Goal: Task Accomplishment & Management: Manage account settings

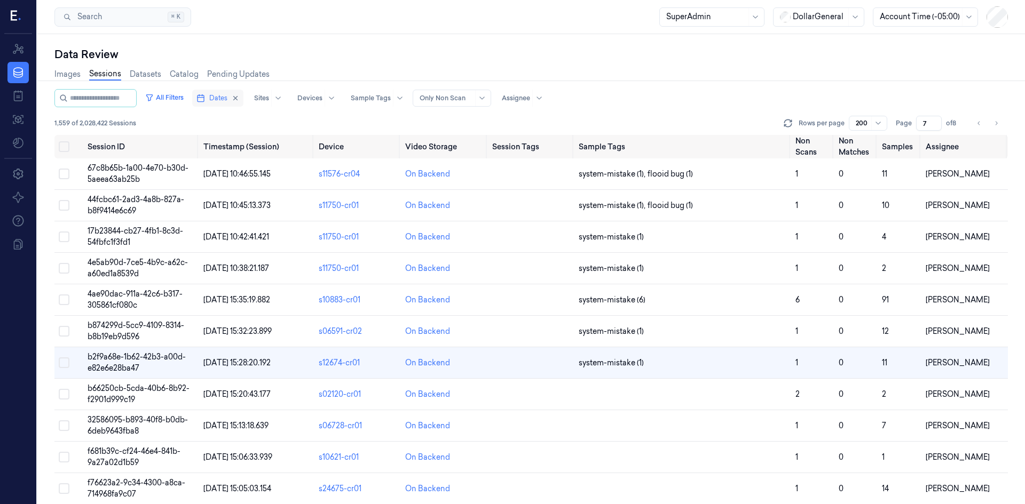
click at [205, 94] on icon "button" at bounding box center [200, 98] width 9 height 9
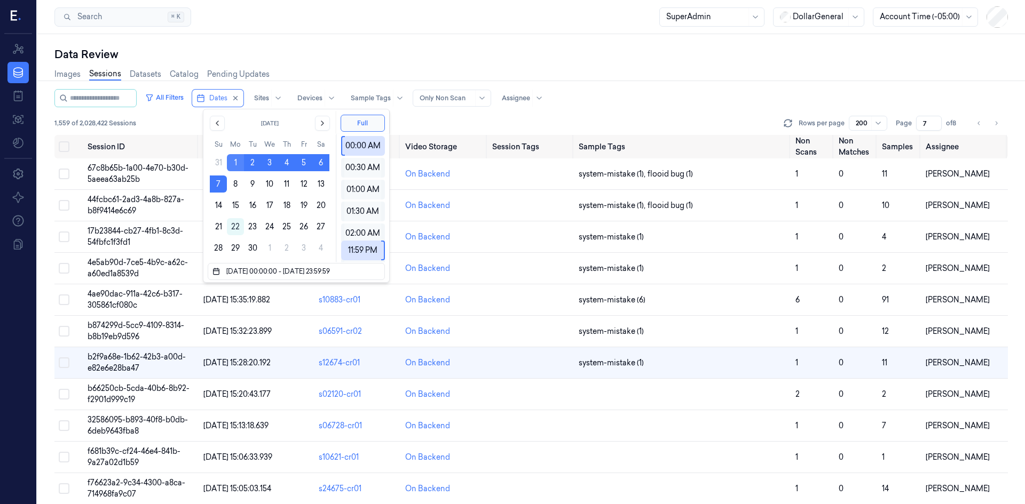
click at [235, 165] on button "1" at bounding box center [235, 162] width 17 height 17
click at [216, 185] on button "7" at bounding box center [218, 184] width 17 height 17
type input "[DATE] 00:00:00 - [DATE] 23:59:59"
click at [586, 107] on div "All Filters Dates Sites Devices Sample Tags Alert Type Only Non Scan Assignee" at bounding box center [530, 98] width 953 height 18
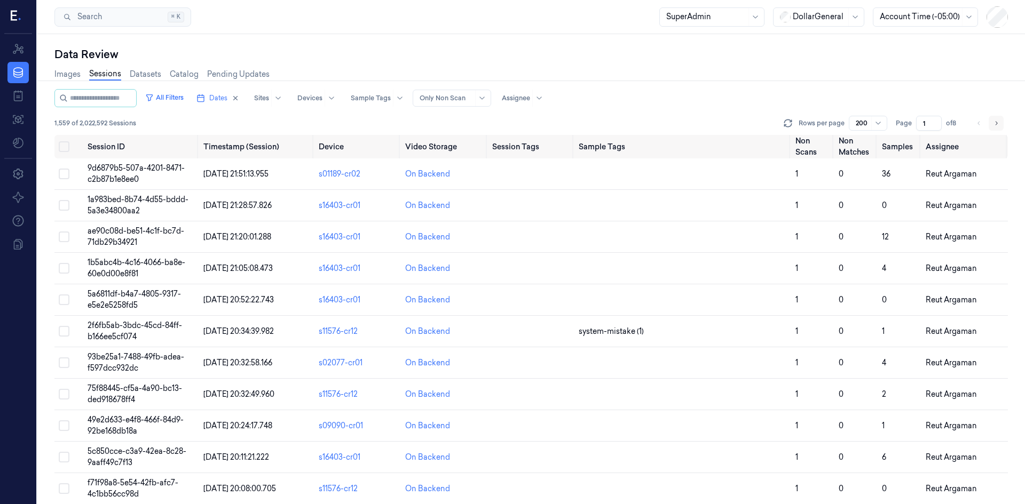
click at [998, 122] on icon "Go to next page" at bounding box center [996, 123] width 6 height 9
type input "2"
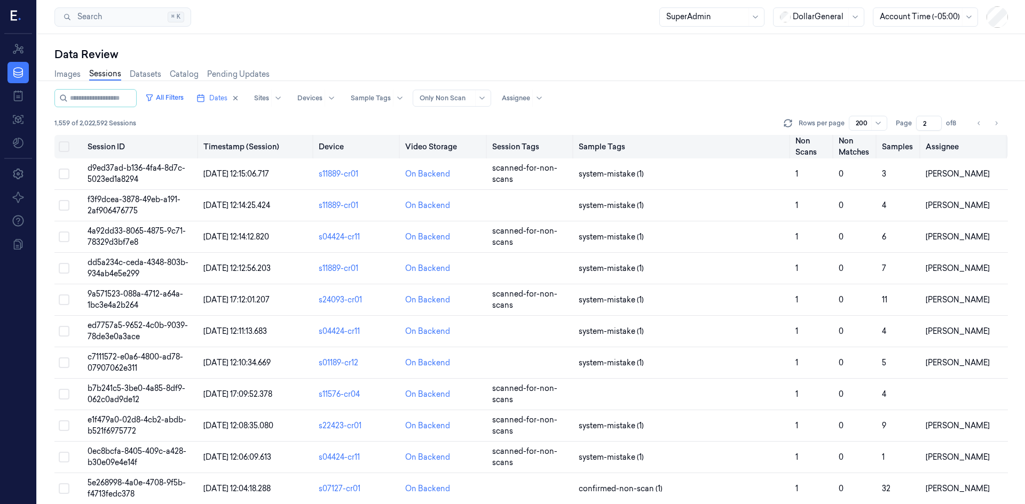
click at [65, 149] on button "Select all" at bounding box center [64, 146] width 11 height 11
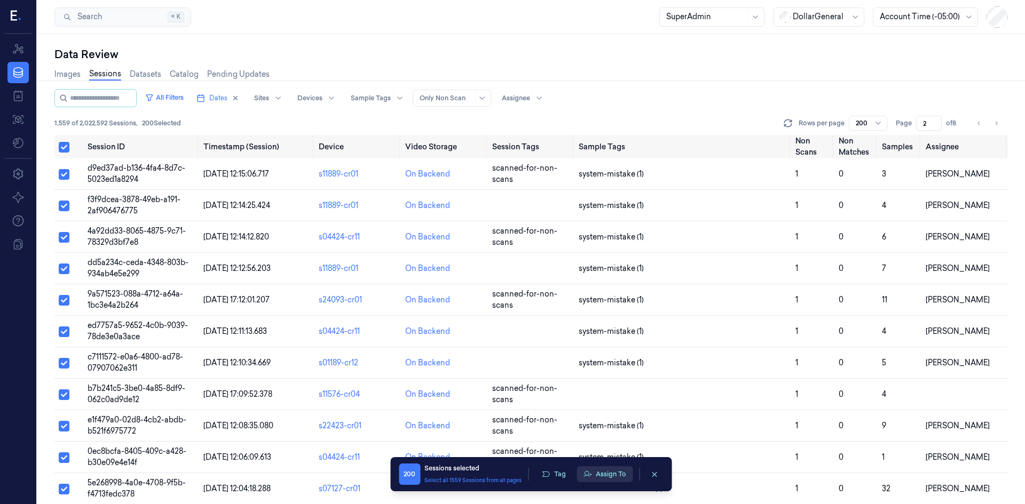
click at [596, 475] on button "Assign To" at bounding box center [604, 474] width 56 height 16
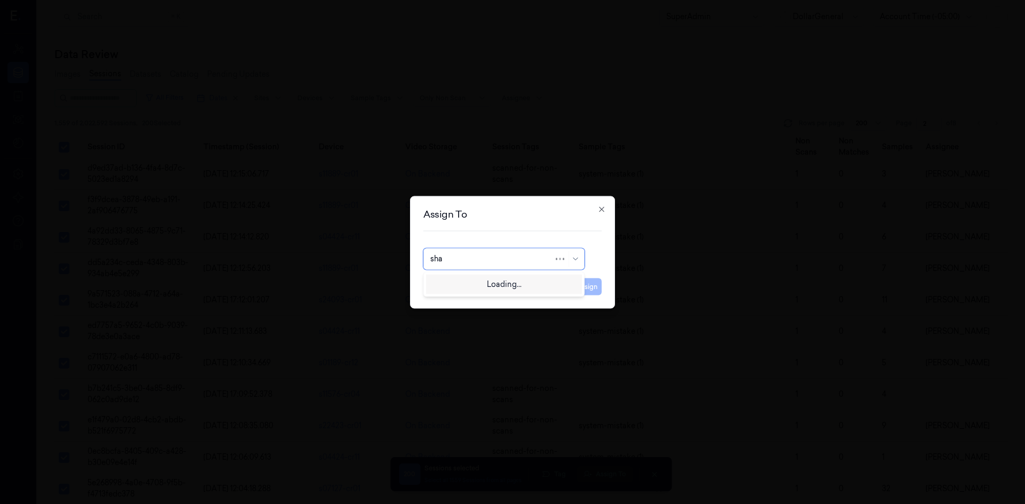
type input "shan"
click at [459, 306] on div "Shany Argaman" at bounding box center [462, 300] width 64 height 11
click at [587, 285] on button "Assign" at bounding box center [586, 286] width 29 height 17
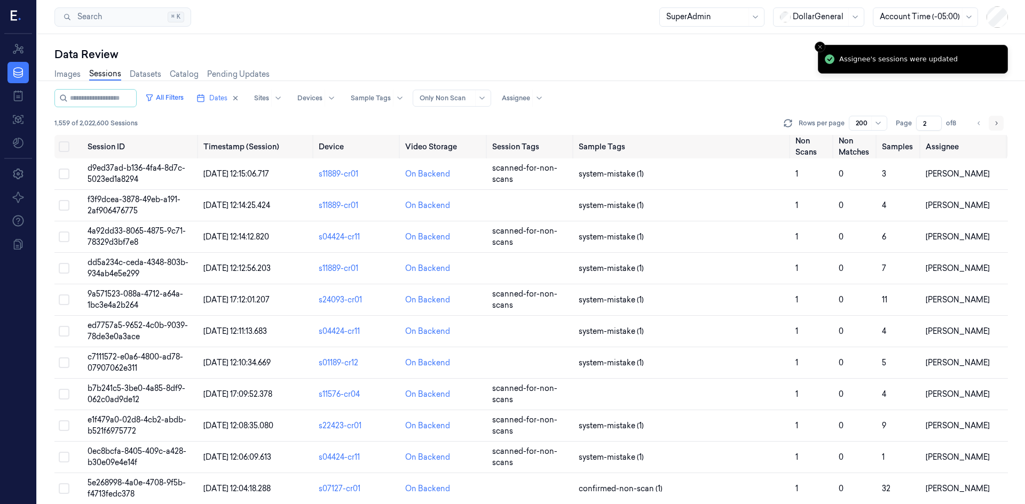
click at [996, 120] on icon "Go to next page" at bounding box center [996, 123] width 6 height 9
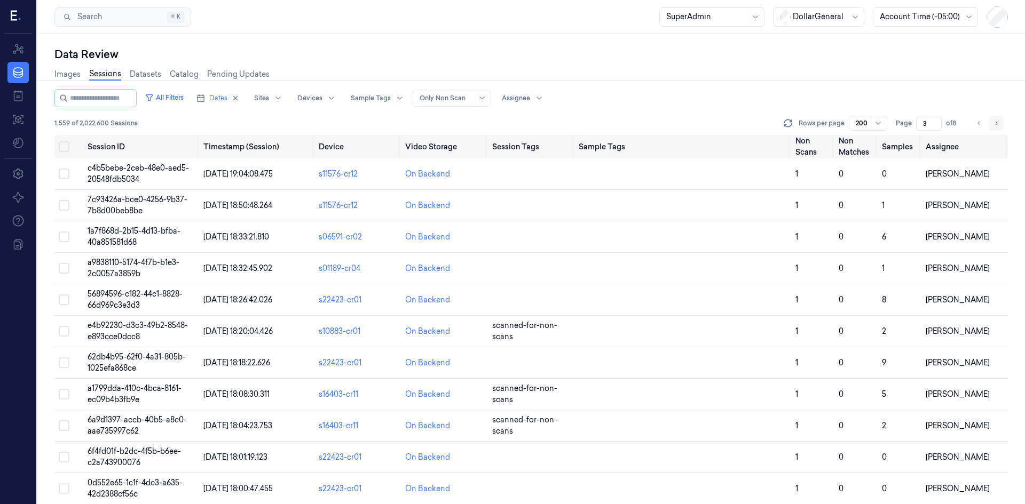
click at [997, 128] on button "Go to next page" at bounding box center [995, 123] width 15 height 15
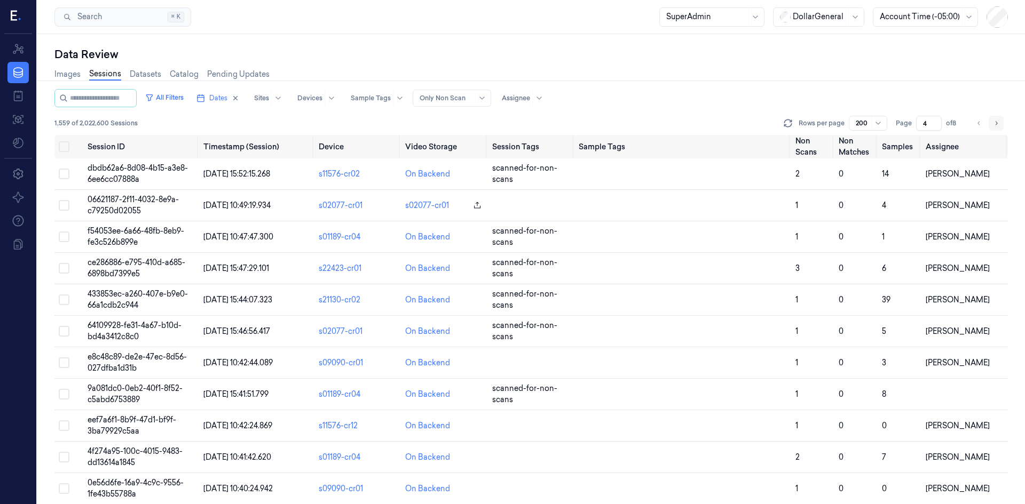
click at [997, 125] on icon "Go to next page" at bounding box center [996, 123] width 6 height 9
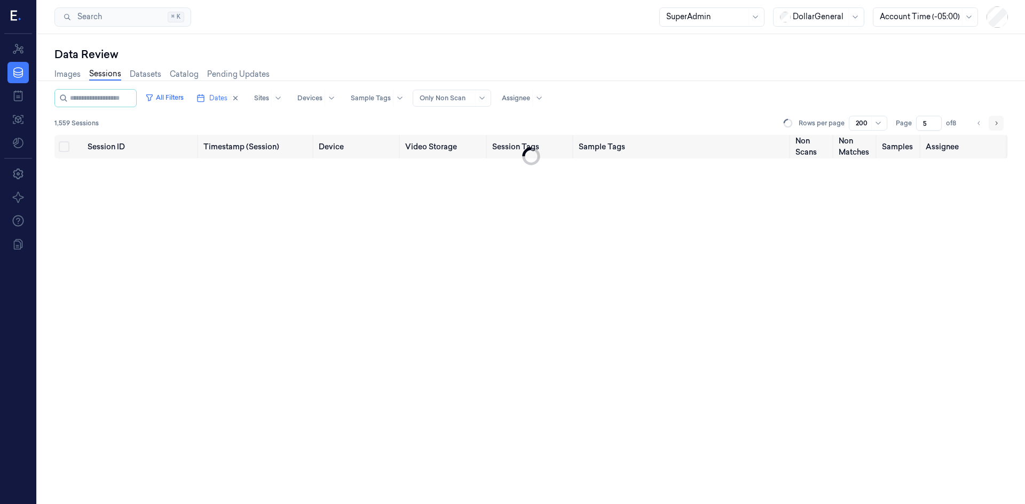
click at [997, 125] on icon "Go to next page" at bounding box center [996, 123] width 6 height 9
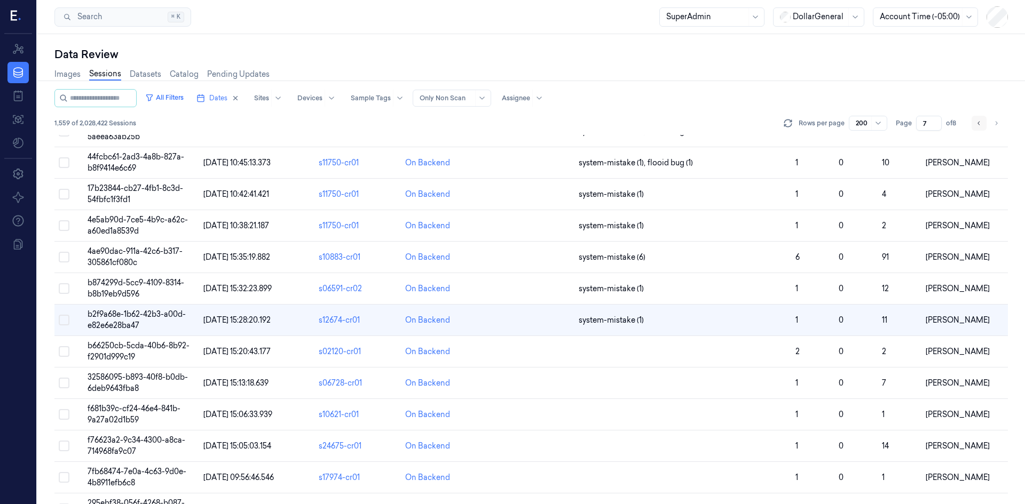
scroll to position [43, 0]
click at [980, 123] on icon "Go to previous page" at bounding box center [979, 123] width 6 height 9
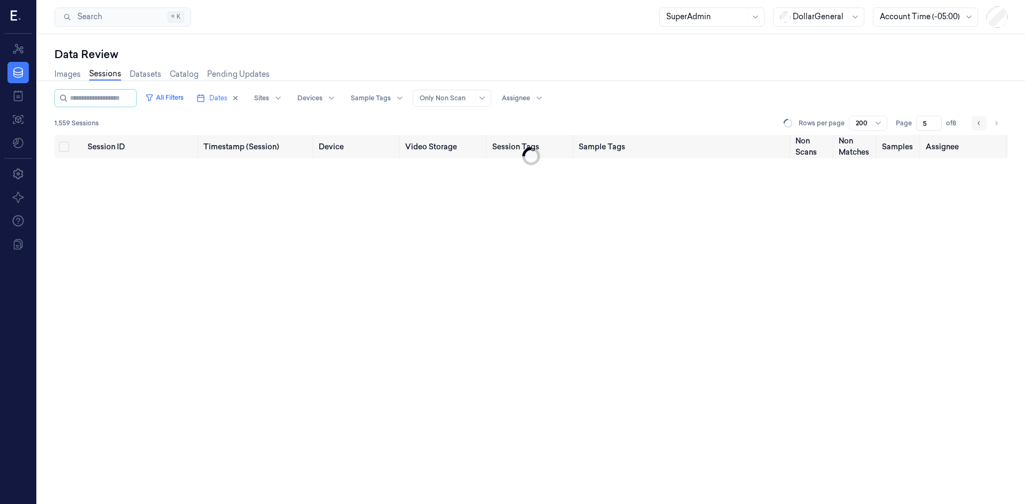
click at [980, 123] on icon "Go to previous page" at bounding box center [979, 123] width 6 height 9
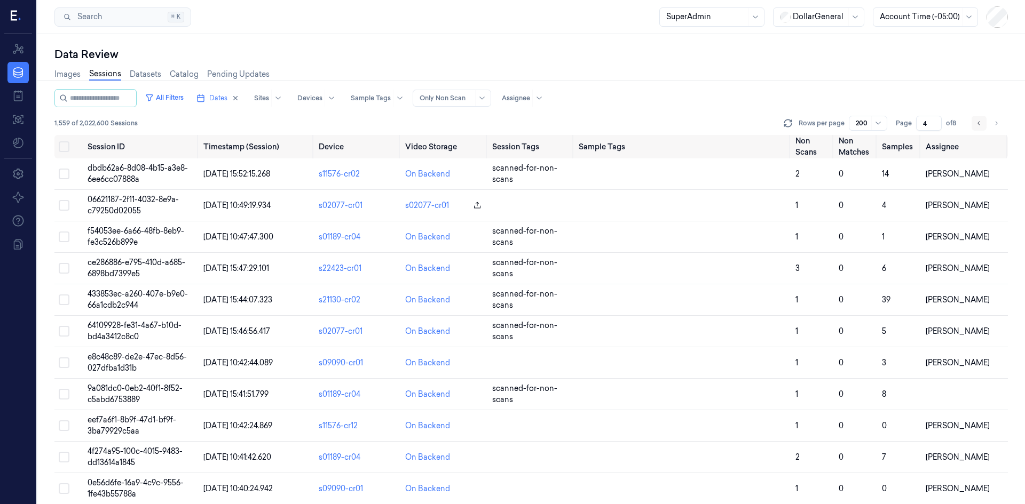
click at [980, 123] on icon "Go to previous page" at bounding box center [979, 123] width 6 height 9
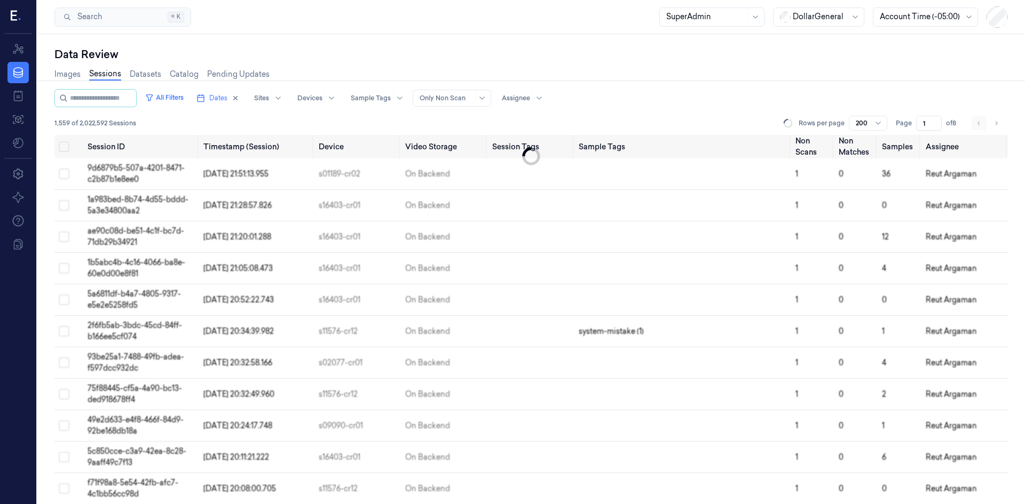
click at [980, 123] on li "pagination" at bounding box center [978, 123] width 15 height 15
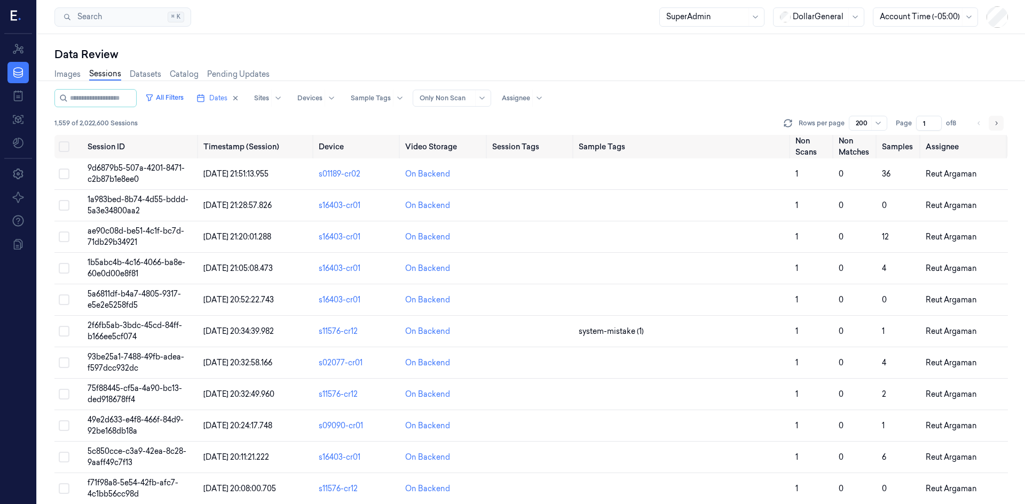
click at [993, 124] on icon "Go to next page" at bounding box center [996, 123] width 6 height 9
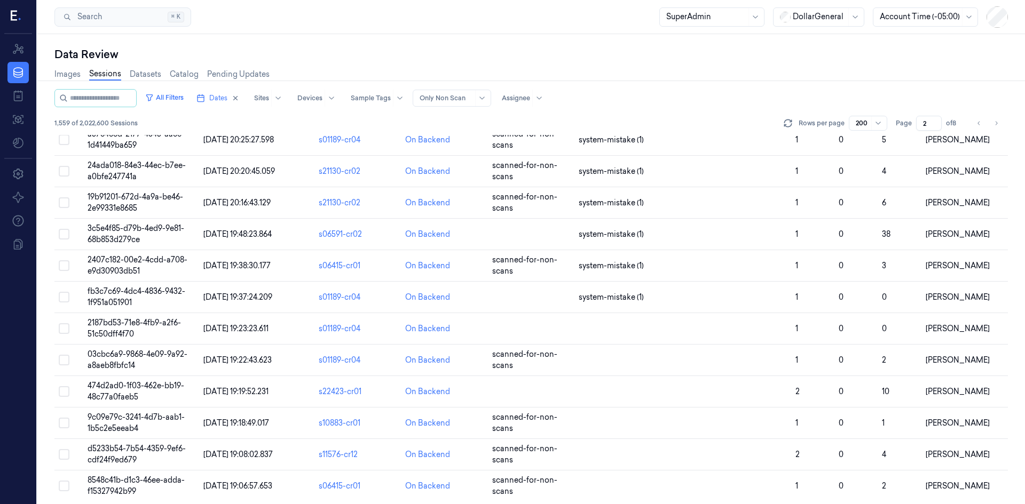
scroll to position [5960, 0]
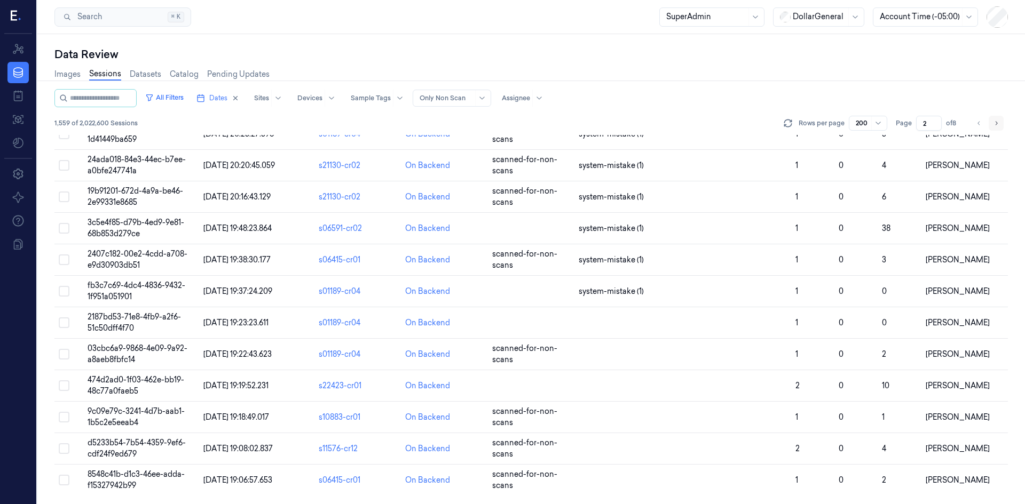
click at [1001, 125] on button "Go to next page" at bounding box center [995, 123] width 15 height 15
type input "3"
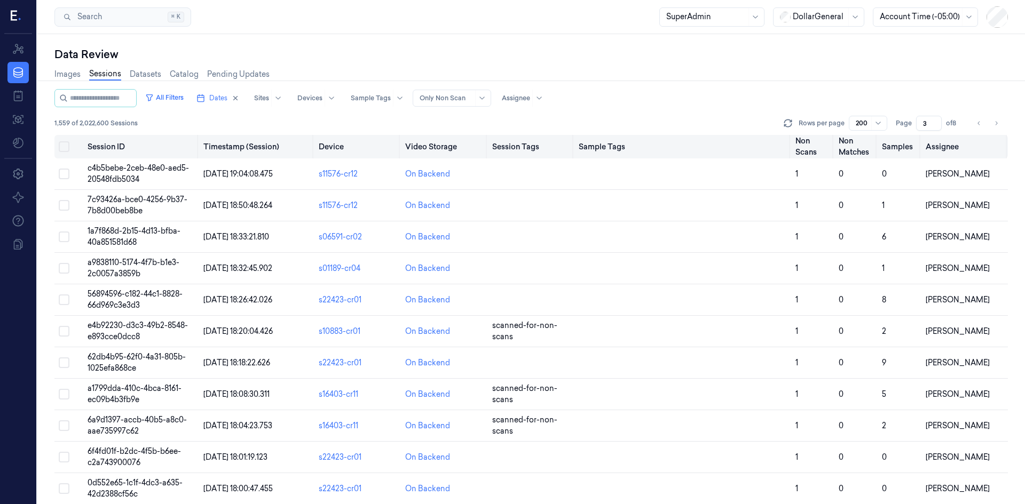
click at [64, 145] on button "Select all" at bounding box center [64, 146] width 11 height 11
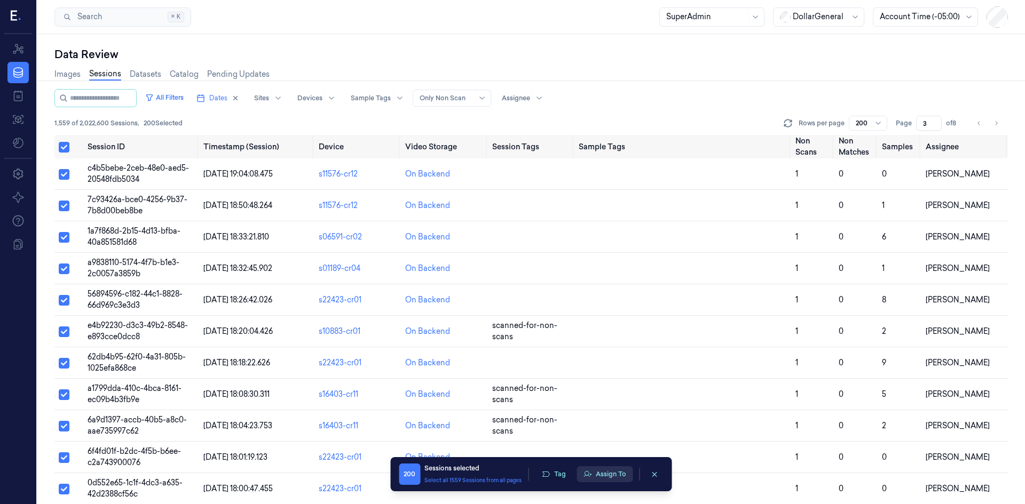
click at [597, 473] on button "Assign To" at bounding box center [604, 474] width 56 height 16
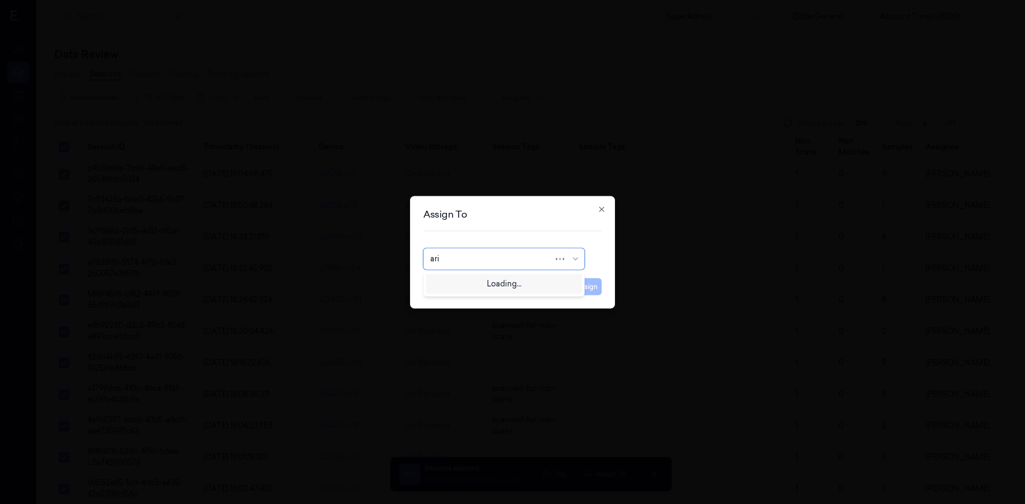
type input "ariel"
click at [479, 282] on div "Ariel Hasson" at bounding box center [503, 283] width 147 height 11
click at [578, 287] on button "Assign" at bounding box center [586, 286] width 29 height 17
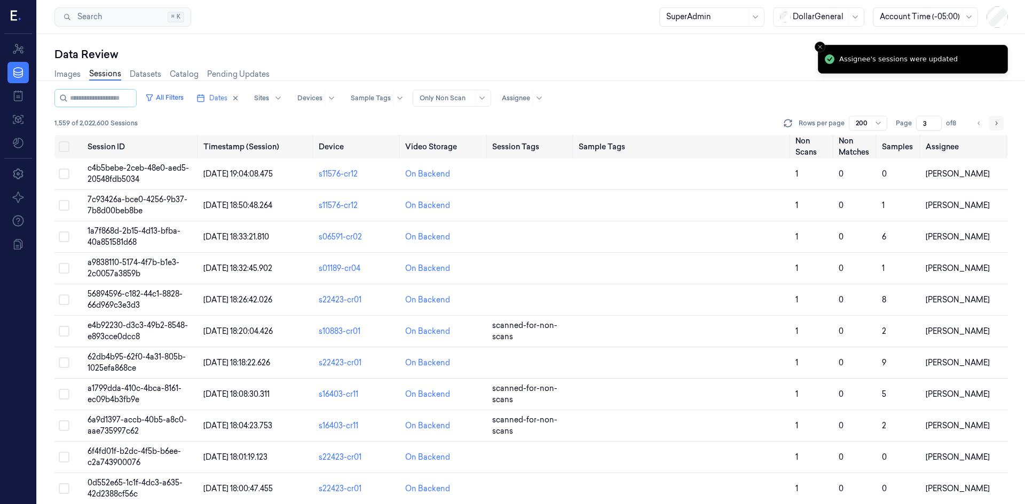
click at [997, 121] on icon "Go to next page" at bounding box center [996, 123] width 6 height 9
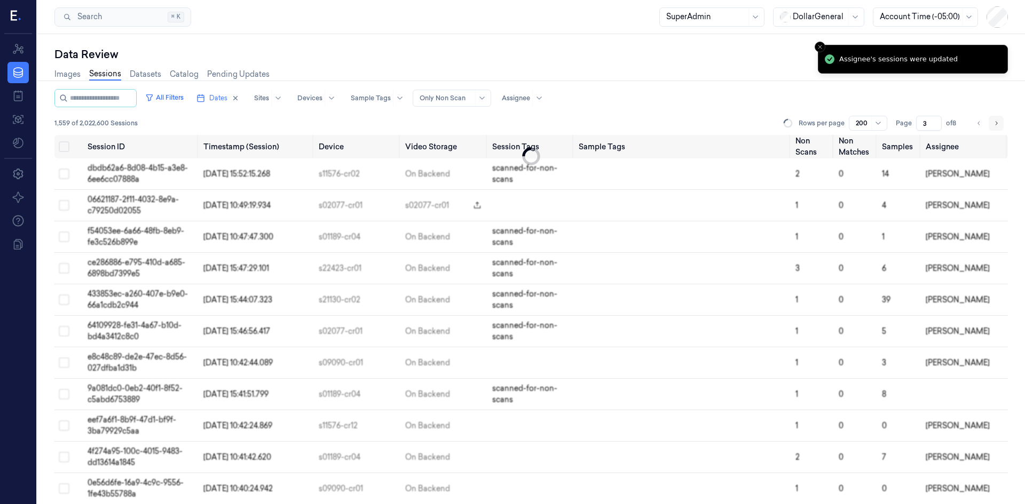
type input "4"
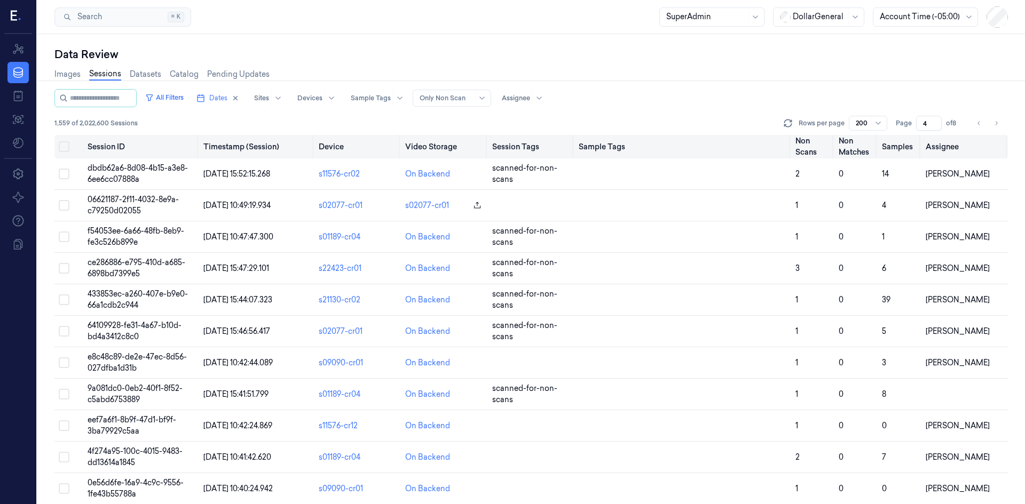
drag, startPoint x: 65, startPoint y: 143, endPoint x: 81, endPoint y: 148, distance: 17.4
click at [66, 143] on button "Select all" at bounding box center [64, 146] width 11 height 11
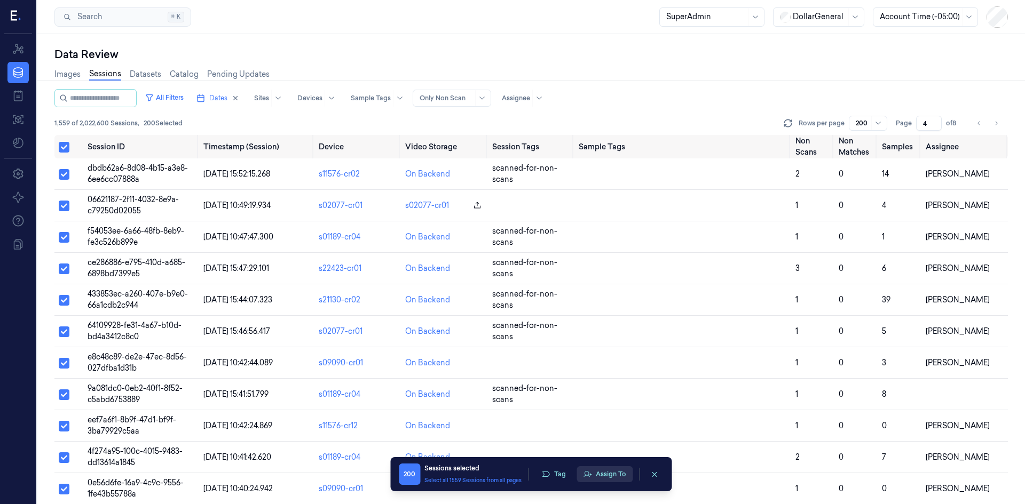
click at [608, 475] on button "Assign To" at bounding box center [604, 474] width 56 height 16
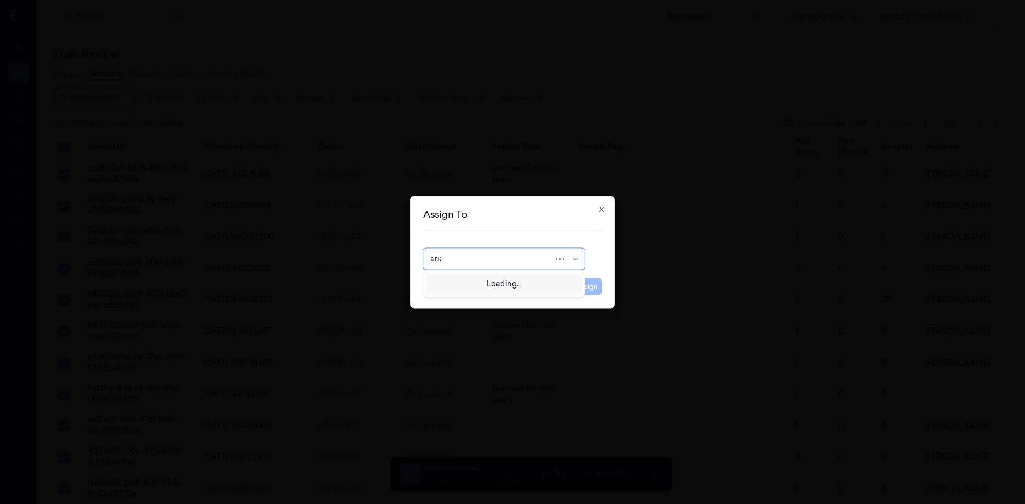
type input "ariel"
click at [538, 290] on div "Ariel Hasson" at bounding box center [504, 283] width 156 height 18
click at [579, 286] on button "Assign" at bounding box center [586, 286] width 29 height 17
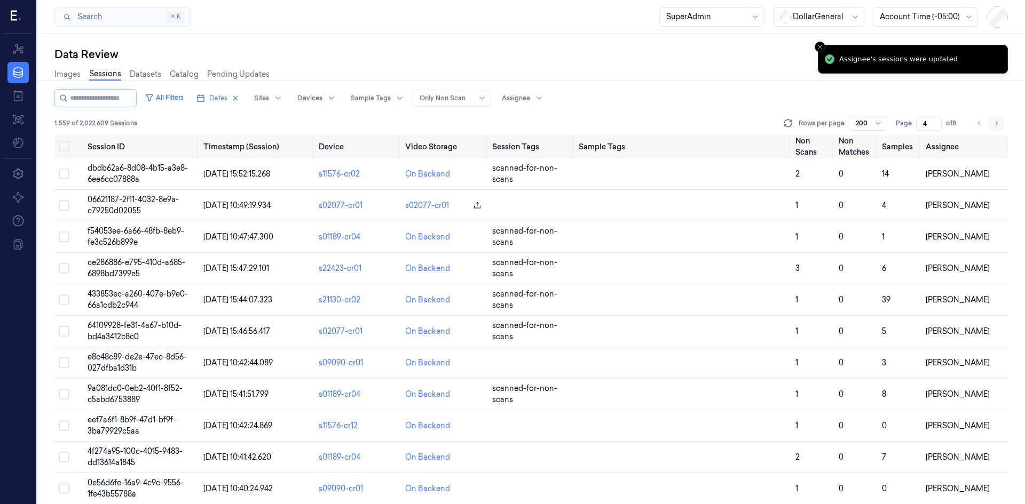
click at [999, 125] on button "Go to next page" at bounding box center [995, 123] width 15 height 15
type input "5"
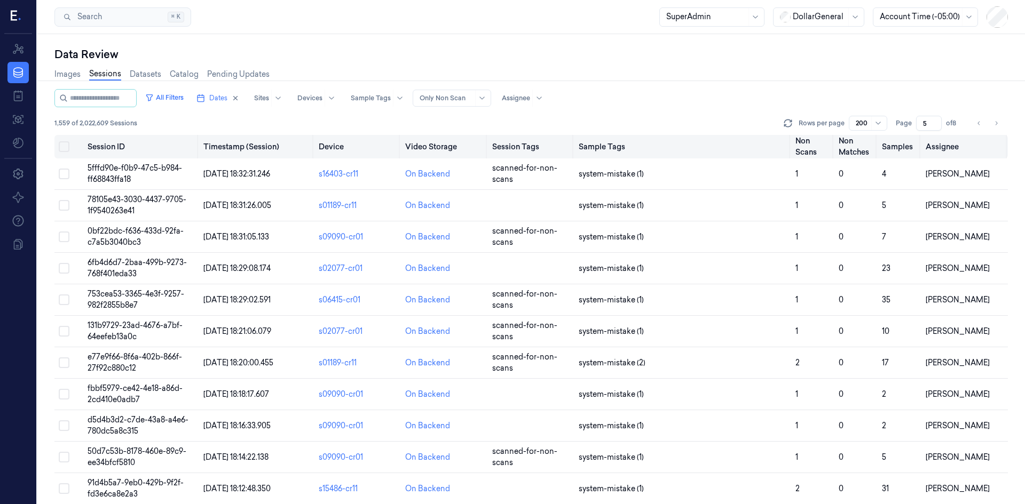
click at [68, 148] on button "Select all" at bounding box center [64, 146] width 11 height 11
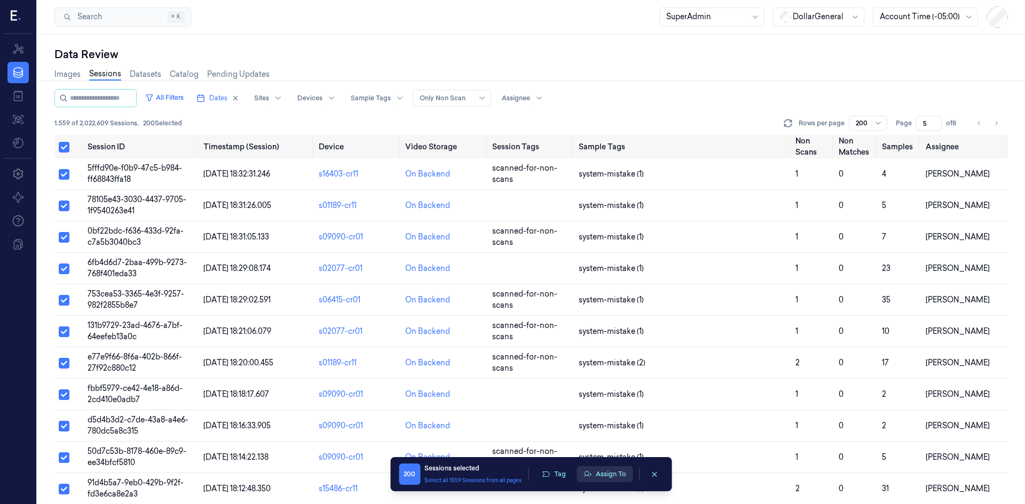
click at [604, 471] on button "Assign To" at bounding box center [604, 474] width 56 height 16
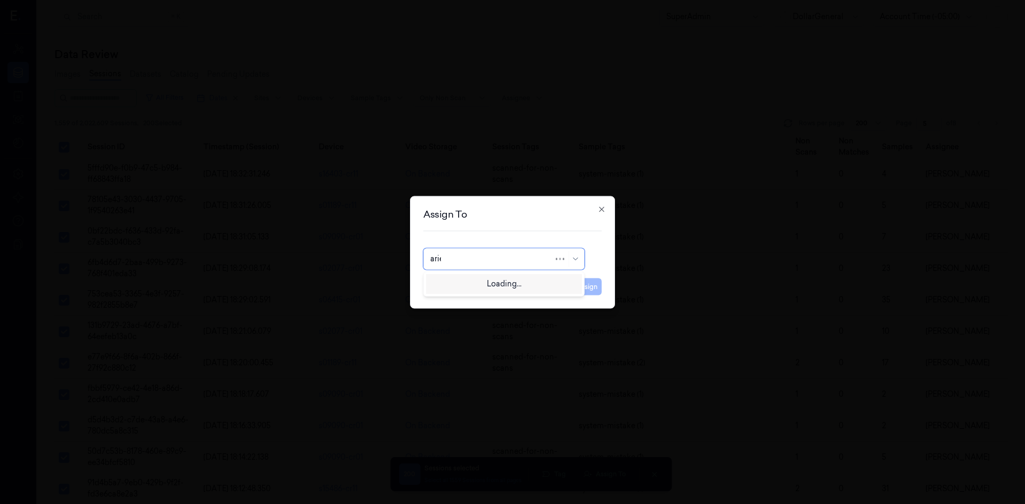
type input "ariel"
click at [480, 279] on div "Ariel Hasson" at bounding box center [503, 283] width 147 height 11
click at [577, 292] on button "Assign" at bounding box center [586, 286] width 29 height 17
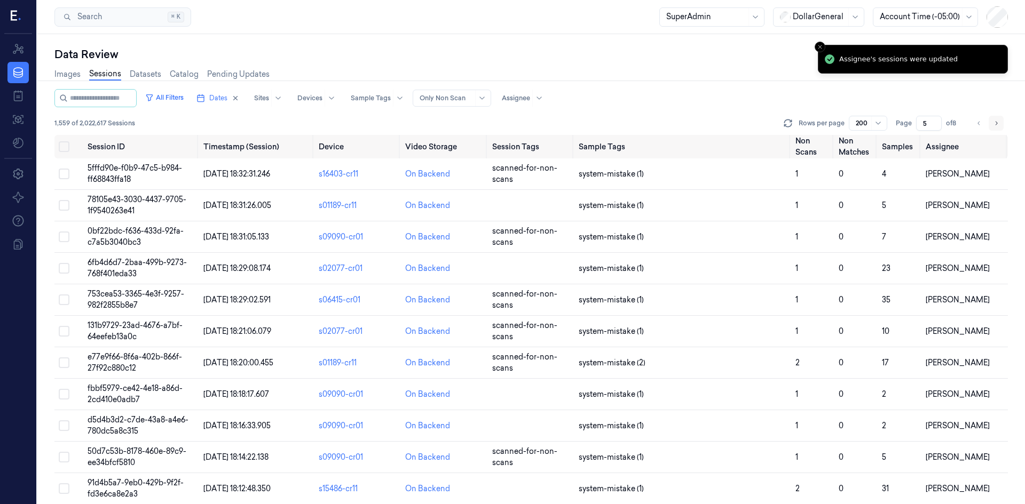
click at [1001, 125] on button "Go to next page" at bounding box center [995, 123] width 15 height 15
type input "6"
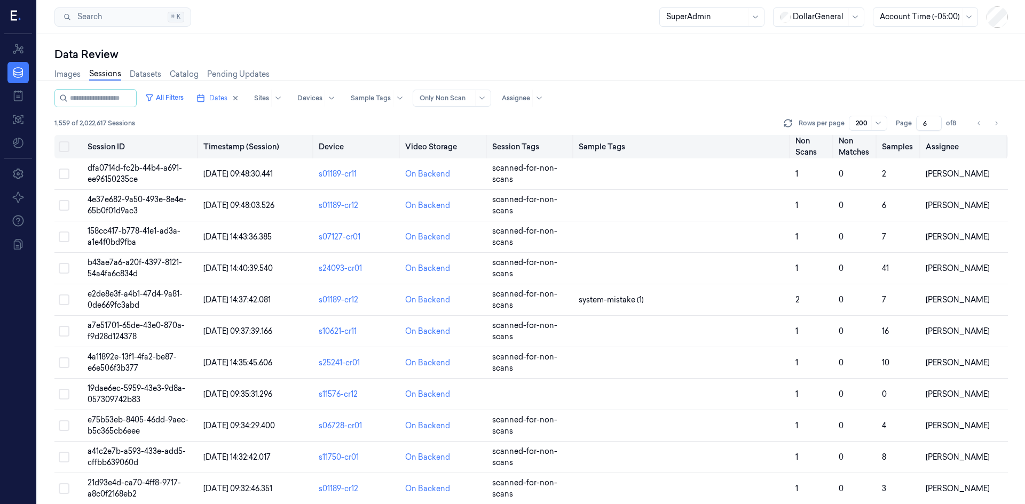
click at [68, 151] on button "Select all" at bounding box center [64, 146] width 11 height 11
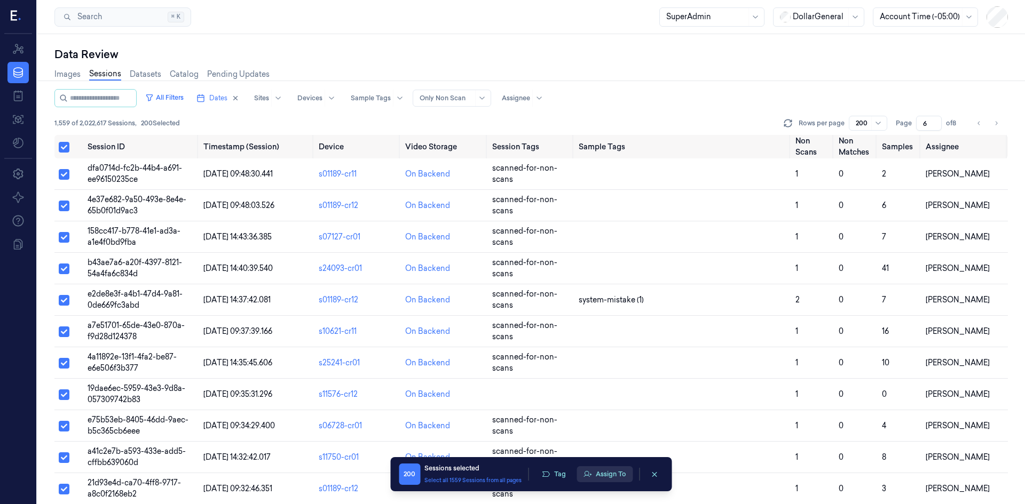
click at [593, 471] on button "Assign To" at bounding box center [604, 474] width 56 height 16
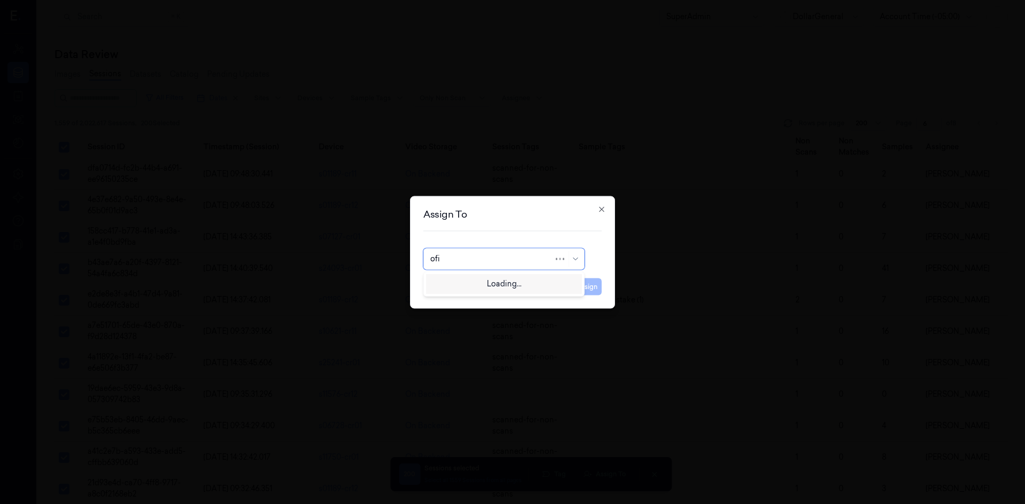
type input "ofir"
click at [510, 283] on div "Ofir Mordechay" at bounding box center [503, 283] width 147 height 11
click at [581, 286] on button "Assign" at bounding box center [586, 286] width 29 height 17
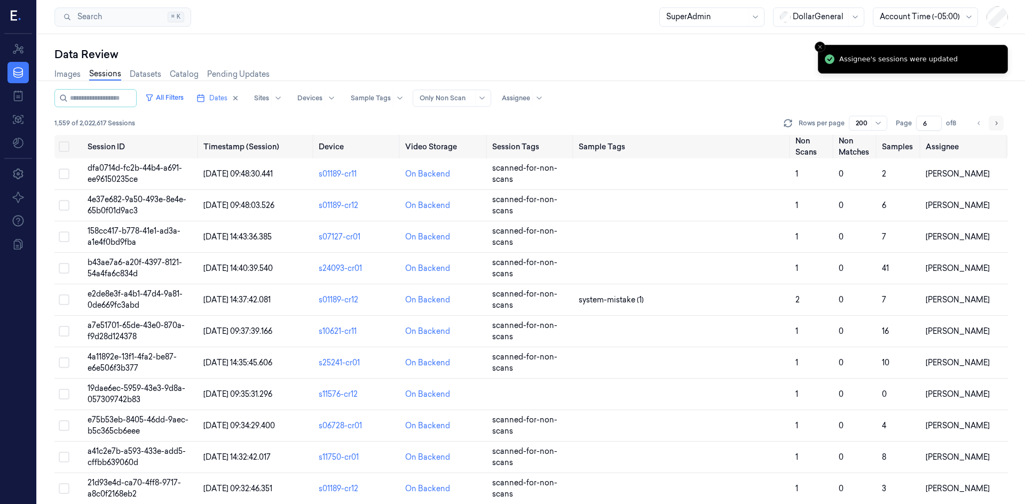
click at [1000, 124] on button "Go to next page" at bounding box center [995, 123] width 15 height 15
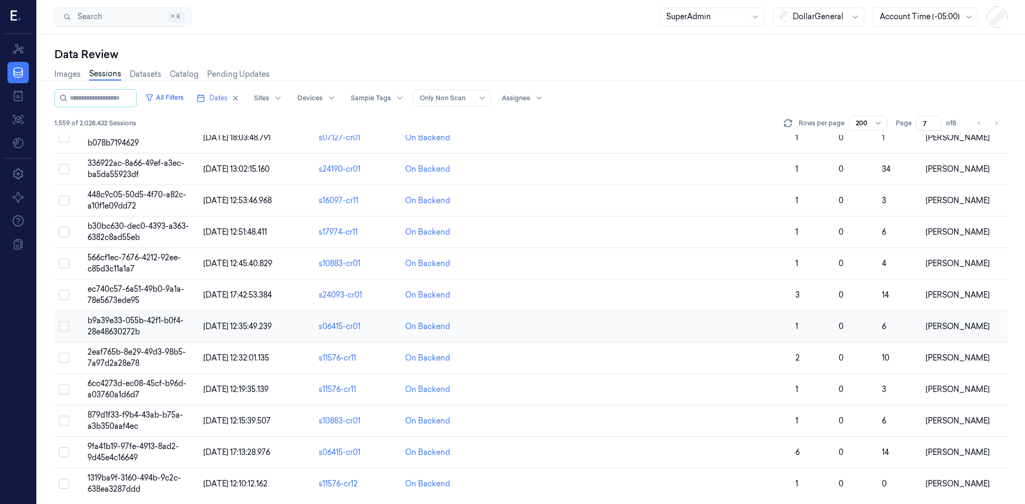
scroll to position [5960, 0]
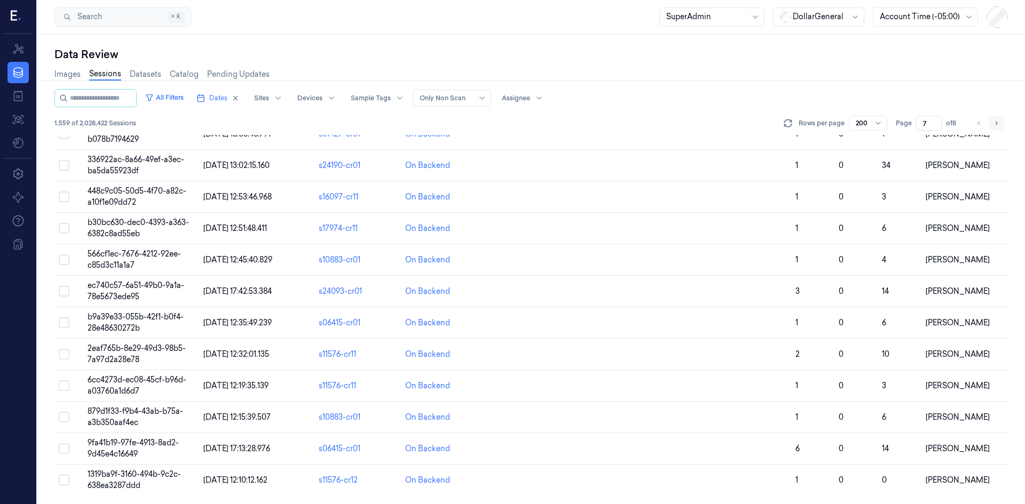
click at [993, 123] on icon "Go to next page" at bounding box center [996, 123] width 6 height 9
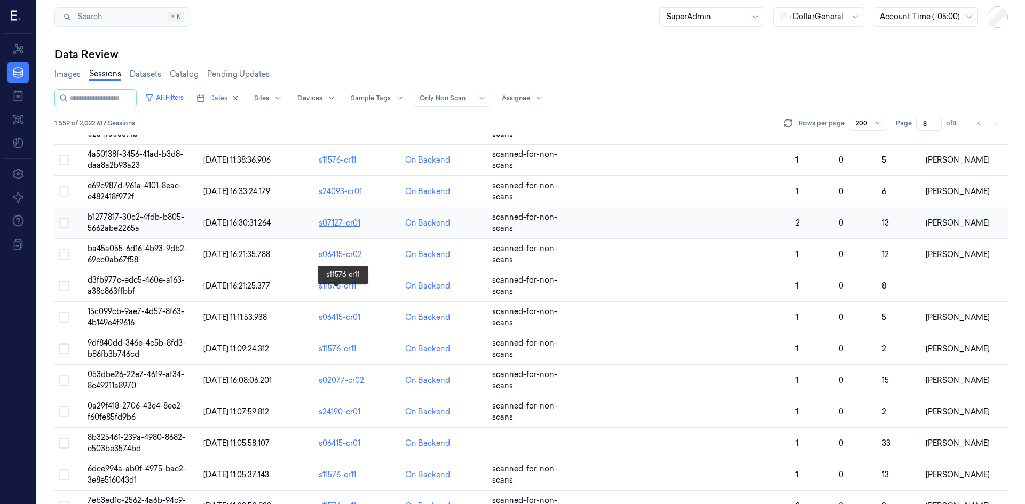
scroll to position [3878, 0]
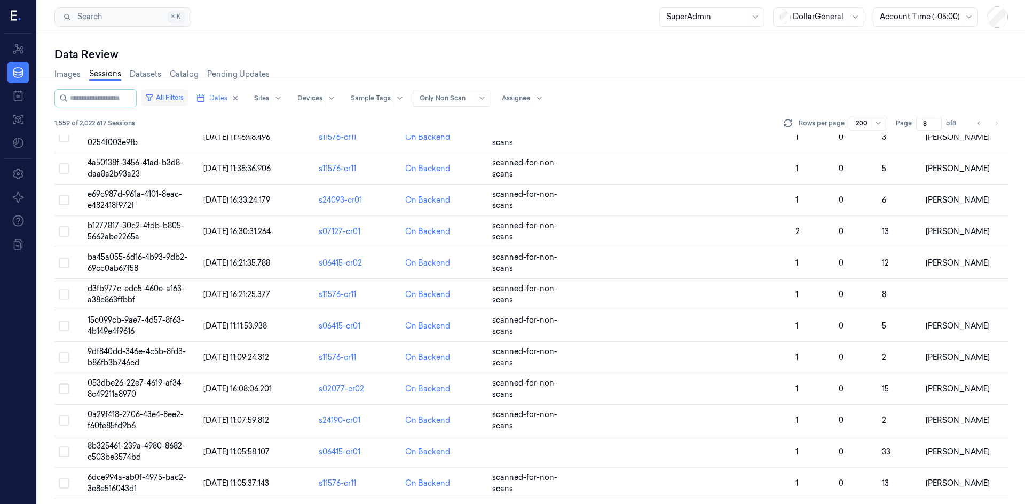
click at [182, 96] on button "All Filters" at bounding box center [164, 97] width 47 height 17
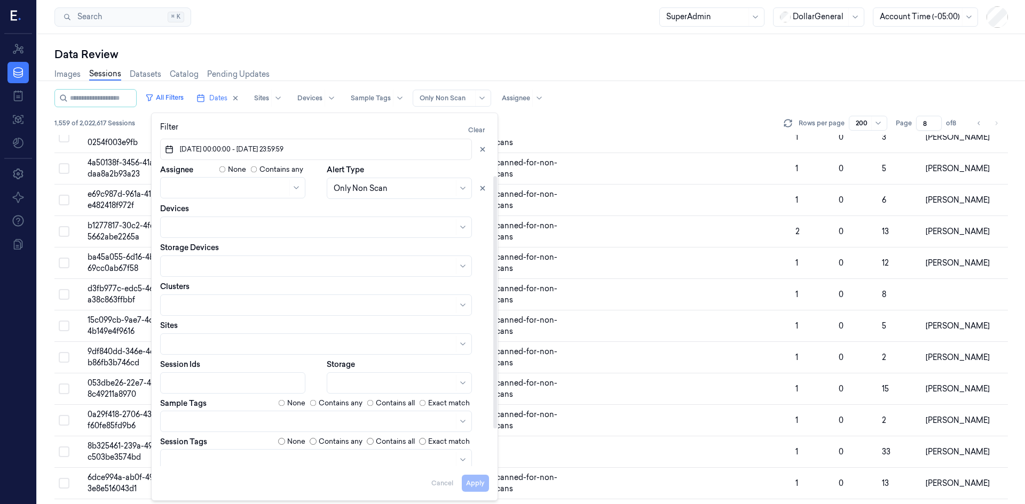
scroll to position [0, 0]
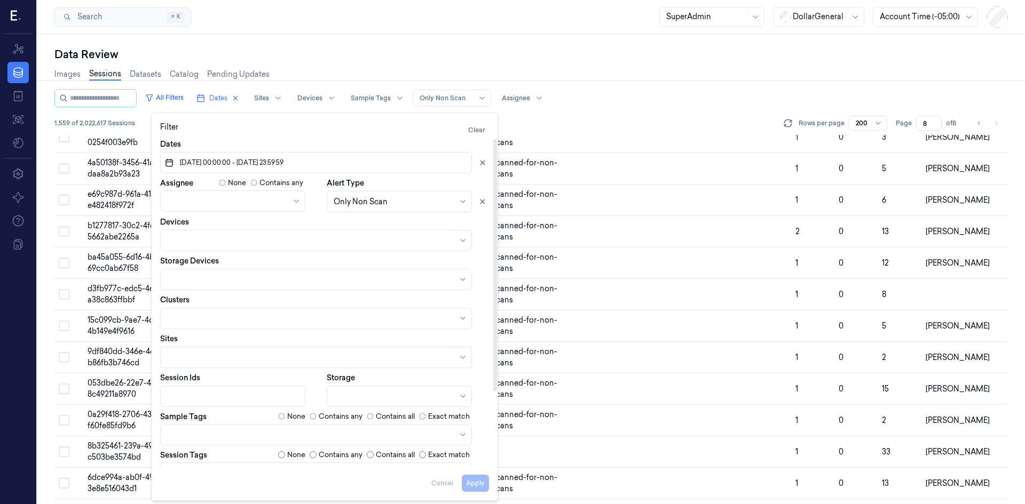
click at [619, 92] on div "All Filters Dates Sites Devices Sample Tags Alert Type Only Non Scan Assignee" at bounding box center [530, 98] width 953 height 18
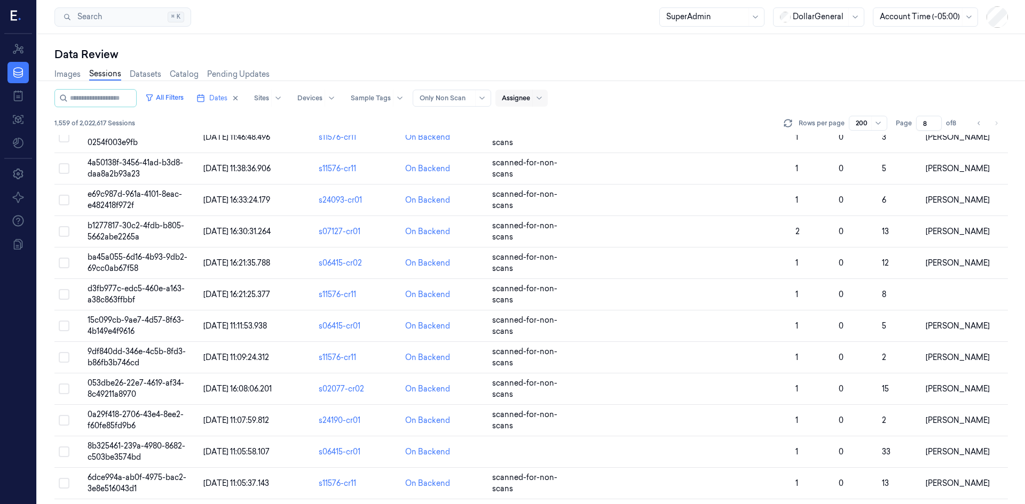
click at [530, 105] on div "Assignee" at bounding box center [516, 98] width 28 height 17
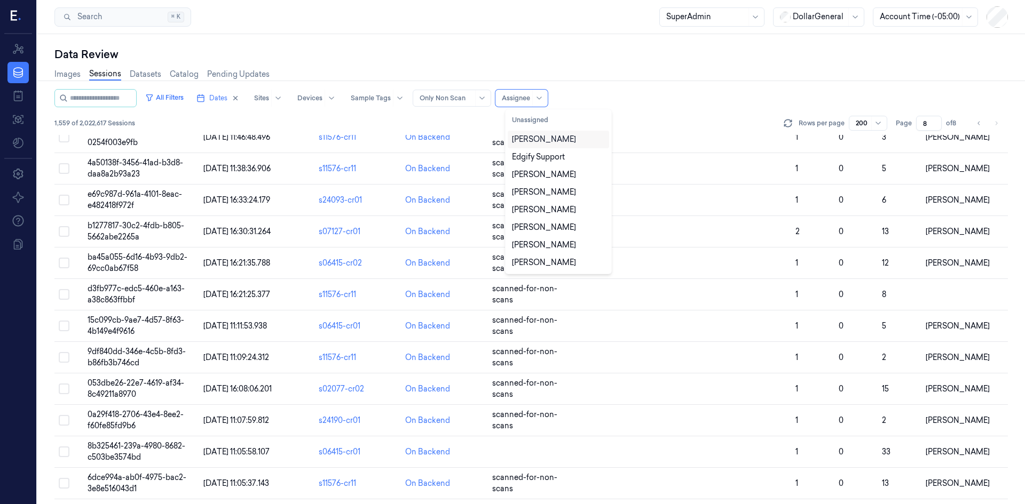
click at [548, 142] on div "[PERSON_NAME]" at bounding box center [544, 139] width 64 height 11
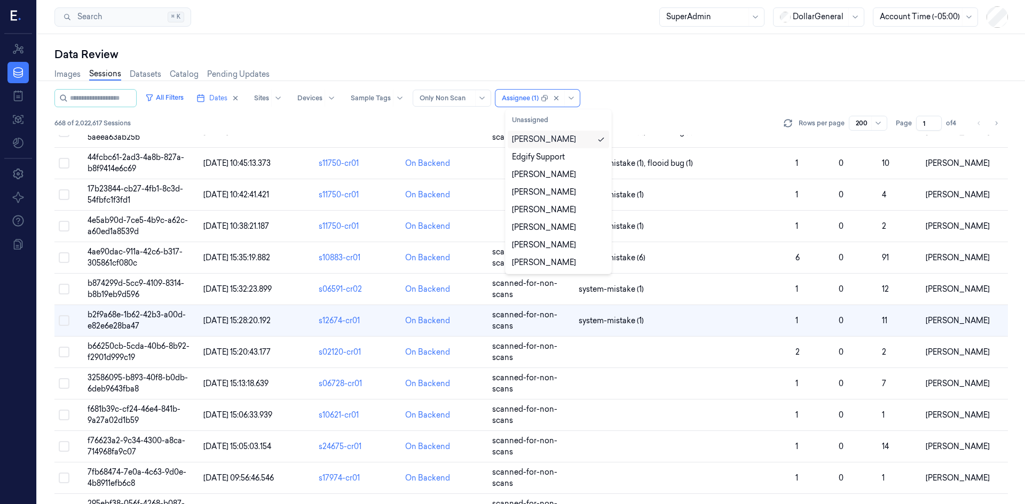
scroll to position [43, 0]
click at [673, 120] on div "668 of 2,022,617 Sessions Rows per page 200 Page 1 of 4" at bounding box center [530, 123] width 953 height 15
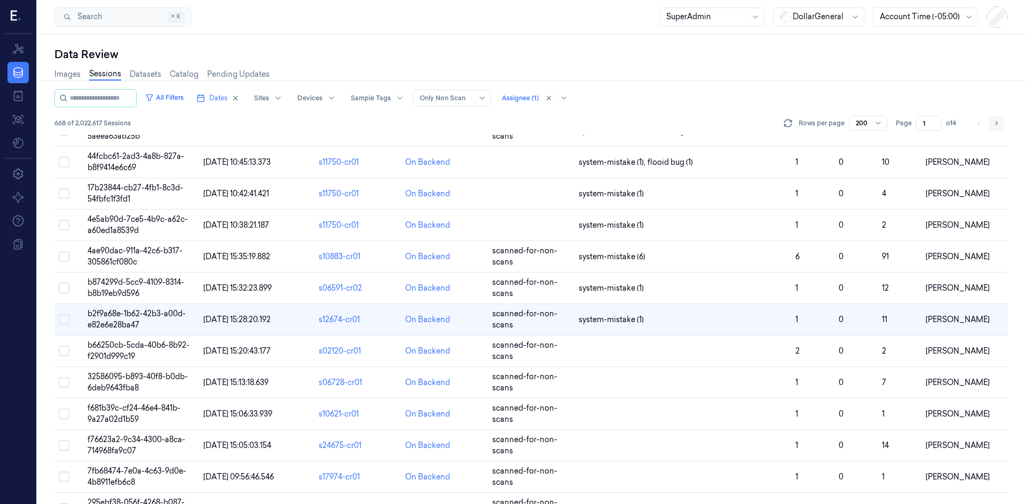
click at [995, 125] on icon "Go to next page" at bounding box center [996, 123] width 6 height 9
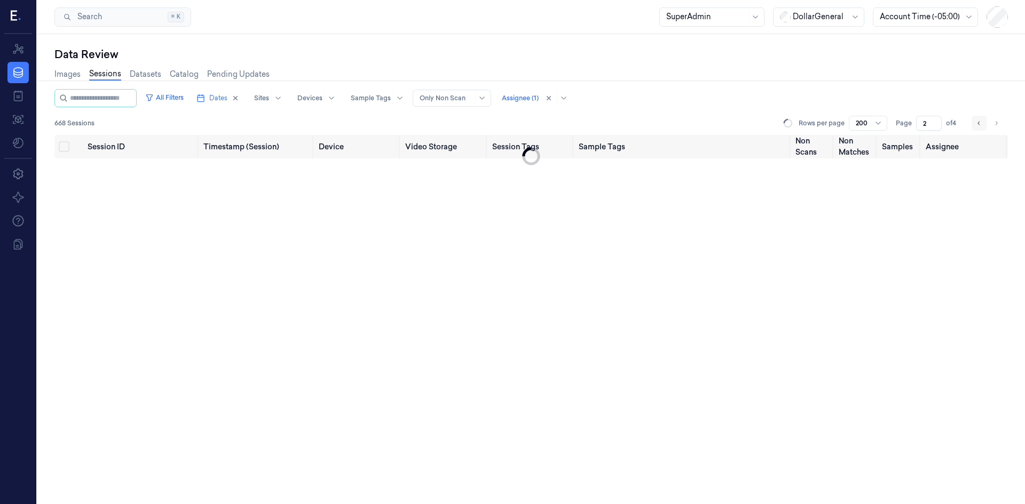
click at [978, 125] on icon "Go to previous page" at bounding box center [979, 123] width 6 height 9
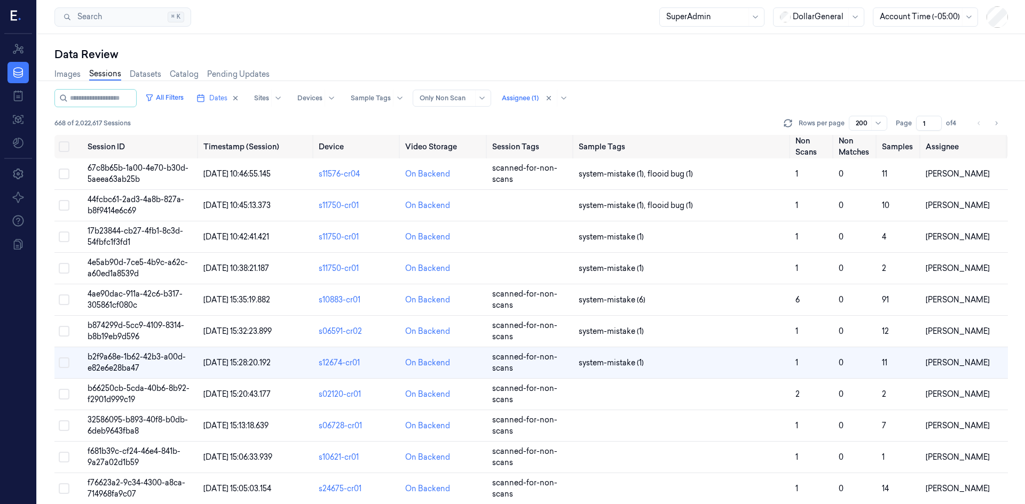
click at [1005, 123] on div "Rows per page 200 Page 1 of 4" at bounding box center [894, 123] width 226 height 15
click at [1001, 124] on button "Go to next page" at bounding box center [995, 123] width 15 height 15
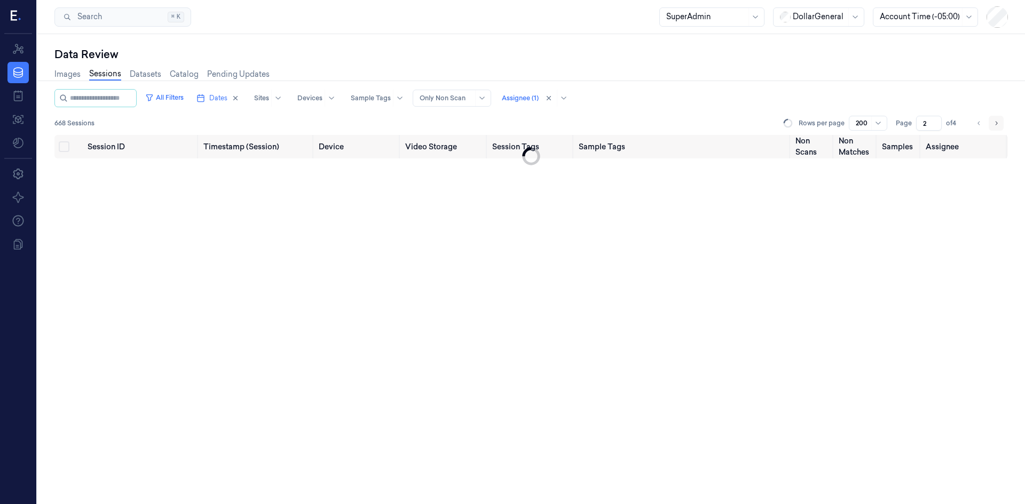
click at [997, 125] on icon "Go to next page" at bounding box center [996, 123] width 6 height 9
click at [996, 125] on icon "Go to next page" at bounding box center [996, 123] width 6 height 9
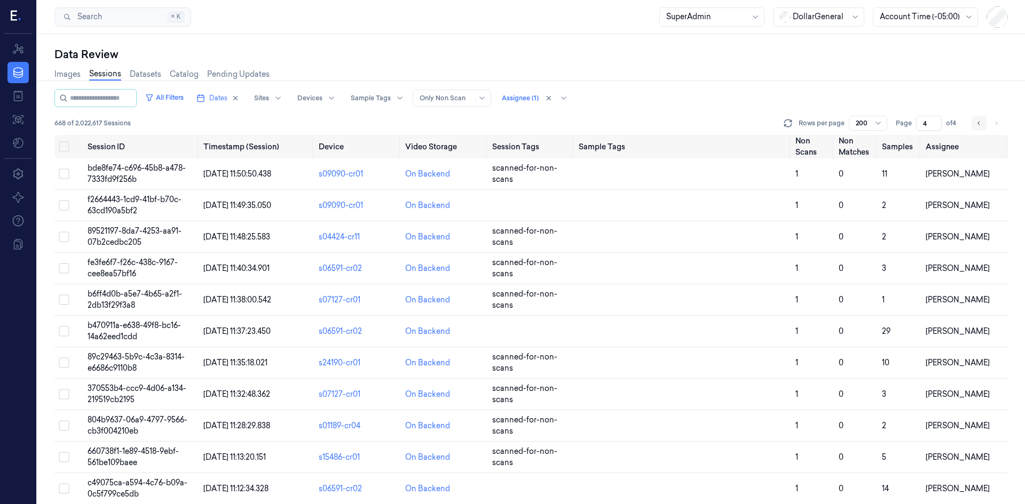
click at [985, 123] on button "Go to previous page" at bounding box center [978, 123] width 15 height 15
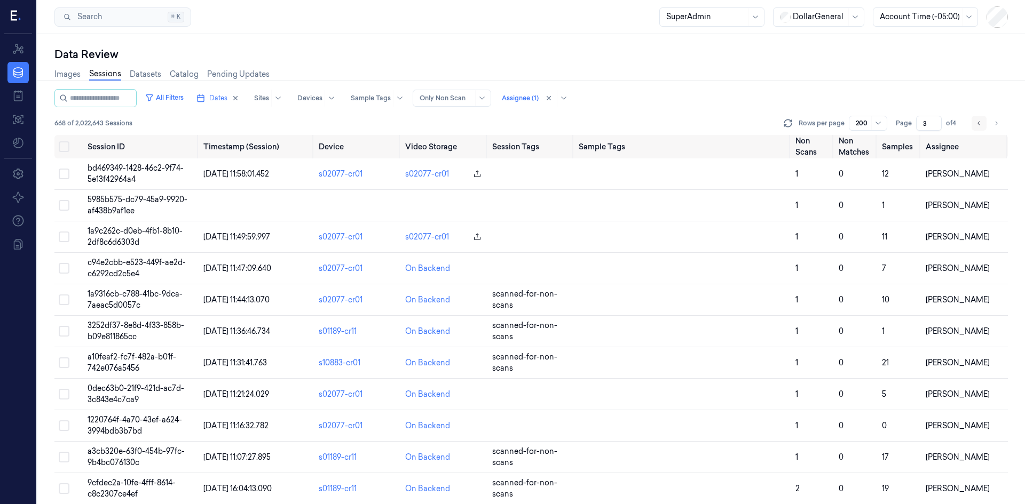
click at [984, 122] on button "Go to previous page" at bounding box center [978, 123] width 15 height 15
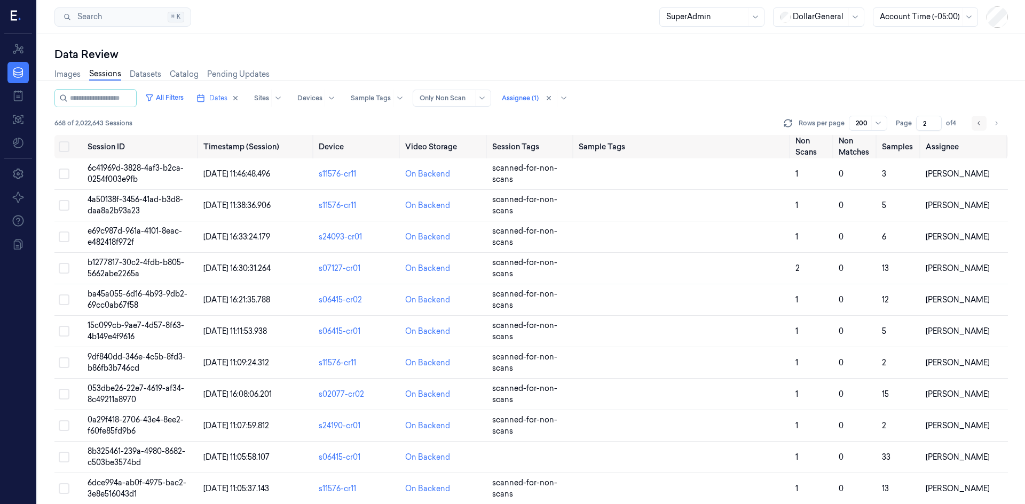
click at [984, 122] on button "Go to previous page" at bounding box center [978, 123] width 15 height 15
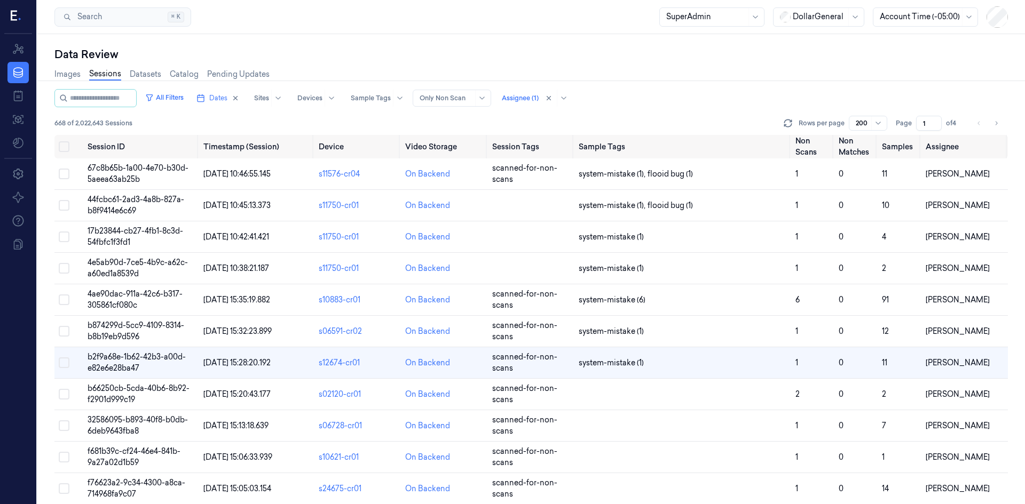
scroll to position [43, 0]
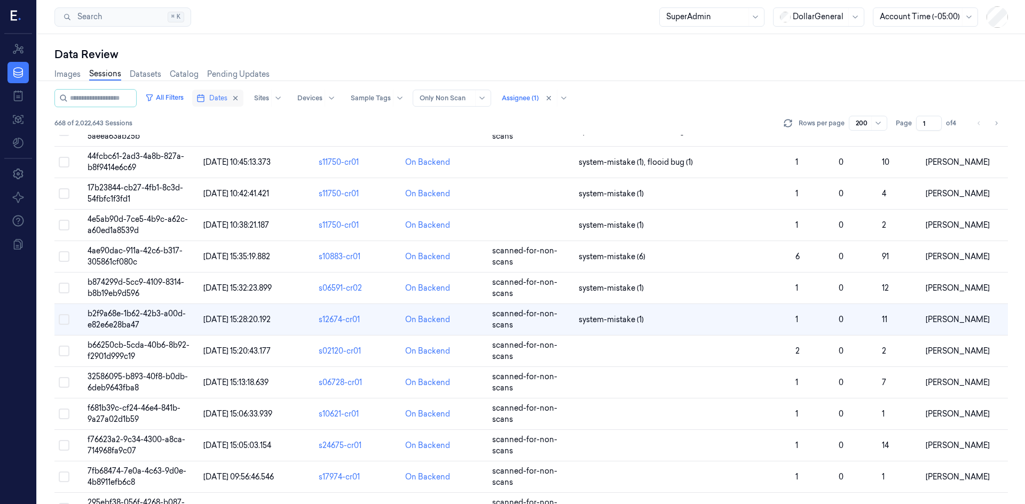
click at [227, 99] on span "Dates" at bounding box center [218, 98] width 18 height 10
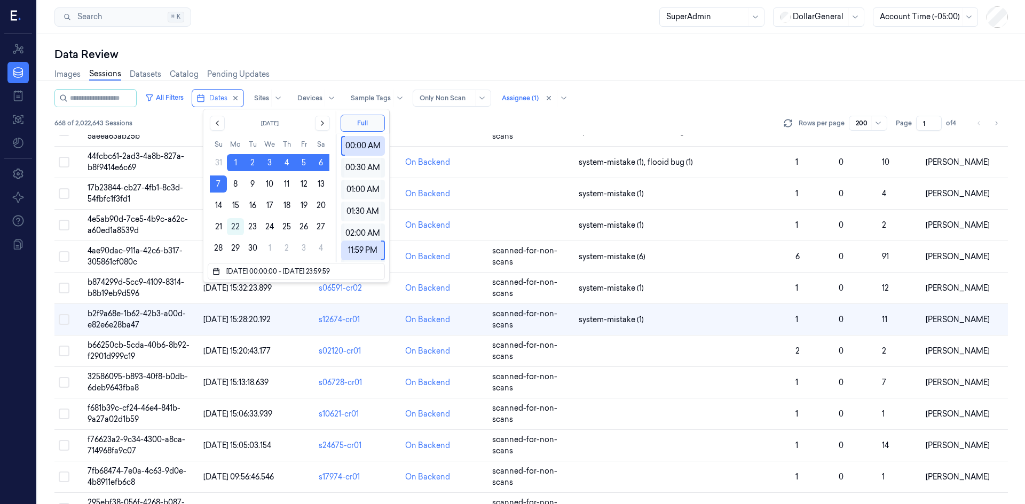
click at [472, 119] on div "668 of 2,022,643 Sessions Rows per page 200 Page 1 of 4" at bounding box center [530, 123] width 953 height 15
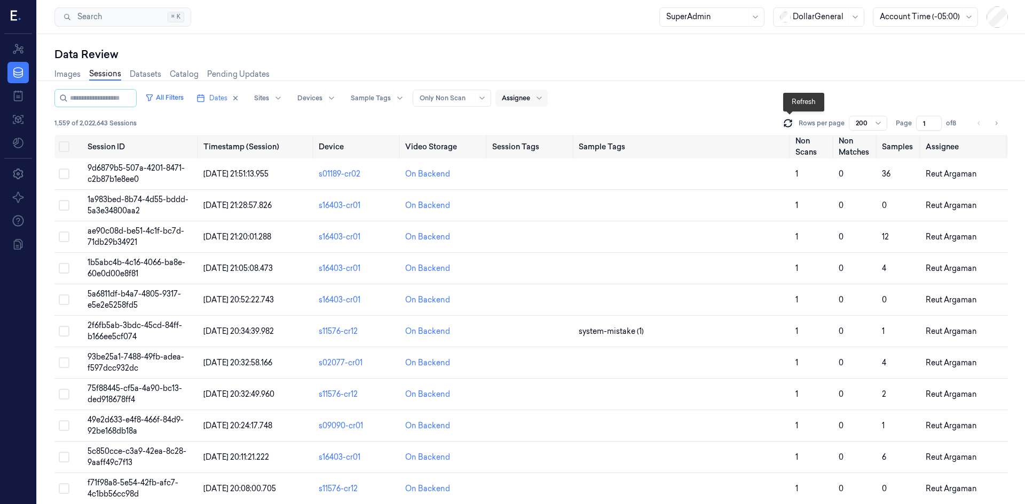
click at [793, 122] on icon at bounding box center [787, 123] width 11 height 11
click at [998, 125] on icon "Go to next page" at bounding box center [996, 123] width 6 height 9
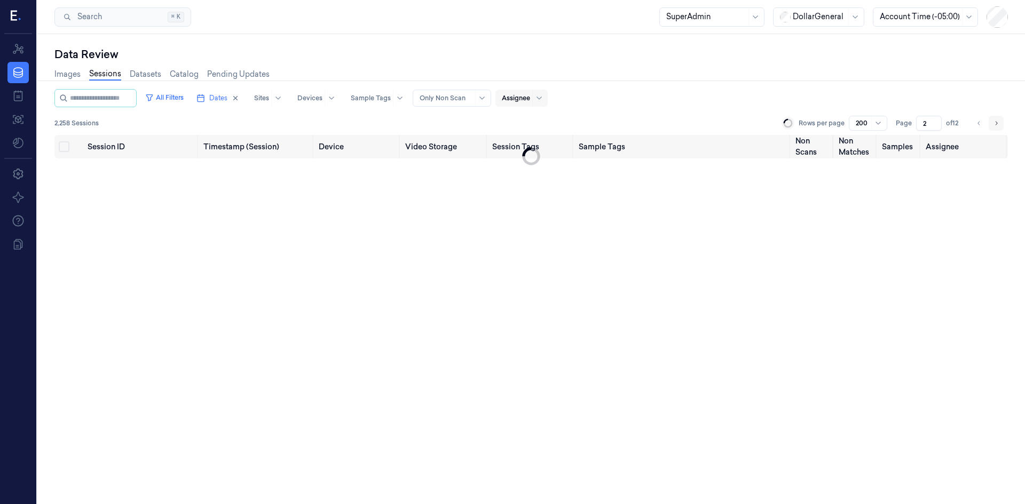
click at [998, 125] on icon "Go to next page" at bounding box center [996, 123] width 6 height 9
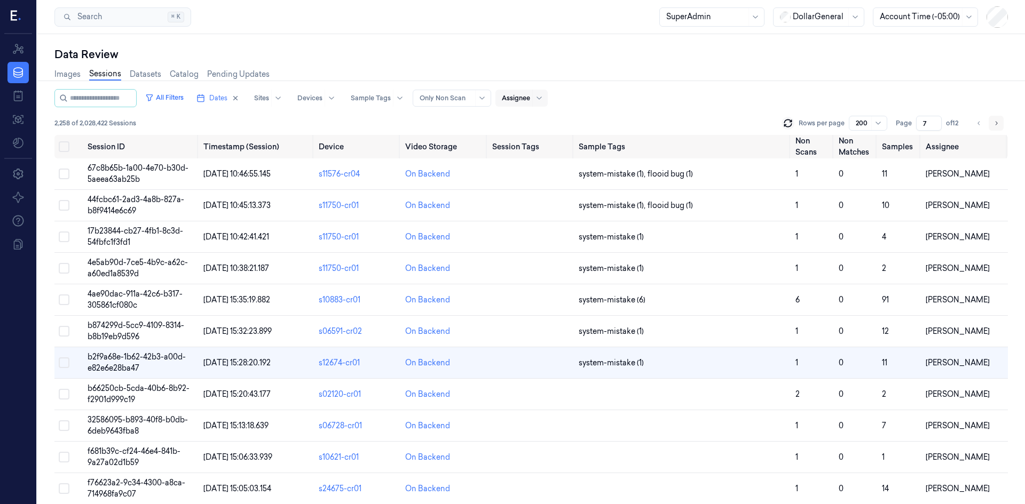
scroll to position [42, 0]
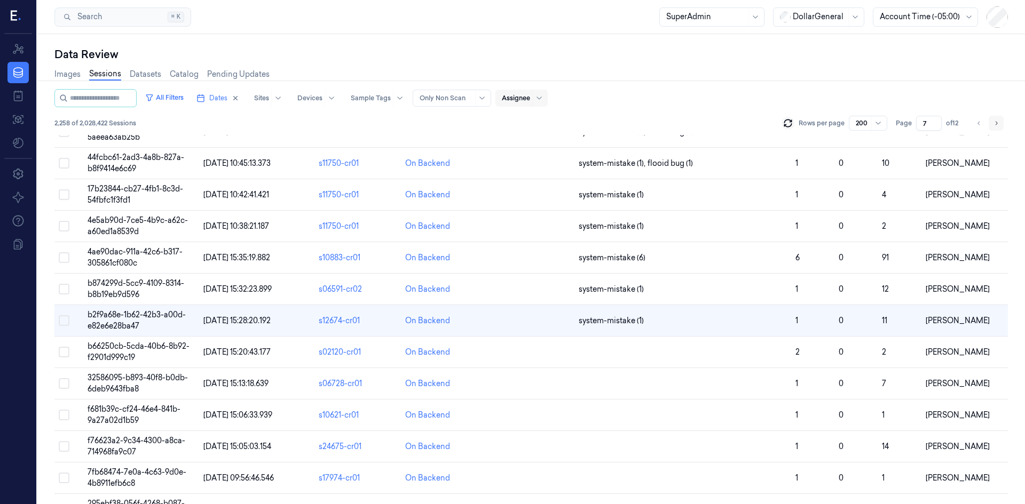
click at [998, 125] on icon "Go to next page" at bounding box center [996, 123] width 6 height 9
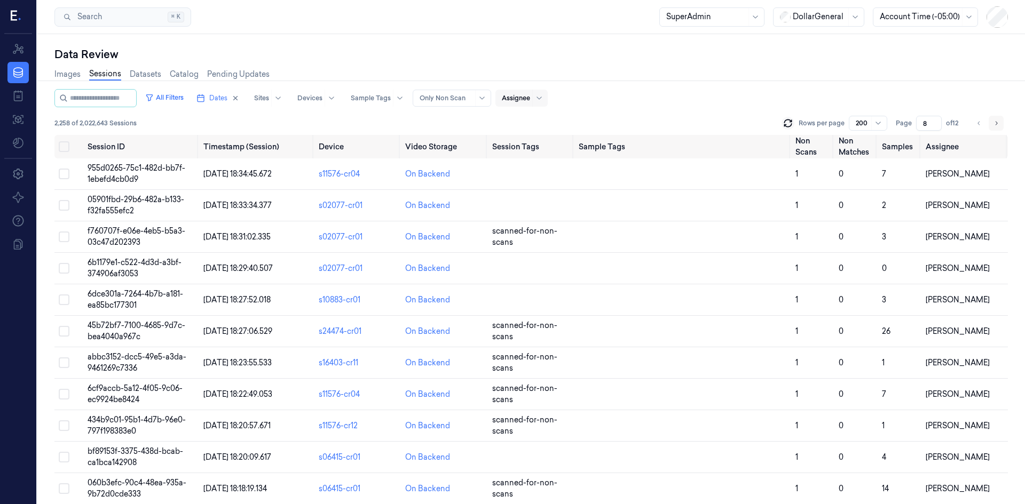
click at [998, 125] on icon "Go to next page" at bounding box center [996, 123] width 6 height 9
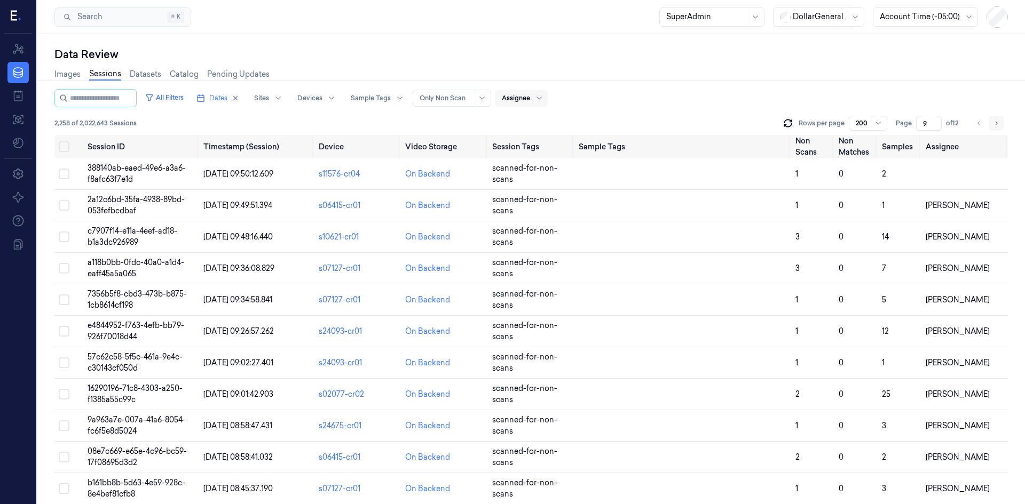
click at [993, 122] on icon "Go to next page" at bounding box center [996, 123] width 6 height 9
click at [993, 123] on icon "Go to next page" at bounding box center [996, 123] width 6 height 9
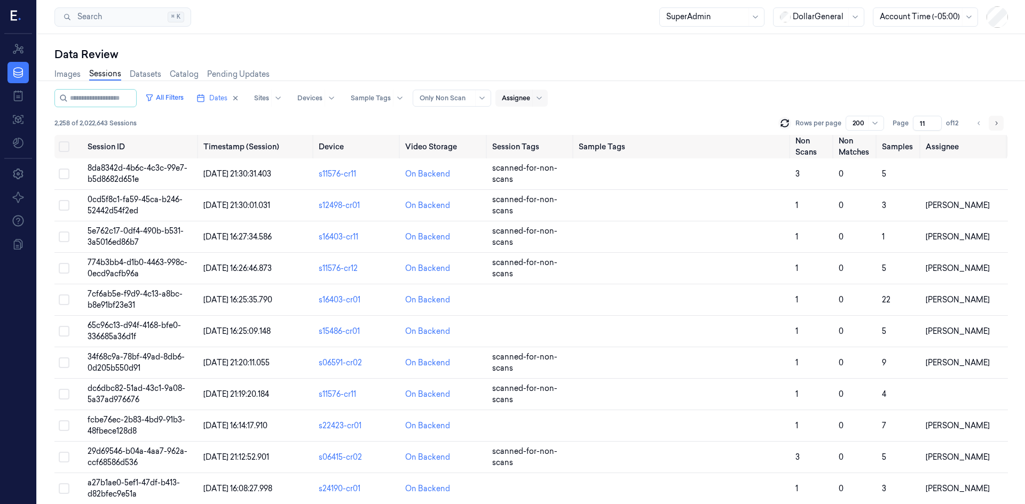
click at [993, 123] on icon "Go to next page" at bounding box center [996, 123] width 6 height 9
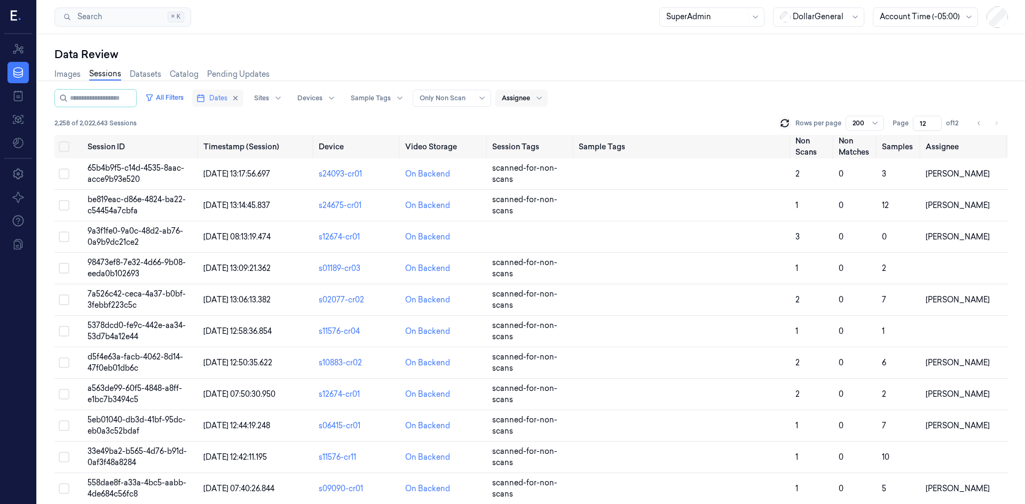
click at [205, 98] on icon "button" at bounding box center [200, 98] width 9 height 9
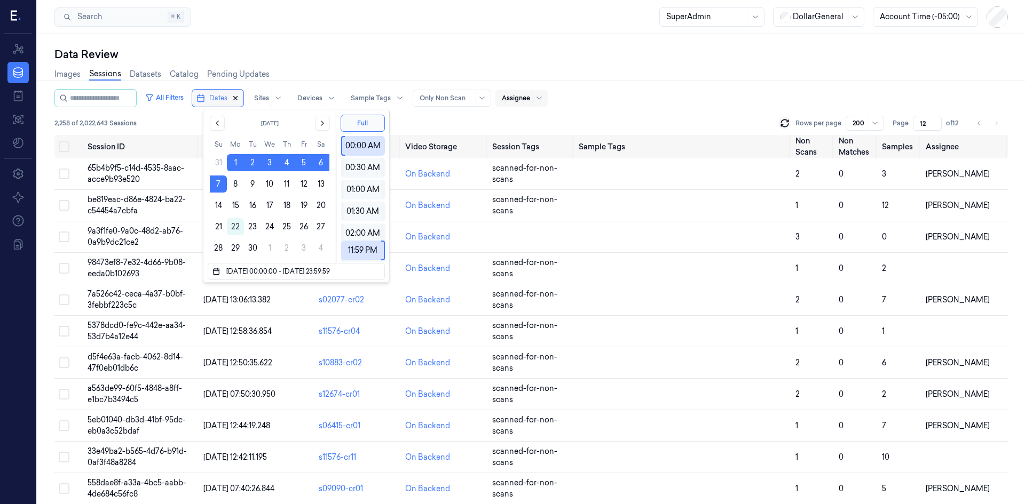
click at [239, 100] on icon "button" at bounding box center [235, 97] width 7 height 7
type input "1"
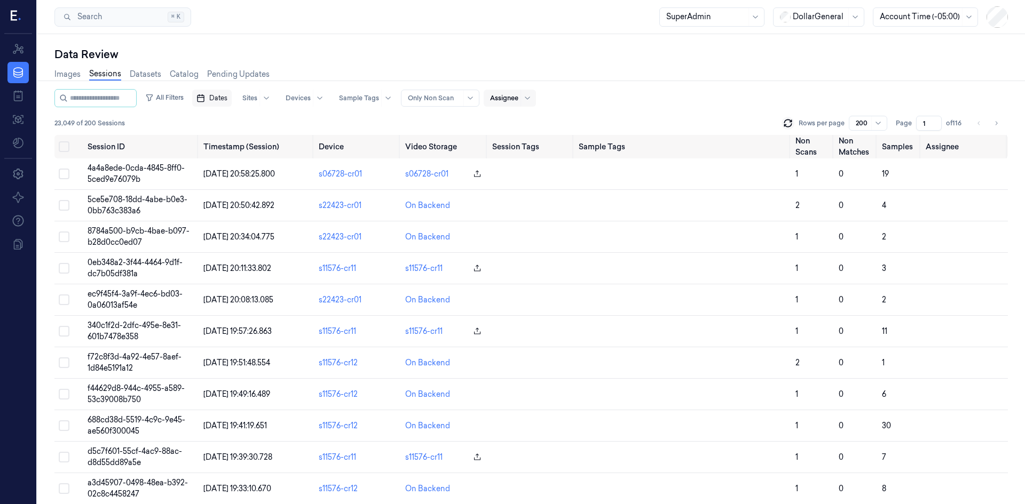
click at [205, 99] on icon "button" at bounding box center [200, 98] width 9 height 9
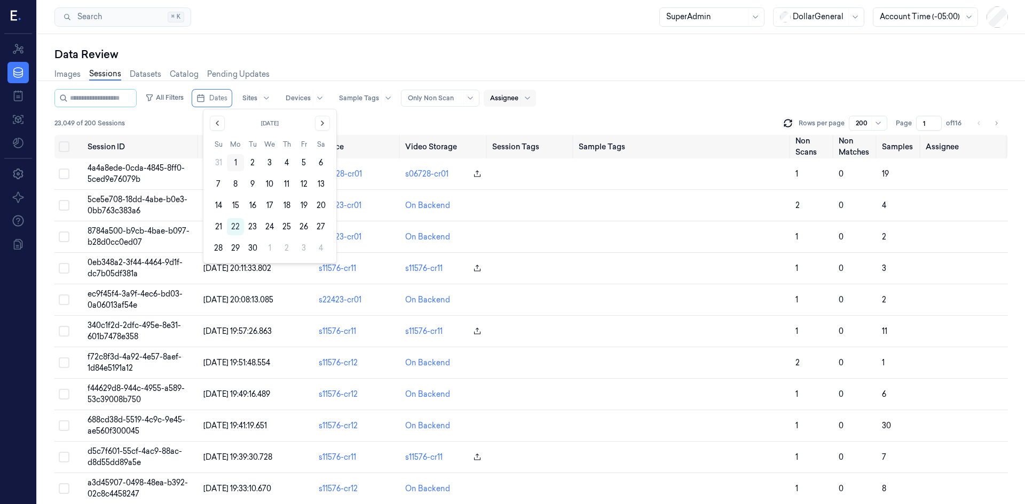
click at [236, 162] on button "1" at bounding box center [235, 162] width 17 height 17
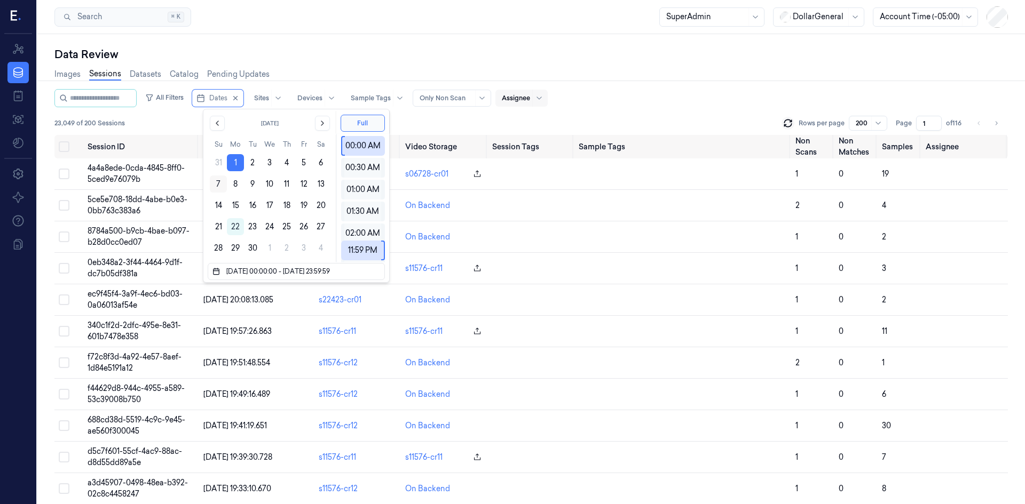
click at [220, 183] on button "7" at bounding box center [218, 184] width 17 height 17
type input "[DATE] 00:00:00 - [DATE] 23:59:59"
click at [593, 113] on div "All Filters Dates Sites Devices Sample Tags Alert Type Only Non Scan Assignee 2…" at bounding box center [530, 112] width 953 height 46
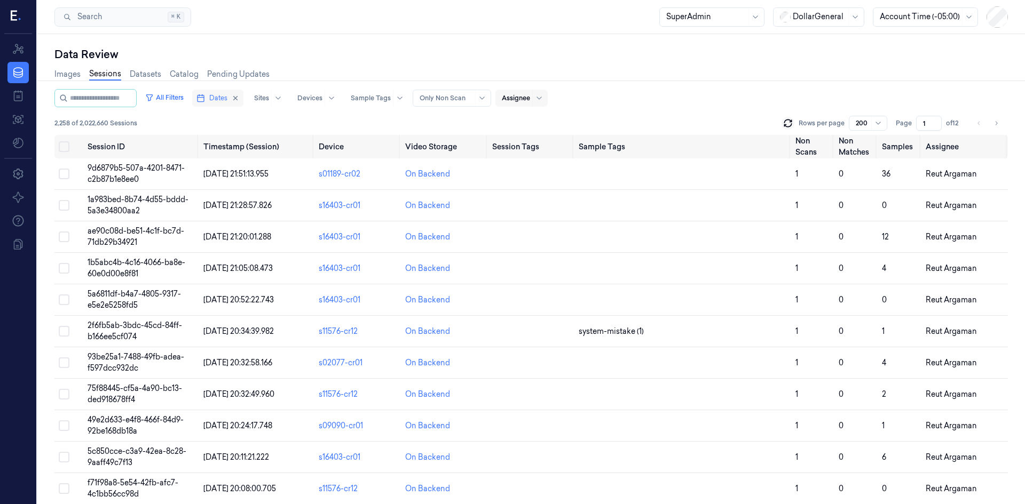
click at [204, 101] on rect "button" at bounding box center [200, 99] width 6 height 6
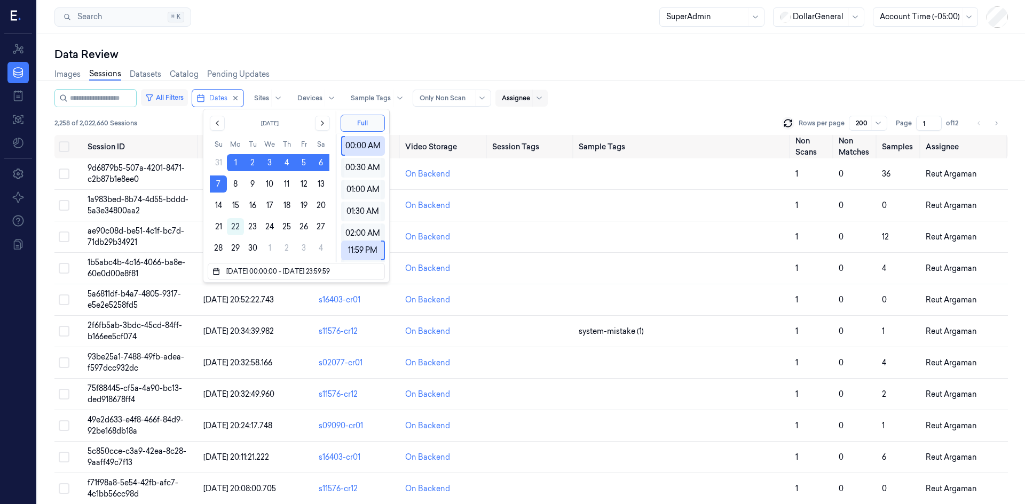
click at [183, 104] on button "All Filters" at bounding box center [164, 97] width 47 height 17
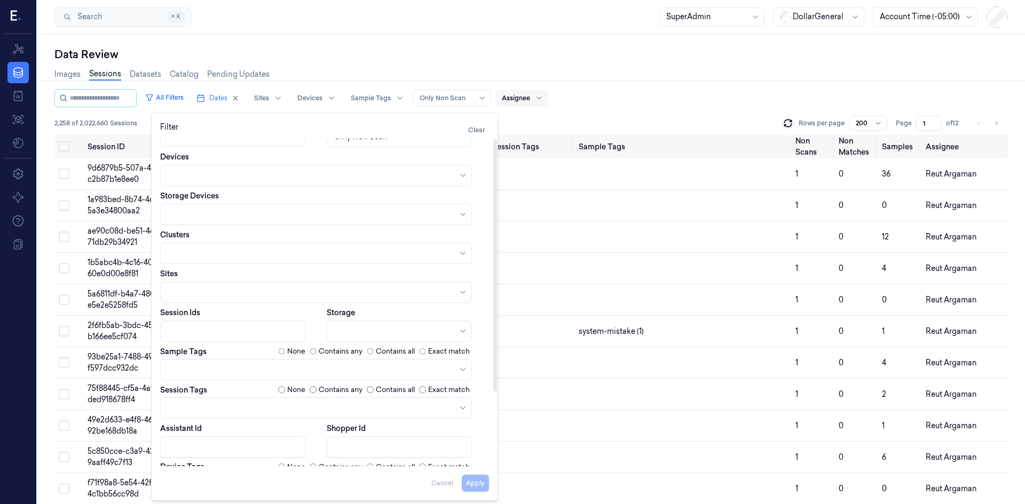
scroll to position [97, 0]
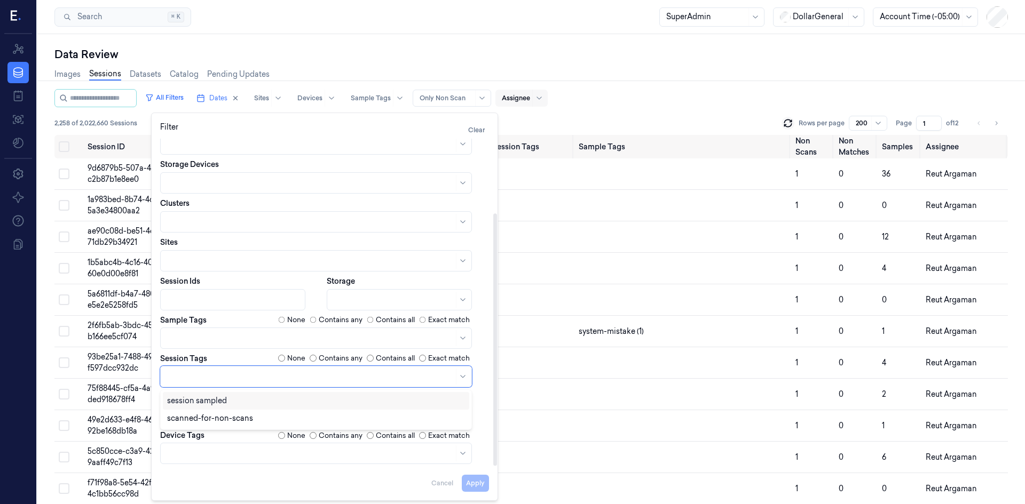
click at [239, 378] on div at bounding box center [310, 376] width 287 height 11
click at [218, 347] on div at bounding box center [316, 338] width 312 height 21
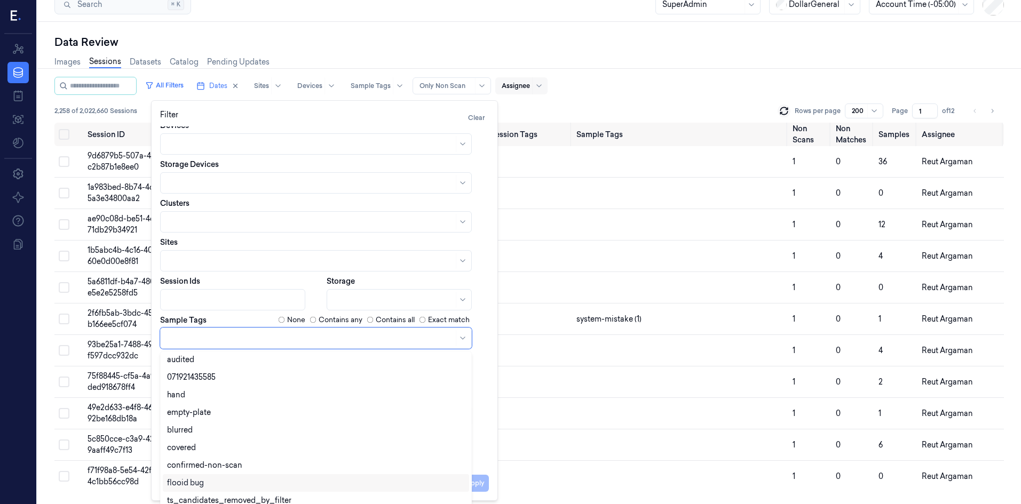
scroll to position [0, 0]
click at [224, 326] on div "Dates 01/09/2025 00:00:00 - 07/09/2025 23:59:59 Assignee None Contains any Aler…" at bounding box center [324, 253] width 329 height 422
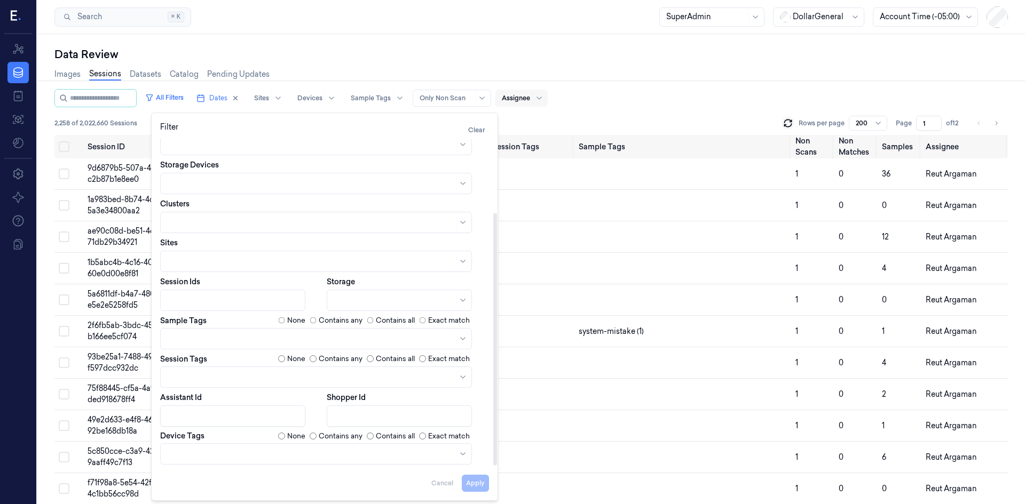
scroll to position [97, 0]
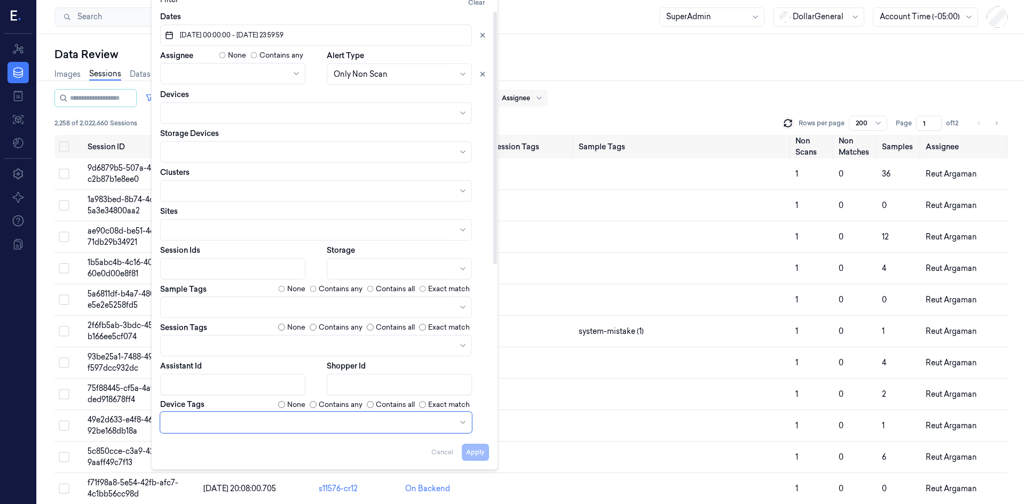
click at [232, 451] on body "Resources Data Jobs Models Settings About Support Documentation Search Search..…" at bounding box center [512, 252] width 1025 height 504
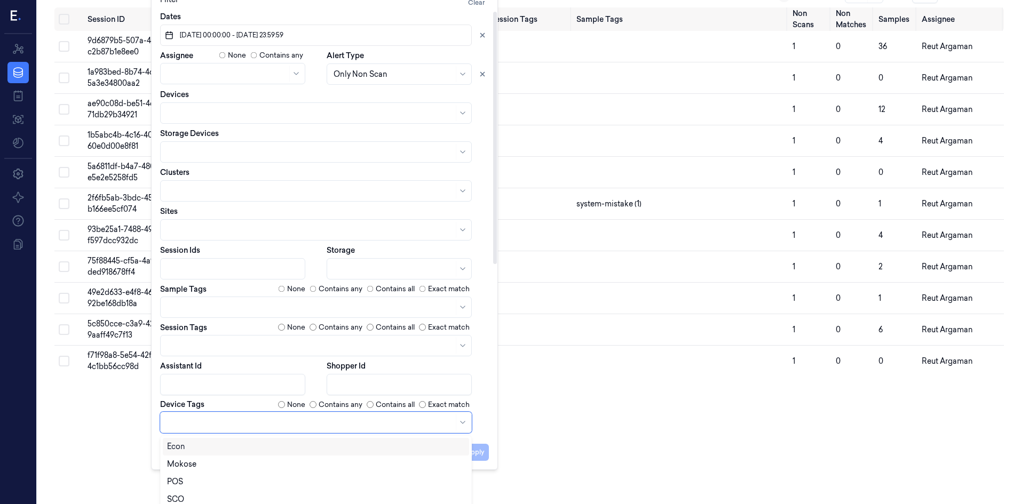
scroll to position [0, 0]
click at [226, 449] on div "SCO" at bounding box center [316, 448] width 298 height 11
click at [483, 457] on div "Filter Clear Dates 01/09/2025 00:00:00 - 07/09/2025 23:59:59 Assignee None Cont…" at bounding box center [324, 227] width 329 height 467
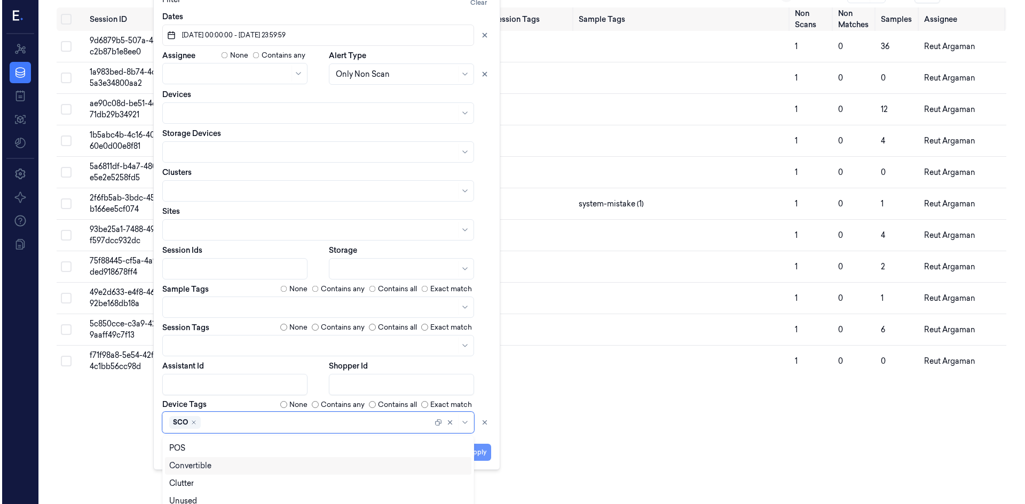
scroll to position [0, 0]
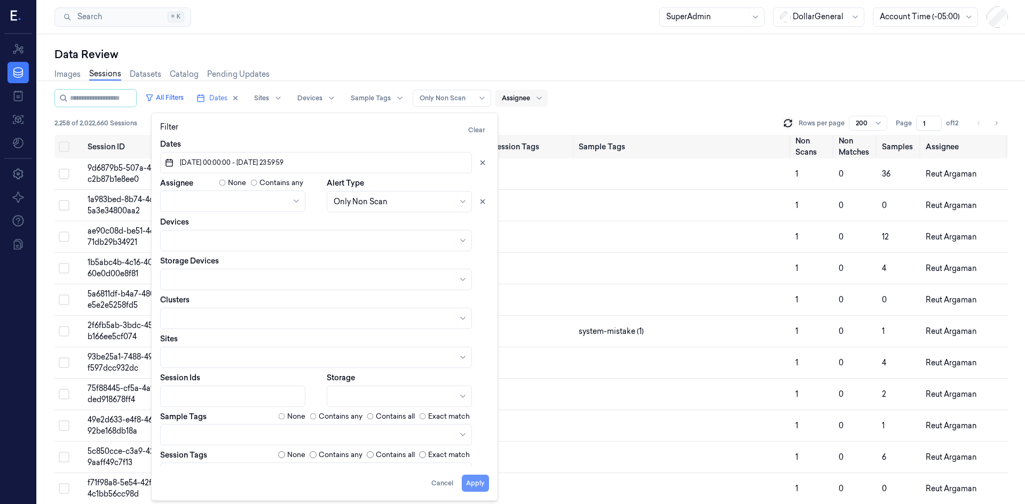
click at [478, 483] on button "Apply" at bounding box center [475, 483] width 27 height 17
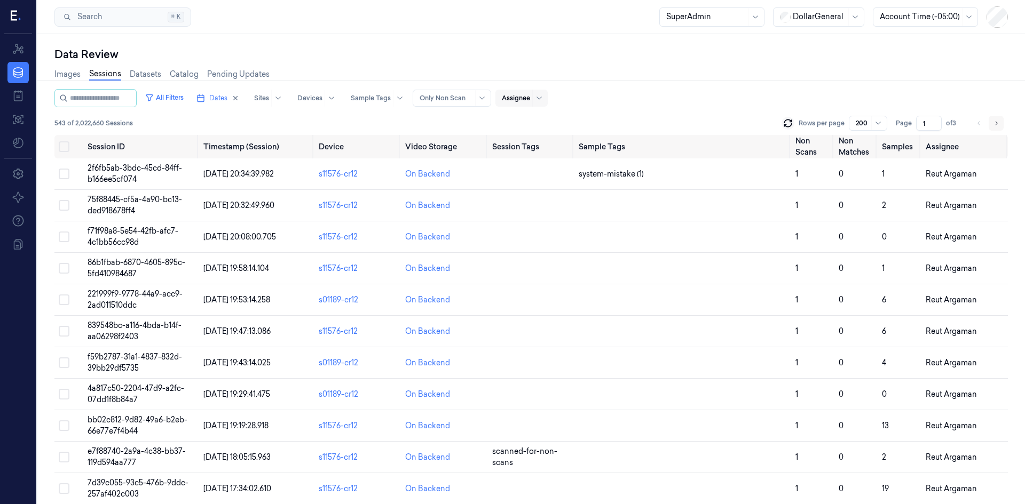
click at [998, 121] on icon "Go to next page" at bounding box center [996, 123] width 6 height 9
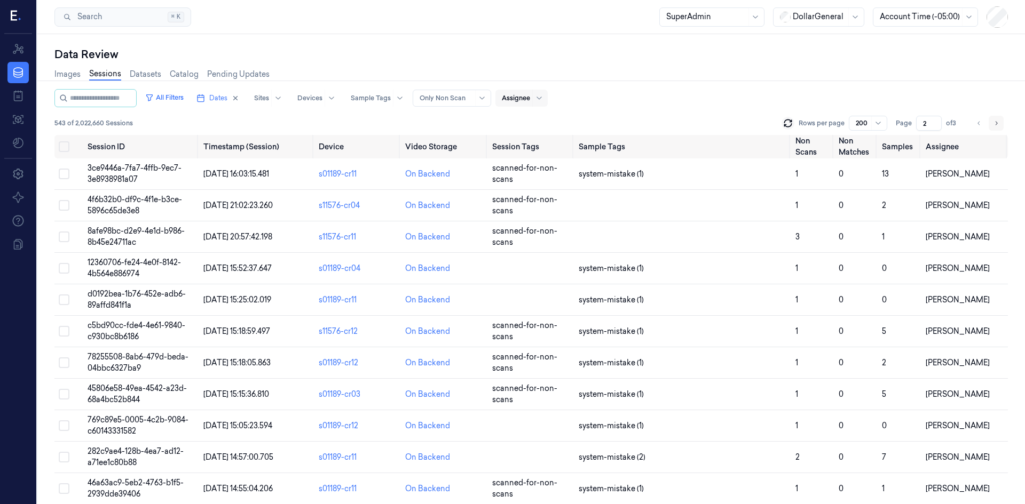
click at [998, 121] on icon "Go to next page" at bounding box center [996, 123] width 6 height 9
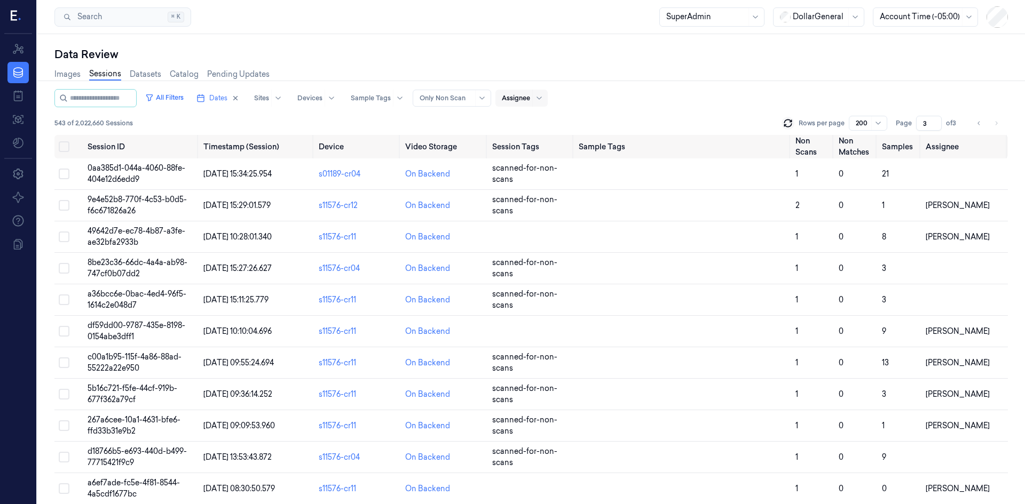
click at [994, 124] on li "pagination" at bounding box center [995, 123] width 15 height 15
click at [981, 123] on icon "Go to previous page" at bounding box center [979, 123] width 6 height 9
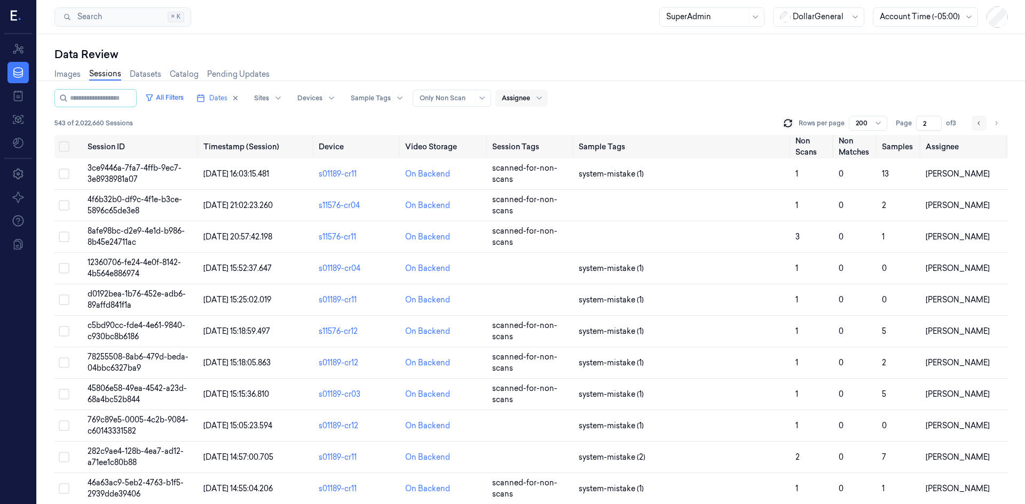
click at [981, 123] on icon "Go to previous page" at bounding box center [979, 123] width 6 height 9
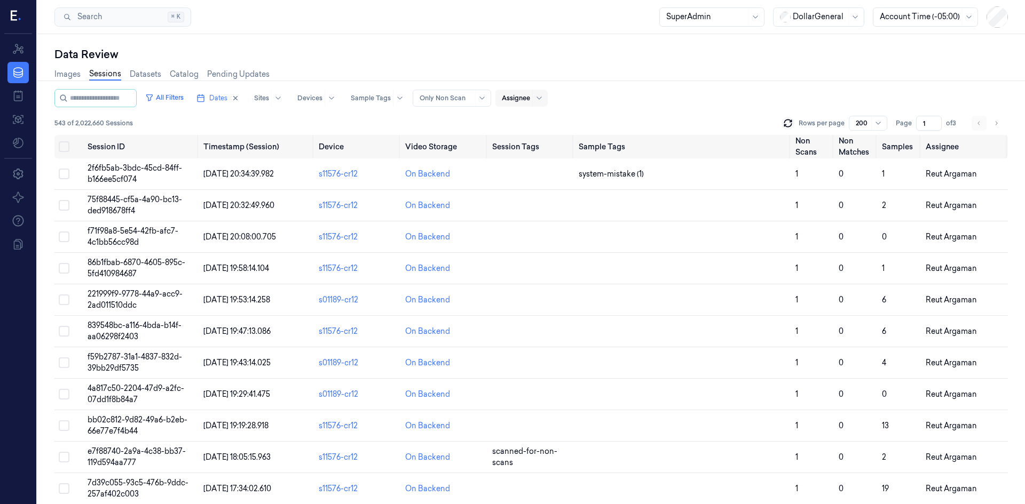
click at [981, 123] on li "pagination" at bounding box center [978, 123] width 15 height 15
click at [996, 124] on icon "Go to next page" at bounding box center [996, 123] width 6 height 9
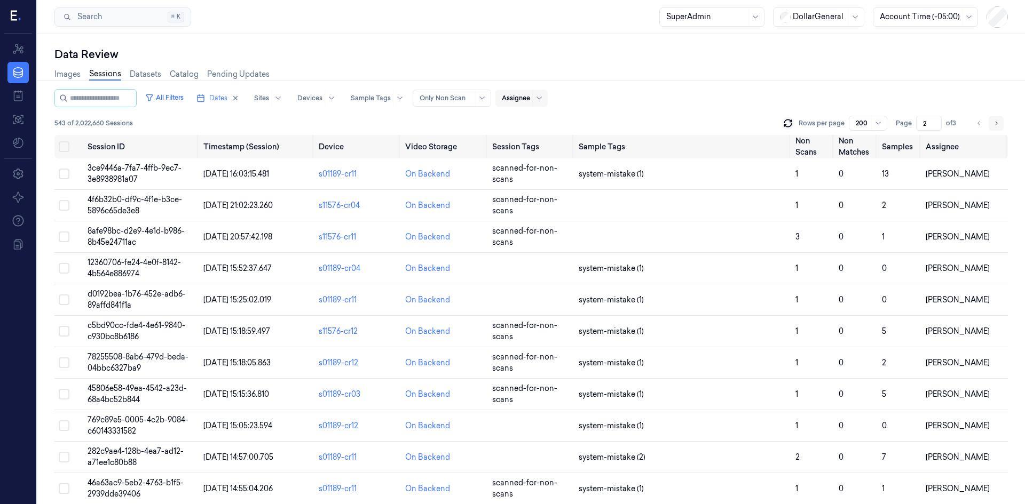
click at [996, 124] on icon "Go to next page" at bounding box center [996, 123] width 6 height 9
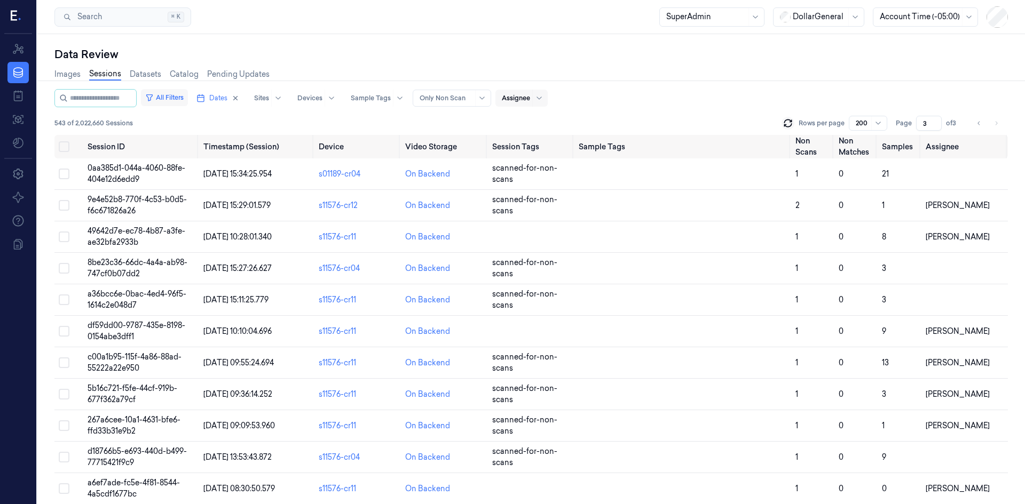
click at [188, 99] on button "All Filters" at bounding box center [164, 97] width 47 height 17
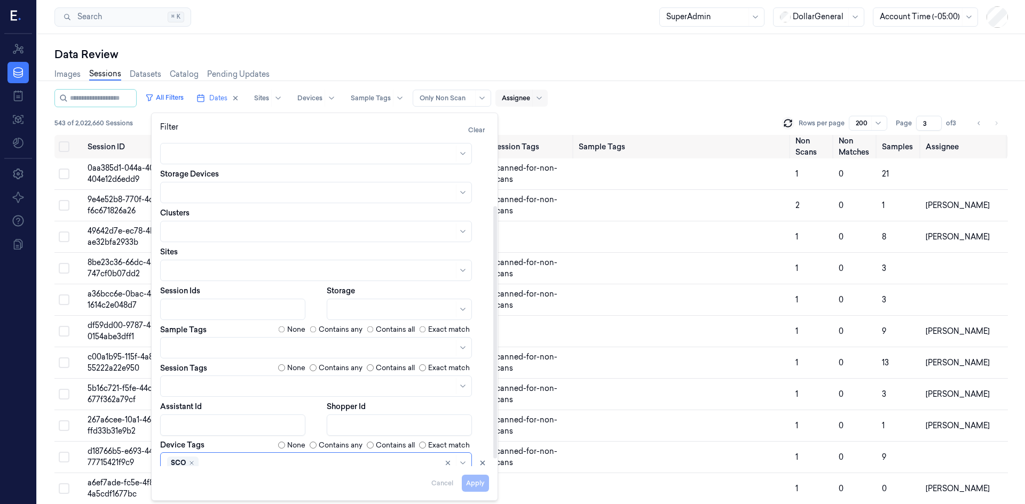
scroll to position [97, 0]
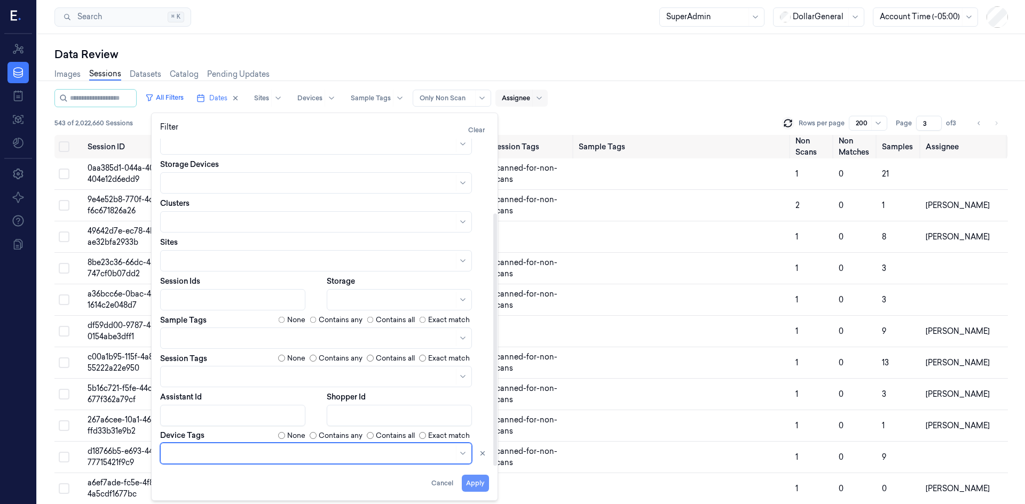
click at [472, 487] on button "Apply" at bounding box center [475, 483] width 27 height 17
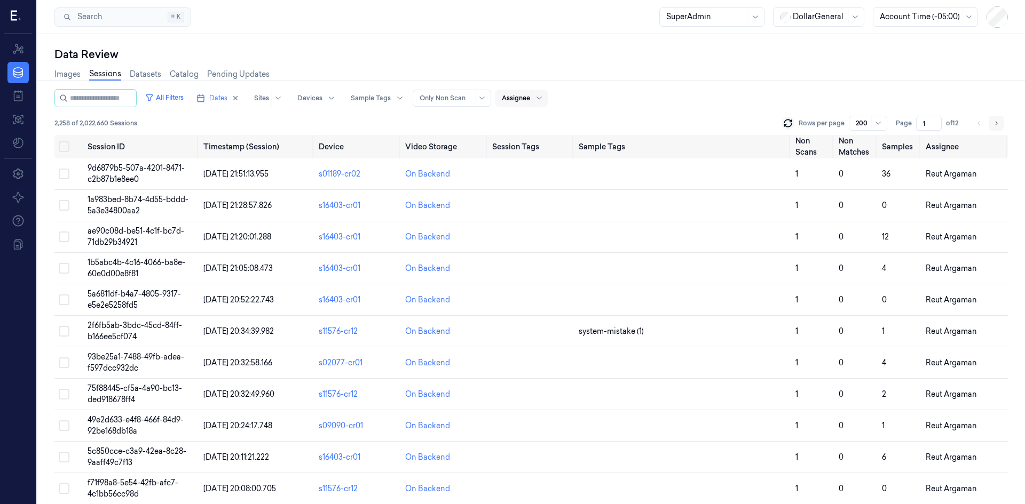
click at [995, 125] on icon "Go to next page" at bounding box center [996, 123] width 6 height 9
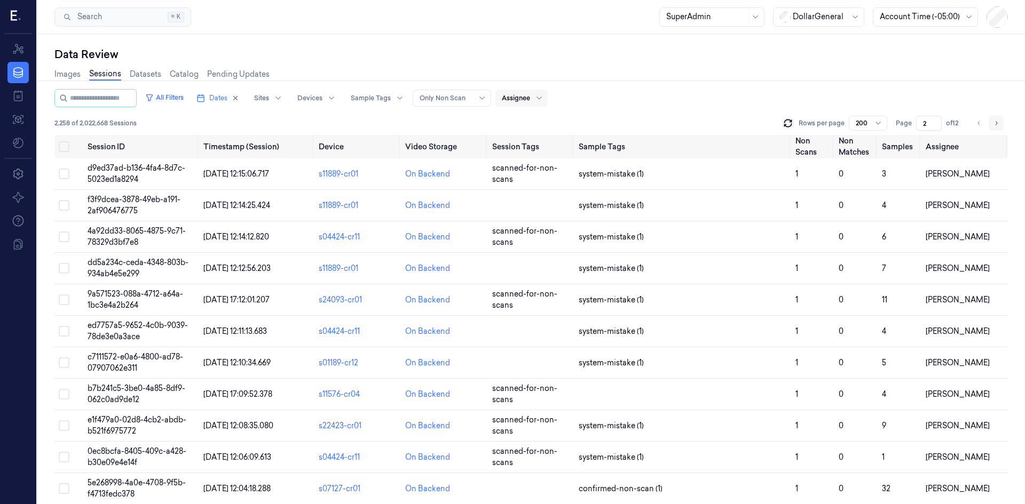
click at [995, 125] on icon "Go to next page" at bounding box center [996, 123] width 6 height 9
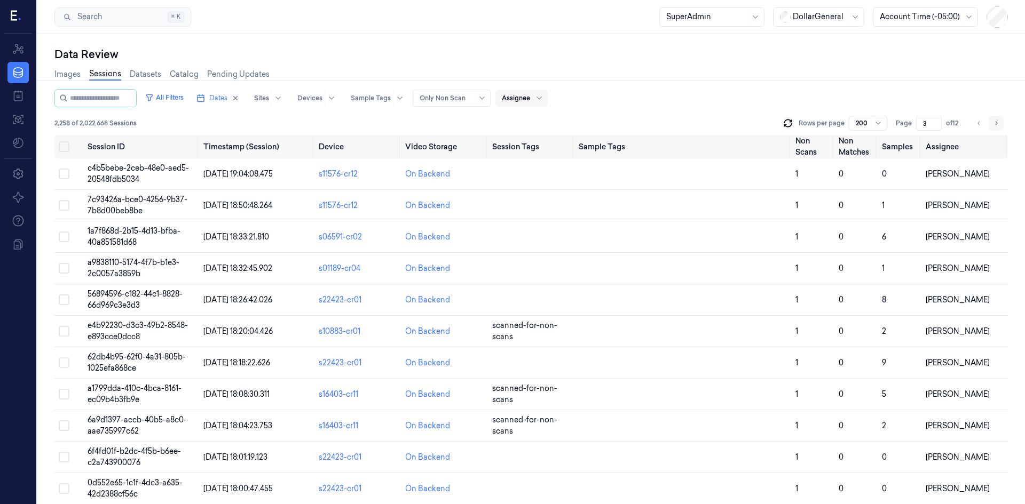
click at [995, 125] on icon "Go to next page" at bounding box center [996, 123] width 6 height 9
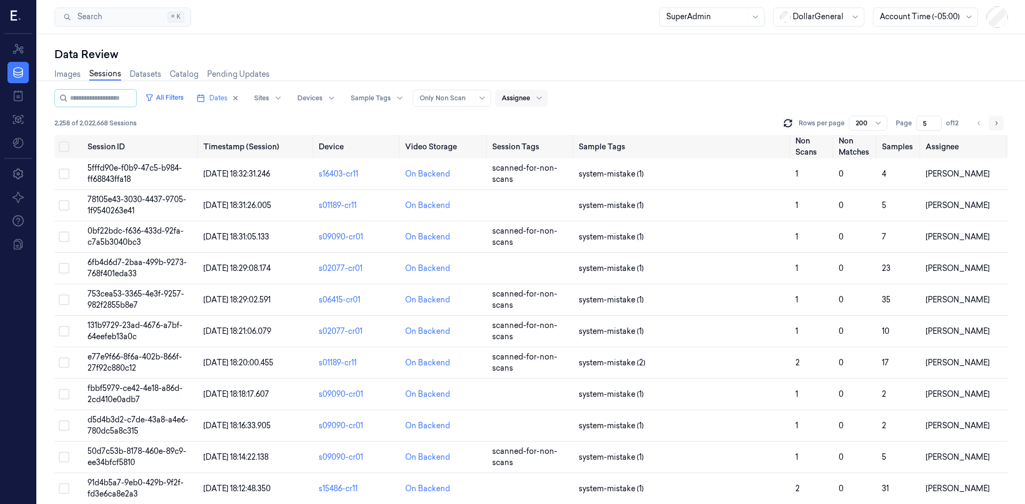
click at [995, 125] on icon "Go to next page" at bounding box center [996, 123] width 6 height 9
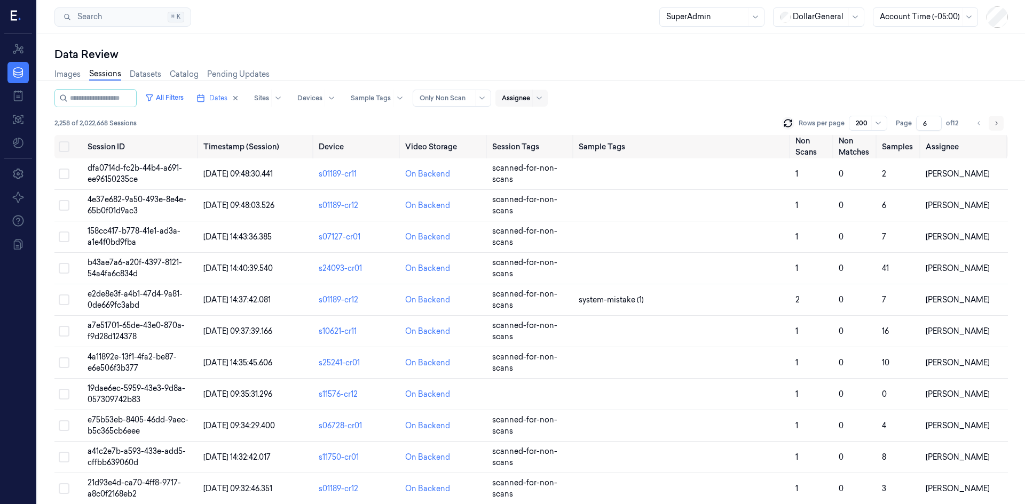
click at [995, 125] on icon "Go to next page" at bounding box center [996, 123] width 6 height 9
type input "7"
click at [64, 150] on button "Select all" at bounding box center [64, 146] width 11 height 11
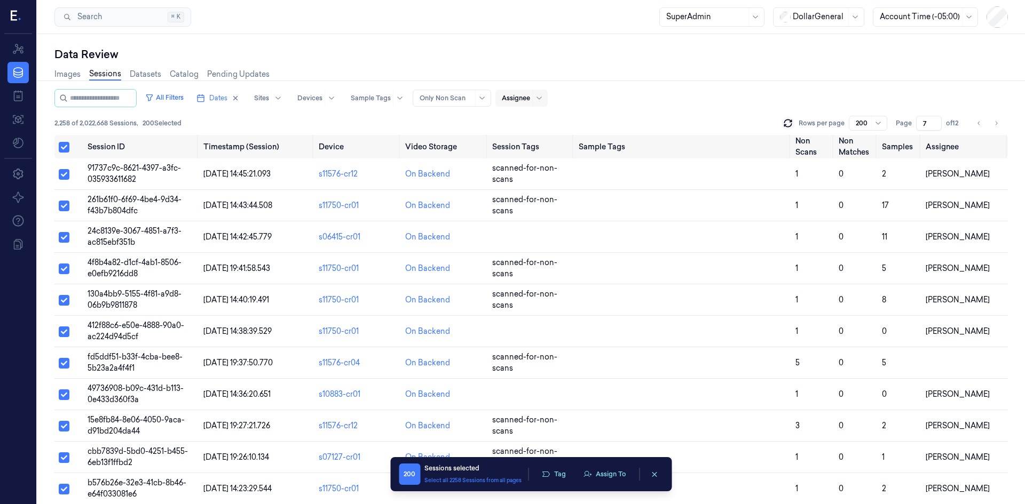
click at [609, 482] on div "200 Sessions selected Select all 2258 Sessions from all pages Tag Assign To" at bounding box center [531, 474] width 264 height 21
click at [607, 477] on button "Assign To" at bounding box center [604, 474] width 56 height 16
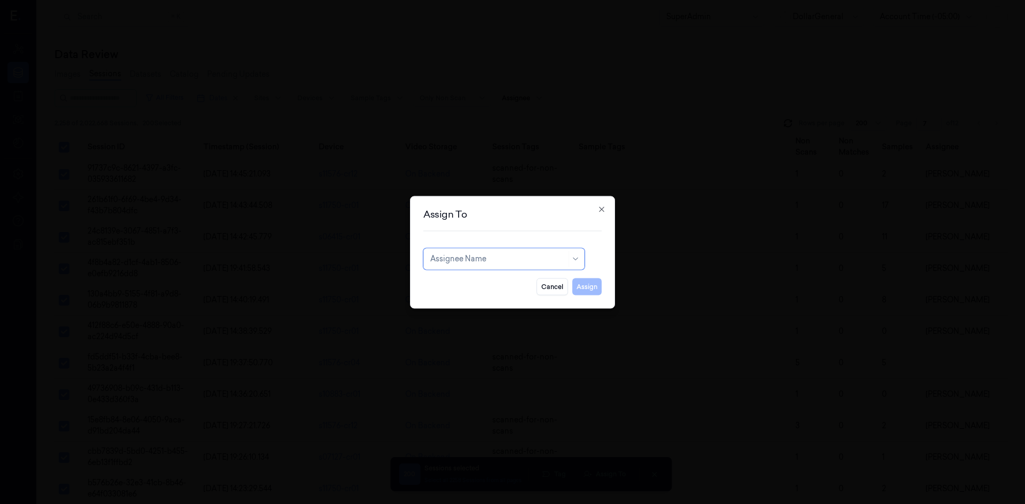
click at [506, 262] on div at bounding box center [498, 259] width 136 height 11
type input "ש"
type input "ariel"
click at [510, 283] on div "Ariel Hasson" at bounding box center [503, 283] width 147 height 11
click at [586, 286] on button "Assign" at bounding box center [586, 286] width 29 height 17
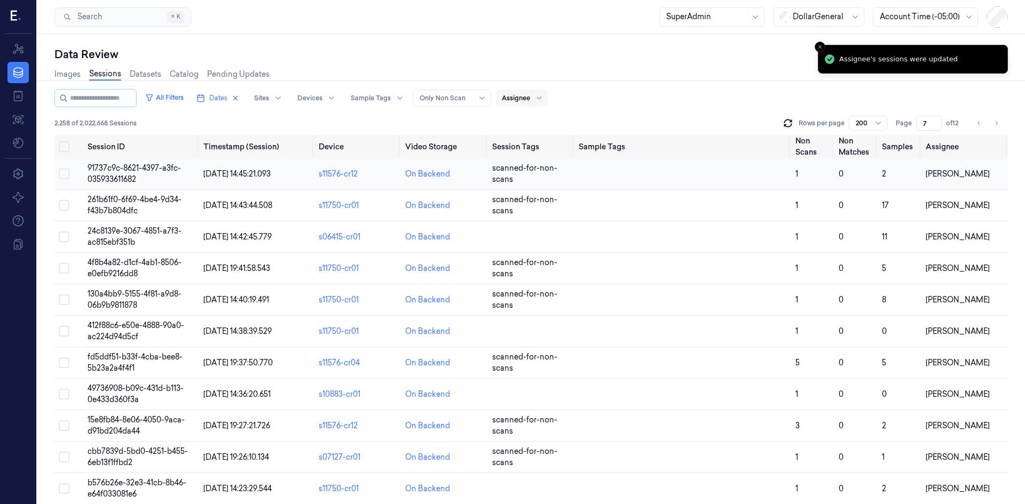
drag, startPoint x: 66, startPoint y: 149, endPoint x: 159, endPoint y: 161, distance: 93.6
click at [66, 149] on button "Select all" at bounding box center [64, 146] width 11 height 11
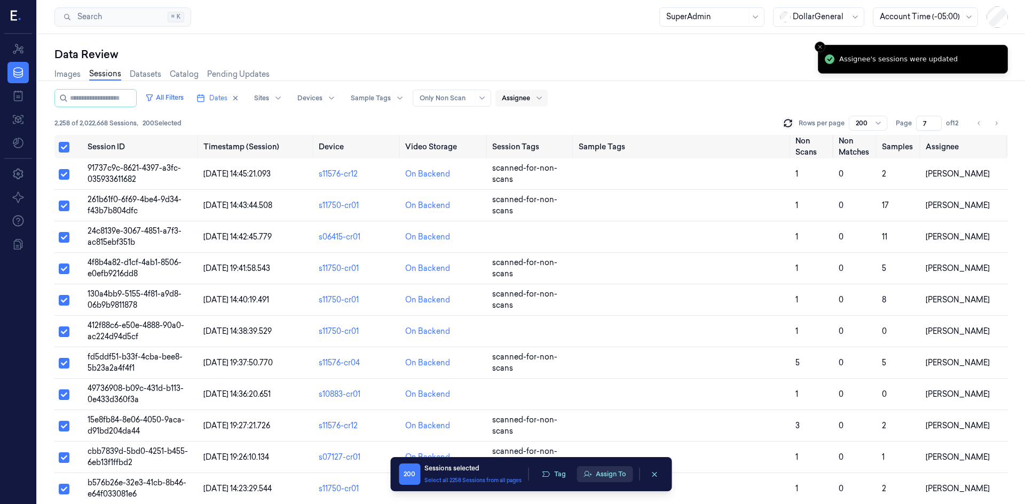
click at [614, 472] on button "Assign To" at bounding box center [604, 474] width 56 height 16
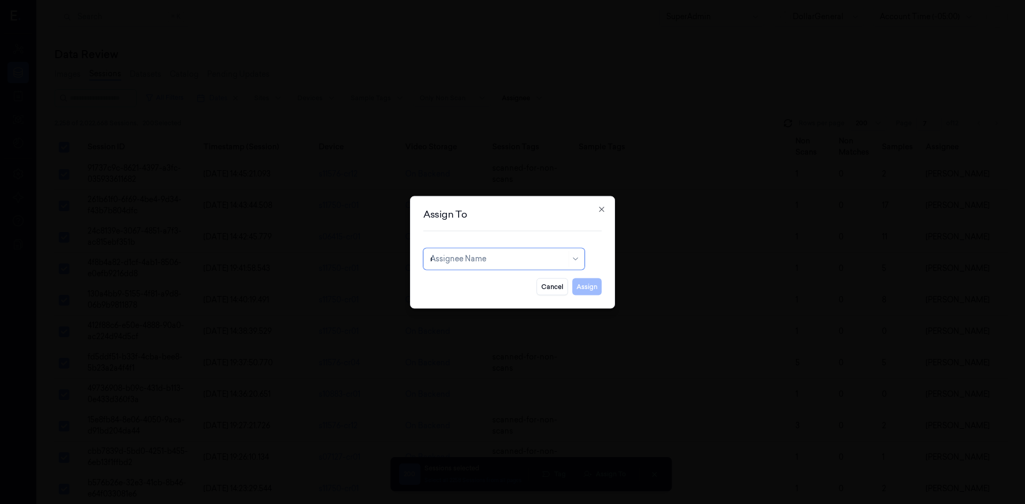
type input "ofir"
click at [481, 283] on div "Ofir Mordechay" at bounding box center [462, 283] width 64 height 11
click at [577, 283] on button "Assign" at bounding box center [586, 286] width 29 height 17
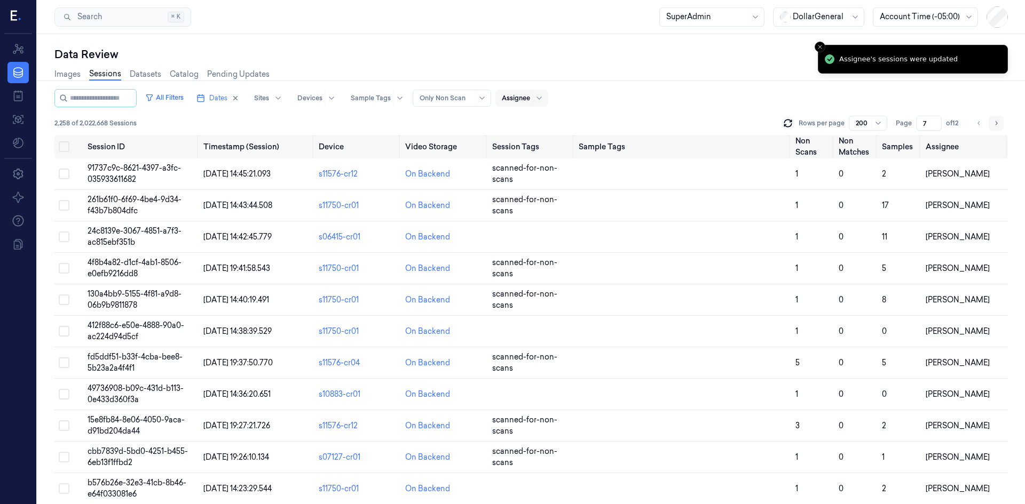
click at [994, 125] on icon "Go to next page" at bounding box center [996, 123] width 6 height 9
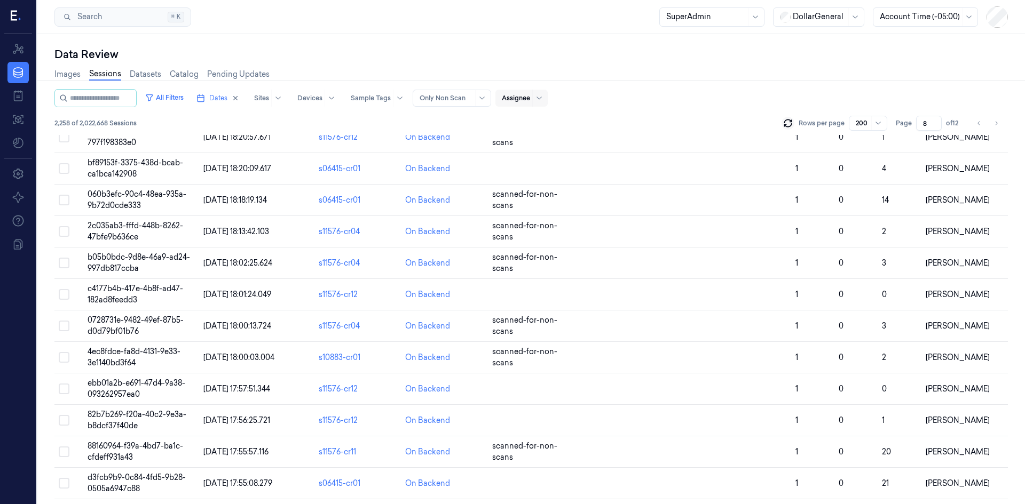
scroll to position [53, 0]
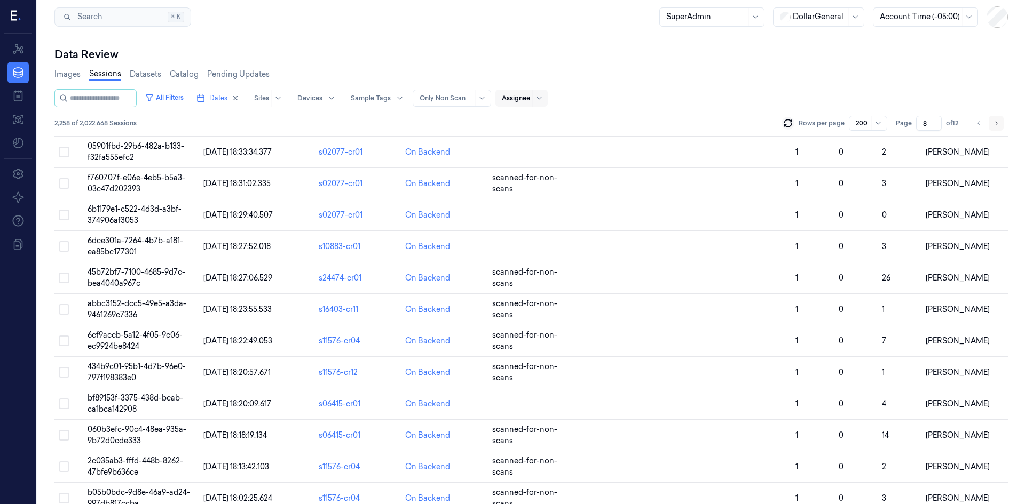
click at [992, 126] on button "Go to next page" at bounding box center [995, 123] width 15 height 15
type input "9"
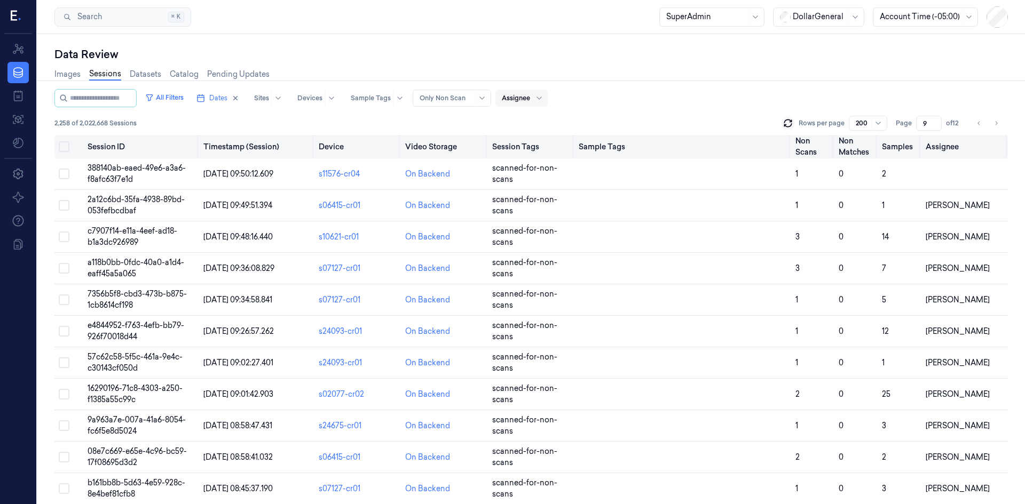
click at [61, 149] on button "Select all" at bounding box center [64, 146] width 11 height 11
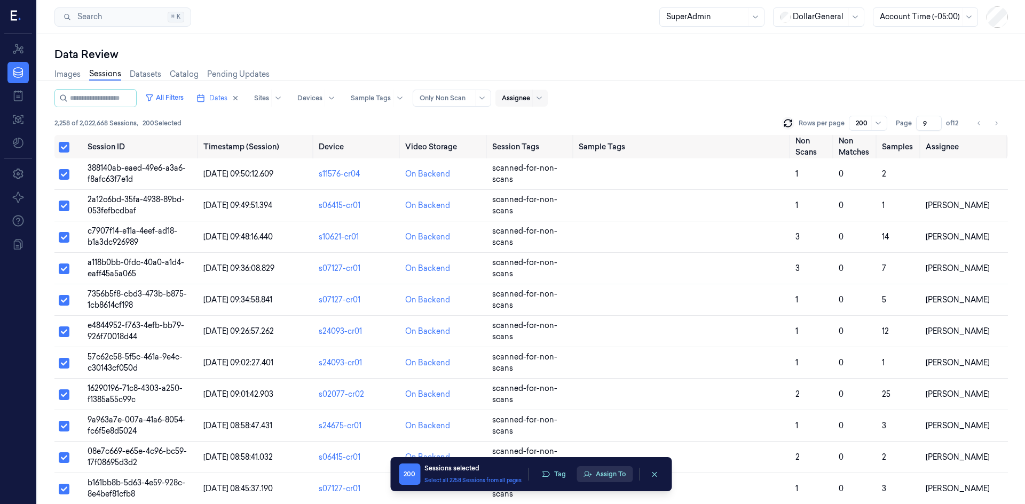
click at [621, 472] on button "Assign To" at bounding box center [604, 474] width 56 height 16
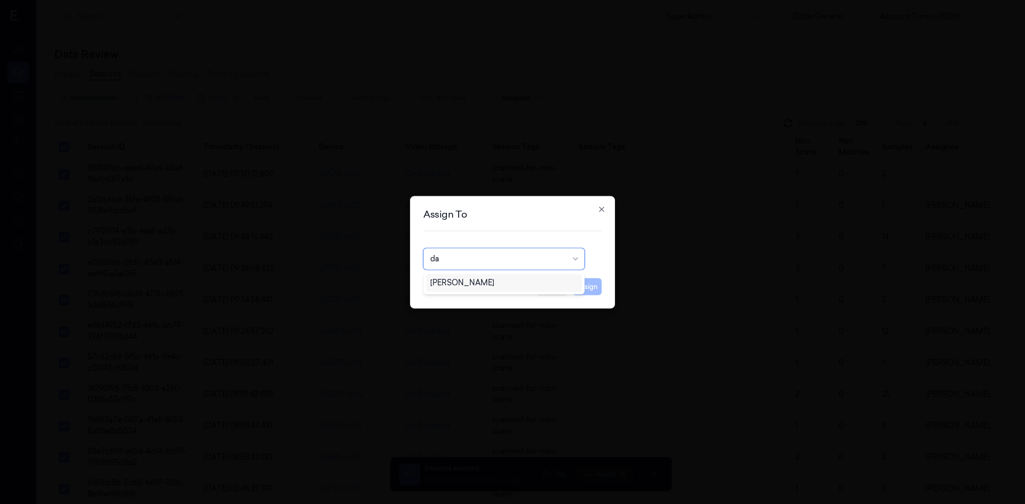
type input "d"
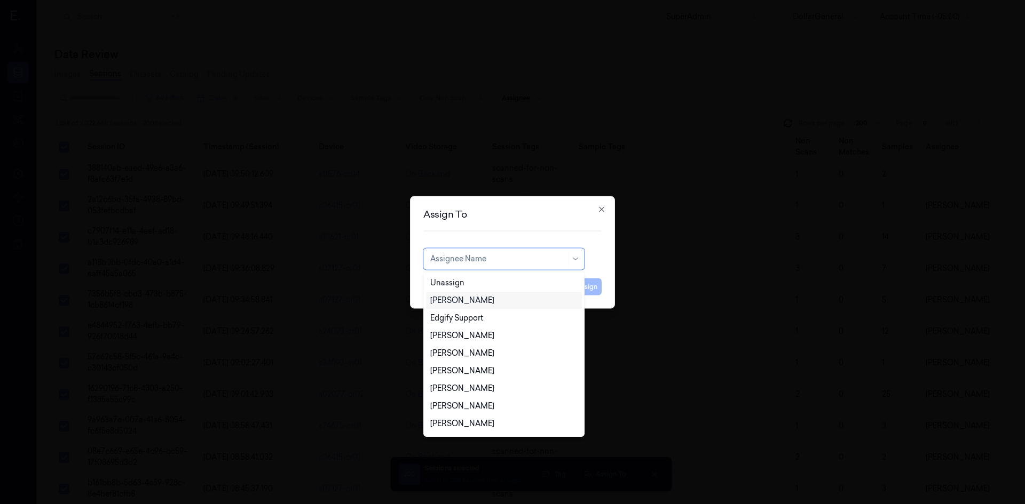
click at [509, 306] on div "[PERSON_NAME]" at bounding box center [503, 300] width 147 height 11
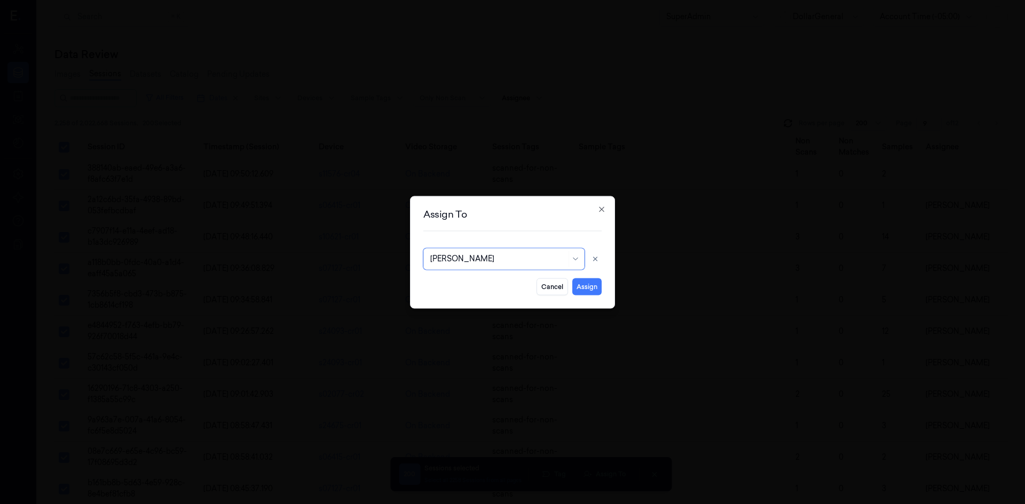
click at [583, 278] on div "Cancel Assign" at bounding box center [512, 283] width 178 height 26
click at [583, 281] on button "Assign" at bounding box center [586, 286] width 29 height 17
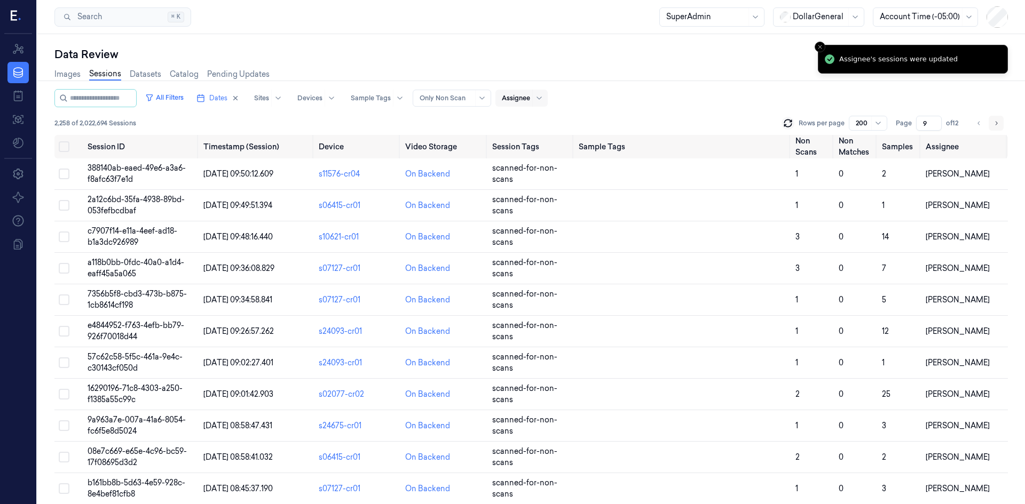
click at [999, 121] on button "Go to next page" at bounding box center [995, 123] width 15 height 15
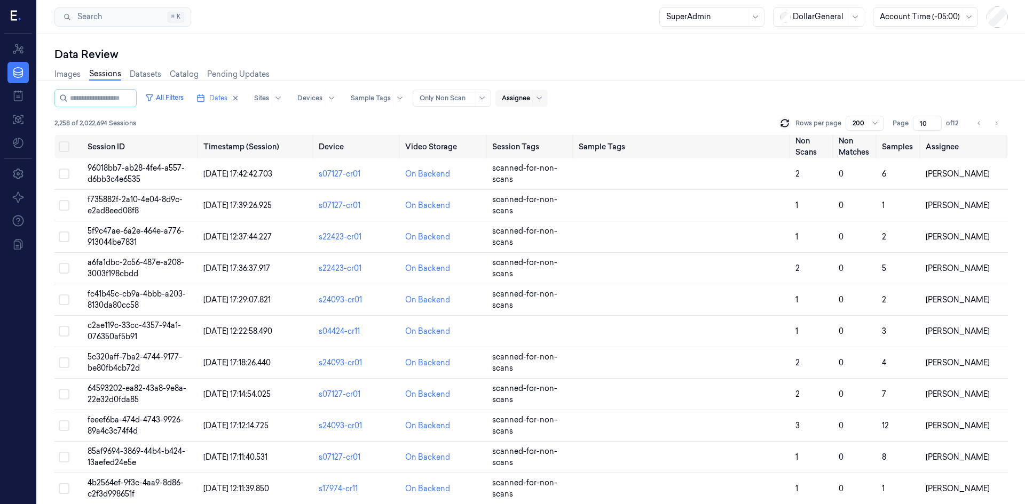
click at [859, 122] on div at bounding box center [858, 123] width 13 height 10
click at [862, 147] on div "50" at bounding box center [865, 144] width 25 height 11
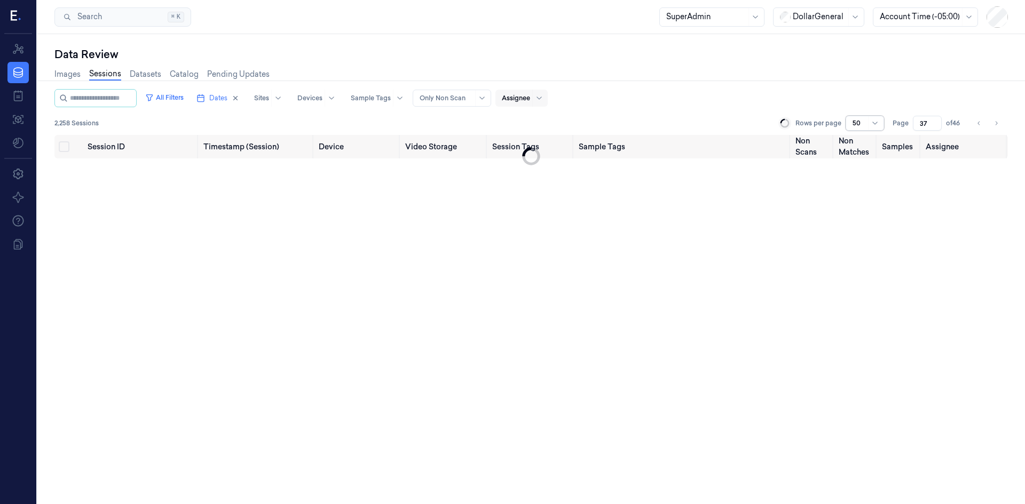
click at [864, 123] on div at bounding box center [858, 123] width 13 height 10
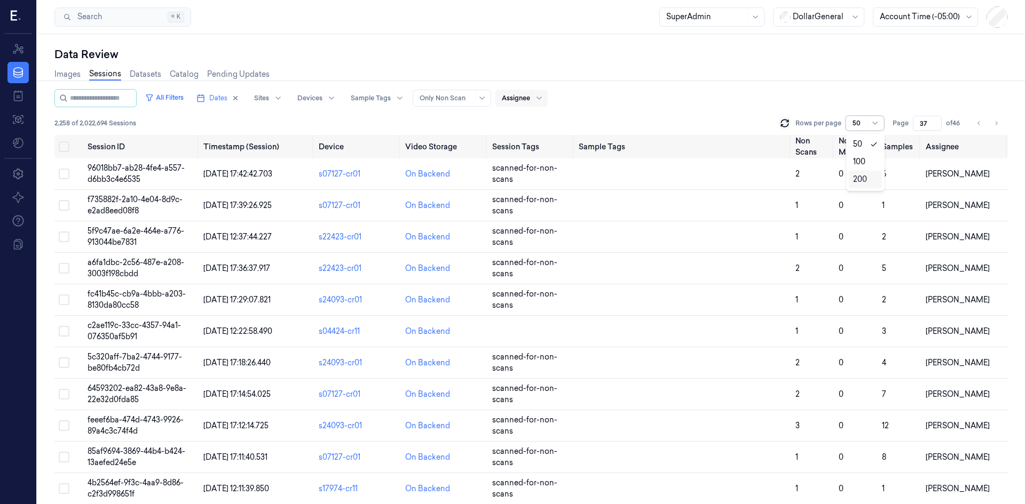
click at [868, 181] on div "200" at bounding box center [865, 179] width 25 height 11
type input "10"
click at [61, 145] on button "Select all" at bounding box center [64, 146] width 11 height 11
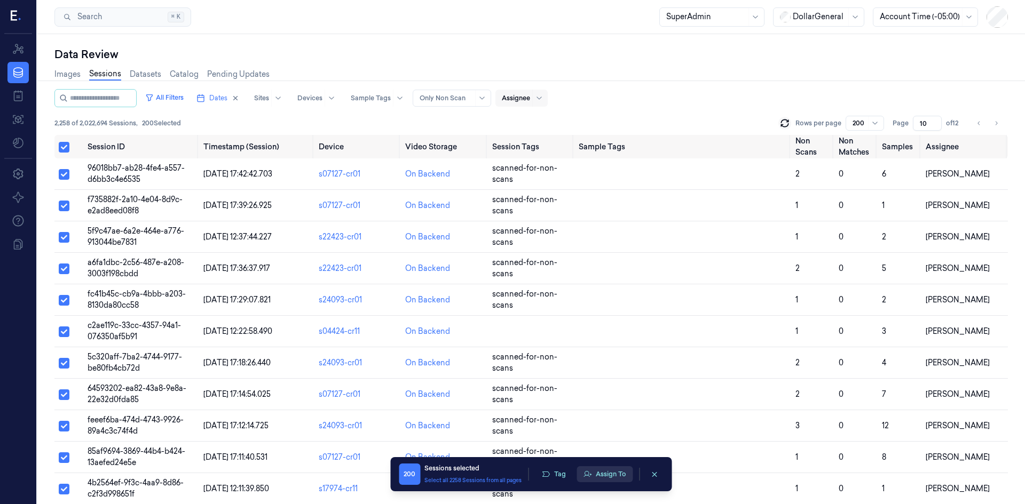
click at [598, 471] on button "Assign To" at bounding box center [604, 474] width 56 height 16
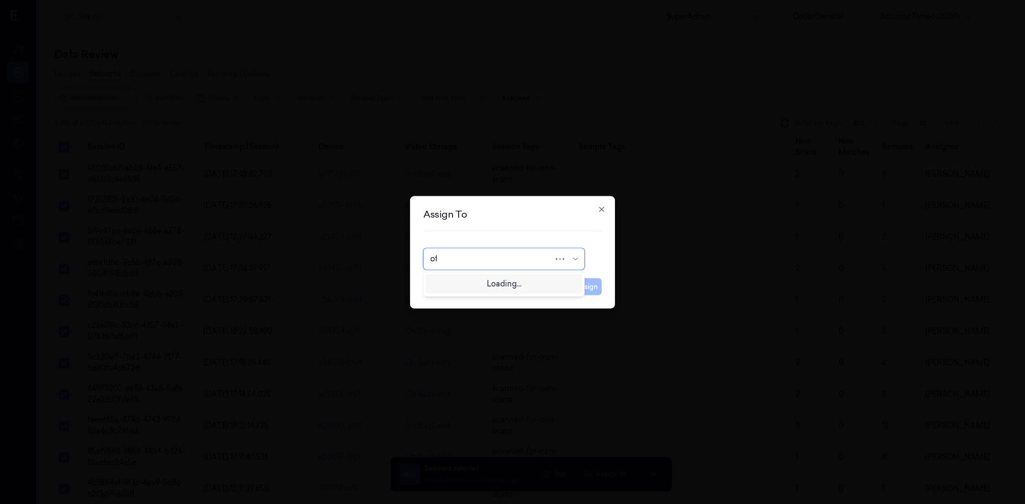
type input "ofir"
click at [507, 282] on div "Ofir Mordechay" at bounding box center [503, 283] width 147 height 11
click at [595, 290] on button "Assign" at bounding box center [586, 286] width 29 height 17
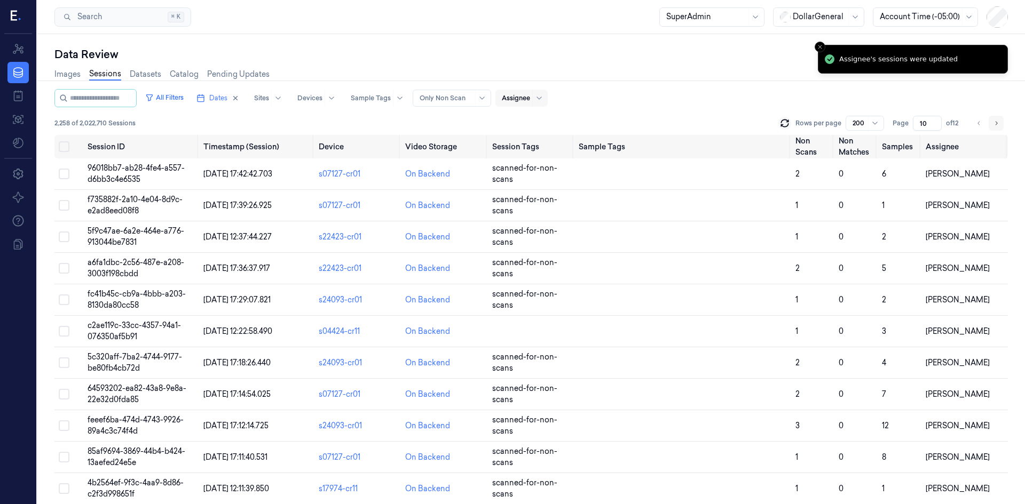
click at [995, 122] on icon "Go to next page" at bounding box center [996, 123] width 6 height 9
type input "11"
click at [58, 149] on th at bounding box center [68, 146] width 29 height 23
drag, startPoint x: 61, startPoint y: 148, endPoint x: 84, endPoint y: 155, distance: 24.3
click at [61, 148] on button "Select all" at bounding box center [64, 146] width 11 height 11
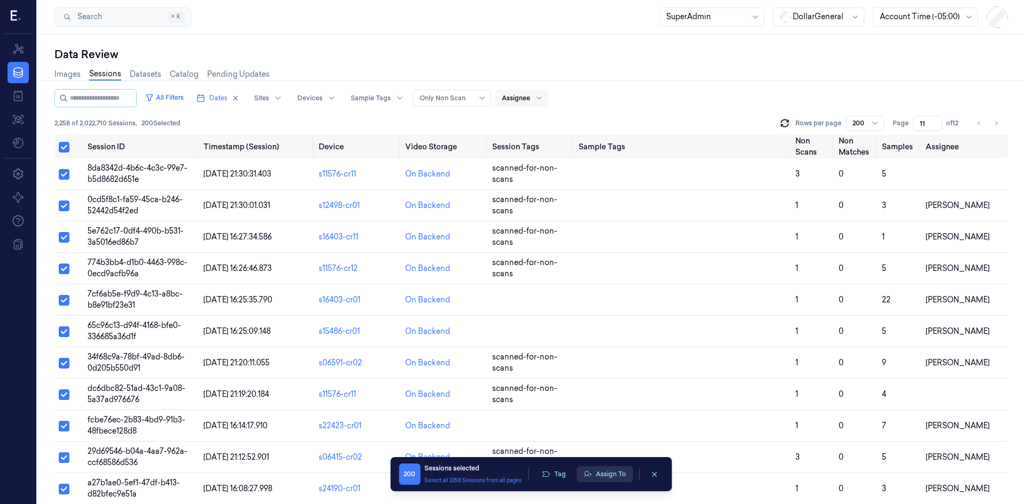
click at [617, 476] on button "Assign To" at bounding box center [604, 474] width 56 height 16
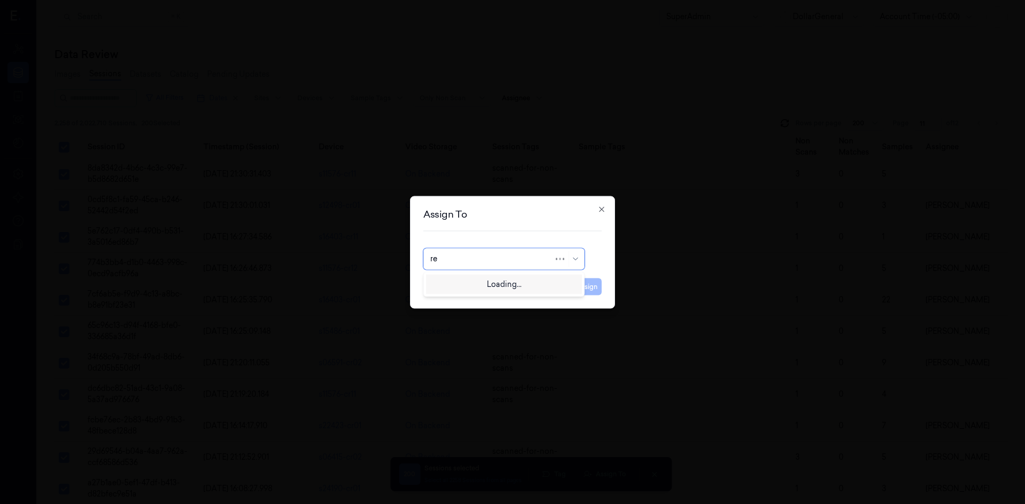
type input "reu"
click at [502, 282] on div "Reut Argaman" at bounding box center [503, 283] width 147 height 11
click at [597, 288] on button "Assign" at bounding box center [586, 286] width 29 height 17
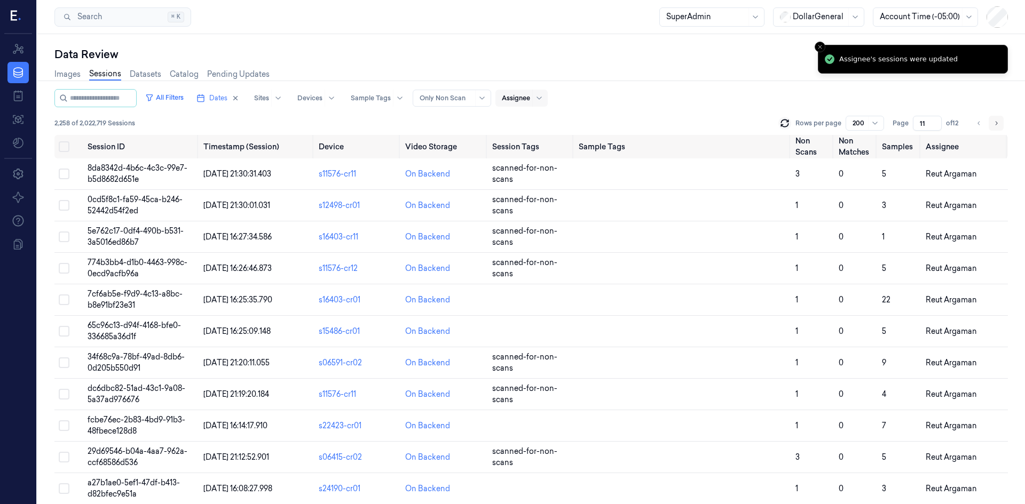
click at [998, 122] on icon "Go to next page" at bounding box center [996, 123] width 6 height 9
type input "12"
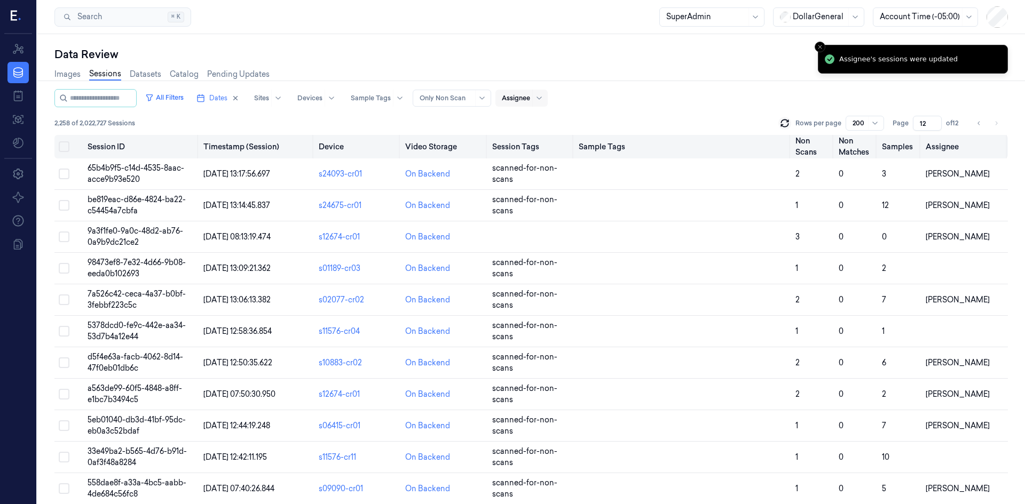
click at [66, 146] on button "Select all" at bounding box center [64, 146] width 11 height 11
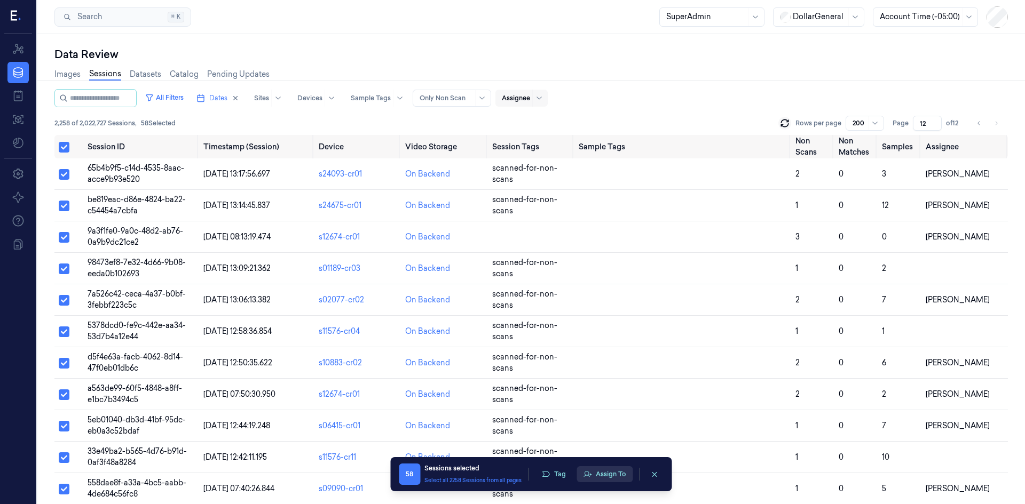
click at [619, 477] on button "Assign To" at bounding box center [604, 474] width 56 height 16
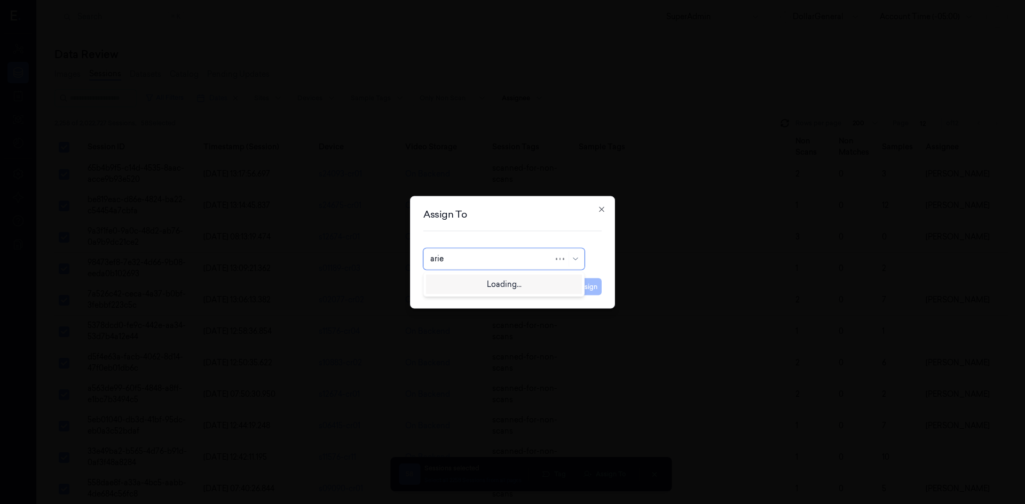
type input "ariel"
click at [537, 281] on div "Ariel Hasson" at bounding box center [503, 283] width 147 height 11
click at [603, 211] on icon "button" at bounding box center [601, 209] width 9 height 9
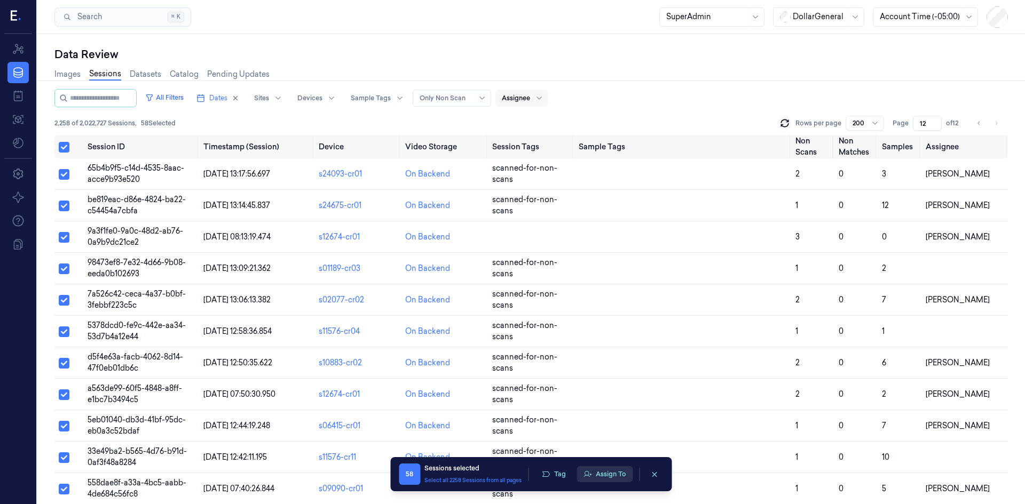
click at [606, 476] on button "Assign To" at bounding box center [604, 474] width 56 height 16
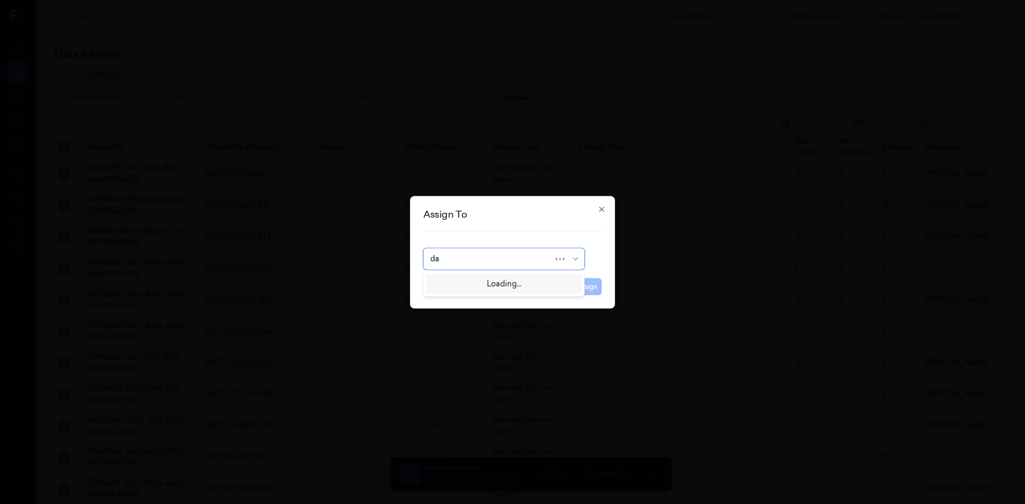
type input "d"
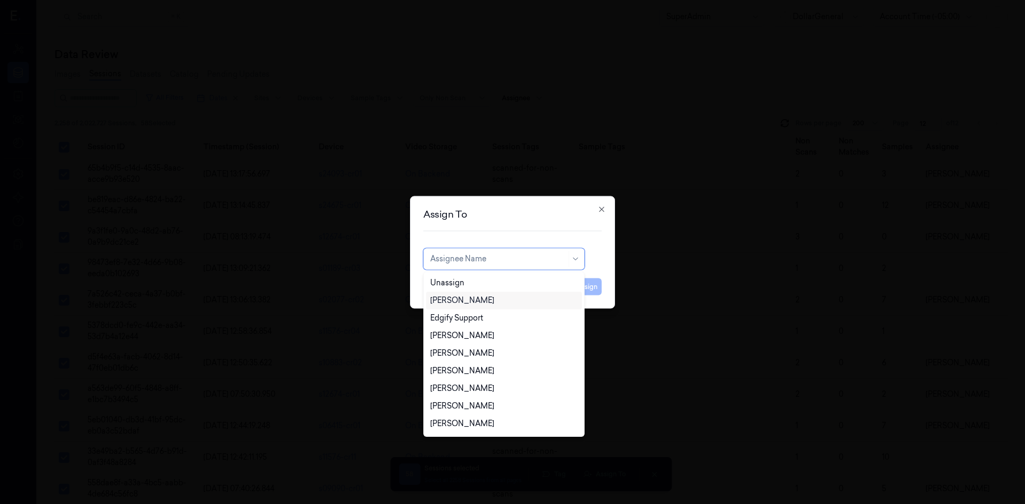
click at [495, 304] on div "[PERSON_NAME]" at bounding box center [503, 300] width 147 height 11
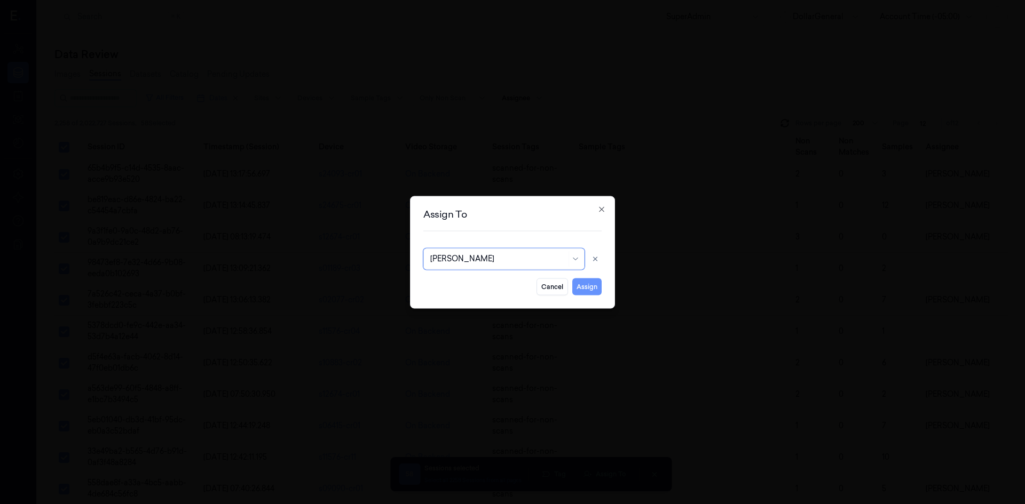
click at [599, 287] on button "Assign" at bounding box center [586, 286] width 29 height 17
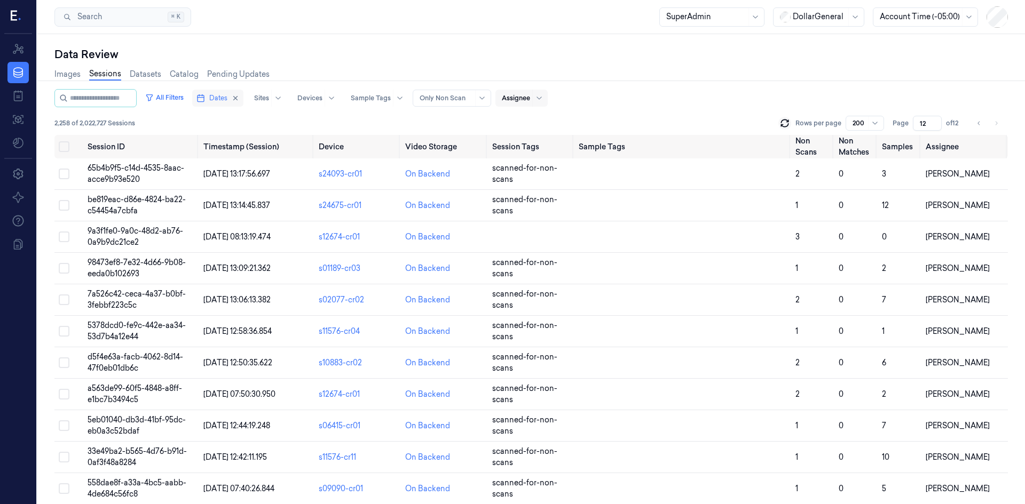
click at [223, 101] on span "Dates" at bounding box center [218, 98] width 18 height 10
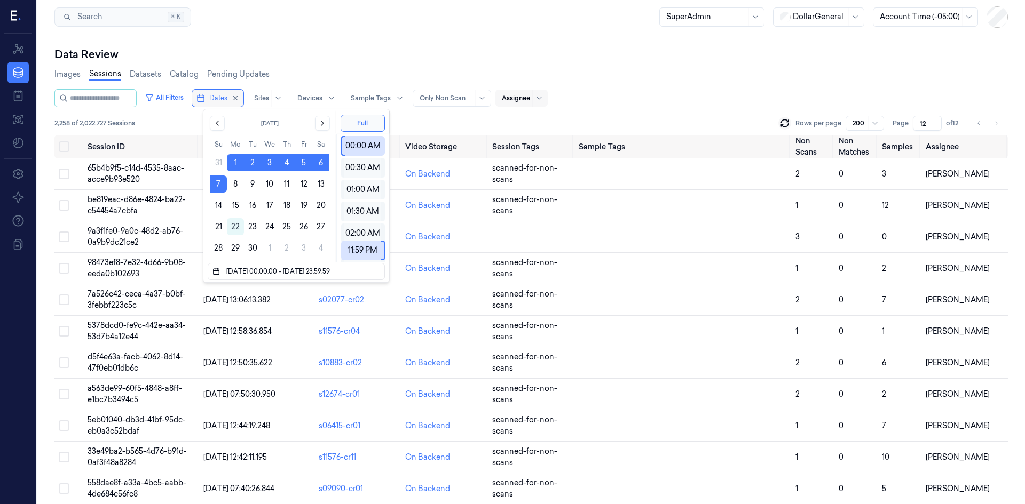
click at [223, 101] on span "Dates" at bounding box center [218, 98] width 18 height 10
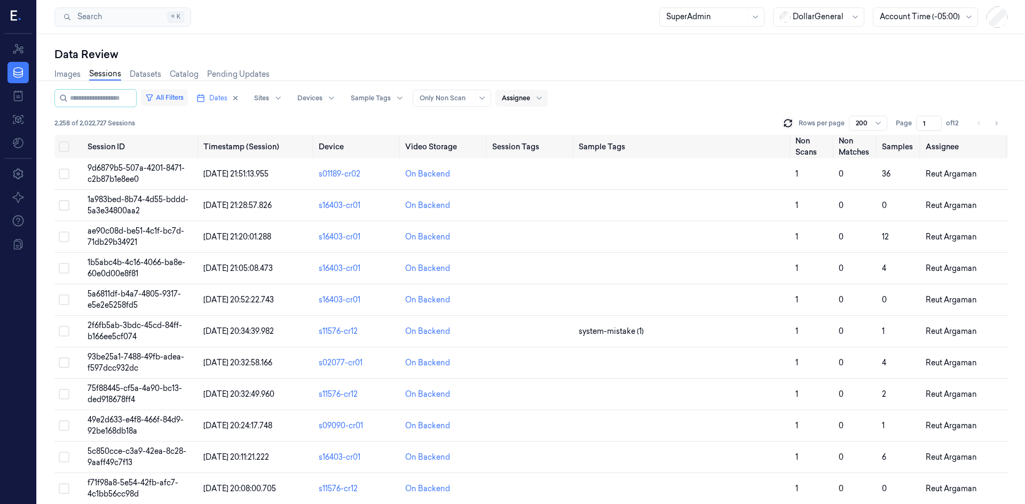
click at [188, 101] on button "All Filters" at bounding box center [164, 97] width 47 height 17
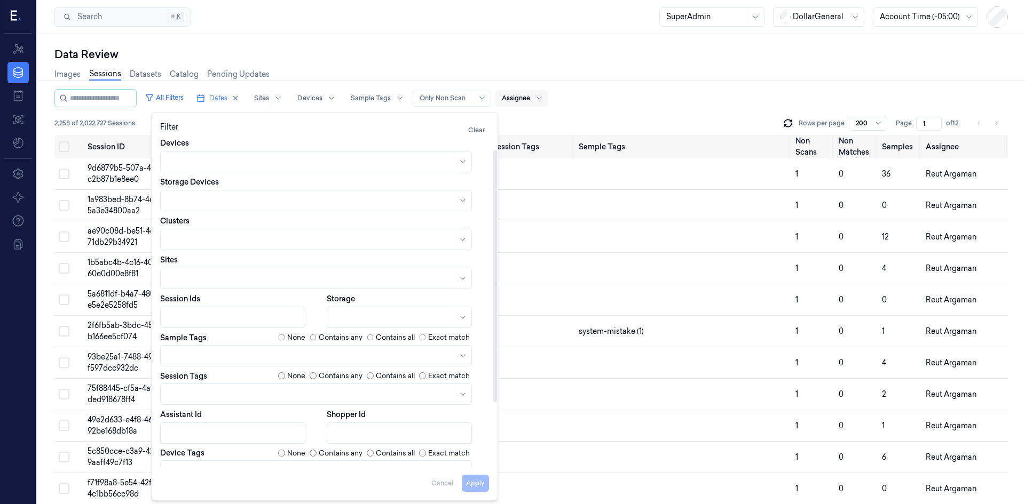
scroll to position [97, 0]
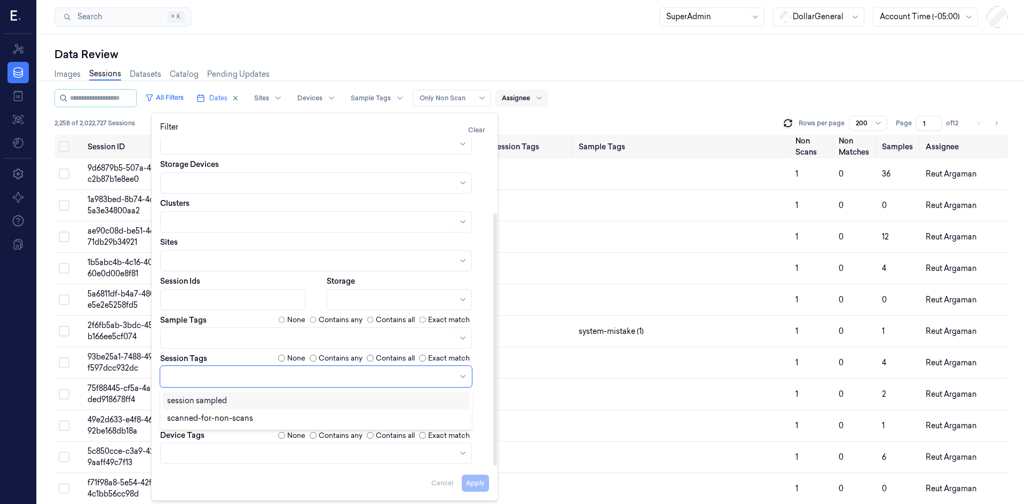
click at [221, 383] on div at bounding box center [310, 376] width 287 height 15
click at [224, 383] on div at bounding box center [310, 376] width 287 height 15
click at [220, 346] on div at bounding box center [316, 338] width 312 height 21
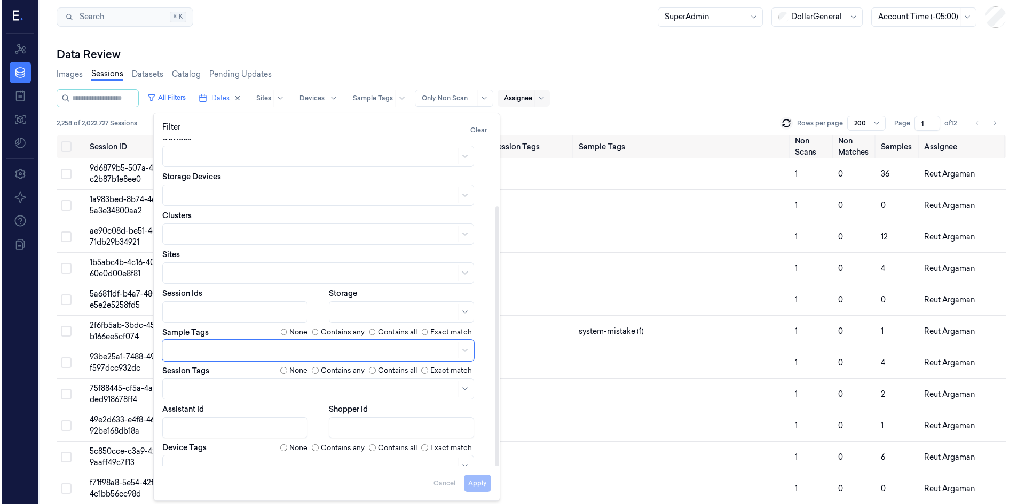
scroll to position [0, 0]
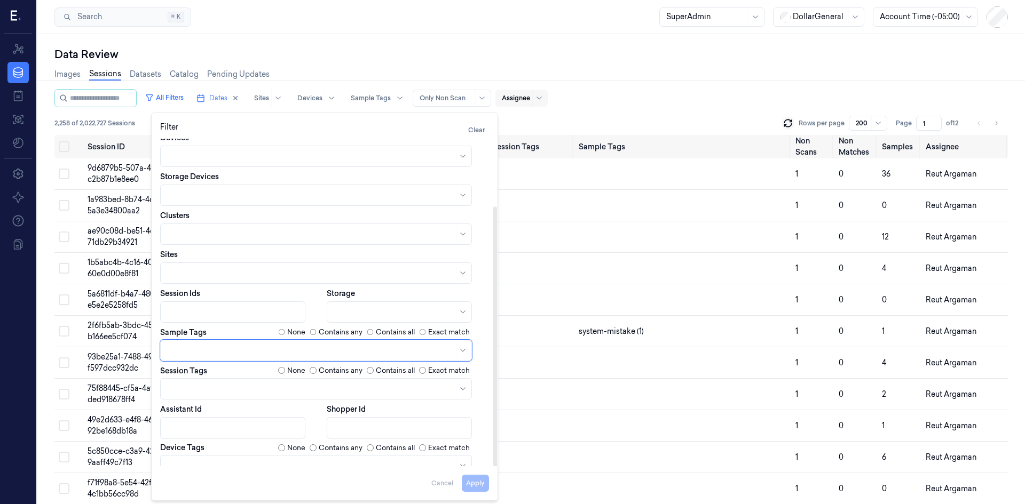
click at [216, 332] on div "Sample Tags None Contains any Contains all Exact match" at bounding box center [324, 344] width 329 height 34
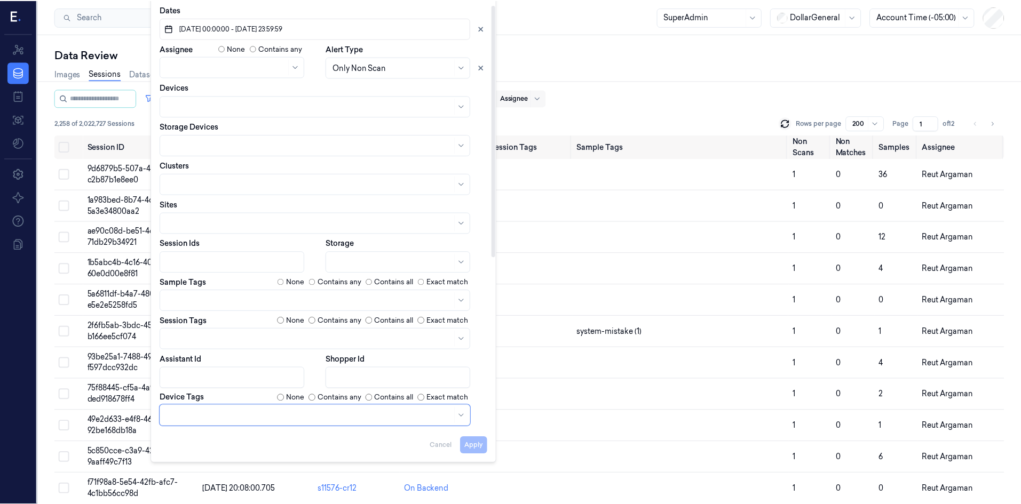
scroll to position [134, 0]
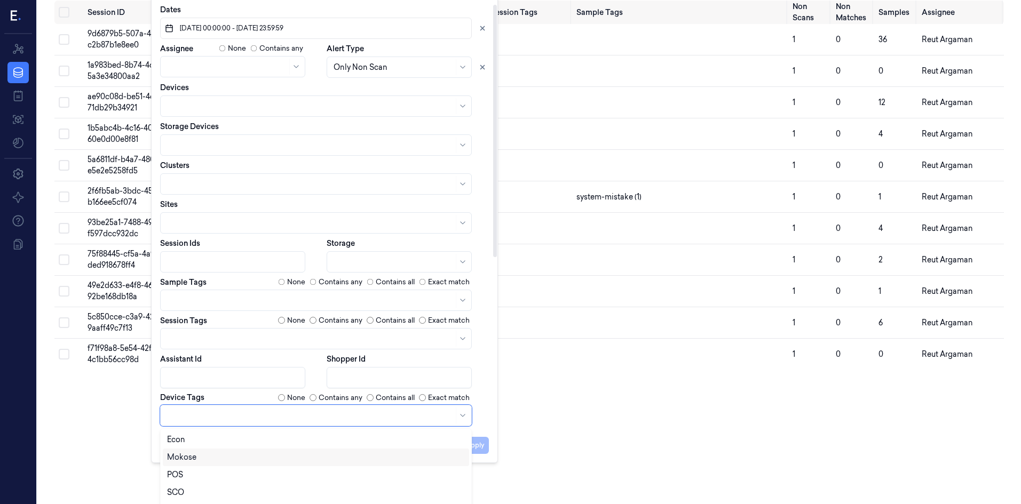
click at [215, 370] on body "Resources Data Jobs Models Settings About Support Documentation Search Search..…" at bounding box center [510, 118] width 1021 height 504
click at [218, 495] on div "SCO" at bounding box center [316, 492] width 298 height 11
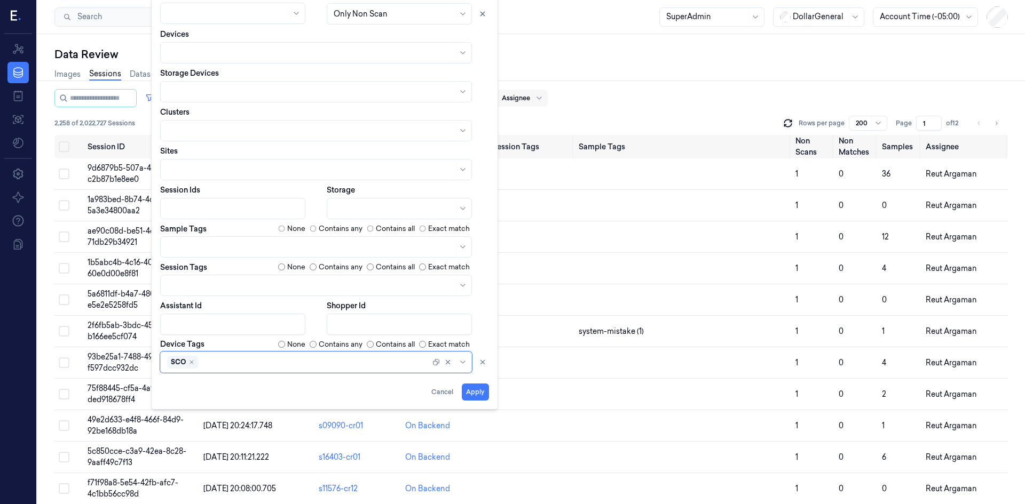
click at [195, 360] on div "Dates 01/09/2025 00:00:00 - 07/09/2025 23:59:59 Assignee None Contains any Aler…" at bounding box center [324, 162] width 329 height 422
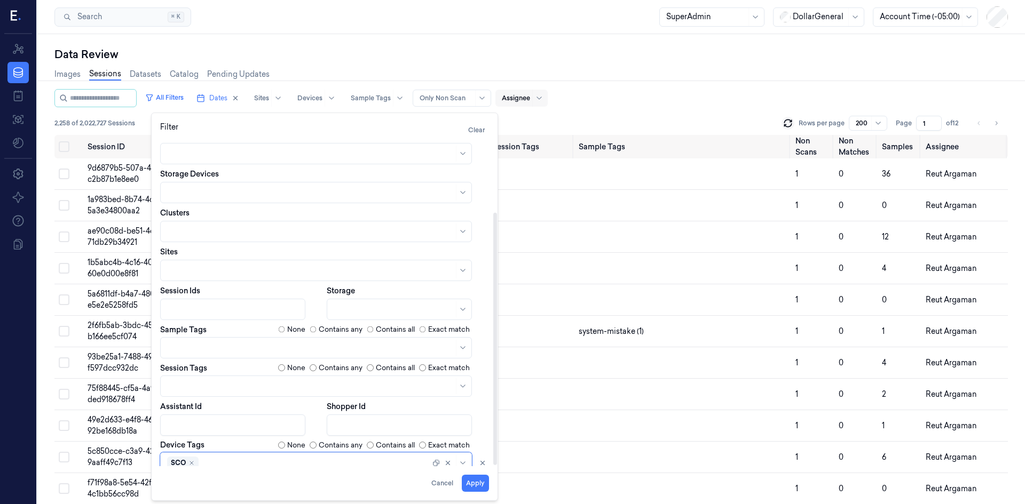
scroll to position [97, 0]
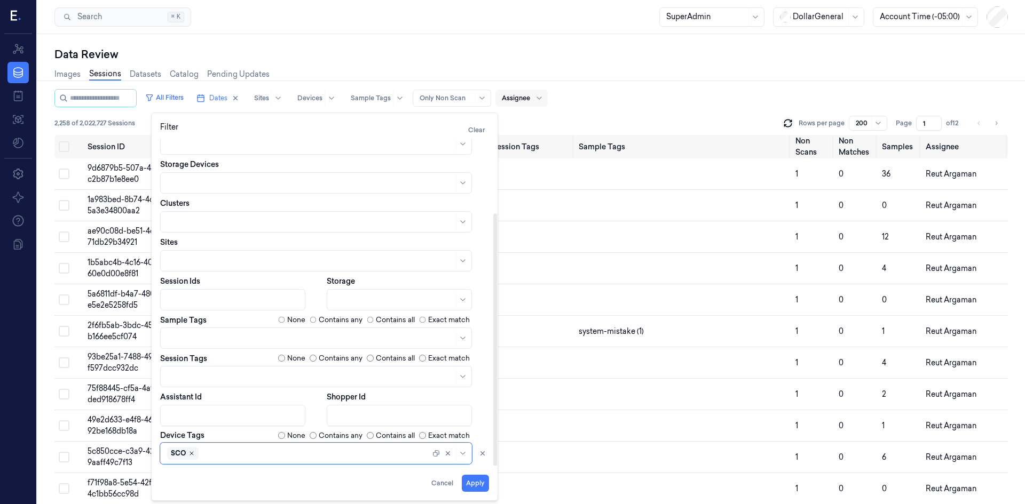
click at [193, 456] on icon "Remove ,SCO" at bounding box center [191, 453] width 6 height 6
click at [204, 455] on body "Resources Data Jobs Models Settings About Support Documentation Search Search..…" at bounding box center [512, 252] width 1025 height 504
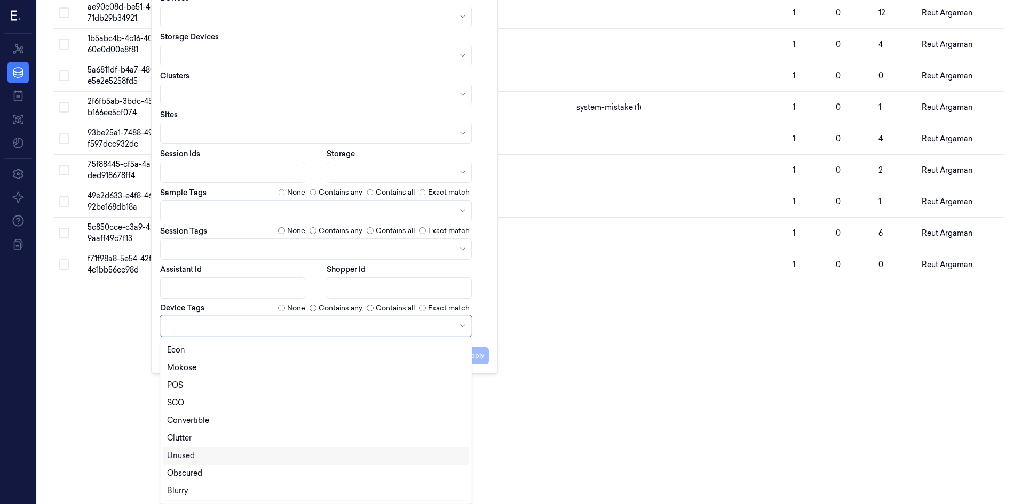
scroll to position [51, 0]
click at [198, 351] on div "SCO" at bounding box center [316, 351] width 298 height 11
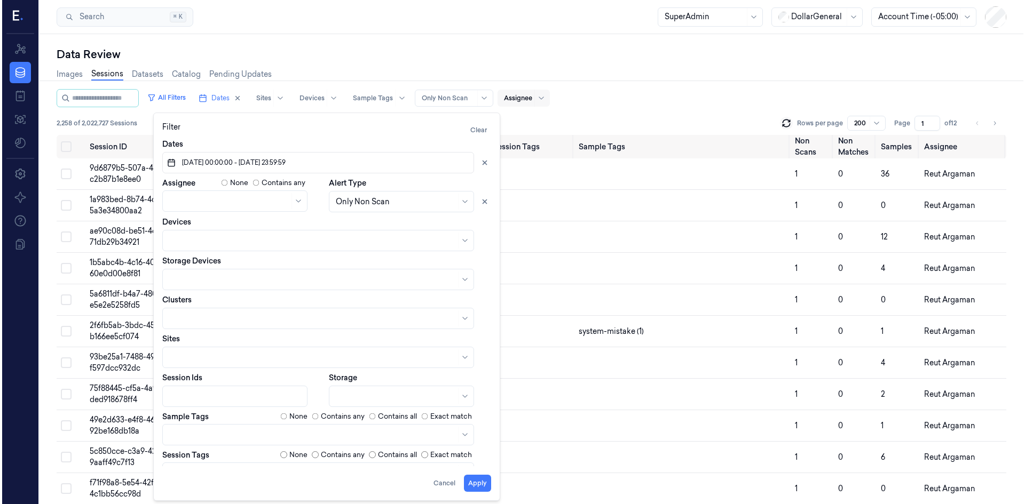
scroll to position [0, 0]
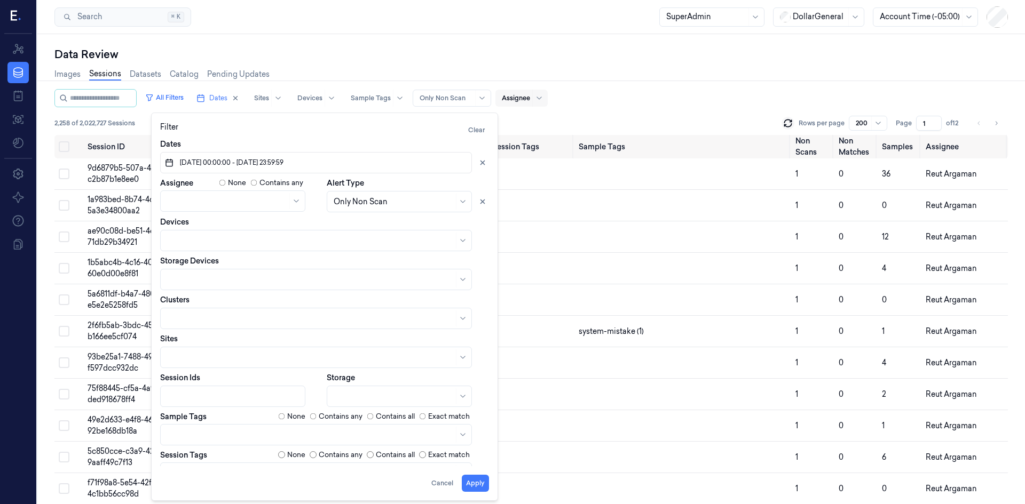
click at [488, 338] on div "Dates 01/09/2025 00:00:00 - 07/09/2025 23:59:59 Assignee None Contains any Aler…" at bounding box center [325, 303] width 346 height 328
click at [474, 481] on button "Apply" at bounding box center [475, 483] width 27 height 17
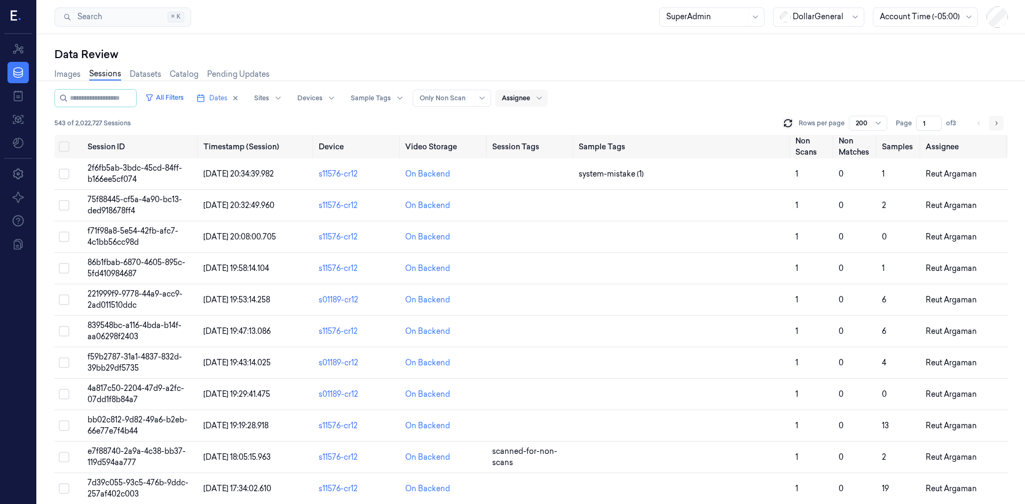
click at [999, 122] on icon "Go to next page" at bounding box center [996, 123] width 6 height 9
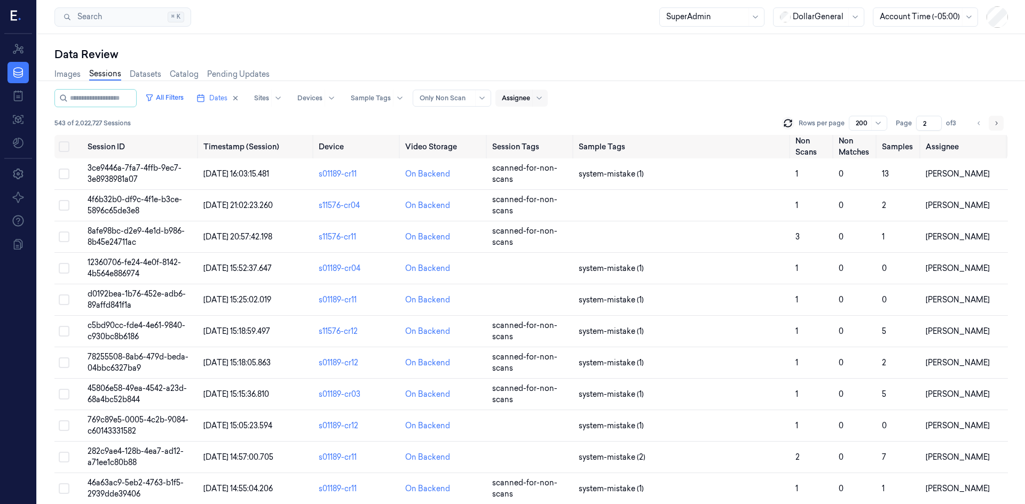
click at [999, 122] on icon "Go to next page" at bounding box center [996, 123] width 6 height 9
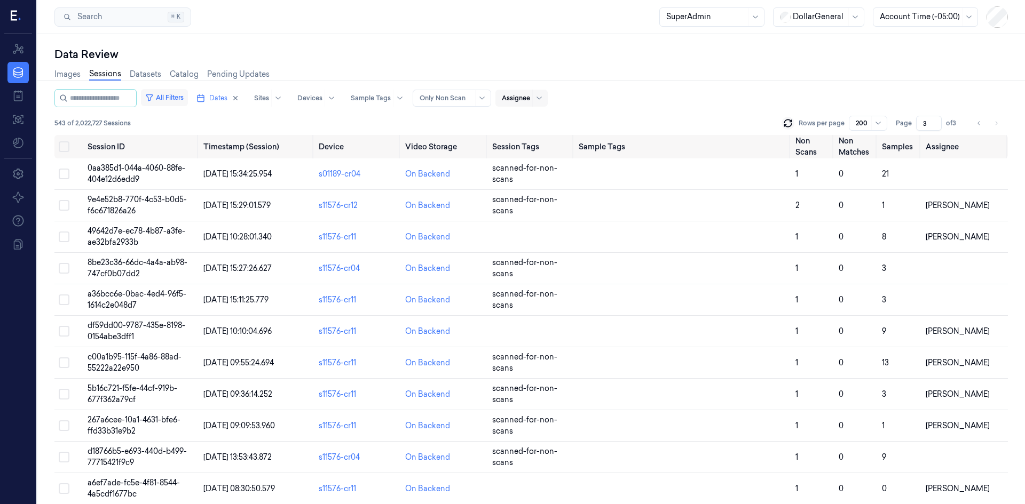
click at [186, 104] on button "All Filters" at bounding box center [164, 97] width 47 height 17
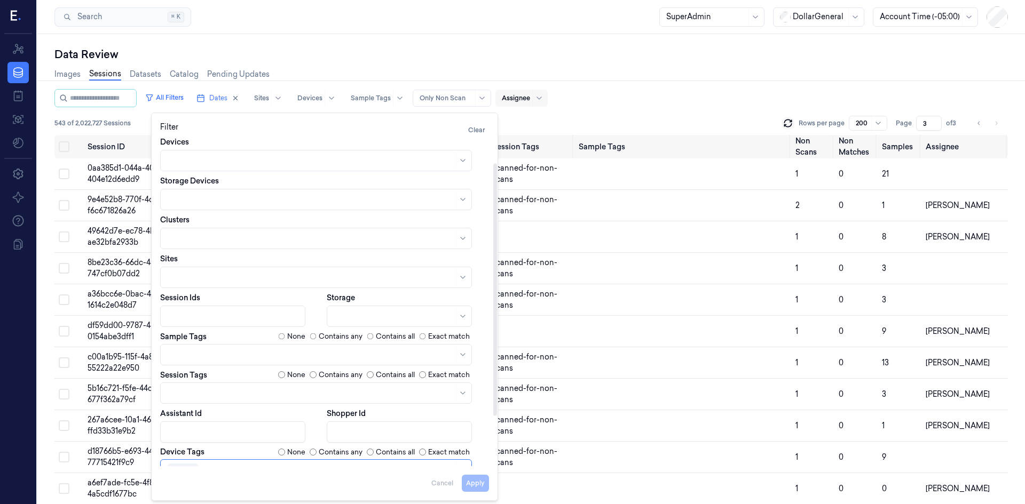
scroll to position [97, 0]
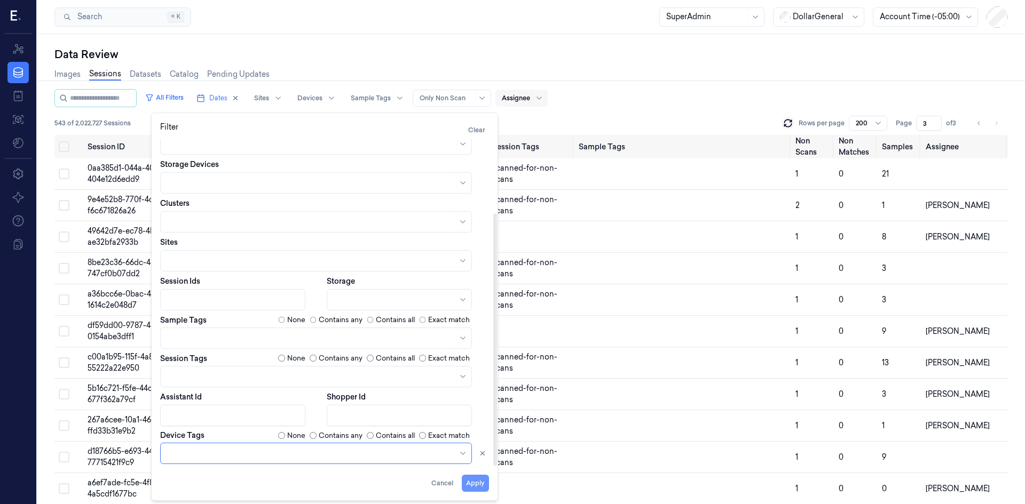
click at [485, 487] on button "Apply" at bounding box center [475, 483] width 27 height 17
type input "1"
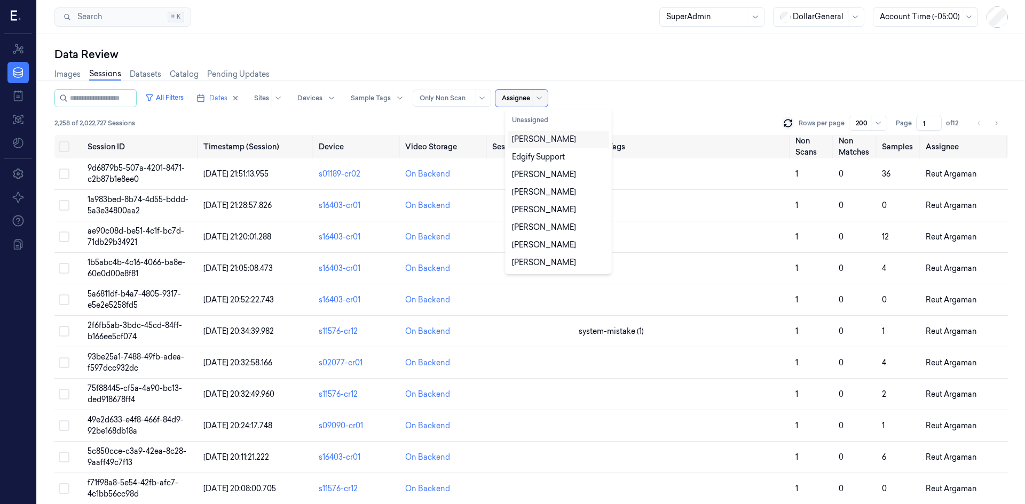
click at [543, 97] on div at bounding box center [538, 98] width 13 height 17
click at [543, 118] on button "Unassigned" at bounding box center [558, 120] width 101 height 17
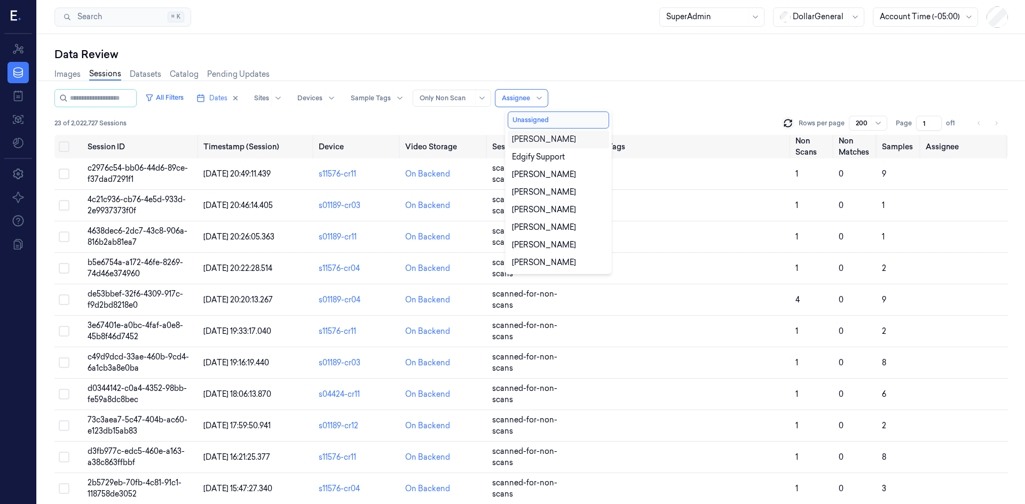
click at [662, 99] on div "All Filters Dates Sites Devices Sample Tags Alert Type Only Non Scan 11 results…" at bounding box center [530, 98] width 953 height 18
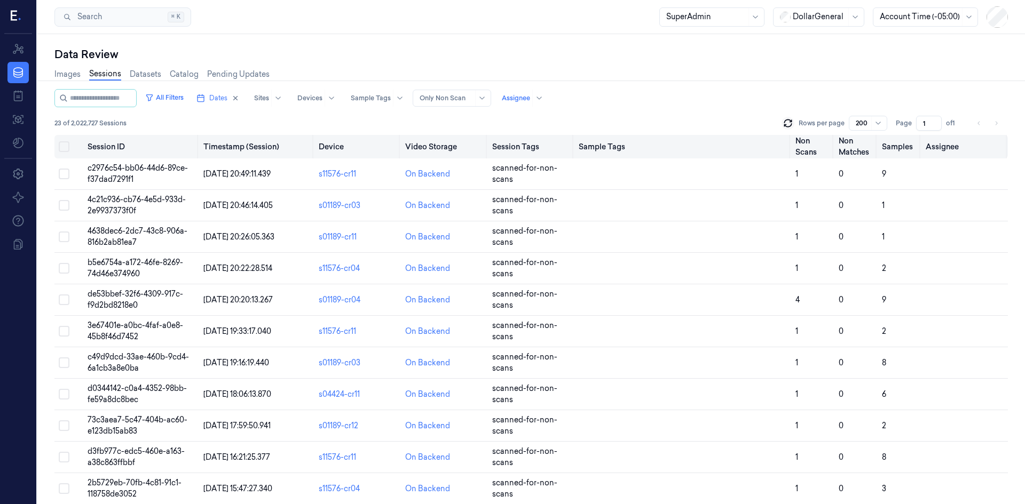
click at [68, 148] on button "Select all" at bounding box center [64, 146] width 11 height 11
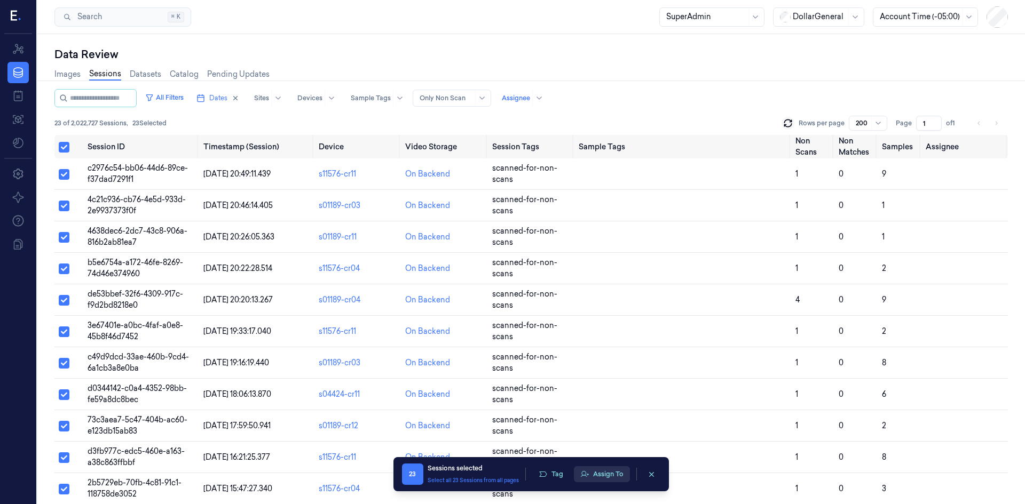
click at [607, 476] on button "Assign To" at bounding box center [602, 474] width 56 height 16
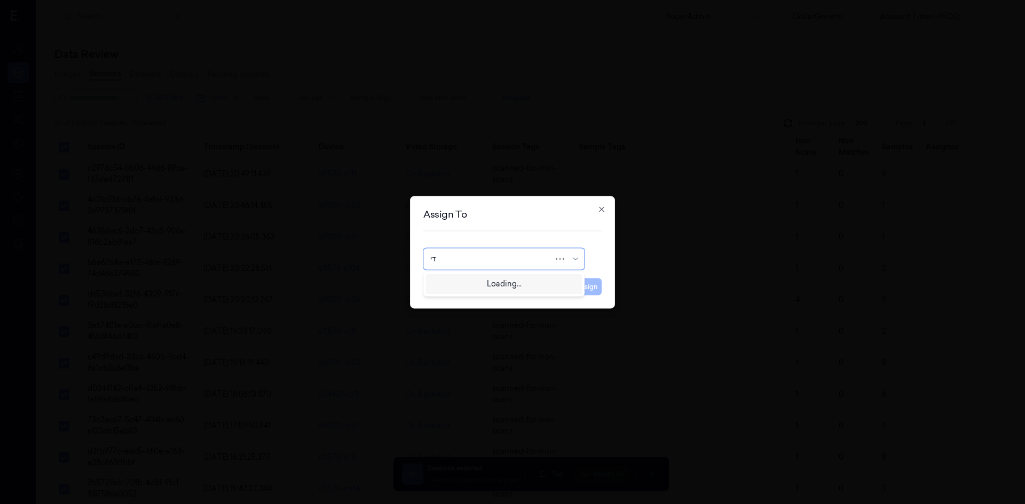
type input "ד"
type input "shan"
click at [489, 299] on div "Shany Argaman" at bounding box center [503, 300] width 147 height 11
click at [579, 283] on button "Assign" at bounding box center [586, 286] width 29 height 17
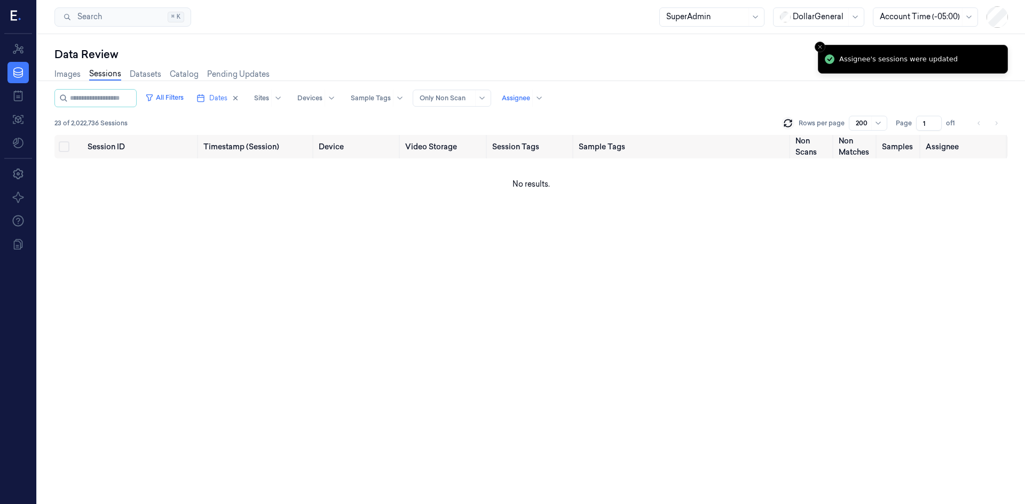
click at [626, 110] on div "All Filters Dates Sites Devices Sample Tags Alert Type Only Non Scan Assignee 2…" at bounding box center [530, 112] width 953 height 46
click at [213, 121] on div "23 of 2,022,736 Sessions Rows per page 200 Page 1 of 1" at bounding box center [530, 123] width 953 height 15
click at [182, 98] on button "All Filters" at bounding box center [164, 97] width 47 height 17
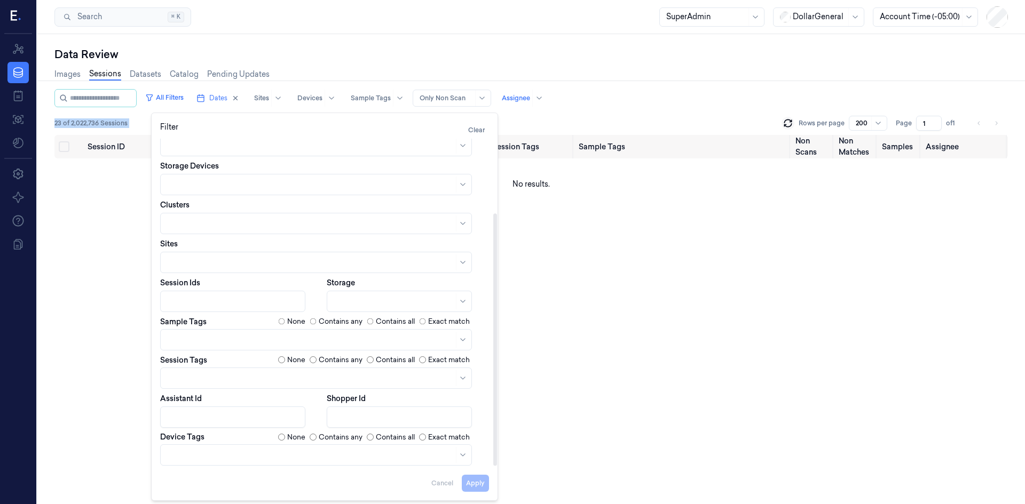
scroll to position [97, 0]
click at [241, 445] on body "Resources Data Jobs Models Settings About Support Documentation Search Search..…" at bounding box center [512, 252] width 1025 height 504
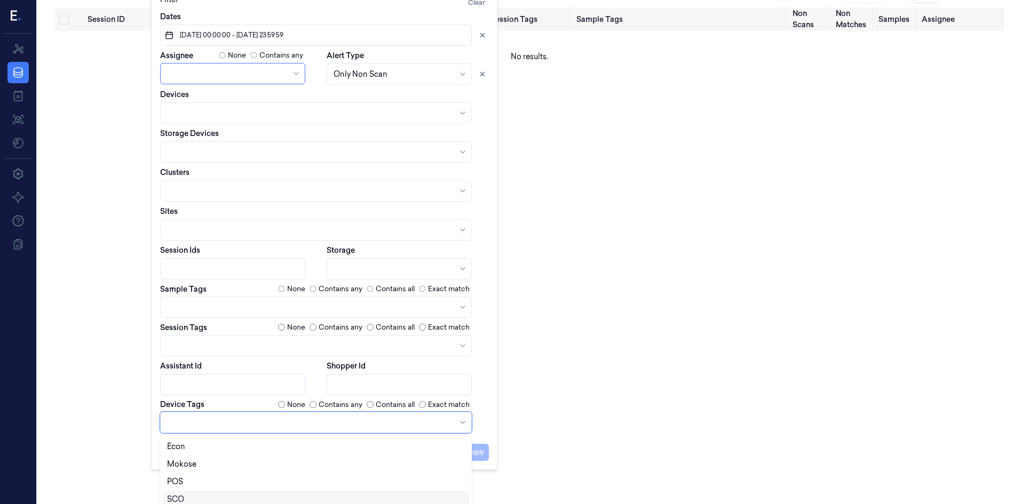
click at [239, 496] on div "SCO" at bounding box center [316, 499] width 298 height 11
click at [490, 436] on div "Filter Clear Dates 01/09/2025 00:00:00 - 07/09/2025 23:59:59 Assignee None Cont…" at bounding box center [324, 227] width 347 height 485
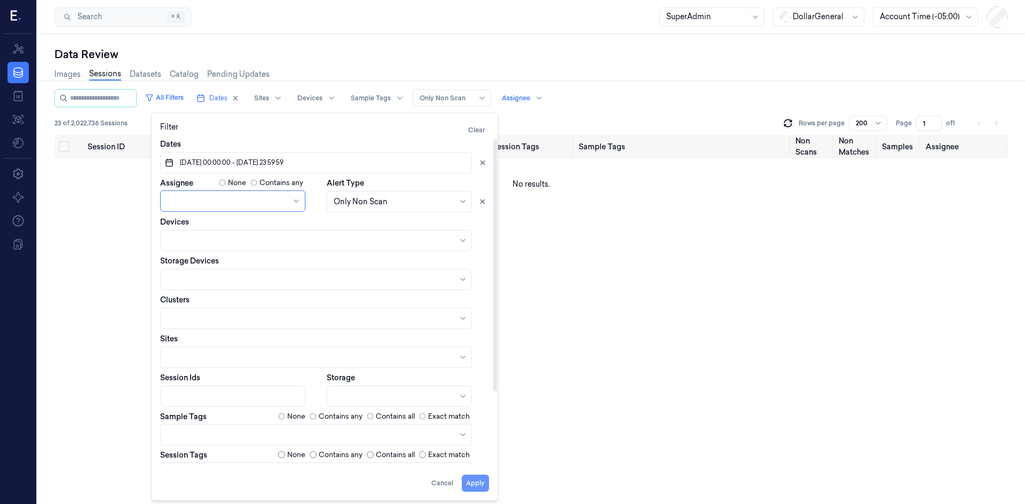
click at [481, 477] on button "Apply" at bounding box center [475, 483] width 27 height 17
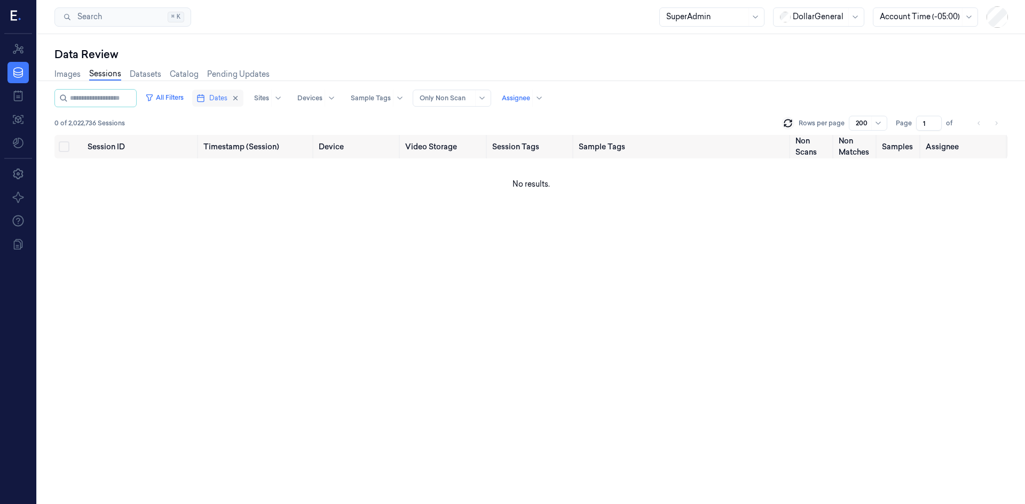
click at [221, 100] on span "Dates" at bounding box center [218, 98] width 18 height 10
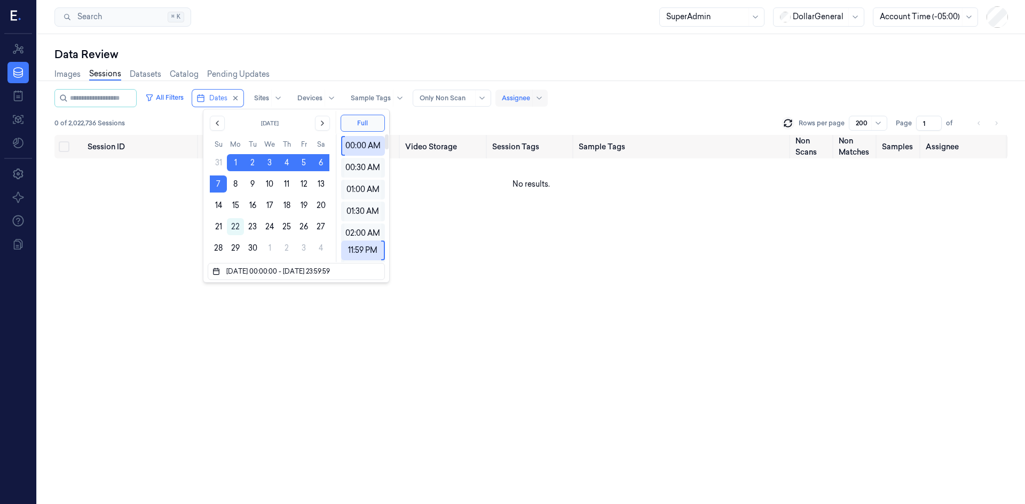
click at [530, 97] on div at bounding box center [516, 98] width 28 height 10
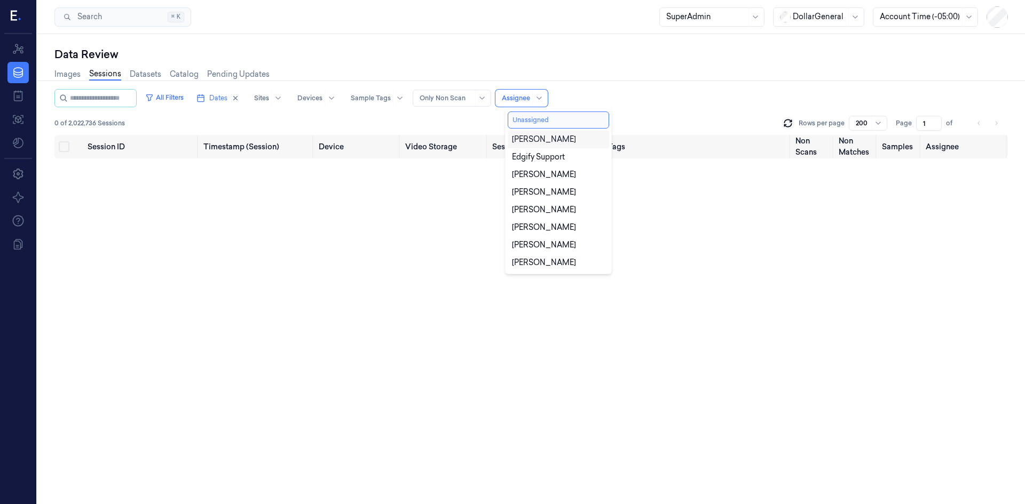
click at [547, 123] on button "Unassigned" at bounding box center [558, 120] width 101 height 17
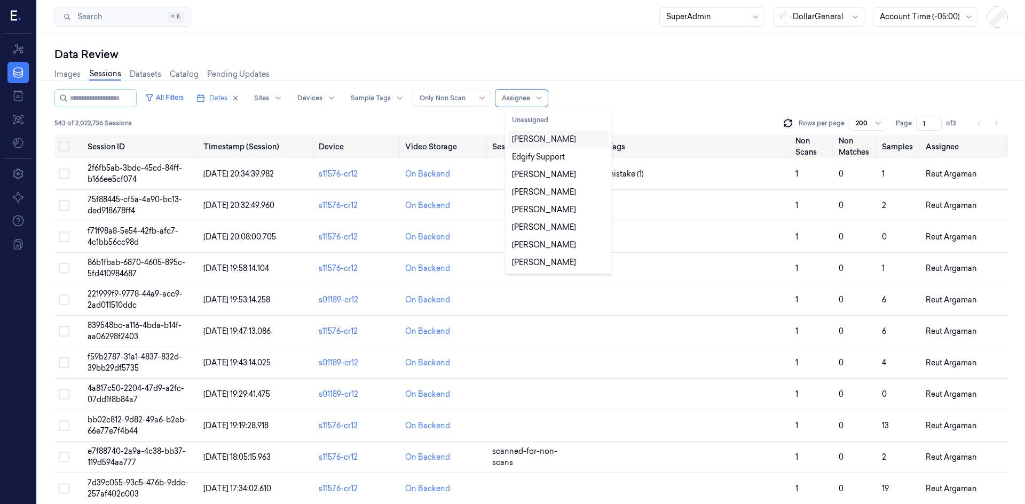
click at [645, 109] on div "All Filters Dates Sites Devices Sample Tags Alert Type Only Non Scan 11 results…" at bounding box center [530, 112] width 953 height 46
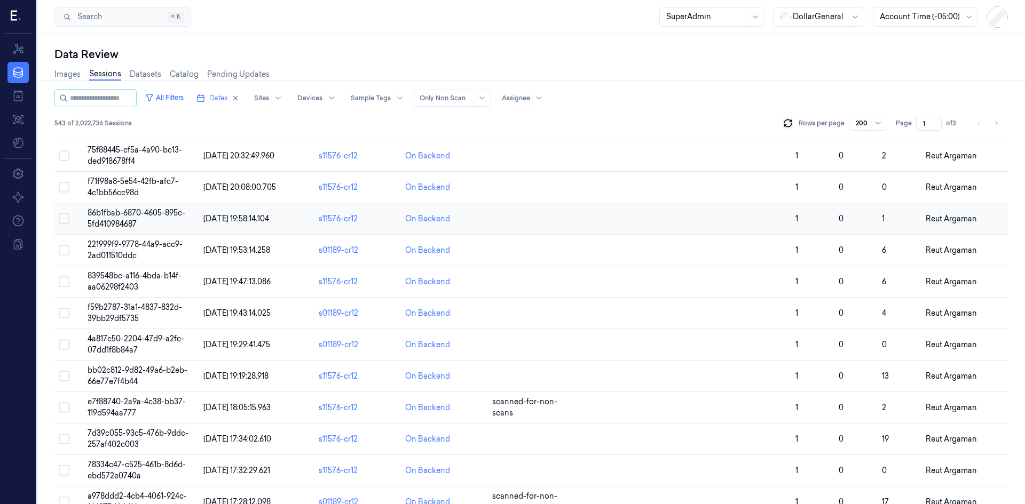
scroll to position [53, 0]
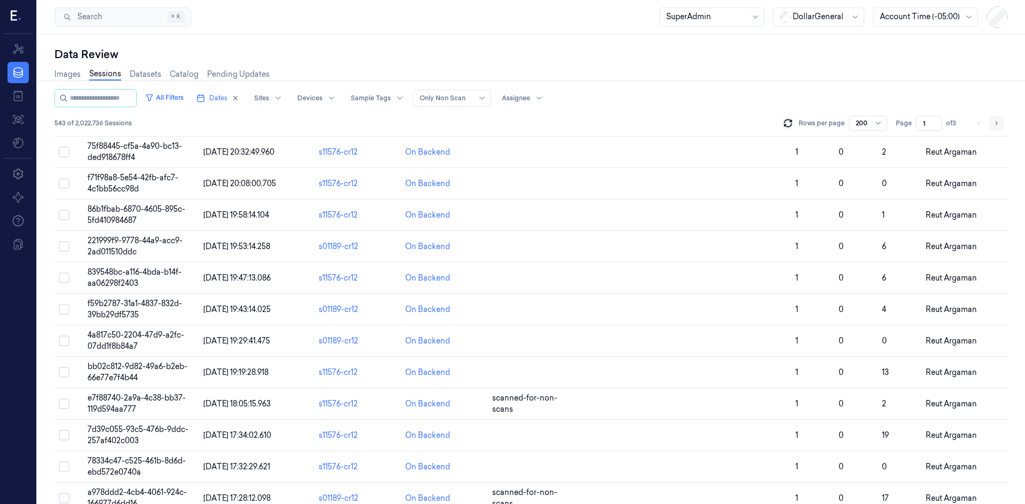
click at [995, 124] on icon "Go to next page" at bounding box center [996, 123] width 6 height 9
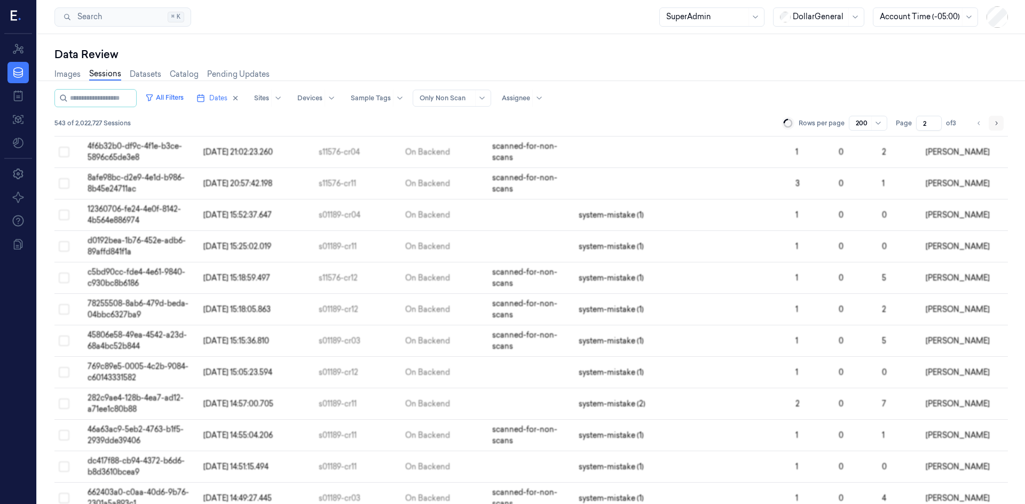
click at [995, 124] on icon "Go to next page" at bounding box center [996, 123] width 6 height 9
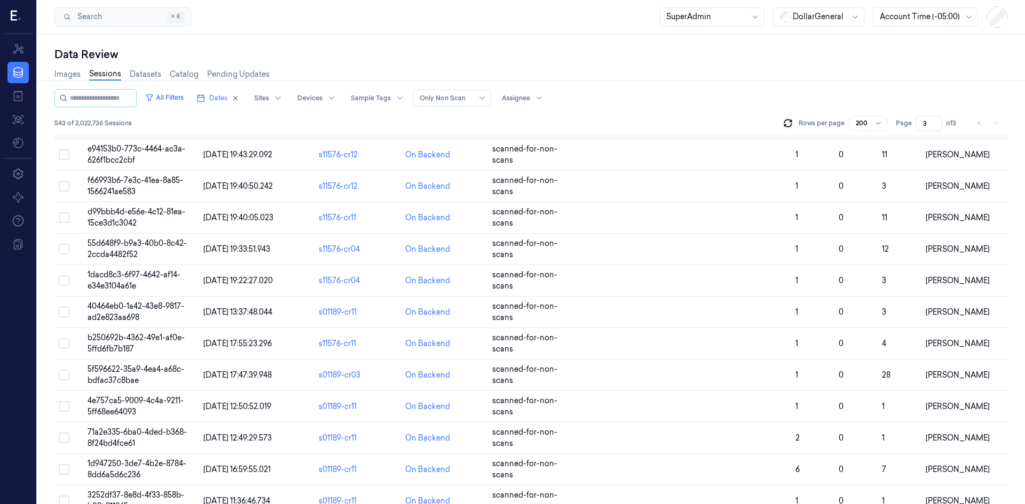
scroll to position [1388, 0]
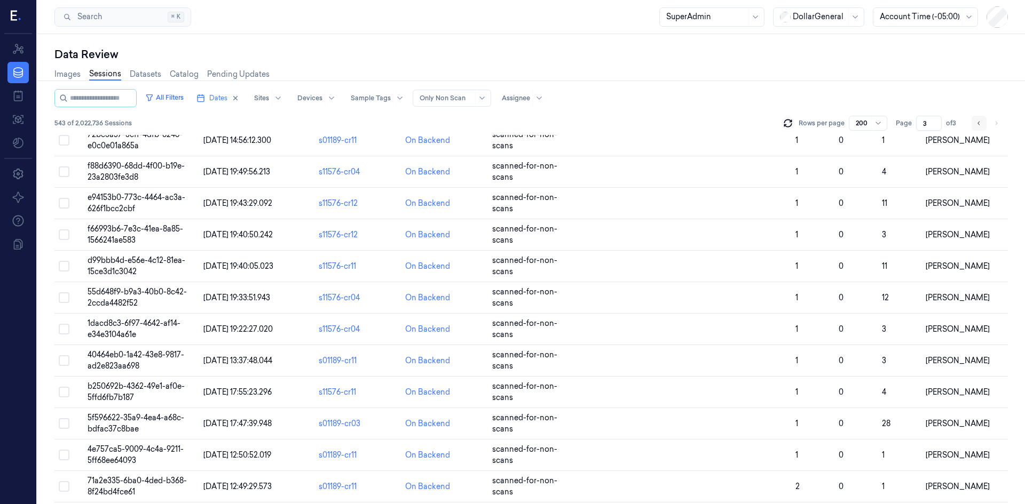
click at [979, 122] on icon "Go to previous page" at bounding box center [978, 123] width 2 height 4
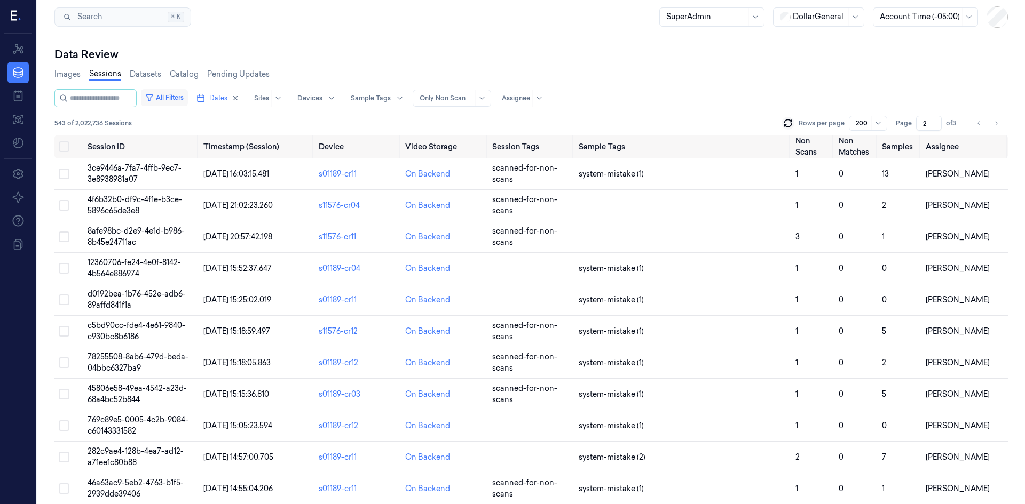
click at [180, 101] on button "All Filters" at bounding box center [164, 97] width 47 height 17
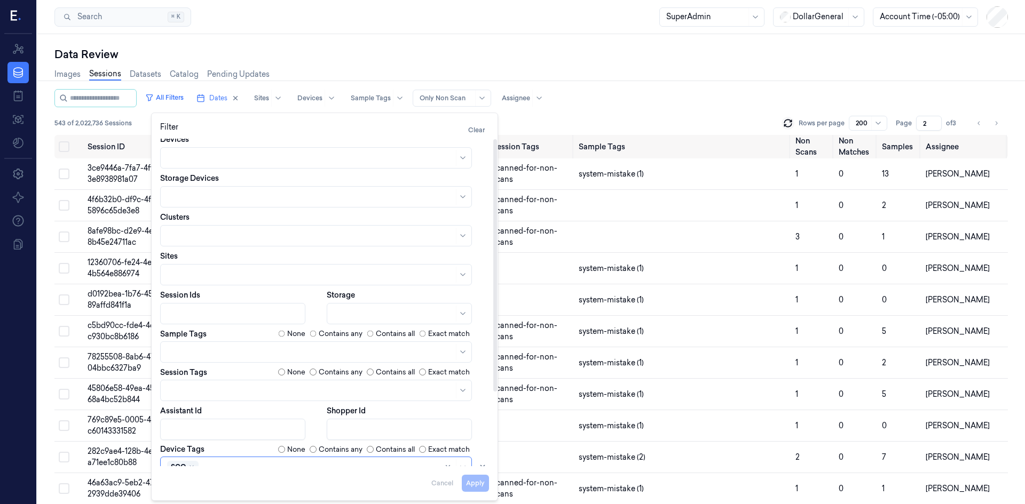
scroll to position [97, 0]
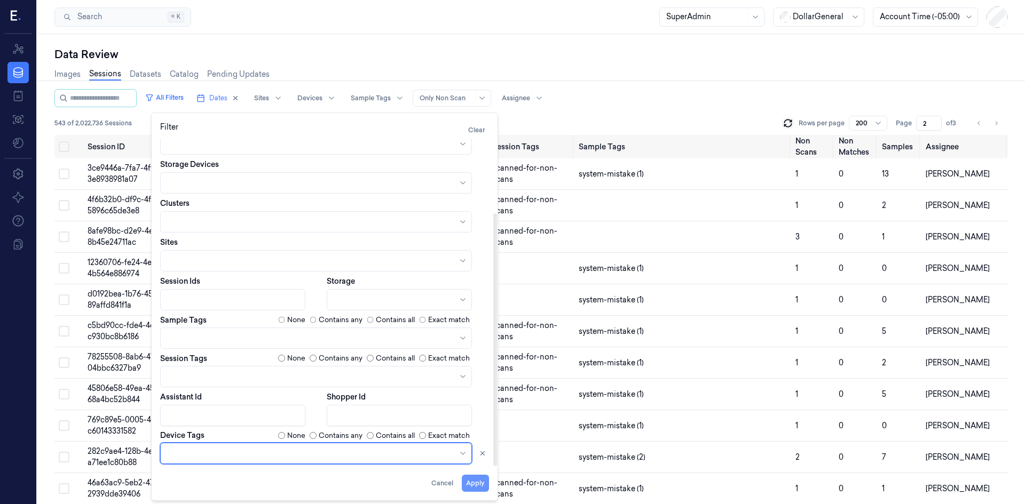
click at [476, 482] on button "Apply" at bounding box center [475, 483] width 27 height 17
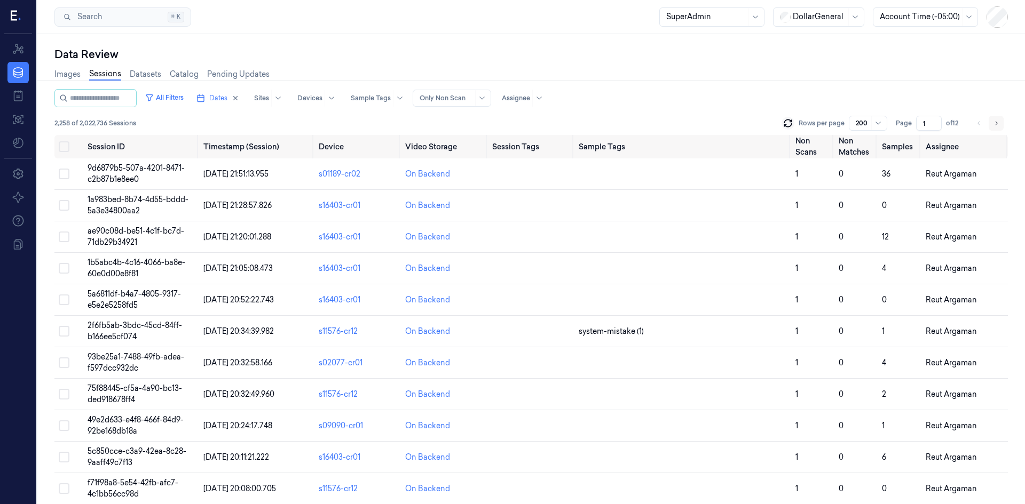
click at [990, 122] on button "Go to next page" at bounding box center [995, 123] width 15 height 15
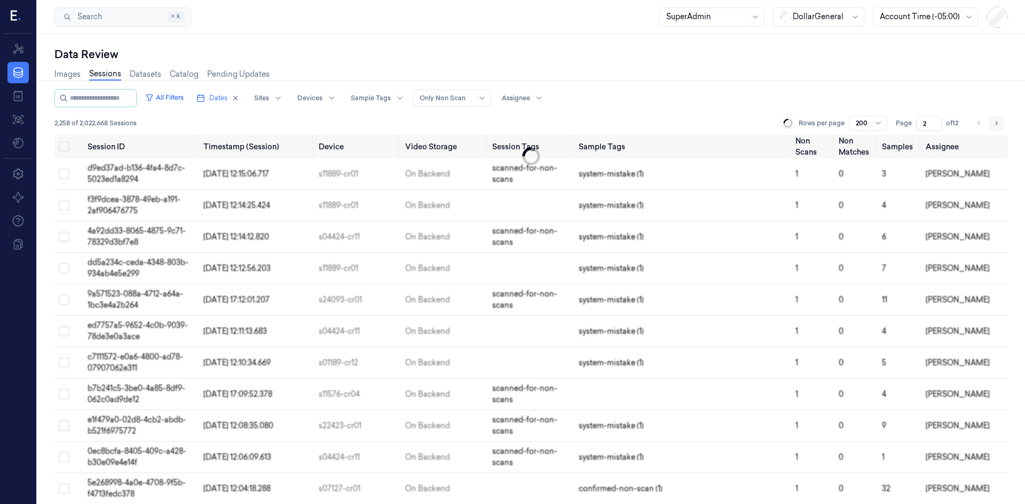
click at [994, 123] on icon "Go to next page" at bounding box center [996, 123] width 6 height 9
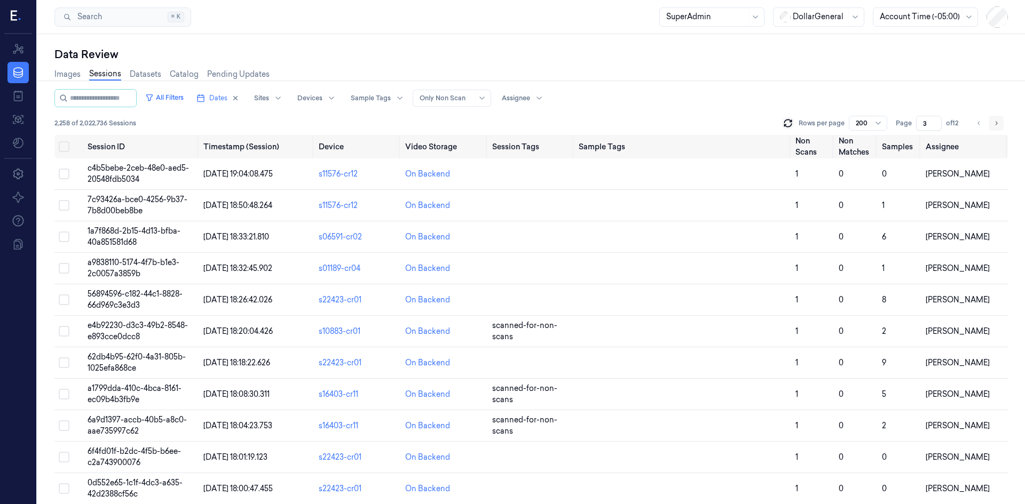
click at [994, 123] on icon "Go to next page" at bounding box center [996, 123] width 6 height 9
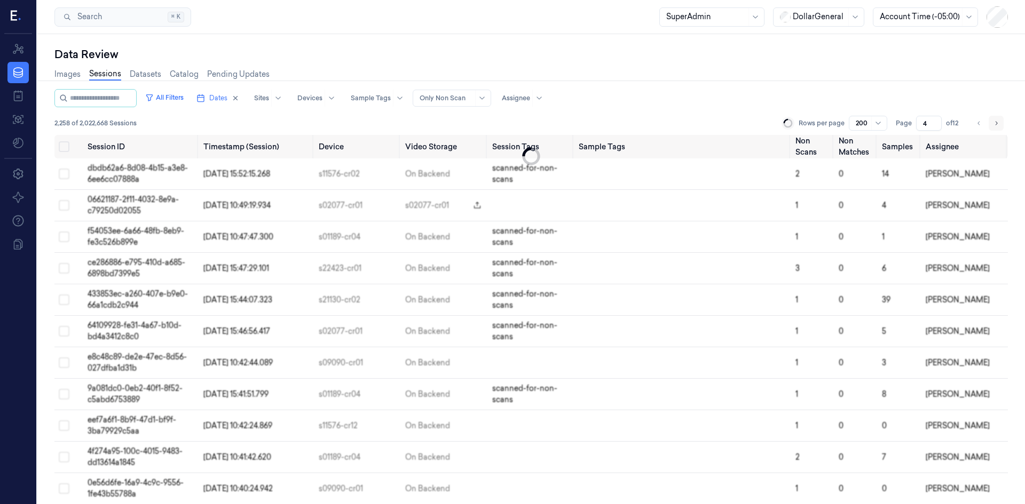
click at [994, 123] on icon "Go to next page" at bounding box center [996, 123] width 6 height 9
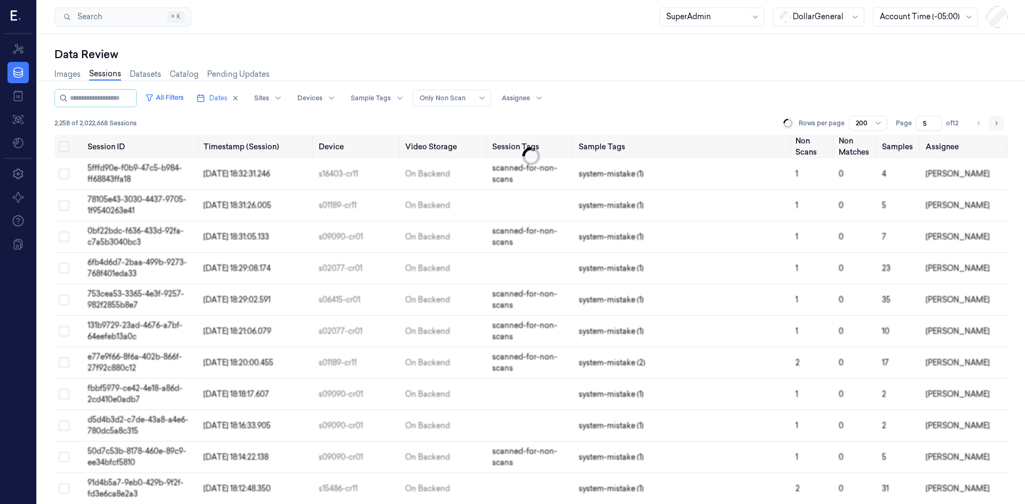
click at [994, 123] on icon "Go to next page" at bounding box center [996, 123] width 6 height 9
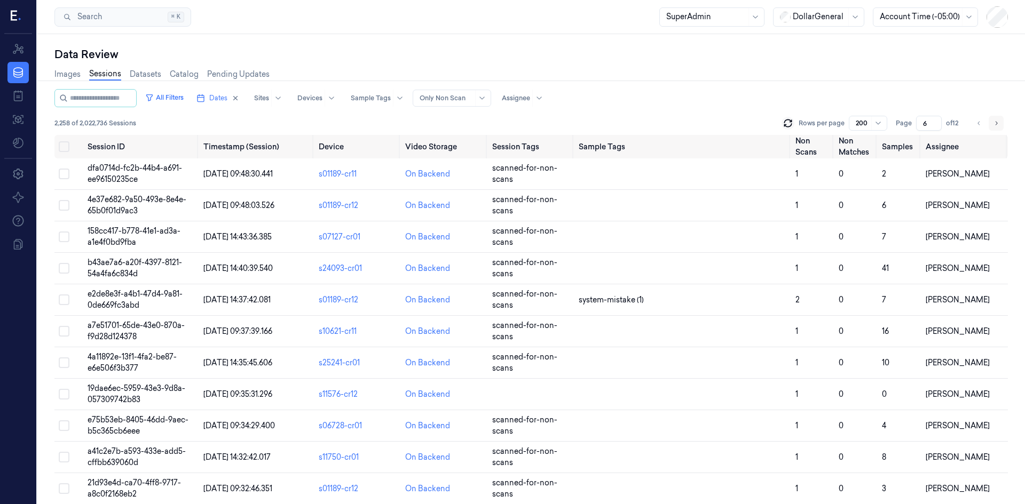
click at [994, 123] on icon "Go to next page" at bounding box center [996, 123] width 6 height 9
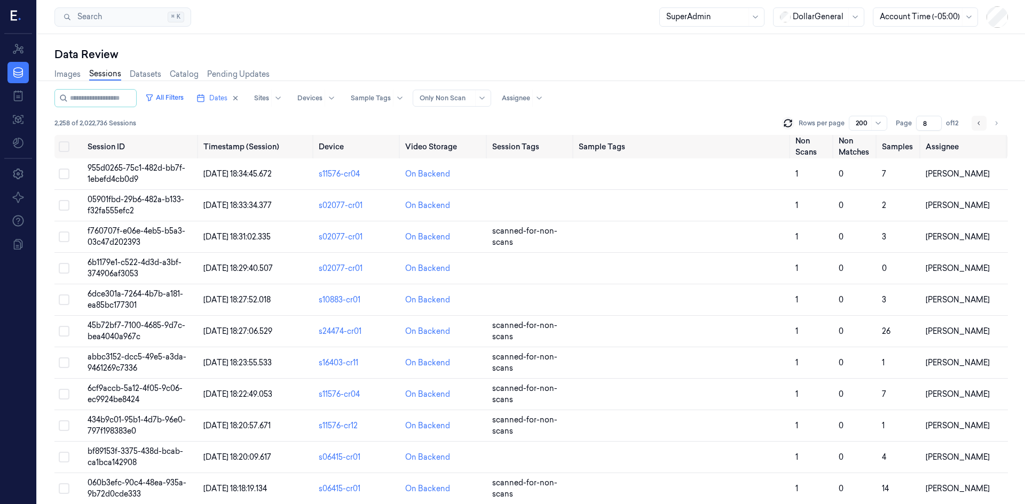
click at [975, 123] on button "Go to previous page" at bounding box center [978, 123] width 15 height 15
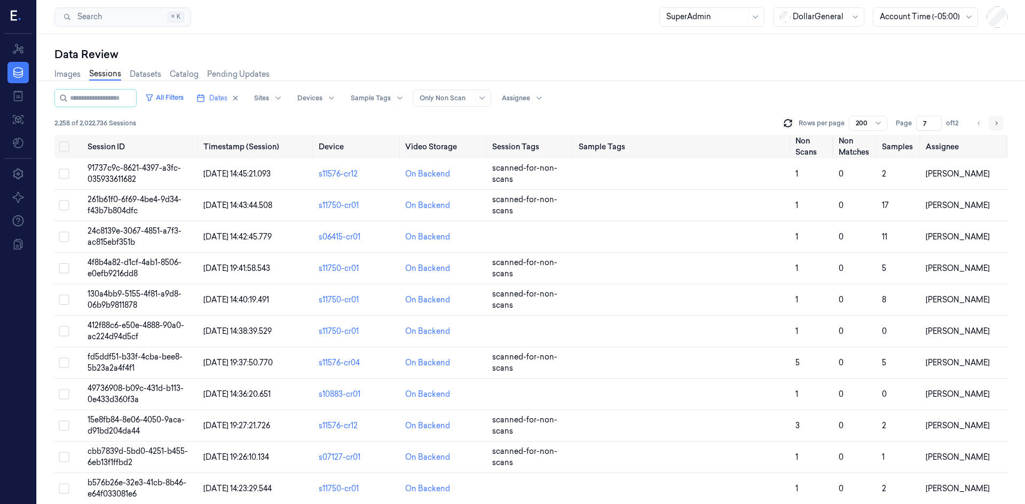
click at [996, 124] on icon "Go to next page" at bounding box center [996, 123] width 6 height 9
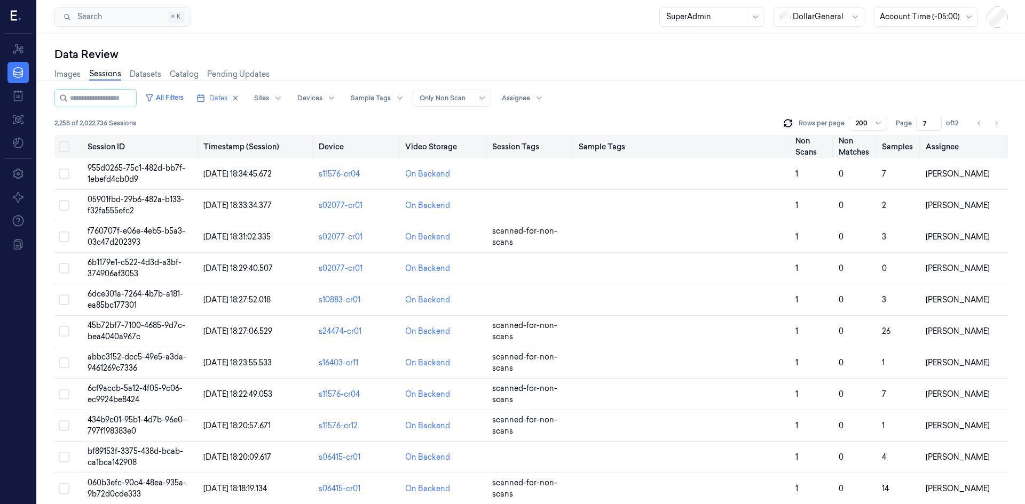
type input "8"
click at [145, 180] on td "955d0265-75c1-482d-bb7f-1ebefd4cb0d9" at bounding box center [140, 174] width 115 height 31
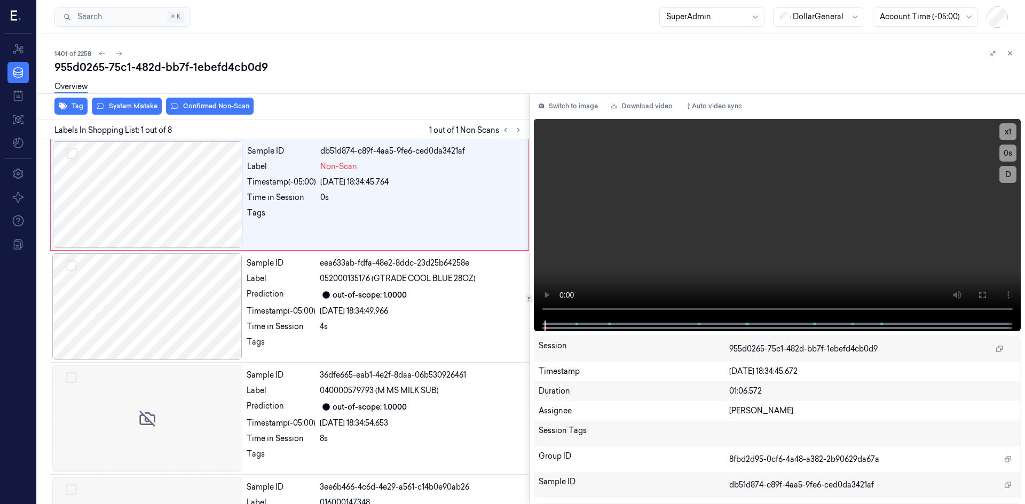
click at [434, 76] on div "Overview" at bounding box center [535, 88] width 962 height 27
click at [208, 189] on div at bounding box center [148, 194] width 190 height 107
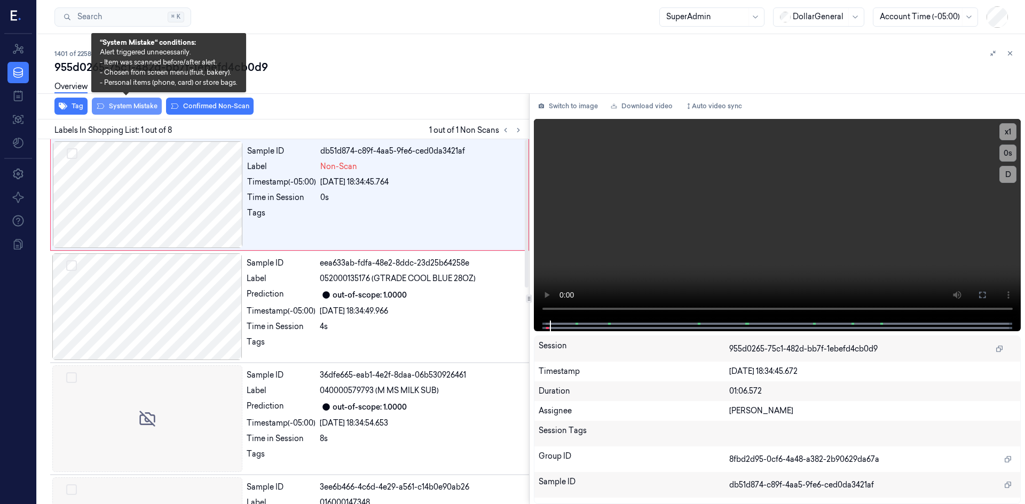
click at [117, 104] on button "System Mistake" at bounding box center [127, 106] width 70 height 17
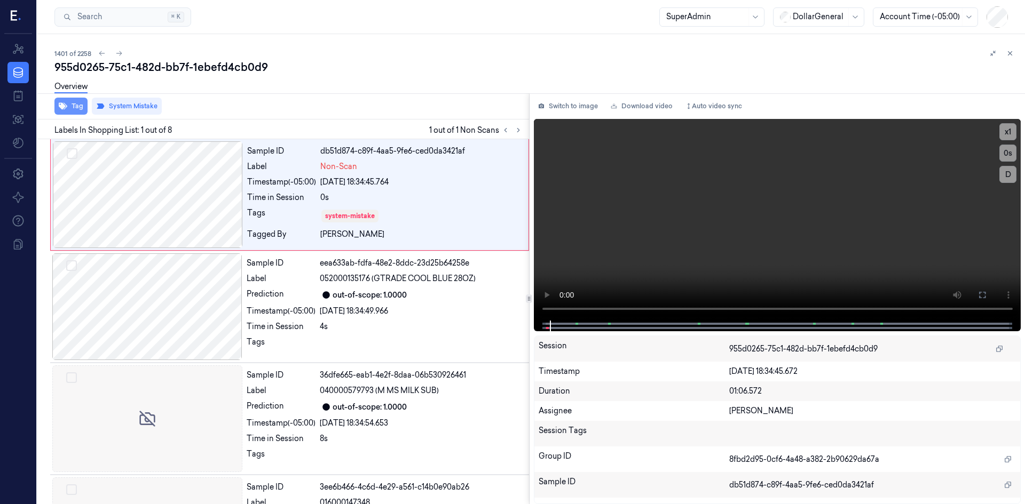
click at [76, 105] on button "Tag" at bounding box center [70, 106] width 33 height 17
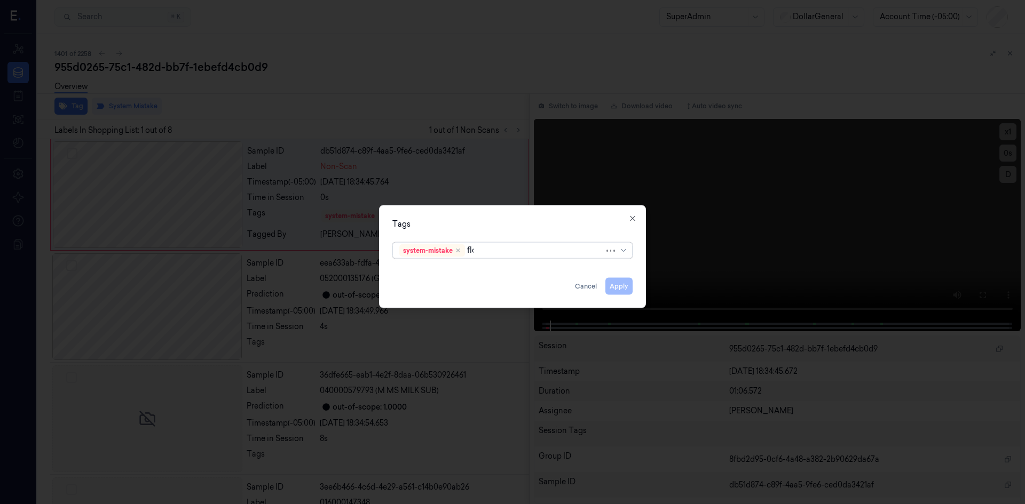
type input "floo"
click at [536, 272] on div "flooid bug" at bounding box center [512, 271] width 226 height 11
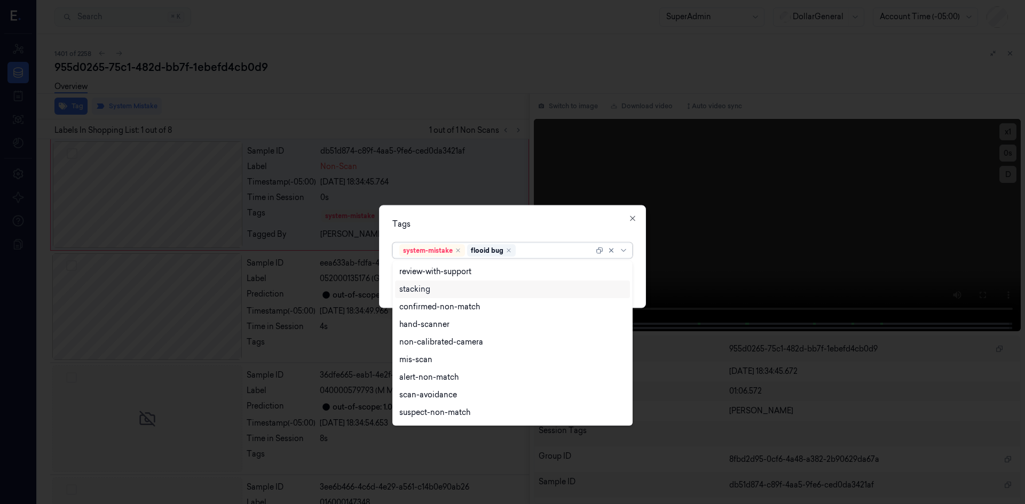
click at [640, 279] on div "Tags option flooid bug , selected. 18 results available. Use Up and Down to cho…" at bounding box center [512, 256] width 267 height 103
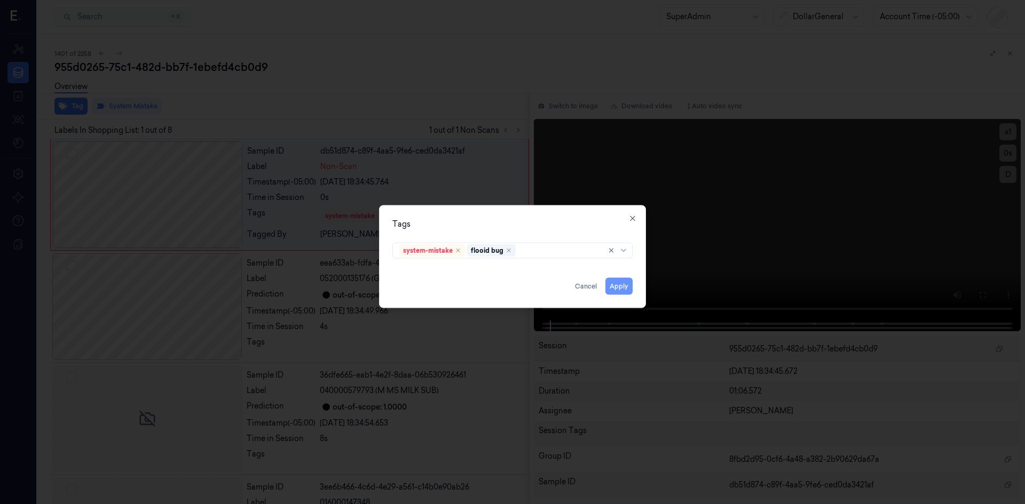
click at [613, 279] on button "Apply" at bounding box center [618, 286] width 27 height 17
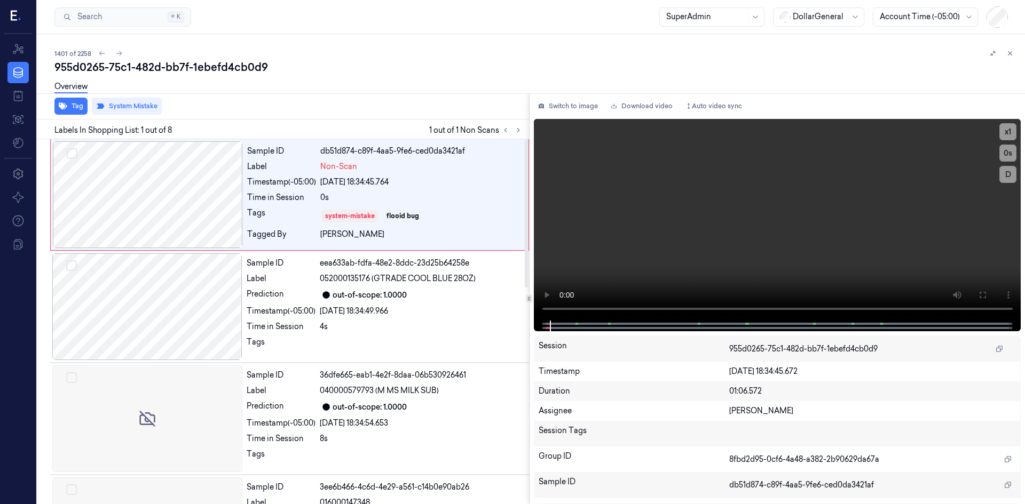
click at [412, 89] on div "Overview" at bounding box center [535, 88] width 962 height 27
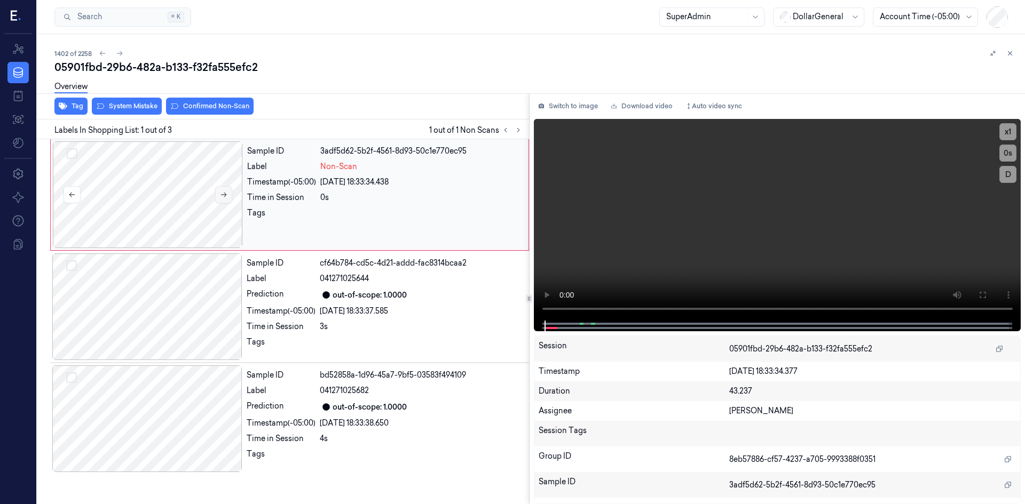
click at [229, 194] on button at bounding box center [223, 194] width 17 height 17
click at [136, 104] on button "System Mistake" at bounding box center [127, 106] width 70 height 17
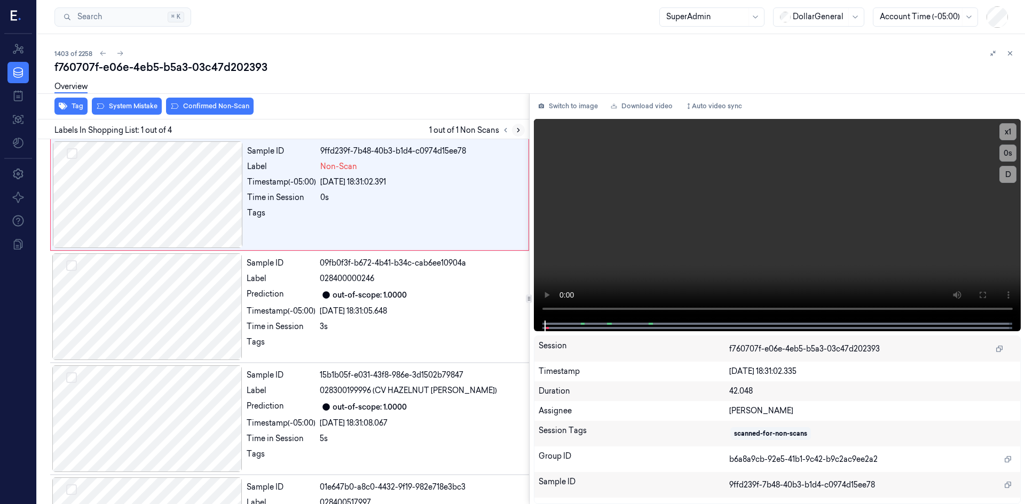
click at [516, 131] on icon at bounding box center [517, 129] width 7 height 7
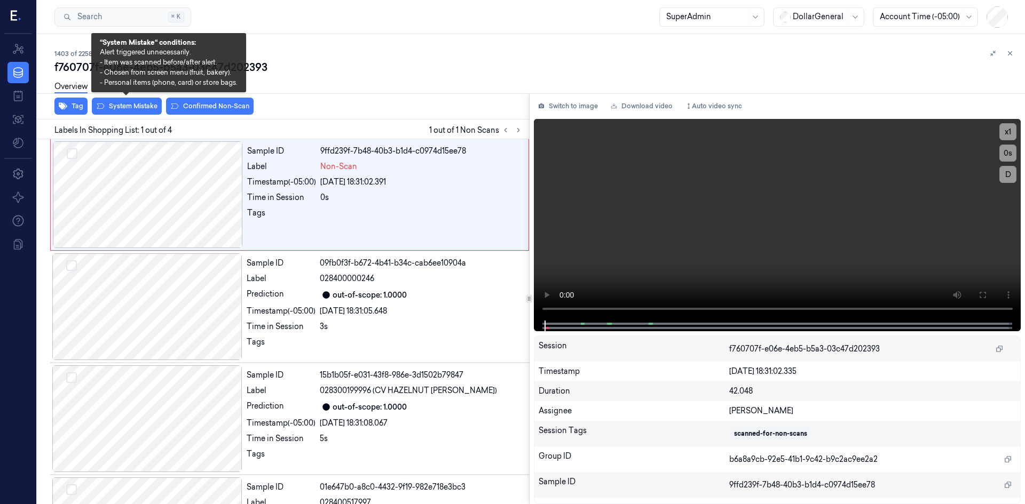
drag, startPoint x: 134, startPoint y: 105, endPoint x: 194, endPoint y: 101, distance: 59.4
click at [135, 105] on button "System Mistake" at bounding box center [127, 106] width 70 height 17
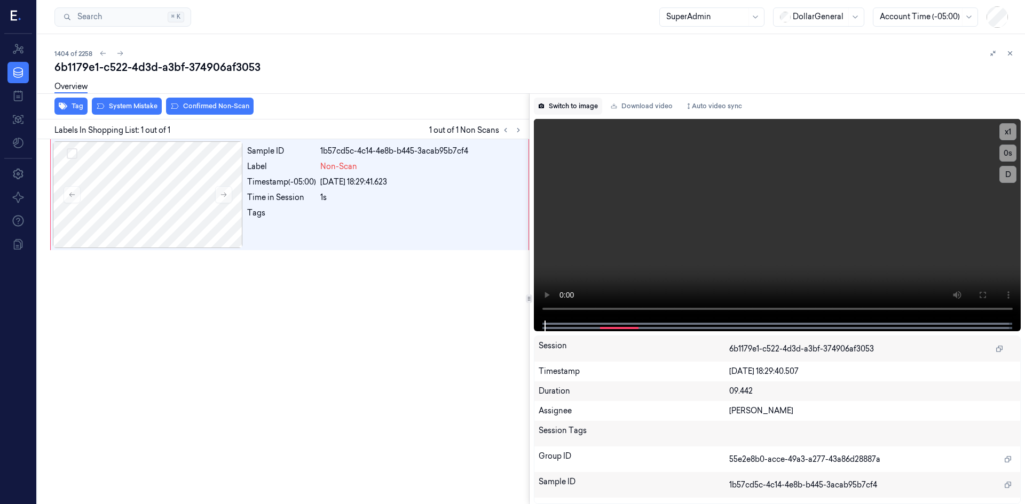
click at [587, 110] on button "Switch to image" at bounding box center [568, 106] width 68 height 17
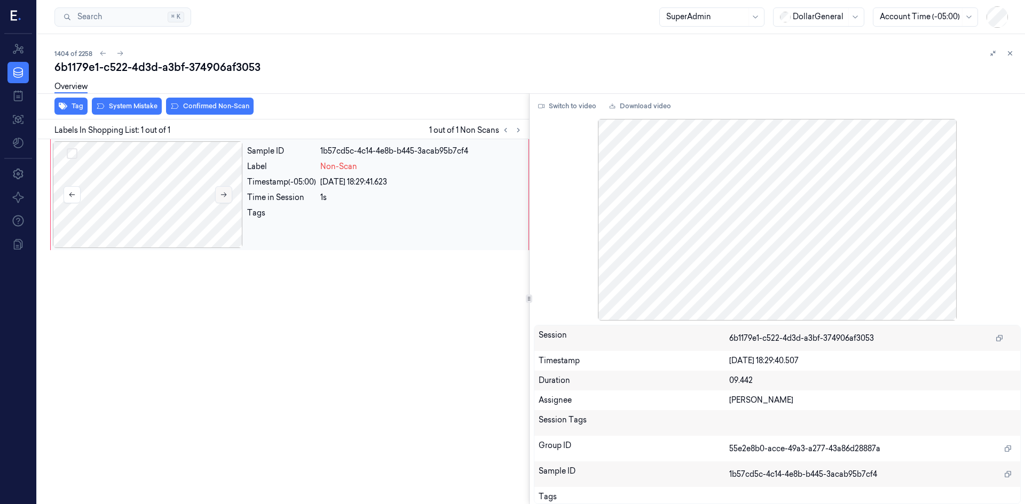
click at [225, 197] on icon at bounding box center [223, 194] width 7 height 7
click at [130, 101] on div "Overview" at bounding box center [535, 88] width 962 height 27
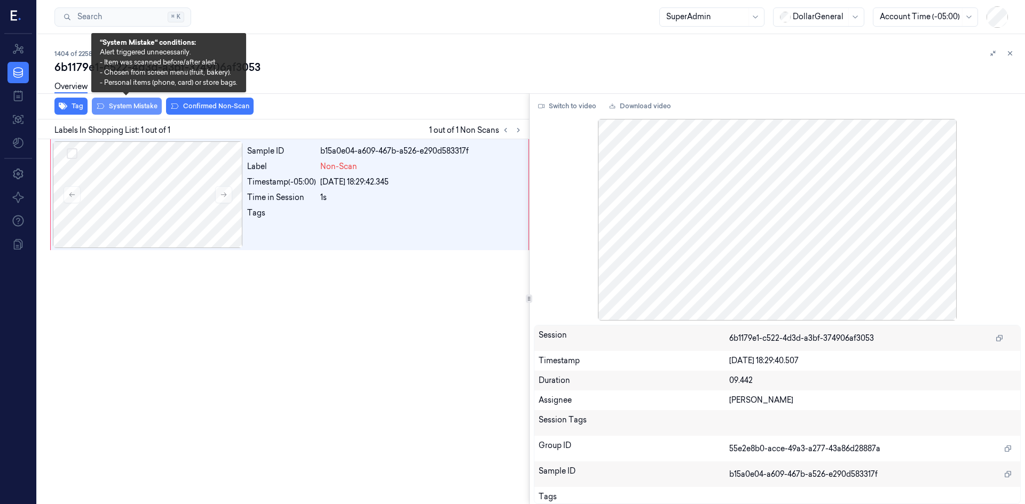
click at [131, 105] on button "System Mistake" at bounding box center [127, 106] width 70 height 17
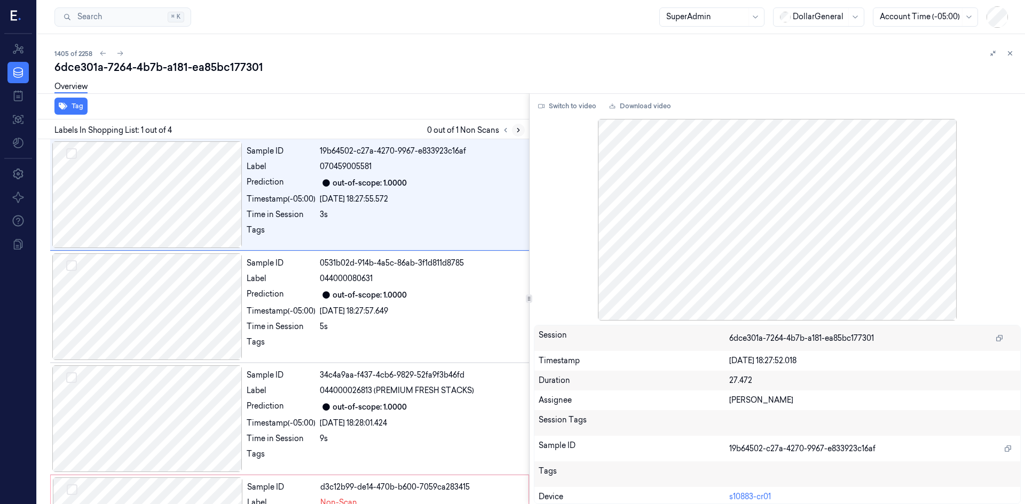
click at [517, 133] on icon at bounding box center [517, 129] width 7 height 7
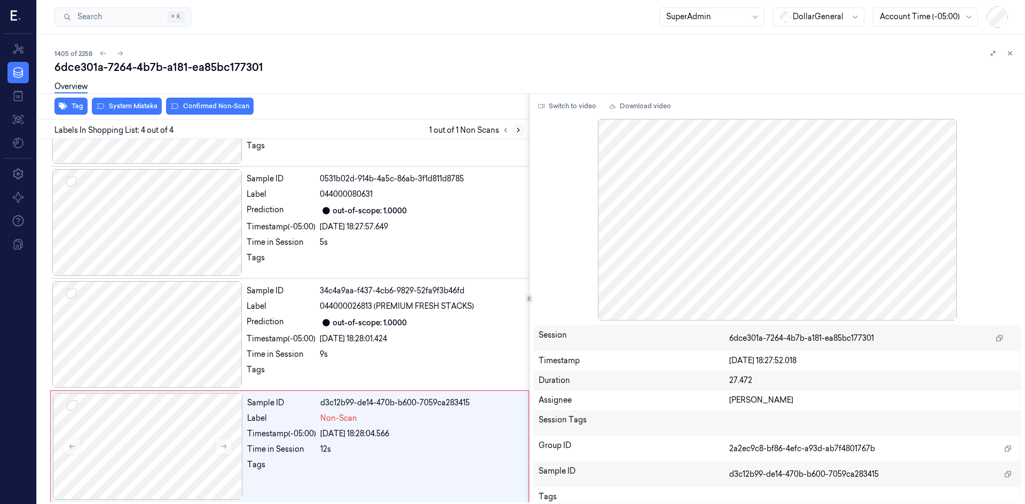
scroll to position [86, 0]
click at [503, 131] on icon at bounding box center [505, 129] width 7 height 7
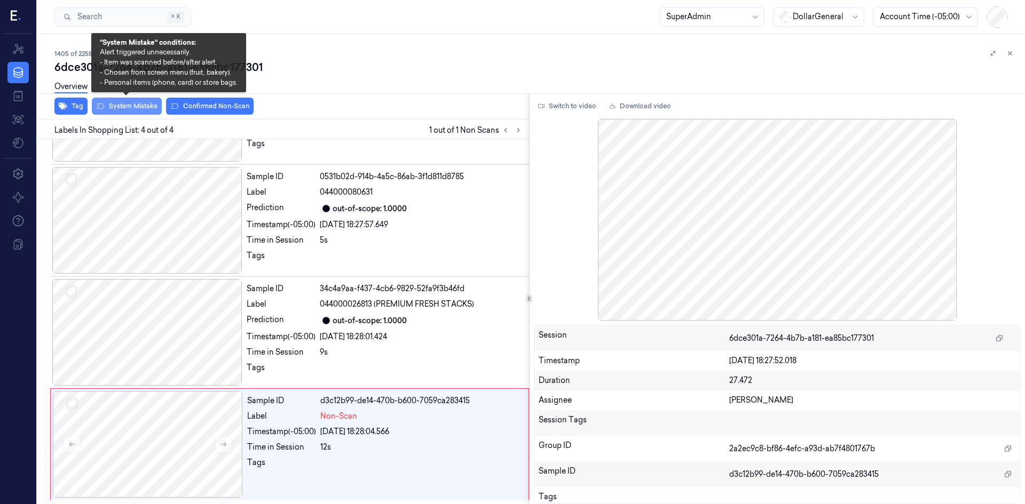
click at [136, 113] on button "System Mistake" at bounding box center [127, 106] width 70 height 17
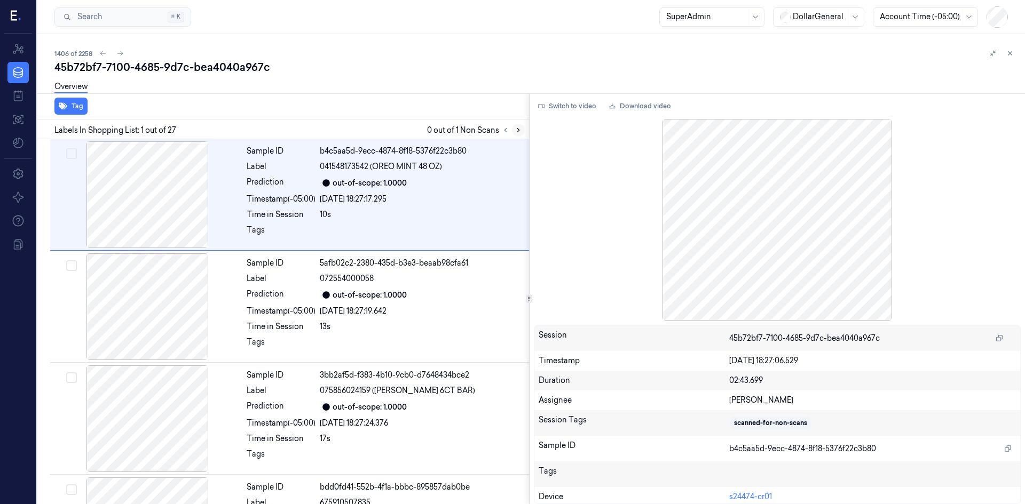
click at [519, 133] on icon at bounding box center [517, 129] width 7 height 7
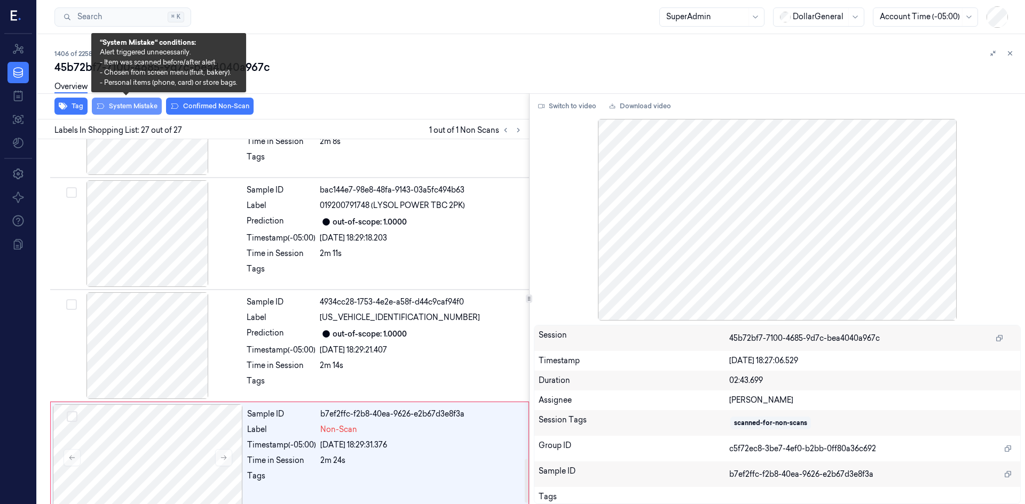
scroll to position [2664, 0]
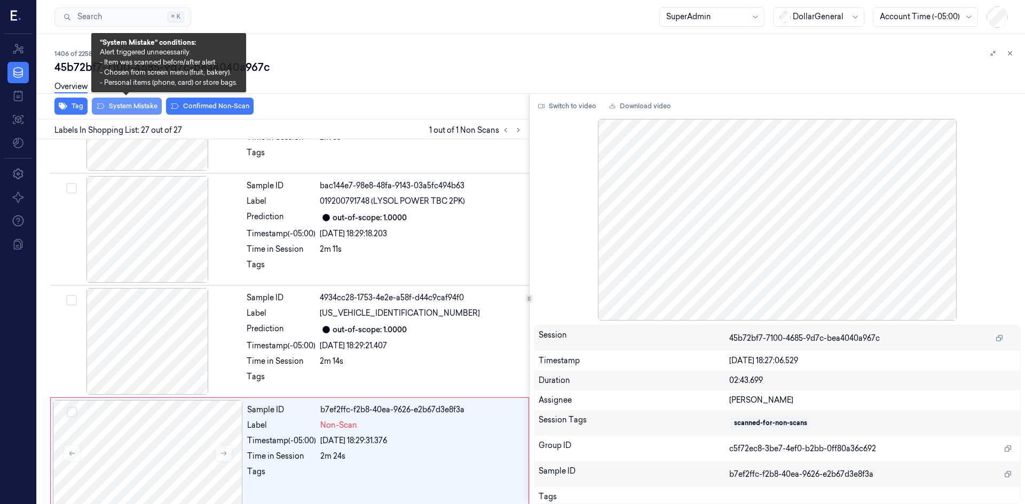
click at [116, 105] on button "System Mistake" at bounding box center [127, 106] width 70 height 17
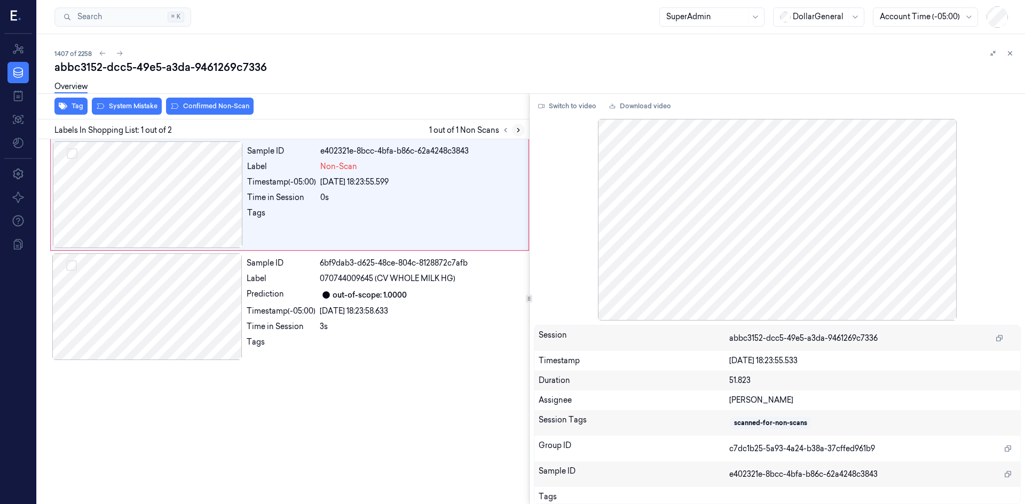
click at [513, 130] on button at bounding box center [518, 130] width 13 height 13
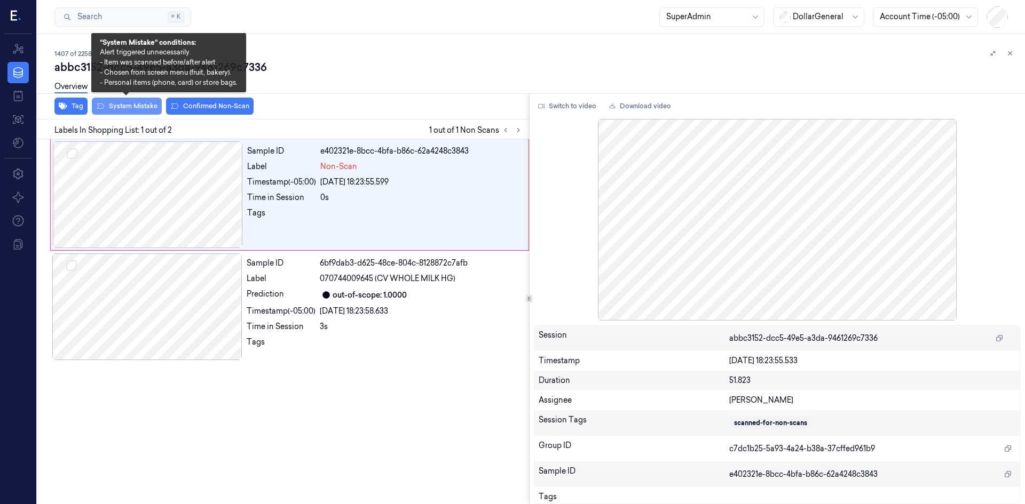
click at [112, 109] on button "System Mistake" at bounding box center [127, 106] width 70 height 17
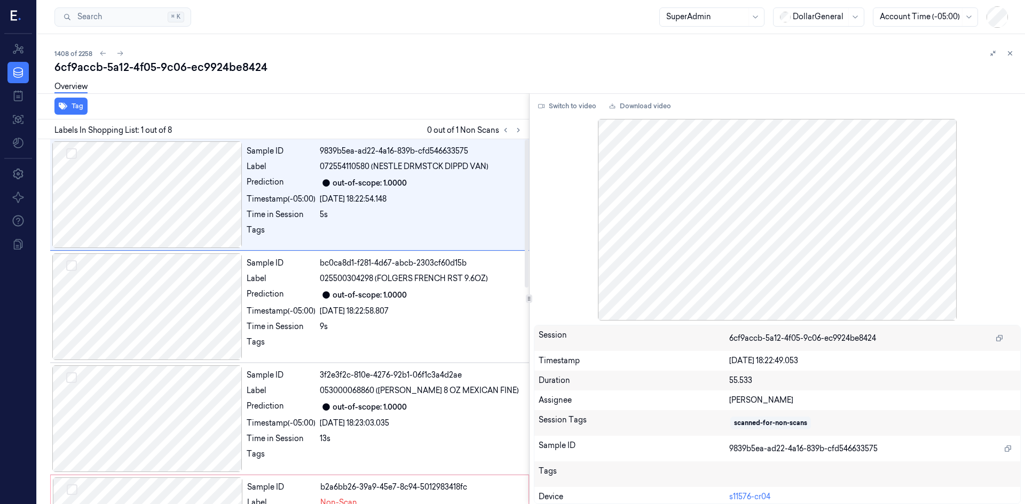
click at [447, 107] on div "Tag" at bounding box center [281, 106] width 496 height 26
click at [520, 135] on button at bounding box center [518, 130] width 13 height 13
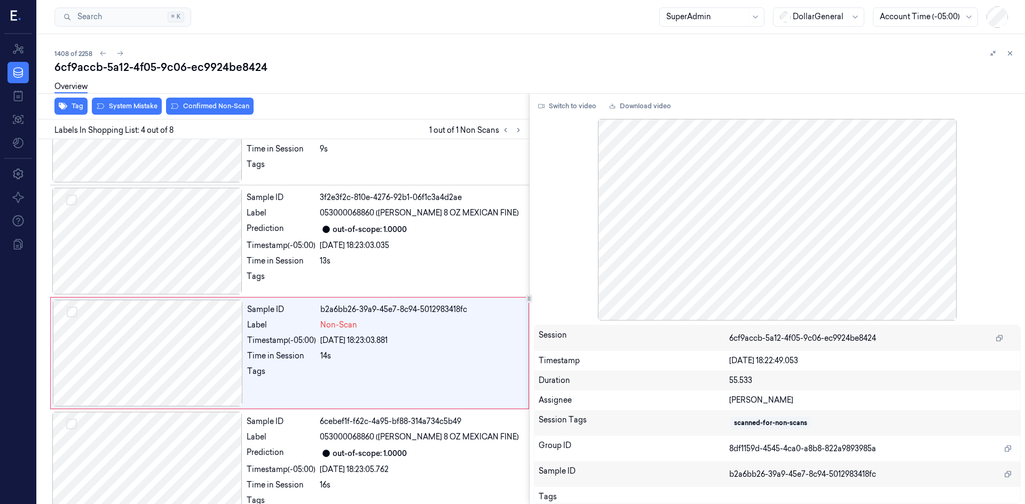
scroll to position [209, 0]
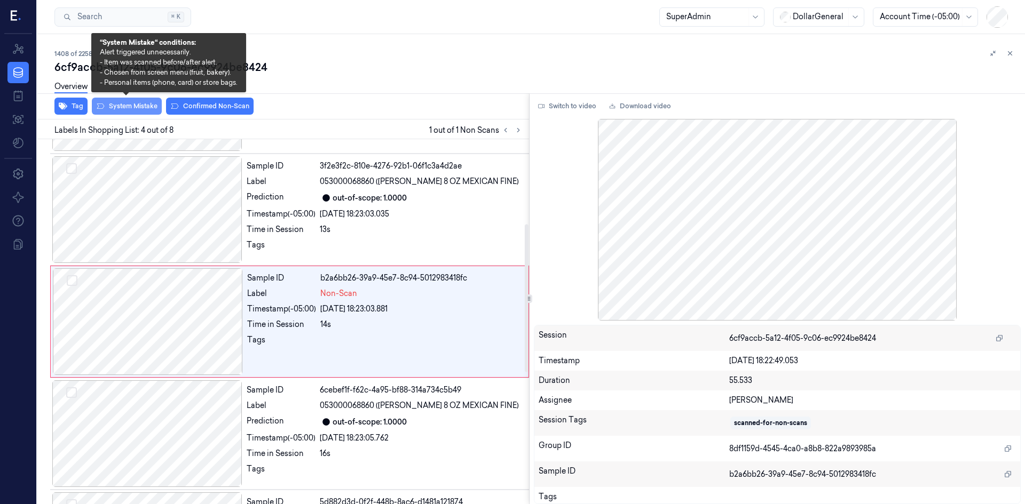
click at [122, 105] on button "System Mistake" at bounding box center [127, 106] width 70 height 17
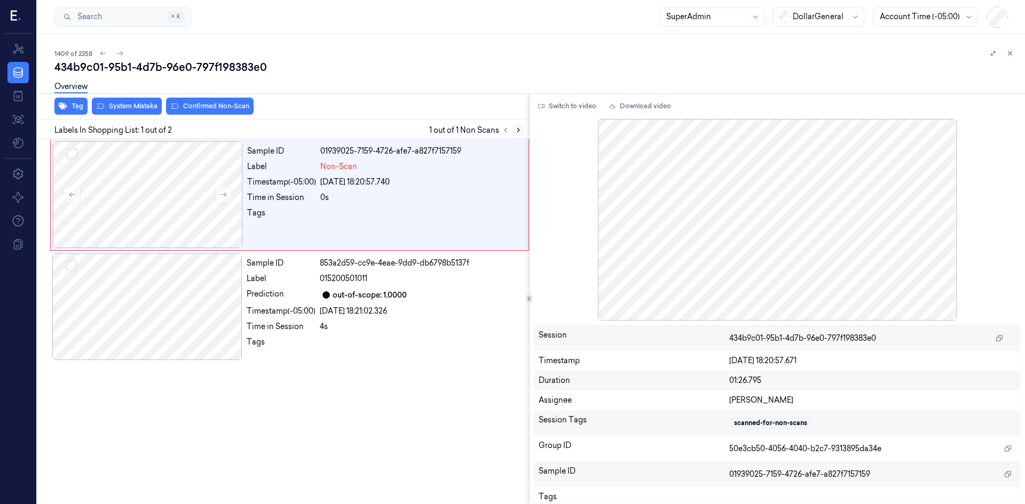
click at [520, 132] on icon at bounding box center [517, 129] width 7 height 7
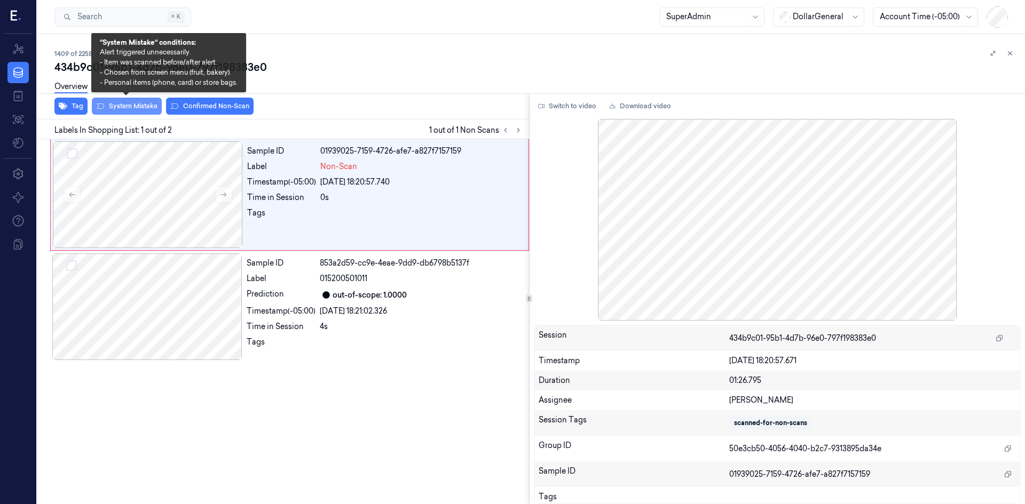
click at [130, 108] on button "System Mistake" at bounding box center [127, 106] width 70 height 17
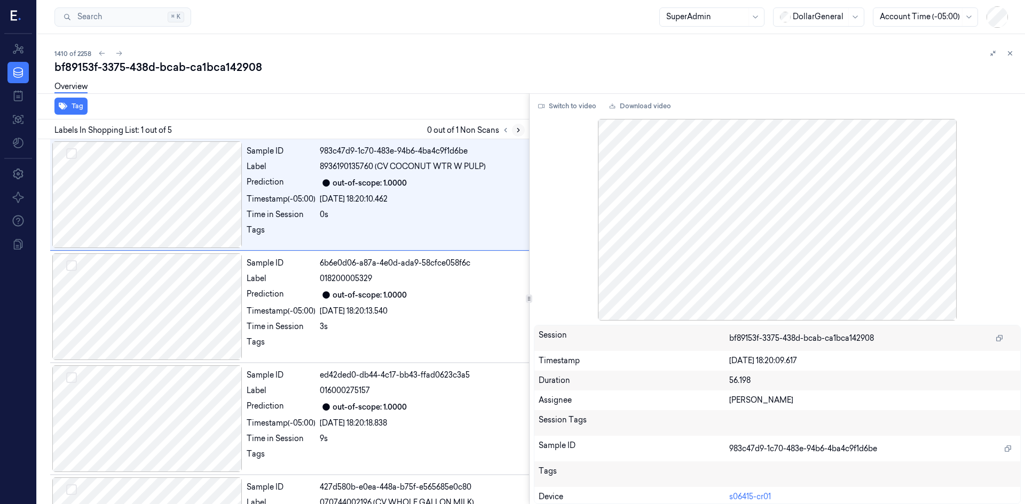
click at [514, 134] on button at bounding box center [518, 130] width 13 height 13
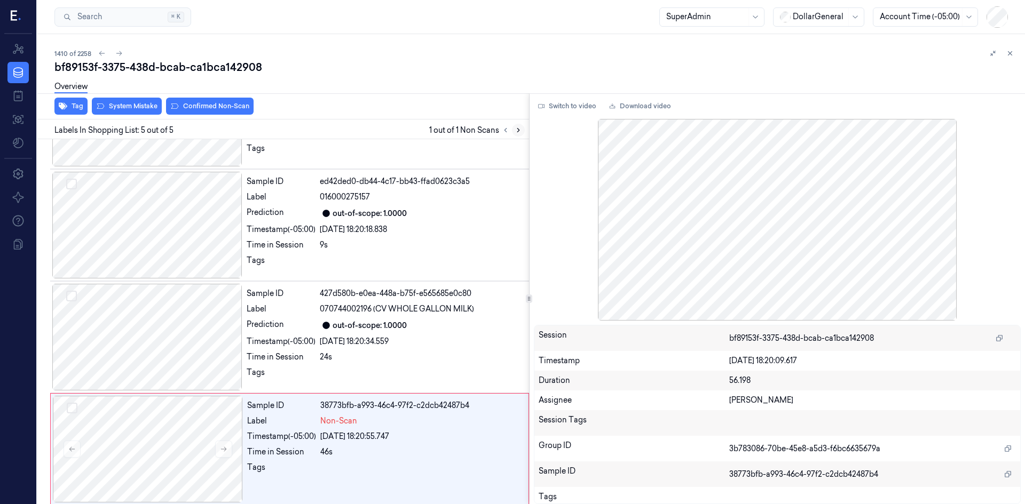
scroll to position [199, 0]
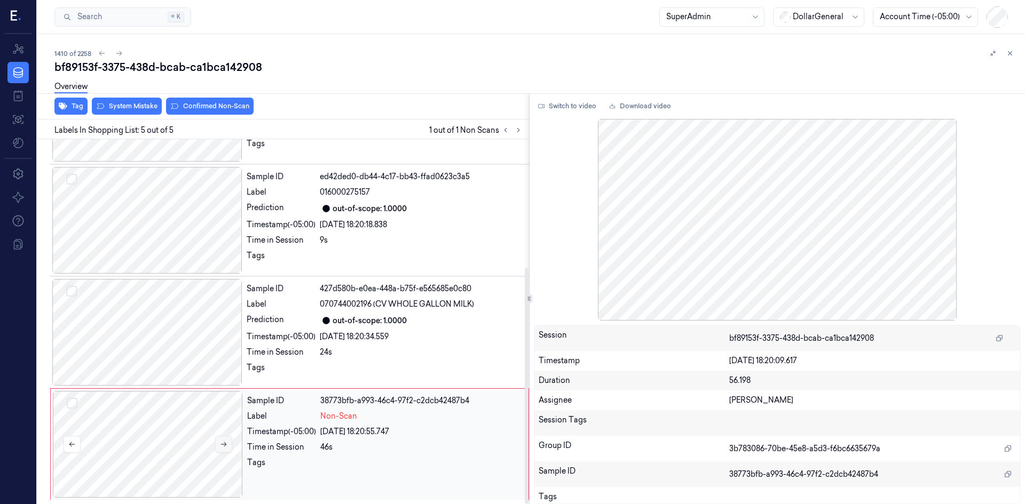
click at [218, 446] on button at bounding box center [223, 444] width 17 height 17
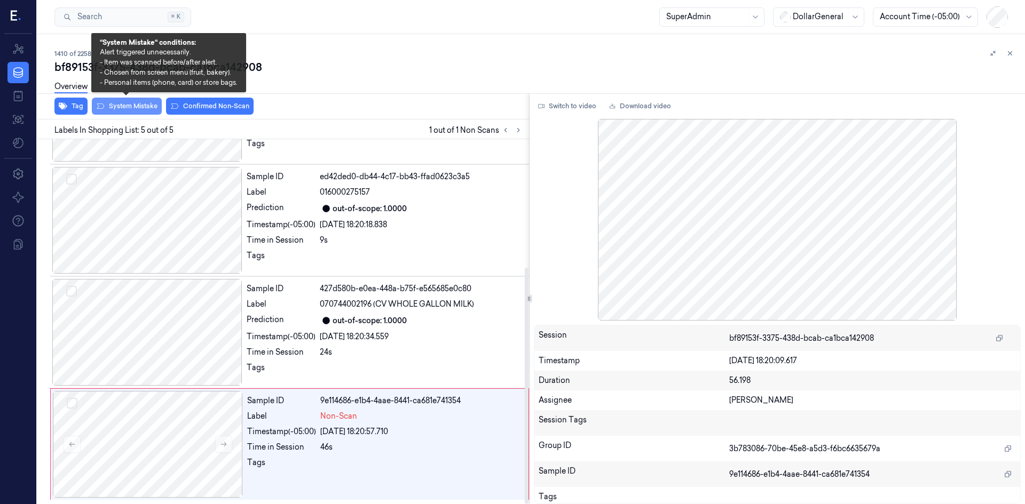
click at [130, 112] on button "System Mistake" at bounding box center [127, 106] width 70 height 17
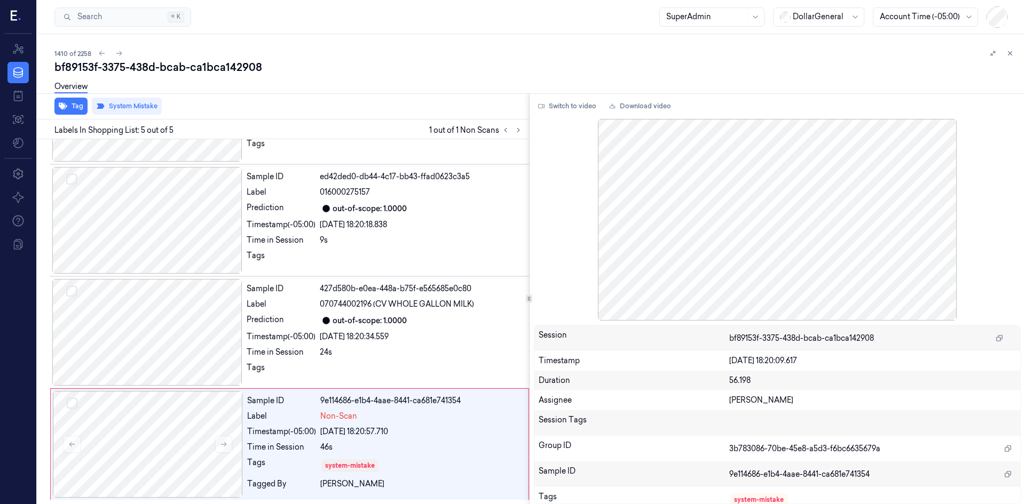
click at [453, 110] on div "Tag System Mistake" at bounding box center [281, 106] width 496 height 26
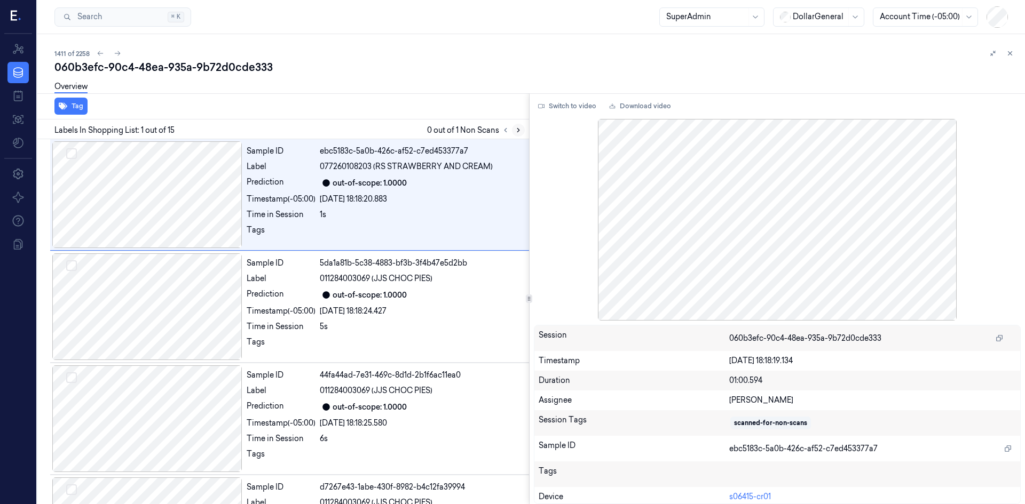
click at [524, 131] on button at bounding box center [518, 130] width 13 height 13
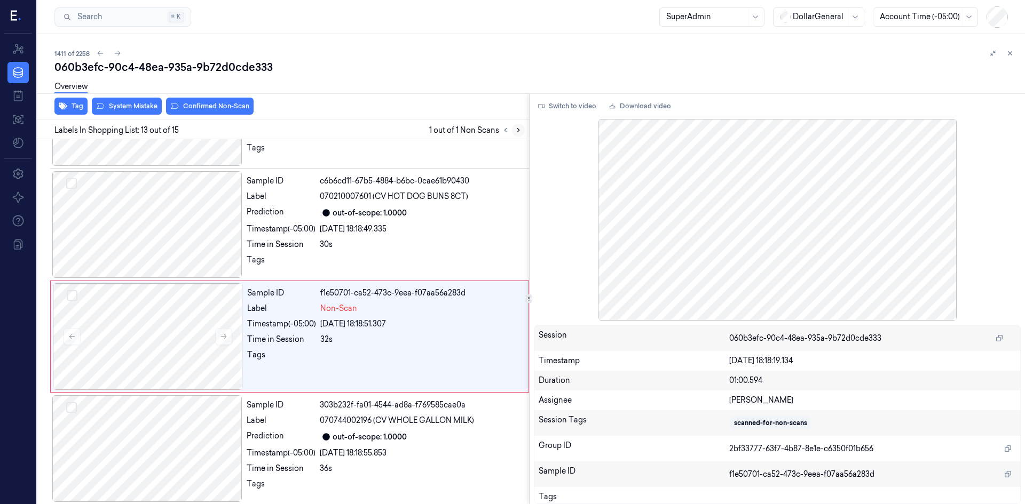
scroll to position [1218, 0]
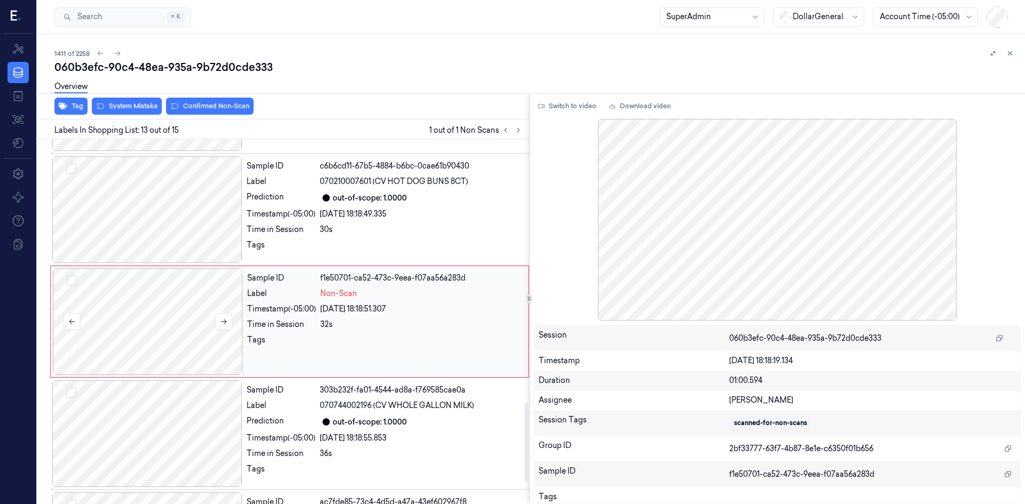
click at [209, 320] on div at bounding box center [148, 321] width 190 height 107
click at [211, 320] on div at bounding box center [148, 321] width 190 height 107
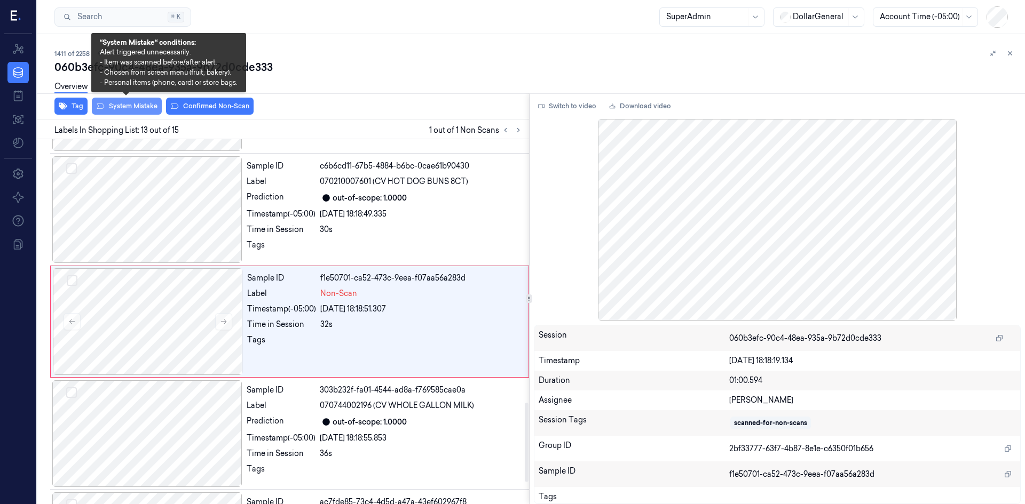
click at [143, 104] on button "System Mistake" at bounding box center [127, 106] width 70 height 17
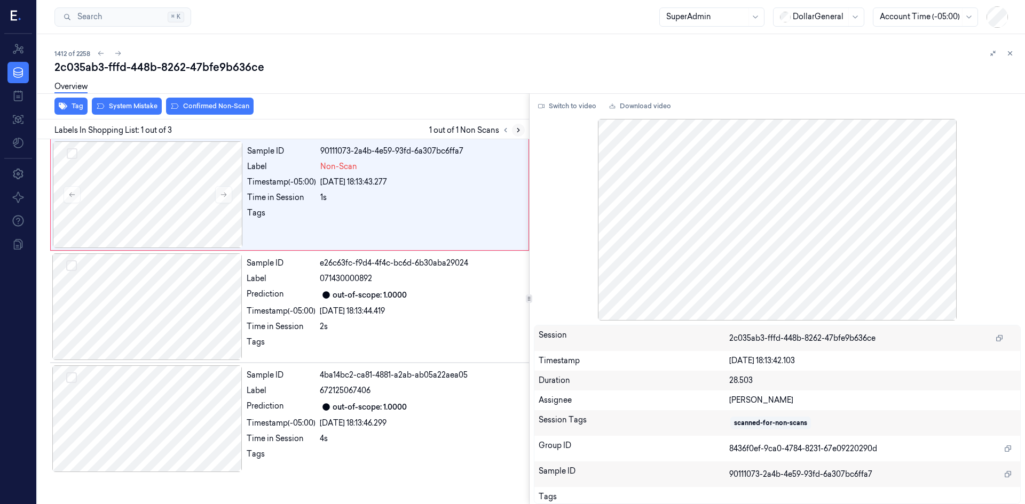
click at [513, 130] on button at bounding box center [518, 130] width 13 height 13
click at [227, 196] on button at bounding box center [223, 194] width 17 height 17
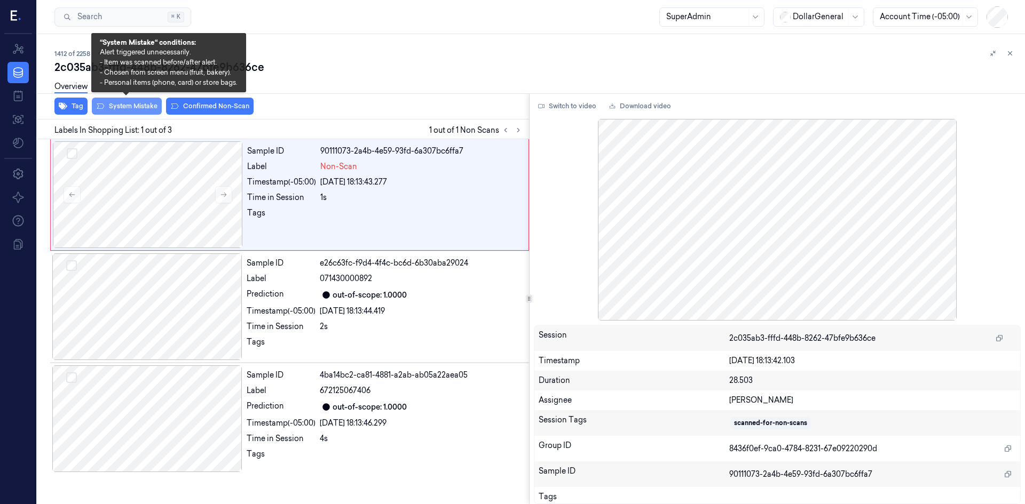
click at [129, 109] on button "System Mistake" at bounding box center [127, 106] width 70 height 17
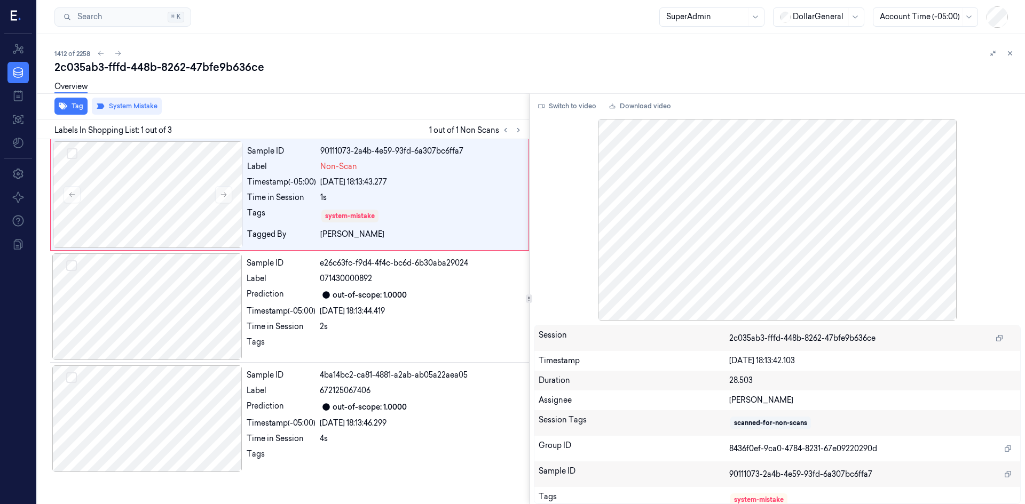
scroll to position [0, 17]
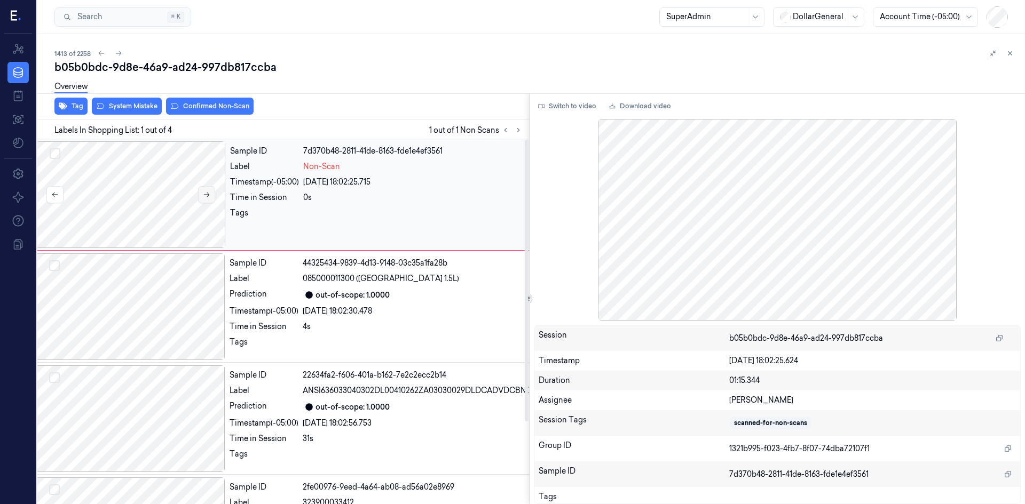
click at [212, 198] on button at bounding box center [206, 194] width 17 height 17
click at [547, 108] on button "Switch to video" at bounding box center [567, 106] width 67 height 17
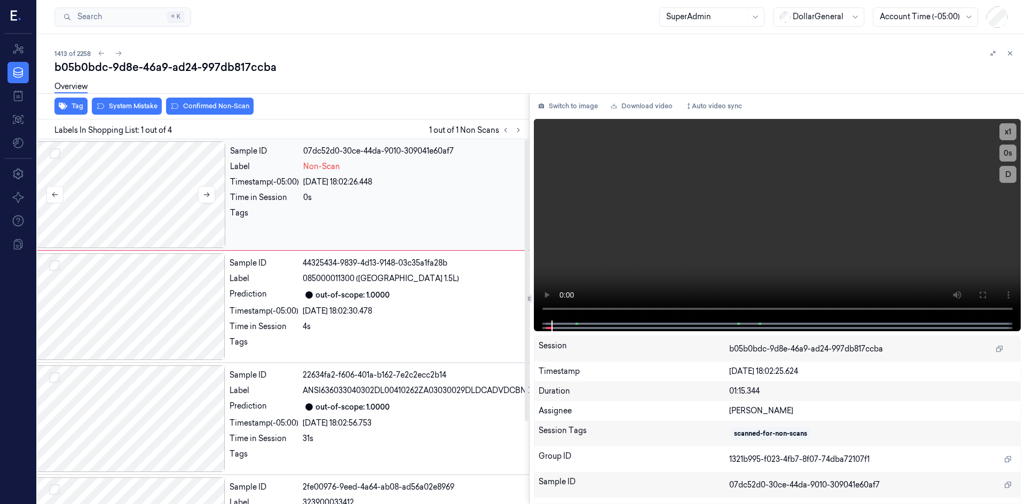
click at [174, 188] on div at bounding box center [131, 194] width 190 height 107
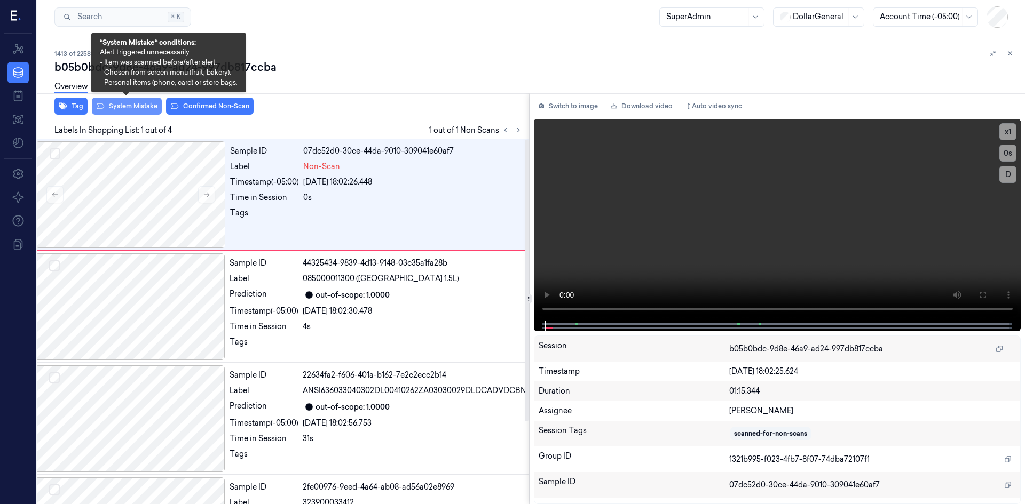
click at [138, 103] on button "System Mistake" at bounding box center [127, 106] width 70 height 17
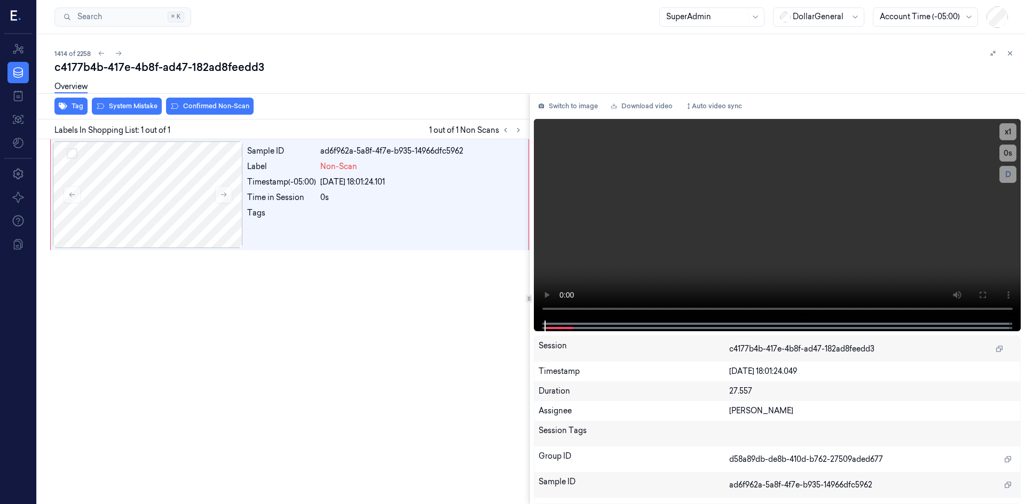
scroll to position [0, 17]
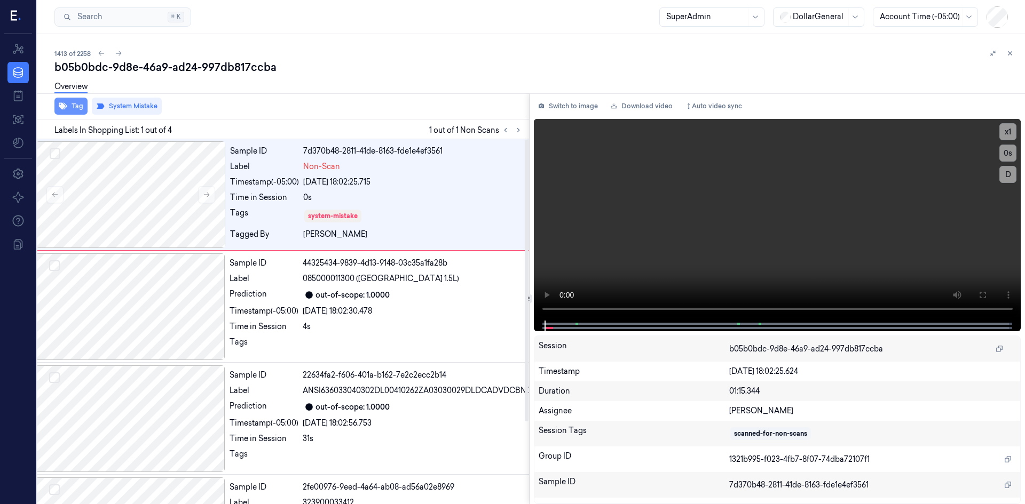
click at [72, 110] on button "Tag" at bounding box center [70, 106] width 33 height 17
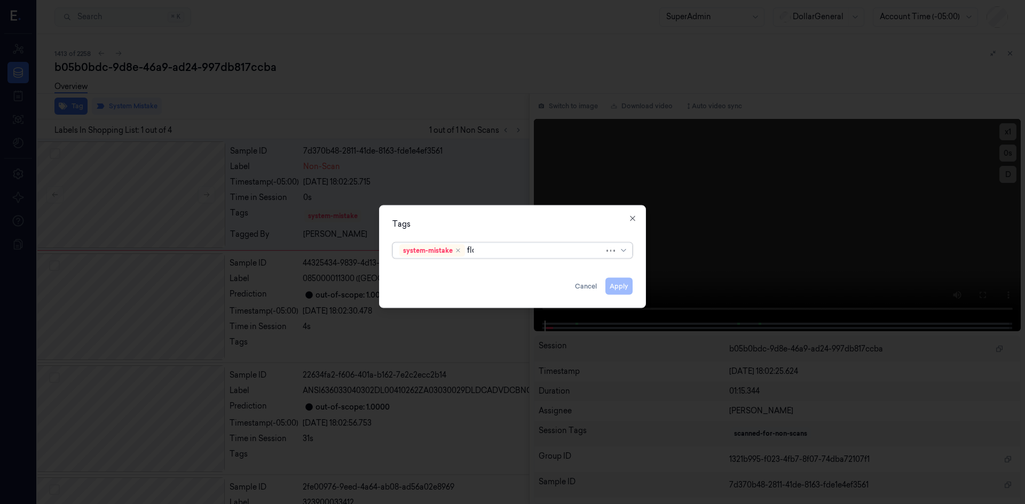
type input "floo"
click at [481, 271] on div "flooid bug" at bounding box center [512, 271] width 226 height 11
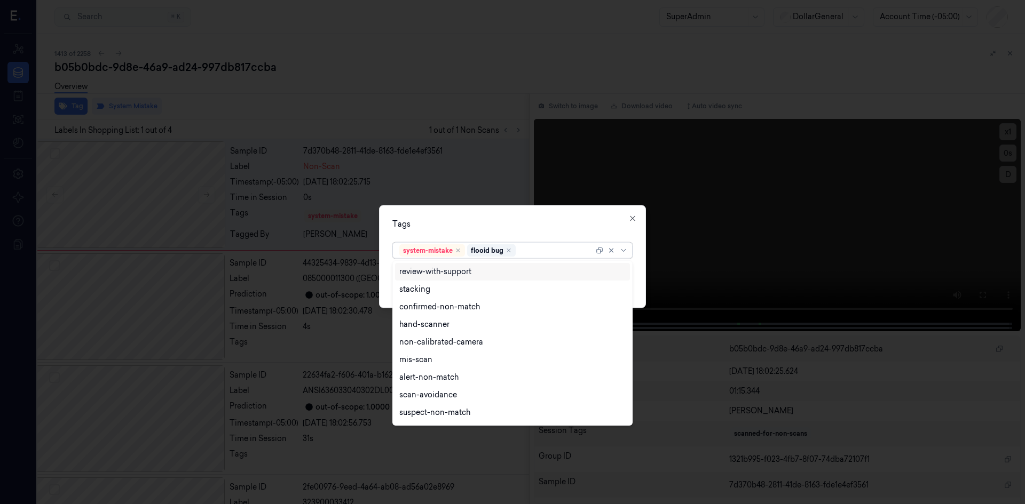
click at [637, 287] on div "Tags option flooid bug , selected. 18 results available. Use Up and Down to cho…" at bounding box center [512, 256] width 267 height 103
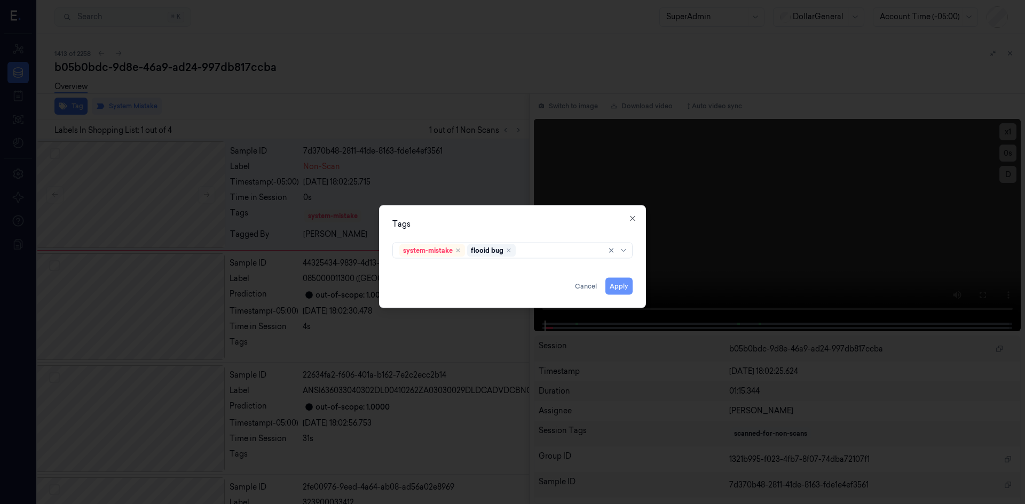
click at [613, 286] on button "Apply" at bounding box center [618, 286] width 27 height 17
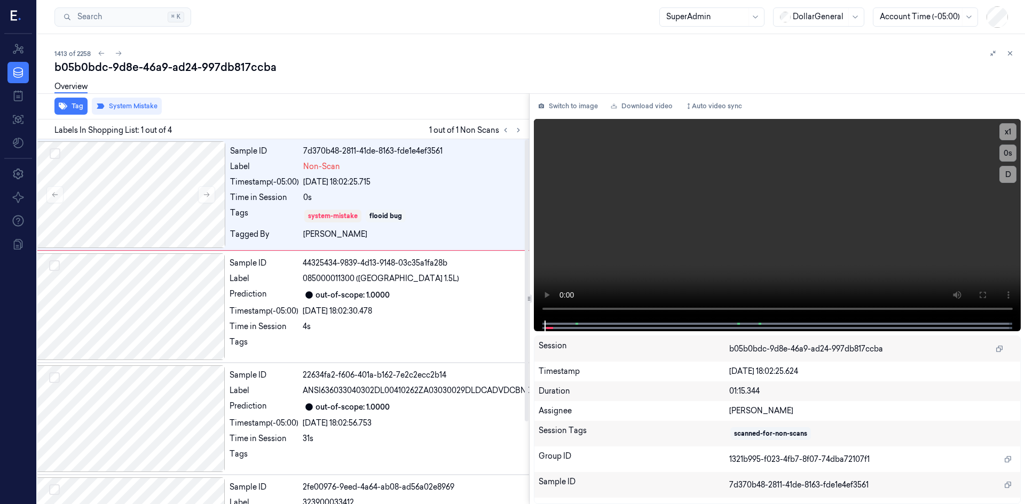
click at [394, 94] on div "Overview" at bounding box center [535, 88] width 962 height 27
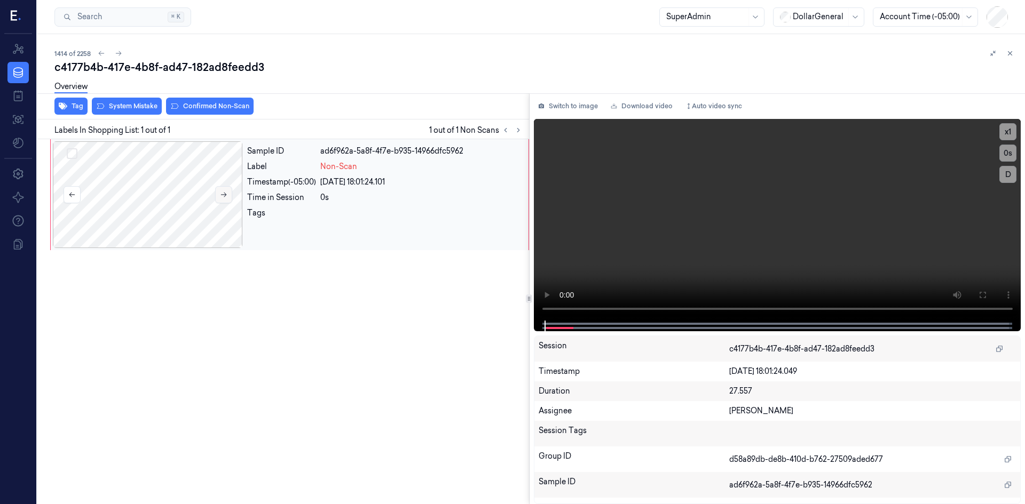
click at [227, 199] on button at bounding box center [223, 194] width 17 height 17
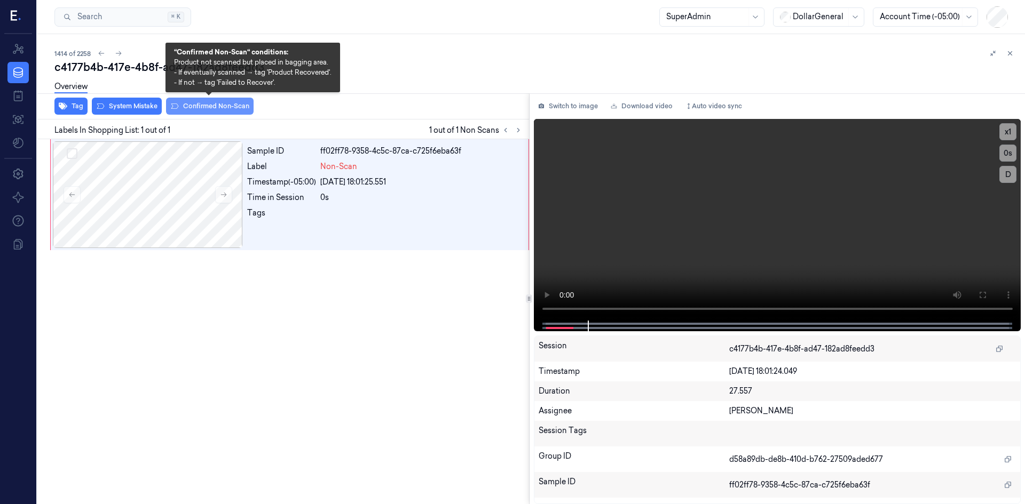
click at [209, 107] on button "Confirmed Non-Scan" at bounding box center [210, 106] width 88 height 17
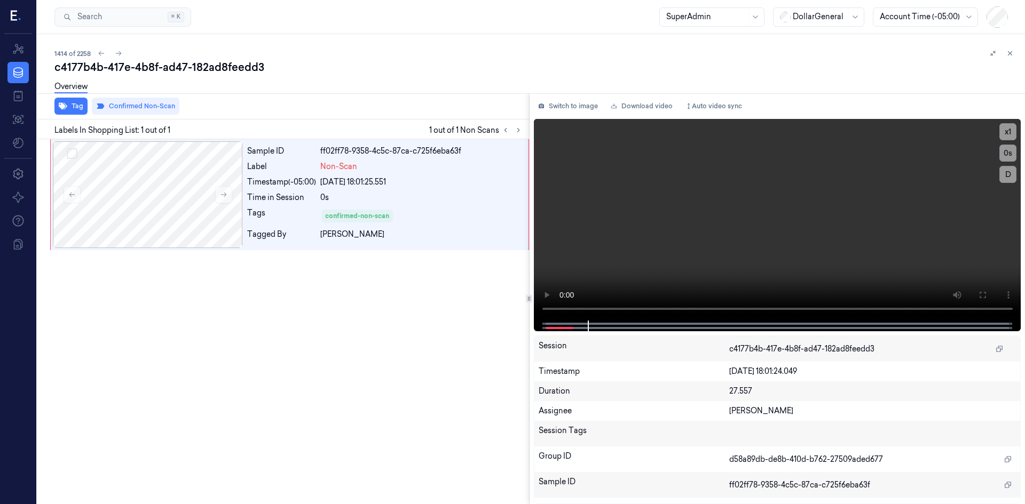
click at [264, 264] on div "Sample ID ff02ff78-9358-4c5c-87ca-c725f6eba63f Label Non-Scan Timestamp (-05:00…" at bounding box center [281, 321] width 496 height 365
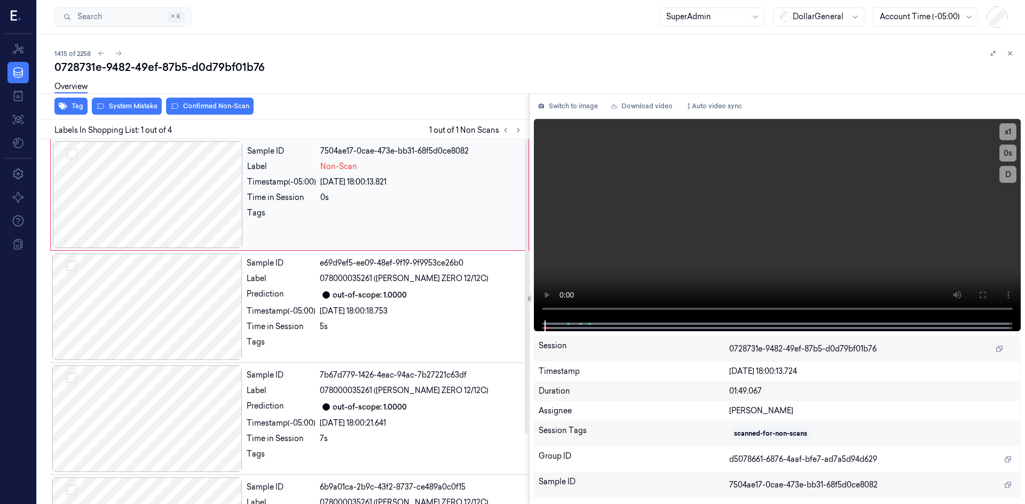
click at [223, 195] on div at bounding box center [148, 194] width 190 height 107
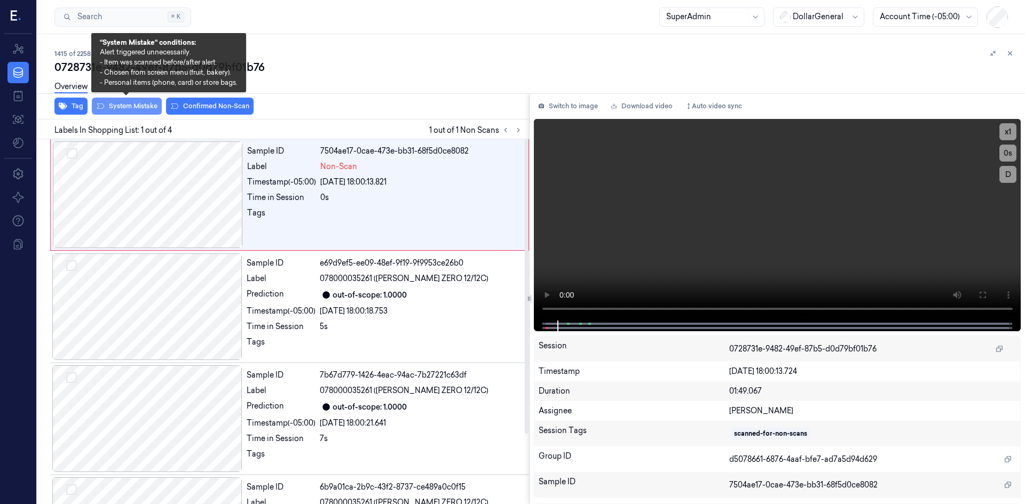
click at [157, 108] on button "System Mistake" at bounding box center [127, 106] width 70 height 17
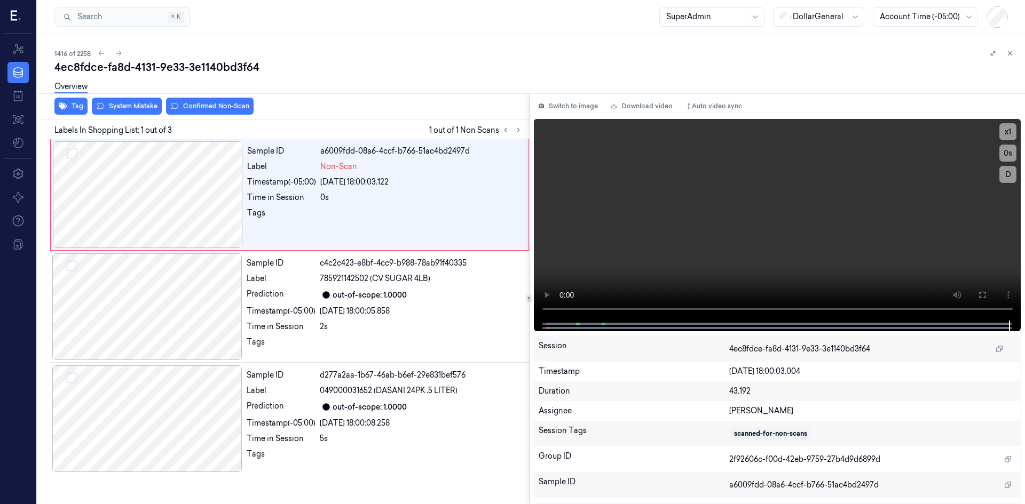
click at [120, 101] on div "Overview" at bounding box center [535, 88] width 962 height 27
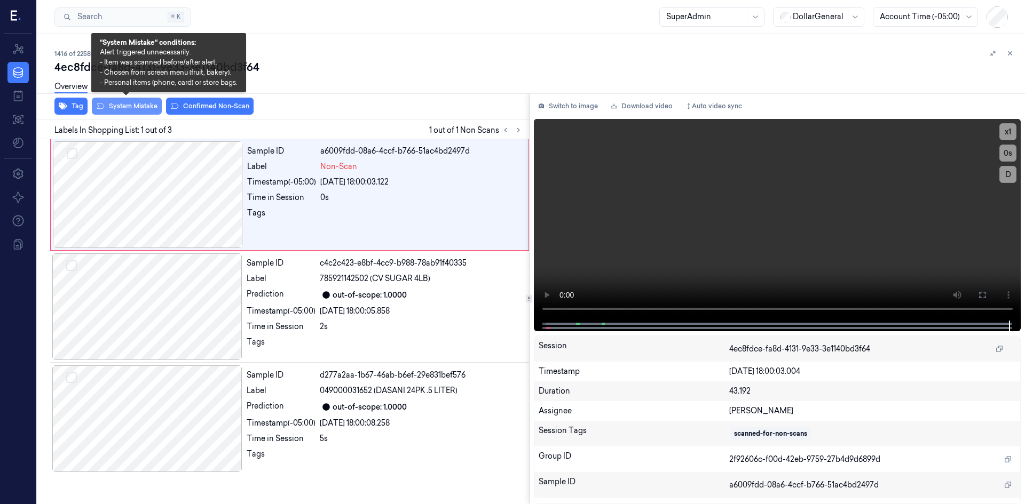
click at [125, 108] on button "System Mistake" at bounding box center [127, 106] width 70 height 17
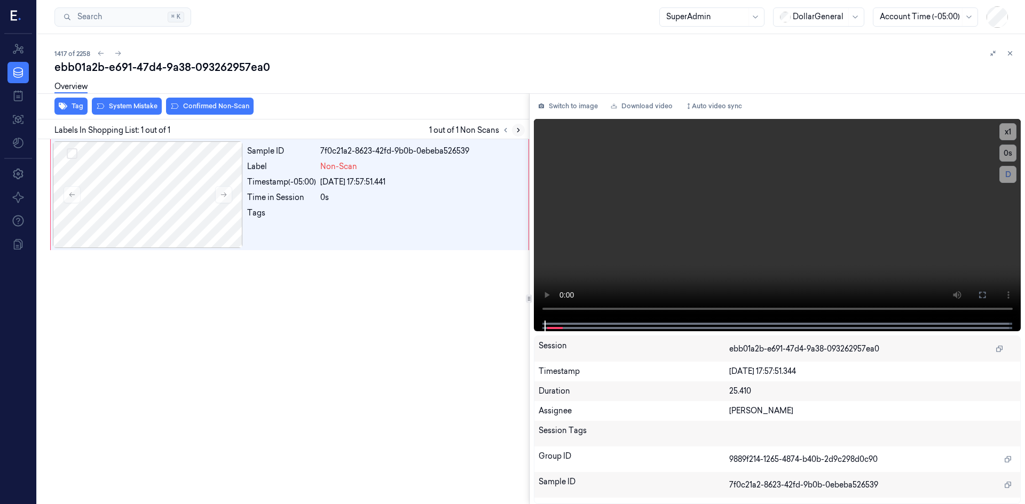
click at [517, 132] on icon at bounding box center [517, 129] width 7 height 7
click at [221, 195] on icon at bounding box center [224, 195] width 6 height 5
click at [220, 194] on icon at bounding box center [223, 194] width 7 height 7
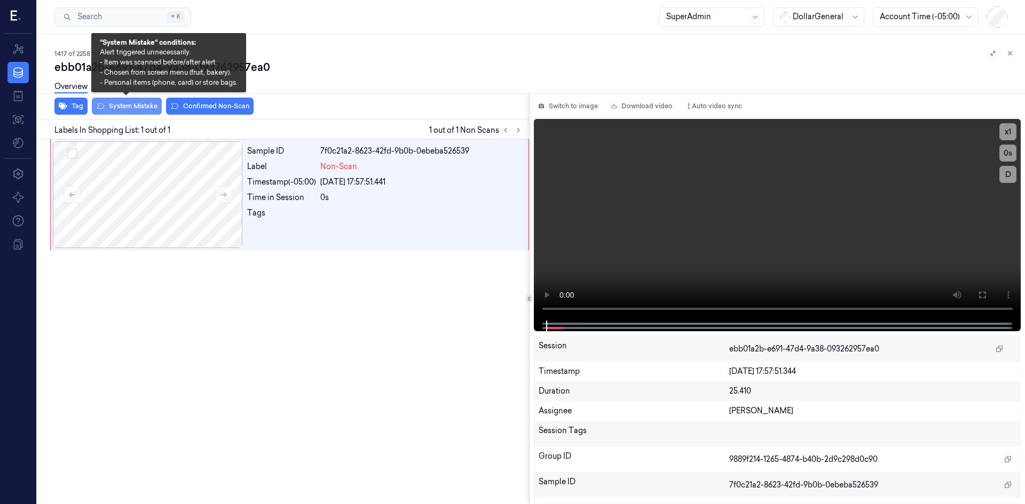
click at [124, 114] on button "System Mistake" at bounding box center [127, 106] width 70 height 17
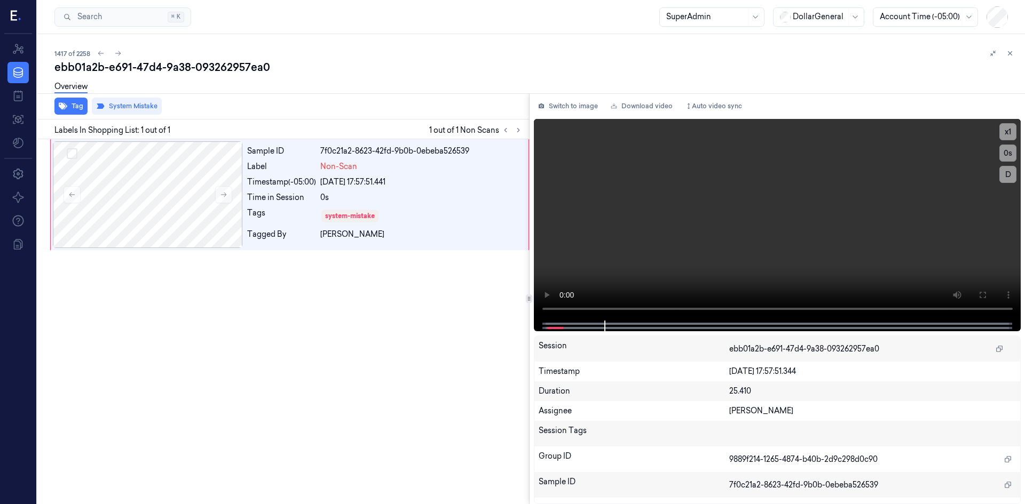
click at [484, 75] on div "Overview" at bounding box center [535, 88] width 962 height 27
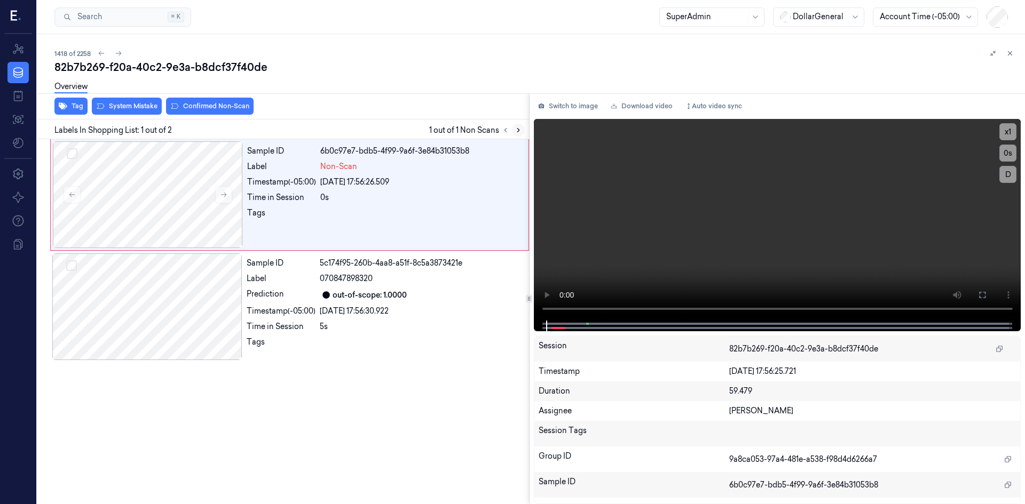
click at [516, 132] on icon at bounding box center [517, 129] width 7 height 7
click at [226, 197] on icon at bounding box center [223, 194] width 7 height 7
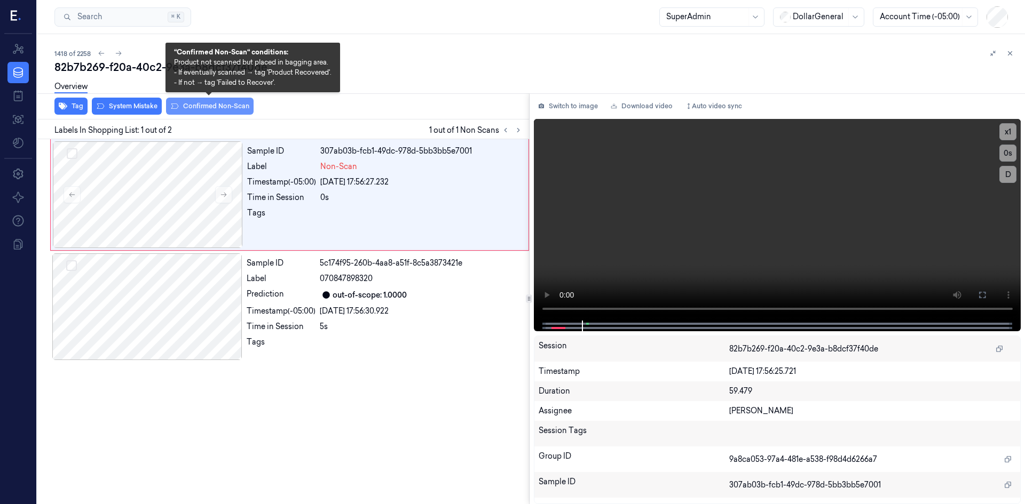
click at [186, 103] on button "Confirmed Non-Scan" at bounding box center [210, 106] width 88 height 17
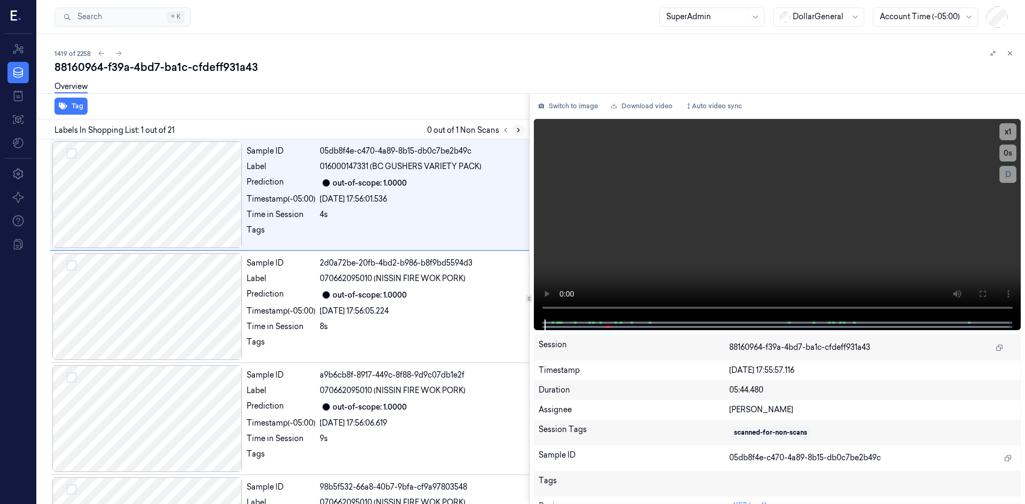
click at [515, 132] on icon at bounding box center [517, 129] width 7 height 7
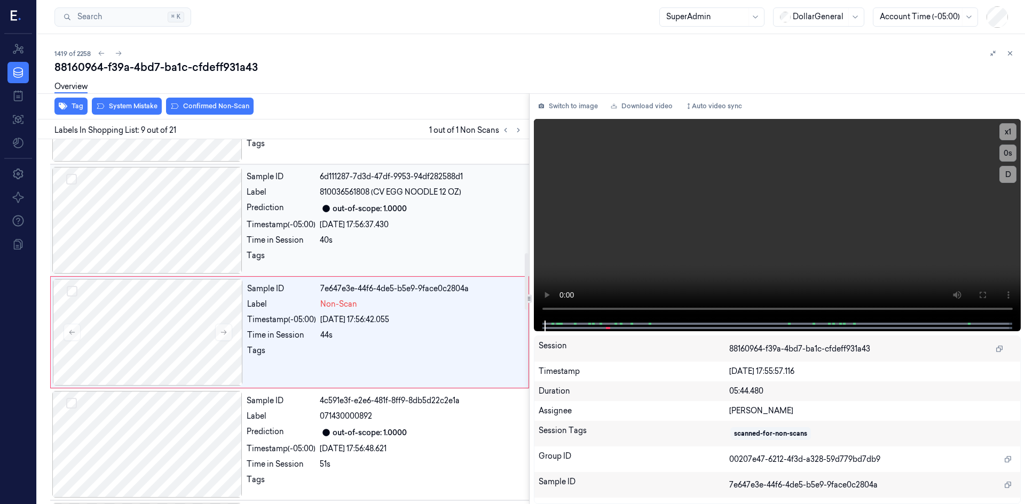
scroll to position [770, 0]
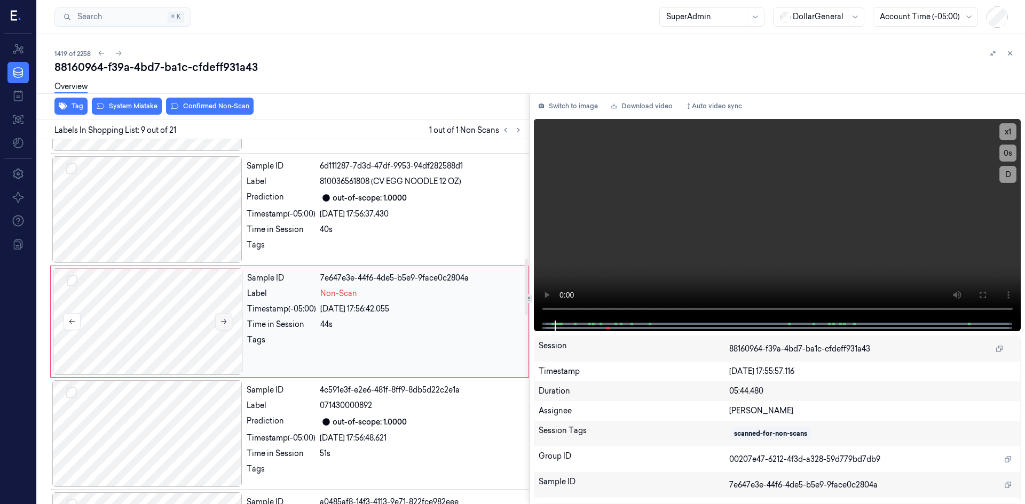
click at [223, 321] on icon at bounding box center [223, 321] width 7 height 7
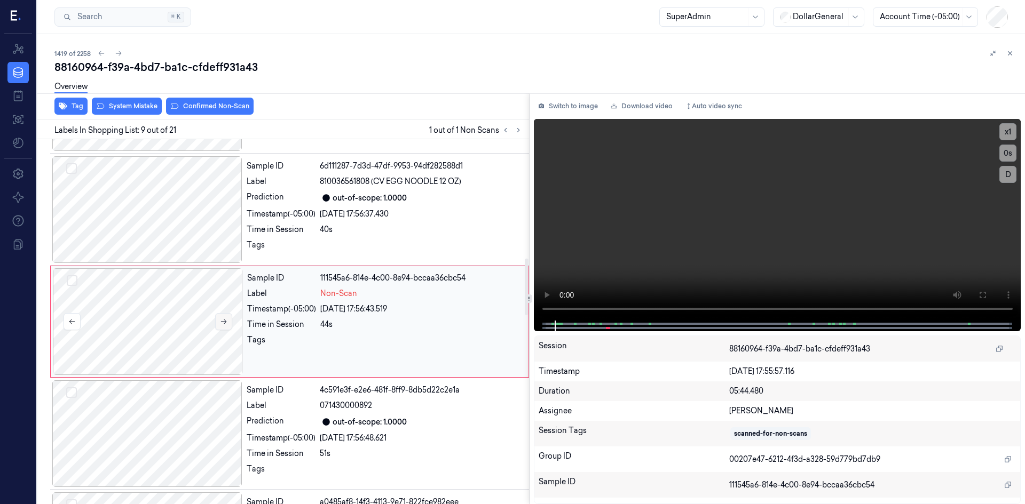
click at [223, 321] on icon at bounding box center [223, 321] width 7 height 7
click at [136, 99] on div "Overview" at bounding box center [535, 88] width 962 height 27
click at [137, 105] on button "System Mistake" at bounding box center [127, 106] width 70 height 17
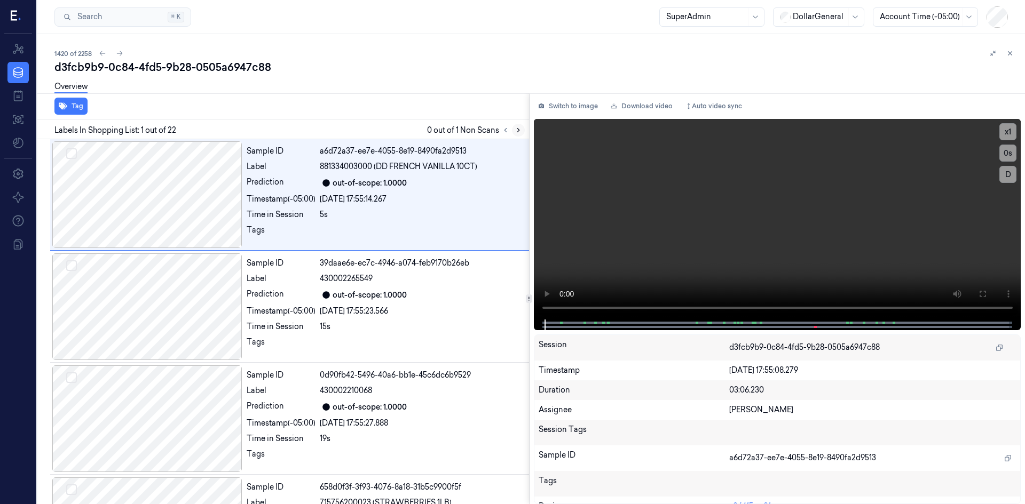
click at [518, 131] on icon at bounding box center [518, 131] width 2 height 4
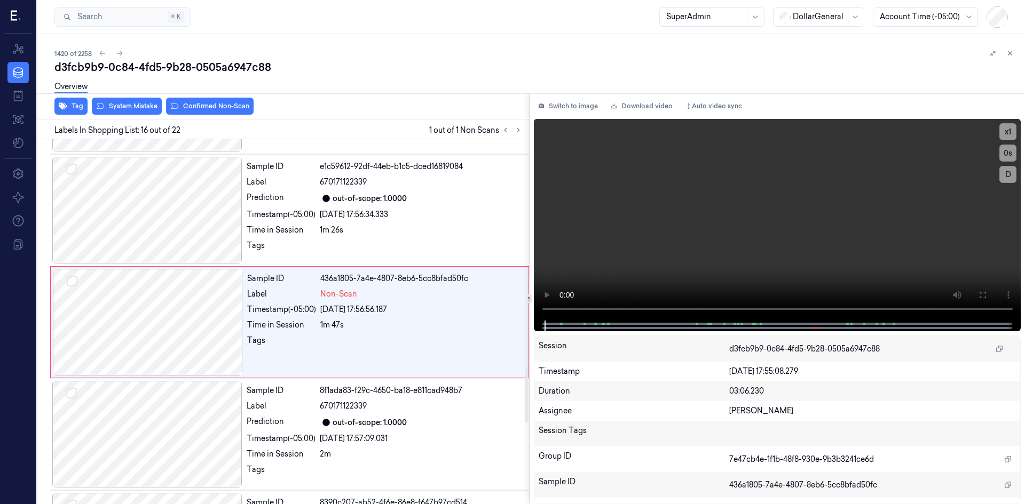
scroll to position [1554, 0]
click at [576, 108] on button "Switch to image" at bounding box center [568, 106] width 68 height 17
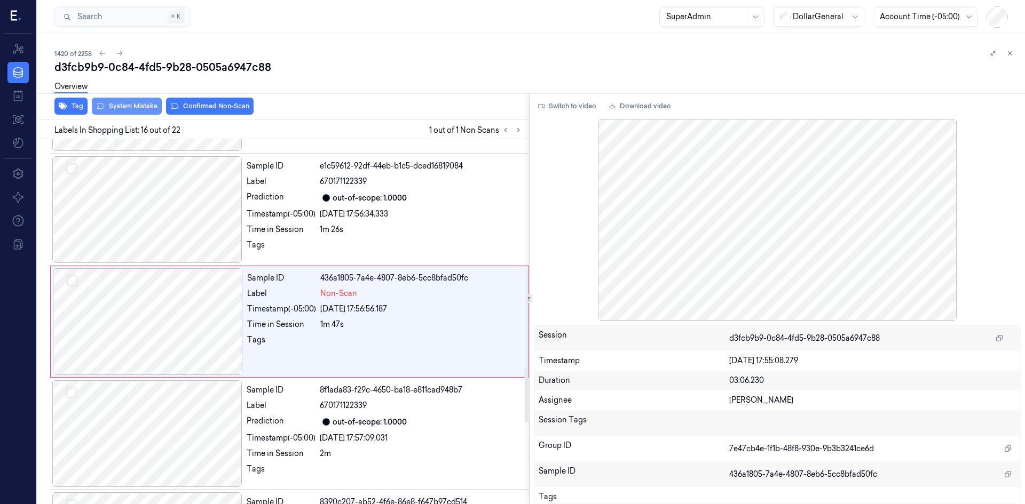
click at [128, 104] on button "System Mistake" at bounding box center [127, 106] width 70 height 17
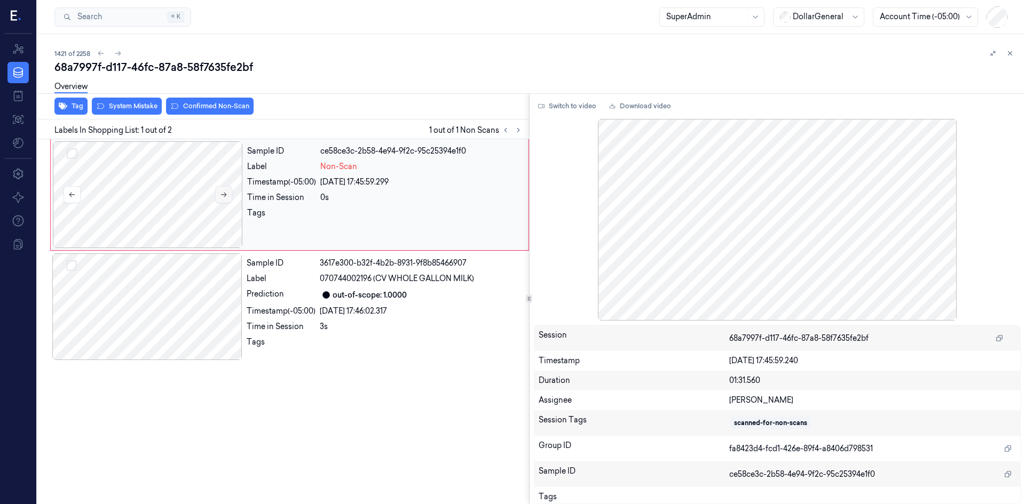
click at [225, 193] on icon at bounding box center [223, 194] width 7 height 7
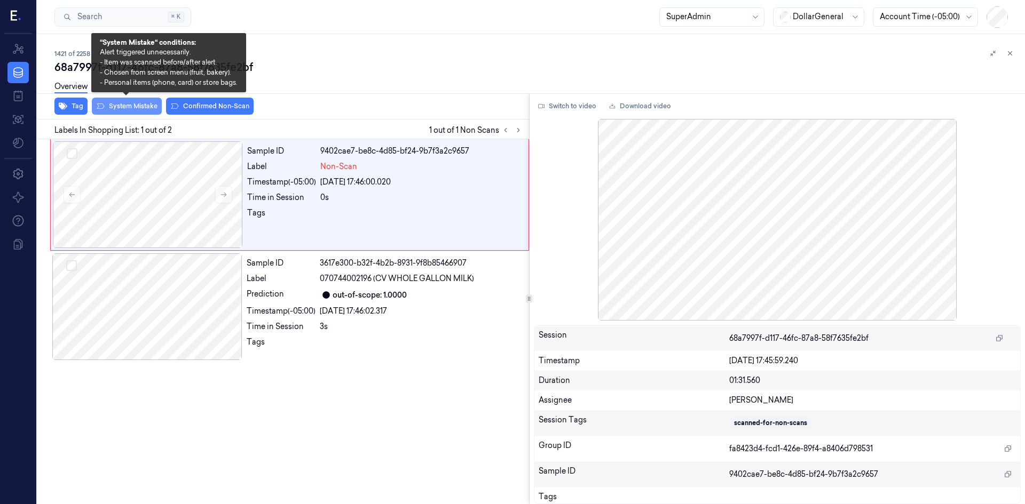
click at [146, 109] on button "System Mistake" at bounding box center [127, 106] width 70 height 17
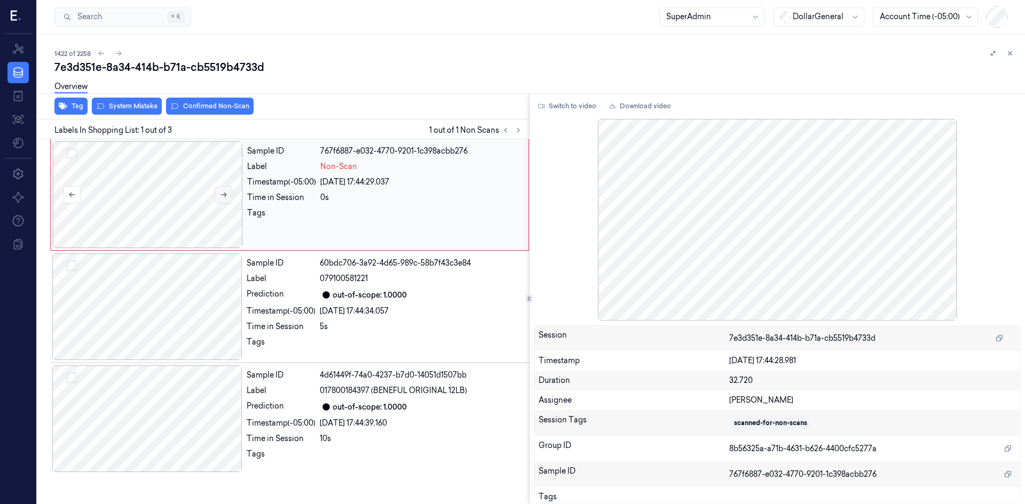
click at [219, 196] on button at bounding box center [223, 194] width 17 height 17
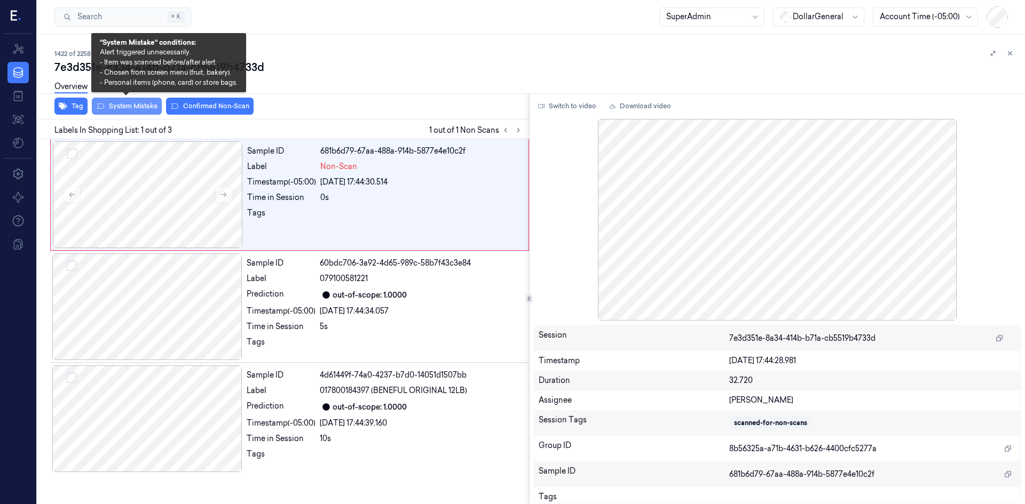
click at [111, 108] on button "System Mistake" at bounding box center [127, 106] width 70 height 17
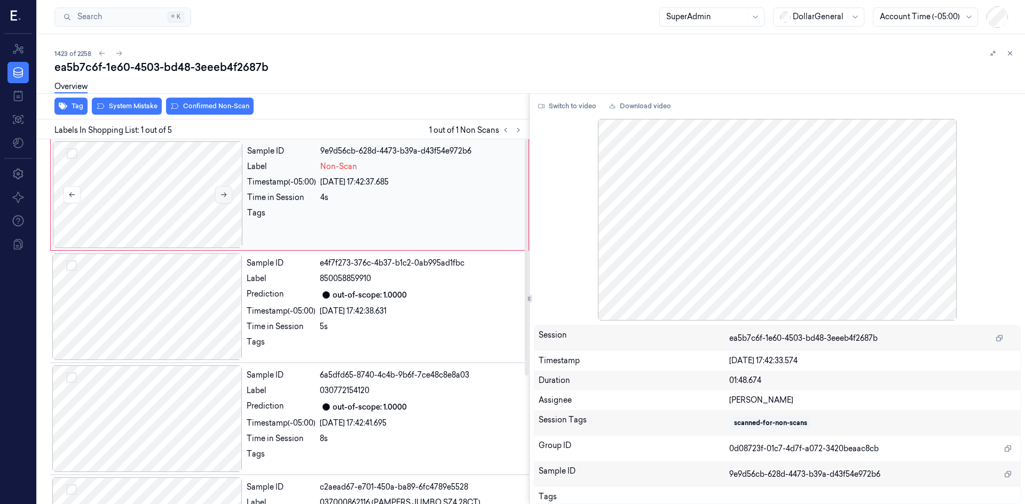
click at [220, 192] on icon at bounding box center [223, 194] width 7 height 7
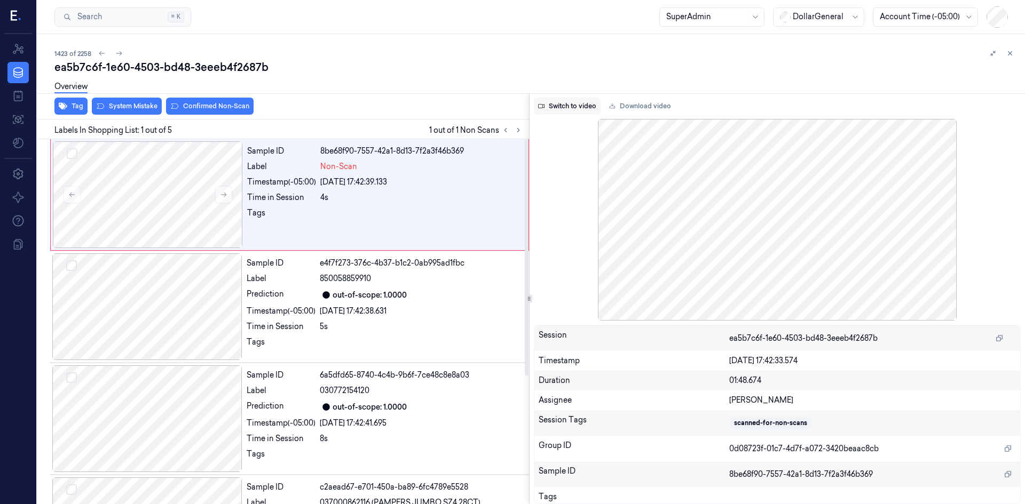
click at [552, 105] on button "Switch to video" at bounding box center [567, 106] width 67 height 17
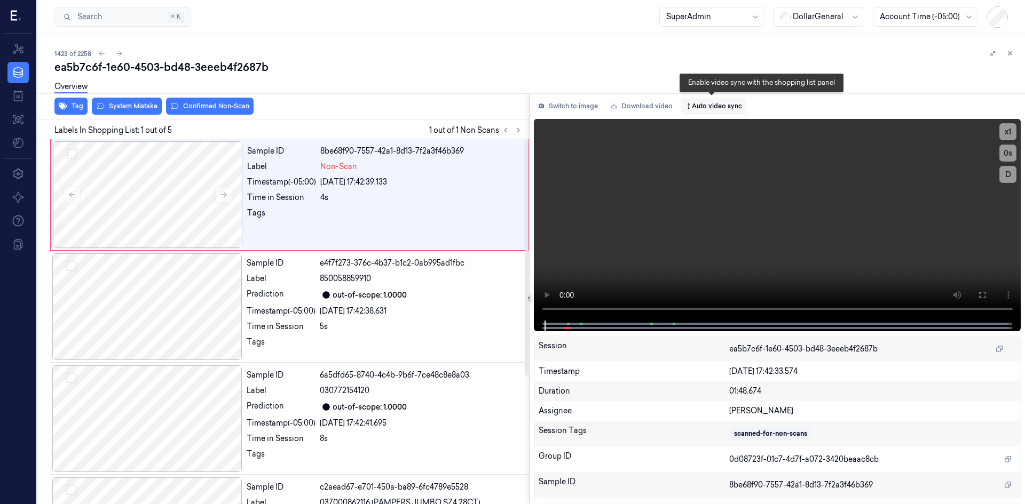
click at [722, 106] on button "Auto video sync" at bounding box center [713, 106] width 65 height 17
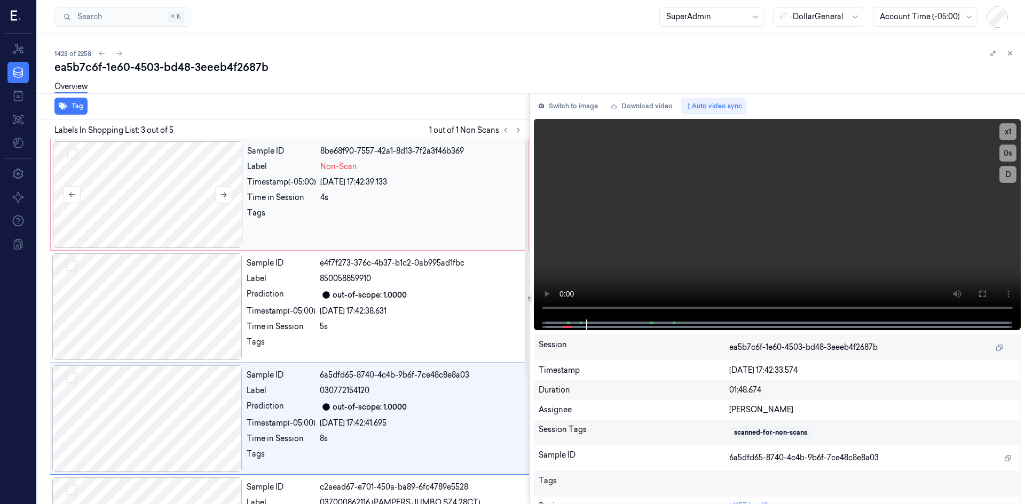
click at [180, 196] on div at bounding box center [148, 194] width 190 height 107
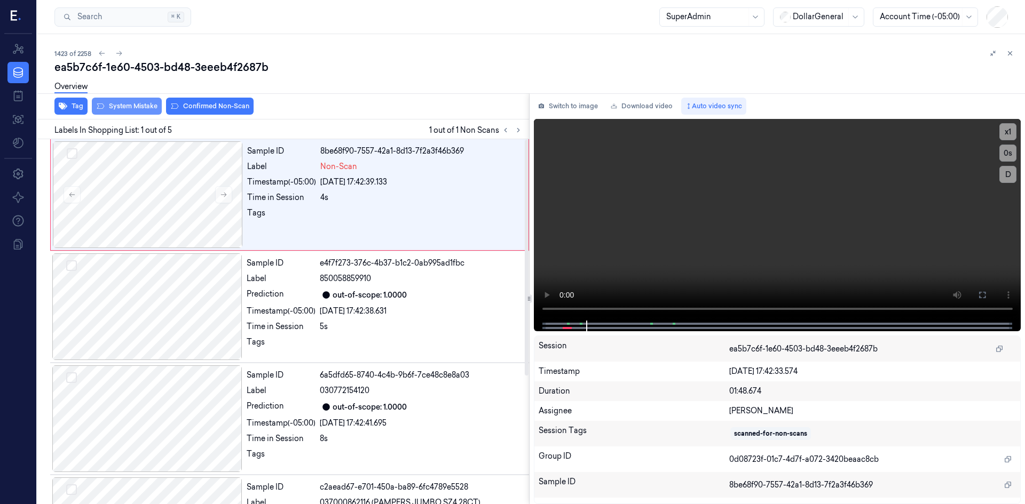
click at [128, 110] on button "System Mistake" at bounding box center [127, 106] width 70 height 17
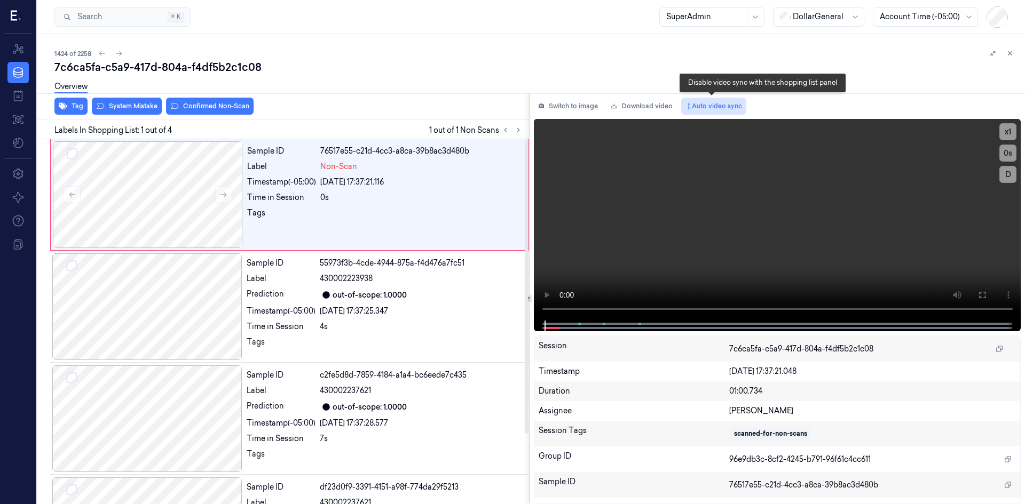
click at [715, 109] on button "Auto video sync" at bounding box center [713, 106] width 65 height 17
click at [220, 195] on icon at bounding box center [223, 194] width 7 height 7
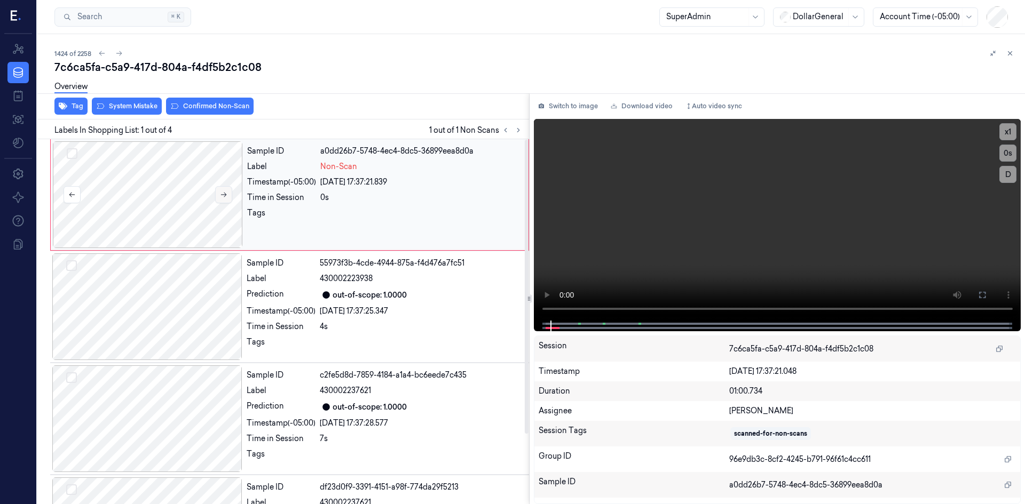
click at [220, 195] on icon at bounding box center [223, 194] width 7 height 7
click at [221, 195] on icon at bounding box center [223, 194] width 7 height 7
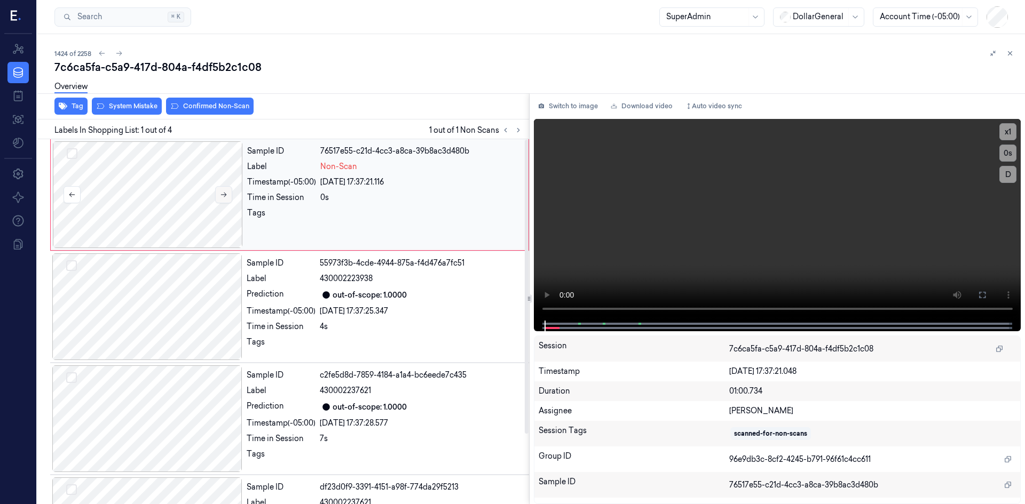
click at [221, 195] on icon at bounding box center [223, 194] width 7 height 7
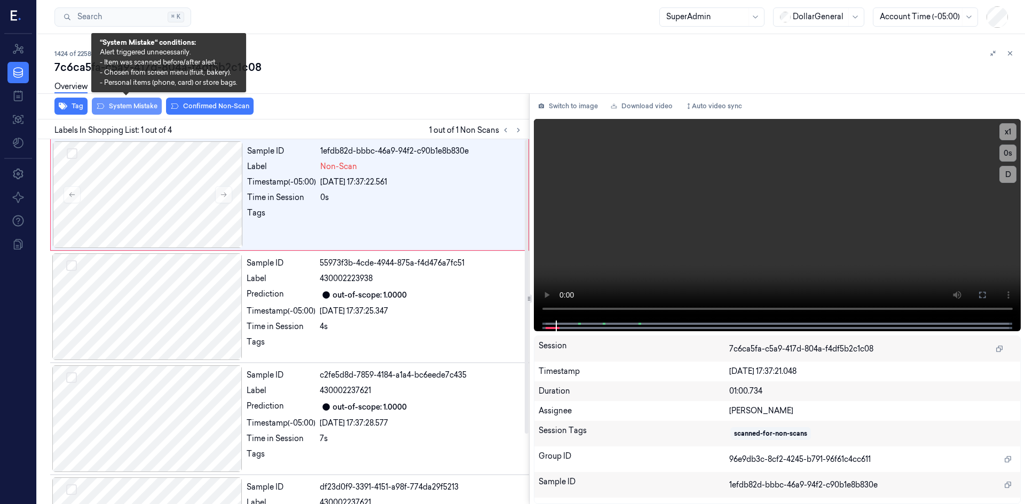
click at [145, 106] on button "System Mistake" at bounding box center [127, 106] width 70 height 17
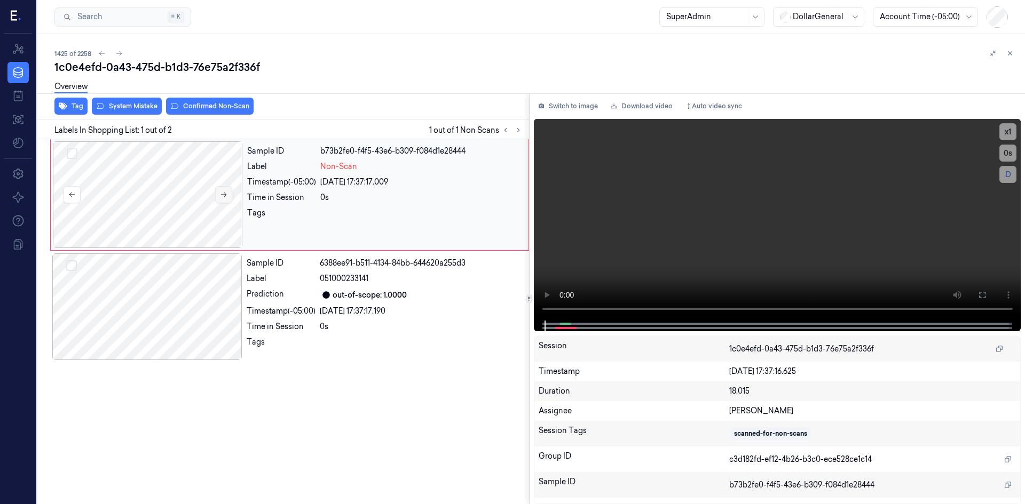
click at [220, 191] on button at bounding box center [223, 194] width 17 height 17
click at [219, 191] on button at bounding box center [223, 194] width 17 height 17
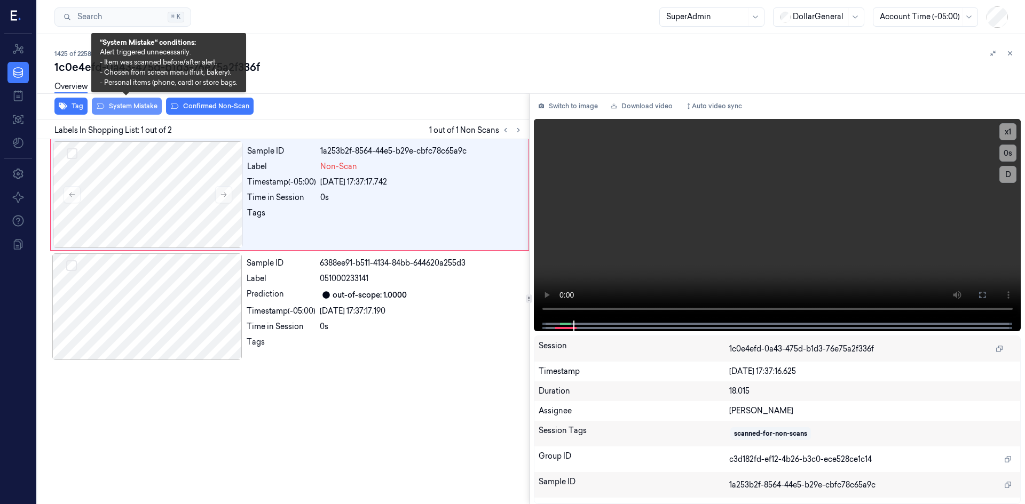
click at [139, 109] on button "System Mistake" at bounding box center [127, 106] width 70 height 17
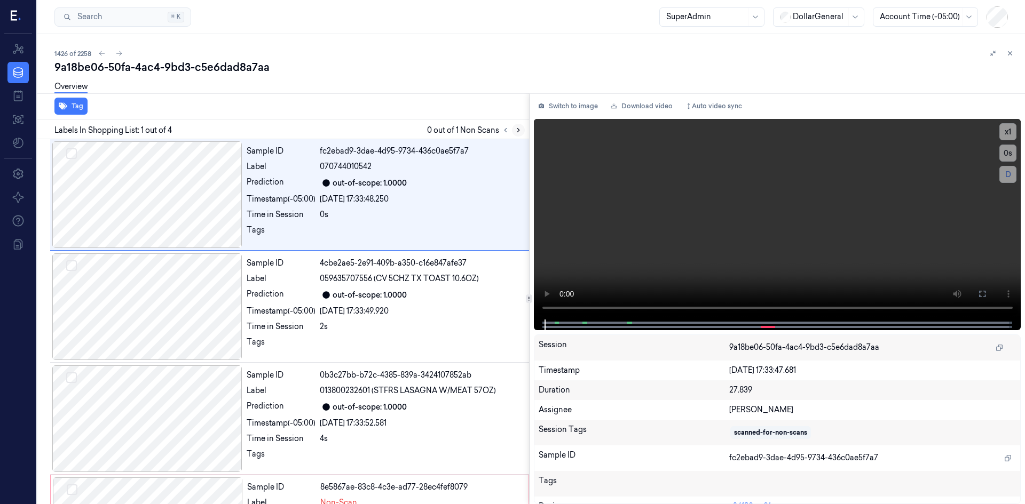
click at [519, 130] on icon at bounding box center [518, 131] width 2 height 4
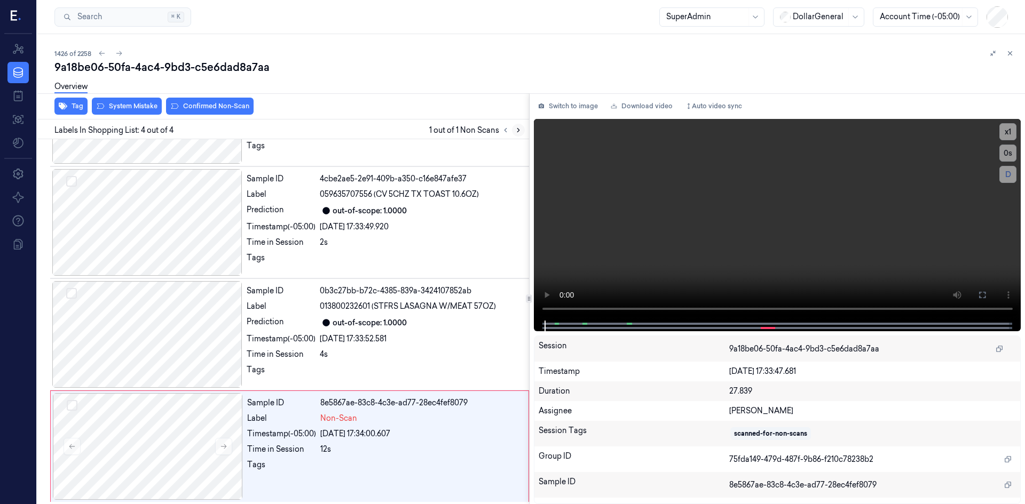
scroll to position [86, 0]
click at [225, 439] on button at bounding box center [223, 444] width 17 height 17
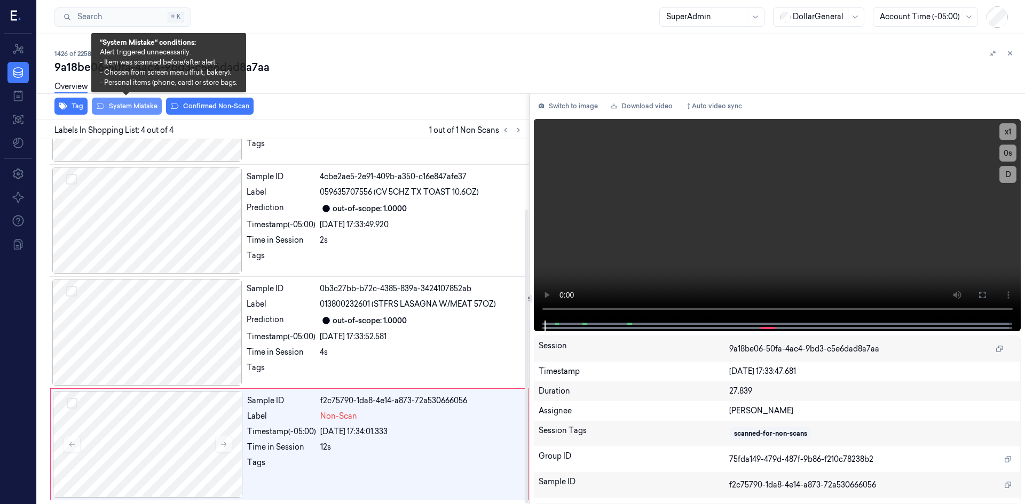
click at [130, 104] on button "System Mistake" at bounding box center [127, 106] width 70 height 17
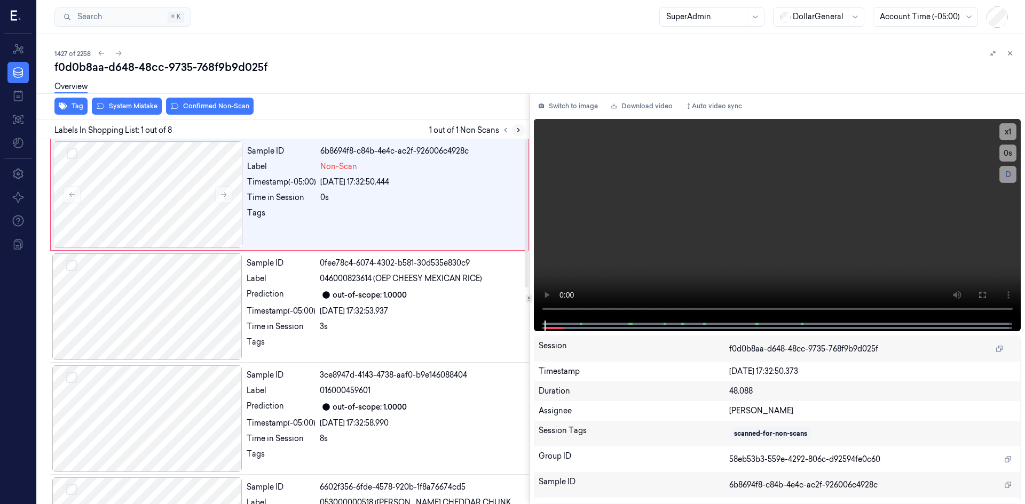
click at [516, 129] on icon at bounding box center [517, 129] width 7 height 7
click at [144, 106] on button "System Mistake" at bounding box center [127, 106] width 70 height 17
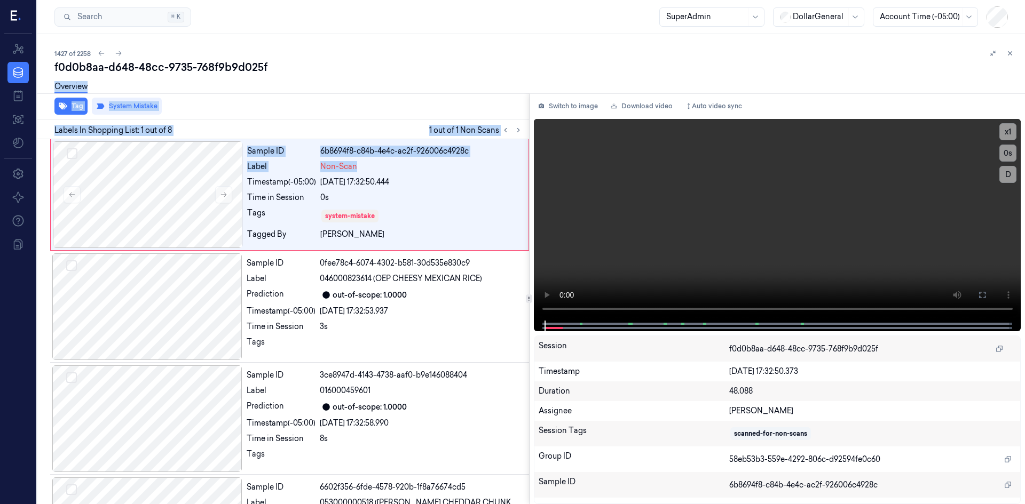
drag, startPoint x: 312, startPoint y: 496, endPoint x: 488, endPoint y: 74, distance: 456.9
click at [486, 74] on div "f0d0b8aa-d648-48cc-9735-768f9b9d025f Overview Tag System Mistake Labels In Shop…" at bounding box center [535, 282] width 962 height 445
click at [327, 75] on div "Overview" at bounding box center [535, 88] width 962 height 27
click at [389, 104] on div "Tag System Mistake" at bounding box center [281, 106] width 496 height 26
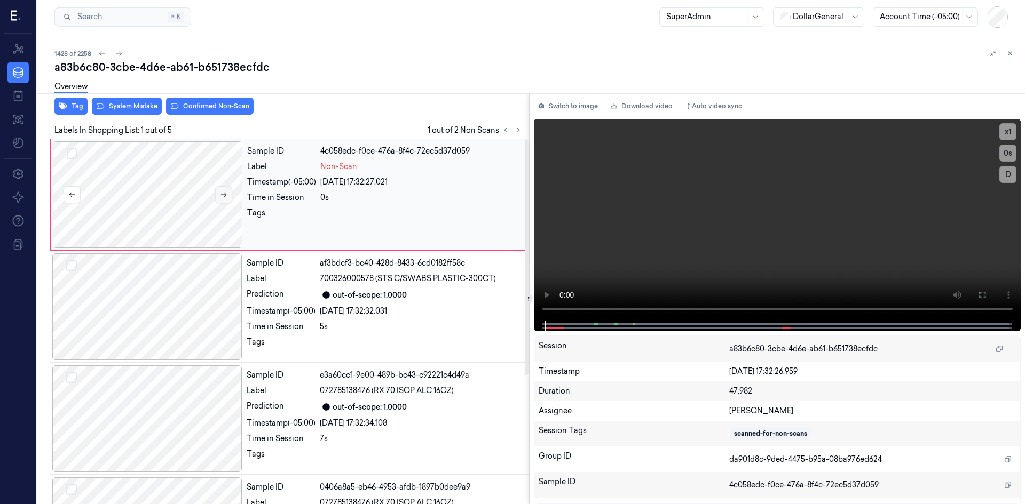
click at [226, 196] on icon at bounding box center [223, 194] width 7 height 7
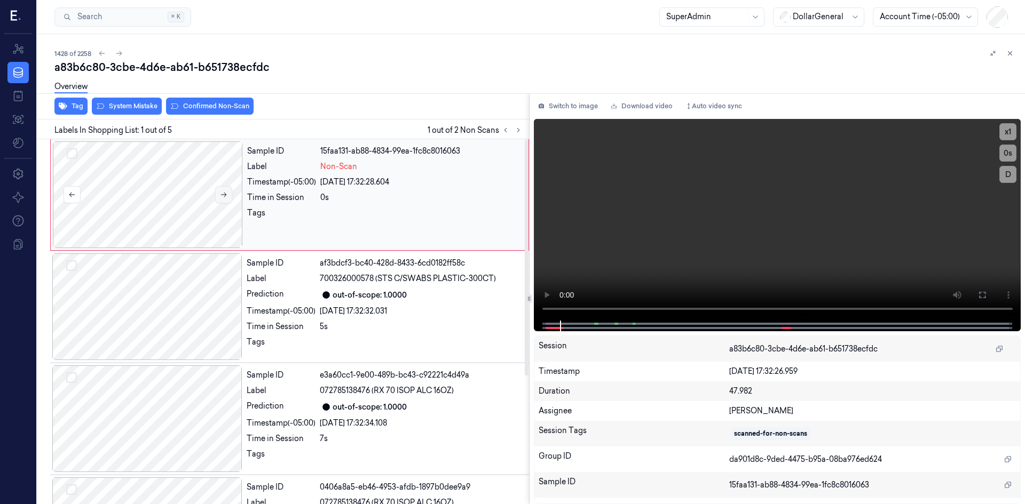
click at [226, 196] on icon at bounding box center [223, 194] width 7 height 7
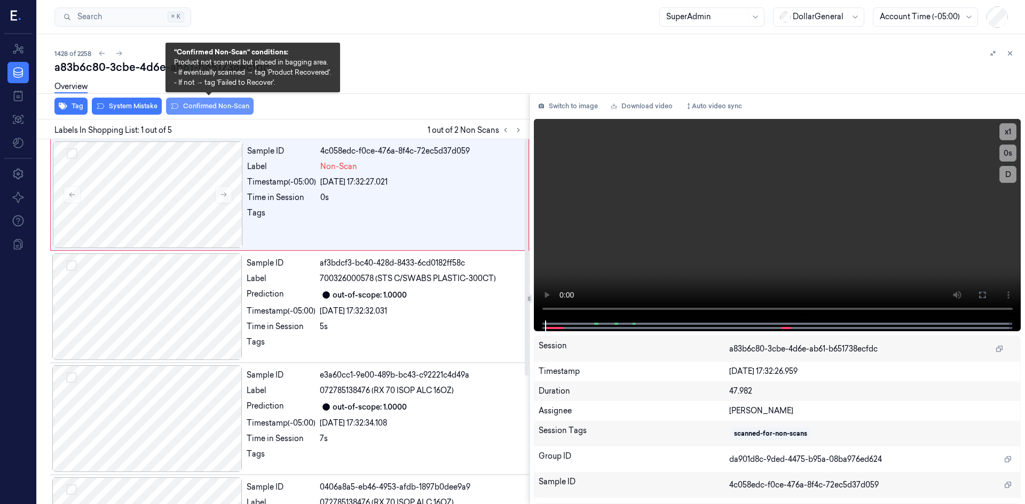
click at [205, 114] on button "Confirmed Non-Scan" at bounding box center [210, 106] width 88 height 17
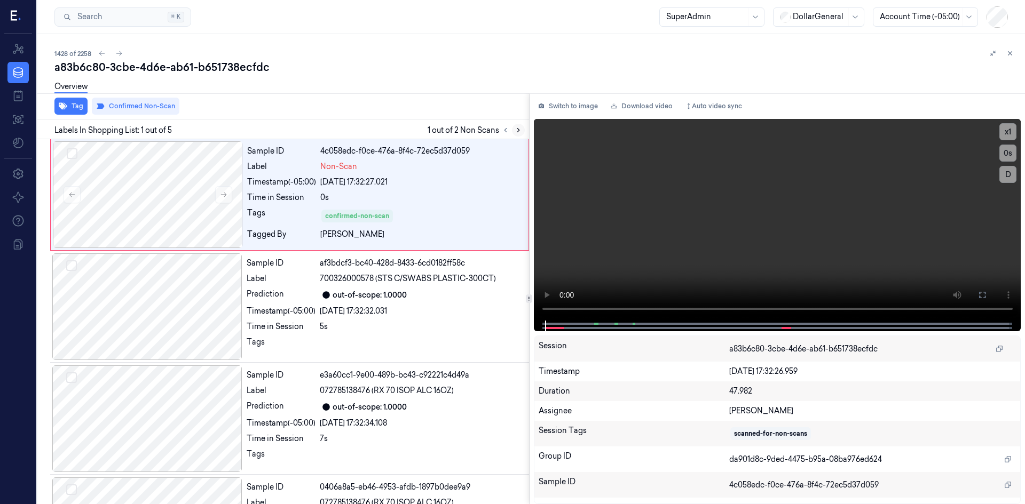
click at [520, 132] on icon at bounding box center [517, 129] width 7 height 7
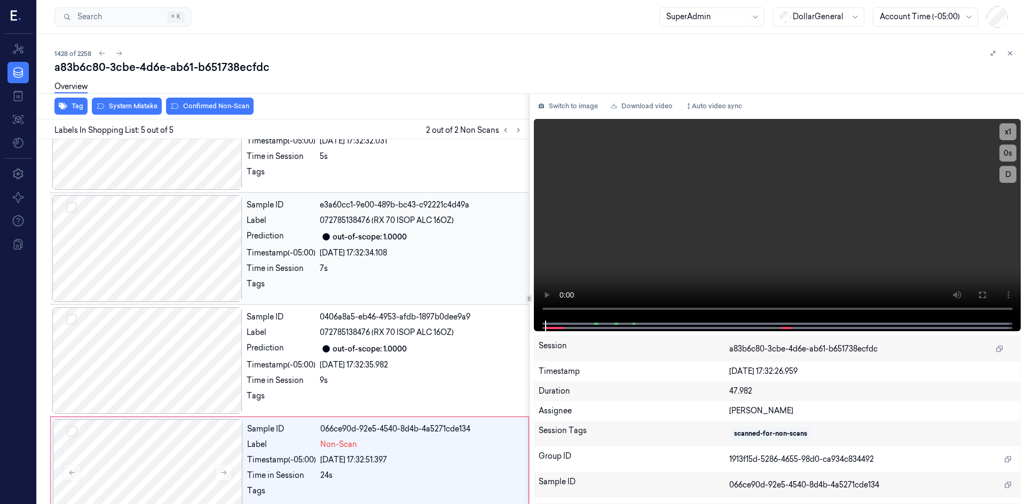
scroll to position [199, 0]
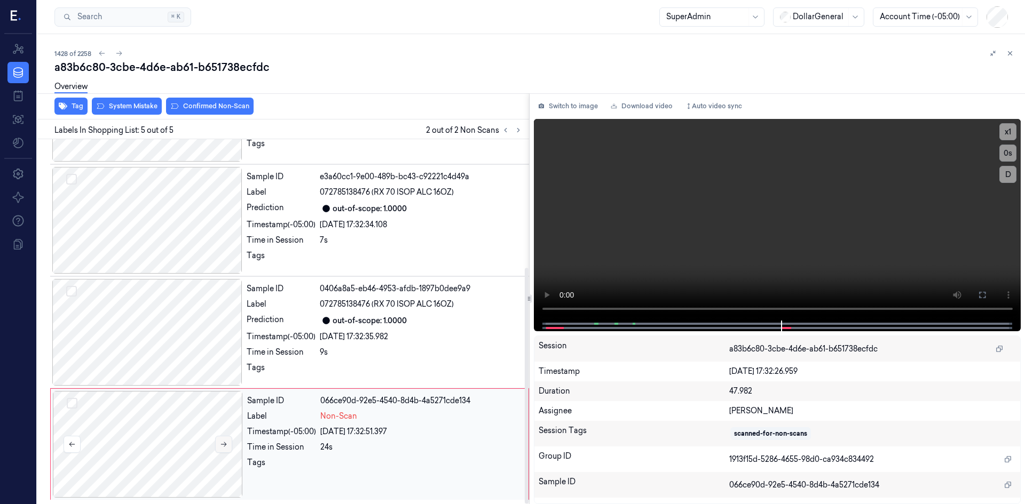
click at [220, 445] on icon at bounding box center [223, 444] width 7 height 7
click at [184, 428] on div at bounding box center [148, 444] width 190 height 107
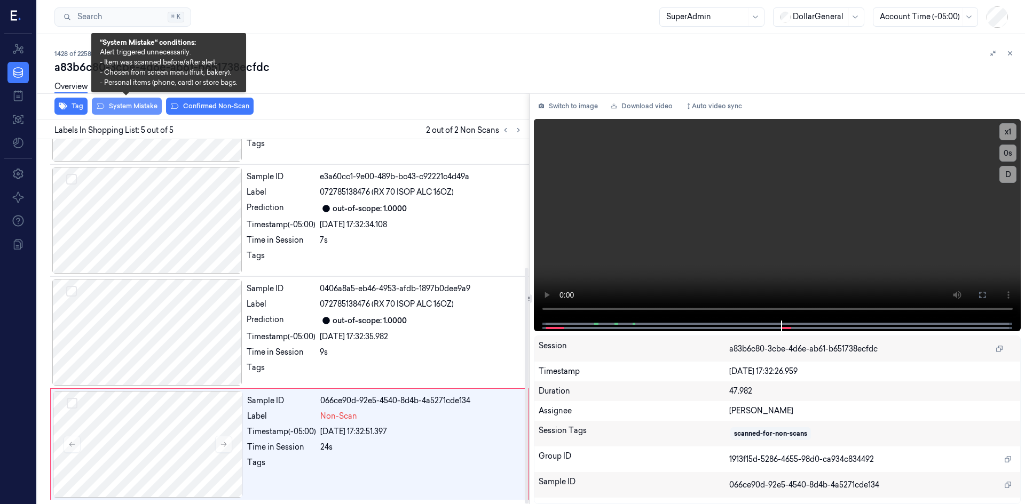
click at [115, 107] on button "System Mistake" at bounding box center [127, 106] width 70 height 17
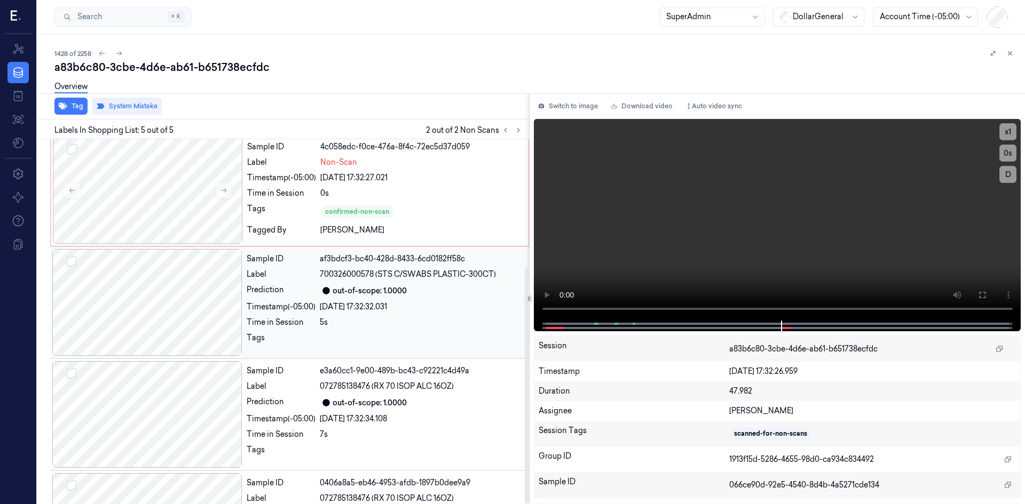
scroll to position [0, 0]
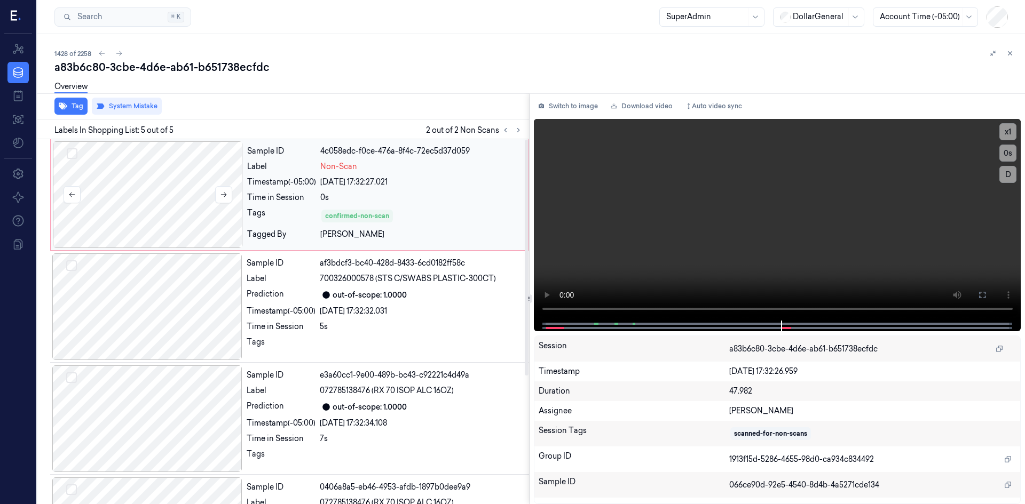
click at [174, 167] on div at bounding box center [148, 194] width 190 height 107
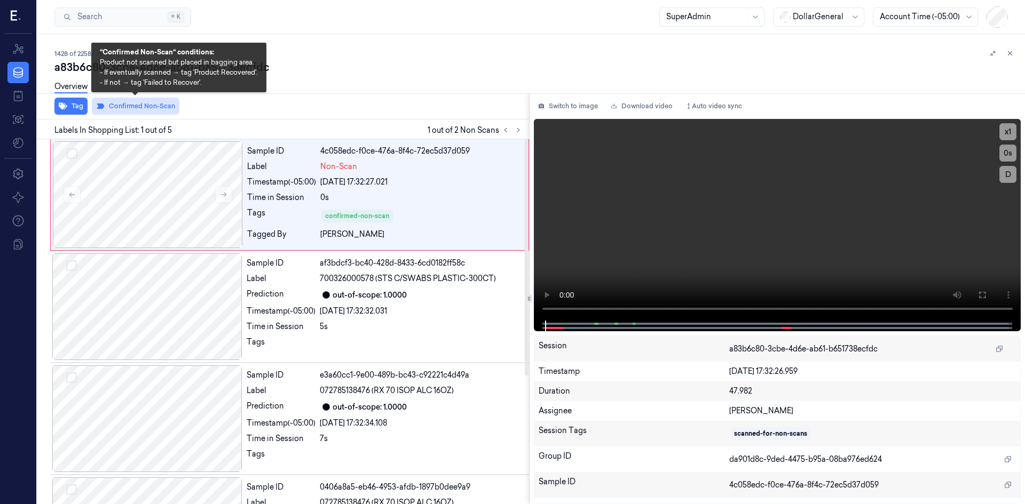
drag, startPoint x: 126, startPoint y: 106, endPoint x: 138, endPoint y: 106, distance: 11.7
click at [127, 106] on button "Confirmed Non-Scan" at bounding box center [136, 106] width 88 height 17
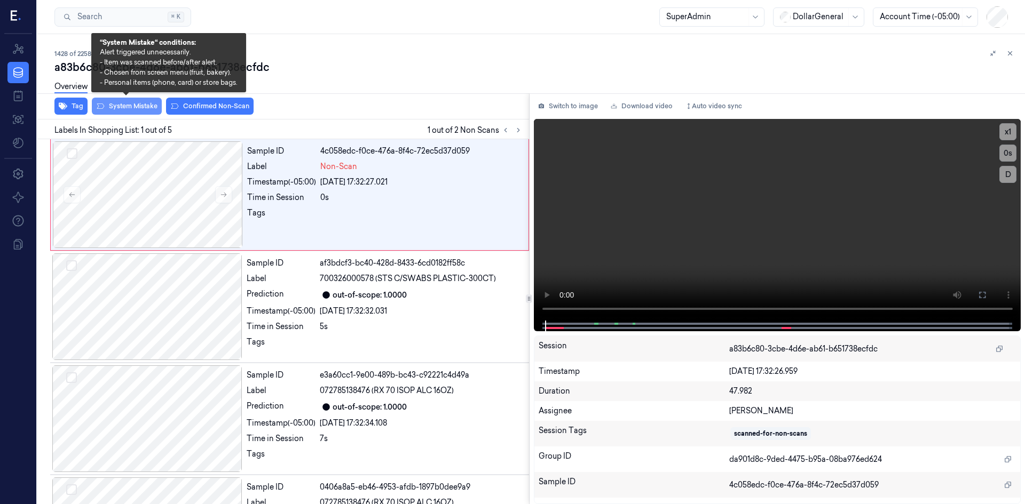
click at [117, 109] on button "System Mistake" at bounding box center [127, 106] width 70 height 17
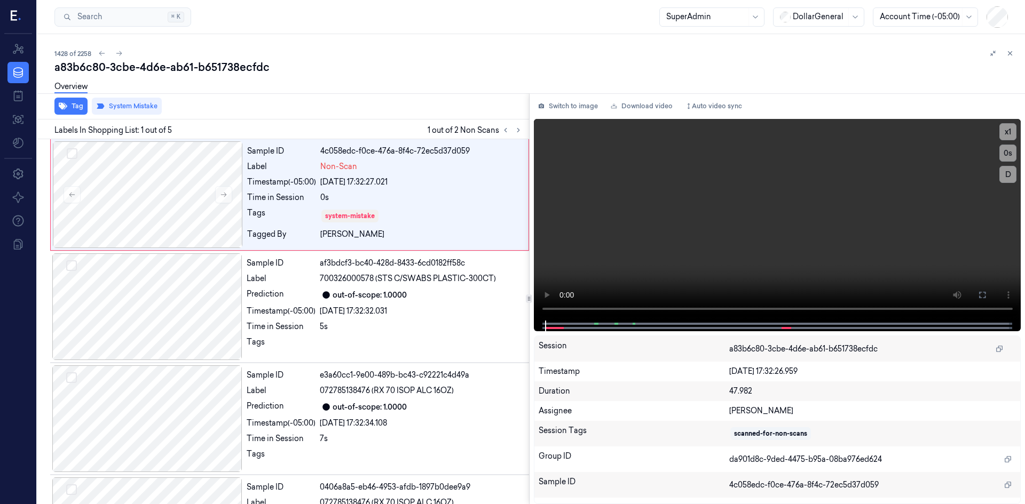
drag, startPoint x: 258, startPoint y: 91, endPoint x: 259, endPoint y: 97, distance: 6.0
click at [258, 94] on div "Overview" at bounding box center [535, 88] width 962 height 27
click at [376, 114] on div "Tag System Mistake" at bounding box center [281, 106] width 496 height 26
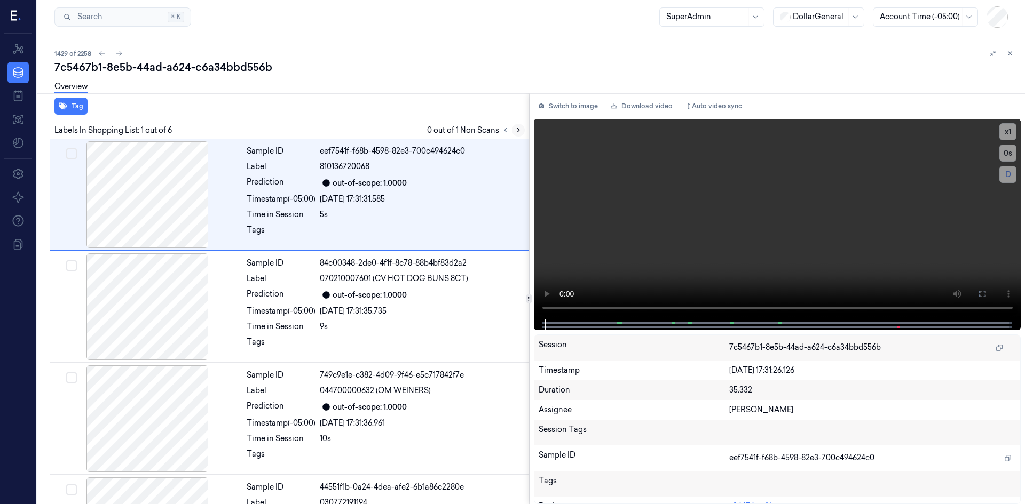
click at [516, 131] on icon at bounding box center [517, 129] width 7 height 7
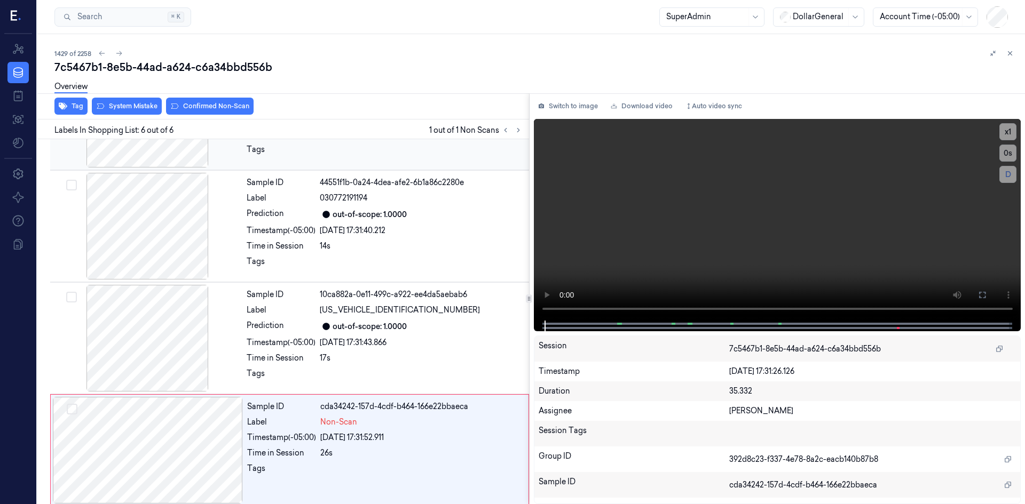
scroll to position [311, 0]
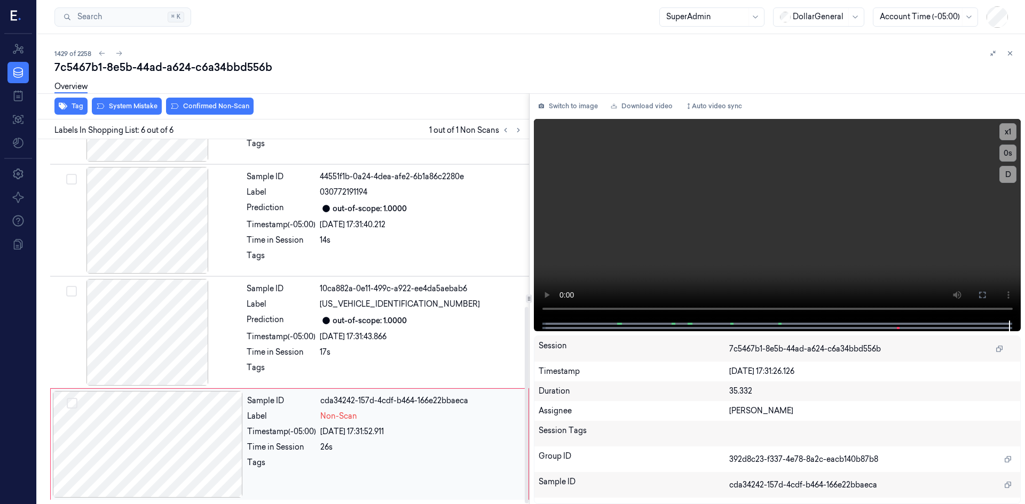
click at [216, 447] on div at bounding box center [148, 444] width 190 height 107
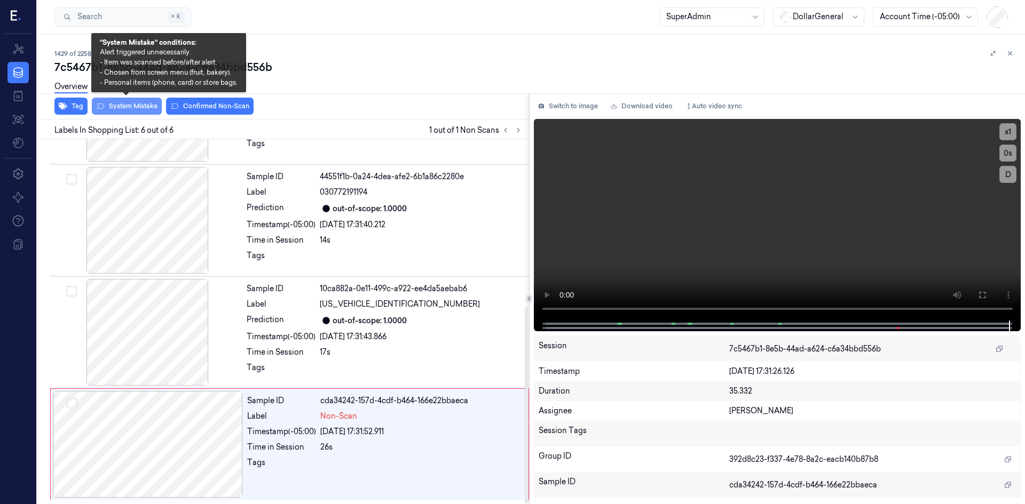
click at [139, 108] on button "System Mistake" at bounding box center [127, 106] width 70 height 17
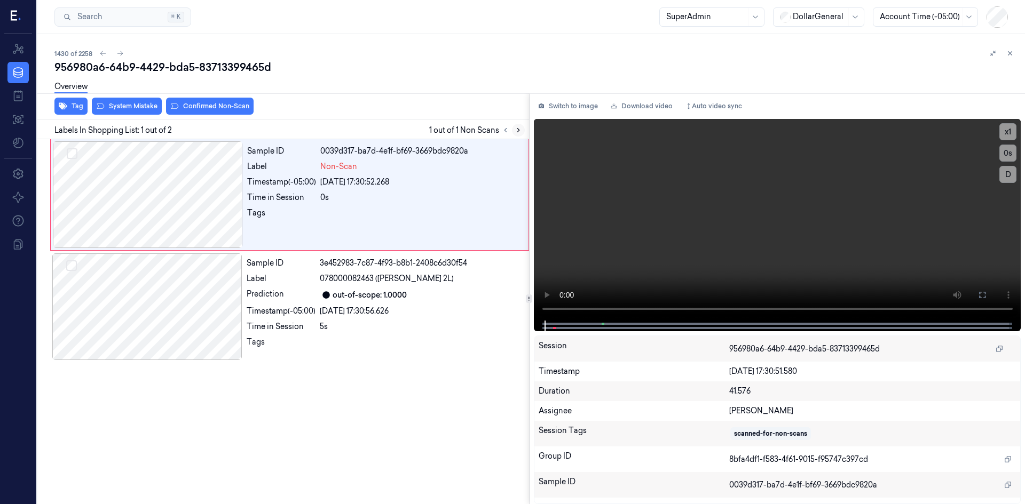
click at [517, 132] on icon at bounding box center [518, 131] width 2 height 4
click at [212, 198] on div at bounding box center [148, 194] width 190 height 107
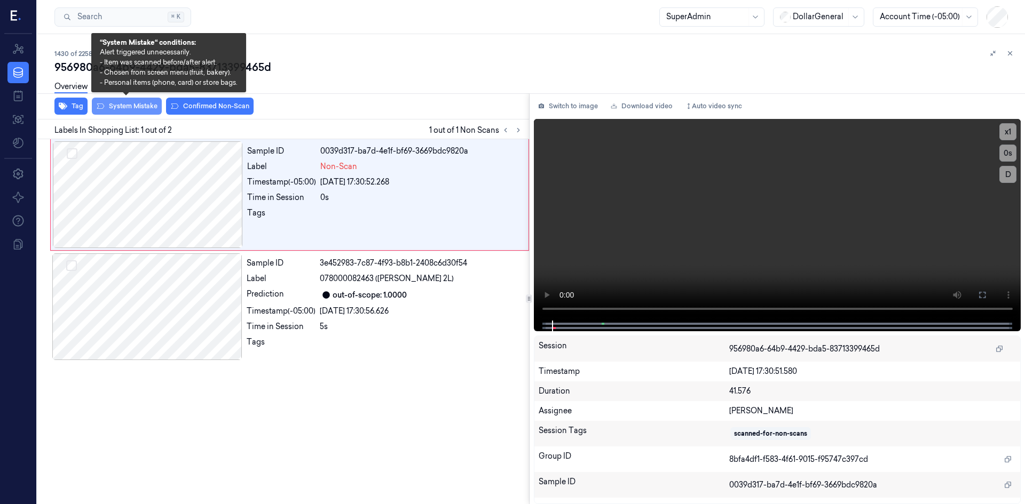
click at [126, 104] on button "System Mistake" at bounding box center [127, 106] width 70 height 17
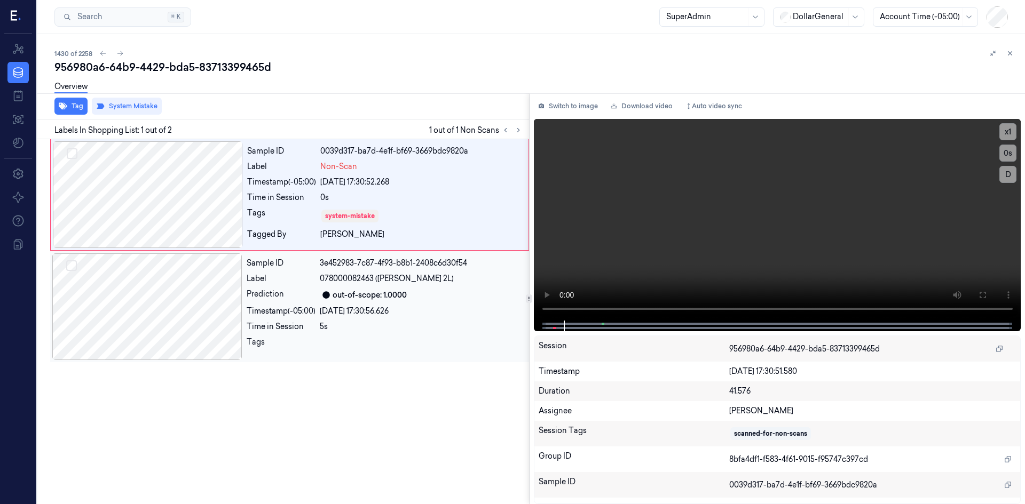
click at [479, 310] on div "Tag System Mistake Labels In Shopping List: 1 out of 2 1 out of 1 Non Scans Sam…" at bounding box center [529, 298] width 992 height 411
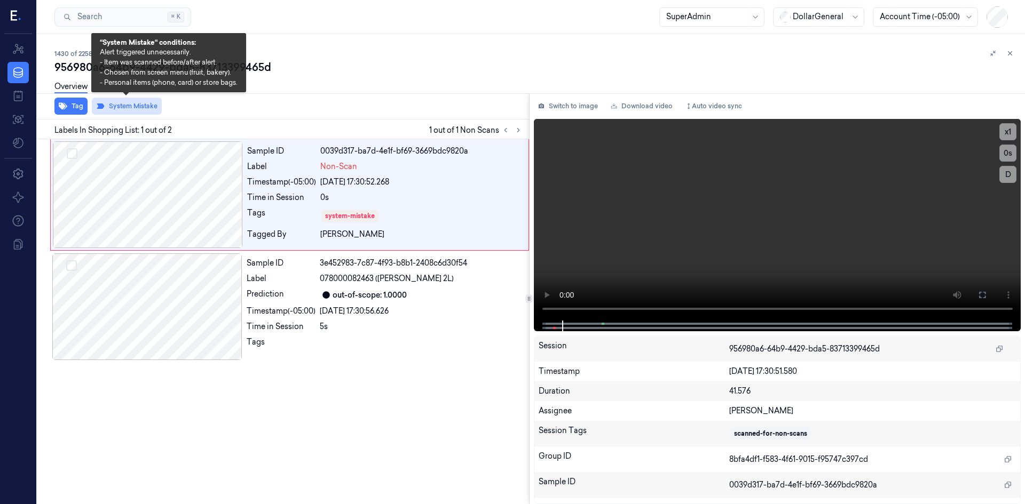
click at [129, 110] on button "System Mistake" at bounding box center [127, 106] width 70 height 17
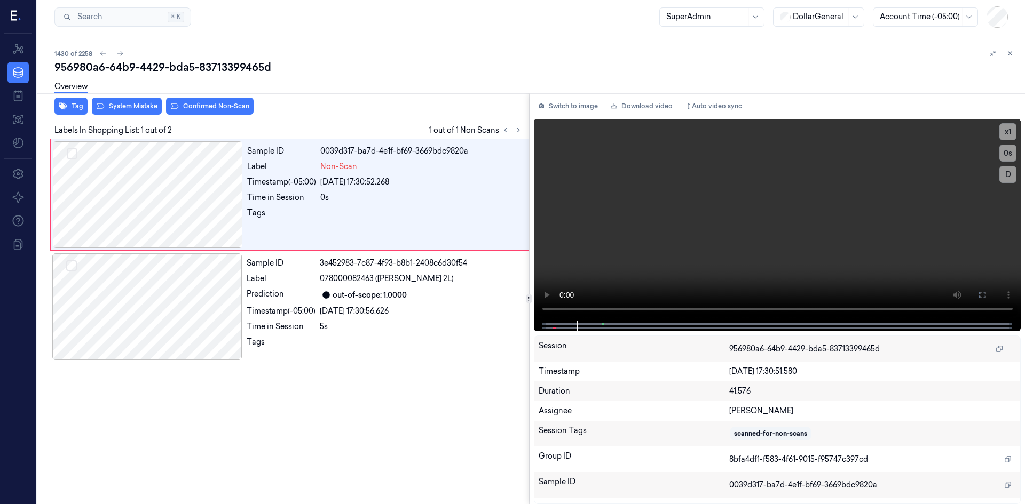
click at [180, 101] on div "Overview" at bounding box center [535, 88] width 962 height 27
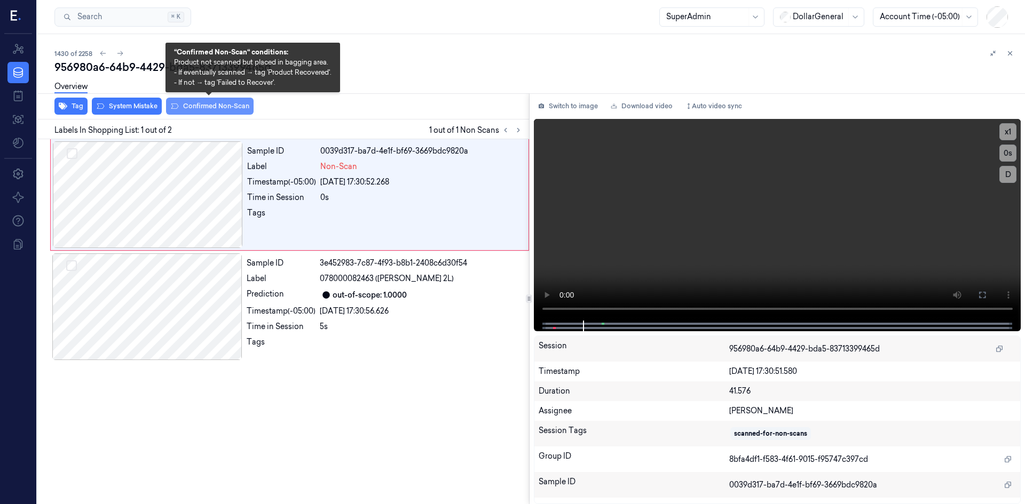
click at [187, 105] on button "Confirmed Non-Scan" at bounding box center [210, 106] width 88 height 17
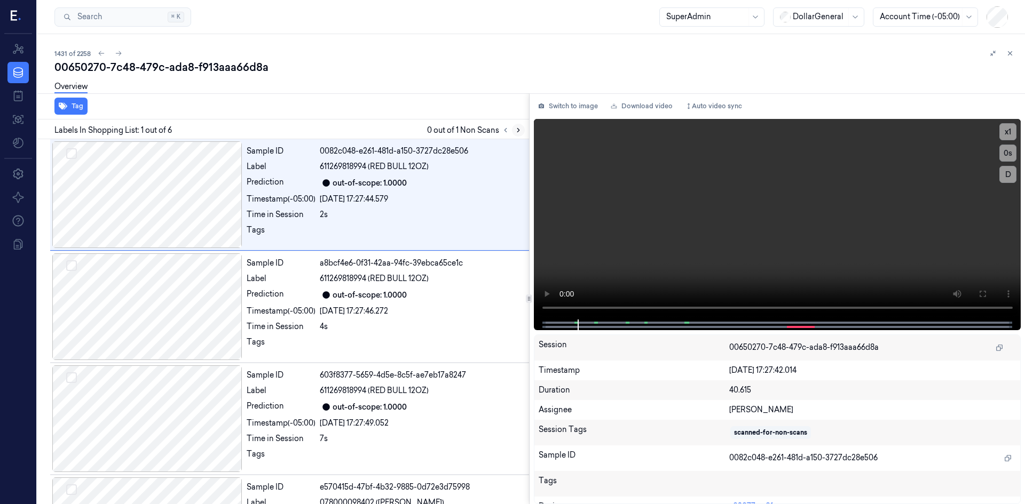
click at [514, 131] on icon at bounding box center [517, 129] width 7 height 7
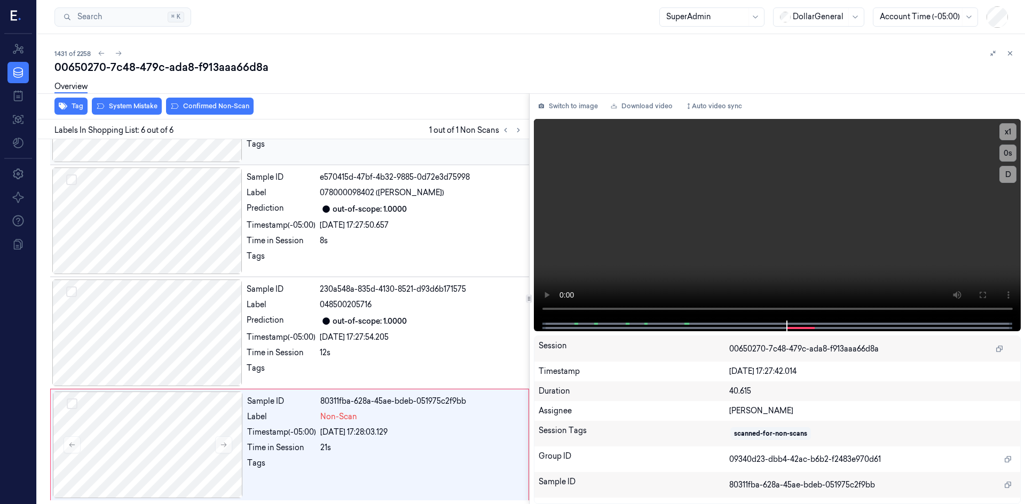
scroll to position [311, 0]
click at [215, 448] on button at bounding box center [223, 444] width 17 height 17
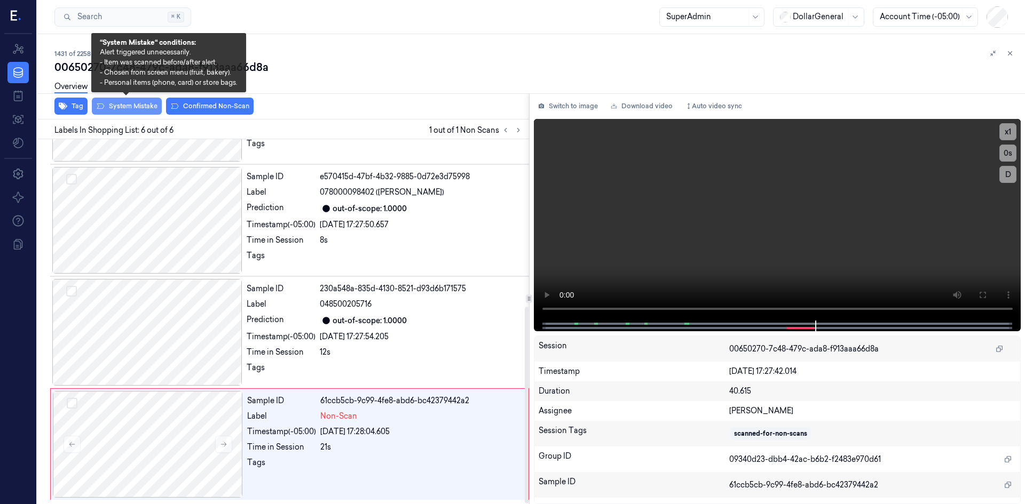
click at [133, 110] on button "System Mistake" at bounding box center [127, 106] width 70 height 17
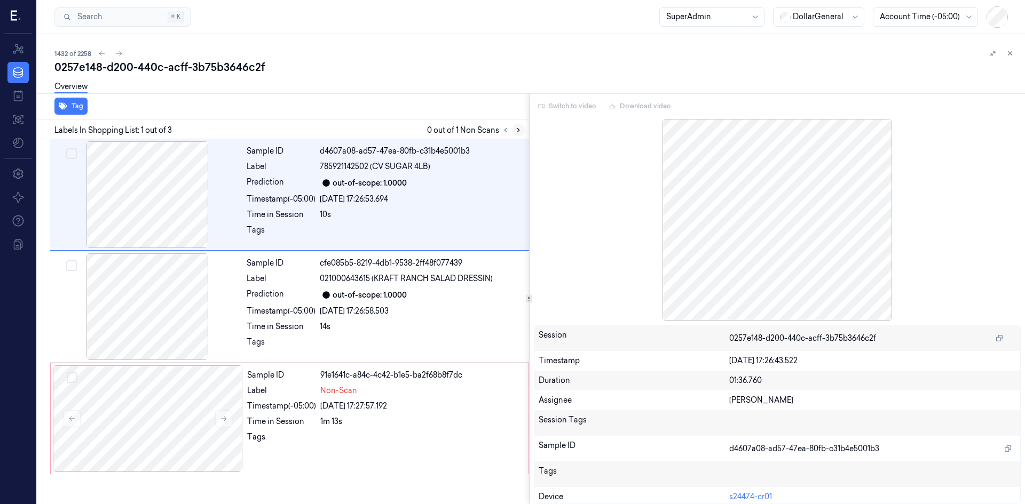
click at [513, 133] on button at bounding box center [518, 130] width 13 height 13
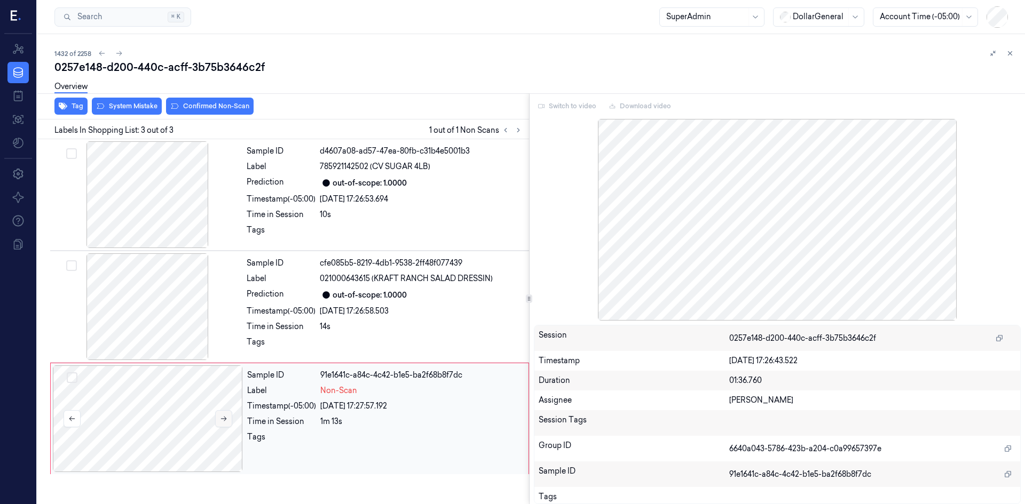
click at [229, 422] on button at bounding box center [223, 418] width 17 height 17
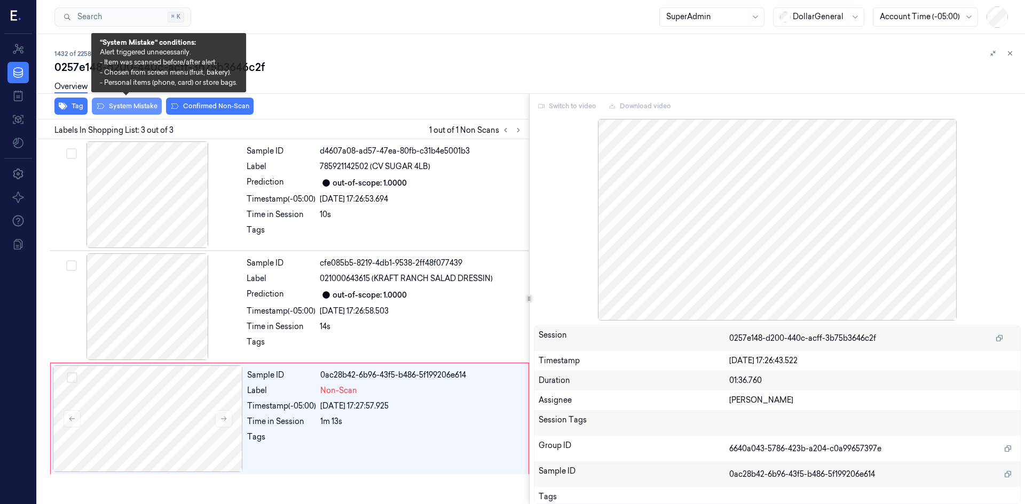
click at [125, 109] on button "System Mistake" at bounding box center [127, 106] width 70 height 17
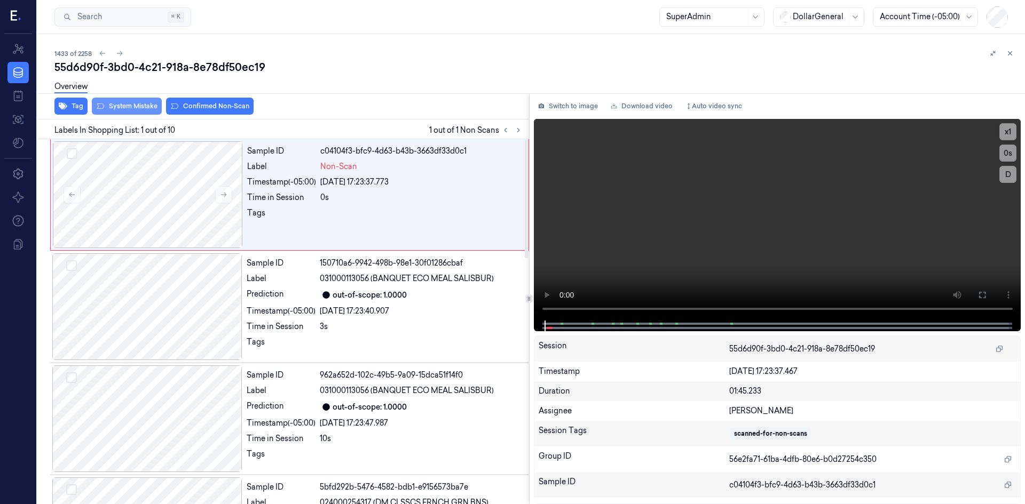
click at [149, 111] on button "System Mistake" at bounding box center [127, 106] width 70 height 17
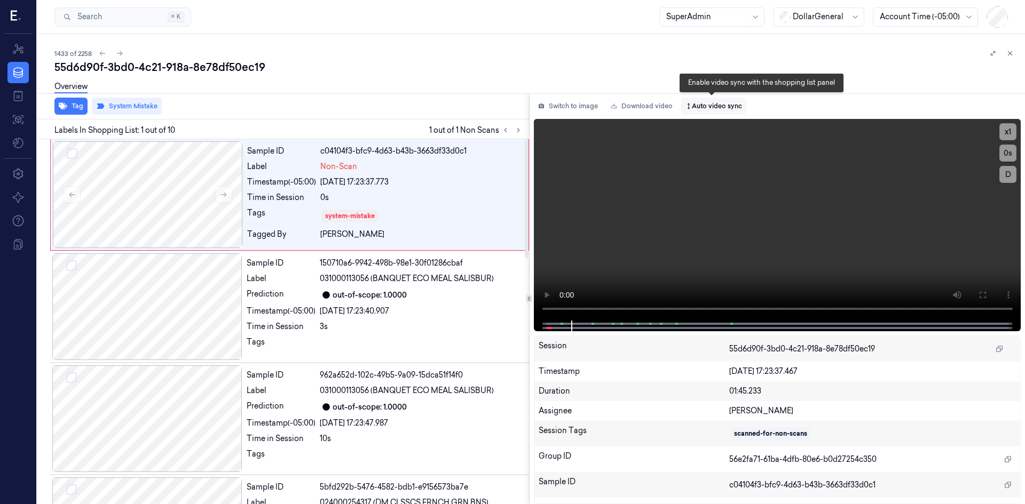
click at [694, 108] on button "Auto video sync" at bounding box center [713, 106] width 65 height 17
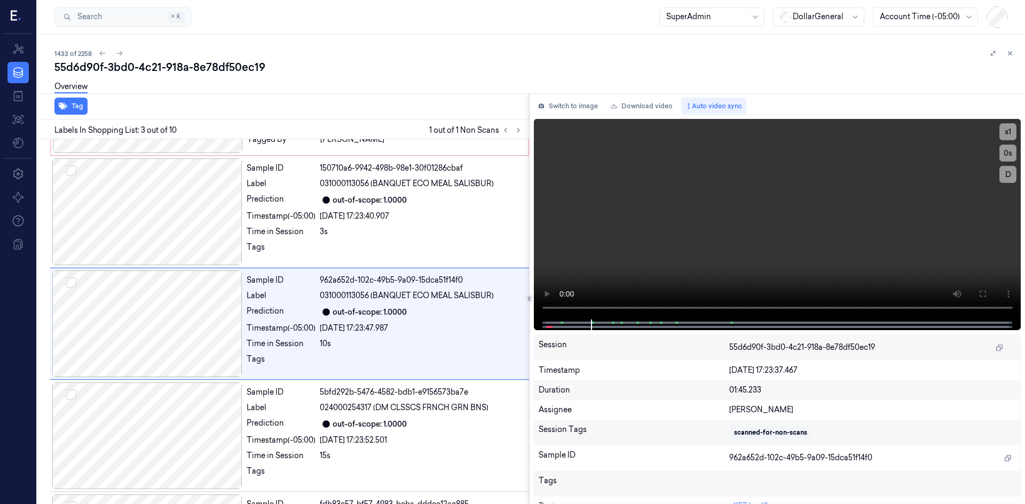
scroll to position [97, 0]
click at [373, 81] on div "Overview" at bounding box center [535, 88] width 962 height 27
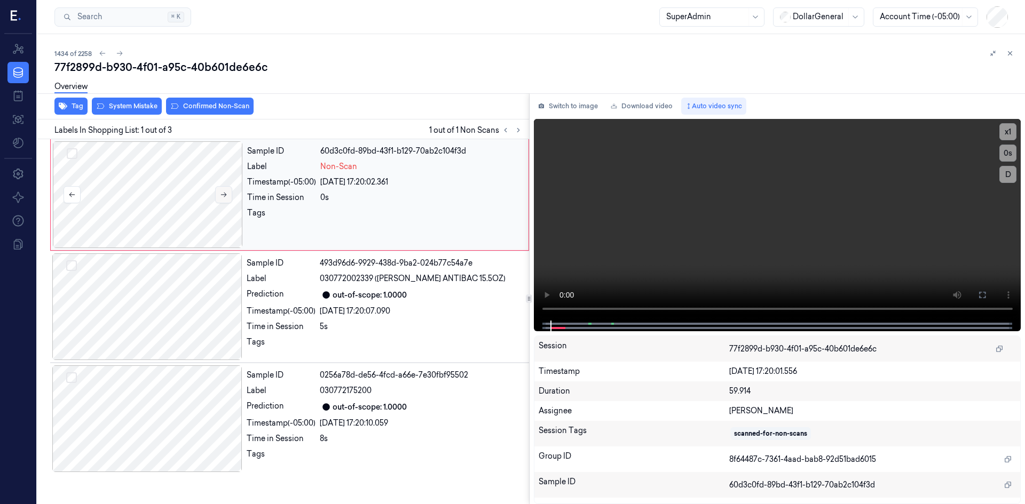
click at [224, 194] on icon at bounding box center [223, 194] width 7 height 7
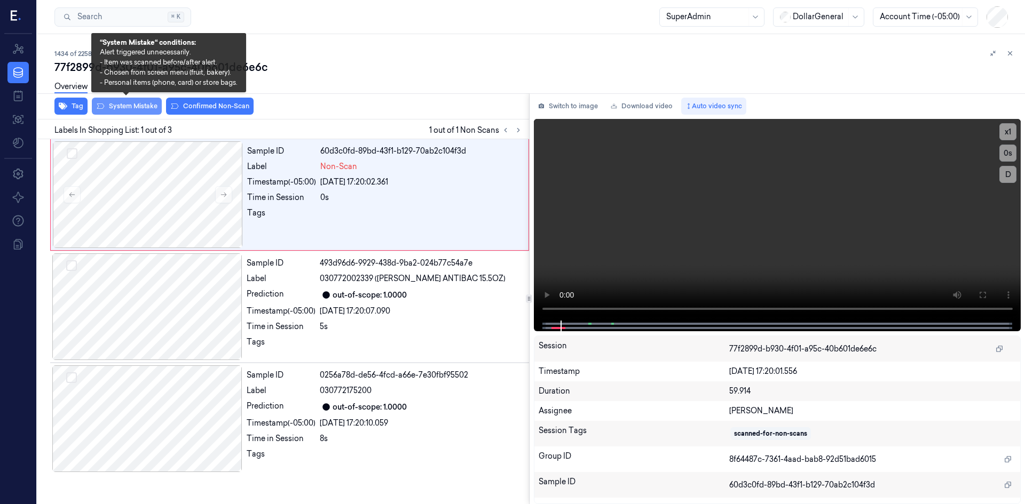
click at [143, 109] on button "System Mistake" at bounding box center [127, 106] width 70 height 17
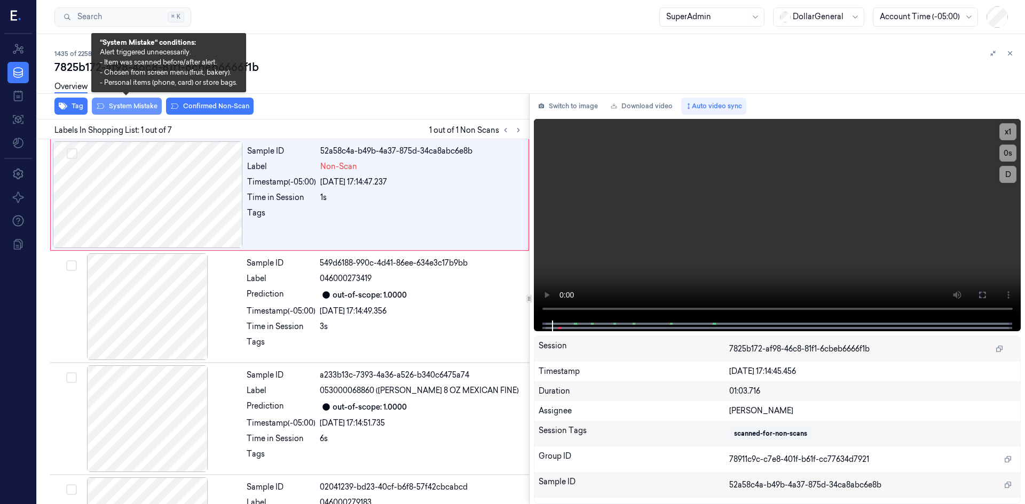
click at [130, 109] on button "System Mistake" at bounding box center [127, 106] width 70 height 17
click at [147, 108] on button "System Mistake" at bounding box center [127, 106] width 70 height 17
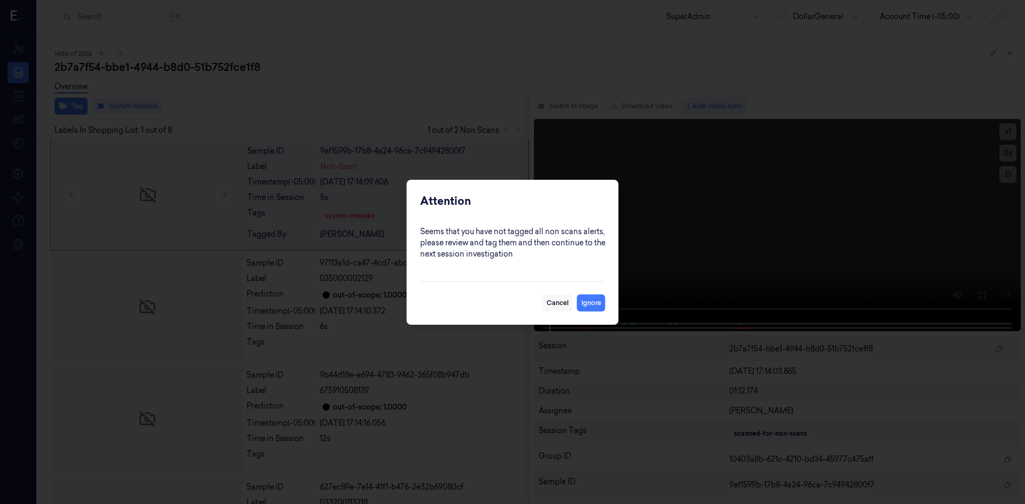
click at [561, 304] on button "Cancel" at bounding box center [557, 303] width 30 height 17
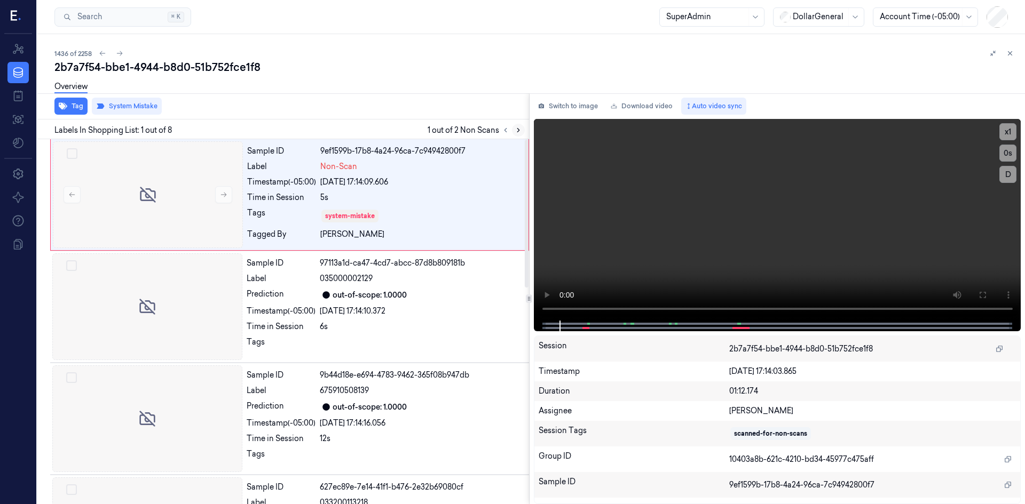
click at [518, 133] on icon at bounding box center [517, 129] width 7 height 7
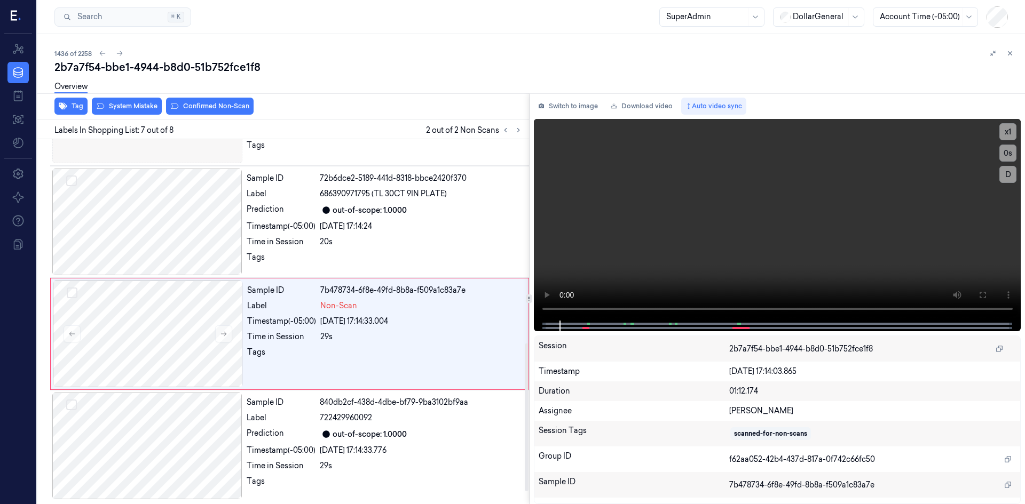
scroll to position [535, 0]
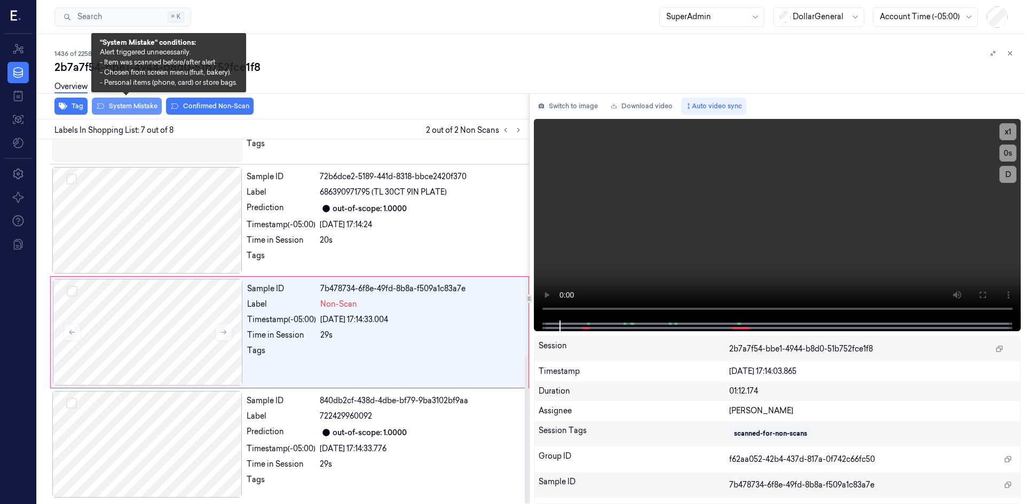
click at [140, 107] on button "System Mistake" at bounding box center [127, 106] width 70 height 17
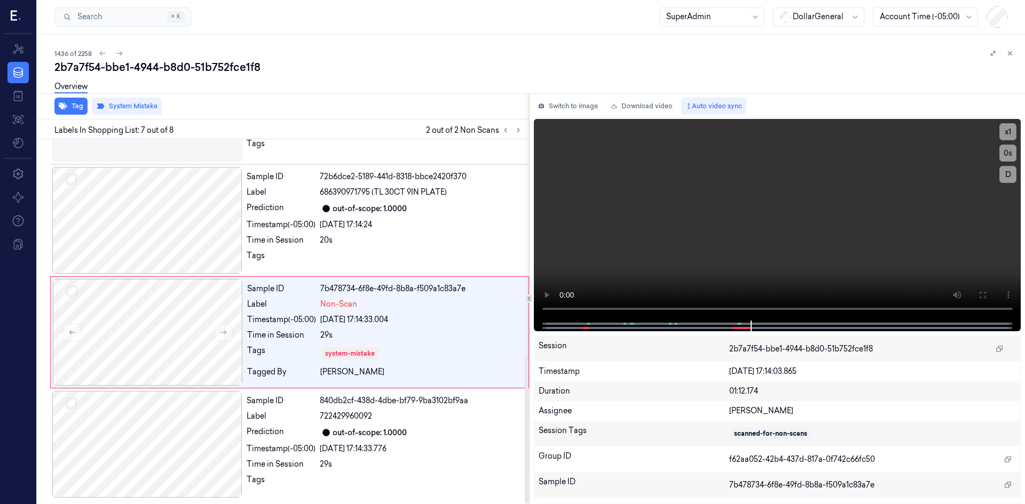
click at [435, 93] on div "Overview" at bounding box center [535, 88] width 962 height 27
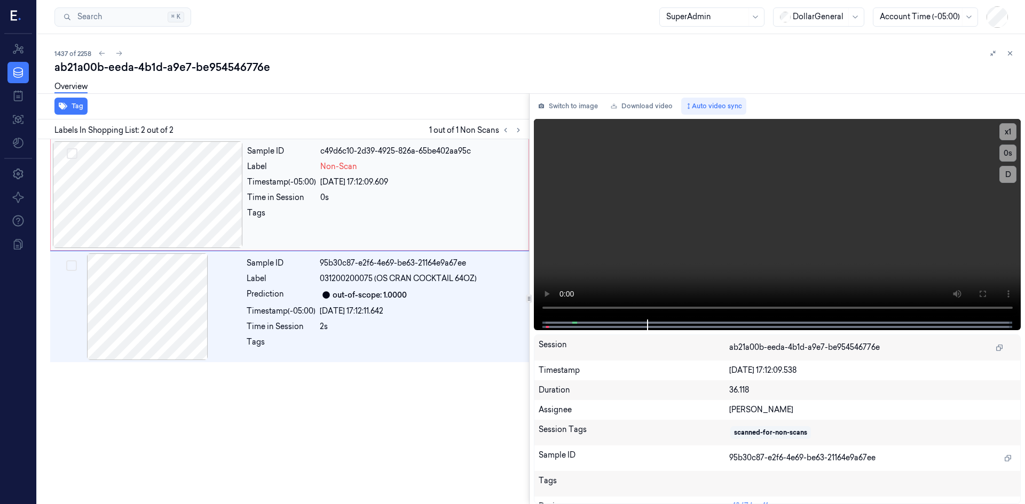
click at [146, 185] on div at bounding box center [148, 194] width 190 height 107
click at [235, 197] on div at bounding box center [148, 194] width 190 height 107
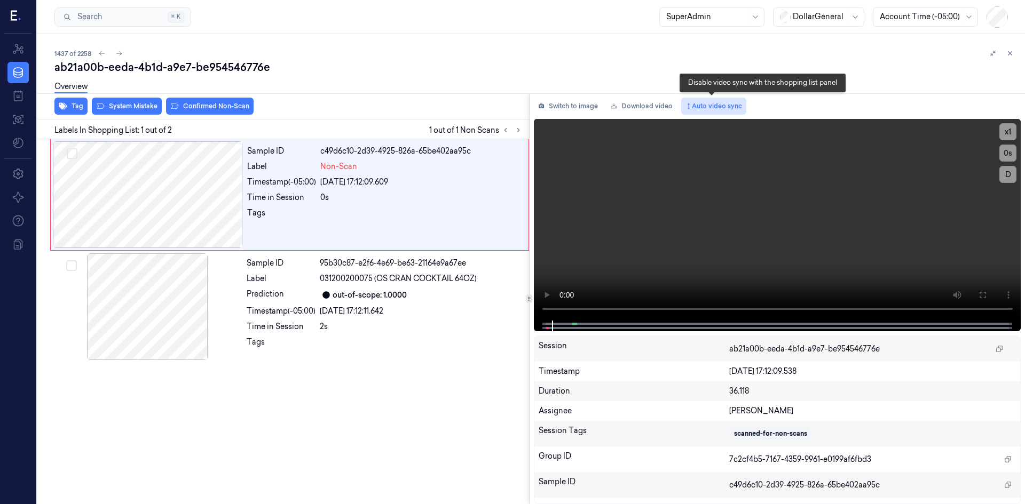
click at [704, 105] on button "Auto video sync" at bounding box center [713, 106] width 65 height 17
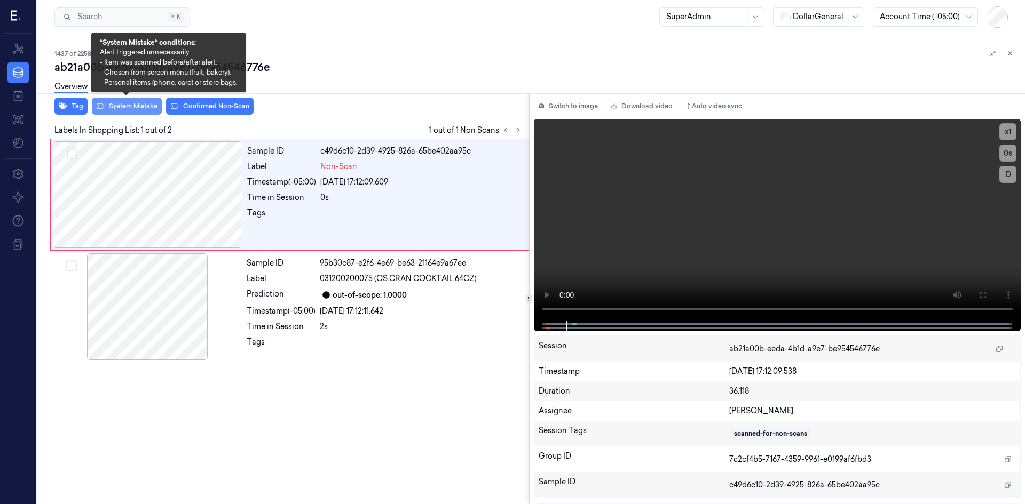
click at [144, 105] on button "System Mistake" at bounding box center [127, 106] width 70 height 17
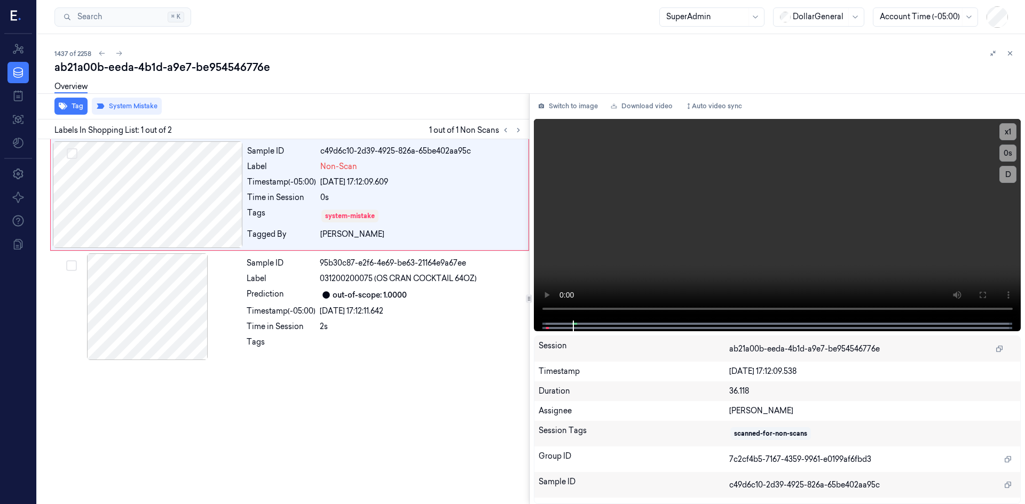
click at [392, 74] on div "ab21a00b-eeda-4b1d-a9e7-be954546776e" at bounding box center [535, 67] width 962 height 15
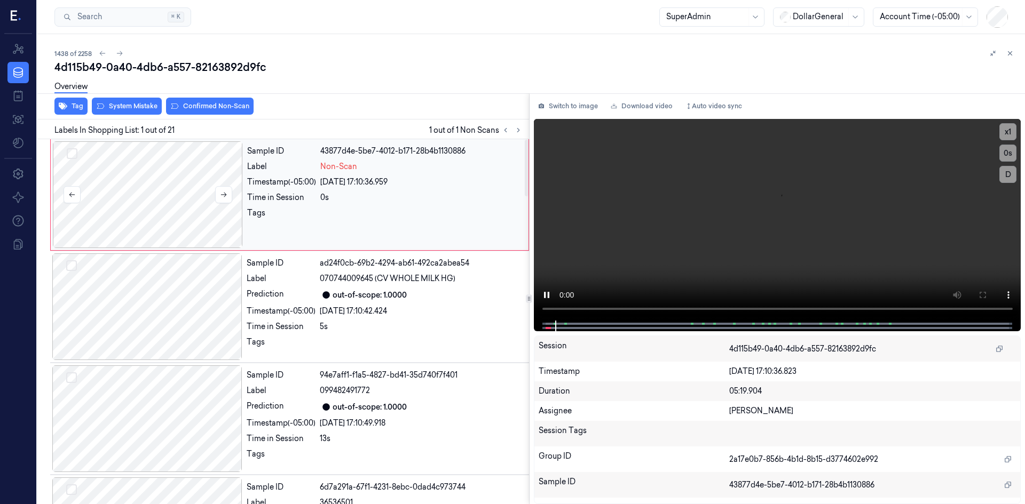
click at [150, 185] on div at bounding box center [148, 194] width 190 height 107
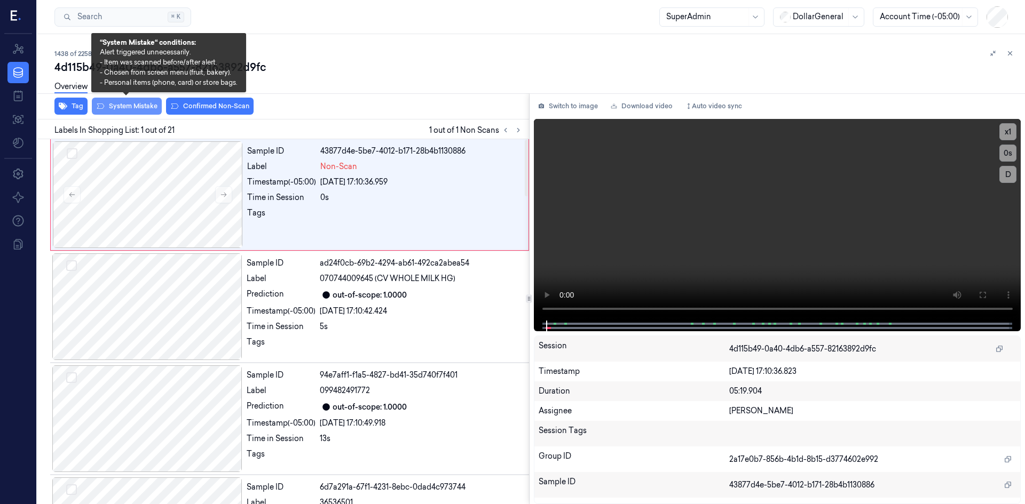
click at [136, 107] on button "System Mistake" at bounding box center [127, 106] width 70 height 17
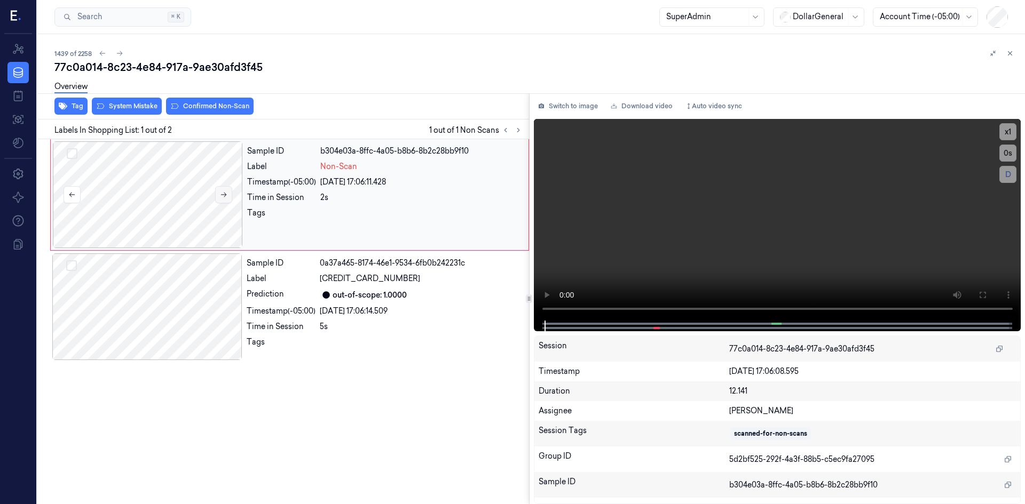
click at [223, 197] on icon at bounding box center [223, 194] width 7 height 7
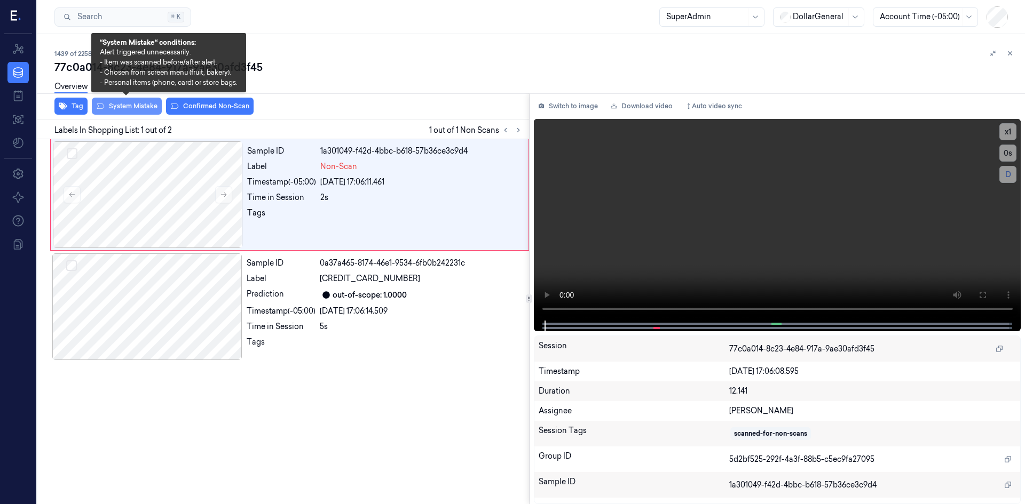
click at [144, 104] on button "System Mistake" at bounding box center [127, 106] width 70 height 17
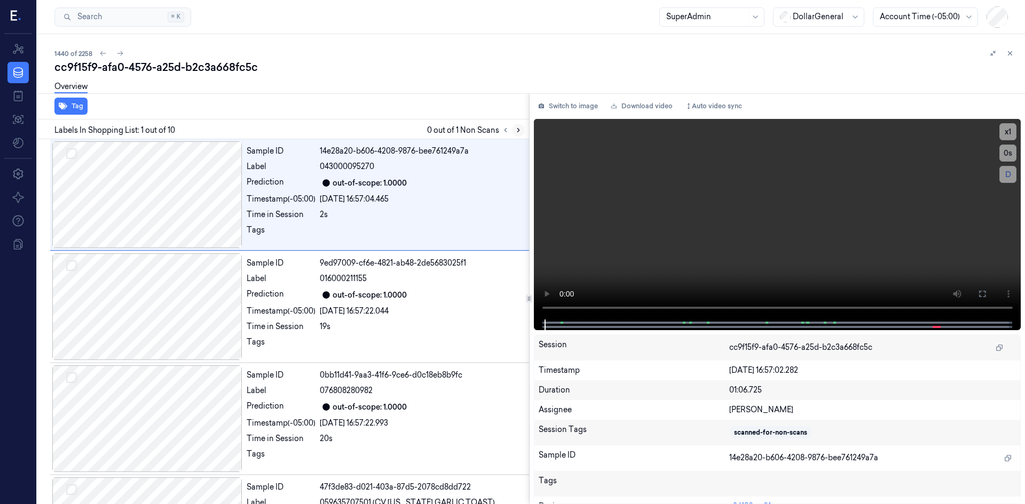
click at [512, 132] on button at bounding box center [518, 130] width 13 height 13
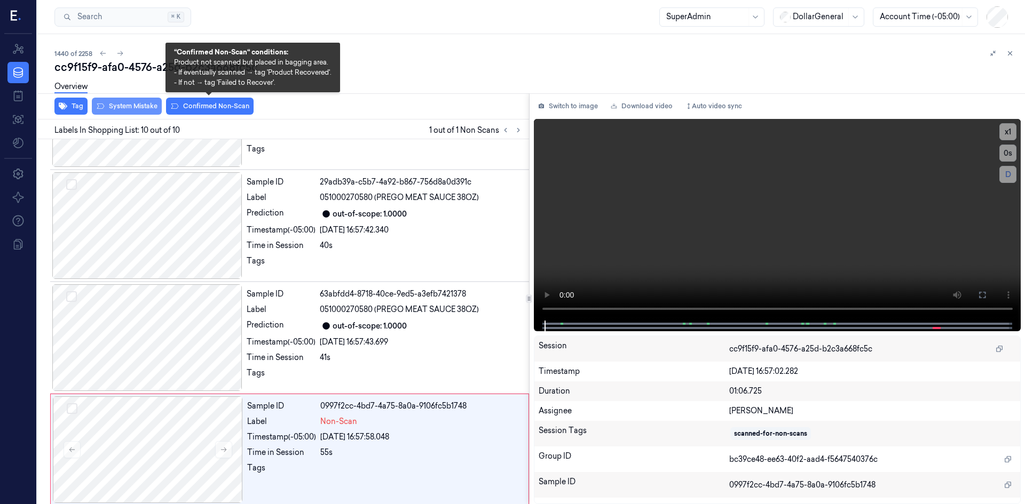
scroll to position [759, 0]
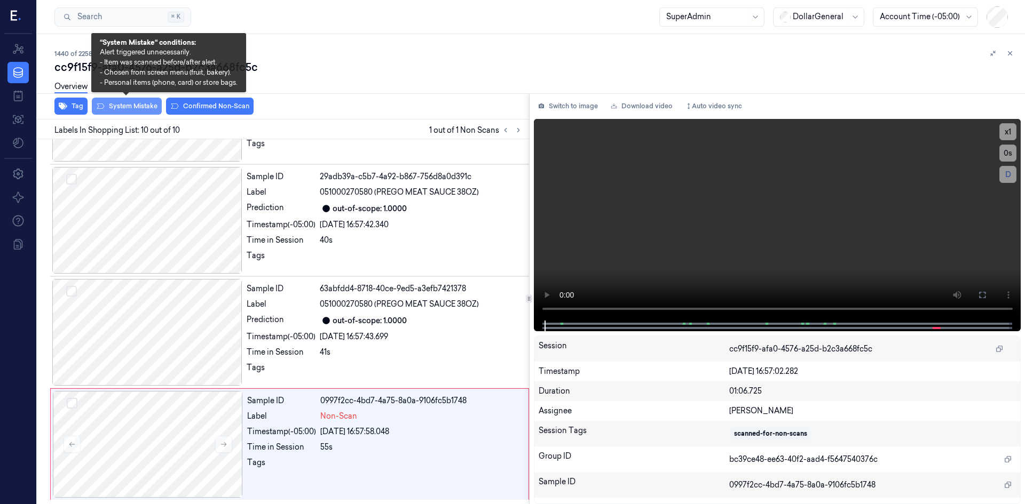
click at [148, 107] on button "System Mistake" at bounding box center [127, 106] width 70 height 17
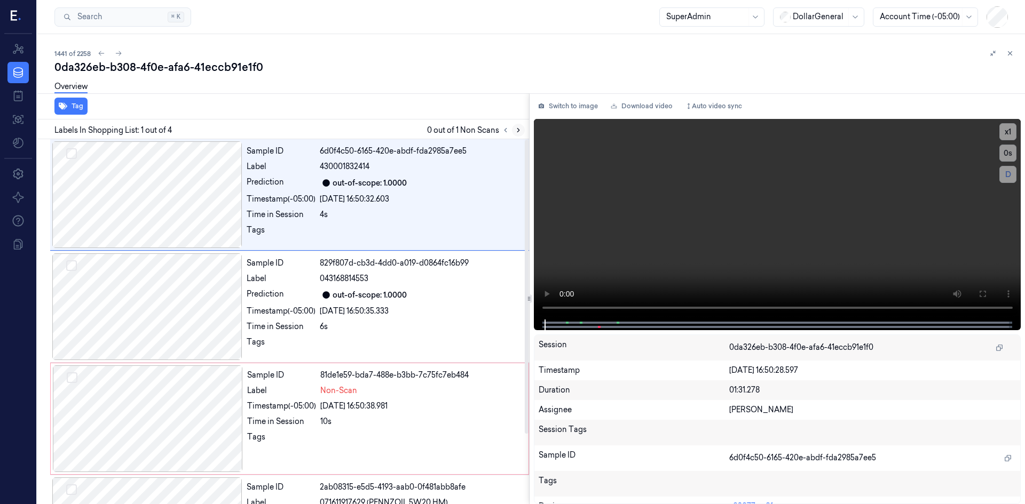
click at [515, 131] on icon at bounding box center [517, 129] width 7 height 7
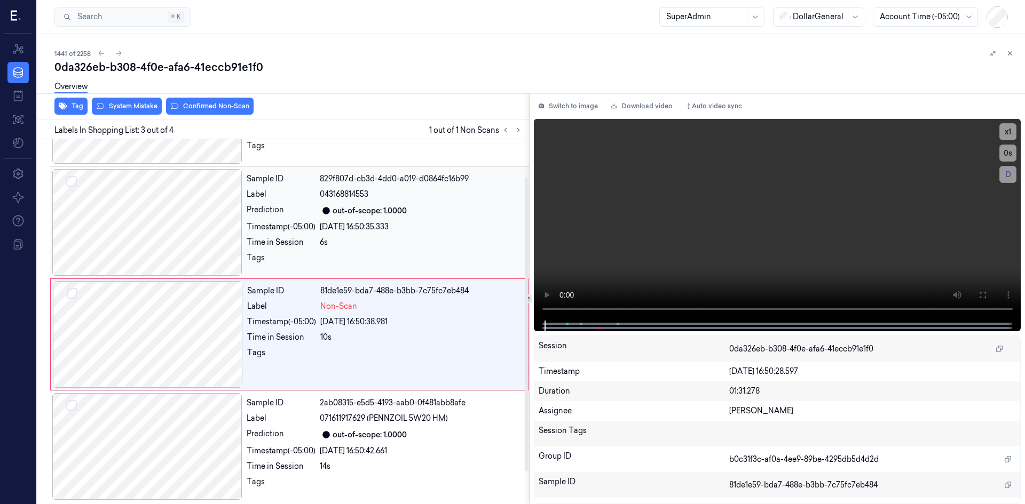
scroll to position [86, 0]
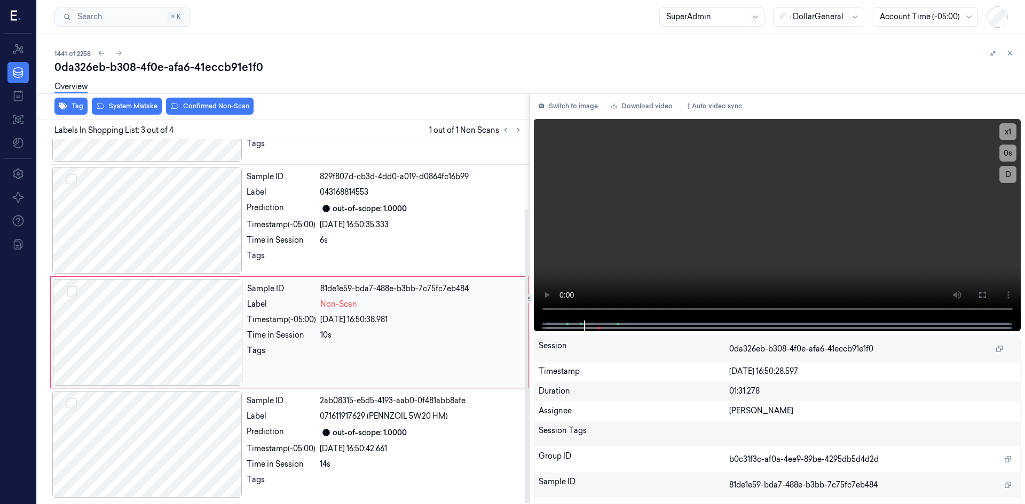
click at [219, 334] on div at bounding box center [148, 332] width 190 height 107
click at [137, 108] on button "System Mistake" at bounding box center [127, 106] width 70 height 17
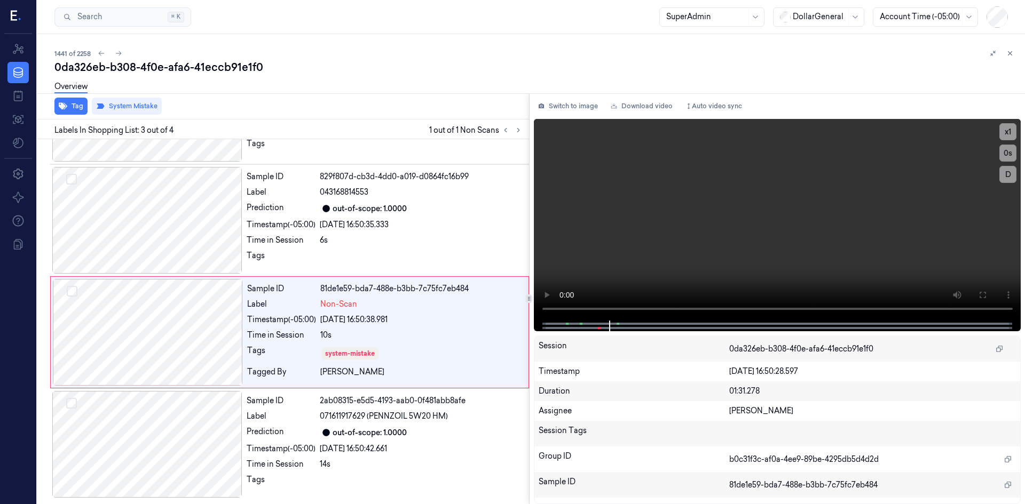
drag, startPoint x: 1008, startPoint y: 52, endPoint x: 968, endPoint y: 83, distance: 50.6
click at [1008, 52] on icon at bounding box center [1009, 53] width 7 height 7
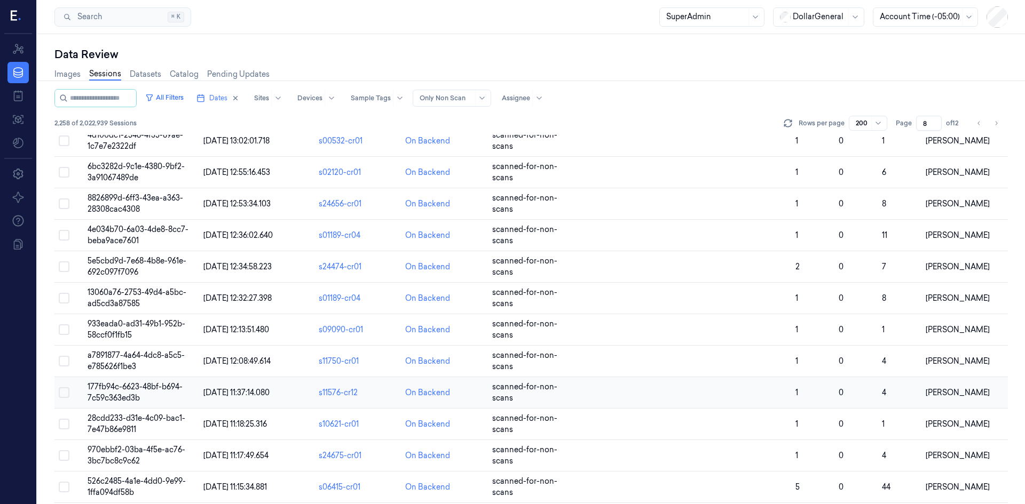
scroll to position [5960, 0]
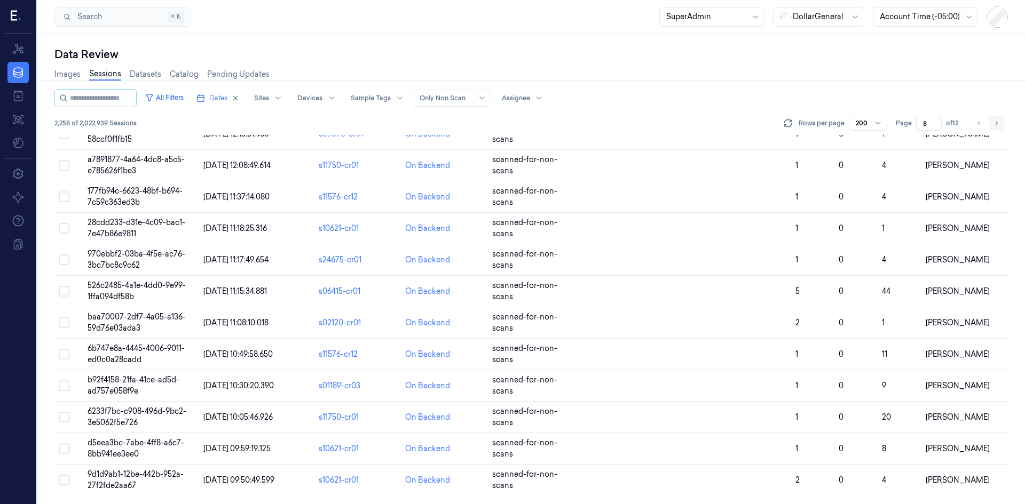
click at [993, 122] on icon "Go to next page" at bounding box center [996, 123] width 6 height 9
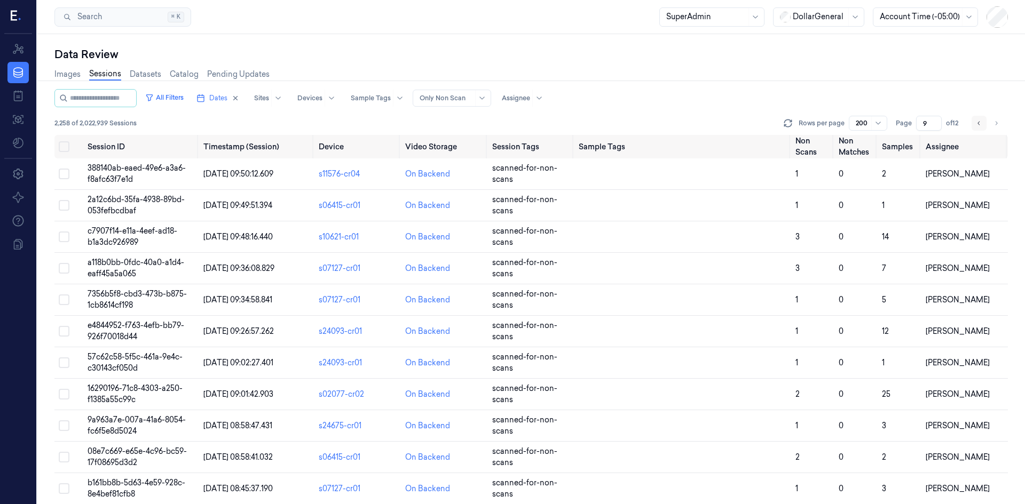
click at [978, 123] on icon "Go to previous page" at bounding box center [978, 123] width 2 height 4
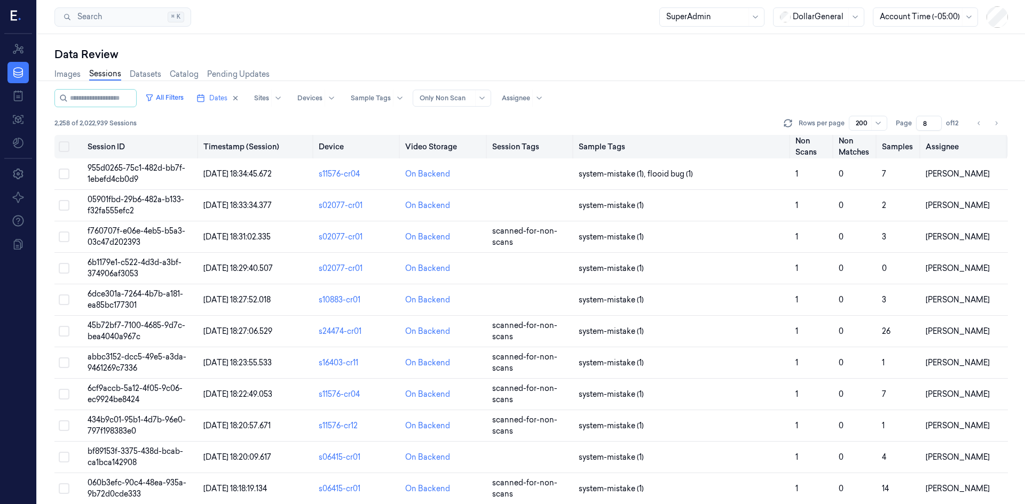
click at [68, 146] on button "Select all" at bounding box center [64, 146] width 11 height 11
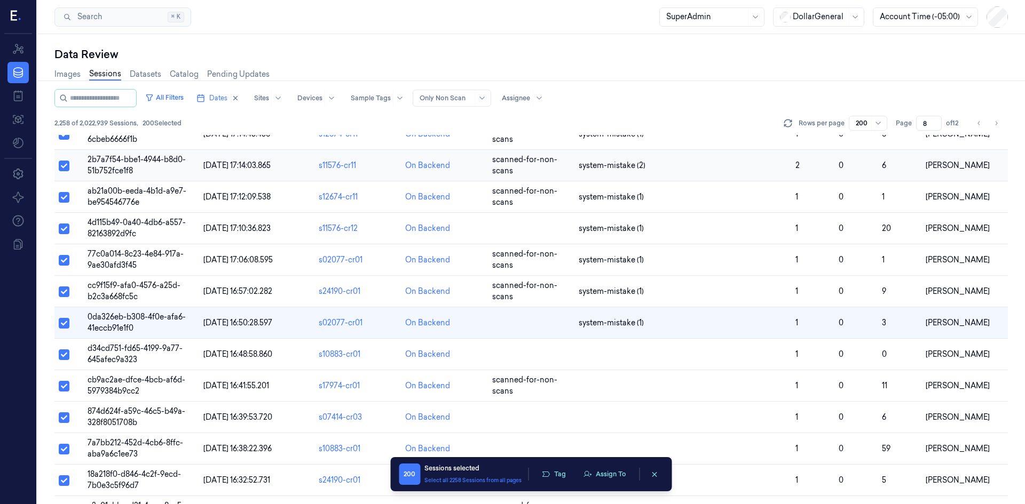
scroll to position [1114, 0]
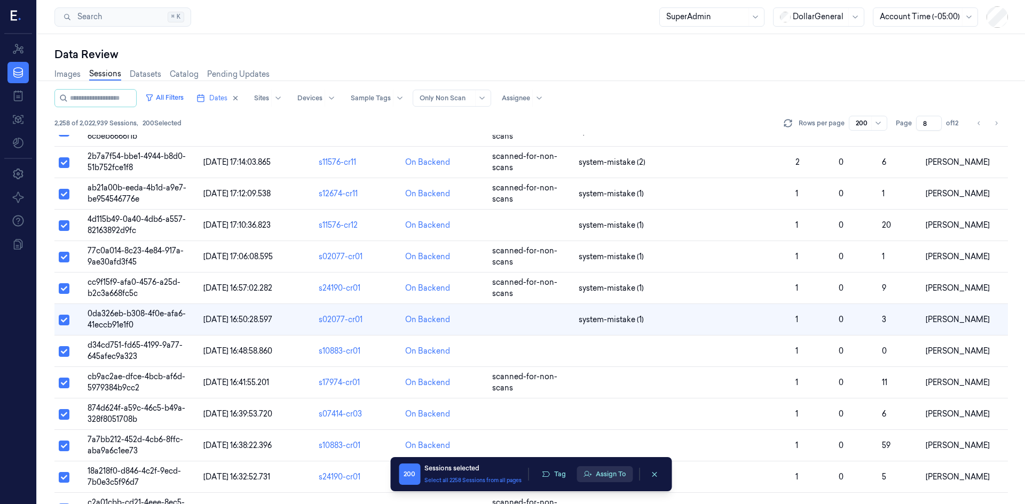
click at [608, 473] on button "Assign To" at bounding box center [604, 474] width 56 height 16
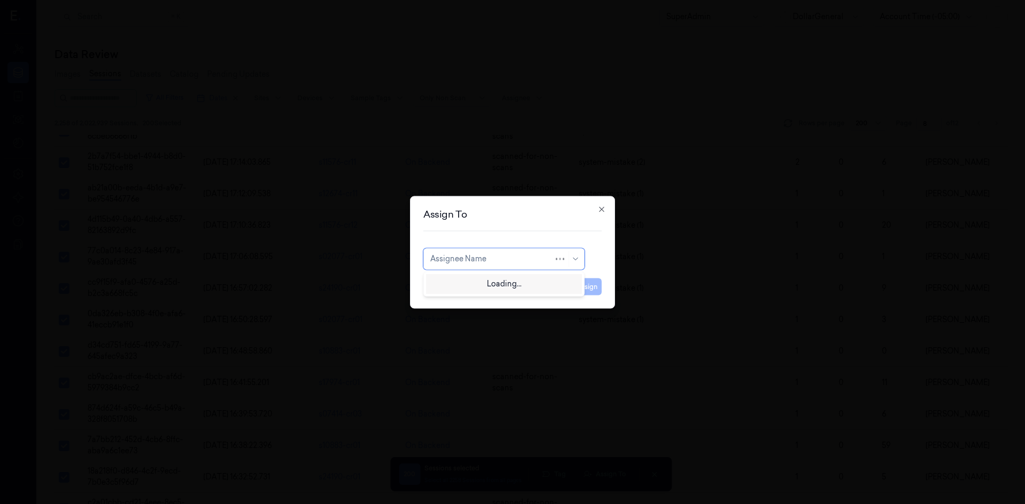
click at [483, 260] on div at bounding box center [491, 259] width 123 height 11
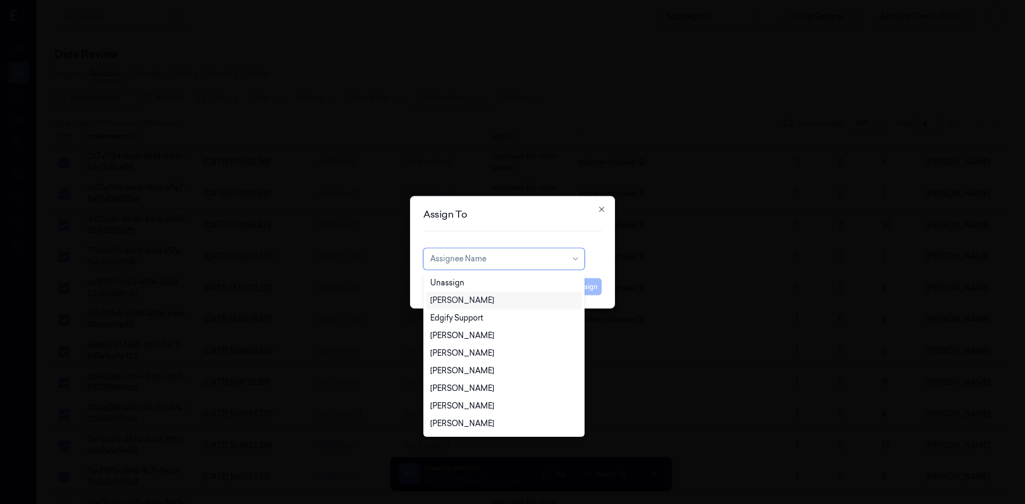
click at [474, 305] on div "[PERSON_NAME]" at bounding box center [462, 300] width 64 height 11
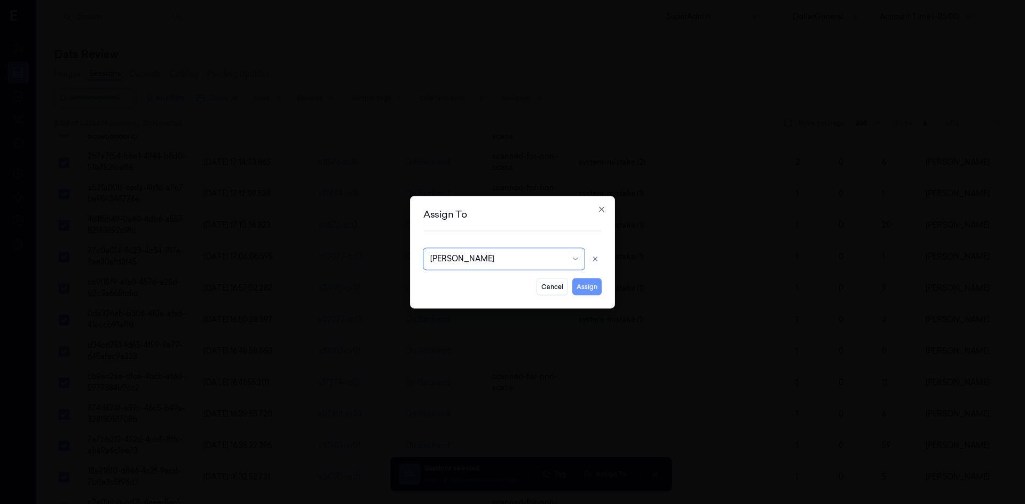
click at [583, 287] on button "Assign" at bounding box center [586, 286] width 29 height 17
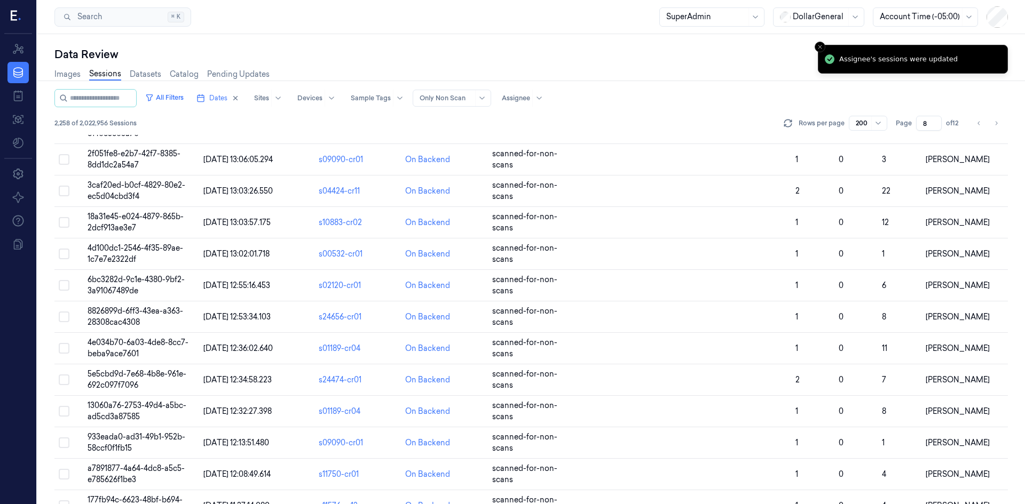
scroll to position [5960, 0]
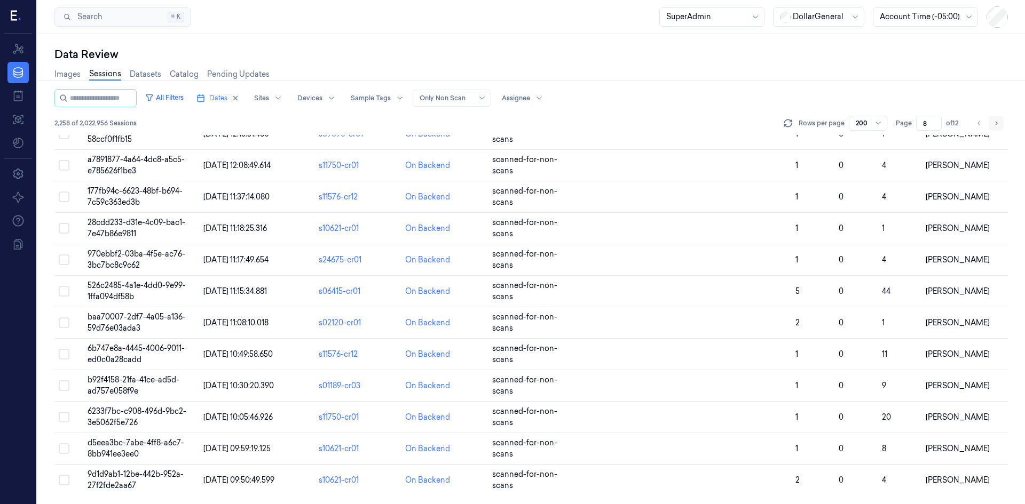
click at [1001, 127] on button "Go to next page" at bounding box center [995, 123] width 15 height 15
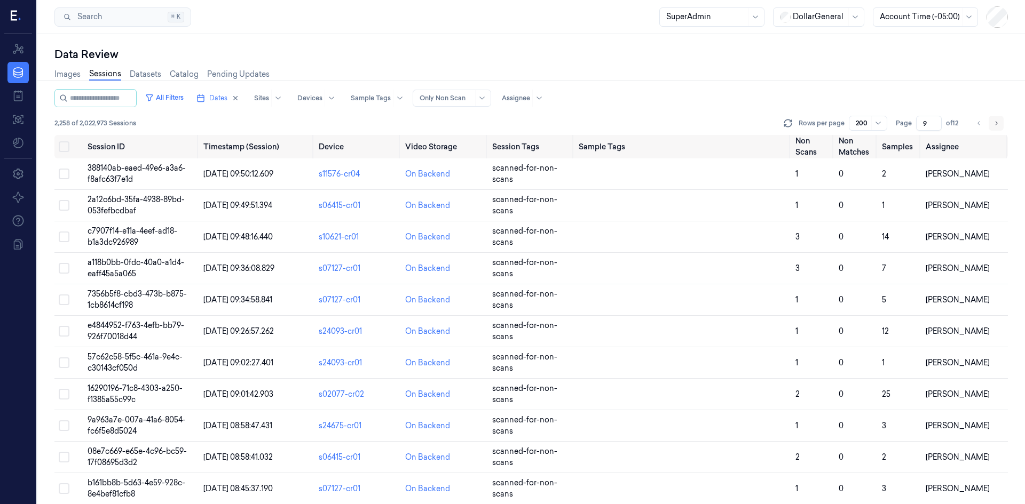
click at [992, 123] on button "Go to next page" at bounding box center [995, 123] width 15 height 15
click at [999, 125] on icon "Go to next page" at bounding box center [996, 123] width 6 height 9
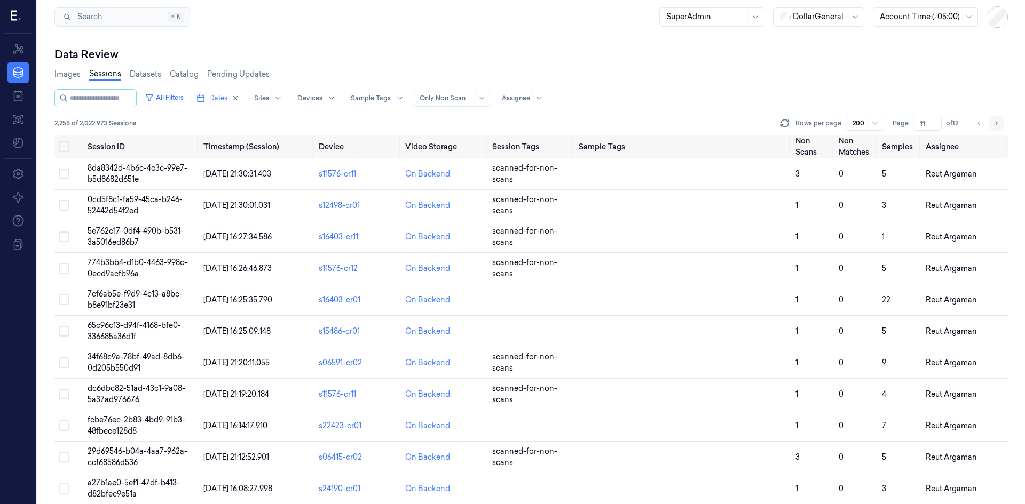
click at [994, 124] on icon "Go to next page" at bounding box center [996, 123] width 6 height 9
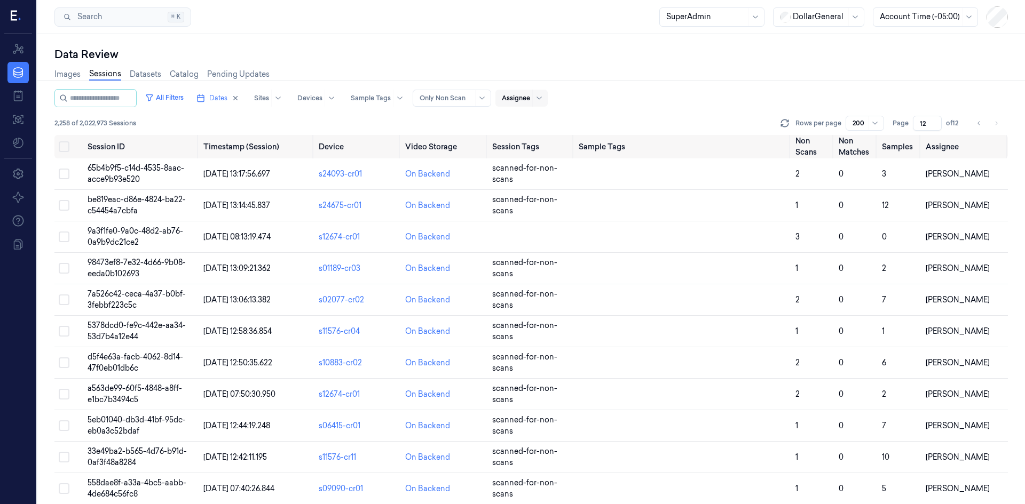
click at [529, 97] on div at bounding box center [516, 98] width 28 height 10
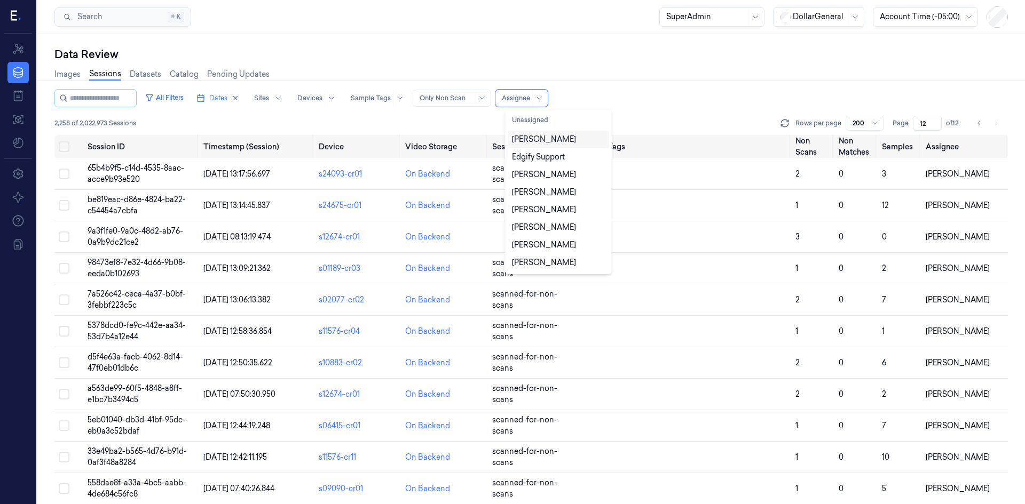
click at [552, 137] on div "[PERSON_NAME]" at bounding box center [544, 139] width 64 height 11
type input "1"
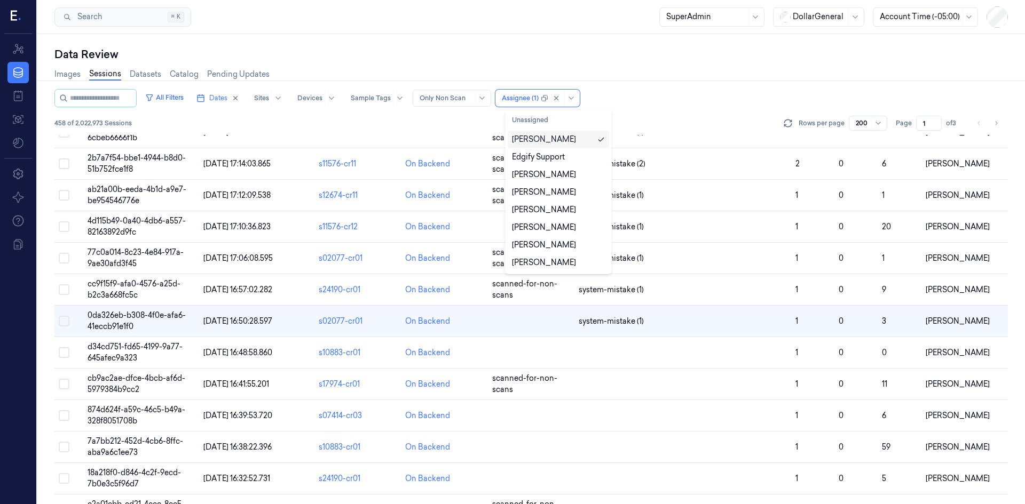
scroll to position [1114, 0]
click at [653, 105] on div "All Filters Dates Sites Devices Sample Tags Alert Type Only Non Scan option Dav…" at bounding box center [530, 98] width 953 height 18
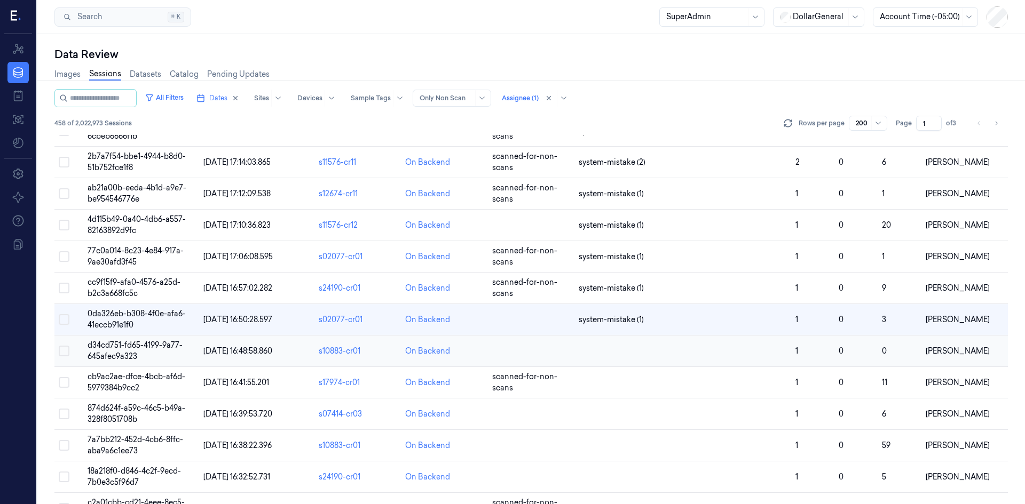
click at [101, 351] on td "d34cd751-fd65-4199-9a77-645afec9a323" at bounding box center [140, 351] width 115 height 31
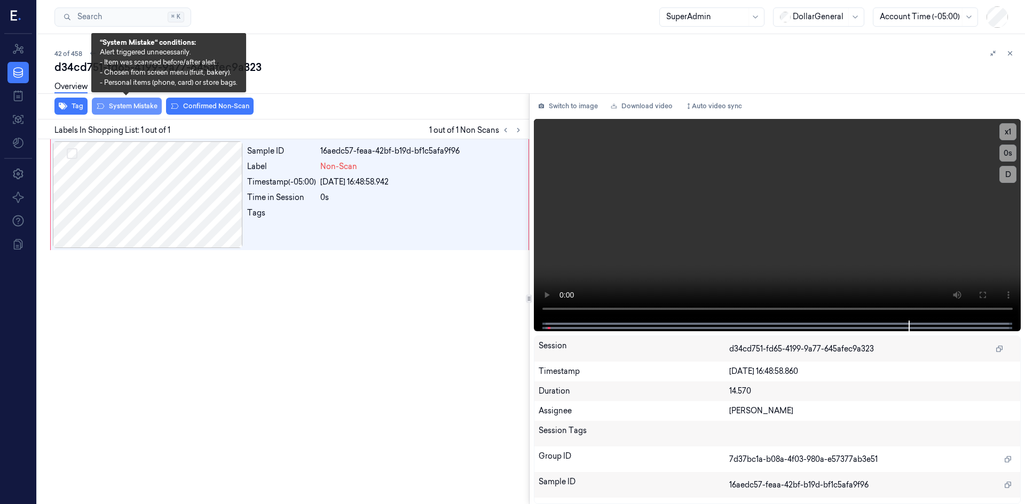
click at [138, 102] on button "System Mistake" at bounding box center [127, 106] width 70 height 17
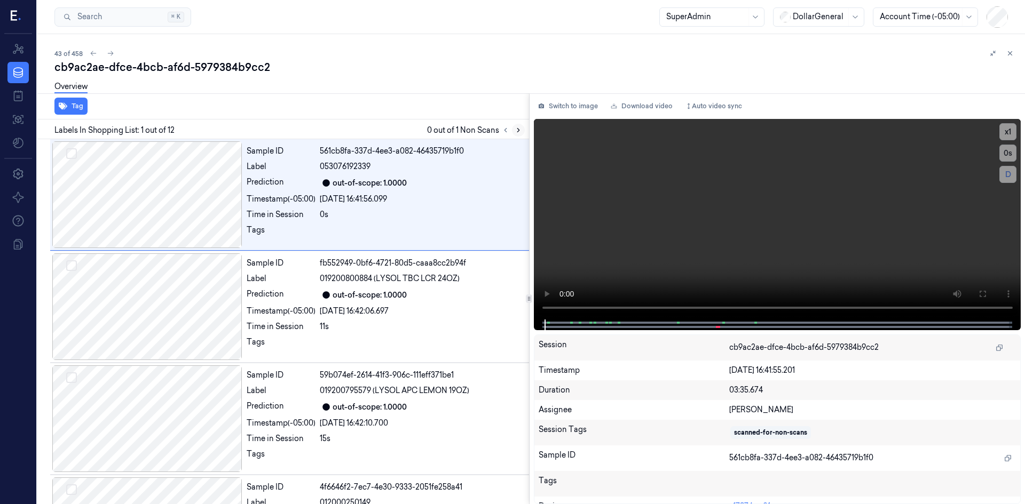
click at [521, 131] on icon at bounding box center [517, 129] width 7 height 7
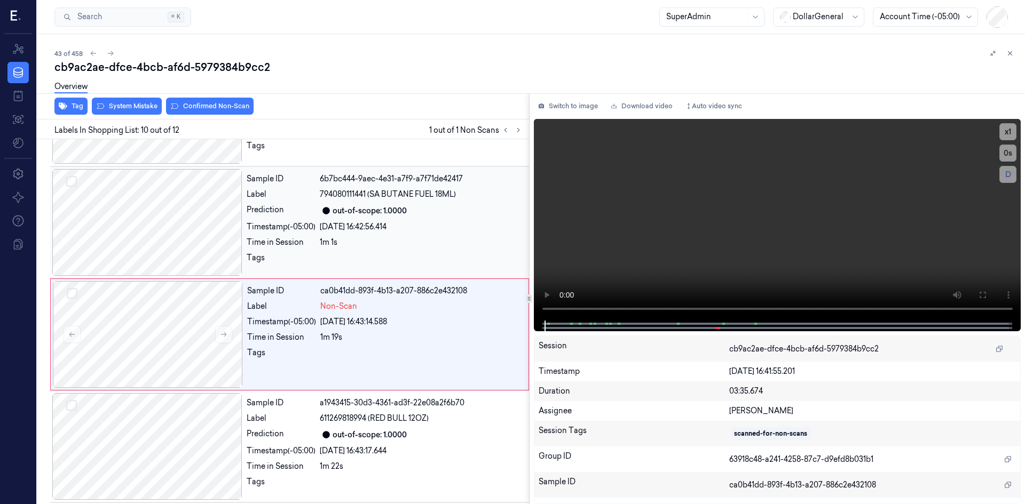
scroll to position [882, 0]
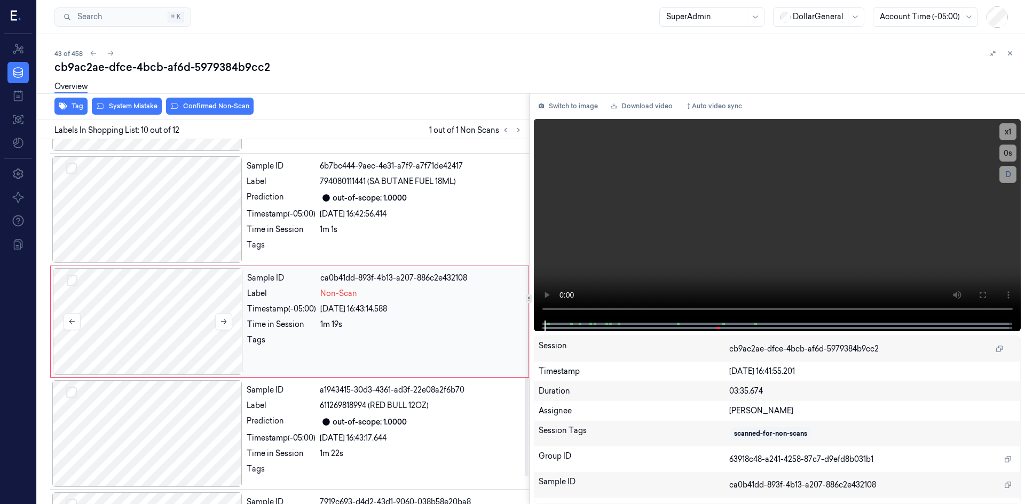
click at [233, 318] on div at bounding box center [148, 321] width 190 height 107
click at [217, 320] on button at bounding box center [223, 321] width 17 height 17
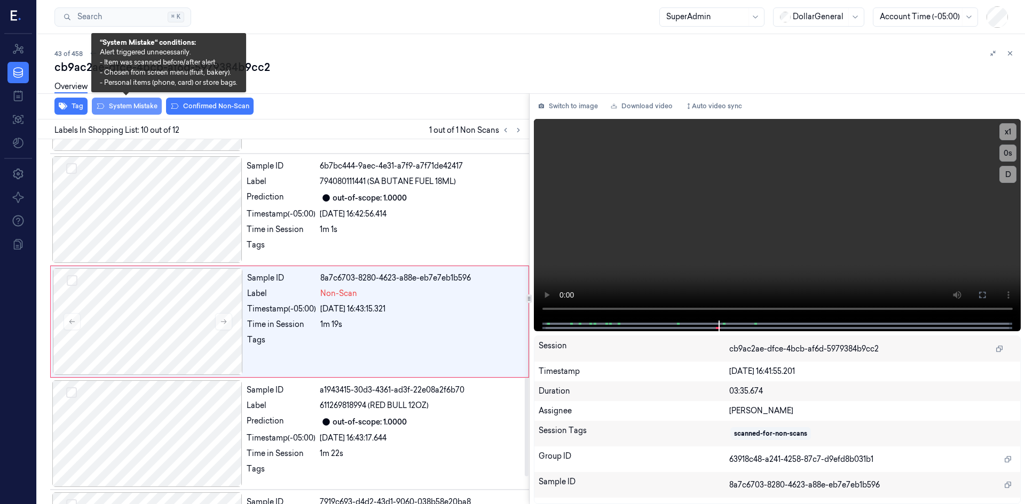
click at [130, 107] on button "System Mistake" at bounding box center [127, 106] width 70 height 17
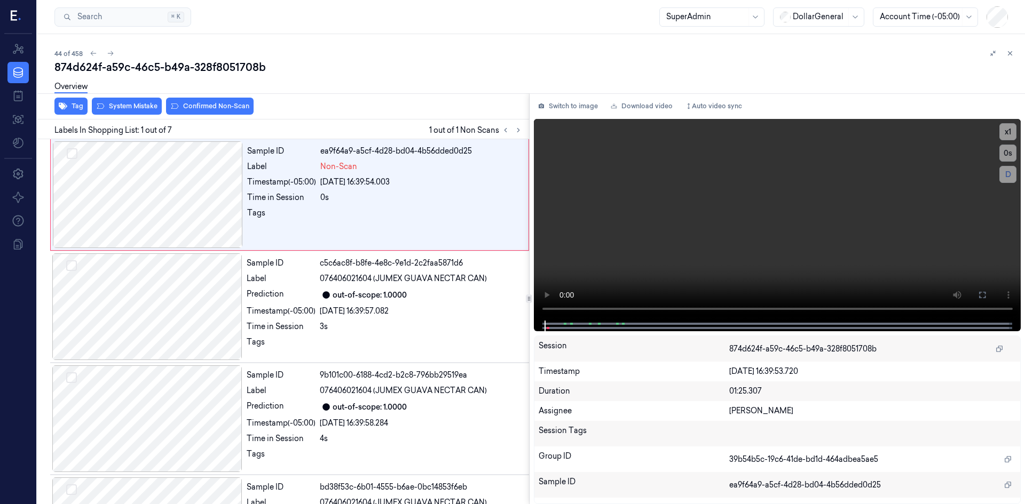
drag, startPoint x: 518, startPoint y: 133, endPoint x: 532, endPoint y: 134, distance: 13.4
click at [519, 133] on icon at bounding box center [517, 129] width 7 height 7
click at [193, 205] on div at bounding box center [148, 194] width 190 height 107
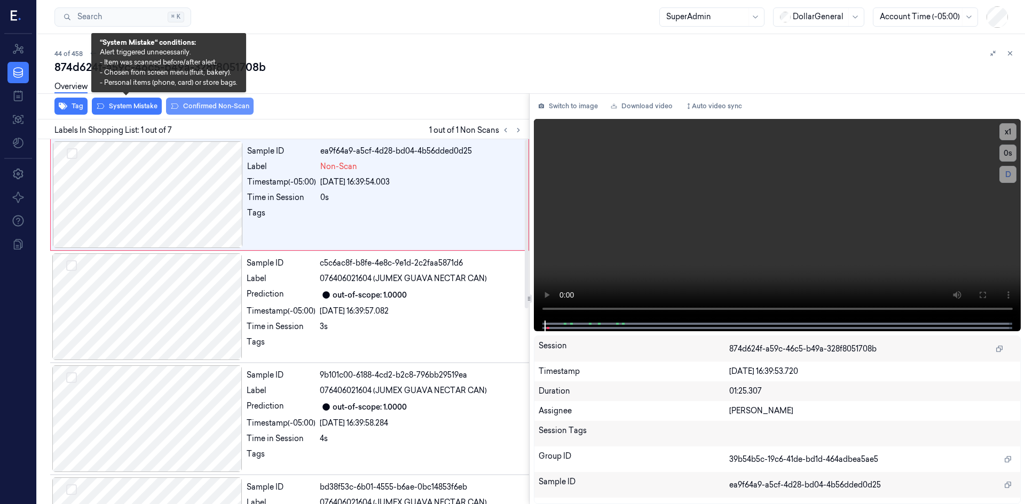
drag, startPoint x: 129, startPoint y: 107, endPoint x: 180, endPoint y: 110, distance: 50.8
click at [129, 106] on button "System Mistake" at bounding box center [127, 106] width 70 height 17
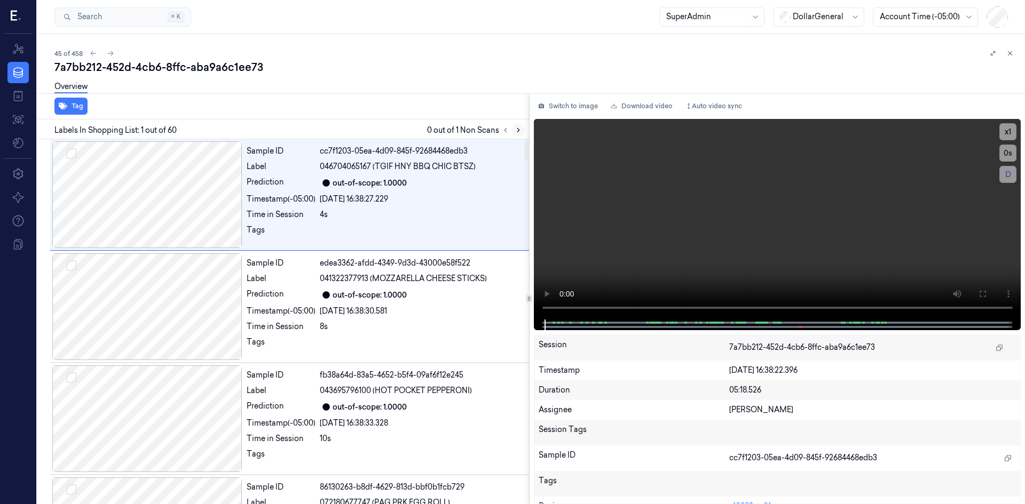
click at [522, 134] on button at bounding box center [518, 130] width 13 height 13
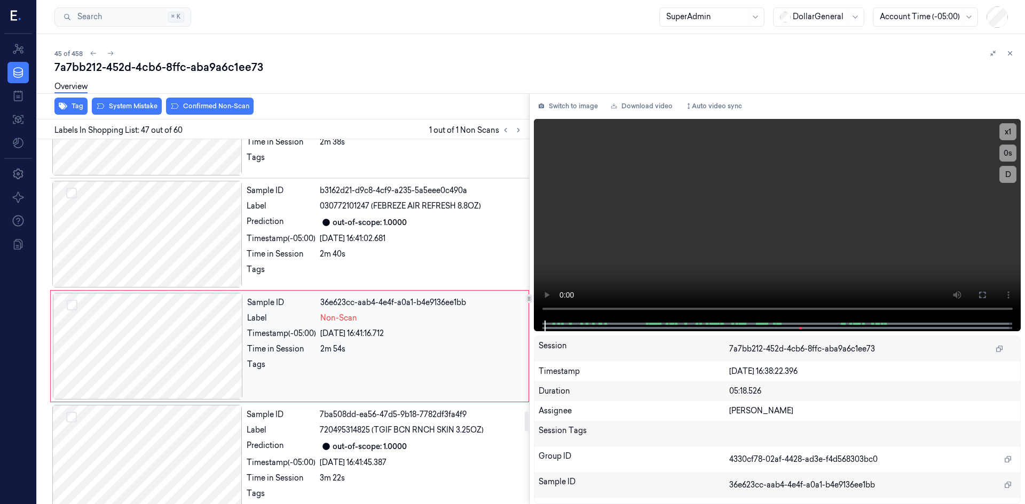
scroll to position [5028, 0]
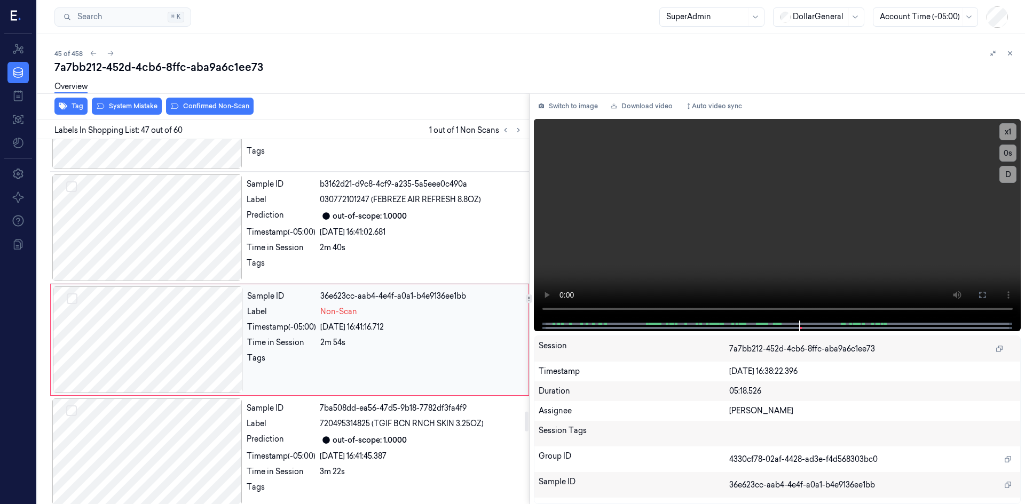
click at [185, 334] on div at bounding box center [148, 340] width 190 height 107
click at [555, 108] on button "Switch to image" at bounding box center [568, 106] width 68 height 17
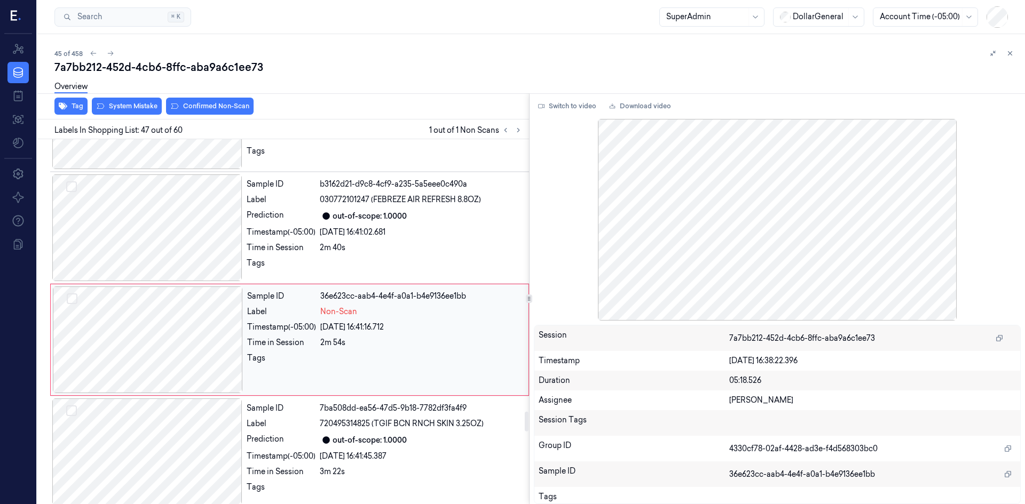
click at [220, 329] on div at bounding box center [148, 340] width 190 height 107
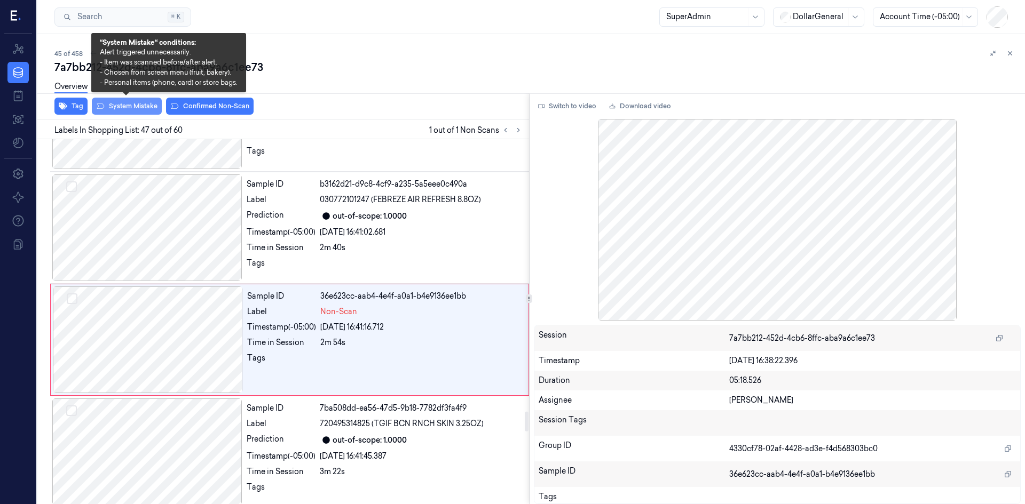
click at [121, 109] on button "System Mistake" at bounding box center [127, 106] width 70 height 17
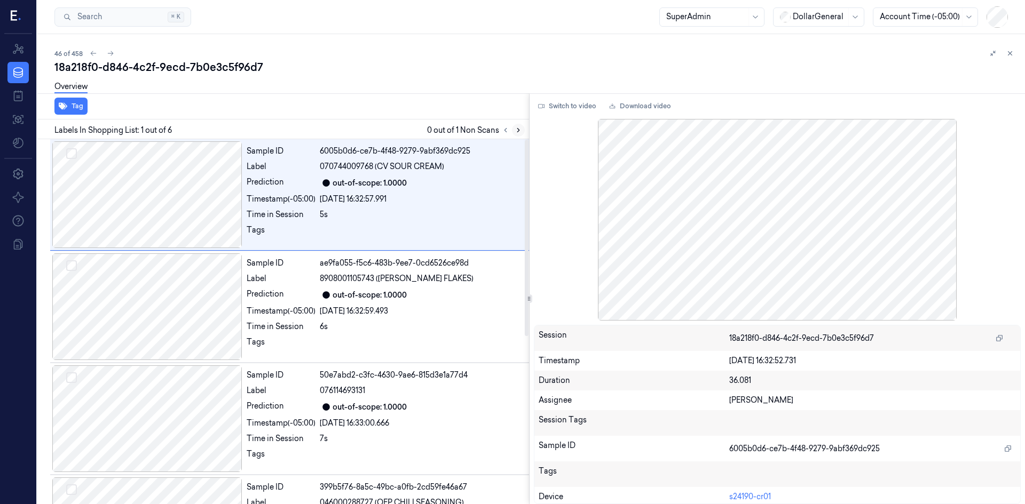
click at [518, 124] on button at bounding box center [518, 130] width 13 height 13
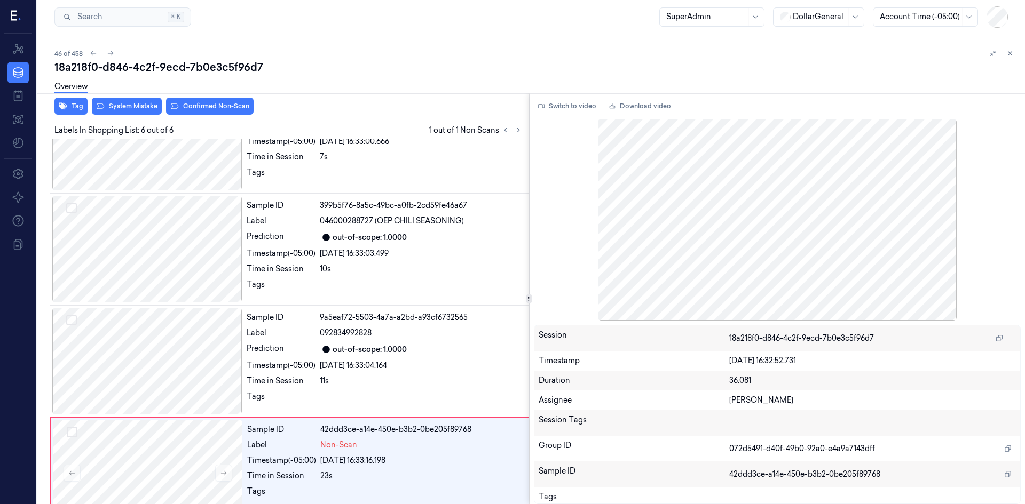
scroll to position [311, 0]
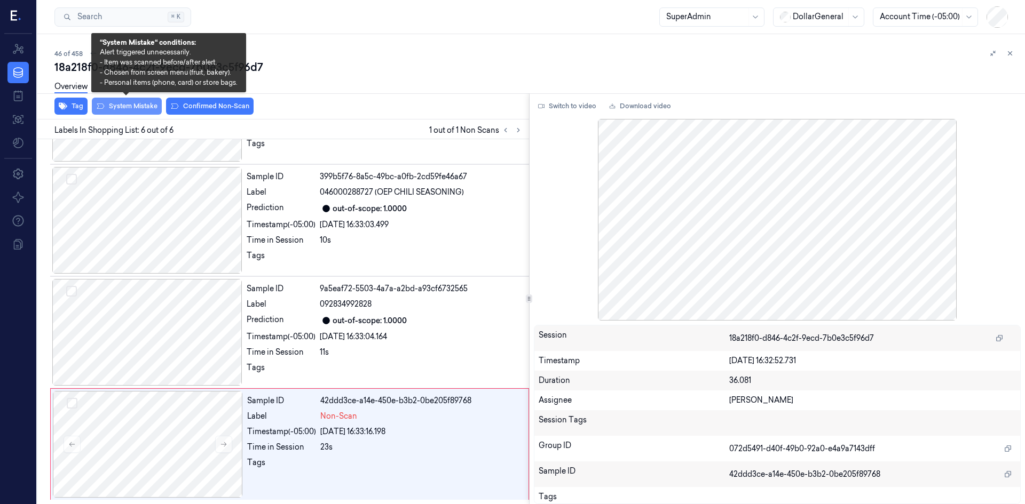
click at [141, 112] on button "System Mistake" at bounding box center [127, 106] width 70 height 17
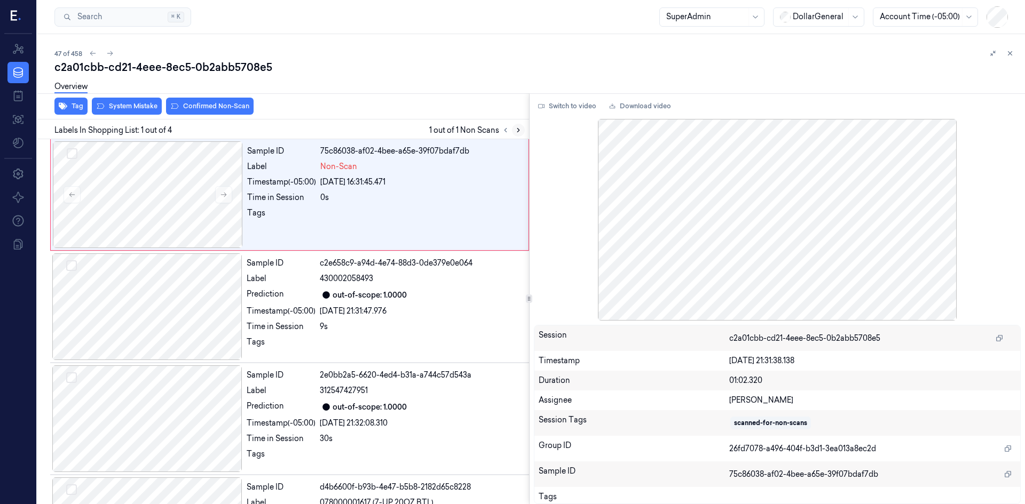
click at [516, 134] on button at bounding box center [518, 130] width 13 height 13
click at [212, 191] on div at bounding box center [148, 194] width 190 height 107
click at [219, 192] on button at bounding box center [223, 194] width 17 height 17
click at [220, 192] on icon at bounding box center [223, 194] width 7 height 7
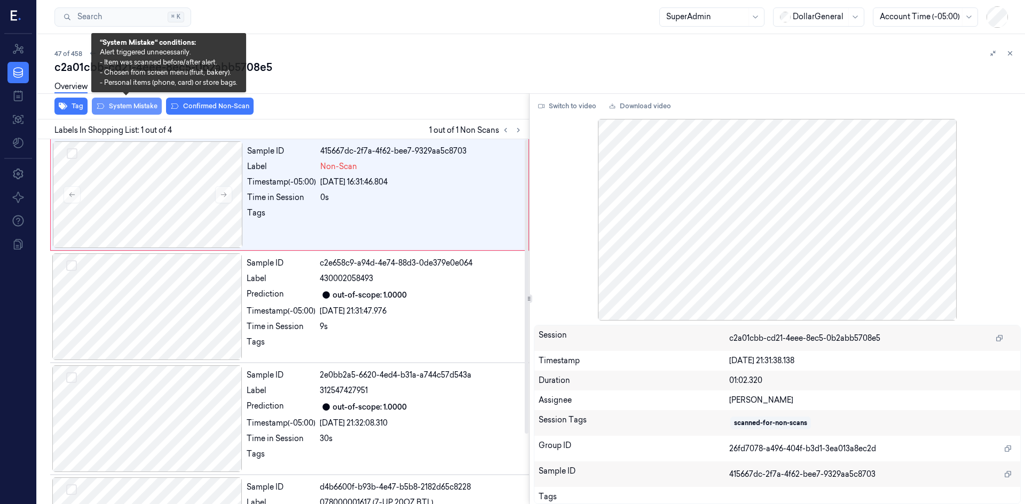
click at [131, 114] on button "System Mistake" at bounding box center [127, 106] width 70 height 17
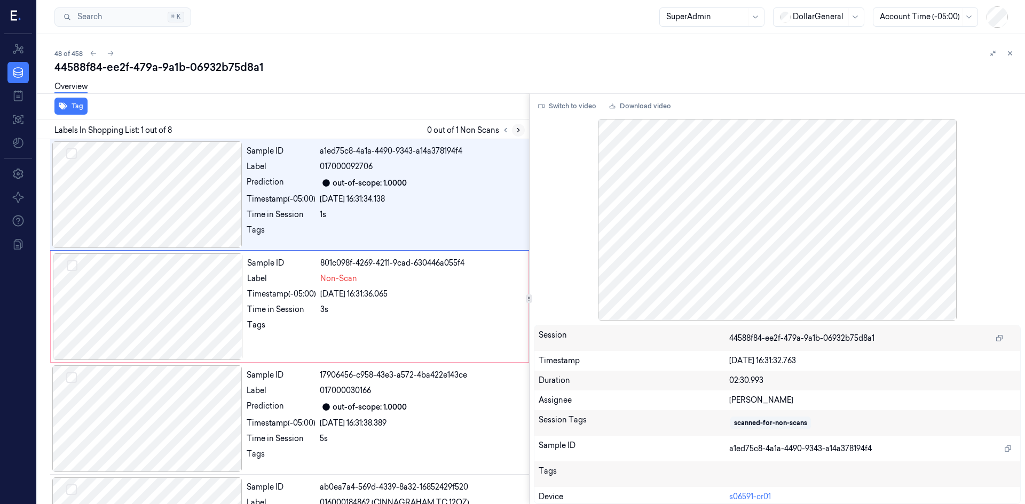
click at [520, 132] on icon at bounding box center [517, 129] width 7 height 7
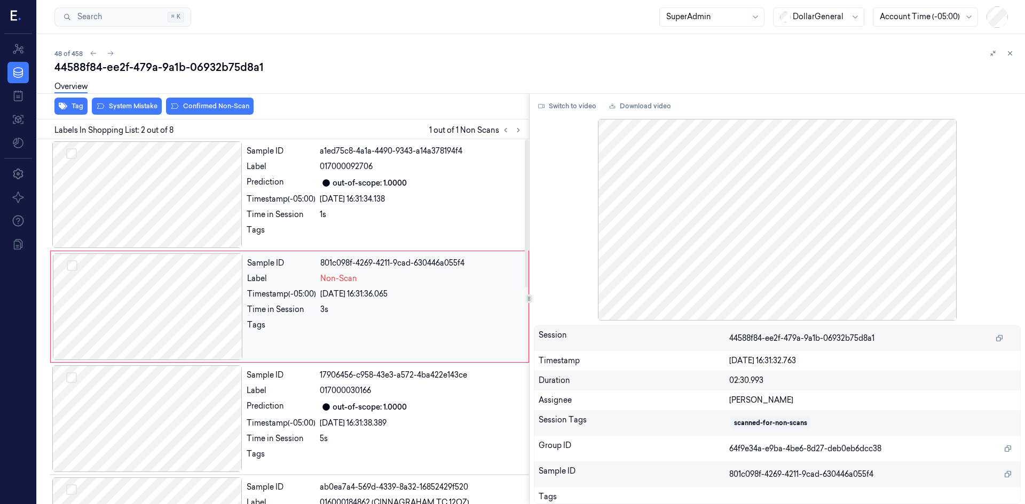
click at [204, 317] on div at bounding box center [148, 307] width 190 height 107
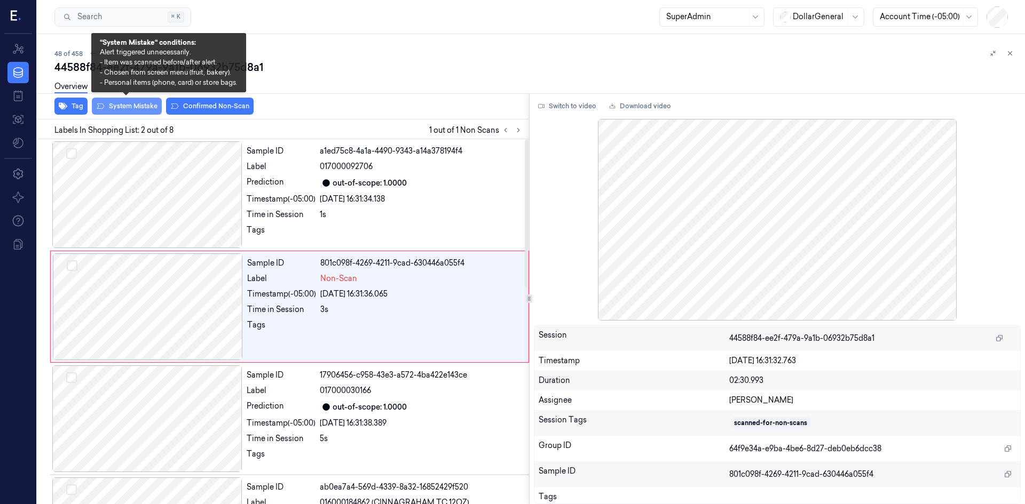
click at [125, 114] on button "System Mistake" at bounding box center [127, 106] width 70 height 17
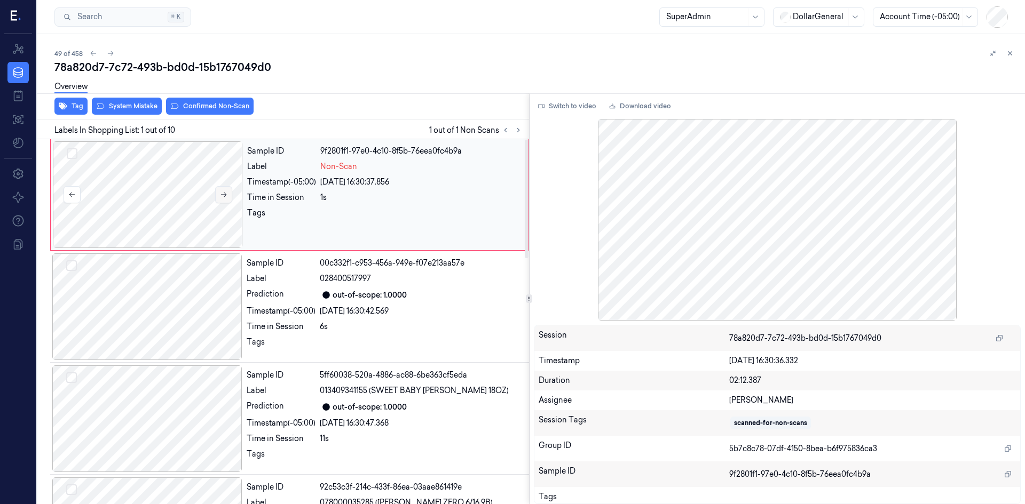
click at [221, 193] on icon at bounding box center [223, 194] width 7 height 7
click at [221, 191] on icon at bounding box center [223, 194] width 7 height 7
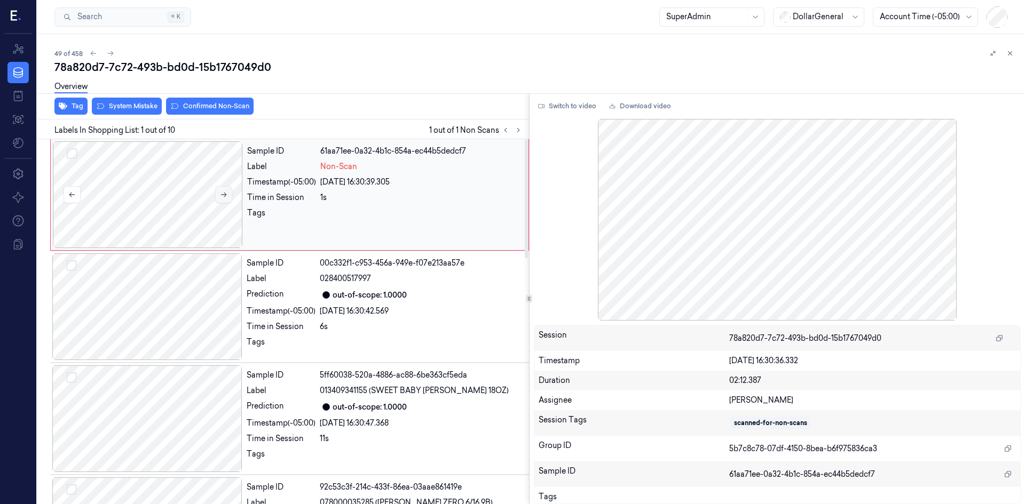
click at [221, 191] on button at bounding box center [223, 194] width 17 height 17
click at [137, 104] on button "System Mistake" at bounding box center [127, 106] width 70 height 17
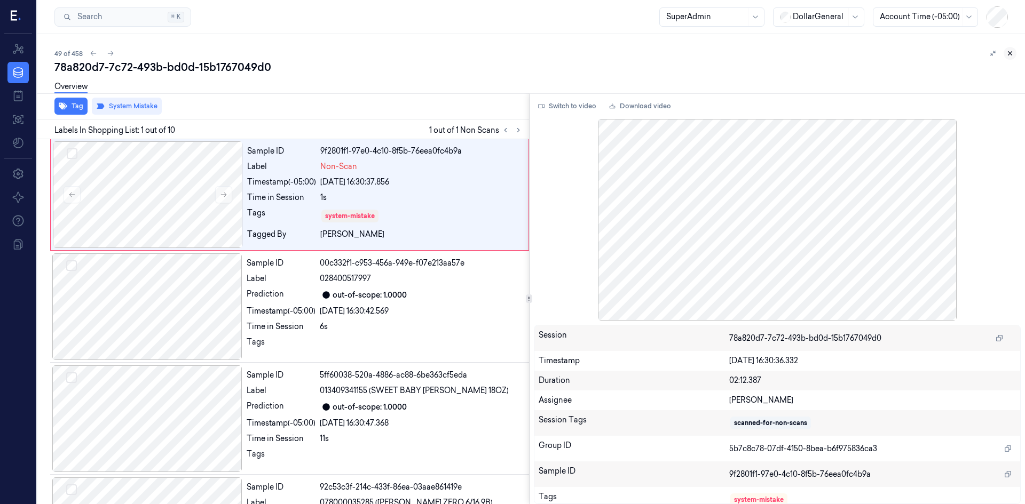
click at [1010, 54] on icon at bounding box center [1009, 53] width 7 height 7
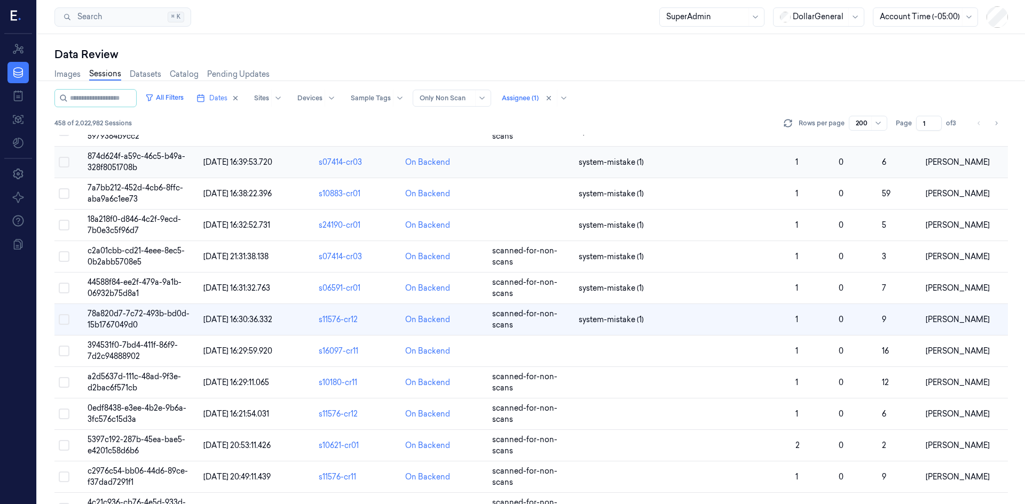
scroll to position [1366, 0]
click at [882, 123] on icon at bounding box center [878, 123] width 9 height 9
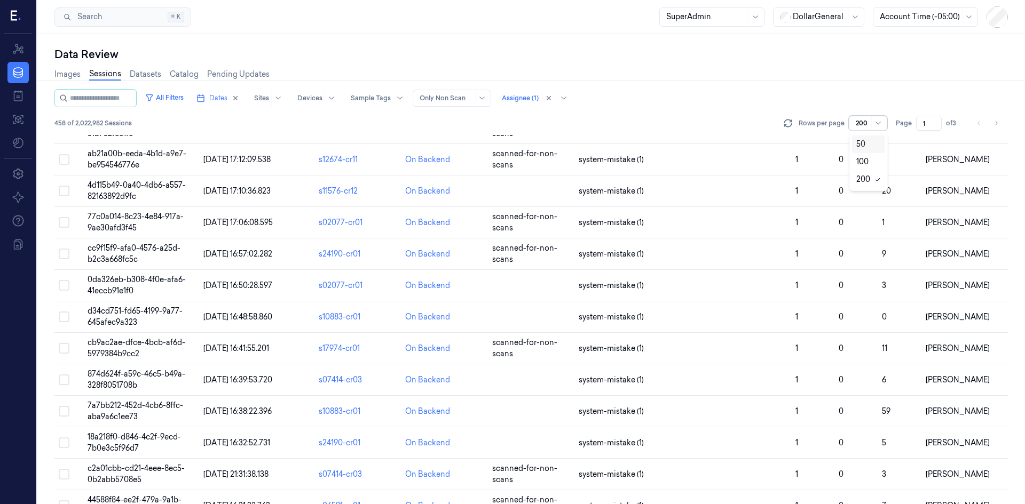
scroll to position [1494, 0]
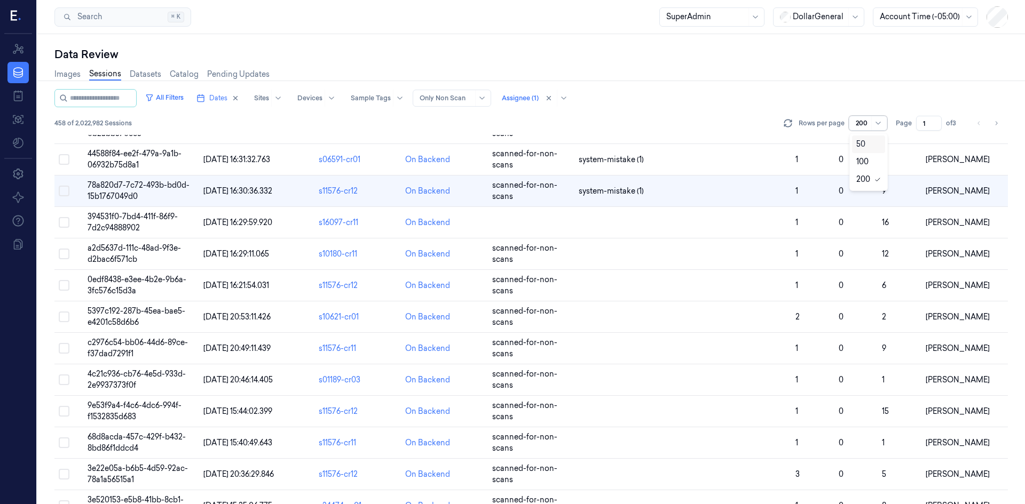
click at [870, 145] on div "50" at bounding box center [868, 144] width 25 height 11
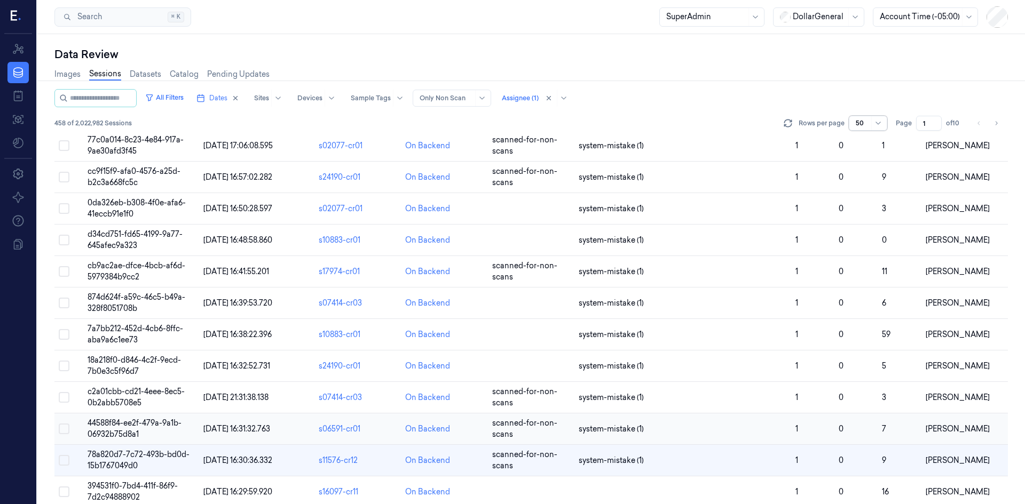
scroll to position [1237, 0]
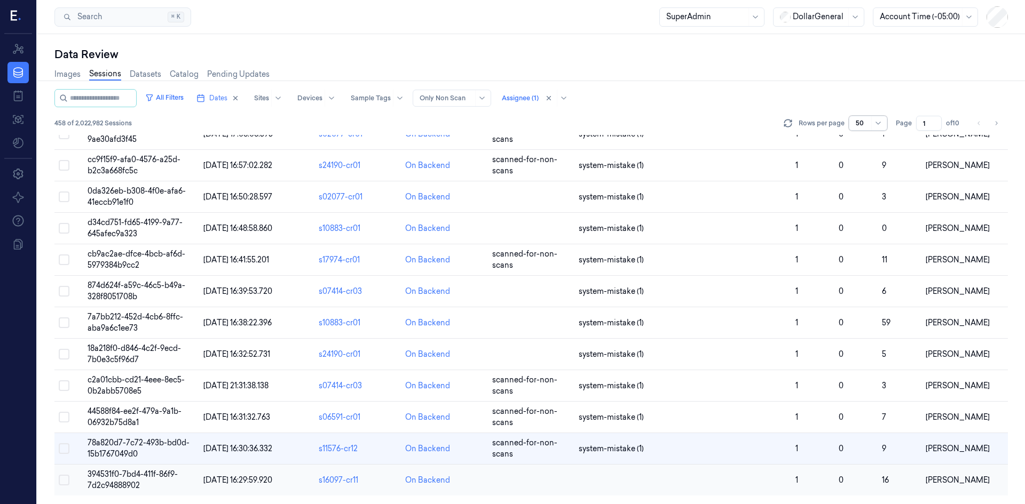
click at [136, 478] on span "394531f0-7bd4-411f-86f9-7d2c94888902" at bounding box center [133, 480] width 90 height 21
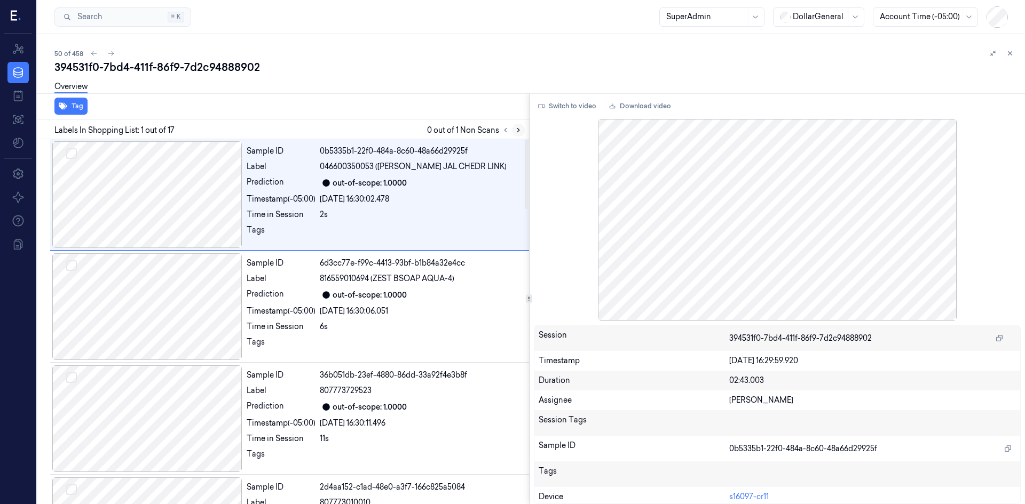
click at [519, 128] on icon at bounding box center [517, 129] width 7 height 7
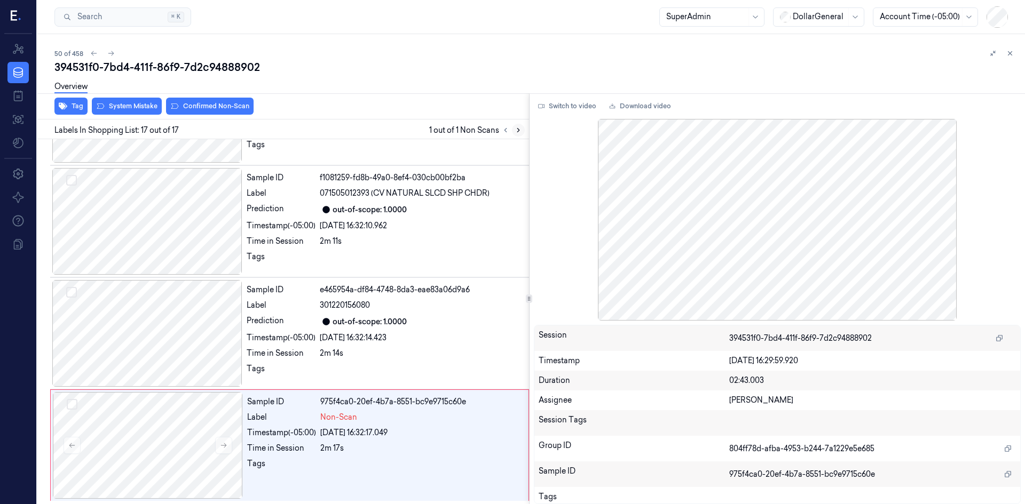
scroll to position [1543, 0]
click at [220, 447] on icon at bounding box center [223, 444] width 7 height 7
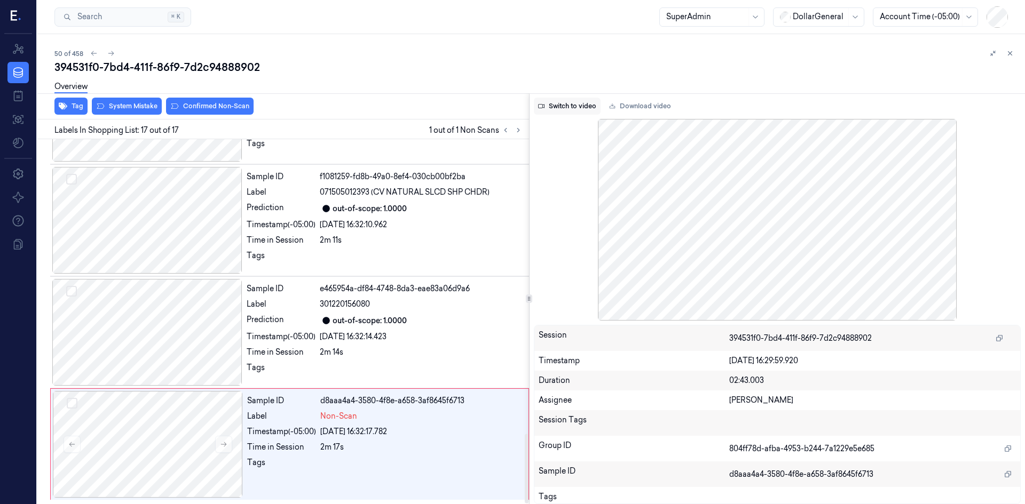
click at [558, 103] on button "Switch to video" at bounding box center [567, 106] width 67 height 17
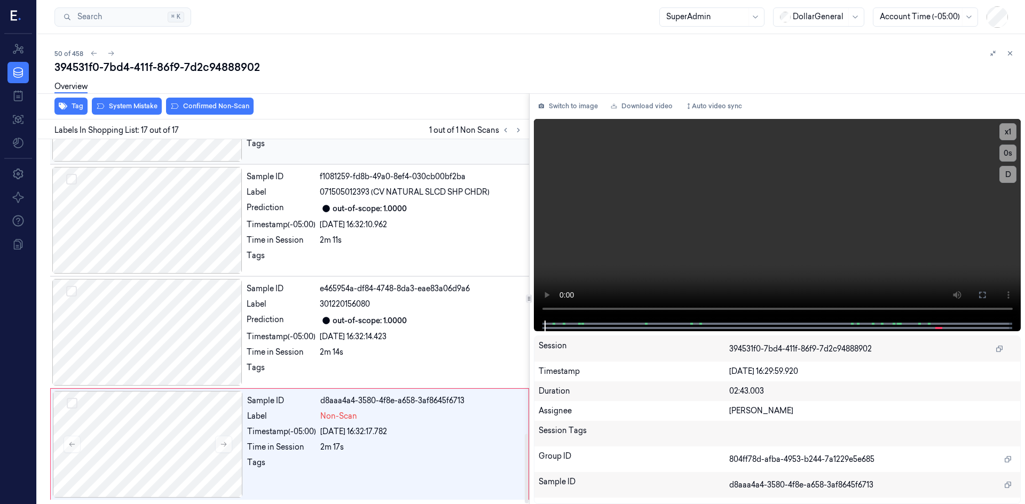
drag, startPoint x: 199, startPoint y: 223, endPoint x: 237, endPoint y: 216, distance: 39.0
click at [199, 222] on div at bounding box center [147, 220] width 190 height 107
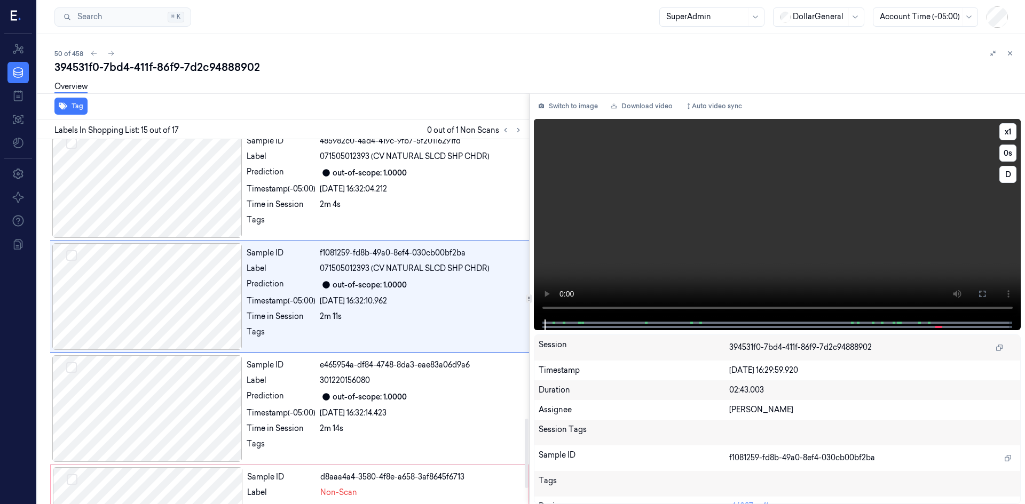
scroll to position [1442, 0]
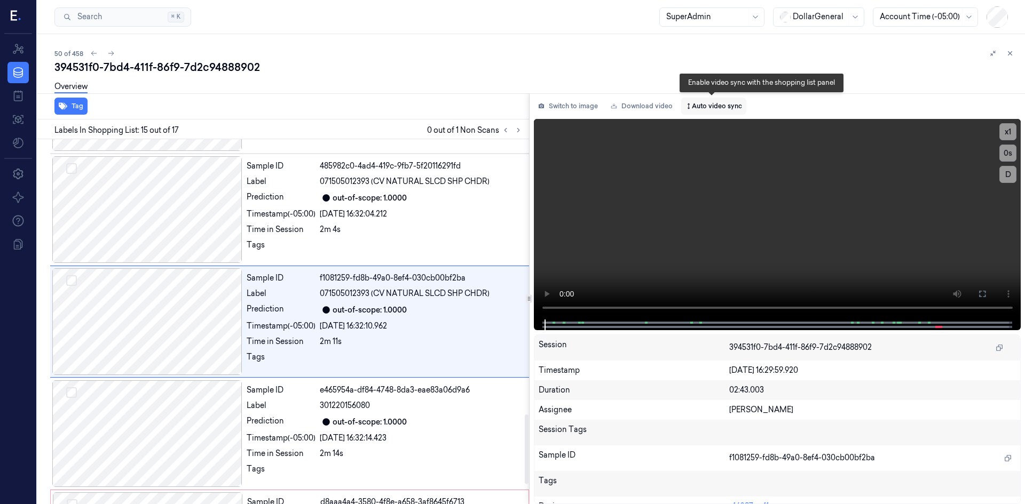
click at [731, 107] on button "Auto video sync" at bounding box center [713, 106] width 65 height 17
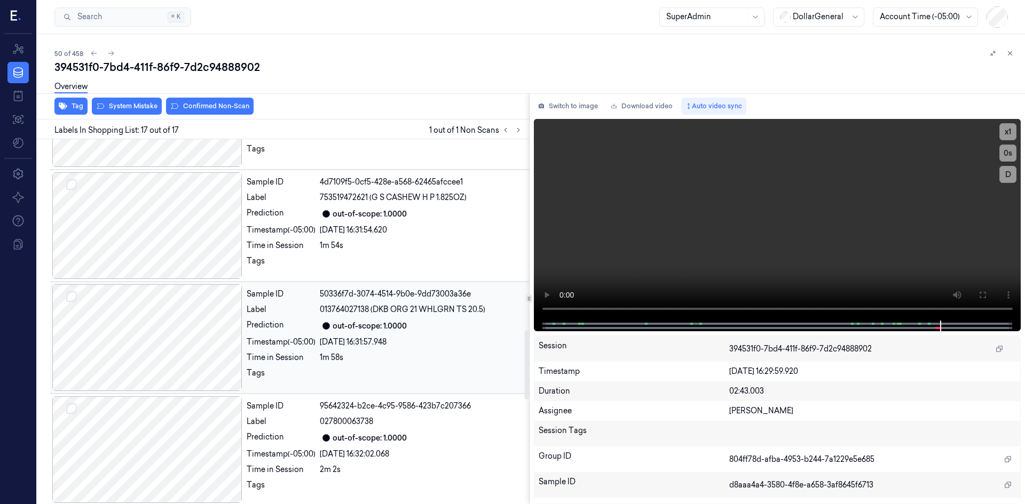
scroll to position [1010, 0]
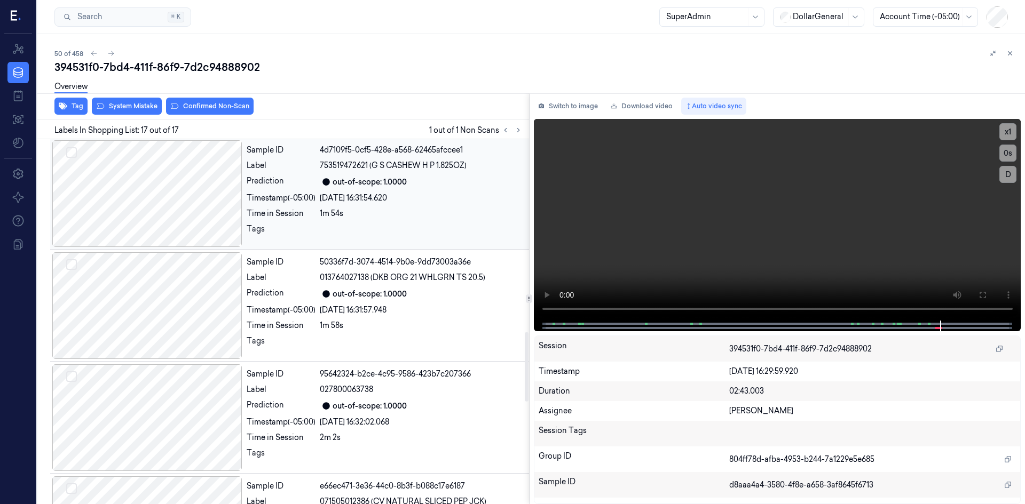
click at [174, 229] on div at bounding box center [147, 193] width 190 height 107
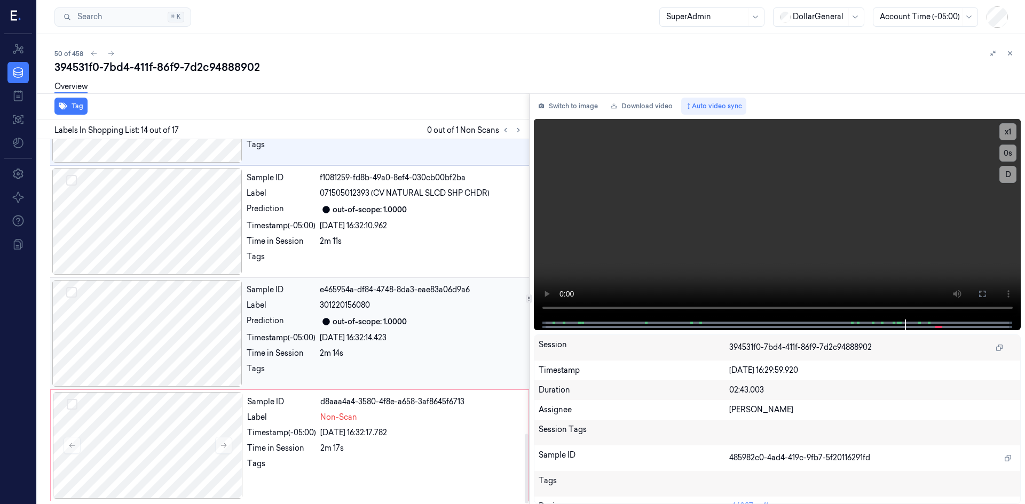
scroll to position [1543, 0]
click at [205, 436] on div at bounding box center [148, 444] width 190 height 107
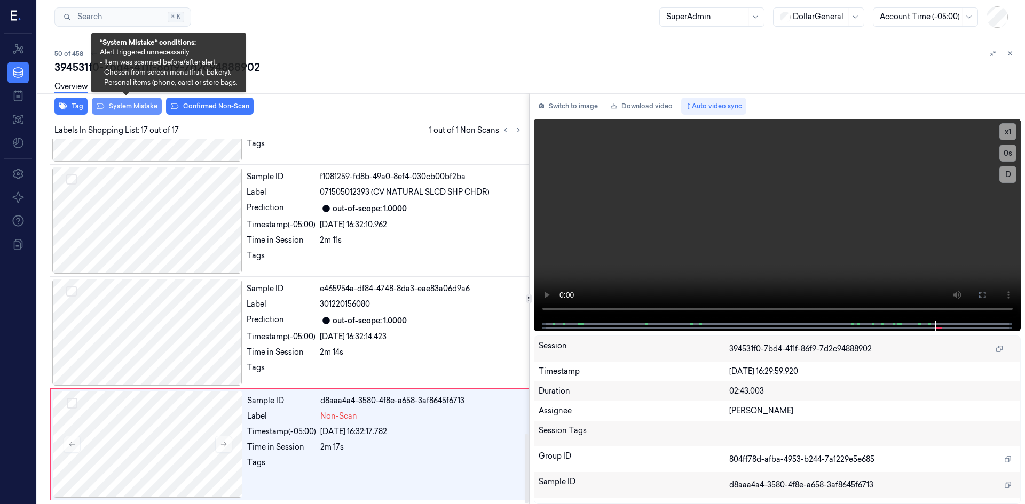
click at [137, 104] on button "System Mistake" at bounding box center [127, 106] width 70 height 17
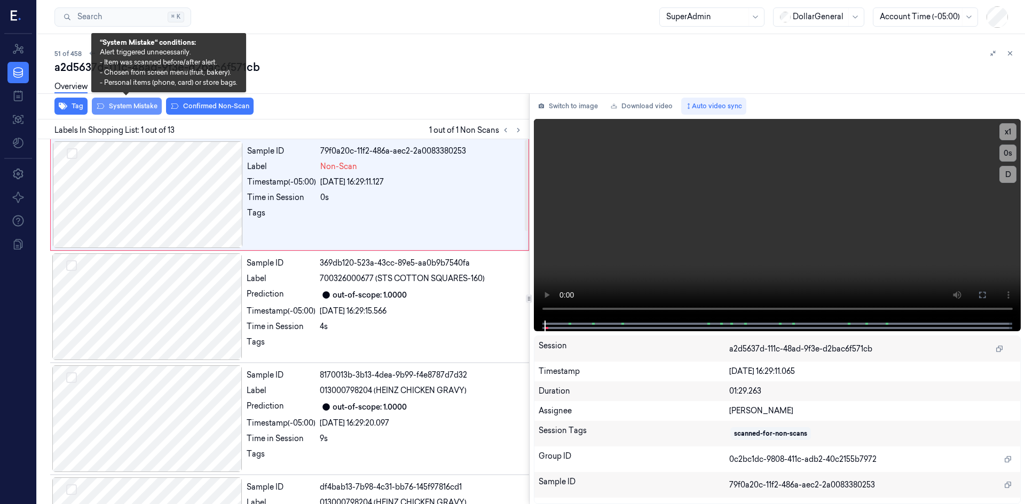
click at [140, 113] on button "System Mistake" at bounding box center [127, 106] width 70 height 17
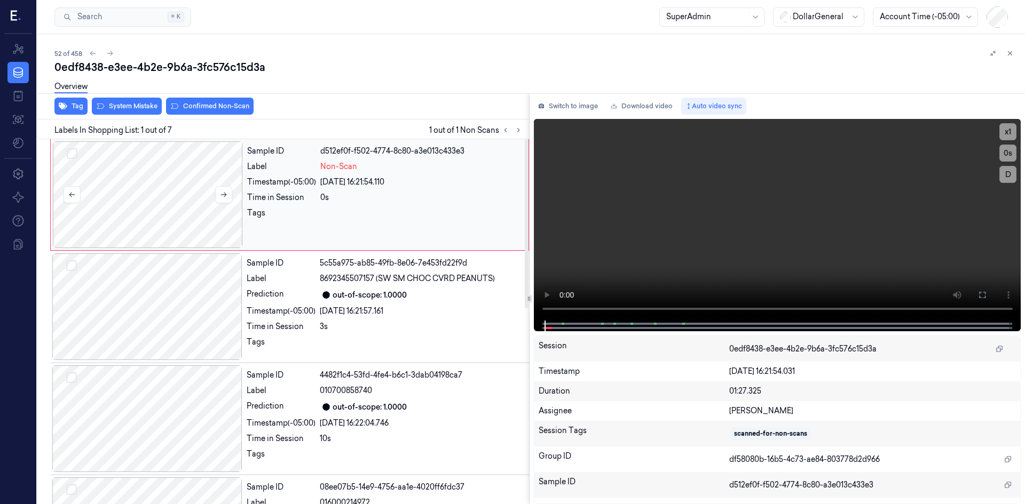
click at [214, 194] on div at bounding box center [148, 194] width 190 height 107
click at [725, 113] on button "Auto video sync" at bounding box center [713, 106] width 65 height 17
click at [575, 104] on button "Switch to image" at bounding box center [568, 106] width 68 height 17
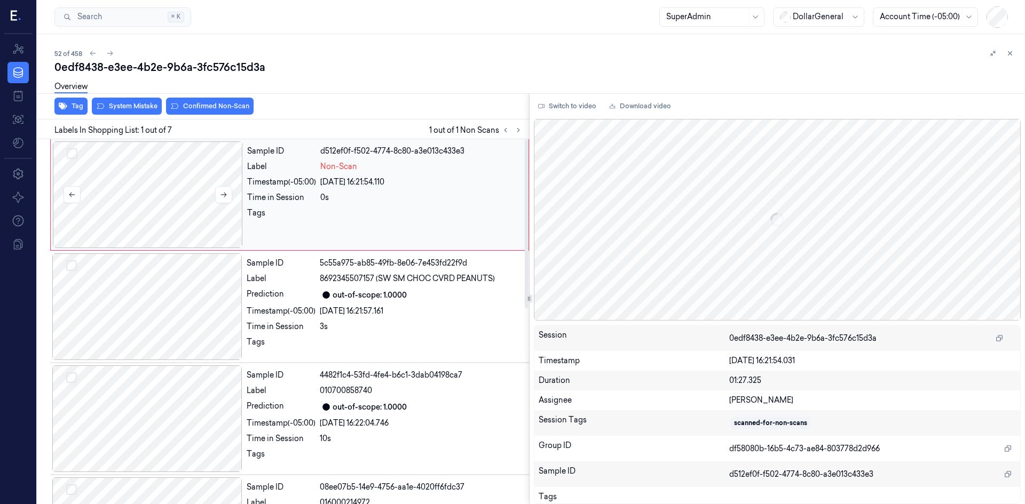
click at [192, 207] on div at bounding box center [148, 194] width 190 height 107
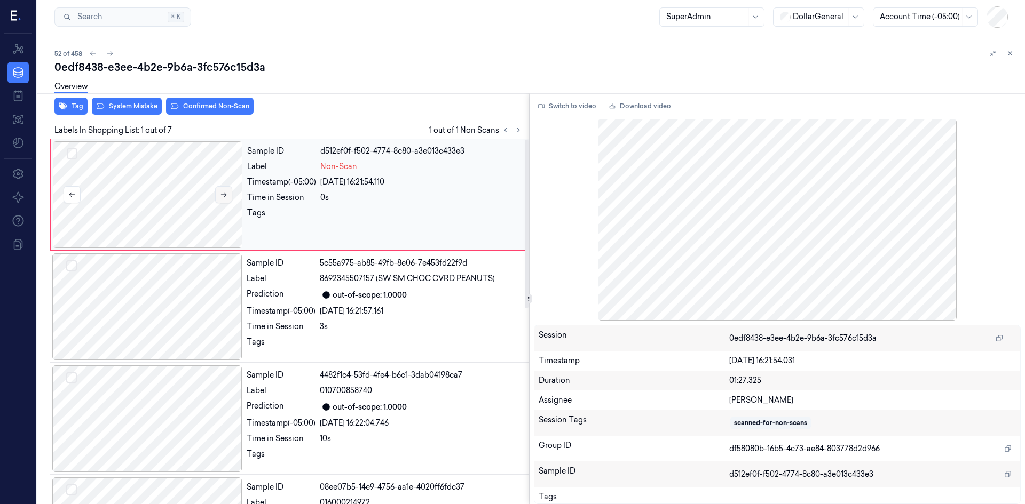
click at [218, 203] on div at bounding box center [148, 194] width 190 height 107
click at [220, 199] on button at bounding box center [223, 194] width 17 height 17
click at [220, 197] on icon at bounding box center [223, 194] width 7 height 7
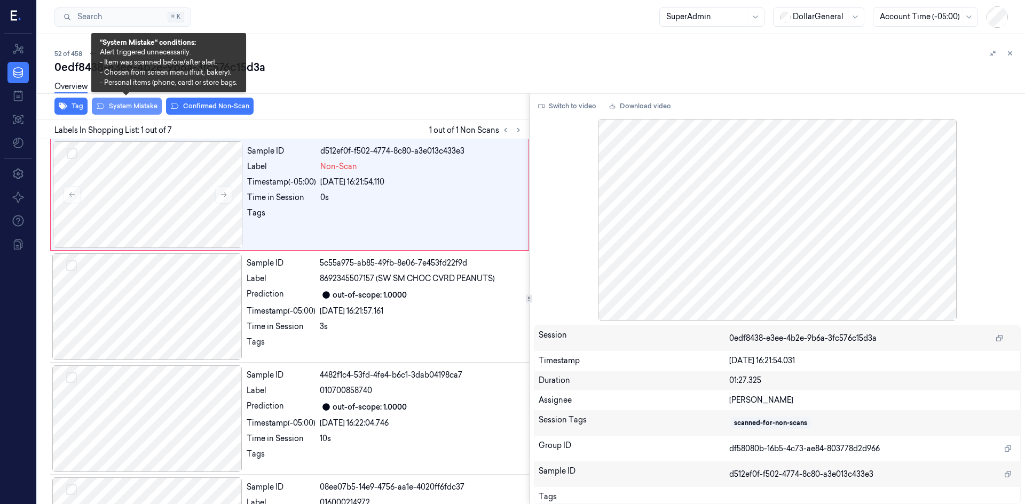
click at [123, 110] on button "System Mistake" at bounding box center [127, 106] width 70 height 17
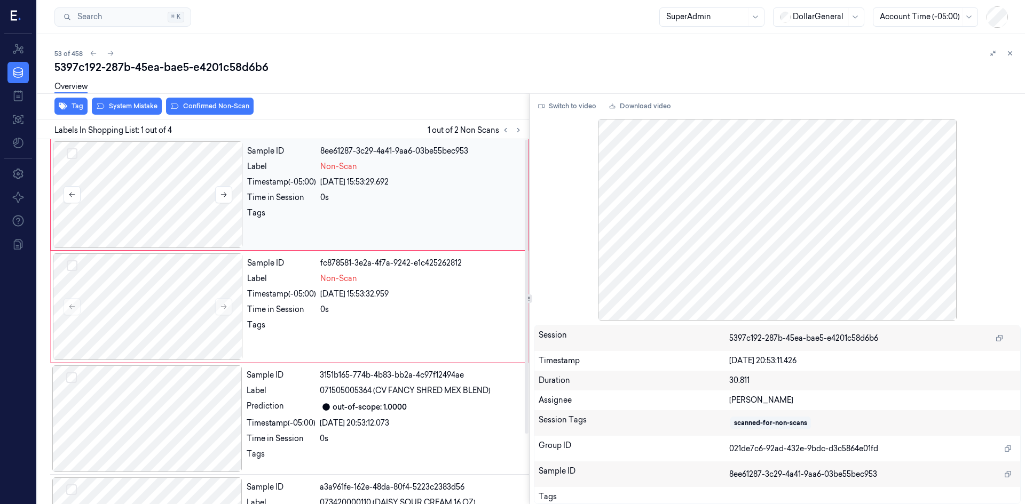
click at [225, 219] on div at bounding box center [148, 194] width 190 height 107
click at [219, 200] on button at bounding box center [223, 194] width 17 height 17
click at [581, 110] on button "Switch to video" at bounding box center [567, 106] width 67 height 17
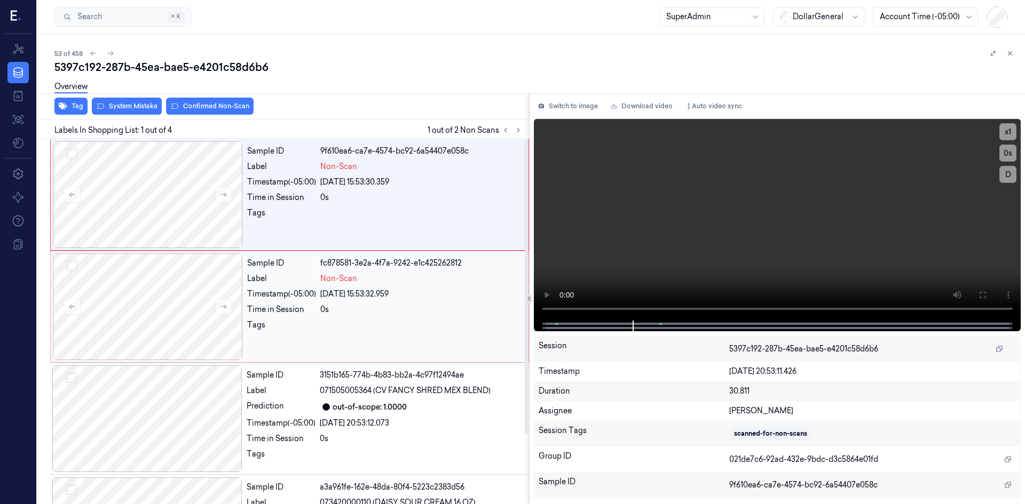
click at [336, 315] on div "0s" at bounding box center [421, 309] width 202 height 11
click at [197, 199] on div at bounding box center [148, 194] width 190 height 107
click at [202, 207] on div at bounding box center [148, 194] width 190 height 107
click at [192, 303] on div at bounding box center [148, 307] width 190 height 107
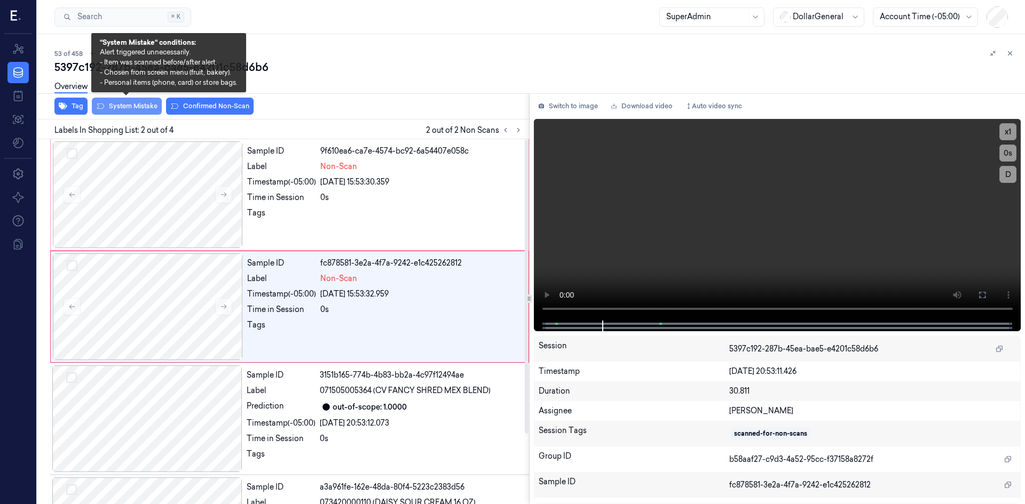
click at [149, 104] on button "System Mistake" at bounding box center [127, 106] width 70 height 17
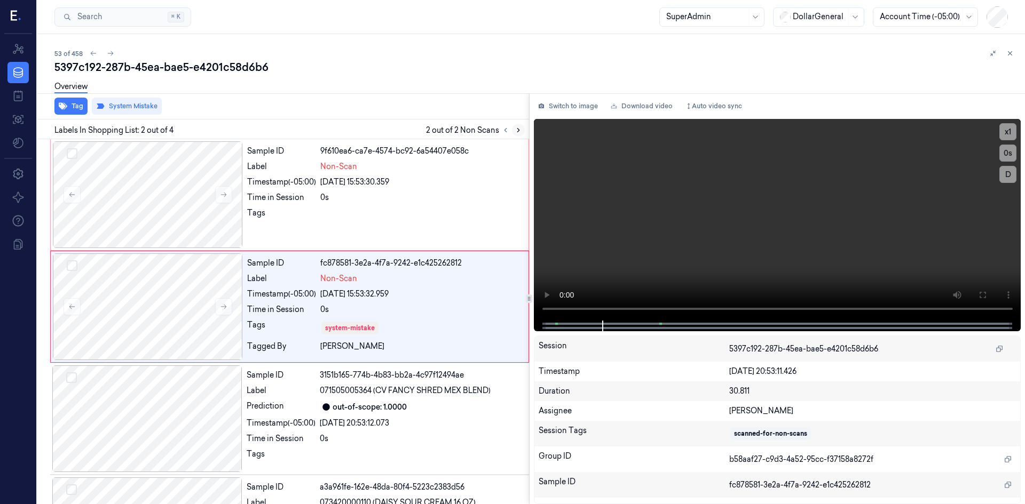
click at [522, 128] on button at bounding box center [518, 130] width 13 height 13
click at [506, 132] on icon at bounding box center [505, 129] width 7 height 7
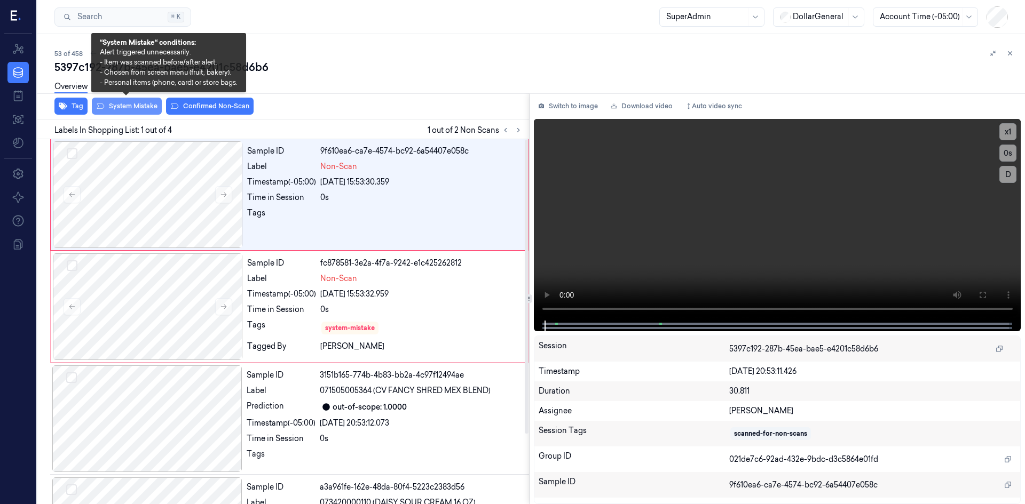
click at [124, 110] on button "System Mistake" at bounding box center [127, 106] width 70 height 17
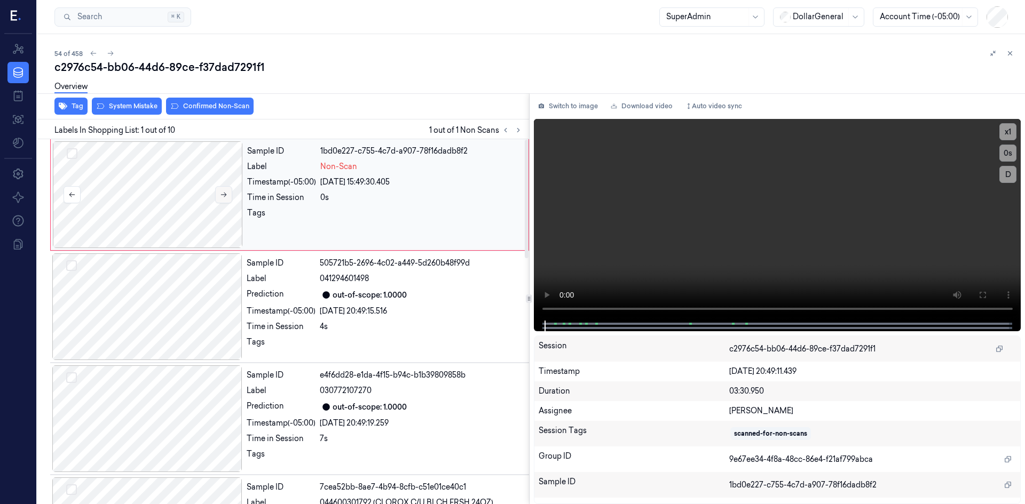
click at [218, 194] on button at bounding box center [223, 194] width 17 height 17
click at [218, 195] on button at bounding box center [223, 194] width 17 height 17
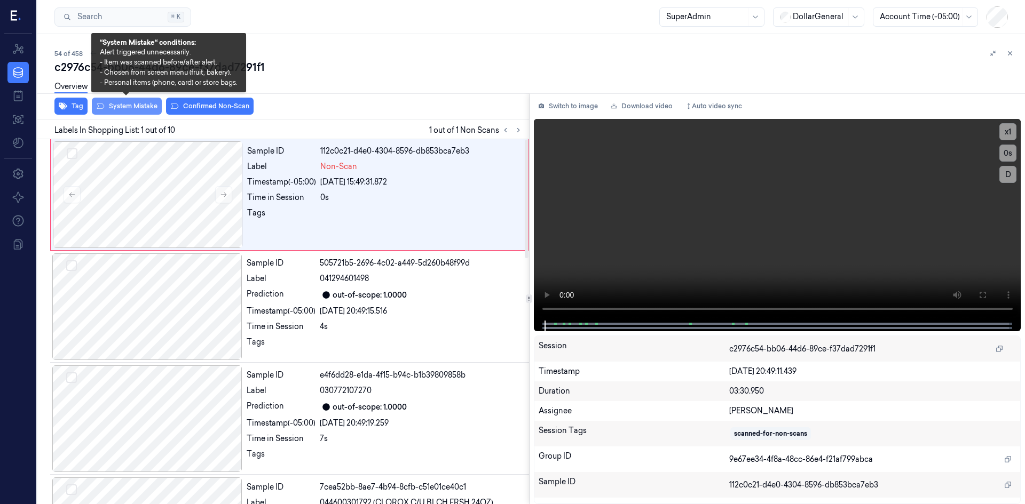
click at [134, 106] on button "System Mistake" at bounding box center [127, 106] width 70 height 17
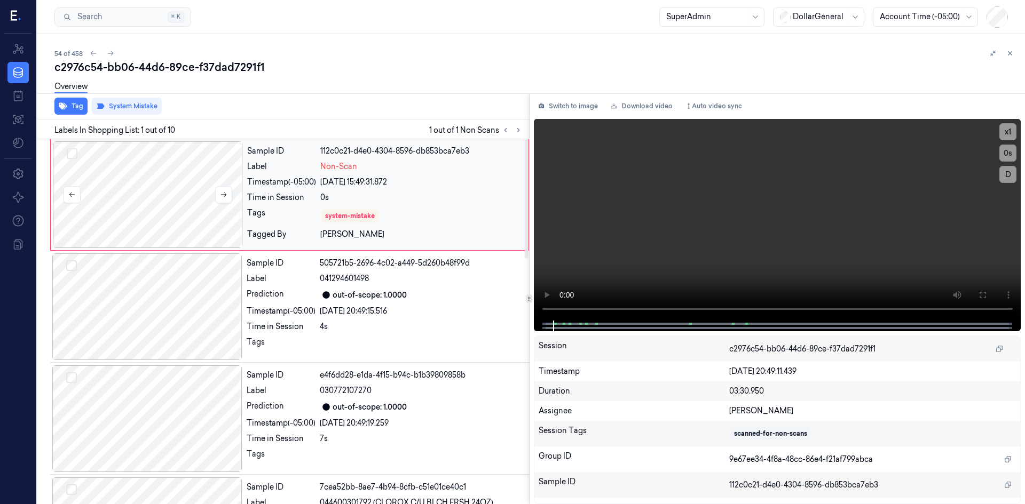
click at [210, 183] on div at bounding box center [148, 194] width 190 height 107
click at [380, 90] on div "Overview" at bounding box center [535, 88] width 962 height 27
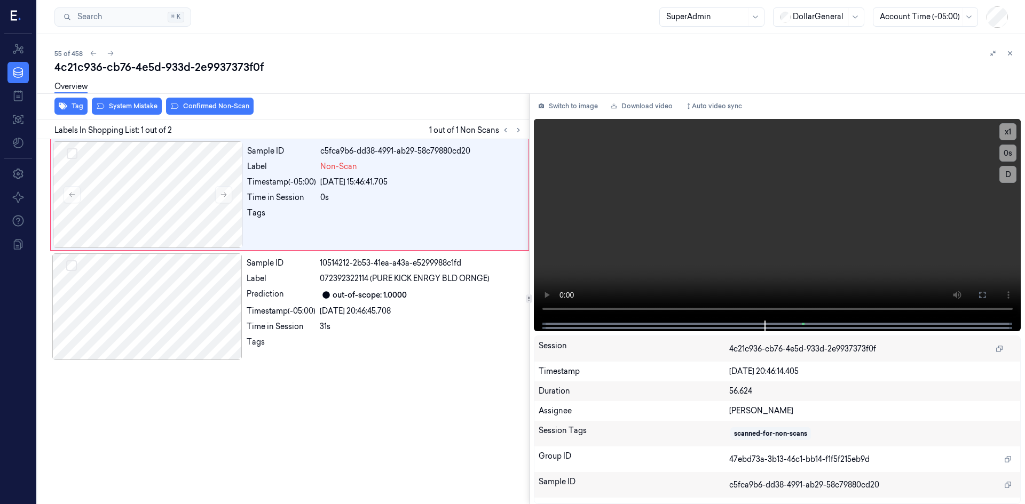
click at [118, 100] on div "Overview" at bounding box center [535, 88] width 962 height 27
click at [257, 211] on div "Tags" at bounding box center [281, 216] width 69 height 17
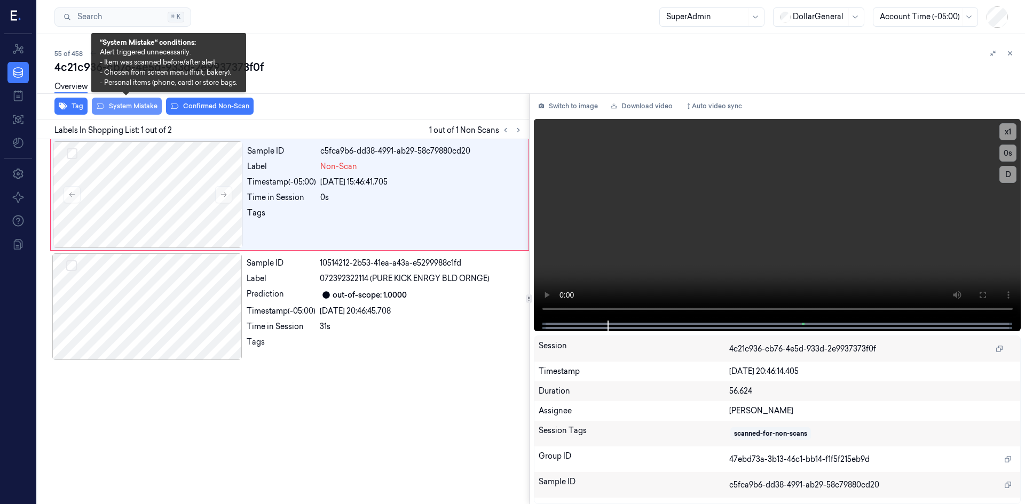
click at [150, 110] on button "System Mistake" at bounding box center [127, 106] width 70 height 17
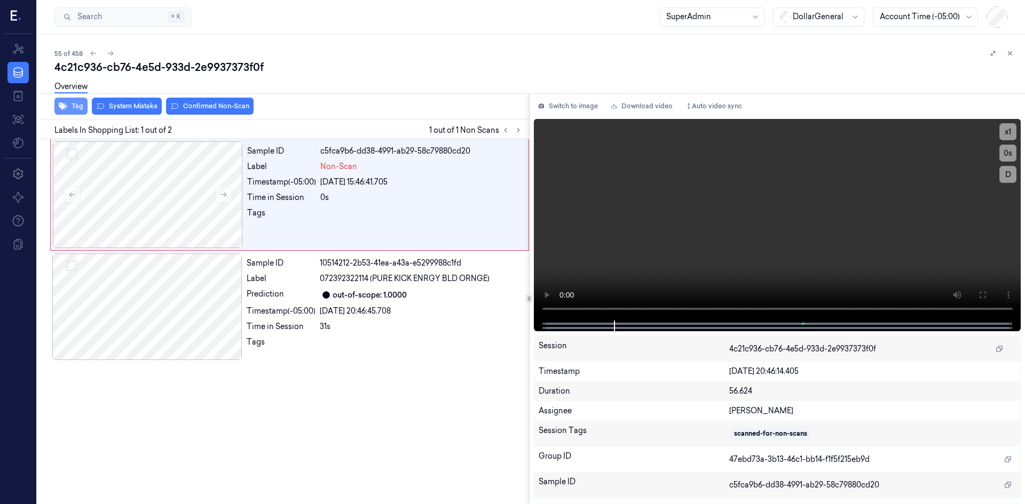
click at [72, 109] on button "Tag" at bounding box center [70, 106] width 33 height 17
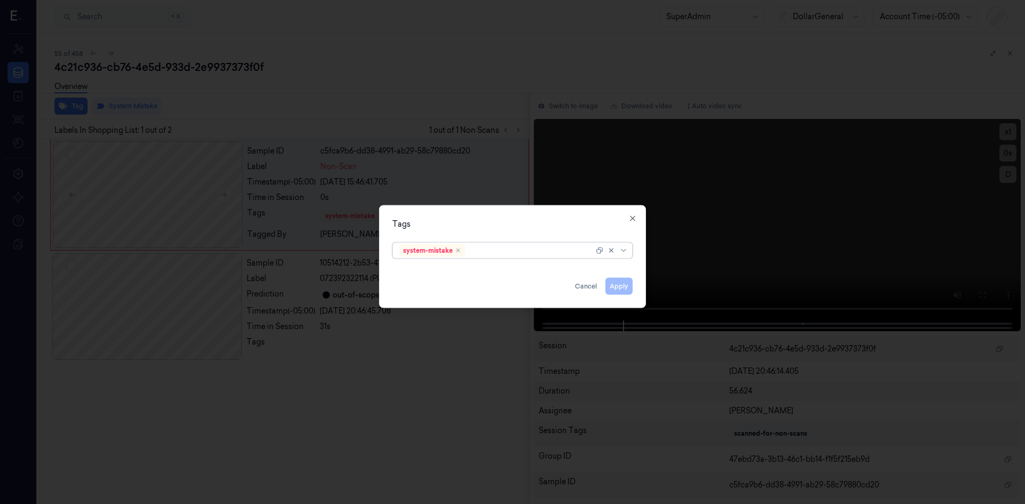
click at [528, 251] on div at bounding box center [530, 250] width 126 height 11
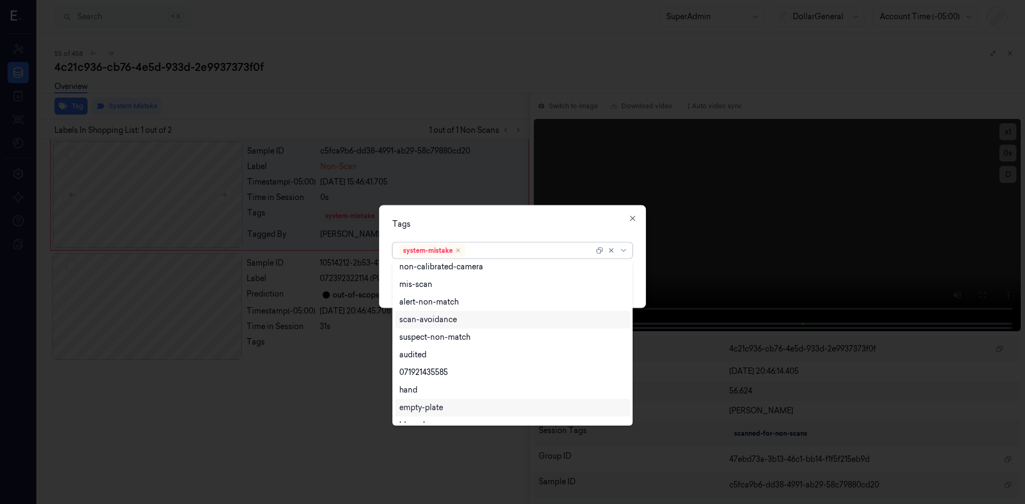
scroll to position [175, 0]
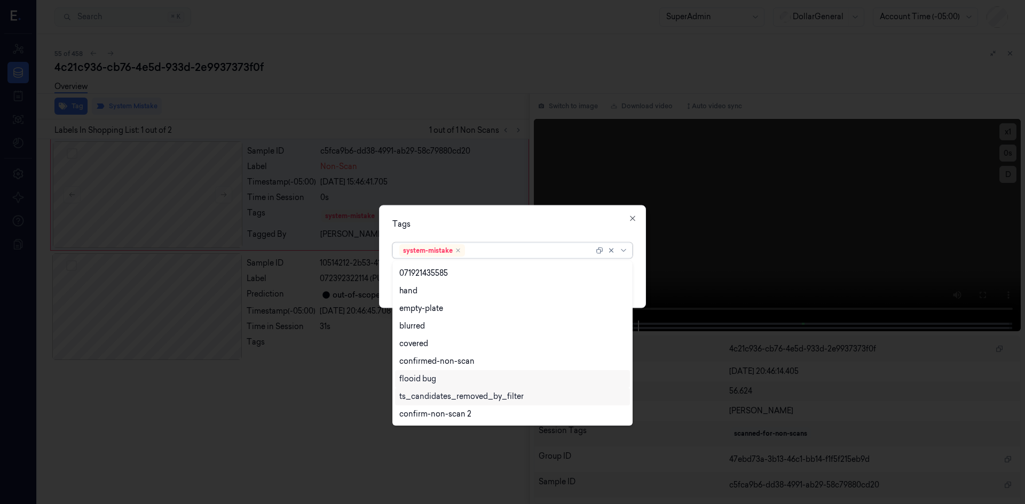
click at [480, 384] on div "flooid bug" at bounding box center [512, 379] width 226 height 11
click at [563, 224] on div "Tags" at bounding box center [512, 223] width 240 height 11
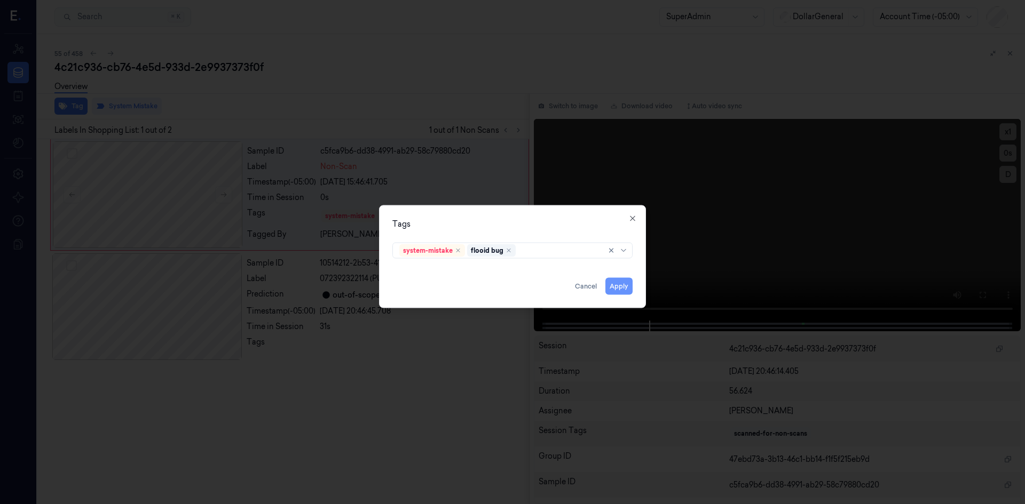
click at [617, 283] on button "Apply" at bounding box center [618, 286] width 27 height 17
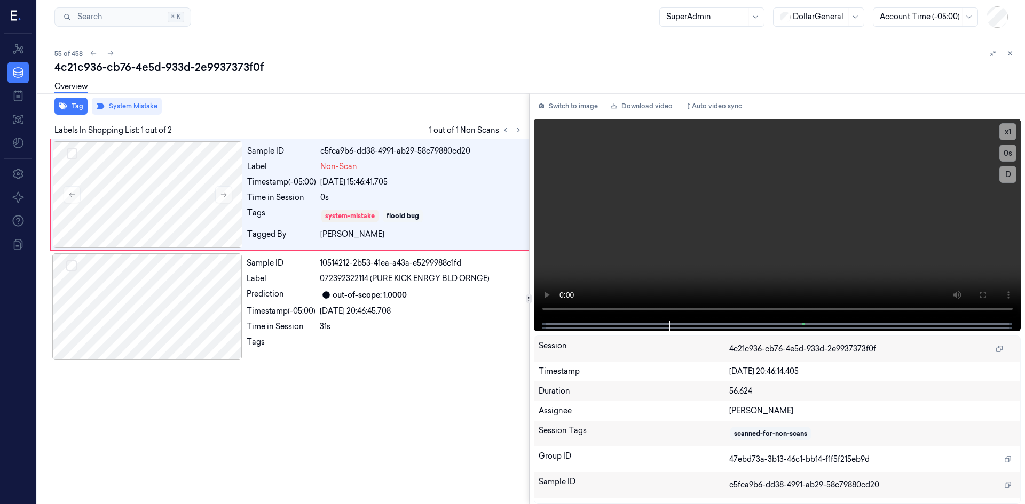
click at [474, 94] on div "Overview" at bounding box center [535, 88] width 962 height 27
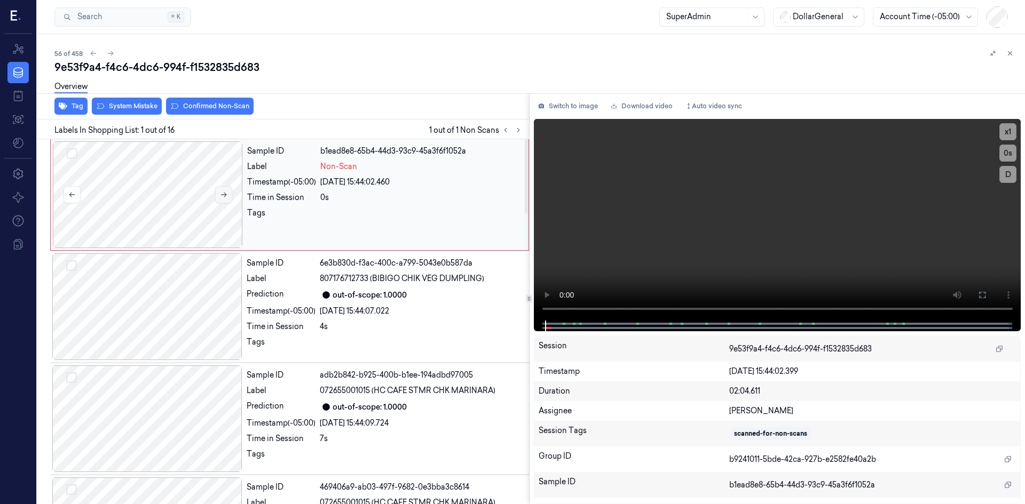
click at [228, 196] on button at bounding box center [223, 194] width 17 height 17
click at [1010, 53] on icon at bounding box center [1009, 53] width 7 height 7
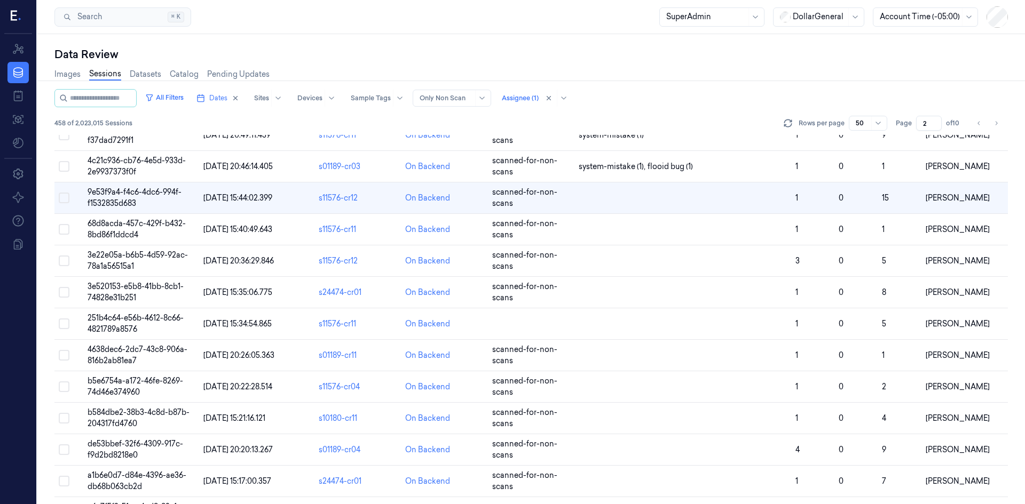
scroll to position [12, 0]
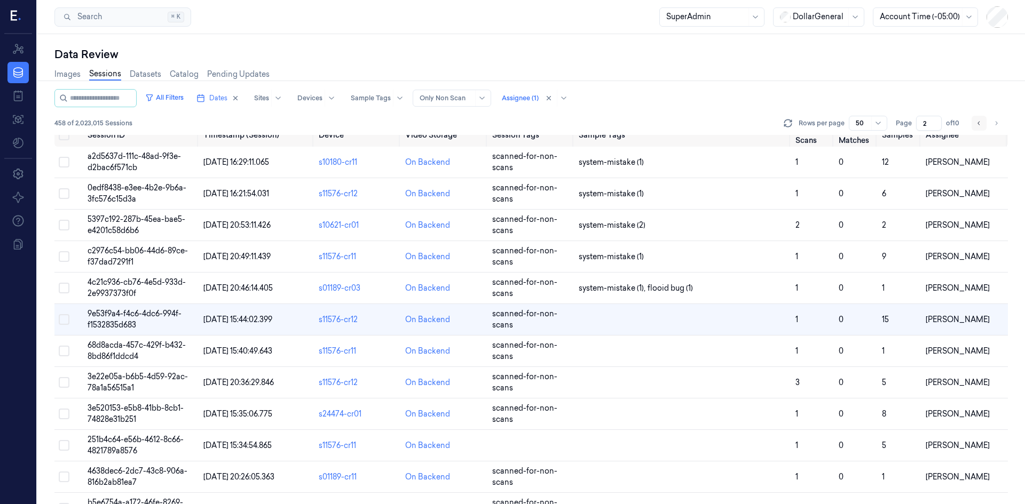
click at [981, 125] on icon "Go to previous page" at bounding box center [979, 123] width 6 height 9
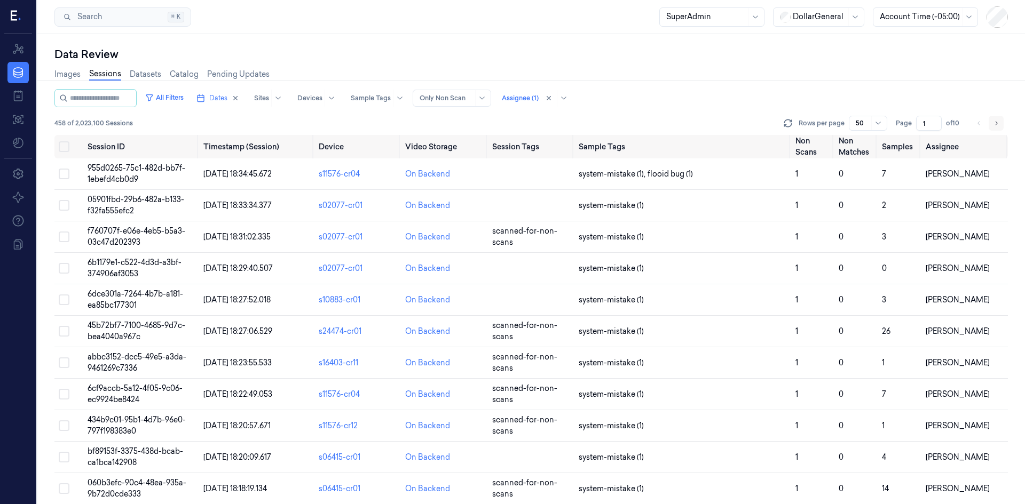
click at [1001, 123] on button "Go to next page" at bounding box center [995, 123] width 15 height 15
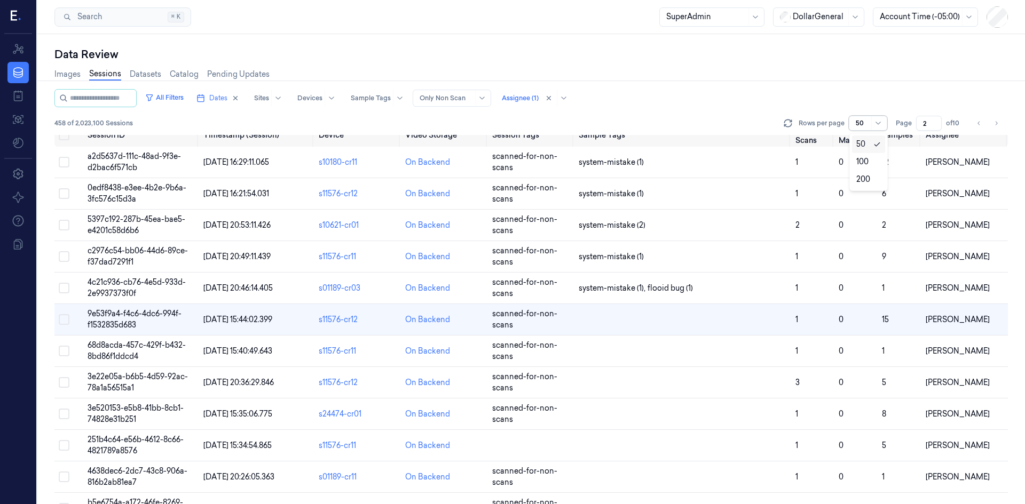
click at [864, 120] on div "50" at bounding box center [868, 123] width 38 height 15
click at [869, 178] on div "200" at bounding box center [863, 179] width 14 height 11
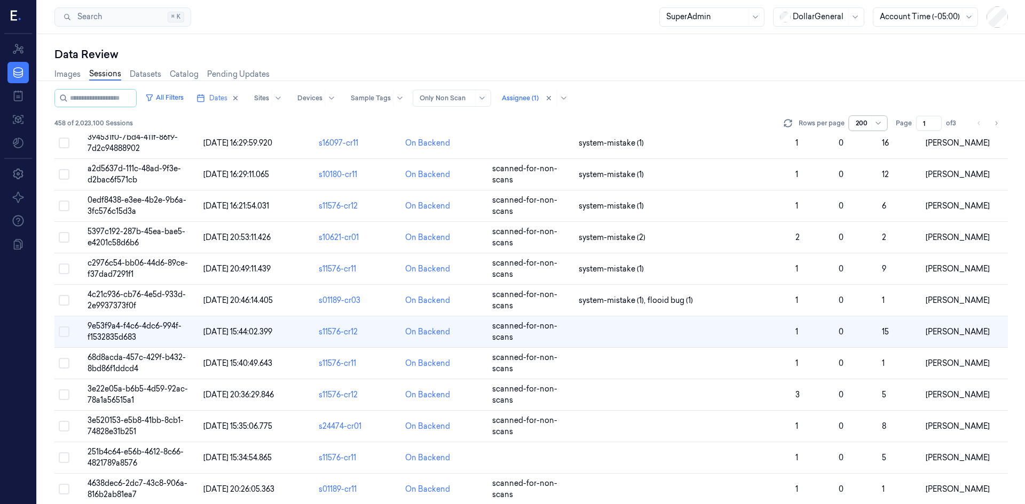
scroll to position [1586, 0]
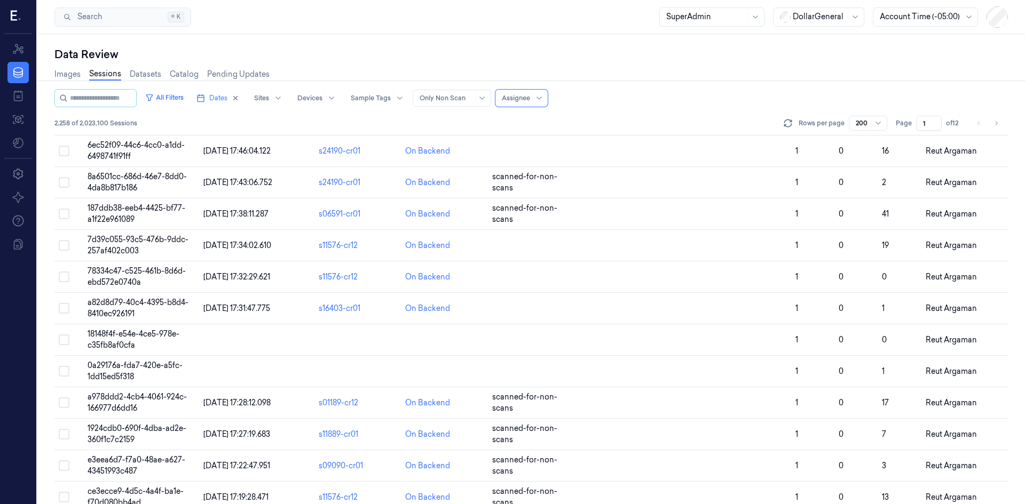
scroll to position [1586, 0]
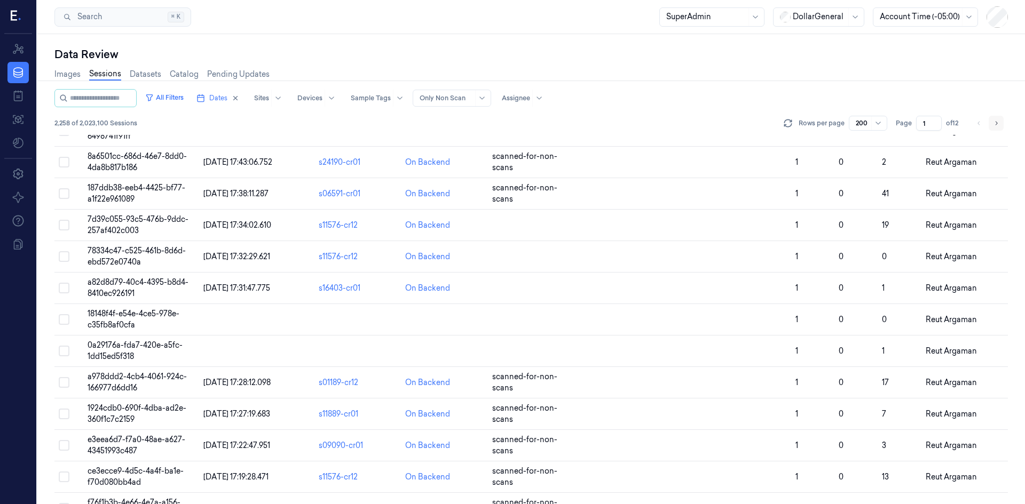
click at [999, 126] on button "Go to next page" at bounding box center [995, 123] width 15 height 15
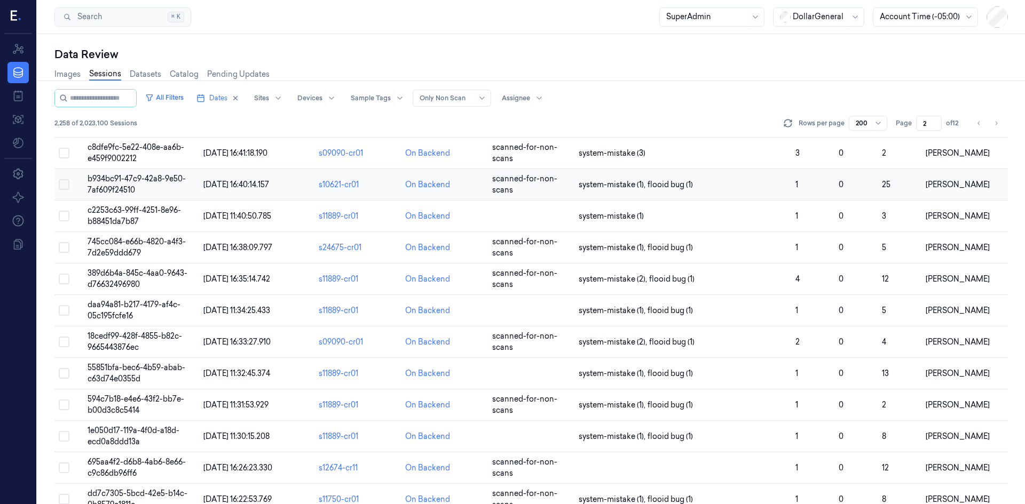
scroll to position [694, 0]
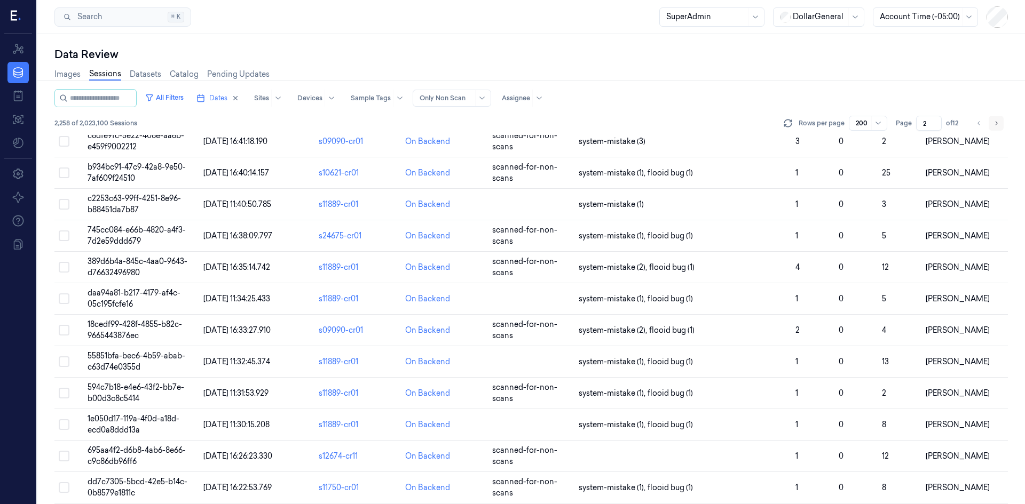
click at [992, 126] on button "Go to next page" at bounding box center [995, 123] width 15 height 15
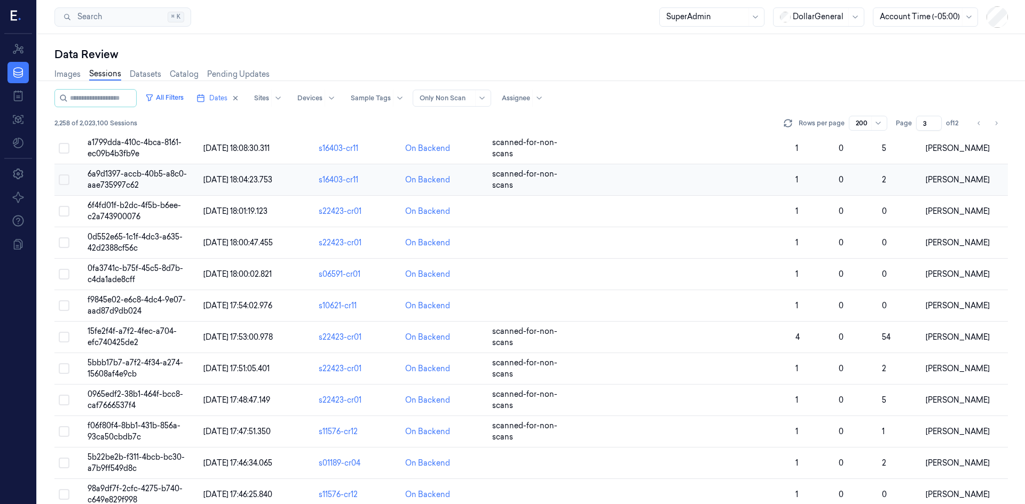
scroll to position [374, 0]
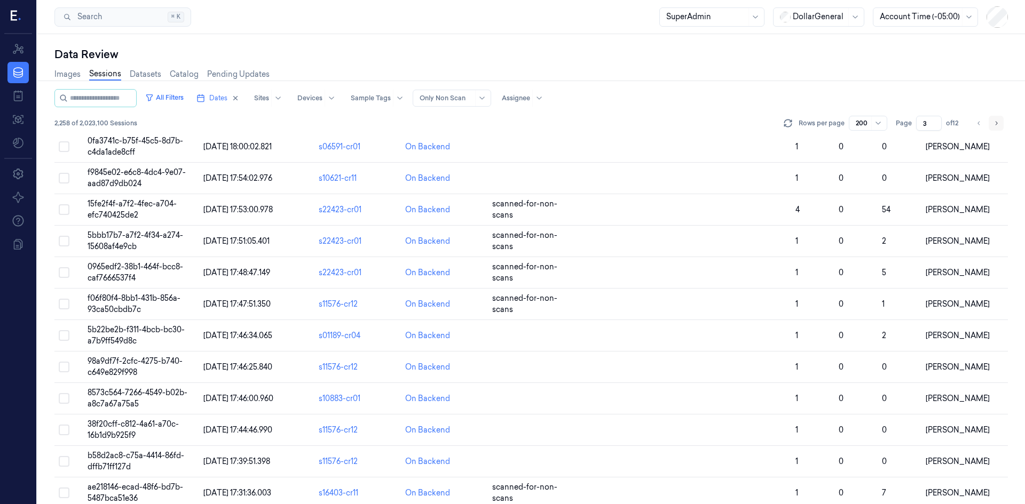
click at [997, 126] on icon "Go to next page" at bounding box center [996, 123] width 6 height 9
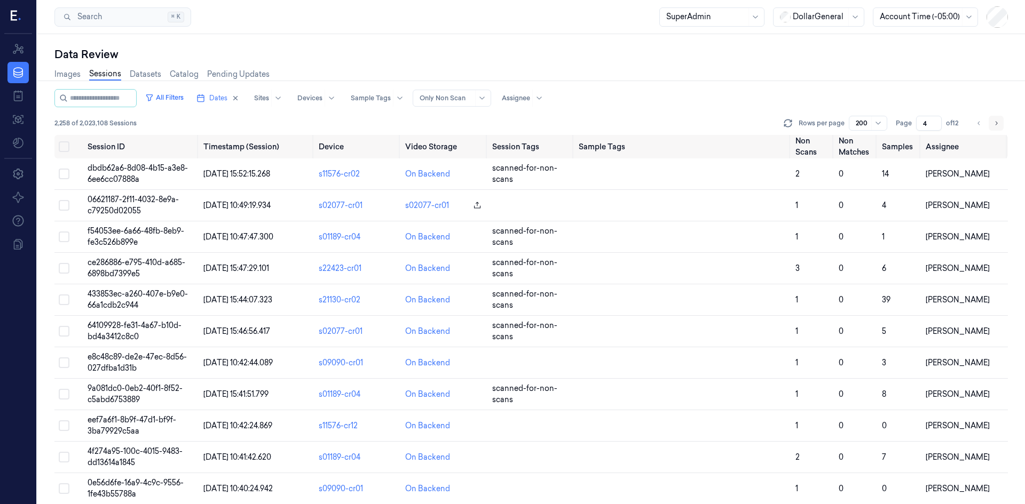
click at [998, 124] on icon "Go to next page" at bounding box center [996, 123] width 6 height 9
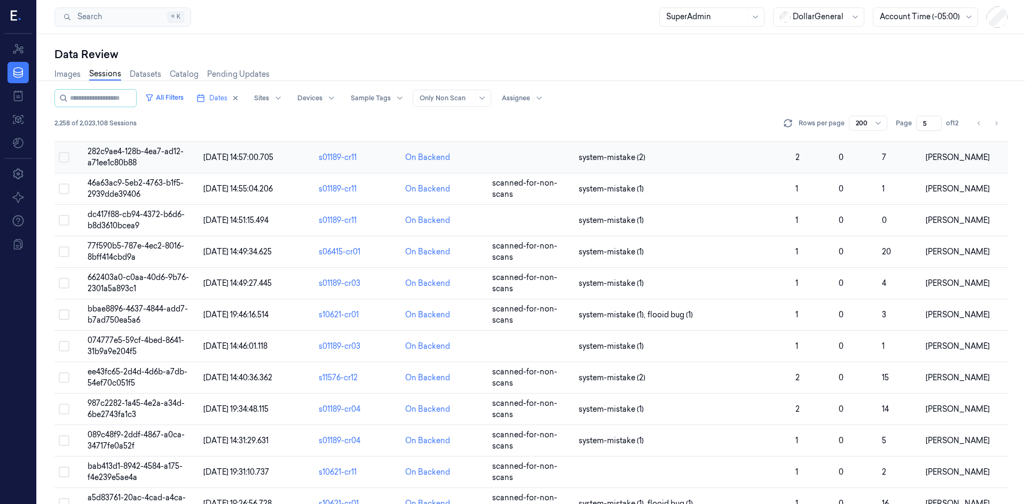
scroll to position [2989, 0]
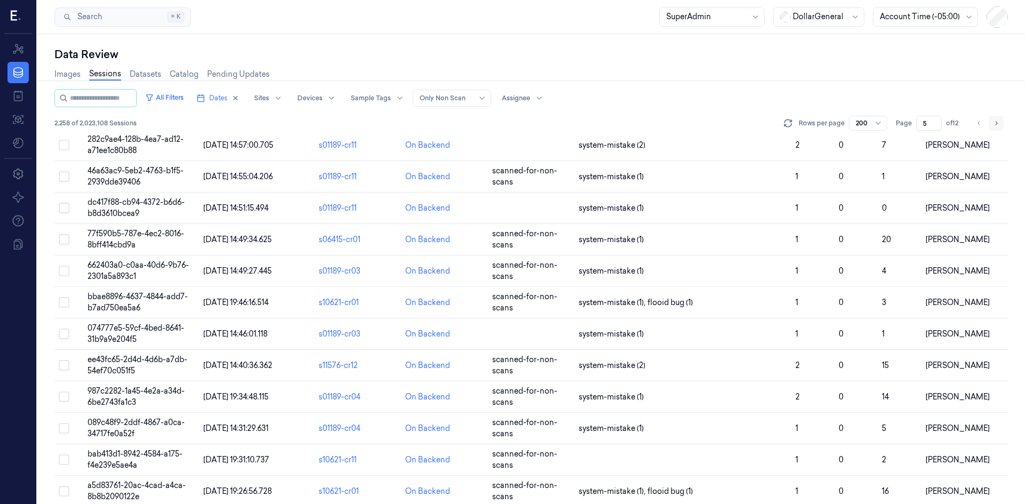
click at [994, 130] on button "Go to next page" at bounding box center [995, 123] width 15 height 15
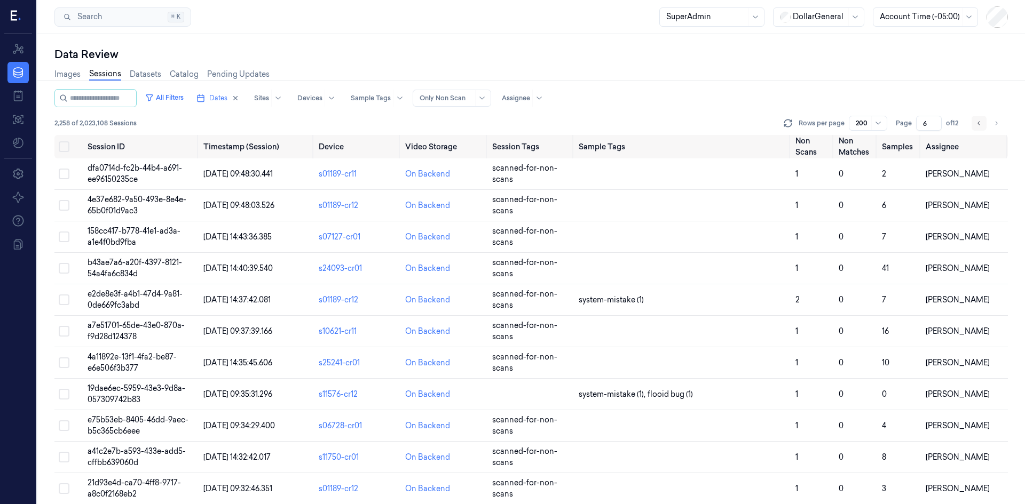
click at [984, 125] on button "Go to previous page" at bounding box center [978, 123] width 15 height 15
type input "5"
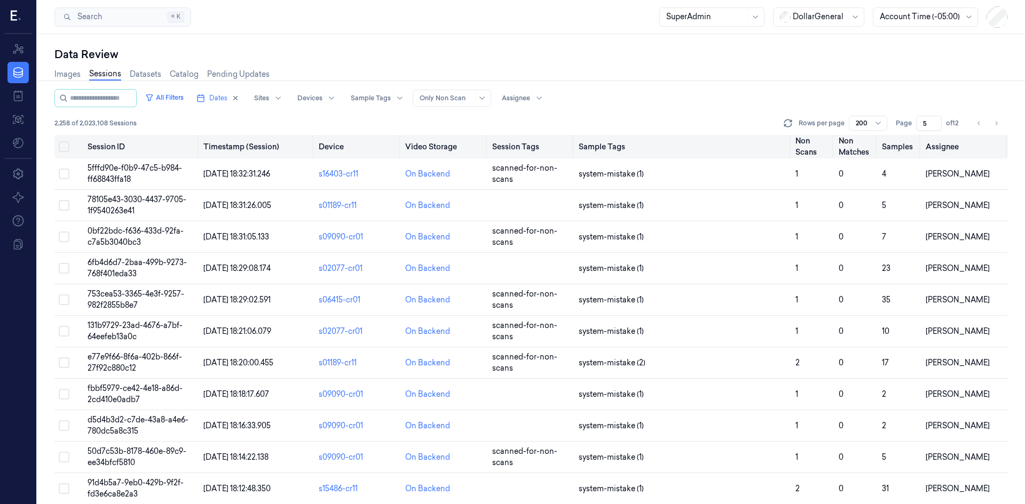
click at [62, 148] on button "Select all" at bounding box center [64, 146] width 11 height 11
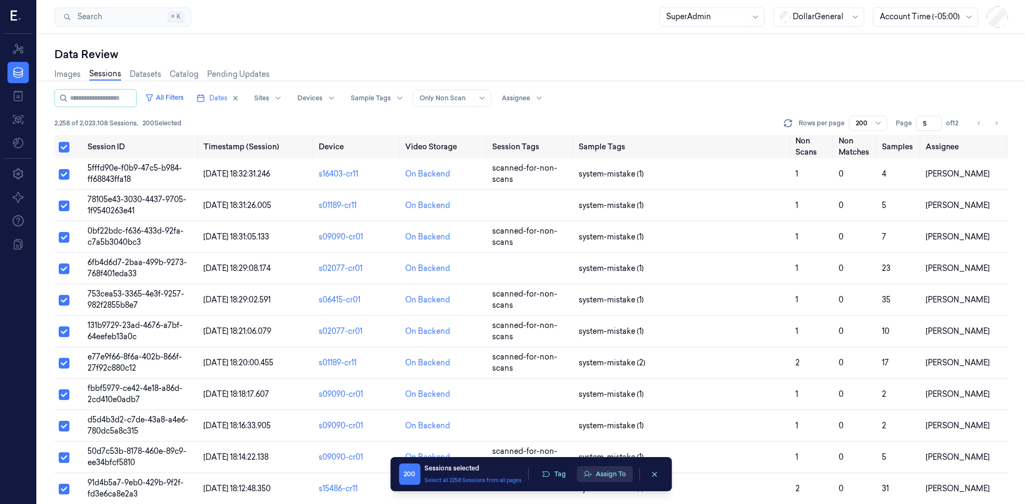
click at [611, 474] on button "Assign To" at bounding box center [604, 474] width 56 height 16
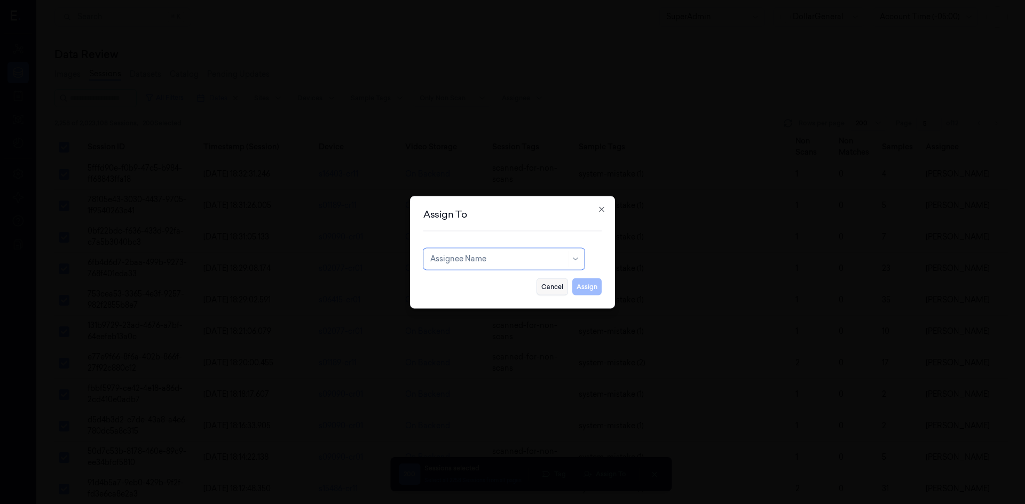
click at [550, 287] on button "Cancel" at bounding box center [551, 286] width 31 height 17
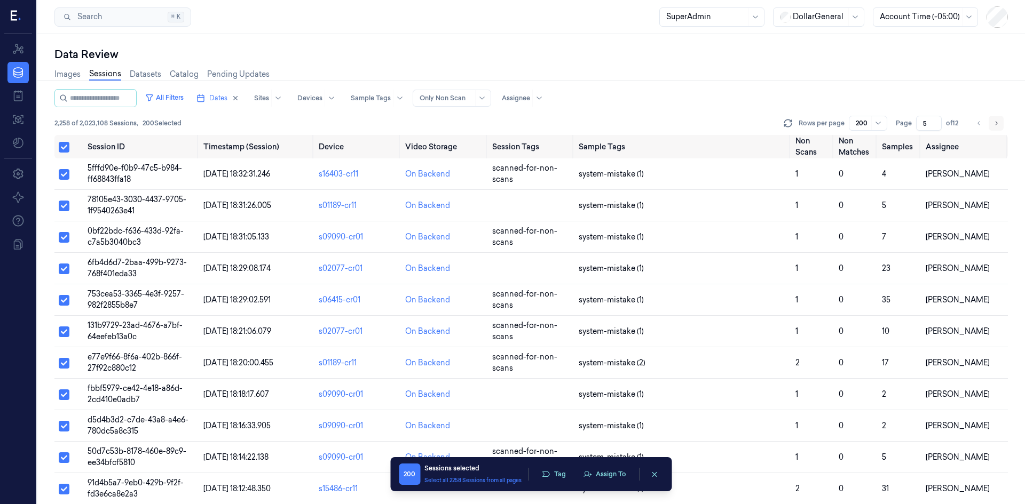
click at [994, 125] on icon "Go to next page" at bounding box center [996, 123] width 6 height 9
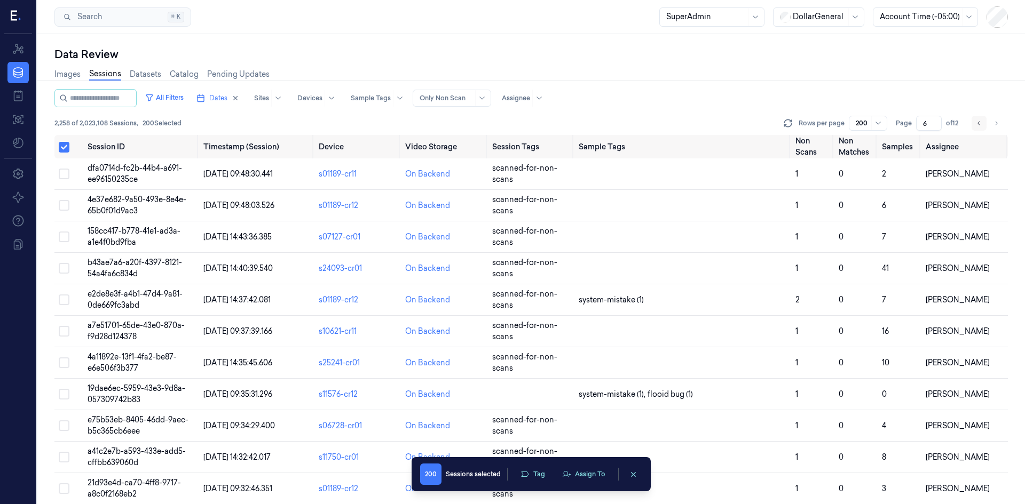
click at [985, 122] on button "Go to previous page" at bounding box center [978, 123] width 15 height 15
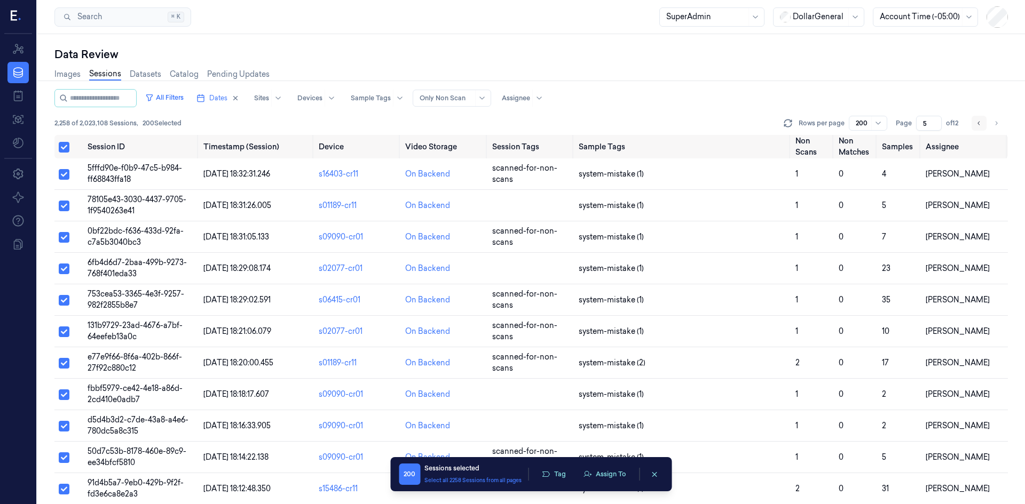
click at [985, 122] on button "Go to previous page" at bounding box center [978, 123] width 15 height 15
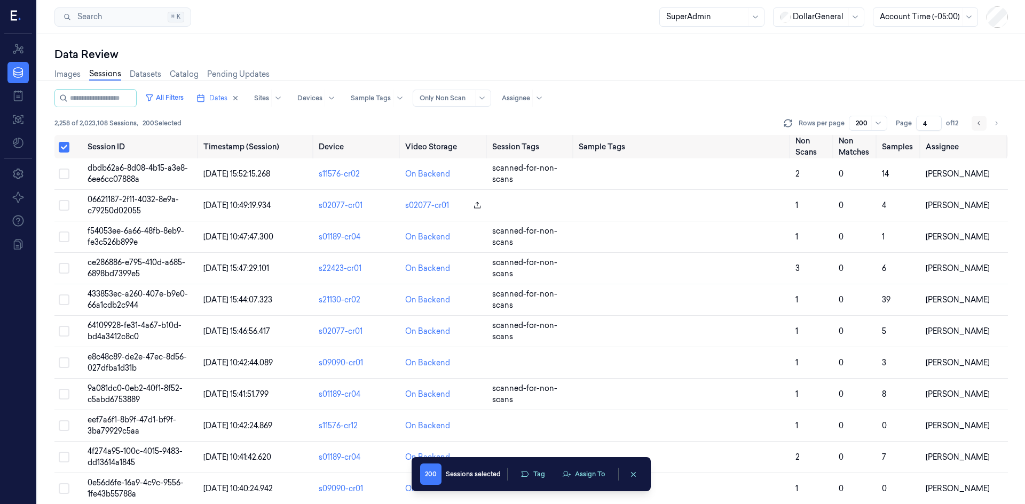
click at [983, 123] on button "Go to previous page" at bounding box center [978, 123] width 15 height 15
click at [981, 127] on icon "Go to previous page" at bounding box center [979, 123] width 6 height 9
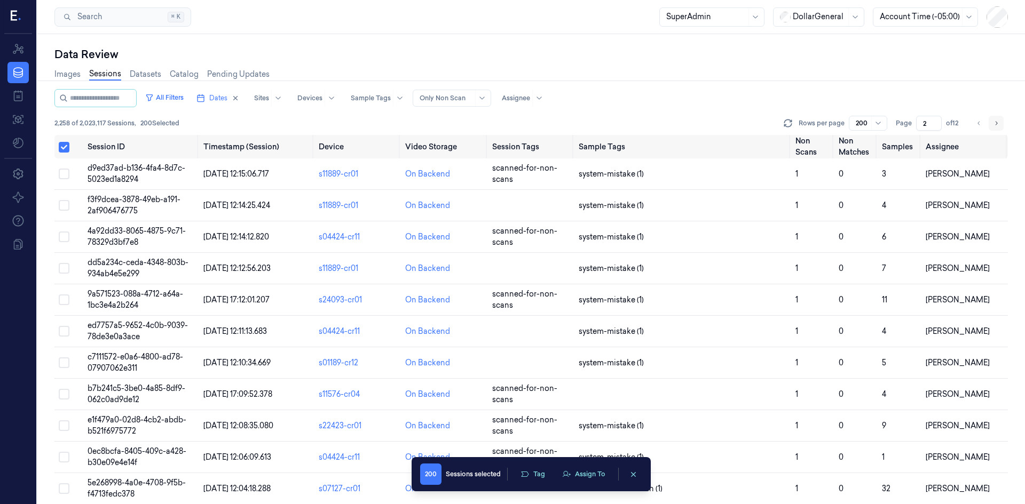
click at [999, 122] on button "Go to next page" at bounding box center [995, 123] width 15 height 15
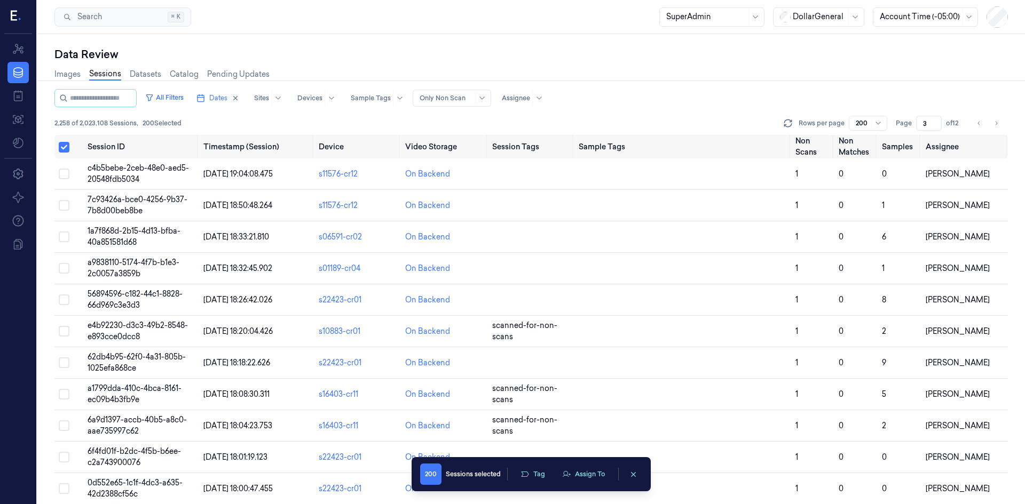
click at [1008, 120] on div "Data Review Images Sessions Datasets Catalog Pending Updates All Filters Dates …" at bounding box center [530, 269] width 987 height 470
click at [1000, 128] on button "Go to next page" at bounding box center [995, 123] width 15 height 15
click at [992, 123] on button "Go to next page" at bounding box center [995, 123] width 15 height 15
type input "5"
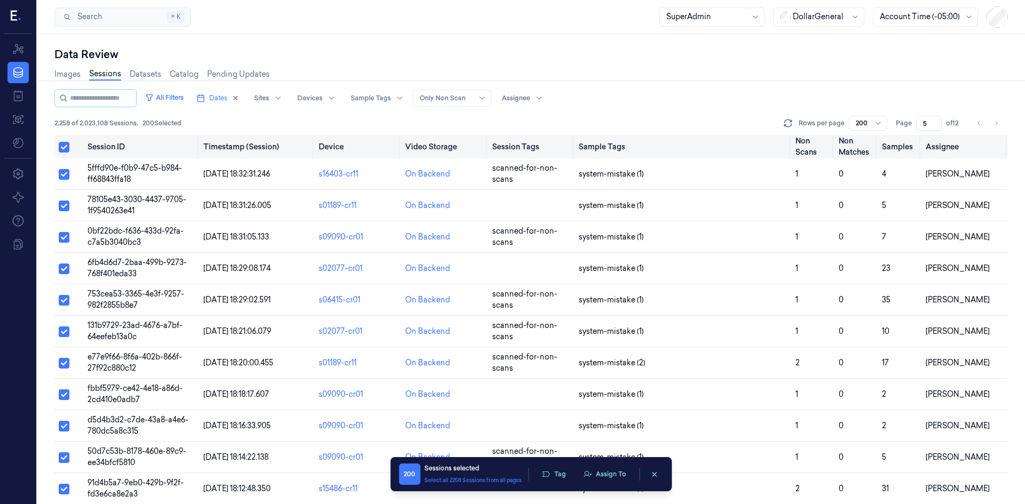
click at [62, 147] on button "Select all" at bounding box center [64, 147] width 11 height 11
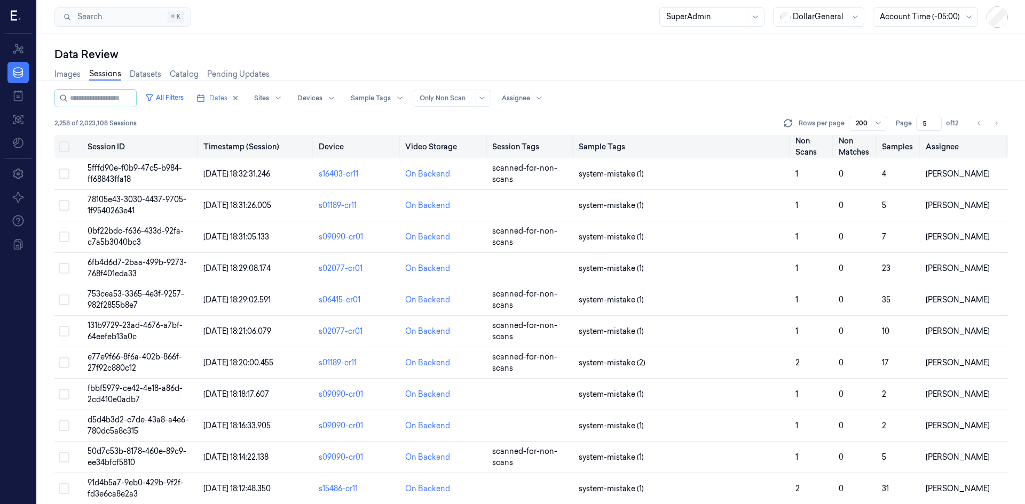
click at [64, 149] on button "Select all" at bounding box center [64, 146] width 11 height 11
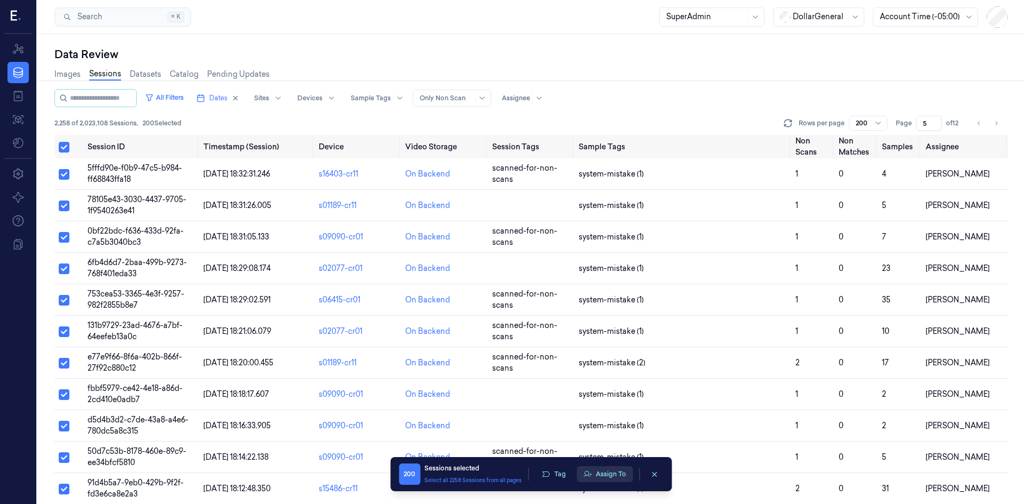
click at [612, 480] on button "Assign To" at bounding box center [604, 474] width 56 height 16
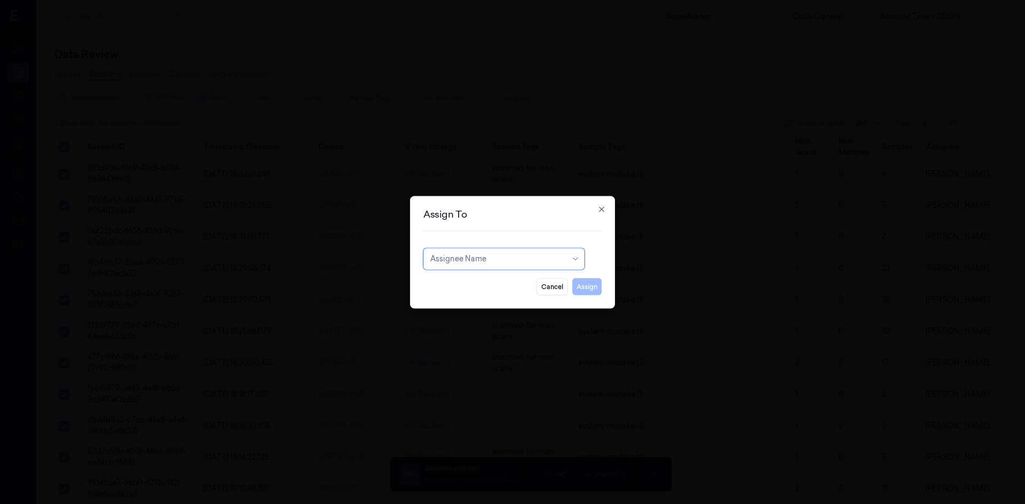
click at [499, 262] on div at bounding box center [498, 259] width 136 height 11
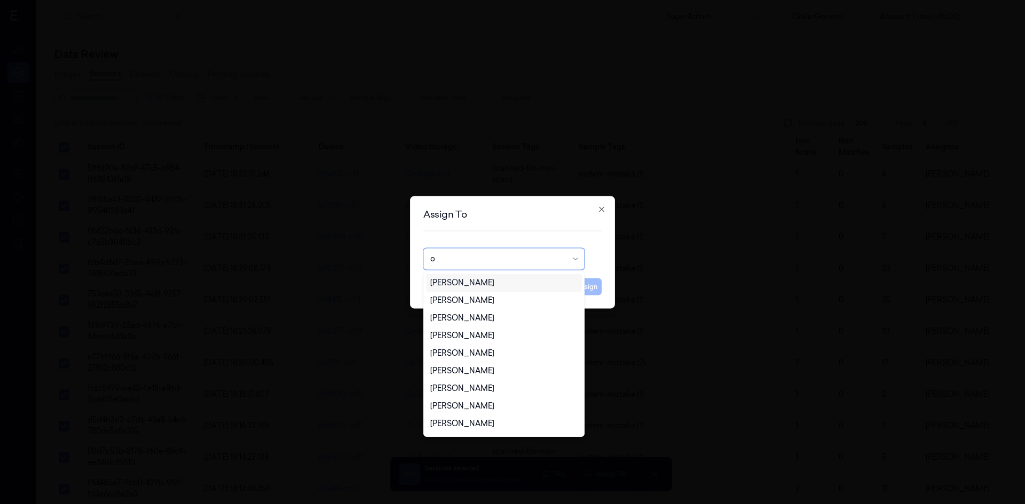
type input "of"
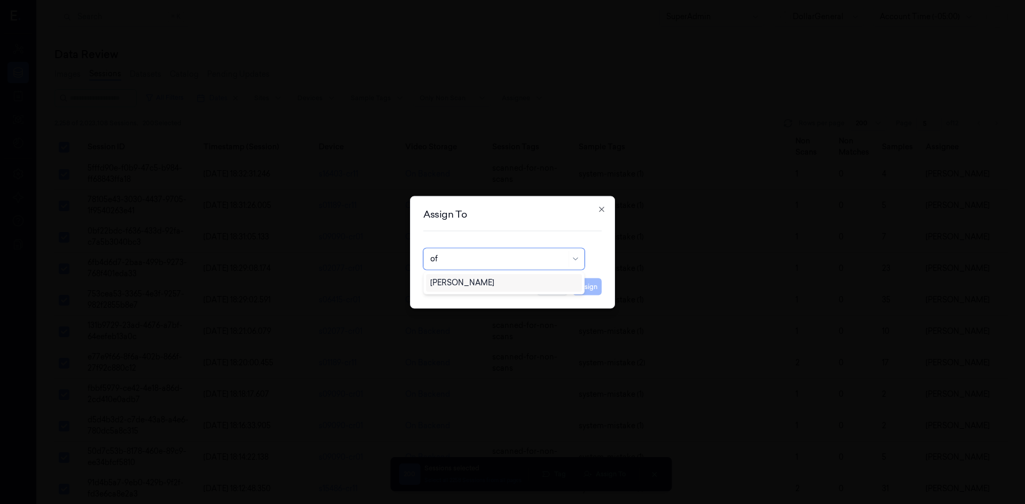
click at [515, 282] on div "Ofir Mordechay" at bounding box center [503, 283] width 147 height 11
click at [589, 280] on button "Assign" at bounding box center [586, 286] width 29 height 17
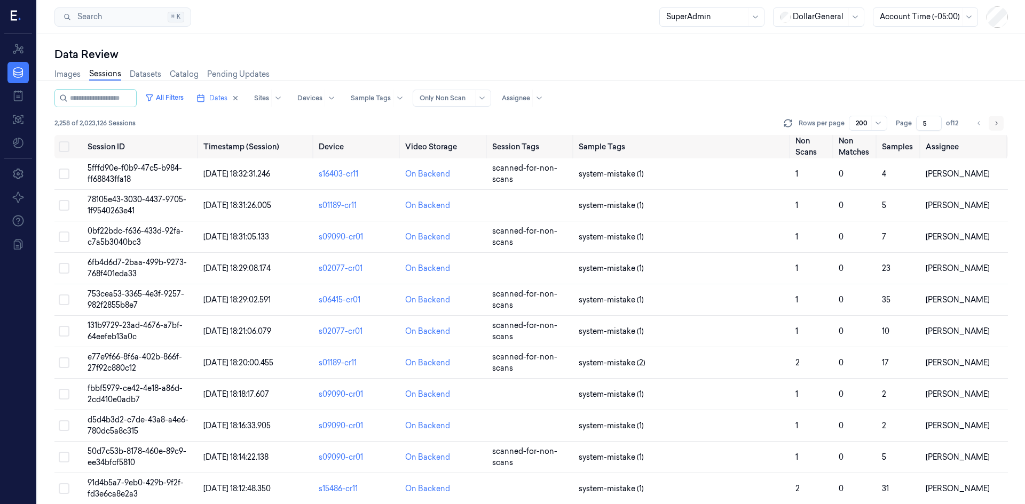
click at [1002, 124] on button "Go to next page" at bounding box center [995, 123] width 15 height 15
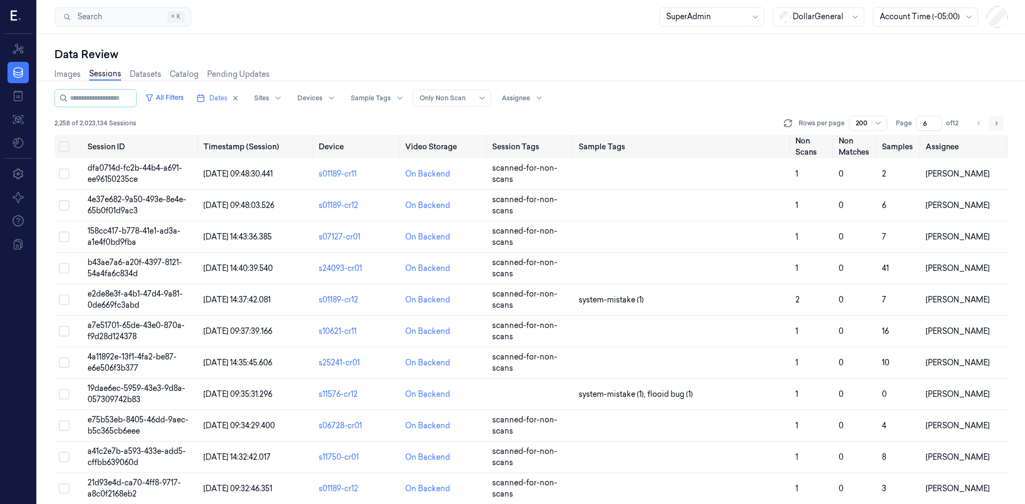
click at [1002, 124] on button "Go to next page" at bounding box center [995, 123] width 15 height 15
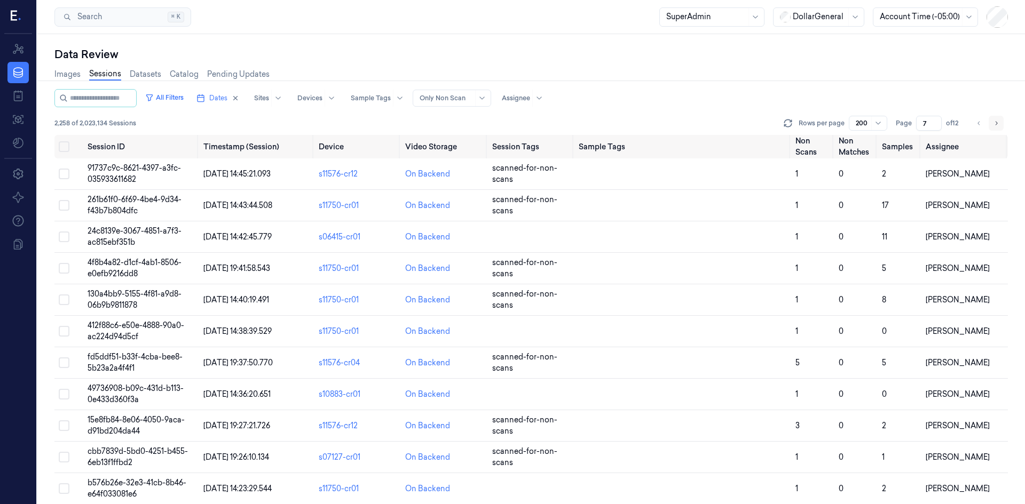
click at [1000, 121] on button "Go to next page" at bounding box center [995, 123] width 15 height 15
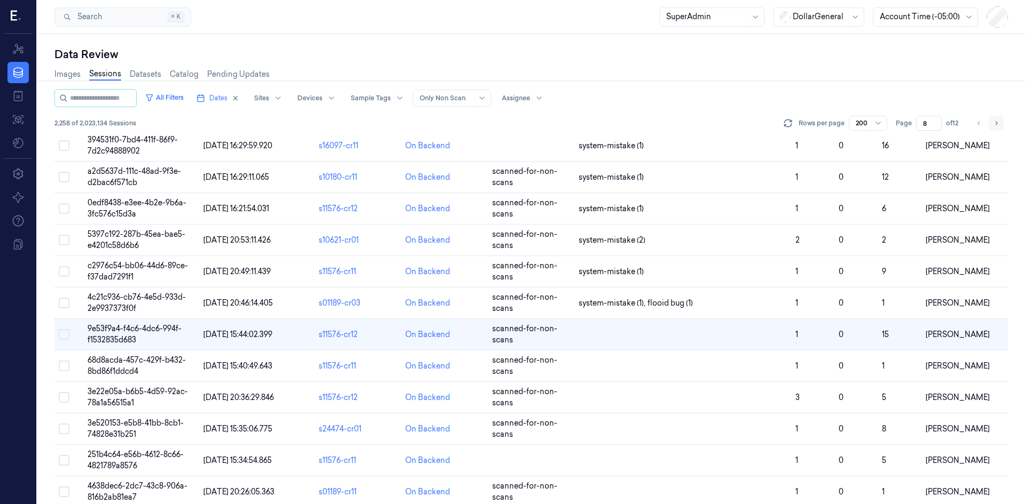
scroll to position [1586, 0]
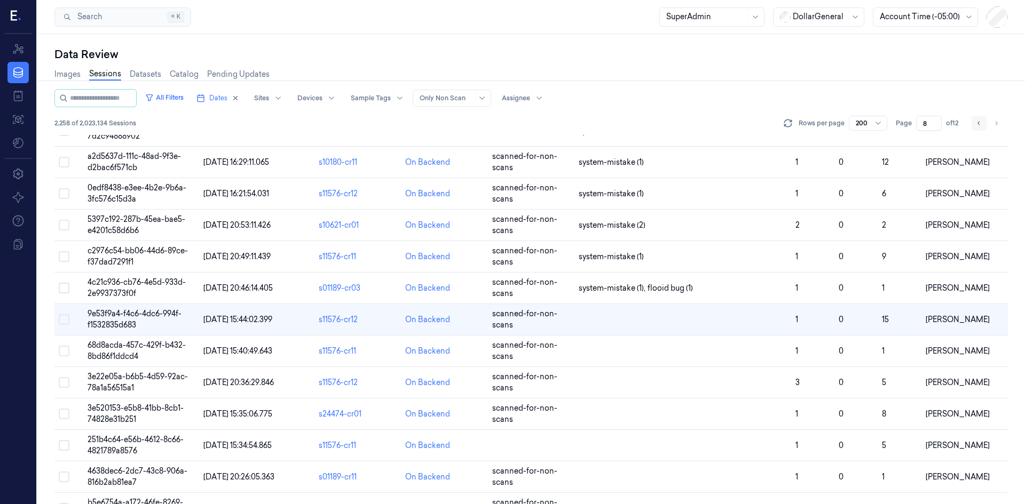
click at [977, 122] on icon "Go to previous page" at bounding box center [979, 123] width 6 height 9
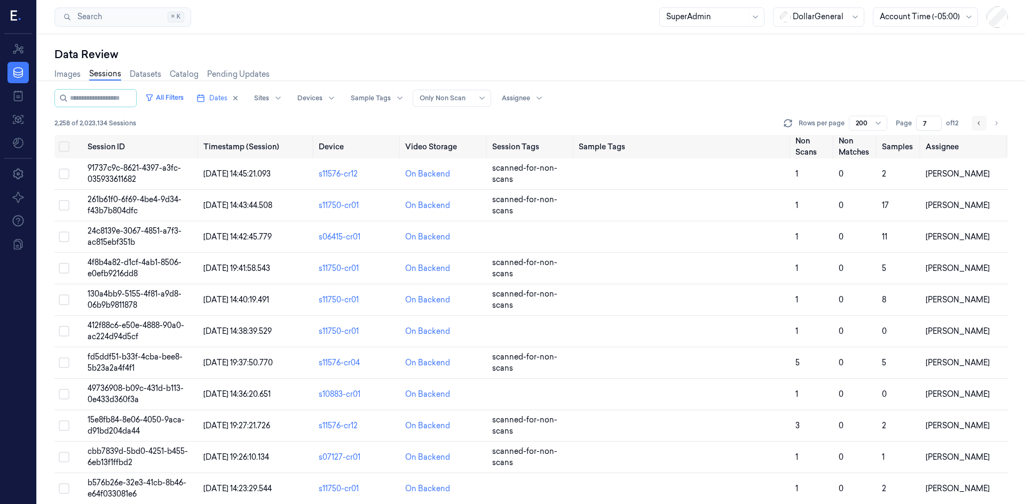
click at [975, 122] on button "Go to previous page" at bounding box center [978, 123] width 15 height 15
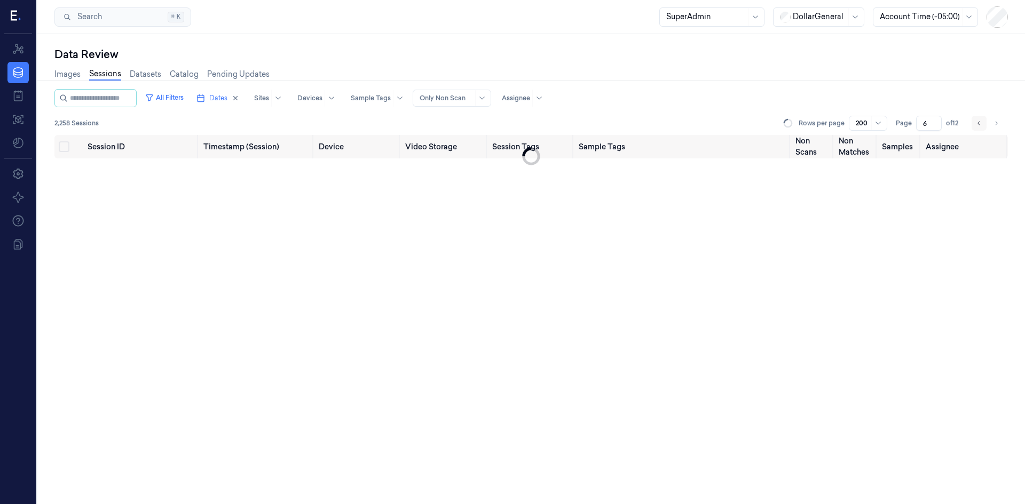
click at [975, 122] on button "Go to previous page" at bounding box center [978, 123] width 15 height 15
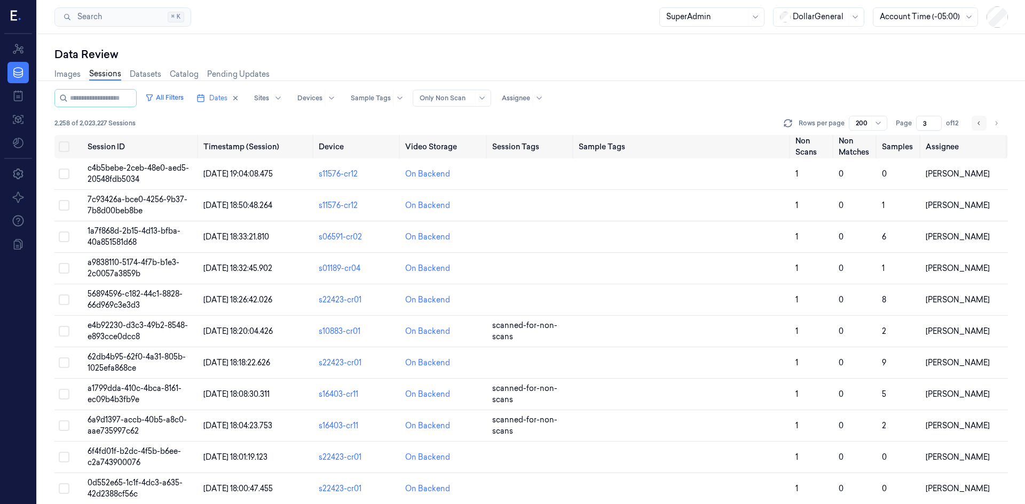
click at [976, 122] on icon "Go to previous page" at bounding box center [979, 123] width 6 height 9
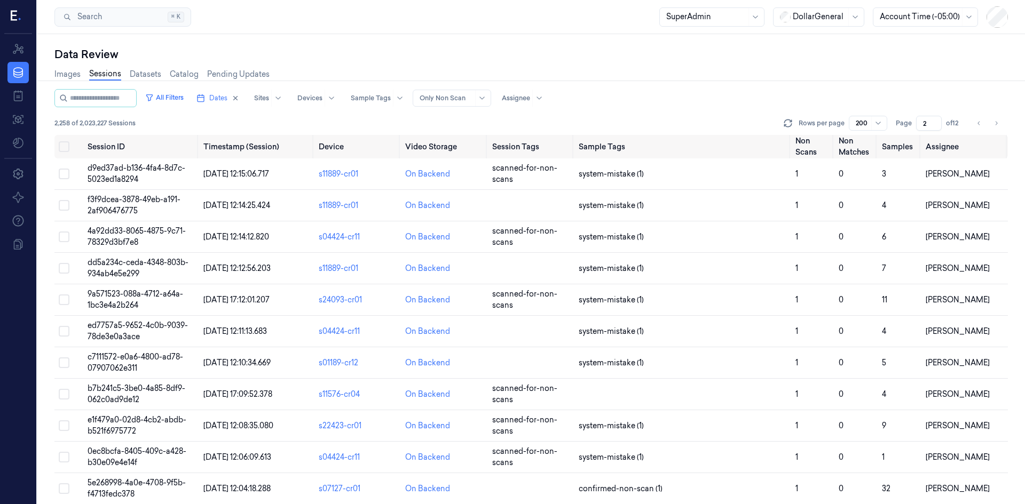
click at [973, 121] on button "Go to previous page" at bounding box center [978, 123] width 15 height 15
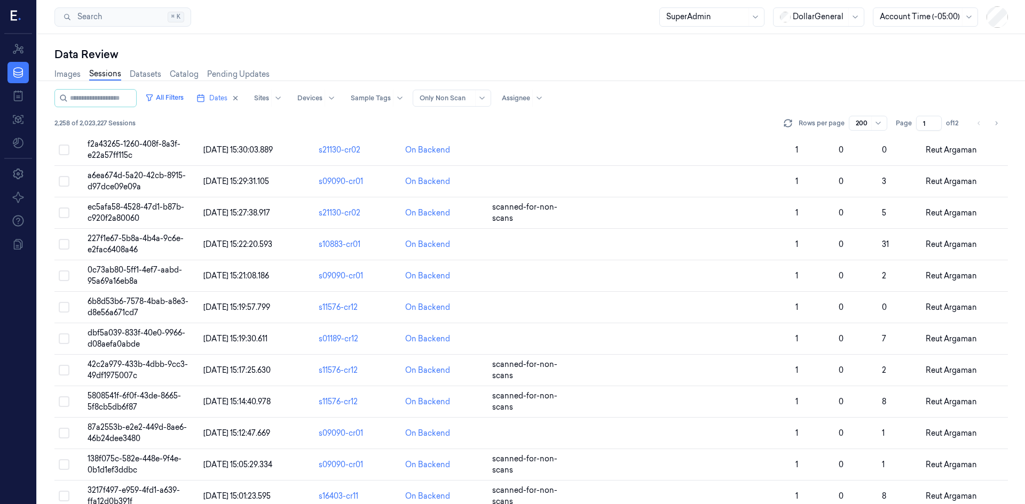
scroll to position [3256, 0]
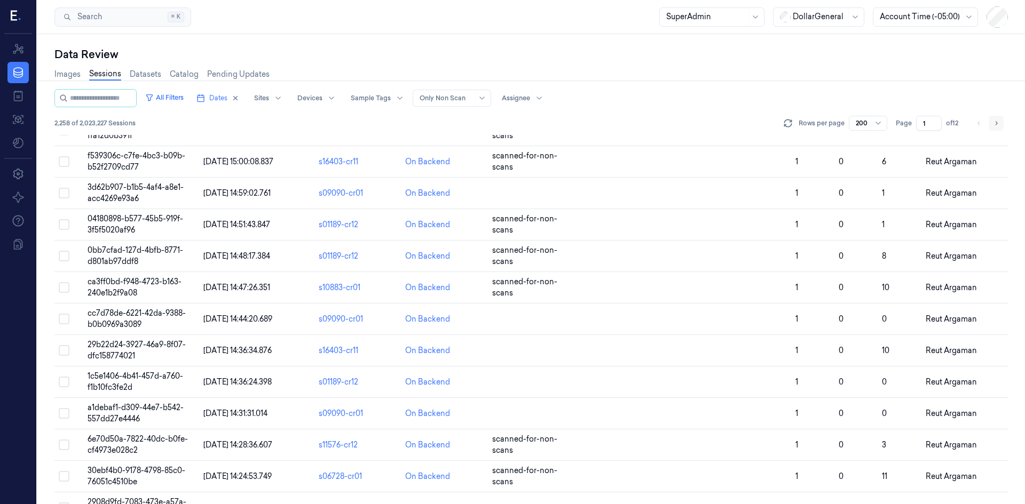
click at [993, 124] on icon "Go to next page" at bounding box center [996, 123] width 6 height 9
type input "2"
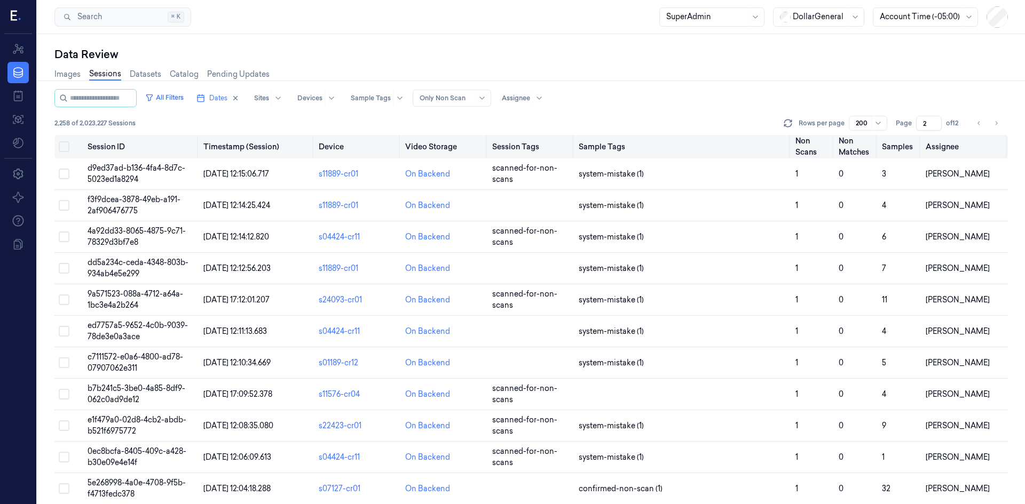
click at [64, 144] on button "Select all" at bounding box center [64, 146] width 11 height 11
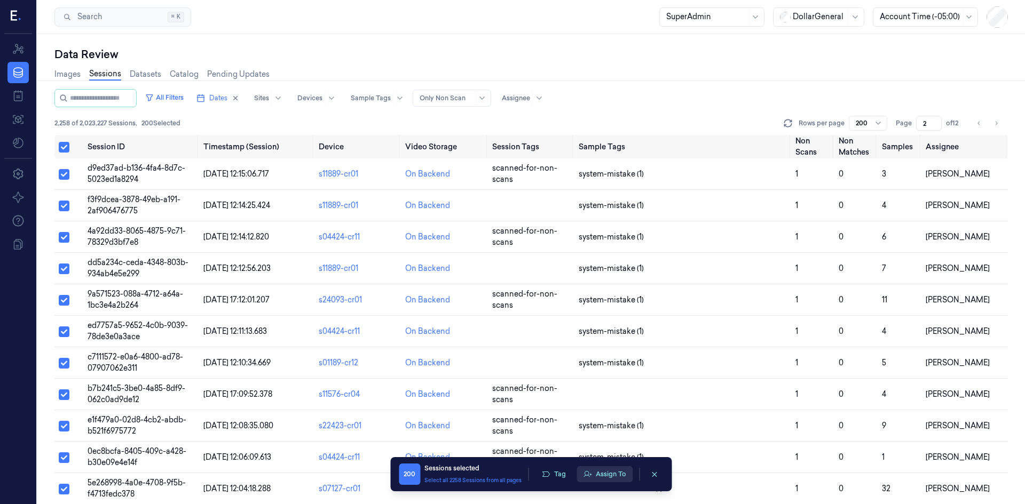
click at [595, 476] on button "Assign To" at bounding box center [604, 474] width 56 height 16
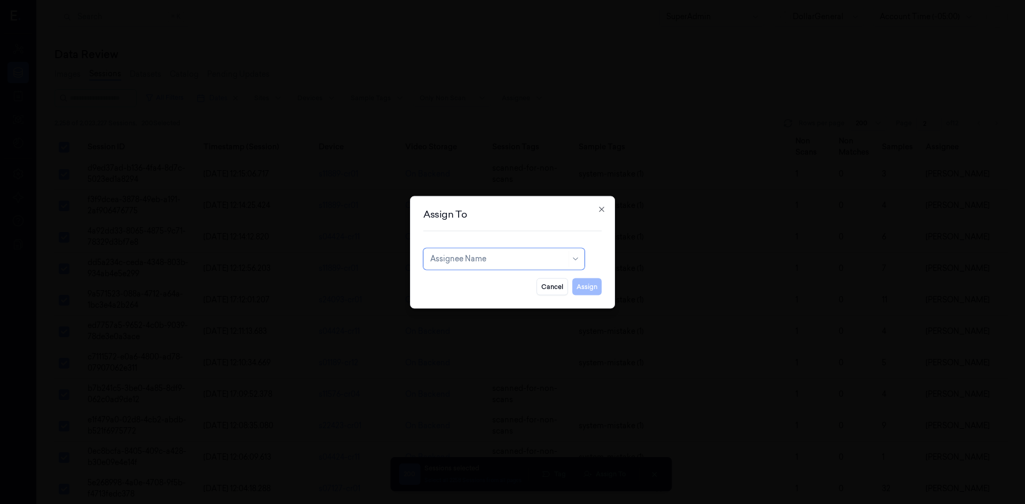
click at [470, 263] on div at bounding box center [498, 259] width 136 height 11
type input "shan"
click at [452, 303] on div "Shany Argaman" at bounding box center [462, 300] width 64 height 11
click at [596, 291] on button "Assign" at bounding box center [586, 286] width 29 height 17
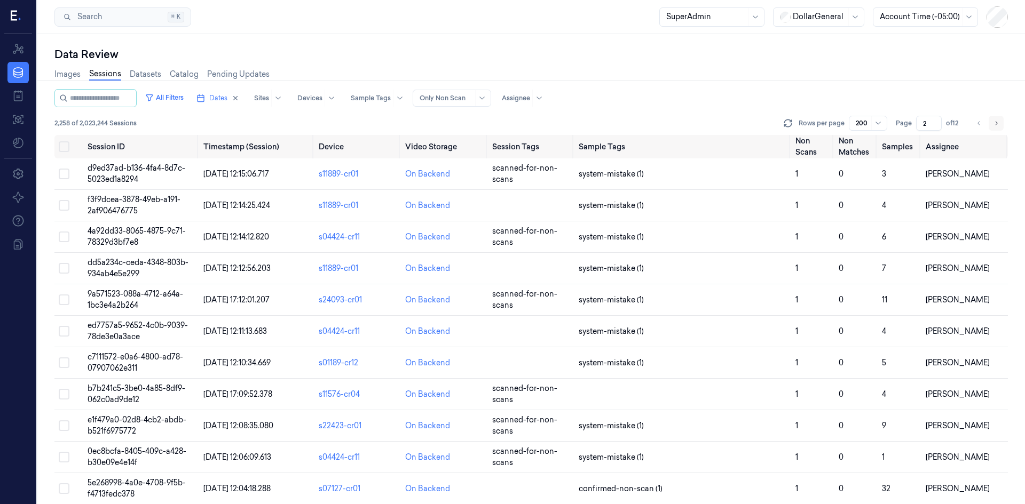
click at [999, 126] on icon "Go to next page" at bounding box center [996, 123] width 6 height 9
type input "3"
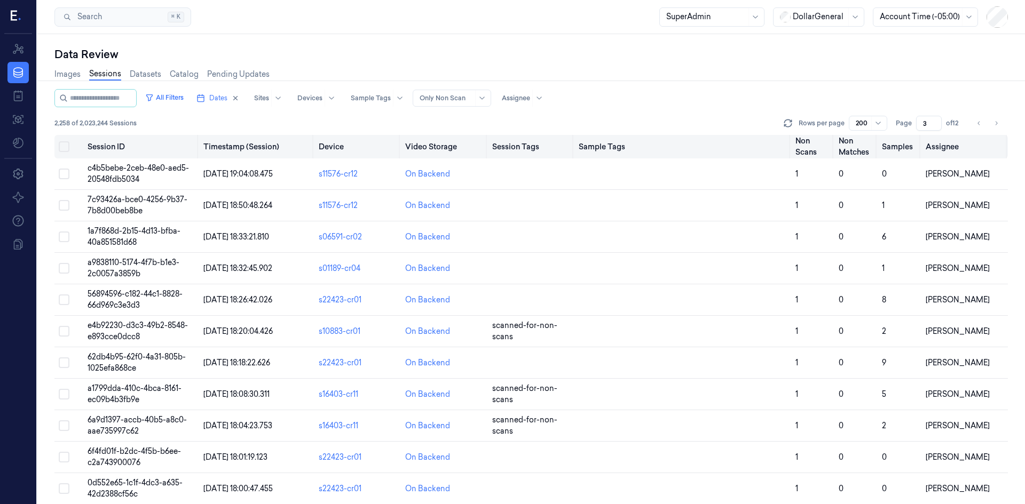
click at [66, 146] on button "Select all" at bounding box center [64, 146] width 11 height 11
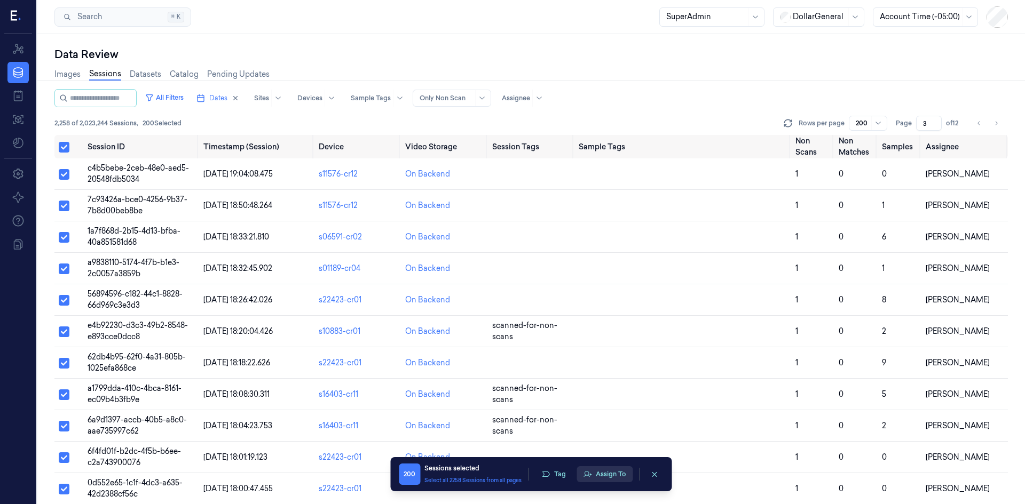
click at [604, 471] on button "Assign To" at bounding box center [604, 474] width 56 height 16
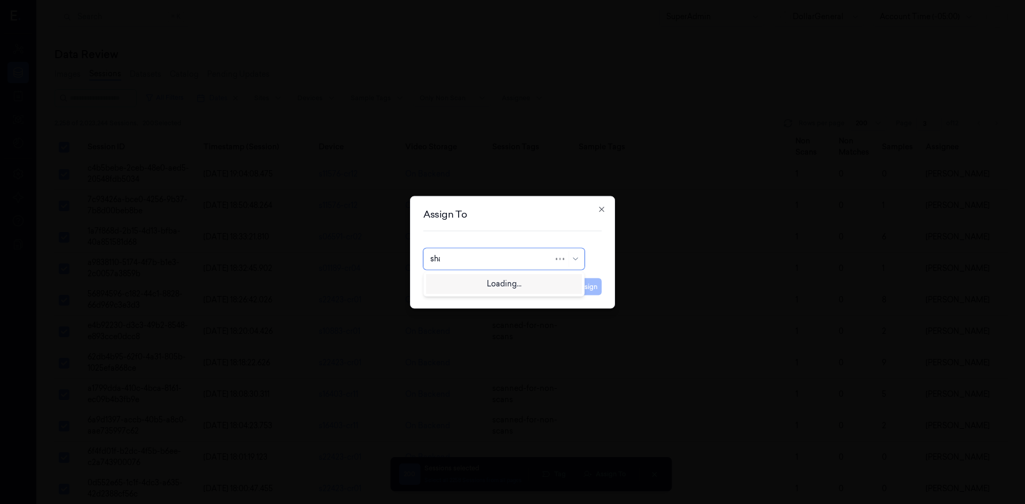
type input "shan"
click at [485, 304] on div "Shany Argaman" at bounding box center [462, 300] width 64 height 11
click at [588, 289] on button "Assign" at bounding box center [586, 286] width 29 height 17
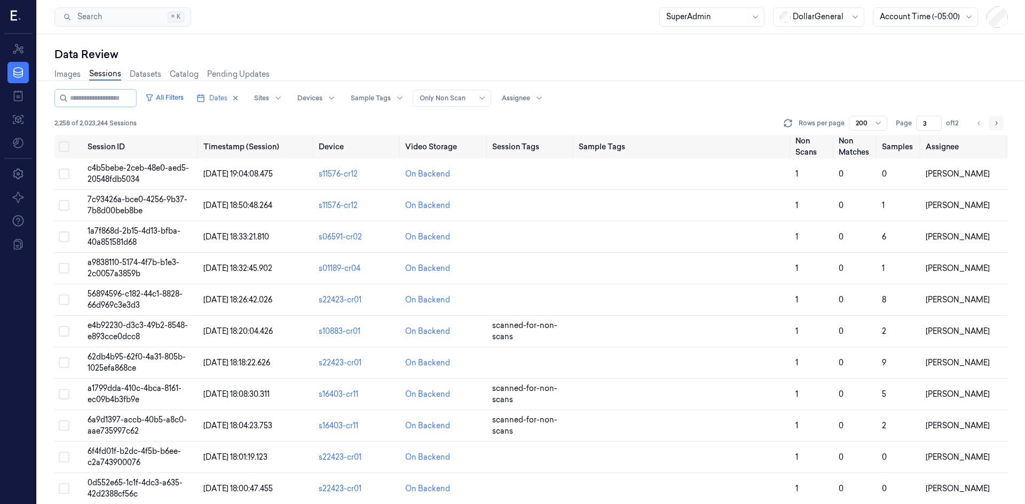
click at [990, 122] on button "Go to next page" at bounding box center [995, 123] width 15 height 15
click at [997, 125] on icon "Go to next page" at bounding box center [996, 123] width 6 height 9
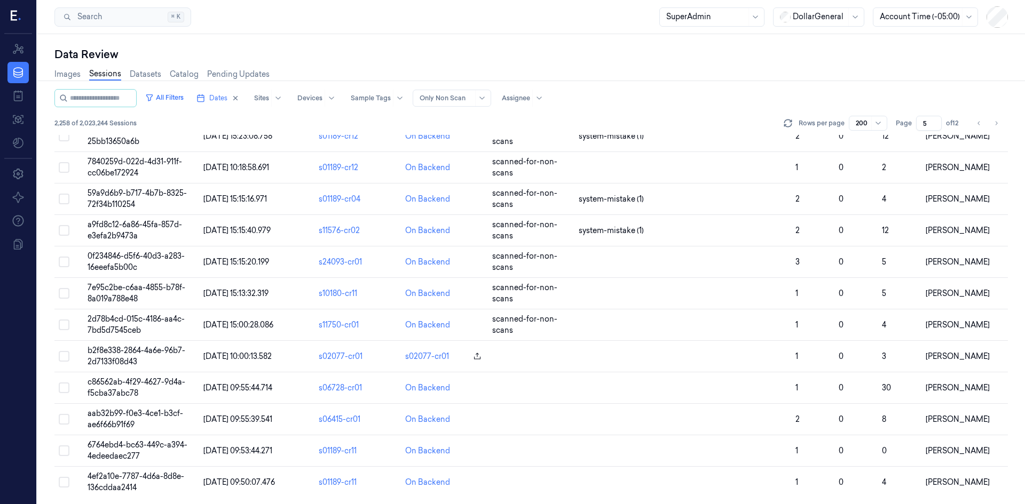
scroll to position [5960, 0]
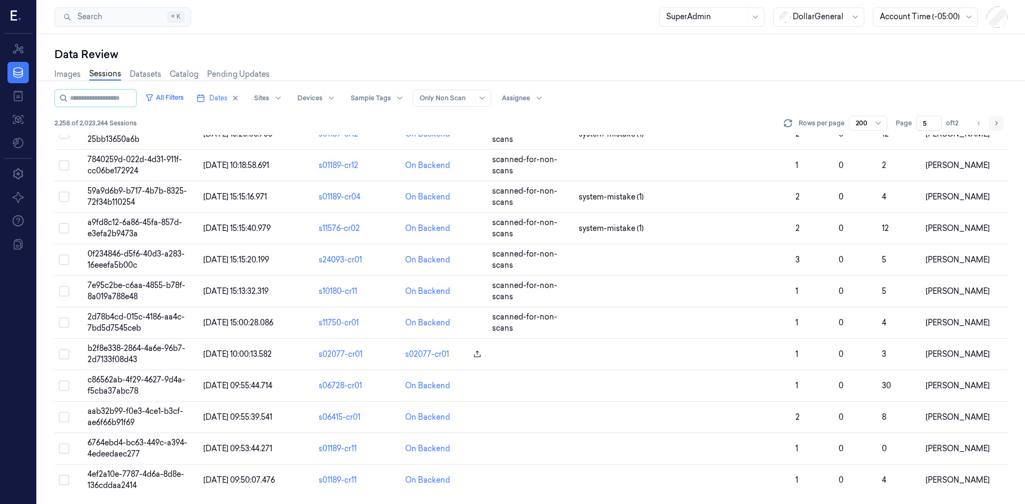
click at [992, 123] on button "Go to next page" at bounding box center [995, 123] width 15 height 15
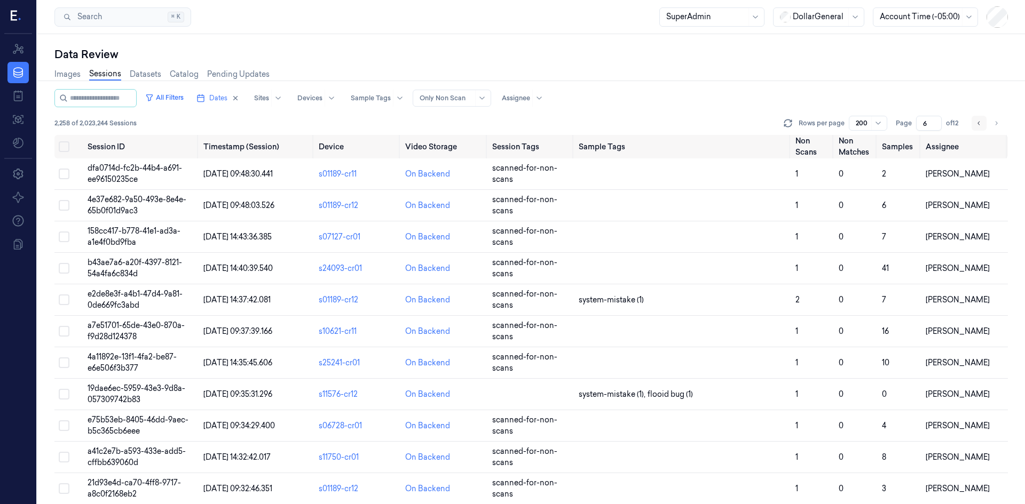
click at [975, 127] on button "Go to previous page" at bounding box center [978, 123] width 15 height 15
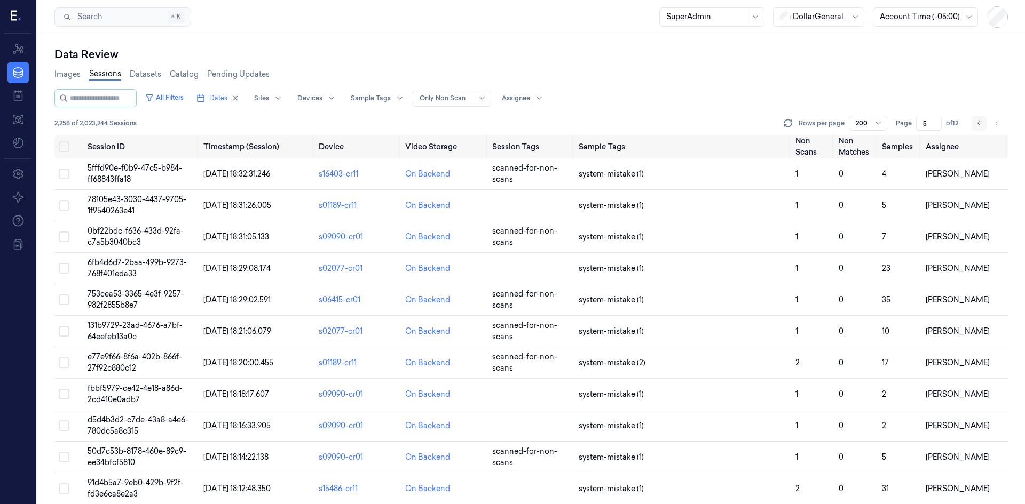
click at [975, 127] on button "Go to previous page" at bounding box center [978, 123] width 15 height 15
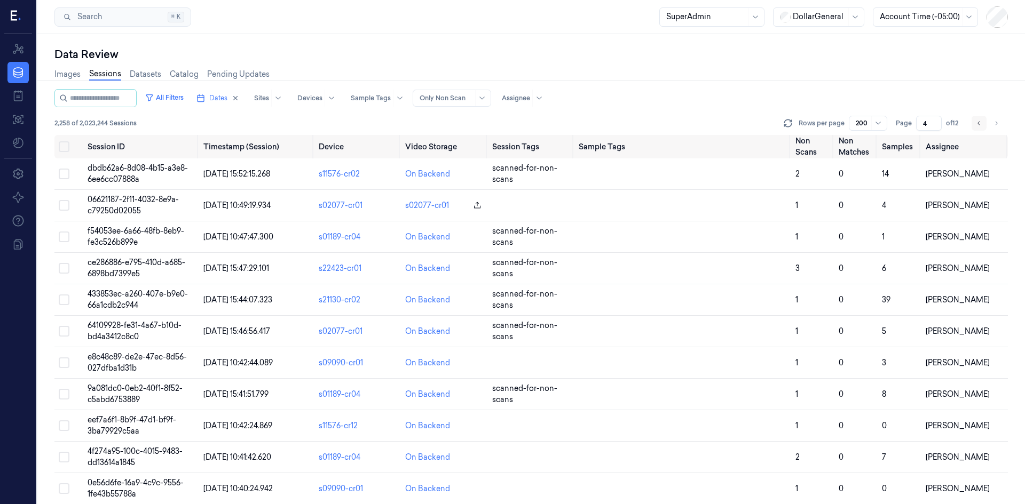
click at [975, 127] on button "Go to previous page" at bounding box center [978, 123] width 15 height 15
click at [998, 126] on icon "Go to next page" at bounding box center [996, 123] width 6 height 9
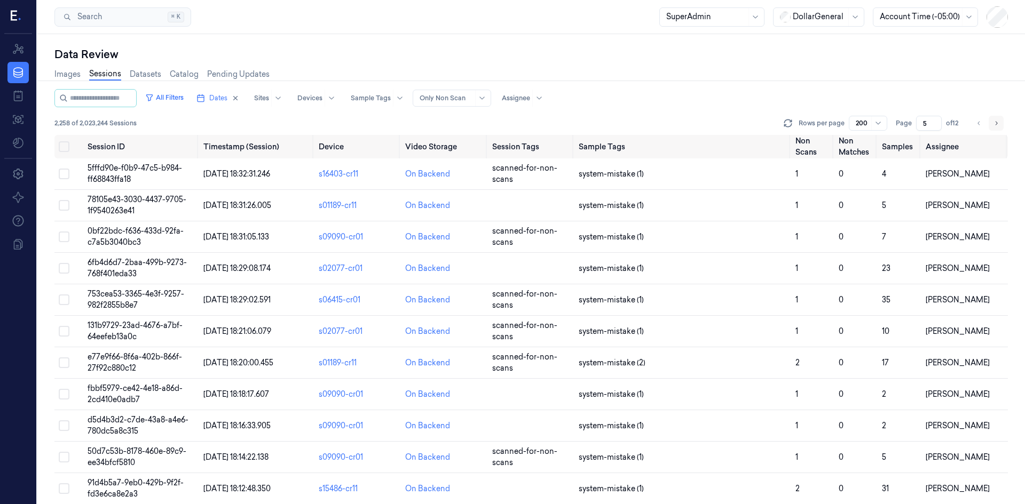
click at [998, 126] on icon "Go to next page" at bounding box center [996, 123] width 6 height 9
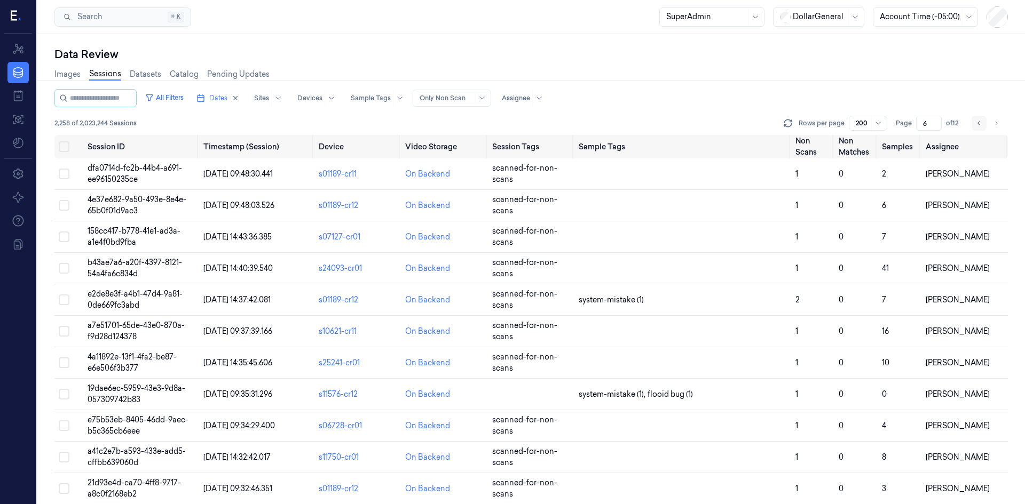
click at [982, 124] on button "Go to previous page" at bounding box center [978, 123] width 15 height 15
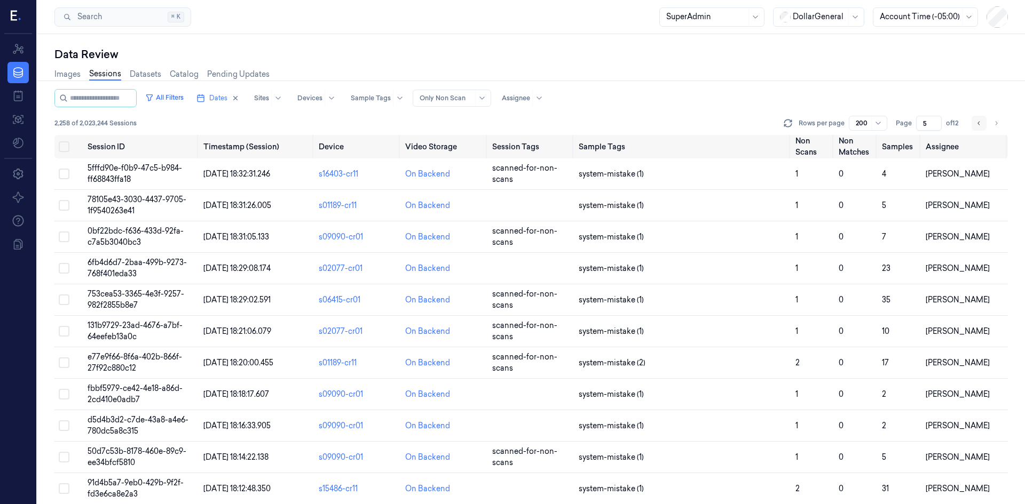
click at [982, 124] on button "Go to previous page" at bounding box center [978, 123] width 15 height 15
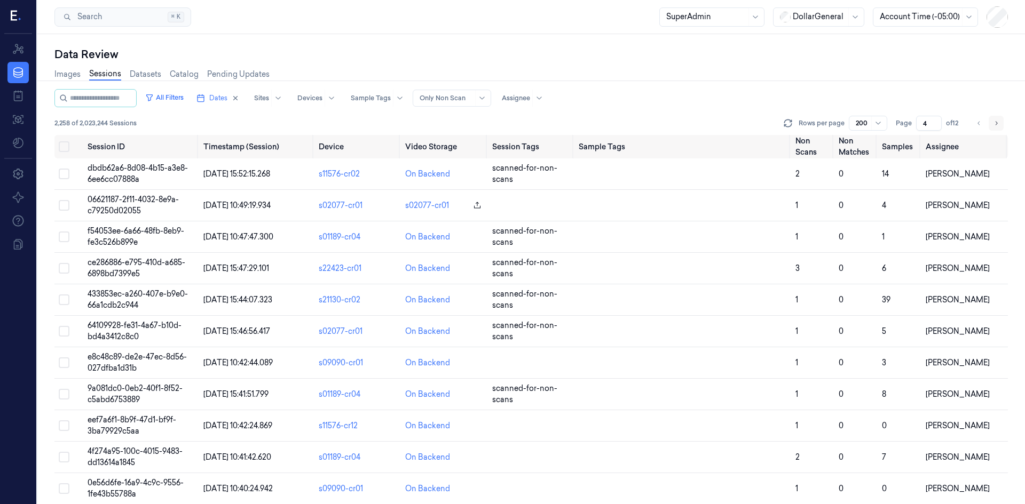
click at [998, 123] on icon "Go to next page" at bounding box center [996, 123] width 6 height 9
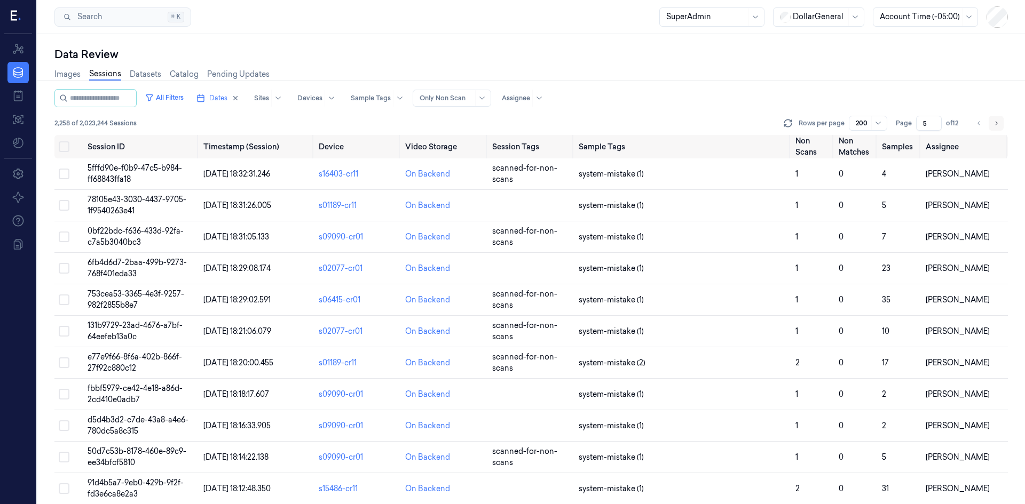
click at [998, 123] on icon "Go to next page" at bounding box center [996, 123] width 6 height 9
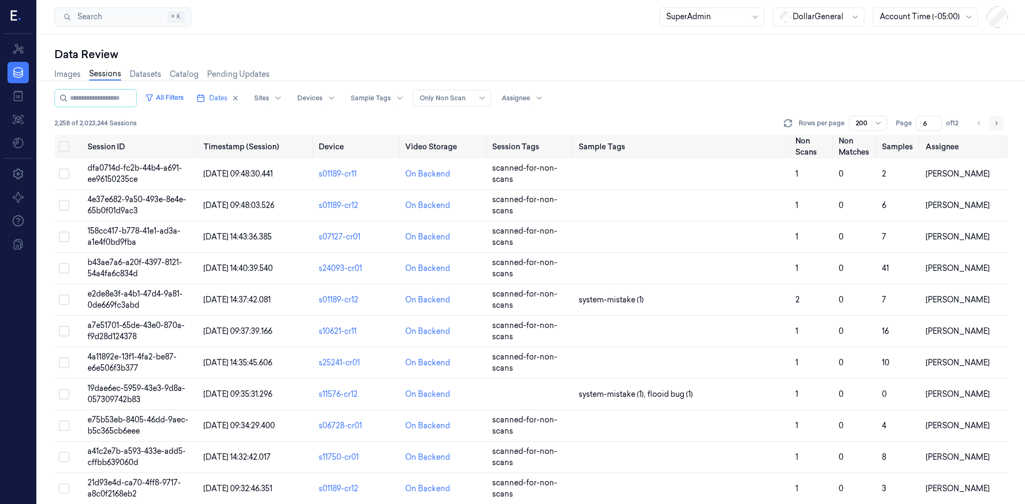
click at [998, 123] on icon "Go to next page" at bounding box center [996, 123] width 6 height 9
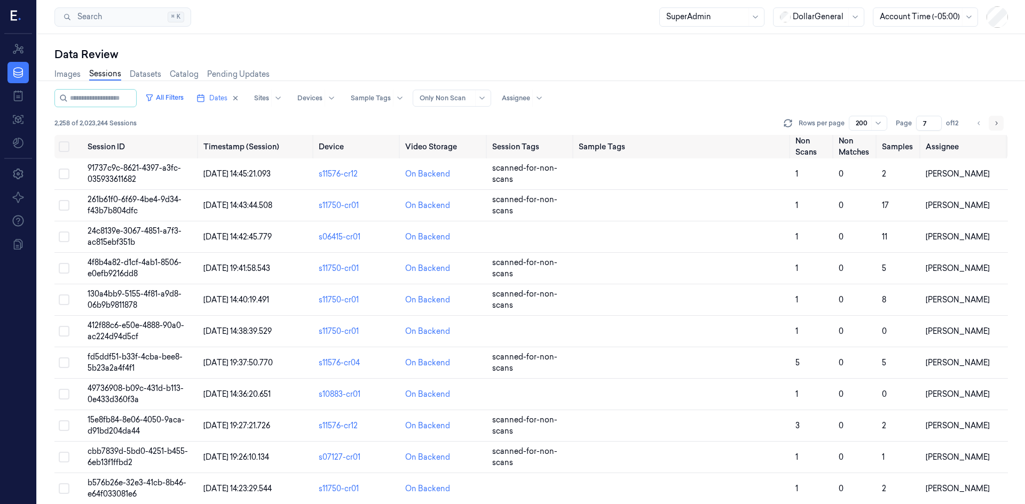
click at [998, 123] on icon "Go to next page" at bounding box center [996, 123] width 6 height 9
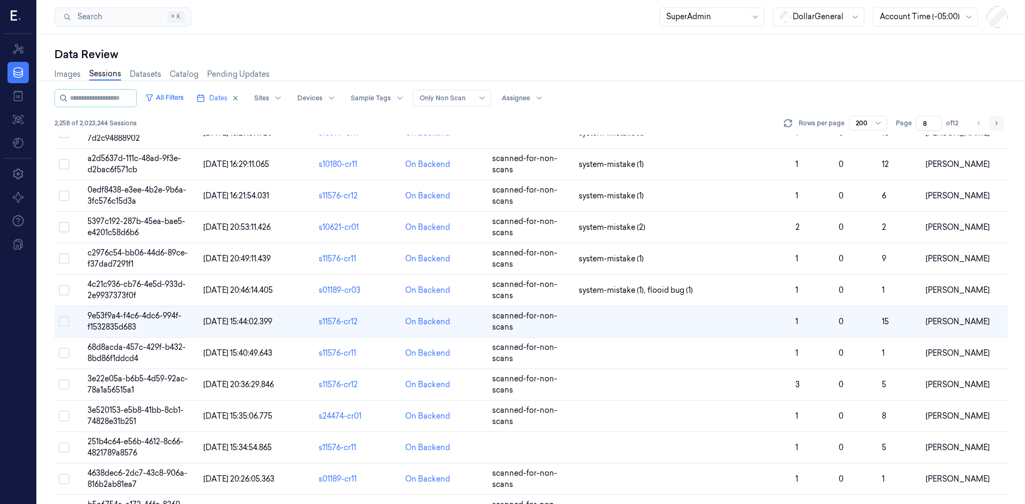
scroll to position [1586, 0]
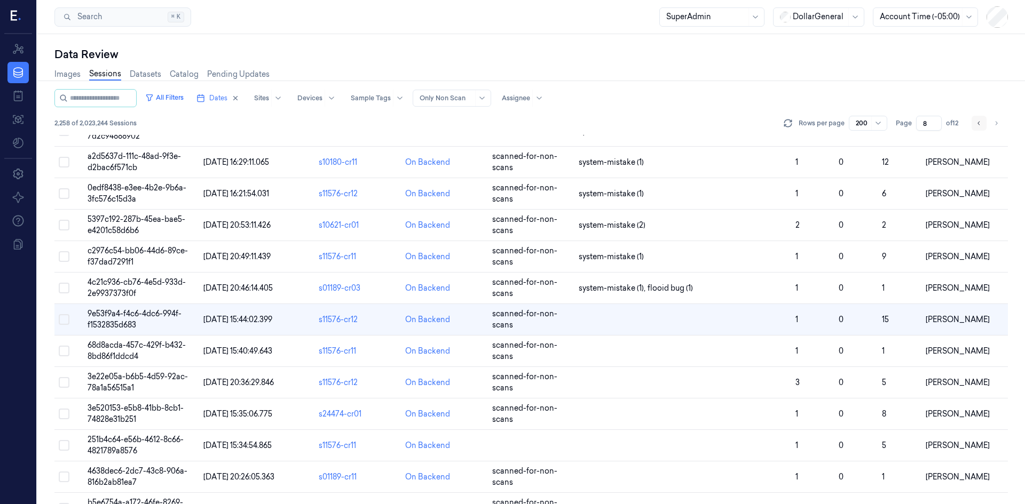
click at [980, 125] on icon "Go to previous page" at bounding box center [979, 123] width 6 height 9
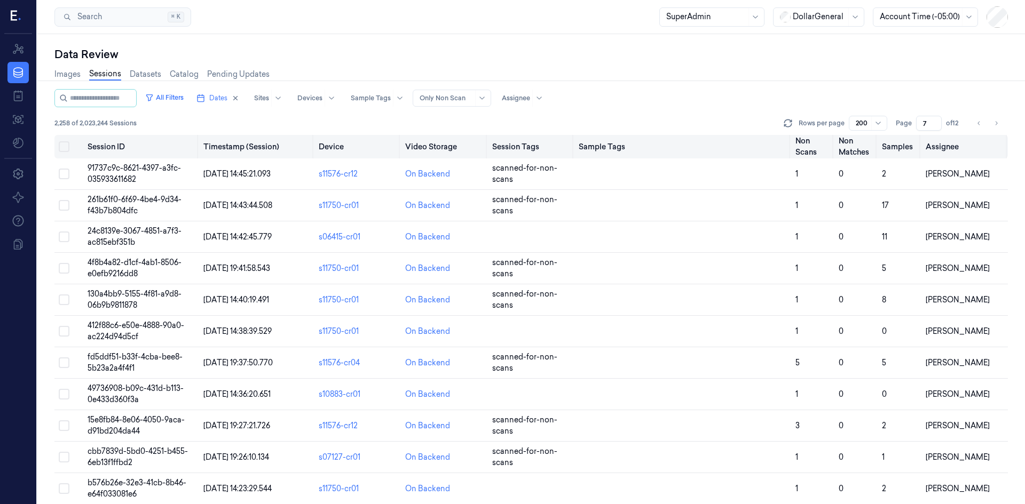
click at [65, 147] on button "Select all" at bounding box center [64, 146] width 11 height 11
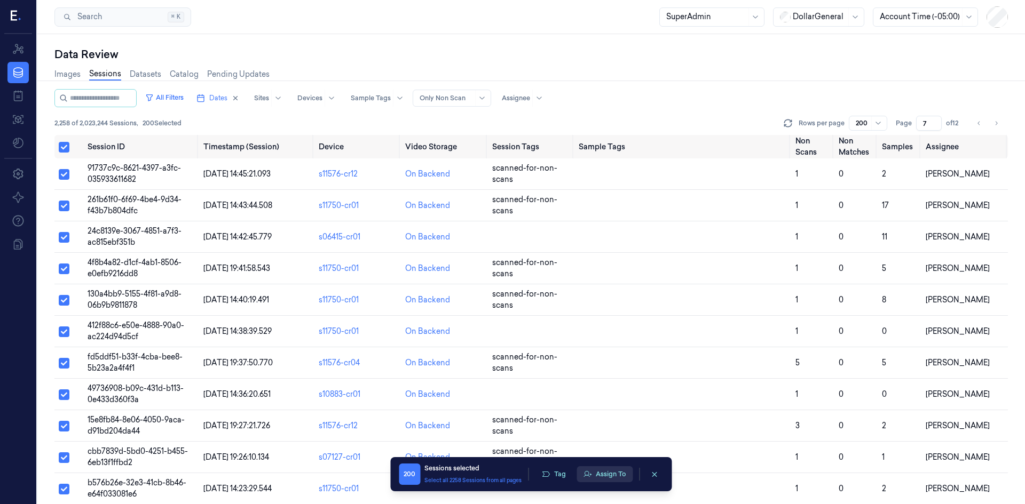
click at [611, 474] on button "Assign To" at bounding box center [604, 474] width 56 height 16
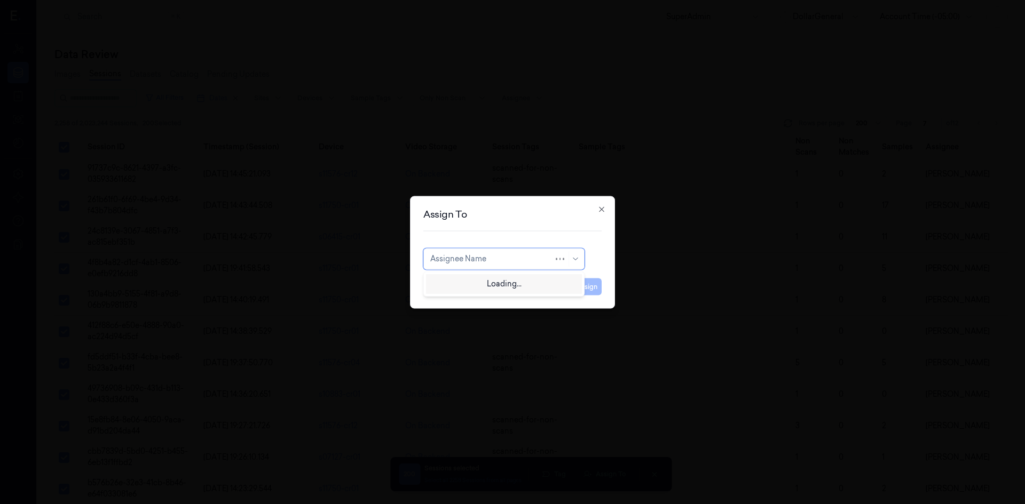
click at [512, 259] on div at bounding box center [491, 259] width 123 height 11
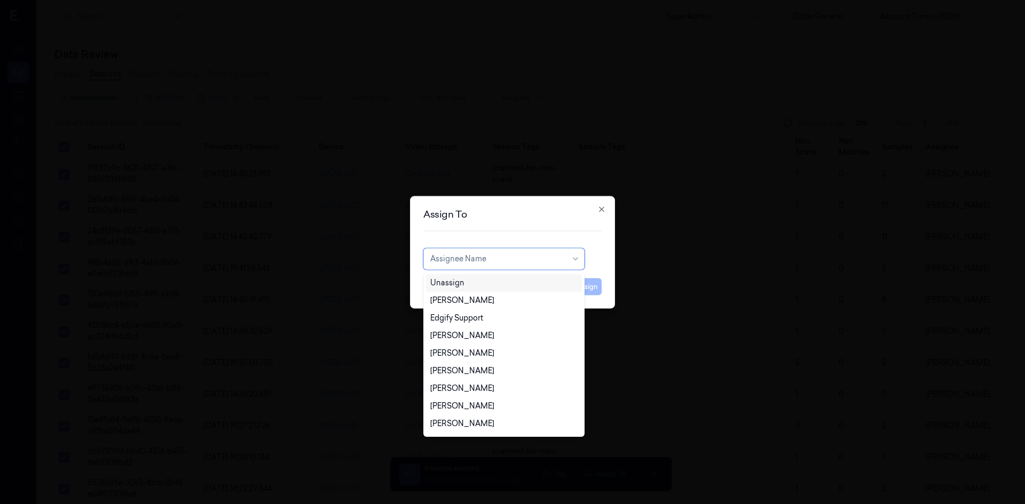
drag, startPoint x: 518, startPoint y: 234, endPoint x: 528, endPoint y: 229, distance: 11.2
click at [519, 234] on div "Assign To 22 results available. Use Up and Down to choose options, press Enter …" at bounding box center [512, 252] width 205 height 113
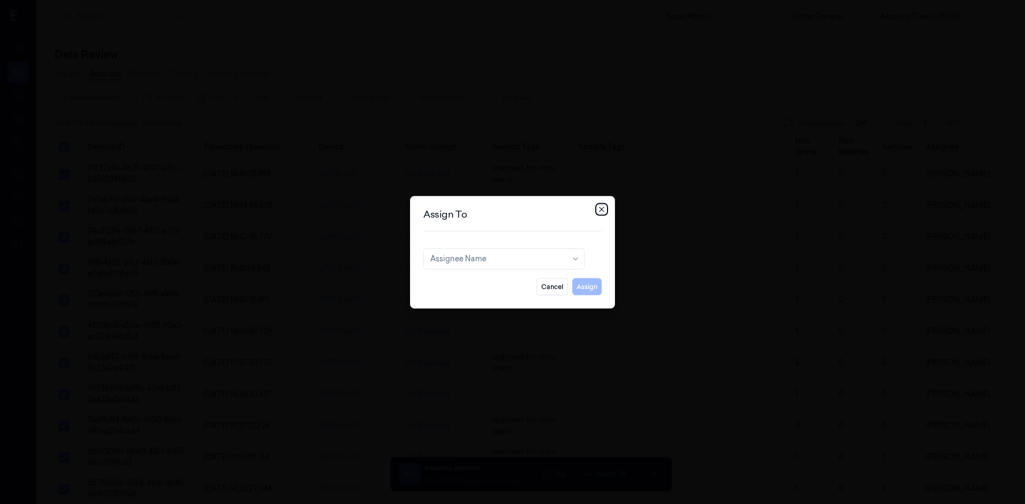
click at [603, 210] on icon "button" at bounding box center [601, 209] width 9 height 9
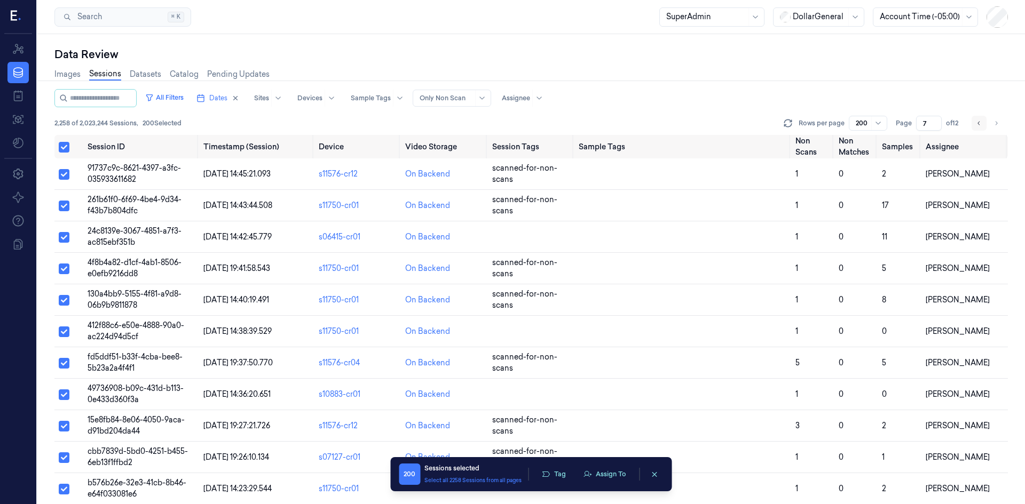
click at [975, 124] on button "Go to previous page" at bounding box center [978, 123] width 15 height 15
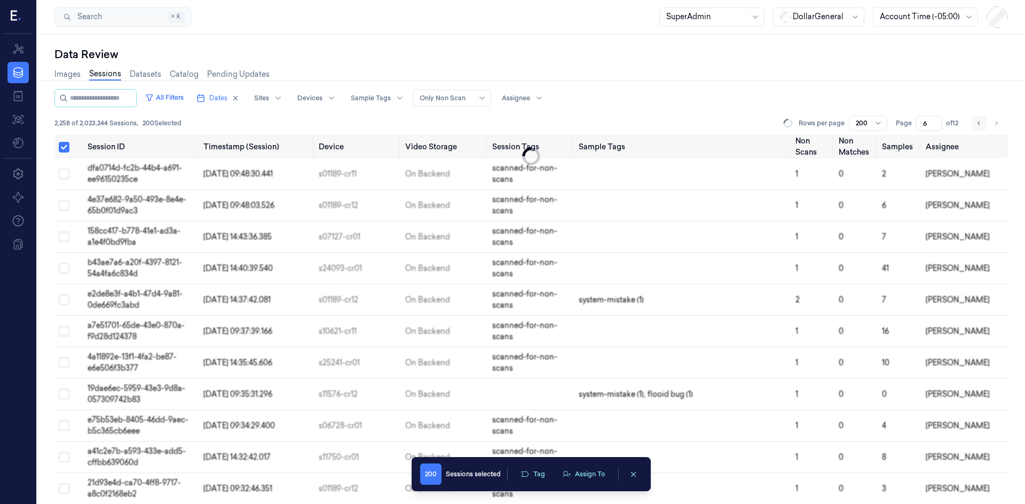
click at [976, 124] on icon "Go to previous page" at bounding box center [979, 123] width 6 height 9
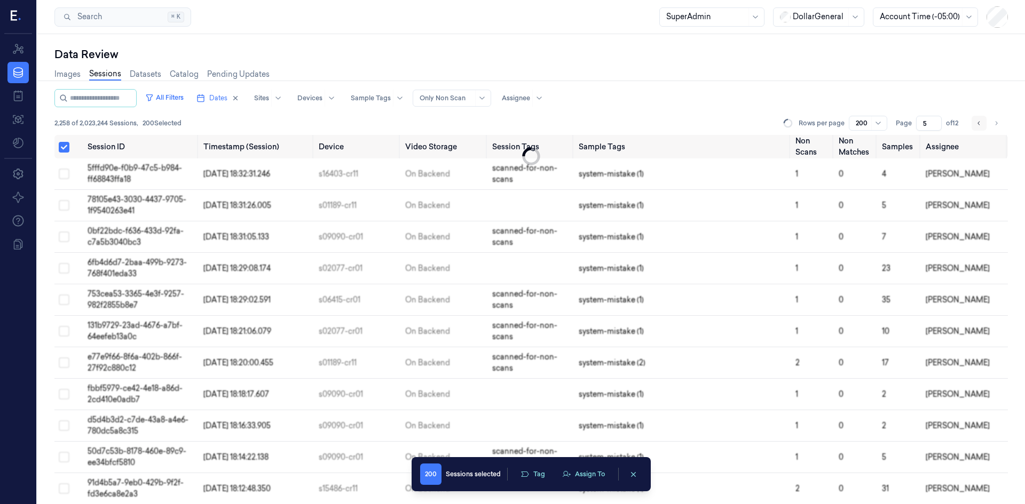
click at [976, 124] on icon "Go to previous page" at bounding box center [979, 123] width 6 height 9
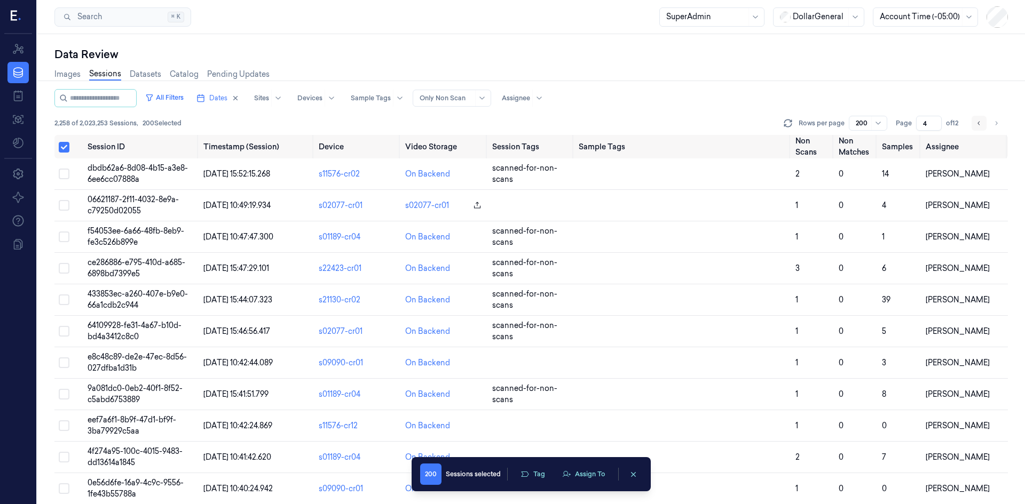
click at [976, 124] on icon "Go to previous page" at bounding box center [979, 123] width 6 height 9
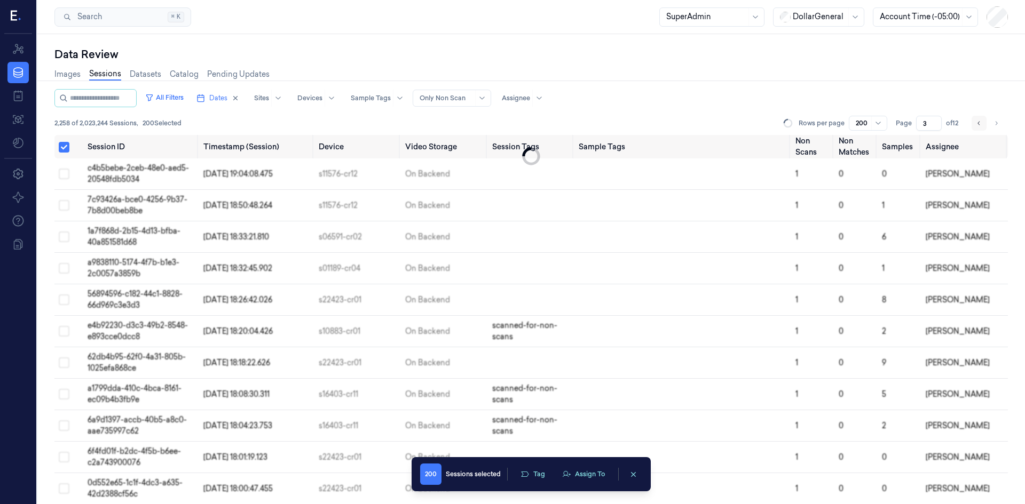
click at [976, 124] on icon "Go to previous page" at bounding box center [979, 123] width 6 height 9
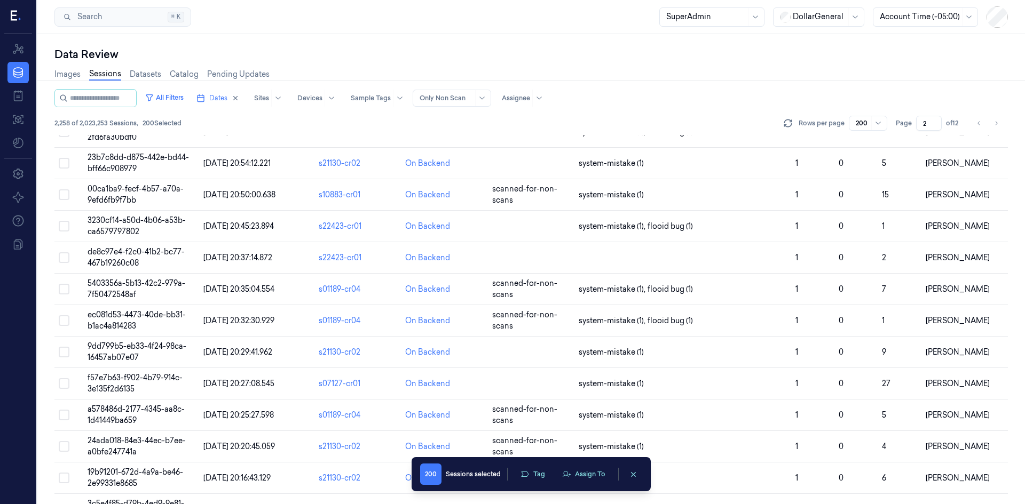
scroll to position [5960, 0]
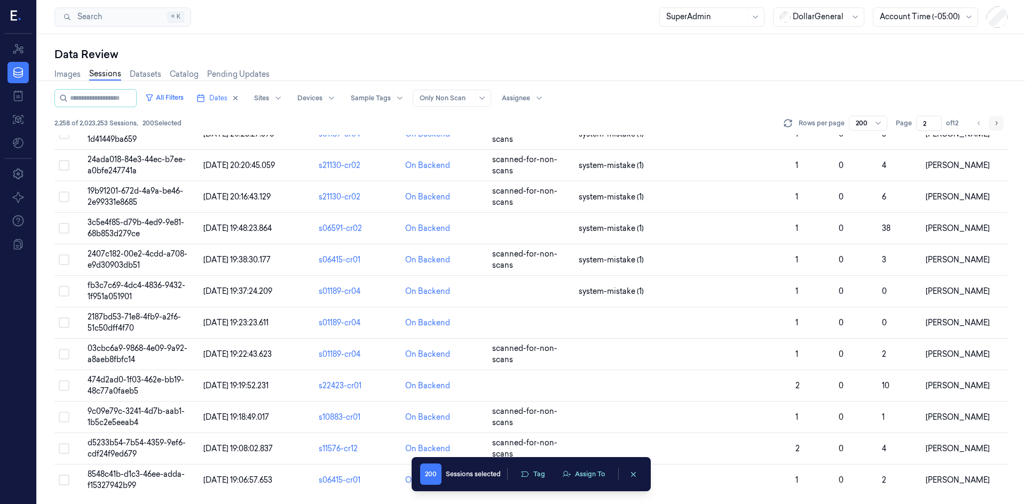
click at [997, 124] on icon "Go to next page" at bounding box center [996, 123] width 6 height 9
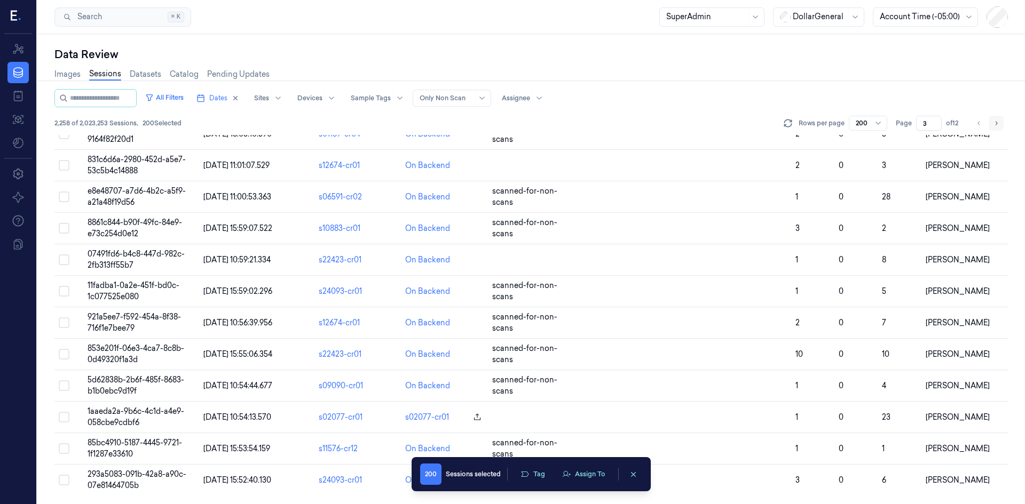
click at [996, 123] on icon "Go to next page" at bounding box center [996, 123] width 6 height 9
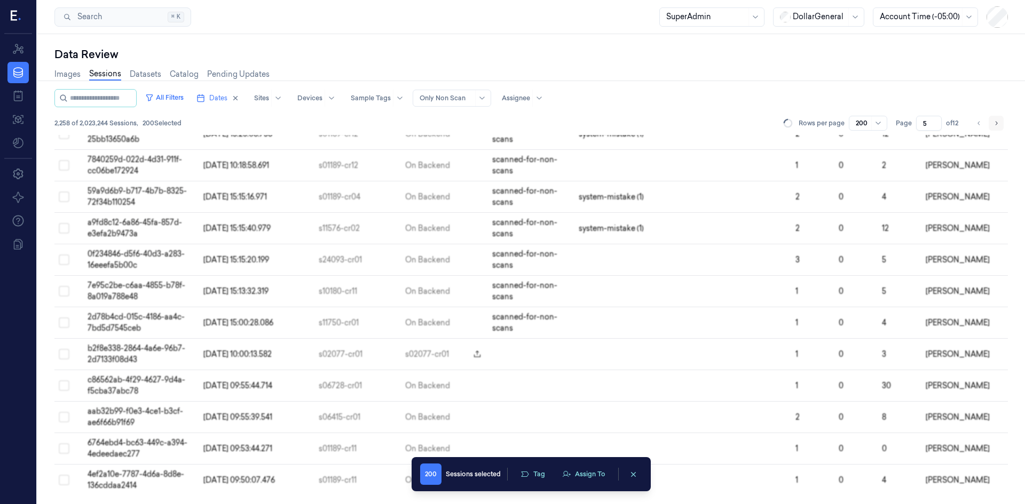
click at [996, 123] on icon "Go to next page" at bounding box center [996, 123] width 6 height 9
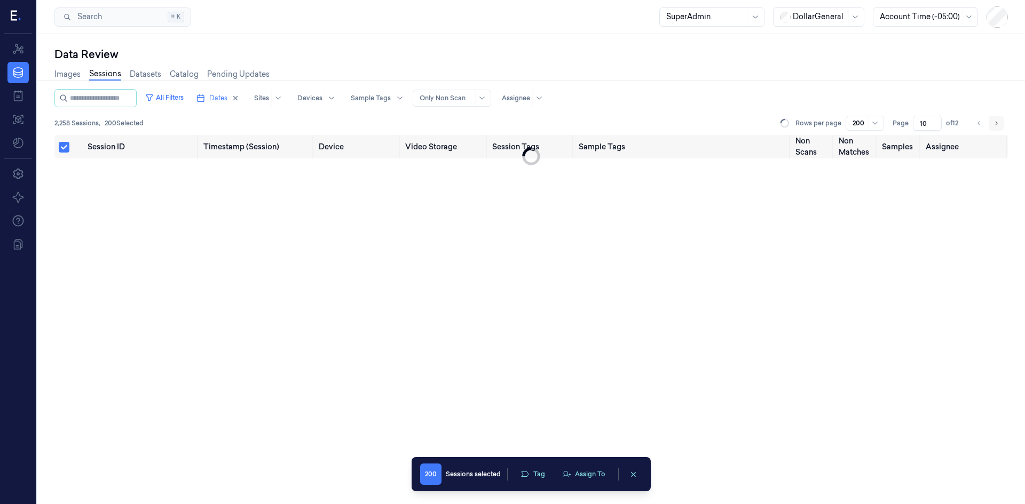
click at [996, 123] on icon "Go to next page" at bounding box center [996, 123] width 6 height 9
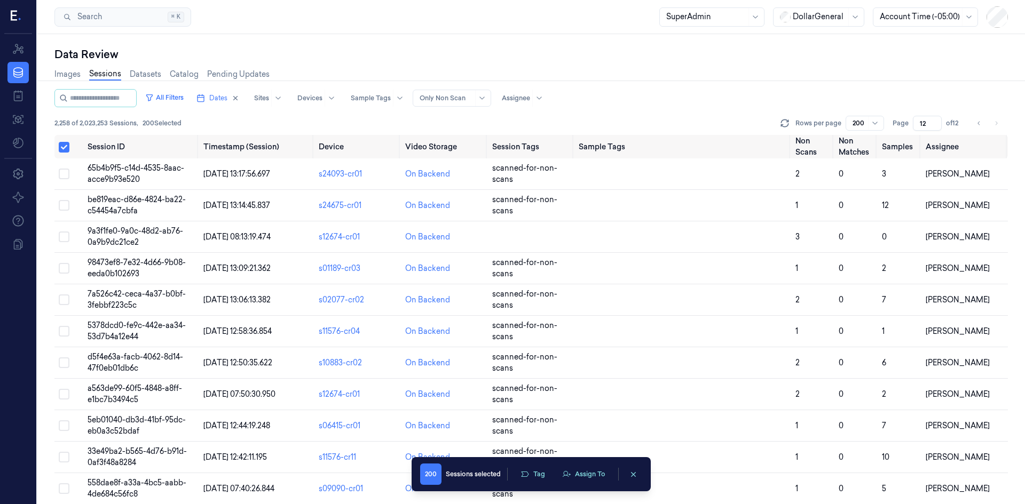
scroll to position [1488, 0]
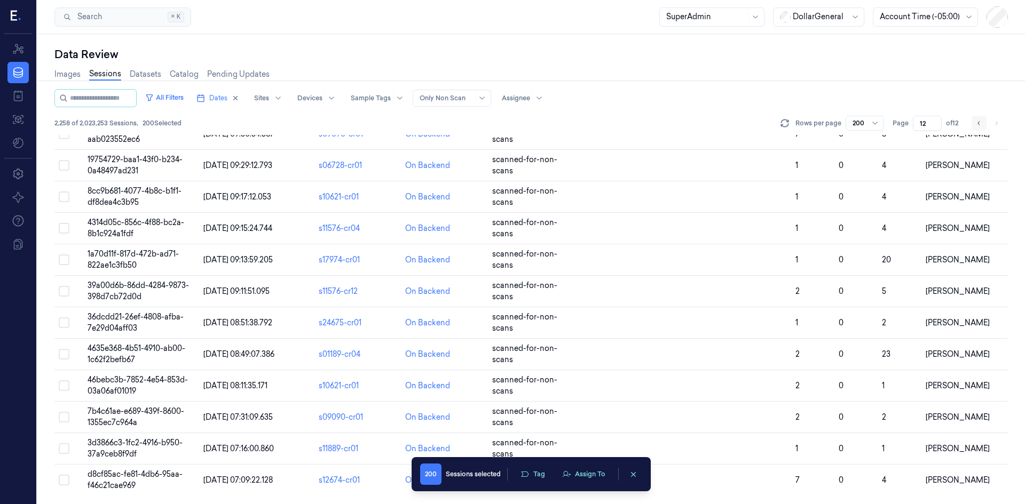
click at [980, 121] on icon "Go to previous page" at bounding box center [979, 123] width 6 height 9
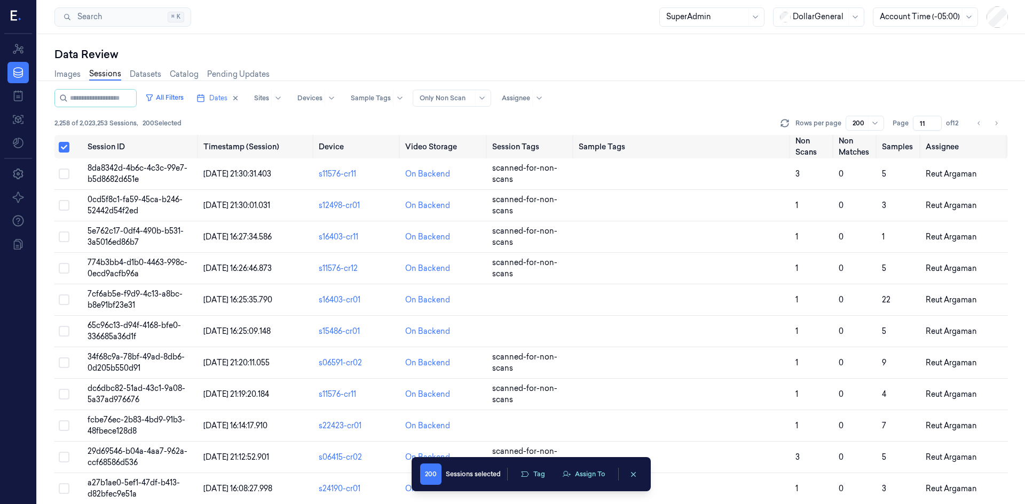
click at [864, 118] on div "200" at bounding box center [858, 123] width 13 height 15
click at [867, 164] on div "100" at bounding box center [865, 161] width 25 height 11
click at [64, 151] on button "Select all" at bounding box center [64, 147] width 11 height 11
click at [64, 151] on button "Select all" at bounding box center [64, 146] width 11 height 11
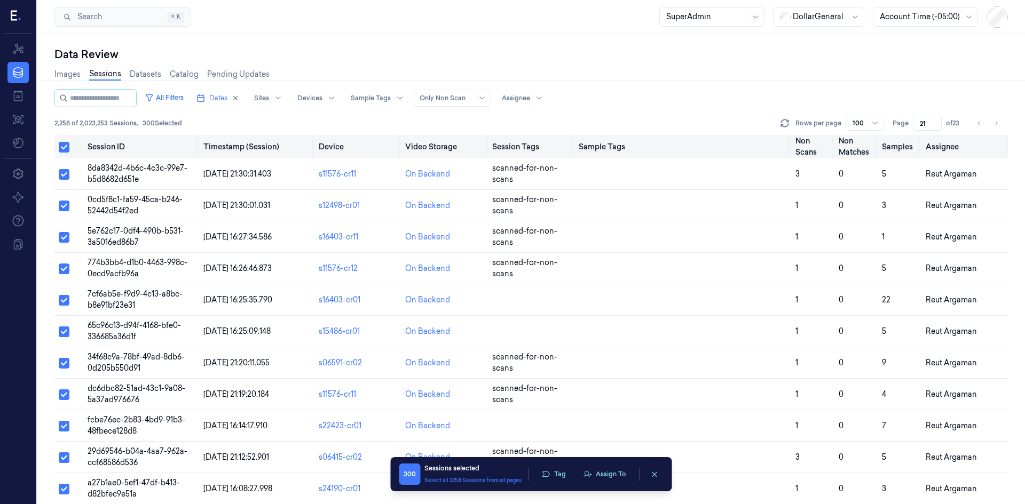
click at [65, 151] on button "Select all" at bounding box center [64, 147] width 11 height 11
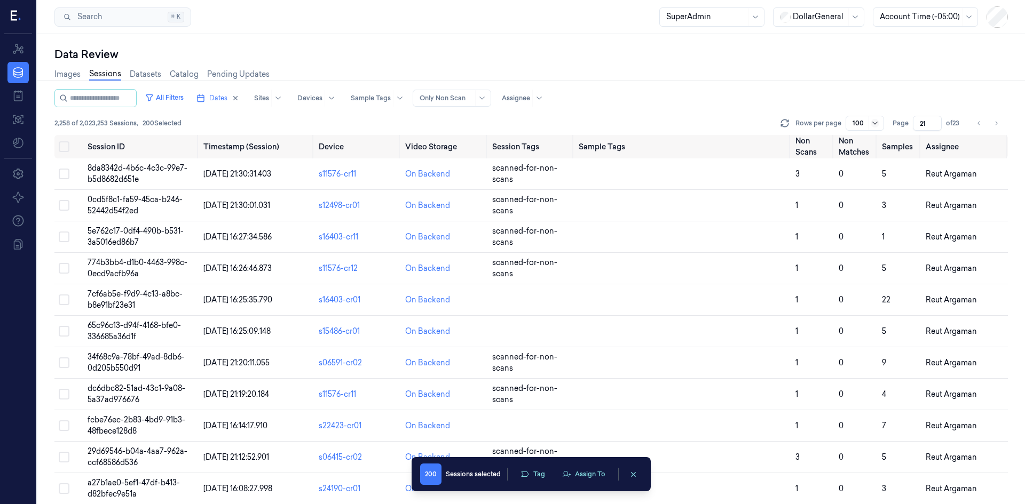
click at [877, 125] on icon at bounding box center [874, 123] width 9 height 9
click at [861, 174] on div "200" at bounding box center [860, 179] width 14 height 11
click at [994, 125] on icon "Go to next page" at bounding box center [996, 123] width 6 height 9
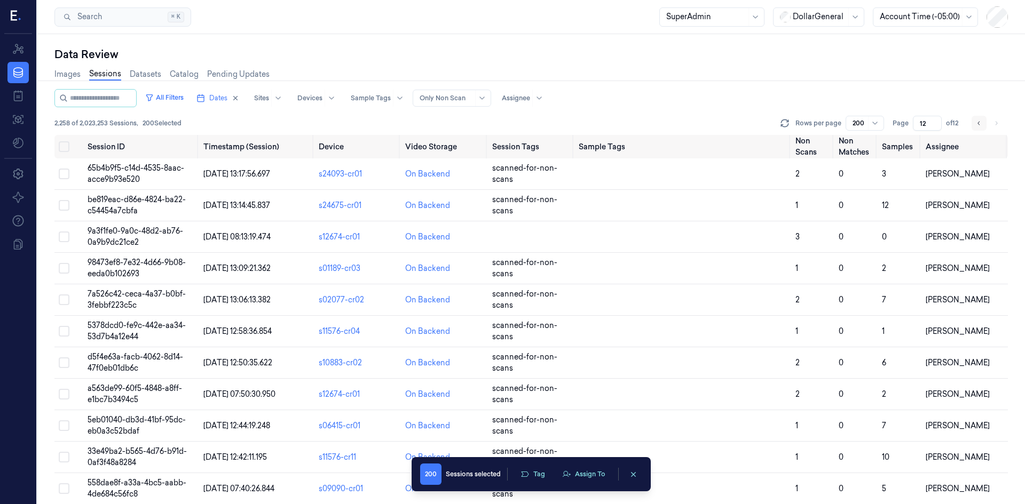
click at [981, 124] on icon "Go to previous page" at bounding box center [979, 123] width 6 height 9
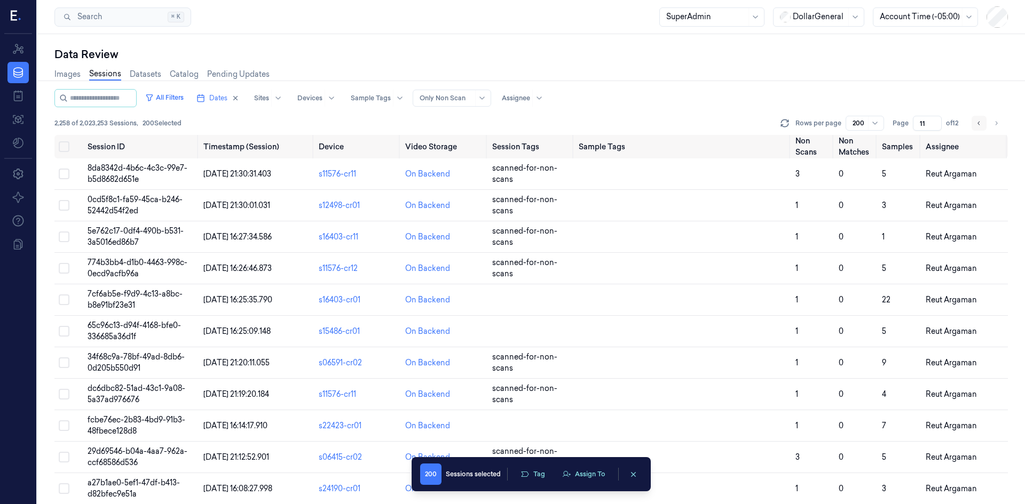
click at [981, 124] on icon "Go to previous page" at bounding box center [979, 123] width 6 height 9
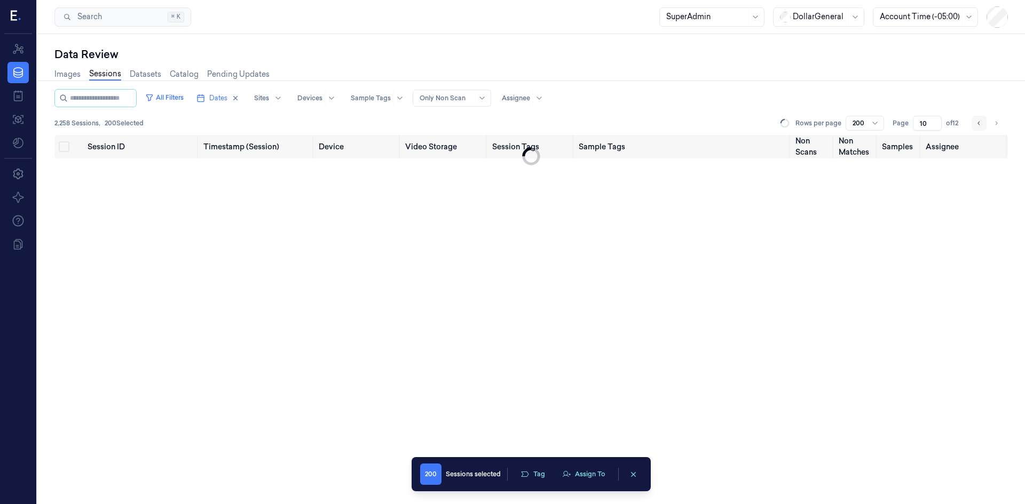
click at [981, 124] on icon "Go to previous page" at bounding box center [979, 123] width 6 height 9
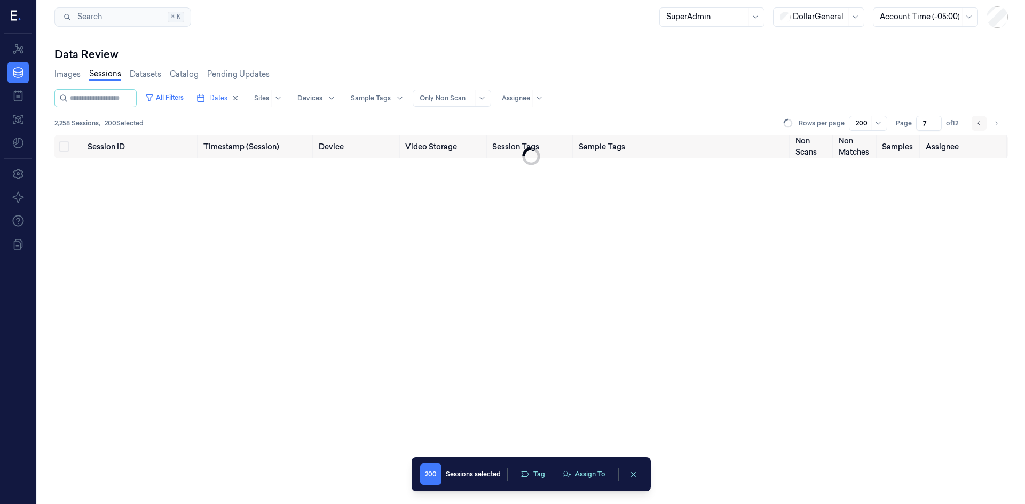
click at [981, 124] on icon "Go to previous page" at bounding box center [979, 123] width 6 height 9
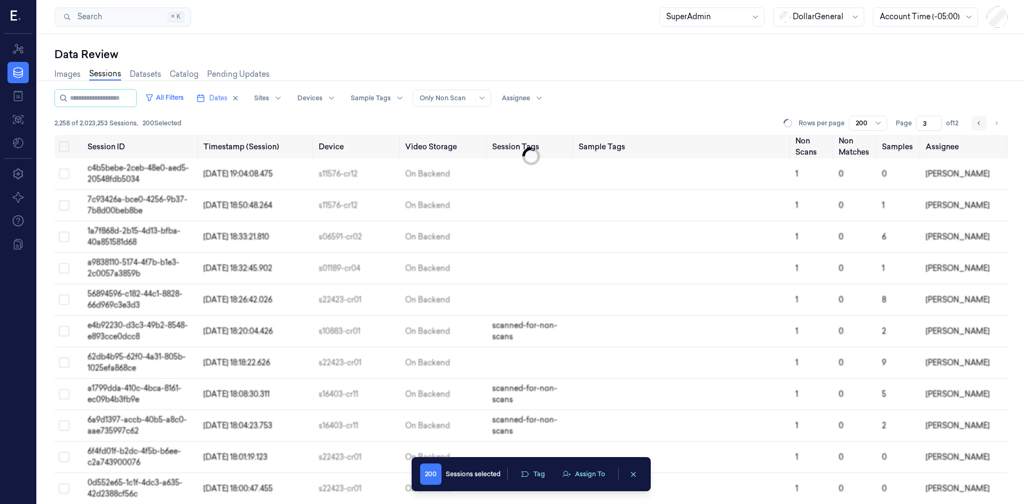
scroll to position [1586, 0]
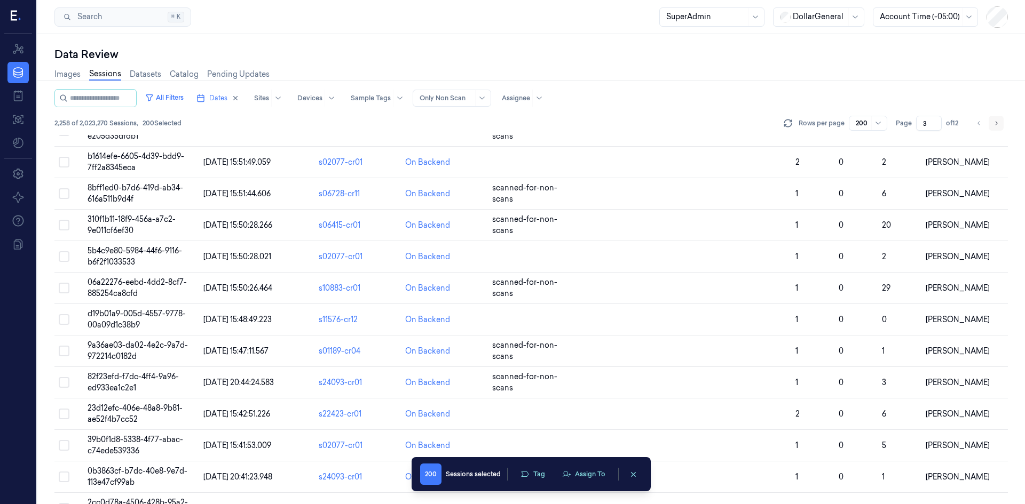
click at [994, 123] on icon "Go to next page" at bounding box center [996, 123] width 6 height 9
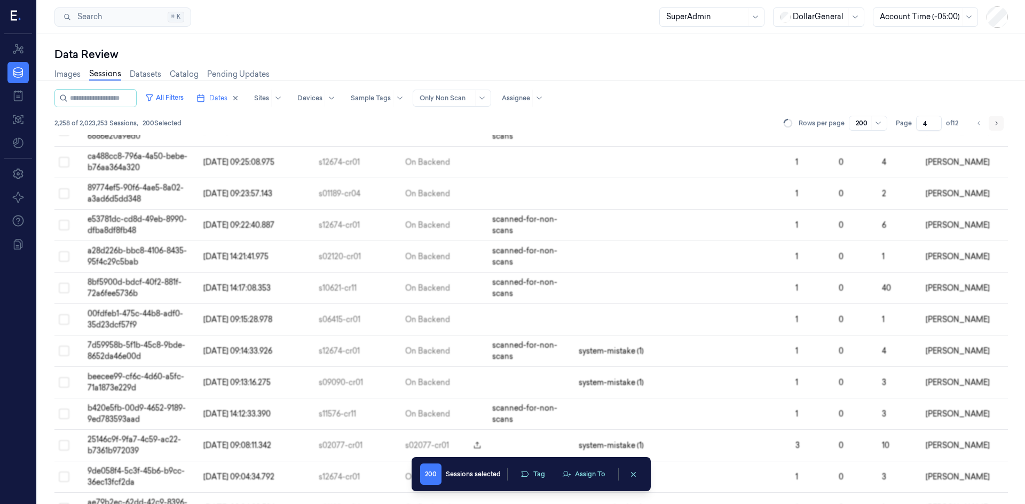
click at [994, 123] on icon "Go to next page" at bounding box center [996, 123] width 6 height 9
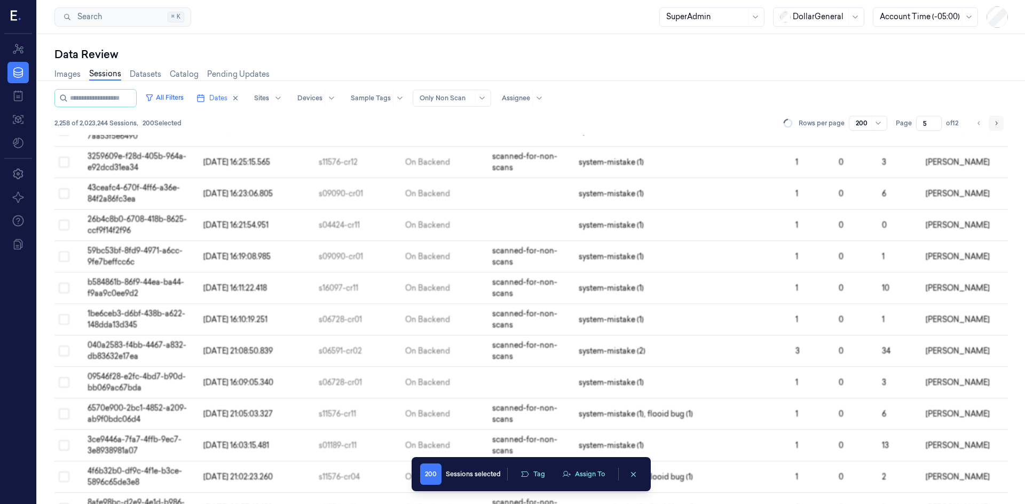
click at [994, 123] on icon "Go to next page" at bounding box center [996, 123] width 6 height 9
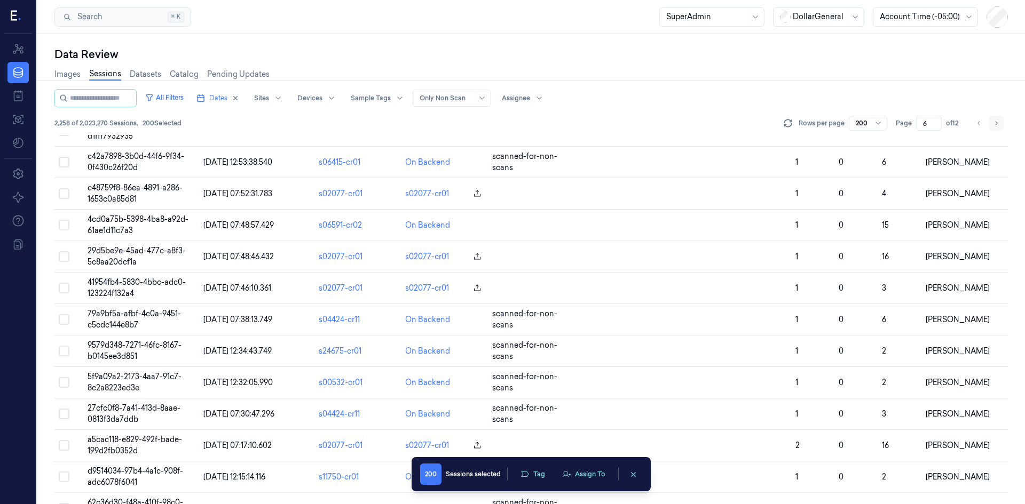
click at [994, 123] on icon "Go to next page" at bounding box center [996, 123] width 6 height 9
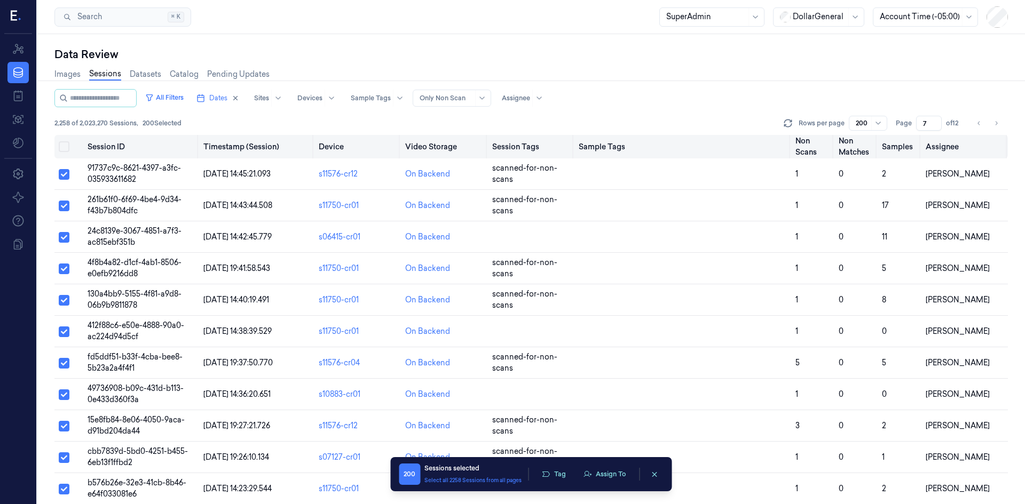
click at [67, 145] on button "Select all" at bounding box center [64, 146] width 11 height 11
click at [67, 145] on button "Select all" at bounding box center [64, 147] width 11 height 11
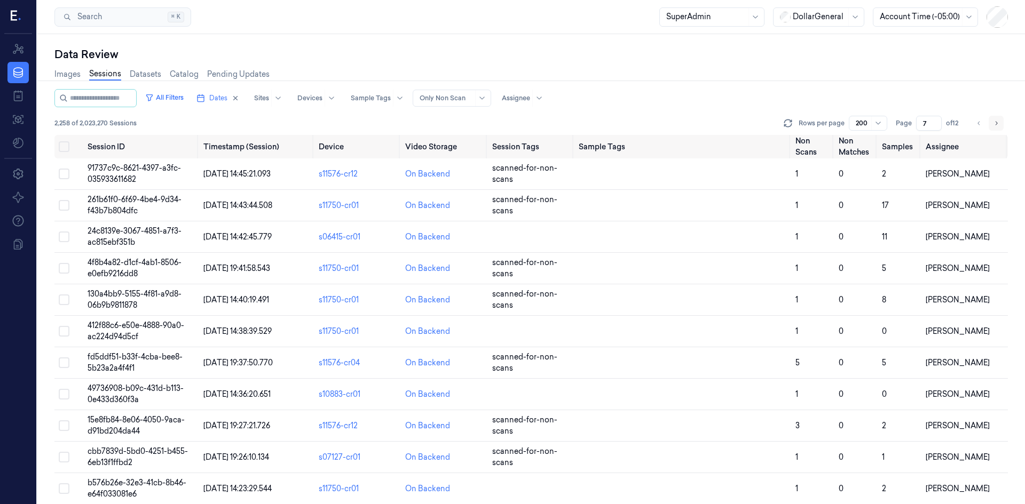
click at [1001, 120] on button "Go to next page" at bounding box center [995, 123] width 15 height 15
click at [1000, 120] on button "Go to next page" at bounding box center [995, 123] width 15 height 15
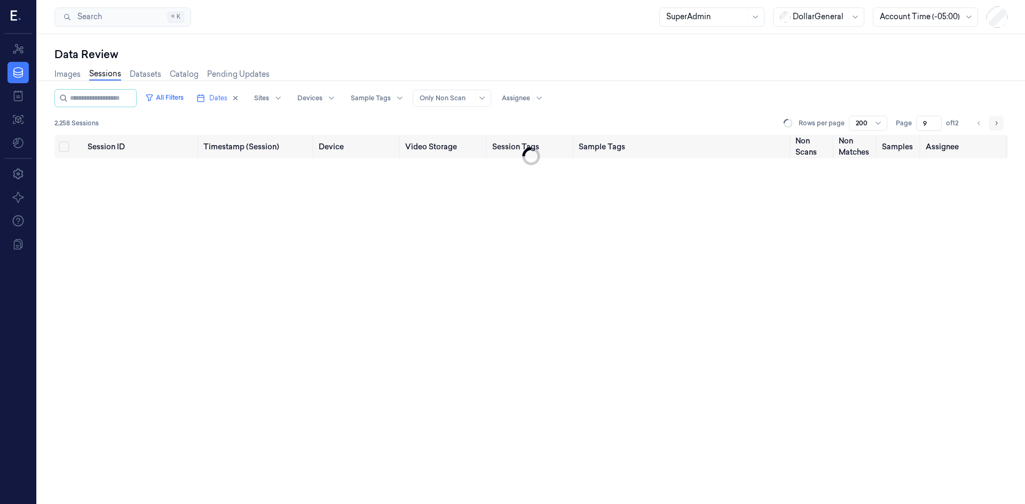
click at [1000, 120] on button "Go to next page" at bounding box center [995, 123] width 15 height 15
click at [1000, 120] on li "pagination" at bounding box center [995, 123] width 15 height 15
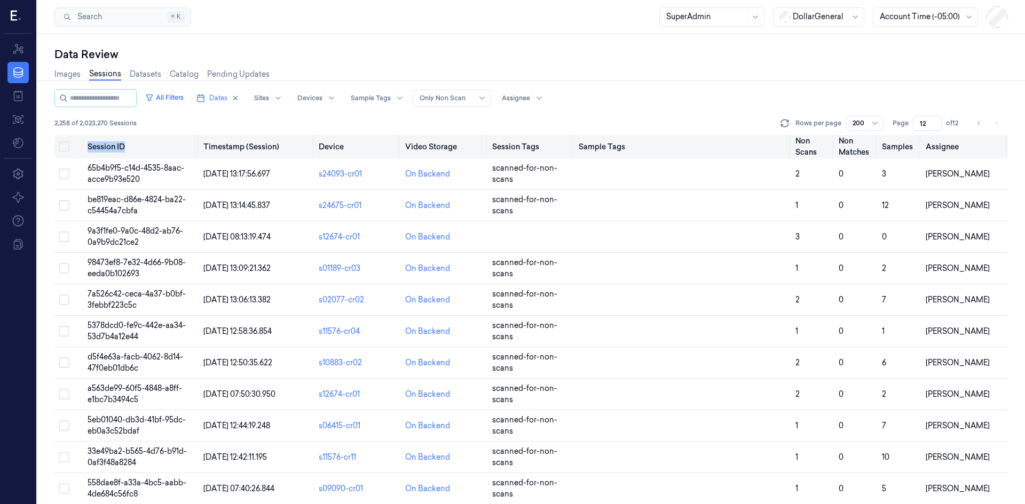
click at [61, 151] on button "Select all" at bounding box center [64, 146] width 11 height 11
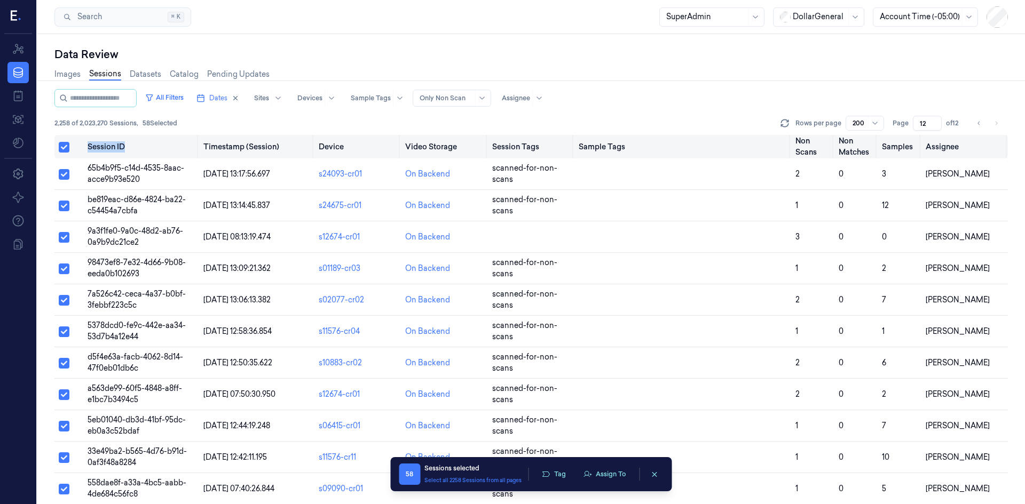
click at [59, 144] on button "Select all" at bounding box center [64, 147] width 11 height 11
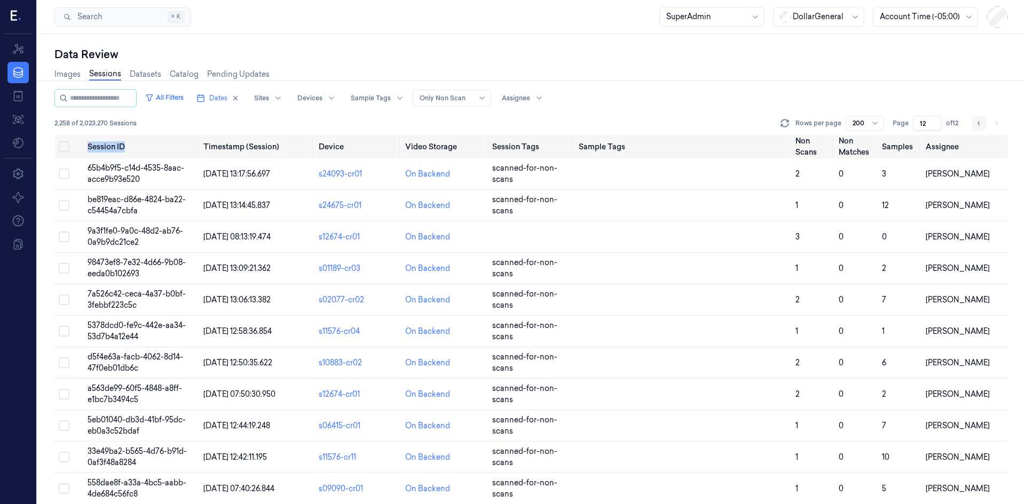
click at [980, 118] on button "Go to previous page" at bounding box center [978, 123] width 15 height 15
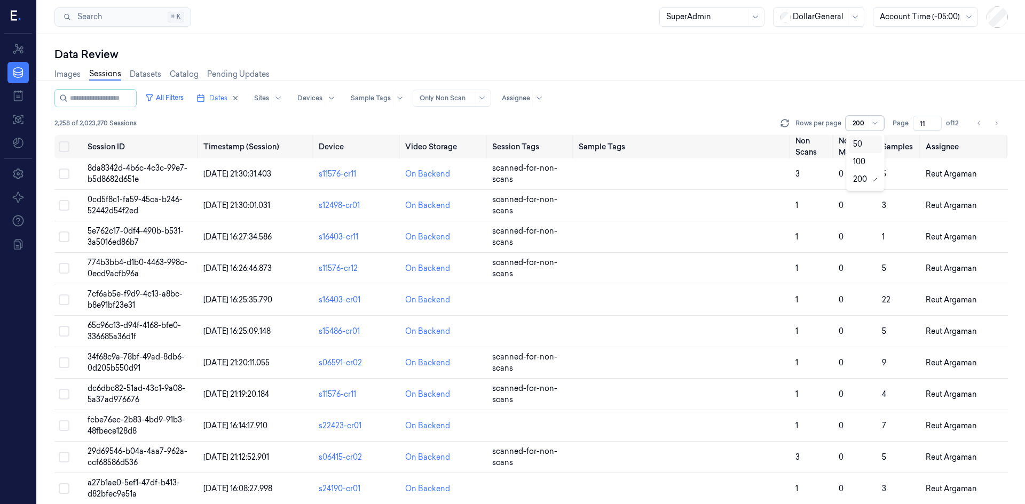
click at [875, 130] on div at bounding box center [874, 123] width 13 height 14
click at [867, 165] on div "100" at bounding box center [865, 161] width 25 height 11
type input "21"
click at [64, 150] on button "Select all" at bounding box center [64, 146] width 11 height 11
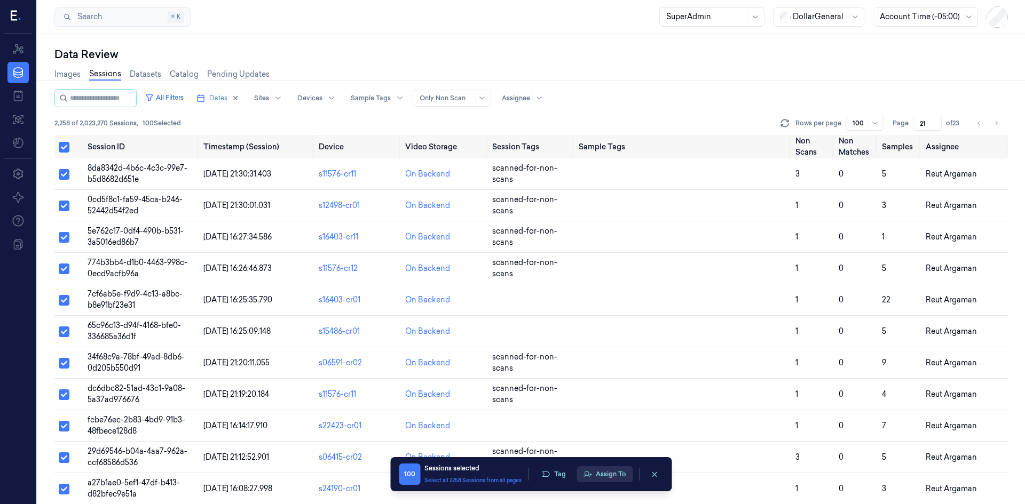
click at [598, 474] on button "Assign To" at bounding box center [604, 474] width 56 height 16
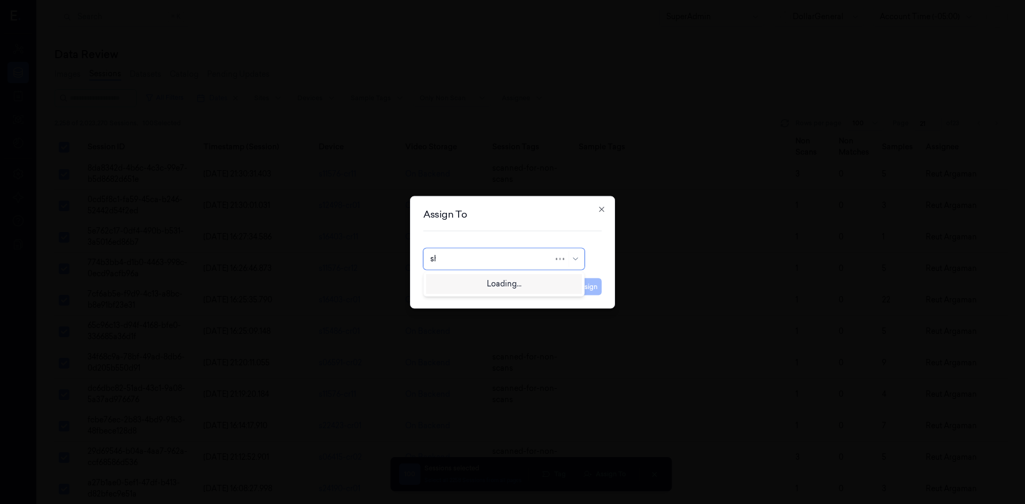
type input "shan"
click at [506, 299] on div "Shany Argaman" at bounding box center [503, 300] width 147 height 11
click at [580, 284] on button "Assign" at bounding box center [586, 286] width 29 height 17
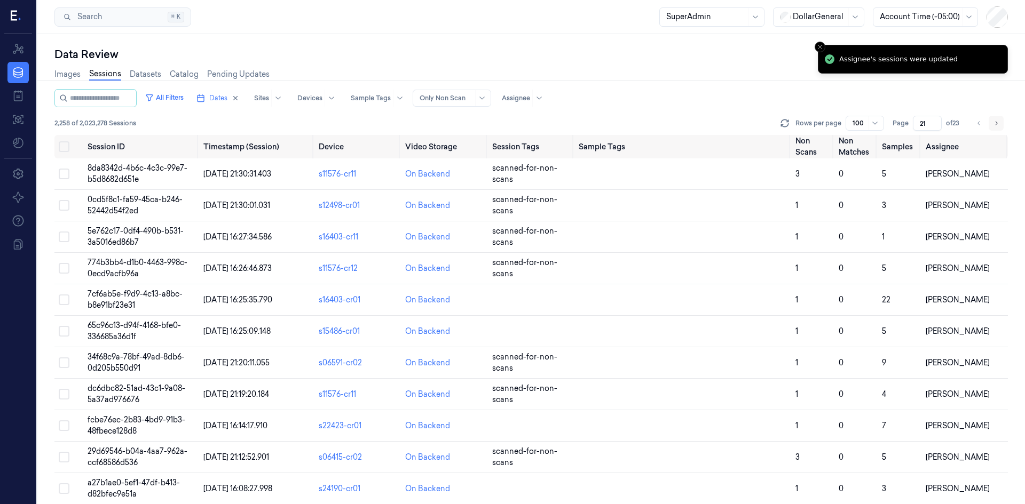
click at [994, 123] on icon "Go to next page" at bounding box center [996, 123] width 6 height 9
type input "22"
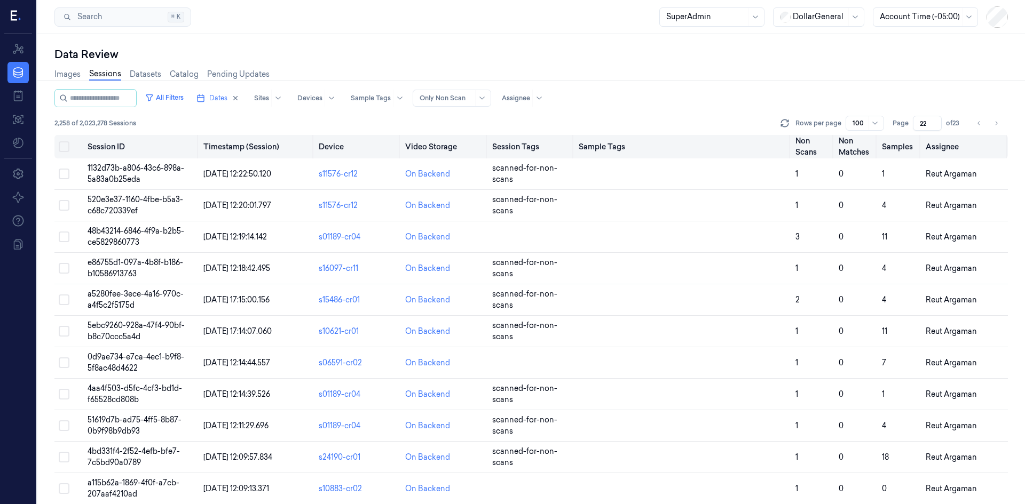
click at [64, 146] on button "Select all" at bounding box center [64, 146] width 11 height 11
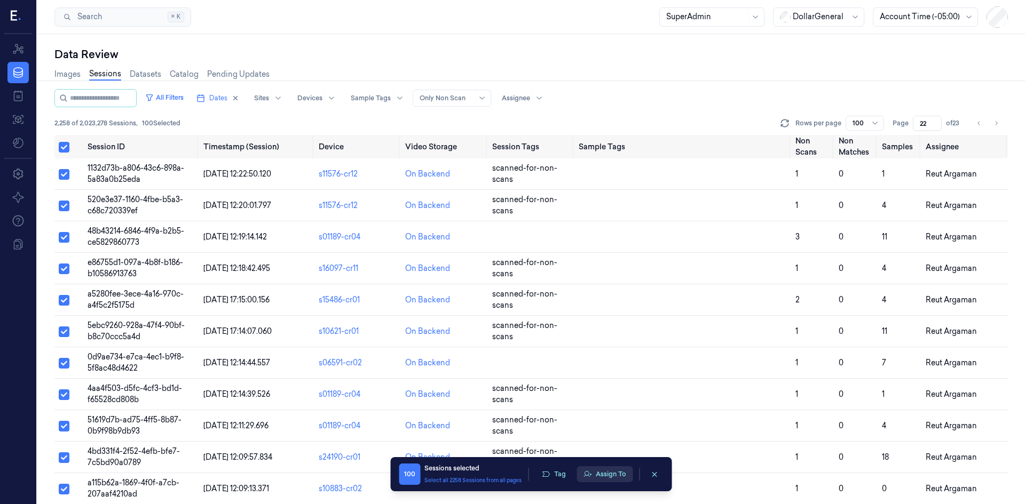
click at [607, 472] on button "Assign To" at bounding box center [604, 474] width 56 height 16
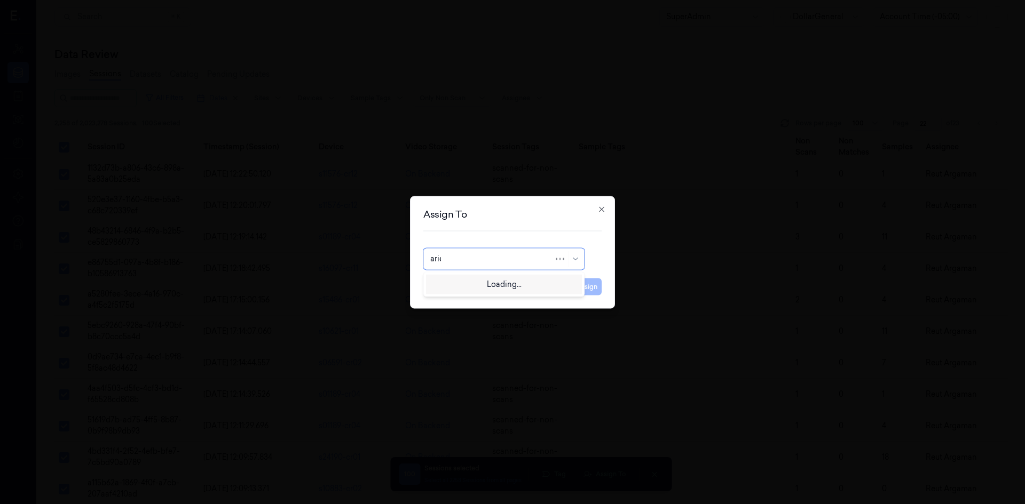
type input "ariel"
click at [520, 281] on div "Ariel Hasson" at bounding box center [503, 283] width 147 height 11
click at [591, 288] on button "Assign" at bounding box center [586, 286] width 29 height 17
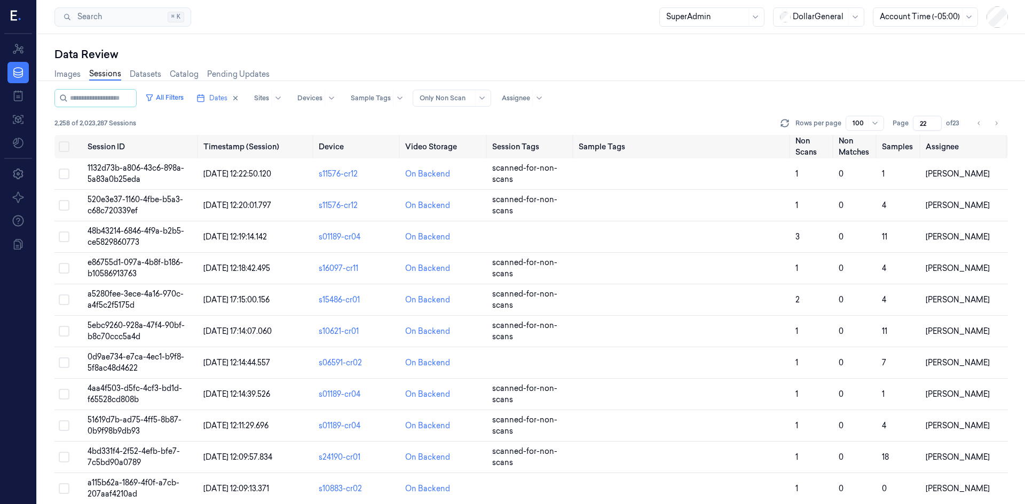
click at [858, 123] on div at bounding box center [858, 123] width 13 height 10
click at [862, 176] on div "200" at bounding box center [860, 179] width 14 height 11
click at [999, 124] on icon "Go to next page" at bounding box center [996, 123] width 6 height 9
click at [981, 125] on icon "Go to previous page" at bounding box center [979, 123] width 6 height 9
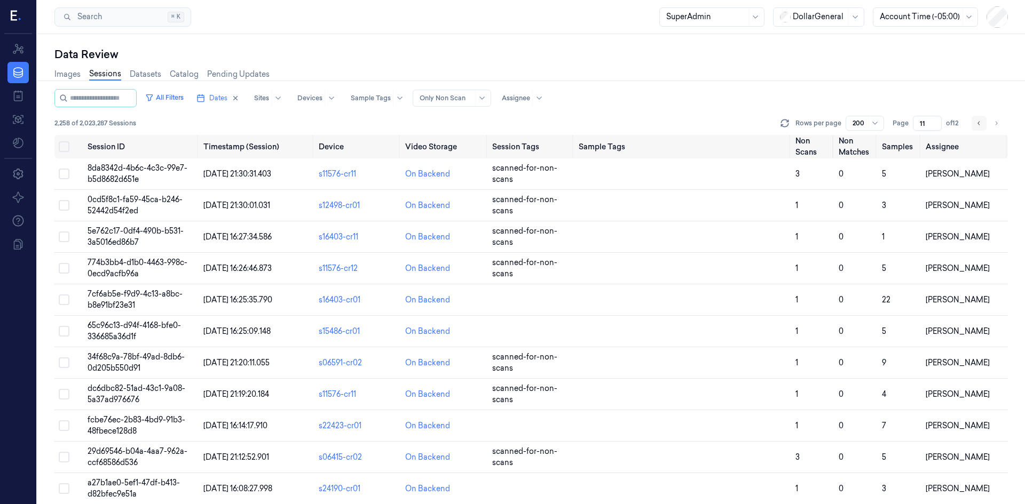
type input "10"
click at [68, 151] on button "Select all" at bounding box center [64, 146] width 11 height 11
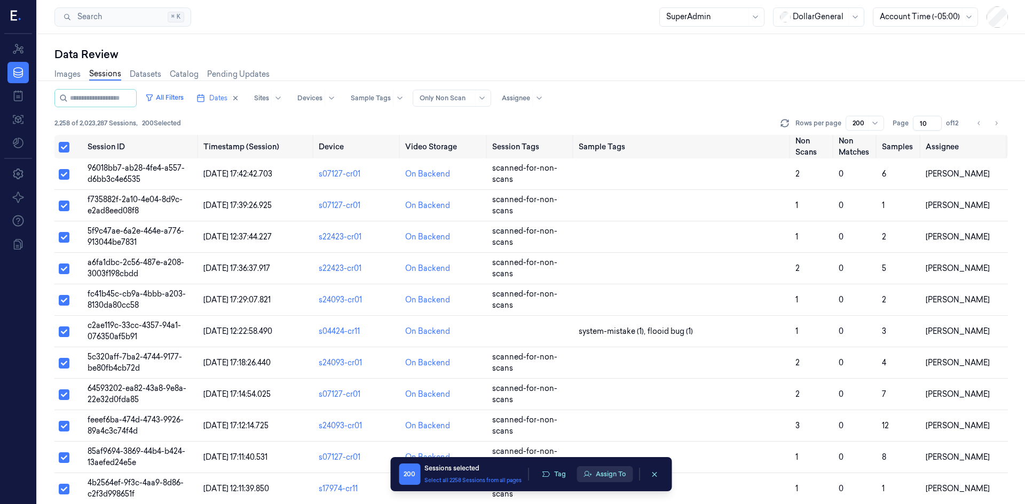
click at [598, 475] on button "Assign To" at bounding box center [604, 474] width 56 height 16
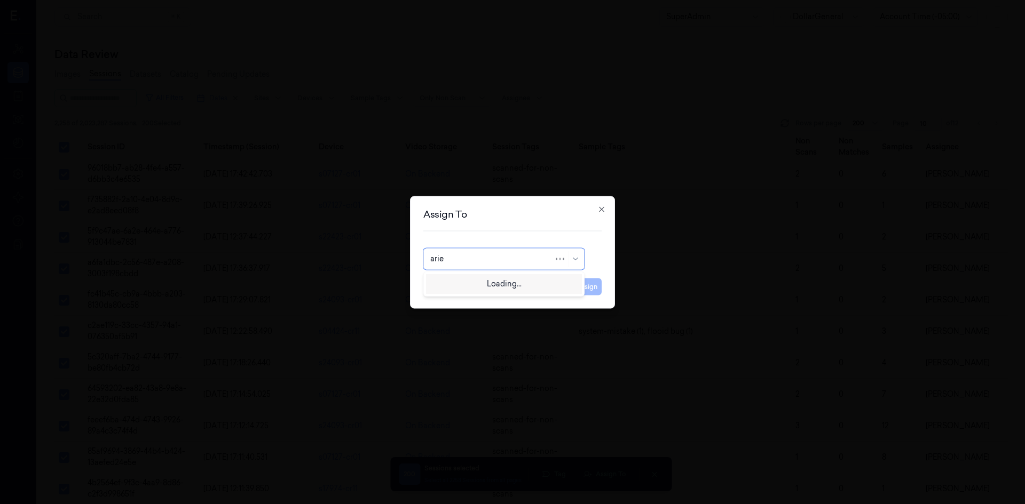
type input "ariel"
click at [462, 280] on div "Ariel Hasson" at bounding box center [462, 283] width 64 height 11
click at [587, 291] on button "Assign" at bounding box center [586, 286] width 29 height 17
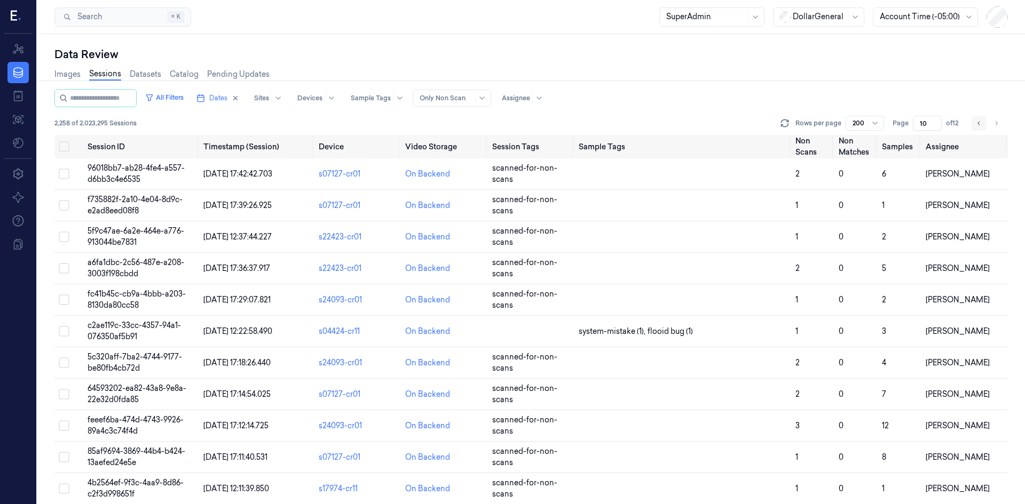
click at [982, 126] on button "Go to previous page" at bounding box center [978, 123] width 15 height 15
click at [981, 126] on icon "Go to previous page" at bounding box center [979, 123] width 6 height 9
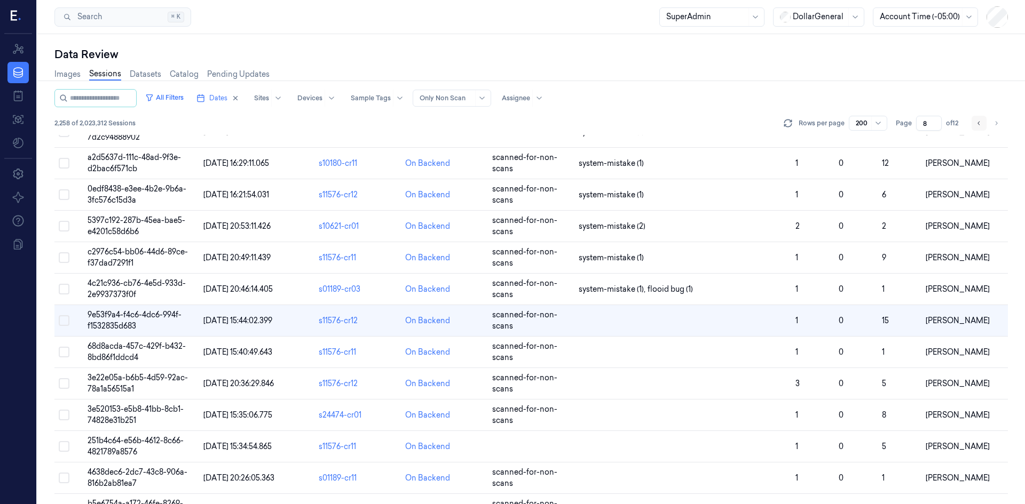
scroll to position [1586, 0]
click at [981, 126] on icon "Go to previous page" at bounding box center [979, 123] width 6 height 9
type input "7"
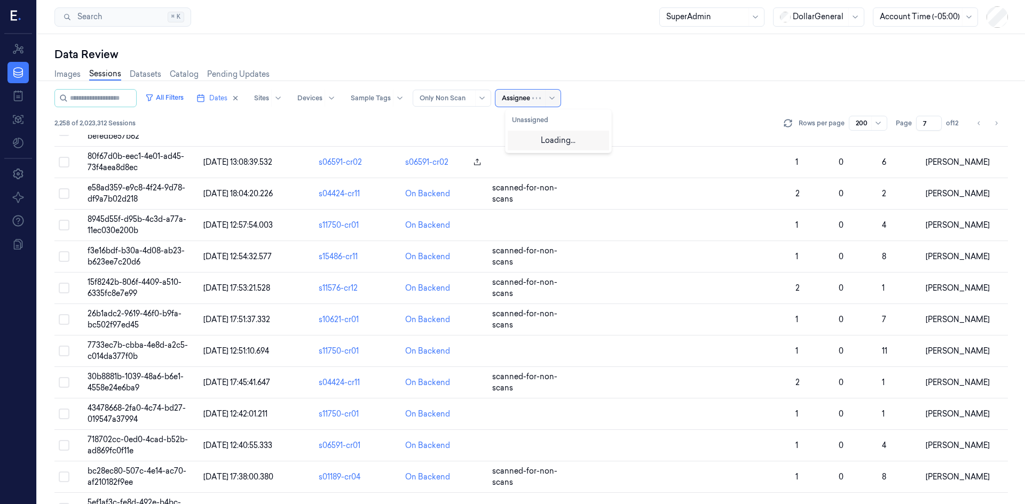
click at [530, 97] on div at bounding box center [516, 98] width 28 height 10
type input "ariel"
click at [571, 137] on div "Ariel Hasson" at bounding box center [558, 139] width 93 height 11
type input "1"
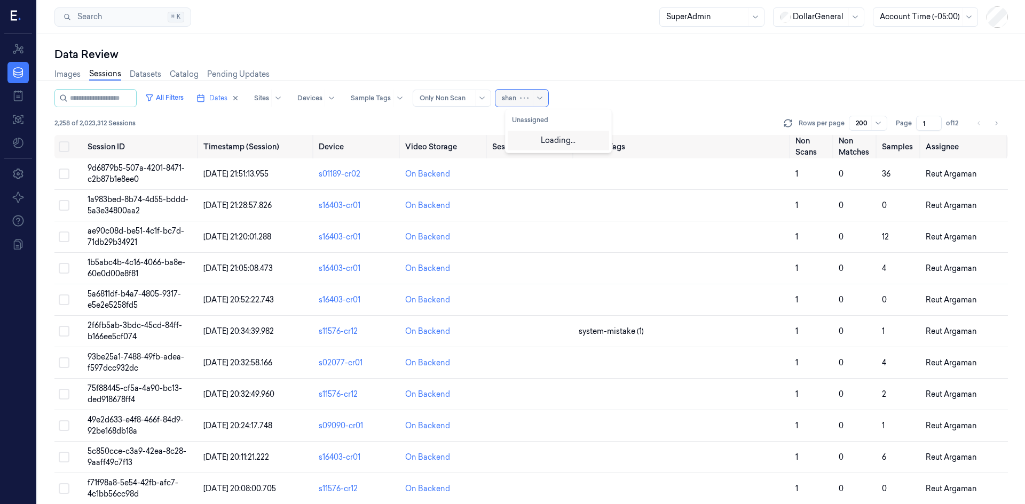
type input "shany"
click at [533, 138] on div "Shany Argaman" at bounding box center [544, 139] width 64 height 11
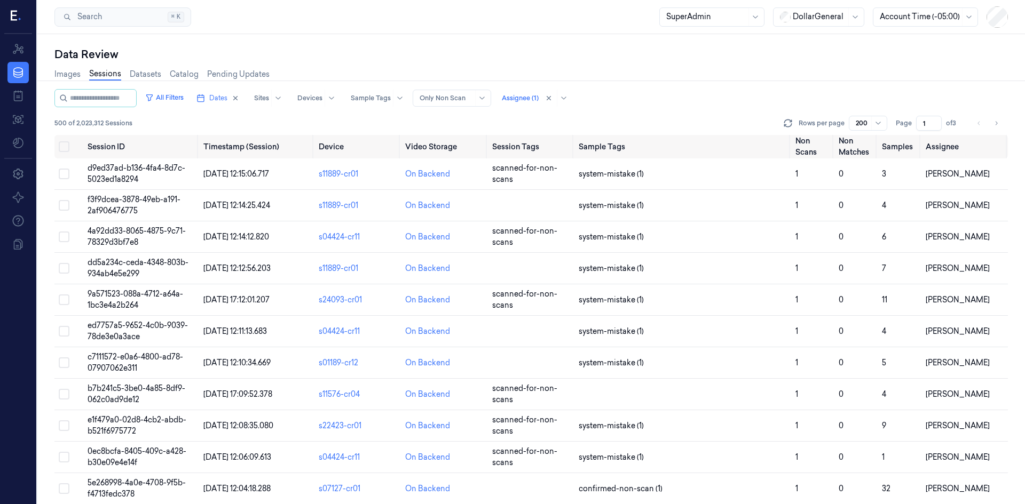
click at [654, 109] on div "All Filters Dates Sites Devices Sample Tags Alert Type Only Non Scan Assignee (…" at bounding box center [530, 112] width 953 height 46
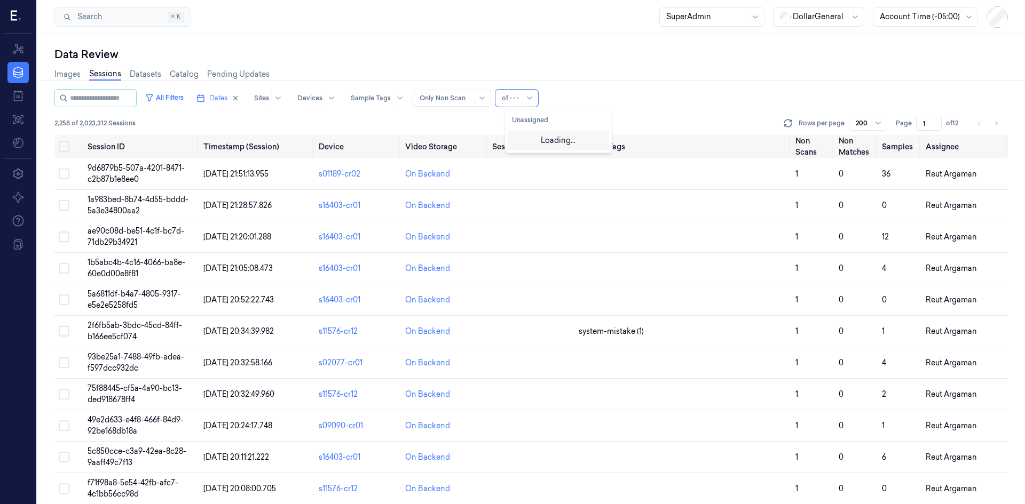
type input "ofi"
click at [550, 142] on div "Ofir Mordechay" at bounding box center [544, 139] width 64 height 11
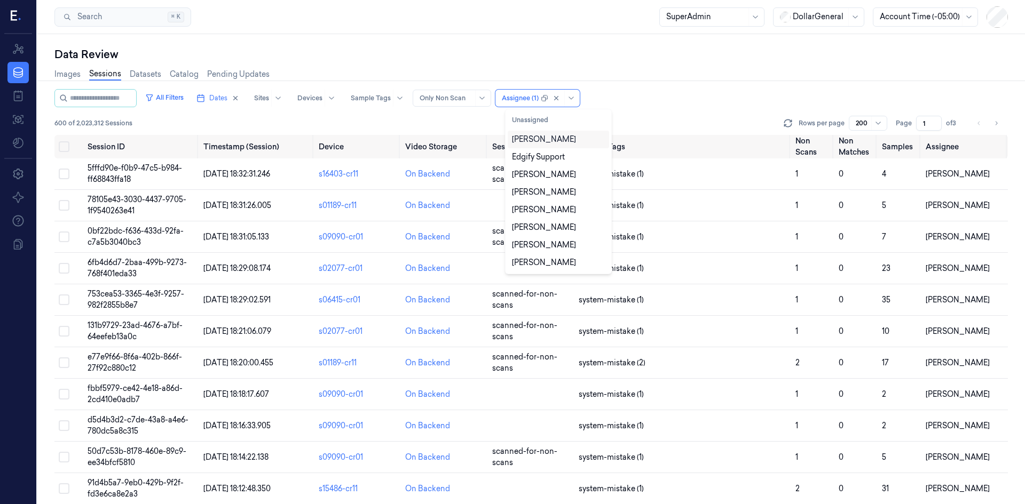
click at [645, 104] on div "All Filters Dates Sites Devices Sample Tags Alert Type Only Non Scan option Ofi…" at bounding box center [530, 98] width 953 height 18
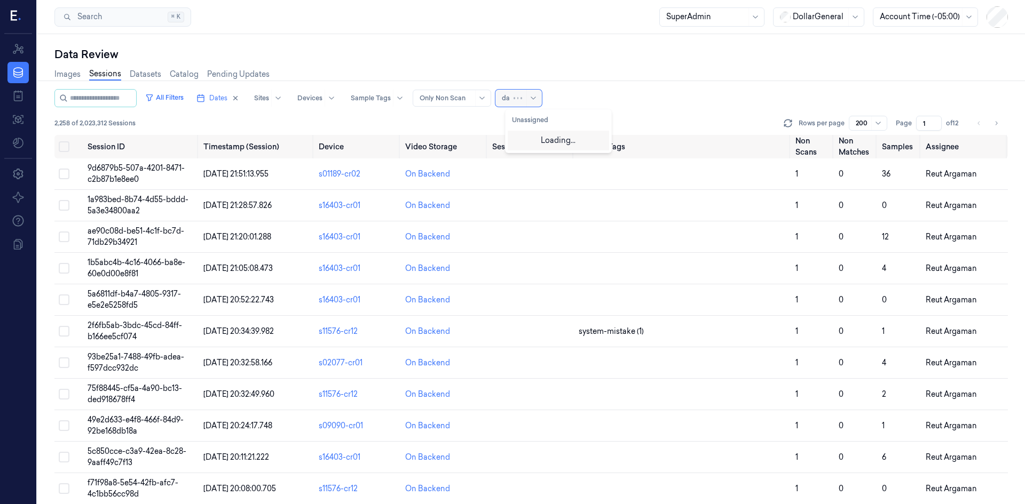
type input "d"
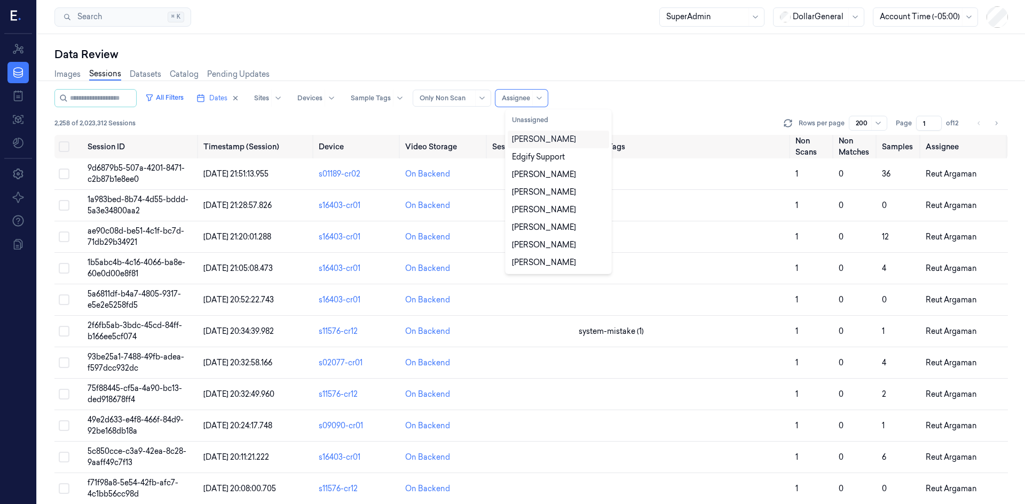
click at [563, 141] on div "[PERSON_NAME]" at bounding box center [544, 139] width 64 height 11
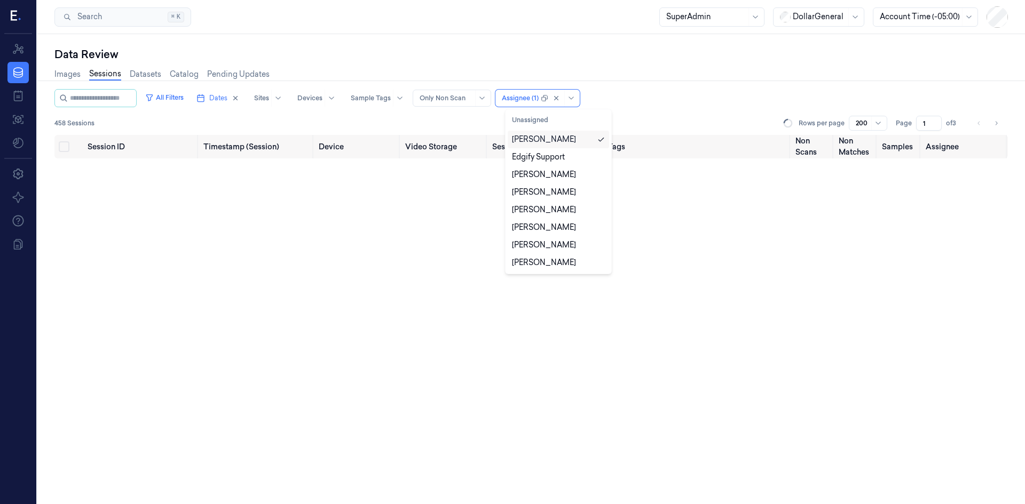
click at [632, 106] on div "All Filters Dates Sites Devices Sample Tags Alert Type Only Non Scan option Dav…" at bounding box center [530, 98] width 953 height 18
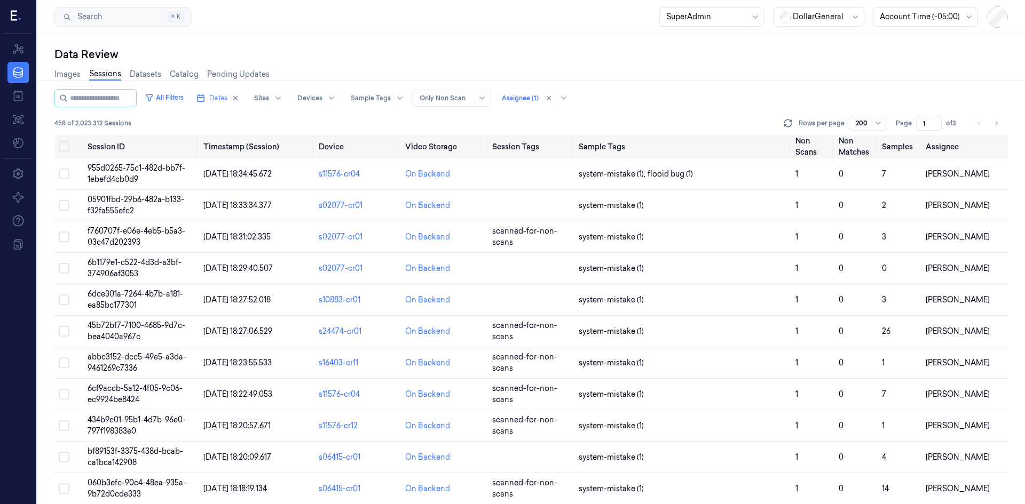
click at [864, 126] on div at bounding box center [862, 123] width 13 height 10
click at [861, 147] on div "50" at bounding box center [860, 144] width 9 height 11
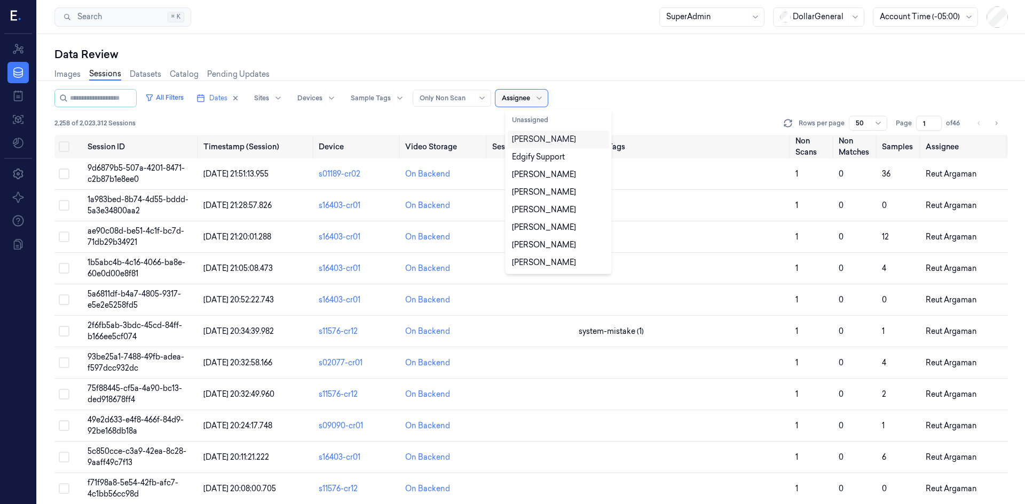
click at [529, 99] on div at bounding box center [516, 98] width 28 height 10
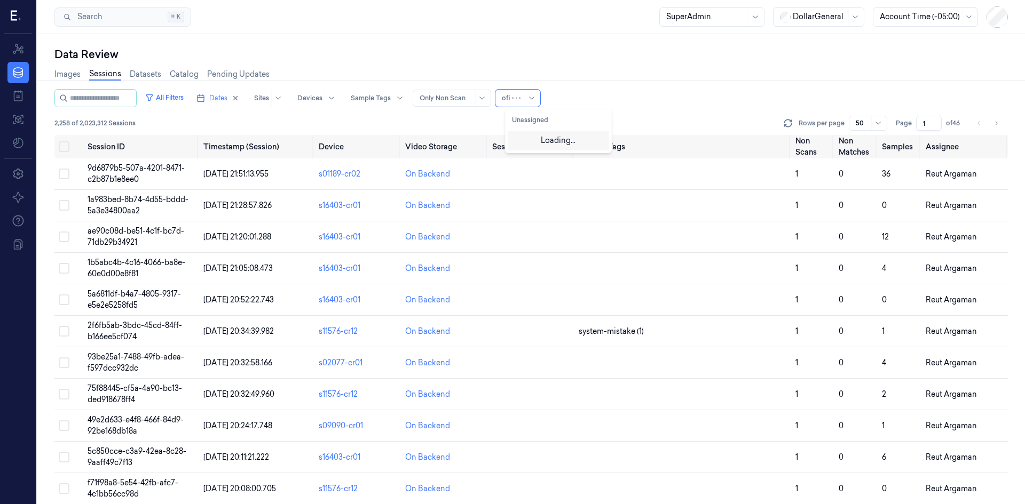
type input "ofir"
click at [527, 136] on div "Ofir Mordechay" at bounding box center [544, 139] width 64 height 11
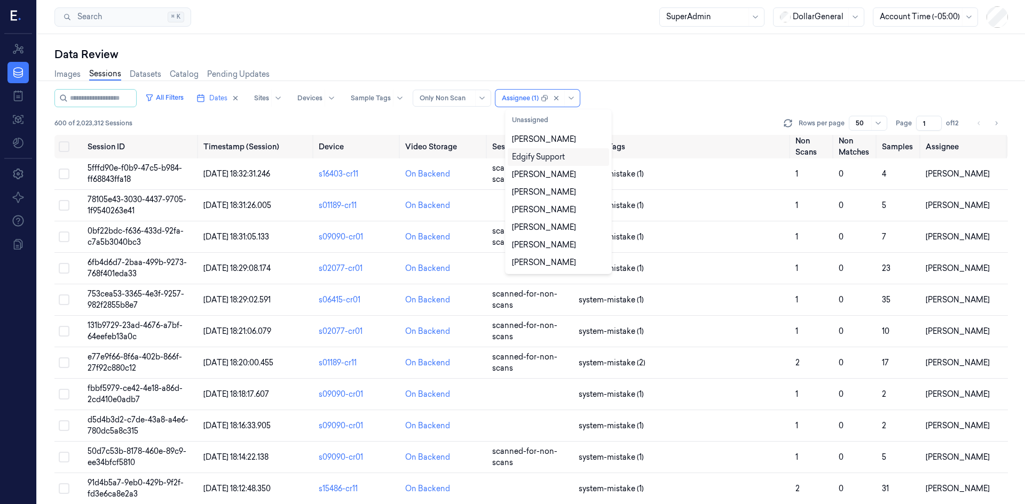
click at [696, 94] on div "All Filters Dates Sites Devices Sample Tags Alert Type Only Non Scan option Ofi…" at bounding box center [530, 98] width 953 height 18
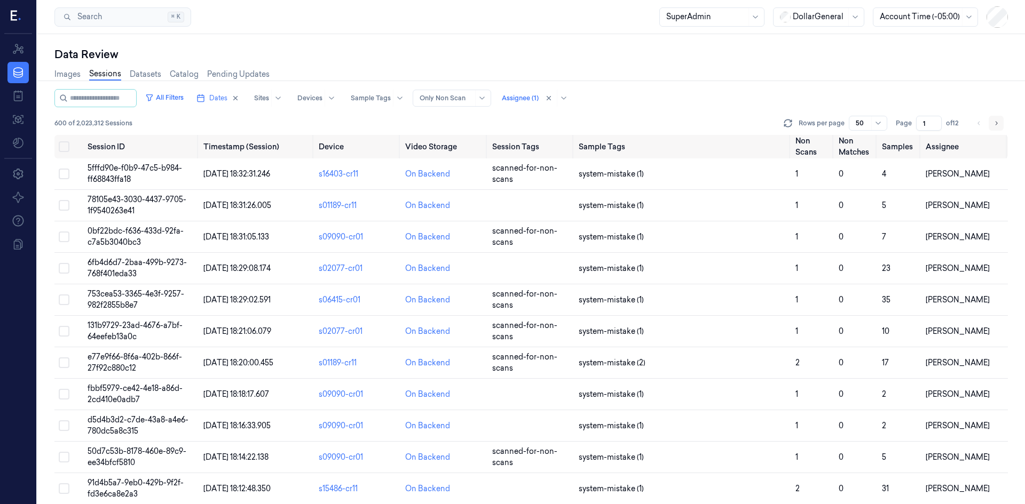
click at [998, 124] on icon "Go to next page" at bounding box center [996, 123] width 6 height 9
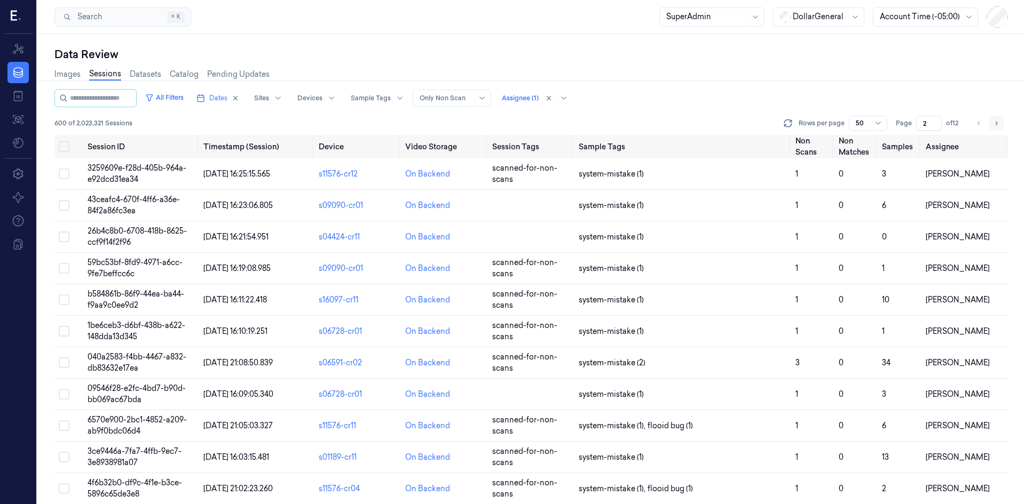
click at [998, 124] on icon "Go to next page" at bounding box center [996, 123] width 6 height 9
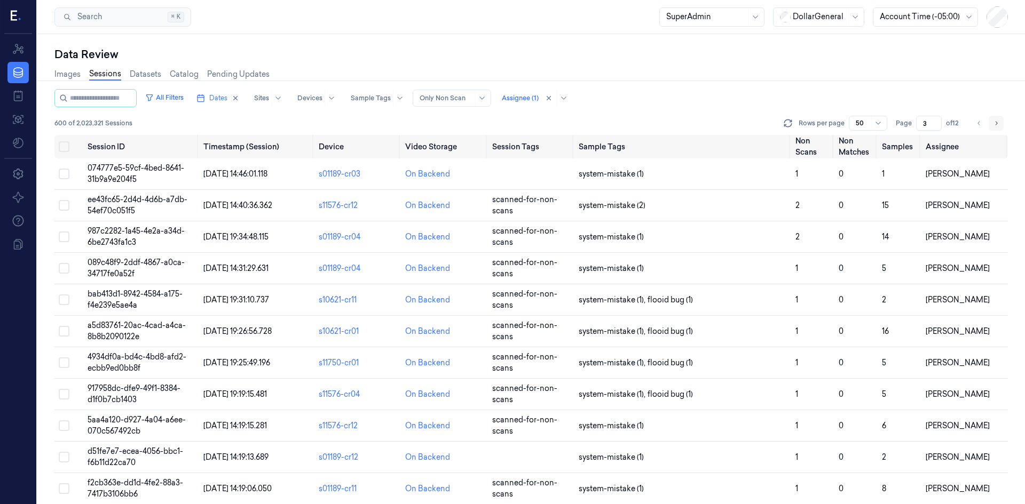
click at [998, 124] on icon "Go to next page" at bounding box center [996, 123] width 6 height 9
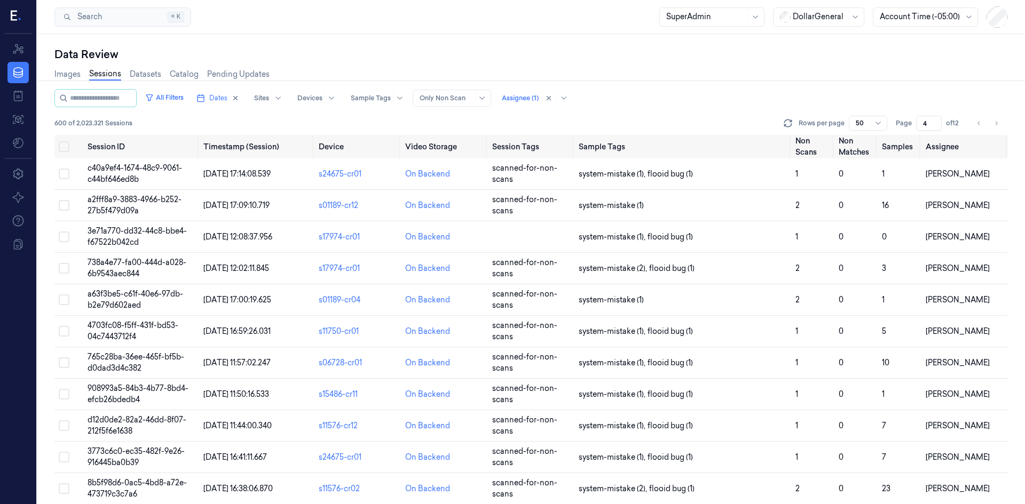
click at [873, 124] on div at bounding box center [877, 123] width 13 height 14
click at [867, 175] on div "200" at bounding box center [863, 179] width 14 height 11
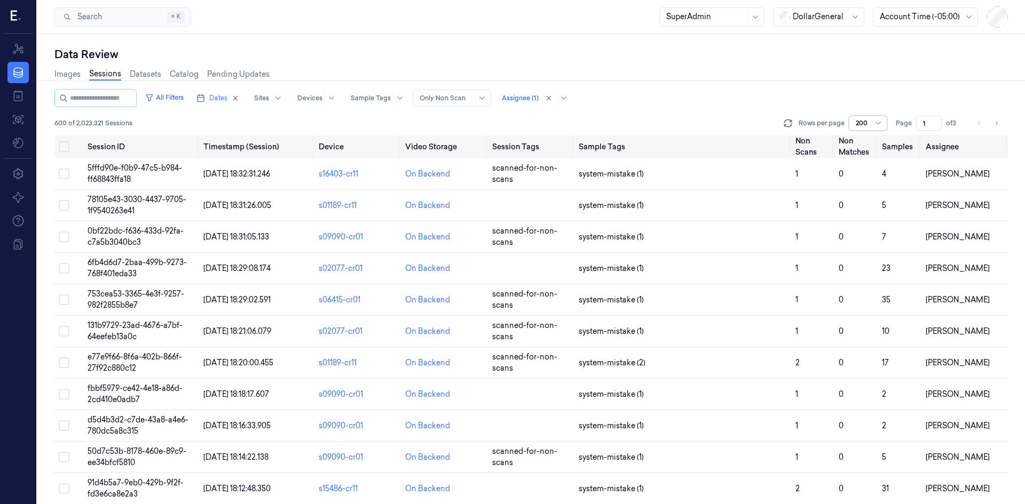
click at [922, 90] on div "All Filters Dates Sites Devices Sample Tags Alert Type Only Non Scan Assignee (…" at bounding box center [530, 98] width 953 height 18
click at [1000, 128] on button "Go to next page" at bounding box center [995, 123] width 15 height 15
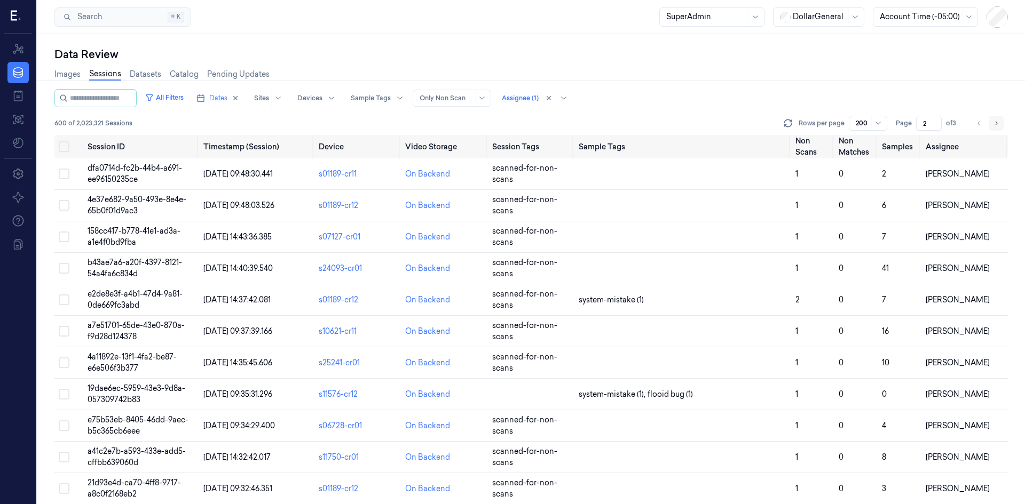
click at [1000, 128] on button "Go to next page" at bounding box center [995, 123] width 15 height 15
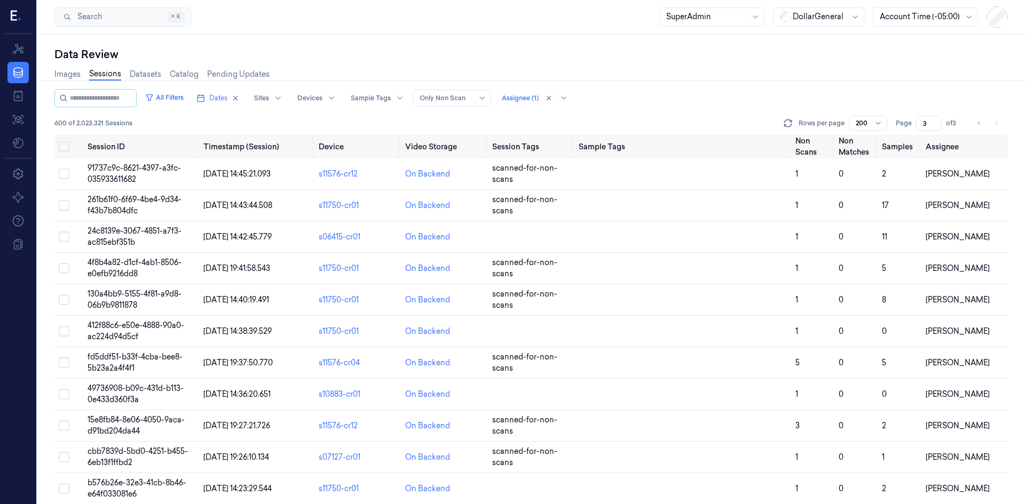
click at [870, 125] on div "200" at bounding box center [868, 123] width 38 height 15
click at [868, 144] on div "50" at bounding box center [868, 144] width 25 height 11
click at [60, 145] on button "Select all" at bounding box center [64, 146] width 11 height 11
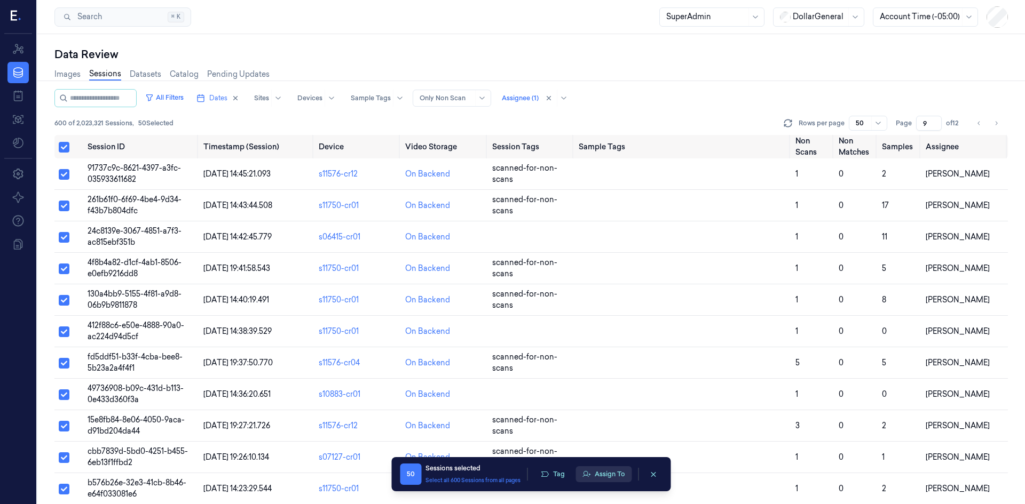
click at [591, 477] on button "Assign To" at bounding box center [603, 474] width 56 height 16
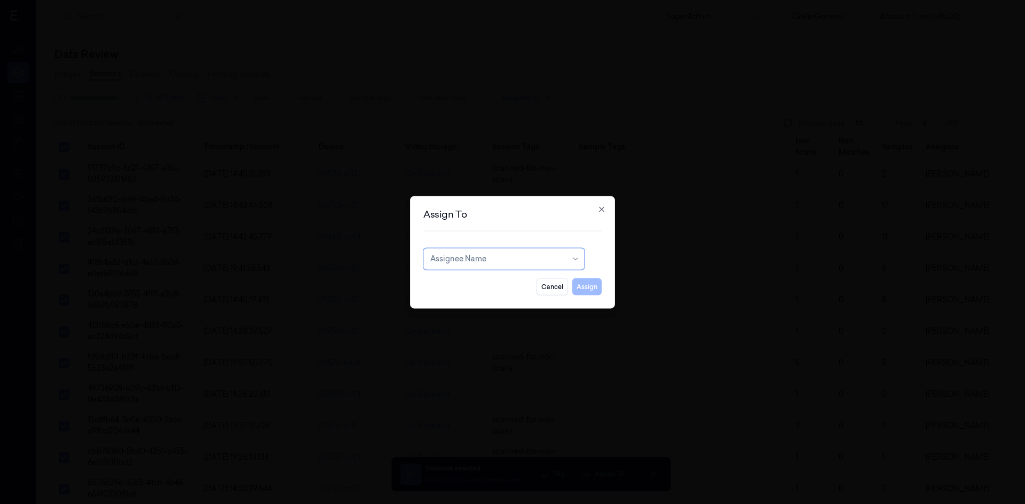
click at [498, 254] on div at bounding box center [498, 259] width 136 height 11
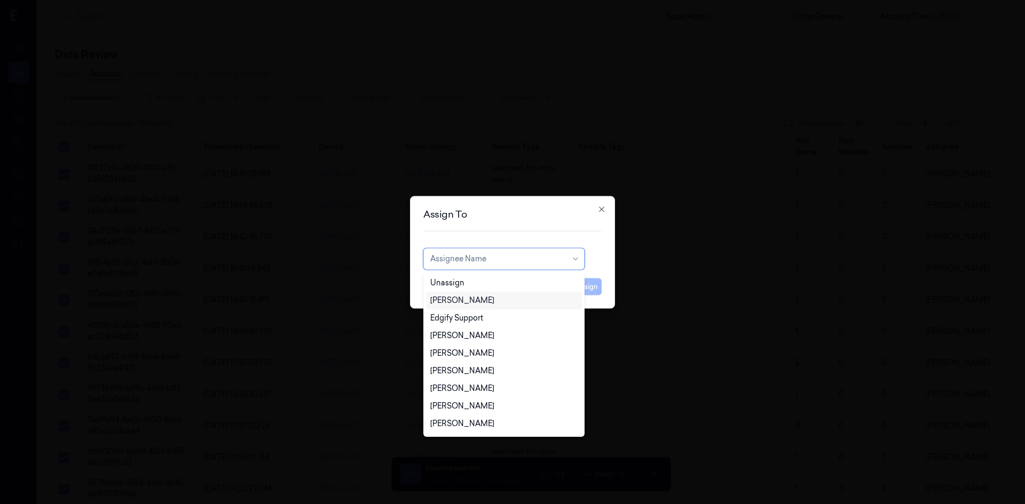
click at [482, 298] on div "[PERSON_NAME]" at bounding box center [462, 300] width 64 height 11
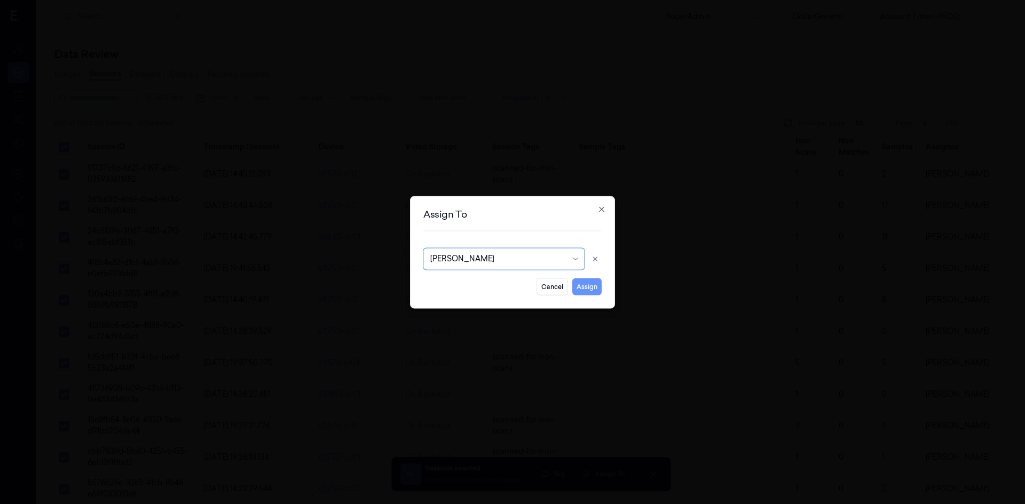
click at [580, 286] on button "Assign" at bounding box center [586, 286] width 29 height 17
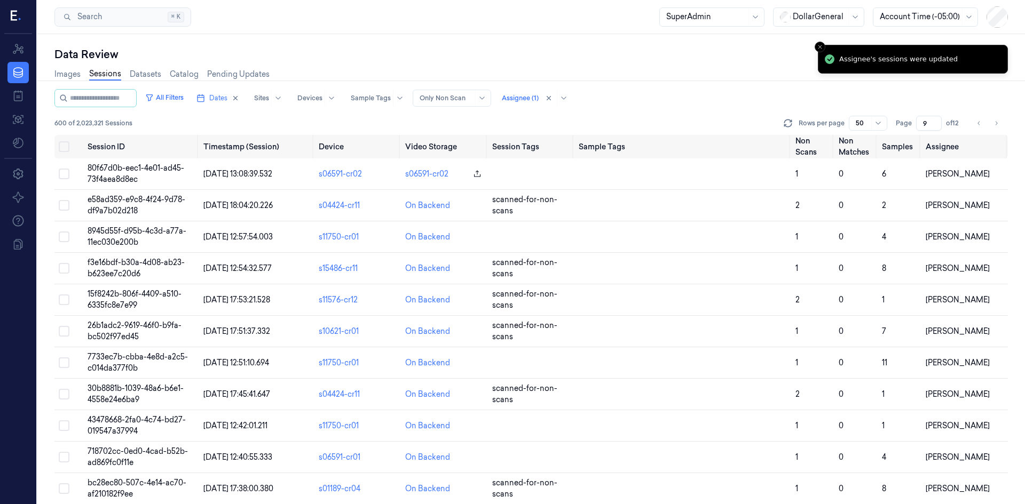
click at [652, 96] on div "All Filters Dates Sites Devices Sample Tags Alert Type Only Non Scan Assignee (…" at bounding box center [530, 98] width 953 height 18
type input "1"
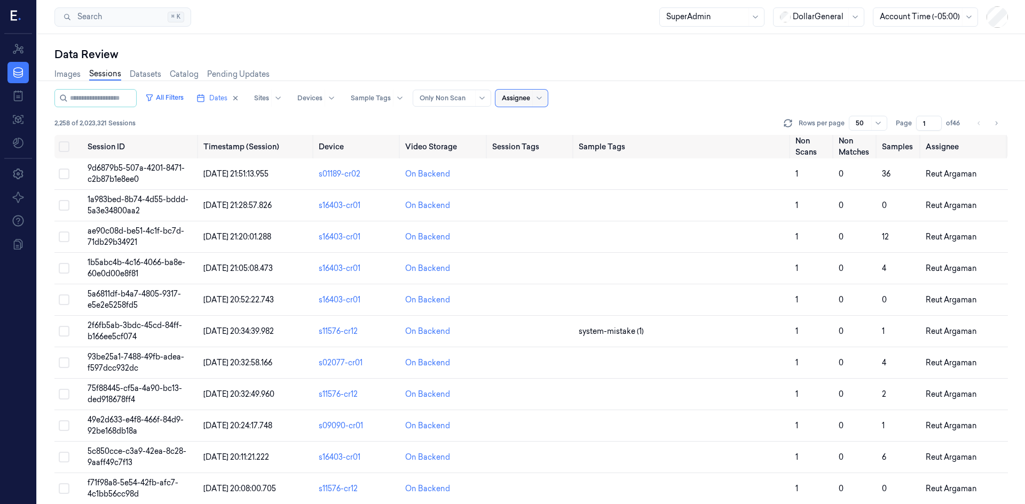
click at [518, 104] on div "Assignee" at bounding box center [516, 98] width 28 height 17
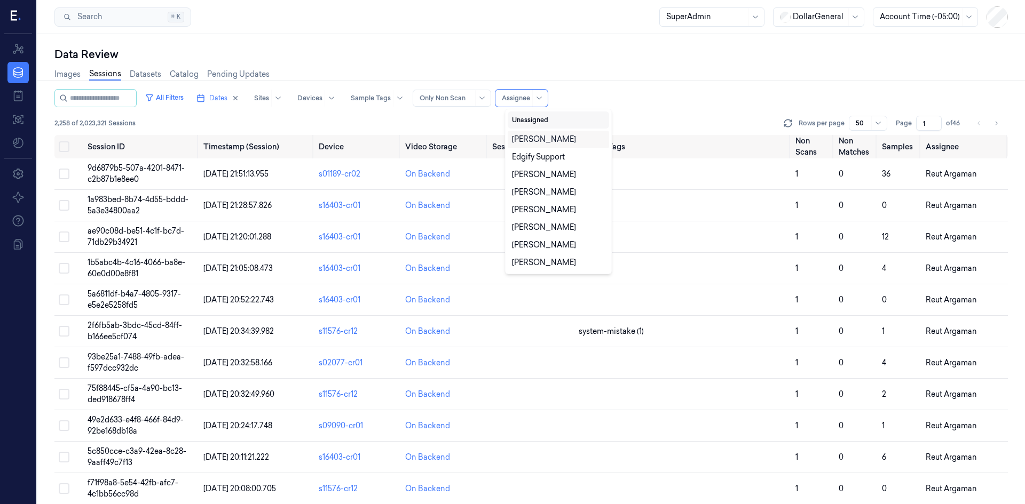
click at [545, 119] on button "Unassigned" at bounding box center [558, 120] width 101 height 17
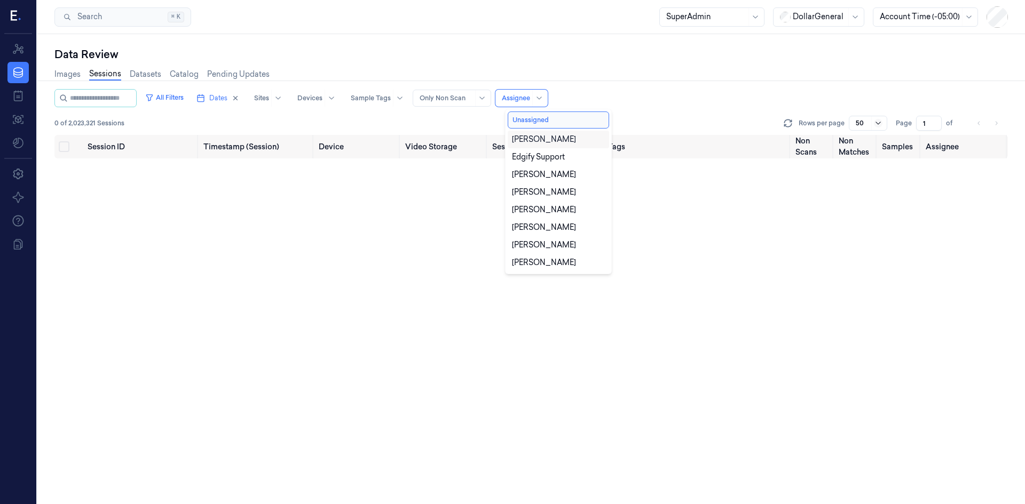
click at [877, 127] on icon at bounding box center [878, 123] width 9 height 9
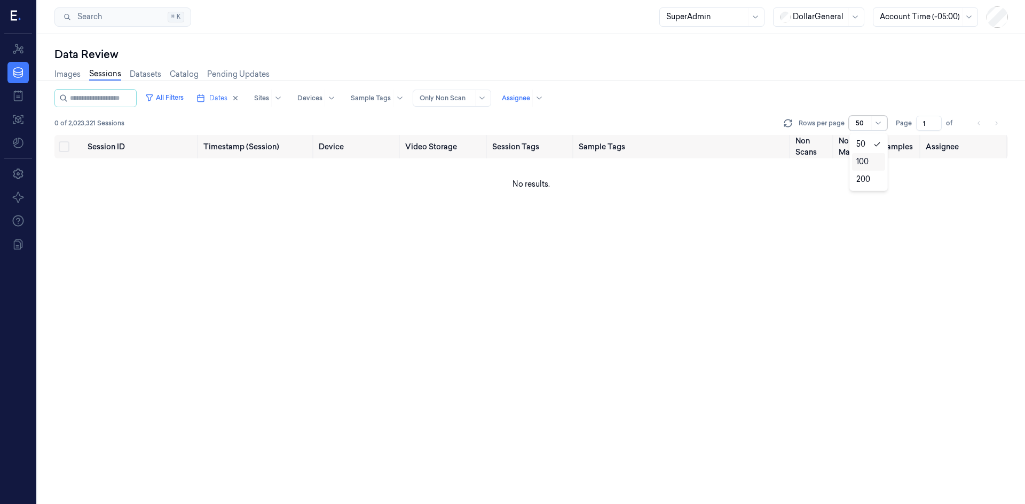
click at [765, 108] on div "All Filters Dates Sites Devices Sample Tags Alert Type Only Non Scan Assignee 0…" at bounding box center [530, 112] width 953 height 46
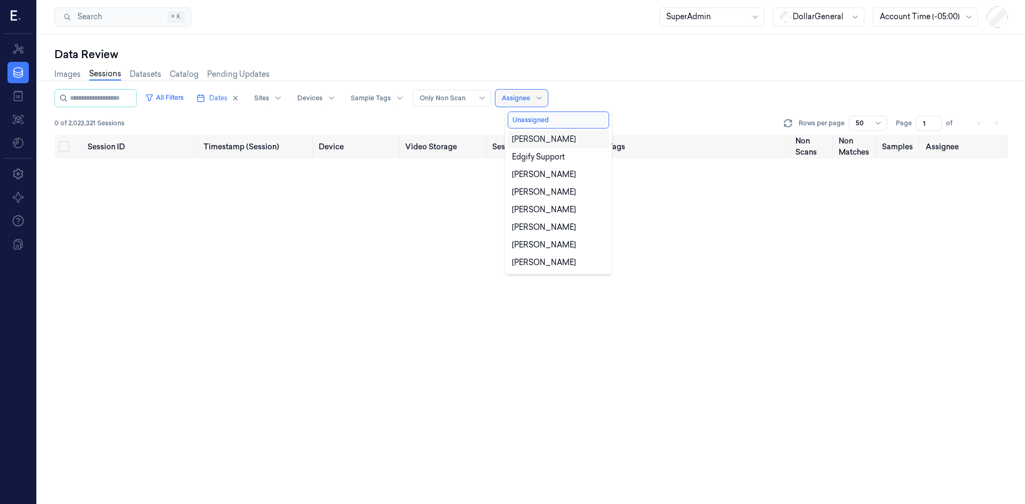
click at [530, 102] on div at bounding box center [516, 98] width 28 height 10
click at [627, 106] on div "All Filters Dates Sites Devices Sample Tags Alert Type Only Non Scan 11 results…" at bounding box center [530, 98] width 953 height 18
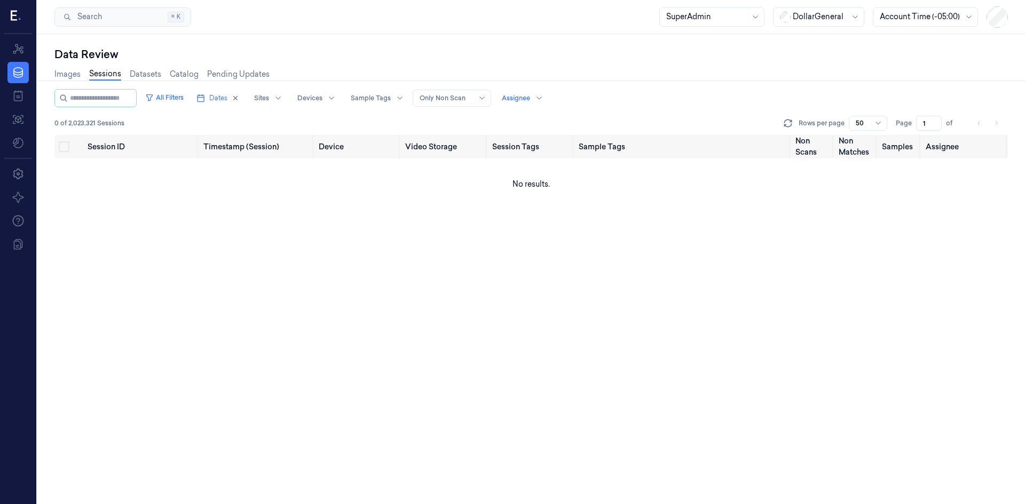
click at [543, 97] on div at bounding box center [538, 98] width 13 height 17
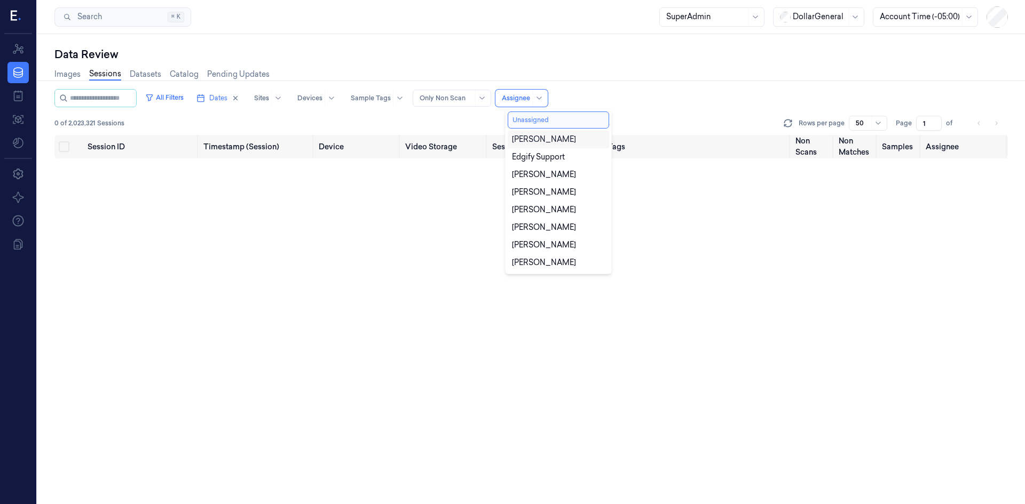
click at [544, 125] on button "Unassigned" at bounding box center [558, 120] width 101 height 17
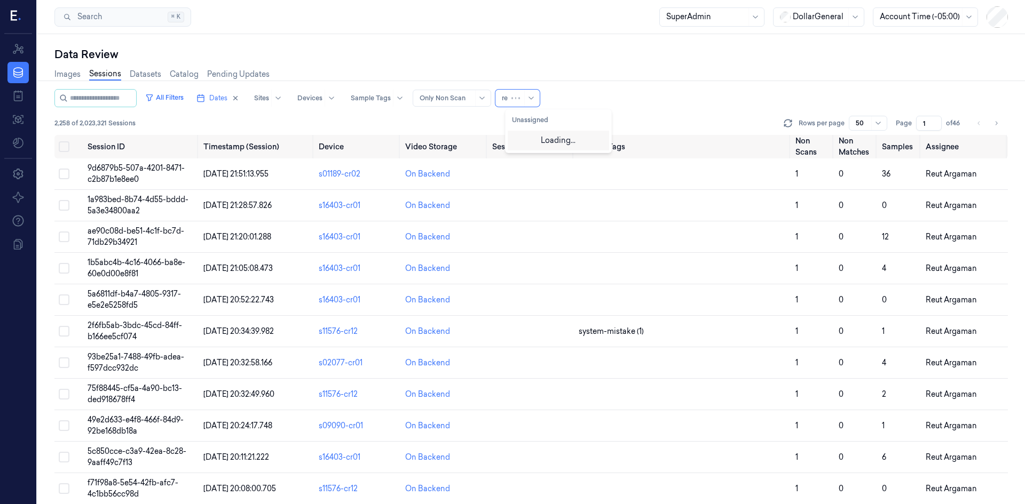
type input "reu"
click at [572, 145] on div "Reut Argaman" at bounding box center [558, 139] width 93 height 11
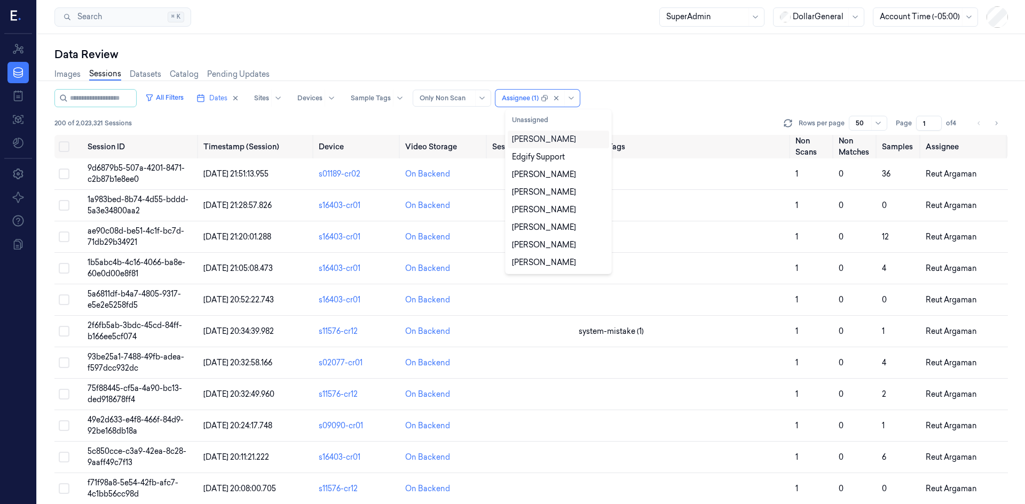
click at [669, 118] on div "200 of 2,023,321 Sessions Rows per page 50 Page 1 of 4" at bounding box center [530, 123] width 953 height 15
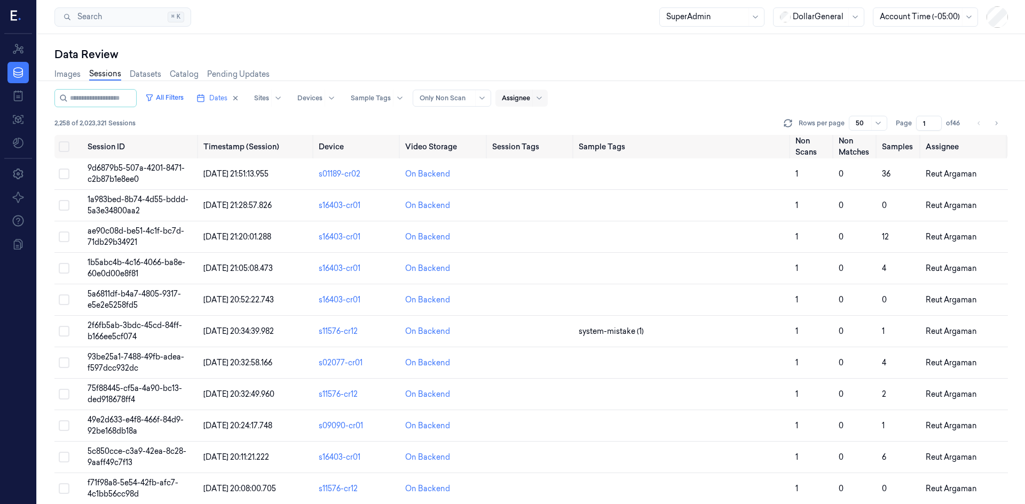
click at [977, 126] on li "pagination" at bounding box center [978, 123] width 15 height 15
click at [871, 127] on div "50" at bounding box center [868, 123] width 38 height 15
click at [869, 176] on div "200" at bounding box center [863, 179] width 14 height 11
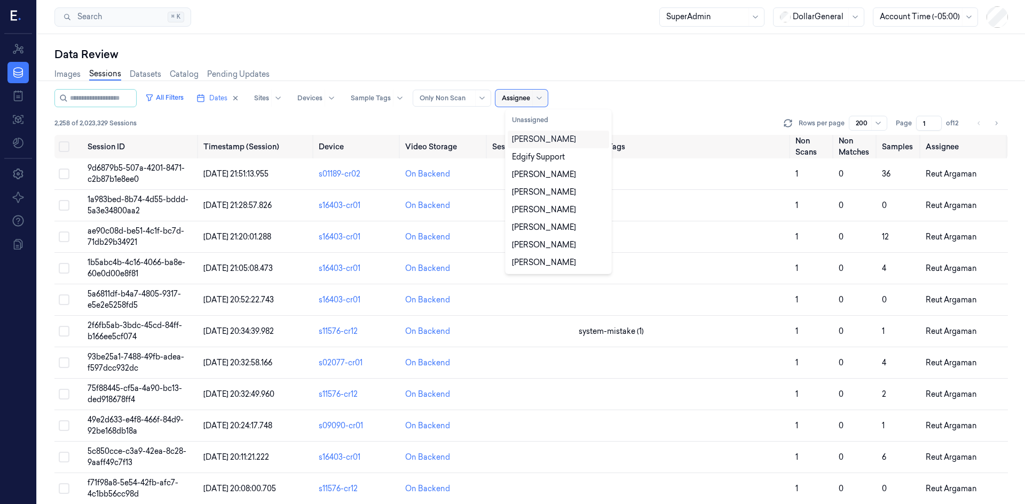
click at [503, 94] on input "text" at bounding box center [503, 98] width 2 height 10
click at [687, 114] on div "All Filters Dates Sites Devices Sample Tags Alert Type Only Non Scan 11 results…" at bounding box center [530, 112] width 953 height 46
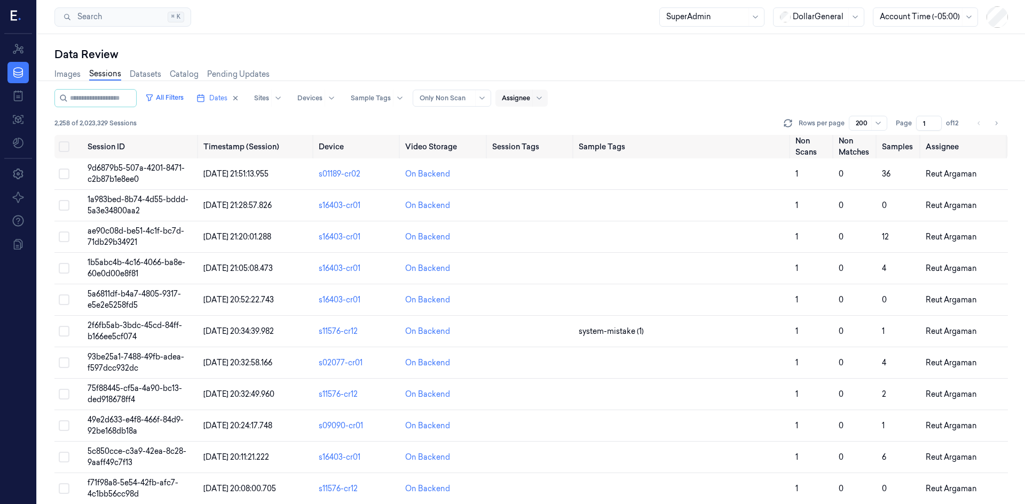
click at [519, 96] on div at bounding box center [516, 98] width 28 height 10
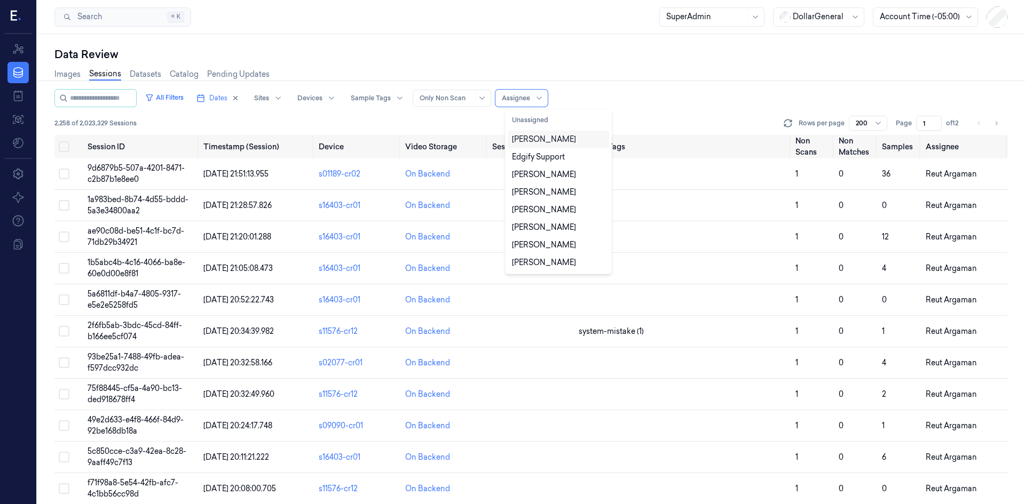
click at [544, 144] on div "[PERSON_NAME]" at bounding box center [544, 139] width 64 height 11
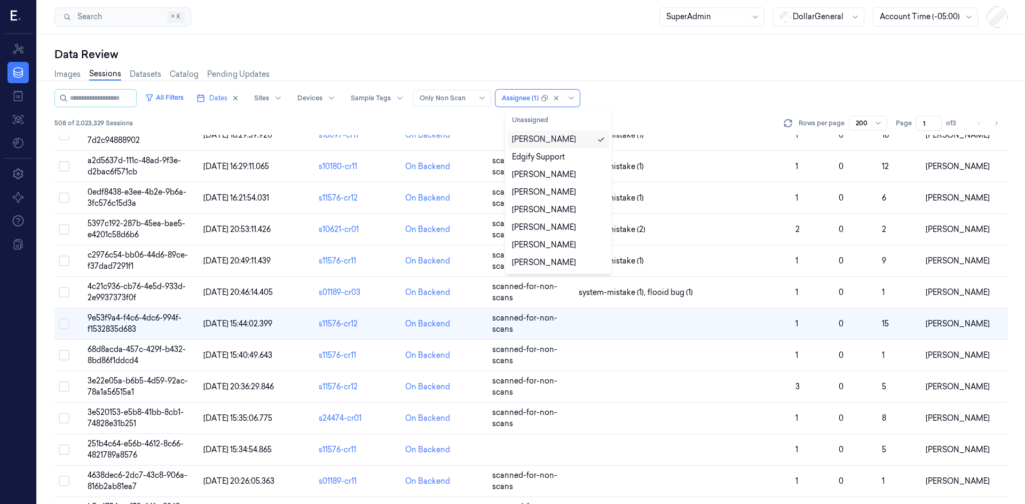
scroll to position [3161, 0]
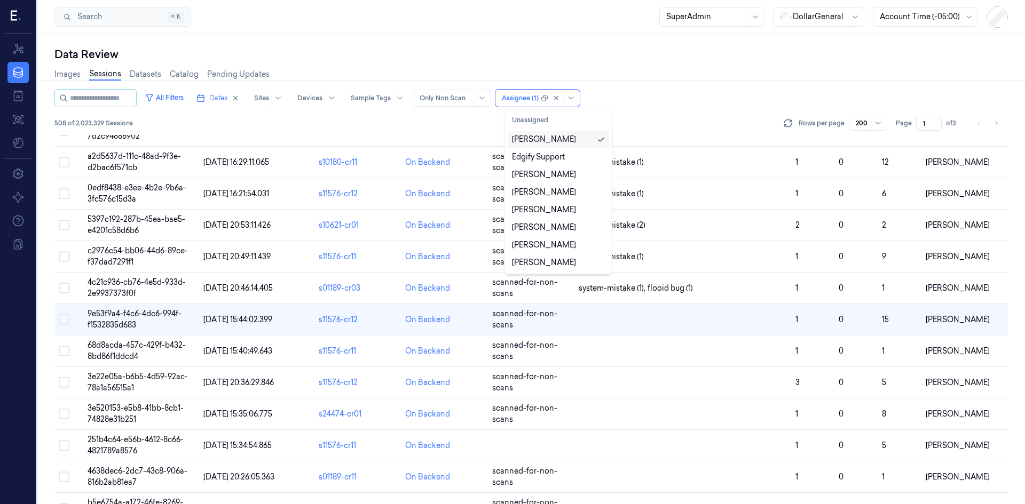
click at [649, 111] on div "All Filters Dates Sites Devices Sample Tags Alert Type Only Non Scan option Dav…" at bounding box center [530, 112] width 953 height 46
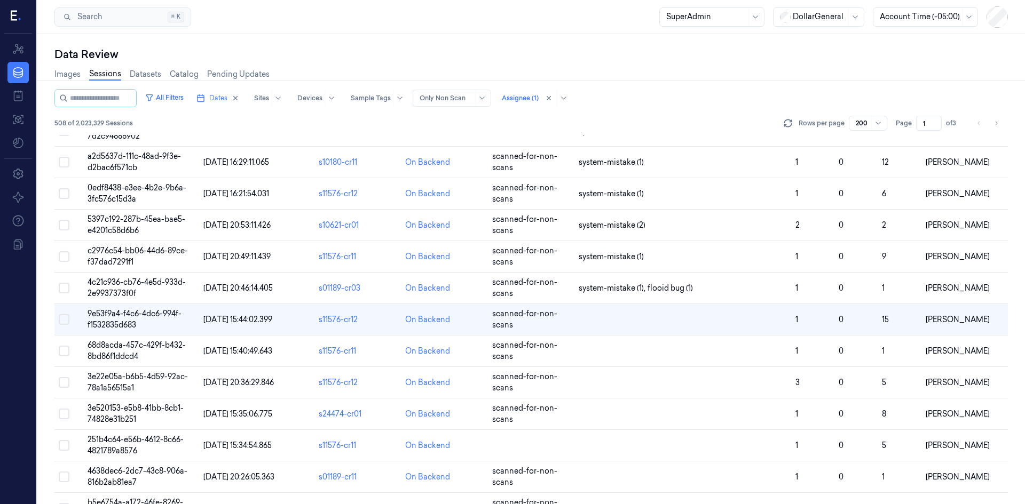
click at [711, 118] on div "508 of 2,023,329 Sessions Rows per page 200 Page 1 of 3" at bounding box center [530, 123] width 953 height 15
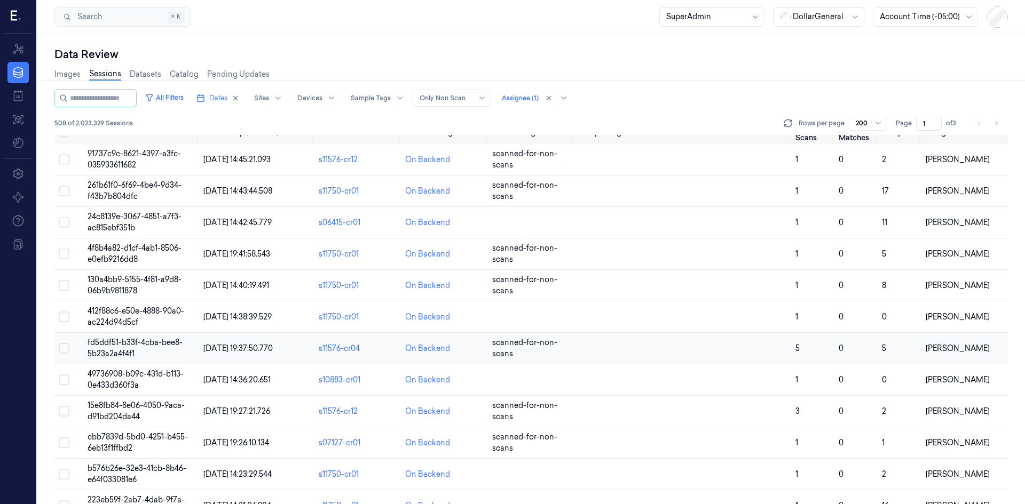
scroll to position [0, 0]
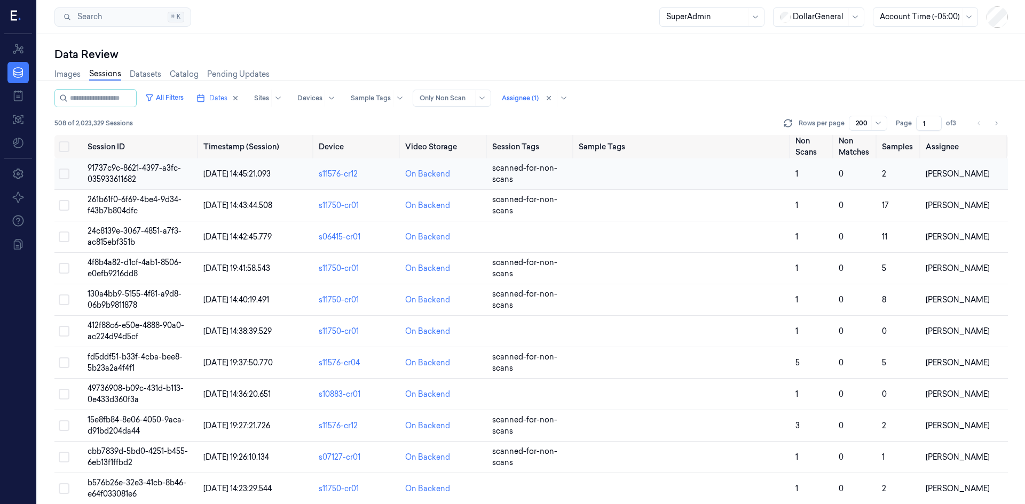
click at [128, 173] on td "91737c9c-8621-4397-a3fc-035933611682" at bounding box center [140, 174] width 115 height 31
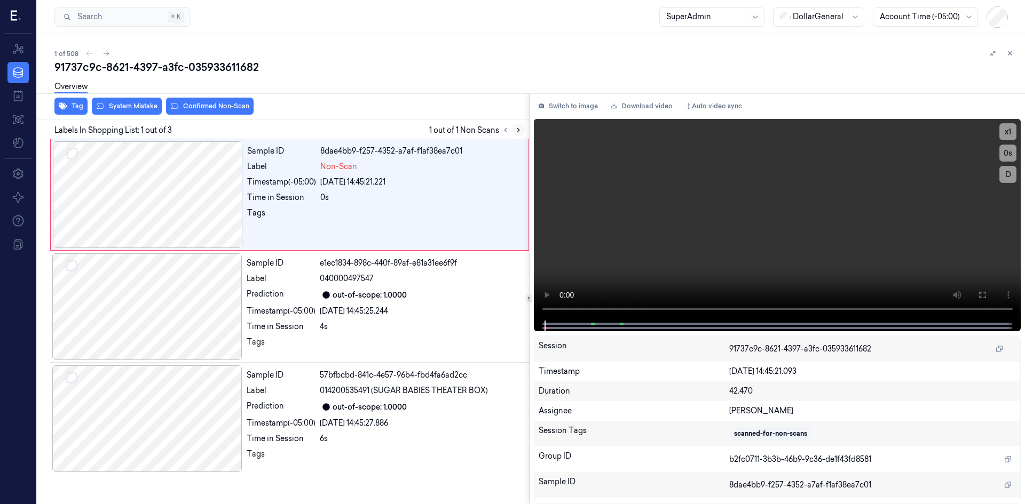
click at [519, 131] on icon at bounding box center [517, 129] width 7 height 7
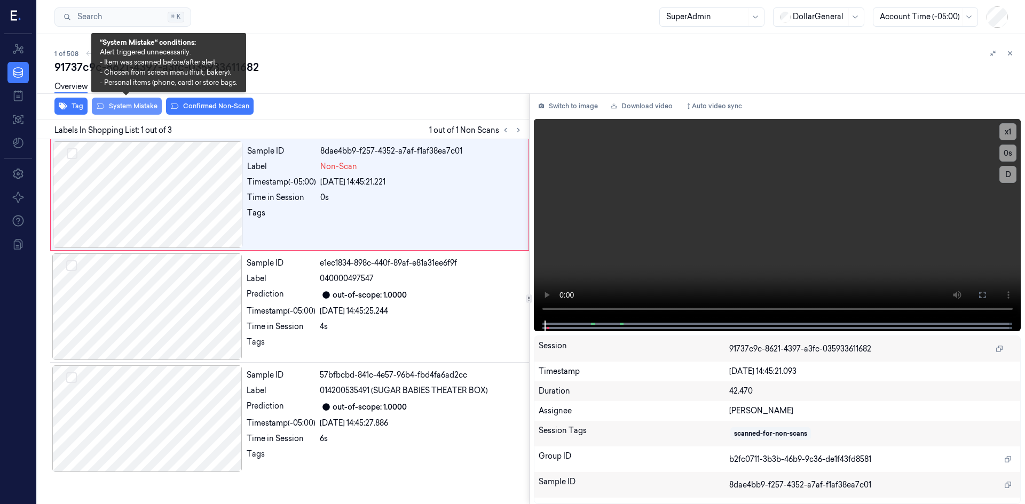
click at [146, 102] on button "System Mistake" at bounding box center [127, 106] width 70 height 17
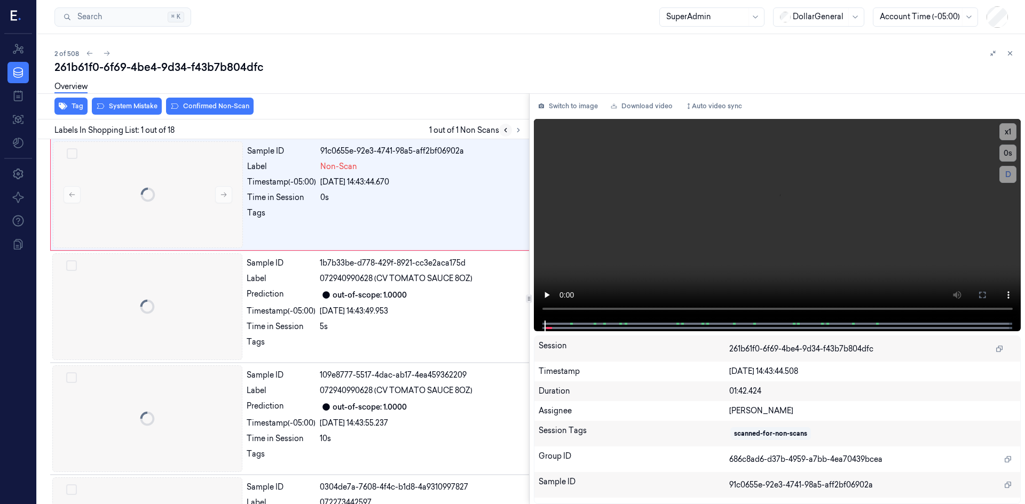
scroll to position [0, 17]
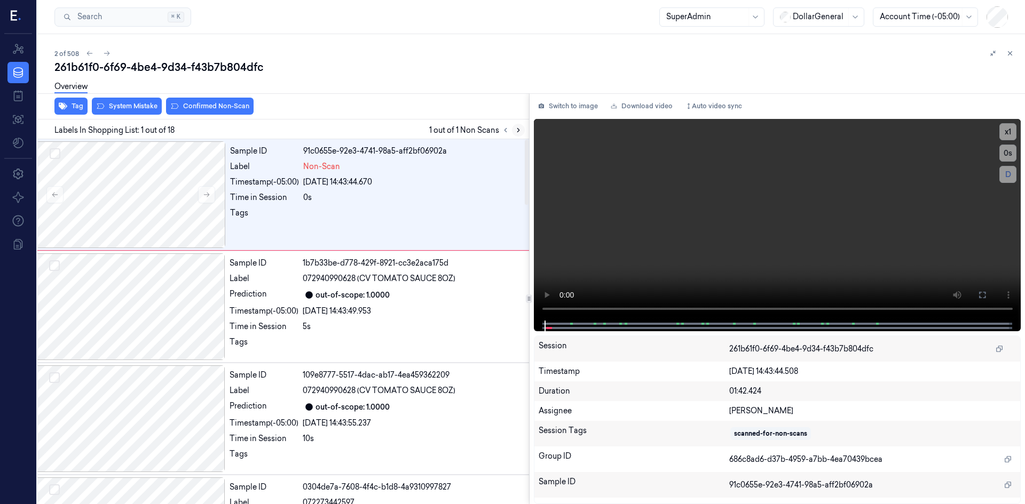
click at [515, 132] on icon at bounding box center [517, 129] width 7 height 7
click at [212, 194] on button at bounding box center [206, 194] width 17 height 17
click at [135, 307] on div at bounding box center [130, 307] width 190 height 107
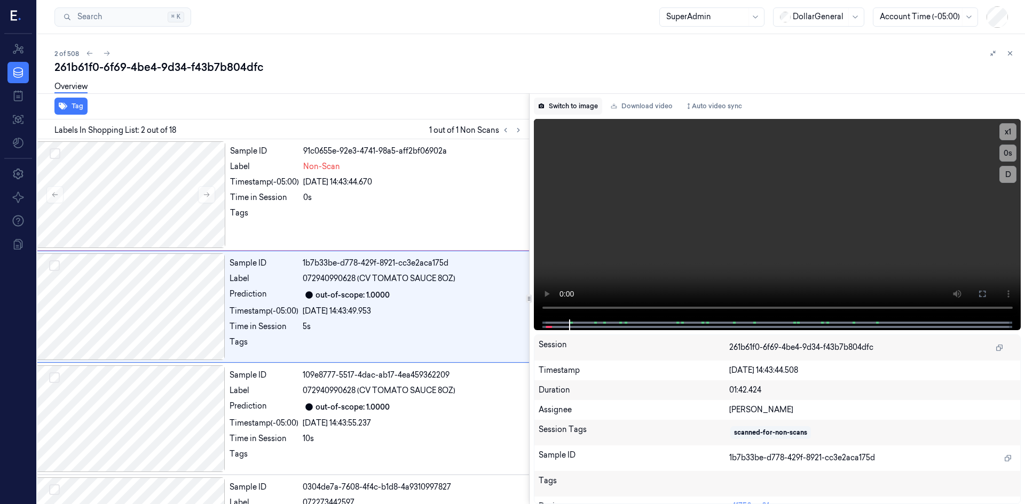
click at [573, 108] on button "Switch to image" at bounding box center [568, 106] width 68 height 17
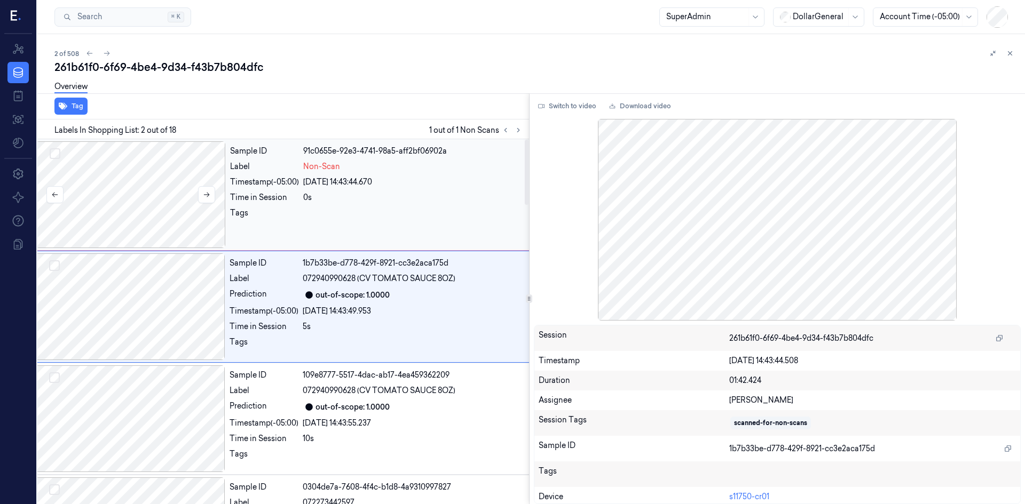
click at [170, 212] on div at bounding box center [131, 194] width 190 height 107
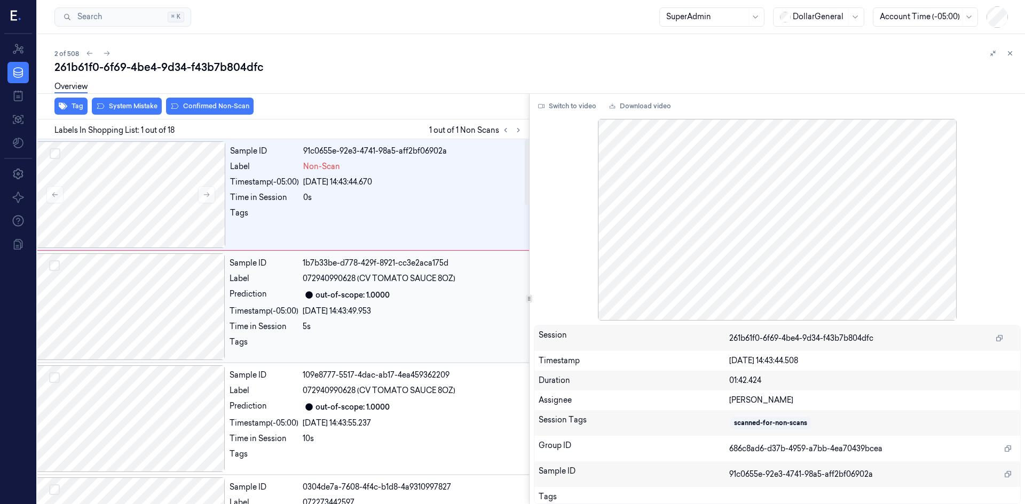
click at [146, 279] on div at bounding box center [130, 307] width 190 height 107
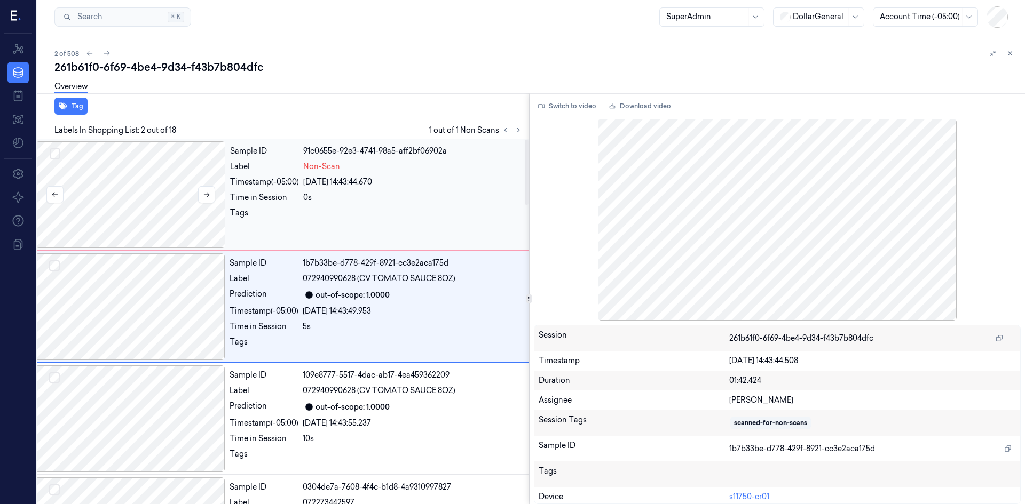
click at [152, 201] on div at bounding box center [131, 194] width 190 height 107
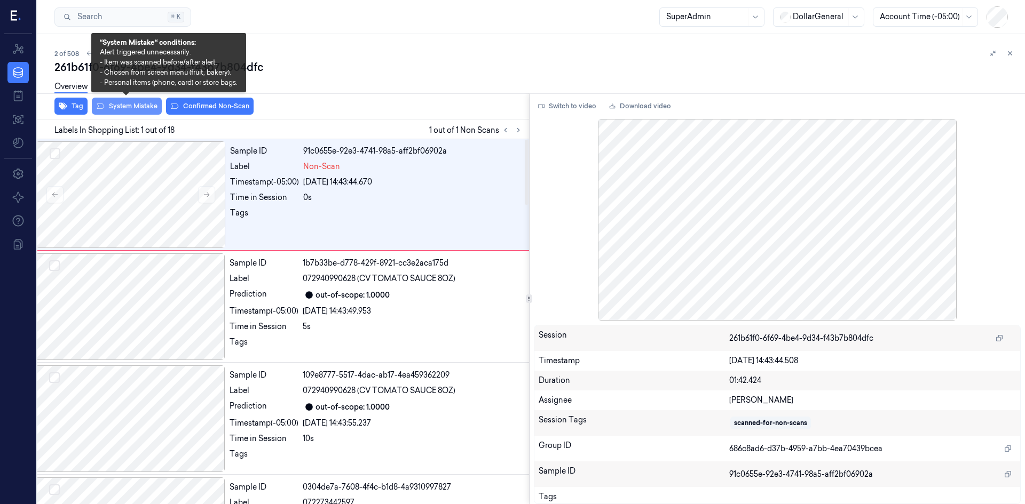
click at [126, 109] on button "System Mistake" at bounding box center [127, 106] width 70 height 17
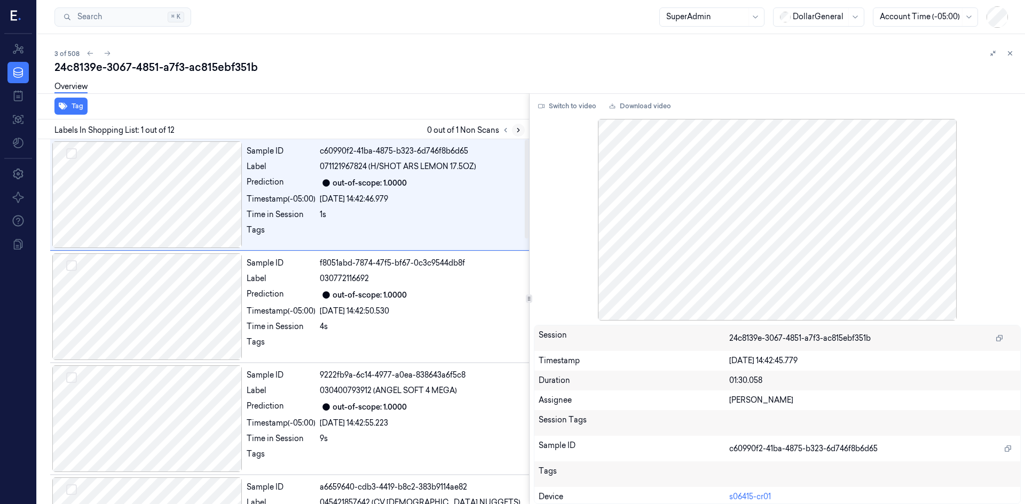
click at [516, 132] on icon at bounding box center [517, 129] width 7 height 7
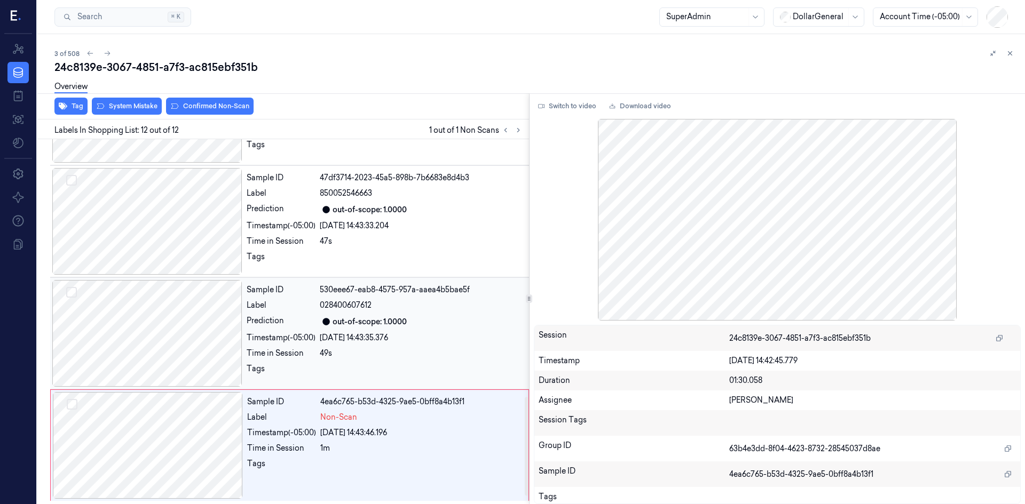
scroll to position [983, 0]
click at [194, 331] on div at bounding box center [147, 332] width 190 height 107
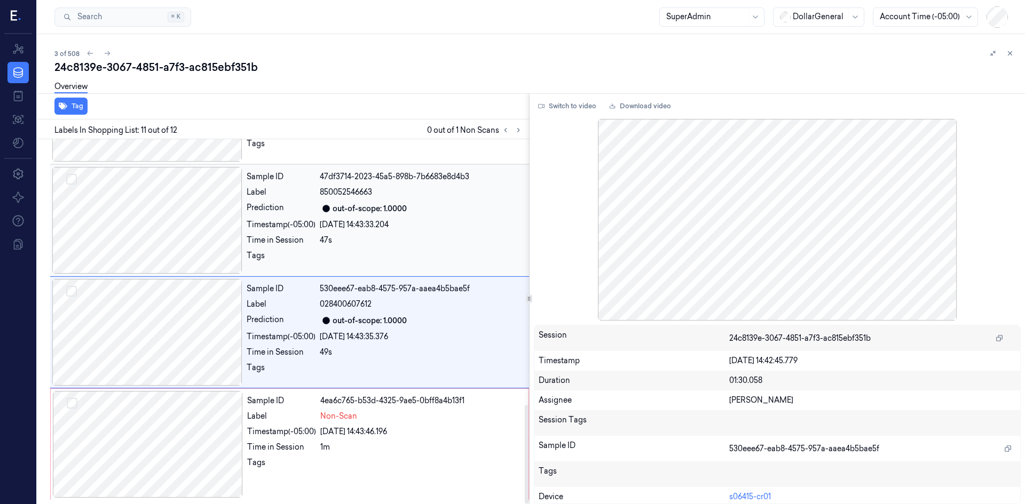
click at [183, 242] on div at bounding box center [147, 220] width 190 height 107
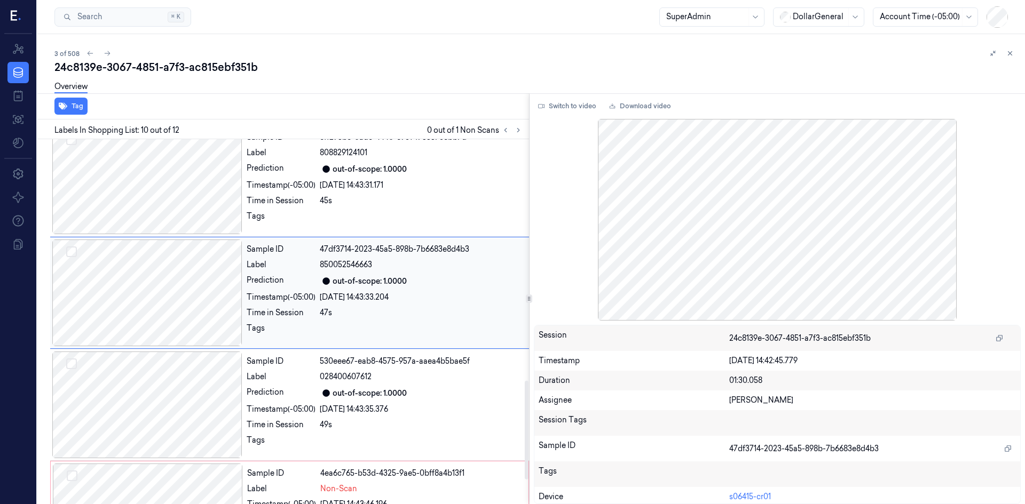
scroll to position [882, 0]
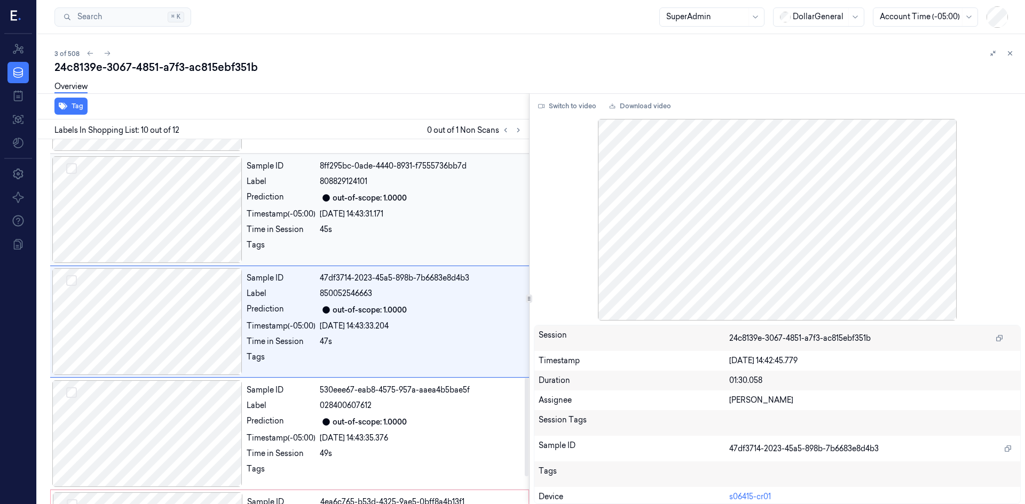
click at [178, 220] on div at bounding box center [147, 209] width 190 height 107
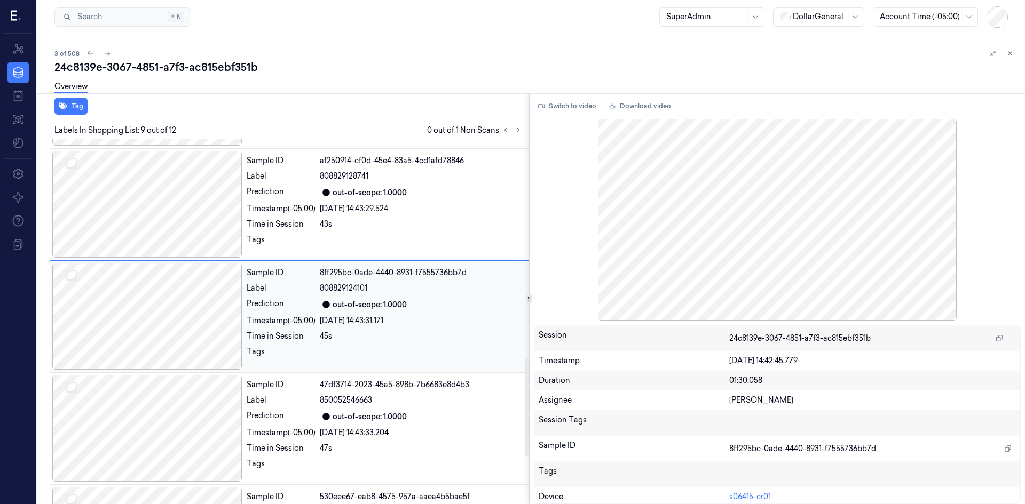
scroll to position [770, 0]
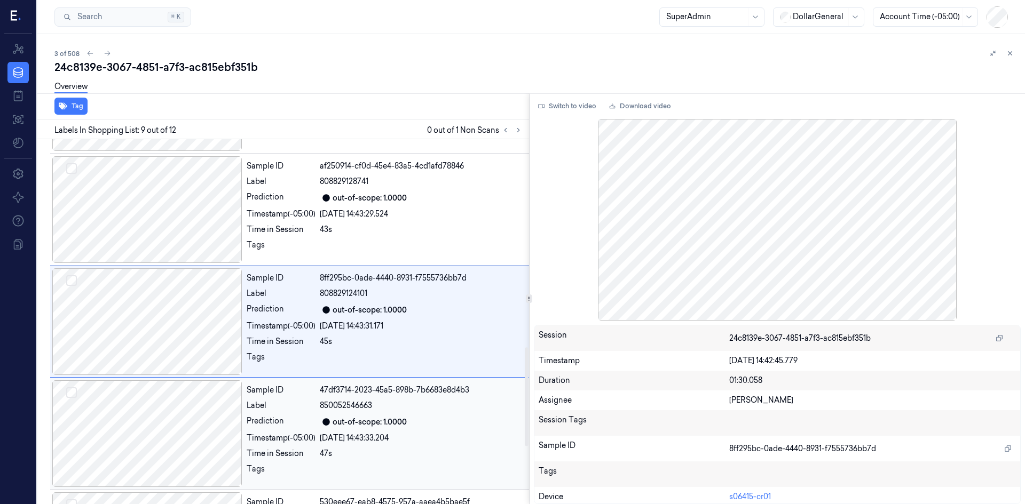
click at [195, 427] on div at bounding box center [147, 434] width 190 height 107
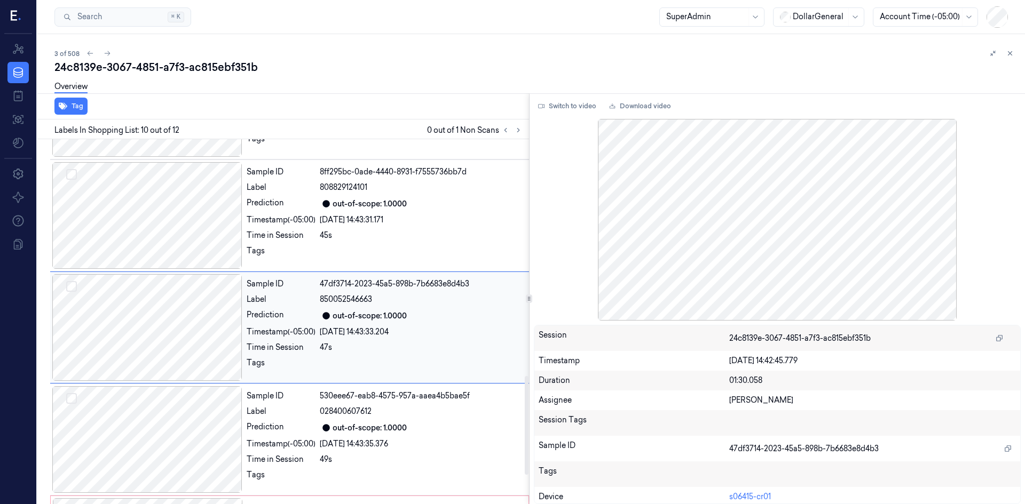
scroll to position [882, 0]
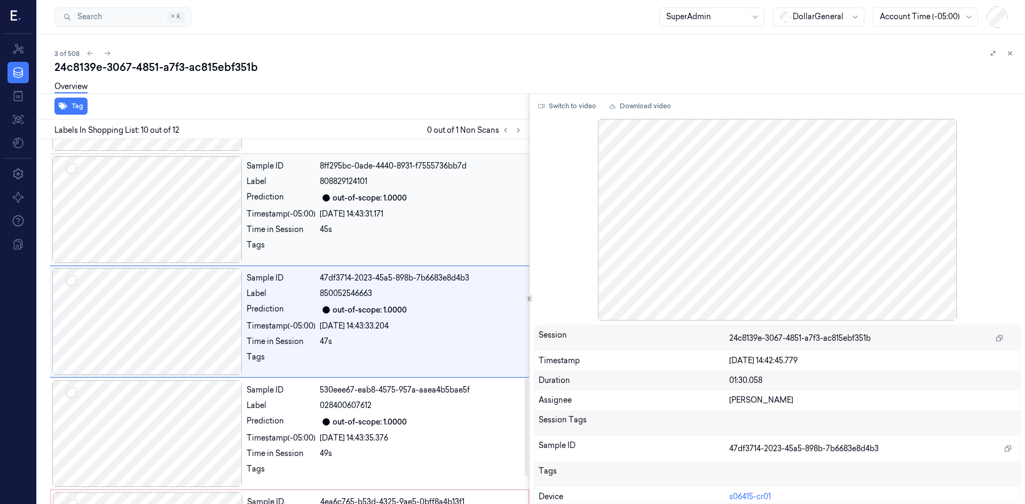
click at [169, 228] on div at bounding box center [147, 209] width 190 height 107
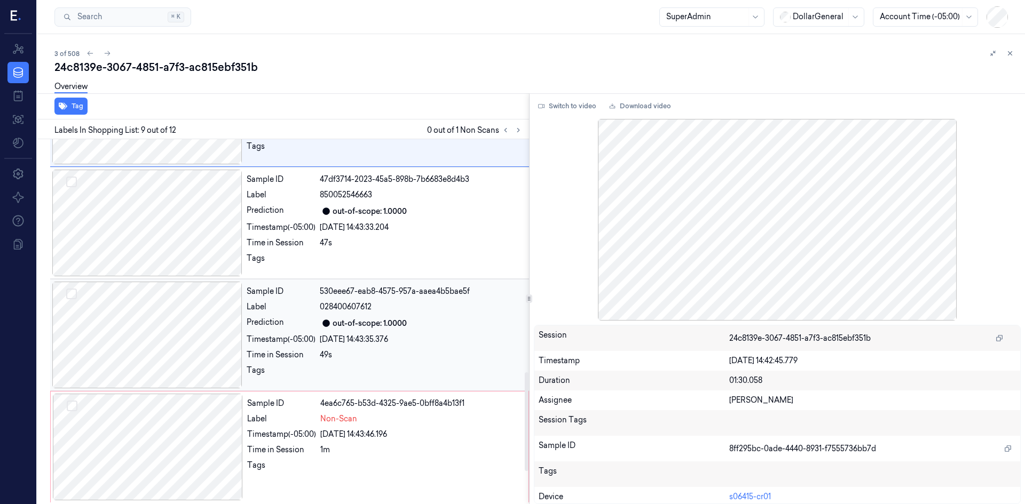
scroll to position [983, 0]
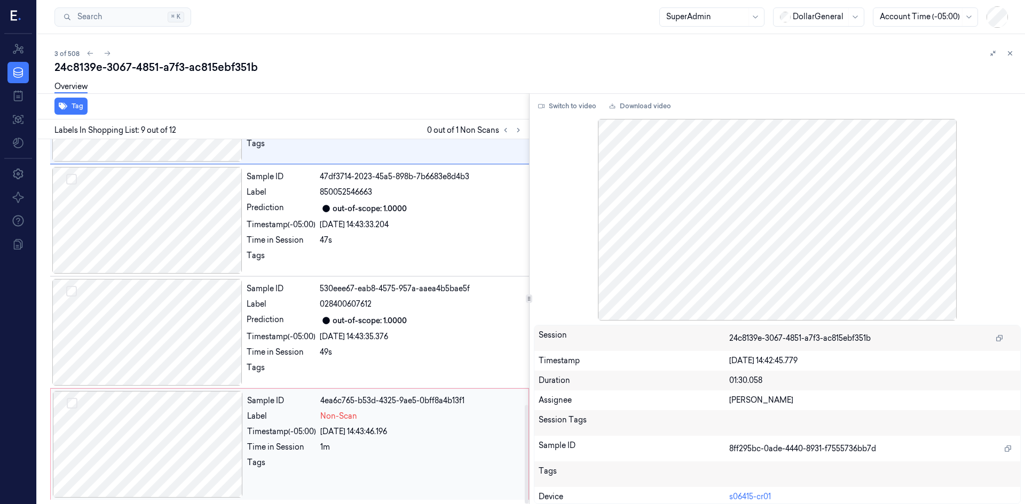
click at [164, 414] on div at bounding box center [148, 444] width 190 height 107
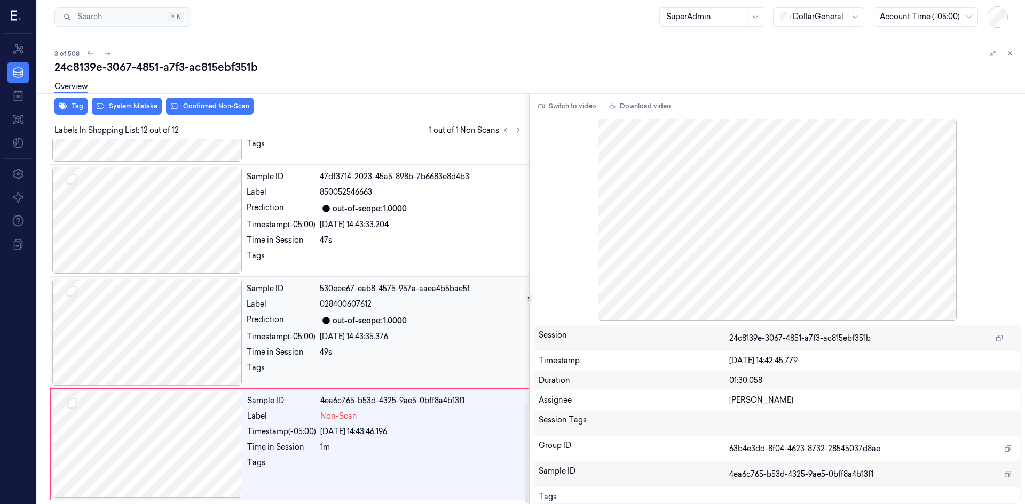
click at [180, 320] on div at bounding box center [147, 332] width 190 height 107
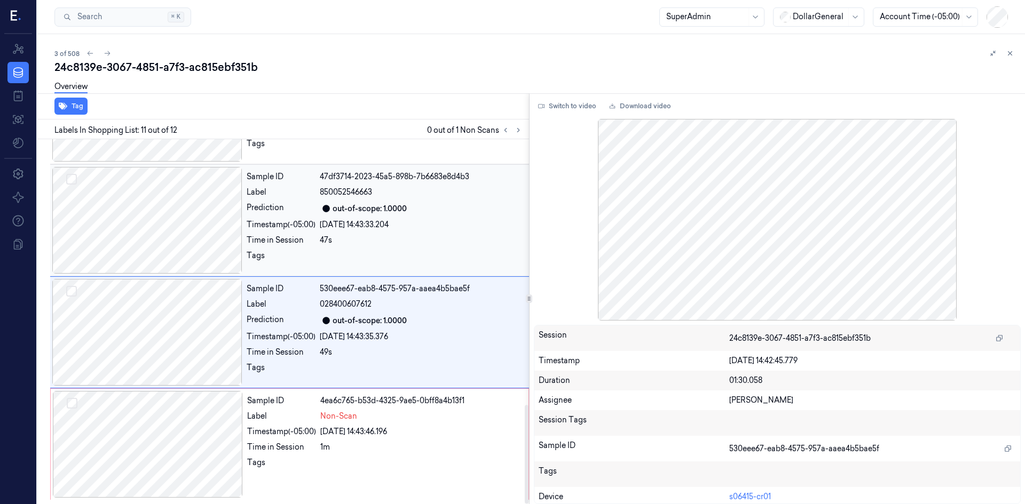
click at [177, 256] on div at bounding box center [147, 220] width 190 height 107
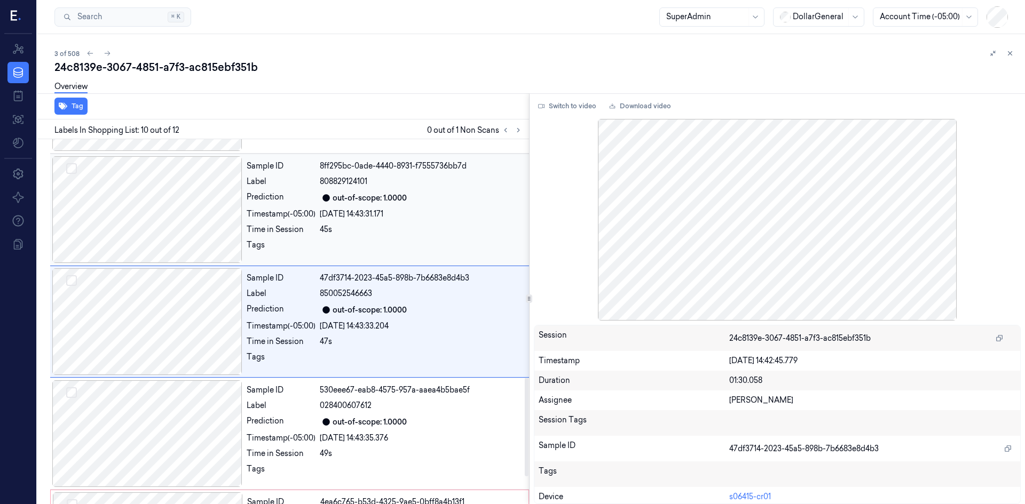
click at [175, 236] on div at bounding box center [147, 209] width 190 height 107
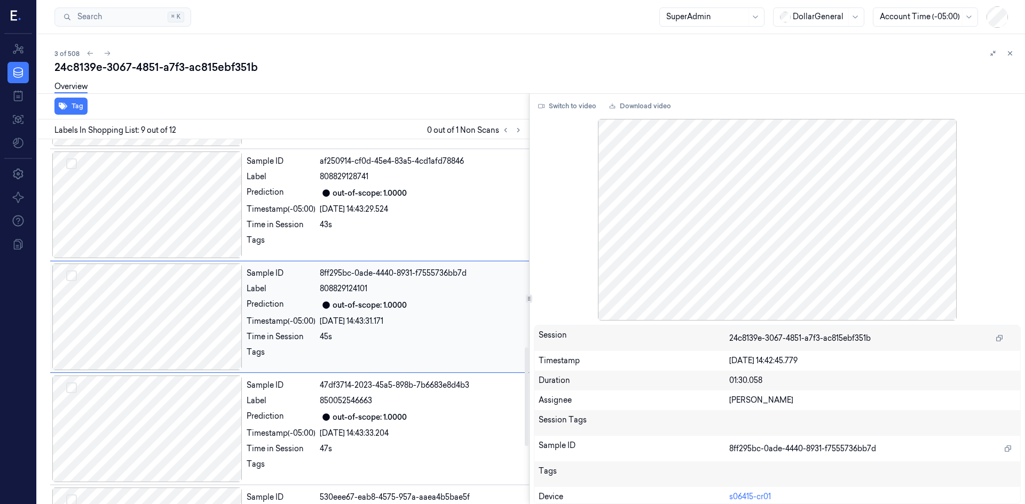
scroll to position [770, 0]
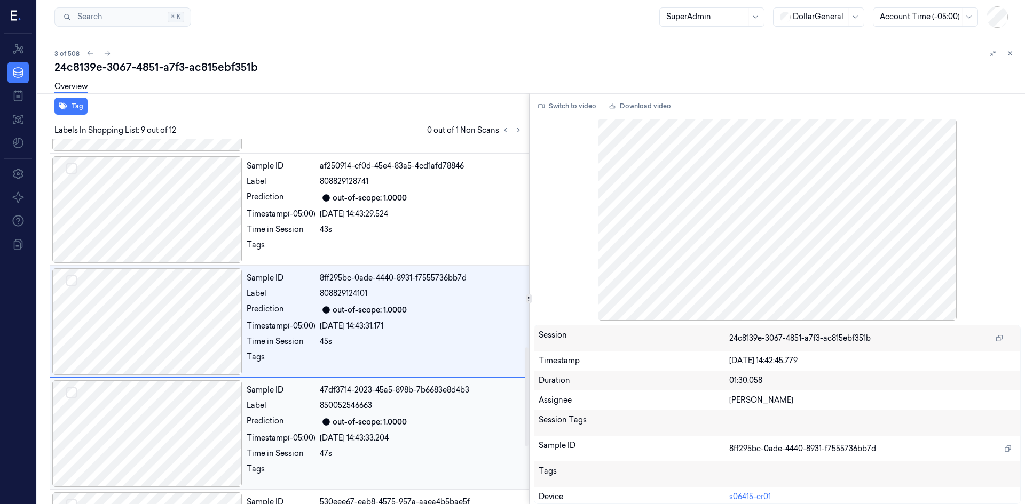
click at [180, 402] on div at bounding box center [147, 434] width 190 height 107
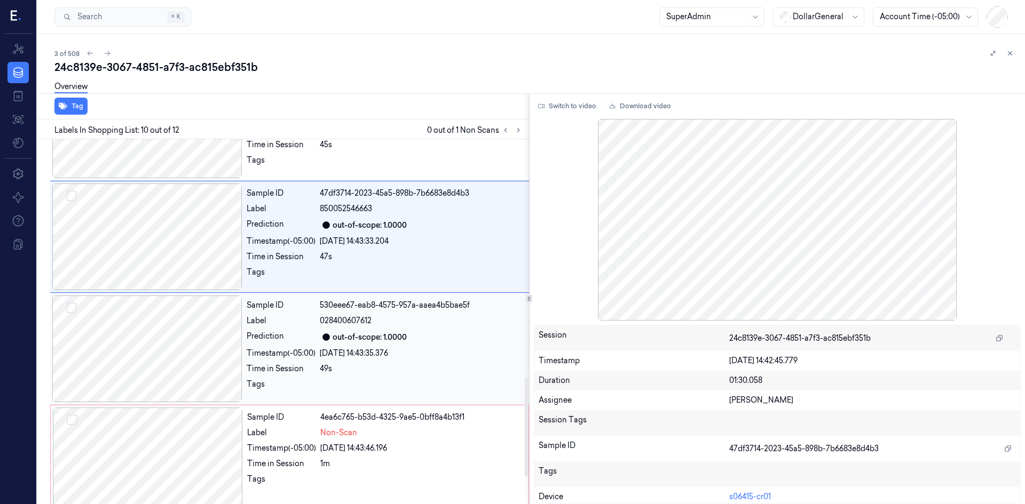
scroll to position [983, 0]
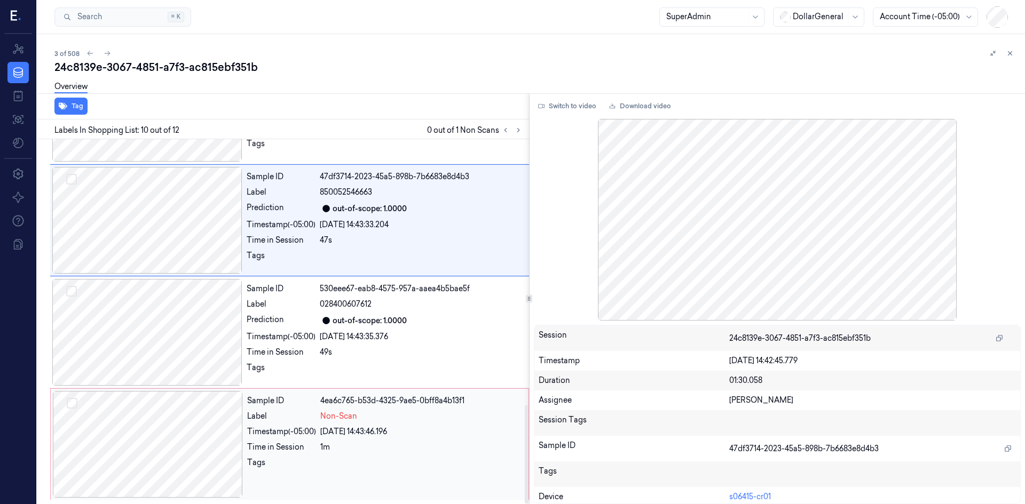
click at [199, 435] on div at bounding box center [148, 444] width 190 height 107
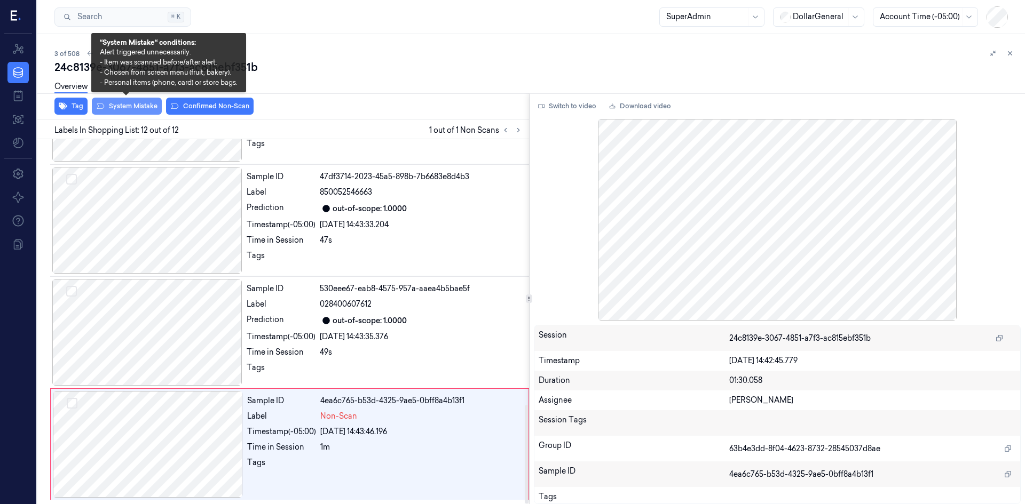
click at [139, 112] on button "System Mistake" at bounding box center [127, 106] width 70 height 17
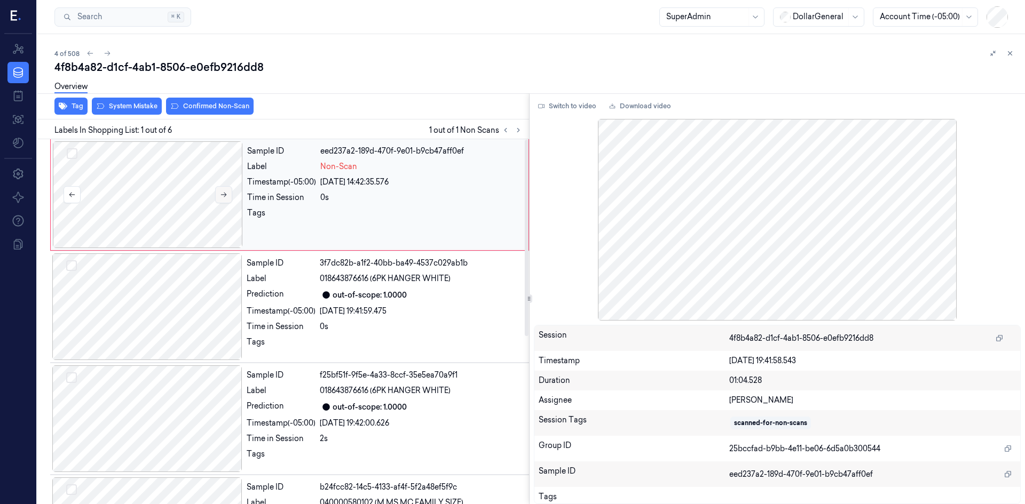
click at [224, 191] on button at bounding box center [223, 194] width 17 height 17
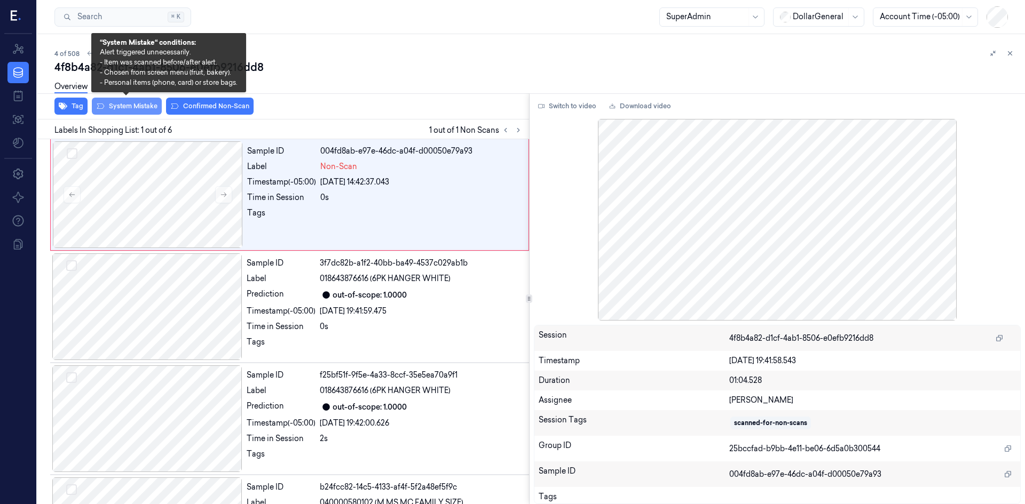
click at [145, 106] on button "System Mistake" at bounding box center [127, 106] width 70 height 17
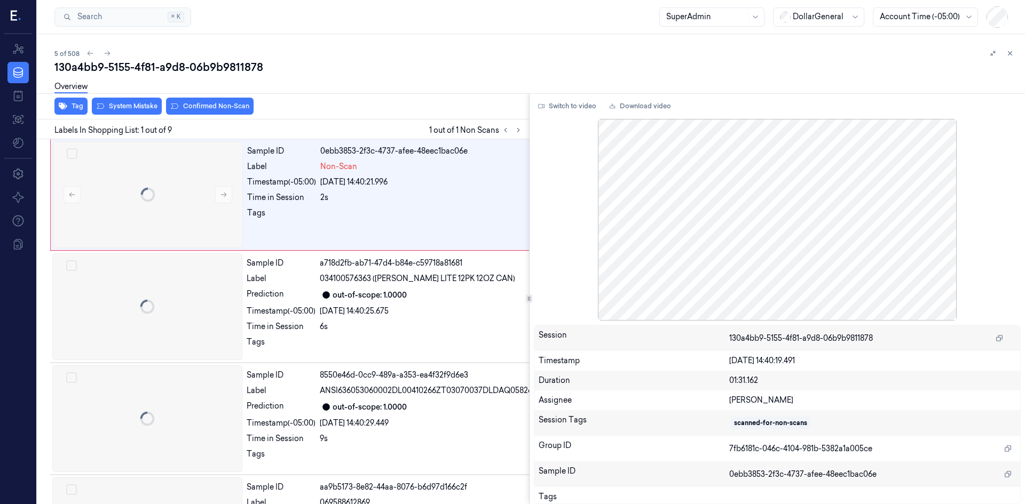
scroll to position [0, 17]
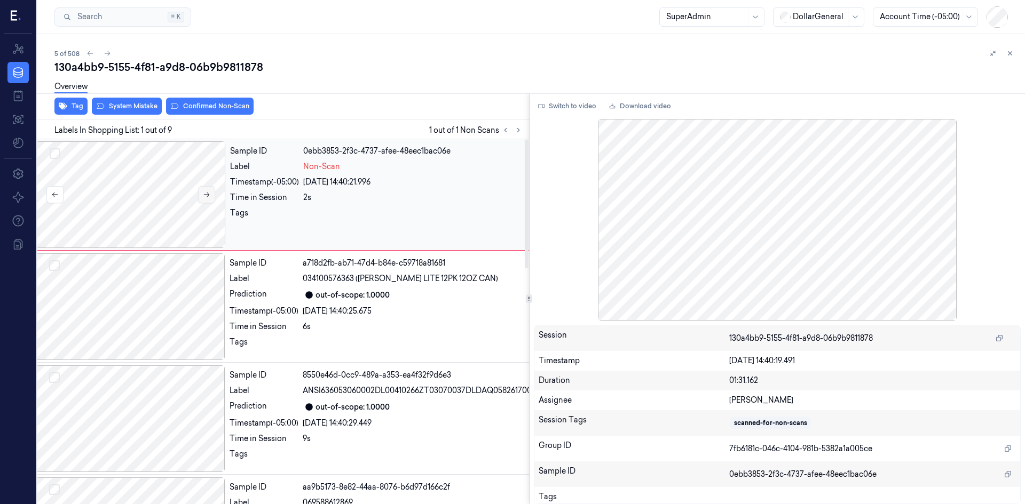
click at [208, 195] on icon at bounding box center [207, 195] width 6 height 5
click at [545, 110] on button "Switch to video" at bounding box center [567, 106] width 67 height 17
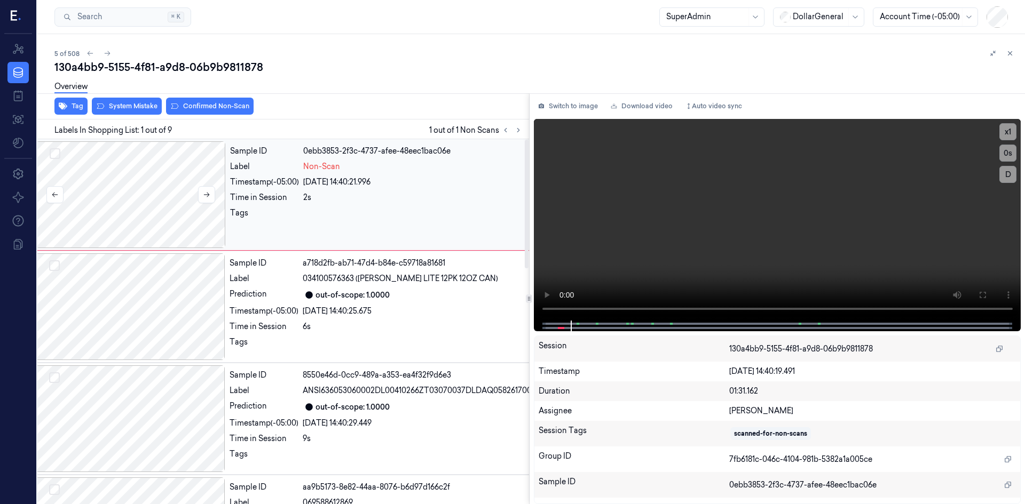
click at [147, 183] on div at bounding box center [131, 194] width 190 height 107
click at [133, 99] on div "Overview" at bounding box center [535, 88] width 962 height 27
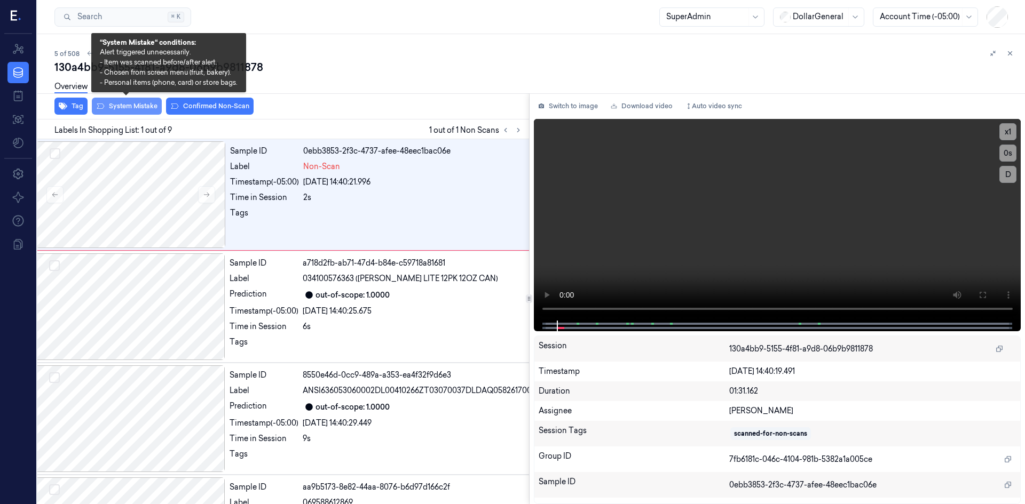
click at [133, 106] on button "System Mistake" at bounding box center [127, 106] width 70 height 17
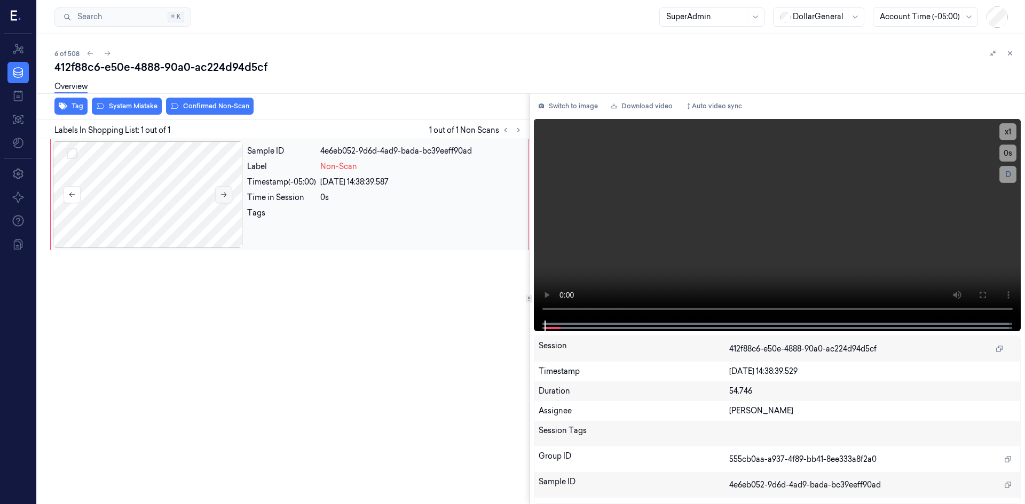
click at [215, 196] on button at bounding box center [223, 194] width 17 height 17
click at [128, 109] on button "System Mistake" at bounding box center [127, 106] width 70 height 17
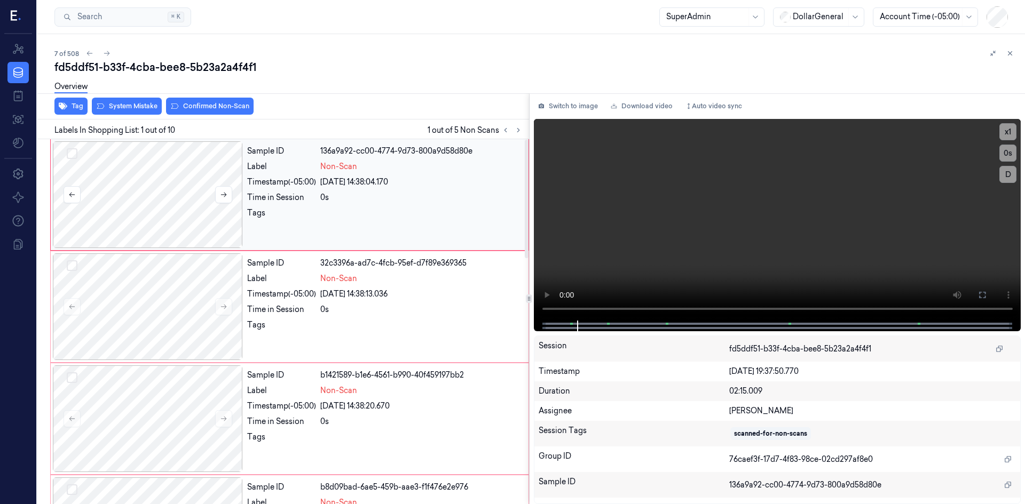
click at [67, 157] on button "Select row" at bounding box center [72, 153] width 11 height 11
click at [69, 264] on button "Select row" at bounding box center [72, 265] width 11 height 11
click at [72, 377] on button "Select row" at bounding box center [72, 378] width 11 height 11
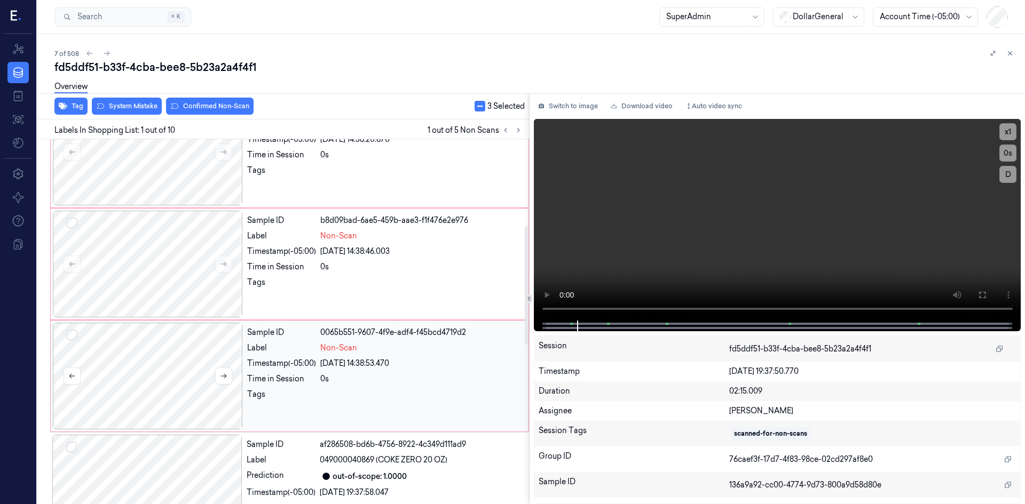
click at [75, 339] on button "Select row" at bounding box center [72, 335] width 11 height 11
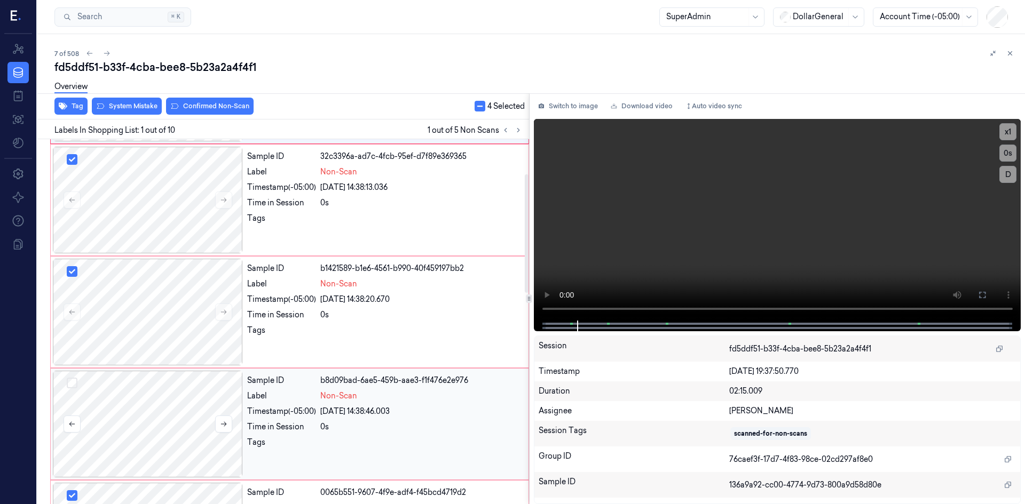
click at [76, 381] on button "Select row" at bounding box center [72, 383] width 11 height 11
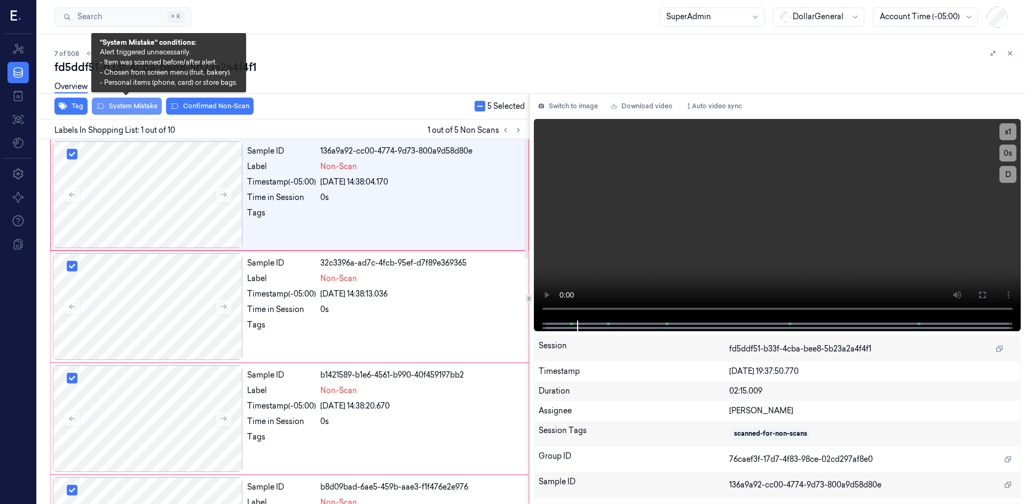
click at [122, 108] on button "System Mistake" at bounding box center [127, 106] width 70 height 17
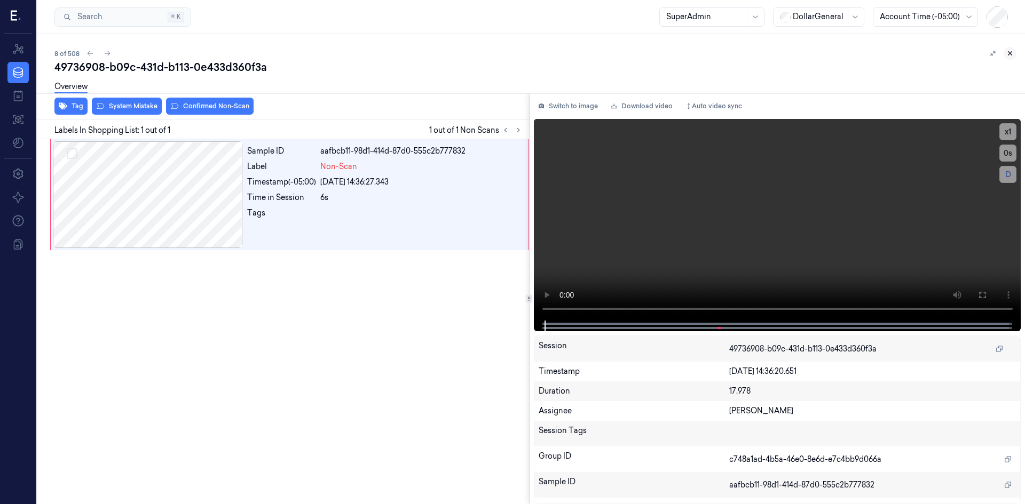
click at [1013, 55] on button at bounding box center [1009, 53] width 13 height 13
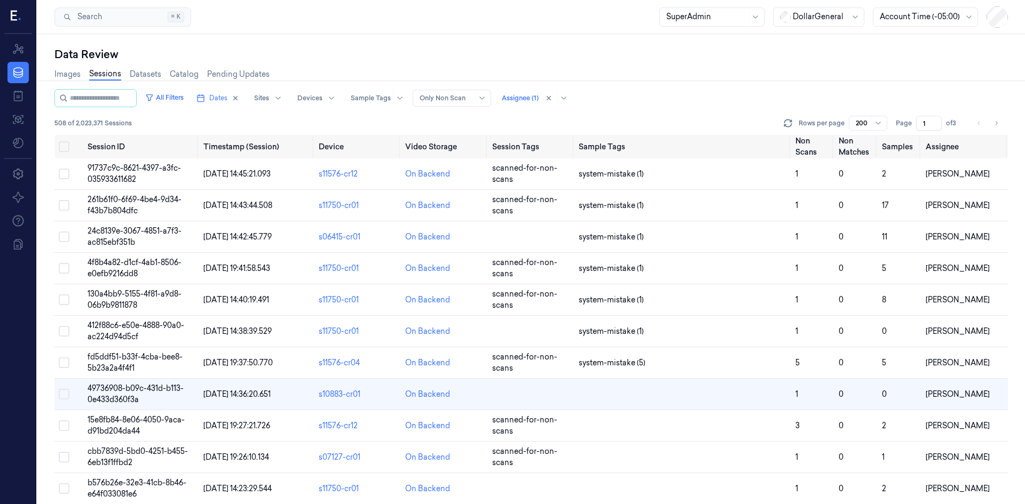
scroll to position [75, 0]
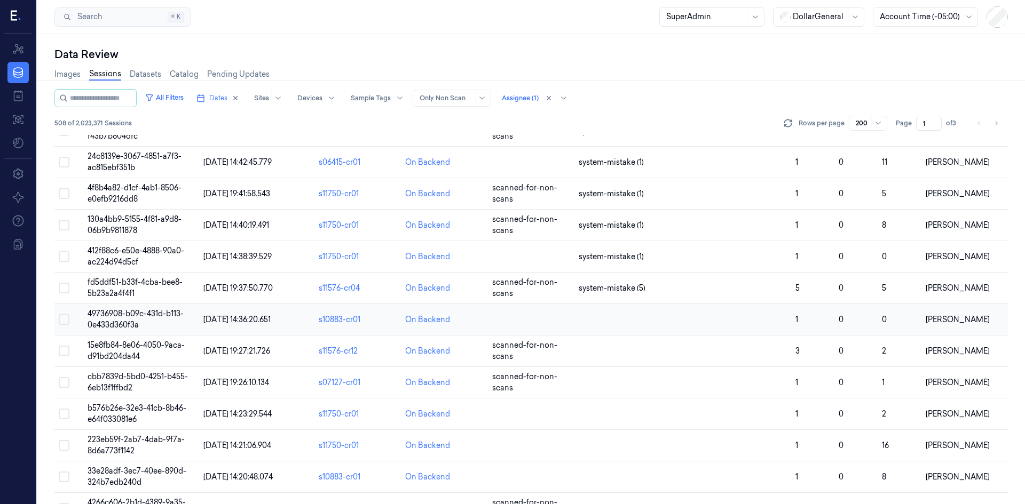
click at [140, 312] on span "49736908-b09c-431d-b113-0e433d360f3a" at bounding box center [136, 319] width 96 height 21
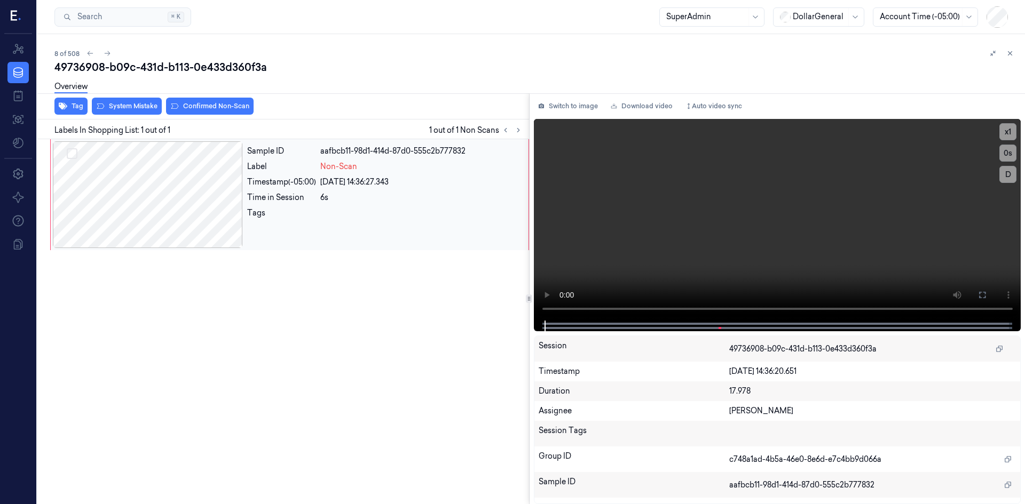
click at [198, 202] on div at bounding box center [148, 194] width 190 height 107
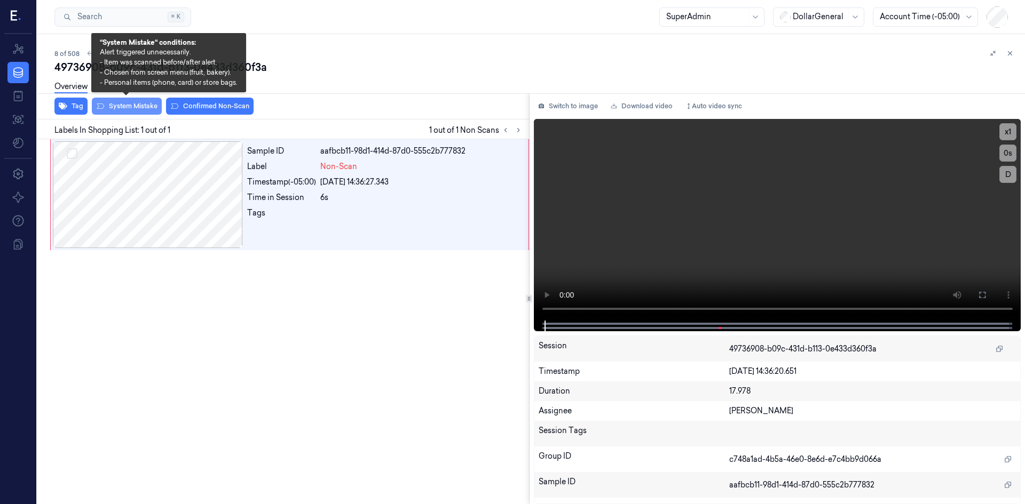
click at [143, 106] on button "System Mistake" at bounding box center [127, 106] width 70 height 17
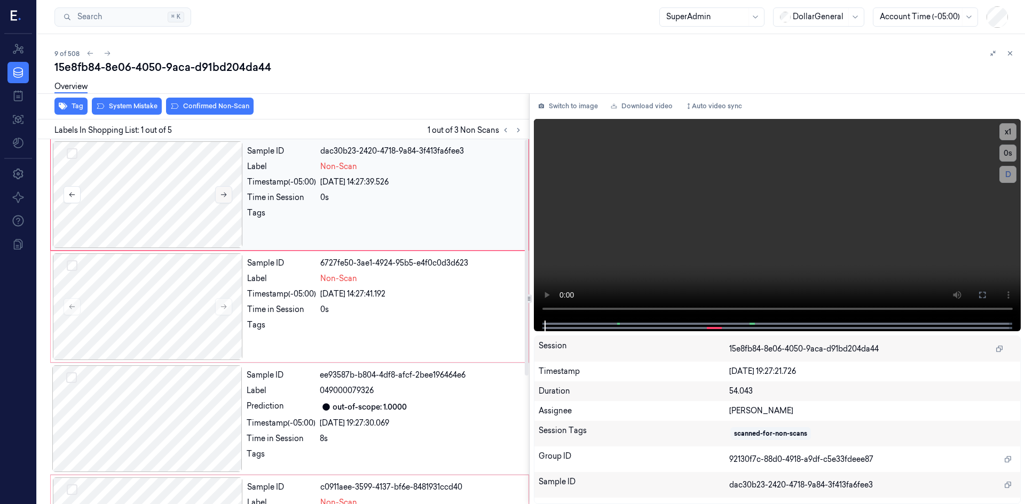
click at [223, 194] on icon at bounding box center [223, 194] width 7 height 7
click at [224, 194] on icon at bounding box center [223, 194] width 7 height 7
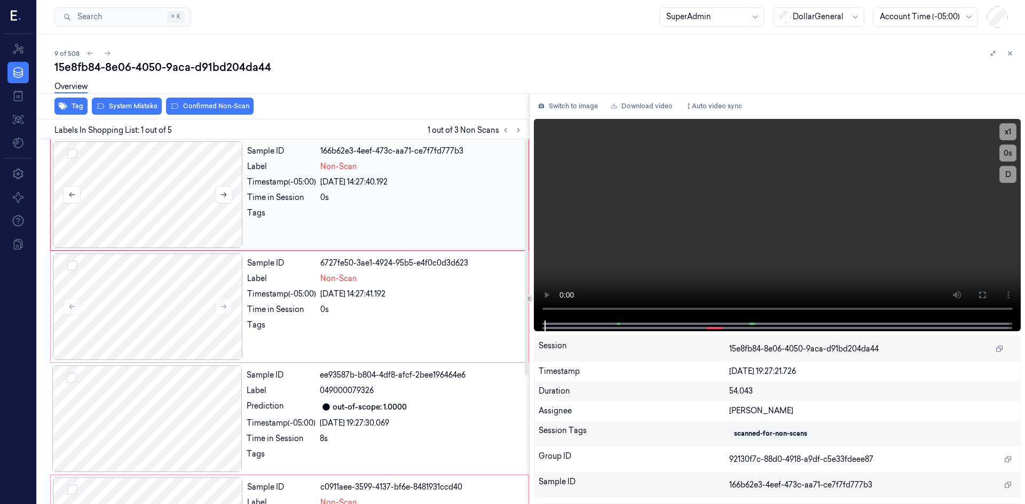
click at [69, 154] on button "Select row" at bounding box center [72, 153] width 11 height 11
drag, startPoint x: 72, startPoint y: 266, endPoint x: 79, endPoint y: 224, distance: 42.2
click at [73, 266] on button "Select row" at bounding box center [72, 265] width 11 height 11
click at [123, 105] on button "System Mistake" at bounding box center [127, 106] width 70 height 17
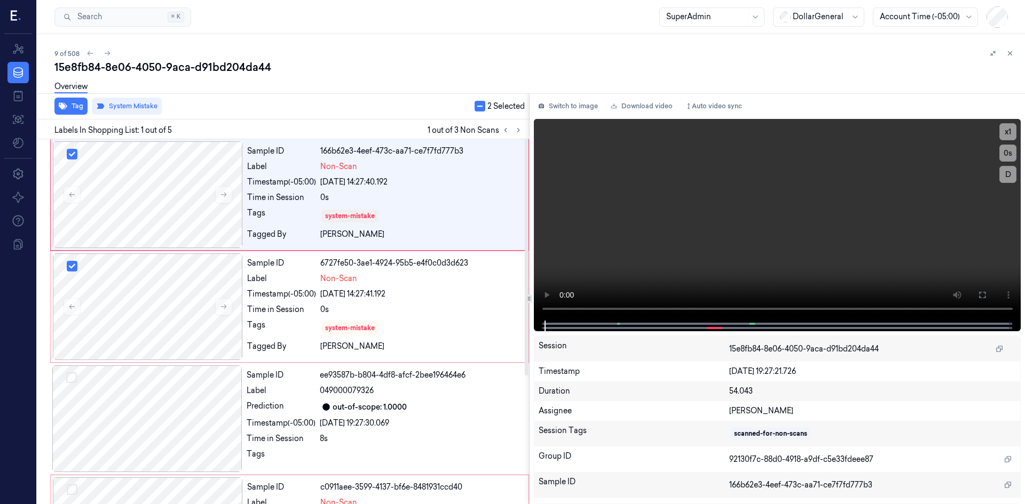
click at [368, 98] on div "Overview" at bounding box center [535, 88] width 962 height 27
click at [520, 133] on icon at bounding box center [517, 129] width 7 height 7
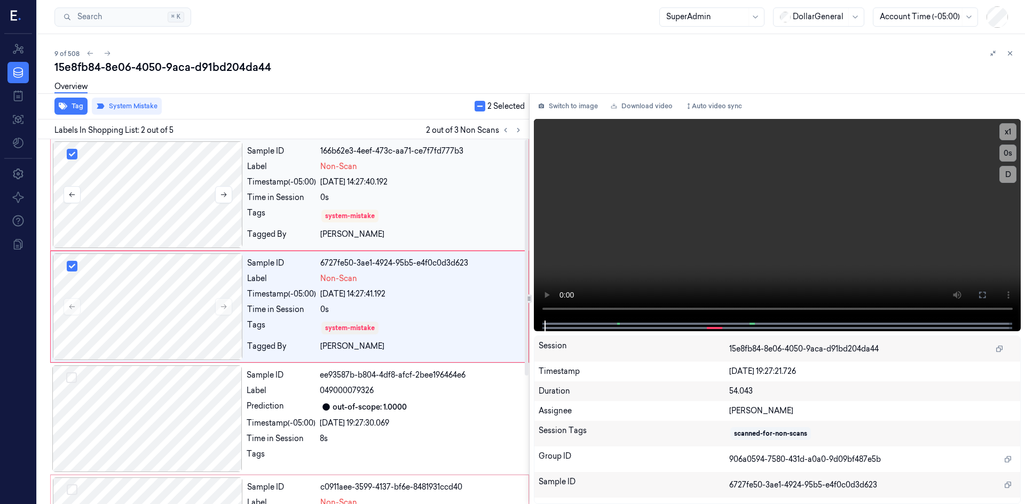
click at [73, 159] on button "Select row" at bounding box center [72, 154] width 11 height 11
click at [67, 265] on button "Select row" at bounding box center [72, 266] width 11 height 11
click at [518, 129] on icon at bounding box center [518, 131] width 2 height 4
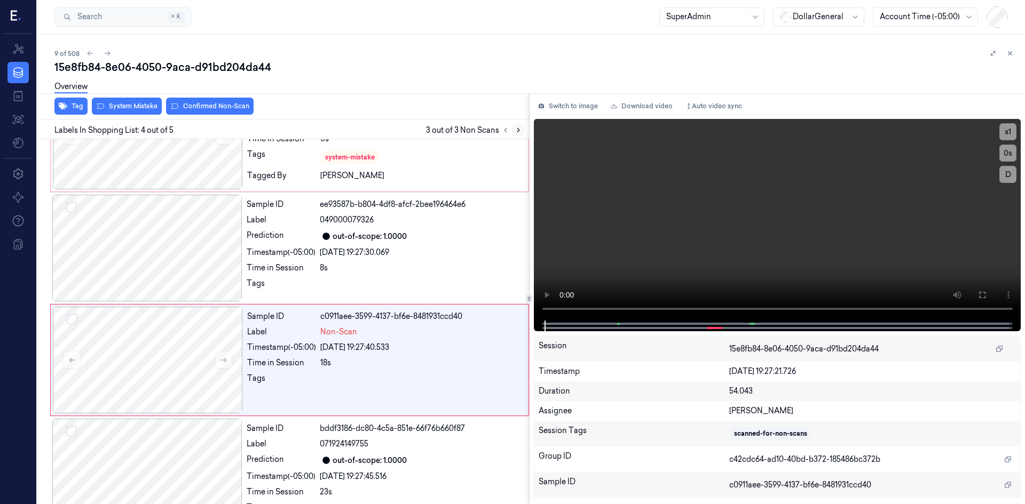
scroll to position [199, 0]
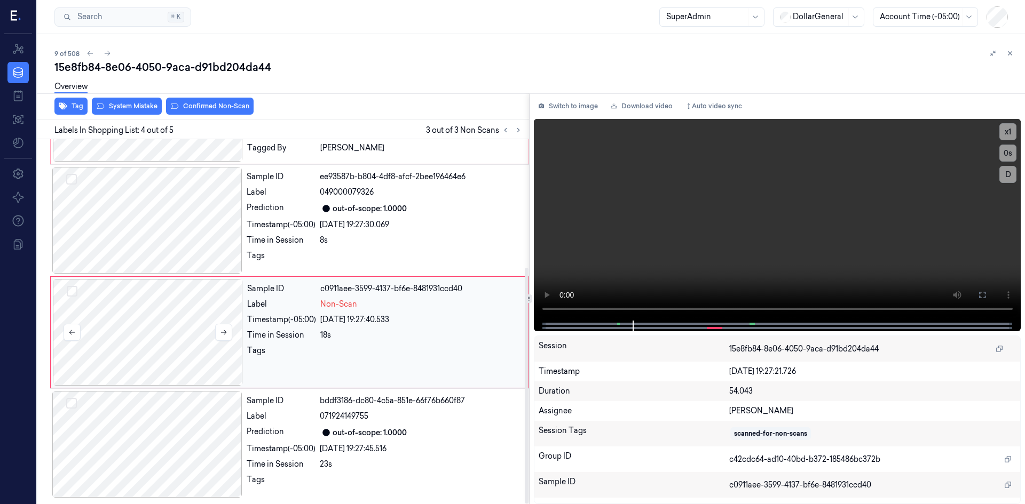
click at [140, 319] on div at bounding box center [148, 332] width 190 height 107
click at [116, 101] on div "Overview" at bounding box center [535, 88] width 962 height 27
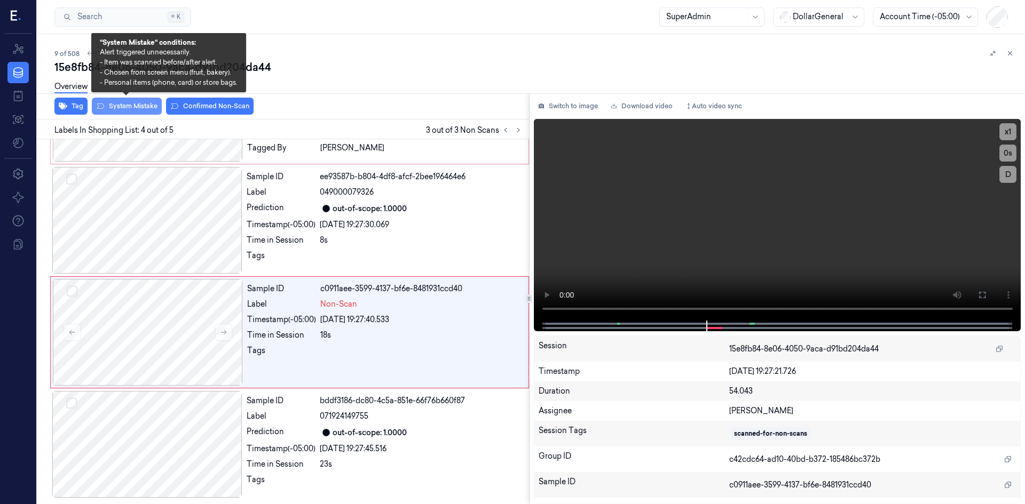
click at [116, 107] on button "System Mistake" at bounding box center [127, 106] width 70 height 17
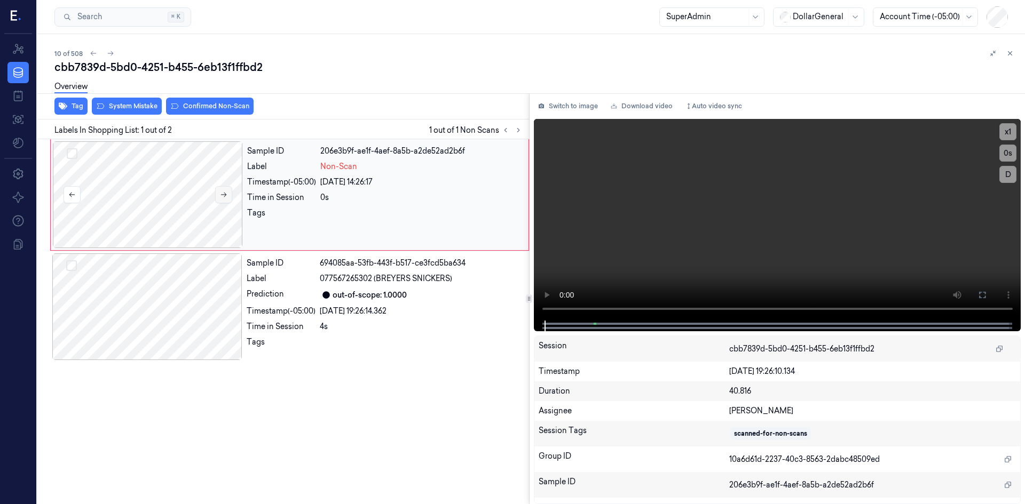
click at [227, 192] on button at bounding box center [223, 194] width 17 height 17
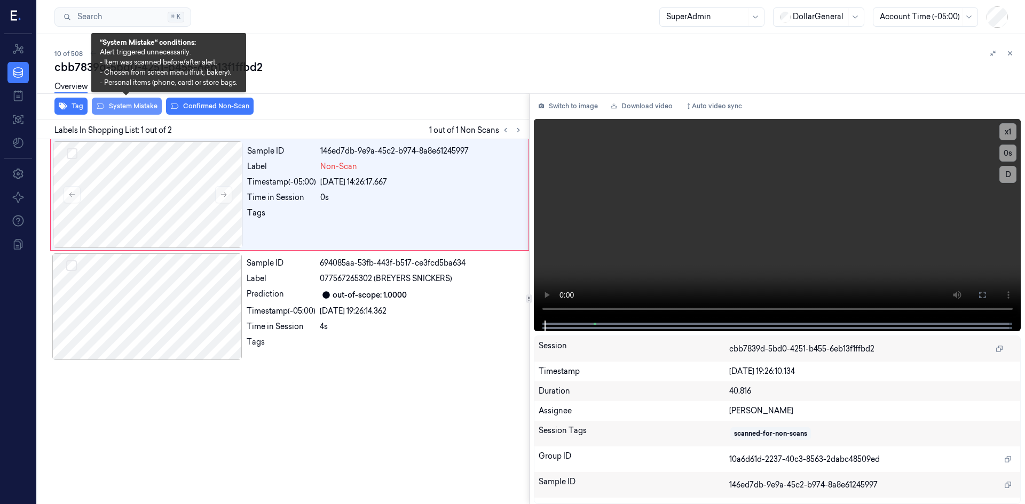
click at [117, 109] on button "System Mistake" at bounding box center [127, 106] width 70 height 17
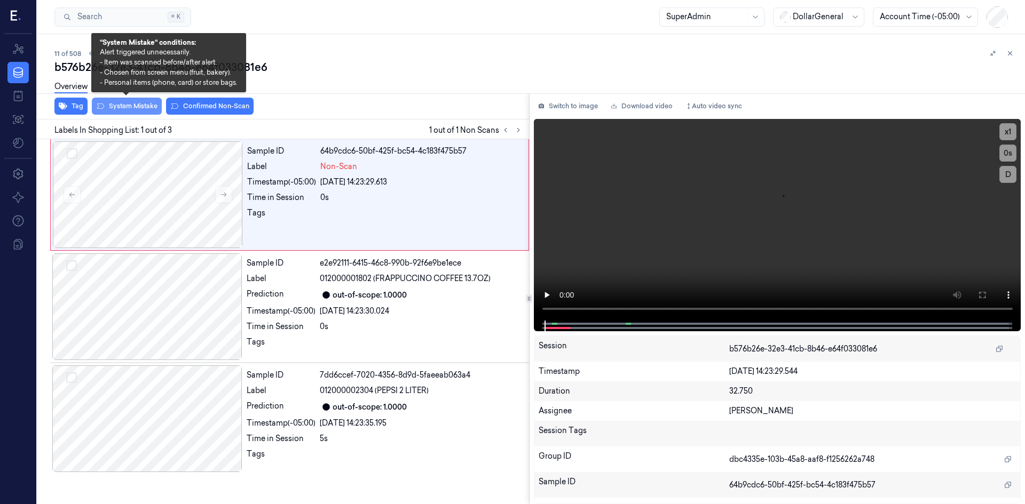
click at [122, 110] on button "System Mistake" at bounding box center [127, 106] width 70 height 17
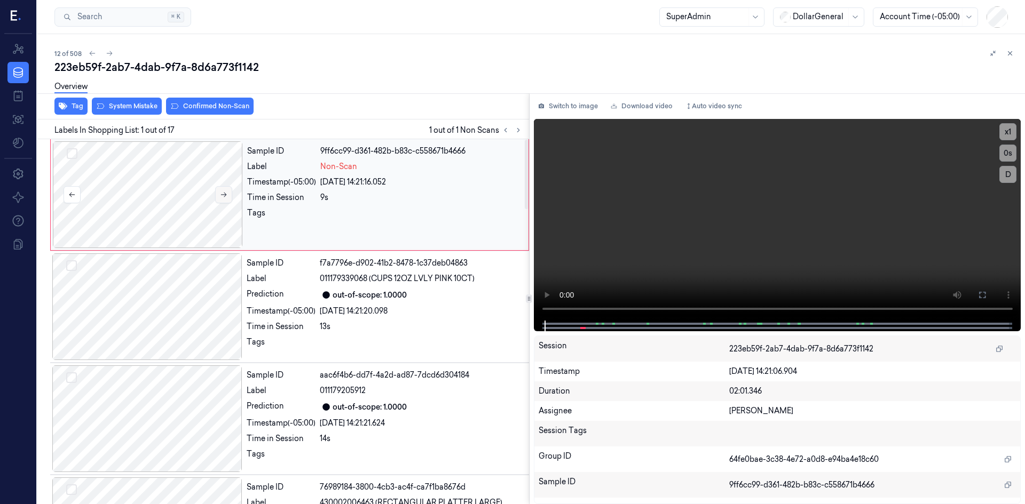
click at [228, 195] on button at bounding box center [223, 194] width 17 height 17
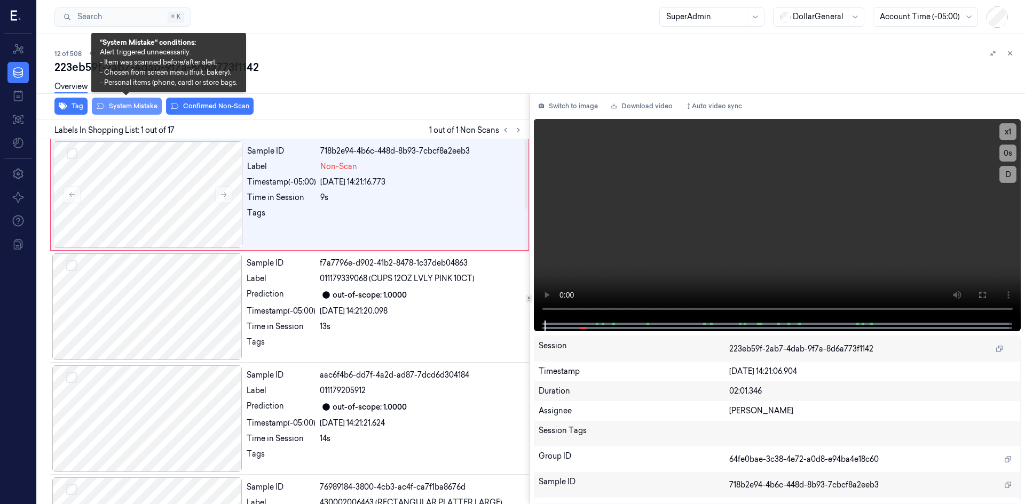
click at [139, 106] on button "System Mistake" at bounding box center [127, 106] width 70 height 17
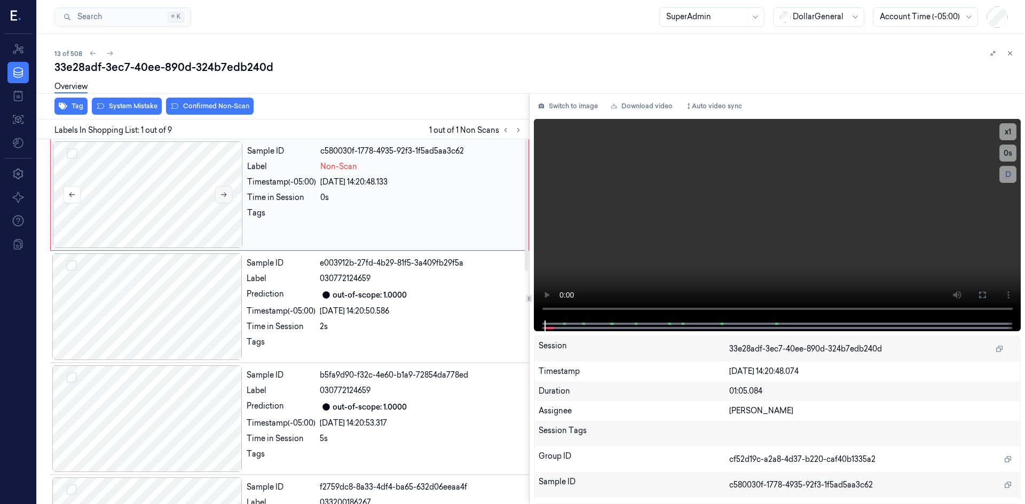
click at [223, 191] on icon at bounding box center [223, 194] width 7 height 7
click at [560, 109] on button "Switch to image" at bounding box center [568, 106] width 68 height 17
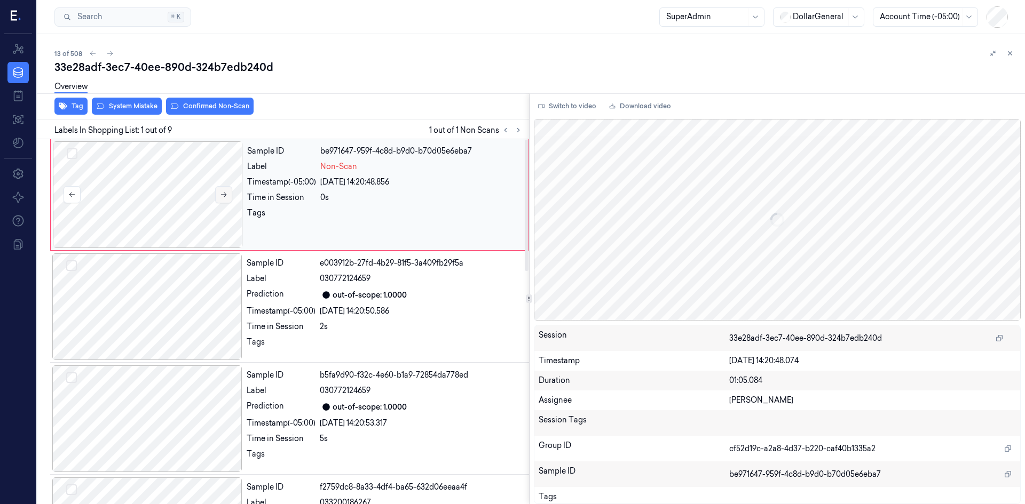
click at [219, 202] on button at bounding box center [223, 194] width 17 height 17
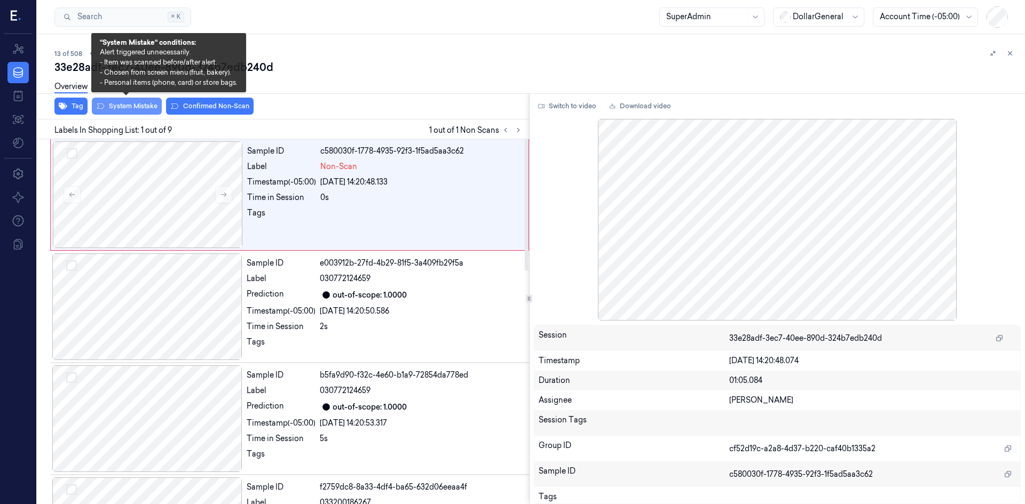
click at [114, 113] on button "System Mistake" at bounding box center [127, 106] width 70 height 17
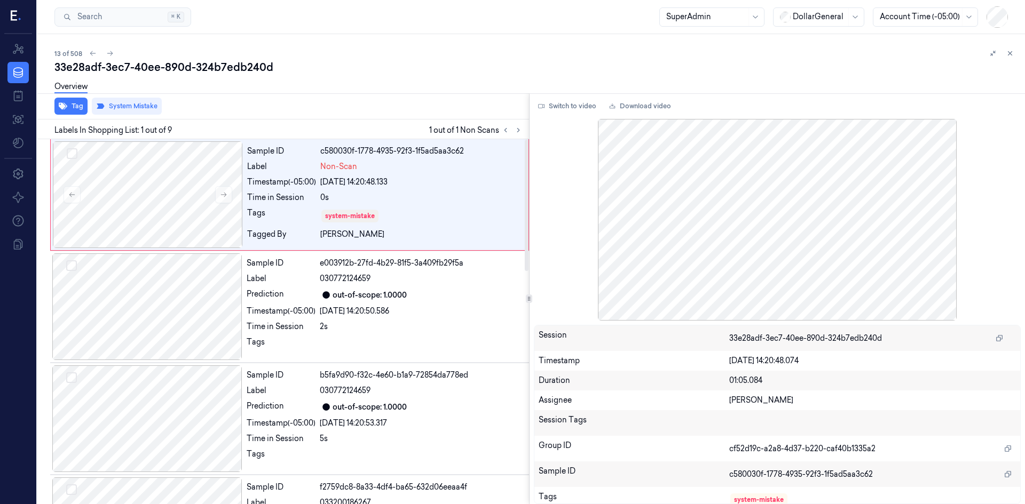
click at [366, 117] on div "Tag System Mistake" at bounding box center [281, 106] width 496 height 26
click at [109, 58] on button at bounding box center [110, 53] width 13 height 13
click at [1008, 55] on icon at bounding box center [1010, 54] width 4 height 4
click at [487, 103] on div "33e28adf-3ec7-40ee-890d-324b7edb240d Overview Tag System Mistake Labels In Shop…" at bounding box center [535, 282] width 962 height 445
click at [347, 70] on div "33e28adf-3ec7-40ee-890d-324b7edb240d" at bounding box center [535, 67] width 962 height 15
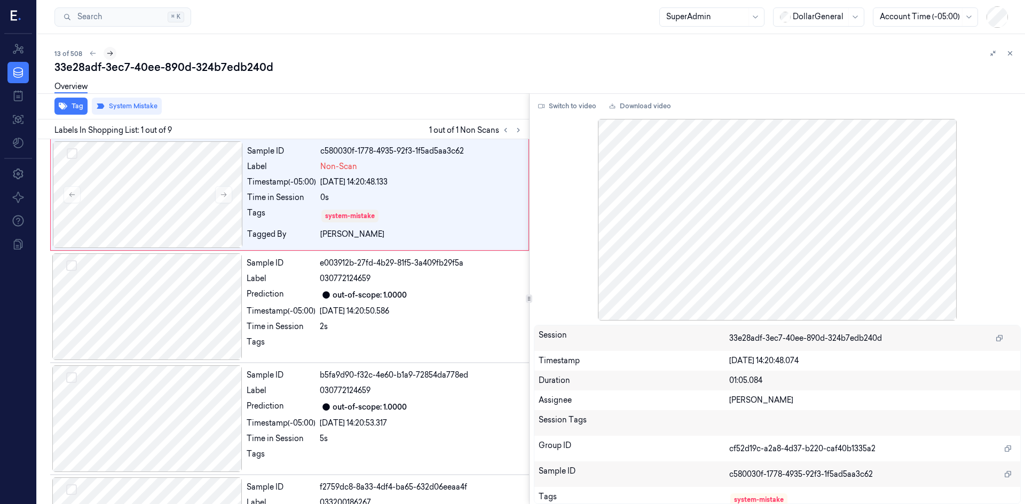
click at [109, 58] on button at bounding box center [110, 53] width 13 height 13
click at [1012, 56] on icon at bounding box center [1009, 53] width 7 height 7
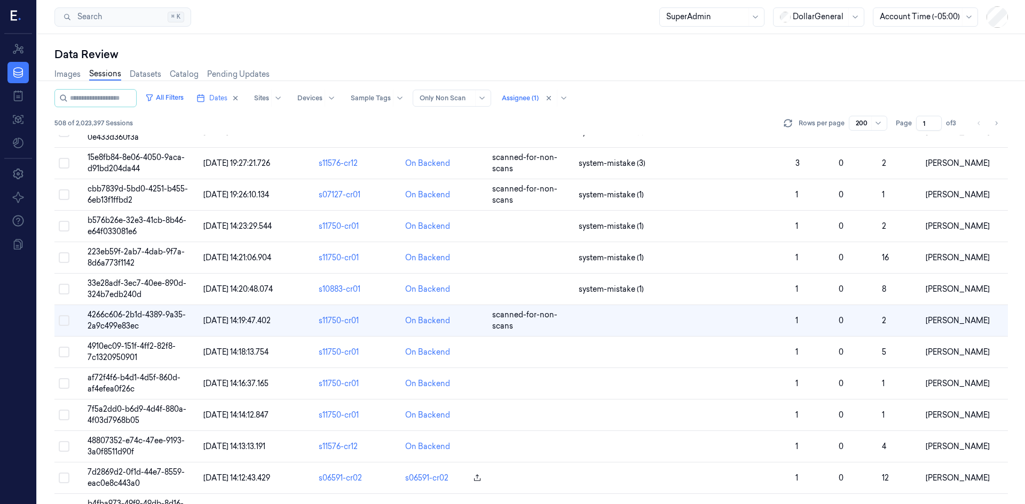
scroll to position [264, 0]
click at [183, 94] on button "All Filters" at bounding box center [164, 97] width 47 height 17
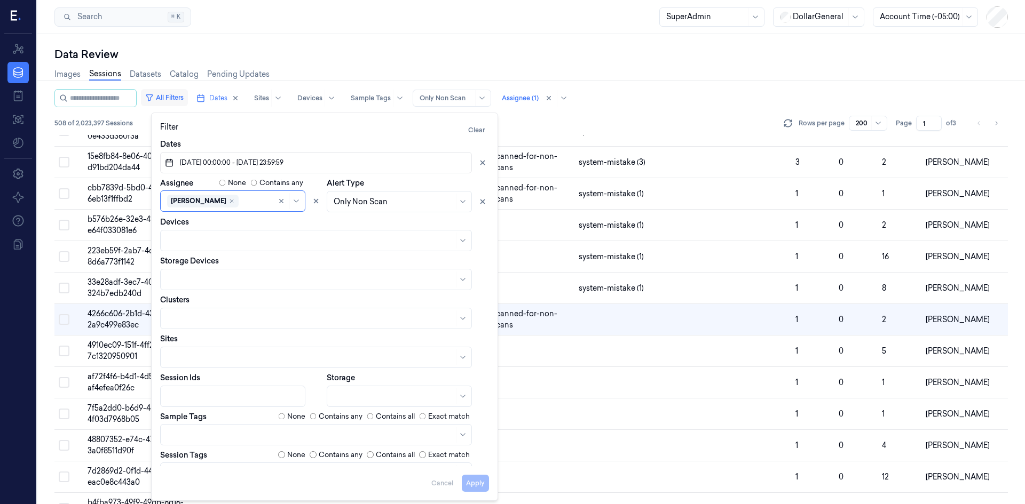
click at [183, 94] on button "All Filters" at bounding box center [164, 97] width 47 height 17
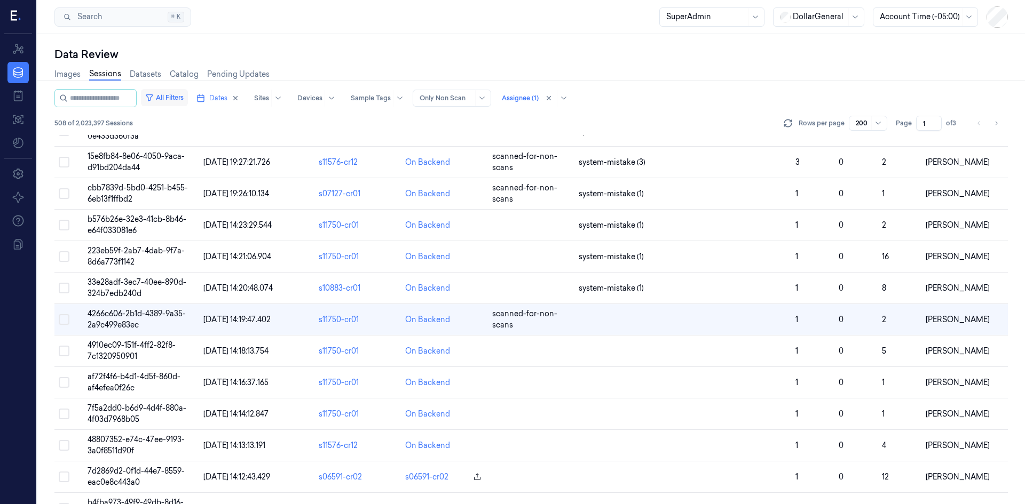
click at [172, 93] on button "All Filters" at bounding box center [164, 97] width 47 height 17
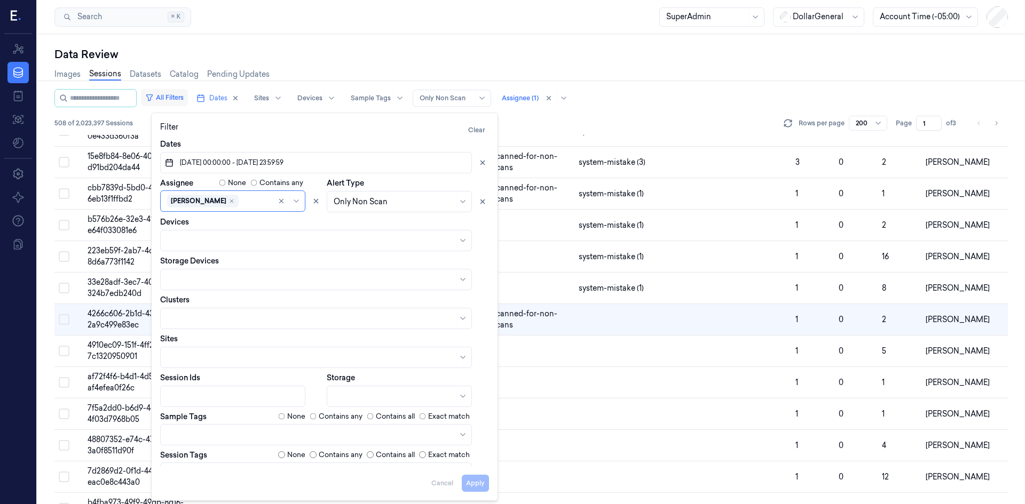
click at [172, 93] on button "All Filters" at bounding box center [164, 97] width 47 height 17
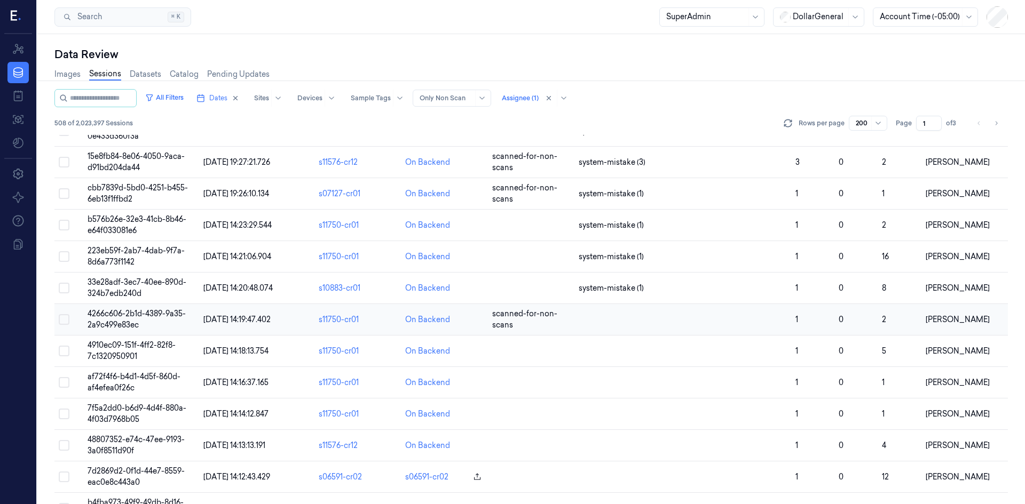
click at [121, 321] on span "4266c606-2b1d-4389-9a35-2a9c499e83ec" at bounding box center [137, 319] width 98 height 21
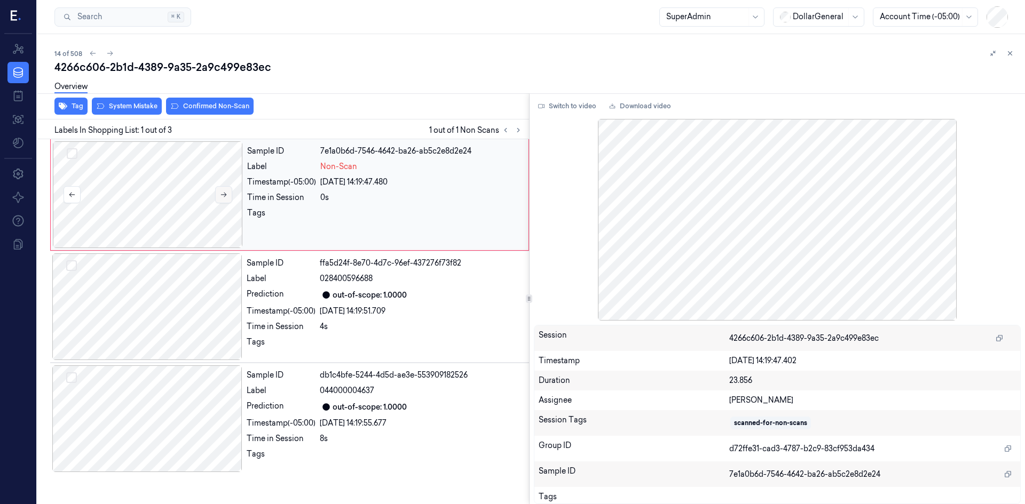
click at [216, 189] on button at bounding box center [223, 194] width 17 height 17
click at [221, 191] on button at bounding box center [223, 194] width 17 height 17
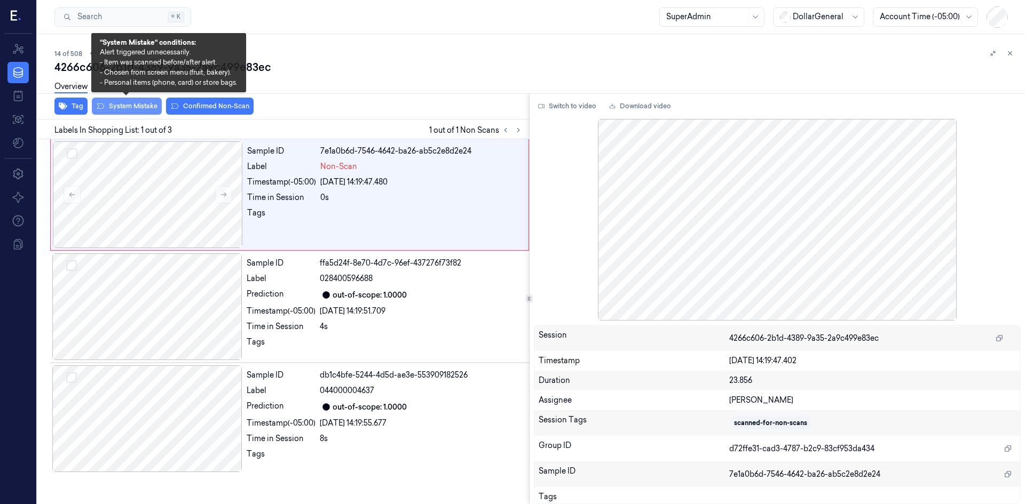
click at [133, 107] on button "System Mistake" at bounding box center [127, 106] width 70 height 17
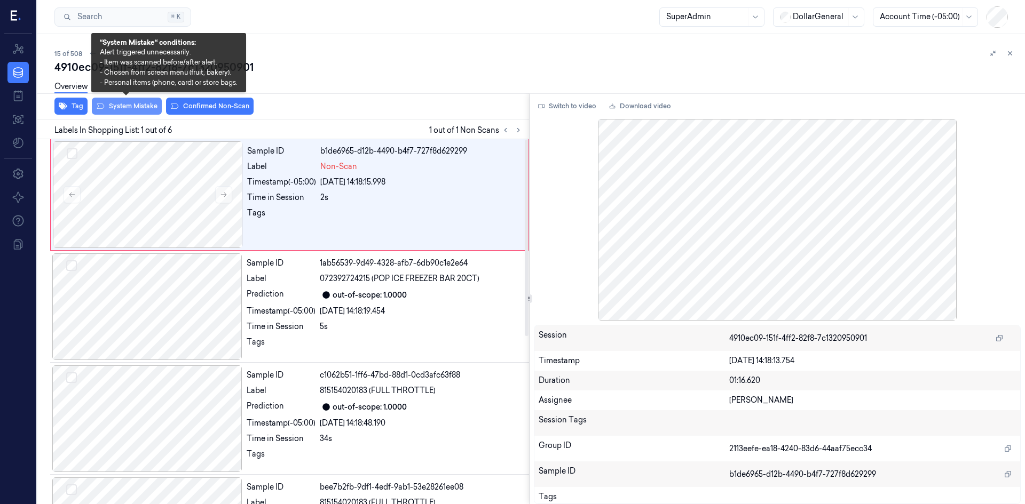
click at [151, 104] on button "System Mistake" at bounding box center [127, 106] width 70 height 17
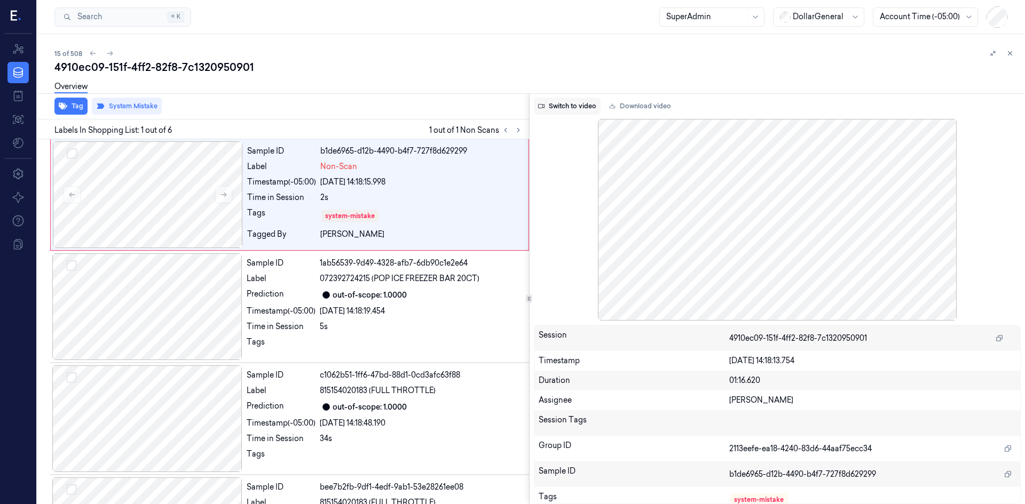
click at [573, 104] on button "Switch to video" at bounding box center [567, 106] width 67 height 17
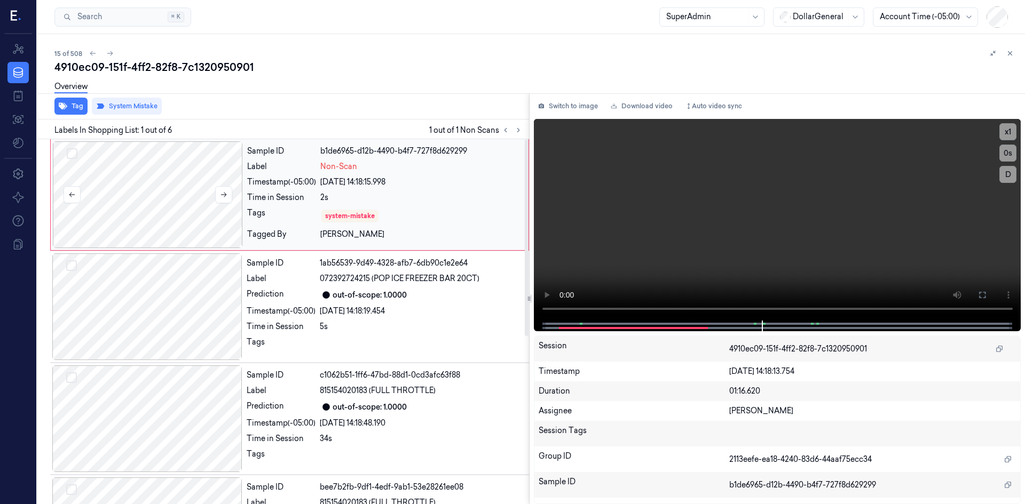
click at [177, 188] on div at bounding box center [148, 194] width 190 height 107
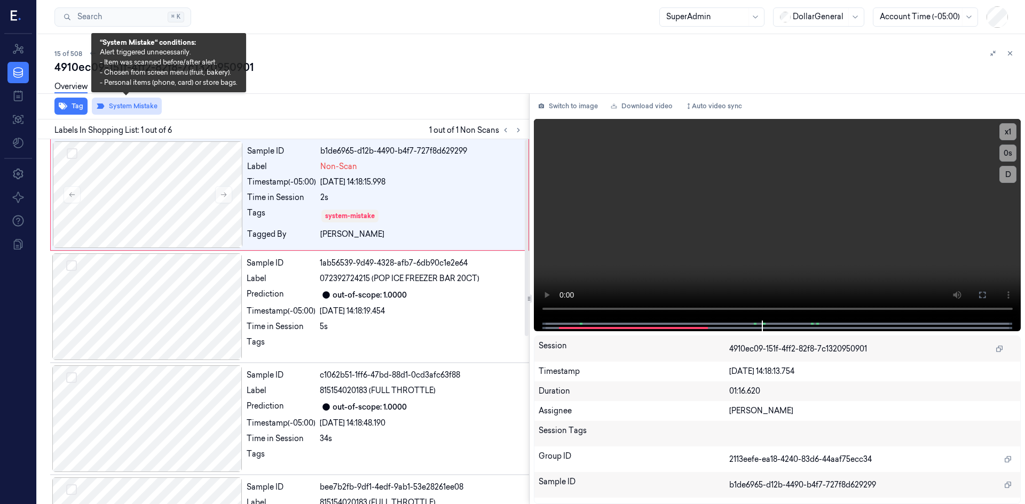
click at [120, 110] on button "System Mistake" at bounding box center [127, 106] width 70 height 17
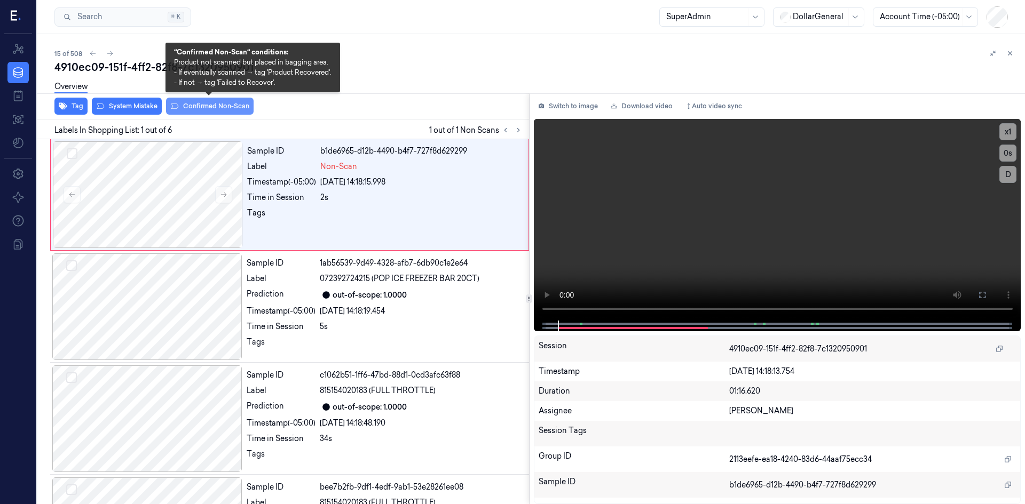
click at [179, 105] on button "Confirmed Non-Scan" at bounding box center [210, 106] width 88 height 17
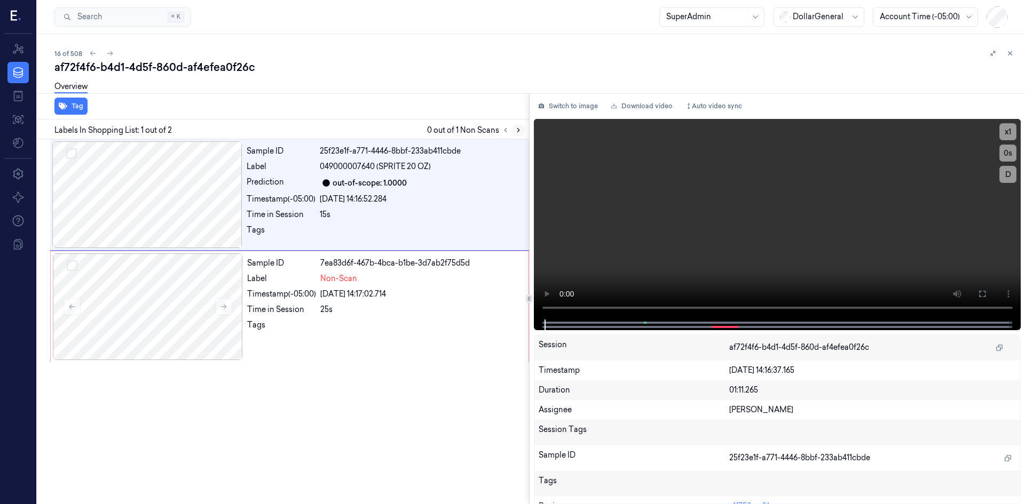
click at [520, 130] on icon at bounding box center [517, 129] width 7 height 7
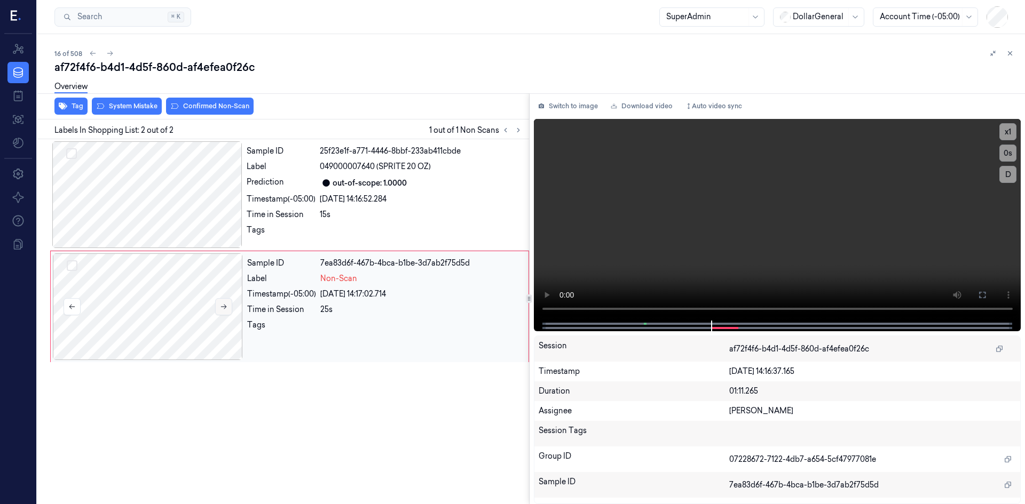
click at [218, 303] on button at bounding box center [223, 306] width 17 height 17
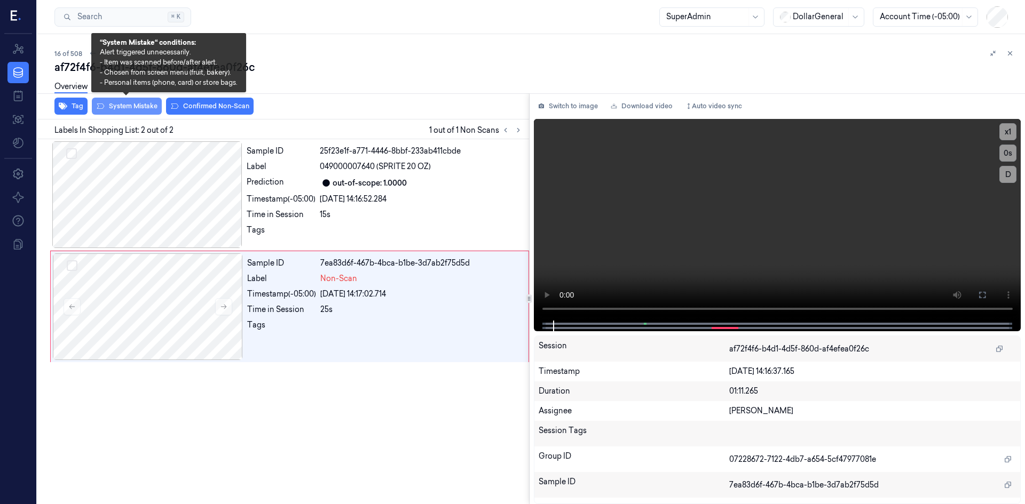
click at [152, 105] on button "System Mistake" at bounding box center [127, 106] width 70 height 17
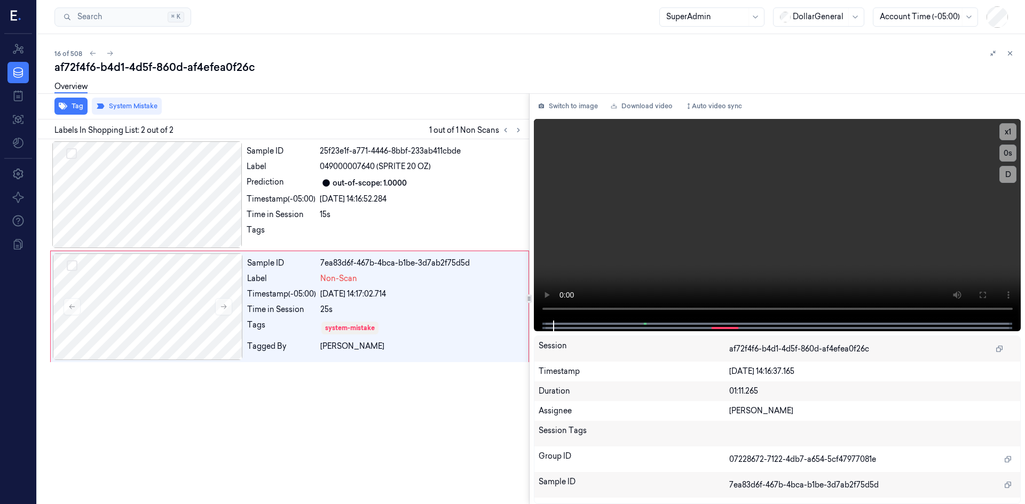
click at [344, 88] on div "Overview" at bounding box center [535, 88] width 962 height 27
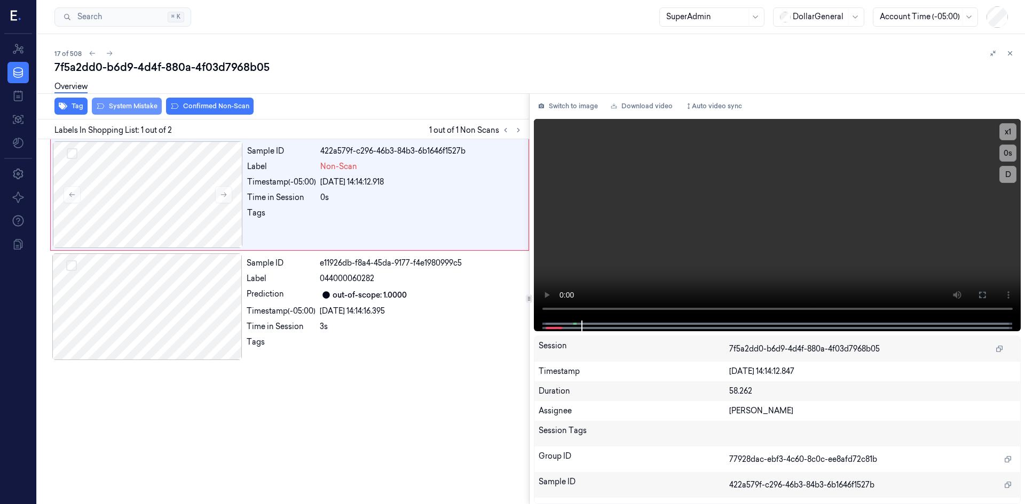
click at [149, 105] on button "System Mistake" at bounding box center [127, 106] width 70 height 17
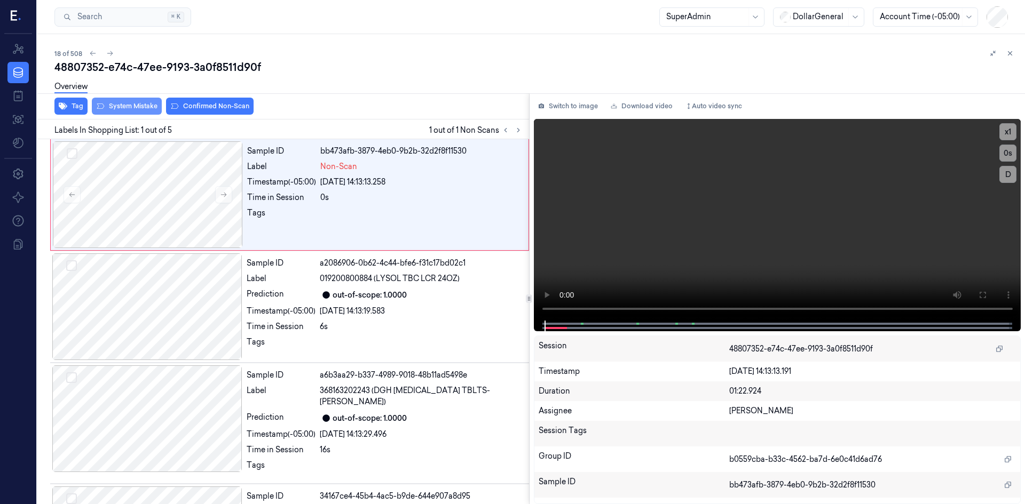
click at [123, 104] on button "System Mistake" at bounding box center [127, 106] width 70 height 17
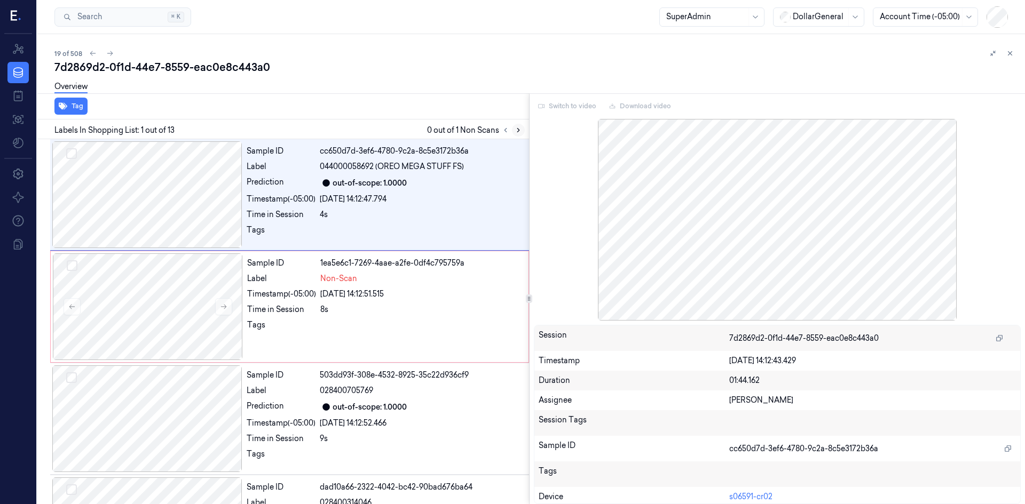
click at [520, 133] on icon at bounding box center [517, 129] width 7 height 7
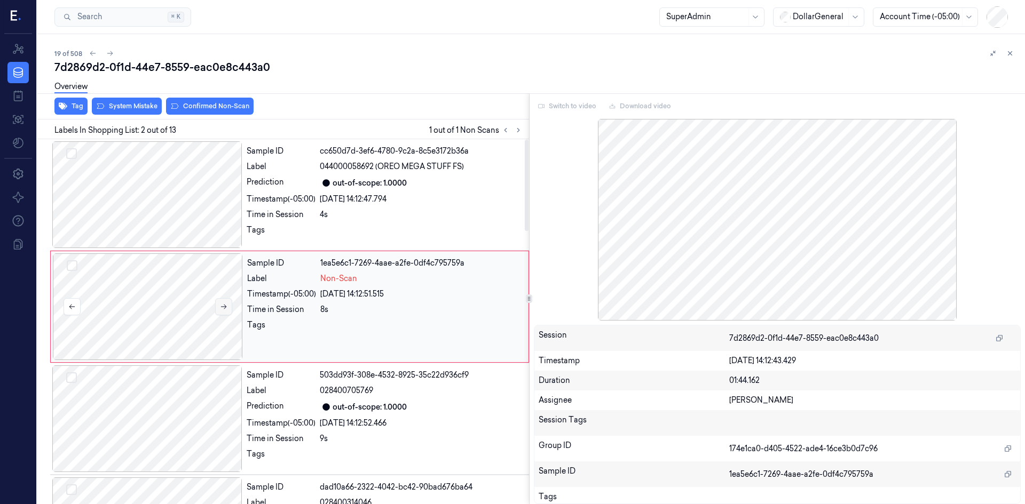
click at [226, 307] on icon at bounding box center [224, 307] width 6 height 5
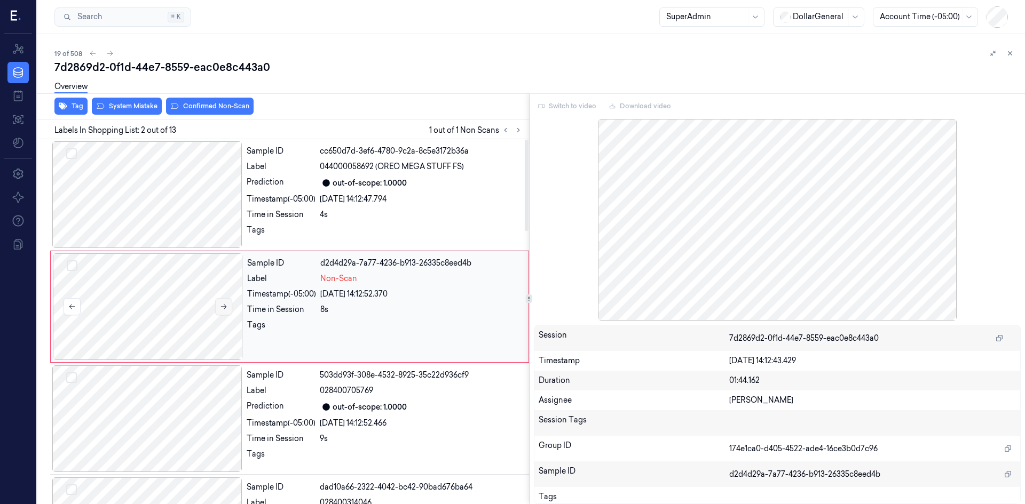
click at [226, 307] on icon at bounding box center [224, 307] width 6 height 5
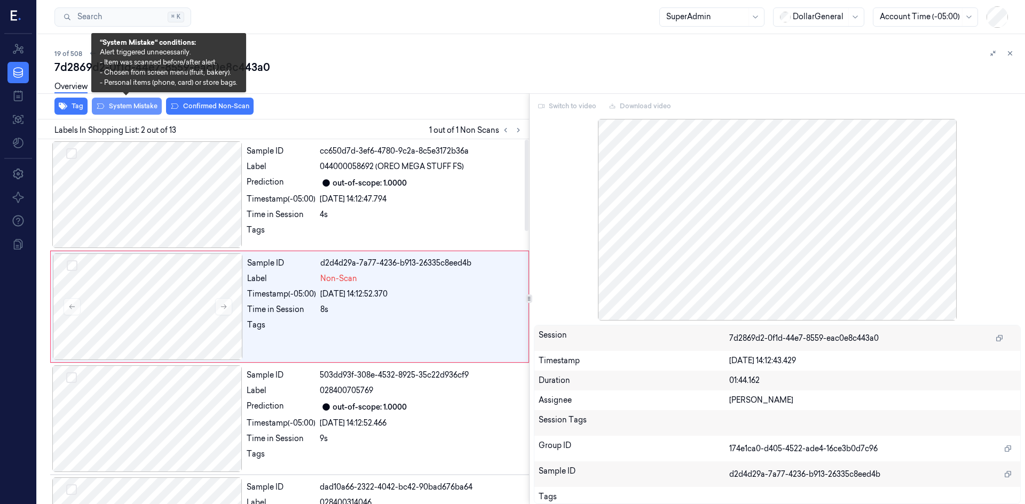
click at [121, 105] on button "System Mistake" at bounding box center [127, 106] width 70 height 17
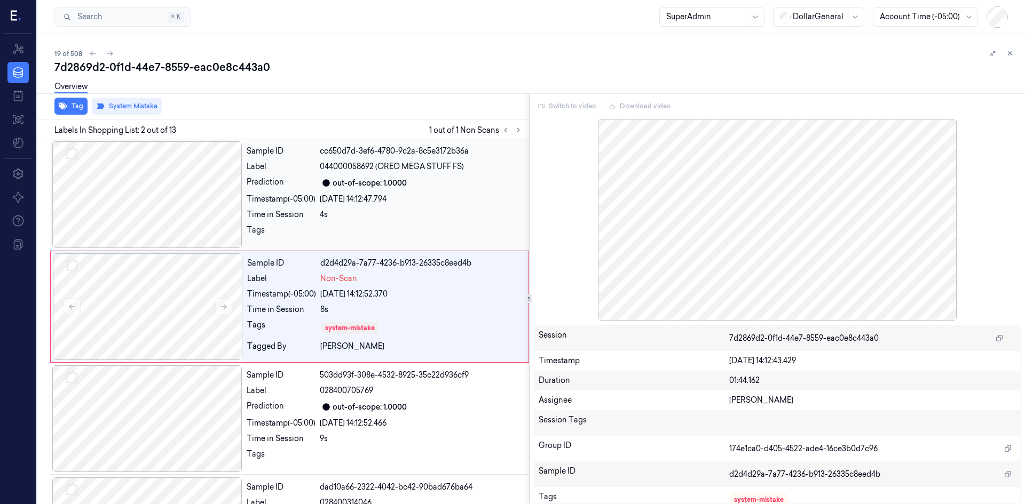
click at [476, 206] on div "Sample ID cc650d7d-3ef6-4780-9c2a-8c5e3172b36a Label 044000058692 (OREO MEGA ST…" at bounding box center [384, 194] width 284 height 107
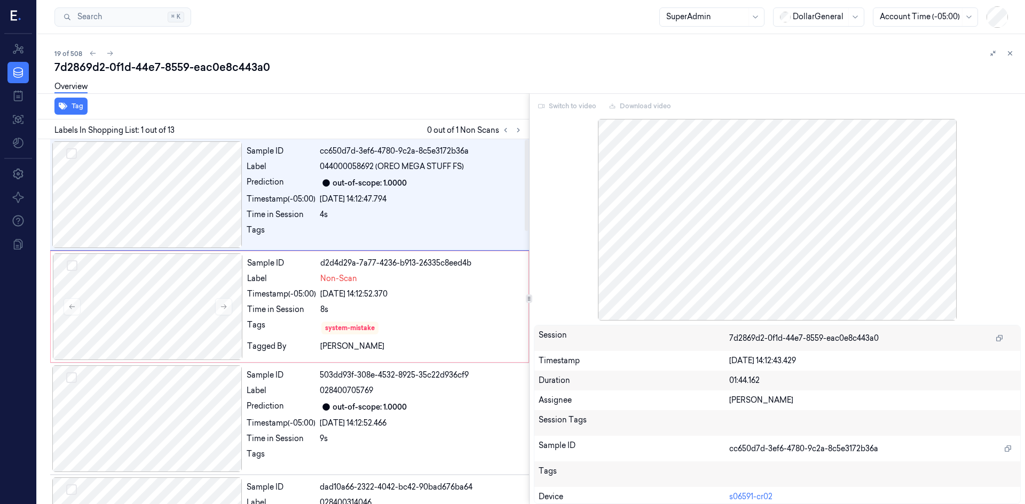
click at [367, 48] on div "19 of 508" at bounding box center [535, 53] width 962 height 13
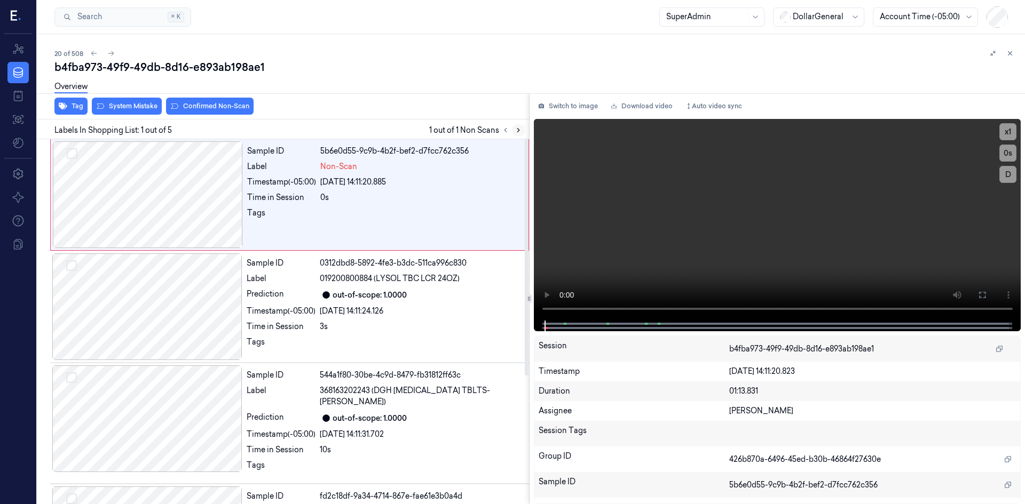
click at [514, 129] on icon at bounding box center [517, 129] width 7 height 7
click at [182, 195] on div at bounding box center [148, 194] width 190 height 107
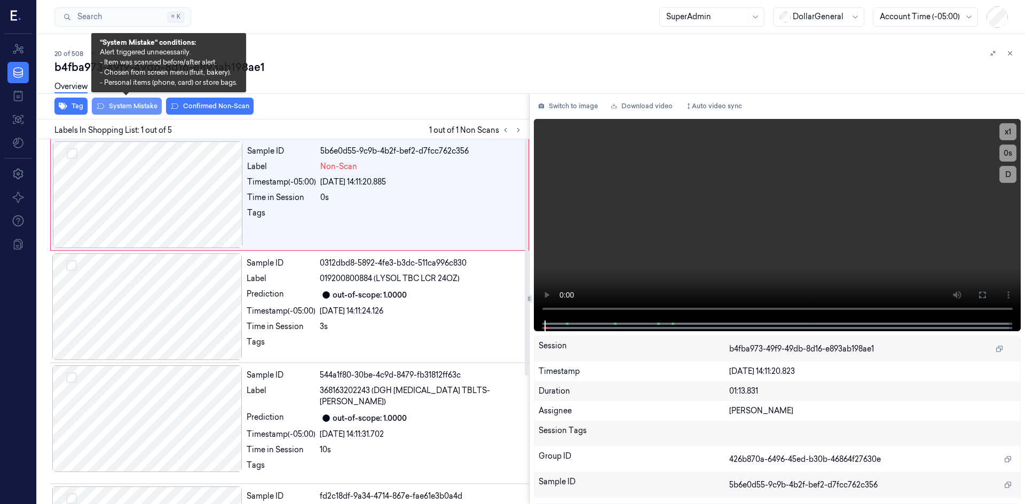
click at [144, 106] on button "System Mistake" at bounding box center [127, 106] width 70 height 17
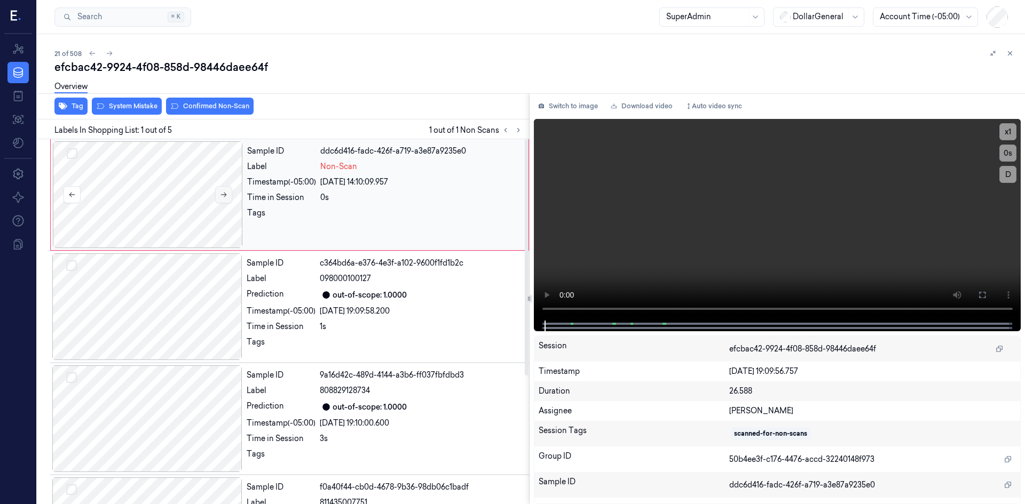
click at [224, 196] on icon at bounding box center [223, 194] width 7 height 7
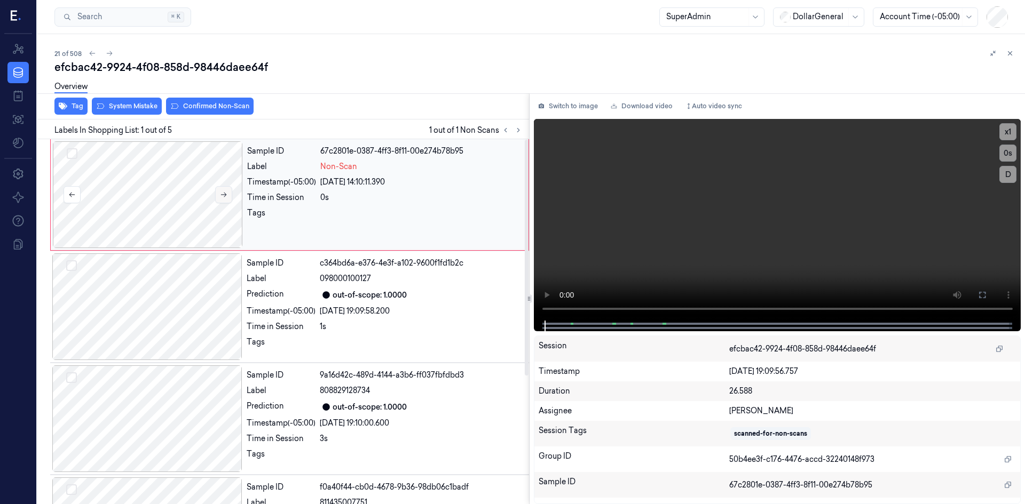
click at [224, 196] on icon at bounding box center [223, 194] width 7 height 7
click at [555, 107] on button "Switch to image" at bounding box center [568, 106] width 68 height 17
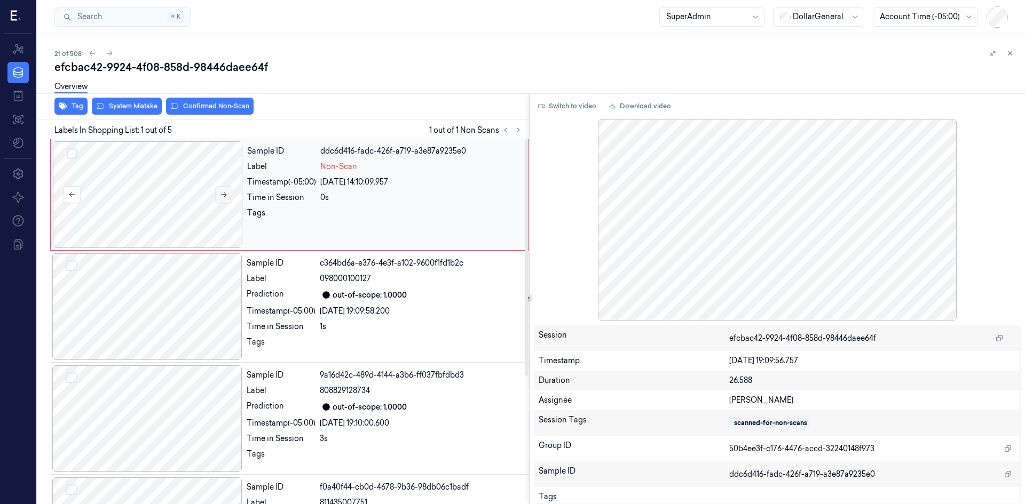
click at [215, 196] on button at bounding box center [223, 194] width 17 height 17
click at [216, 196] on button at bounding box center [223, 194] width 17 height 17
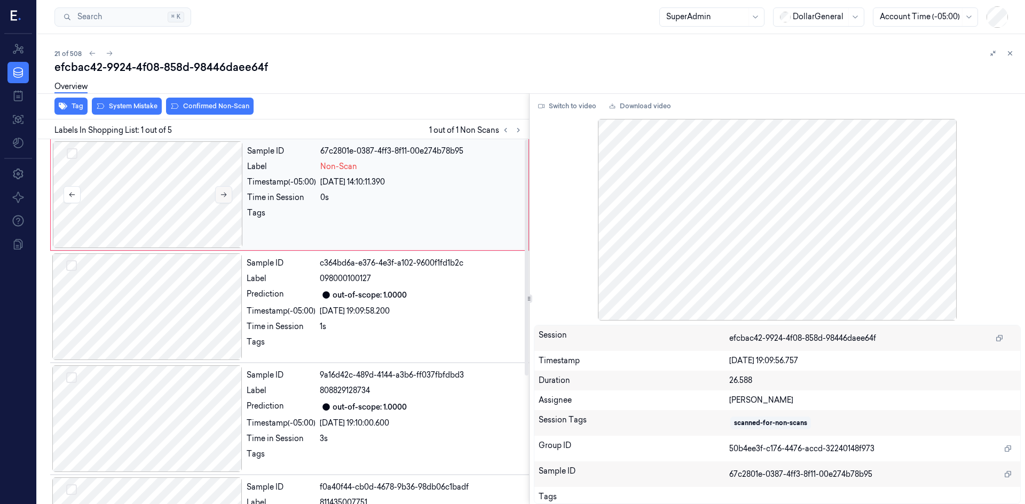
click at [216, 196] on button at bounding box center [223, 194] width 17 height 17
click at [206, 196] on div at bounding box center [148, 194] width 190 height 107
click at [218, 189] on button at bounding box center [223, 194] width 17 height 17
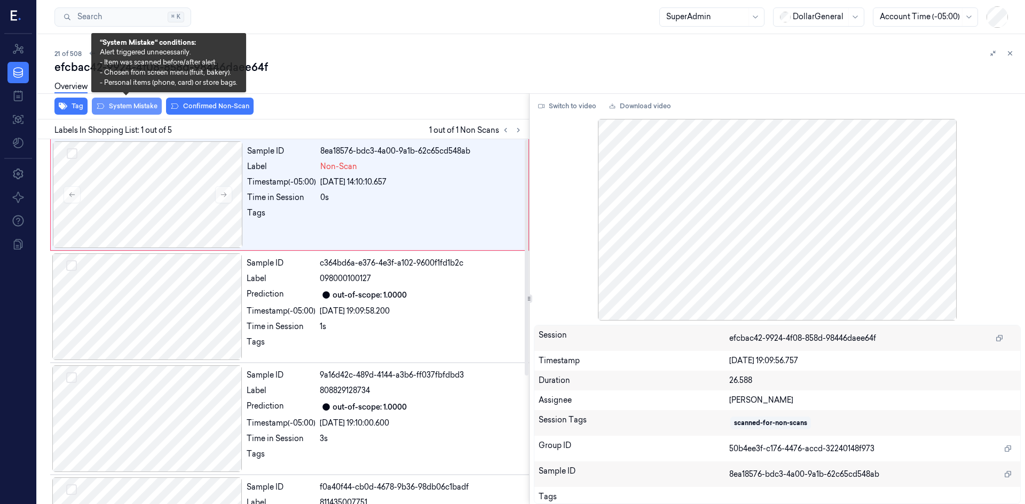
click at [129, 104] on button "System Mistake" at bounding box center [127, 106] width 70 height 17
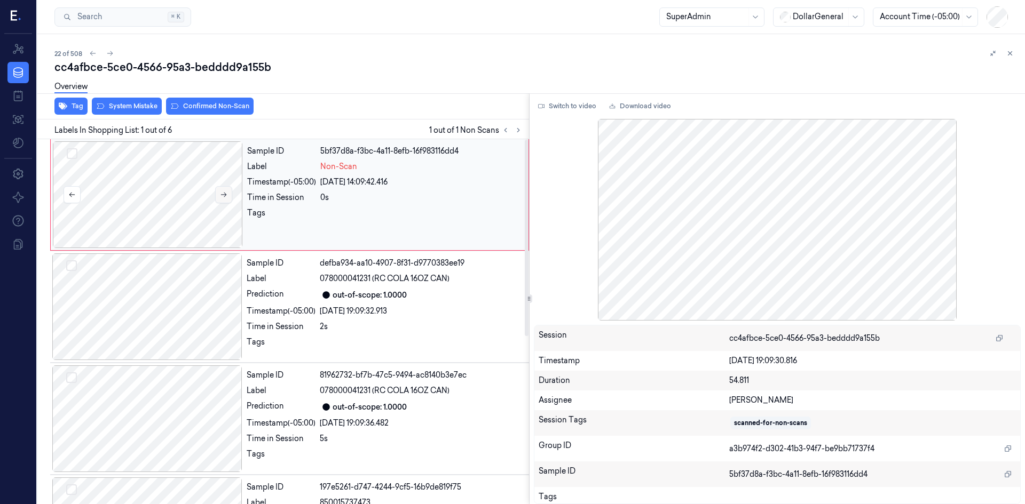
click at [221, 195] on icon at bounding box center [224, 195] width 6 height 5
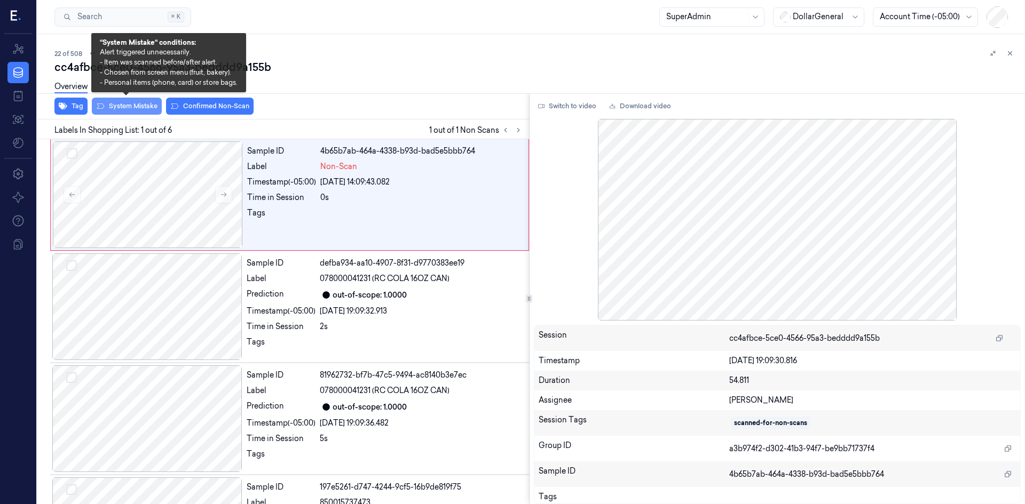
click at [133, 105] on button "System Mistake" at bounding box center [127, 106] width 70 height 17
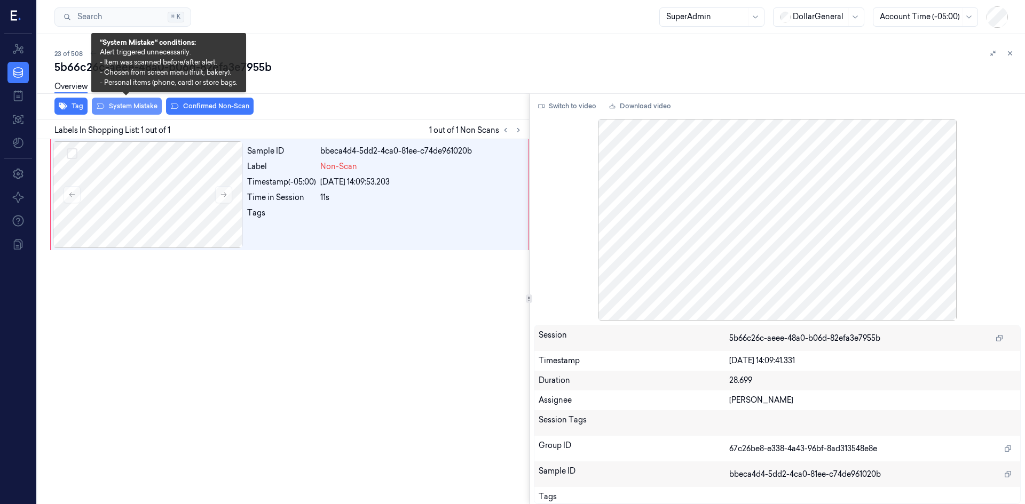
click at [106, 104] on button "System Mistake" at bounding box center [127, 106] width 70 height 17
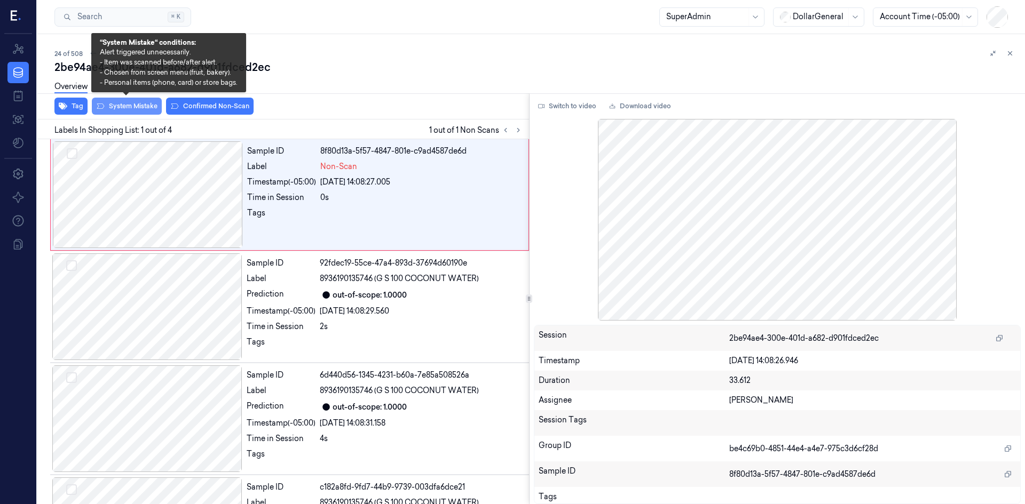
click at [139, 108] on button "System Mistake" at bounding box center [127, 106] width 70 height 17
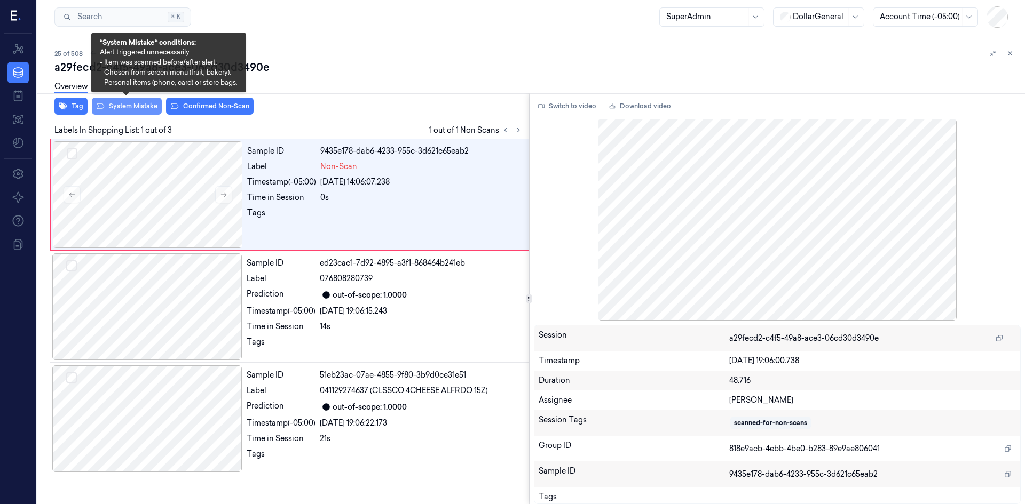
click at [138, 107] on button "System Mistake" at bounding box center [127, 106] width 70 height 17
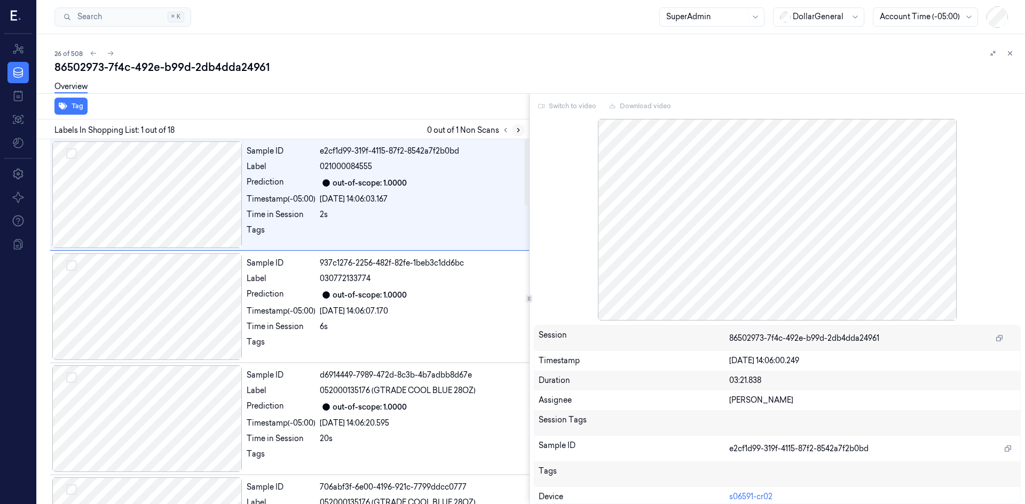
click at [520, 131] on icon at bounding box center [517, 129] width 7 height 7
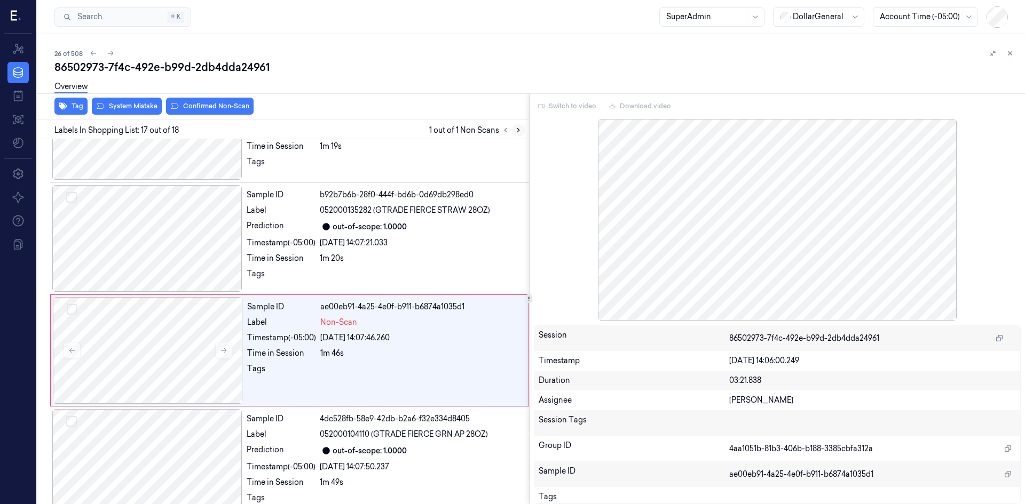
scroll to position [1656, 0]
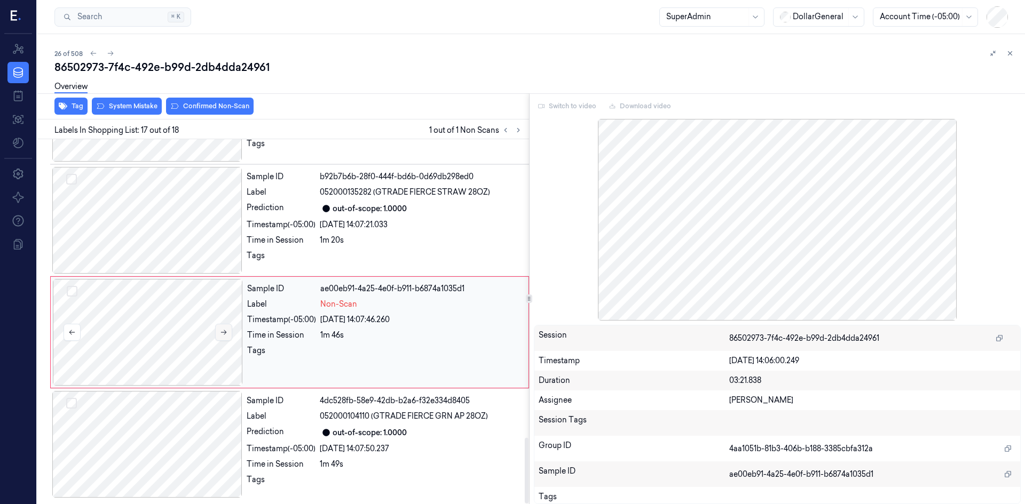
click at [229, 331] on button at bounding box center [223, 332] width 17 height 17
click at [574, 106] on div "Switch to video Download video" at bounding box center [777, 106] width 487 height 17
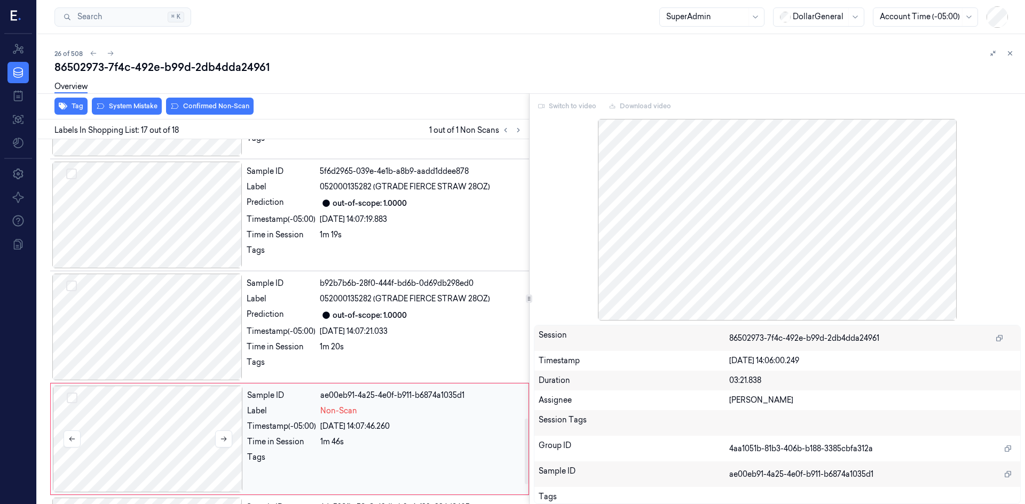
click at [169, 425] on div at bounding box center [148, 439] width 190 height 107
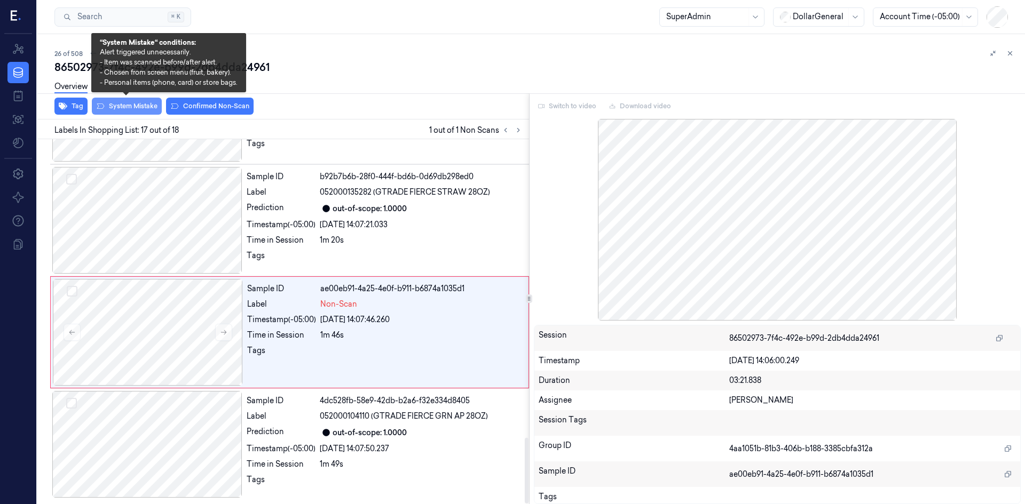
click at [132, 108] on button "System Mistake" at bounding box center [127, 106] width 70 height 17
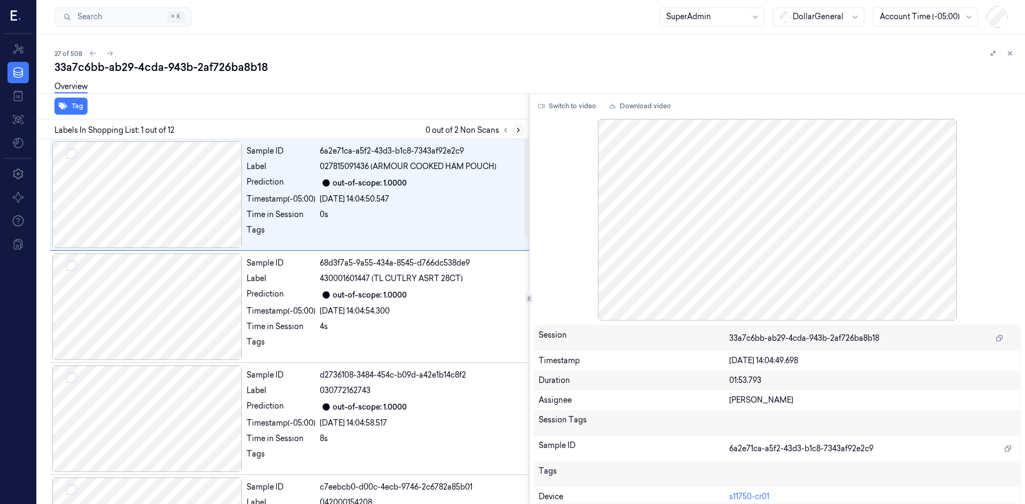
click at [523, 132] on button at bounding box center [518, 130] width 13 height 13
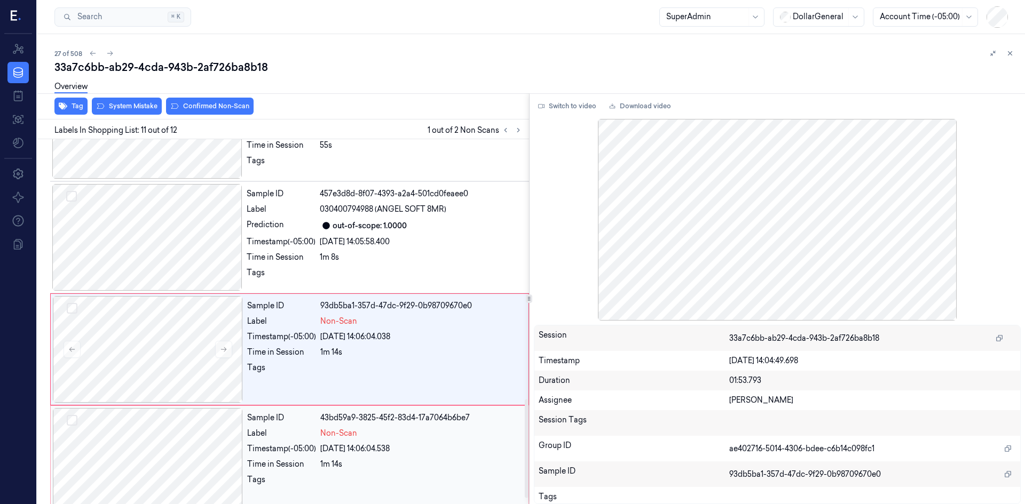
scroll to position [983, 0]
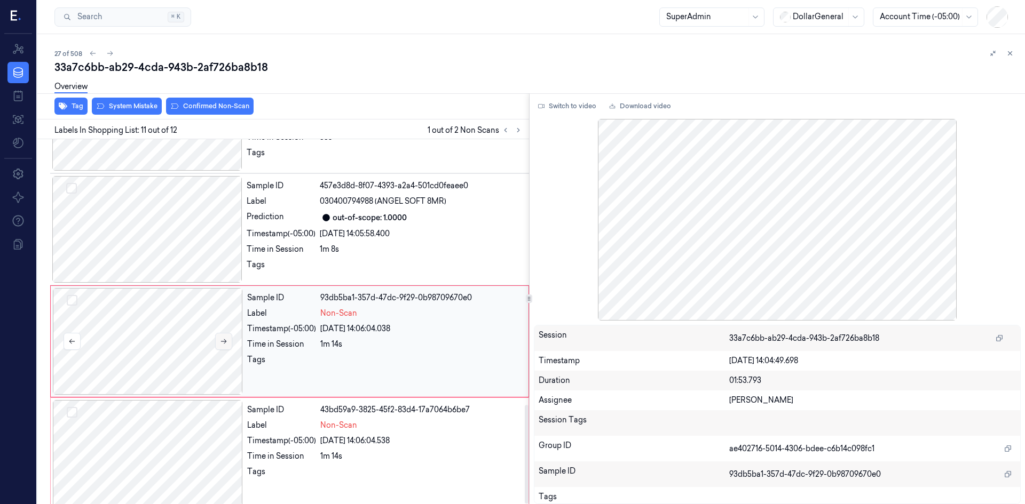
click at [224, 338] on icon at bounding box center [223, 341] width 7 height 7
click at [551, 107] on button "Switch to video" at bounding box center [567, 106] width 67 height 17
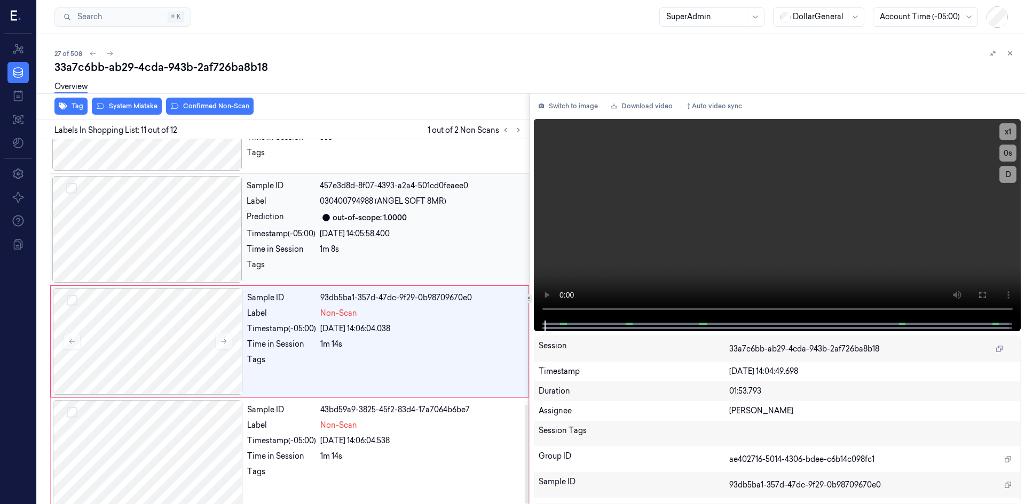
click at [179, 213] on div at bounding box center [147, 229] width 190 height 107
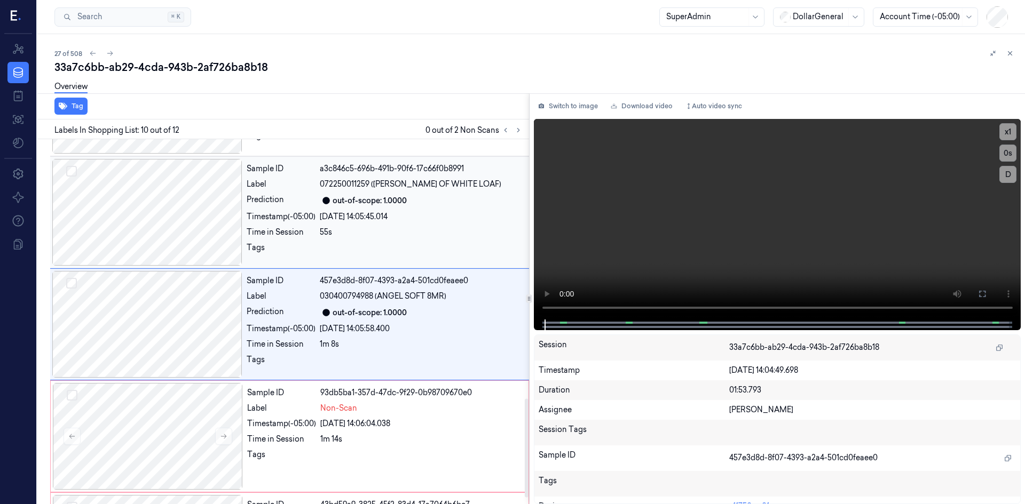
scroll to position [882, 0]
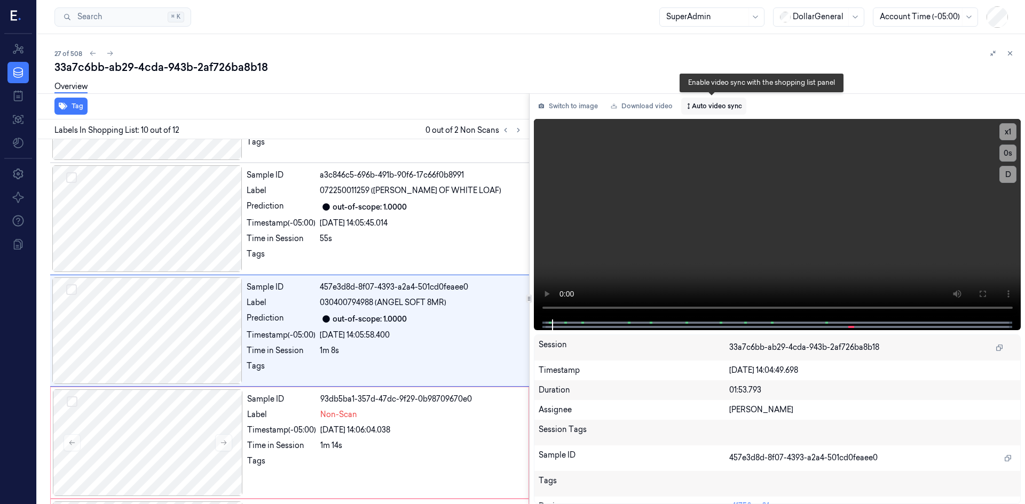
click at [698, 110] on button "Auto video sync" at bounding box center [713, 106] width 65 height 17
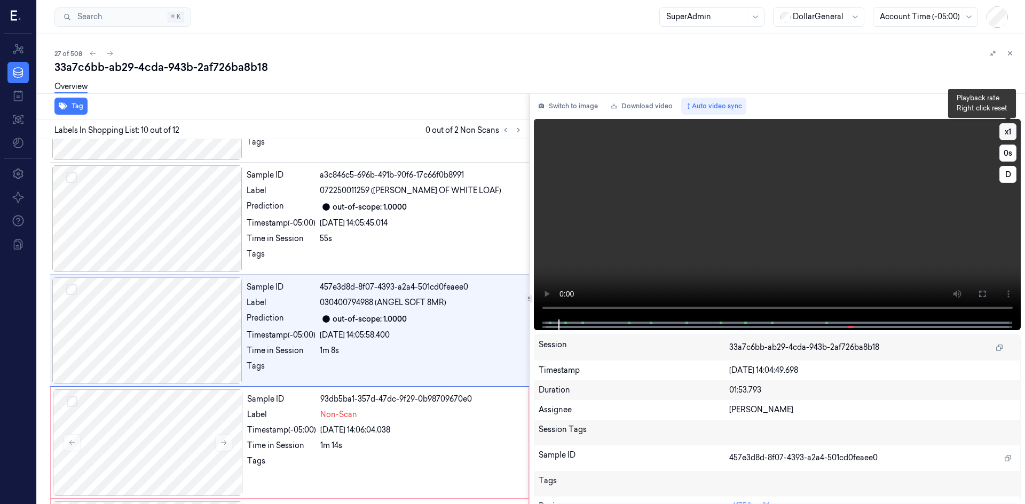
click at [1001, 132] on button "x 1" at bounding box center [1007, 131] width 17 height 17
click at [1001, 132] on button "x 2" at bounding box center [1007, 131] width 17 height 17
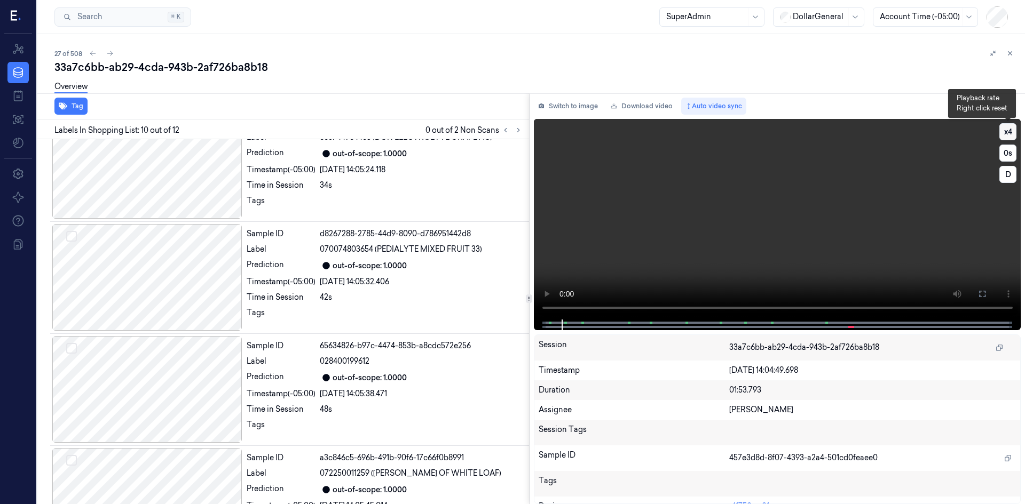
click at [1001, 132] on button "x 4" at bounding box center [1007, 131] width 17 height 17
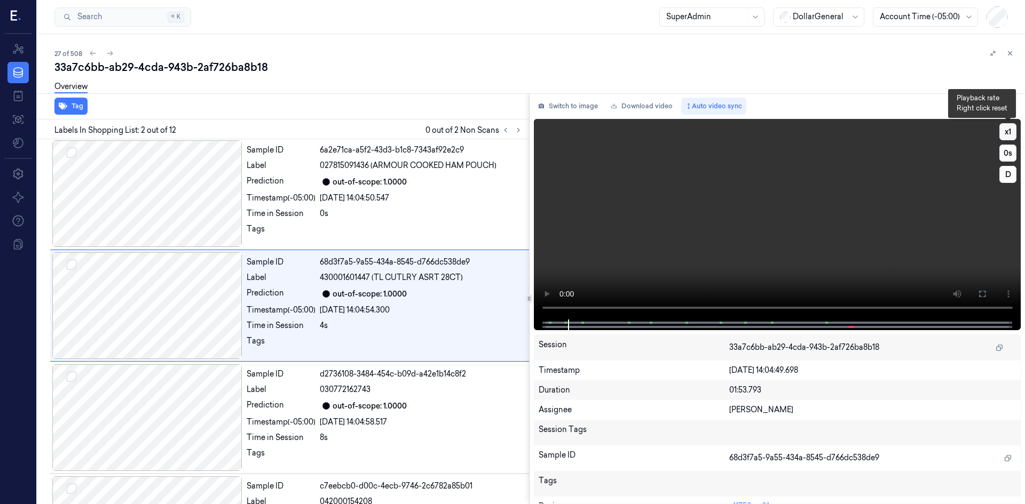
scroll to position [0, 0]
click at [1001, 132] on button "x 1" at bounding box center [1007, 131] width 17 height 17
click at [1001, 132] on button "x 2" at bounding box center [1007, 131] width 17 height 17
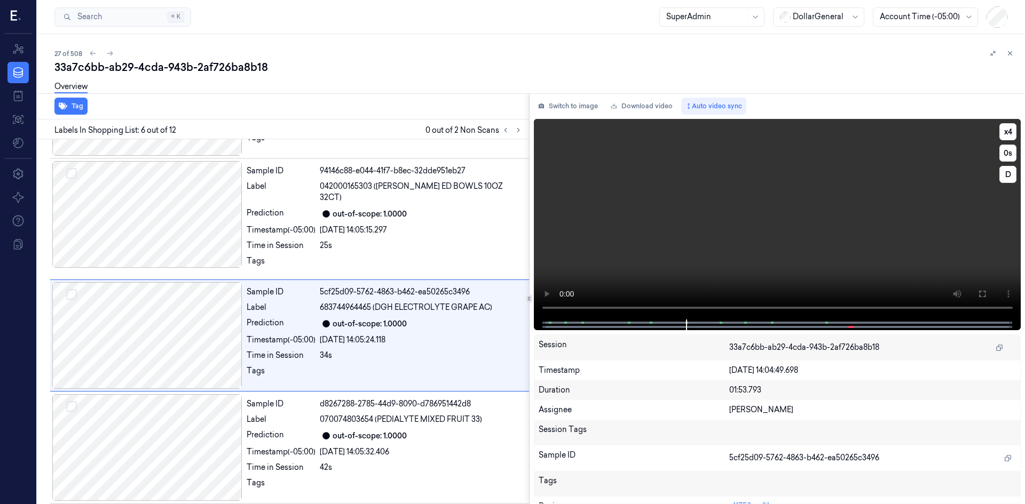
scroll to position [433, 0]
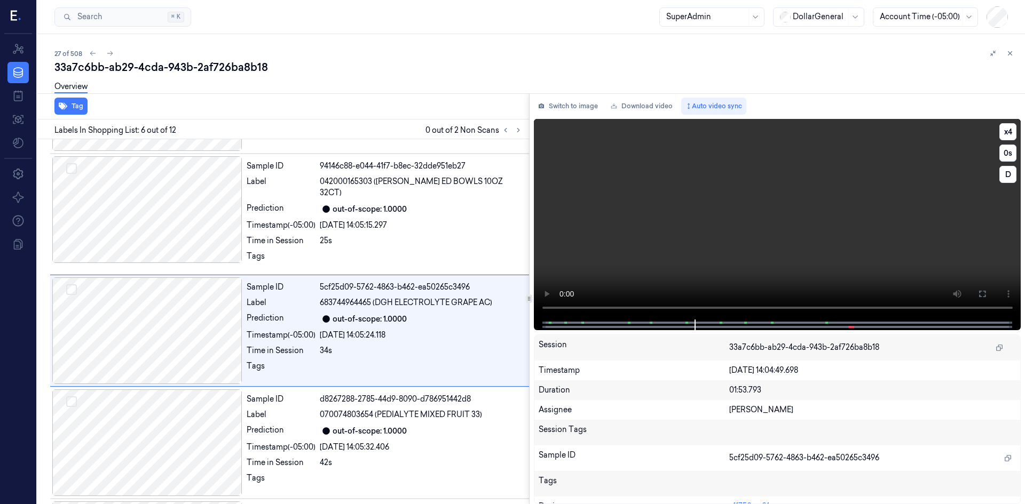
click at [742, 240] on video at bounding box center [777, 219] width 487 height 201
click at [691, 212] on video at bounding box center [777, 219] width 487 height 201
click at [689, 213] on video at bounding box center [777, 219] width 487 height 201
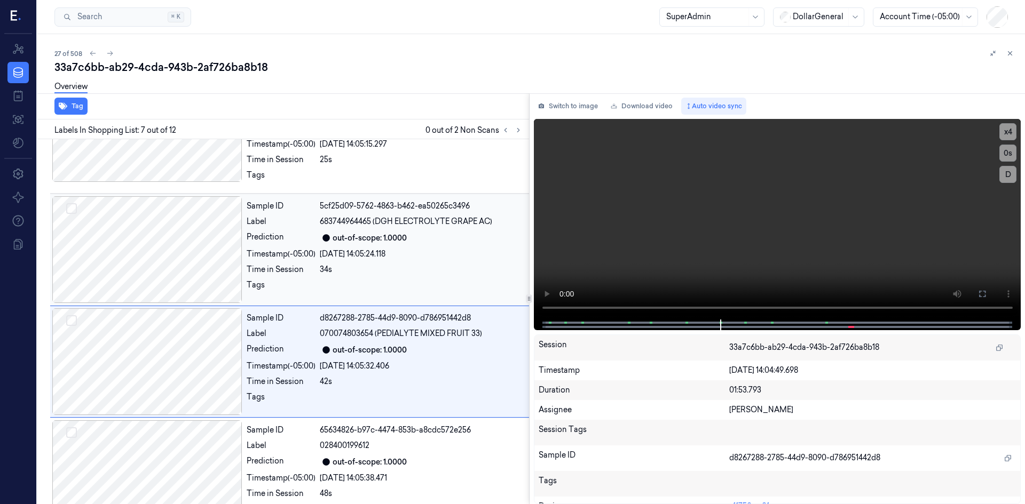
scroll to position [545, 0]
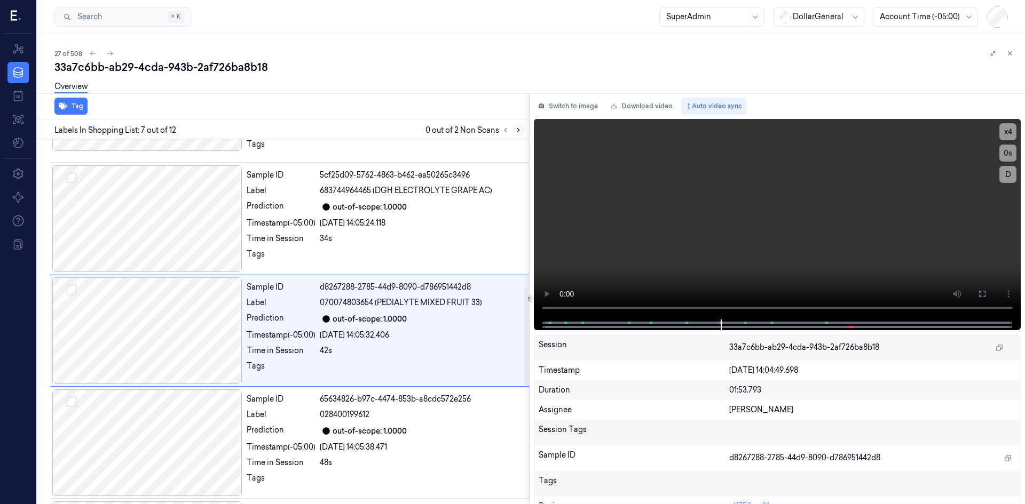
click at [517, 132] on icon at bounding box center [518, 131] width 2 height 4
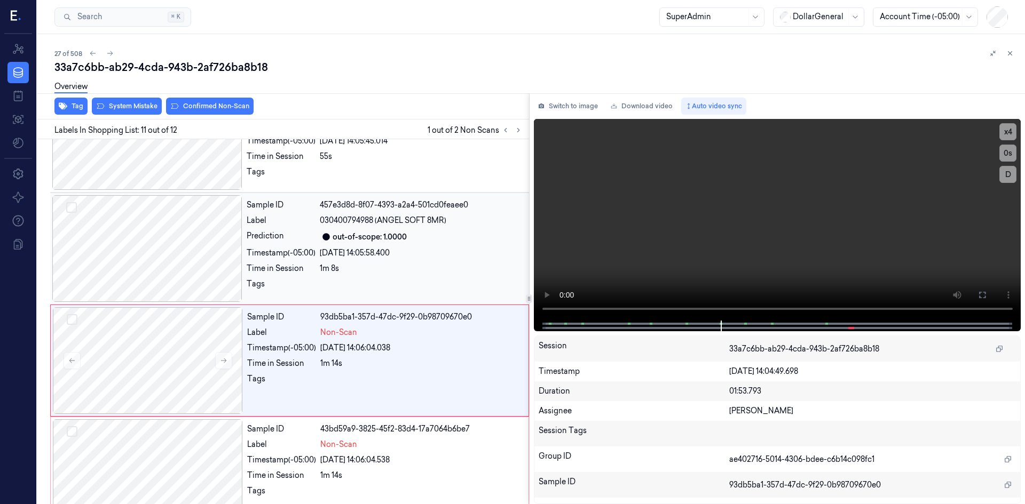
scroll to position [983, 0]
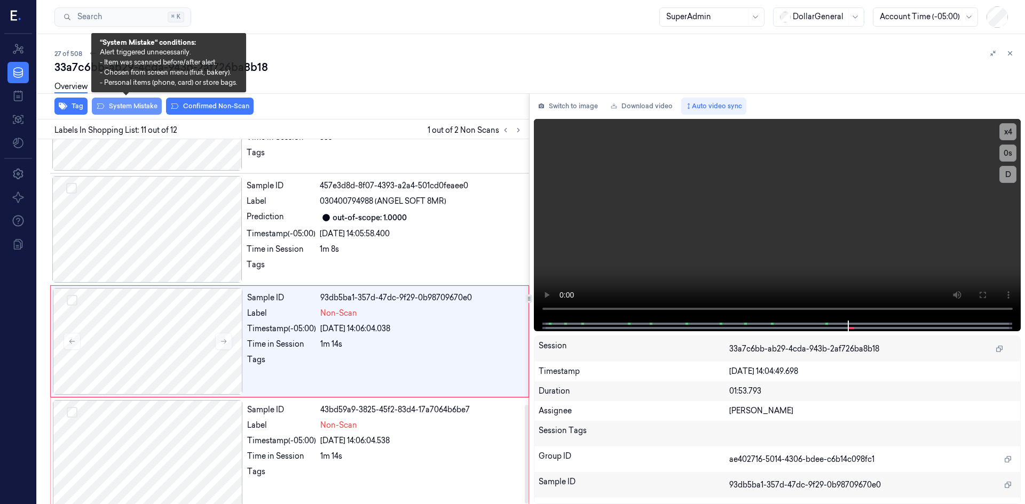
click at [152, 106] on button "System Mistake" at bounding box center [127, 106] width 70 height 17
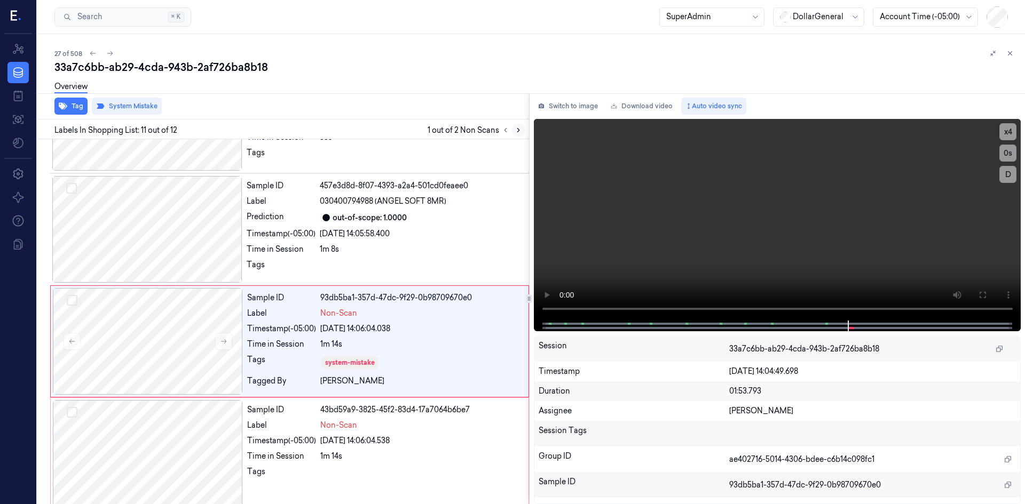
click at [522, 132] on button at bounding box center [518, 130] width 13 height 13
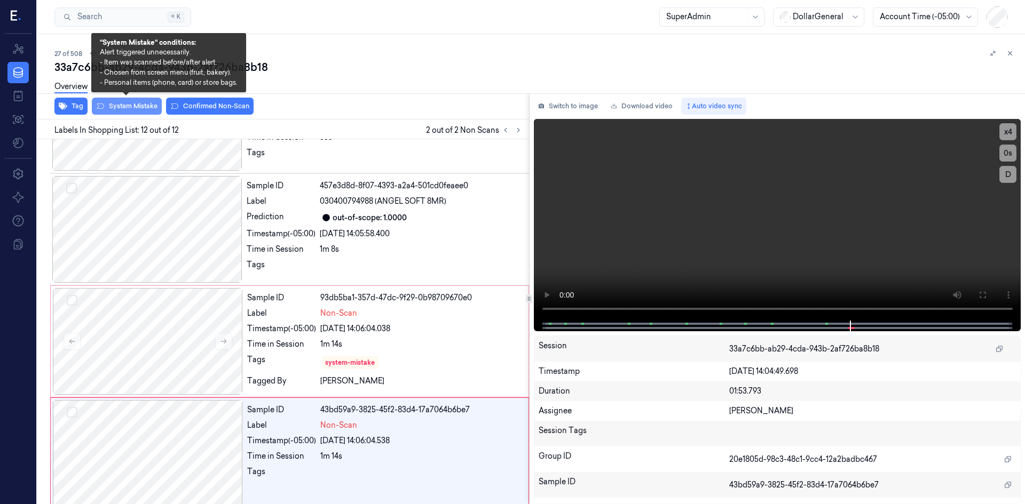
click at [101, 105] on icon at bounding box center [100, 106] width 9 height 9
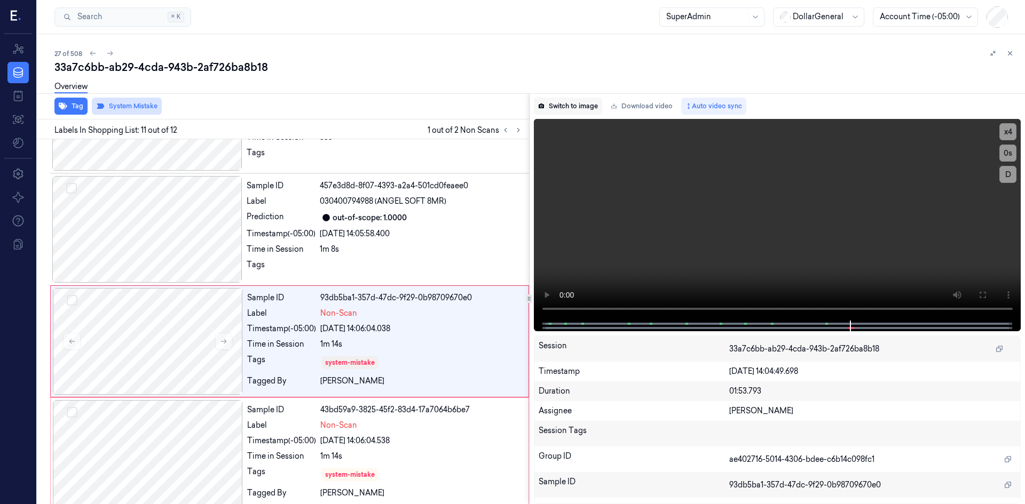
click at [577, 109] on button "Switch to image" at bounding box center [568, 106] width 68 height 17
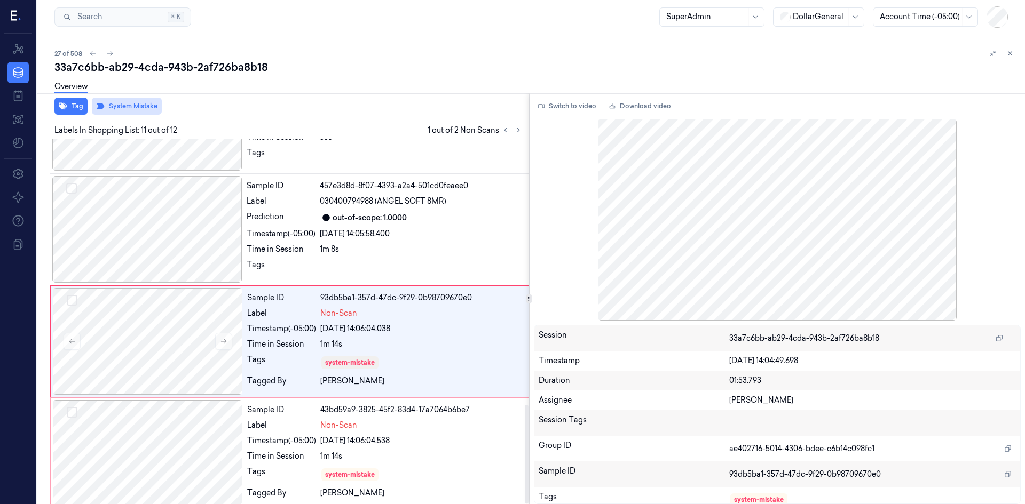
click at [377, 96] on div "Overview" at bounding box center [535, 88] width 962 height 27
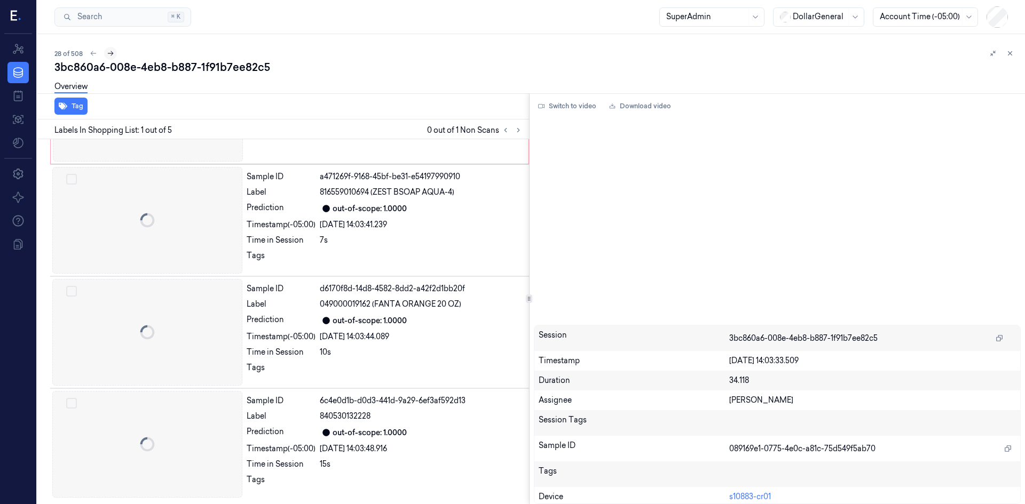
scroll to position [31, 0]
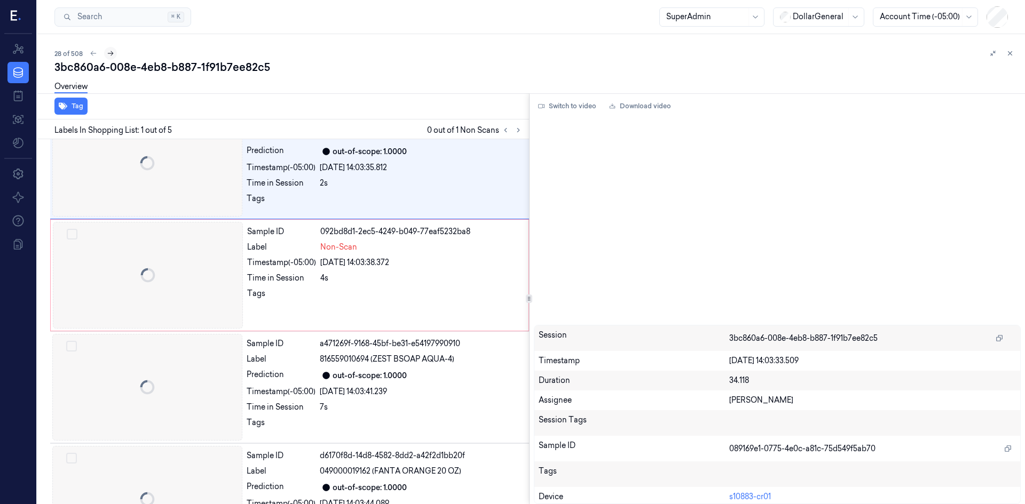
click at [112, 56] on icon at bounding box center [110, 53] width 7 height 7
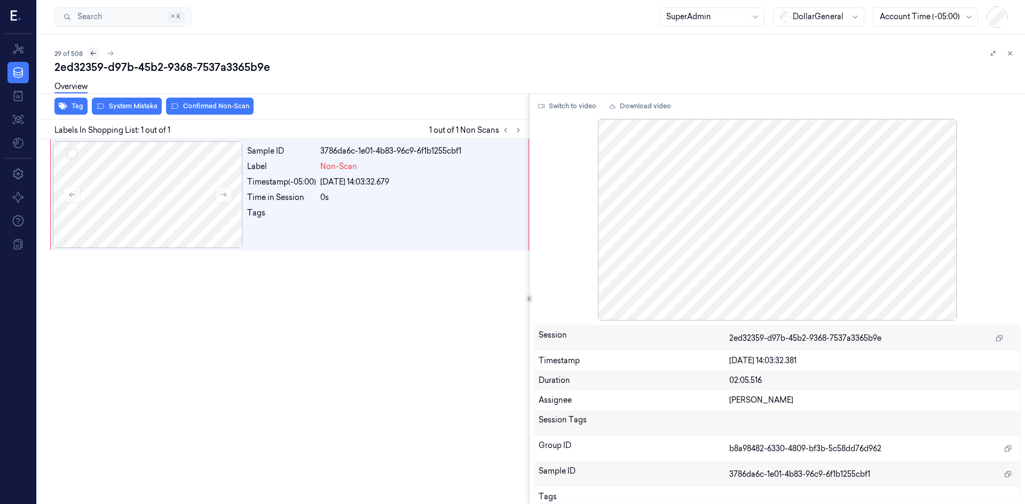
click at [93, 56] on icon at bounding box center [93, 53] width 7 height 7
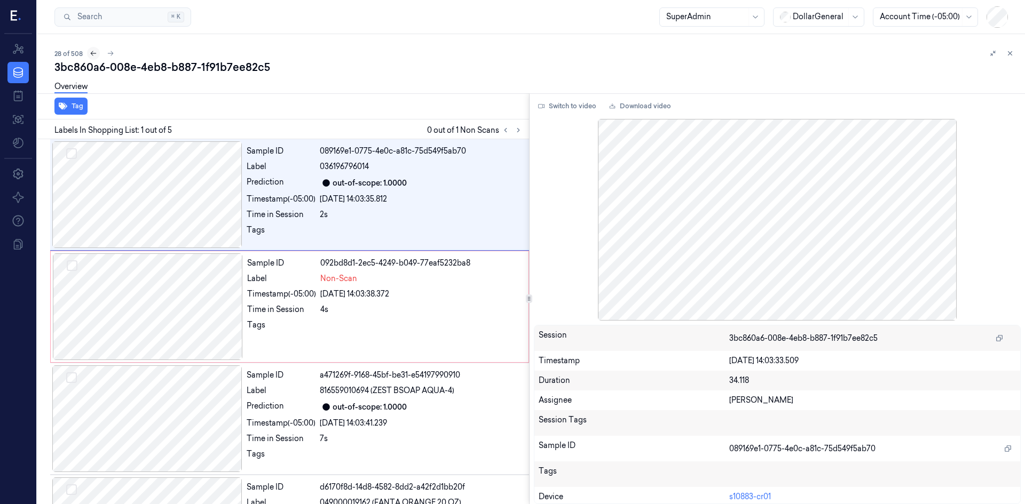
click at [93, 56] on icon at bounding box center [93, 53] width 7 height 7
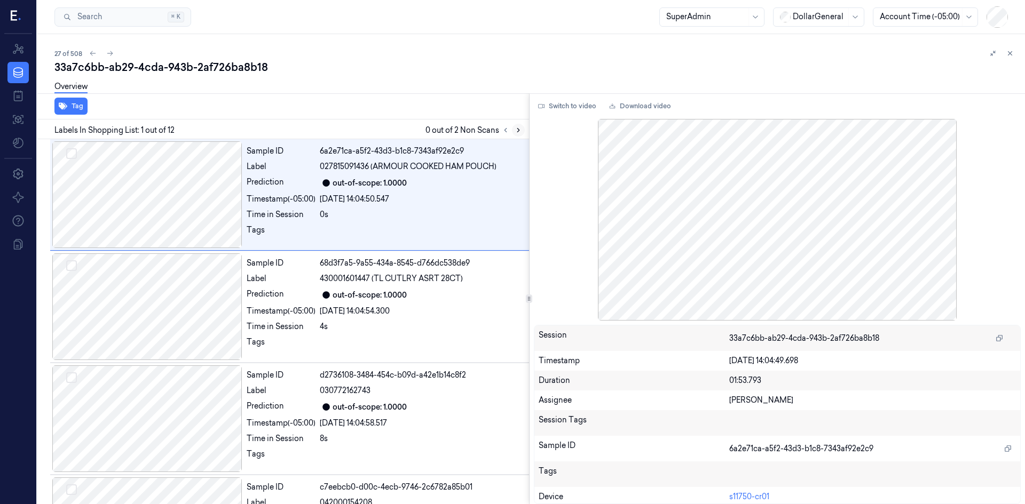
click at [516, 130] on icon at bounding box center [517, 129] width 7 height 7
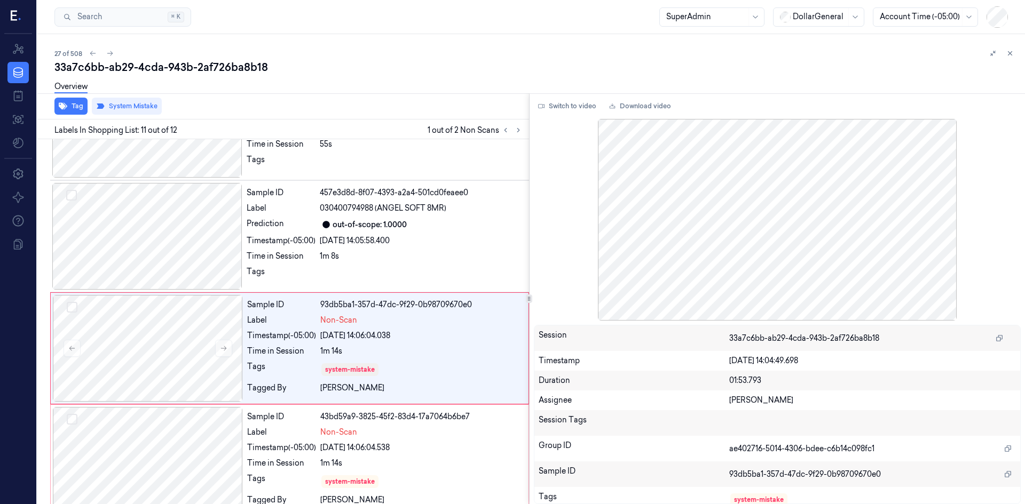
scroll to position [983, 0]
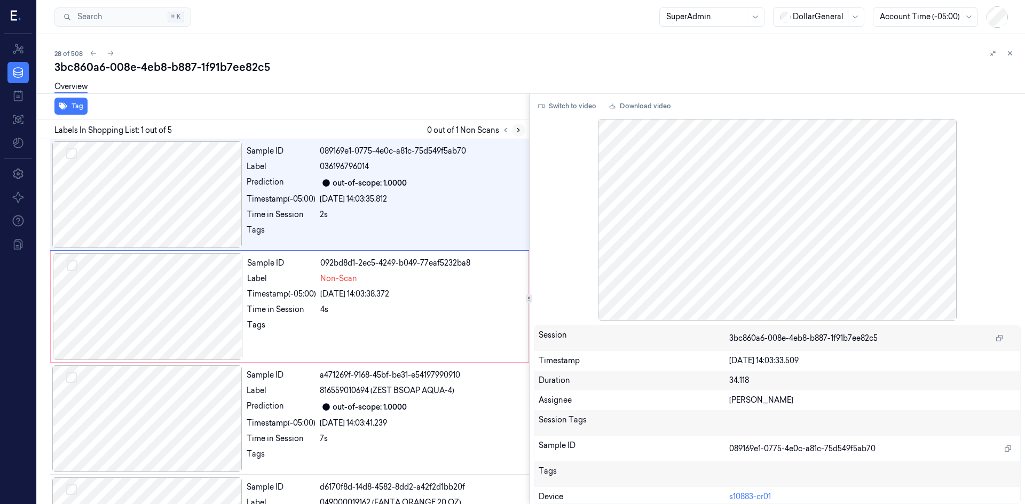
click at [524, 130] on button at bounding box center [518, 130] width 13 height 13
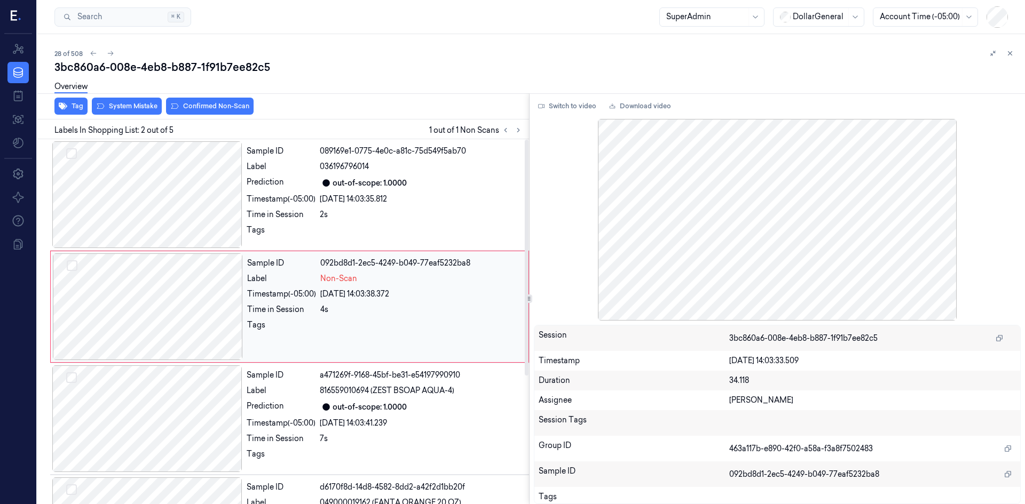
click at [197, 307] on div at bounding box center [148, 307] width 190 height 107
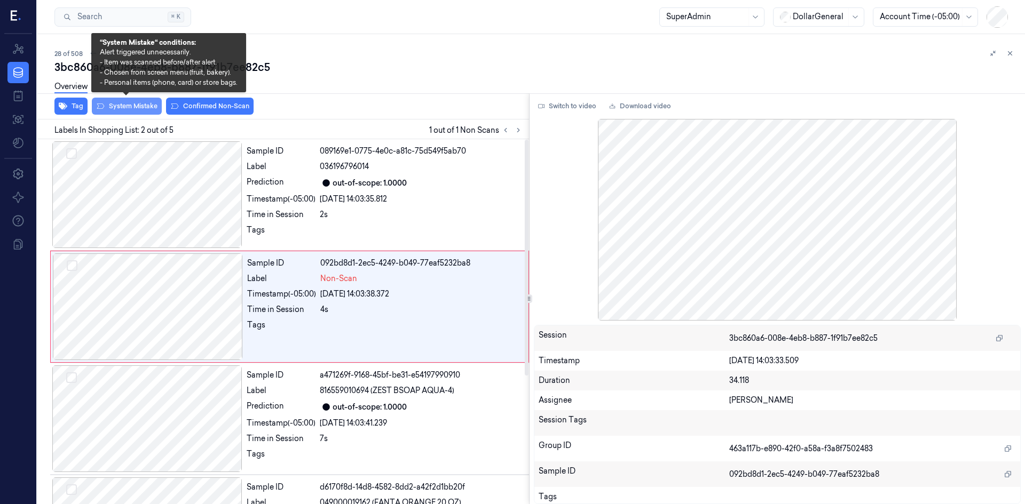
click at [123, 107] on button "System Mistake" at bounding box center [127, 106] width 70 height 17
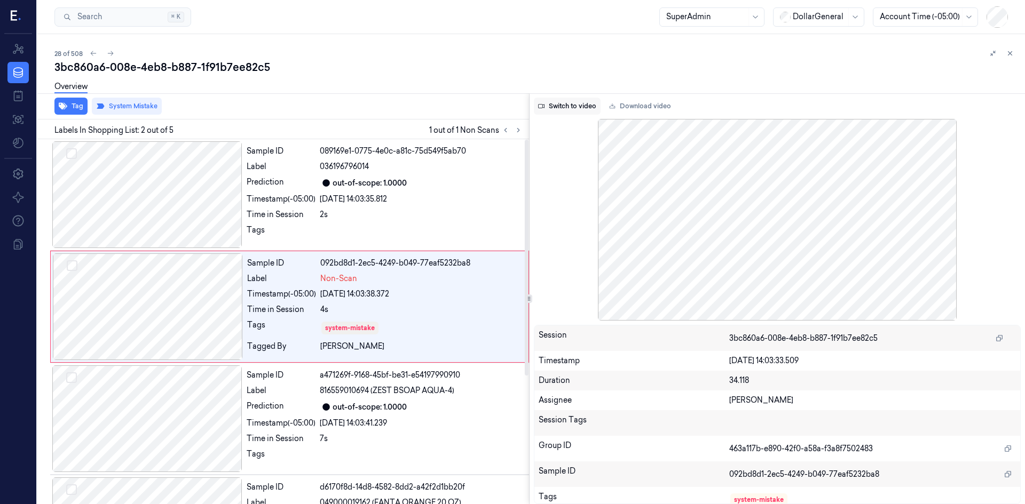
click at [573, 106] on button "Switch to video" at bounding box center [567, 106] width 67 height 17
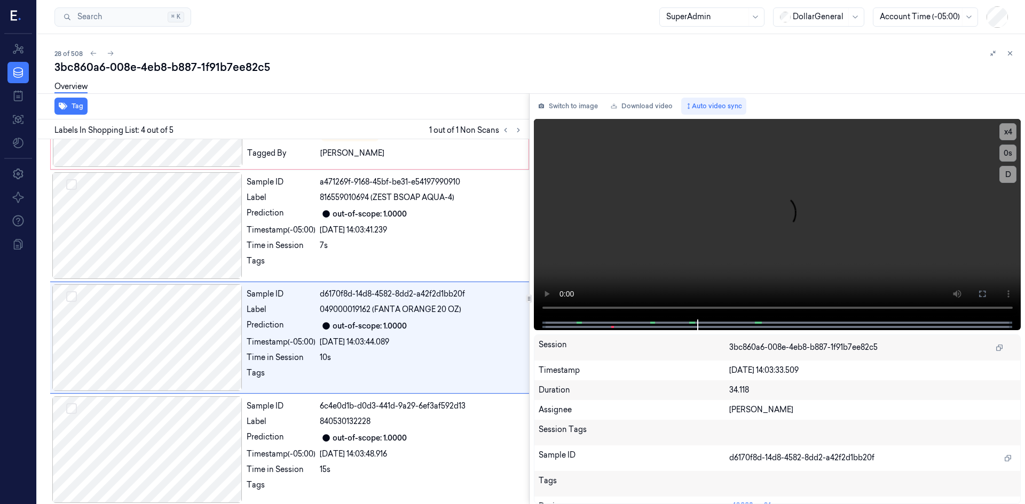
scroll to position [199, 0]
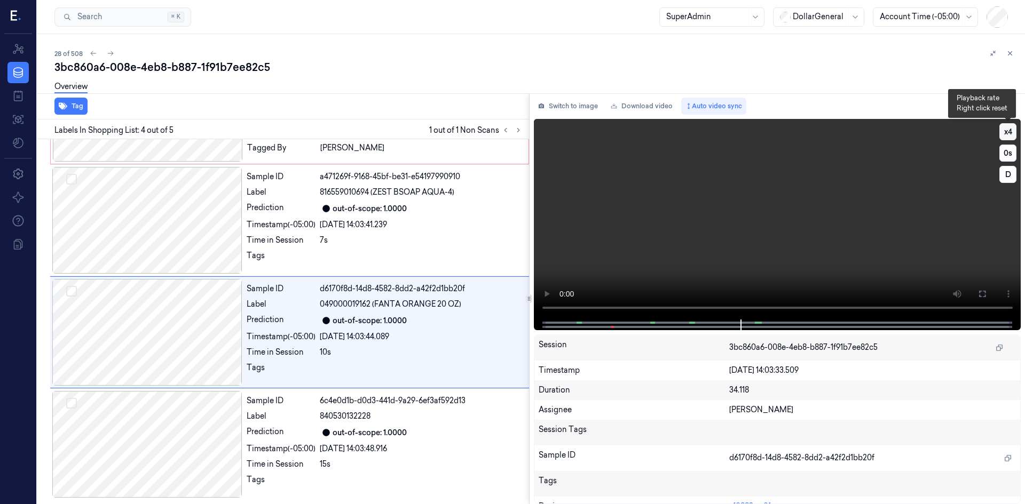
click at [1012, 127] on button "x 4" at bounding box center [1007, 131] width 17 height 17
click at [1012, 128] on button "x 4" at bounding box center [1007, 131] width 17 height 17
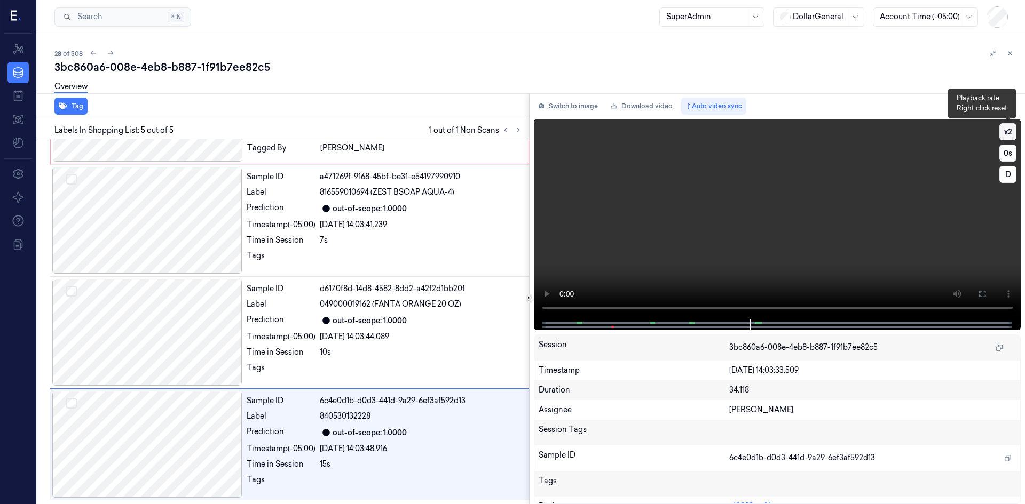
click at [1009, 136] on button "x 2" at bounding box center [1007, 131] width 17 height 17
click at [1009, 136] on button "x 4" at bounding box center [1007, 131] width 17 height 17
click at [157, 243] on div at bounding box center [147, 220] width 190 height 107
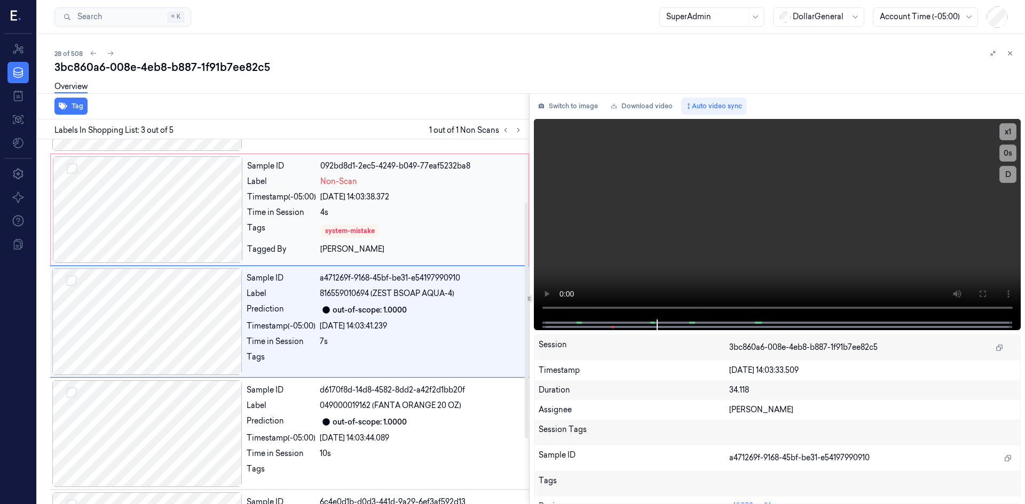
click at [185, 238] on div at bounding box center [148, 209] width 190 height 107
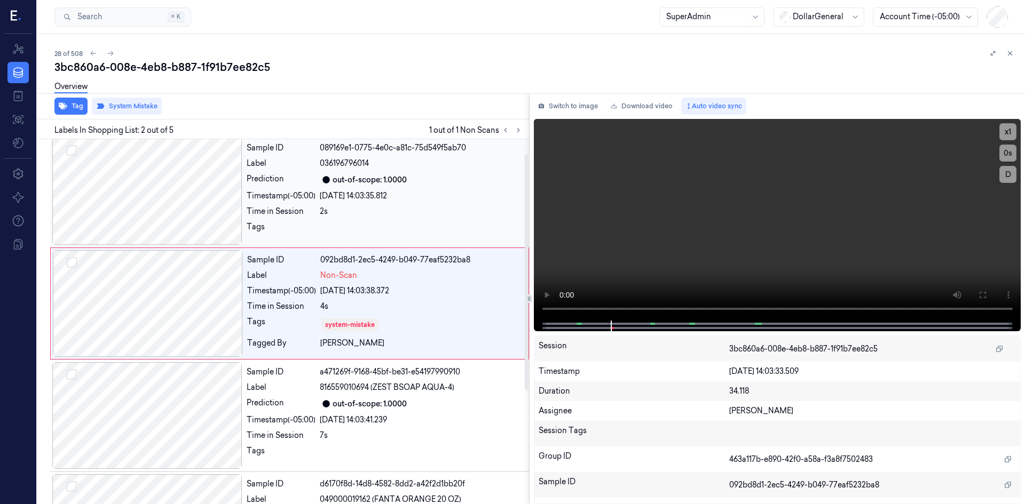
scroll to position [0, 0]
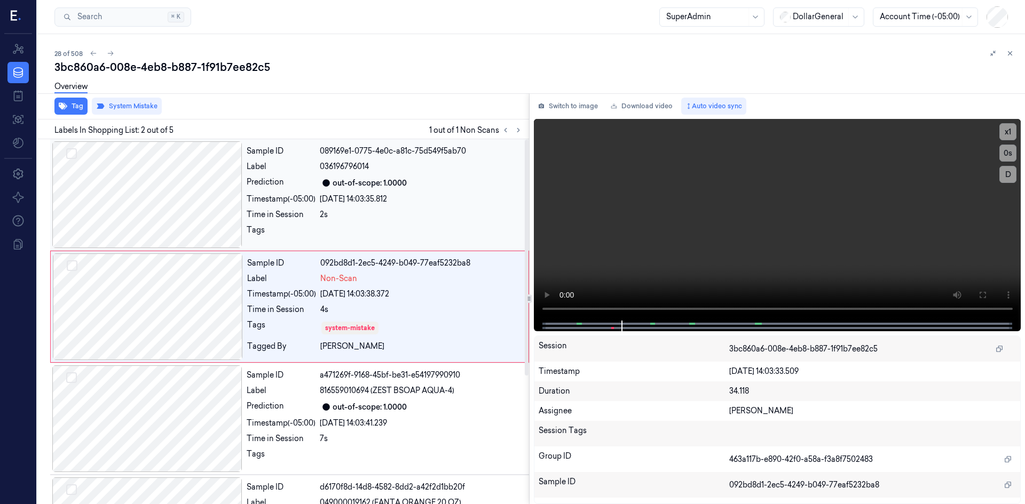
click at [165, 216] on div at bounding box center [147, 194] width 190 height 107
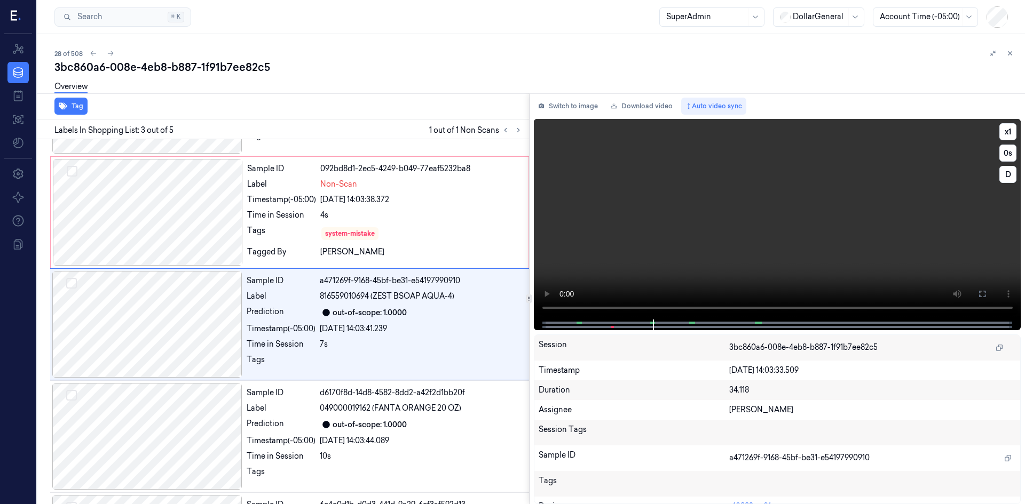
scroll to position [97, 0]
click at [279, 70] on div "3bc860a6-008e-4eb8-b887-1f91b7ee82c5" at bounding box center [535, 67] width 962 height 15
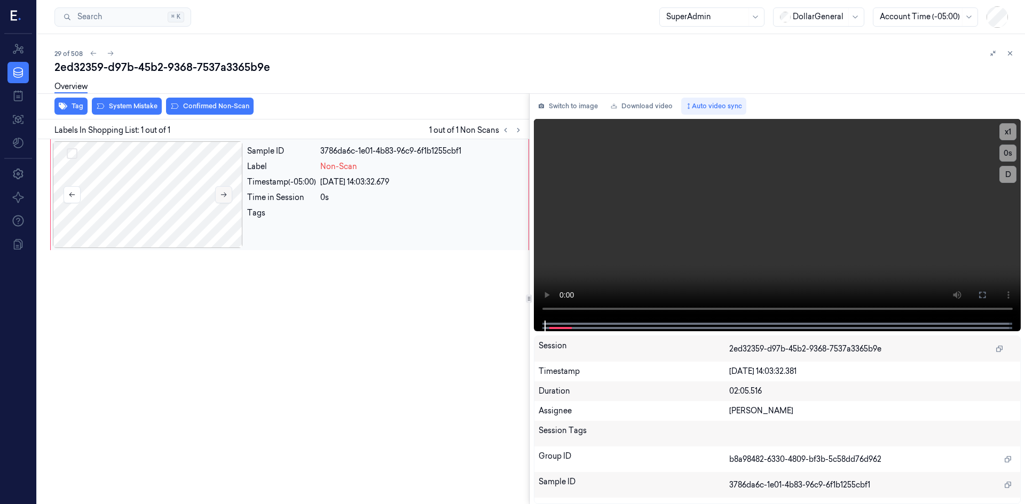
click at [222, 193] on icon at bounding box center [223, 194] width 7 height 7
click at [224, 194] on icon at bounding box center [223, 194] width 7 height 7
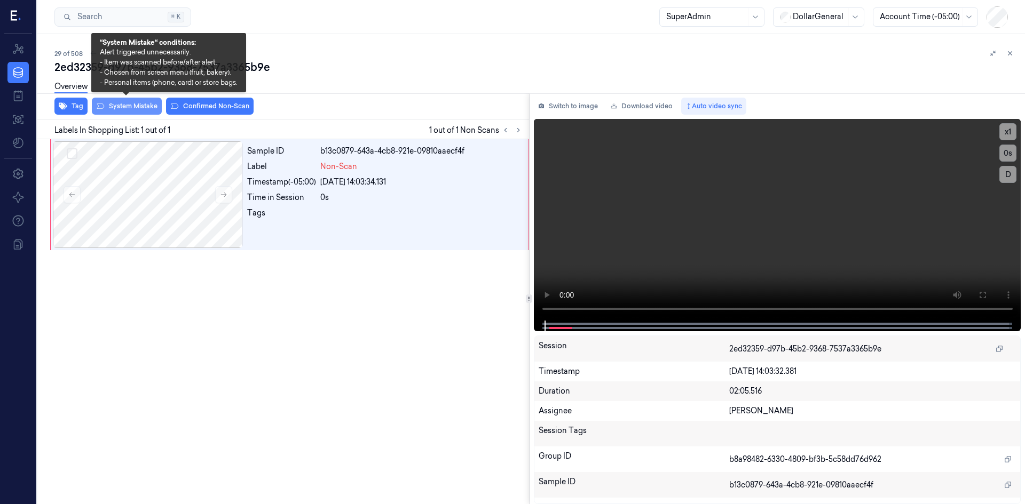
click at [137, 108] on button "System Mistake" at bounding box center [127, 106] width 70 height 17
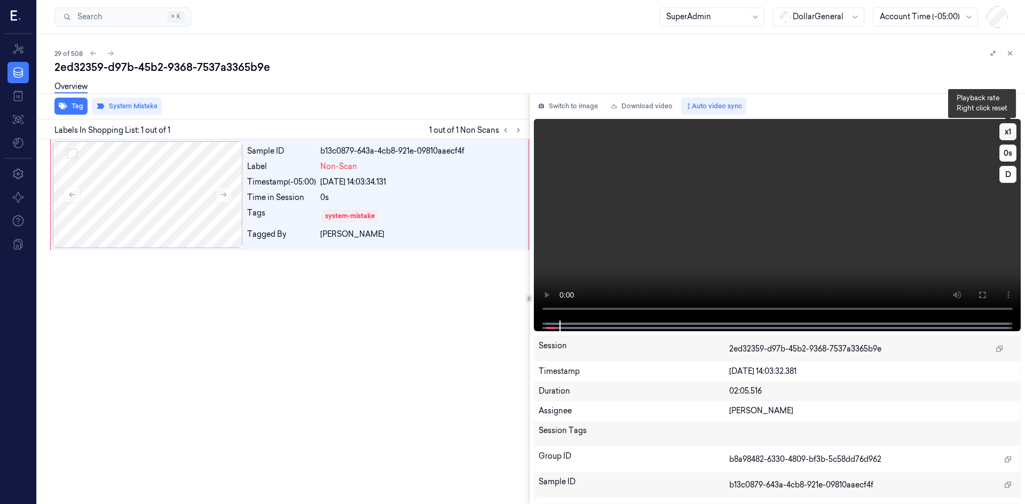
click at [1004, 128] on button "x 1" at bounding box center [1007, 131] width 17 height 17
click at [268, 350] on div "Sample ID b13c0879-643a-4cb8-921e-09810aaecf4f Label Non-Scan Timestamp (-05:00…" at bounding box center [281, 321] width 496 height 365
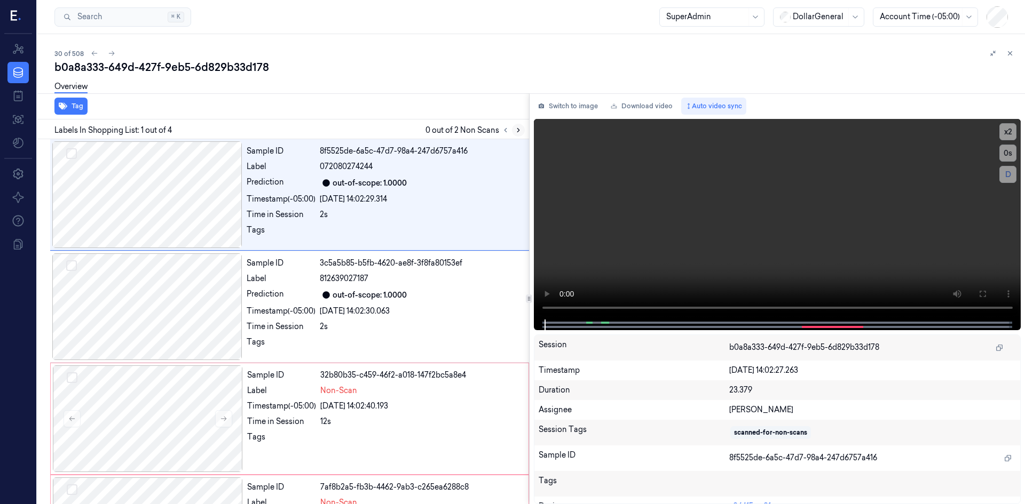
click at [517, 132] on icon at bounding box center [518, 131] width 2 height 4
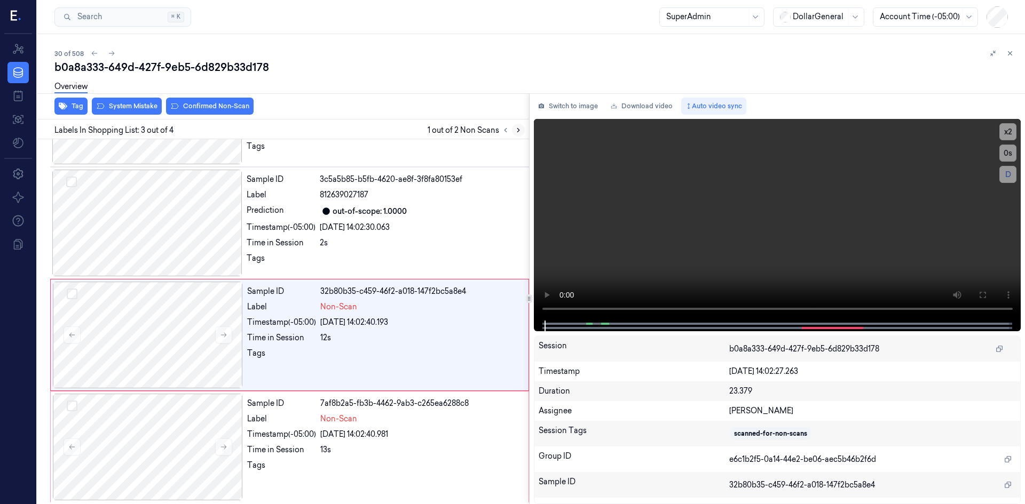
scroll to position [86, 0]
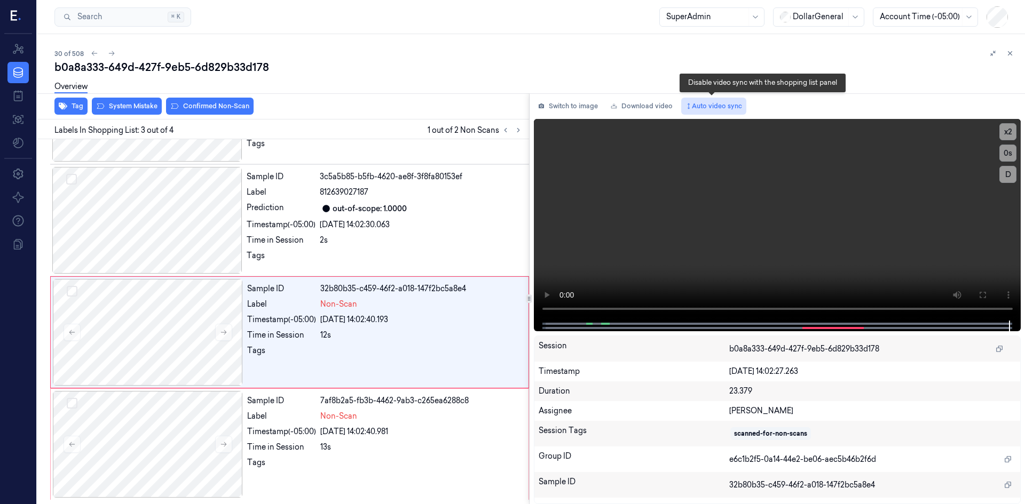
click at [707, 110] on button "Auto video sync" at bounding box center [713, 106] width 65 height 17
click at [219, 330] on button at bounding box center [223, 332] width 17 height 17
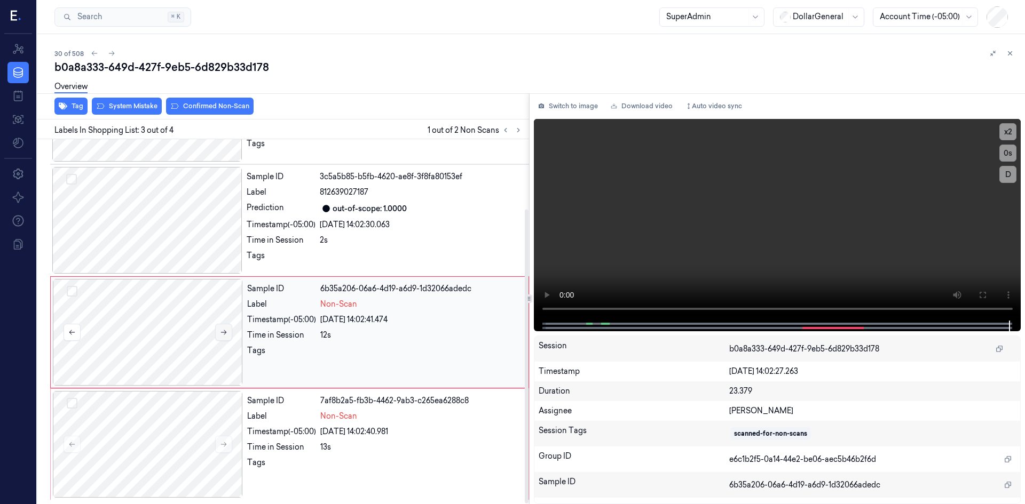
click at [219, 330] on button at bounding box center [223, 332] width 17 height 17
click at [587, 112] on button "Switch to image" at bounding box center [568, 106] width 68 height 17
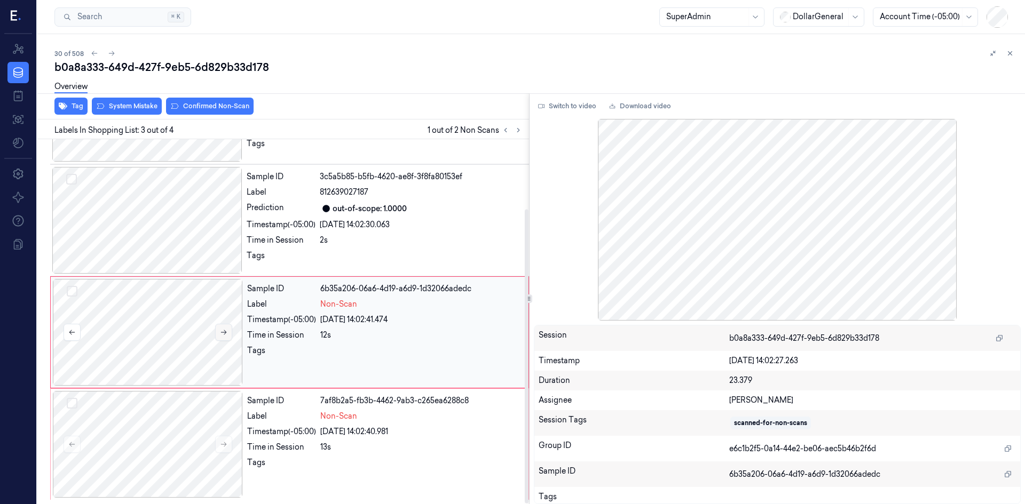
click at [227, 335] on button at bounding box center [223, 332] width 17 height 17
click at [142, 279] on div "Sample ID 32b80b35-c459-46f2-a018-147f2bc5a8e4 Label Non-Scan Timestamp (-05:00…" at bounding box center [289, 332] width 479 height 112
click at [147, 254] on div at bounding box center [147, 220] width 190 height 107
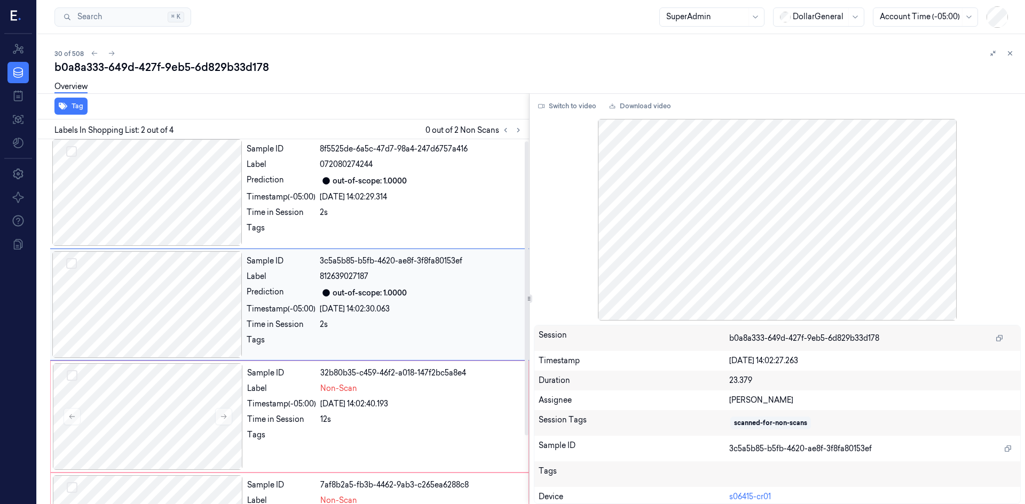
scroll to position [0, 0]
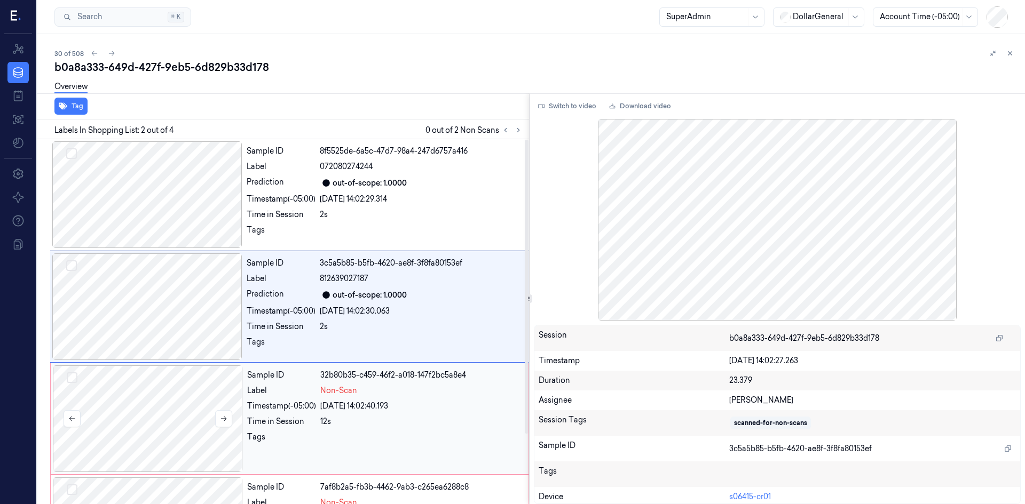
click at [173, 389] on div at bounding box center [148, 419] width 190 height 107
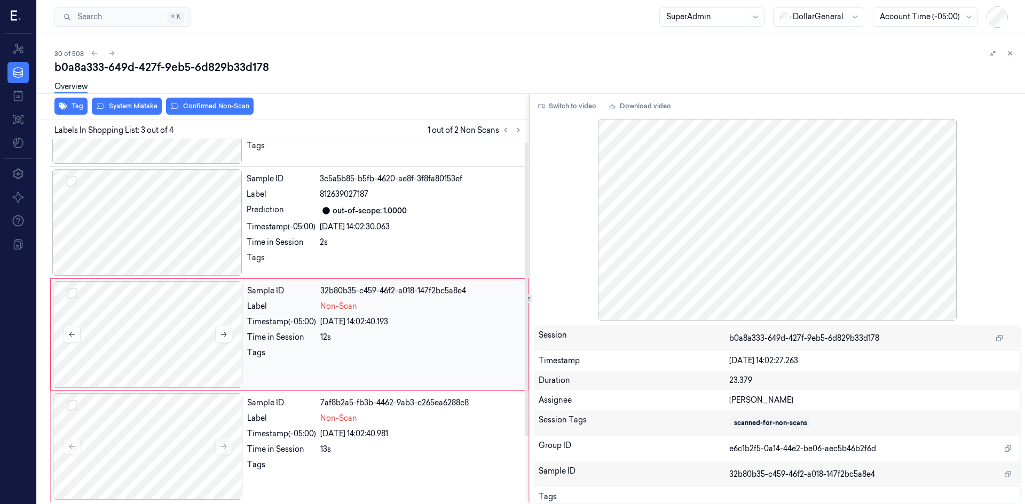
scroll to position [86, 0]
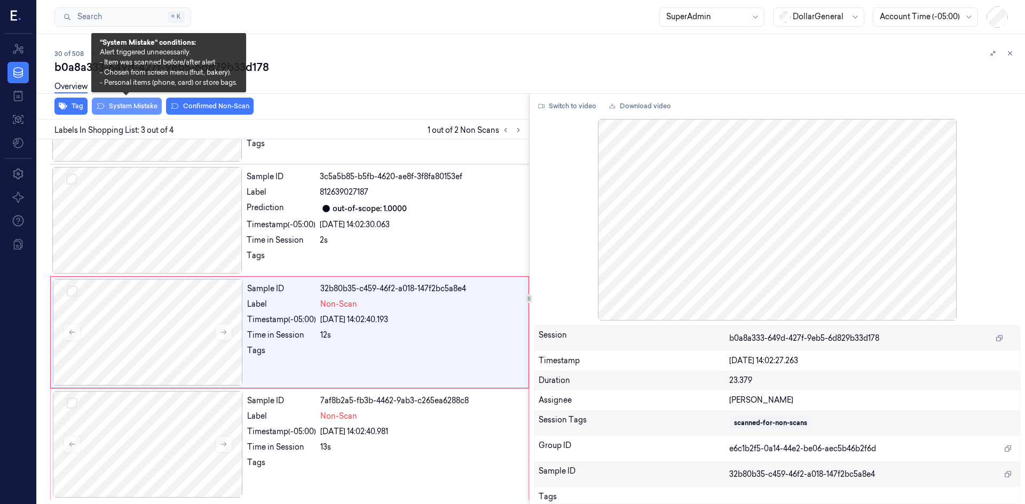
click at [150, 104] on button "System Mistake" at bounding box center [127, 106] width 70 height 17
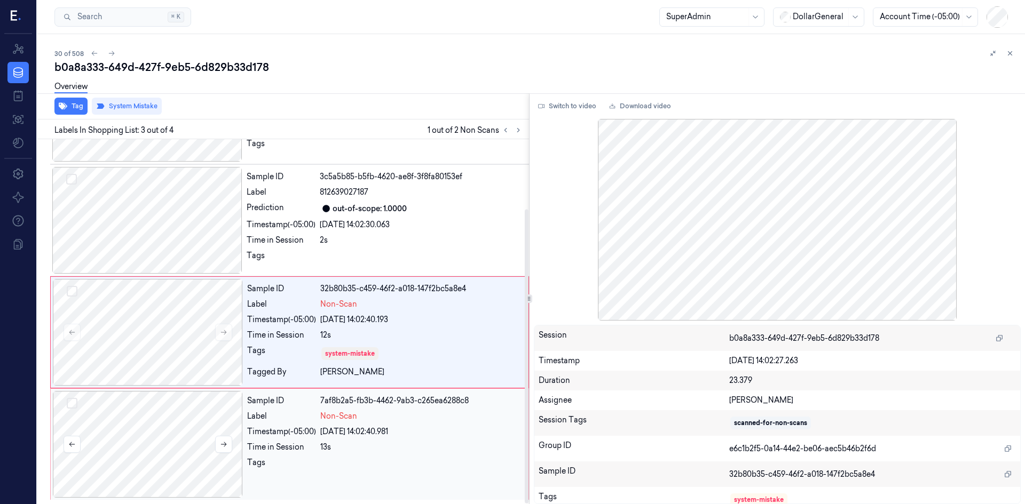
drag, startPoint x: 175, startPoint y: 433, endPoint x: 176, endPoint y: 413, distance: 20.8
click at [176, 433] on div at bounding box center [148, 444] width 190 height 107
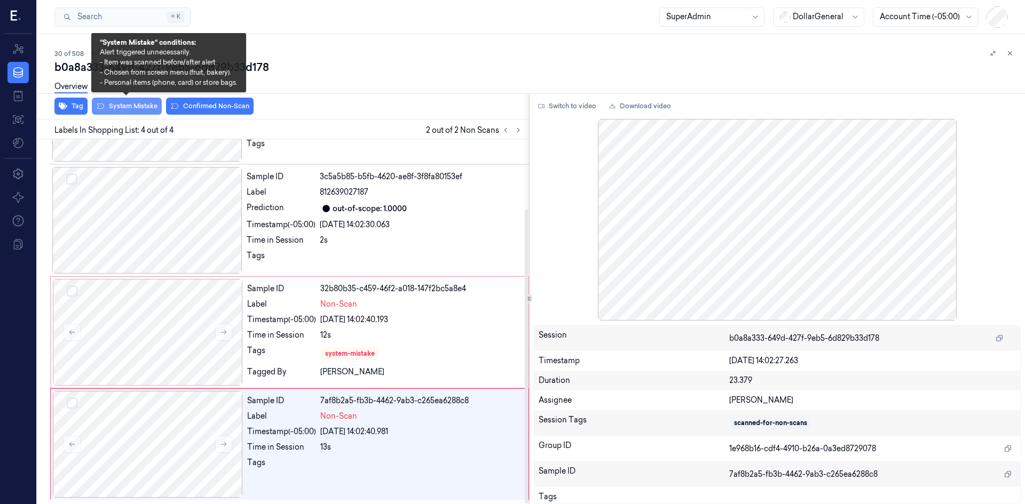
click at [120, 112] on button "System Mistake" at bounding box center [127, 106] width 70 height 17
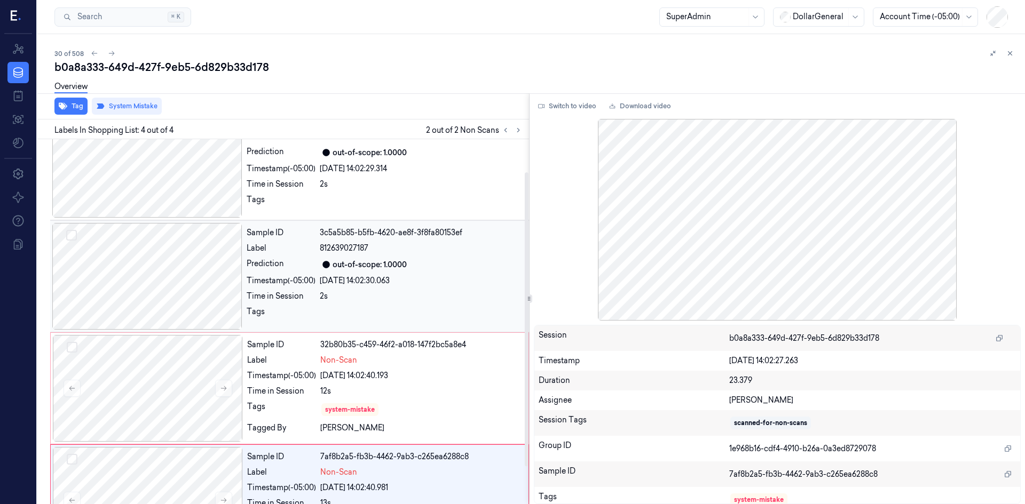
scroll to position [0, 0]
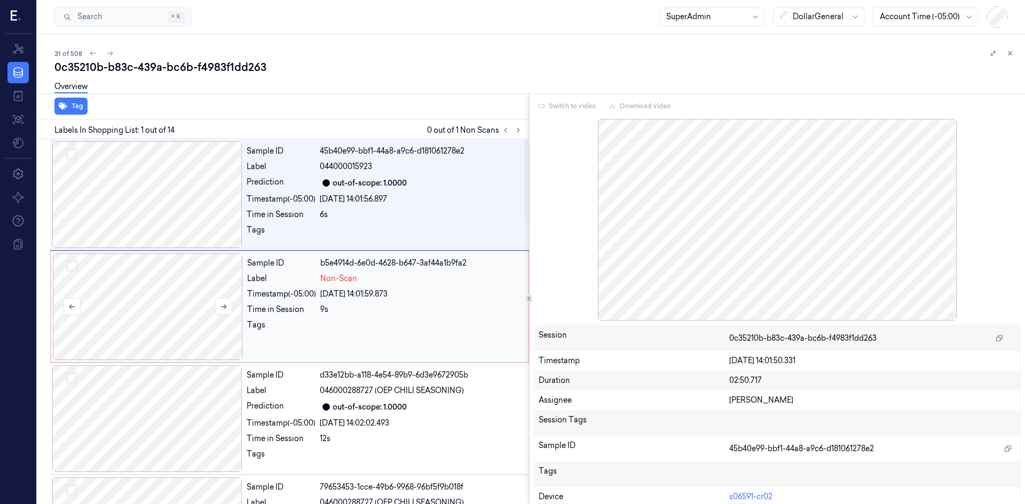
click at [196, 304] on div at bounding box center [148, 307] width 190 height 107
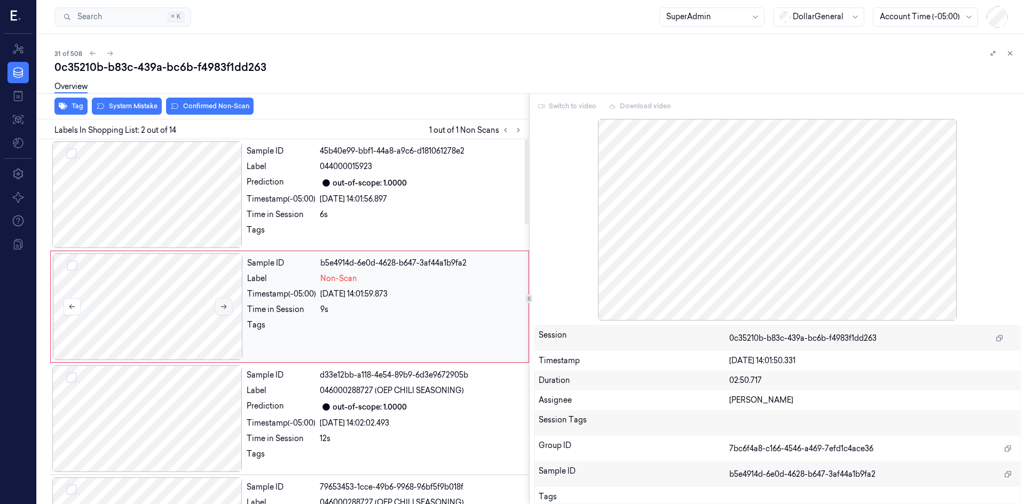
click at [228, 310] on button at bounding box center [223, 306] width 17 height 17
click at [227, 305] on button at bounding box center [223, 306] width 17 height 17
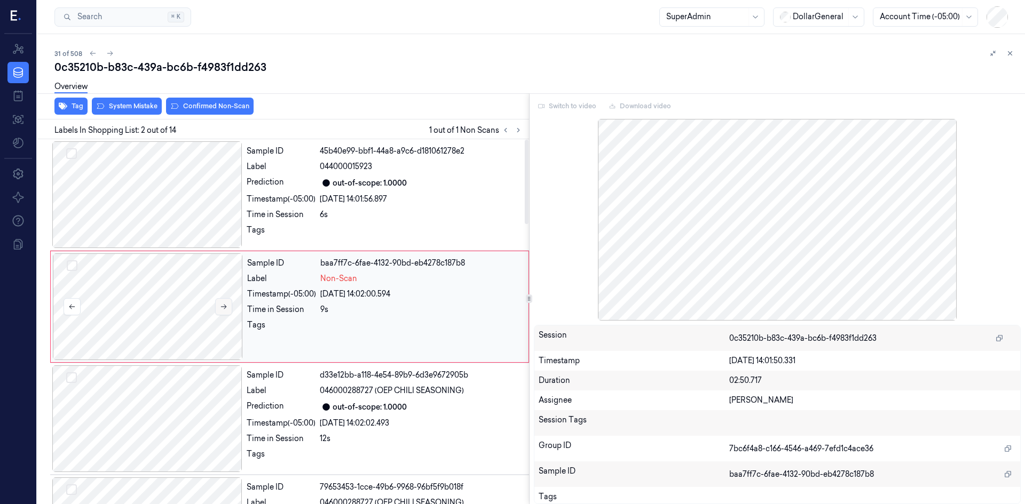
click at [227, 305] on button at bounding box center [223, 306] width 17 height 17
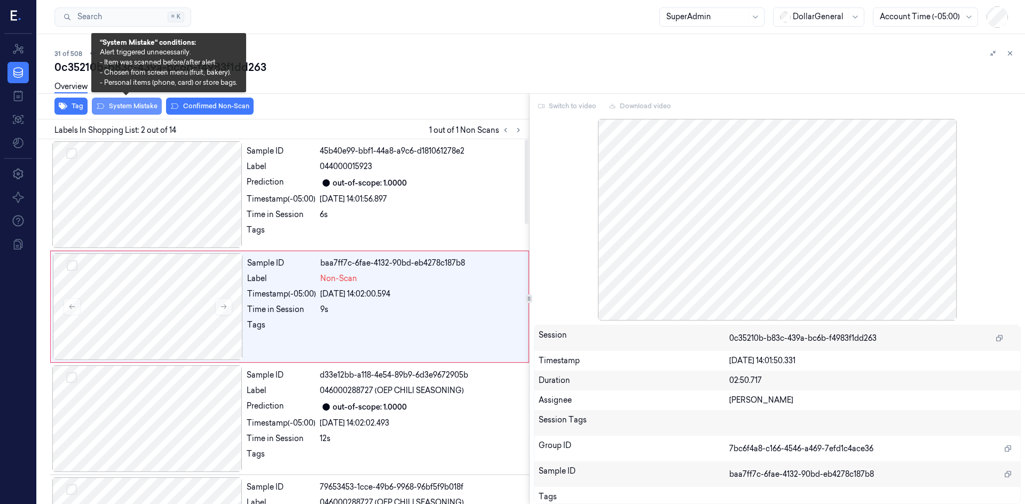
click at [132, 109] on button "System Mistake" at bounding box center [127, 106] width 70 height 17
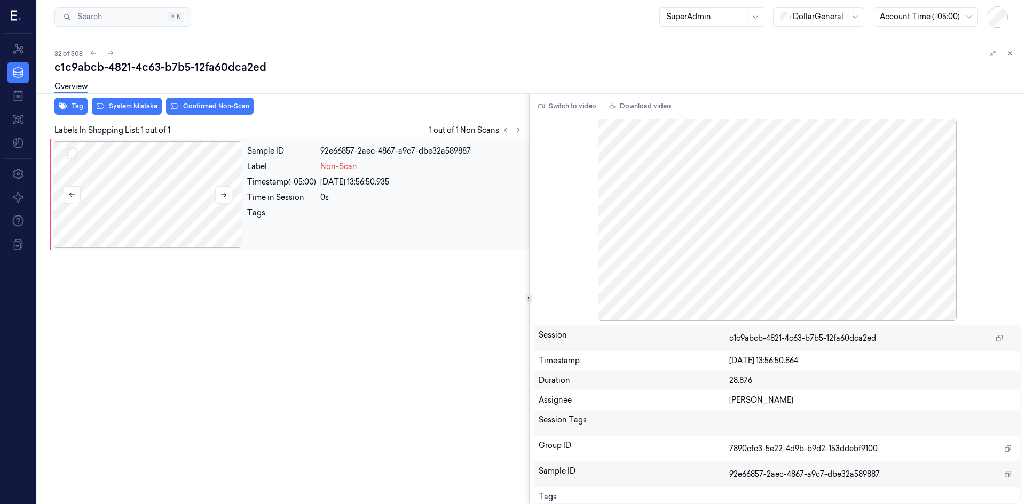
click at [173, 190] on div at bounding box center [148, 194] width 190 height 107
click at [223, 197] on icon at bounding box center [223, 194] width 7 height 7
click at [135, 112] on button "System Mistake" at bounding box center [127, 106] width 70 height 17
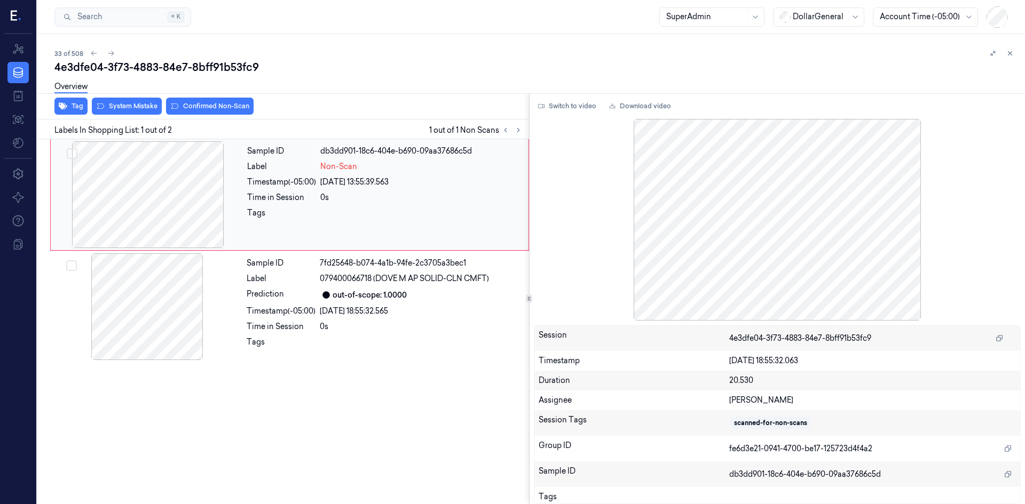
click at [196, 199] on div at bounding box center [148, 194] width 190 height 107
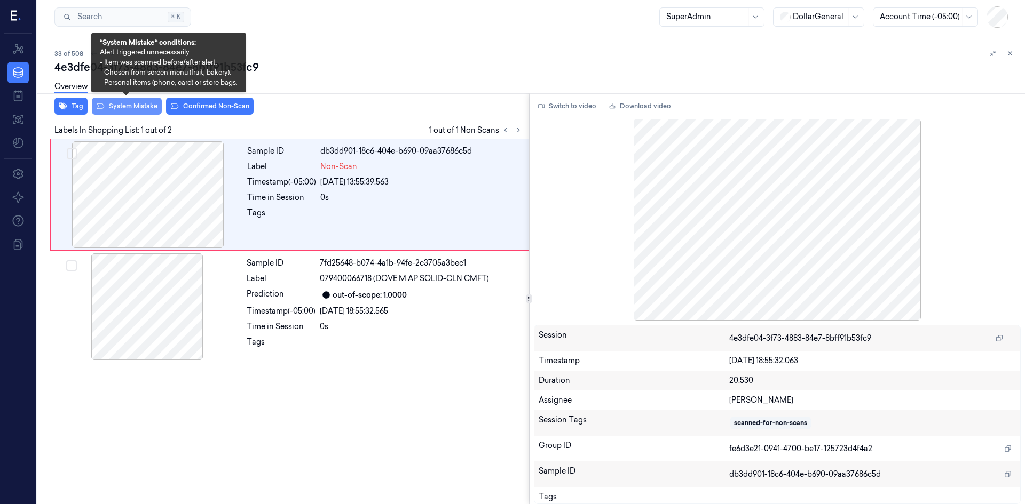
click at [131, 102] on button "System Mistake" at bounding box center [127, 106] width 70 height 17
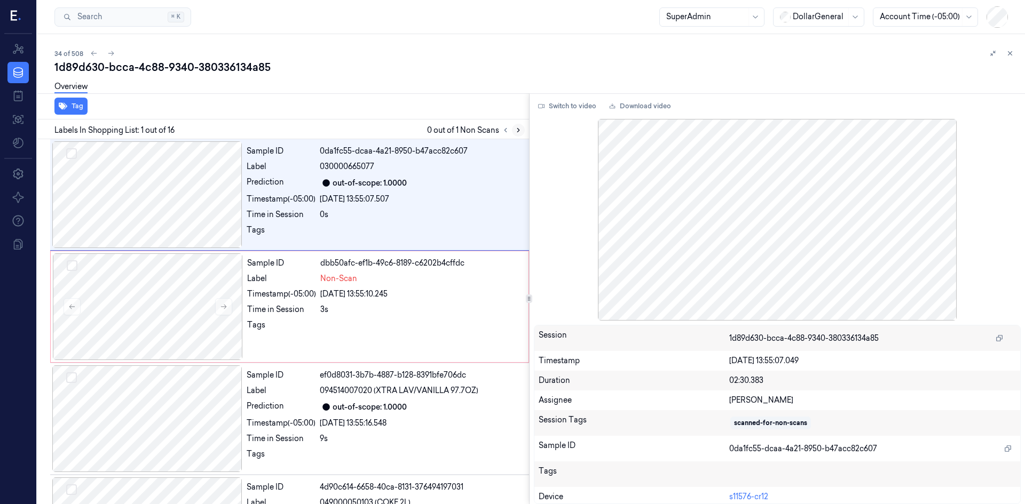
click at [516, 129] on icon at bounding box center [517, 129] width 7 height 7
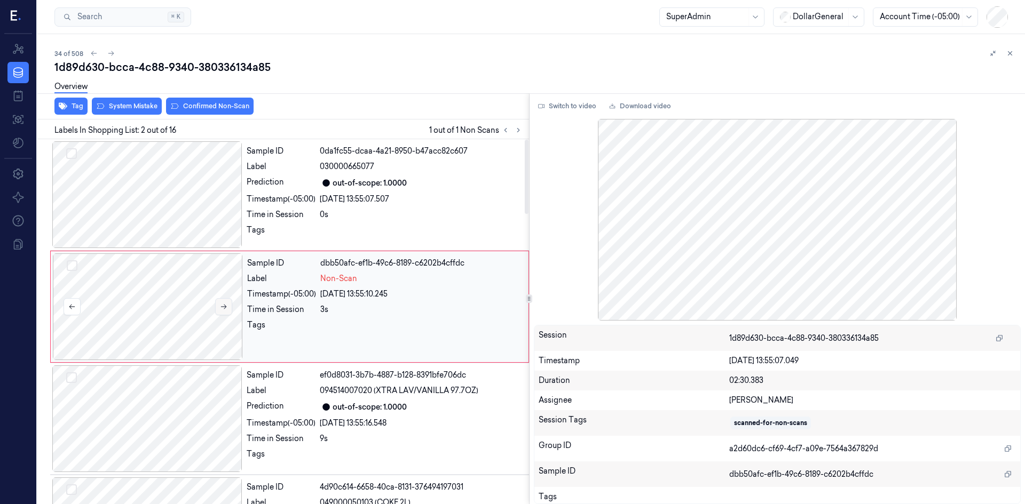
click at [231, 310] on button at bounding box center [223, 306] width 17 height 17
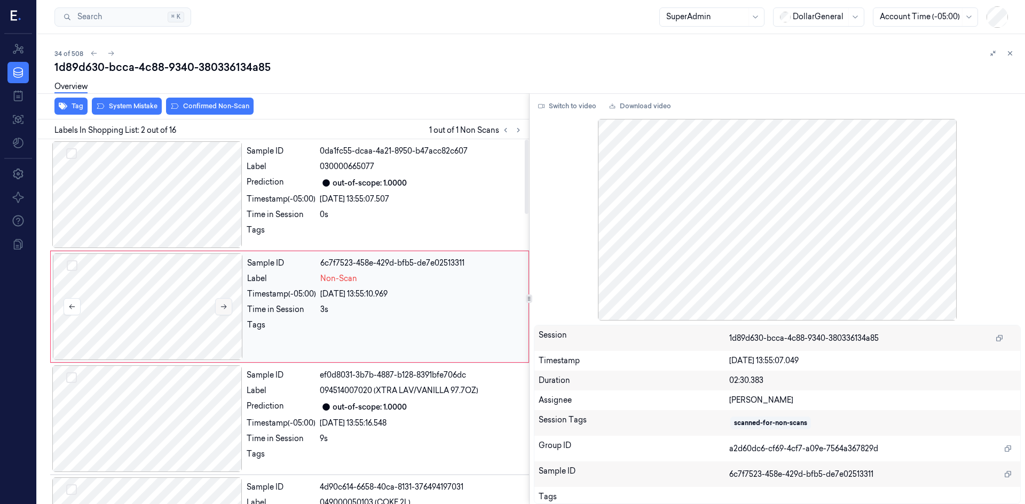
click at [231, 310] on button at bounding box center [223, 306] width 17 height 17
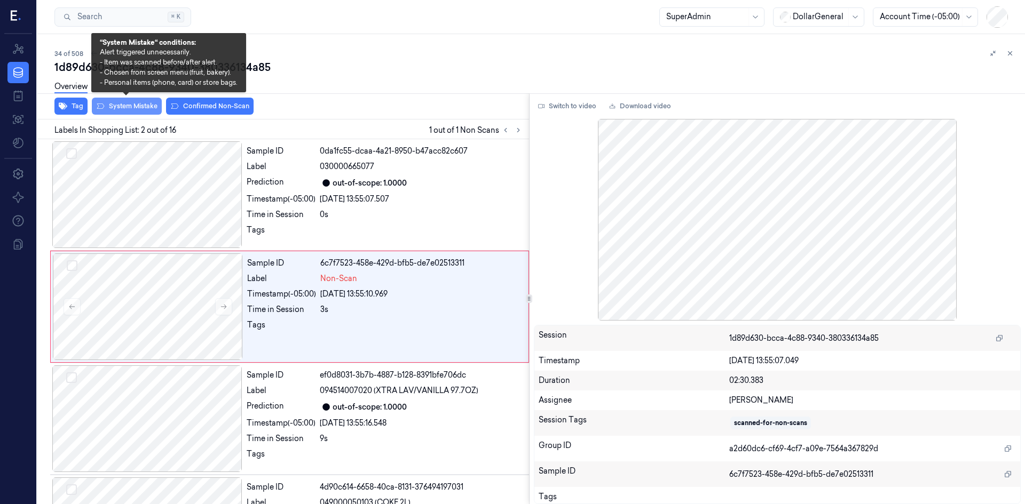
click at [122, 108] on button "System Mistake" at bounding box center [127, 106] width 70 height 17
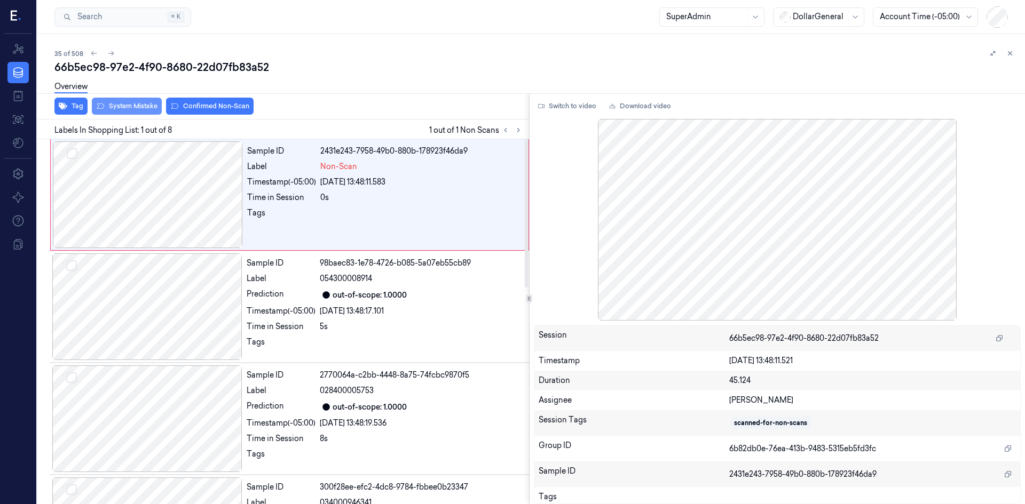
click at [142, 109] on button "System Mistake" at bounding box center [127, 106] width 70 height 17
click at [145, 104] on button "System Mistake" at bounding box center [127, 106] width 70 height 17
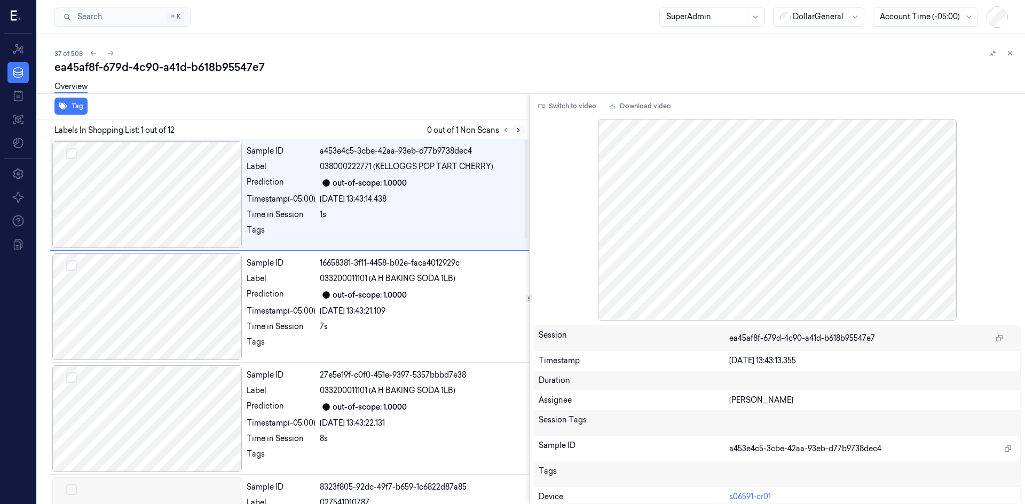
click at [518, 131] on icon at bounding box center [518, 131] width 2 height 4
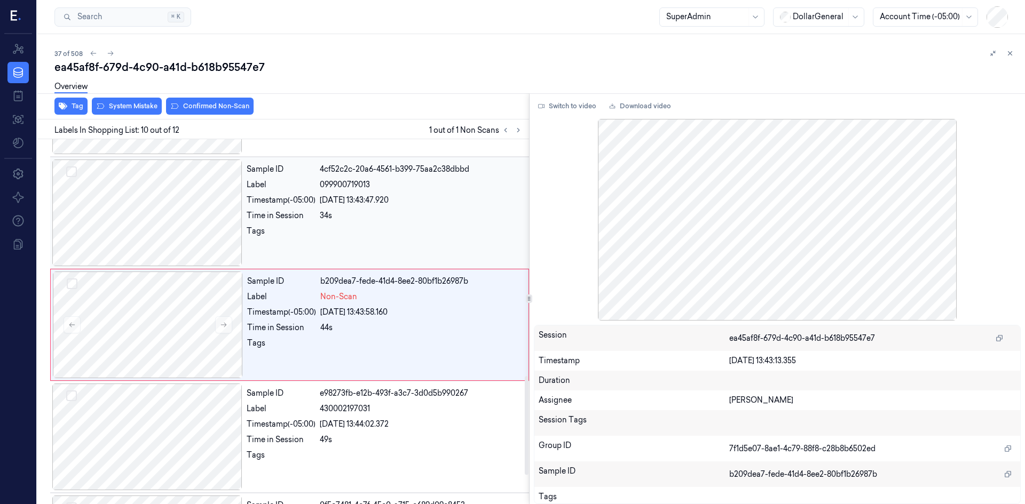
scroll to position [882, 0]
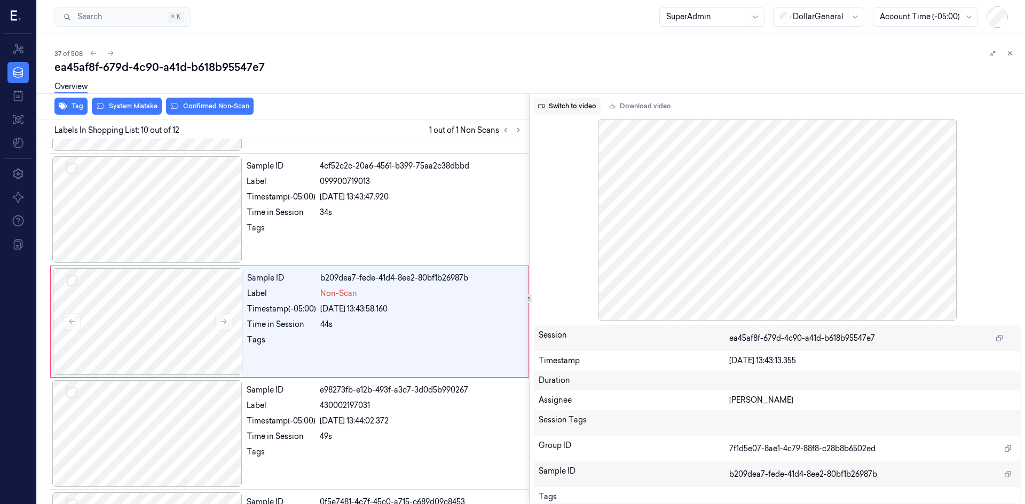
click at [595, 104] on button "Switch to video" at bounding box center [567, 106] width 67 height 17
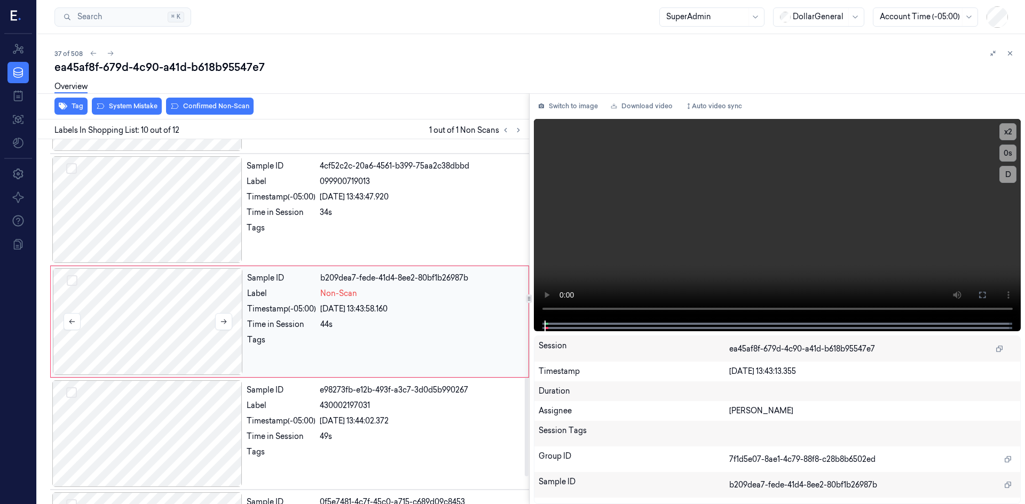
click at [146, 307] on div at bounding box center [148, 321] width 190 height 107
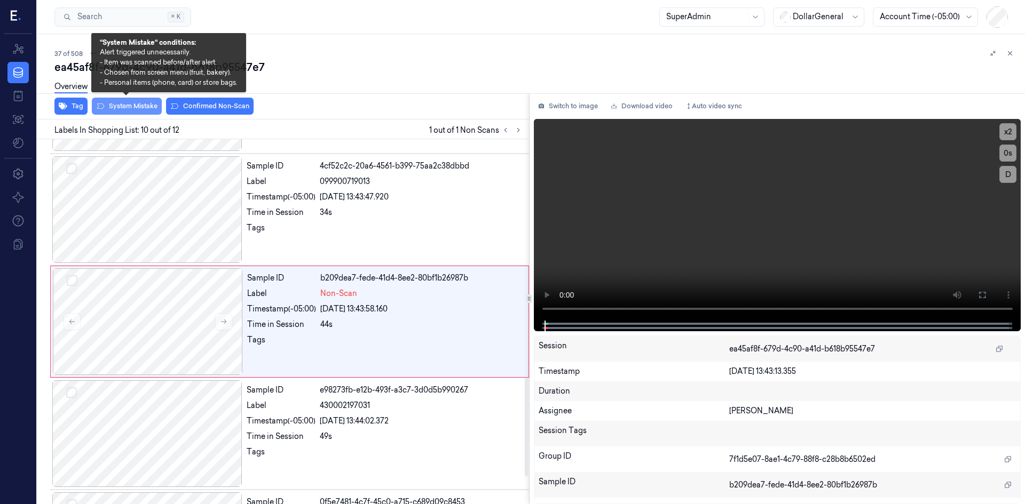
click at [134, 108] on button "System Mistake" at bounding box center [127, 106] width 70 height 17
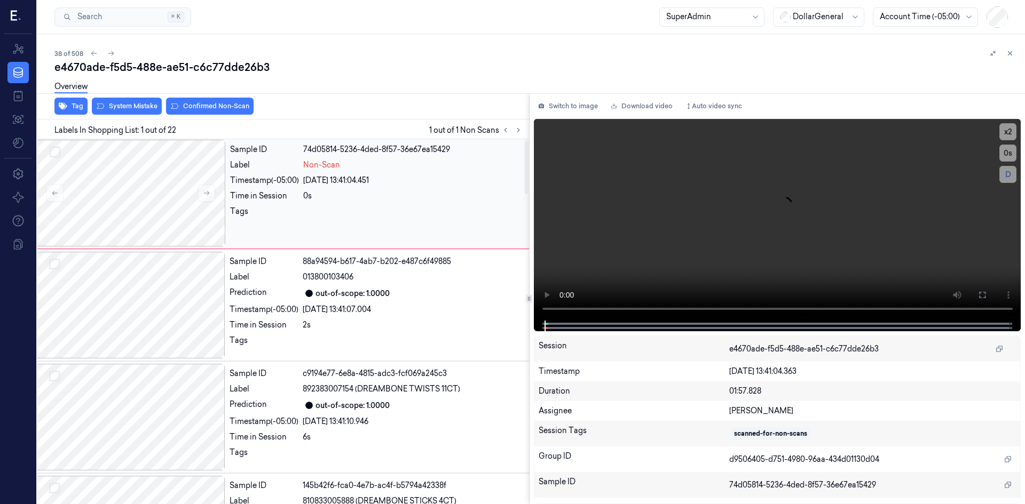
scroll to position [0, 17]
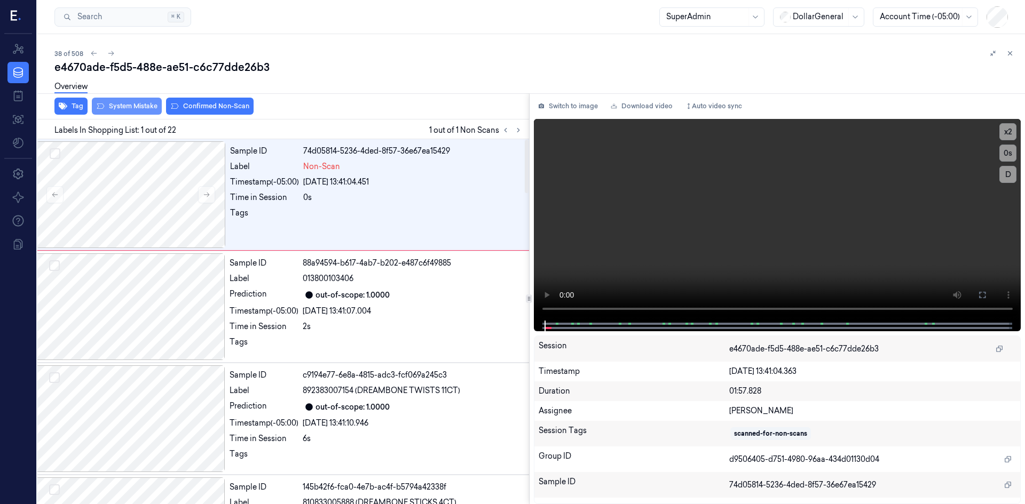
click at [131, 106] on button "System Mistake" at bounding box center [127, 106] width 70 height 17
click at [146, 196] on div at bounding box center [131, 194] width 190 height 107
click at [200, 196] on button at bounding box center [206, 194] width 17 height 17
click at [121, 111] on button "System Mistake" at bounding box center [127, 106] width 70 height 17
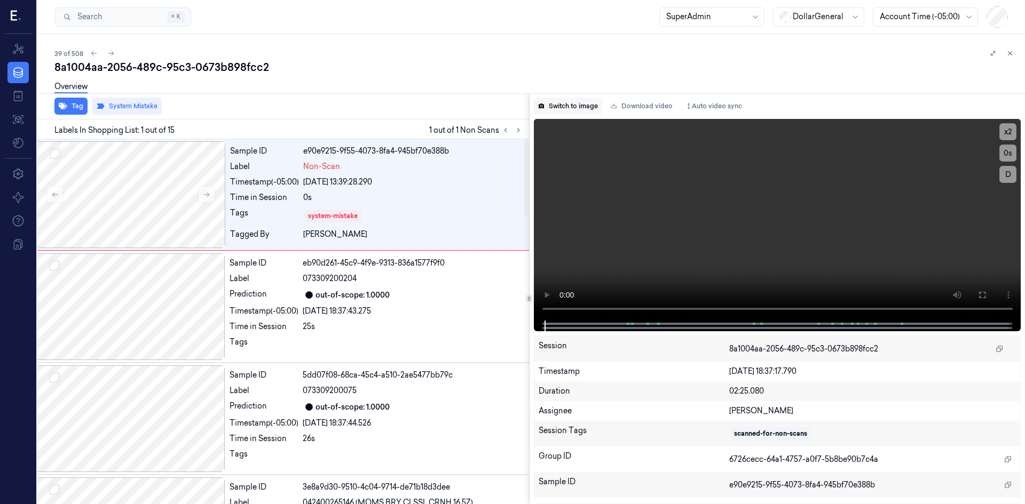
click at [577, 113] on button "Switch to image" at bounding box center [568, 106] width 68 height 17
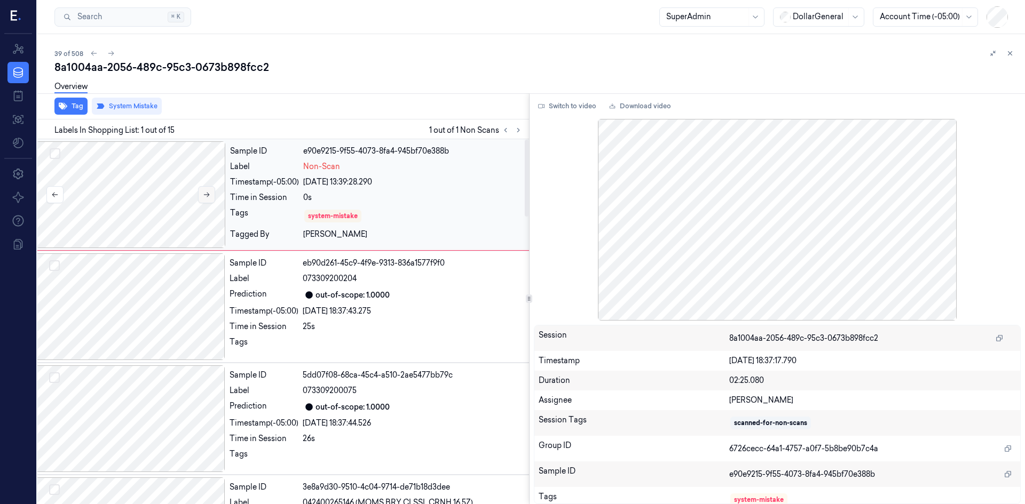
click at [210, 199] on button at bounding box center [206, 194] width 17 height 17
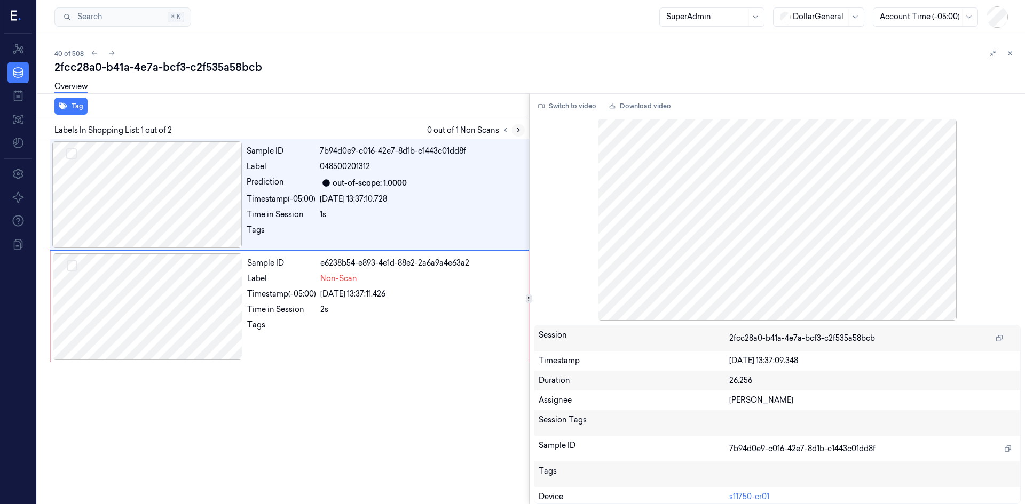
click at [520, 125] on button at bounding box center [518, 130] width 13 height 13
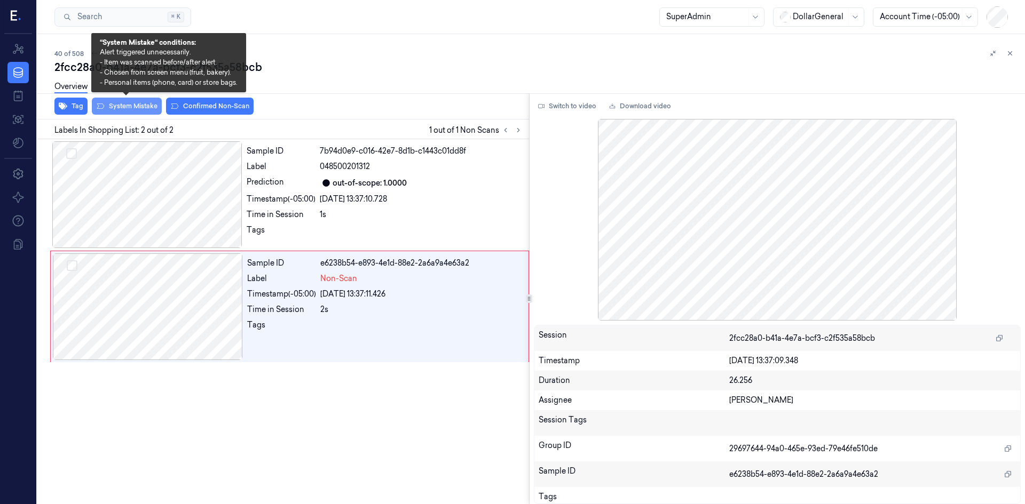
click at [128, 111] on button "System Mistake" at bounding box center [127, 106] width 70 height 17
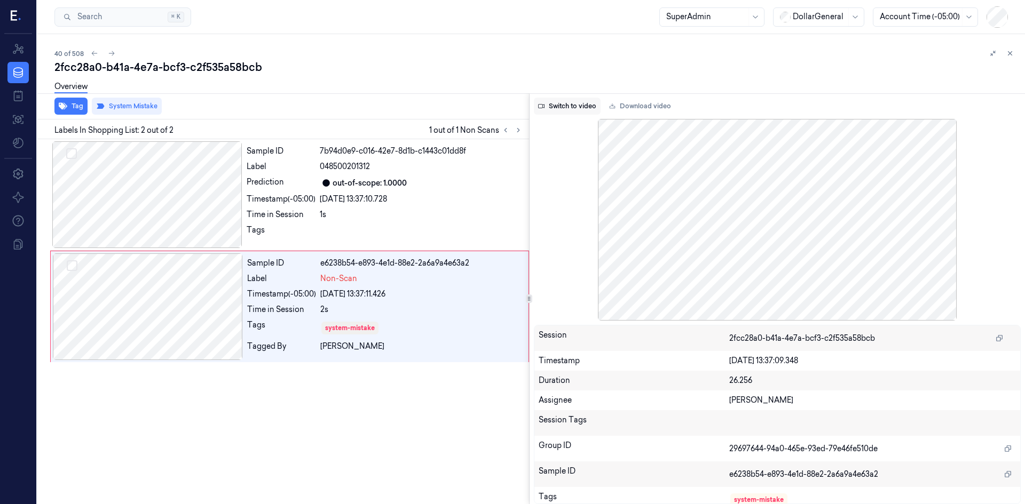
click at [546, 108] on button "Switch to video" at bounding box center [567, 106] width 67 height 17
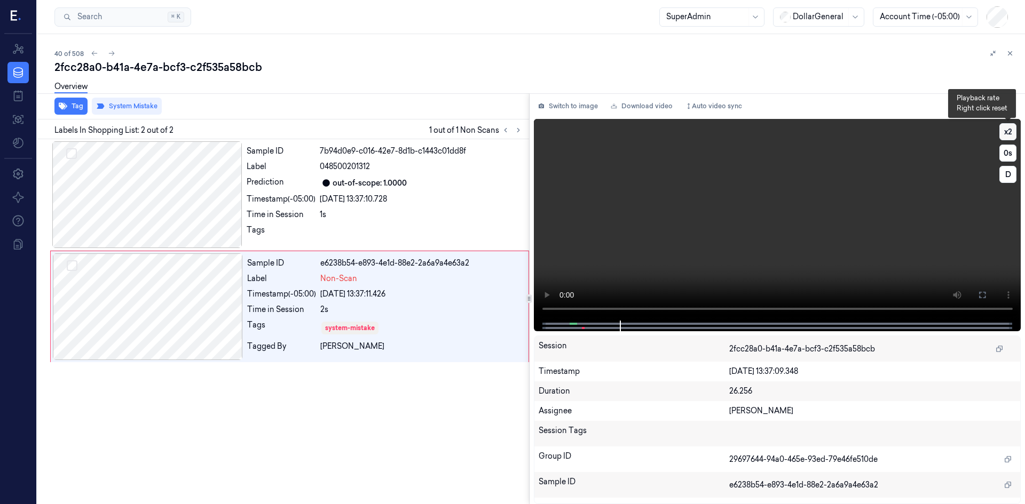
click at [1008, 139] on button "x 2" at bounding box center [1007, 131] width 17 height 17
click at [1007, 139] on button "x 2" at bounding box center [1007, 131] width 17 height 17
click at [353, 99] on div "Overview" at bounding box center [535, 88] width 962 height 27
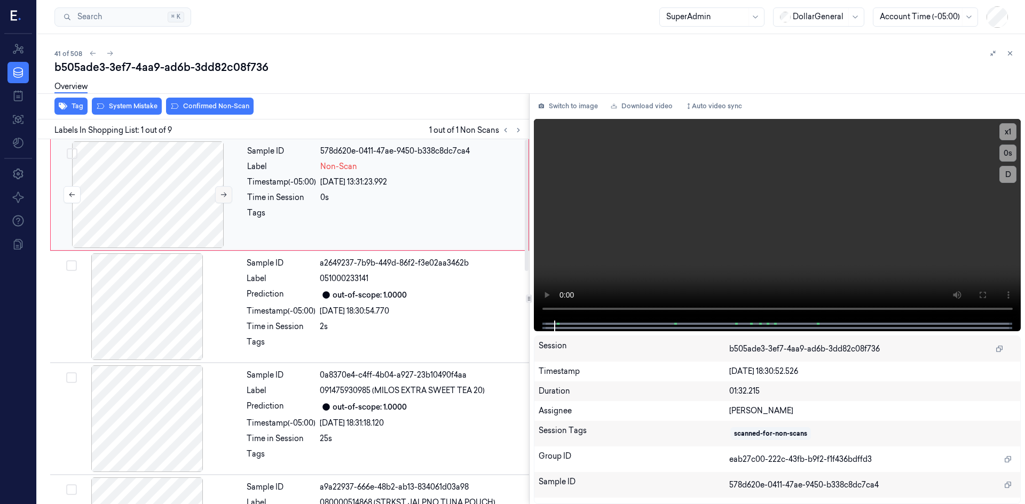
click at [225, 195] on icon at bounding box center [224, 195] width 6 height 5
click at [717, 106] on button "Auto video sync" at bounding box center [713, 106] width 65 height 17
click at [199, 208] on div at bounding box center [148, 194] width 190 height 107
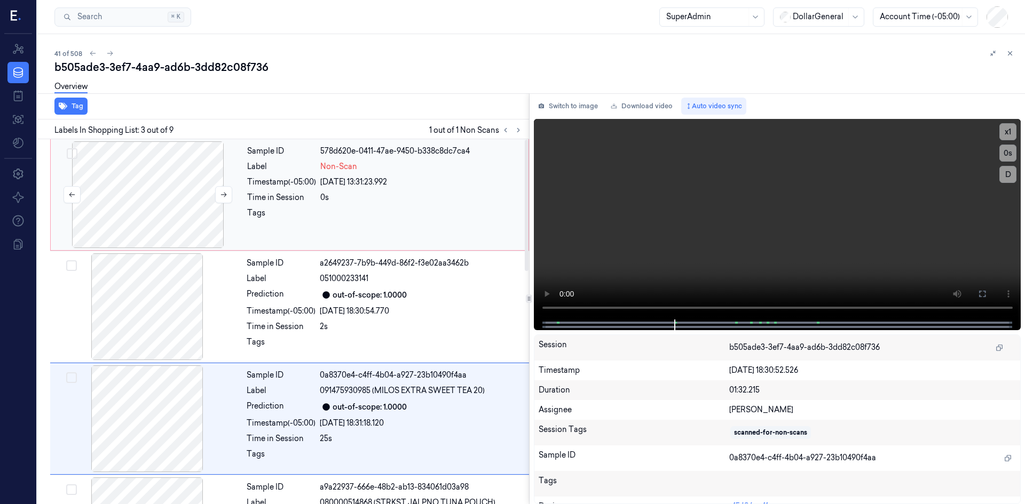
click at [159, 215] on div at bounding box center [148, 194] width 190 height 107
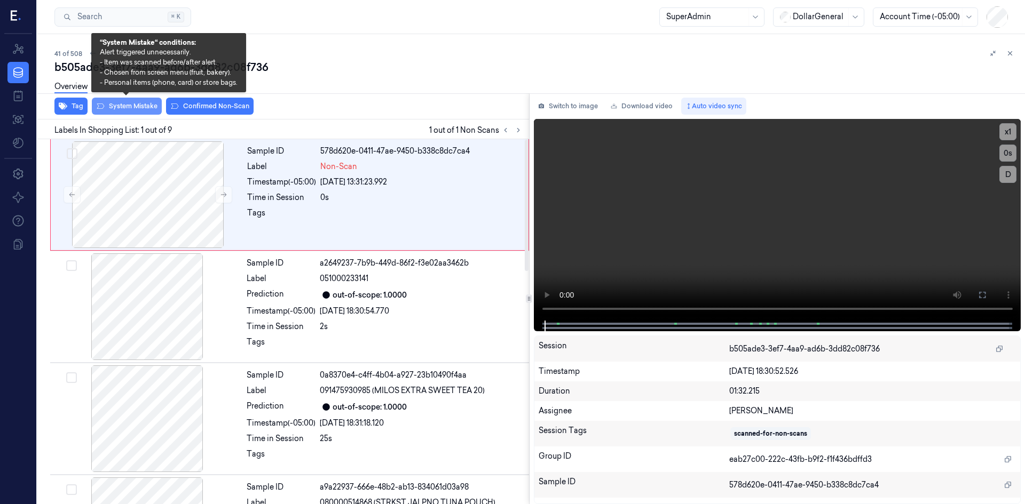
click at [113, 112] on button "System Mistake" at bounding box center [127, 106] width 70 height 17
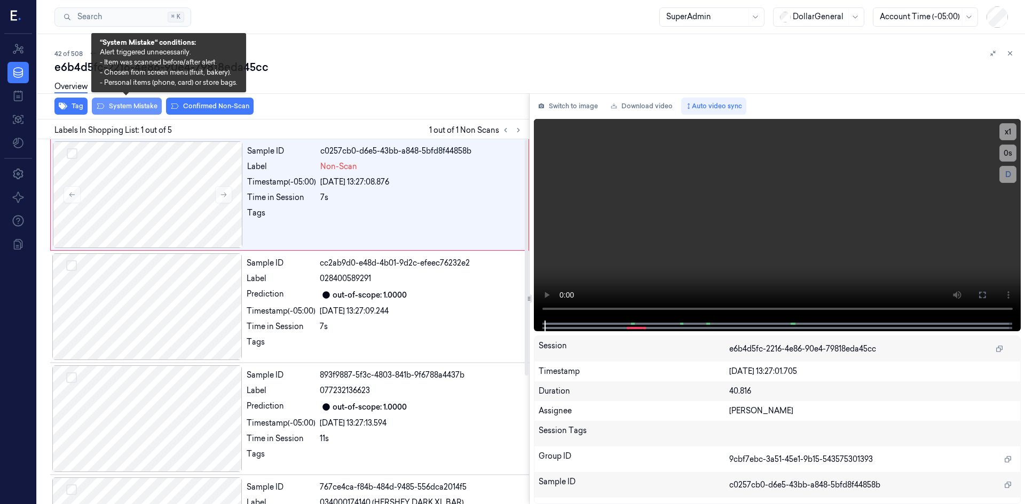
click at [138, 107] on button "System Mistake" at bounding box center [127, 106] width 70 height 17
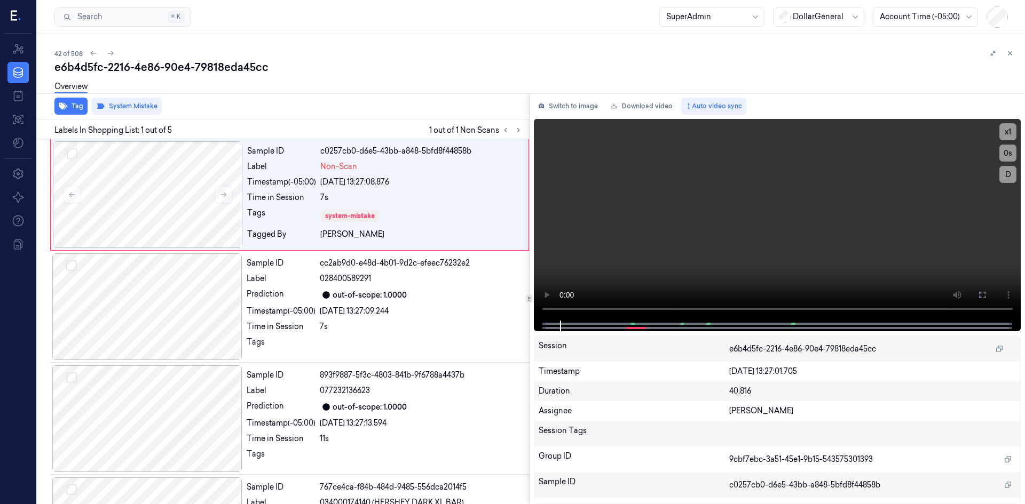
click at [329, 98] on div "Overview" at bounding box center [535, 88] width 962 height 27
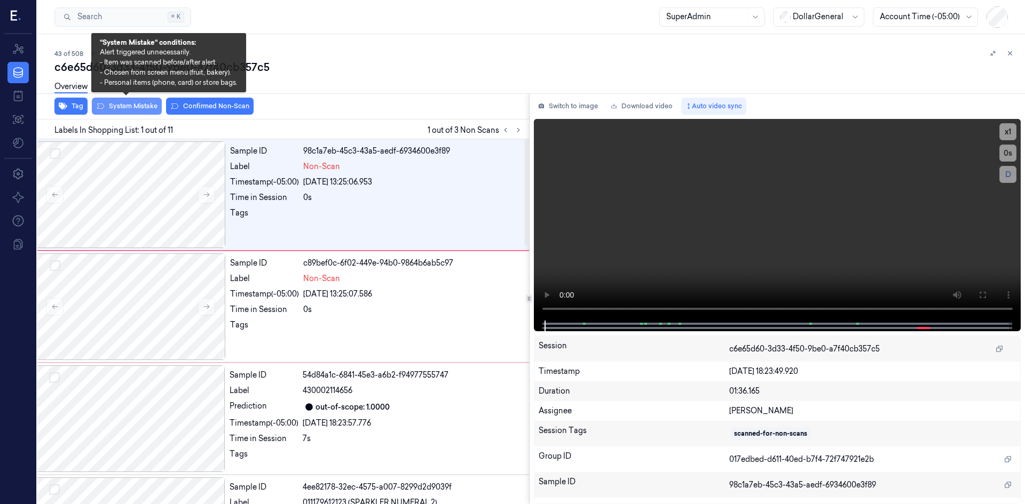
click at [130, 107] on button "System Mistake" at bounding box center [127, 106] width 70 height 17
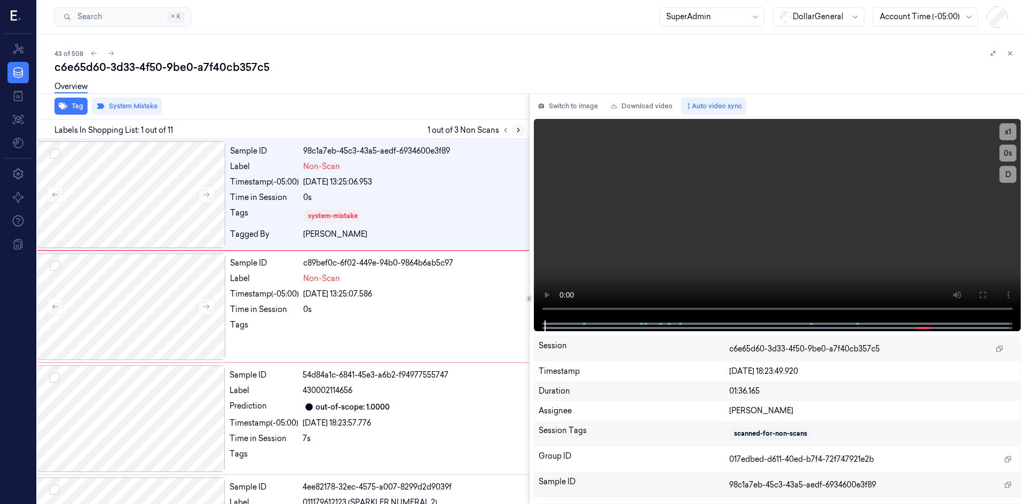
click at [522, 133] on button at bounding box center [518, 130] width 13 height 13
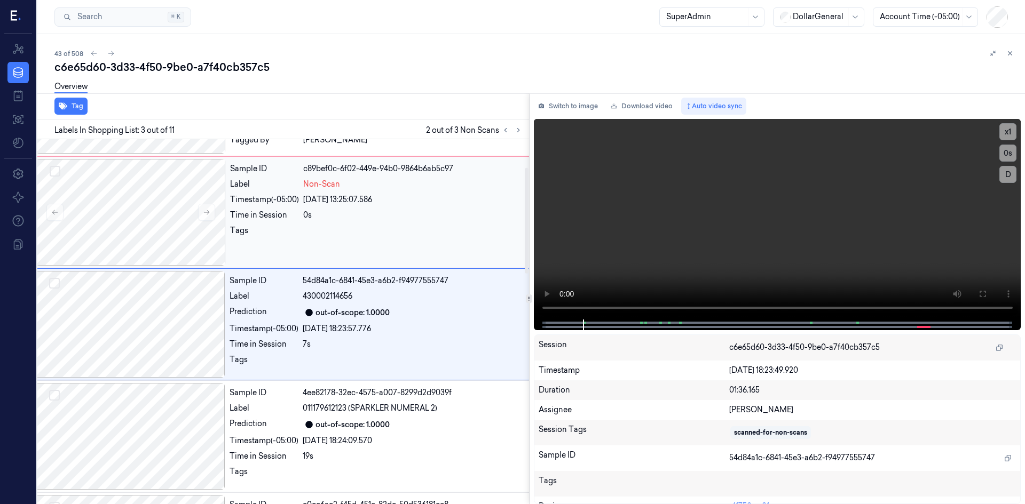
scroll to position [97, 17]
click at [152, 239] on div at bounding box center [131, 209] width 190 height 107
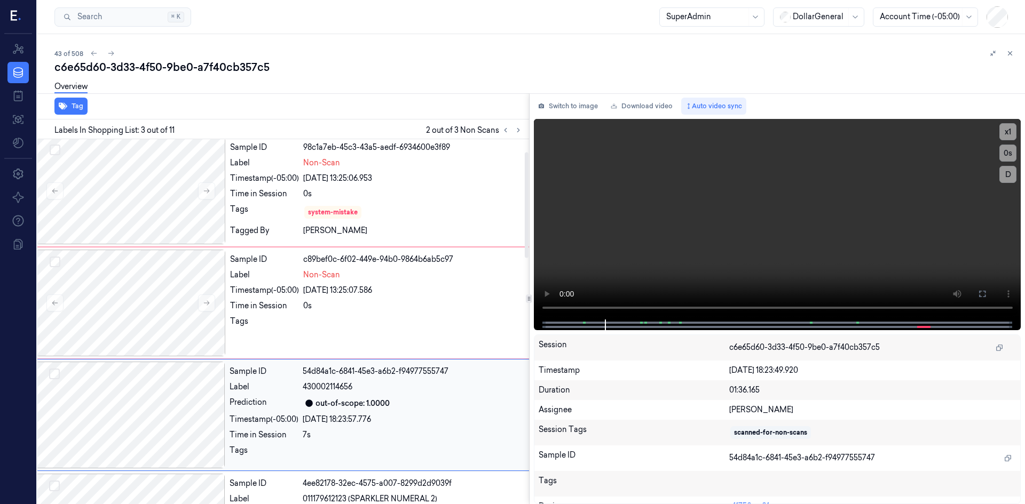
scroll to position [0, 17]
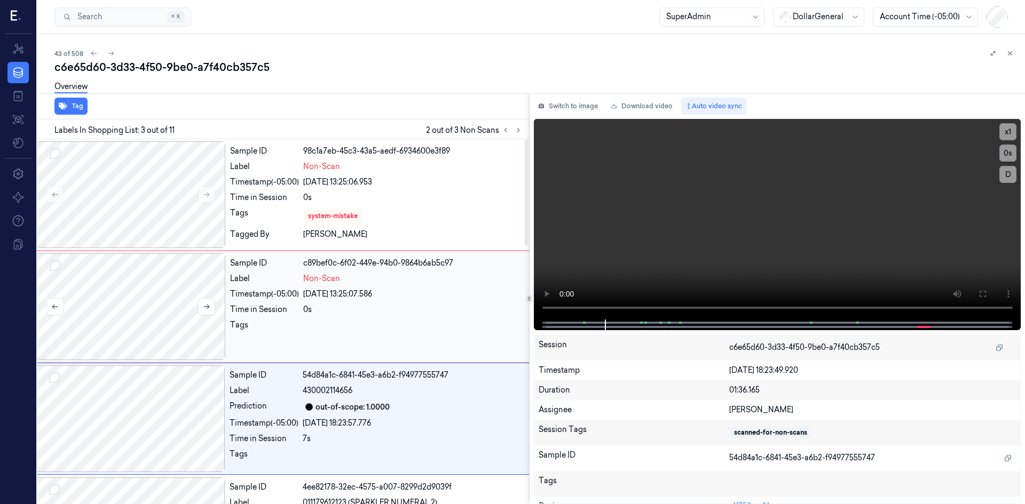
click at [147, 310] on div at bounding box center [131, 307] width 190 height 107
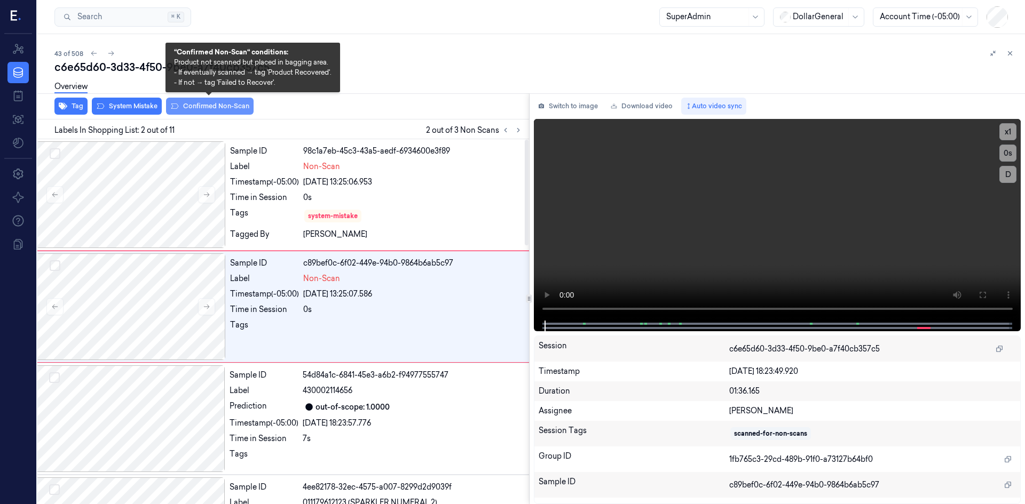
click at [198, 106] on button "Confirmed Non-Scan" at bounding box center [210, 106] width 88 height 17
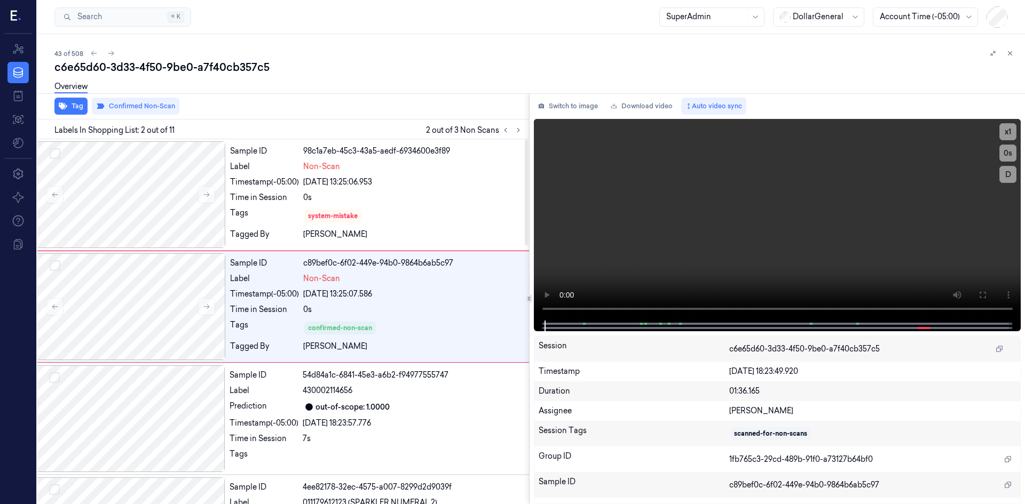
click at [342, 93] on div at bounding box center [529, 93] width 992 height 1
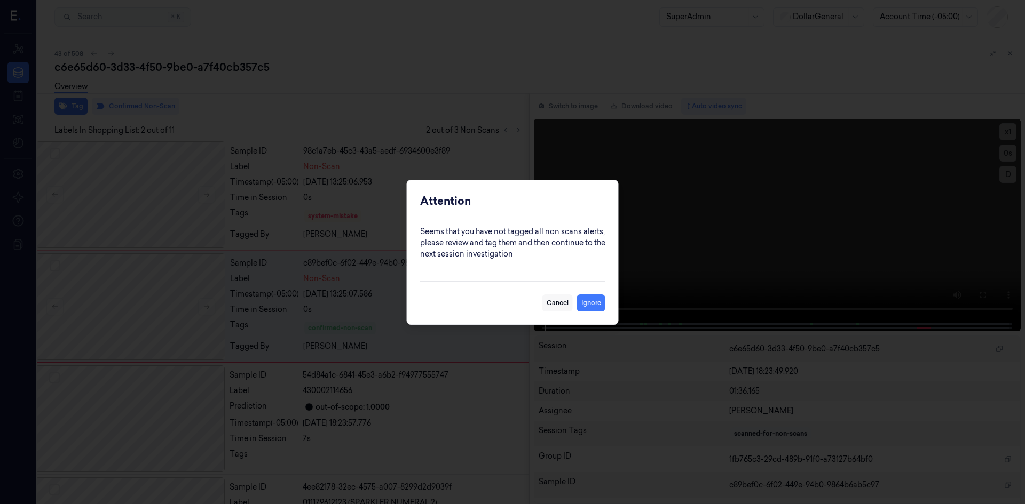
click at [548, 302] on button "Cancel" at bounding box center [557, 303] width 30 height 17
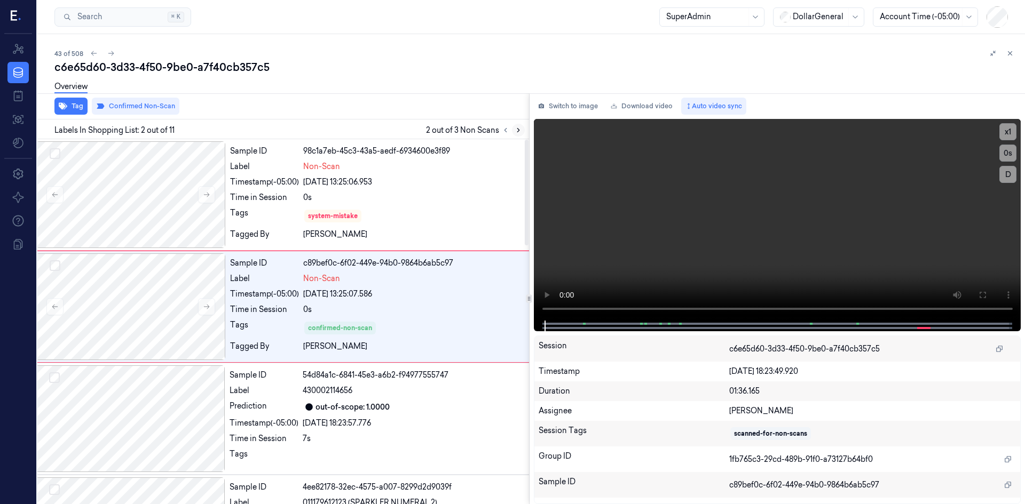
click at [514, 135] on button at bounding box center [518, 130] width 13 height 13
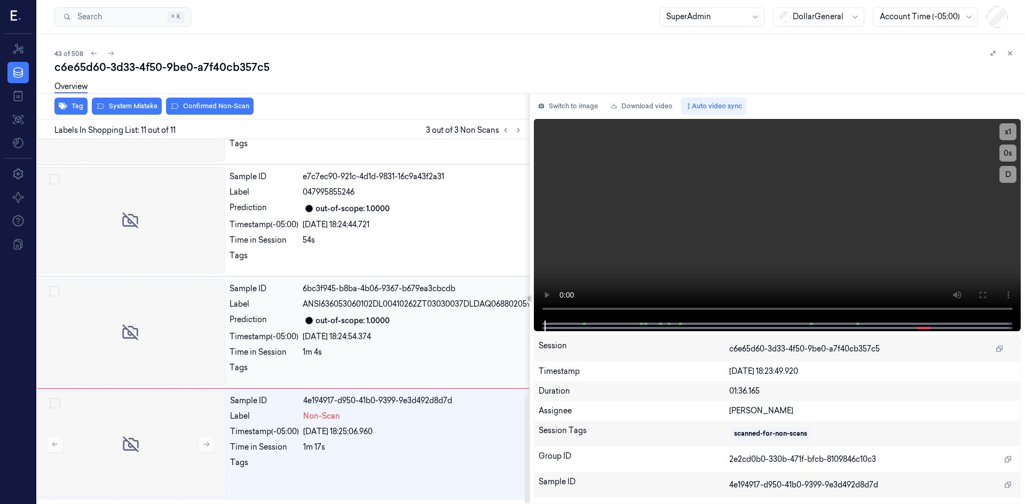
scroll to position [891, 17]
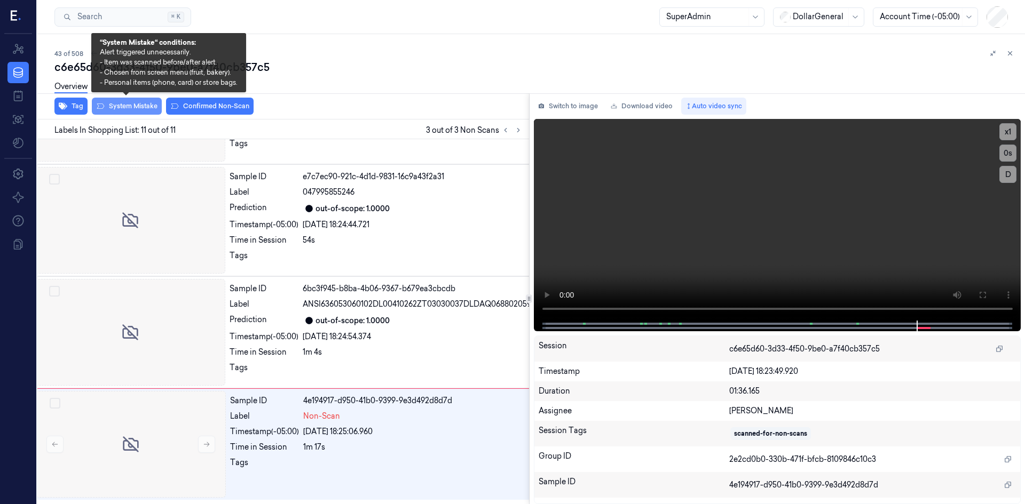
click at [145, 107] on button "System Mistake" at bounding box center [127, 106] width 70 height 17
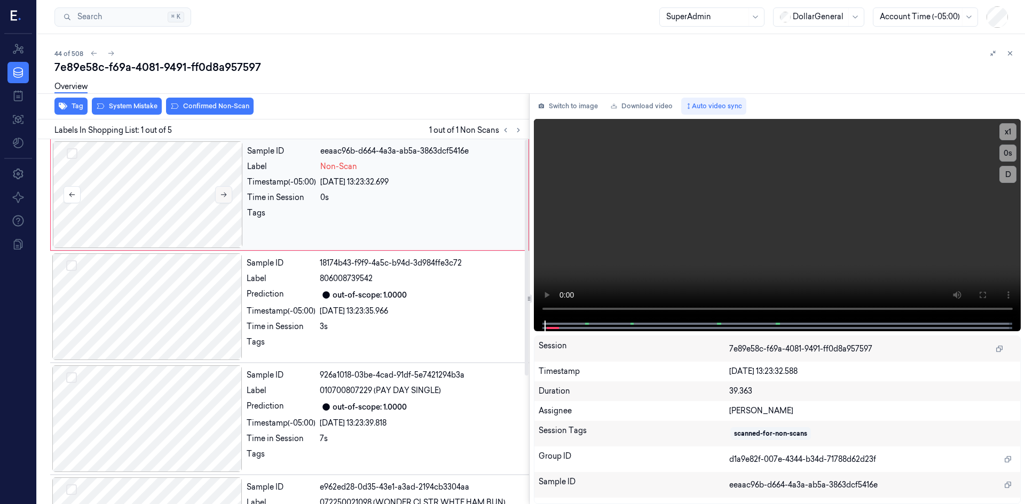
click at [227, 190] on button at bounding box center [223, 194] width 17 height 17
click at [580, 108] on button "Switch to image" at bounding box center [568, 106] width 68 height 17
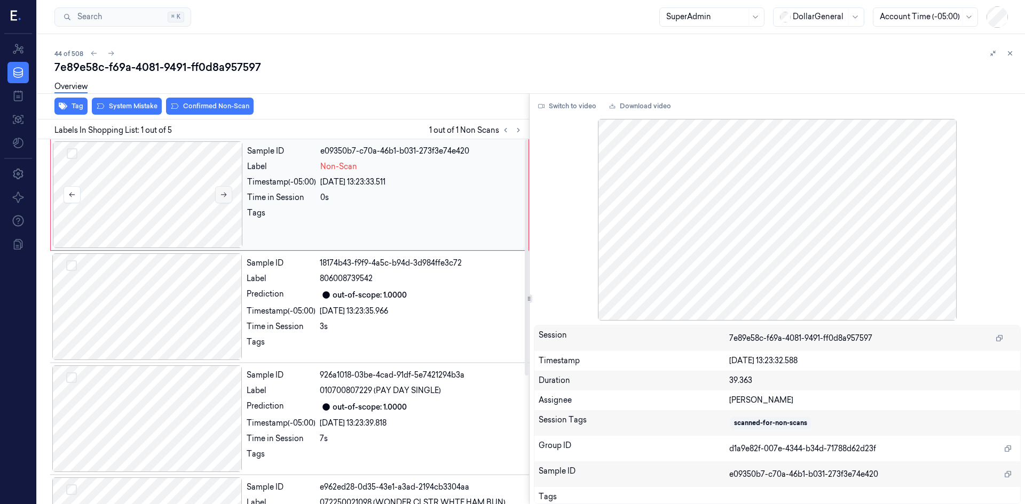
click at [218, 199] on button at bounding box center [223, 194] width 17 height 17
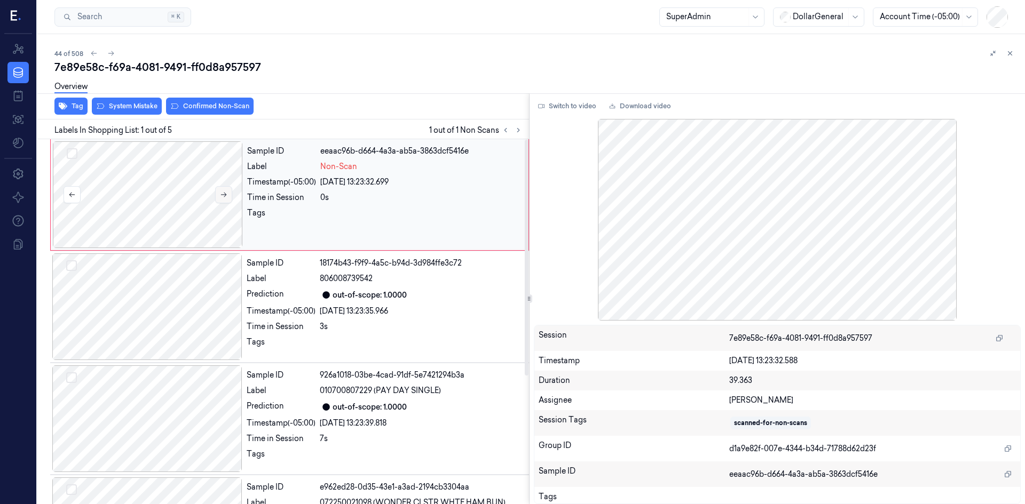
click at [218, 199] on button at bounding box center [223, 194] width 17 height 17
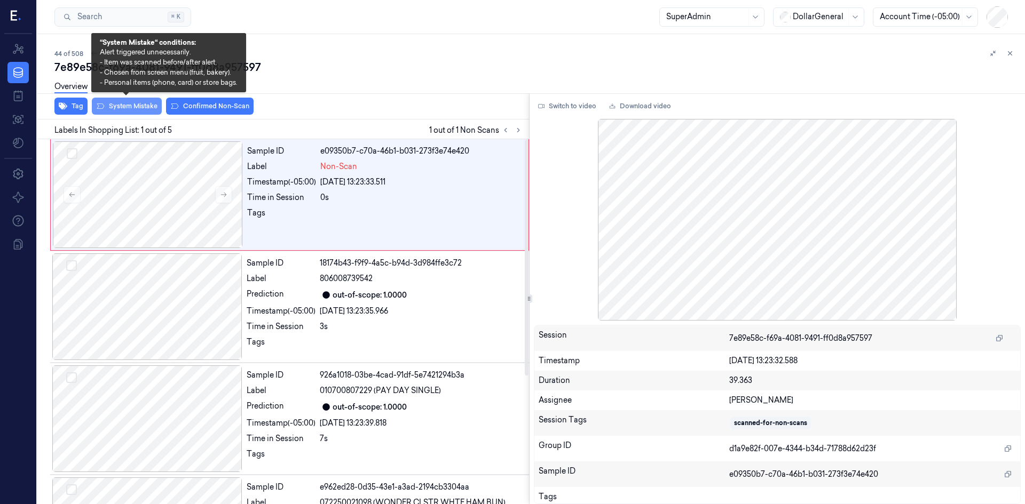
click at [136, 106] on button "System Mistake" at bounding box center [127, 106] width 70 height 17
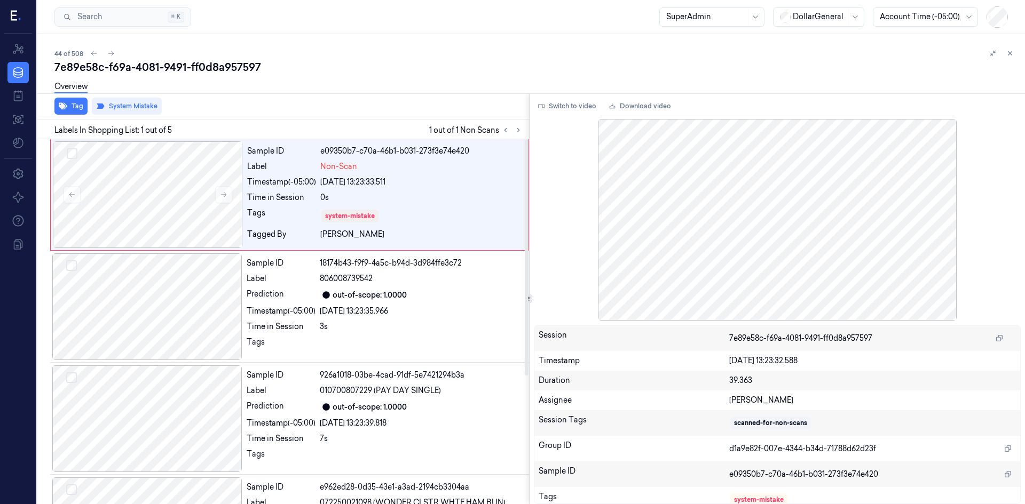
click at [427, 84] on div "Overview" at bounding box center [535, 88] width 962 height 27
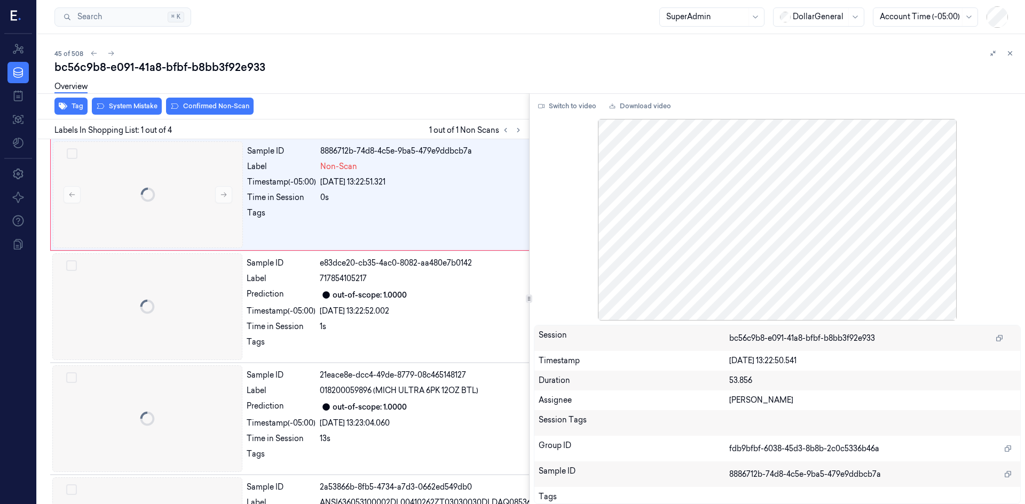
scroll to position [0, 17]
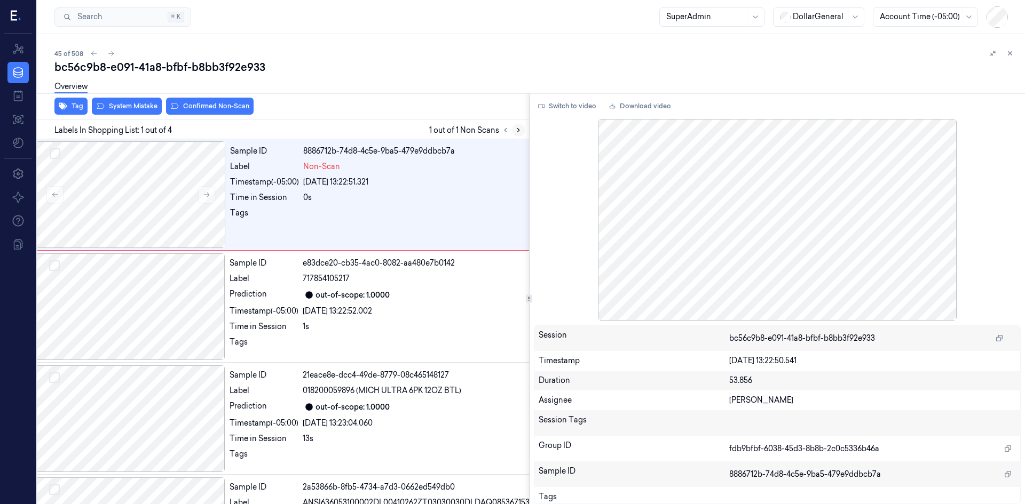
click at [518, 131] on icon at bounding box center [518, 131] width 2 height 4
click at [197, 196] on div at bounding box center [131, 194] width 190 height 107
click at [198, 196] on button at bounding box center [206, 194] width 17 height 17
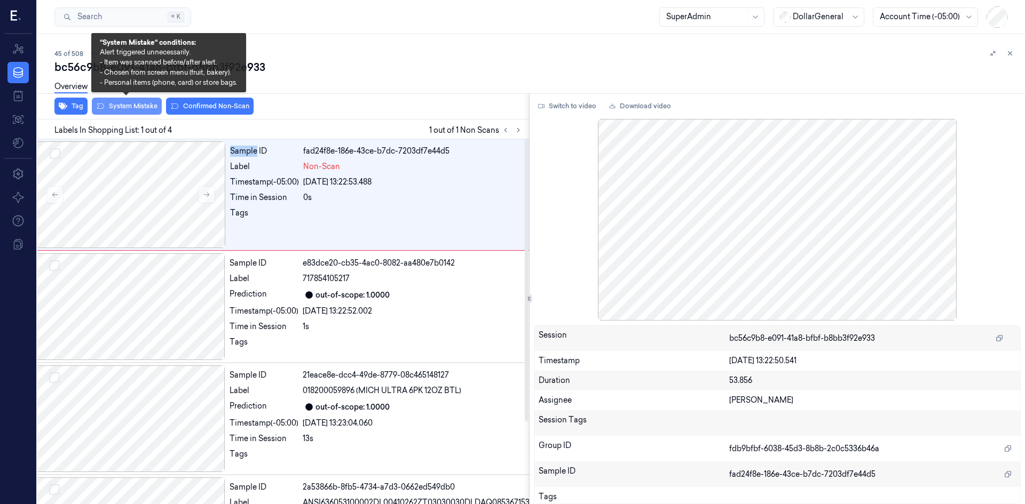
click at [142, 106] on button "System Mistake" at bounding box center [127, 106] width 70 height 17
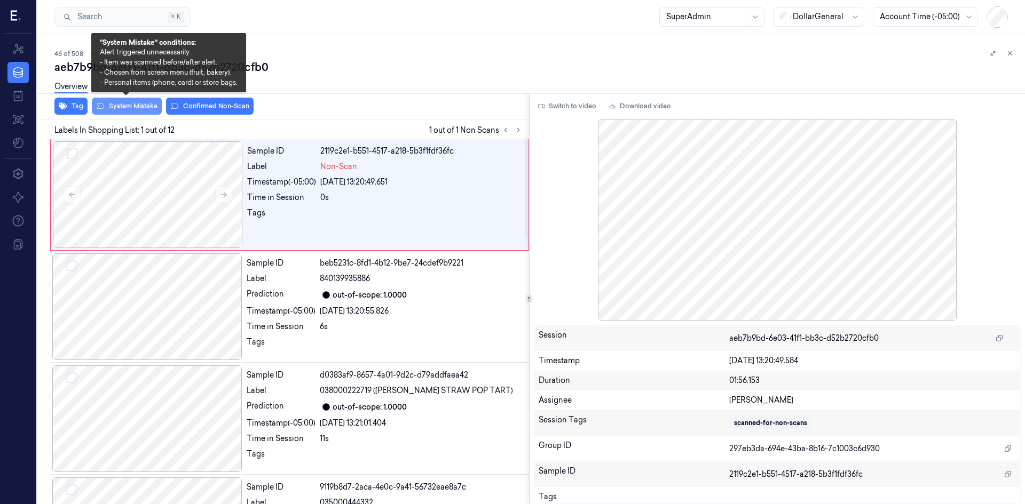
click at [151, 112] on button "System Mistake" at bounding box center [127, 106] width 70 height 17
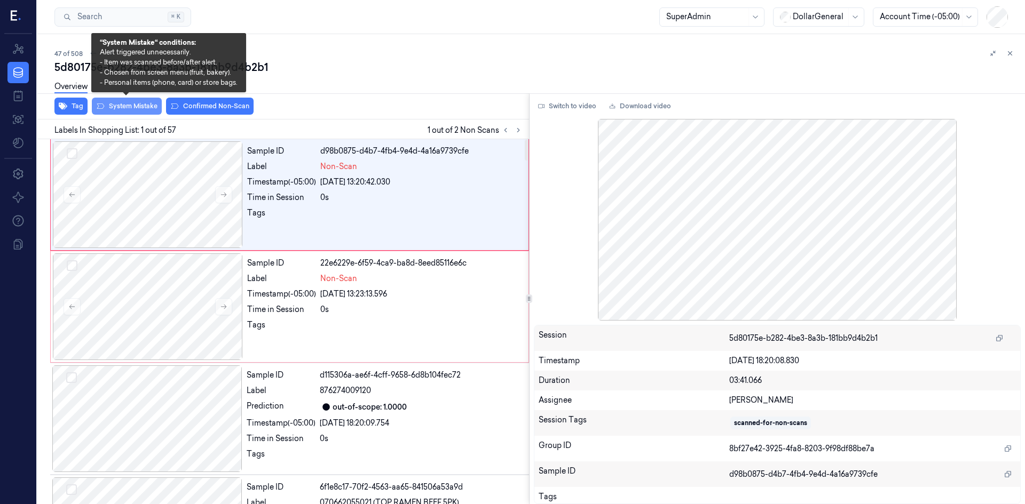
click at [144, 112] on button "System Mistake" at bounding box center [127, 106] width 70 height 17
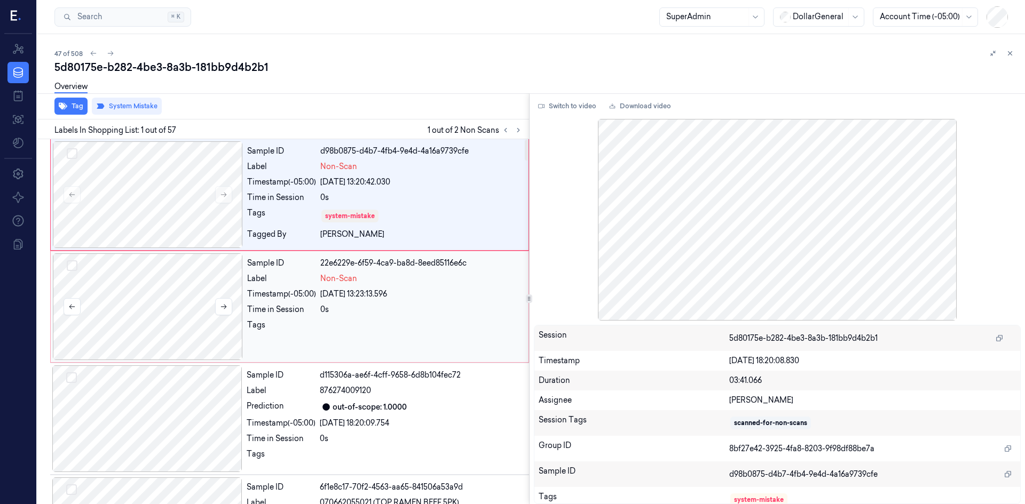
click at [188, 298] on div at bounding box center [148, 307] width 190 height 107
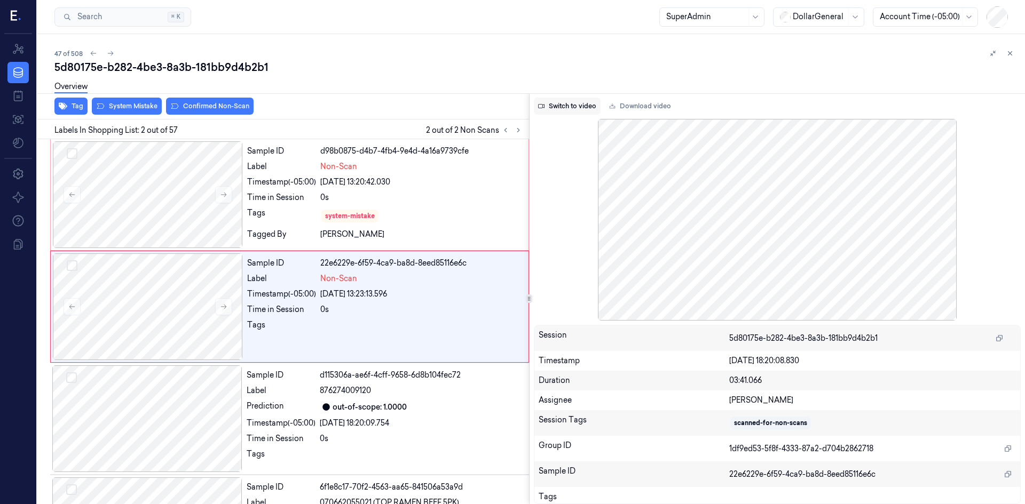
click at [566, 111] on button "Switch to video" at bounding box center [567, 106] width 67 height 17
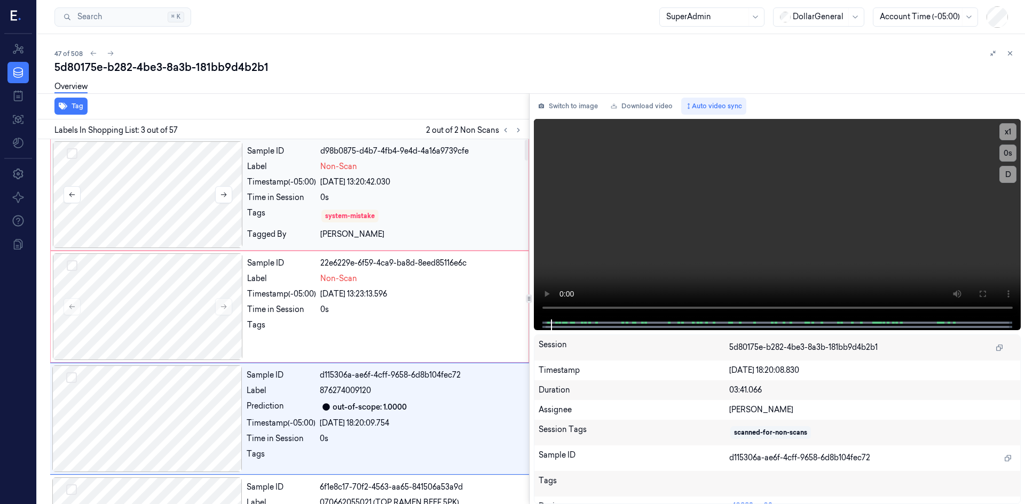
click at [188, 227] on div at bounding box center [148, 194] width 190 height 107
click at [173, 225] on div at bounding box center [148, 194] width 190 height 107
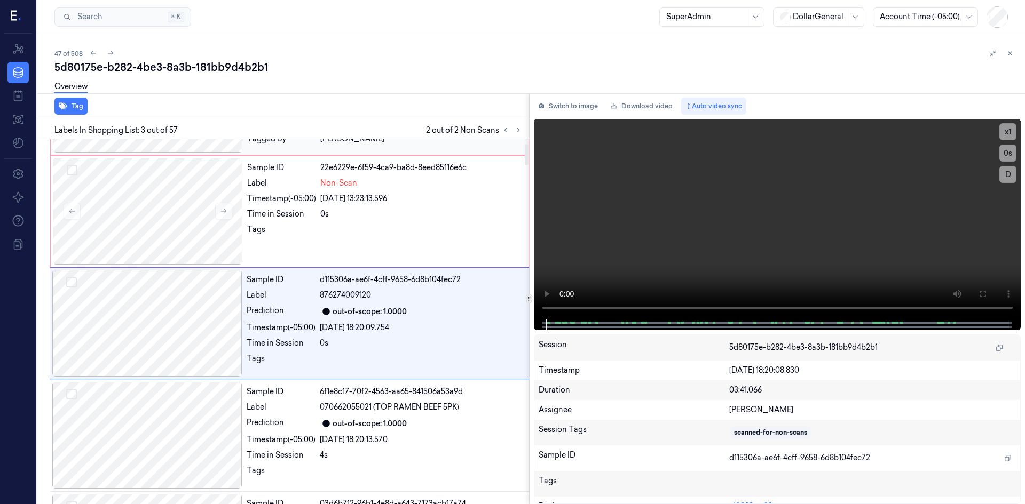
scroll to position [97, 0]
click at [175, 227] on div at bounding box center [148, 209] width 190 height 107
click at [167, 231] on div at bounding box center [148, 209] width 190 height 107
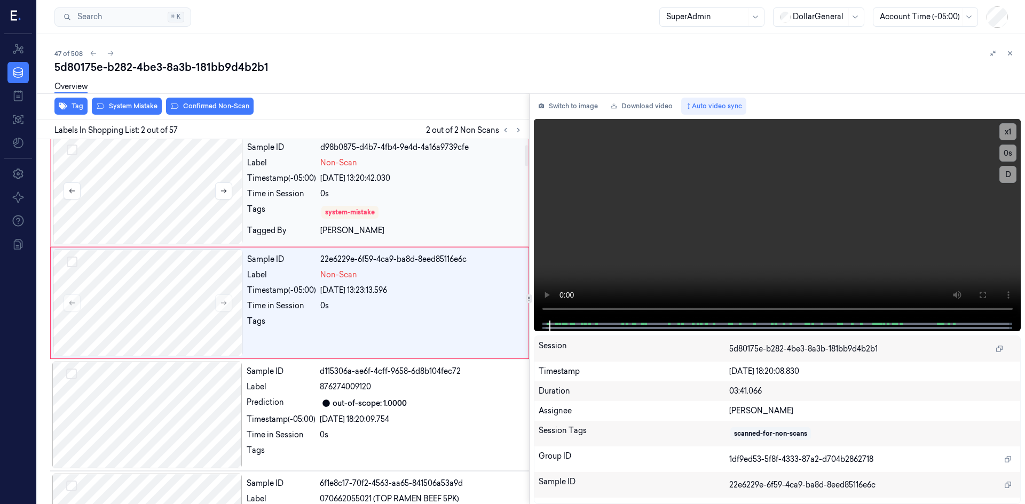
scroll to position [0, 0]
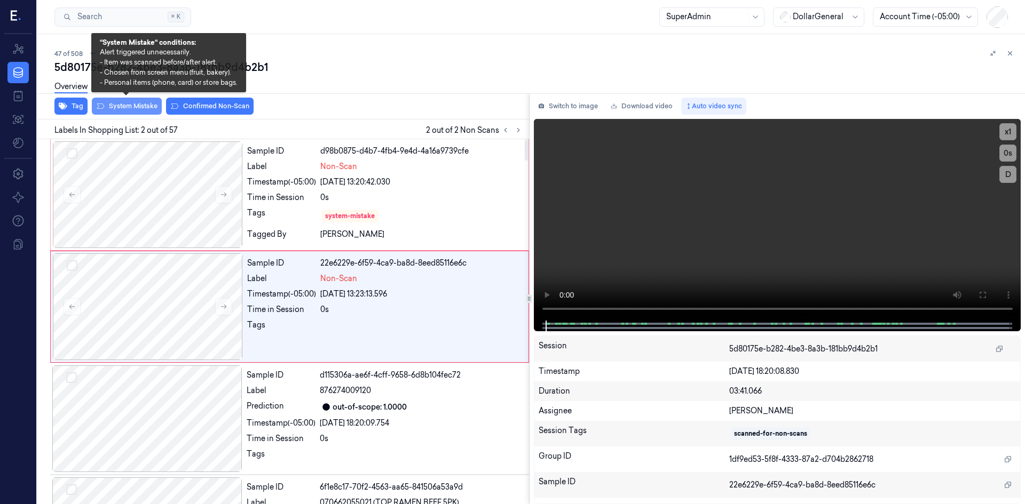
click at [149, 104] on button "System Mistake" at bounding box center [127, 106] width 70 height 17
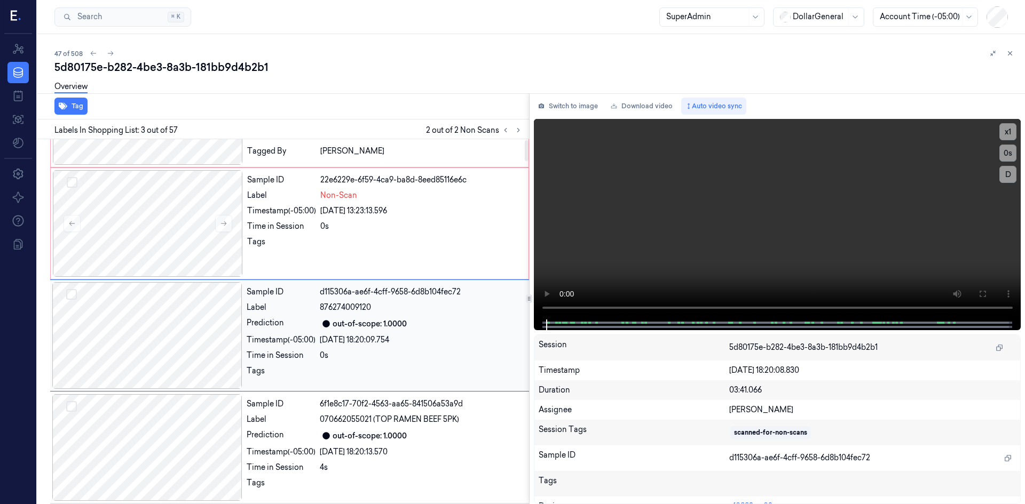
scroll to position [97, 0]
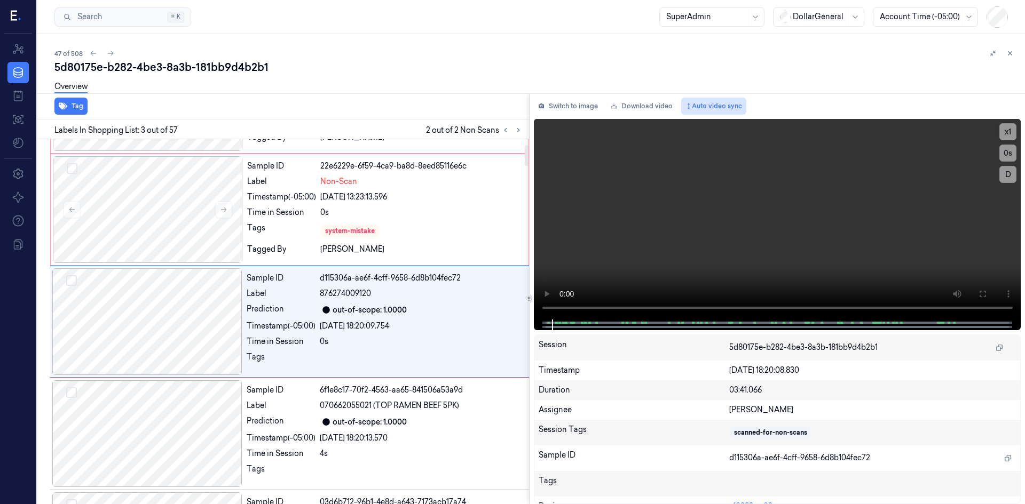
click at [706, 108] on button "Auto video sync" at bounding box center [713, 106] width 65 height 17
click at [358, 88] on div "Overview" at bounding box center [535, 88] width 962 height 27
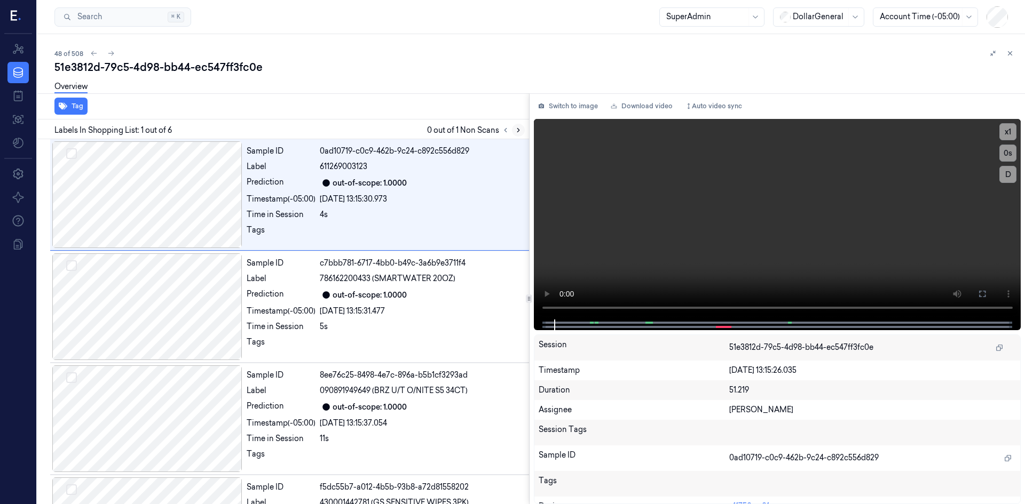
click at [521, 131] on icon at bounding box center [517, 129] width 7 height 7
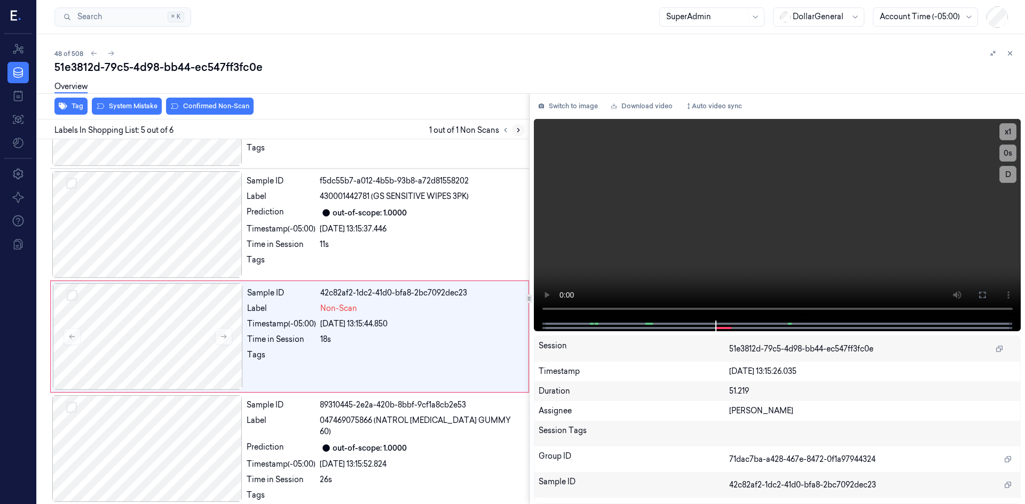
scroll to position [311, 0]
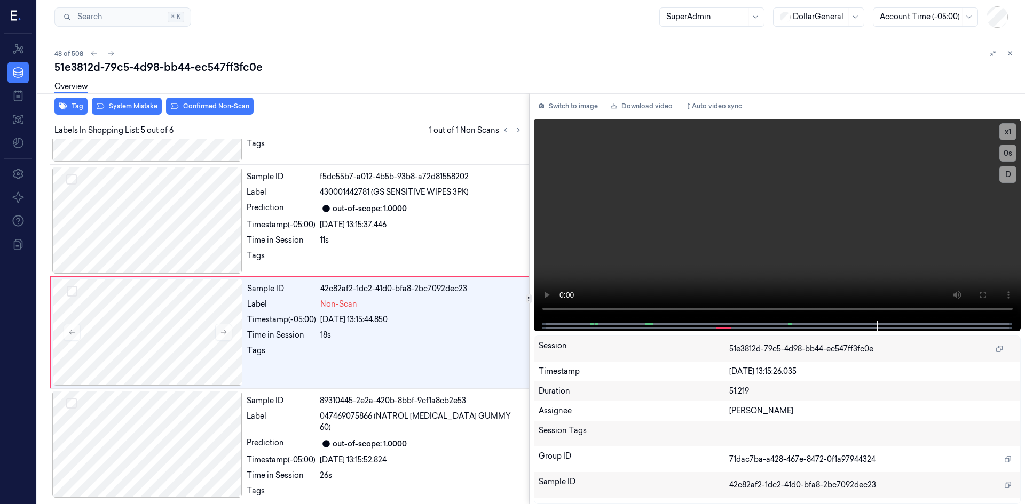
click at [462, 105] on div "Tag System Mistake Confirmed Non-Scan" at bounding box center [281, 106] width 496 height 26
click at [200, 319] on div at bounding box center [148, 332] width 190 height 107
click at [214, 314] on div at bounding box center [148, 332] width 190 height 107
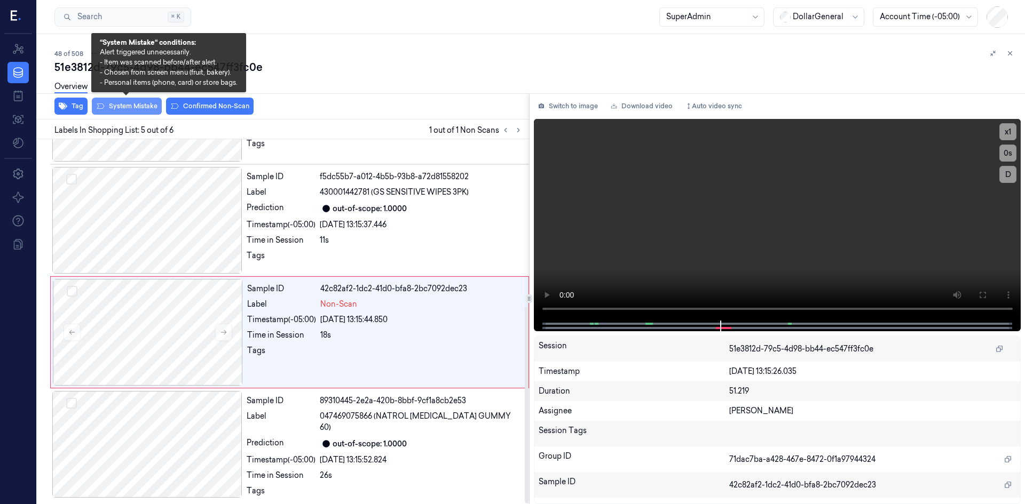
click at [136, 109] on button "System Mistake" at bounding box center [127, 106] width 70 height 17
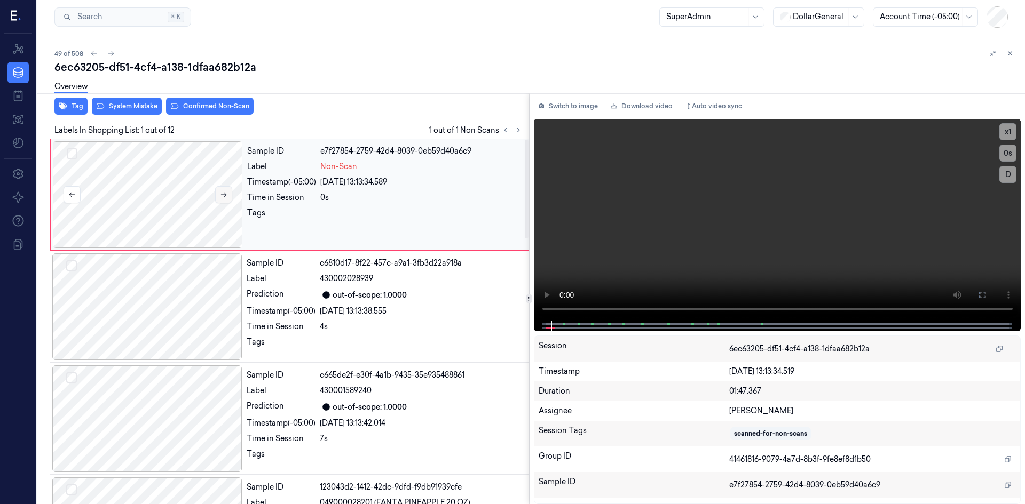
click at [220, 195] on icon at bounding box center [223, 194] width 7 height 7
click at [220, 196] on icon at bounding box center [223, 194] width 7 height 7
click at [565, 108] on button "Switch to image" at bounding box center [568, 106] width 68 height 17
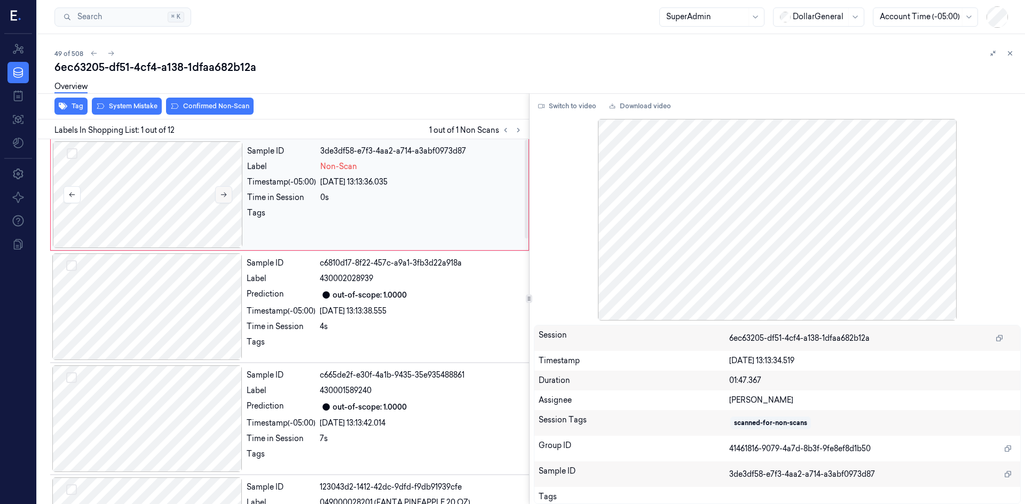
click at [225, 195] on icon at bounding box center [223, 194] width 7 height 7
click at [226, 195] on icon at bounding box center [224, 195] width 6 height 5
click at [226, 194] on icon at bounding box center [224, 195] width 6 height 5
click at [140, 108] on button "System Mistake" at bounding box center [127, 106] width 70 height 17
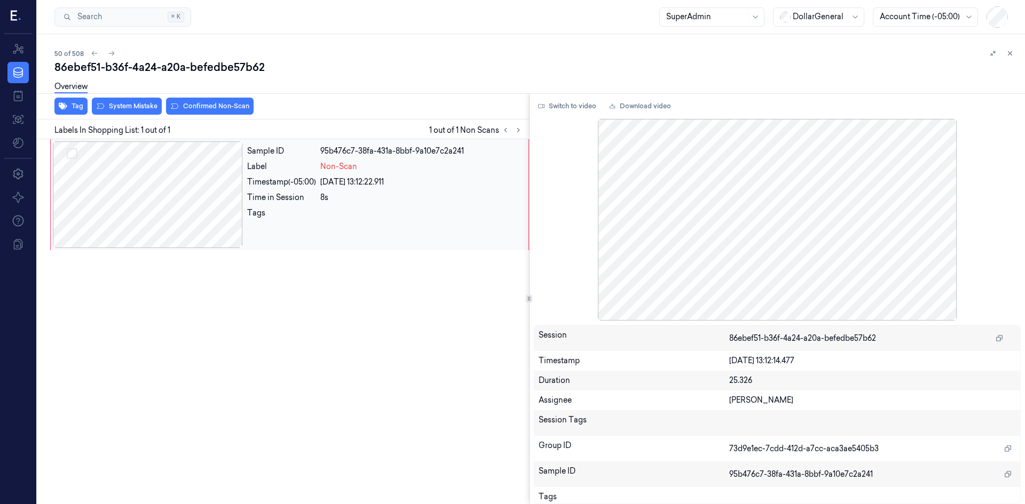
click at [191, 195] on div at bounding box center [148, 194] width 190 height 107
click at [142, 108] on button "System Mistake" at bounding box center [127, 106] width 70 height 17
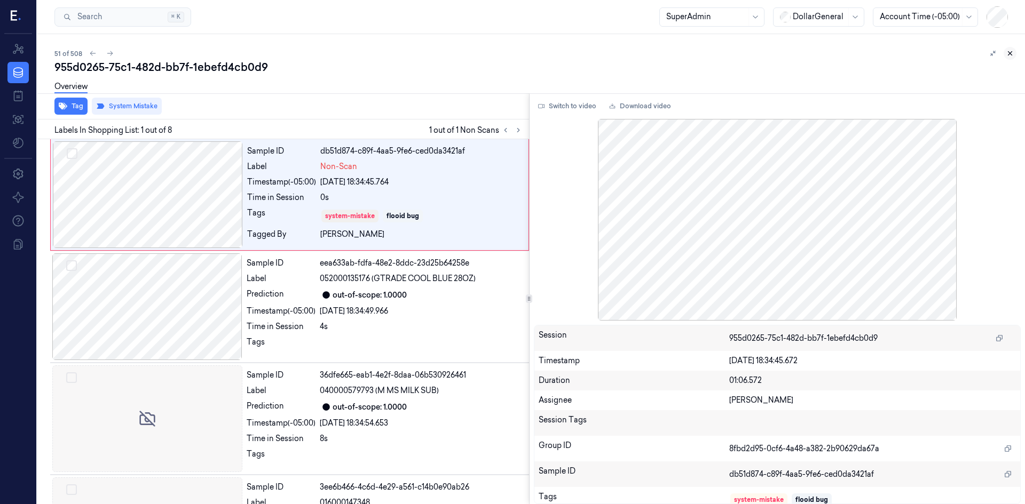
click at [1012, 54] on icon at bounding box center [1009, 53] width 7 height 7
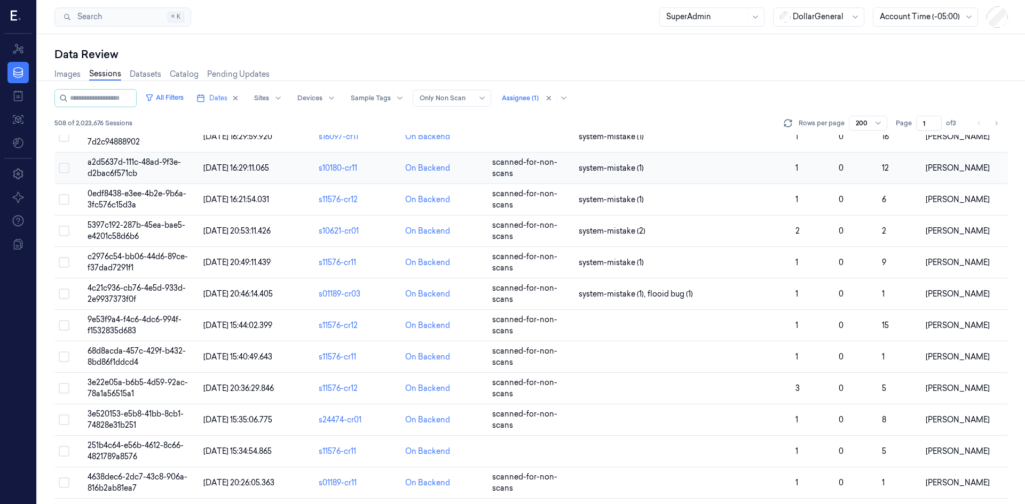
scroll to position [3190, 0]
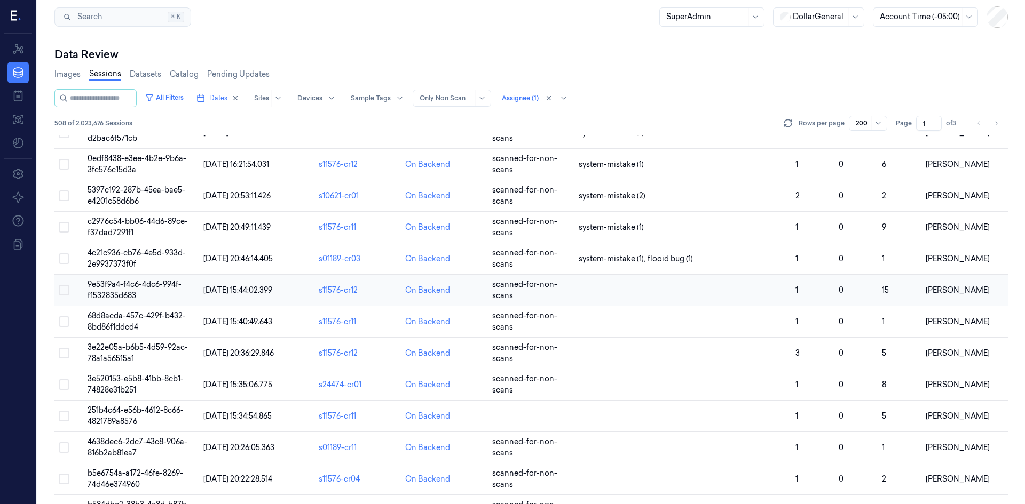
click at [121, 287] on span "9e53f9a4-f4c6-4dc6-994f-f1532835d683" at bounding box center [135, 290] width 94 height 21
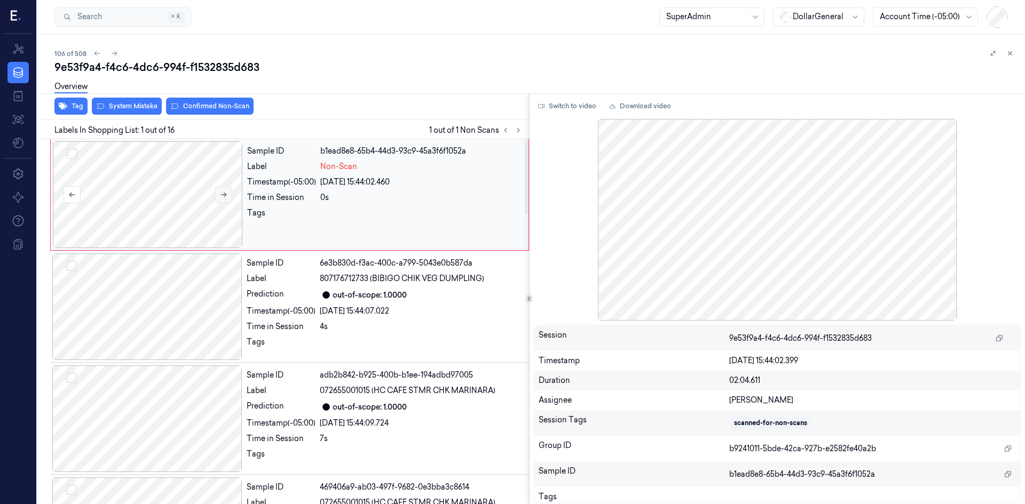
click at [223, 196] on icon at bounding box center [223, 194] width 7 height 7
click at [222, 197] on icon at bounding box center [223, 194] width 7 height 7
click at [162, 201] on div at bounding box center [148, 194] width 190 height 107
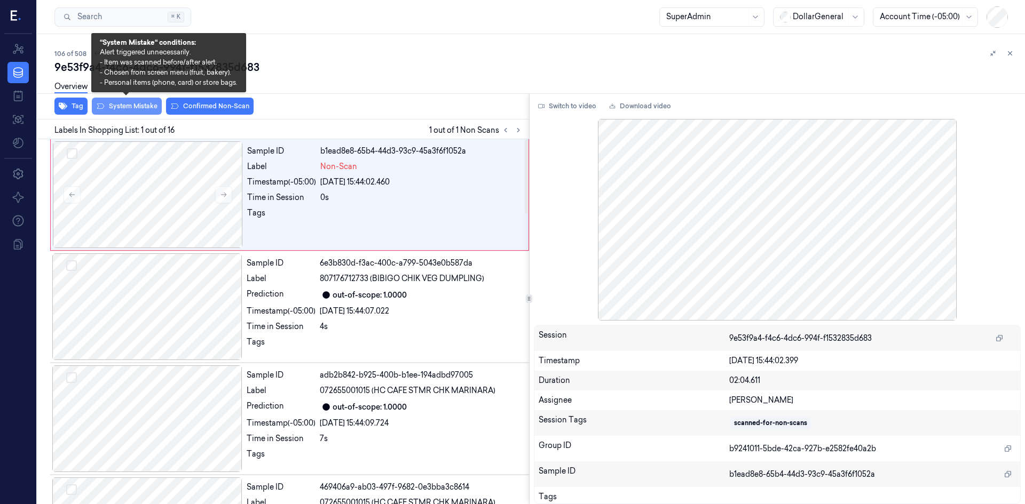
click at [136, 107] on button "System Mistake" at bounding box center [127, 106] width 70 height 17
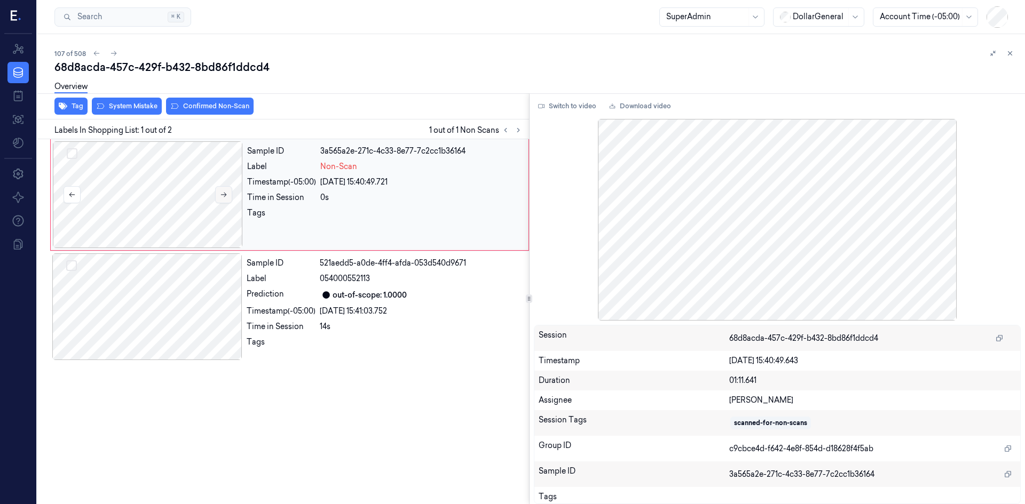
click at [226, 194] on icon at bounding box center [223, 194] width 7 height 7
click at [124, 101] on div "Overview" at bounding box center [535, 88] width 962 height 27
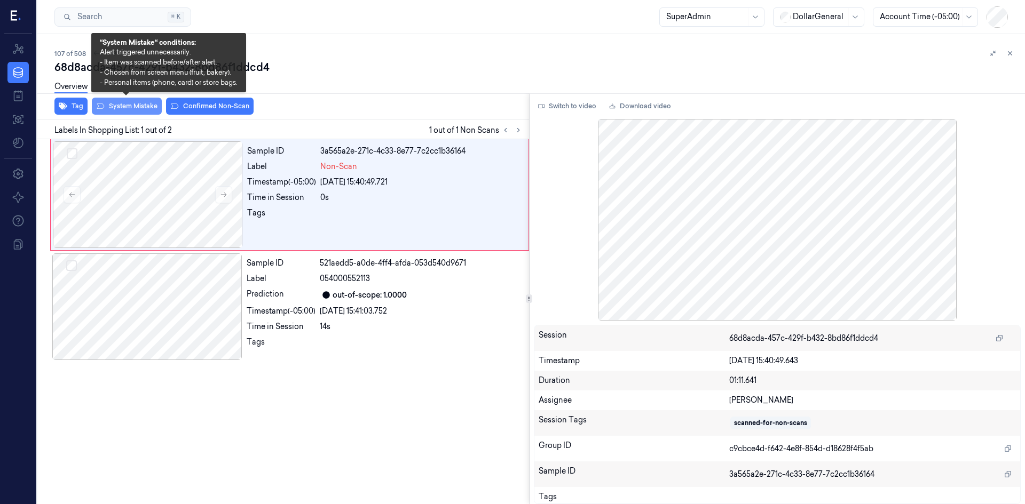
click at [125, 108] on button "System Mistake" at bounding box center [127, 106] width 70 height 17
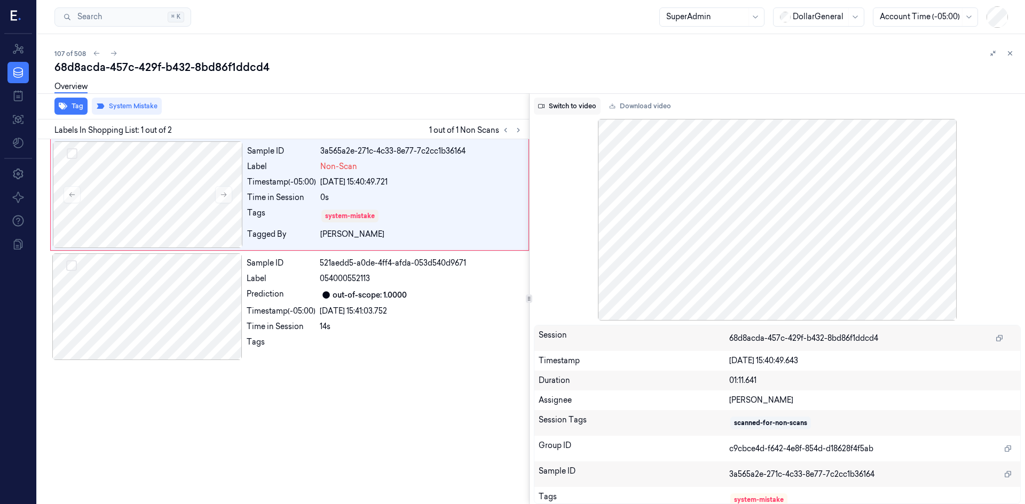
click at [550, 105] on button "Switch to video" at bounding box center [567, 106] width 67 height 17
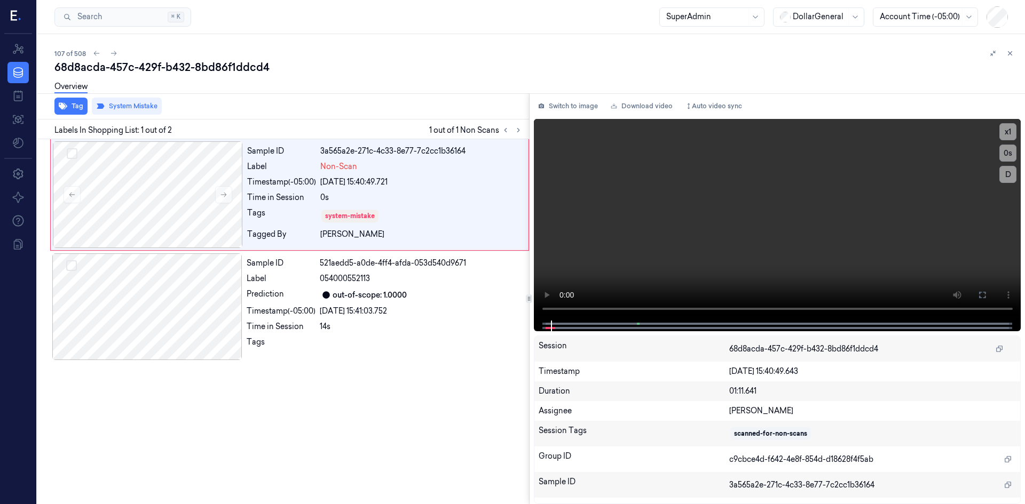
click at [362, 68] on div "68d8acda-457c-429f-b432-8bd86f1ddcd4" at bounding box center [535, 67] width 962 height 15
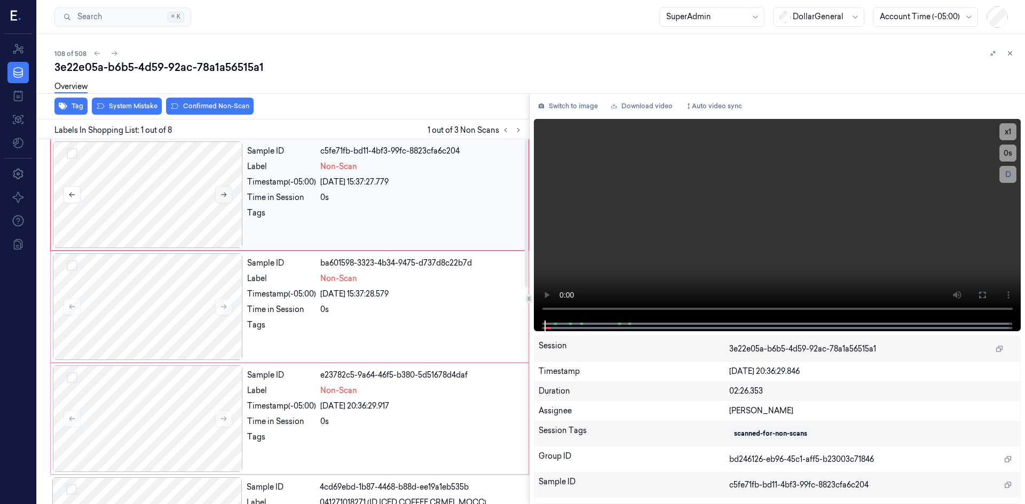
click at [227, 193] on icon at bounding box center [223, 194] width 7 height 7
click at [586, 108] on button "Switch to image" at bounding box center [568, 106] width 68 height 17
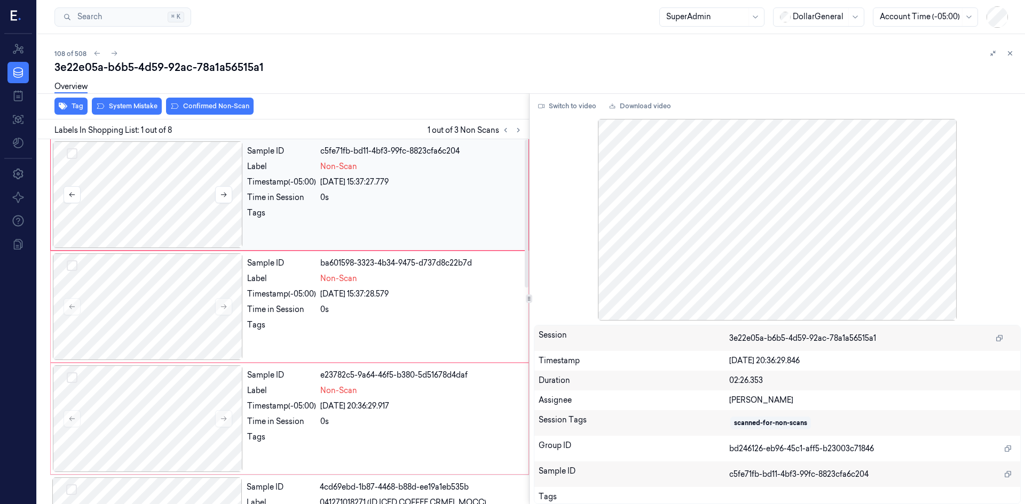
click at [204, 176] on div at bounding box center [148, 194] width 190 height 107
click at [556, 109] on button "Switch to video" at bounding box center [567, 106] width 67 height 17
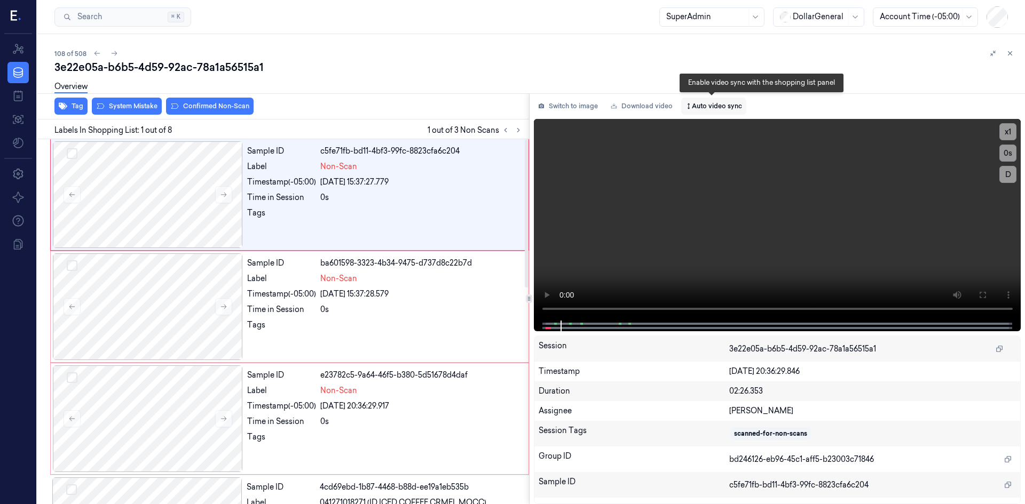
click at [716, 101] on button "Auto video sync" at bounding box center [713, 106] width 65 height 17
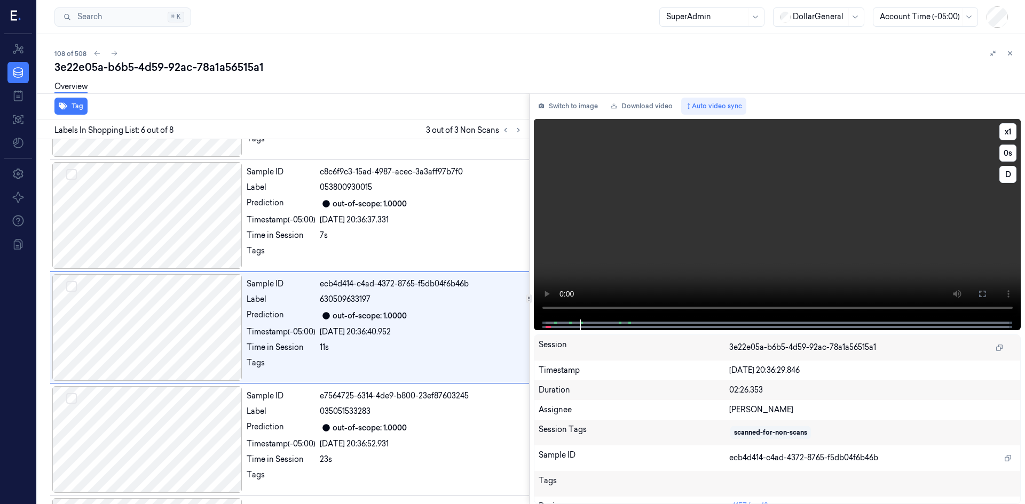
scroll to position [433, 0]
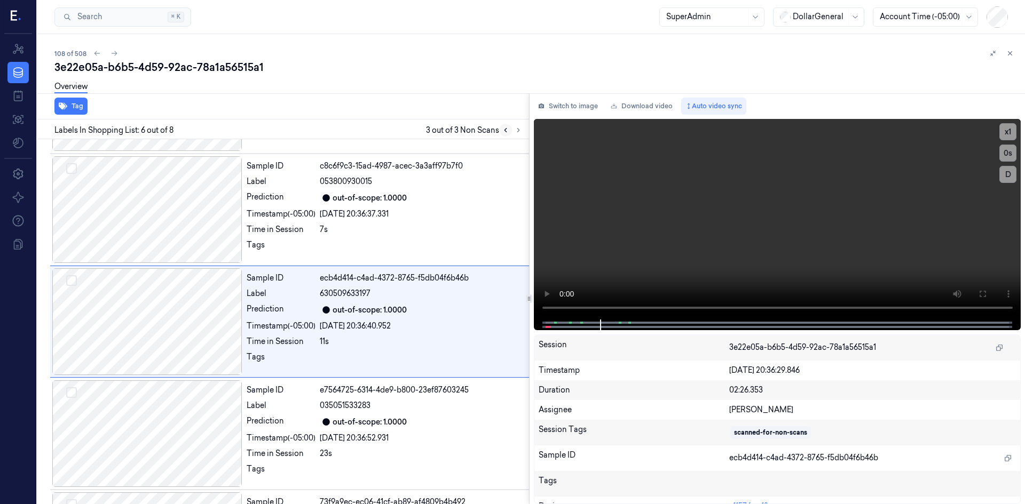
click at [506, 132] on icon at bounding box center [505, 131] width 2 height 4
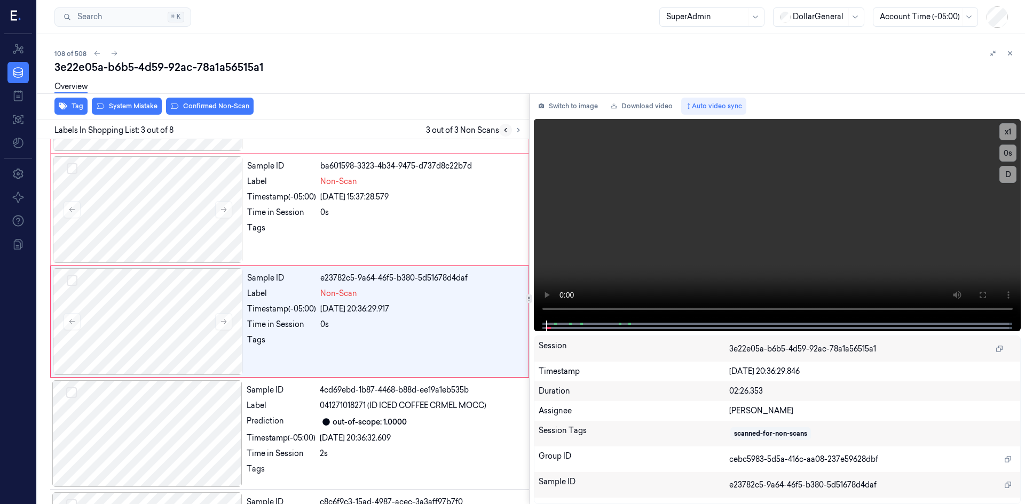
click at [504, 134] on button at bounding box center [505, 130] width 13 height 13
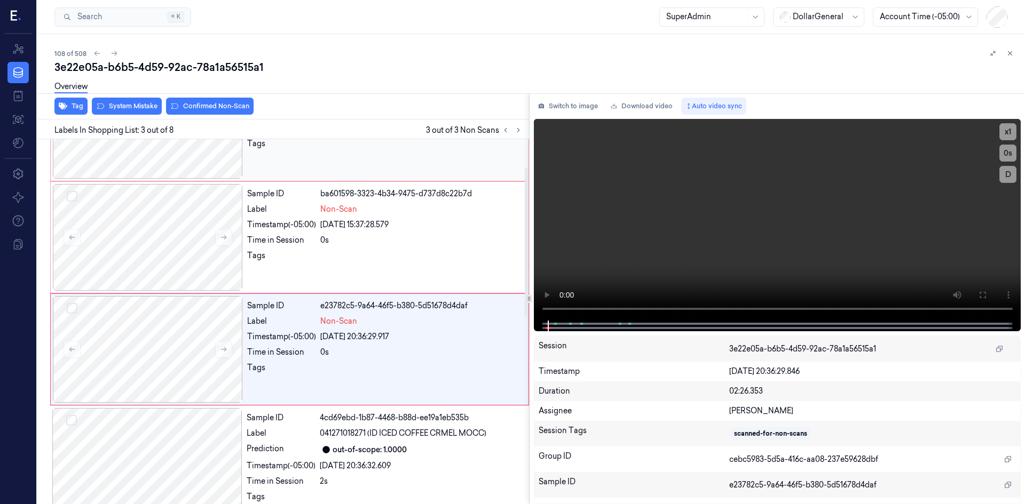
scroll to position [0, 0]
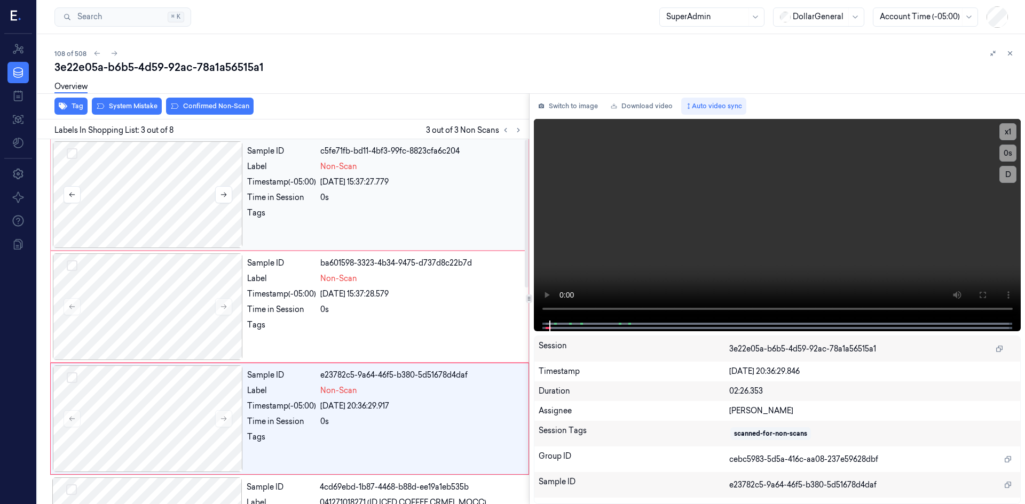
click at [161, 183] on div at bounding box center [148, 194] width 190 height 107
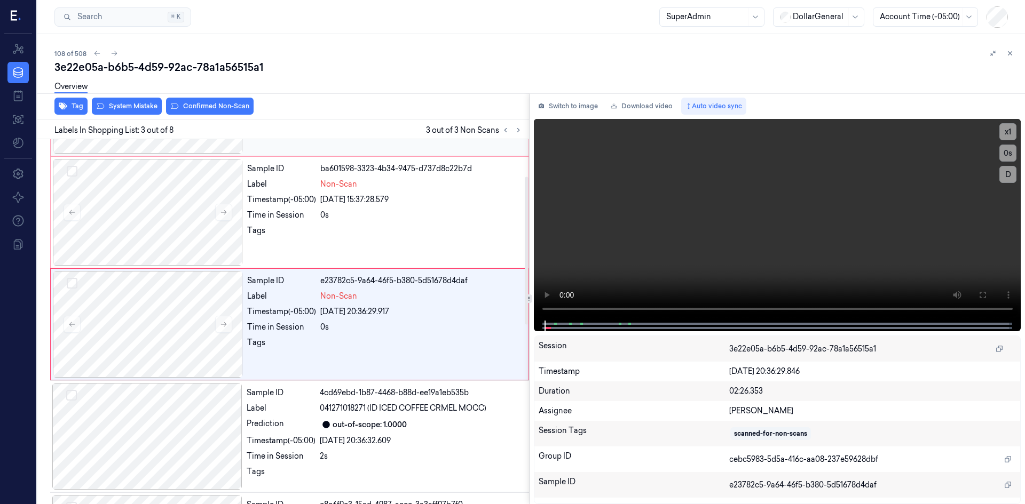
scroll to position [97, 0]
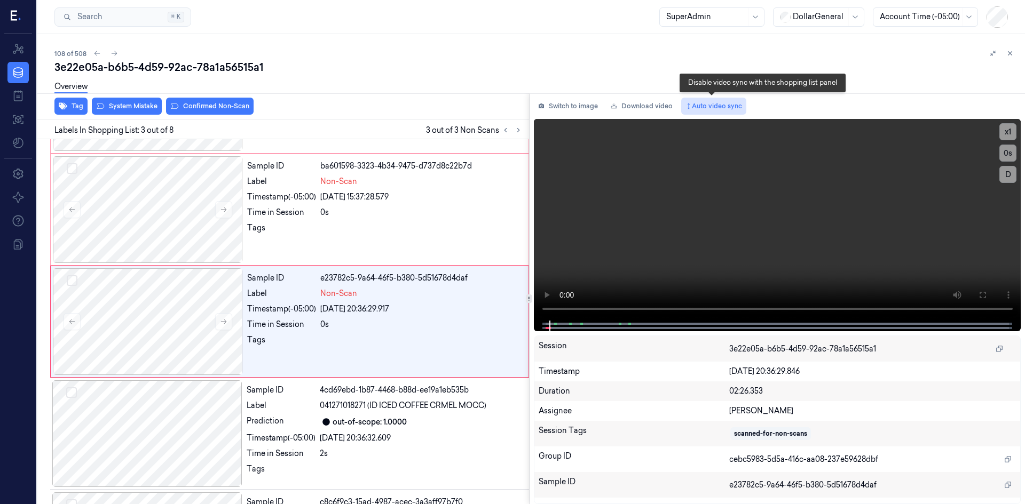
click at [698, 107] on button "Auto video sync" at bounding box center [713, 106] width 65 height 17
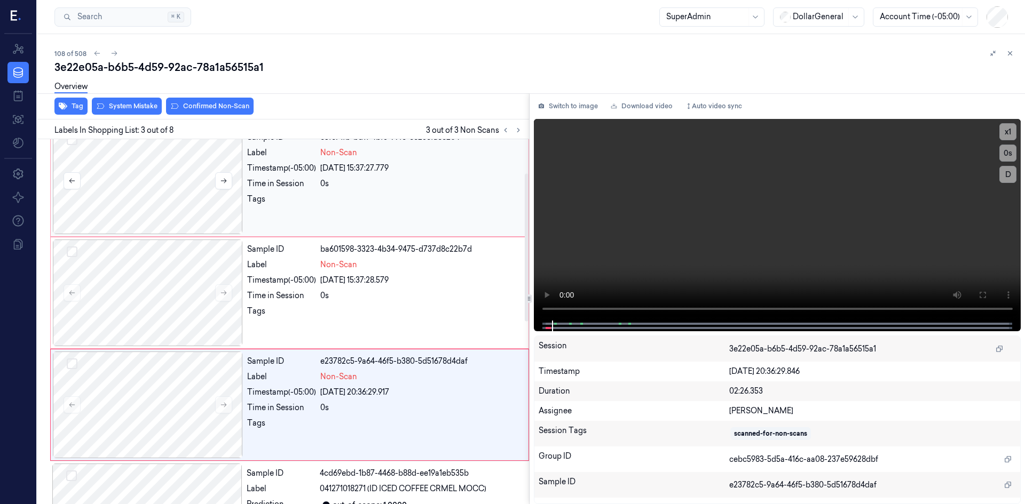
scroll to position [0, 0]
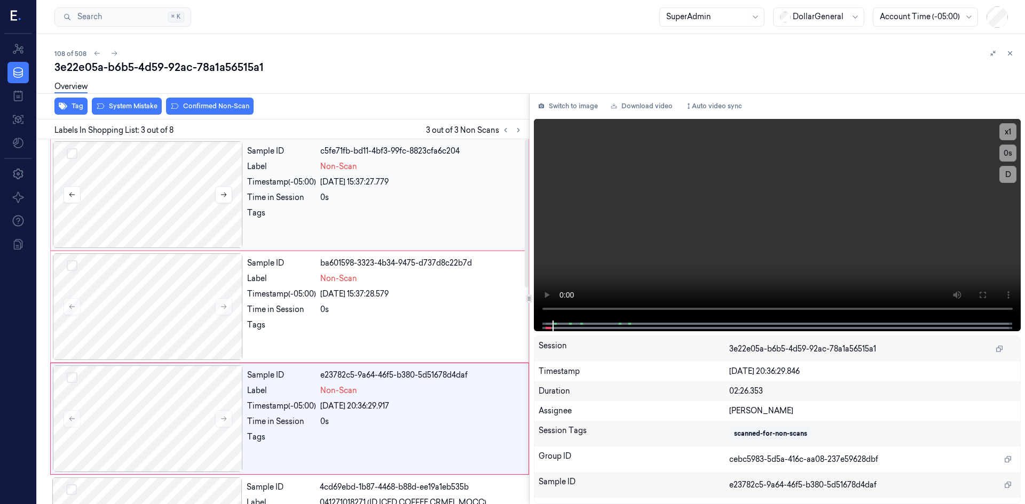
click at [159, 187] on div at bounding box center [148, 194] width 190 height 107
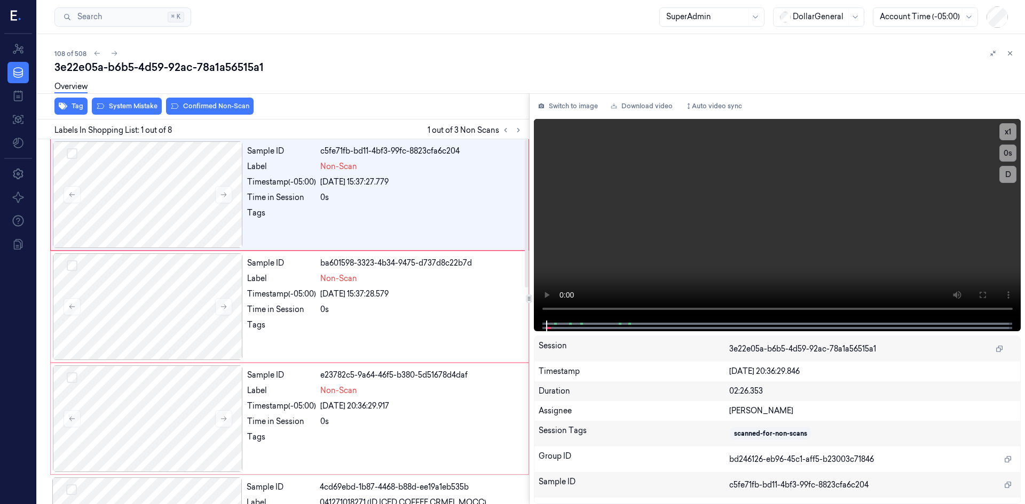
click at [132, 99] on div "Overview" at bounding box center [535, 88] width 962 height 27
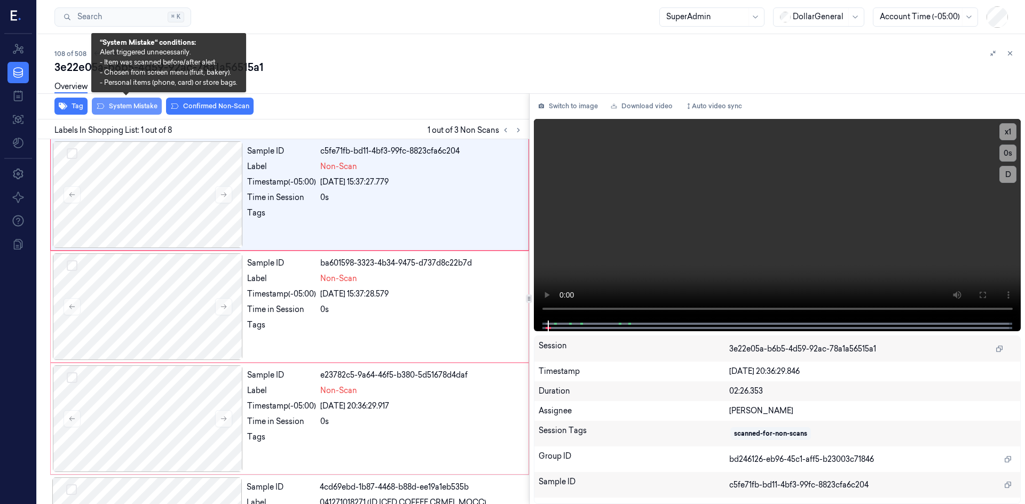
click at [131, 109] on button "System Mistake" at bounding box center [127, 106] width 70 height 17
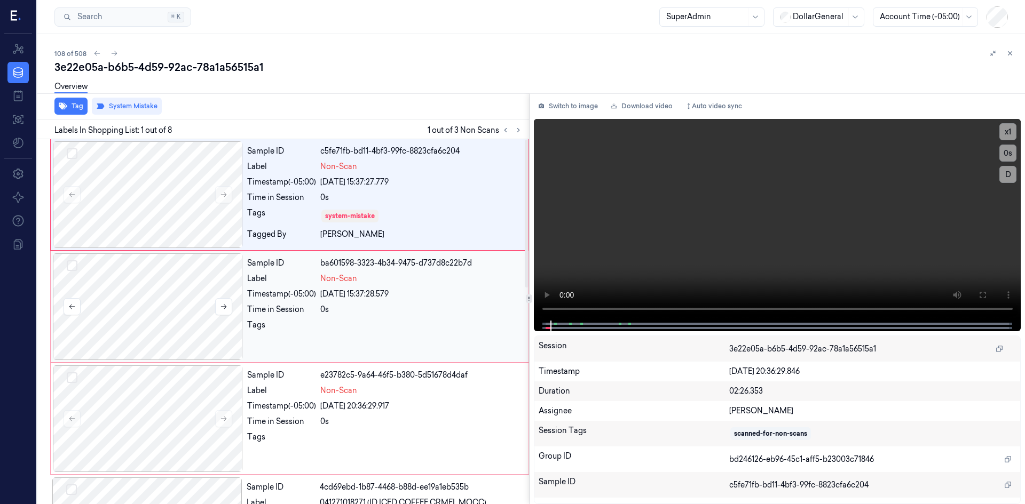
click at [153, 281] on div at bounding box center [148, 307] width 190 height 107
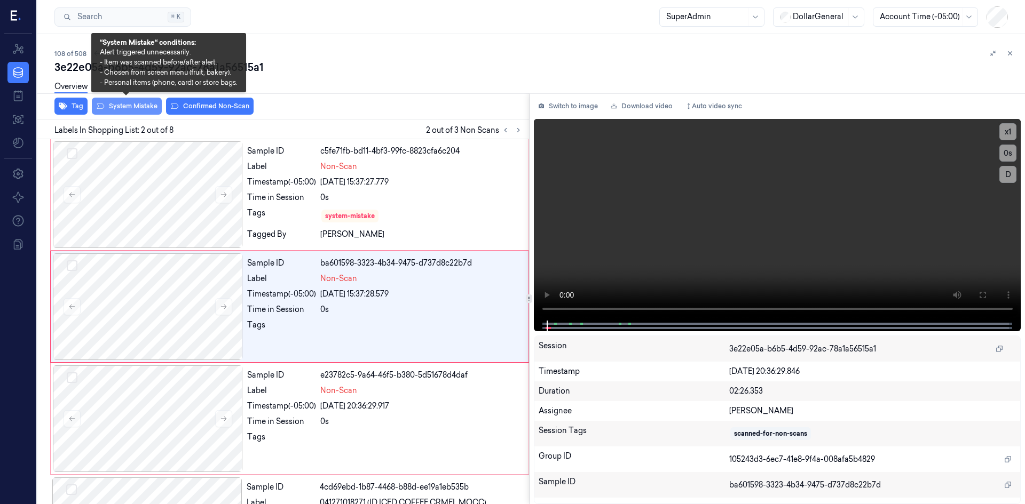
click at [133, 105] on button "System Mistake" at bounding box center [127, 106] width 70 height 17
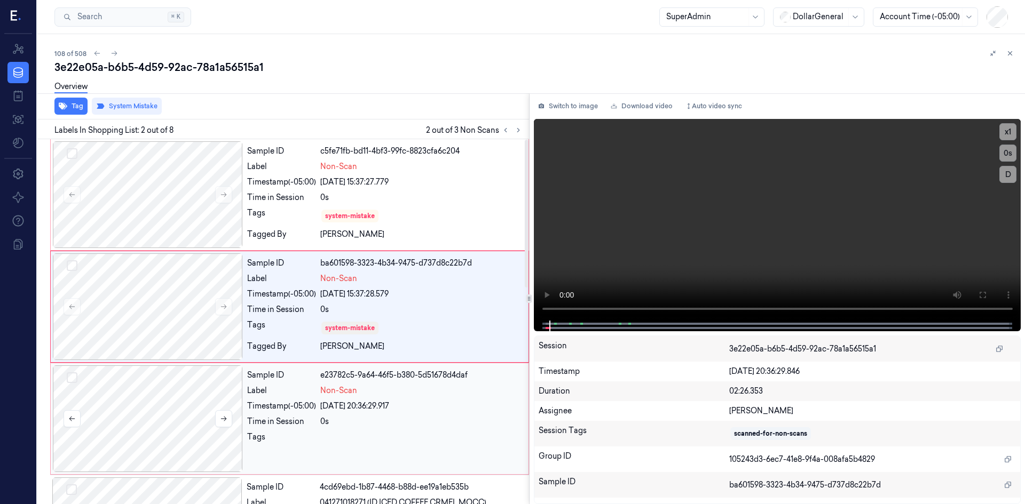
drag, startPoint x: 176, startPoint y: 411, endPoint x: 181, endPoint y: 395, distance: 17.1
click at [177, 409] on div at bounding box center [148, 419] width 190 height 107
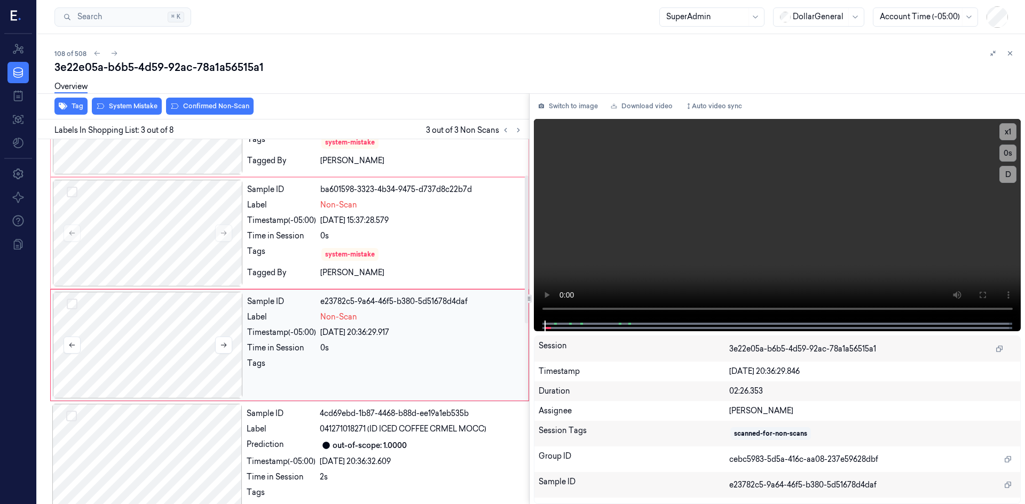
scroll to position [97, 0]
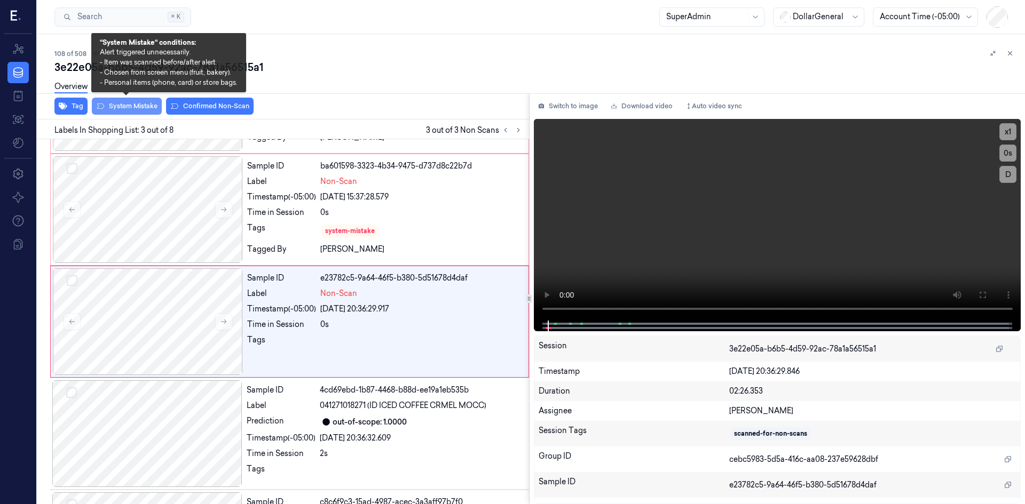
click at [126, 112] on button "System Mistake" at bounding box center [127, 106] width 70 height 17
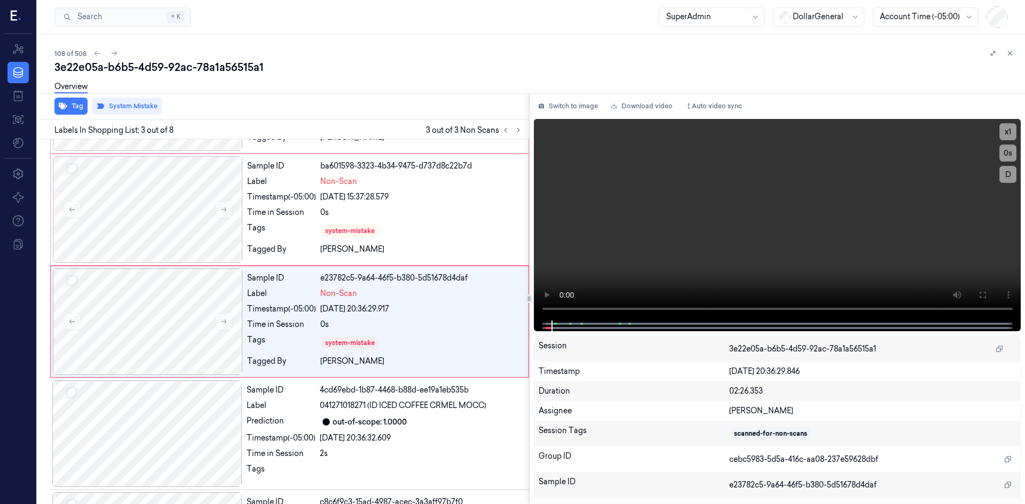
click at [343, 93] on div "Overview" at bounding box center [535, 88] width 962 height 27
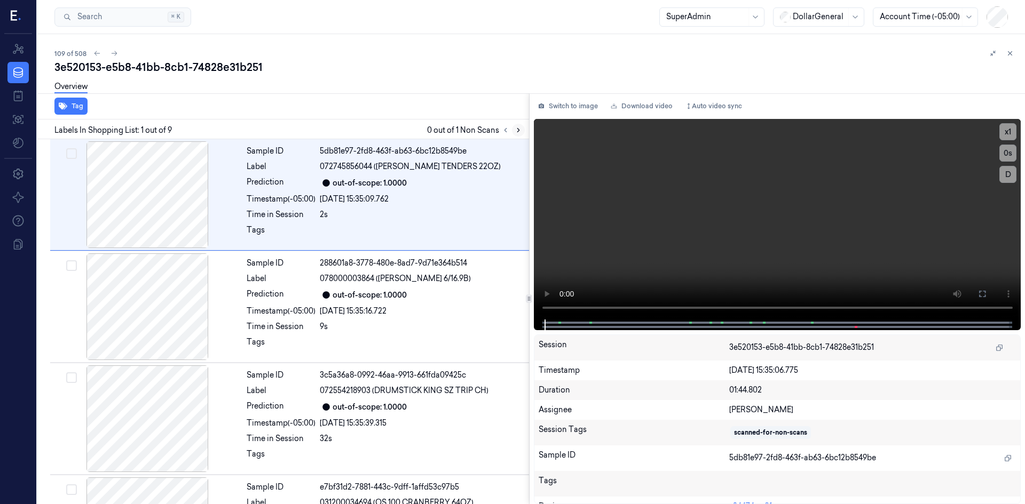
click at [521, 128] on icon at bounding box center [517, 129] width 7 height 7
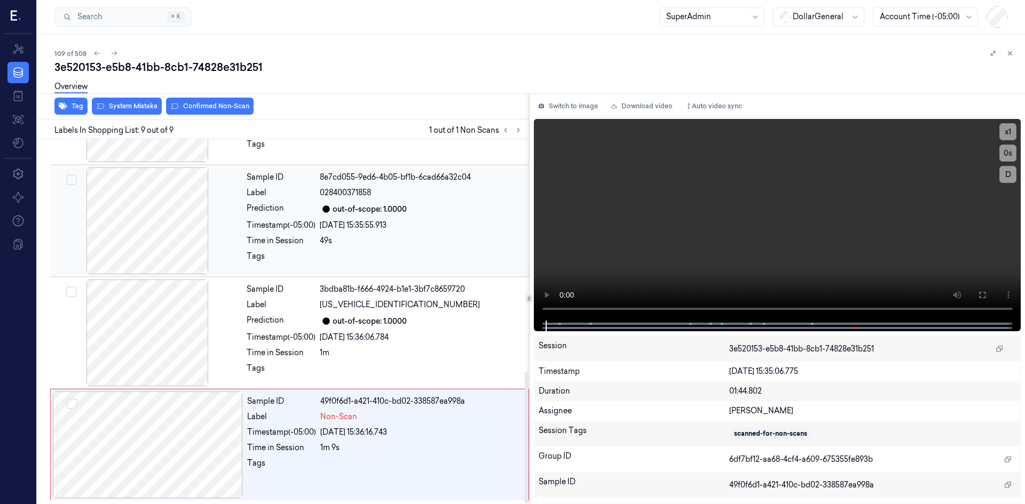
scroll to position [647, 0]
click at [195, 429] on div at bounding box center [148, 444] width 190 height 107
click at [577, 110] on button "Switch to image" at bounding box center [568, 106] width 68 height 17
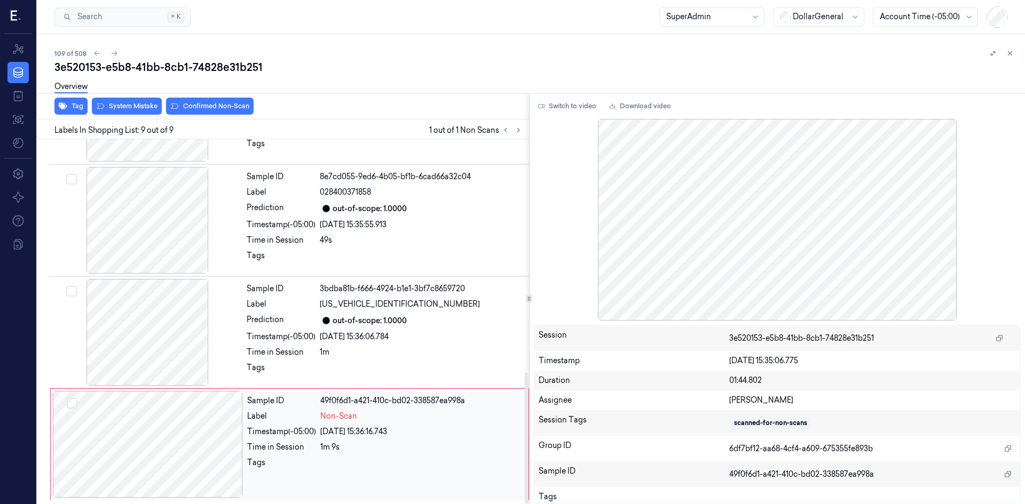
click at [199, 455] on div at bounding box center [148, 444] width 190 height 107
click at [572, 105] on button "Switch to video" at bounding box center [567, 106] width 67 height 17
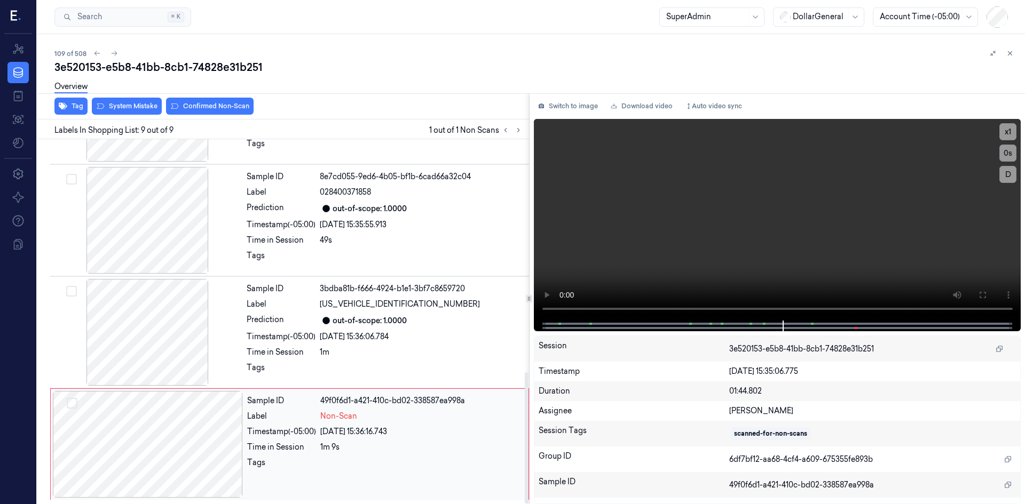
click at [182, 433] on div at bounding box center [148, 444] width 190 height 107
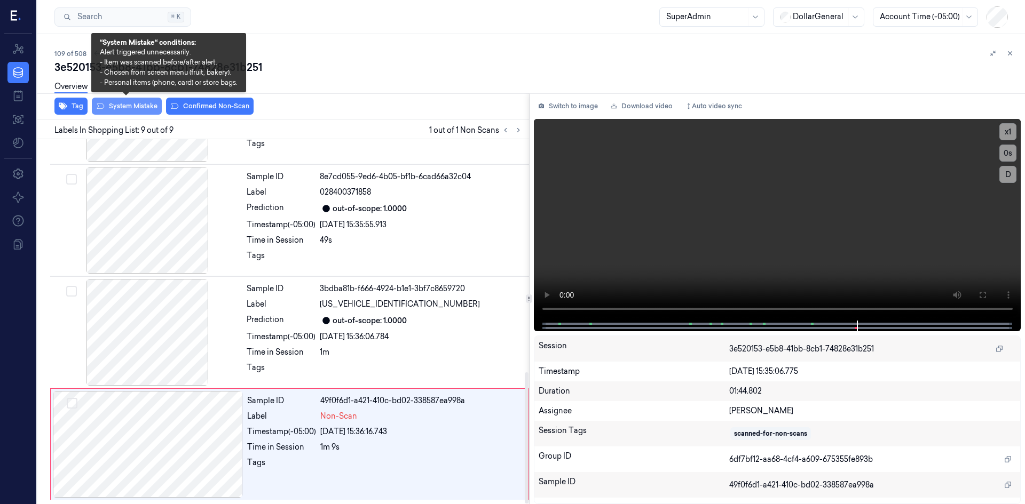
click at [122, 107] on button "System Mistake" at bounding box center [127, 106] width 70 height 17
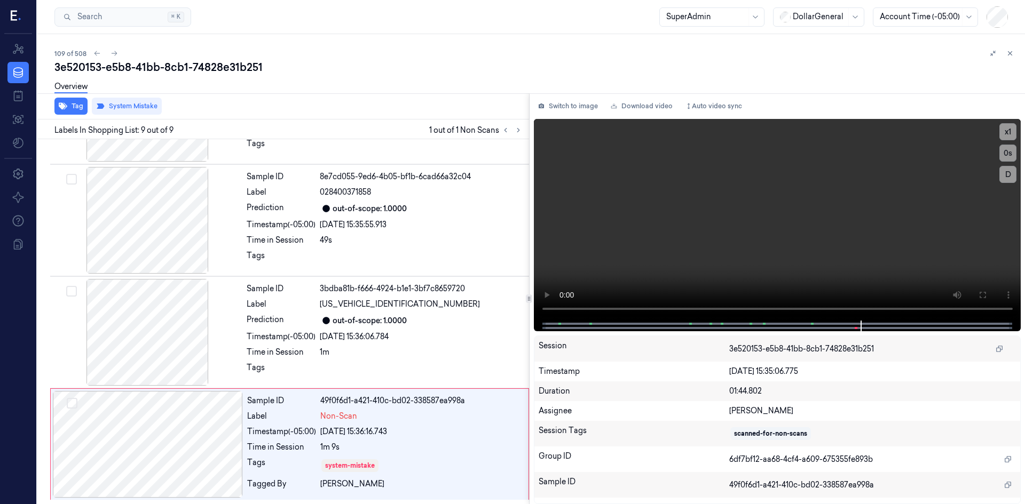
click at [346, 69] on div "3e520153-e5b8-41bb-8cb1-74828e31b251" at bounding box center [535, 67] width 962 height 15
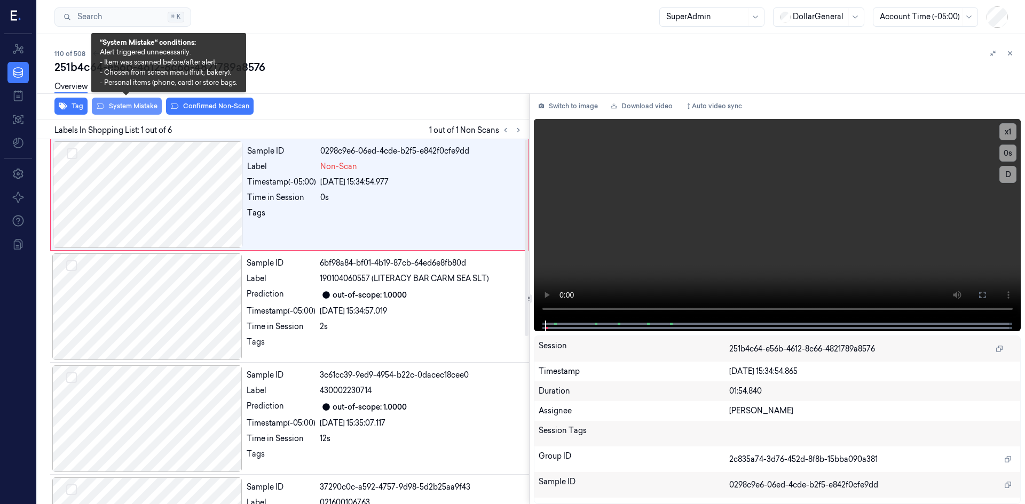
click at [139, 105] on button "System Mistake" at bounding box center [127, 106] width 70 height 17
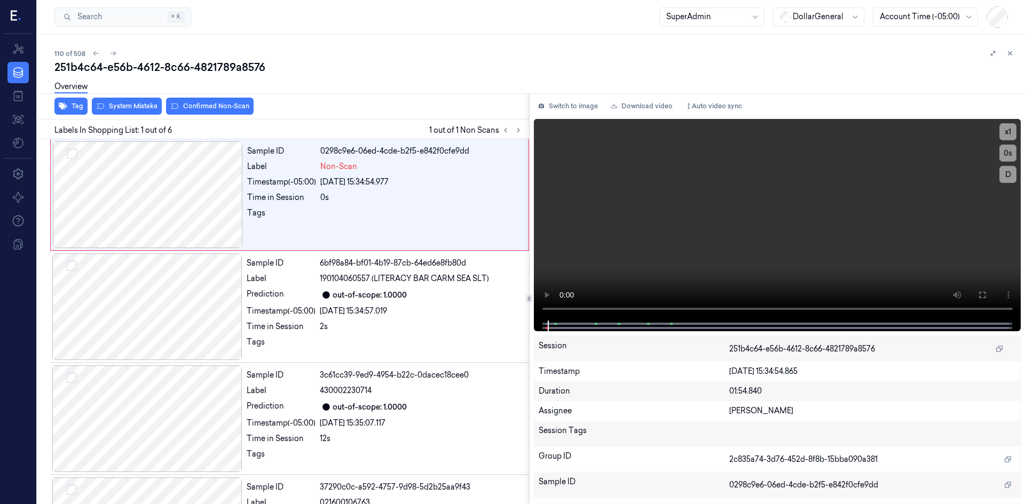
click at [361, 74] on div "251b4c64-e56b-4612-8c66-4821789a8576" at bounding box center [535, 67] width 962 height 15
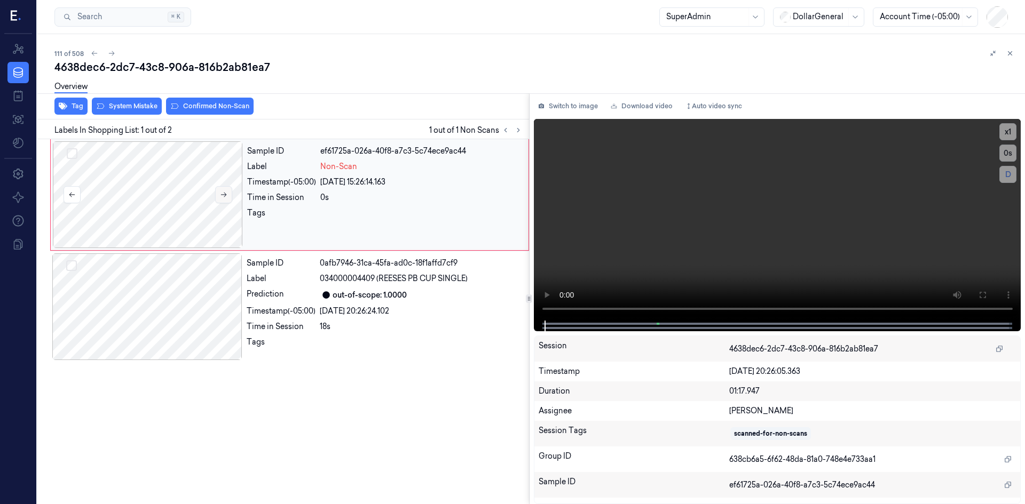
click at [220, 197] on icon at bounding box center [223, 194] width 7 height 7
click at [142, 109] on button "System Mistake" at bounding box center [127, 106] width 70 height 17
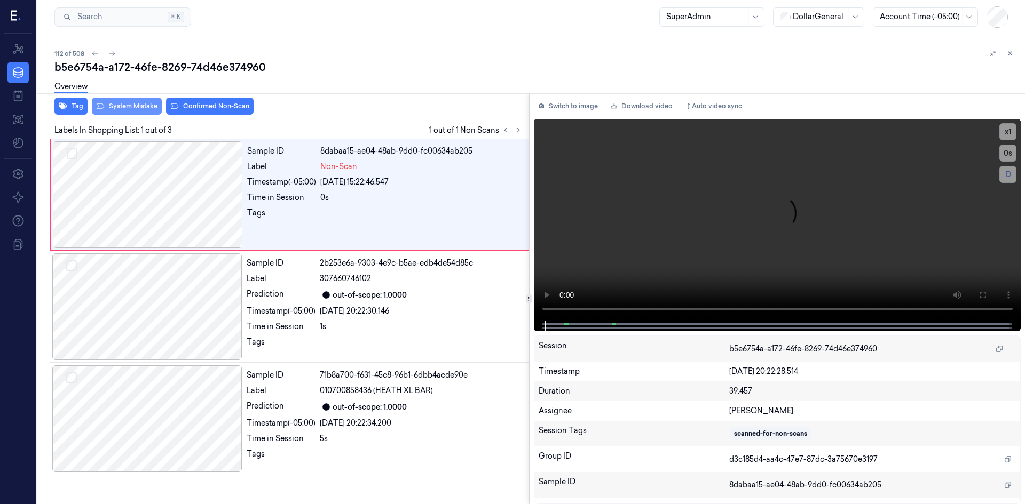
click at [146, 106] on button "System Mistake" at bounding box center [127, 106] width 70 height 17
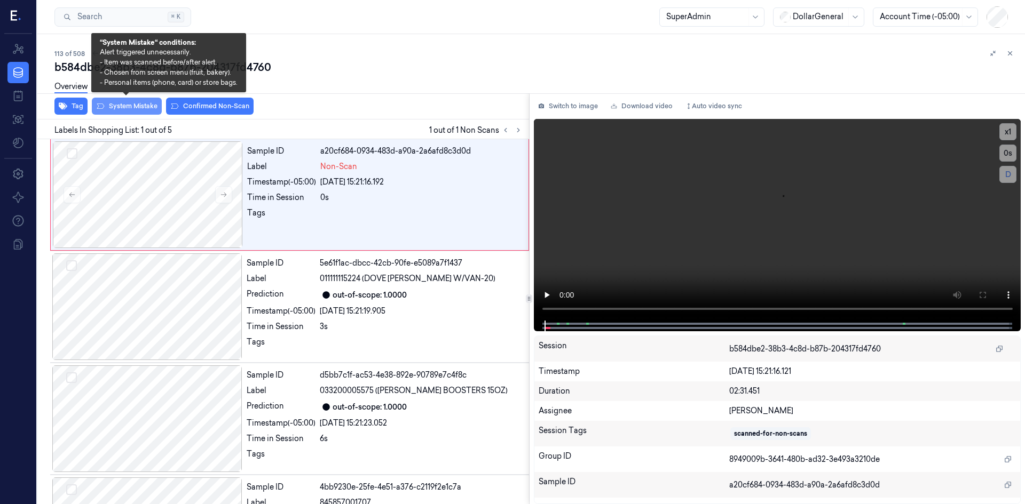
click at [145, 107] on button "System Mistake" at bounding box center [127, 106] width 70 height 17
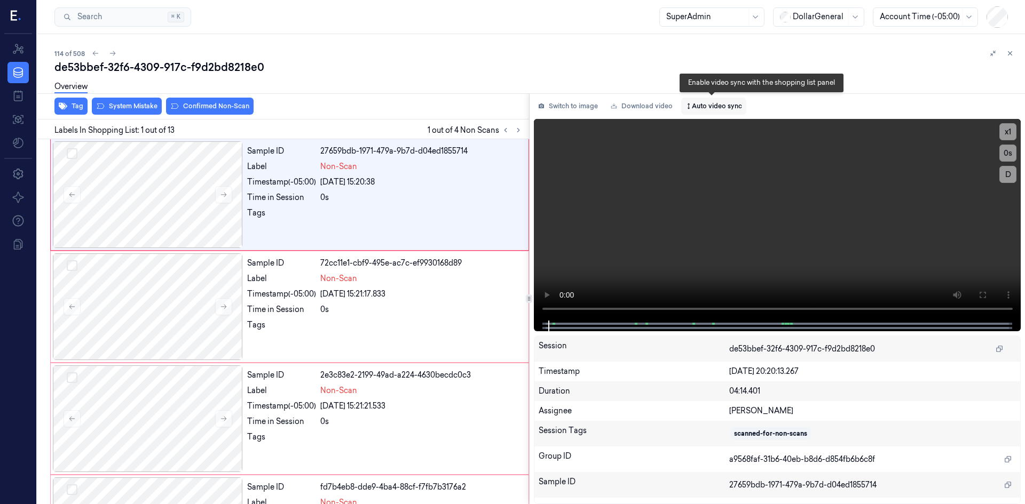
click at [719, 113] on button "Auto video sync" at bounding box center [713, 106] width 65 height 17
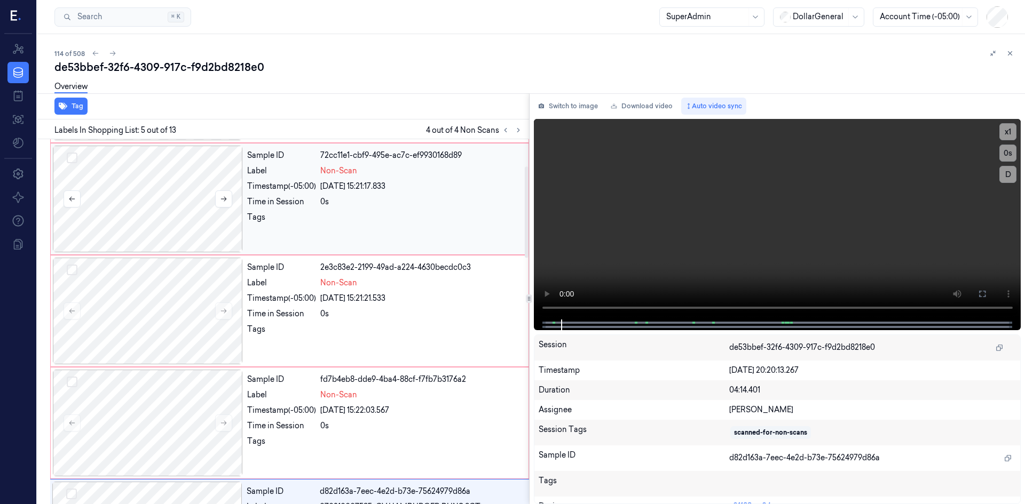
click at [175, 212] on div at bounding box center [148, 199] width 190 height 107
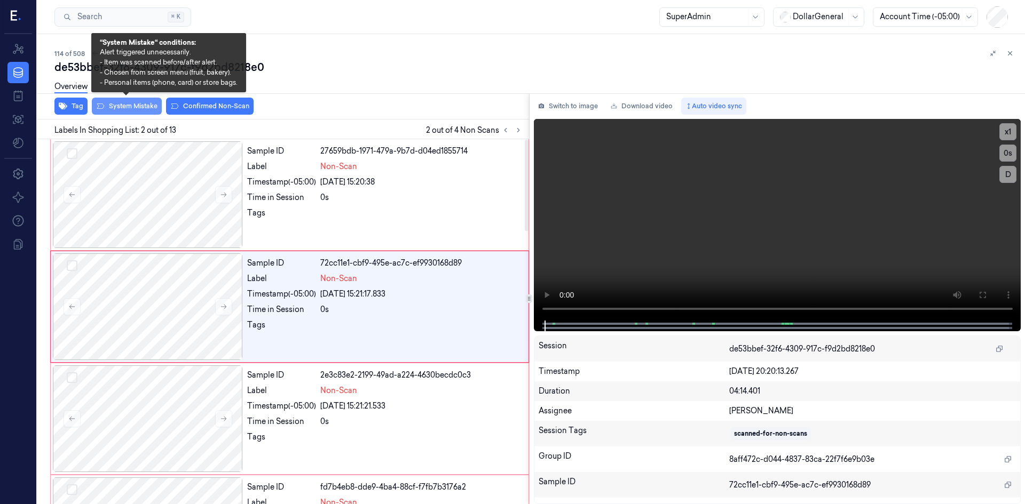
click at [139, 111] on button "System Mistake" at bounding box center [127, 106] width 70 height 17
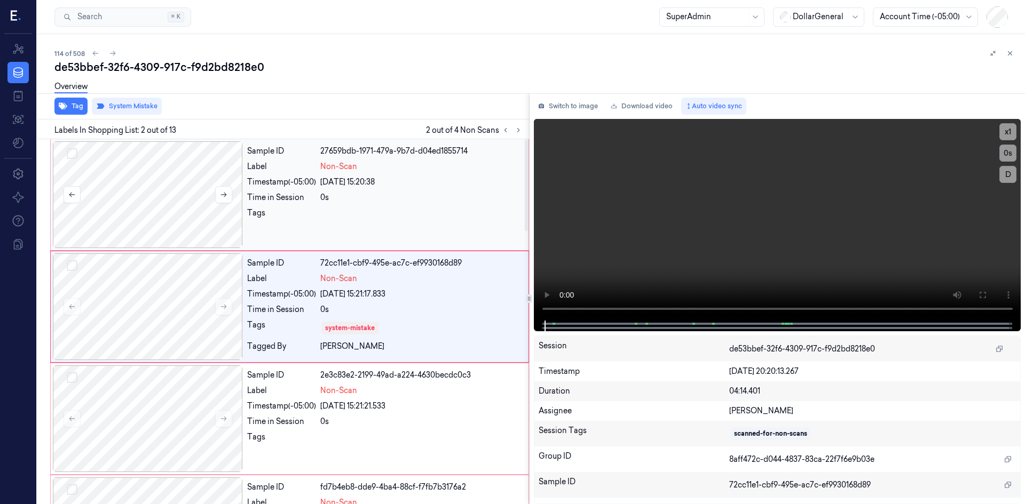
click at [171, 230] on div at bounding box center [148, 194] width 190 height 107
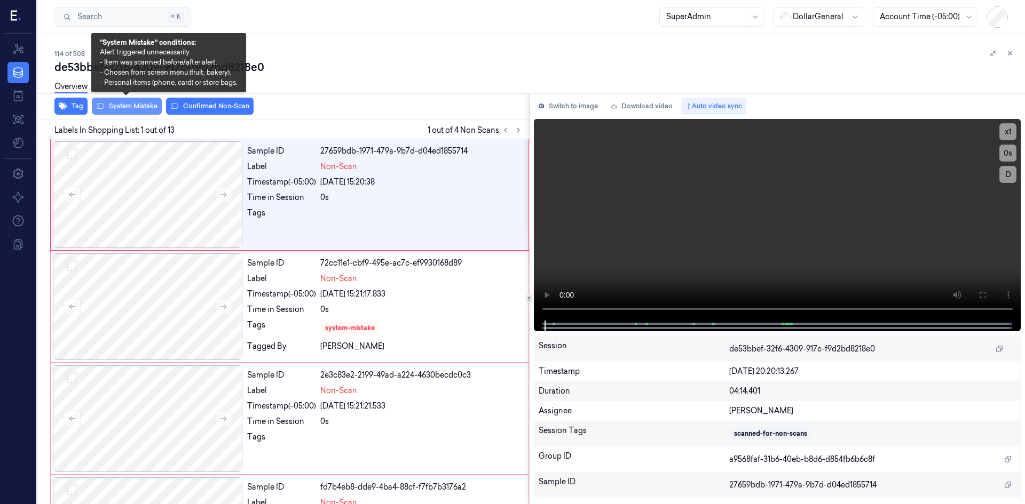
click at [125, 107] on button "System Mistake" at bounding box center [127, 106] width 70 height 17
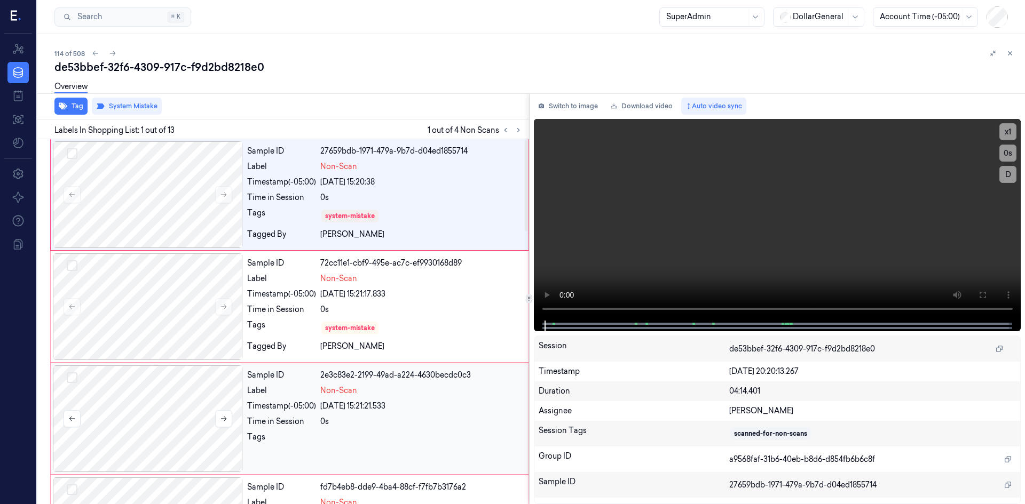
click at [195, 434] on div at bounding box center [148, 419] width 190 height 107
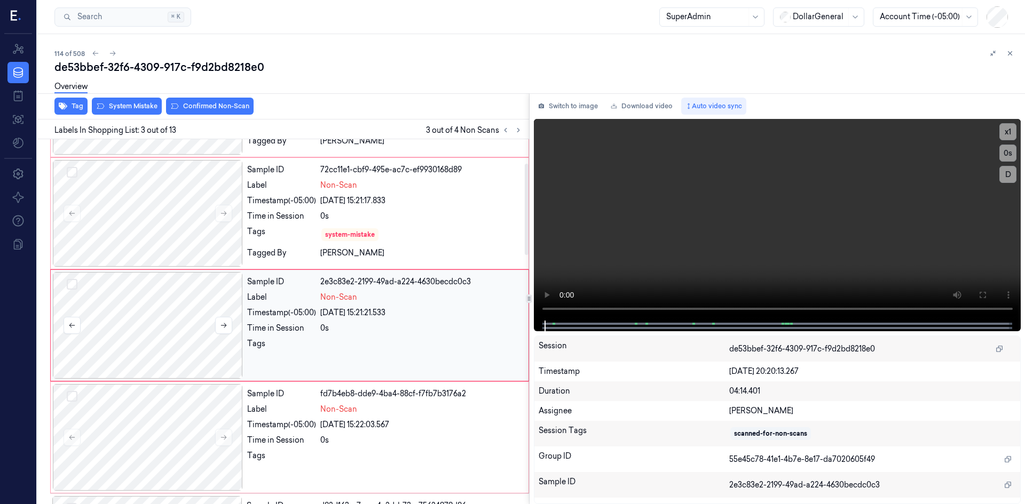
scroll to position [97, 0]
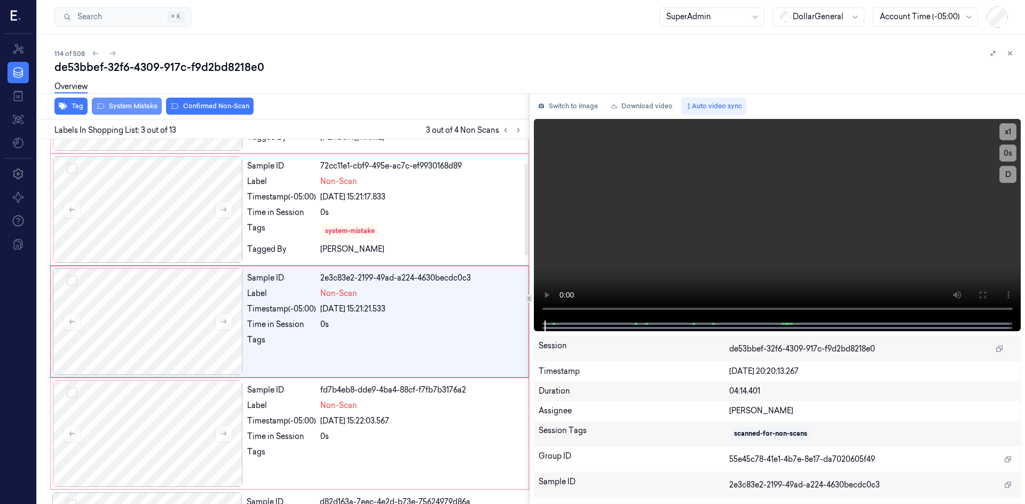
click at [129, 109] on button "System Mistake" at bounding box center [127, 106] width 70 height 17
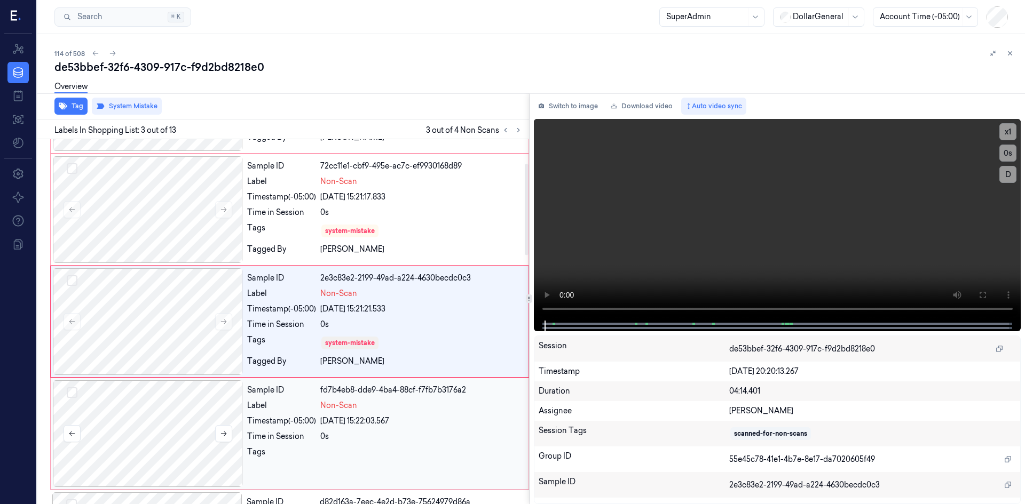
click at [204, 406] on div at bounding box center [148, 434] width 190 height 107
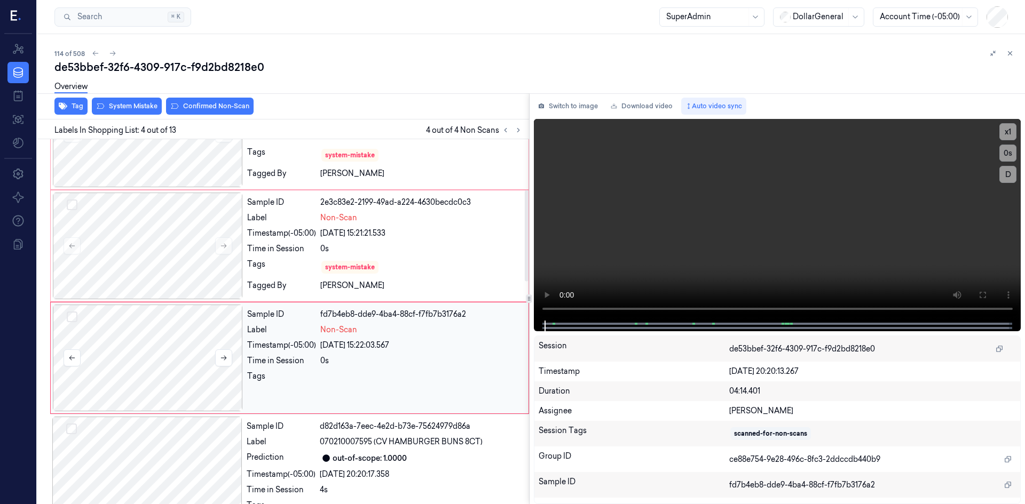
scroll to position [209, 0]
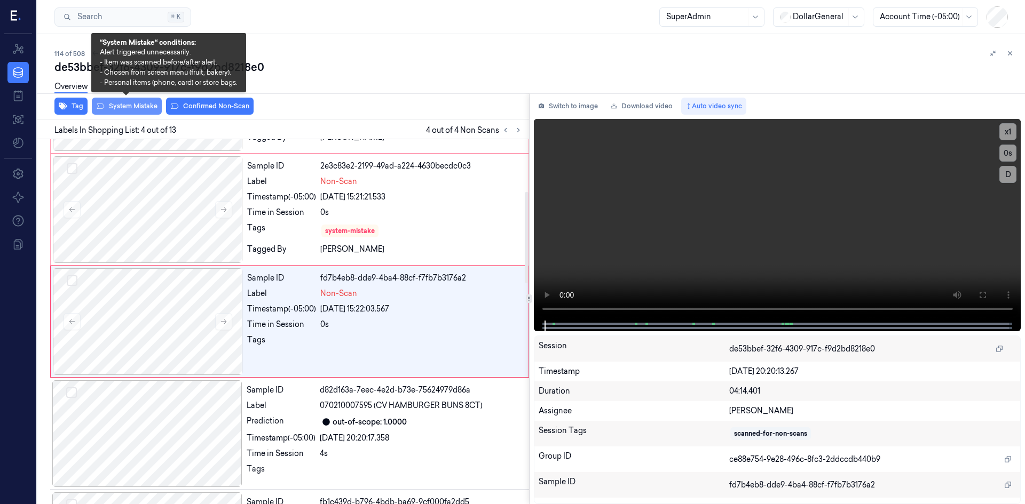
drag, startPoint x: 151, startPoint y: 104, endPoint x: 223, endPoint y: 101, distance: 72.1
click at [152, 104] on button "System Mistake" at bounding box center [127, 106] width 70 height 17
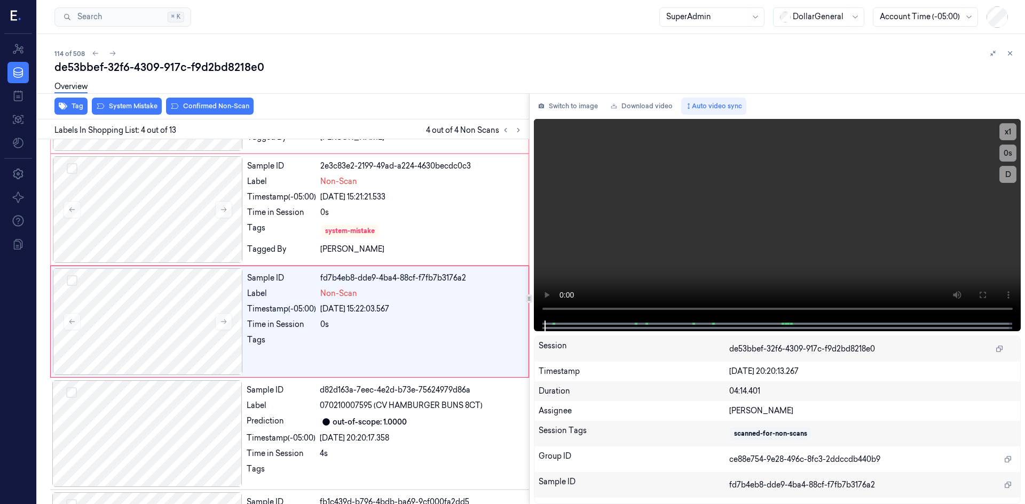
click at [379, 99] on div "Overview" at bounding box center [535, 88] width 962 height 27
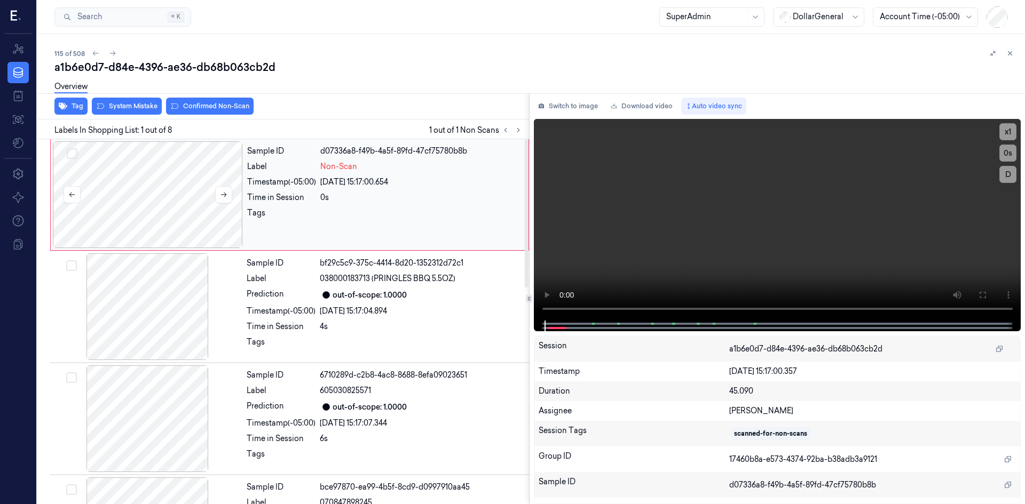
click at [202, 190] on div at bounding box center [148, 194] width 190 height 107
click at [217, 202] on button at bounding box center [223, 194] width 17 height 17
click at [216, 203] on div at bounding box center [148, 194] width 190 height 107
click at [134, 102] on button "System Mistake" at bounding box center [127, 106] width 70 height 17
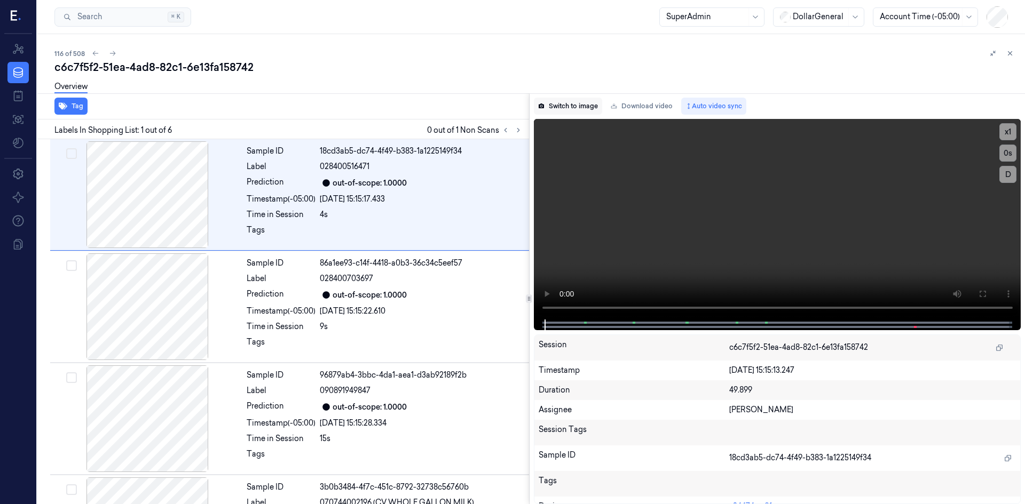
click at [559, 104] on button "Switch to image" at bounding box center [568, 106] width 68 height 17
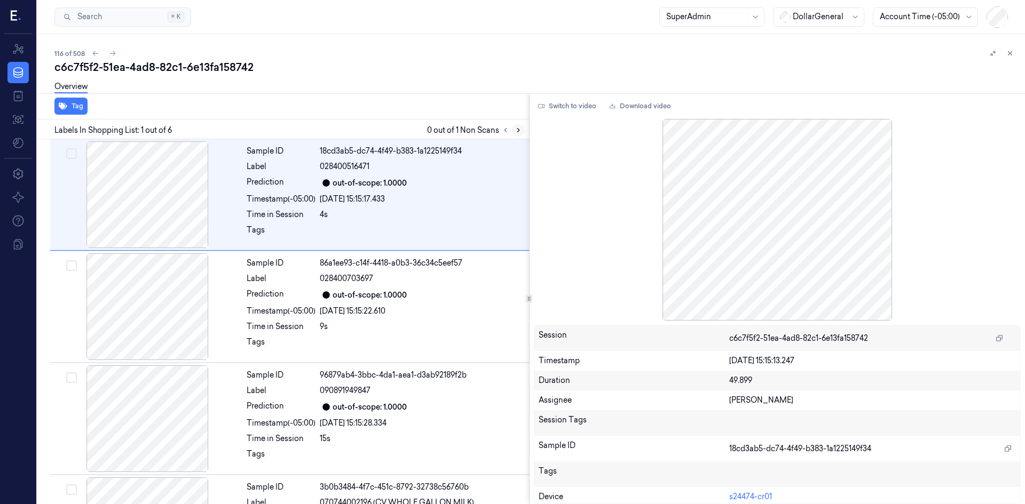
click at [517, 136] on button at bounding box center [518, 130] width 13 height 13
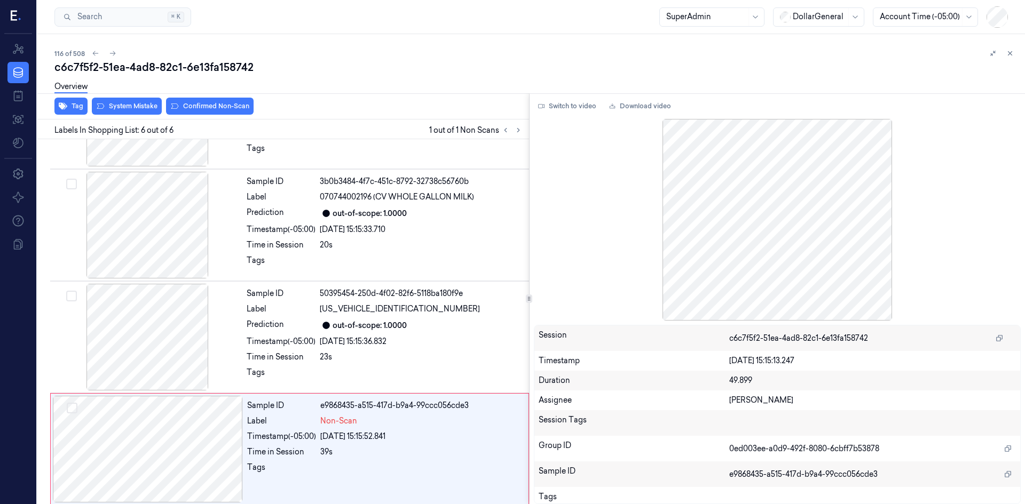
scroll to position [311, 0]
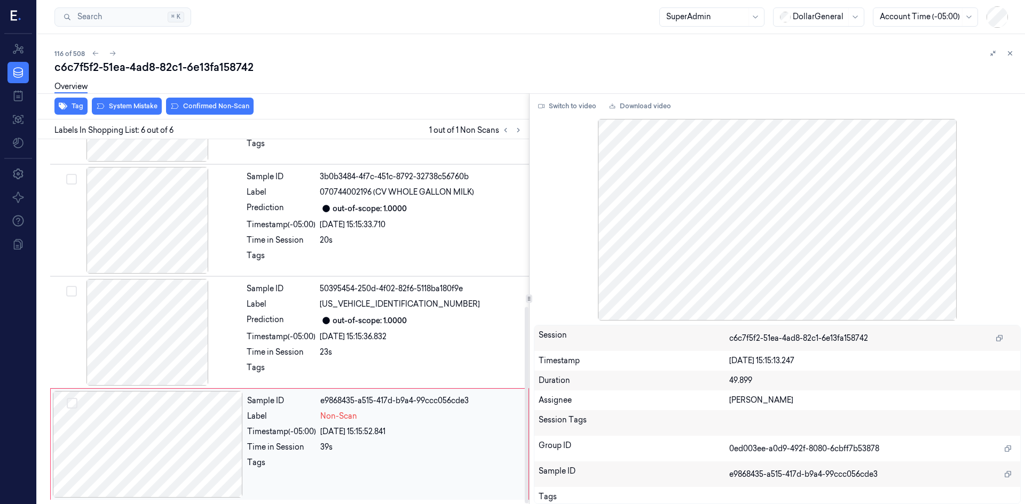
click at [219, 429] on div at bounding box center [148, 444] width 190 height 107
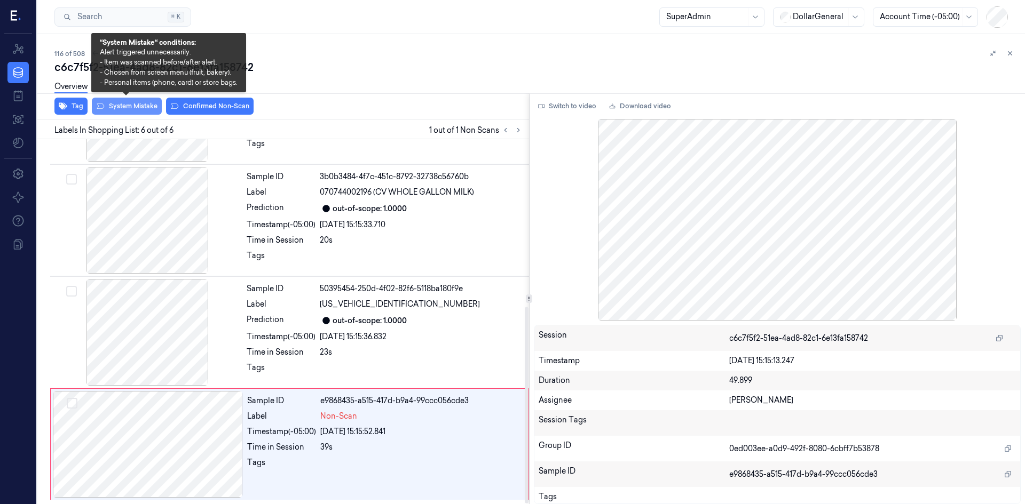
click at [144, 104] on button "System Mistake" at bounding box center [127, 106] width 70 height 17
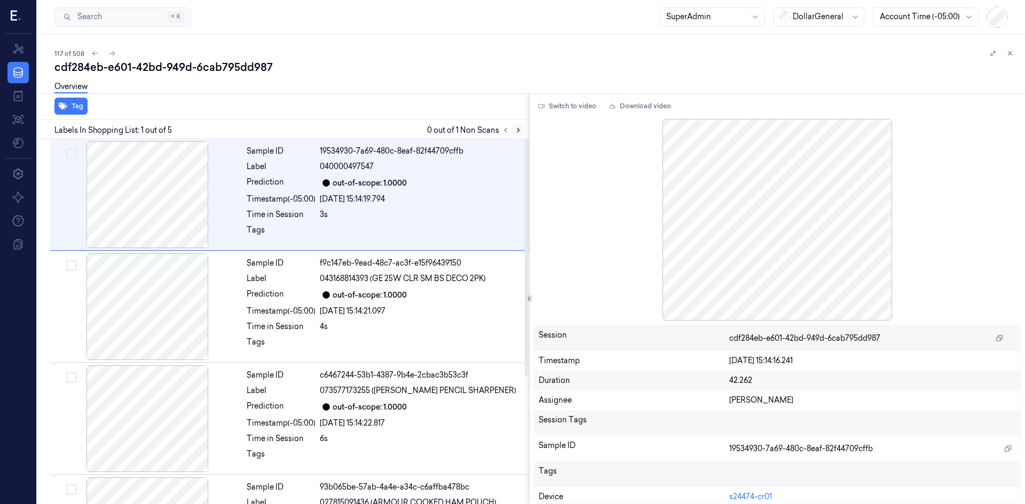
click at [513, 129] on button at bounding box center [518, 130] width 13 height 13
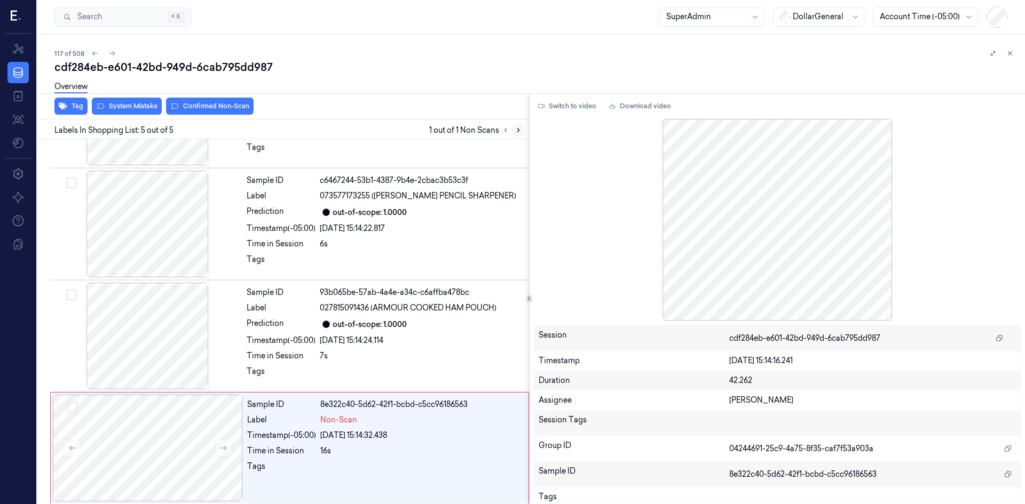
scroll to position [199, 0]
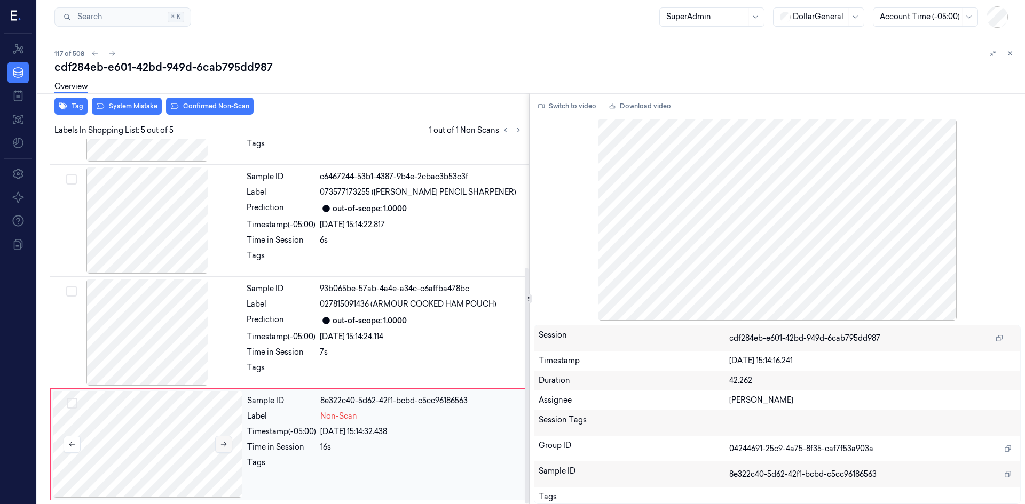
click at [224, 440] on button at bounding box center [223, 444] width 17 height 17
click at [220, 438] on button at bounding box center [223, 444] width 17 height 17
click at [121, 99] on div "Overview" at bounding box center [535, 88] width 962 height 27
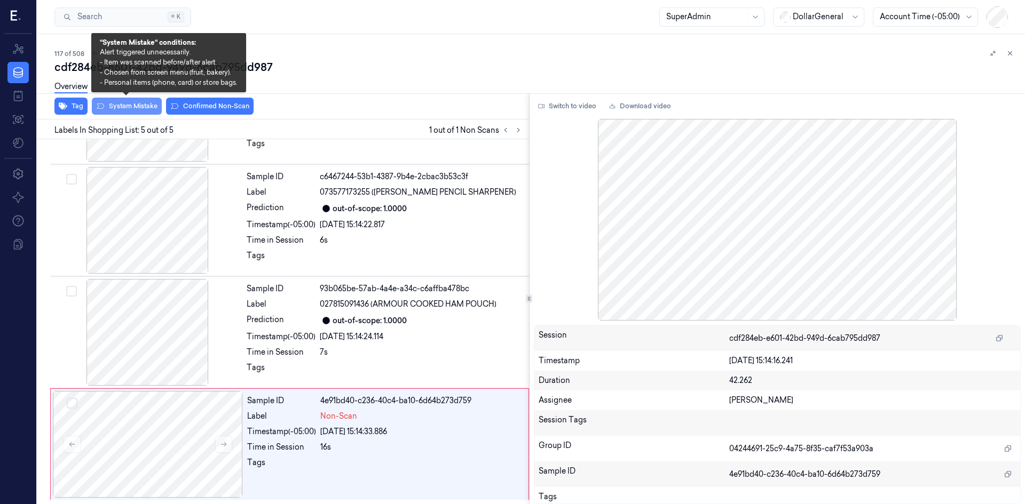
click at [125, 108] on button "System Mistake" at bounding box center [127, 106] width 70 height 17
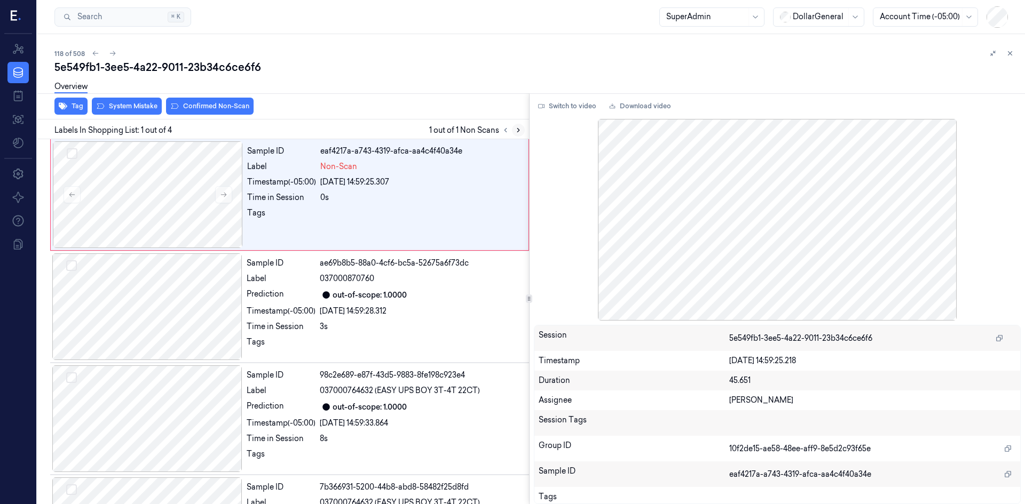
click at [512, 129] on button at bounding box center [518, 130] width 13 height 13
click at [193, 180] on div at bounding box center [148, 194] width 190 height 107
click at [221, 189] on button at bounding box center [223, 194] width 17 height 17
click at [223, 194] on icon at bounding box center [223, 194] width 7 height 7
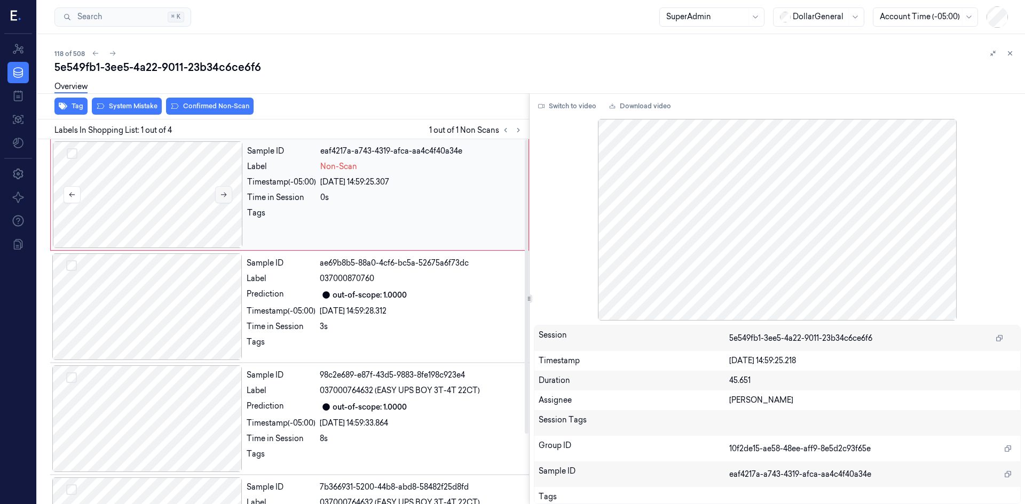
click at [223, 194] on icon at bounding box center [223, 194] width 7 height 7
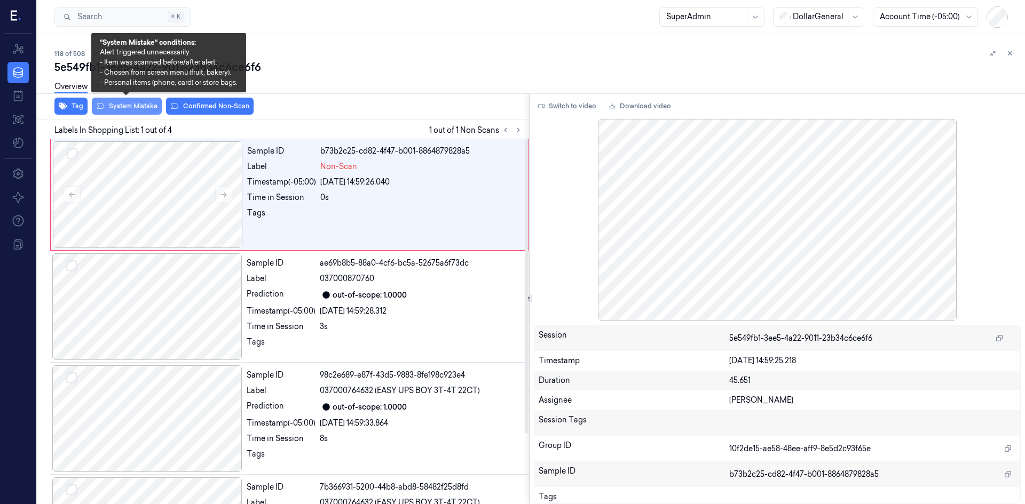
click at [154, 109] on button "System Mistake" at bounding box center [127, 106] width 70 height 17
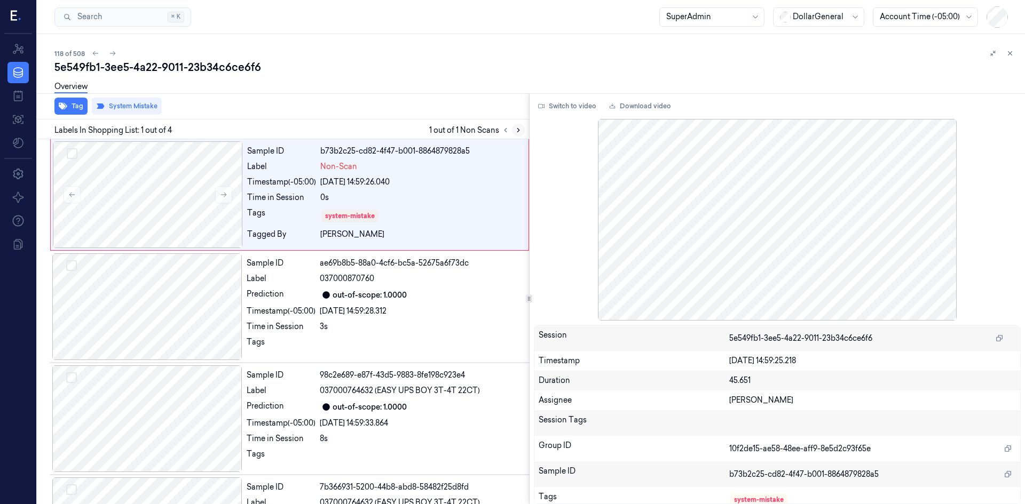
click at [513, 126] on button at bounding box center [518, 130] width 13 height 13
click at [518, 131] on icon at bounding box center [518, 131] width 2 height 4
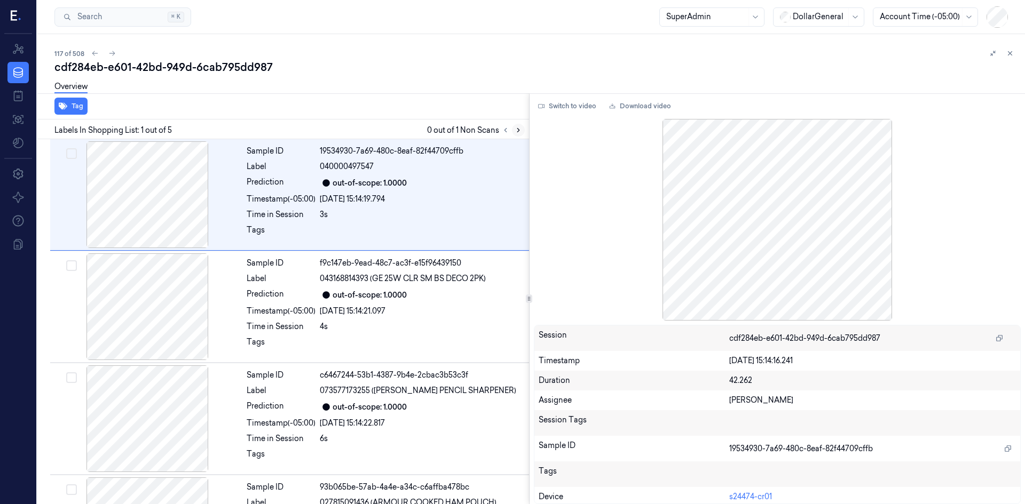
click at [513, 130] on button at bounding box center [518, 130] width 13 height 13
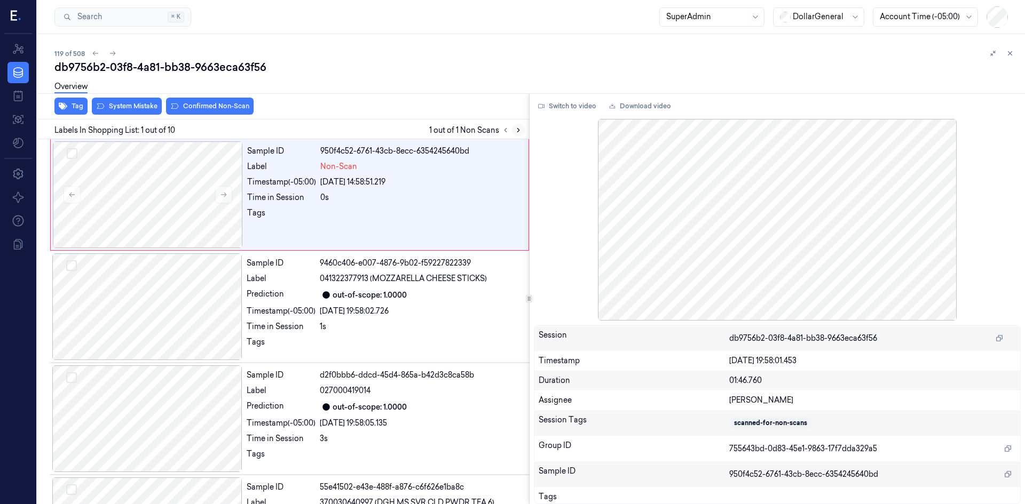
click at [513, 132] on button at bounding box center [518, 130] width 13 height 13
drag, startPoint x: 118, startPoint y: 191, endPoint x: 124, endPoint y: 189, distance: 6.0
click at [119, 190] on div at bounding box center [148, 194] width 190 height 107
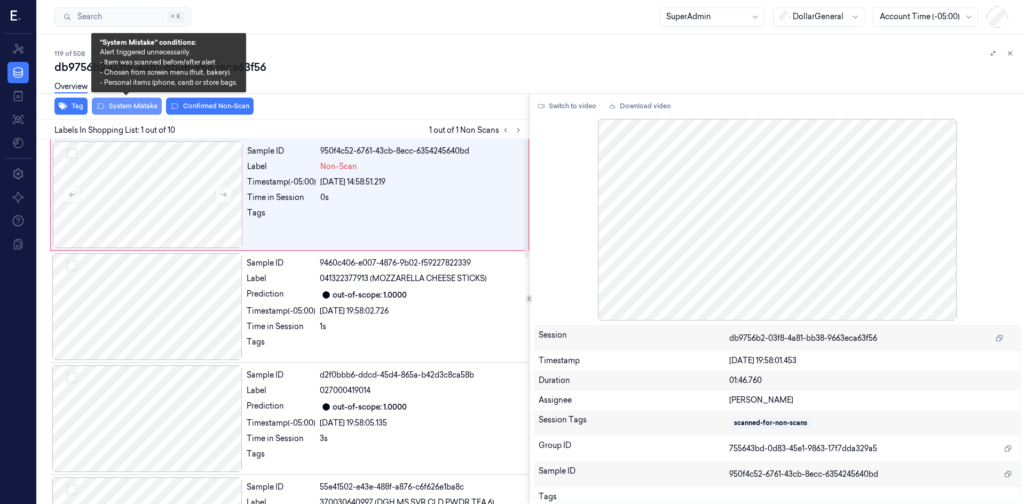
click at [146, 108] on button "System Mistake" at bounding box center [127, 106] width 70 height 17
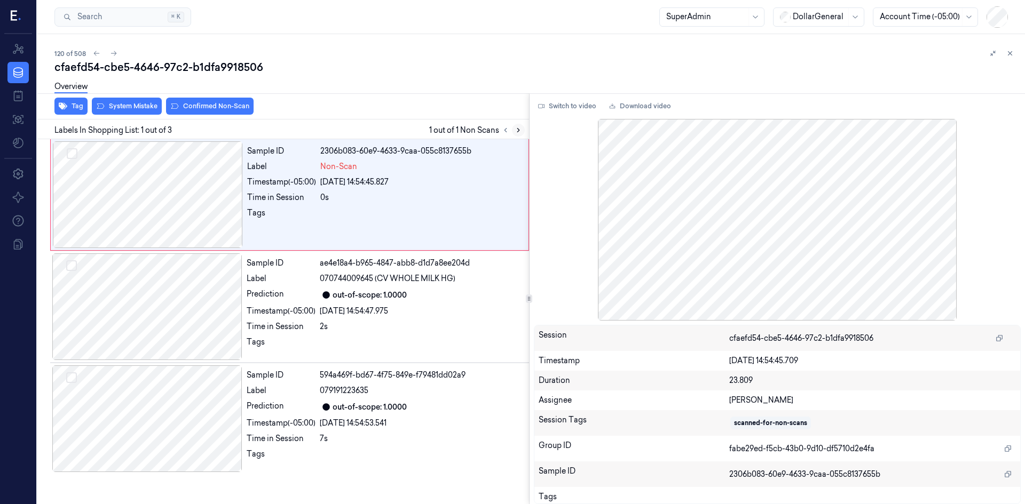
click at [515, 131] on icon at bounding box center [517, 129] width 7 height 7
click at [178, 187] on div at bounding box center [148, 194] width 190 height 107
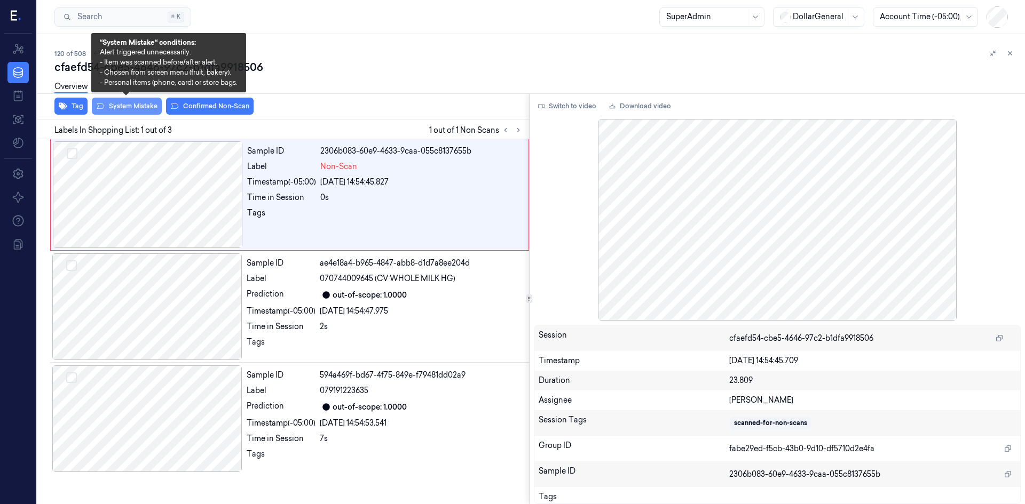
click at [142, 107] on button "System Mistake" at bounding box center [127, 106] width 70 height 17
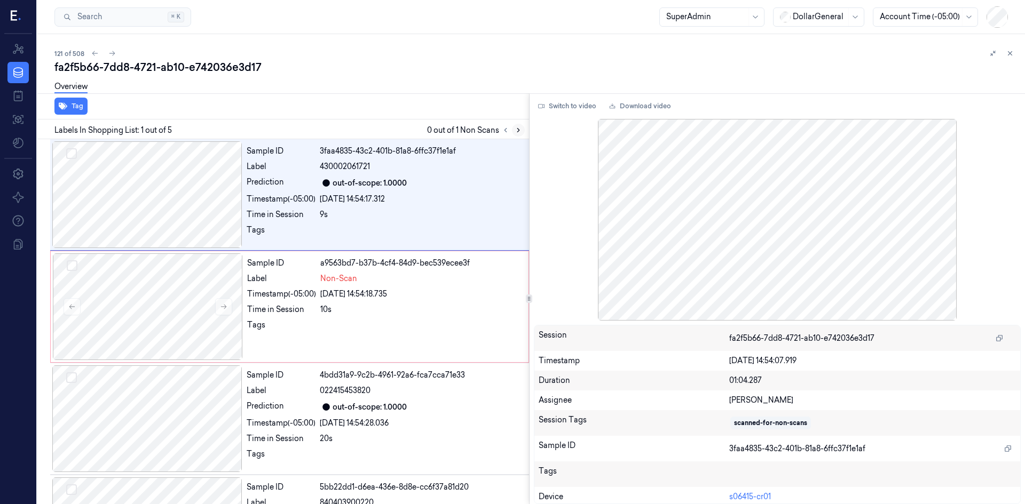
click at [516, 132] on icon at bounding box center [517, 129] width 7 height 7
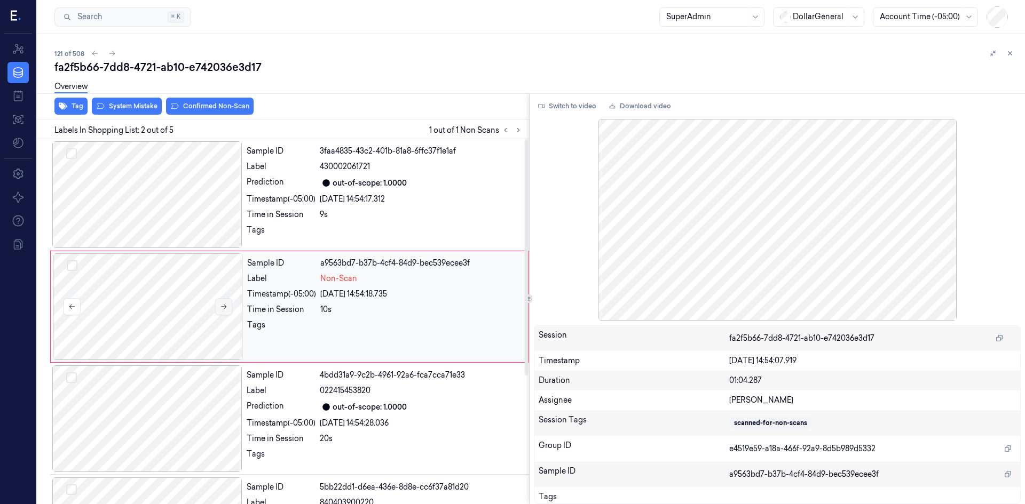
click at [218, 305] on button at bounding box center [223, 306] width 17 height 17
click at [169, 307] on div at bounding box center [148, 307] width 190 height 107
click at [137, 113] on button "System Mistake" at bounding box center [127, 106] width 70 height 17
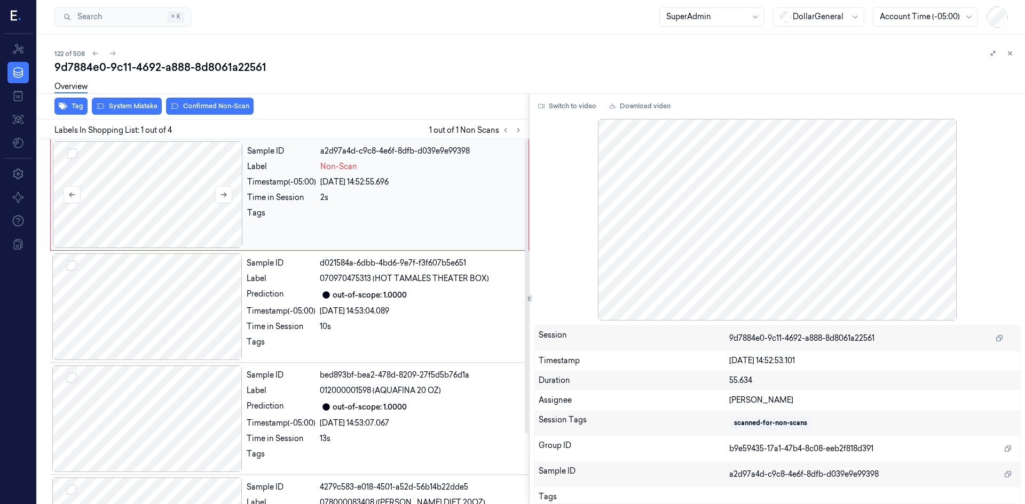
click at [172, 175] on div at bounding box center [148, 194] width 190 height 107
click at [221, 191] on icon at bounding box center [223, 194] width 7 height 7
click at [187, 299] on div at bounding box center [147, 307] width 190 height 107
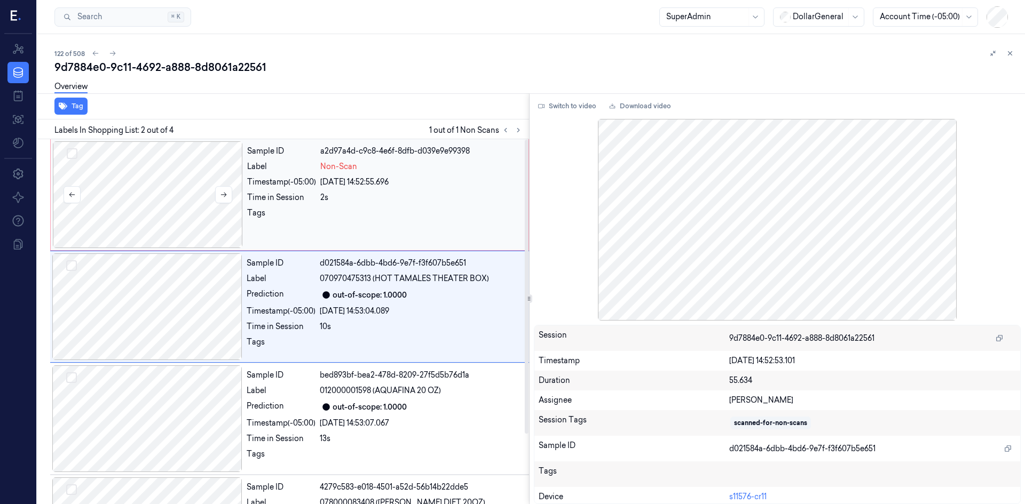
click at [186, 225] on div at bounding box center [148, 194] width 190 height 107
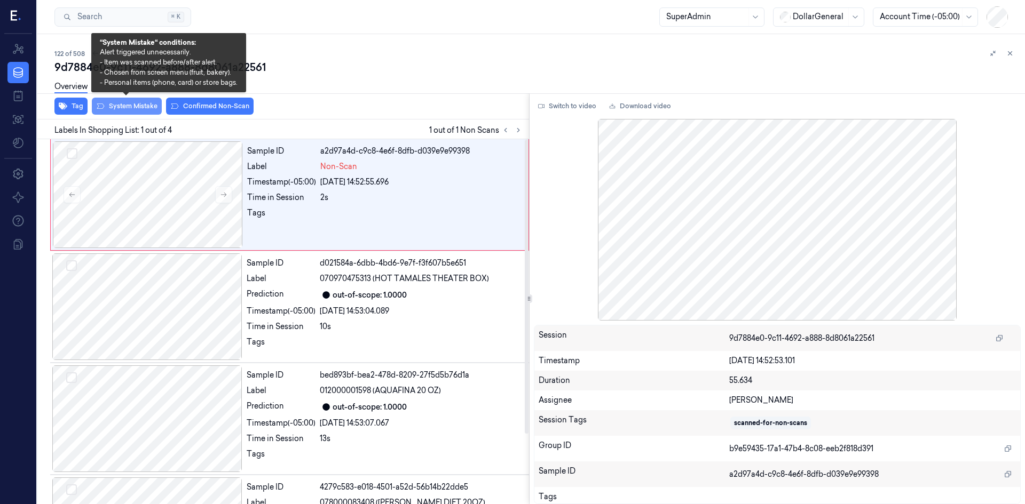
click at [153, 109] on button "System Mistake" at bounding box center [127, 106] width 70 height 17
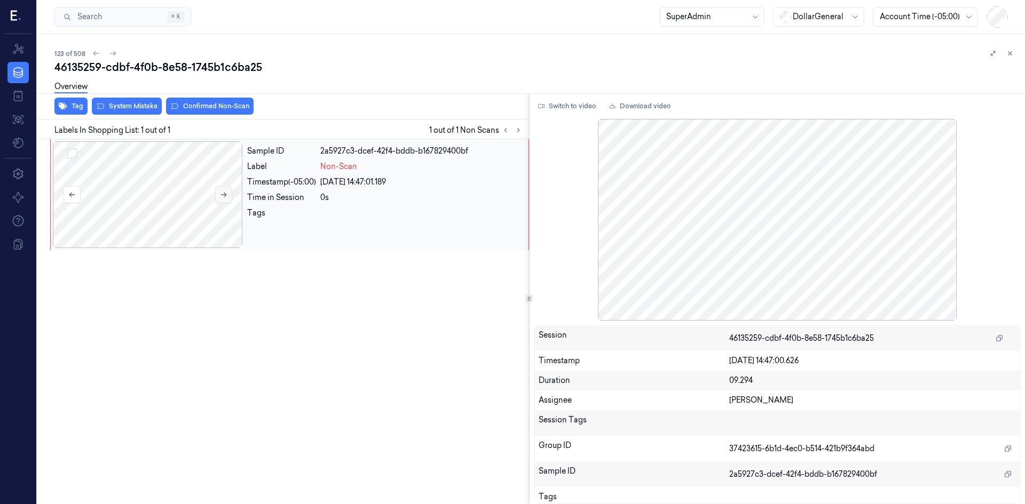
click at [224, 194] on icon at bounding box center [223, 194] width 7 height 7
click at [225, 194] on icon at bounding box center [223, 194] width 7 height 7
click at [137, 100] on div "Overview" at bounding box center [535, 88] width 962 height 27
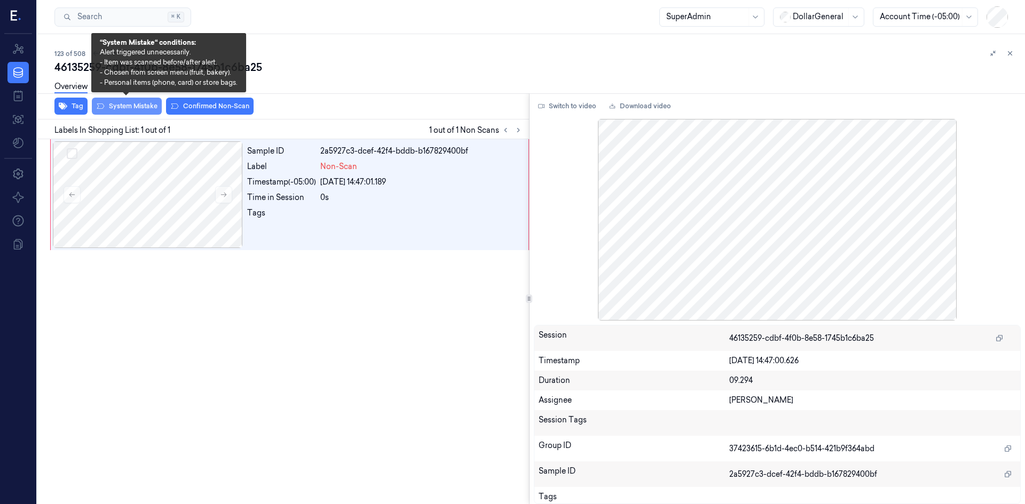
click at [138, 103] on button "System Mistake" at bounding box center [127, 106] width 70 height 17
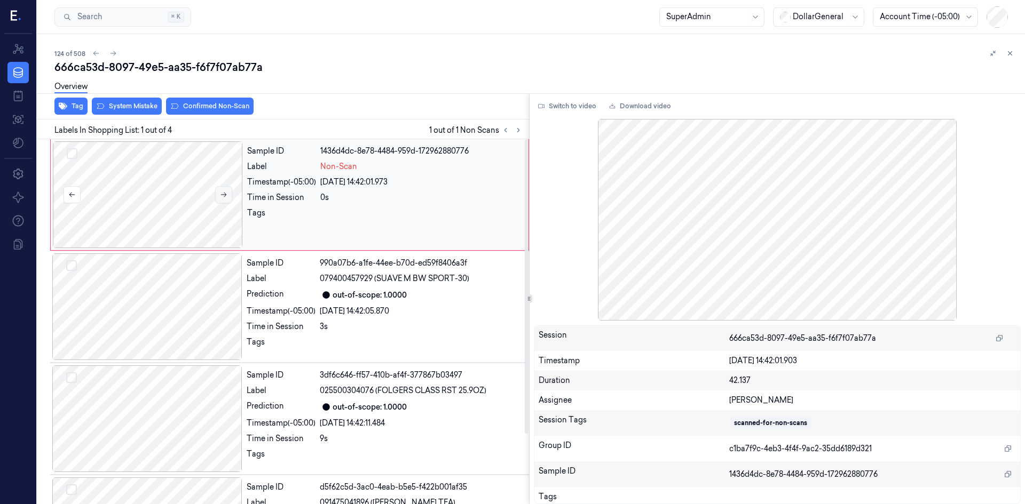
click at [225, 188] on button at bounding box center [223, 194] width 17 height 17
click at [225, 187] on button at bounding box center [223, 194] width 17 height 17
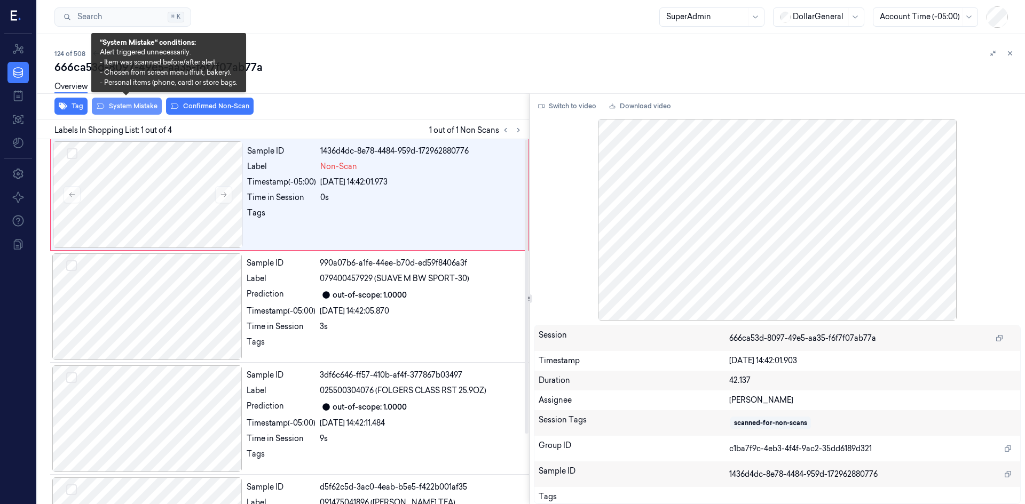
click at [141, 109] on button "System Mistake" at bounding box center [127, 106] width 70 height 17
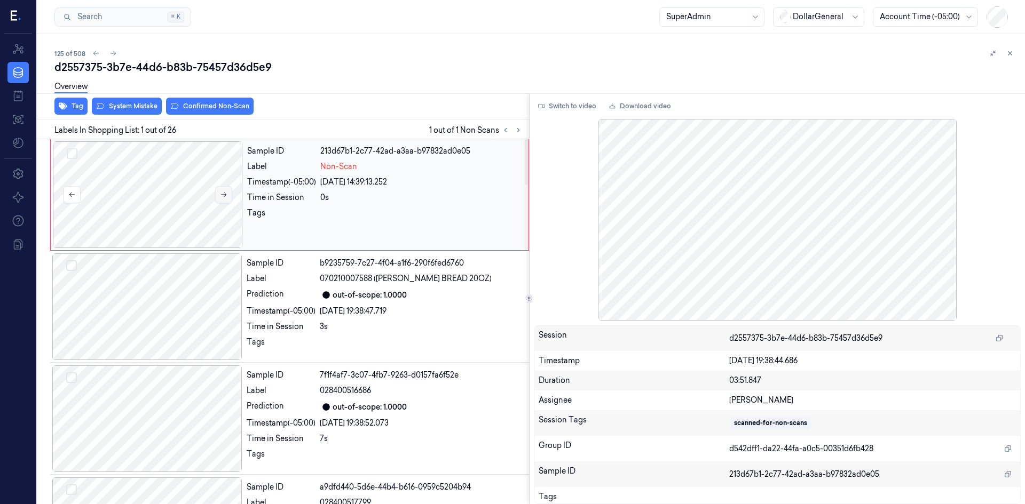
click at [225, 192] on icon at bounding box center [223, 194] width 7 height 7
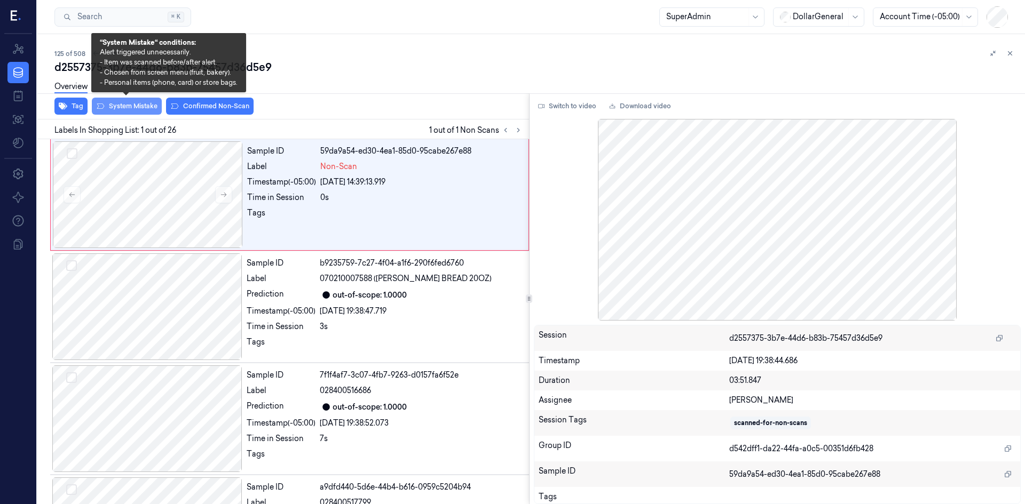
click at [116, 112] on button "System Mistake" at bounding box center [127, 106] width 70 height 17
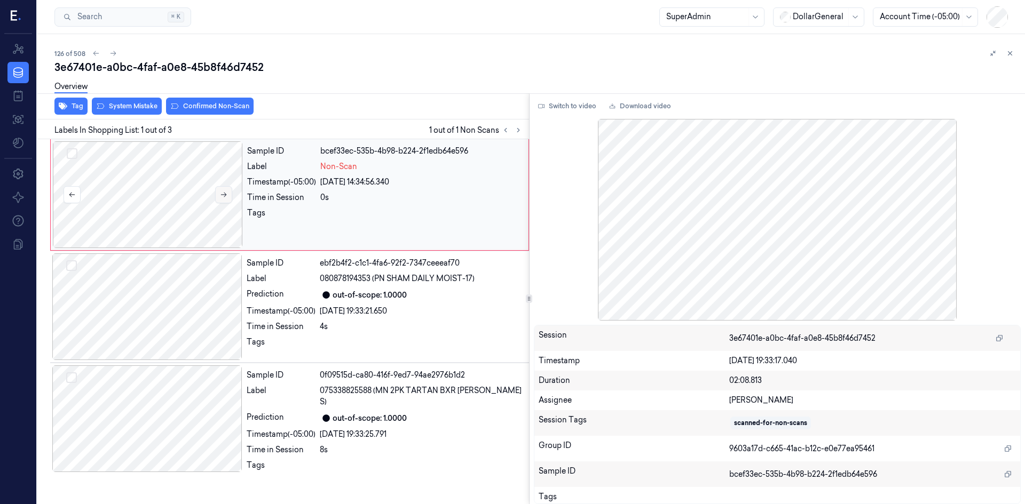
click at [227, 193] on icon at bounding box center [223, 194] width 7 height 7
click at [120, 113] on button "System Mistake" at bounding box center [127, 106] width 70 height 17
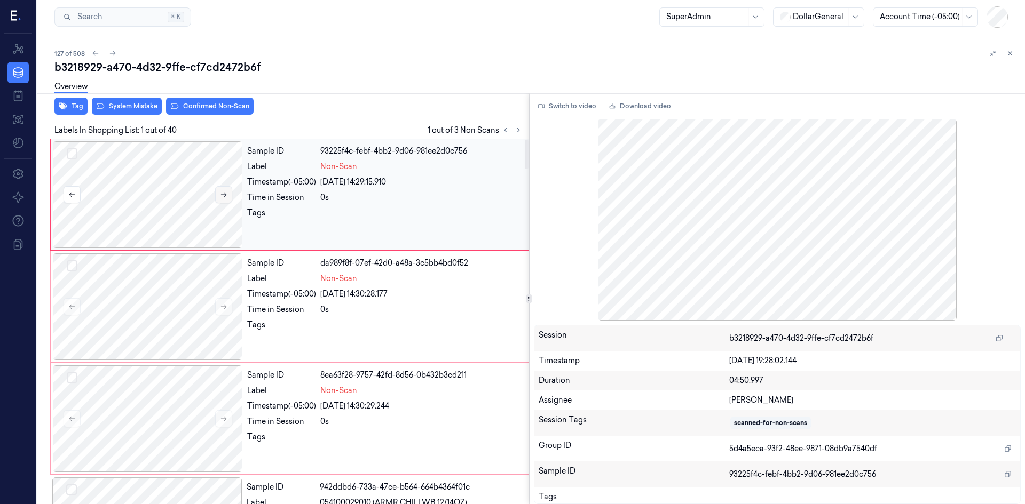
click at [221, 194] on icon at bounding box center [223, 194] width 7 height 7
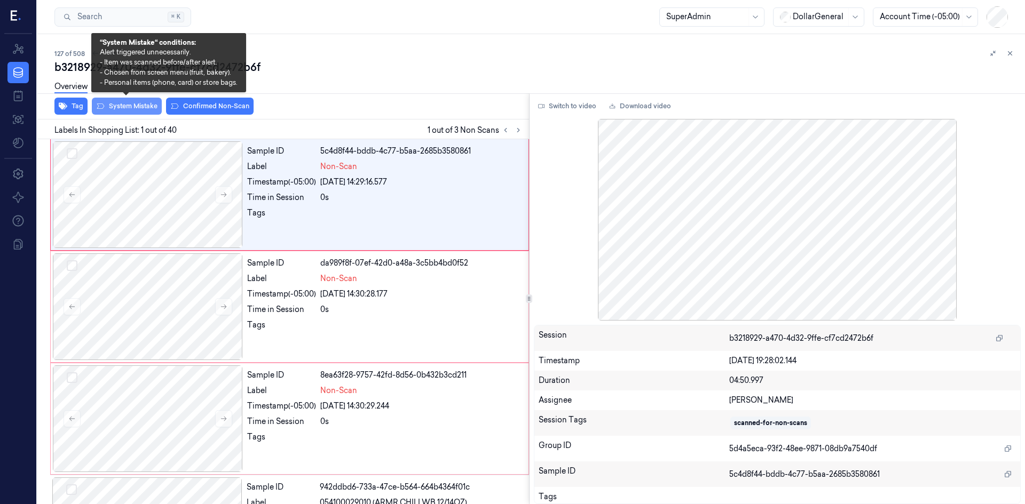
click at [135, 113] on button "System Mistake" at bounding box center [127, 106] width 70 height 17
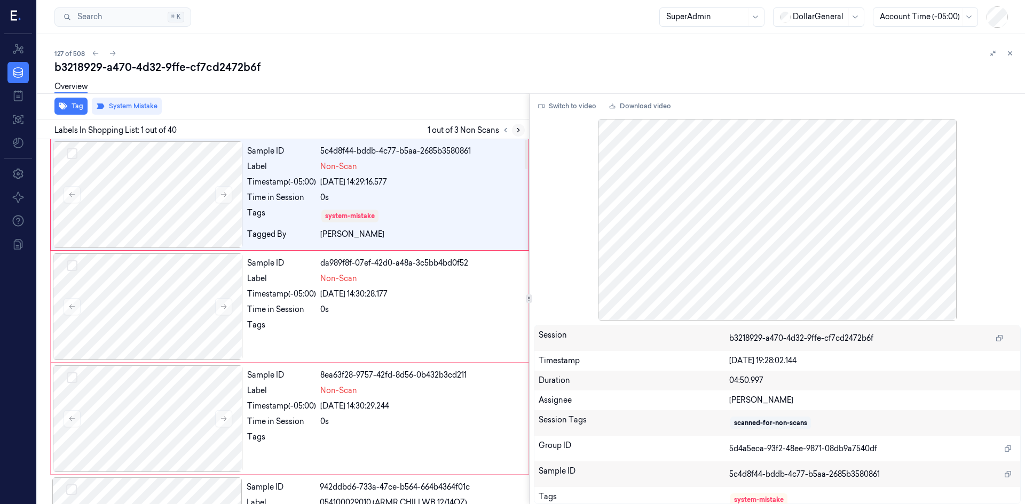
click at [520, 126] on icon at bounding box center [517, 129] width 7 height 7
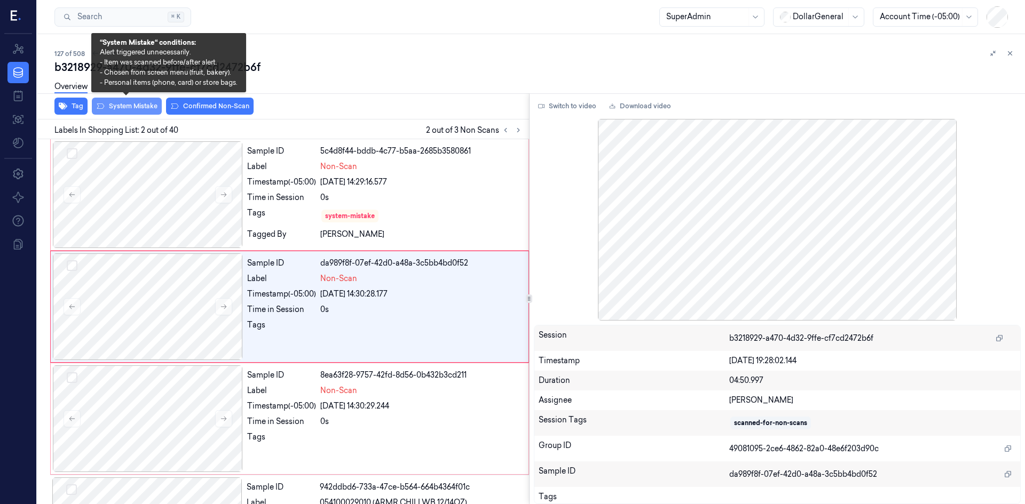
click at [138, 105] on button "System Mistake" at bounding box center [127, 106] width 70 height 17
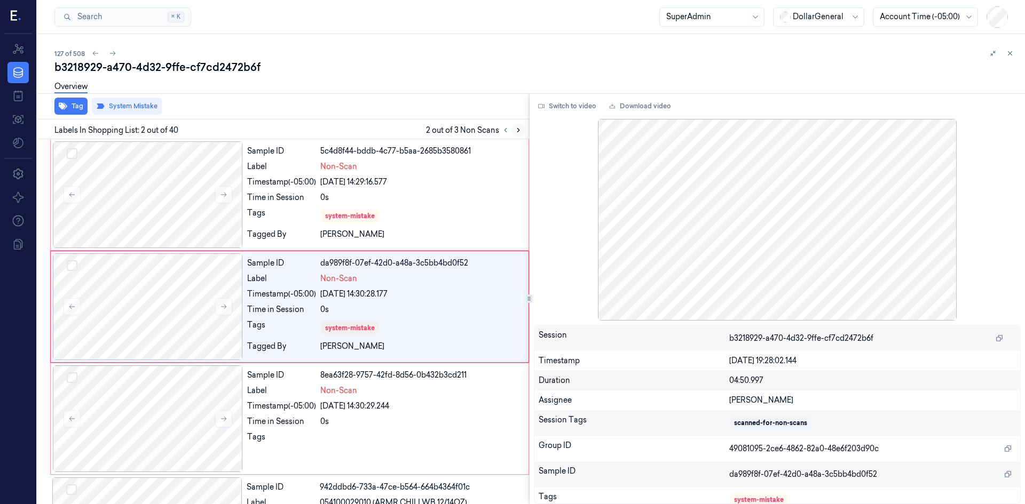
click at [521, 130] on icon at bounding box center [517, 129] width 7 height 7
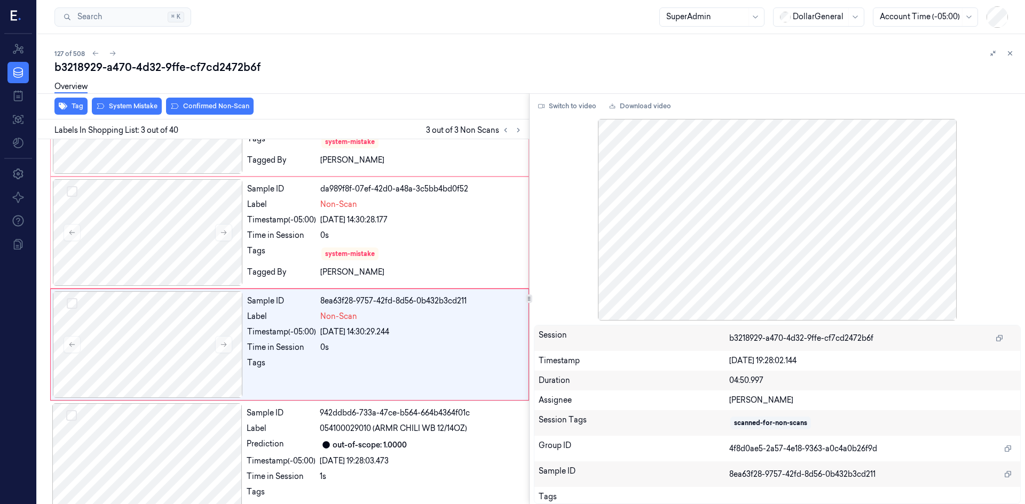
scroll to position [97, 0]
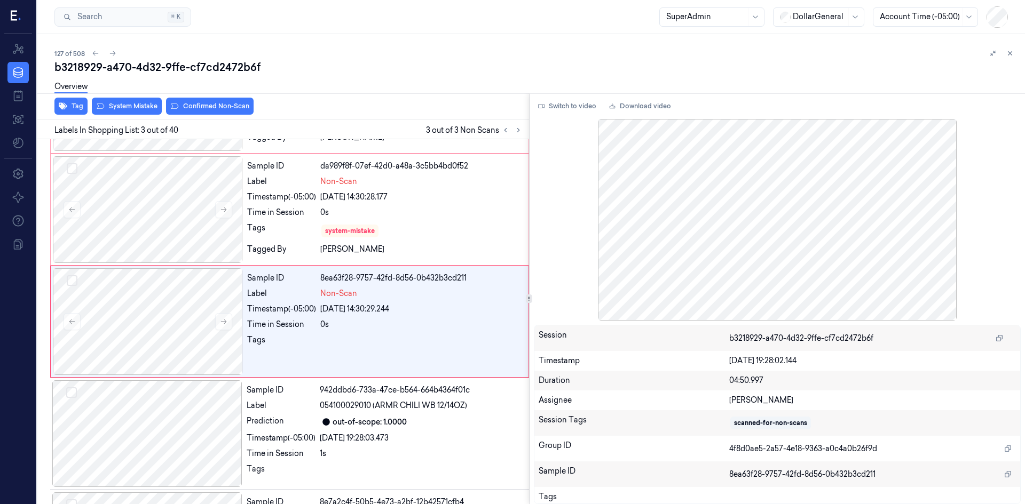
click at [132, 101] on div "Overview" at bounding box center [535, 88] width 962 height 27
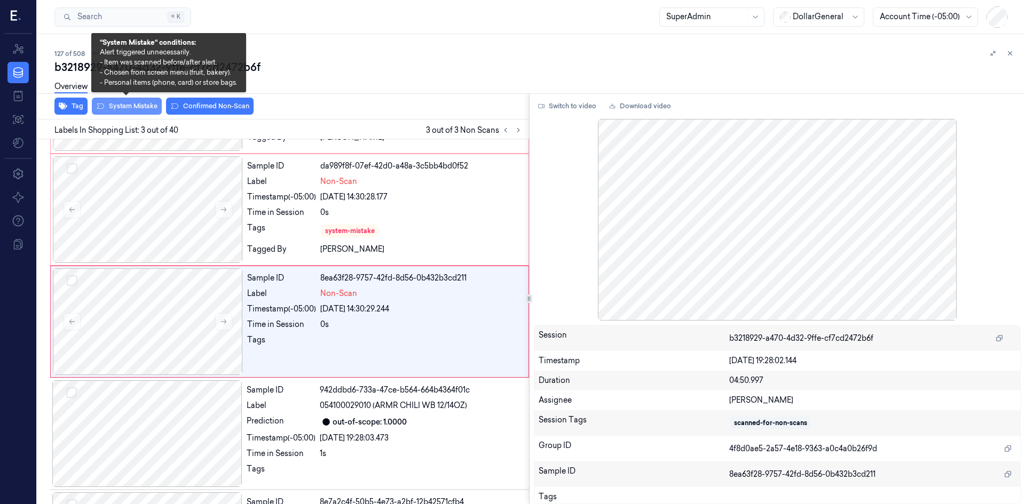
click at [133, 102] on button "System Mistake" at bounding box center [127, 106] width 70 height 17
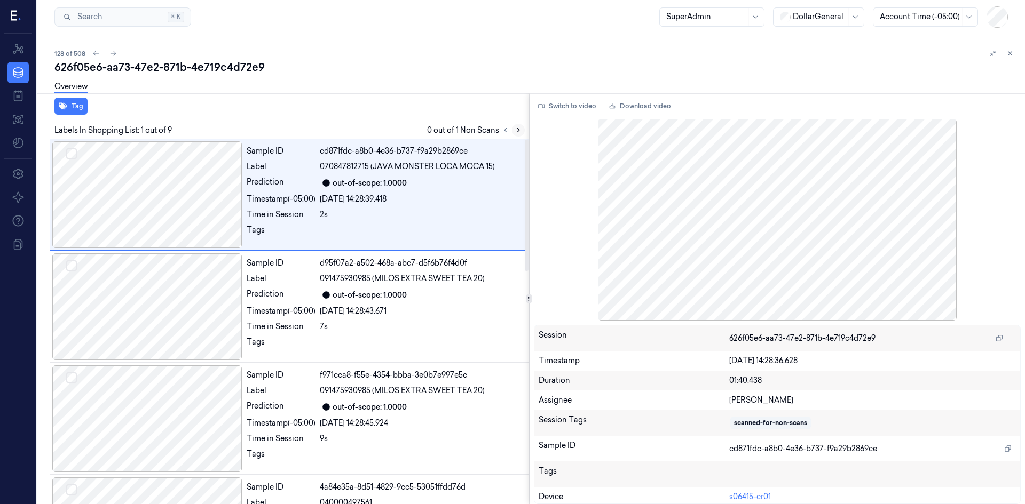
click at [516, 132] on icon at bounding box center [517, 129] width 7 height 7
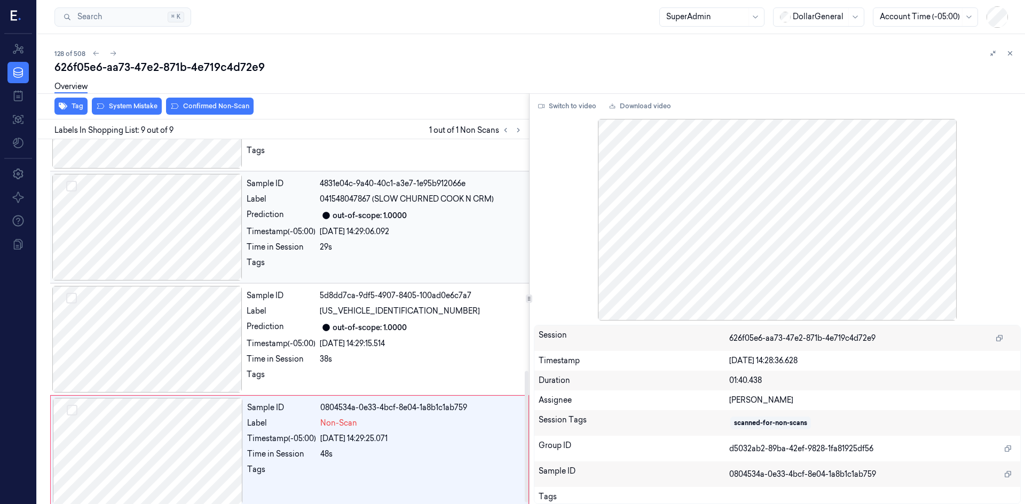
scroll to position [647, 0]
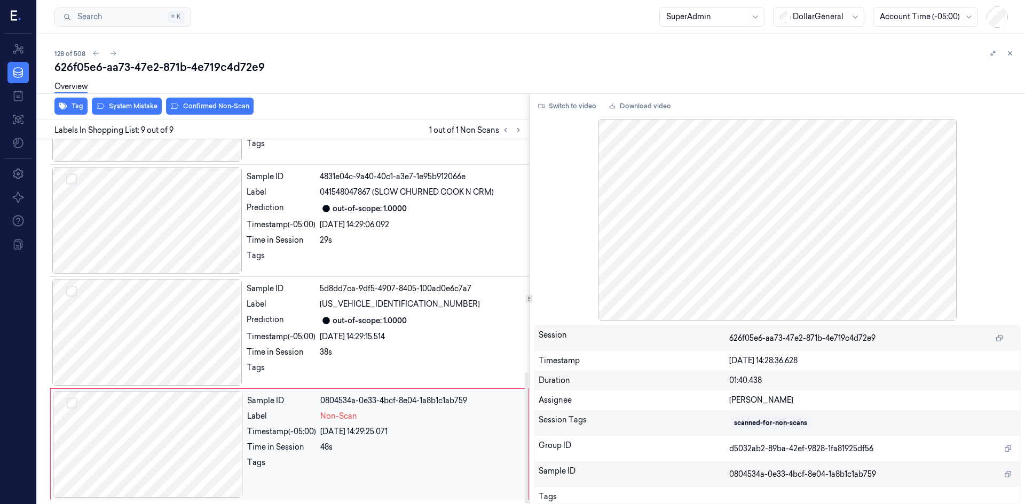
click at [227, 437] on div at bounding box center [148, 444] width 190 height 107
click at [220, 440] on div at bounding box center [148, 444] width 190 height 107
click at [211, 427] on div at bounding box center [148, 444] width 190 height 107
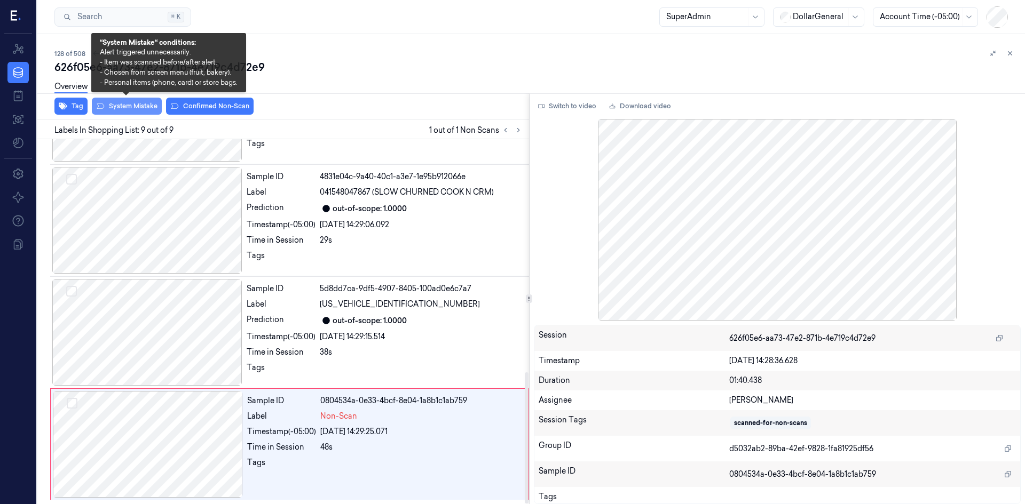
click at [137, 106] on button "System Mistake" at bounding box center [127, 106] width 70 height 17
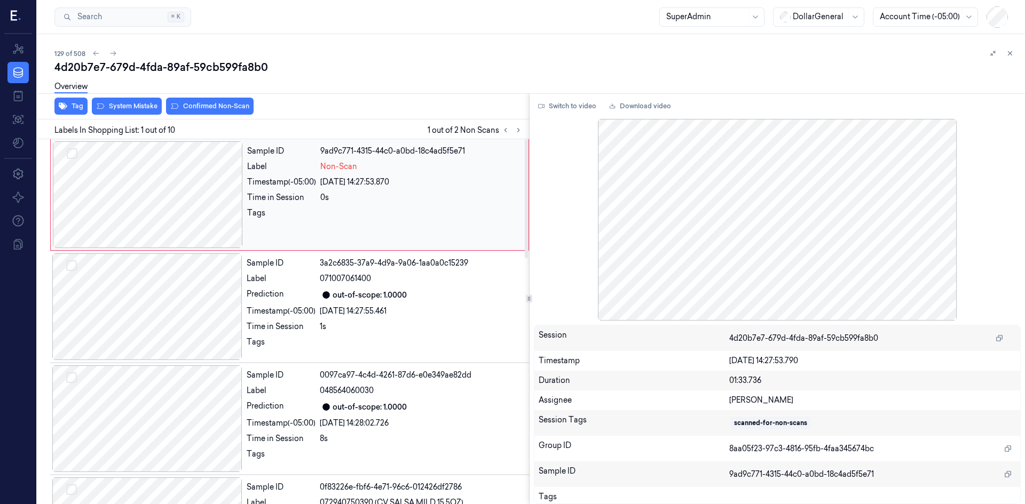
click at [219, 190] on div at bounding box center [148, 194] width 190 height 107
click at [147, 107] on button "System Mistake" at bounding box center [127, 106] width 70 height 17
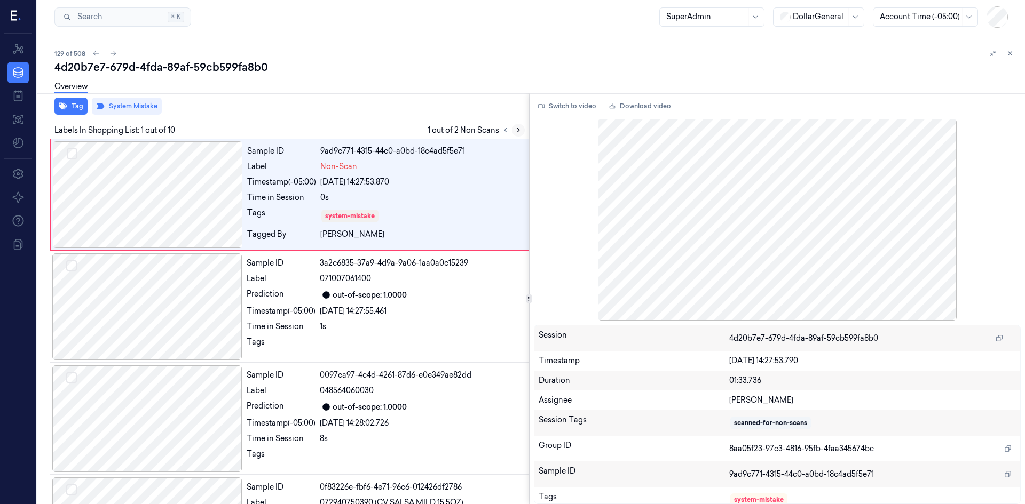
click at [516, 130] on icon at bounding box center [517, 129] width 7 height 7
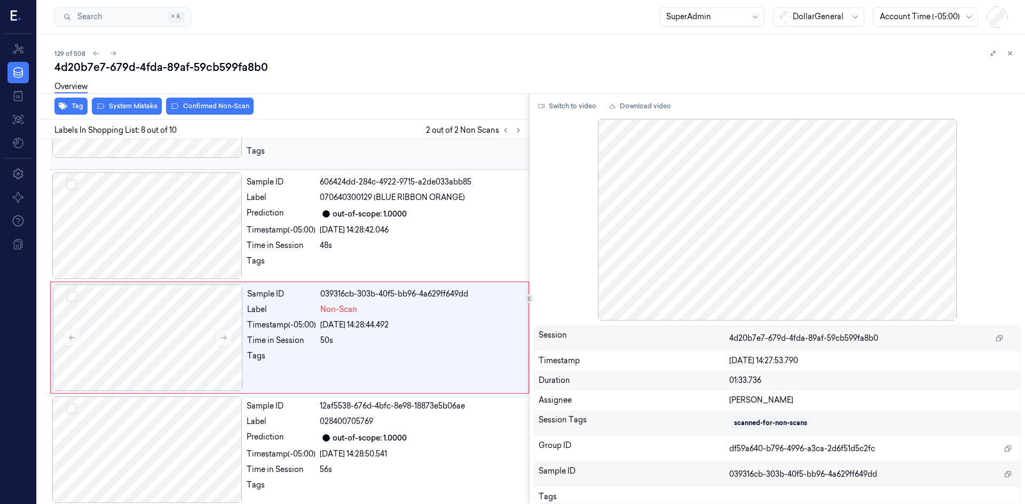
scroll to position [658, 0]
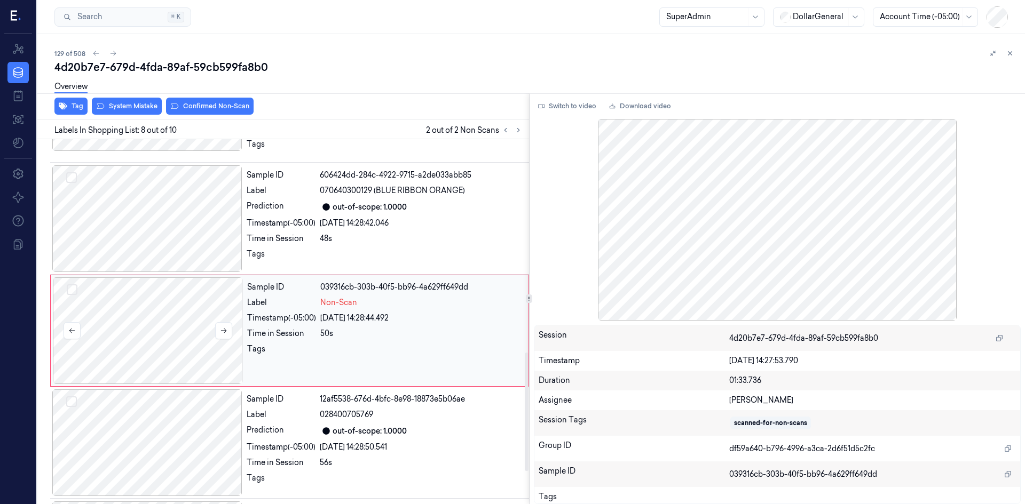
click at [221, 331] on div at bounding box center [148, 331] width 190 height 107
click at [224, 327] on icon at bounding box center [223, 330] width 7 height 7
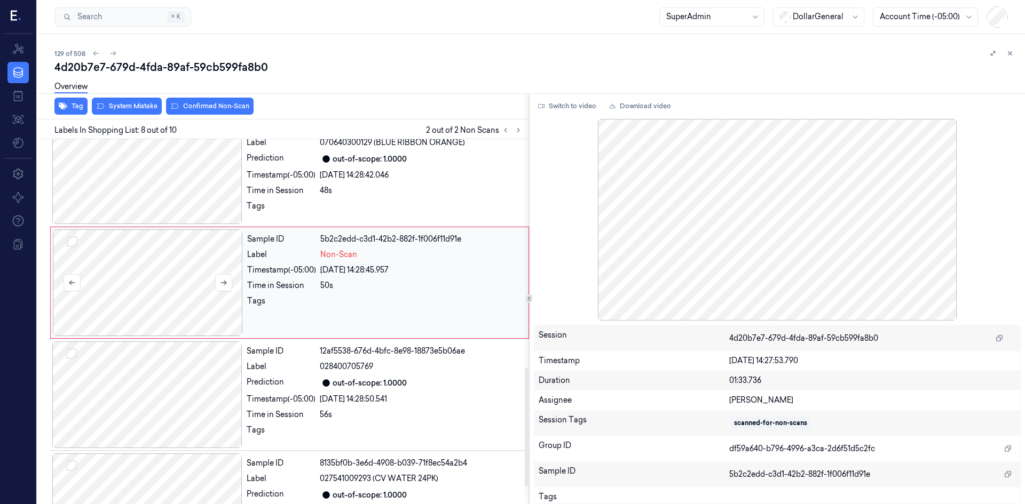
click at [173, 289] on div at bounding box center [148, 282] width 190 height 107
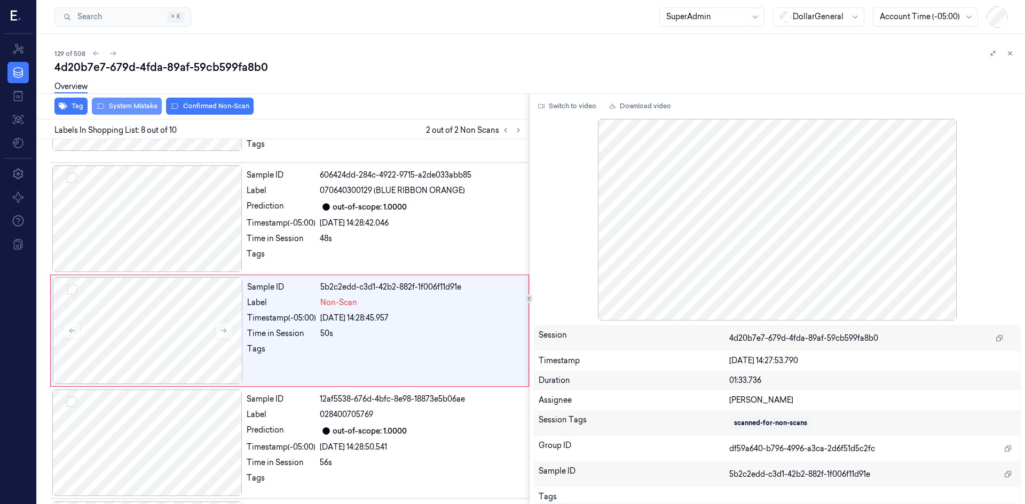
click at [137, 104] on button "System Mistake" at bounding box center [127, 106] width 70 height 17
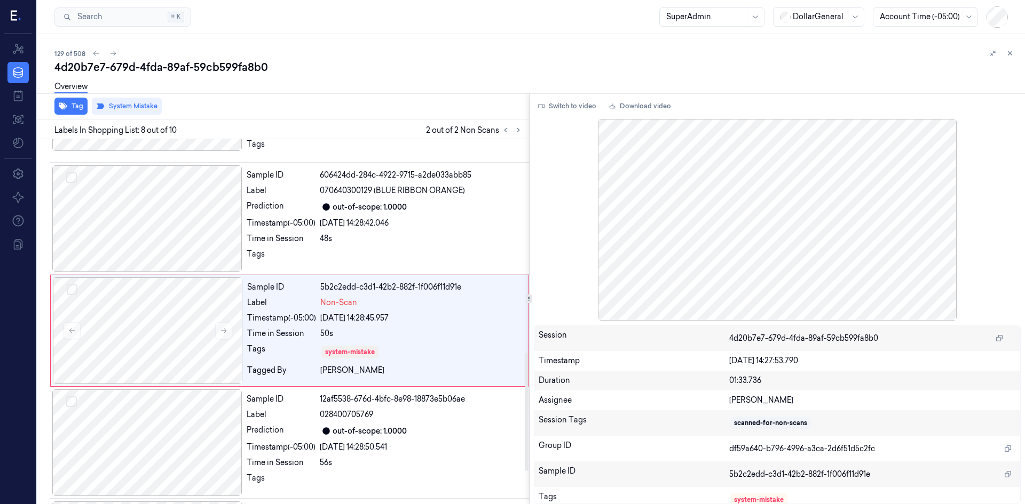
click at [307, 114] on div "Tag System Mistake" at bounding box center [281, 106] width 496 height 26
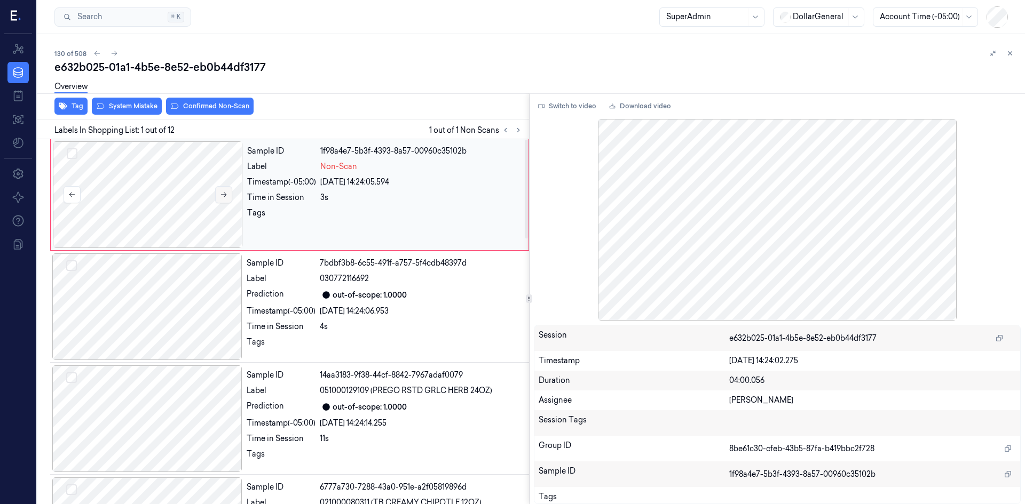
click at [226, 199] on button at bounding box center [223, 194] width 17 height 17
click at [152, 111] on button "System Mistake" at bounding box center [127, 106] width 70 height 17
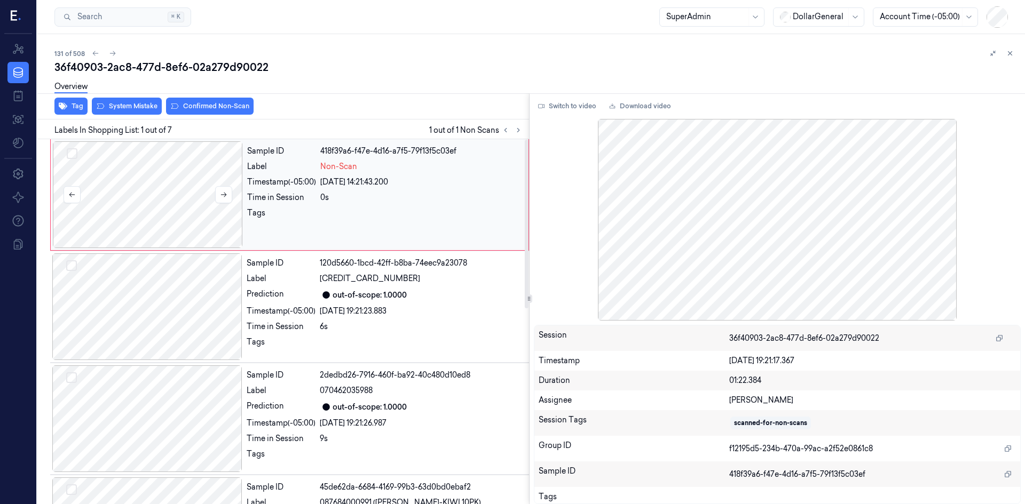
click at [233, 195] on div at bounding box center [148, 194] width 190 height 107
click at [225, 194] on icon at bounding box center [223, 194] width 7 height 7
click at [119, 102] on button "System Mistake" at bounding box center [127, 106] width 70 height 17
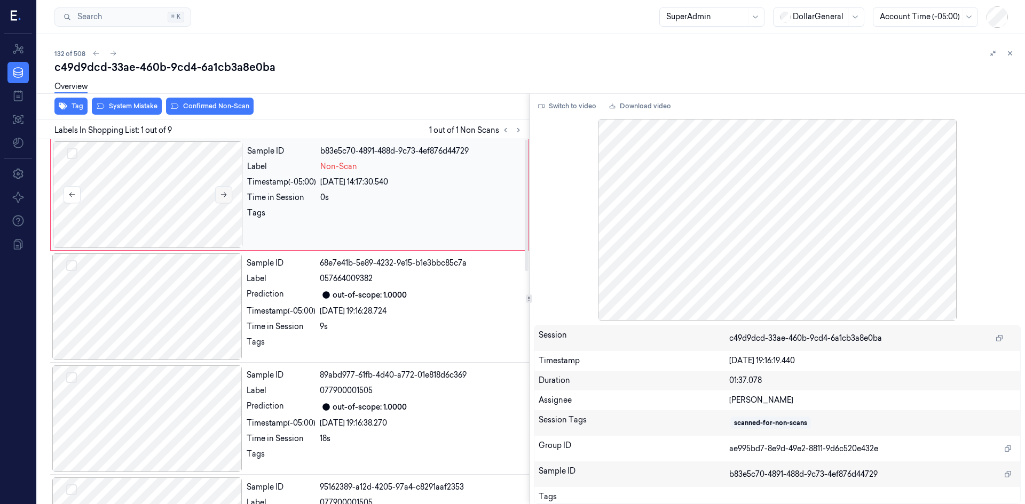
click at [229, 194] on button at bounding box center [223, 194] width 17 height 17
click at [225, 195] on icon at bounding box center [224, 195] width 6 height 5
click at [199, 395] on div at bounding box center [147, 419] width 190 height 107
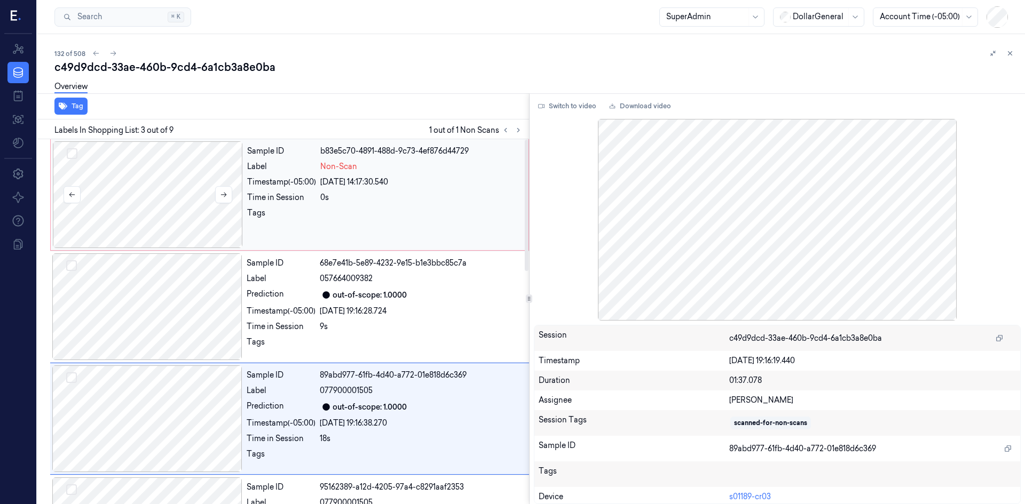
click at [170, 209] on div at bounding box center [148, 194] width 190 height 107
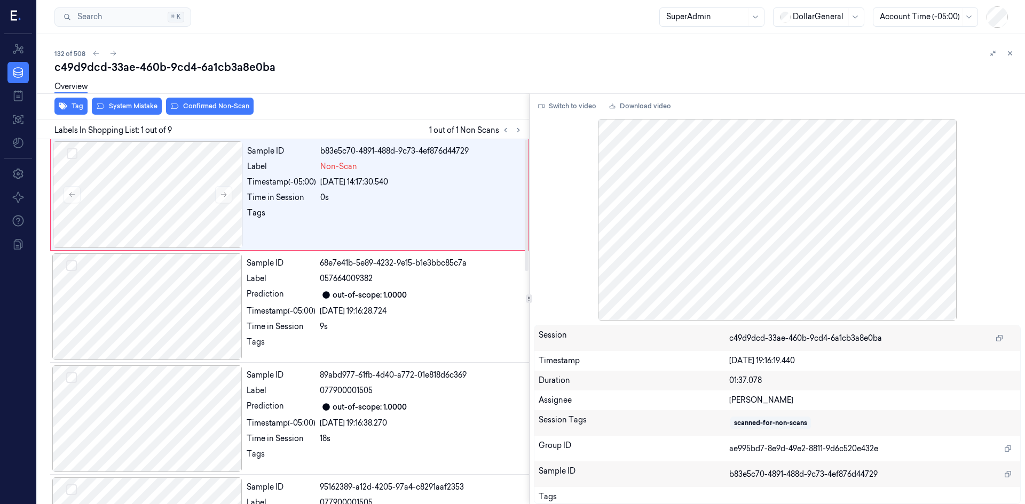
click at [146, 101] on div "Overview" at bounding box center [535, 88] width 962 height 27
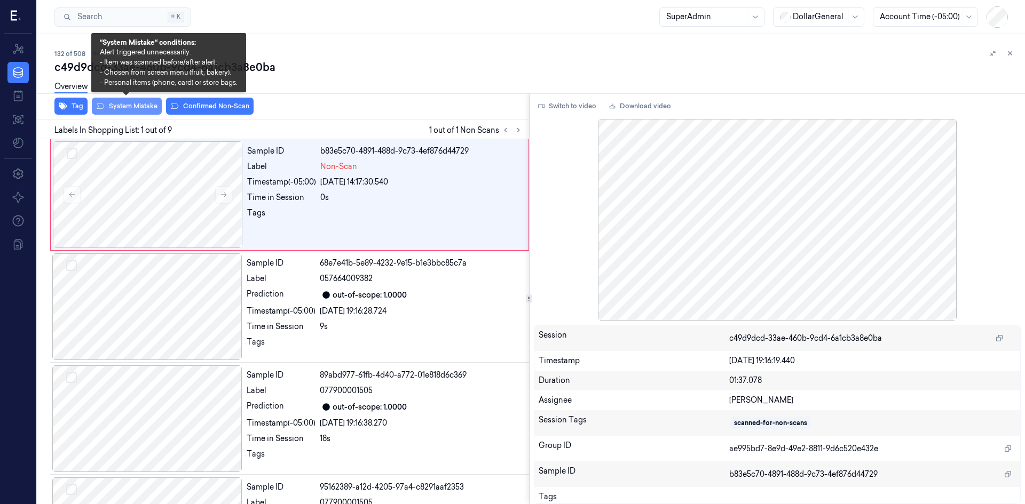
click at [147, 105] on button "System Mistake" at bounding box center [127, 106] width 70 height 17
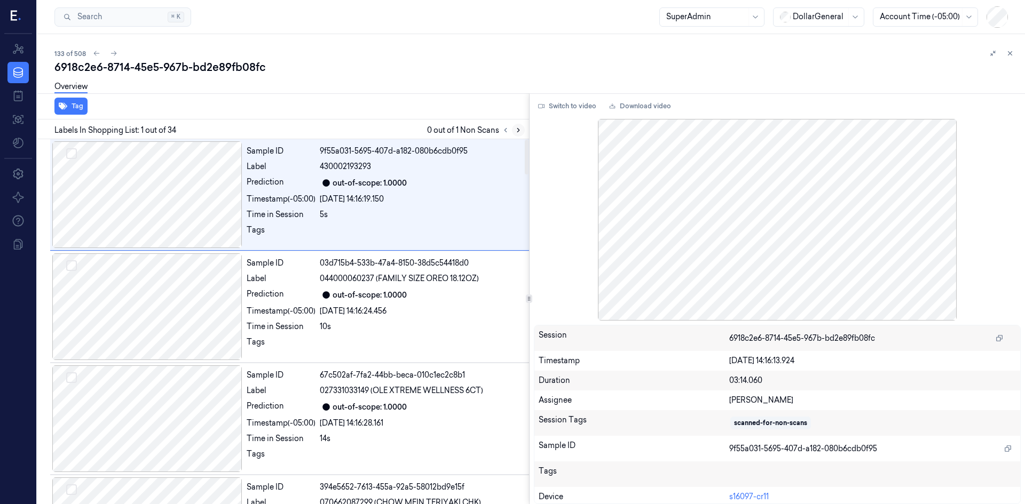
click at [513, 133] on button at bounding box center [518, 130] width 13 height 13
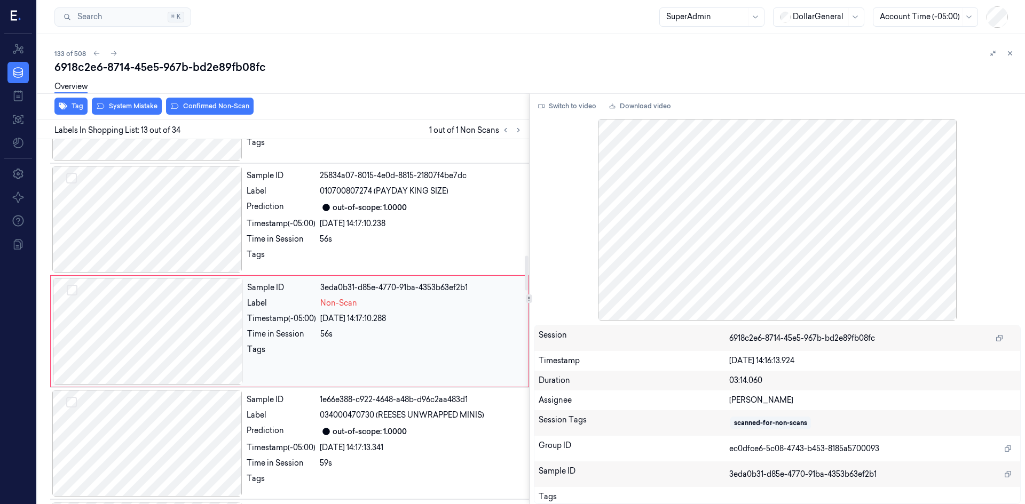
scroll to position [1218, 0]
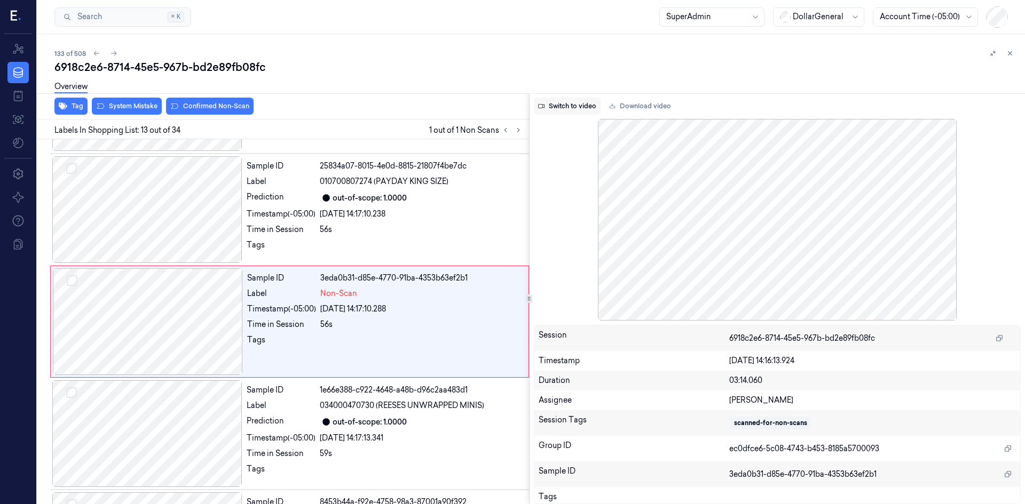
click at [584, 106] on button "Switch to video" at bounding box center [567, 106] width 67 height 17
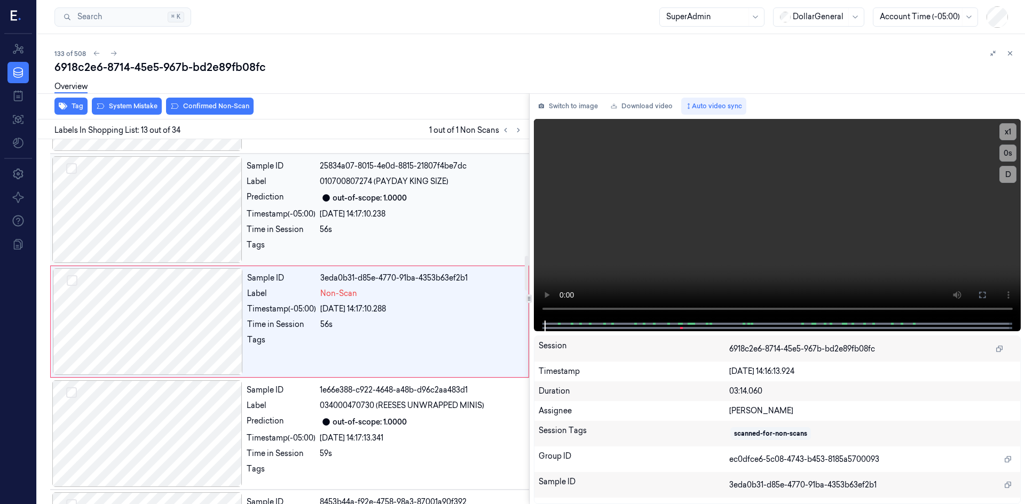
click at [193, 188] on div at bounding box center [147, 209] width 190 height 107
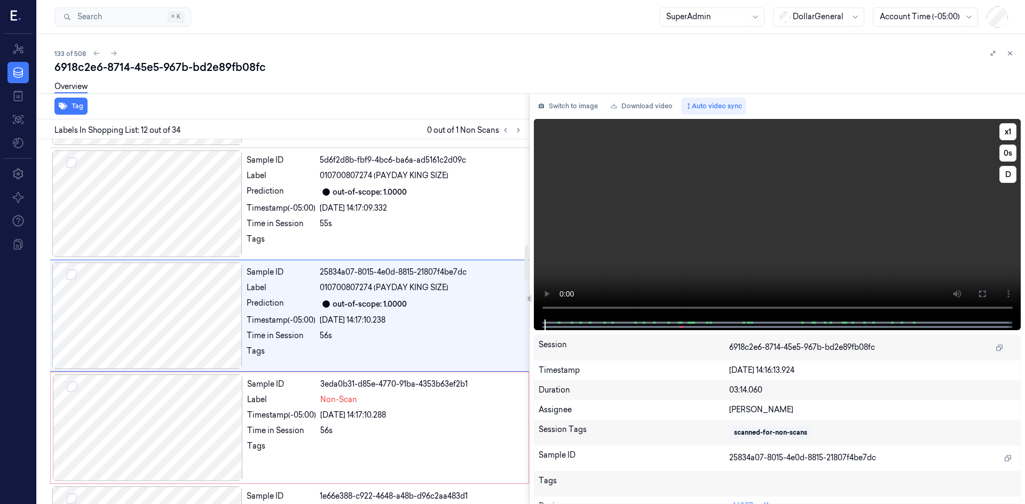
scroll to position [1106, 0]
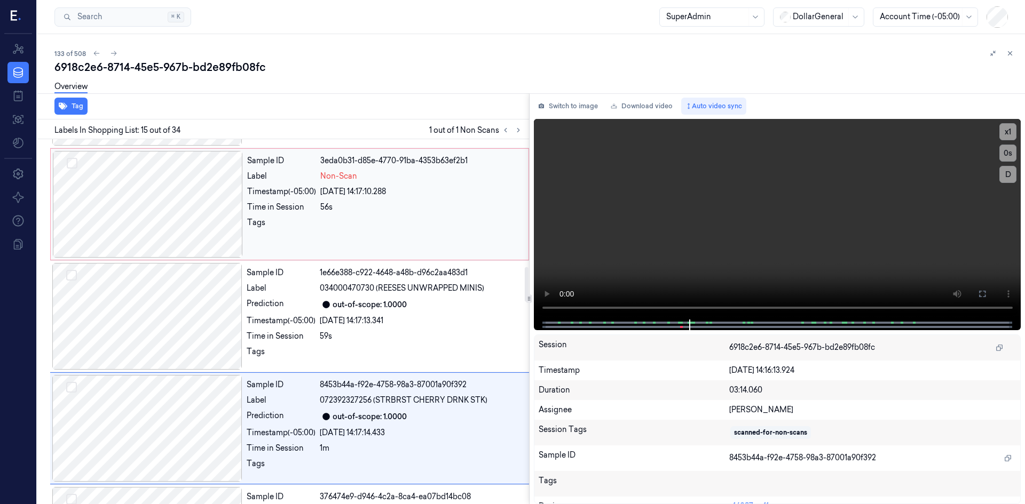
click at [203, 228] on div at bounding box center [148, 204] width 190 height 107
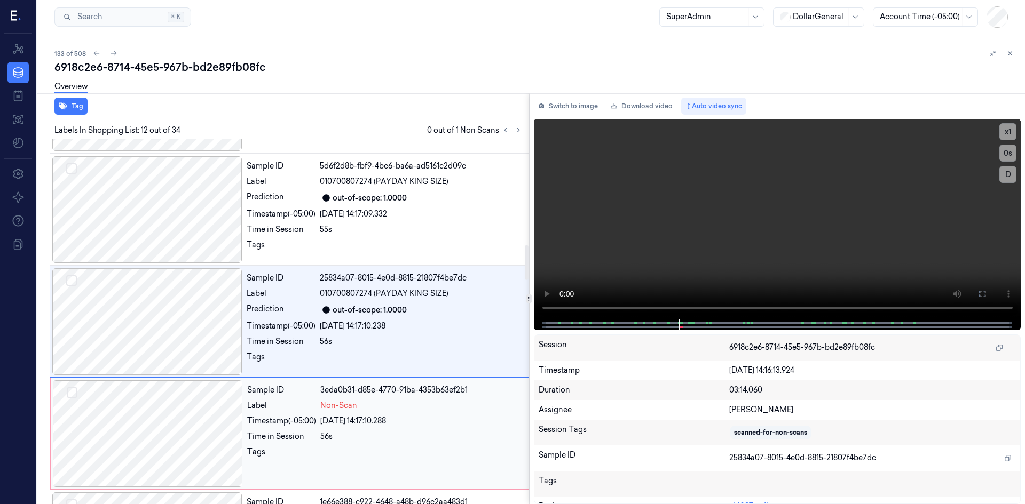
drag, startPoint x: 202, startPoint y: 390, endPoint x: 201, endPoint y: 382, distance: 8.1
click at [203, 389] on div at bounding box center [148, 434] width 190 height 107
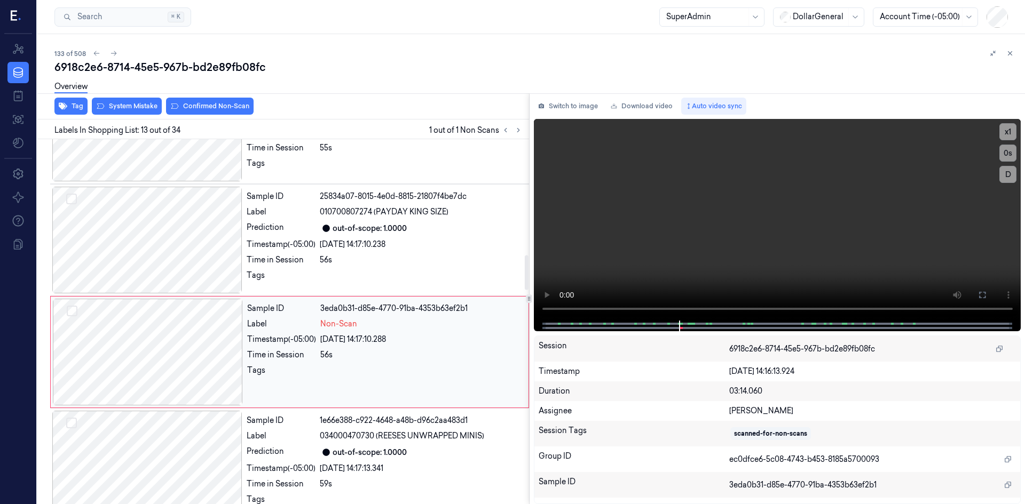
scroll to position [1218, 0]
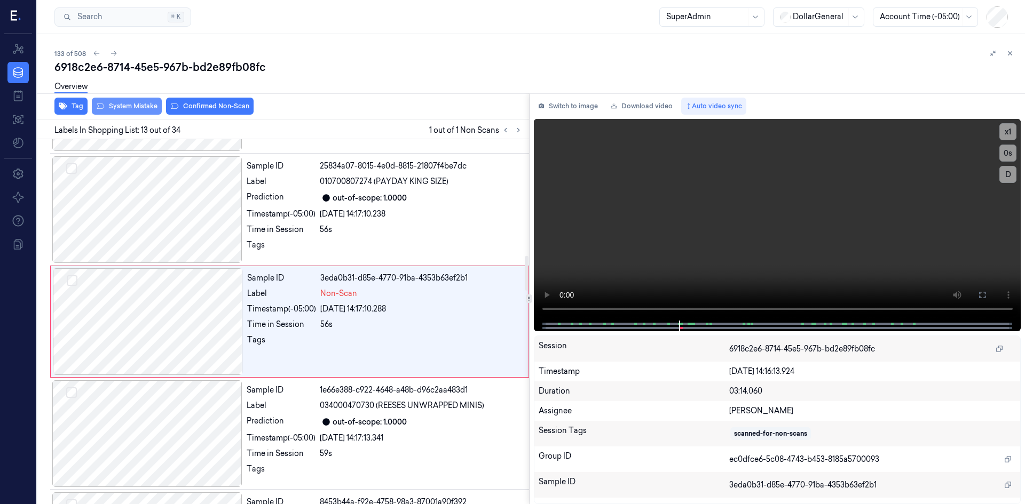
click at [137, 108] on button "System Mistake" at bounding box center [127, 106] width 70 height 17
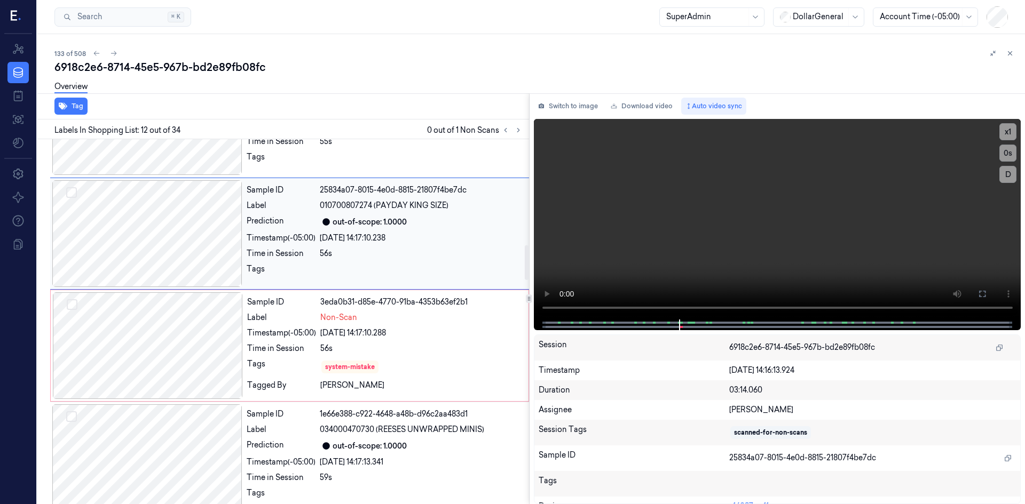
scroll to position [1213, 0]
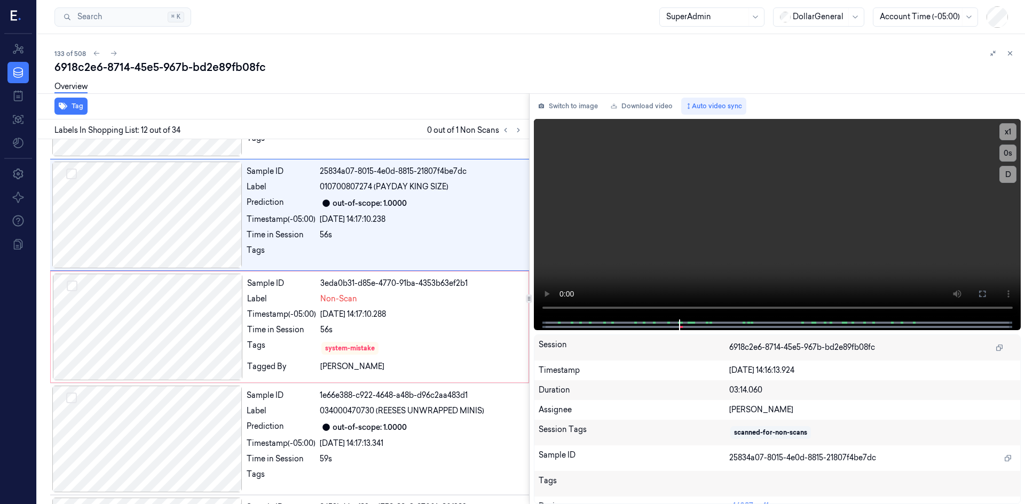
click at [392, 98] on div "Overview" at bounding box center [535, 88] width 962 height 27
click at [716, 107] on button "Auto video sync" at bounding box center [713, 106] width 65 height 17
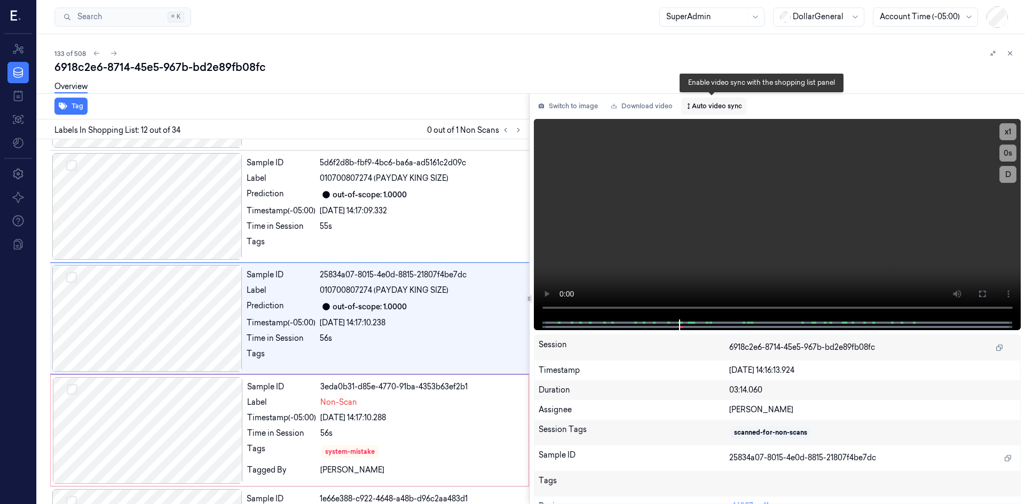
scroll to position [1106, 0]
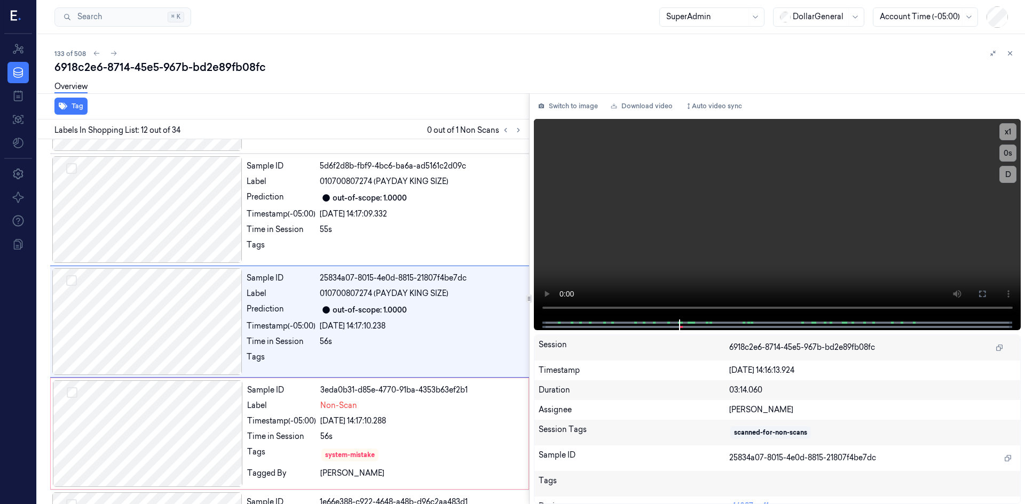
click at [389, 73] on div "6918c2e6-8714-45e5-967b-bd2e89fb08fc" at bounding box center [535, 67] width 962 height 15
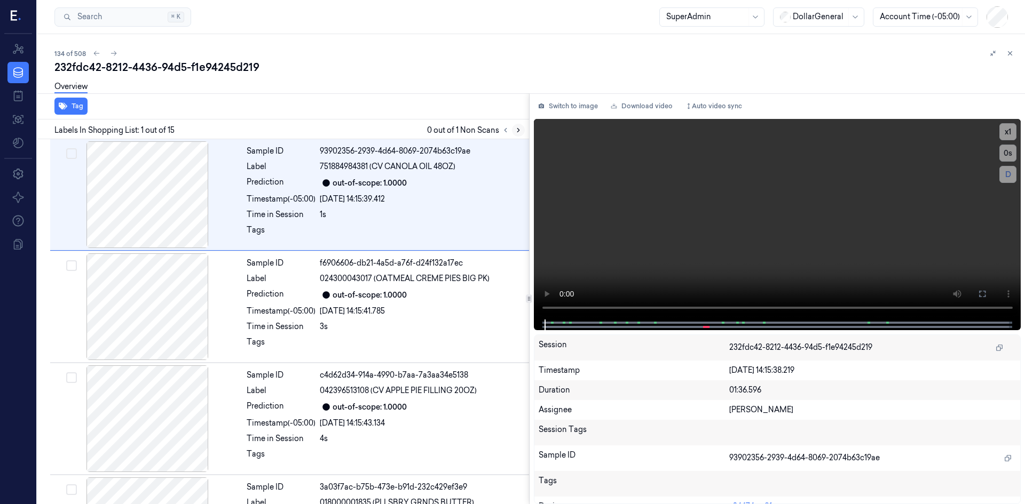
click at [514, 132] on icon at bounding box center [517, 129] width 7 height 7
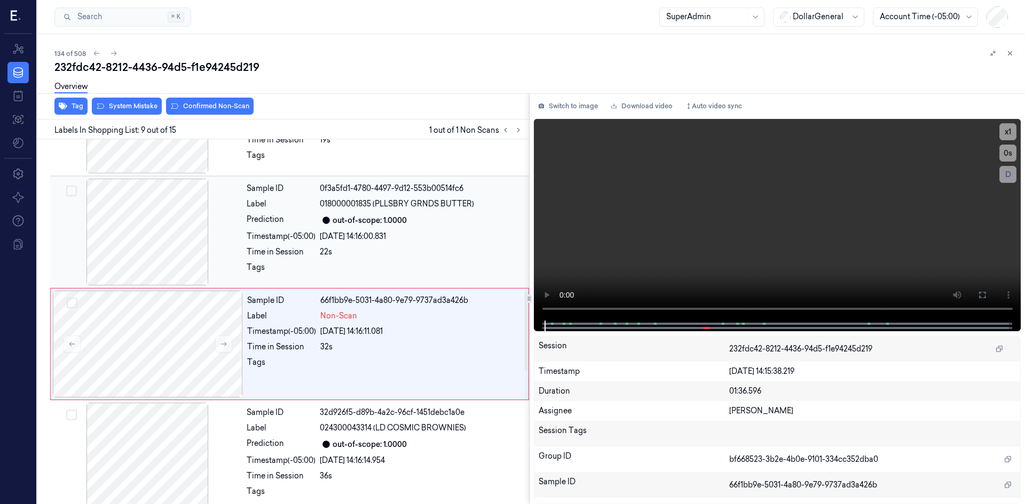
scroll to position [770, 0]
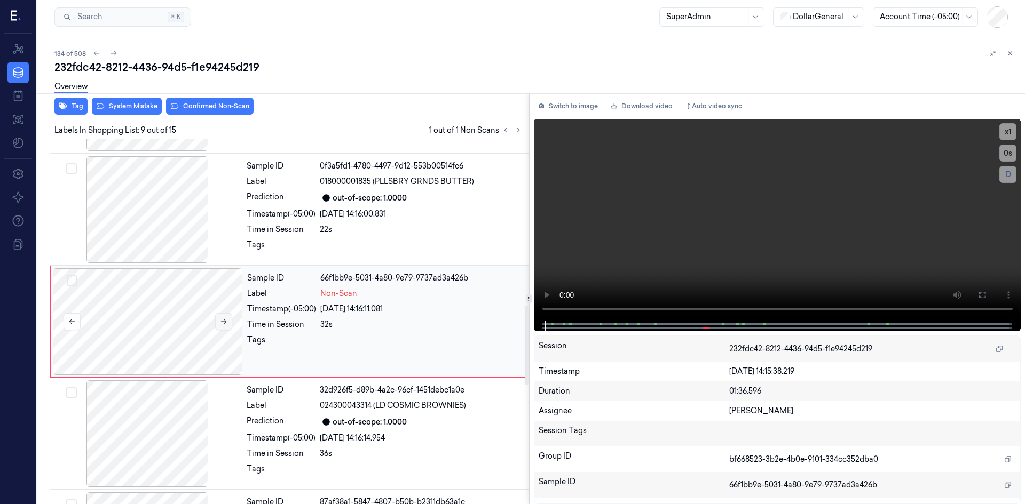
click at [216, 324] on button at bounding box center [223, 321] width 17 height 17
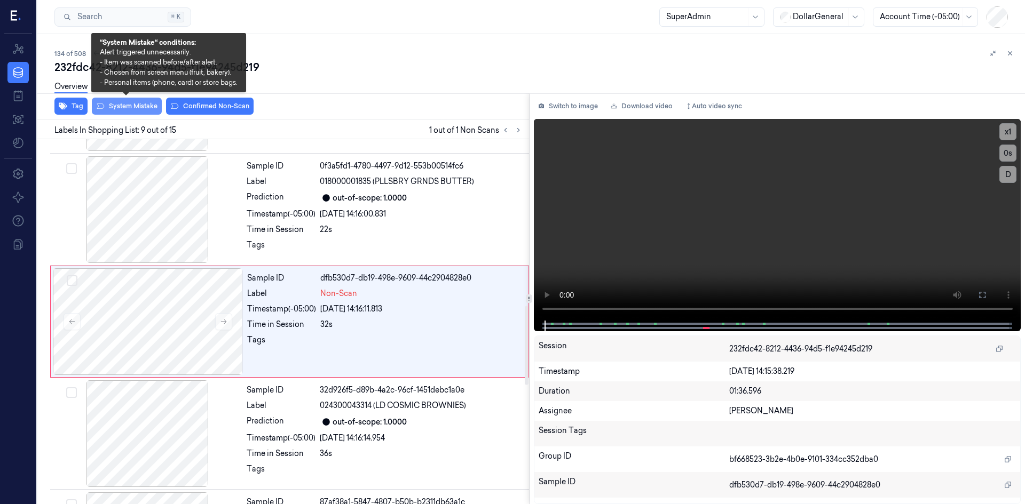
click at [152, 109] on button "System Mistake" at bounding box center [127, 106] width 70 height 17
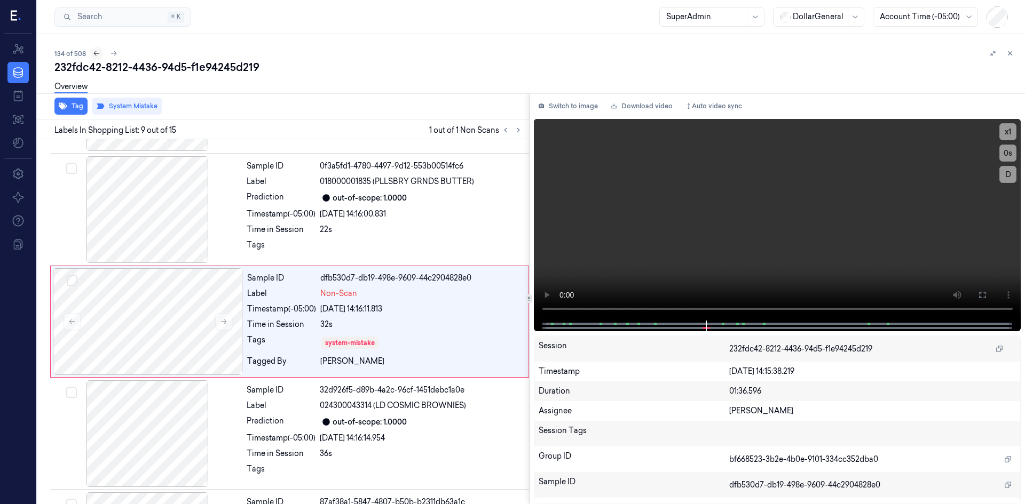
click at [97, 57] on button at bounding box center [96, 53] width 13 height 13
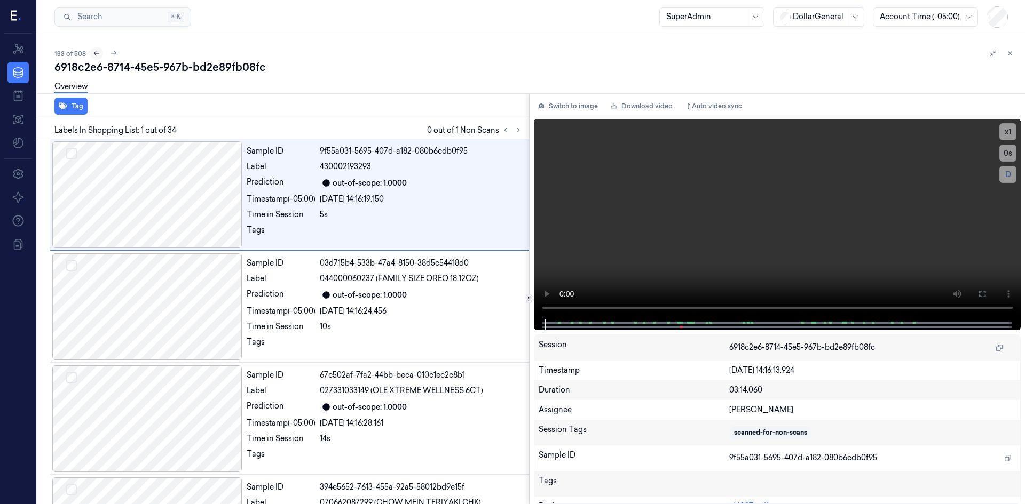
click at [97, 57] on button at bounding box center [96, 53] width 13 height 13
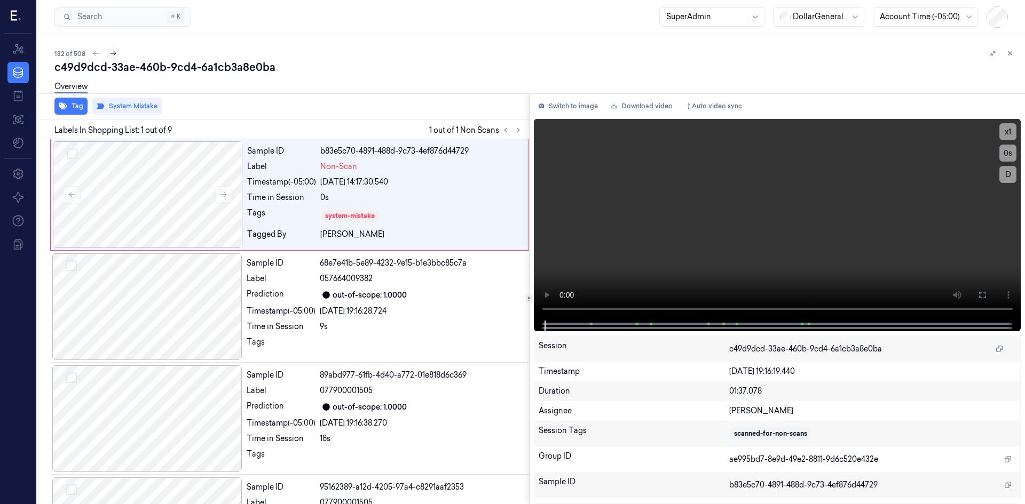
click at [112, 58] on button at bounding box center [113, 53] width 13 height 13
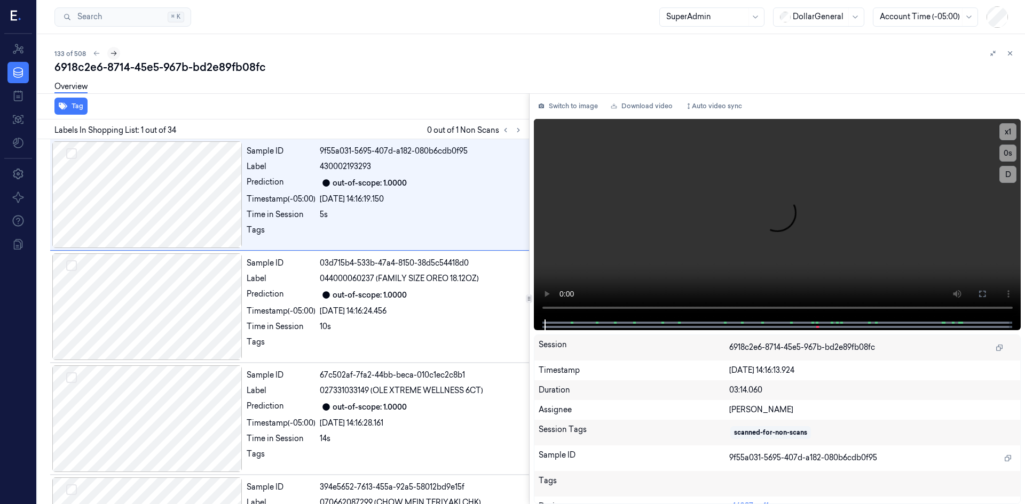
click at [112, 58] on button at bounding box center [113, 53] width 13 height 13
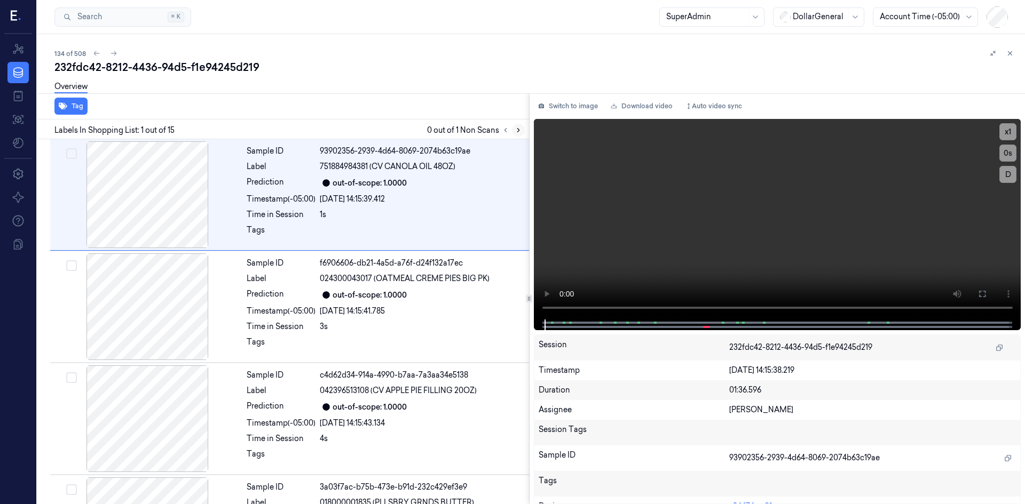
click at [514, 134] on button at bounding box center [518, 130] width 13 height 13
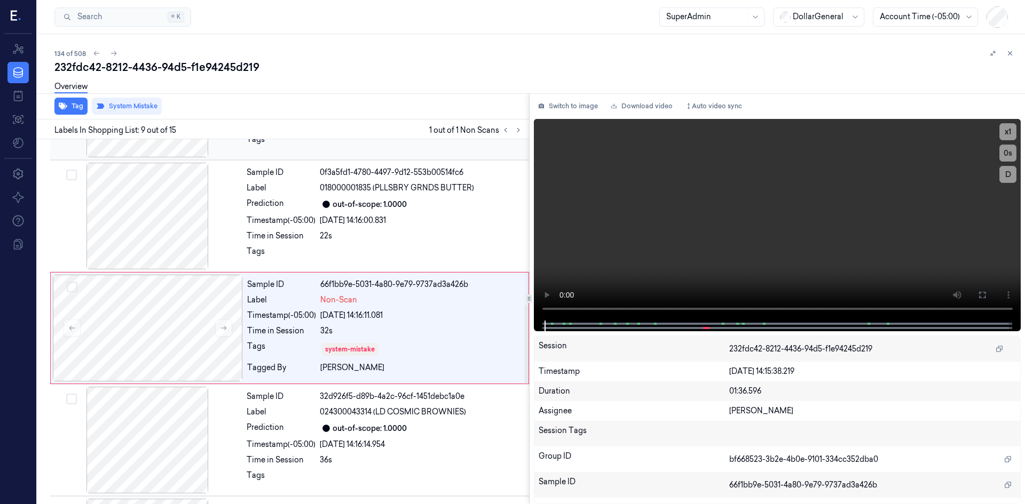
scroll to position [770, 0]
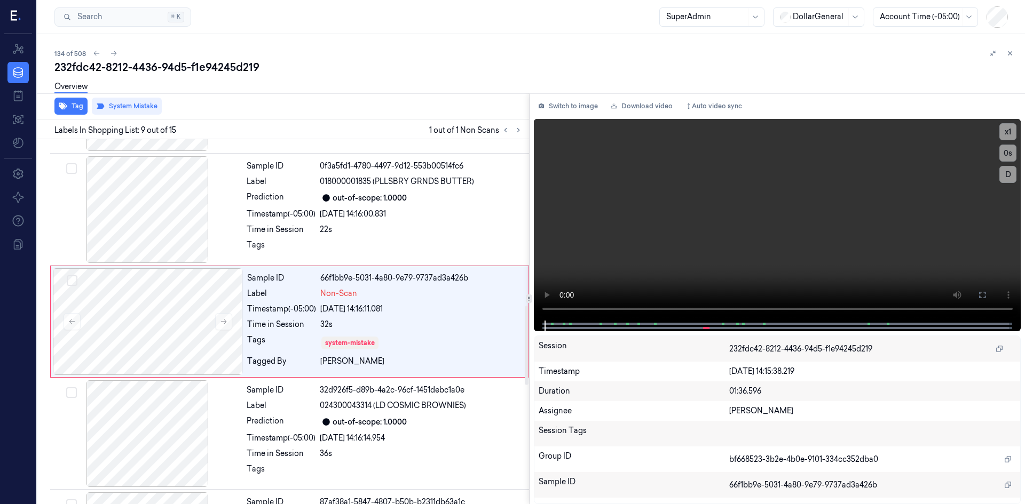
click at [288, 90] on div "Overview" at bounding box center [535, 88] width 962 height 27
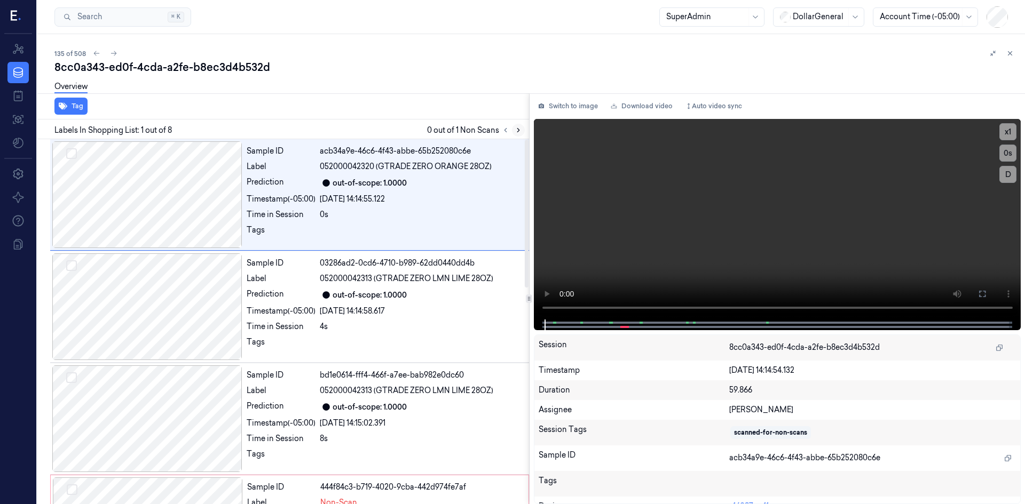
click at [517, 130] on icon at bounding box center [517, 129] width 7 height 7
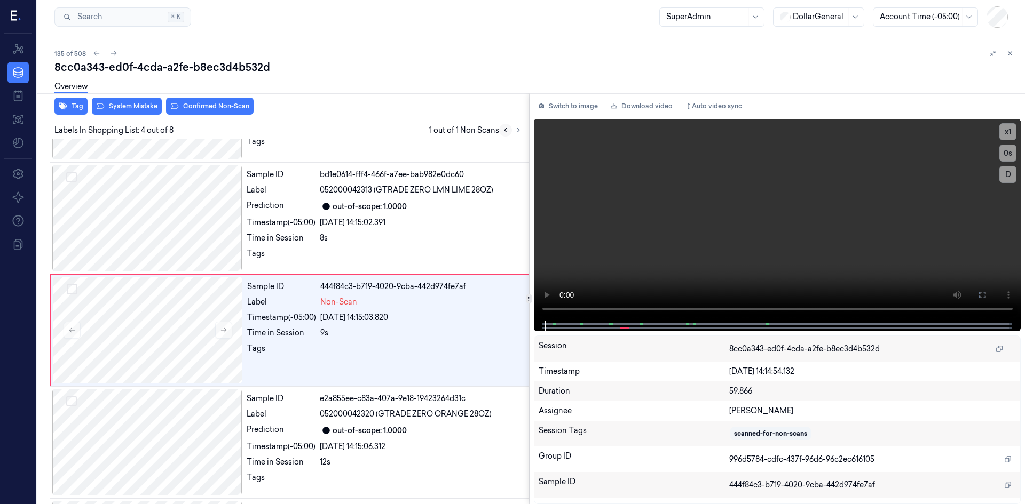
scroll to position [209, 0]
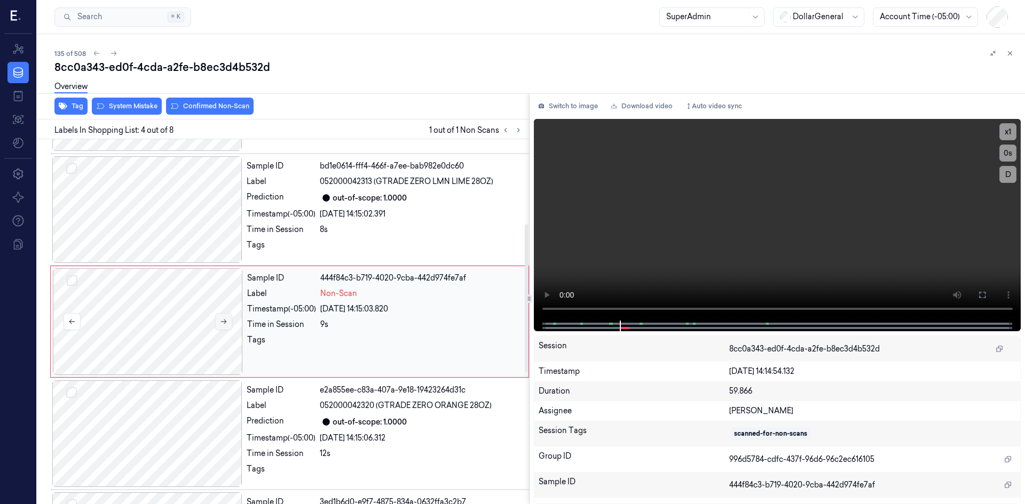
click at [221, 323] on icon at bounding box center [223, 321] width 7 height 7
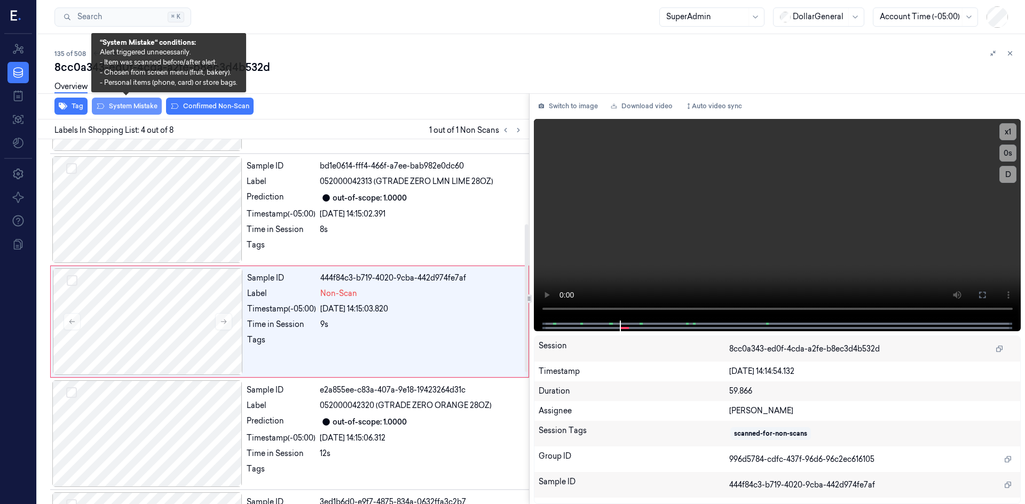
click at [144, 110] on button "System Mistake" at bounding box center [127, 106] width 70 height 17
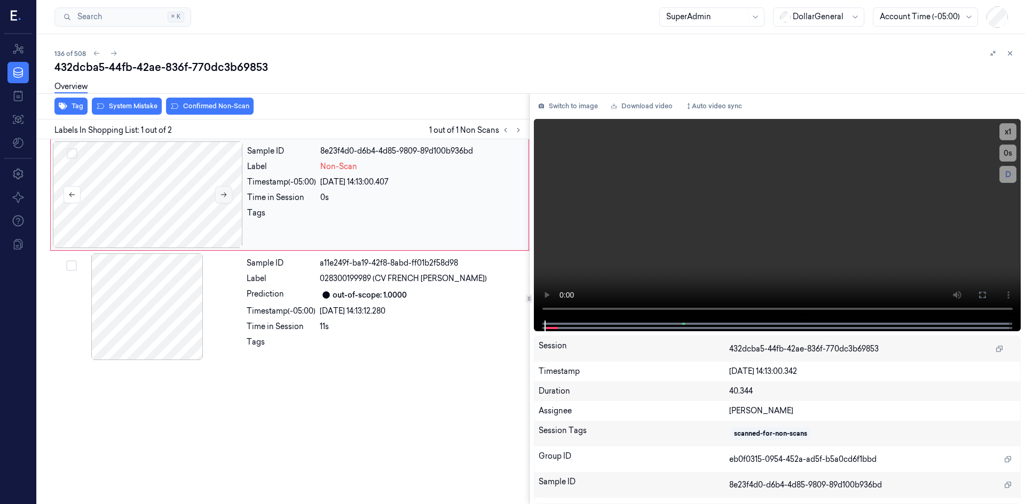
click at [221, 187] on button at bounding box center [223, 194] width 17 height 17
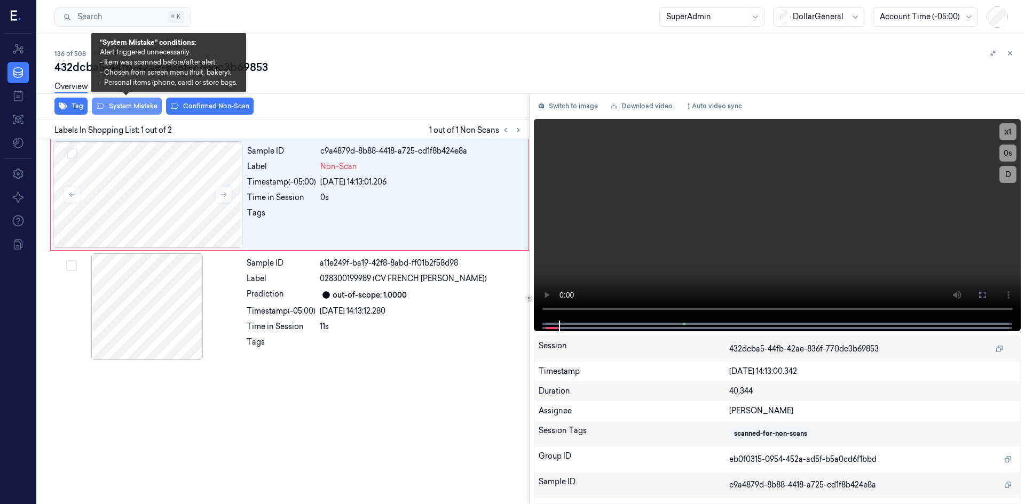
click at [123, 105] on button "System Mistake" at bounding box center [127, 106] width 70 height 17
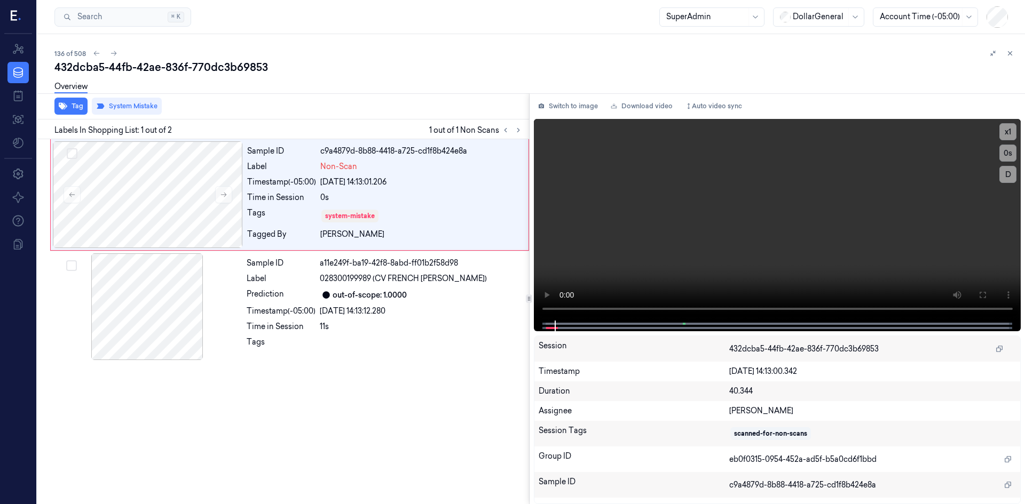
click at [397, 106] on div "Tag System Mistake" at bounding box center [281, 106] width 496 height 26
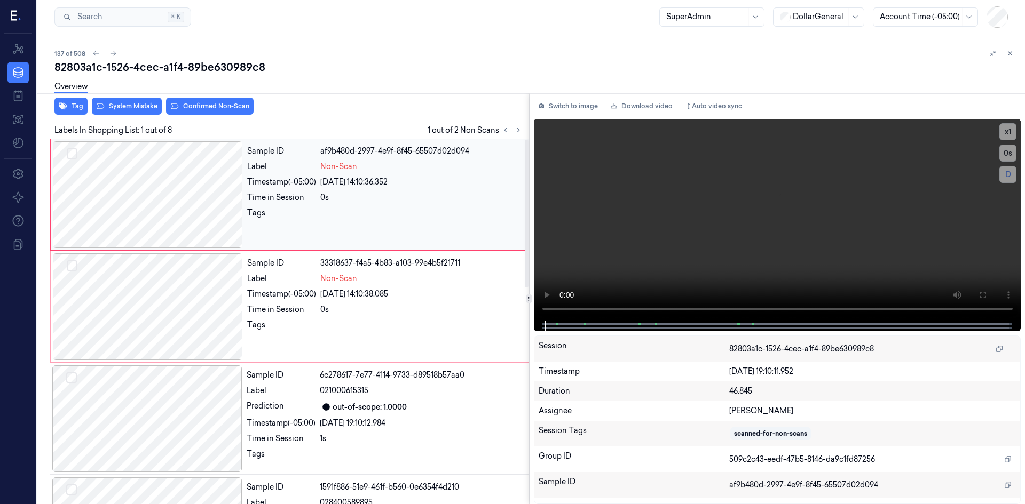
click at [204, 195] on div at bounding box center [148, 194] width 190 height 107
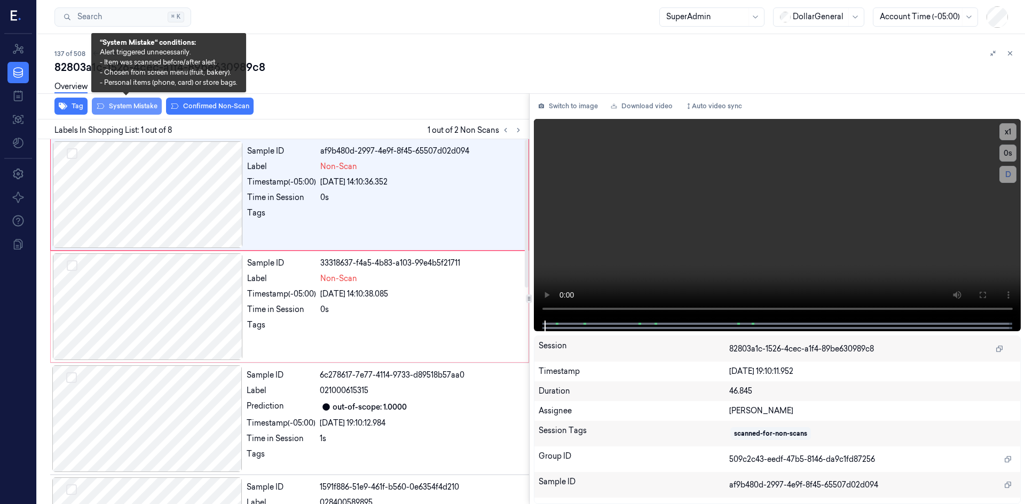
click at [135, 111] on button "System Mistake" at bounding box center [127, 106] width 70 height 17
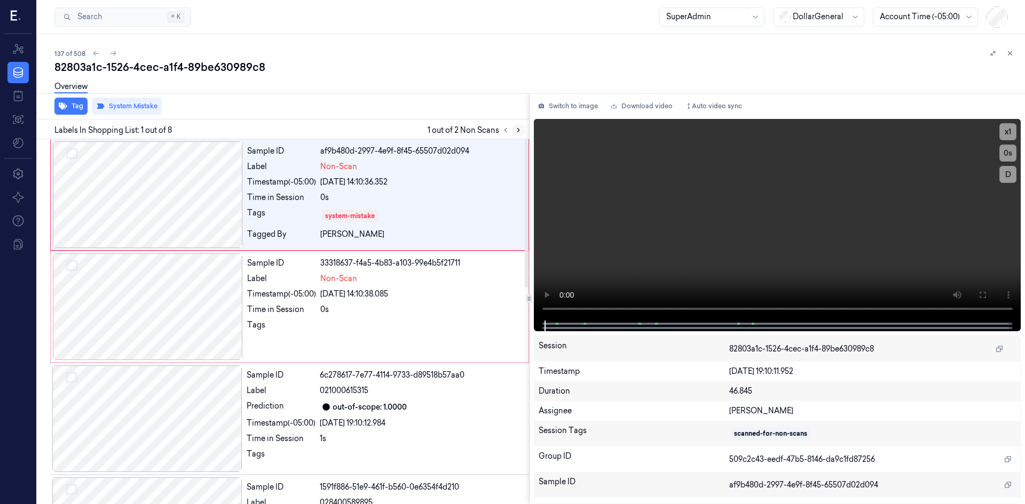
click at [520, 131] on icon at bounding box center [517, 129] width 7 height 7
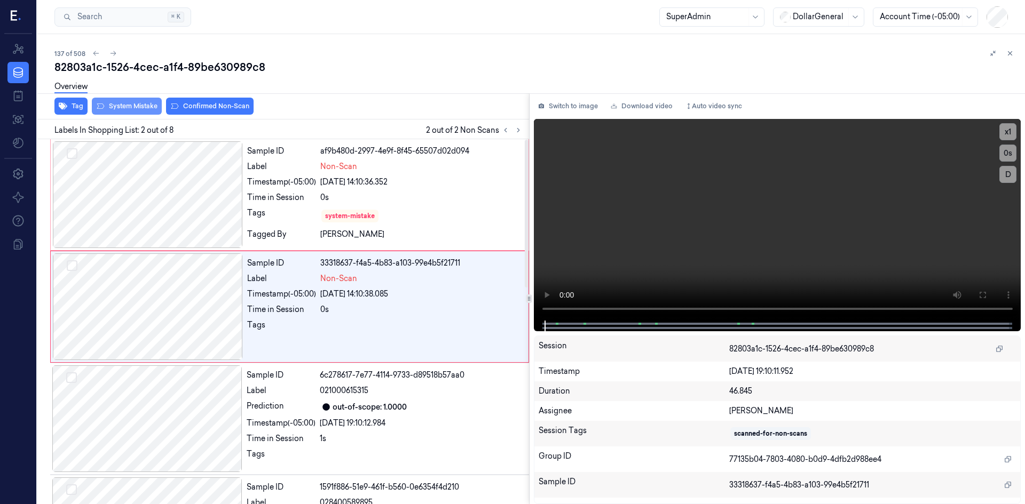
click at [107, 108] on button "System Mistake" at bounding box center [127, 106] width 70 height 17
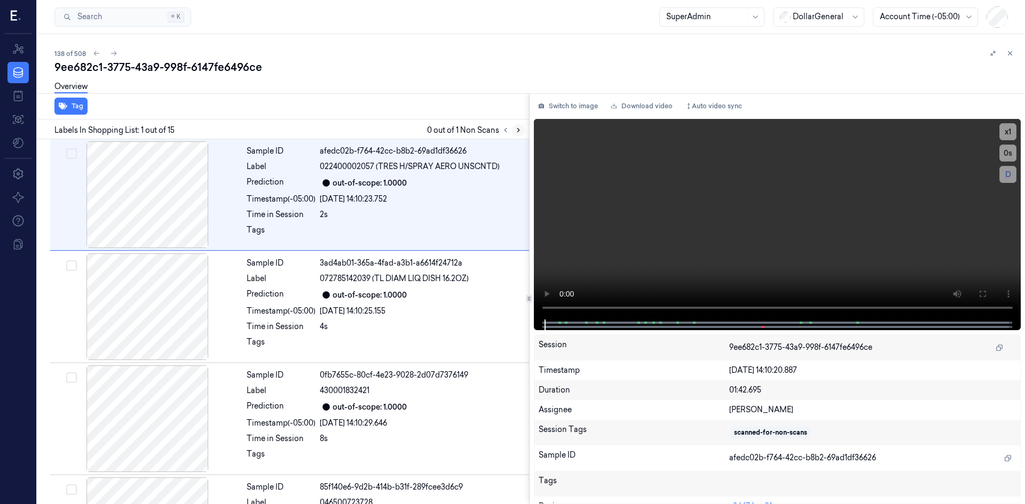
click at [516, 131] on icon at bounding box center [517, 129] width 7 height 7
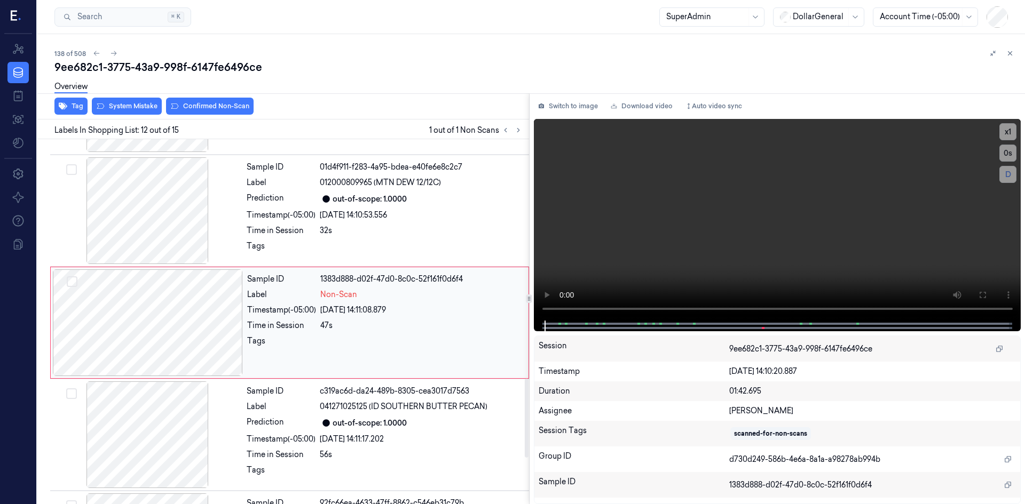
scroll to position [1106, 0]
click at [224, 324] on div at bounding box center [148, 321] width 190 height 107
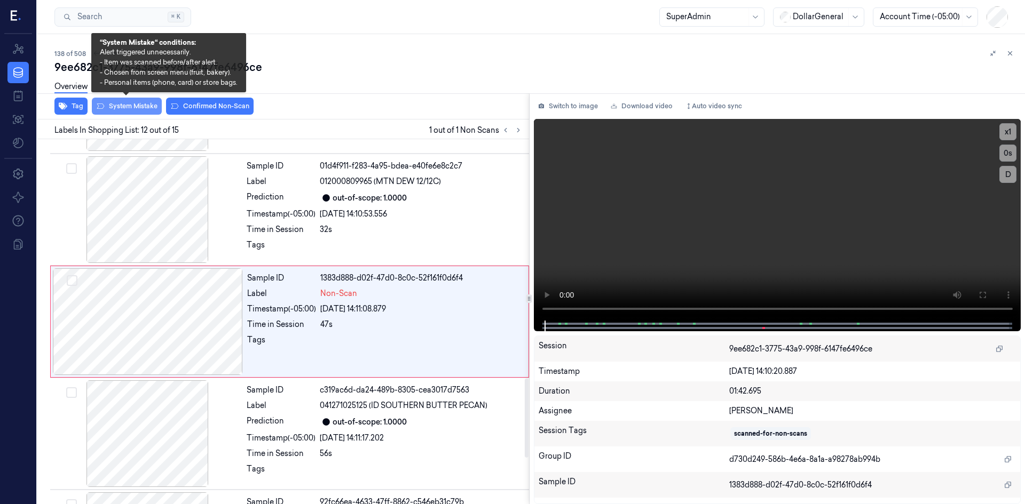
click at [139, 110] on button "System Mistake" at bounding box center [127, 106] width 70 height 17
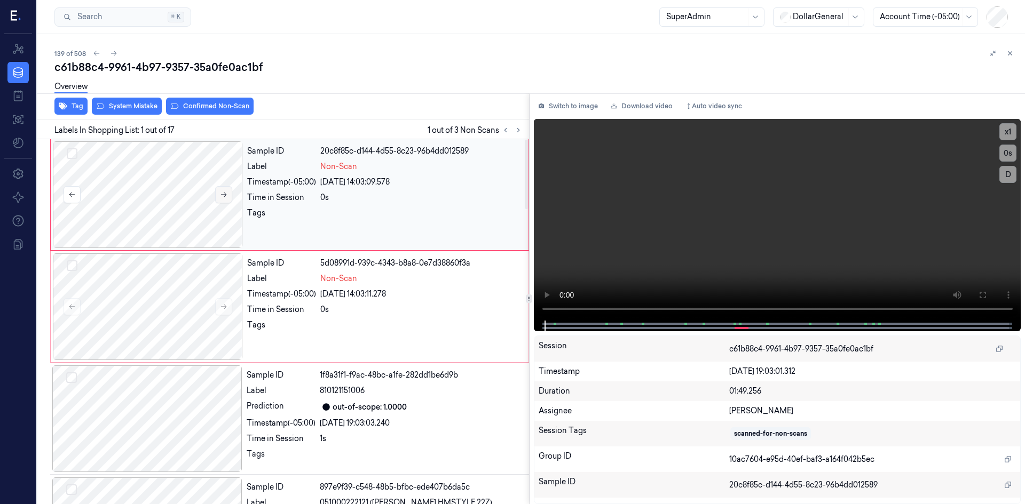
click at [223, 190] on button at bounding box center [223, 194] width 17 height 17
click at [137, 115] on div "Tag System Mistake Confirmed Non-Scan" at bounding box center [281, 106] width 496 height 26
click at [137, 107] on button "System Mistake" at bounding box center [127, 106] width 70 height 17
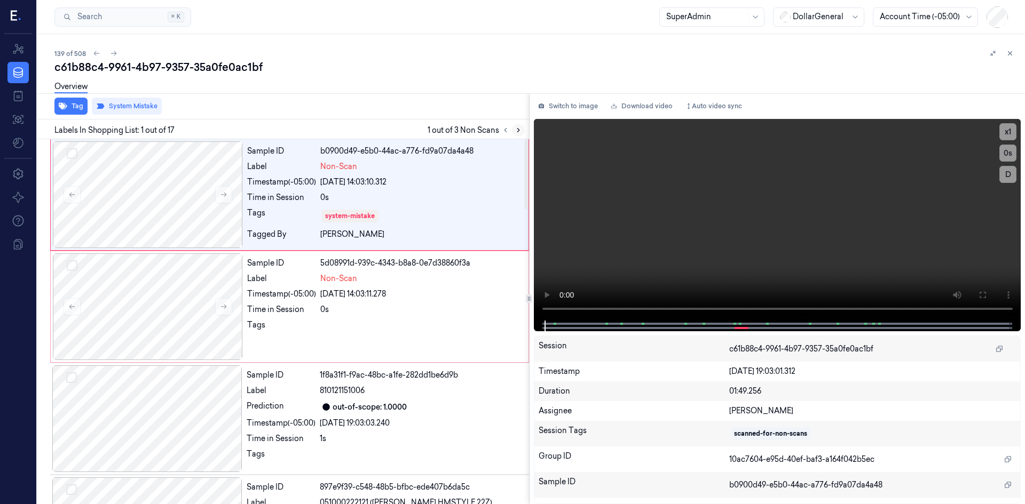
click at [524, 132] on button at bounding box center [518, 130] width 13 height 13
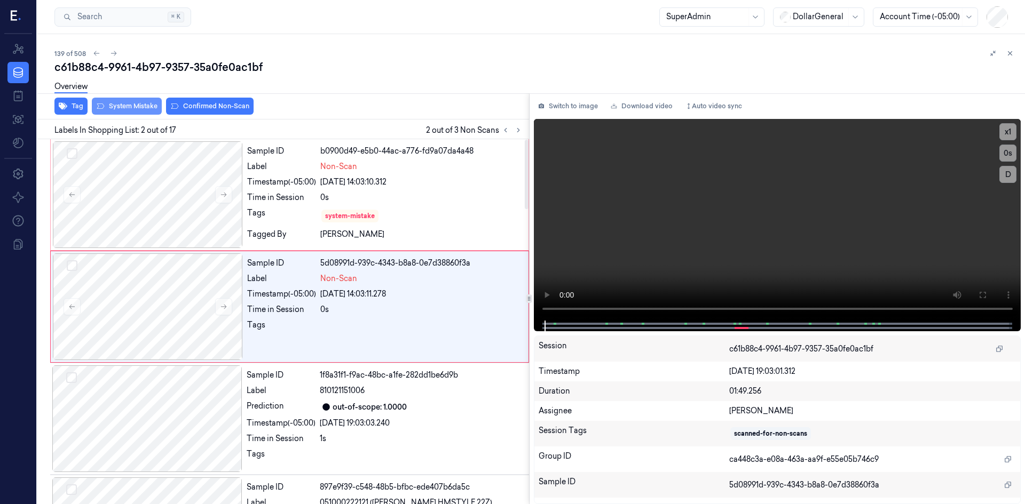
click at [143, 102] on button "System Mistake" at bounding box center [127, 106] width 70 height 17
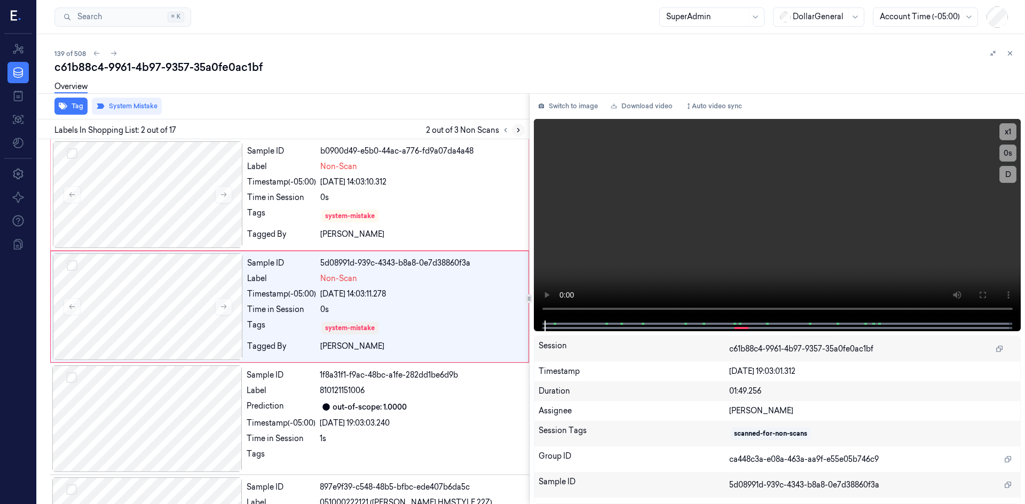
click at [520, 132] on icon at bounding box center [517, 129] width 7 height 7
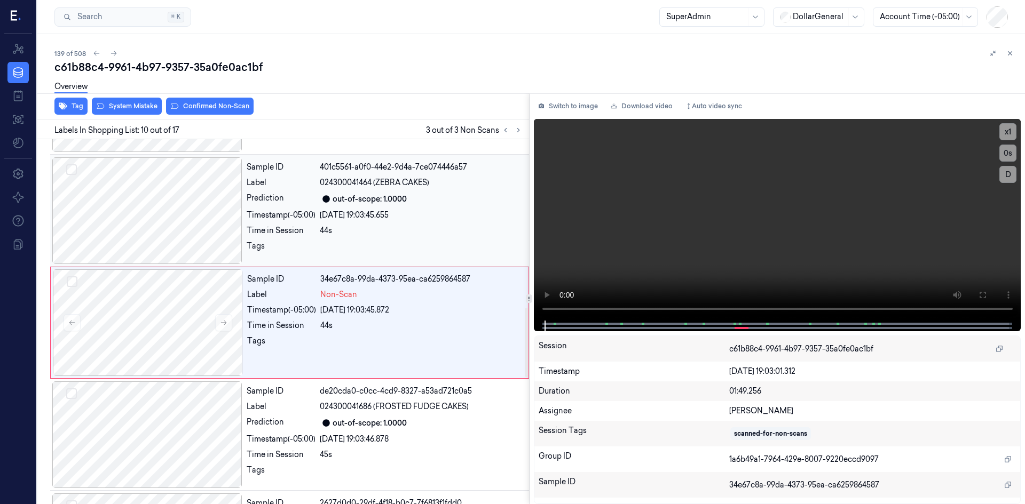
scroll to position [882, 0]
click at [128, 108] on button "System Mistake" at bounding box center [127, 106] width 70 height 17
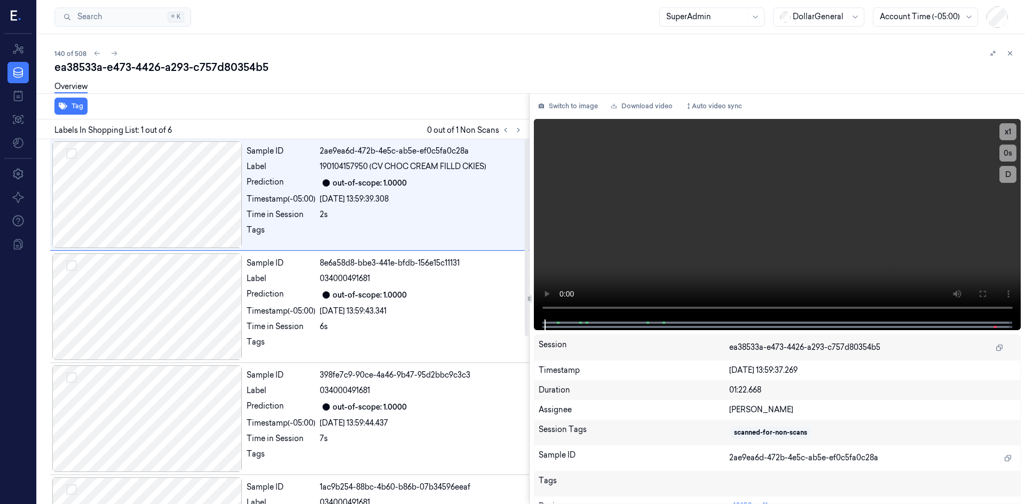
click at [419, 93] on div at bounding box center [529, 93] width 992 height 1
click at [521, 132] on icon at bounding box center [517, 129] width 7 height 7
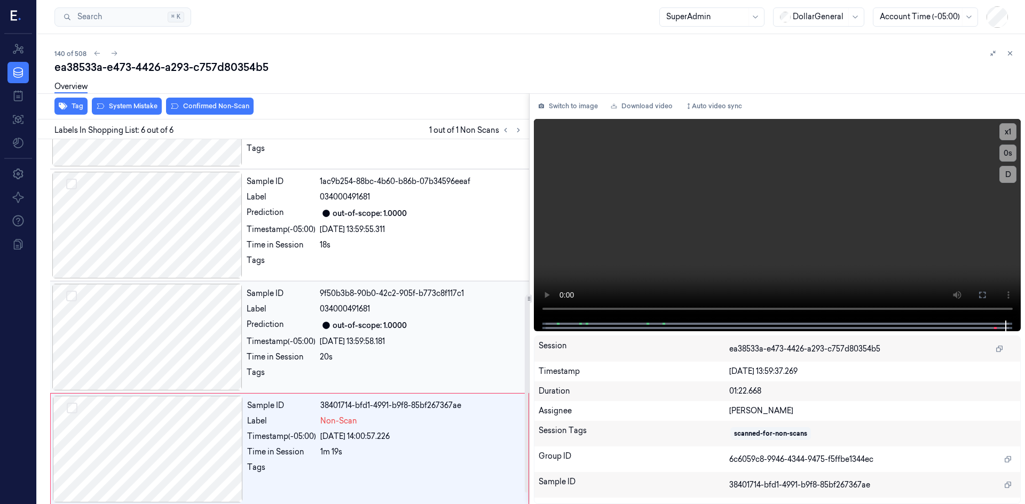
scroll to position [311, 0]
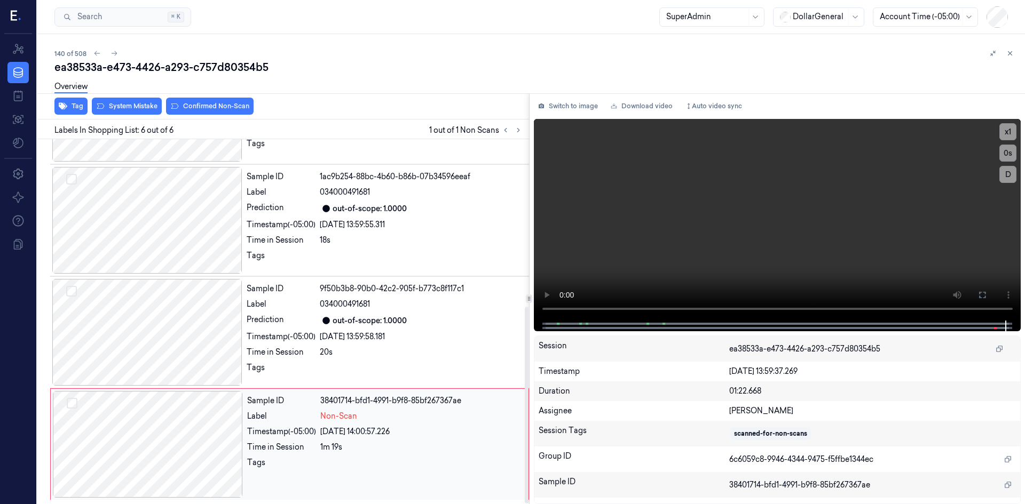
click at [164, 404] on div at bounding box center [148, 444] width 190 height 107
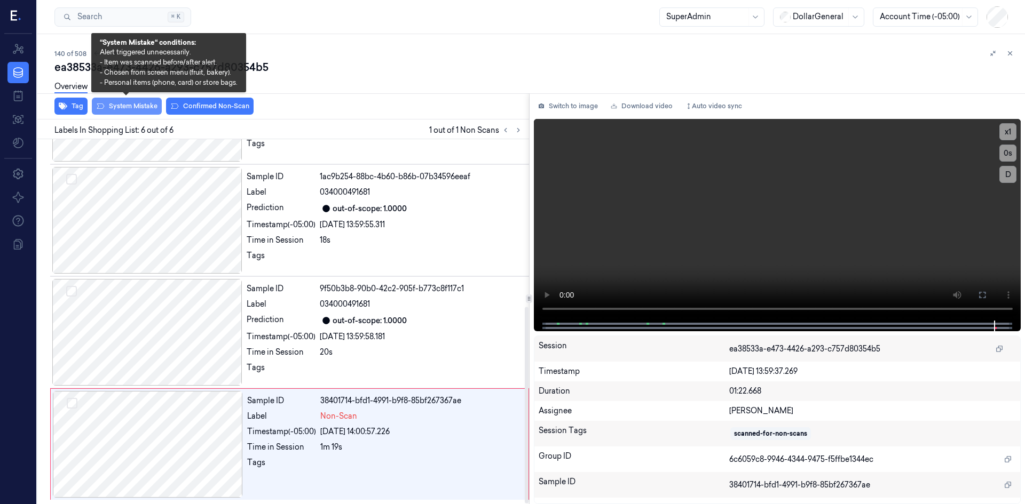
click at [144, 102] on button "System Mistake" at bounding box center [127, 106] width 70 height 17
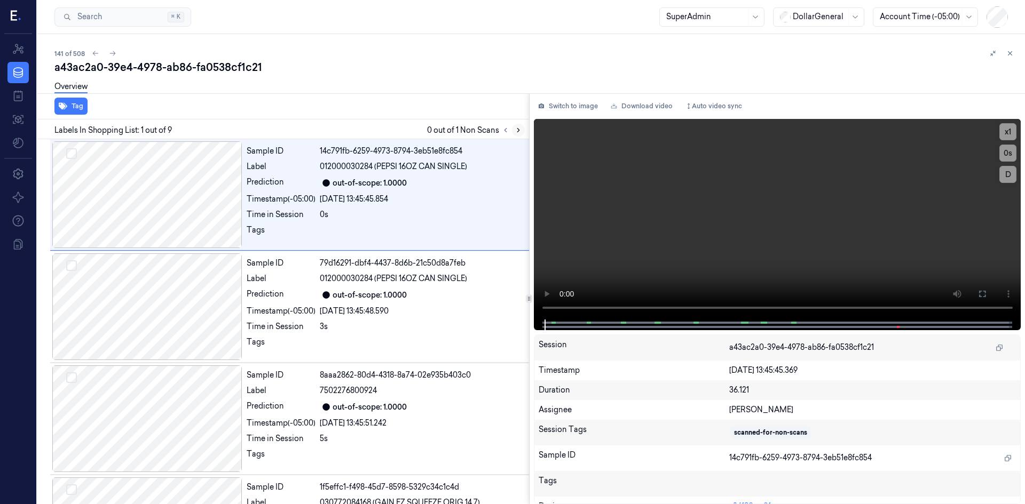
click at [516, 132] on icon at bounding box center [517, 129] width 7 height 7
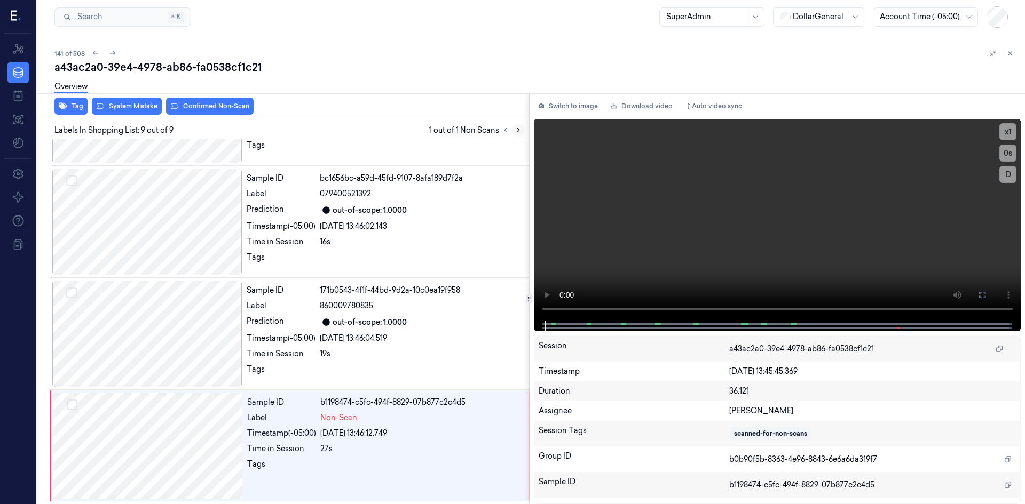
scroll to position [647, 0]
click at [185, 414] on div at bounding box center [148, 444] width 190 height 107
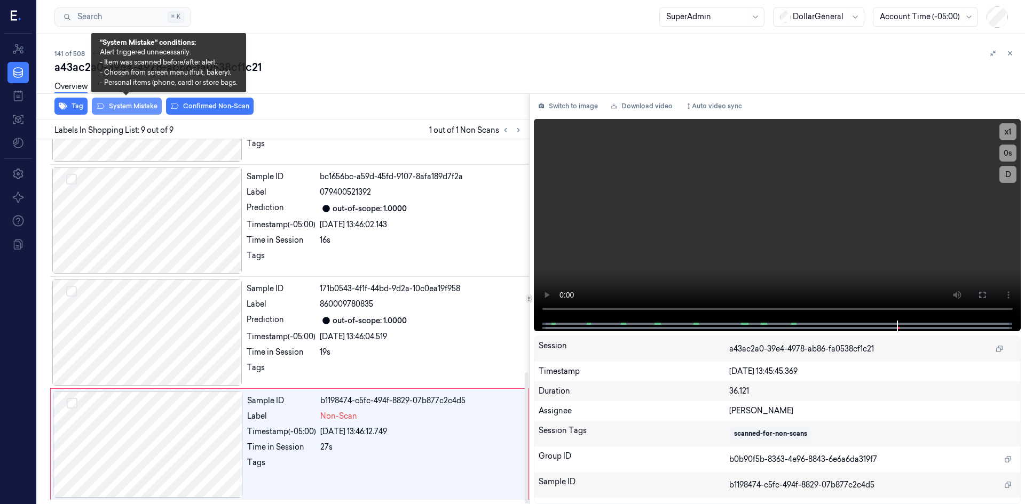
click at [147, 110] on button "System Mistake" at bounding box center [127, 106] width 70 height 17
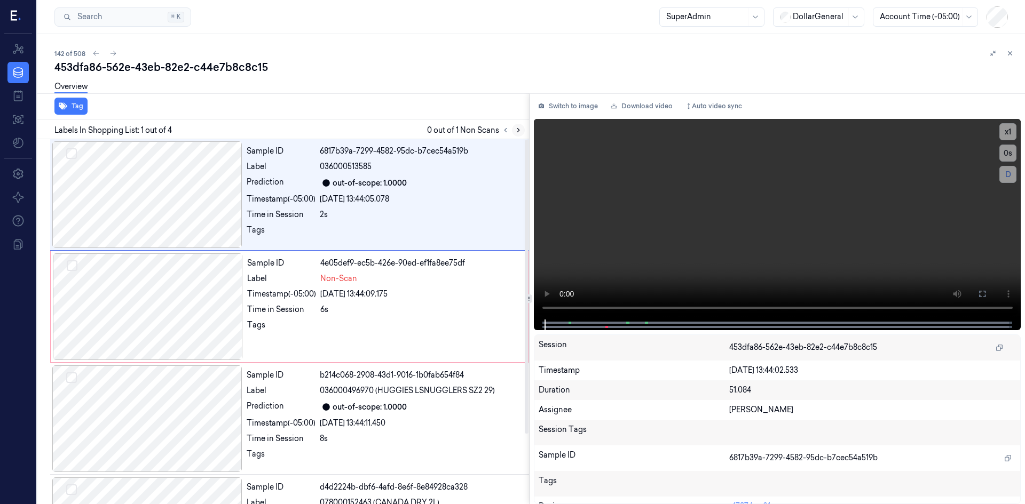
click at [517, 130] on icon at bounding box center [517, 129] width 7 height 7
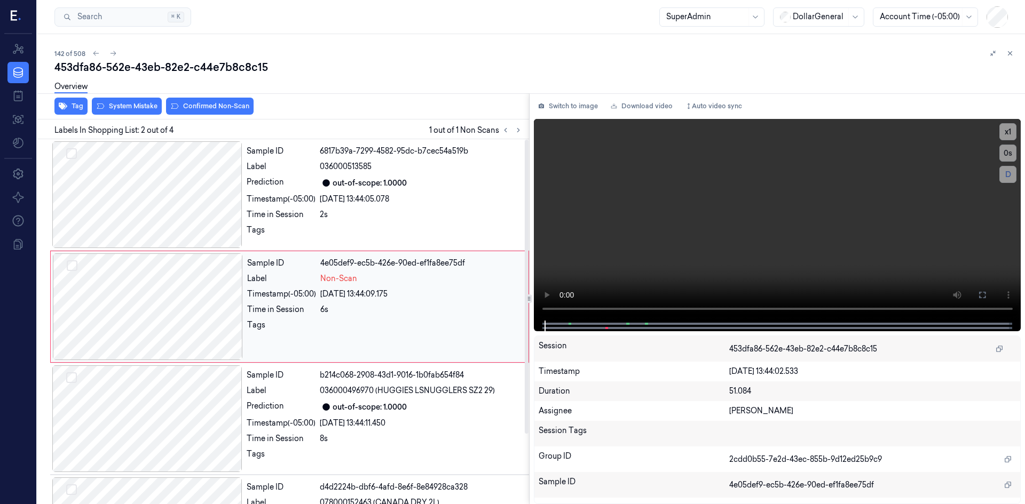
click at [209, 319] on div at bounding box center [148, 307] width 190 height 107
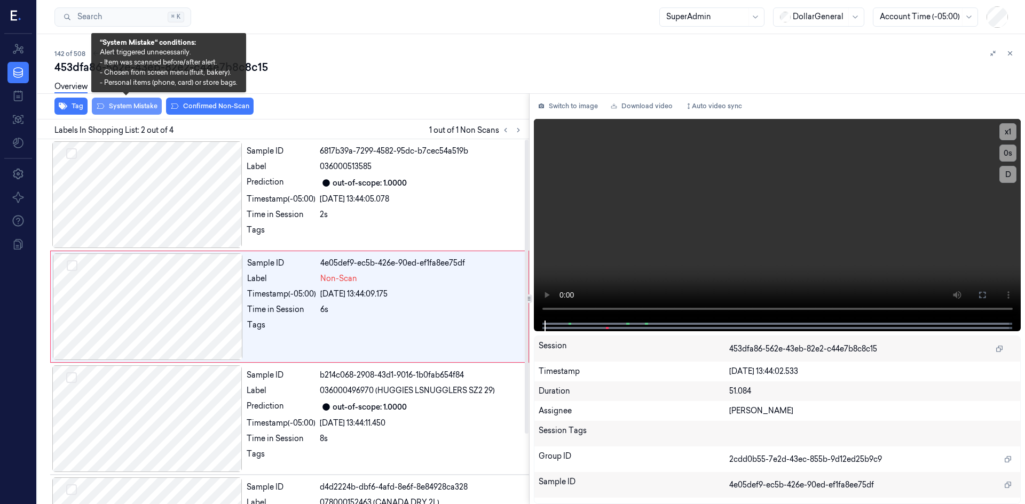
click at [130, 103] on button "System Mistake" at bounding box center [127, 106] width 70 height 17
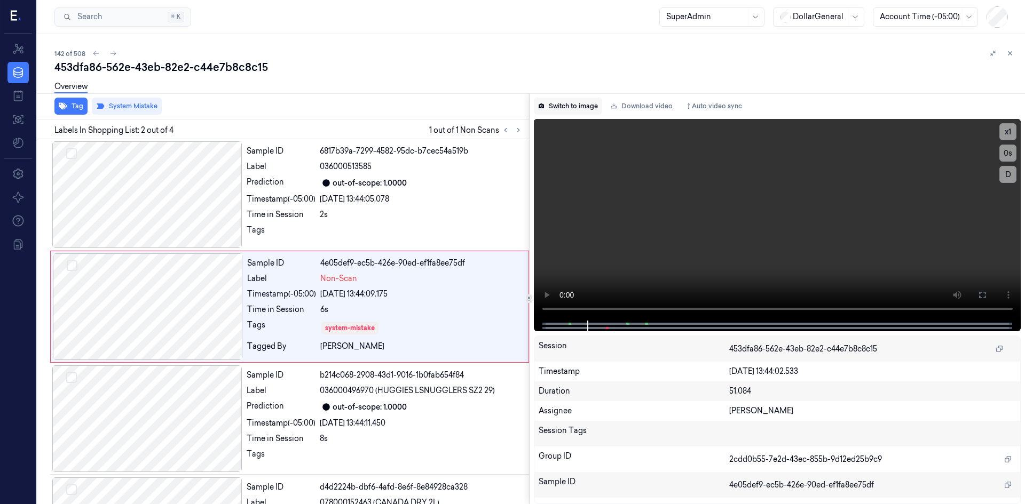
click at [546, 108] on button "Switch to image" at bounding box center [568, 106] width 68 height 17
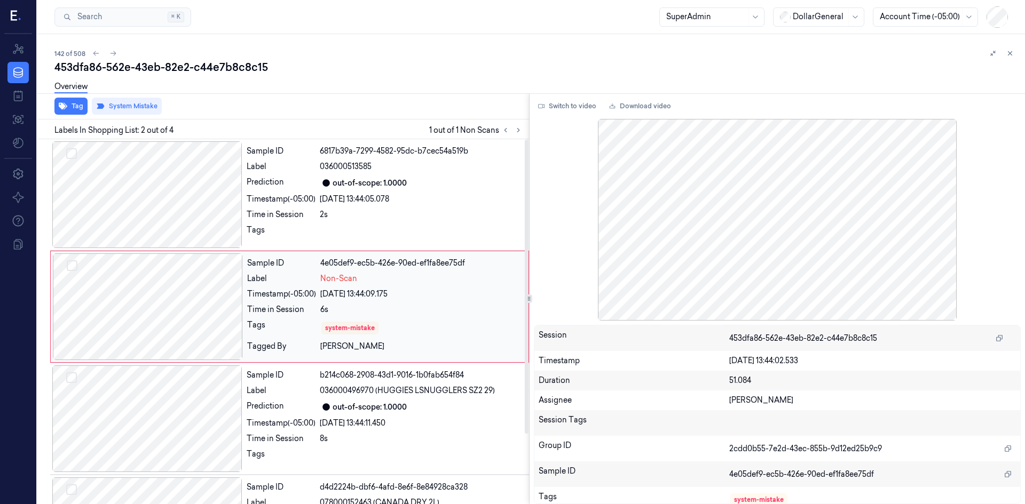
click at [226, 318] on div at bounding box center [148, 307] width 190 height 107
click at [291, 88] on div "Overview" at bounding box center [535, 88] width 962 height 27
click at [408, 92] on div "Overview" at bounding box center [535, 88] width 962 height 27
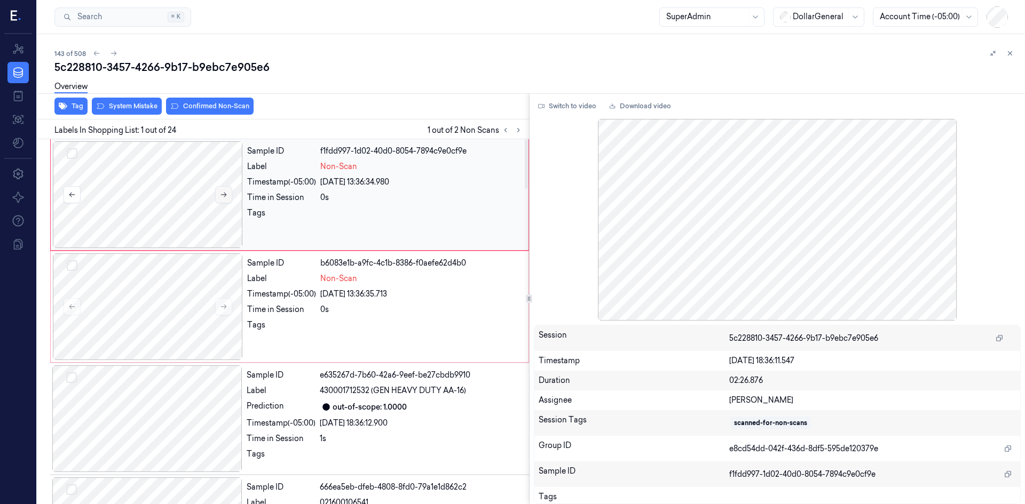
click at [223, 197] on icon at bounding box center [223, 194] width 7 height 7
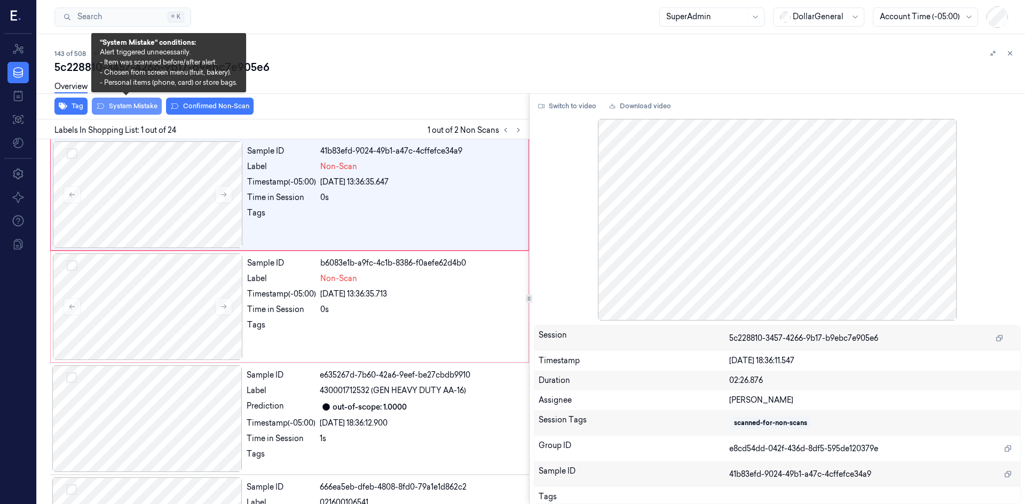
click at [126, 110] on button "System Mistake" at bounding box center [127, 106] width 70 height 17
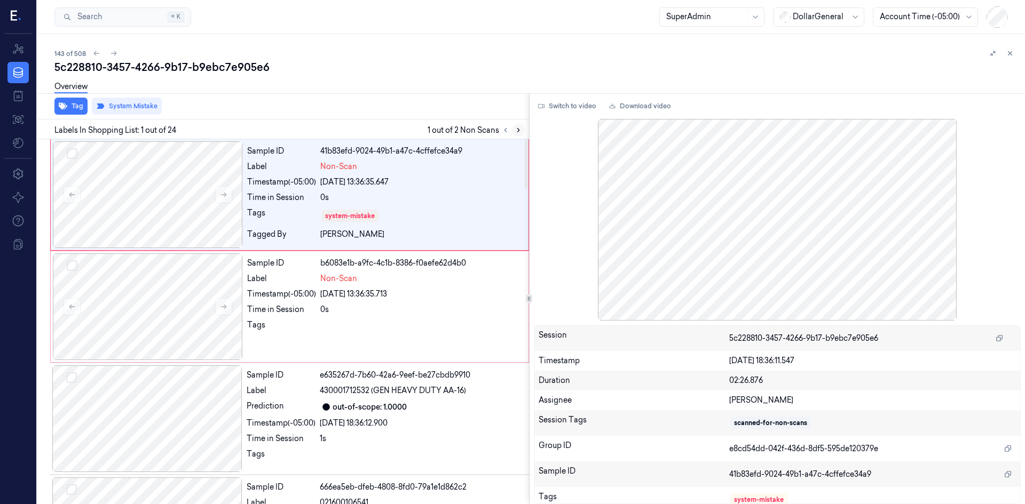
click at [519, 126] on icon at bounding box center [517, 129] width 7 height 7
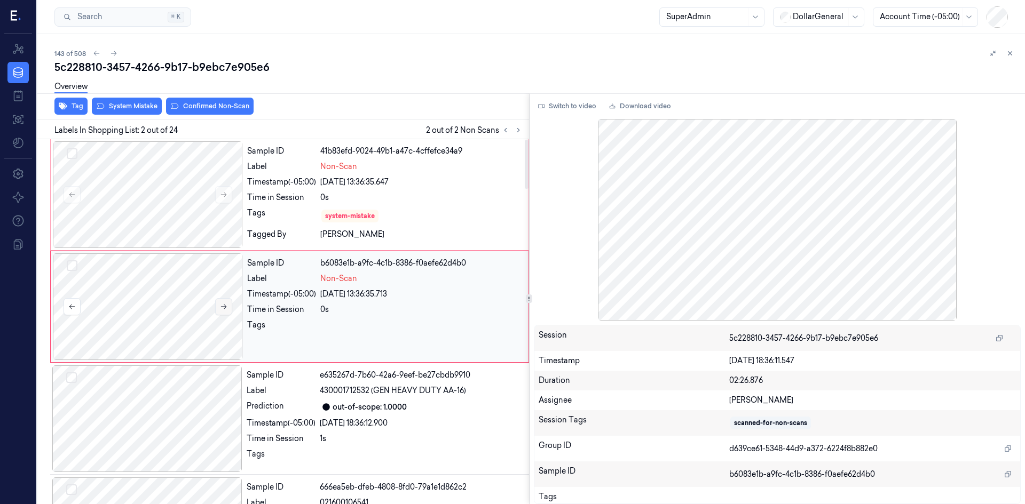
click at [226, 308] on icon at bounding box center [223, 306] width 7 height 7
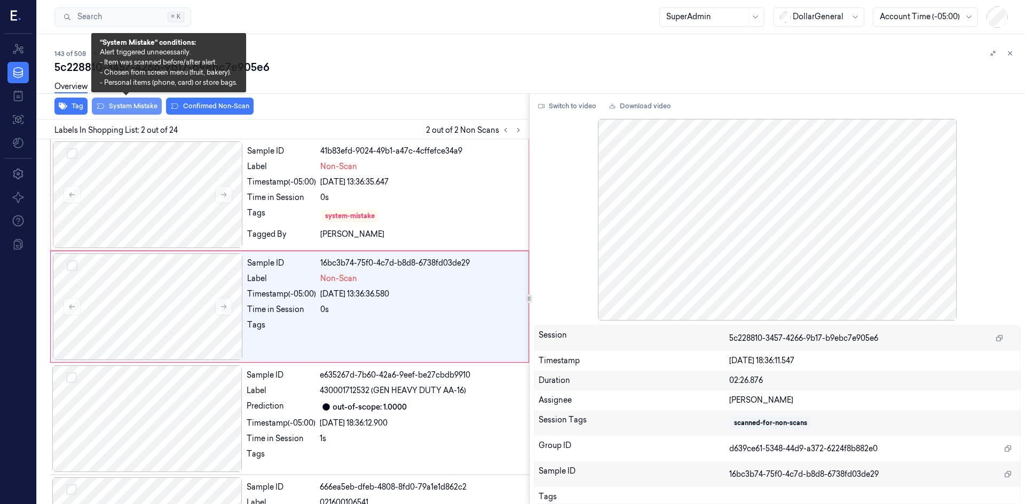
click at [120, 107] on button "System Mistake" at bounding box center [127, 106] width 70 height 17
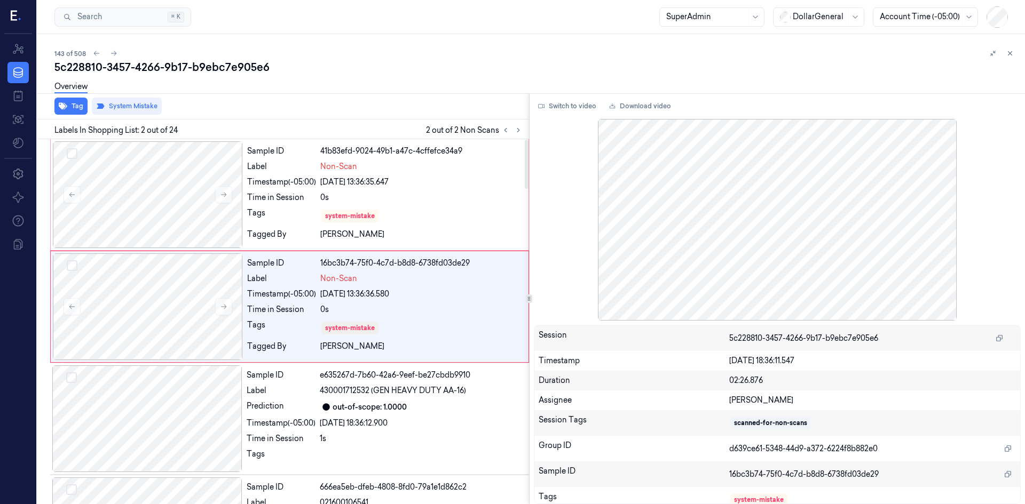
click at [362, 84] on div "Overview" at bounding box center [535, 88] width 962 height 27
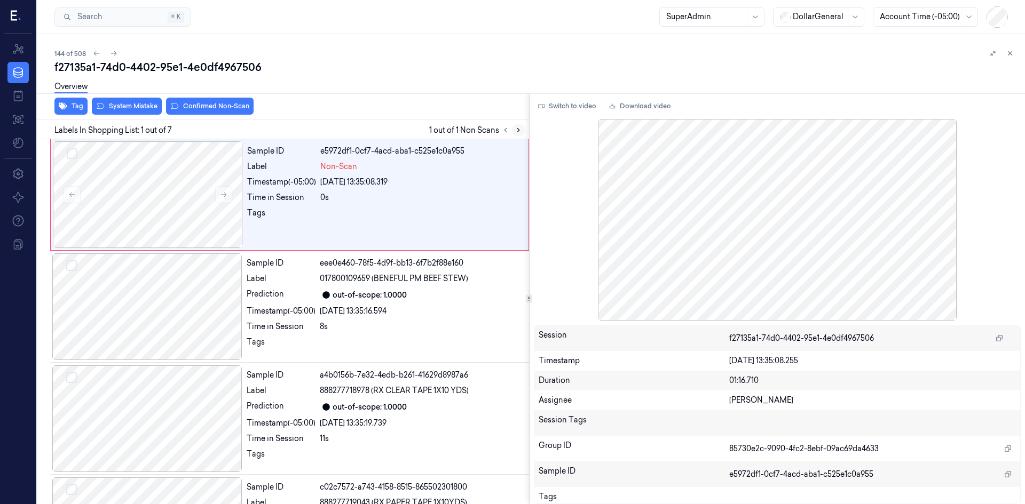
click at [522, 131] on button at bounding box center [518, 130] width 13 height 13
click at [230, 188] on button at bounding box center [223, 194] width 17 height 17
click at [149, 101] on div "Overview" at bounding box center [535, 88] width 962 height 27
click at [149, 105] on button "System Mistake" at bounding box center [127, 106] width 70 height 17
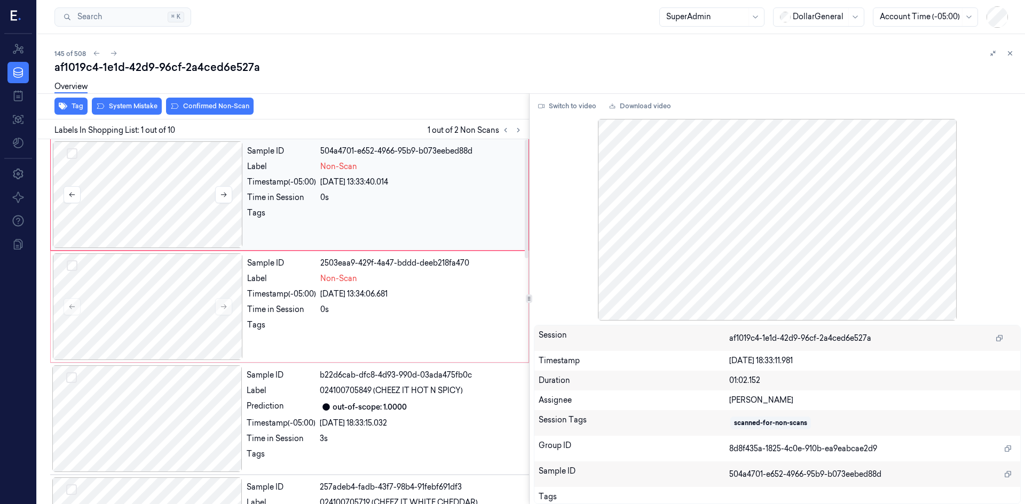
click at [236, 195] on div at bounding box center [148, 194] width 190 height 107
drag, startPoint x: 232, startPoint y: 196, endPoint x: 224, endPoint y: 187, distance: 12.5
click at [232, 196] on div at bounding box center [148, 194] width 190 height 107
click at [150, 108] on button "System Mistake" at bounding box center [127, 106] width 70 height 17
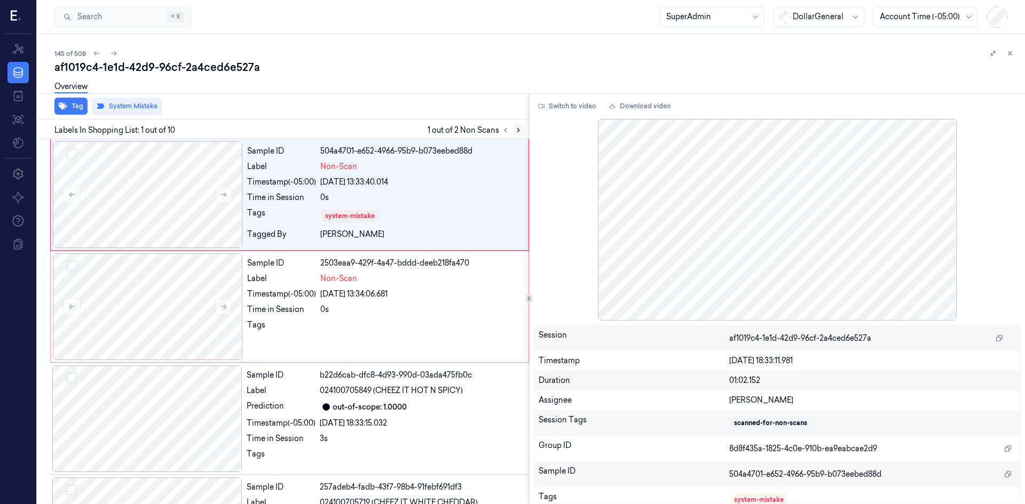
click at [518, 128] on icon at bounding box center [517, 129] width 7 height 7
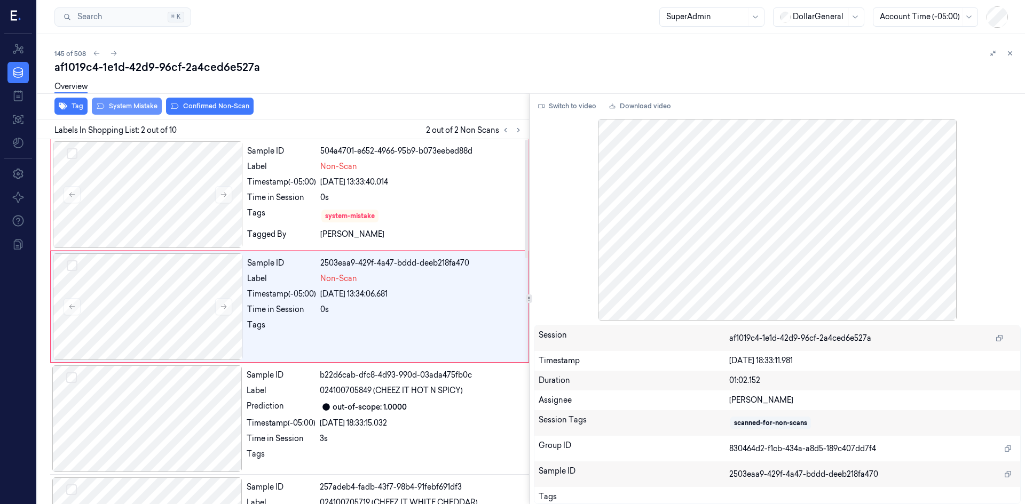
click at [152, 110] on button "System Mistake" at bounding box center [127, 106] width 70 height 17
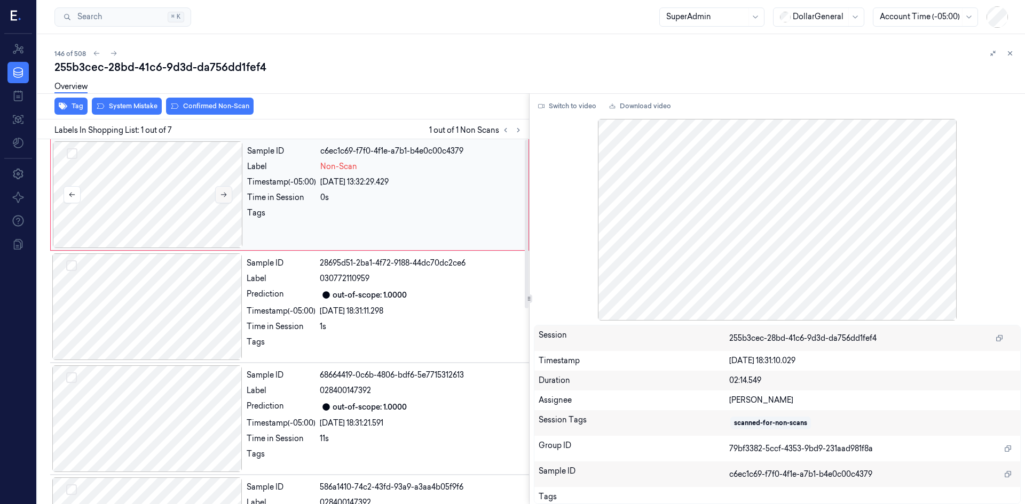
click at [225, 192] on icon at bounding box center [223, 194] width 7 height 7
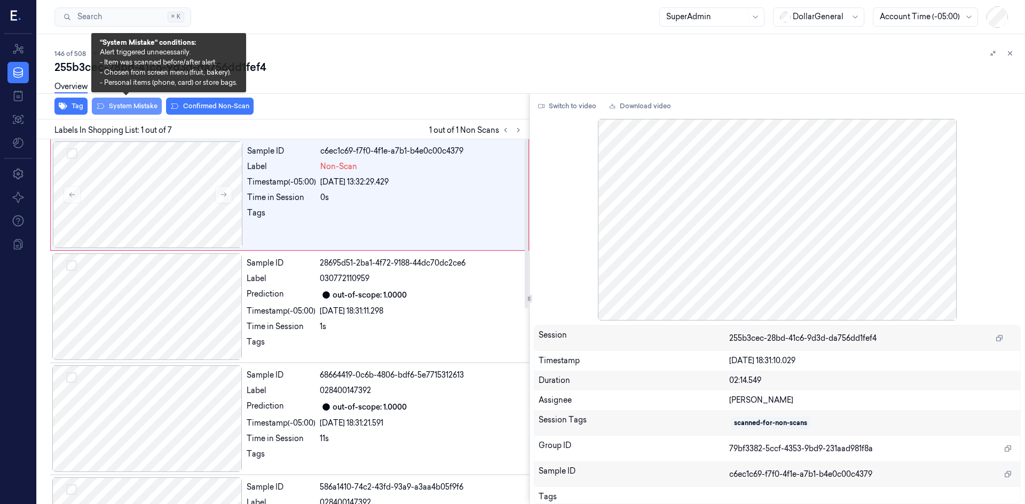
click at [144, 110] on button "System Mistake" at bounding box center [127, 106] width 70 height 17
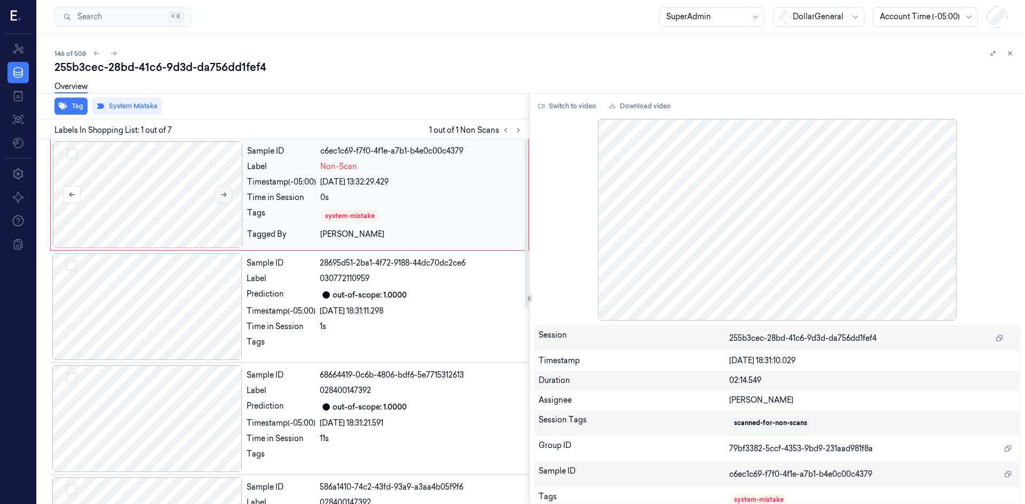
click at [216, 197] on button at bounding box center [223, 194] width 17 height 17
click at [217, 197] on button at bounding box center [223, 194] width 17 height 17
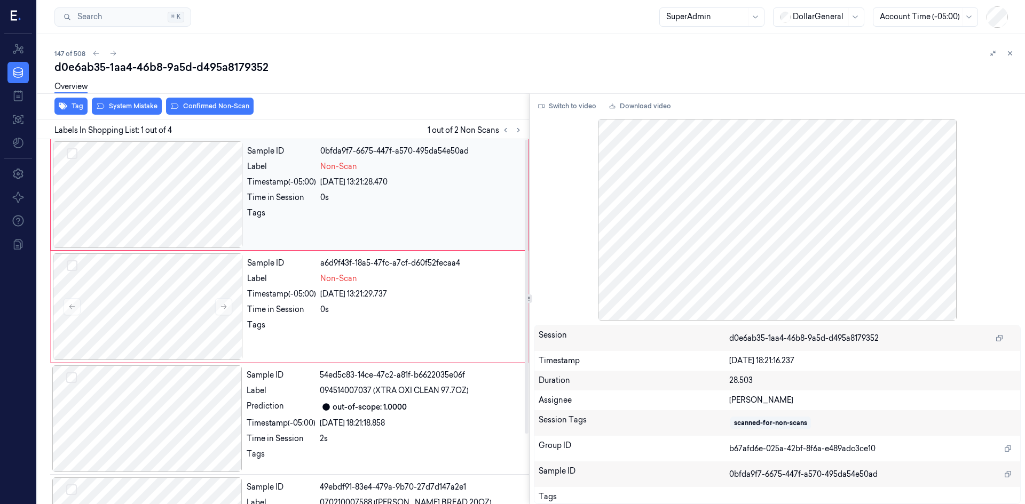
click at [178, 184] on div at bounding box center [148, 194] width 190 height 107
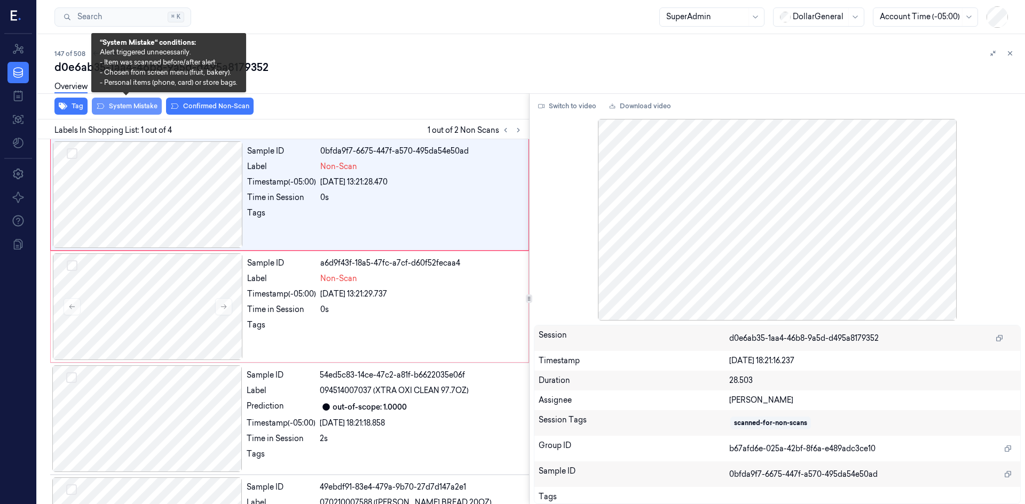
click at [129, 110] on button "System Mistake" at bounding box center [127, 106] width 70 height 17
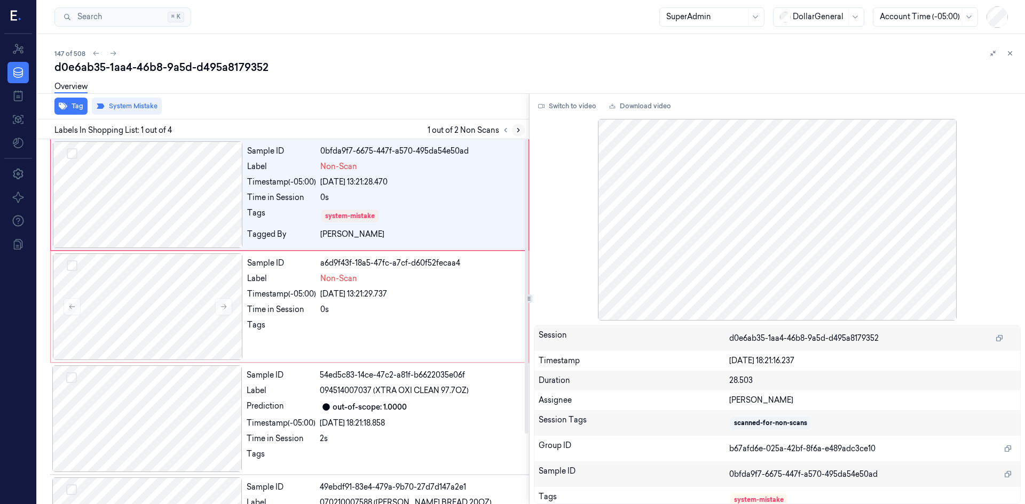
click at [515, 130] on icon at bounding box center [517, 129] width 7 height 7
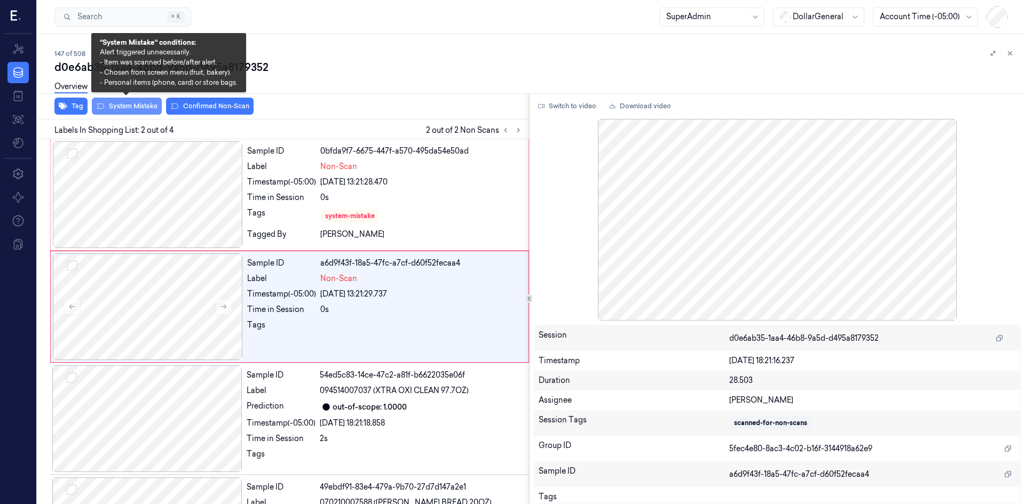
click at [147, 107] on button "System Mistake" at bounding box center [127, 106] width 70 height 17
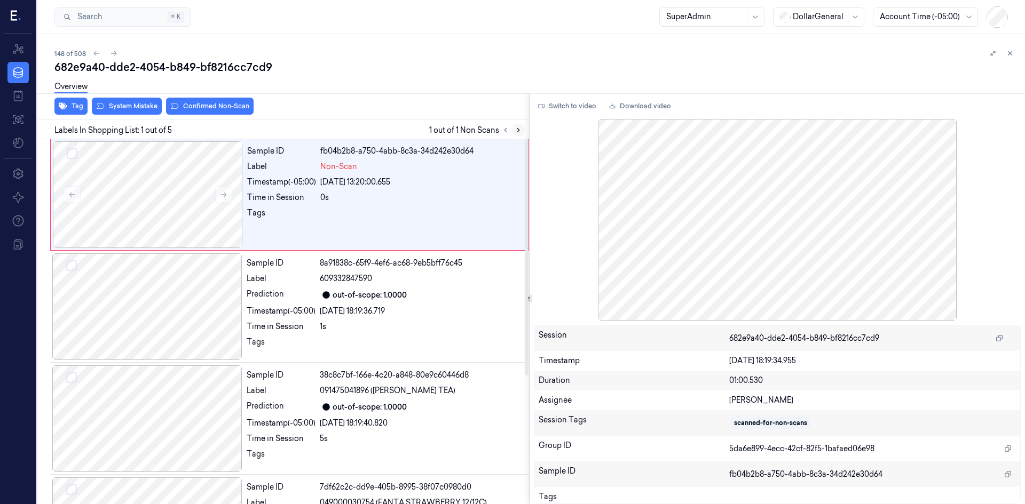
click at [518, 134] on button at bounding box center [518, 130] width 13 height 13
click at [210, 203] on div at bounding box center [148, 194] width 190 height 107
click at [214, 195] on div at bounding box center [148, 194] width 190 height 107
click at [218, 192] on button at bounding box center [223, 194] width 17 height 17
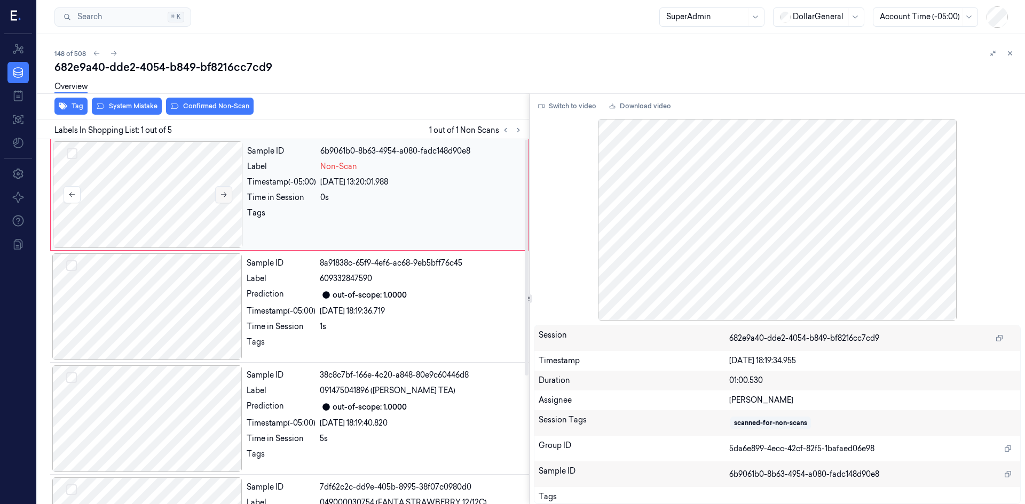
click at [218, 192] on button at bounding box center [223, 194] width 17 height 17
click at [137, 109] on button "System Mistake" at bounding box center [127, 106] width 70 height 17
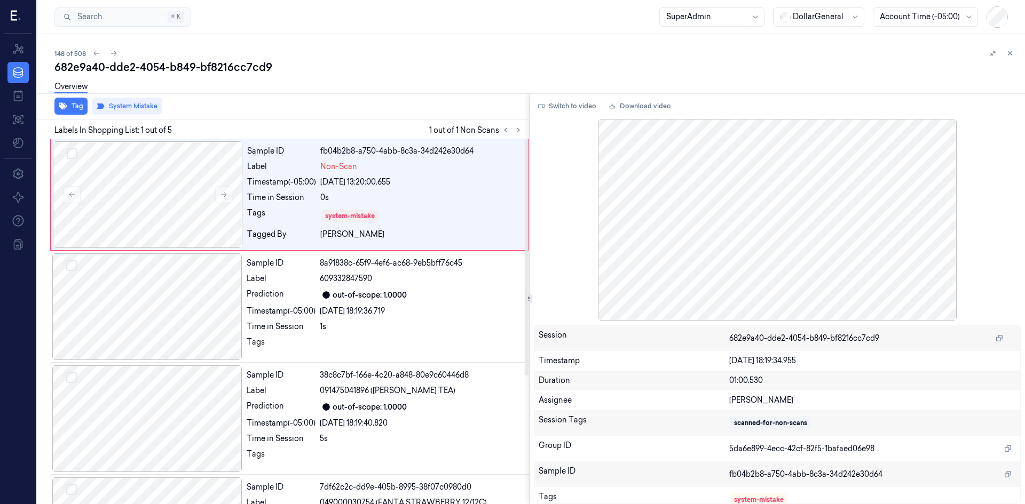
click at [390, 58] on div "148 of 508" at bounding box center [535, 53] width 962 height 13
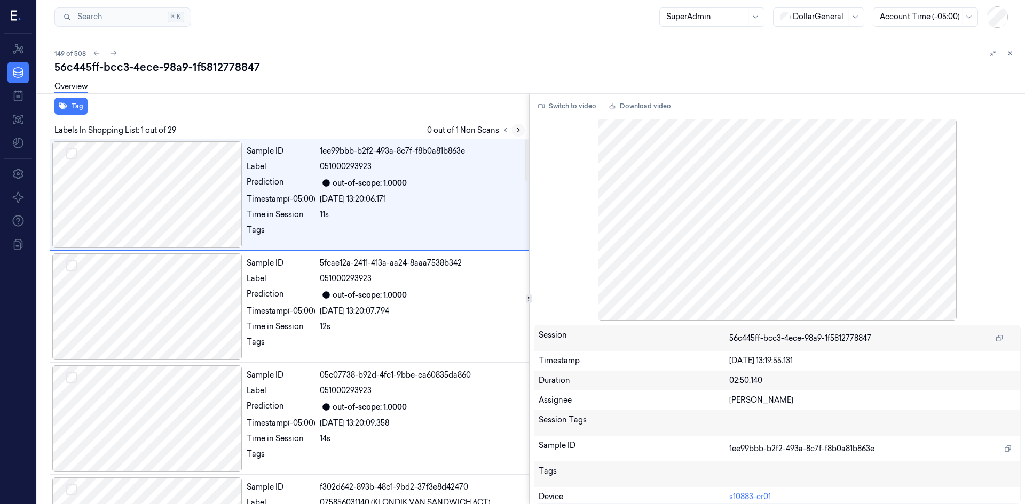
click at [517, 132] on icon at bounding box center [517, 129] width 7 height 7
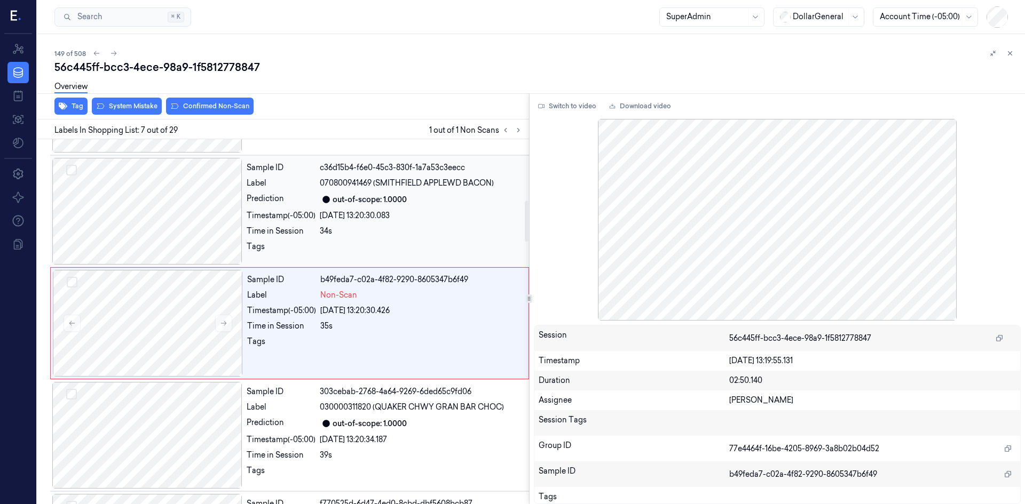
scroll to position [545, 0]
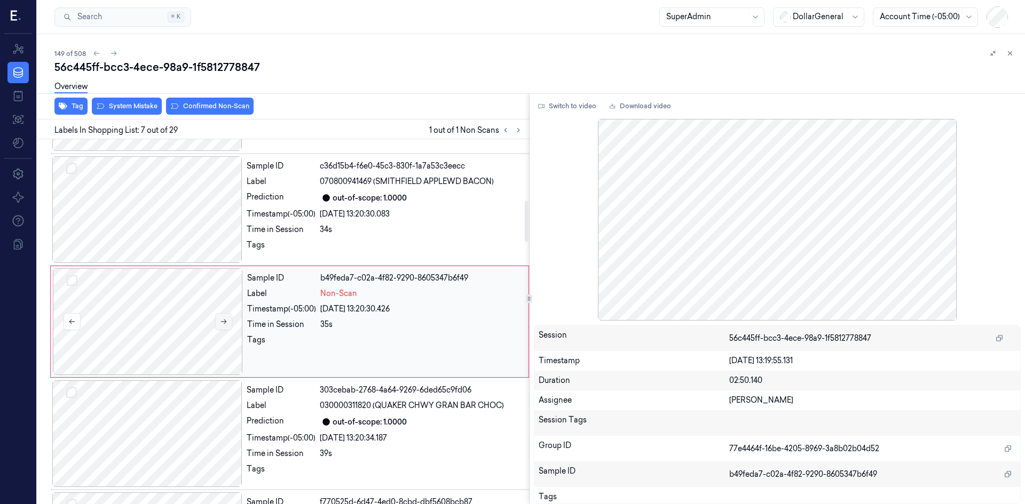
click at [223, 324] on icon at bounding box center [223, 321] width 7 height 7
click at [203, 234] on div at bounding box center [147, 209] width 190 height 107
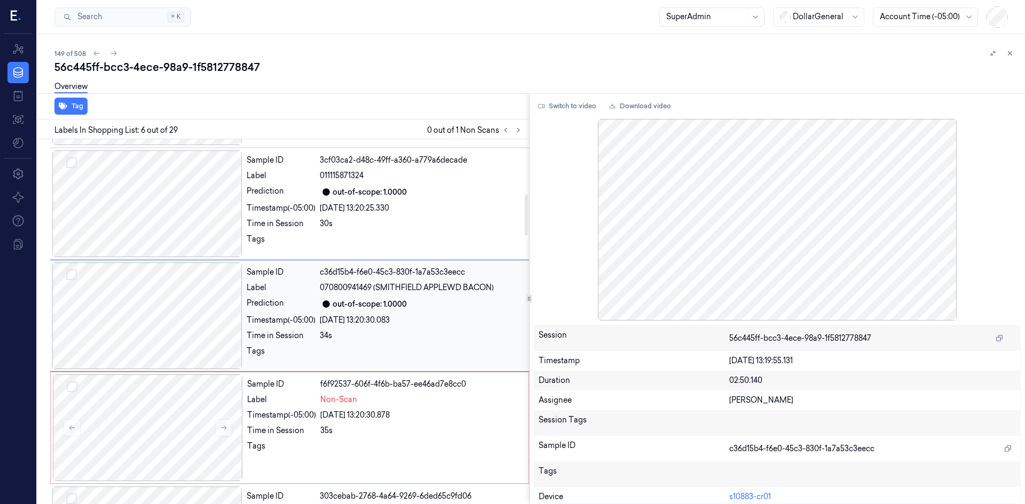
scroll to position [433, 0]
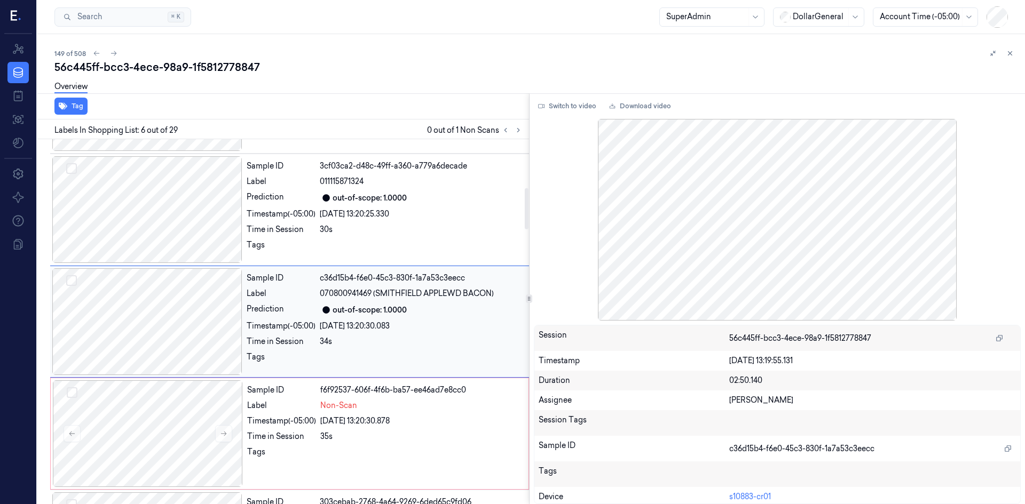
click at [200, 315] on div at bounding box center [147, 321] width 190 height 107
drag, startPoint x: 200, startPoint y: 413, endPoint x: 201, endPoint y: 394, distance: 19.2
click at [201, 412] on div at bounding box center [148, 434] width 190 height 107
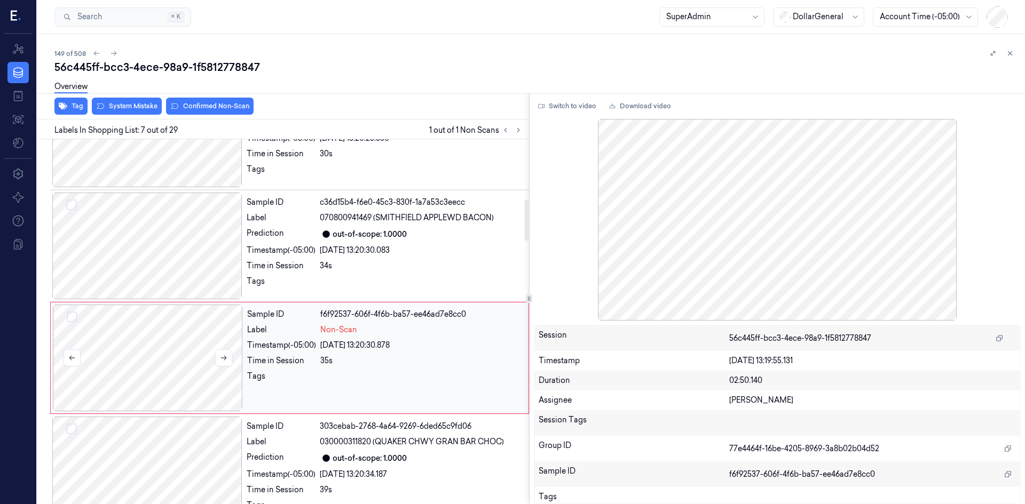
scroll to position [545, 0]
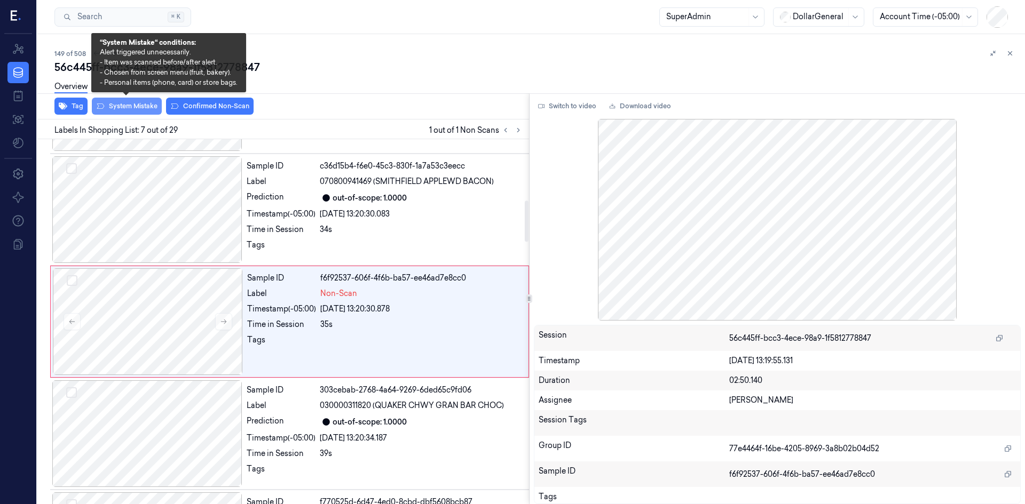
click at [150, 106] on button "System Mistake" at bounding box center [127, 106] width 70 height 17
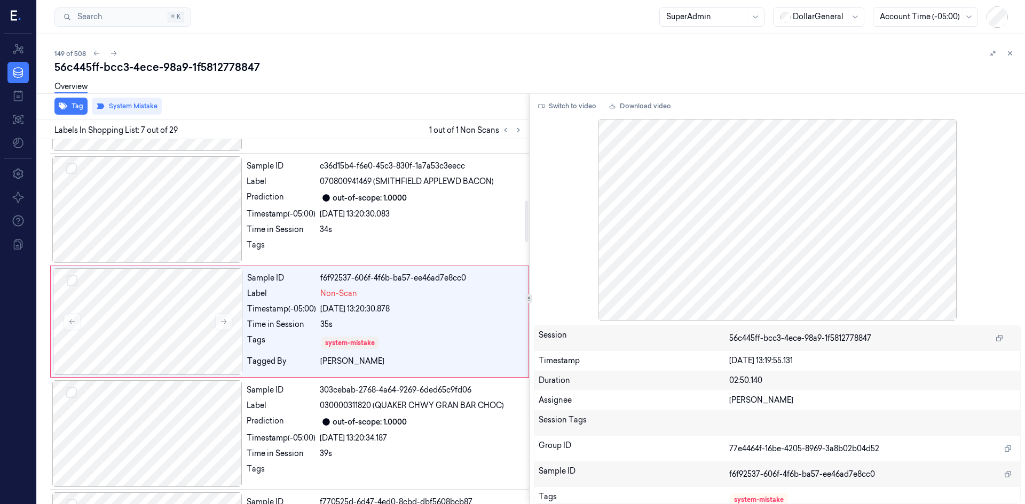
click at [406, 96] on div "Overview" at bounding box center [535, 88] width 962 height 27
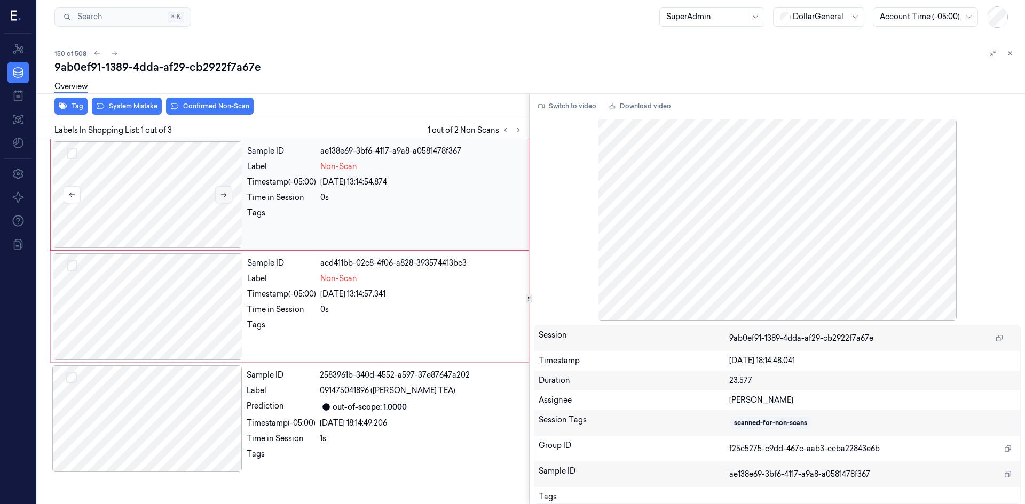
click at [230, 193] on button at bounding box center [223, 194] width 17 height 17
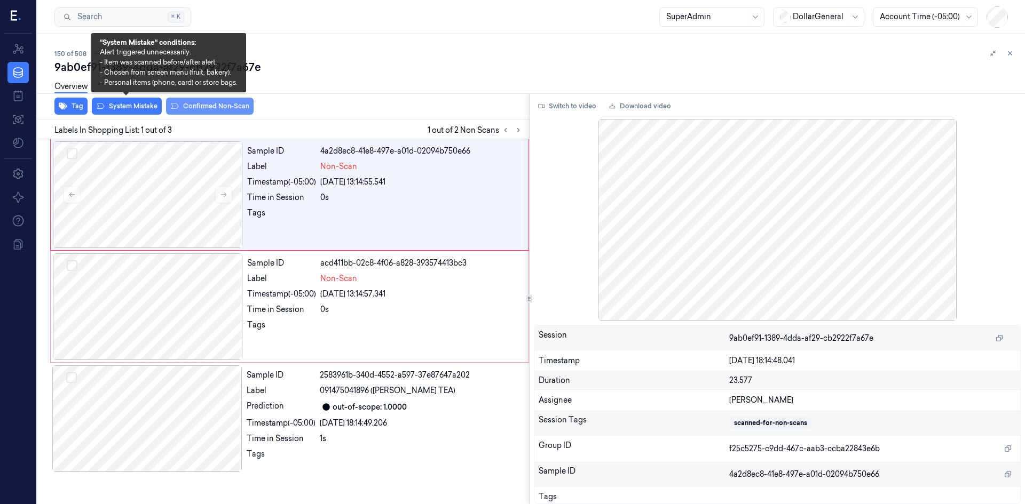
drag, startPoint x: 148, startPoint y: 107, endPoint x: 195, endPoint y: 105, distance: 47.0
click at [148, 106] on button "System Mistake" at bounding box center [127, 106] width 70 height 17
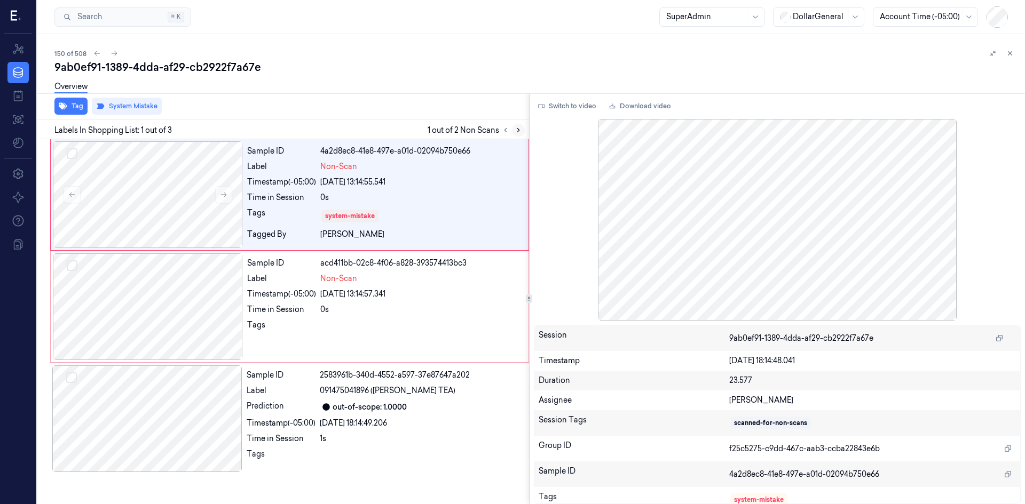
click at [522, 130] on button at bounding box center [518, 130] width 13 height 13
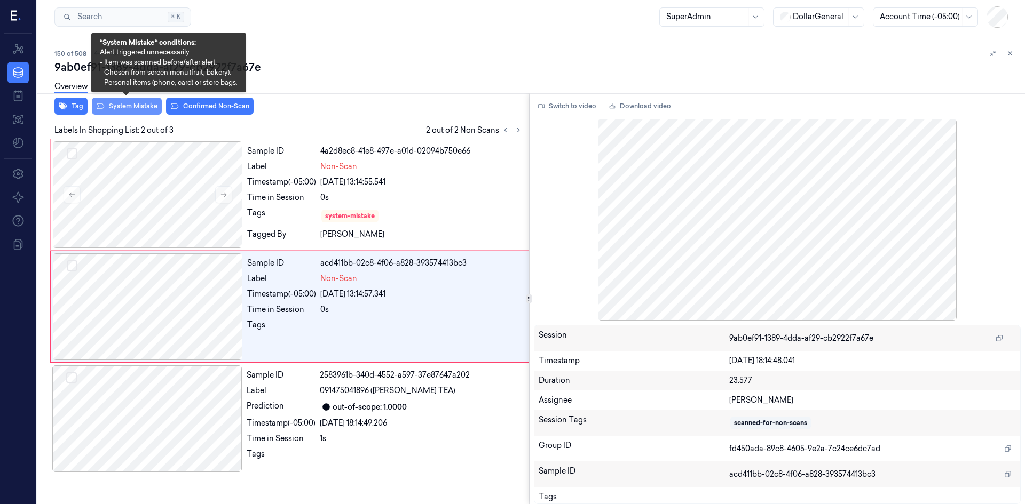
click at [144, 103] on button "System Mistake" at bounding box center [127, 106] width 70 height 17
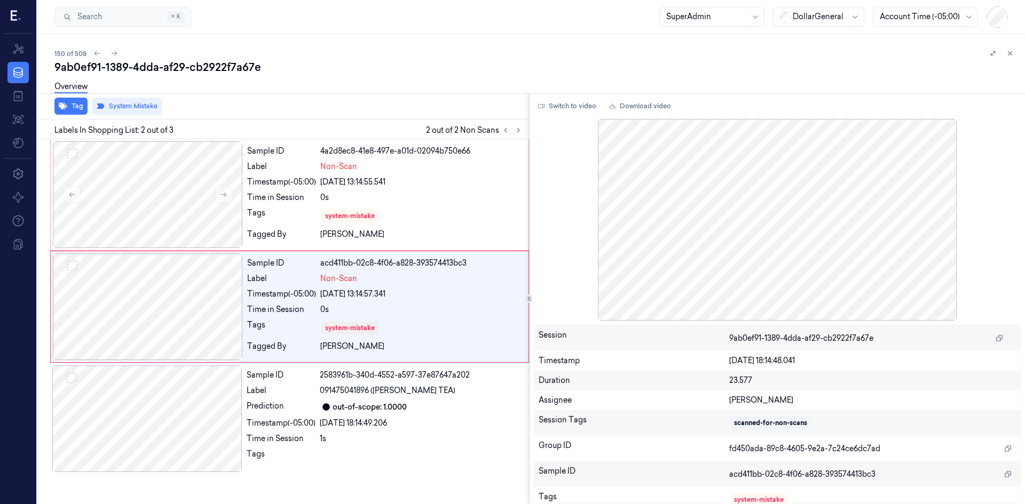
click at [361, 79] on div "Overview" at bounding box center [535, 88] width 962 height 27
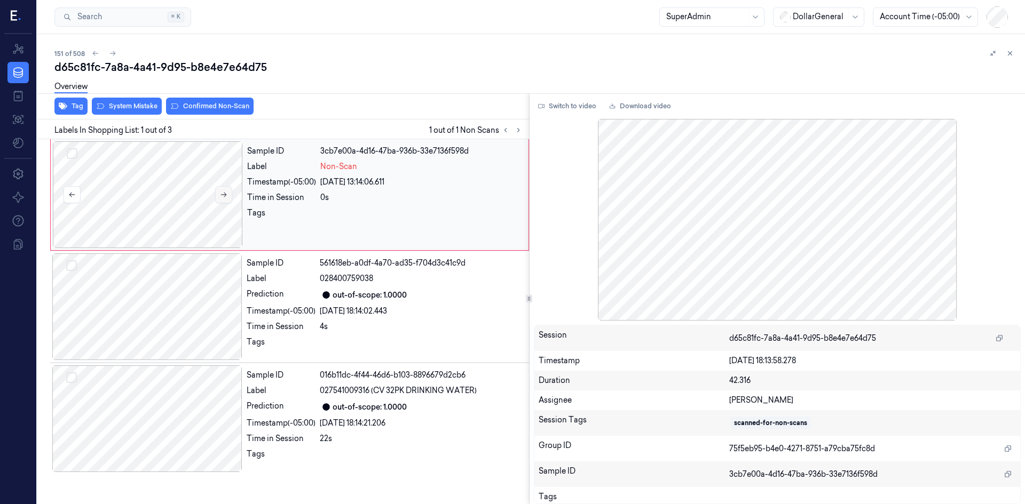
click at [225, 197] on icon at bounding box center [223, 194] width 7 height 7
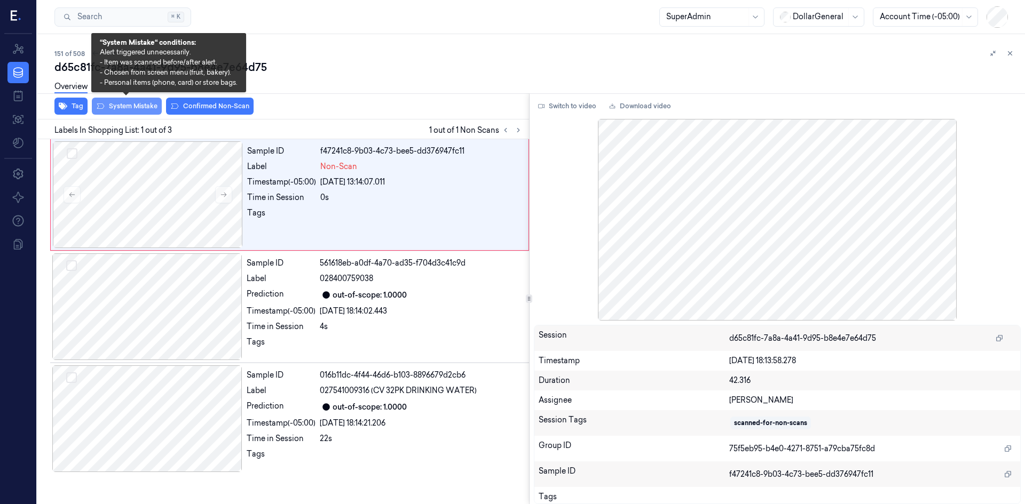
click at [136, 104] on button "System Mistake" at bounding box center [127, 106] width 70 height 17
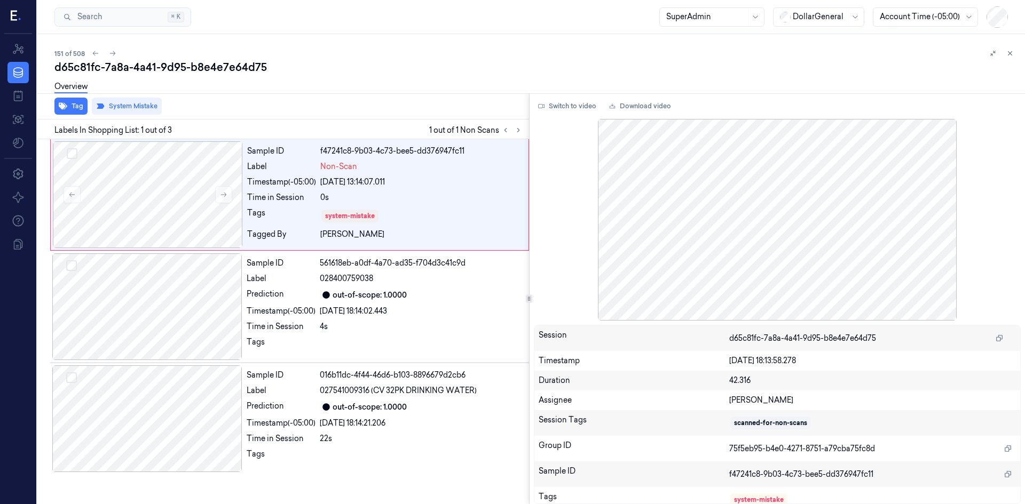
click at [339, 66] on div "d65c81fc-7a8a-4a41-9d95-b8e4e7e64d75" at bounding box center [535, 67] width 962 height 15
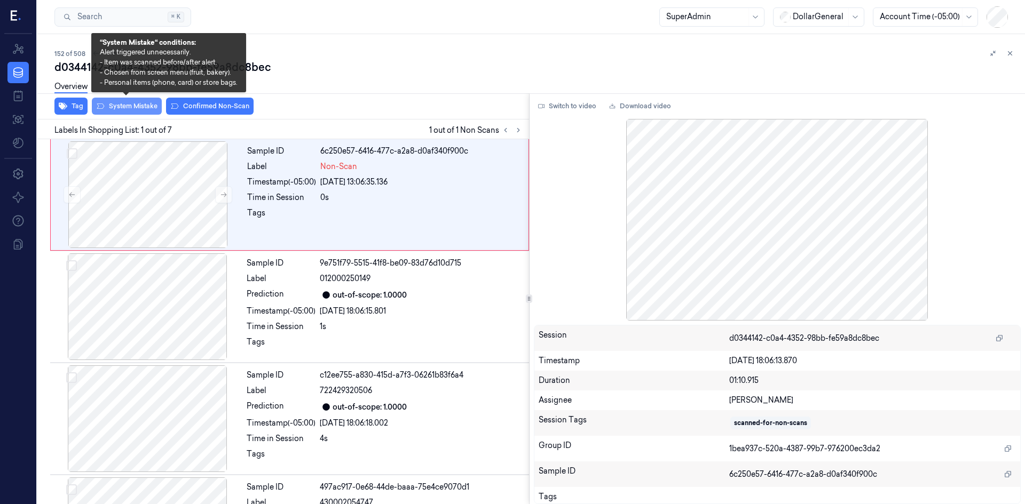
click at [134, 114] on button "System Mistake" at bounding box center [127, 106] width 70 height 17
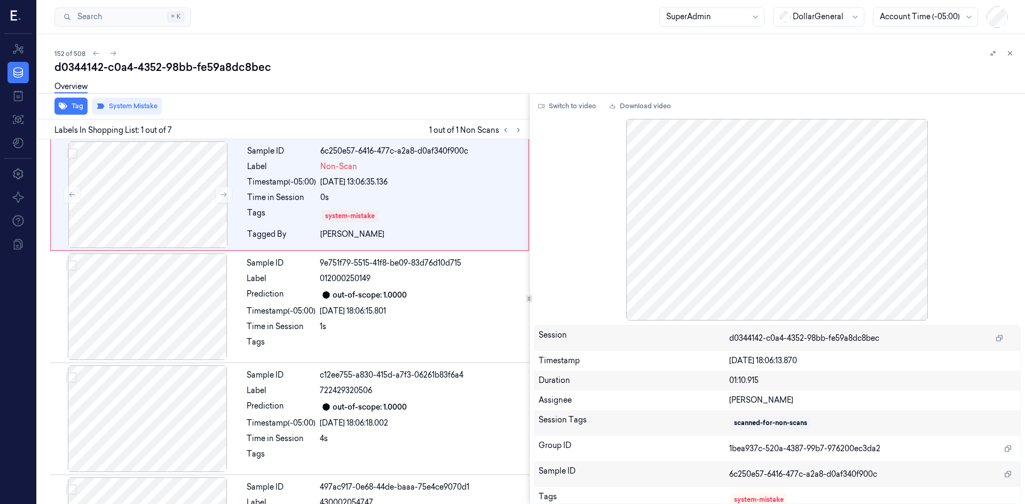
click at [314, 113] on div "Tag System Mistake" at bounding box center [281, 106] width 496 height 26
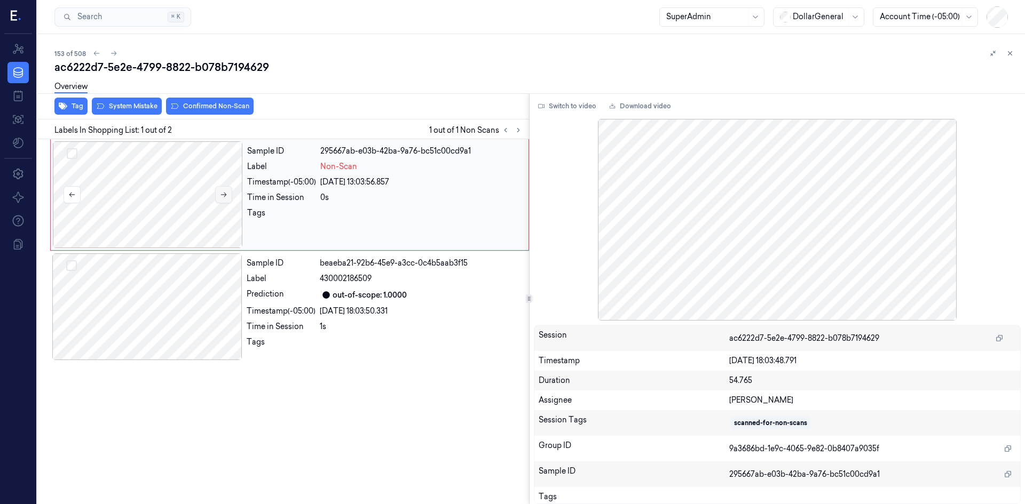
click at [225, 187] on button at bounding box center [223, 194] width 17 height 17
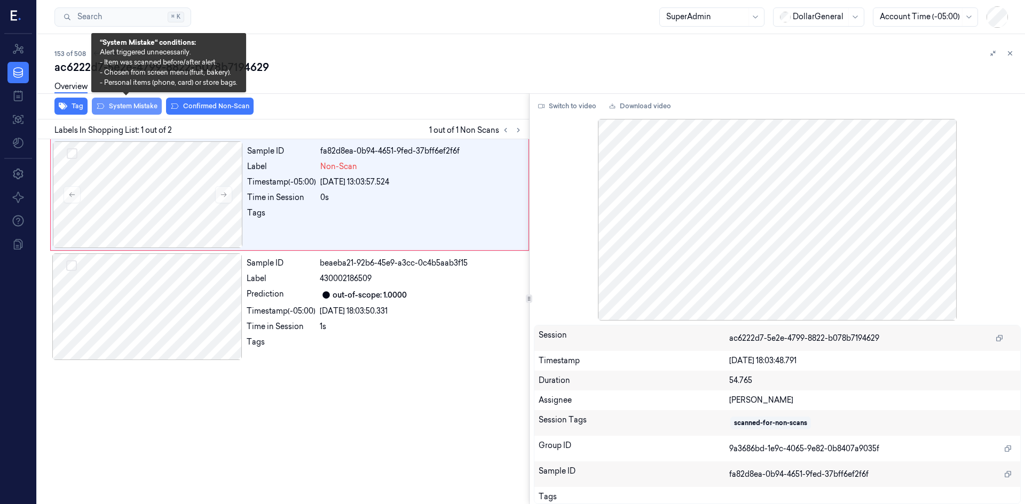
click at [133, 102] on button "System Mistake" at bounding box center [127, 106] width 70 height 17
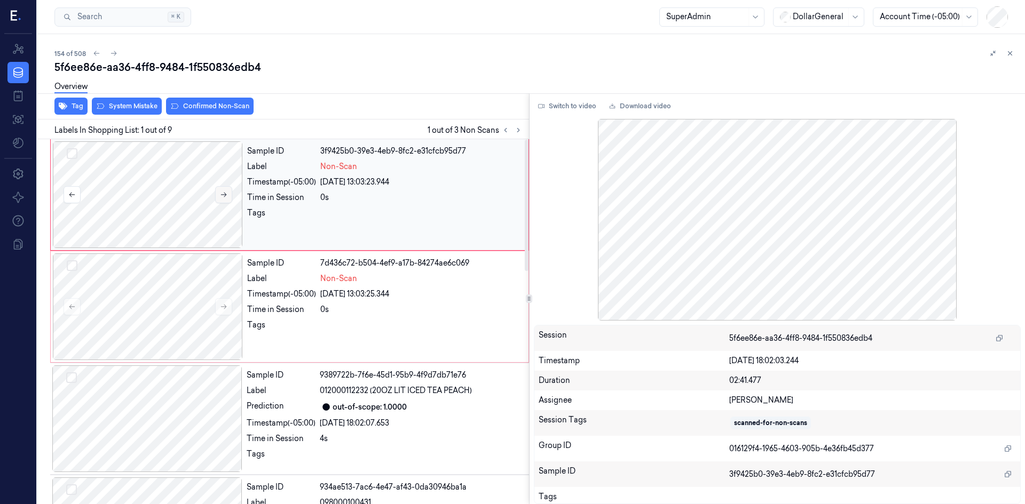
click at [228, 193] on button at bounding box center [223, 194] width 17 height 17
click at [227, 193] on icon at bounding box center [223, 194] width 7 height 7
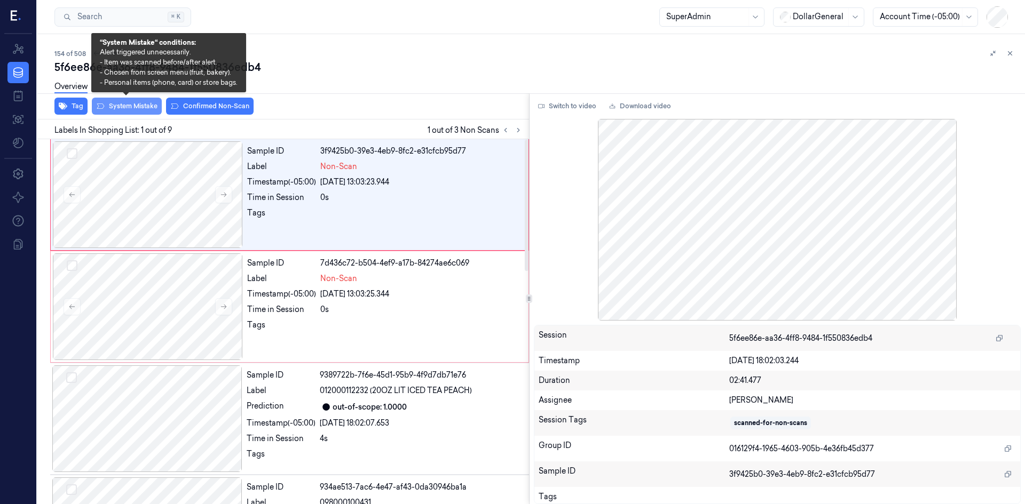
click at [136, 106] on button "System Mistake" at bounding box center [127, 106] width 70 height 17
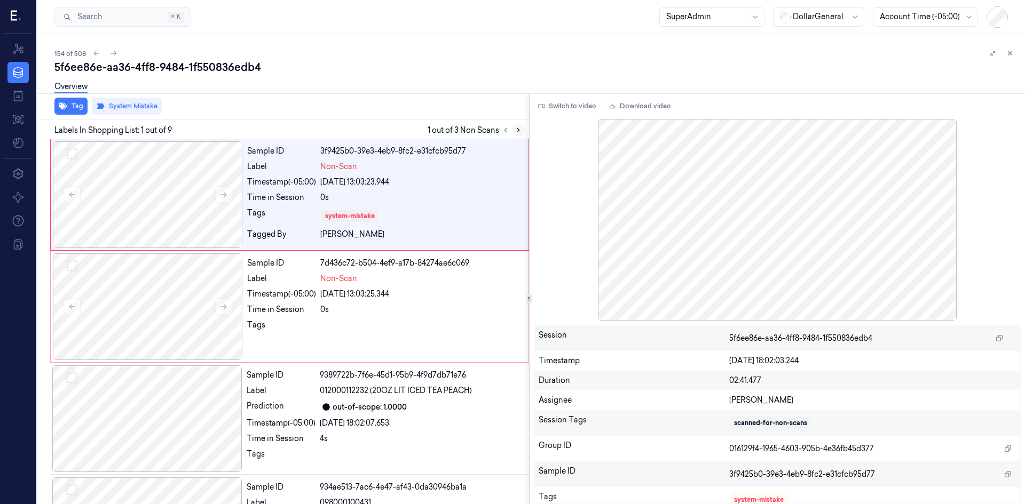
click at [514, 130] on icon at bounding box center [517, 129] width 7 height 7
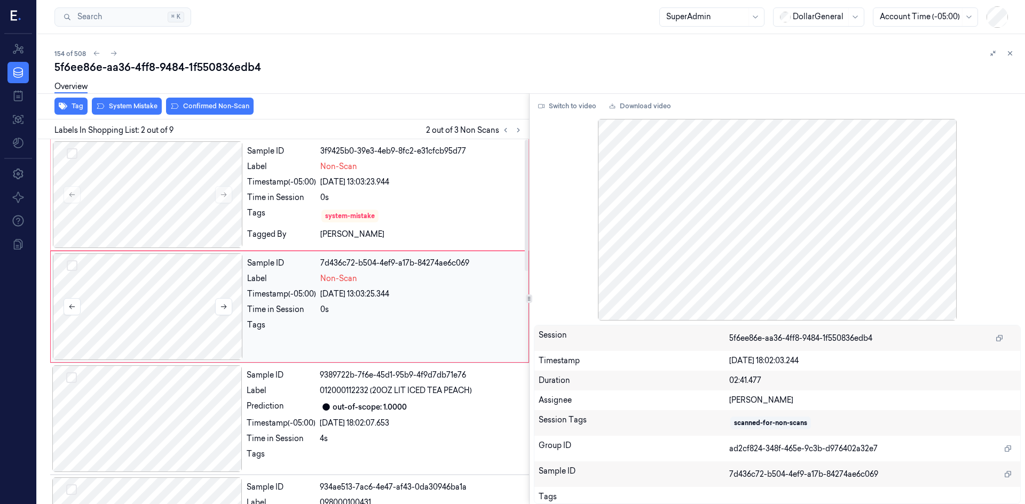
click at [232, 306] on div at bounding box center [148, 307] width 190 height 107
click at [228, 308] on button at bounding box center [223, 306] width 17 height 17
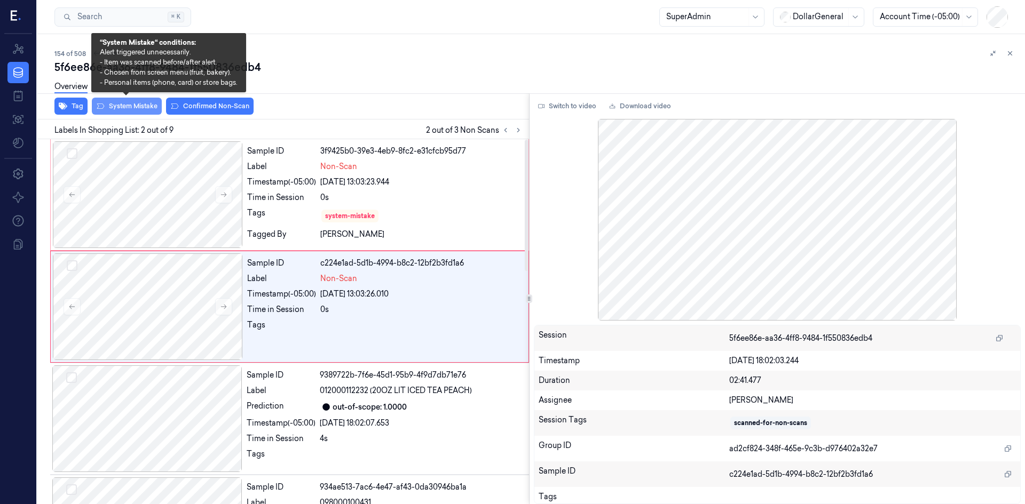
click at [138, 102] on button "System Mistake" at bounding box center [127, 106] width 70 height 17
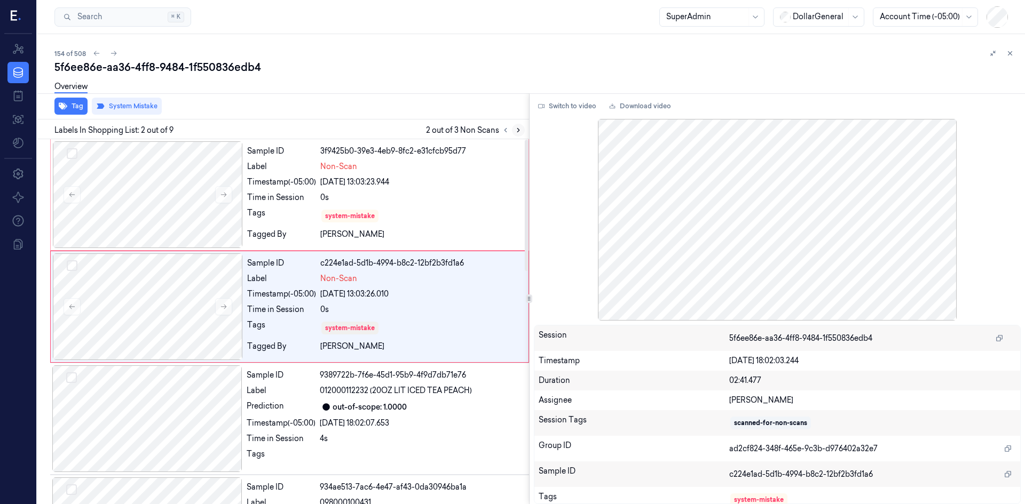
click at [519, 131] on icon at bounding box center [517, 129] width 7 height 7
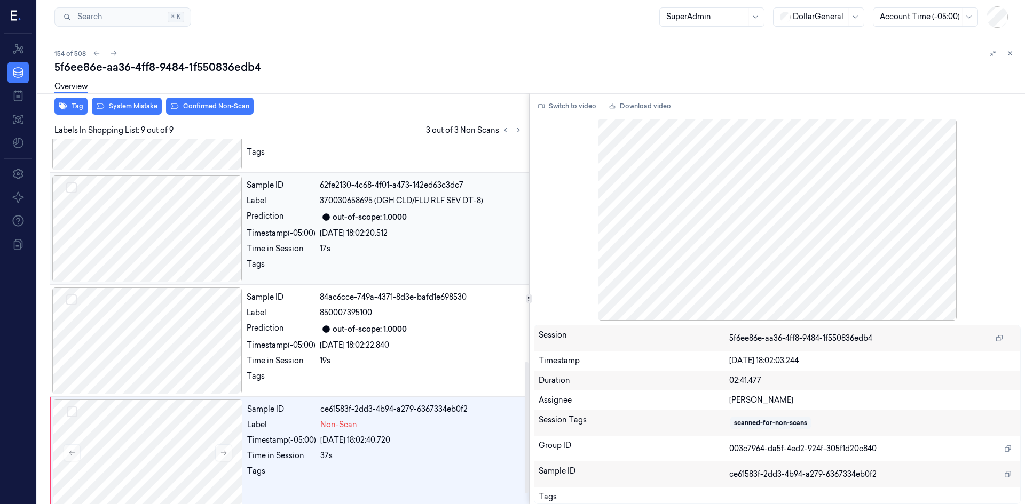
scroll to position [647, 0]
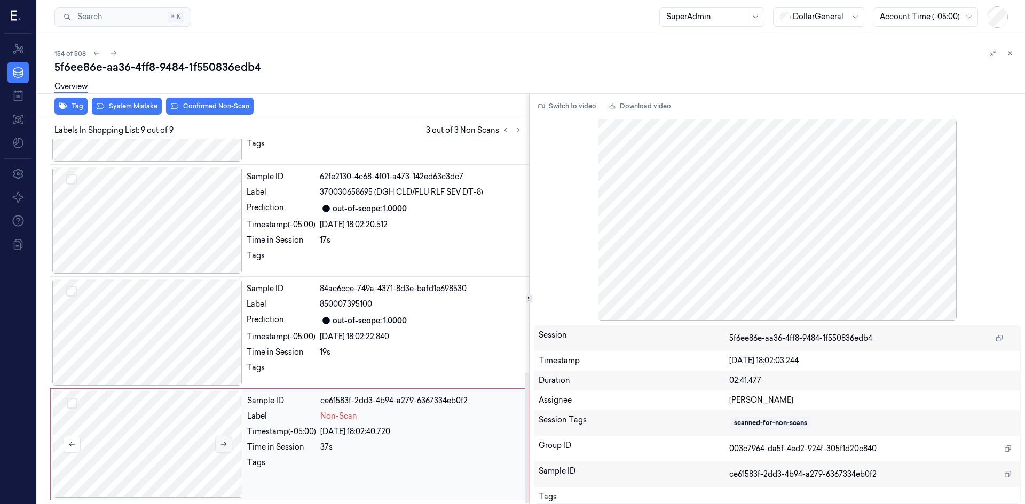
click at [228, 452] on button at bounding box center [223, 444] width 17 height 17
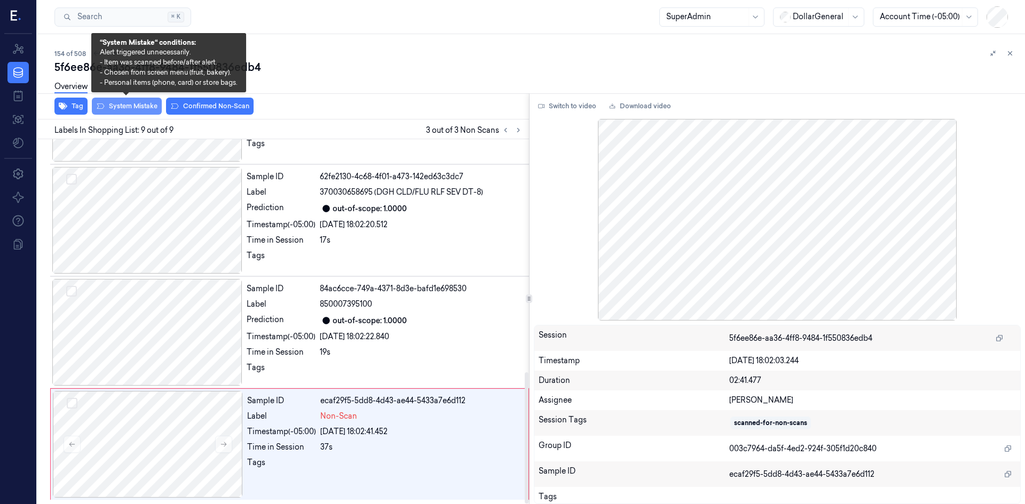
click at [141, 110] on button "System Mistake" at bounding box center [127, 106] width 70 height 17
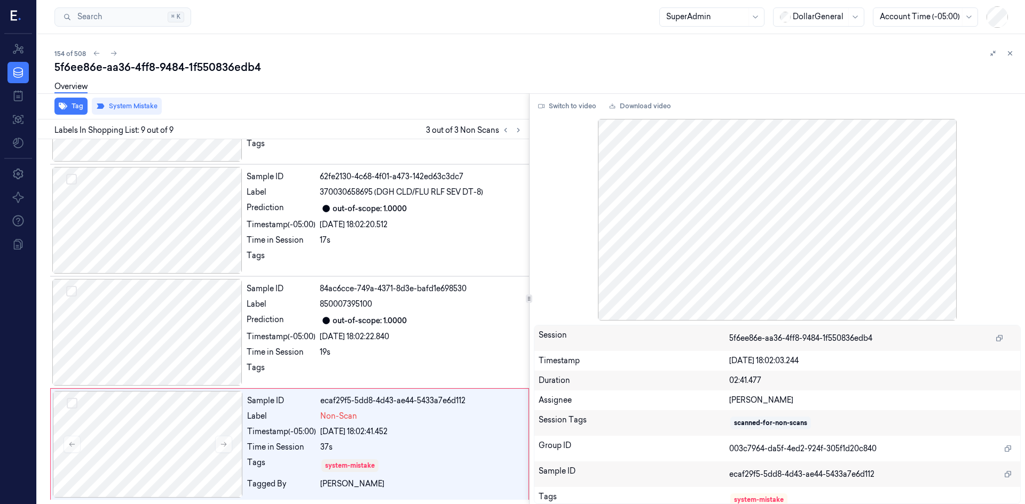
click at [369, 66] on div "5f6ee86e-aa36-4ff8-9484-1f550836edb4" at bounding box center [535, 67] width 962 height 15
click at [368, 70] on div "5f6ee86e-aa36-4ff8-9484-1f550836edb4" at bounding box center [535, 67] width 962 height 15
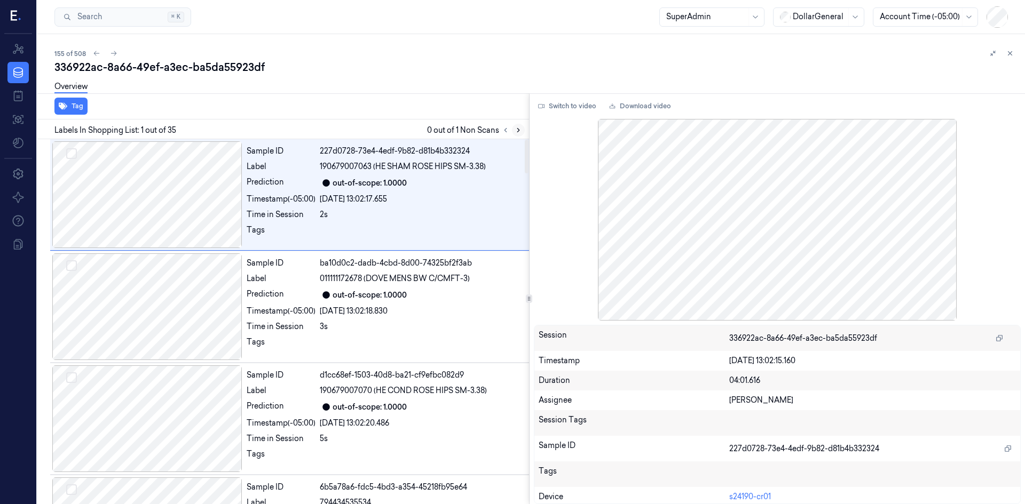
click at [514, 130] on icon at bounding box center [517, 129] width 7 height 7
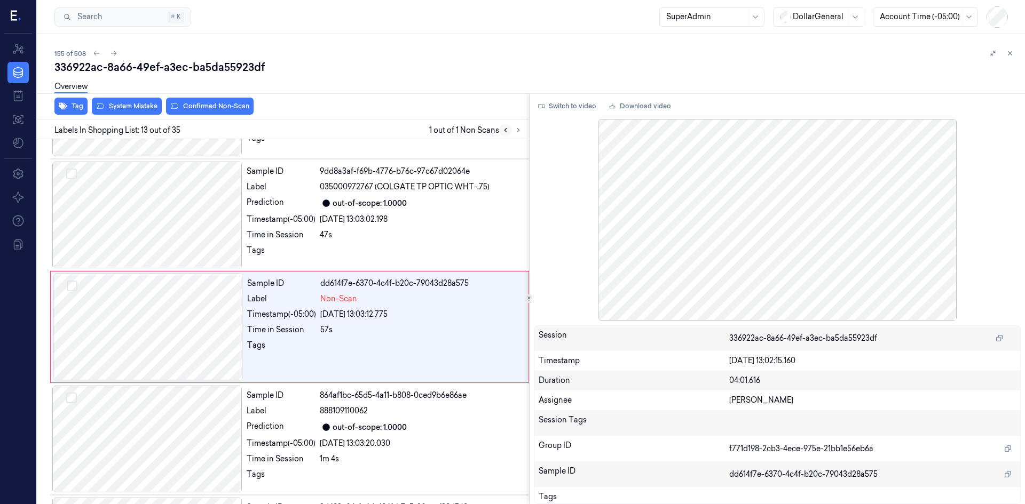
scroll to position [1218, 0]
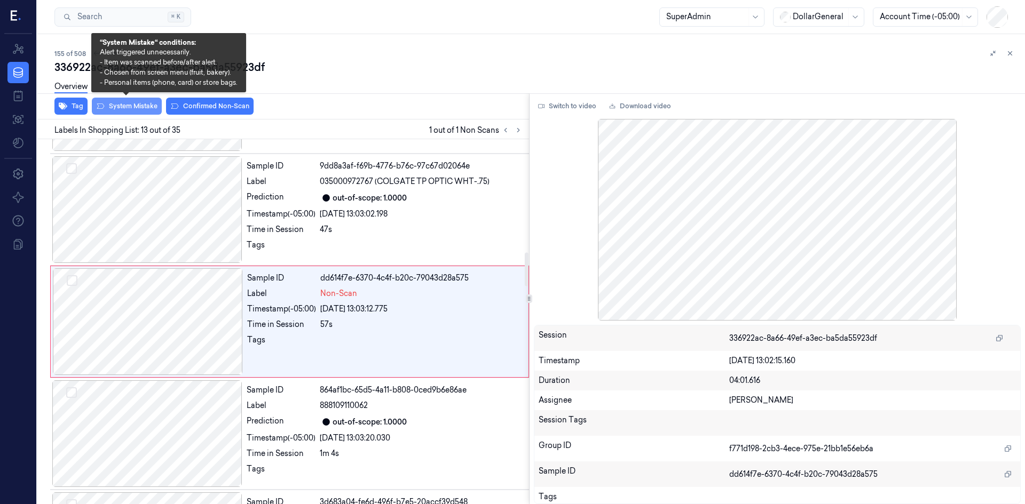
click at [126, 109] on button "System Mistake" at bounding box center [127, 106] width 70 height 17
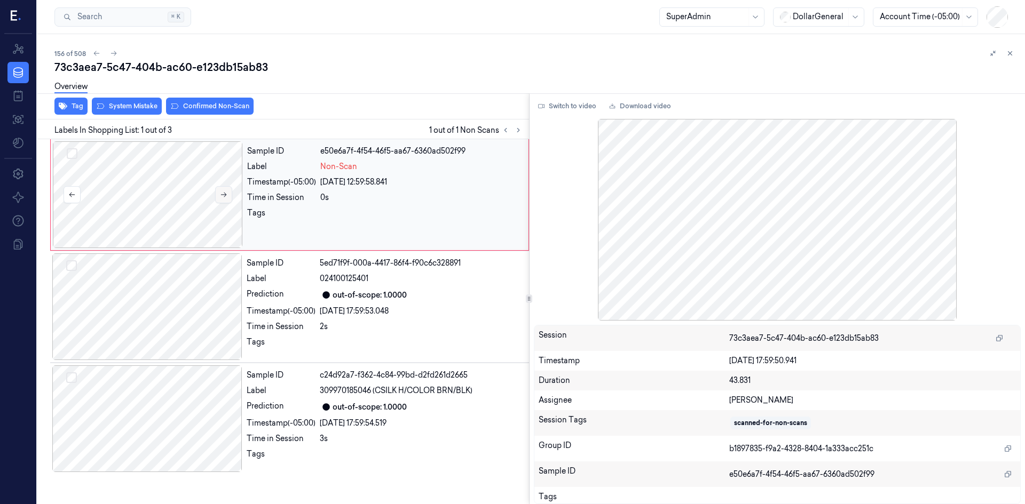
click at [225, 190] on button at bounding box center [223, 194] width 17 height 17
click at [225, 189] on button at bounding box center [223, 194] width 17 height 17
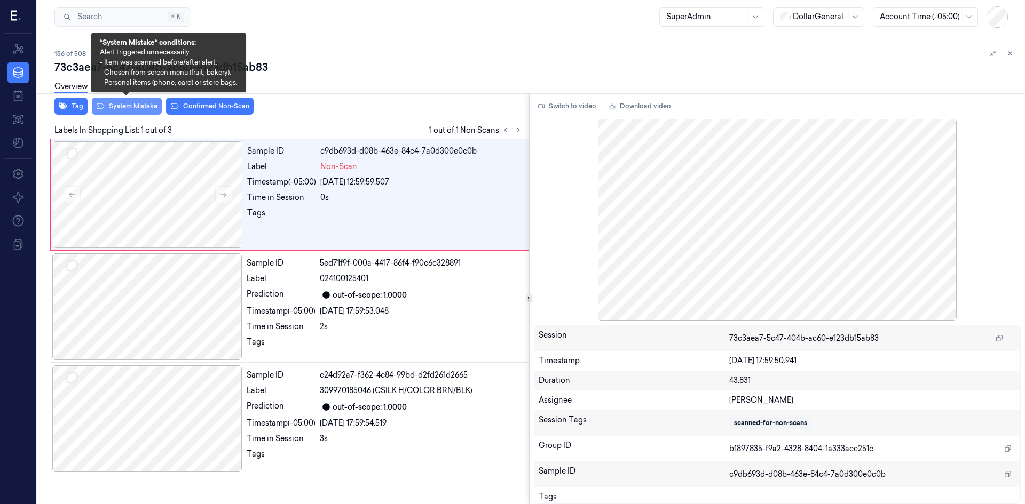
click at [121, 109] on button "System Mistake" at bounding box center [127, 106] width 70 height 17
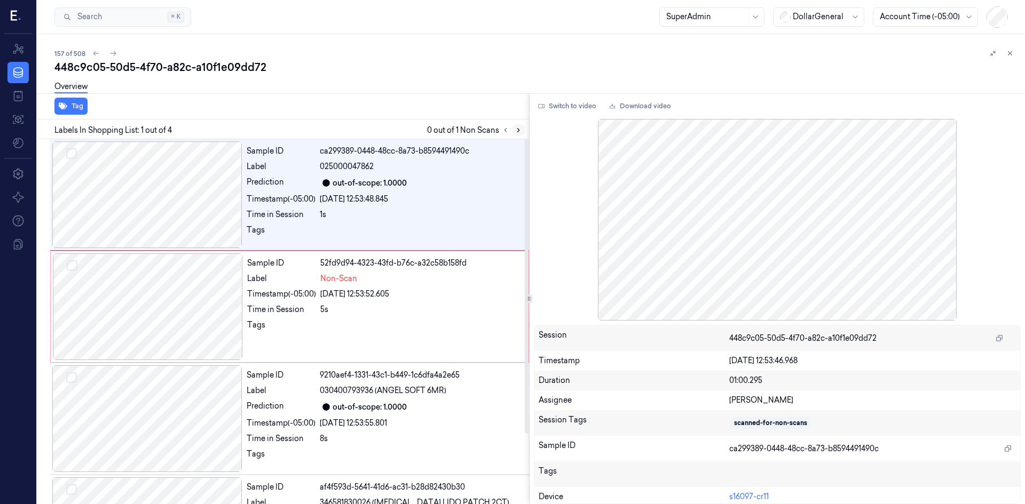
click at [519, 131] on icon at bounding box center [517, 129] width 7 height 7
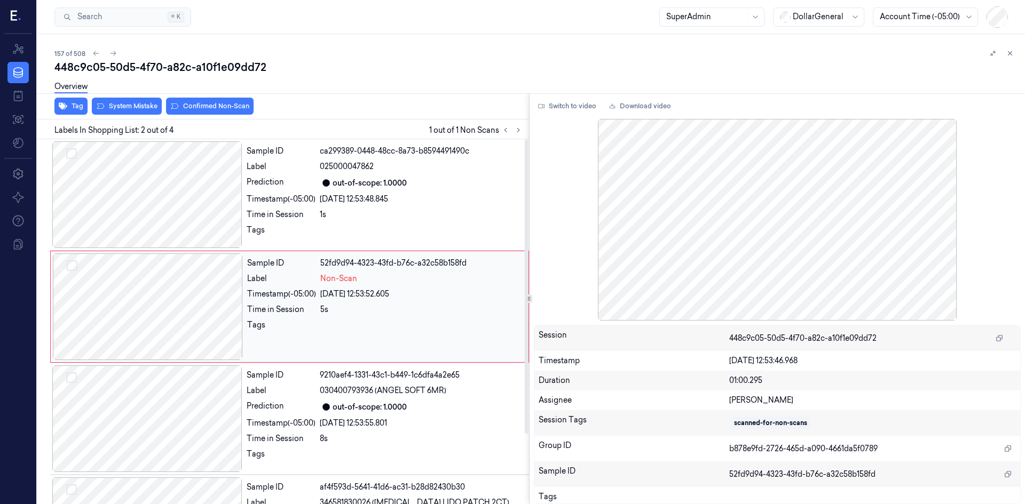
click at [209, 297] on div at bounding box center [148, 307] width 190 height 107
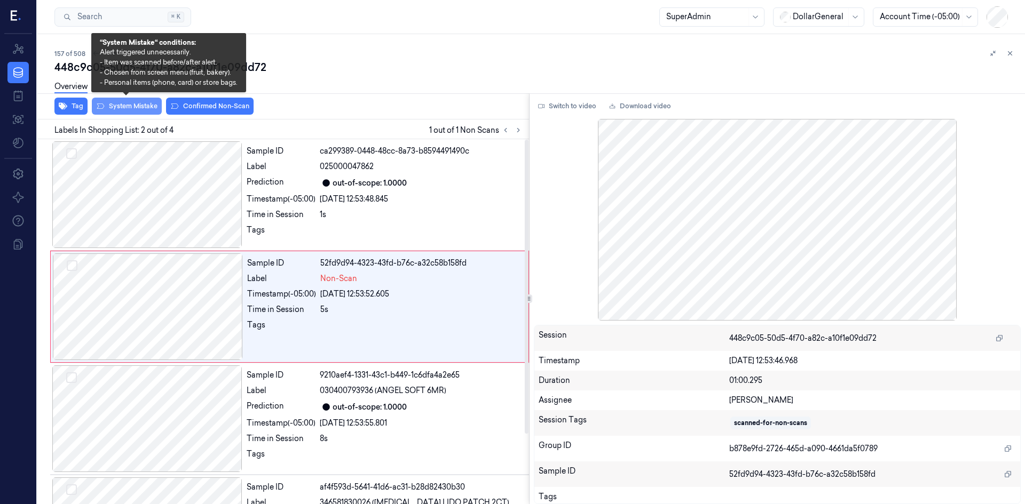
click at [121, 112] on button "System Mistake" at bounding box center [127, 106] width 70 height 17
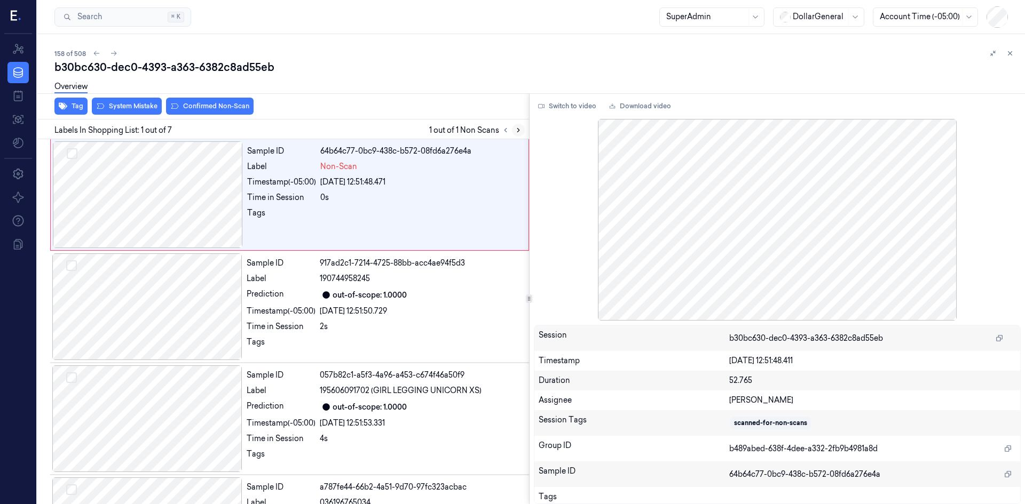
click at [520, 131] on icon at bounding box center [517, 129] width 7 height 7
click at [192, 197] on div at bounding box center [148, 194] width 190 height 107
click at [157, 191] on div at bounding box center [148, 194] width 190 height 107
click at [130, 108] on button "System Mistake" at bounding box center [127, 106] width 70 height 17
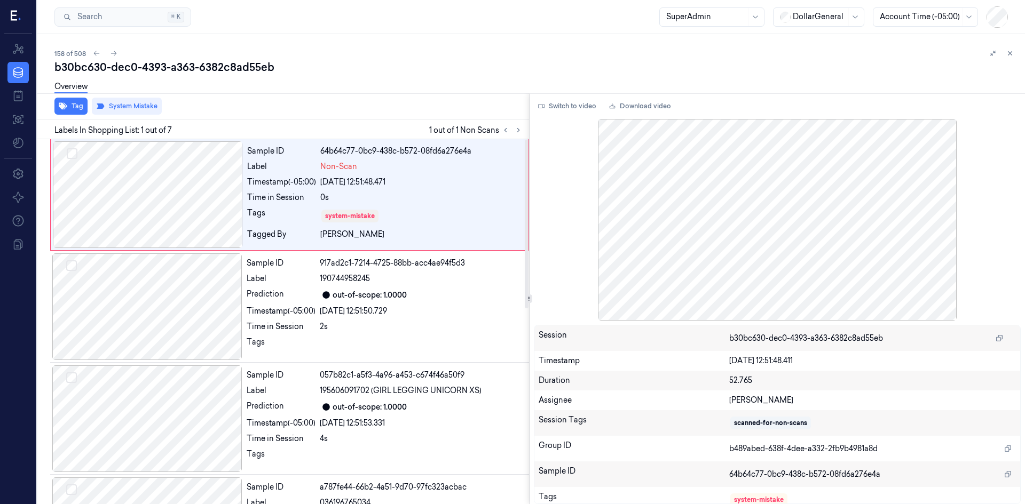
click at [301, 90] on div "Overview" at bounding box center [535, 88] width 962 height 27
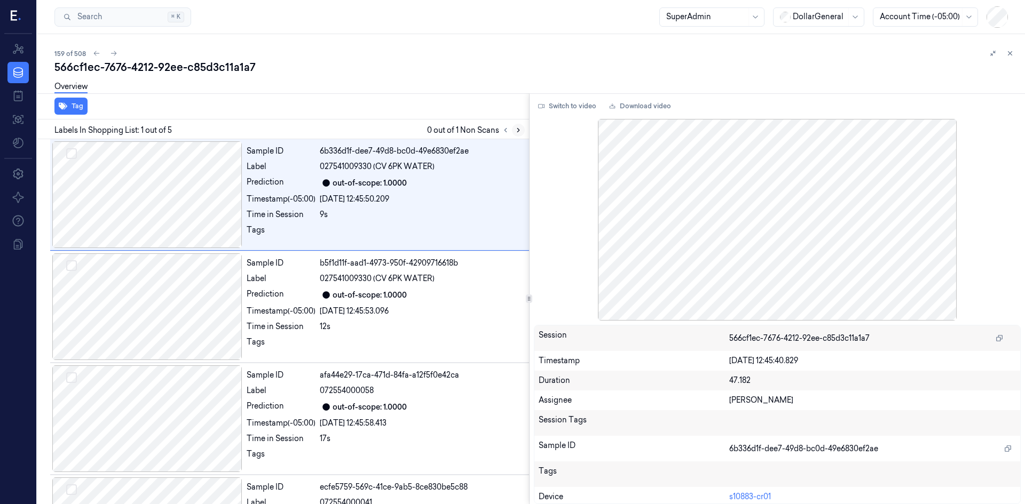
click at [513, 131] on button at bounding box center [518, 130] width 13 height 13
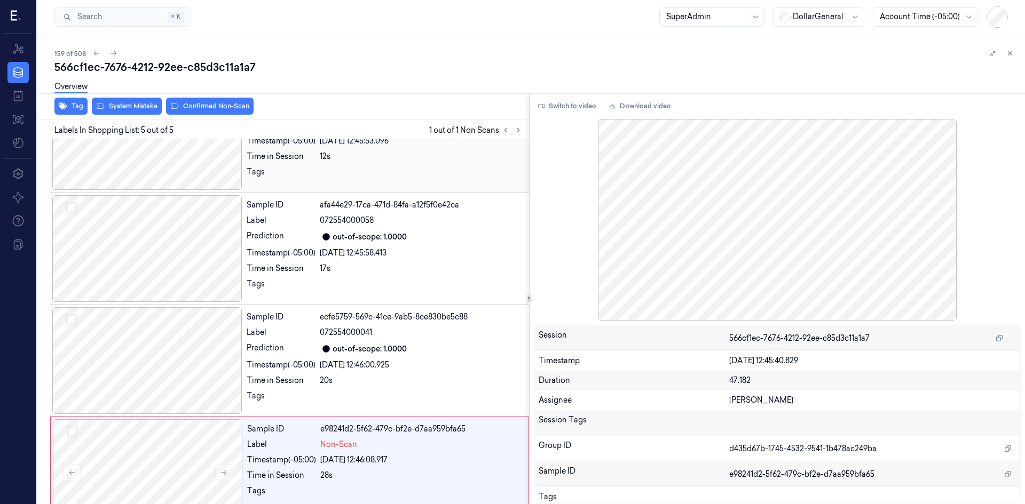
scroll to position [199, 0]
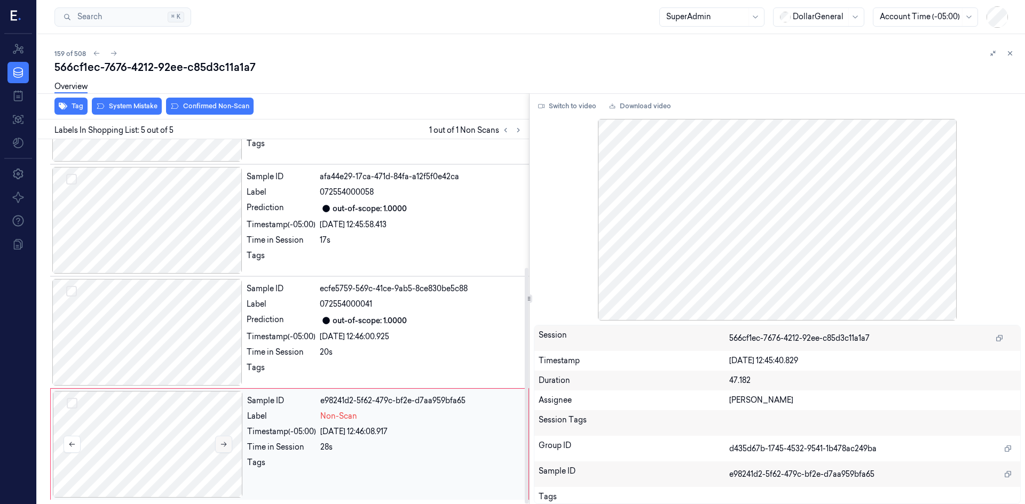
click at [229, 440] on button at bounding box center [223, 444] width 17 height 17
click at [229, 439] on button at bounding box center [223, 444] width 17 height 17
click at [229, 438] on button at bounding box center [223, 444] width 17 height 17
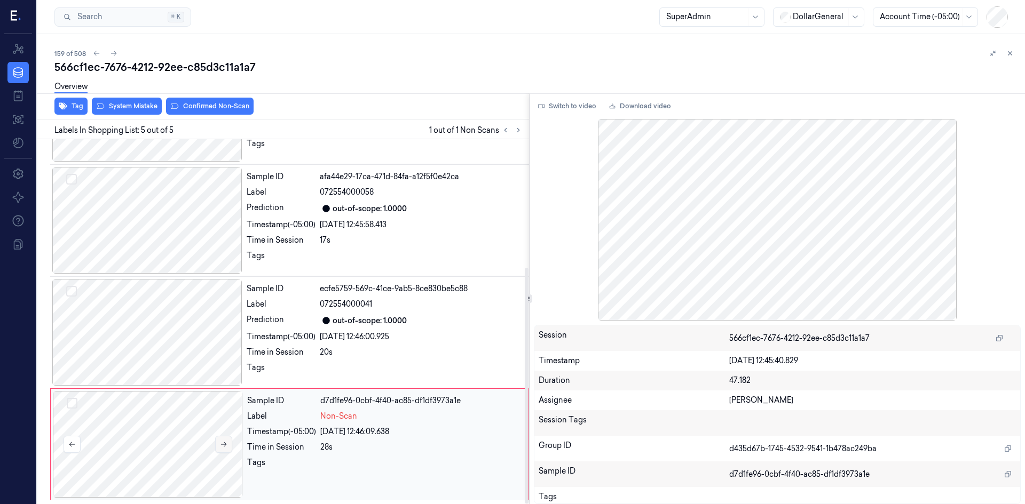
click at [228, 438] on button at bounding box center [223, 444] width 17 height 17
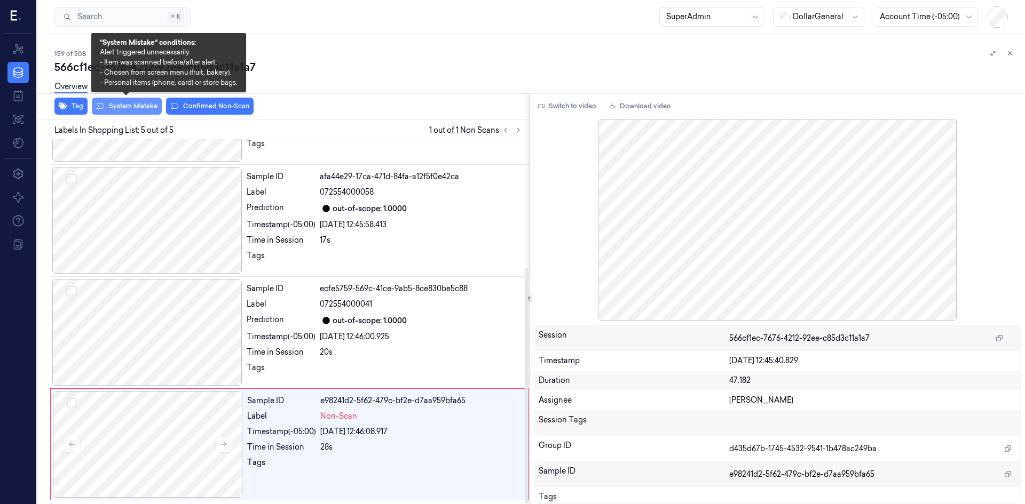
click at [137, 105] on button "System Mistake" at bounding box center [127, 106] width 70 height 17
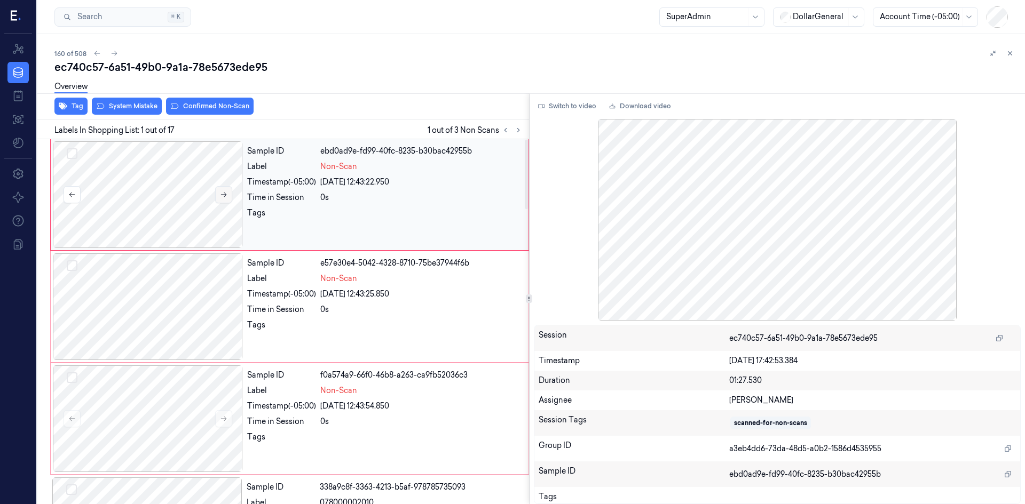
click at [219, 195] on button at bounding box center [223, 194] width 17 height 17
click at [140, 101] on div "Overview" at bounding box center [535, 88] width 962 height 27
click at [142, 105] on button "System Mistake" at bounding box center [127, 106] width 70 height 17
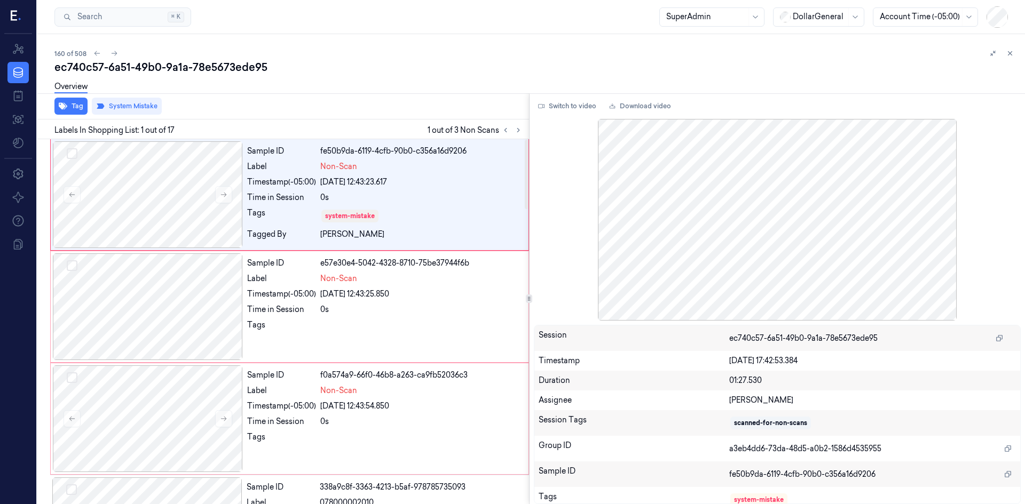
drag, startPoint x: 517, startPoint y: 130, endPoint x: 402, endPoint y: 132, distance: 114.2
click at [516, 130] on icon at bounding box center [517, 129] width 7 height 7
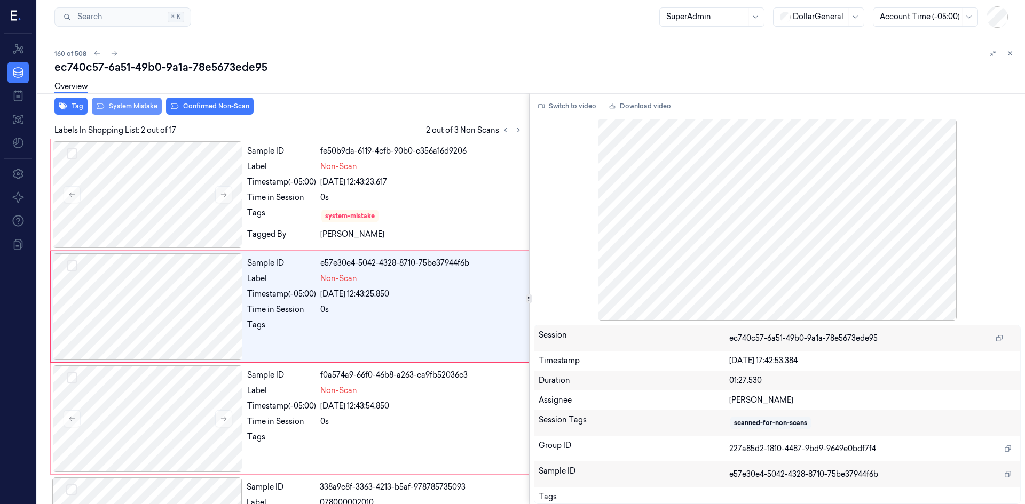
click at [139, 107] on button "System Mistake" at bounding box center [127, 106] width 70 height 17
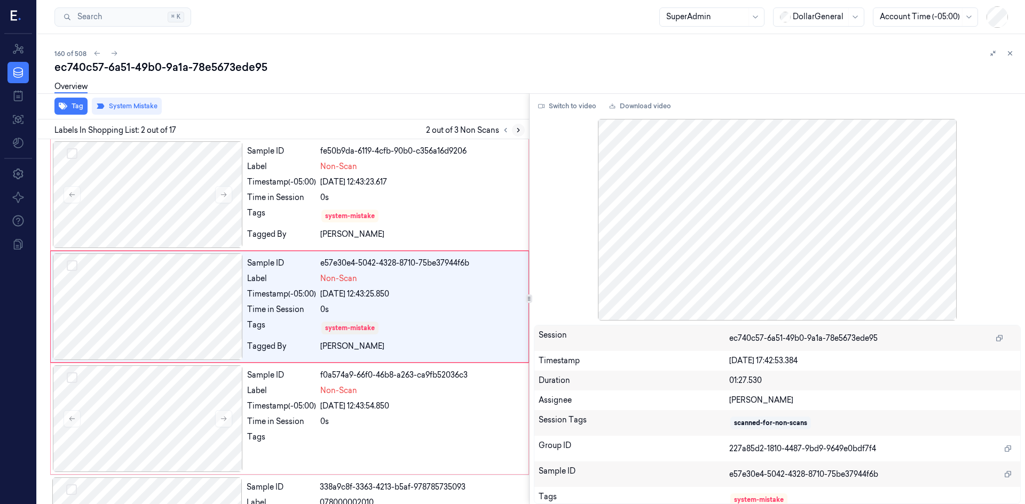
click at [523, 126] on button at bounding box center [518, 130] width 13 height 13
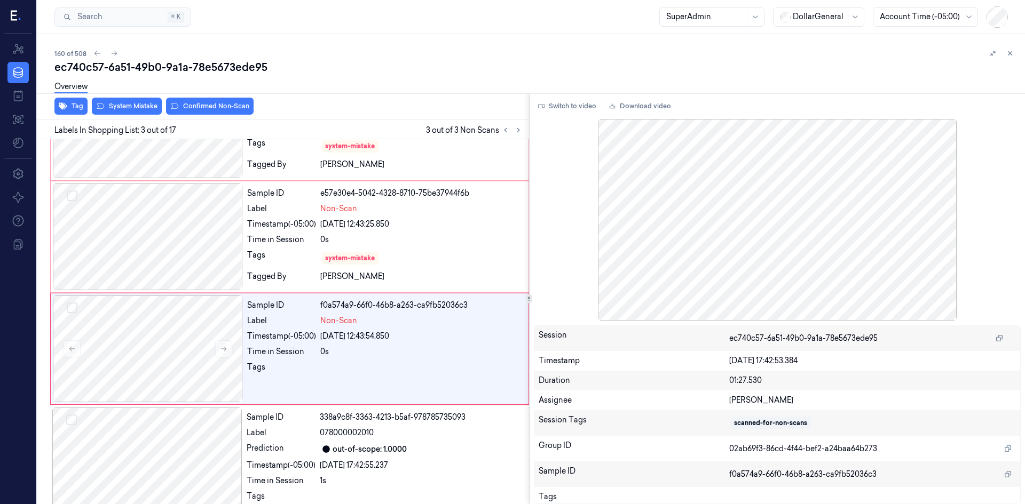
scroll to position [97, 0]
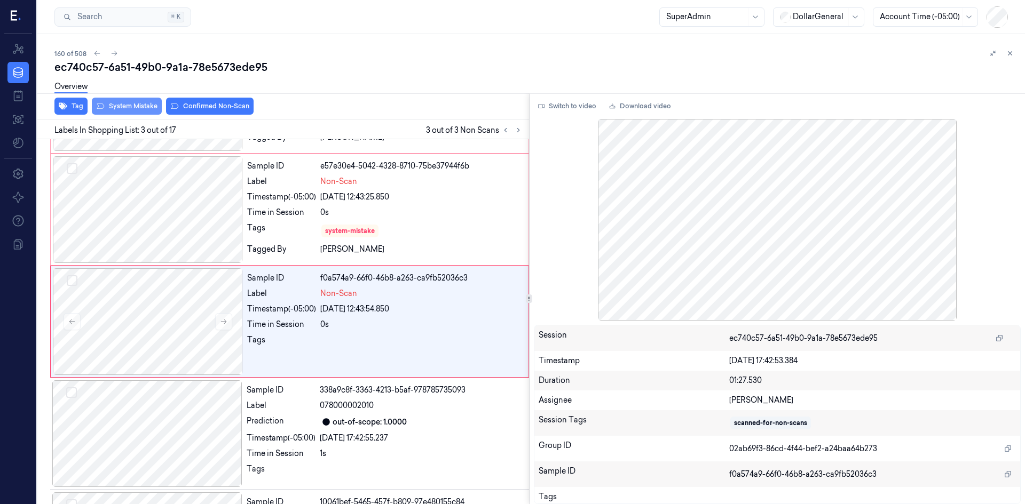
click at [123, 104] on button "System Mistake" at bounding box center [127, 106] width 70 height 17
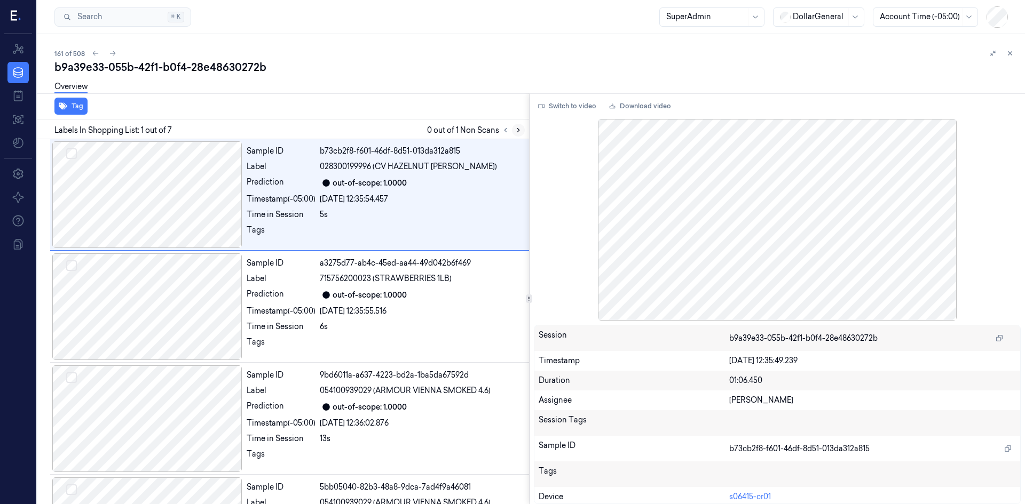
click at [521, 132] on icon at bounding box center [517, 129] width 7 height 7
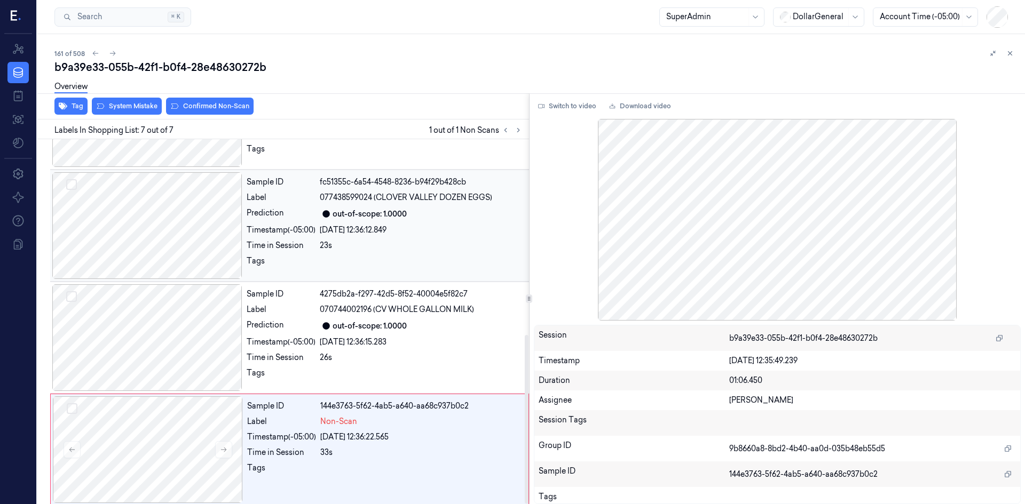
scroll to position [423, 0]
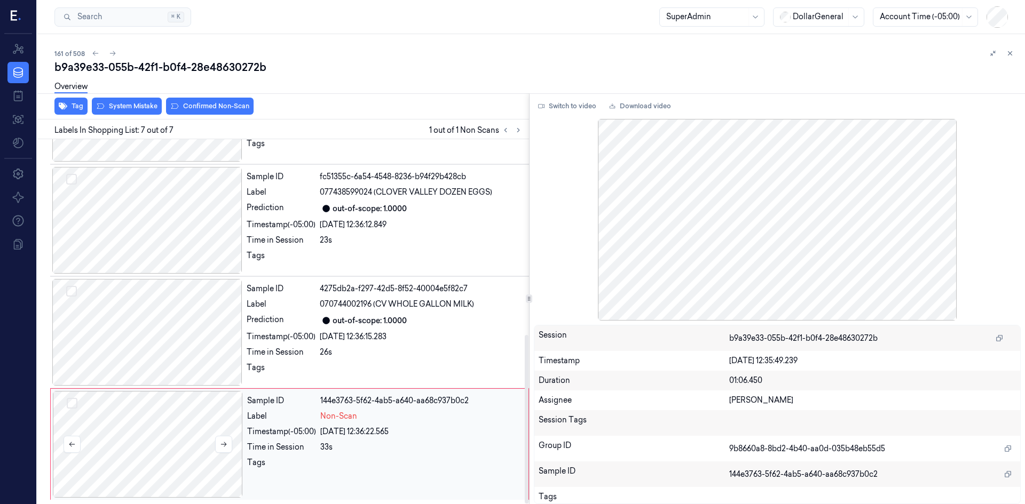
click at [223, 455] on div at bounding box center [148, 444] width 190 height 107
click at [221, 450] on button at bounding box center [223, 444] width 17 height 17
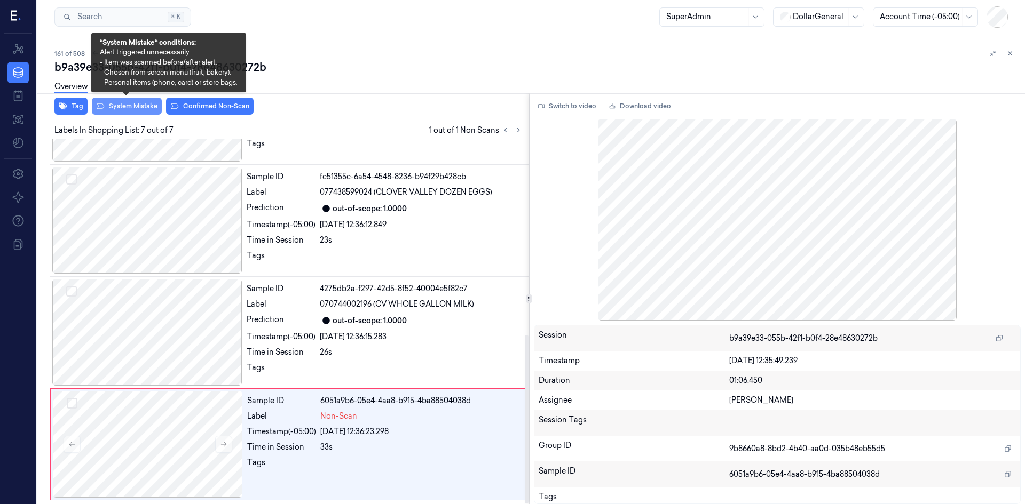
click at [124, 108] on button "System Mistake" at bounding box center [127, 106] width 70 height 17
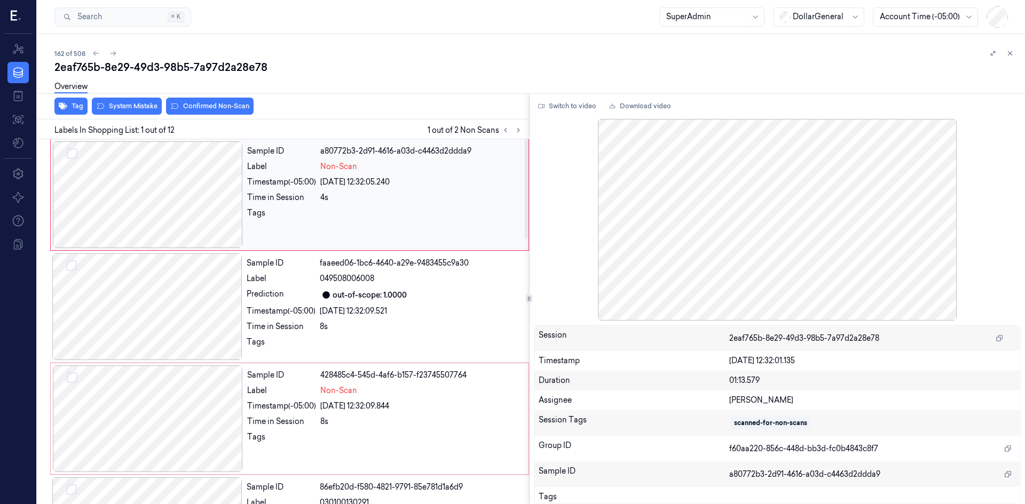
click at [195, 188] on div at bounding box center [148, 194] width 190 height 107
click at [140, 108] on button "System Mistake" at bounding box center [127, 106] width 70 height 17
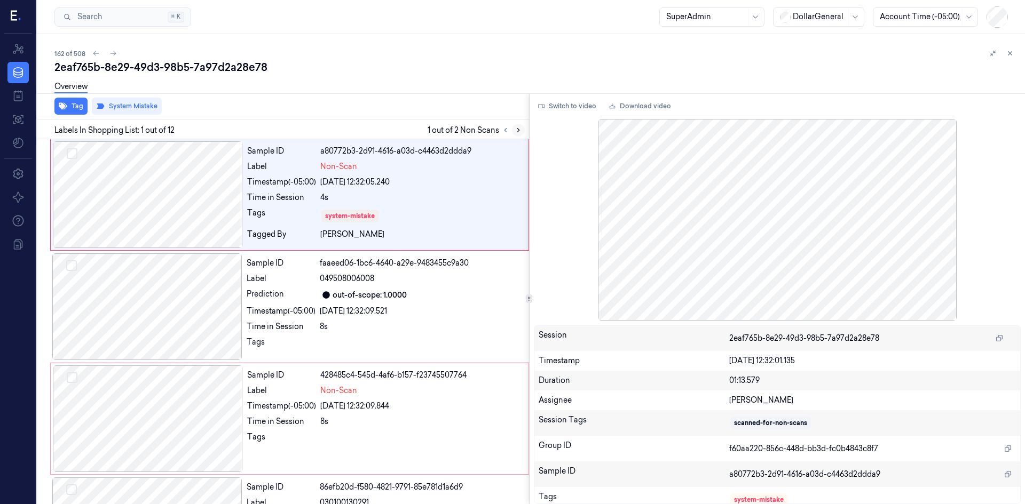
click at [522, 130] on button at bounding box center [518, 130] width 13 height 13
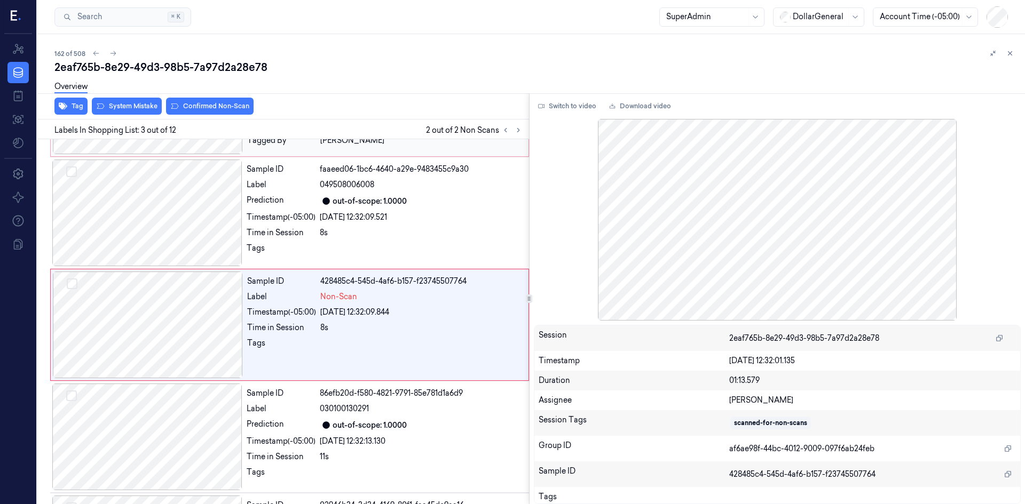
scroll to position [97, 0]
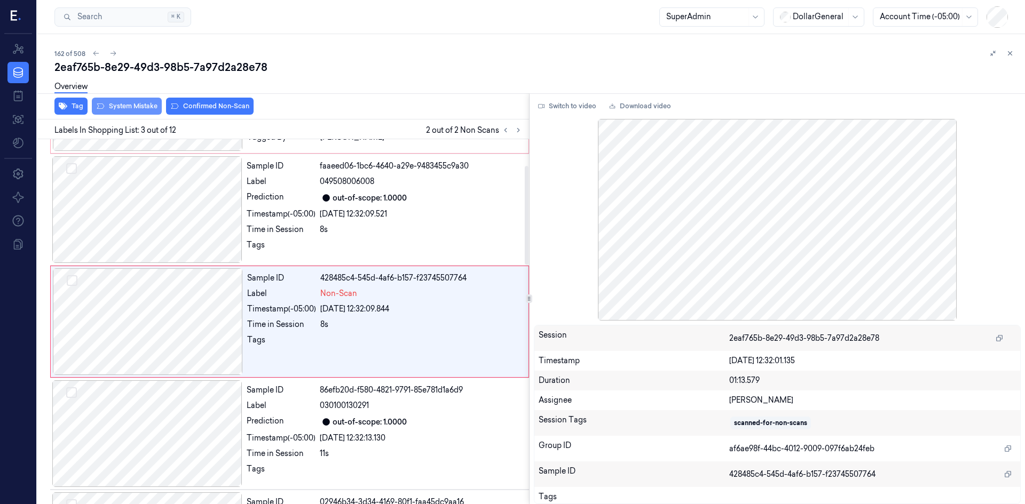
click at [129, 109] on button "System Mistake" at bounding box center [127, 106] width 70 height 17
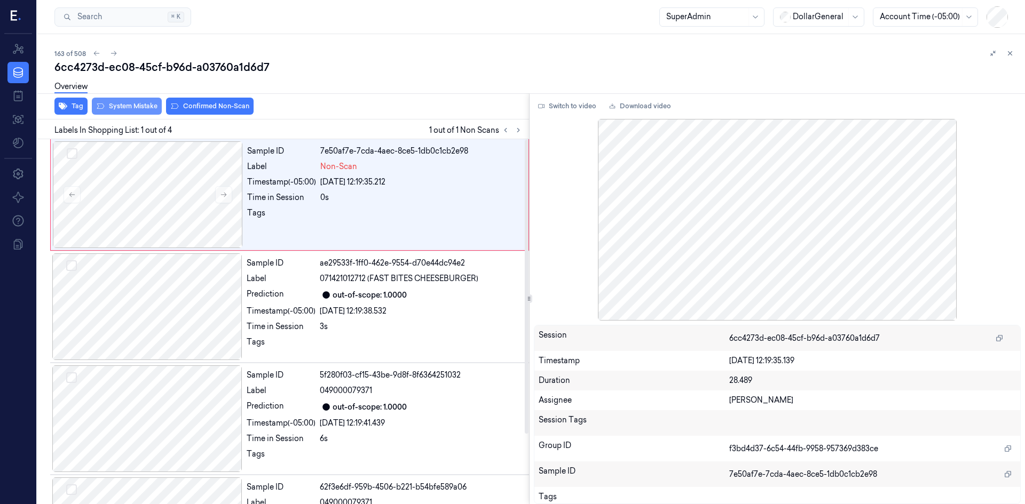
click at [152, 108] on button "System Mistake" at bounding box center [127, 106] width 70 height 17
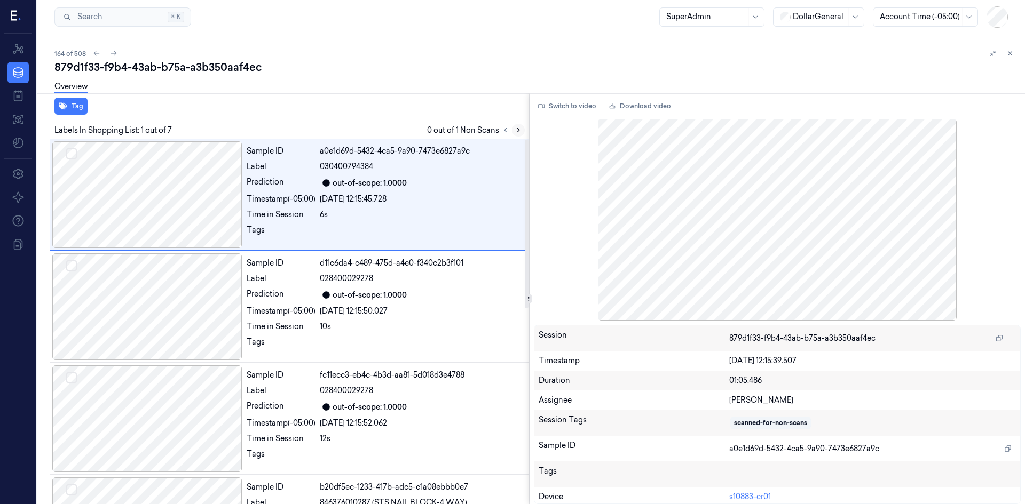
click at [516, 134] on button at bounding box center [518, 130] width 13 height 13
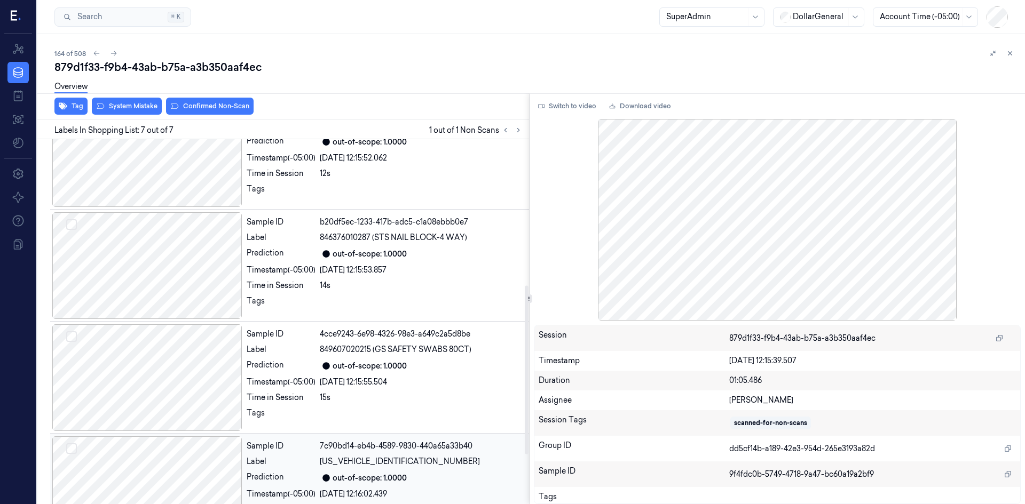
scroll to position [263, 0]
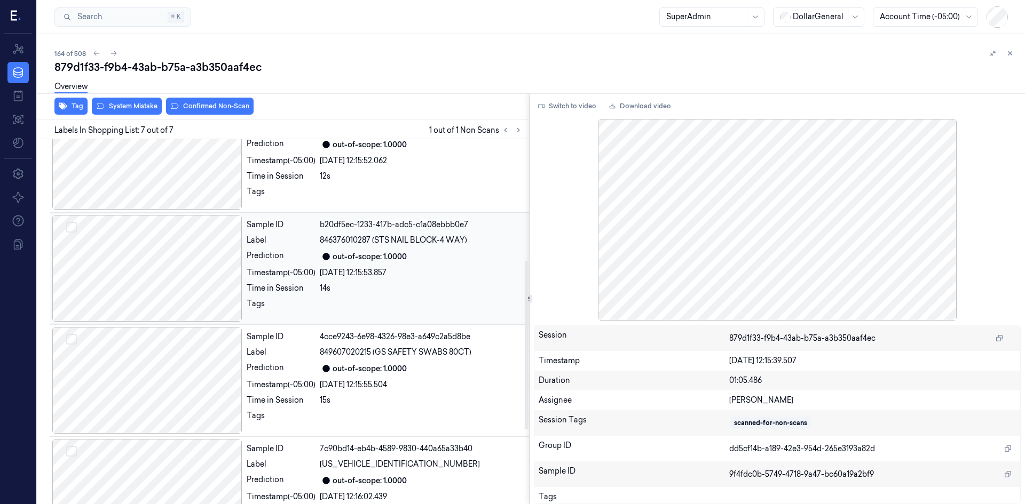
click at [183, 284] on div at bounding box center [147, 268] width 190 height 107
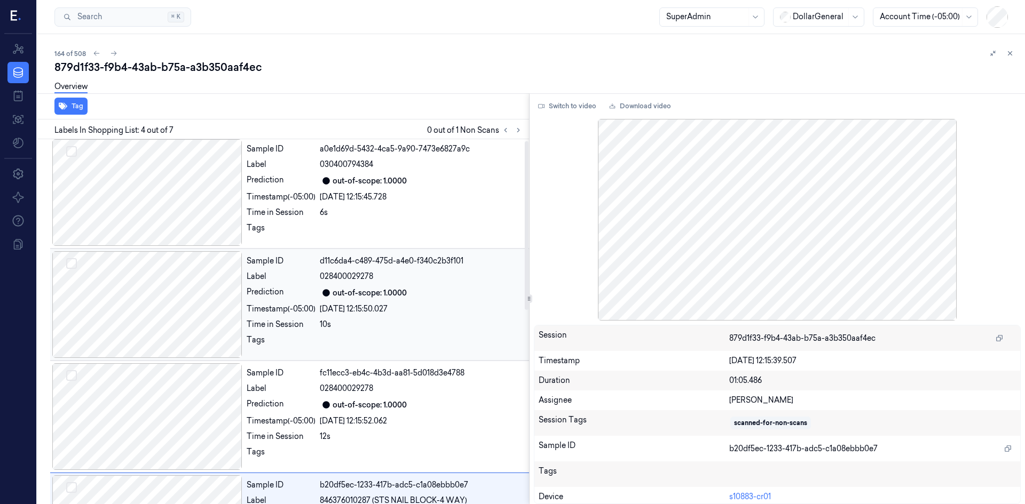
scroll to position [0, 0]
click at [188, 308] on div at bounding box center [147, 307] width 190 height 107
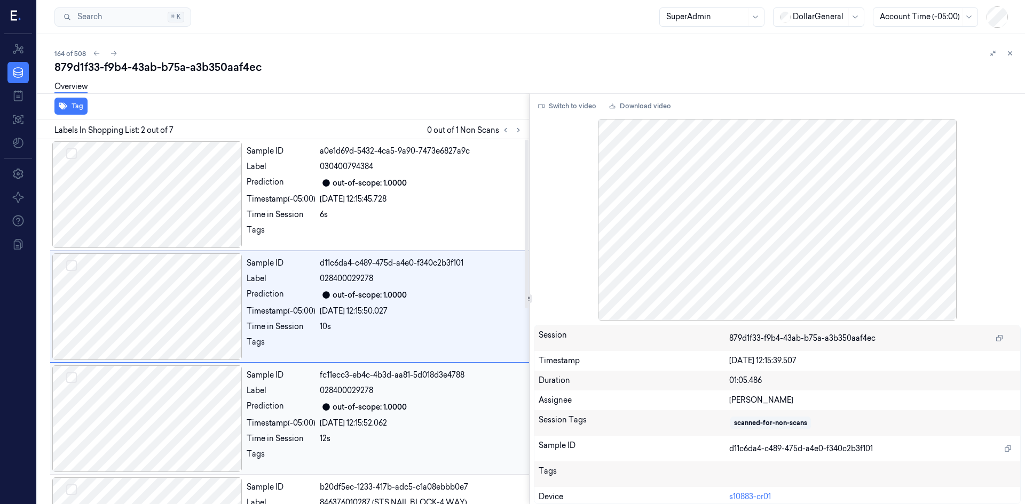
click at [185, 386] on div at bounding box center [147, 419] width 190 height 107
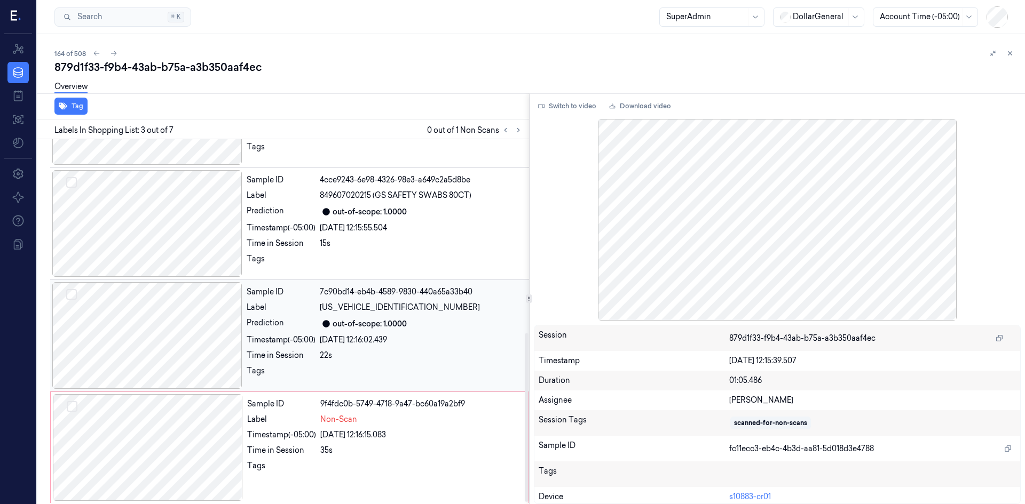
scroll to position [423, 0]
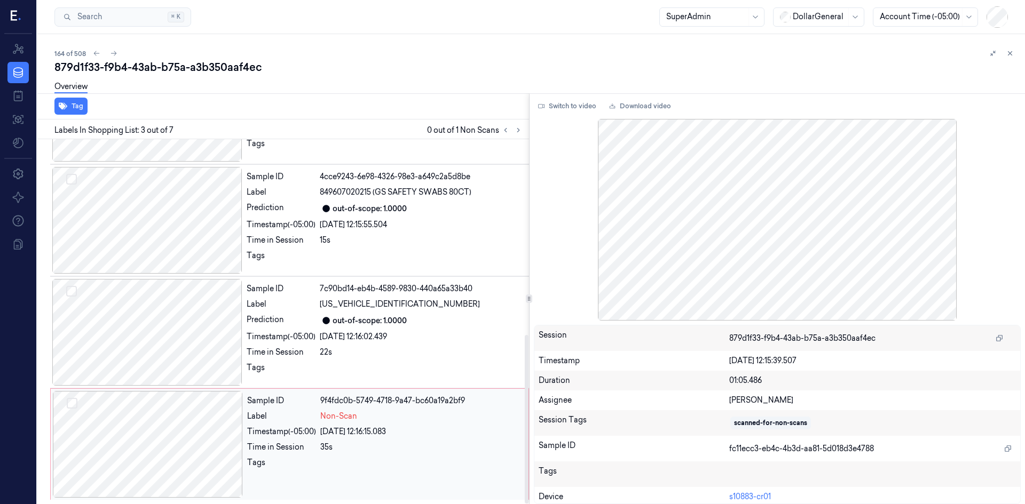
click at [185, 407] on div at bounding box center [148, 444] width 190 height 107
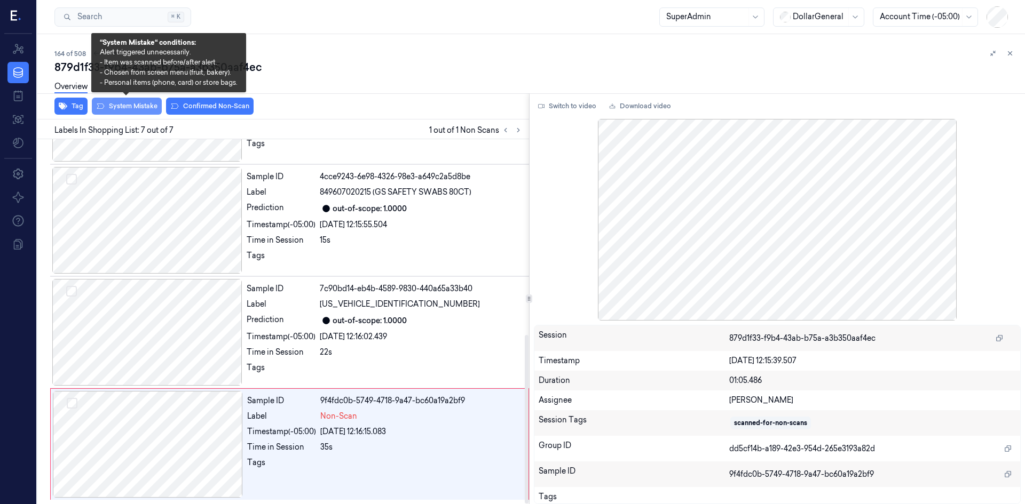
click at [144, 102] on button "System Mistake" at bounding box center [127, 106] width 70 height 17
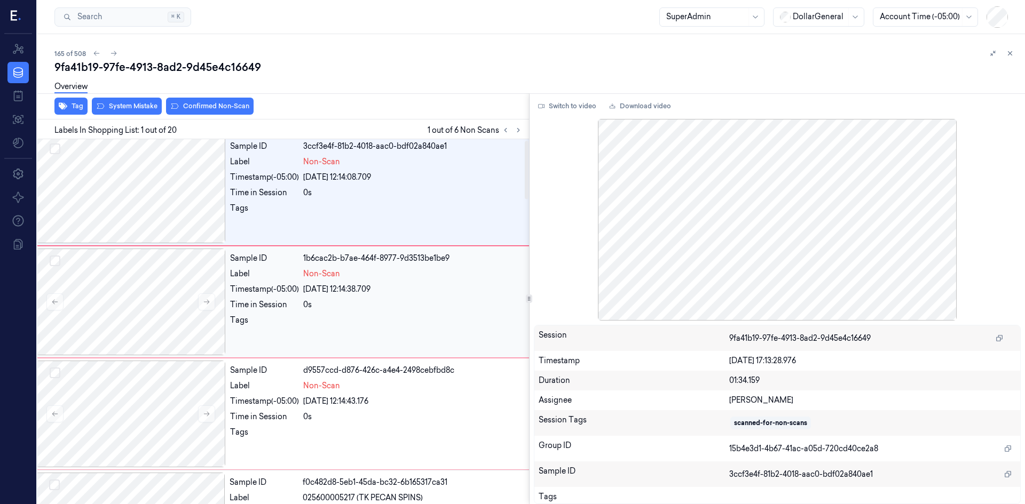
scroll to position [0, 17]
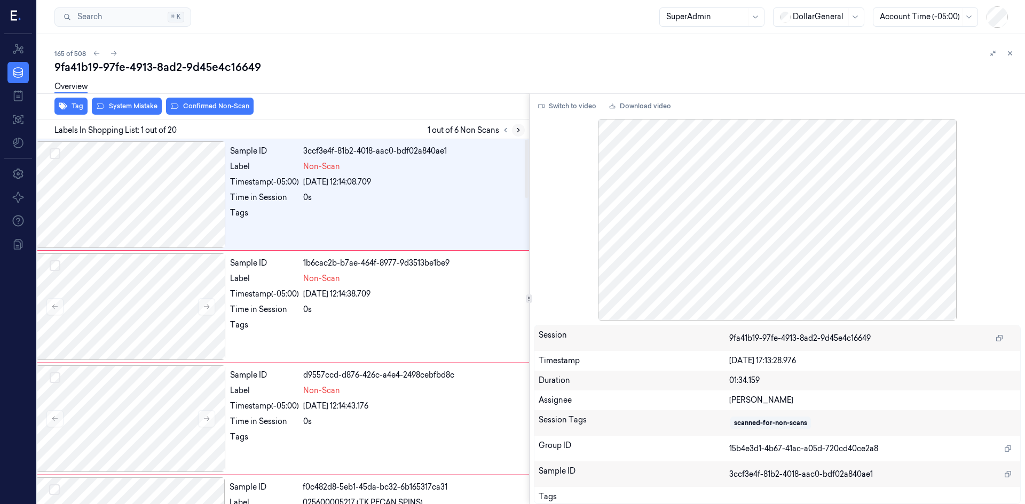
click at [516, 131] on icon at bounding box center [517, 129] width 7 height 7
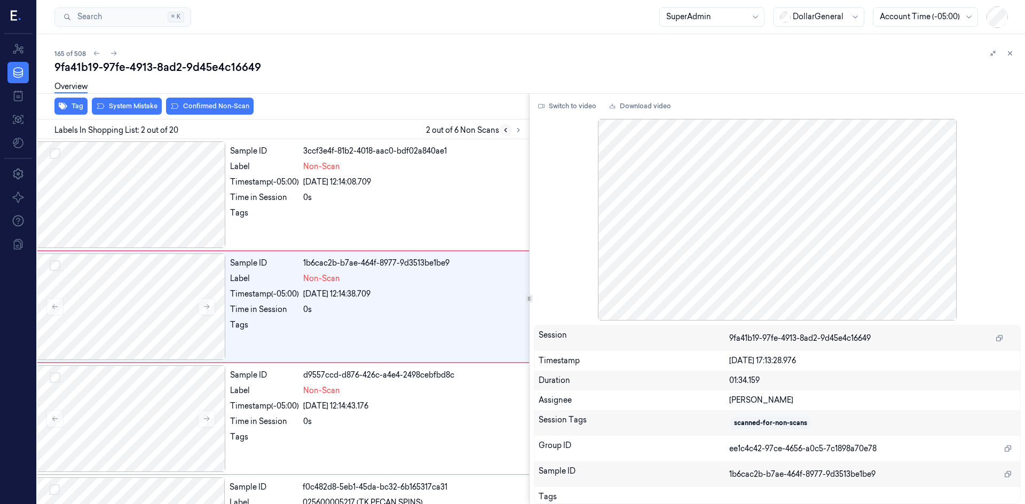
click at [502, 129] on icon at bounding box center [505, 129] width 7 height 7
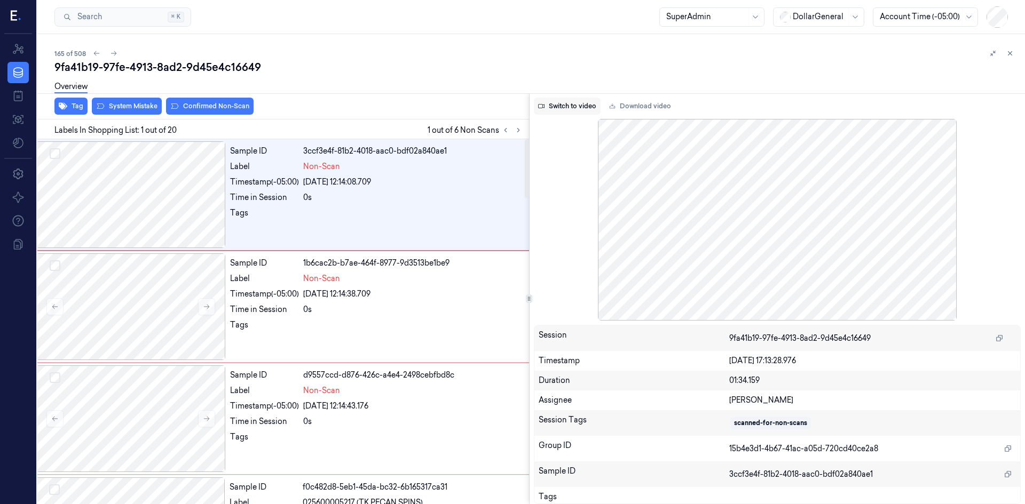
click at [579, 101] on button "Switch to video" at bounding box center [567, 106] width 67 height 17
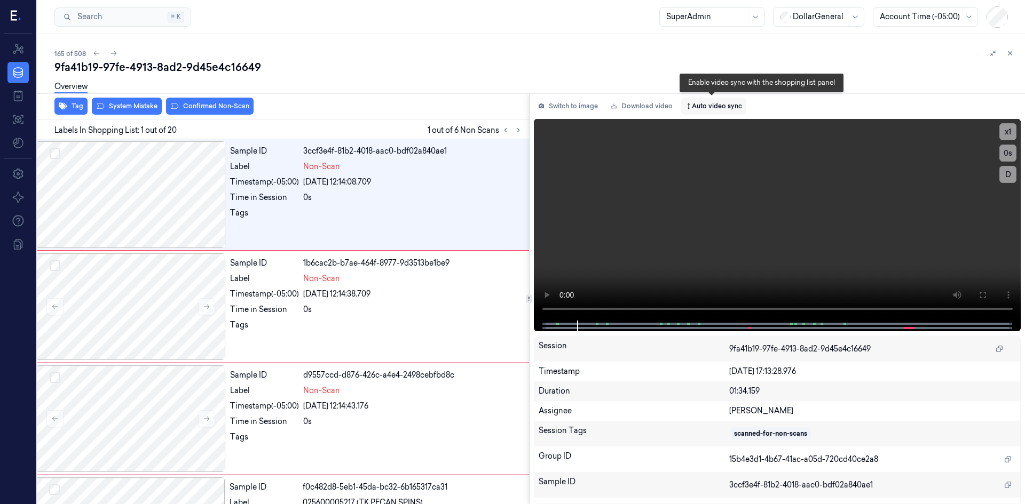
click at [714, 108] on button "Auto video sync" at bounding box center [713, 106] width 65 height 17
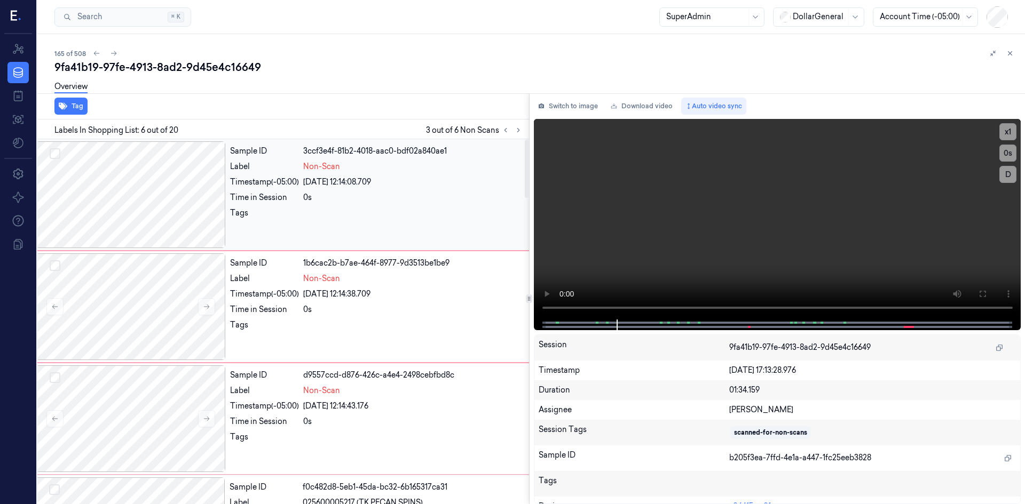
click at [156, 216] on div at bounding box center [131, 194] width 190 height 107
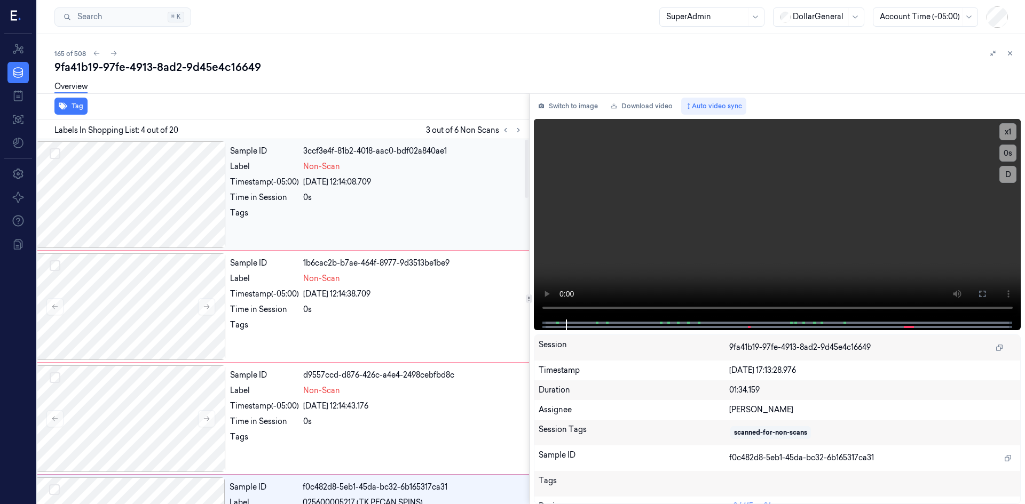
click at [58, 153] on button "Select row" at bounding box center [55, 153] width 11 height 11
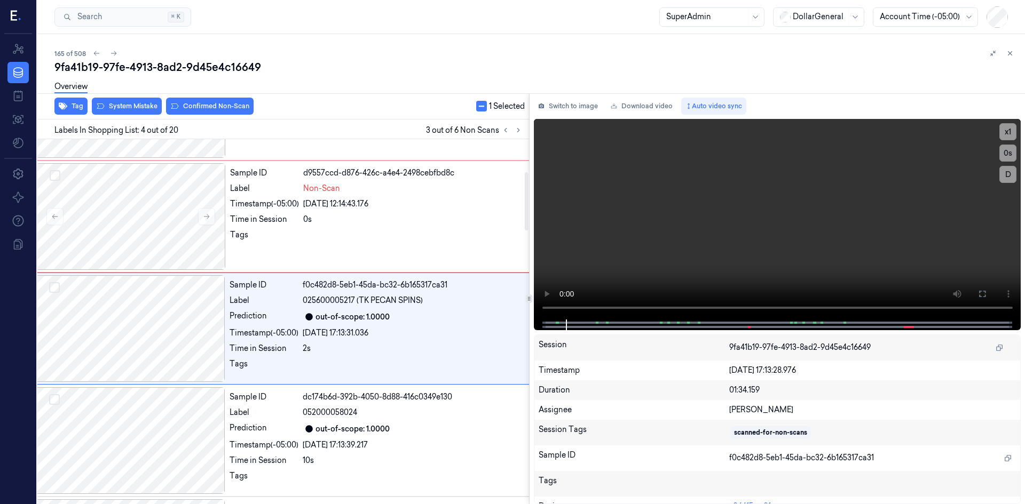
scroll to position [209, 17]
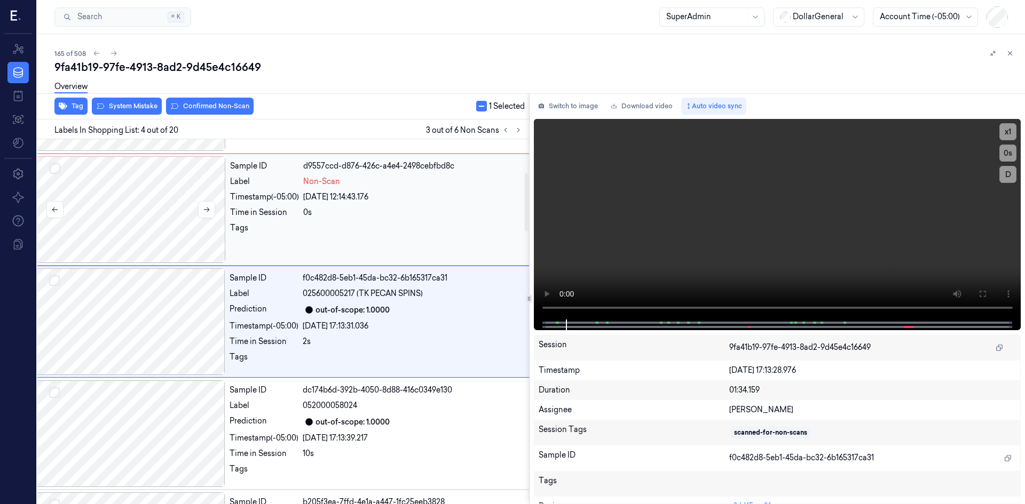
click at [50, 167] on button "Select row" at bounding box center [55, 168] width 11 height 11
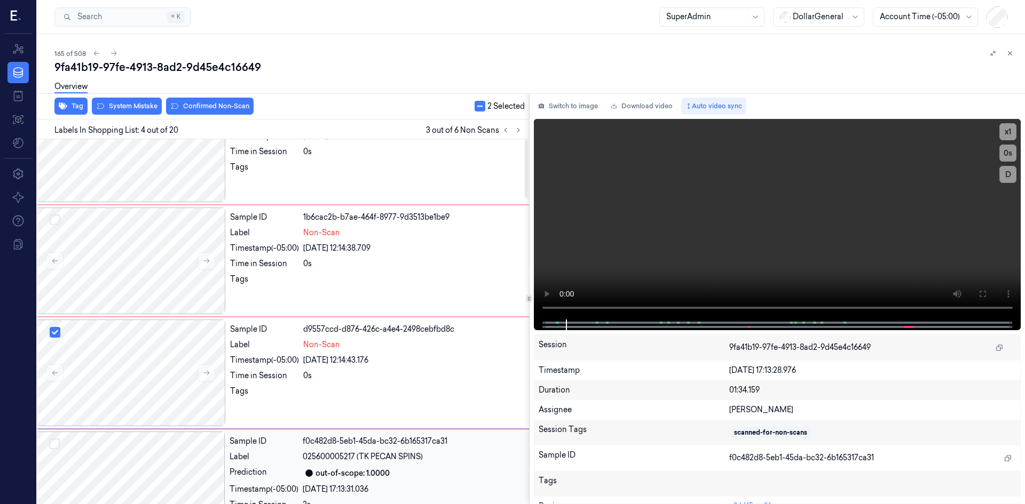
scroll to position [0, 17]
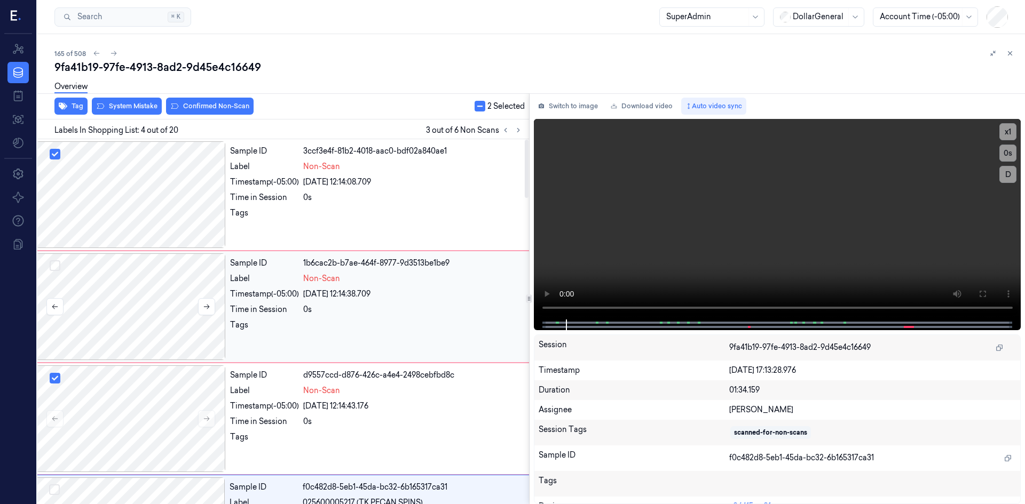
click at [57, 263] on button "Select row" at bounding box center [55, 265] width 11 height 11
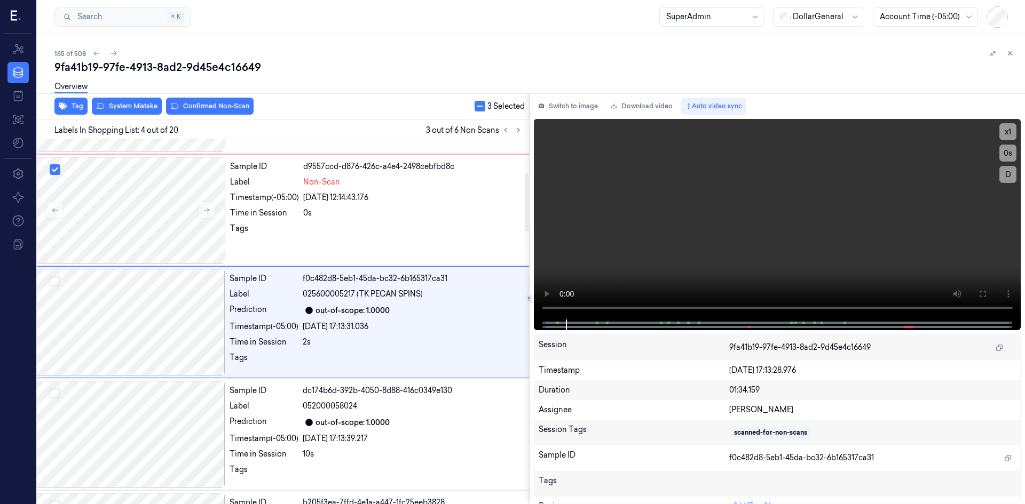
scroll to position [209, 17]
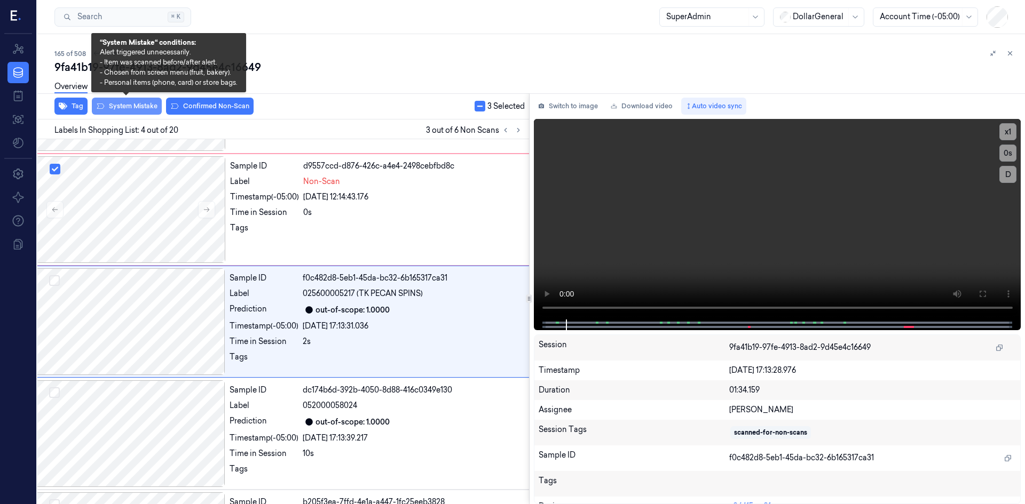
click at [138, 104] on button "System Mistake" at bounding box center [127, 106] width 70 height 17
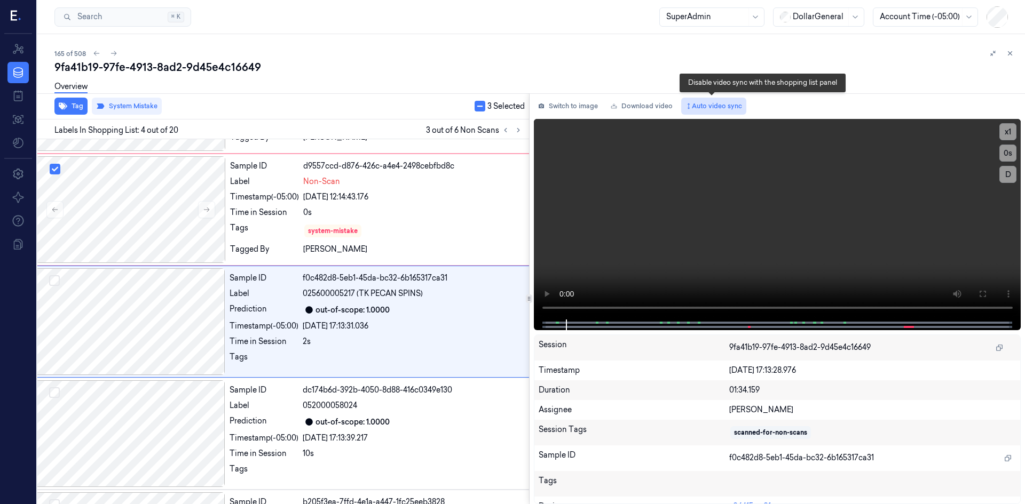
click at [728, 109] on button "Auto video sync" at bounding box center [713, 106] width 65 height 17
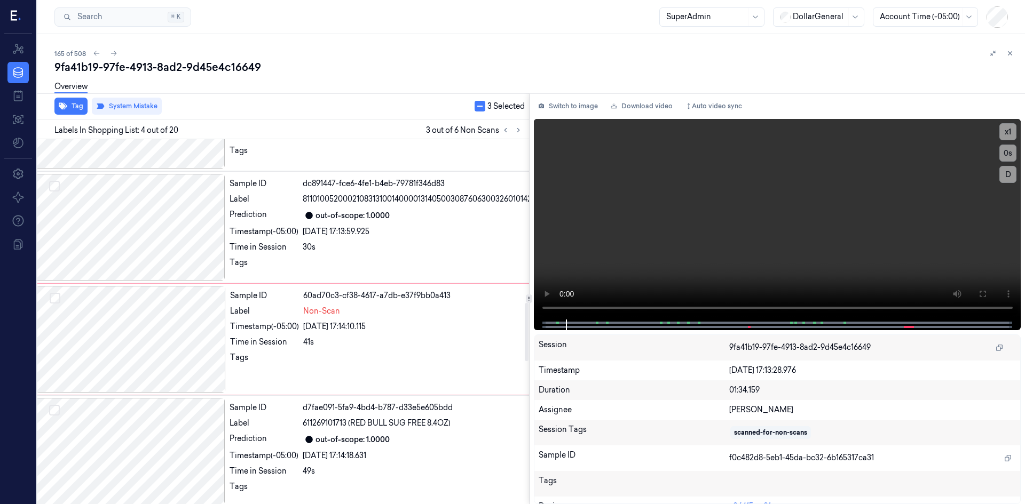
scroll to position [1121, 17]
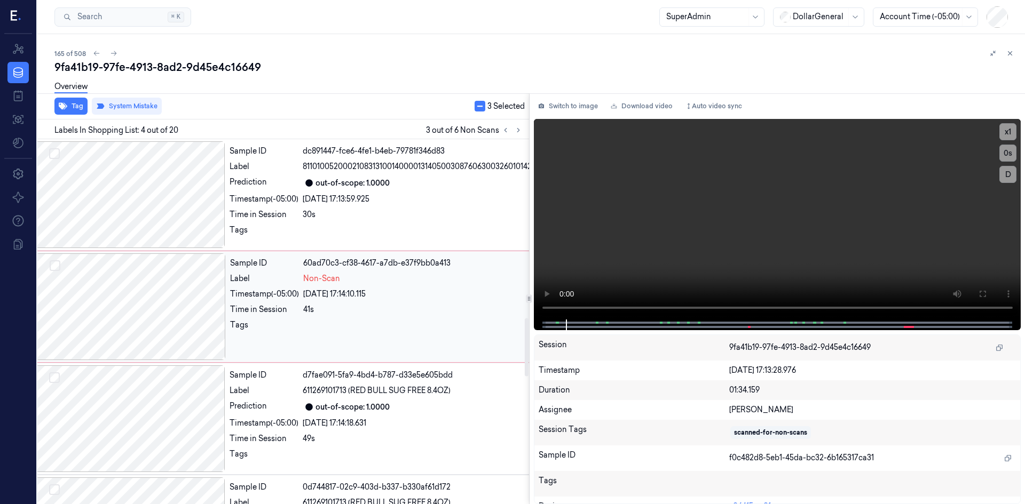
click at [56, 271] on button "Select row" at bounding box center [55, 265] width 11 height 11
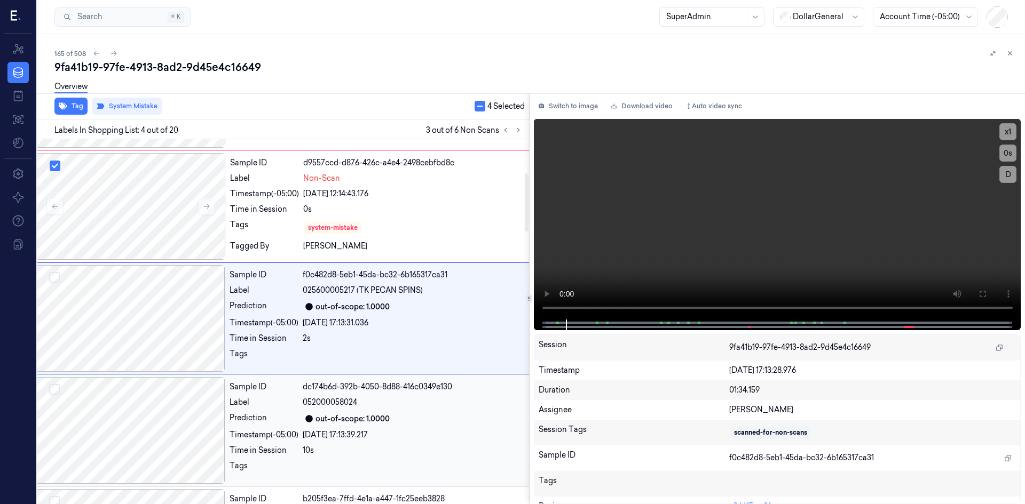
scroll to position [209, 17]
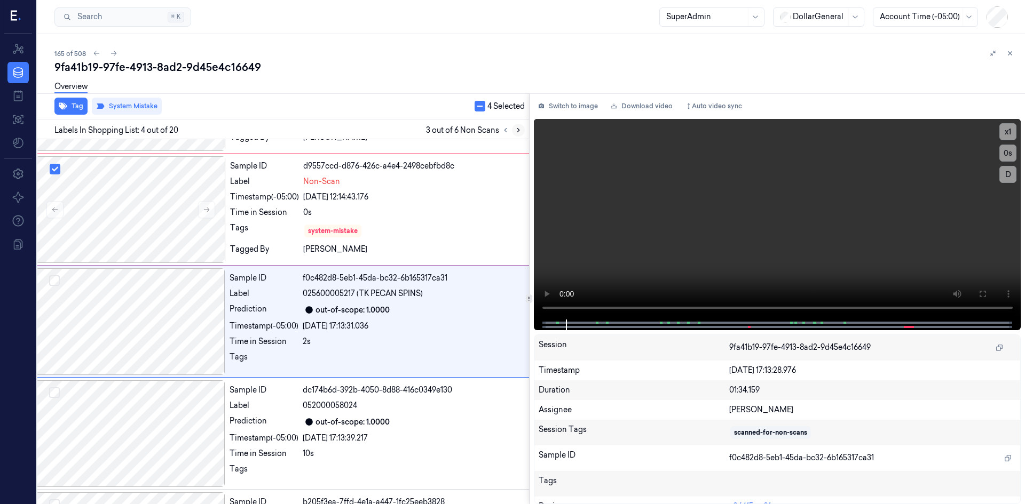
click at [522, 133] on button at bounding box center [518, 130] width 13 height 13
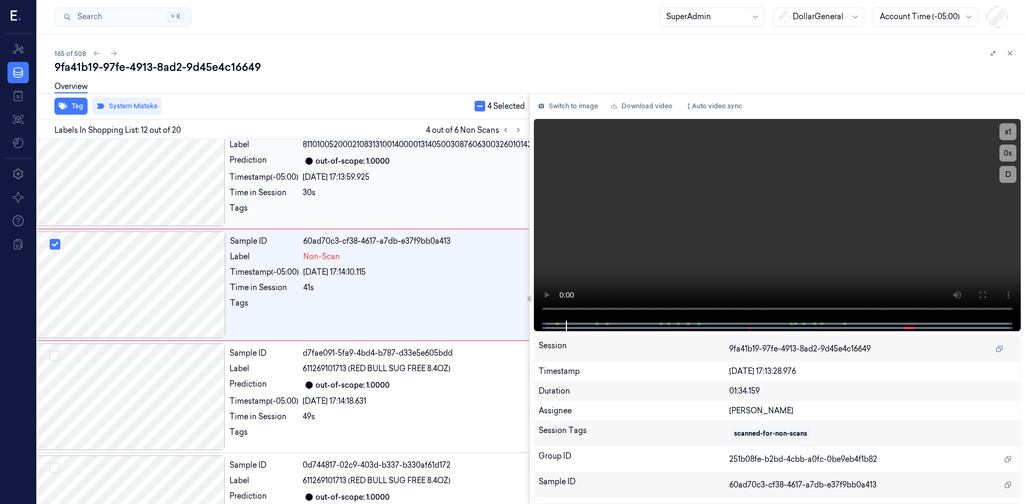
scroll to position [1146, 17]
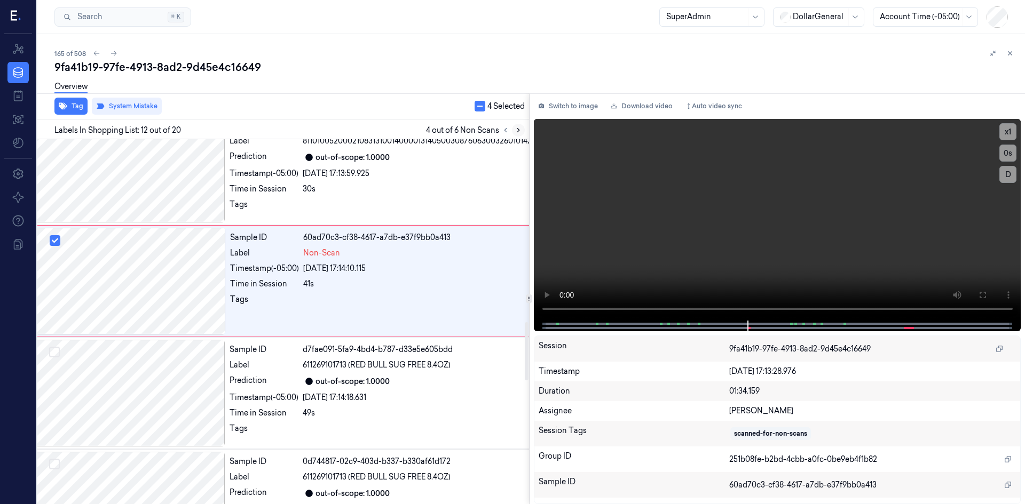
click at [520, 132] on icon at bounding box center [517, 129] width 7 height 7
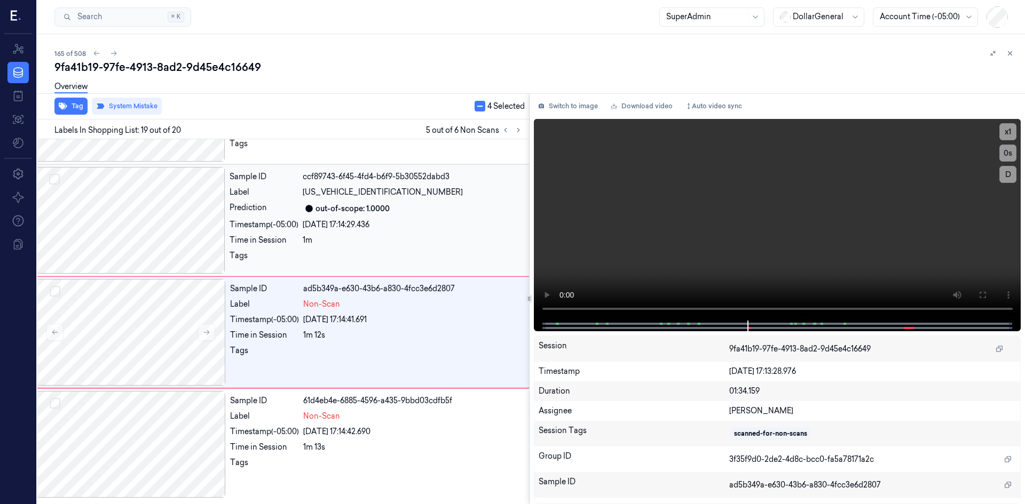
scroll to position [1920, 17]
click at [54, 292] on button "Select row" at bounding box center [55, 291] width 11 height 11
click at [53, 408] on div at bounding box center [55, 404] width 11 height 13
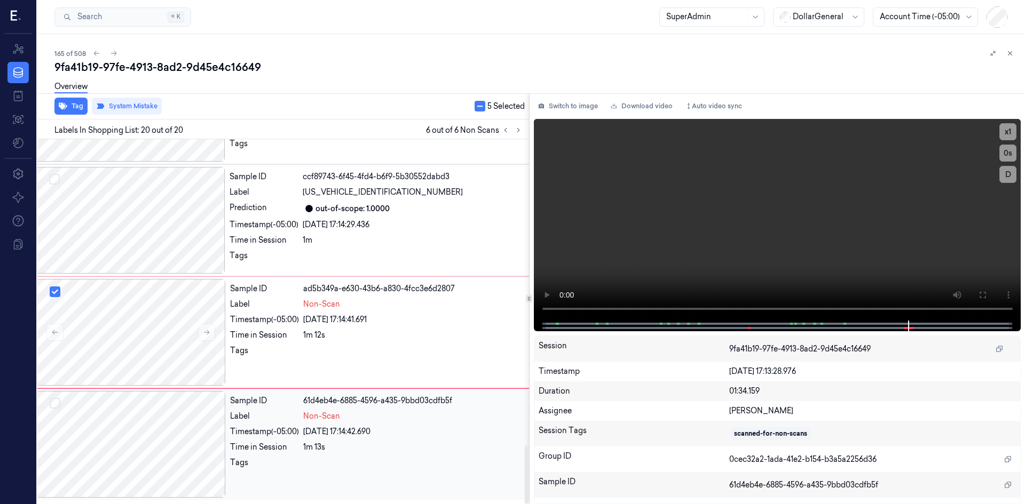
click at [56, 405] on button "Select row" at bounding box center [55, 403] width 11 height 11
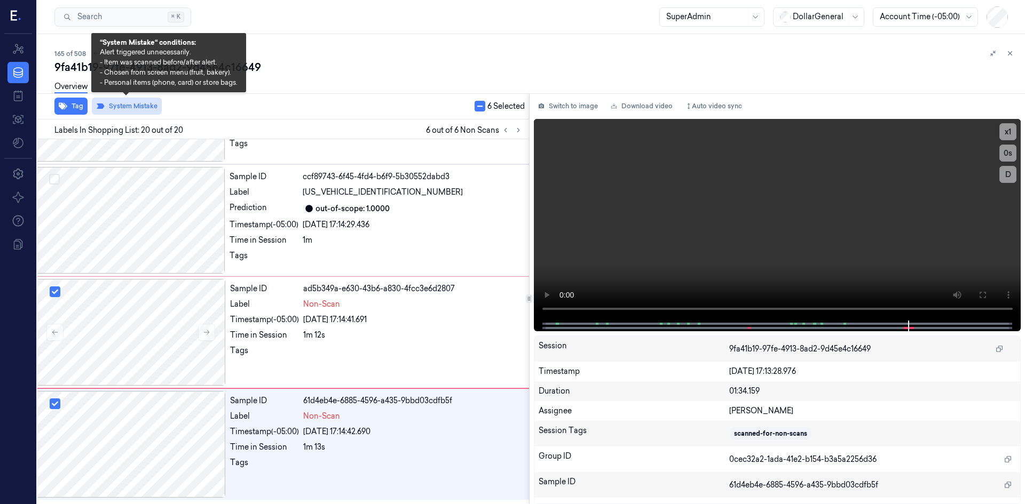
click at [135, 103] on button "System Mistake" at bounding box center [127, 106] width 70 height 17
click at [136, 107] on button "System Mistake" at bounding box center [127, 106] width 70 height 17
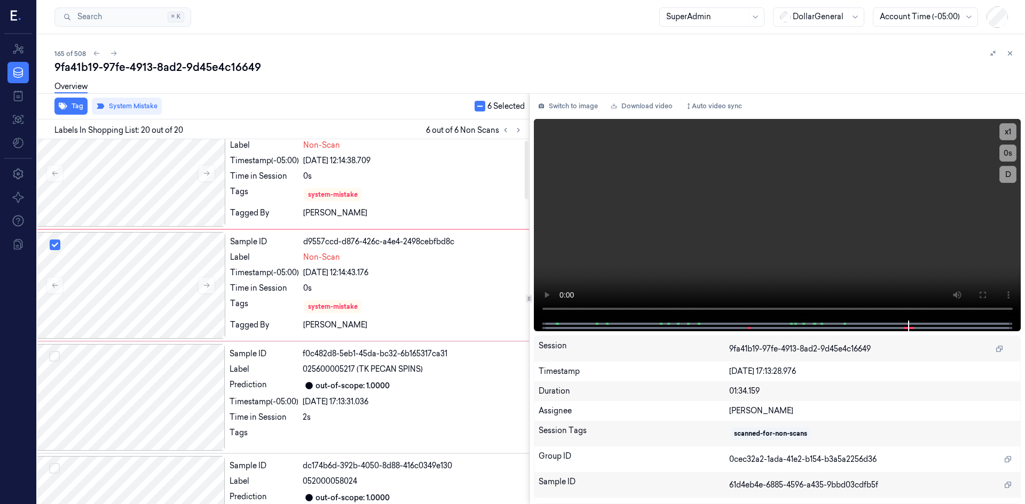
scroll to position [0, 17]
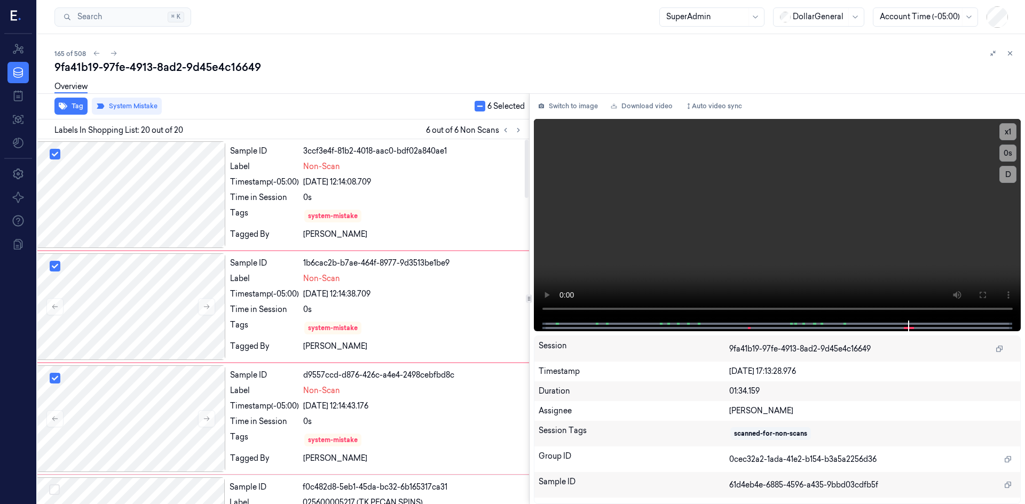
drag, startPoint x: 453, startPoint y: 51, endPoint x: 455, endPoint y: 59, distance: 7.8
click at [454, 56] on div "165 of 508" at bounding box center [535, 53] width 962 height 13
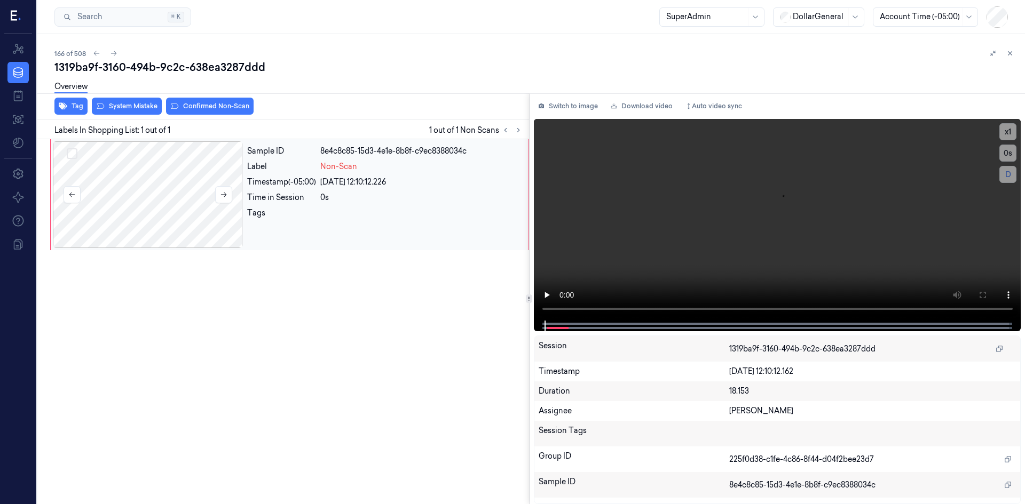
click at [171, 212] on div at bounding box center [148, 194] width 190 height 107
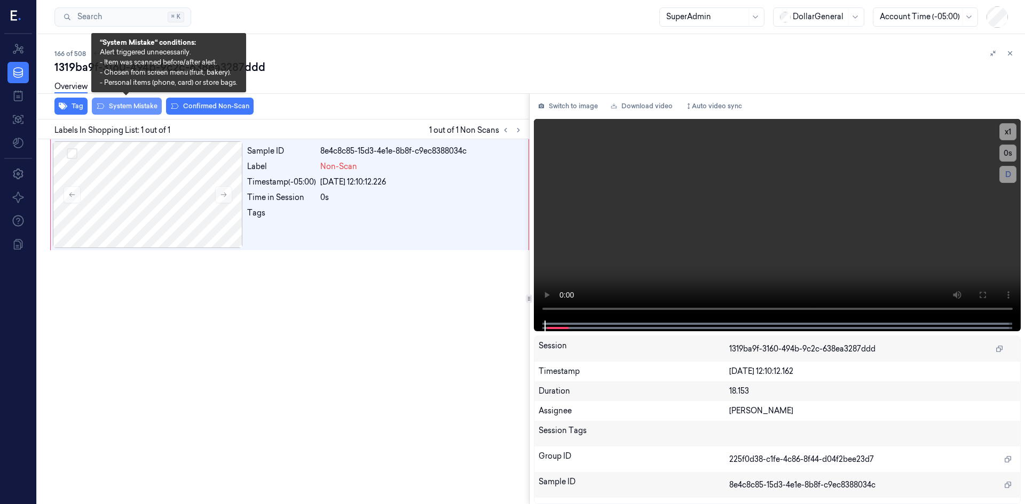
click at [140, 110] on button "System Mistake" at bounding box center [127, 106] width 70 height 17
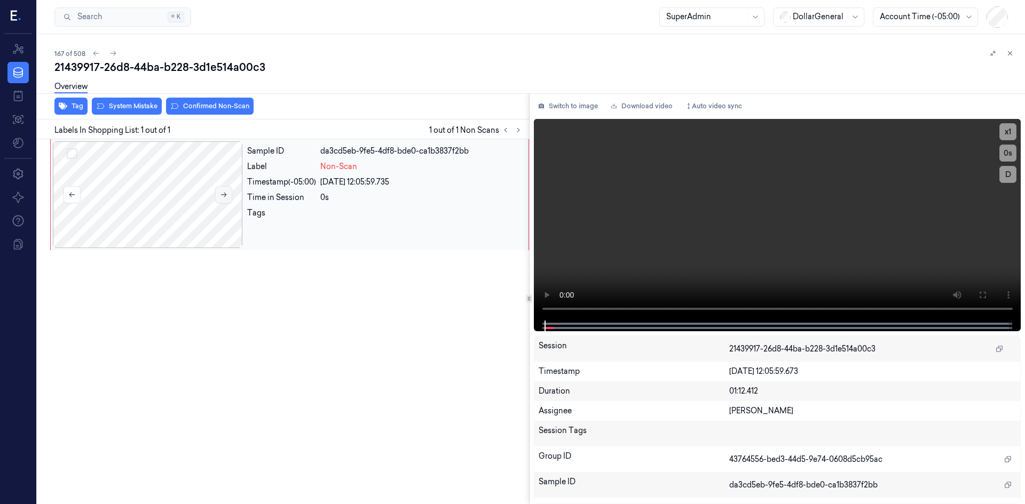
click at [215, 191] on button at bounding box center [223, 194] width 17 height 17
click at [216, 193] on button at bounding box center [223, 194] width 17 height 17
click at [571, 113] on button "Switch to image" at bounding box center [568, 106] width 68 height 17
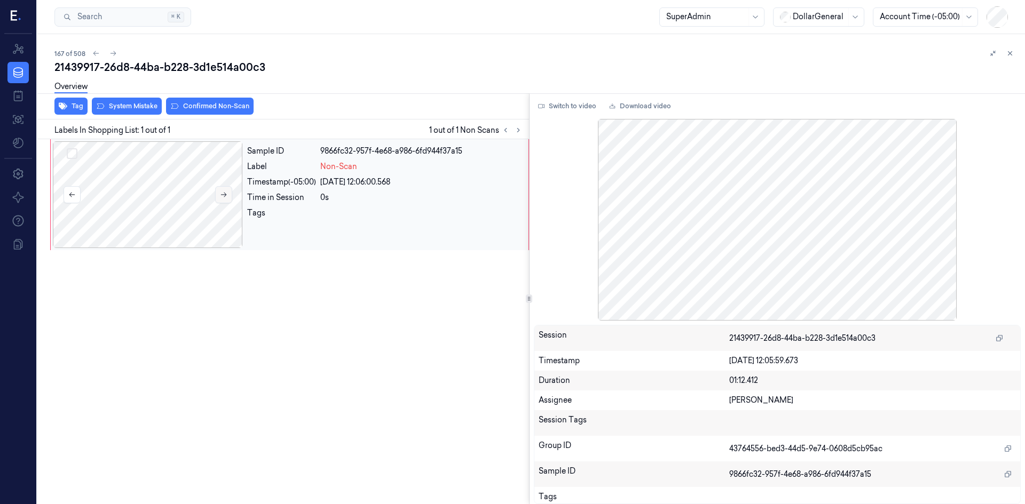
click at [222, 196] on icon at bounding box center [223, 194] width 7 height 7
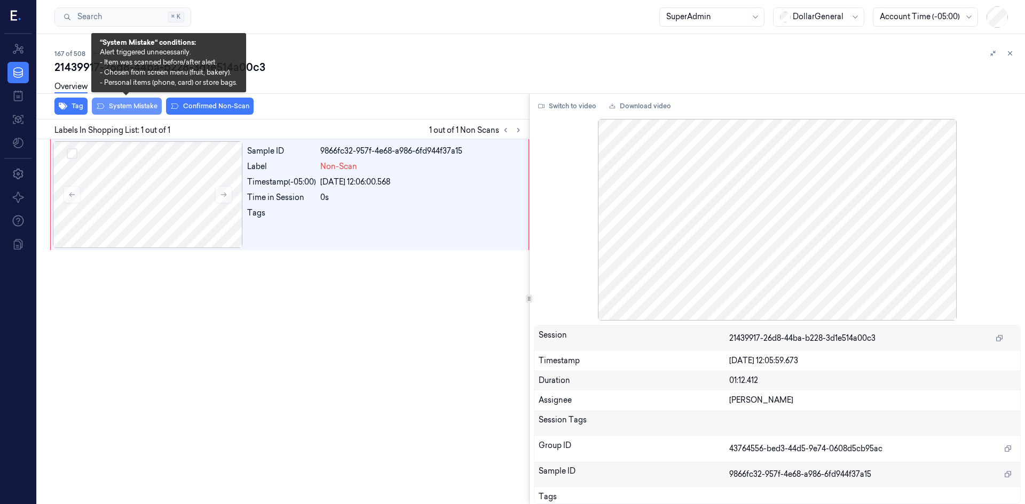
click at [129, 113] on button "System Mistake" at bounding box center [127, 106] width 70 height 17
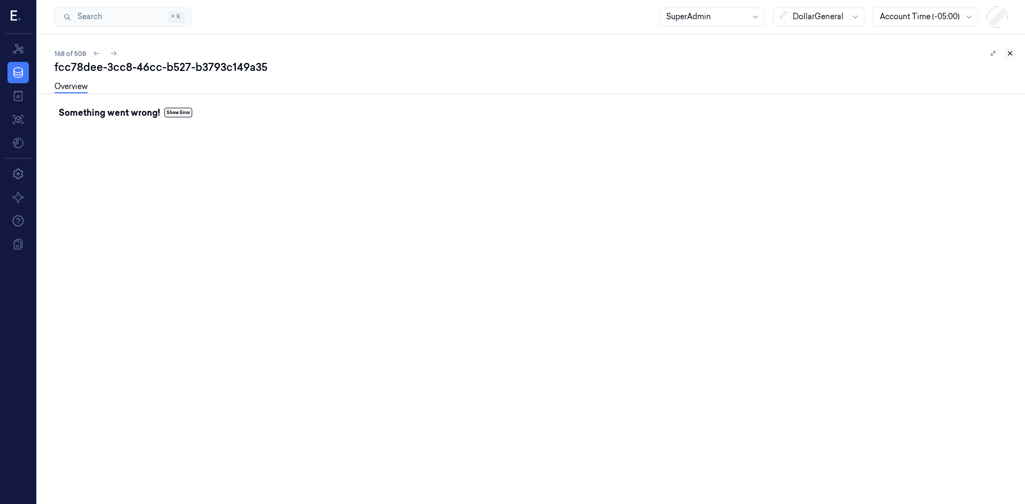
click at [1010, 56] on icon at bounding box center [1009, 53] width 7 height 7
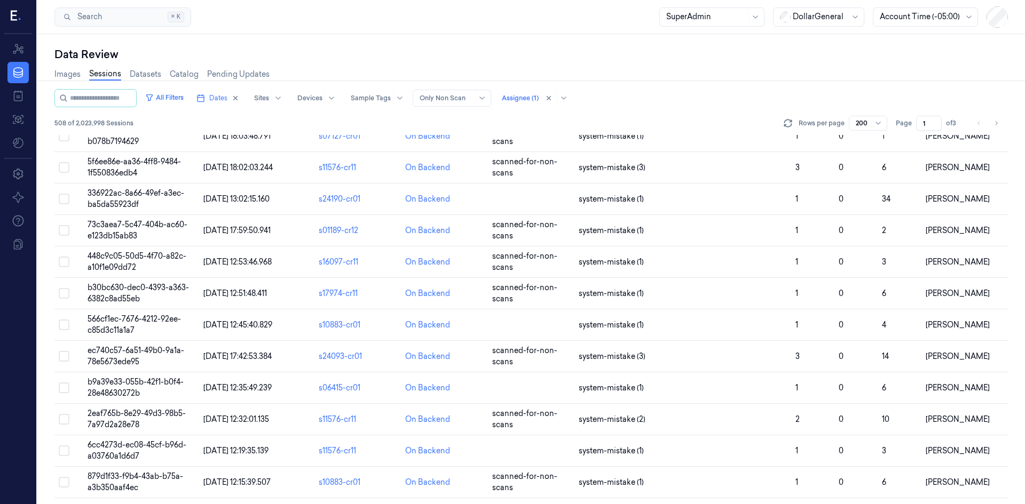
scroll to position [4793, 0]
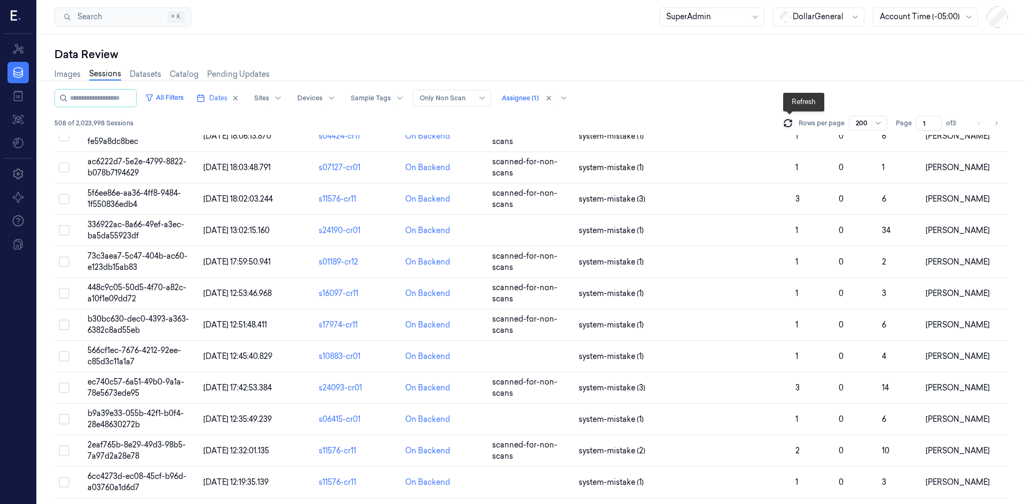
click at [787, 125] on icon at bounding box center [787, 125] width 7 height 3
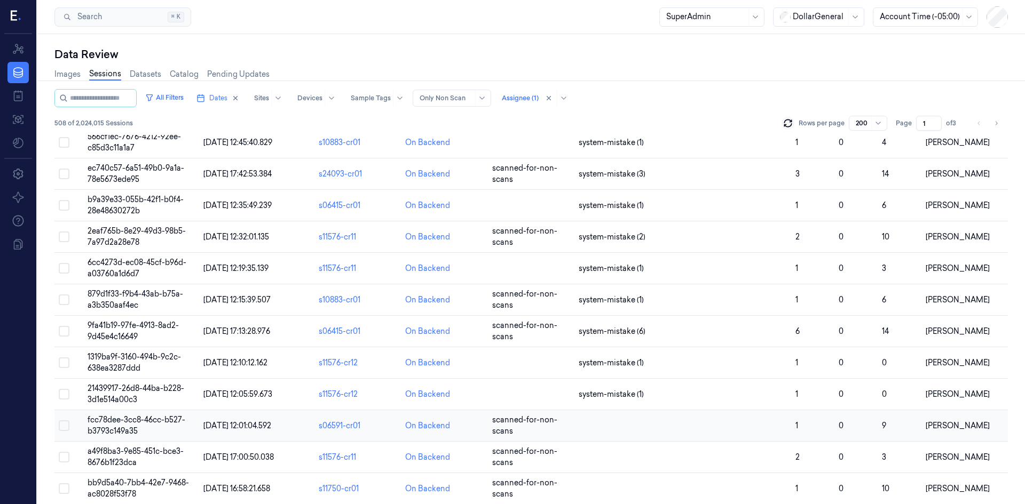
scroll to position [5106, 0]
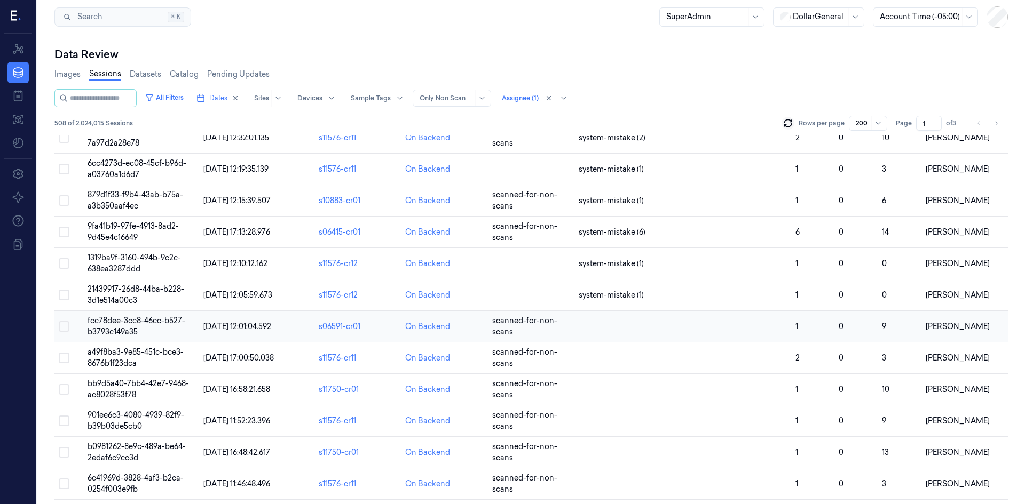
click at [128, 326] on td "fcc78dee-3cc8-46cc-b527-b3793c149a35" at bounding box center [140, 326] width 115 height 31
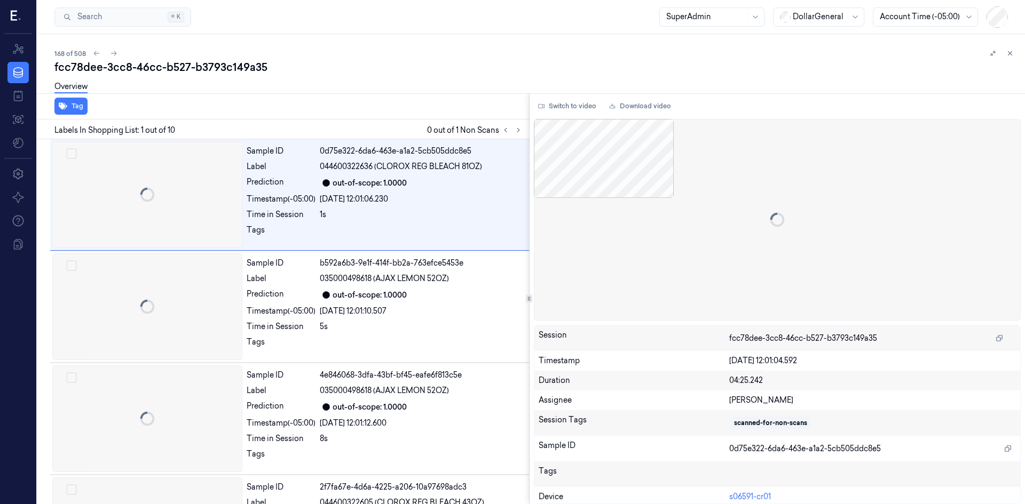
scroll to position [5, 0]
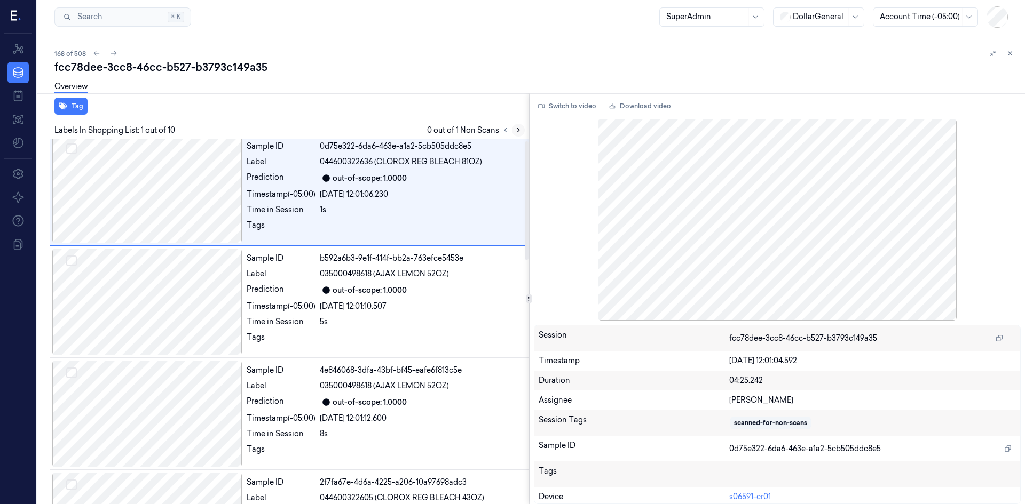
click at [520, 129] on icon at bounding box center [517, 129] width 7 height 7
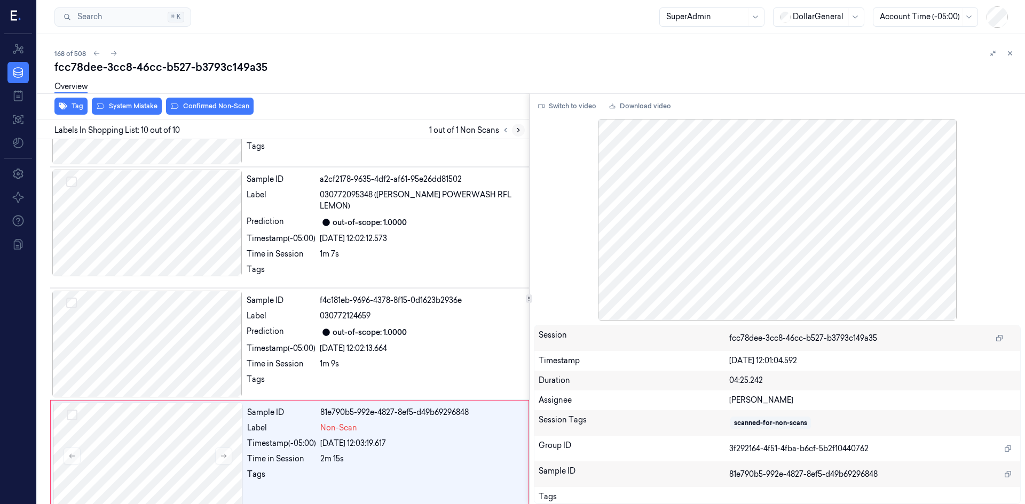
scroll to position [759, 0]
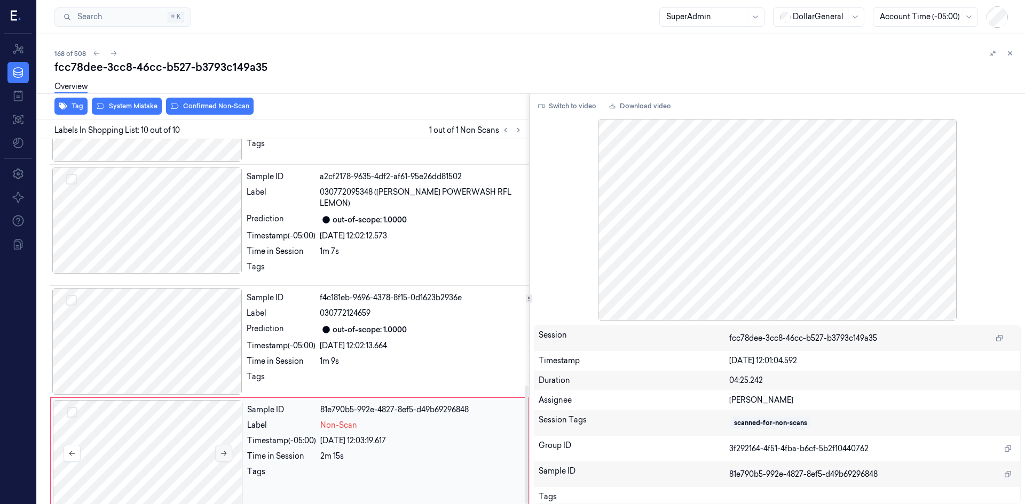
click at [232, 446] on button at bounding box center [223, 453] width 17 height 17
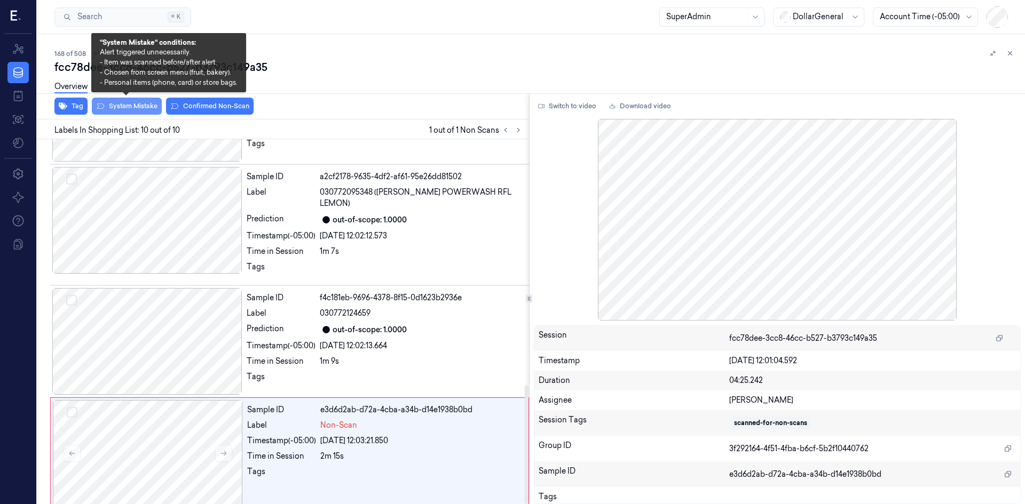
click at [134, 108] on button "System Mistake" at bounding box center [127, 106] width 70 height 17
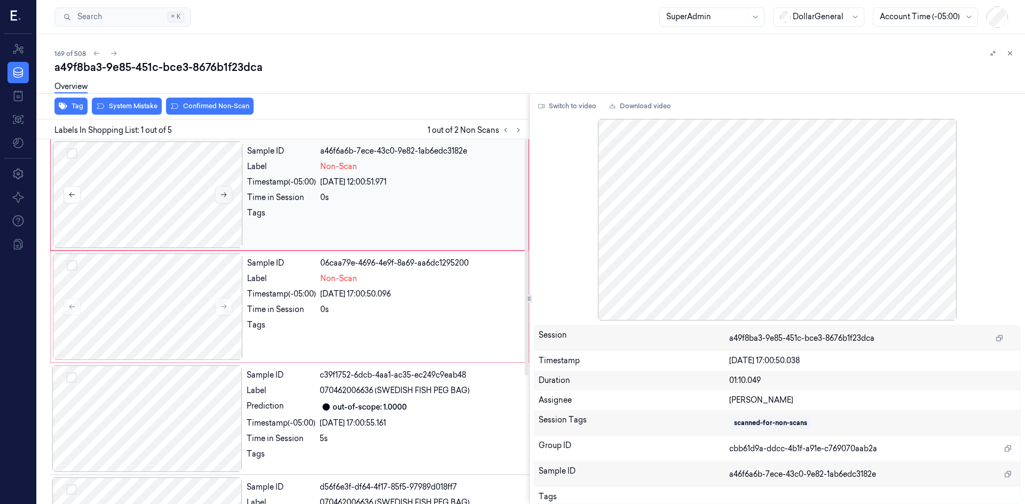
click at [224, 195] on icon at bounding box center [224, 195] width 6 height 5
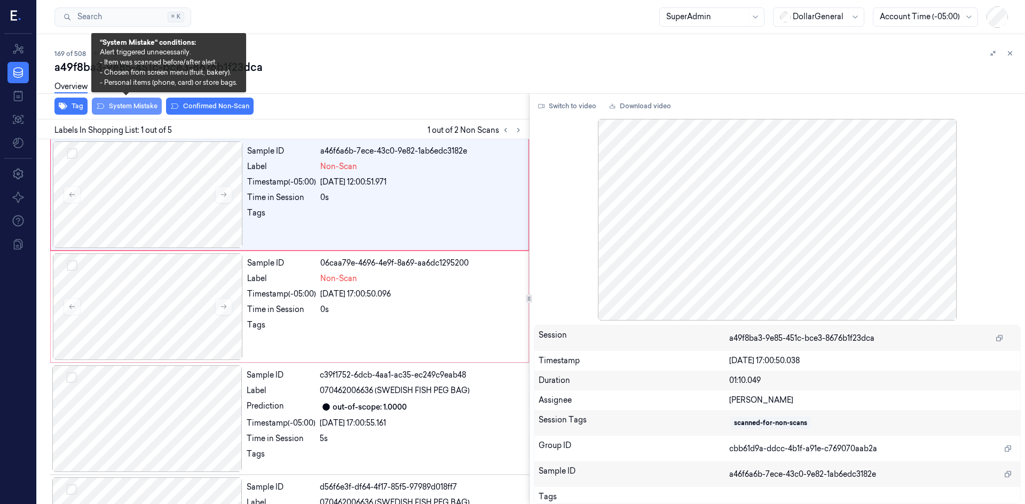
click at [141, 114] on button "System Mistake" at bounding box center [127, 106] width 70 height 17
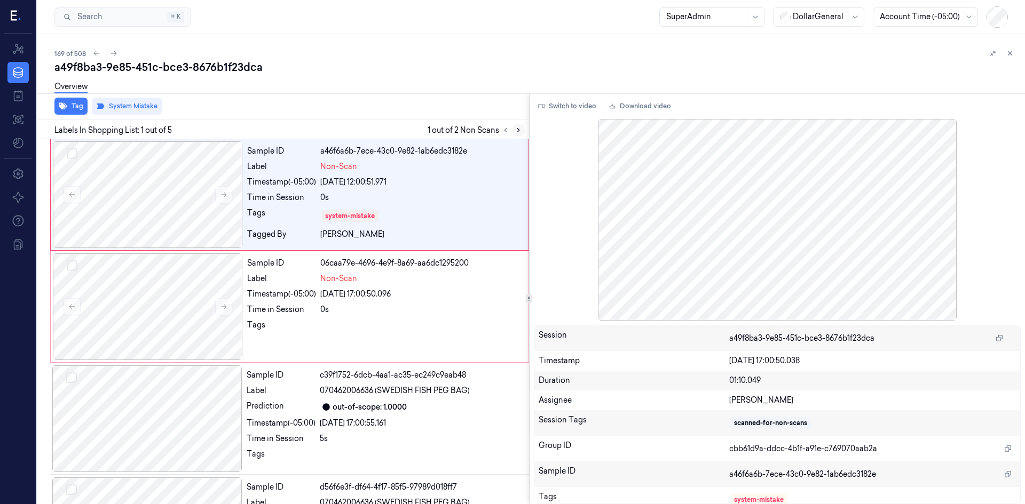
click at [517, 132] on icon at bounding box center [517, 129] width 7 height 7
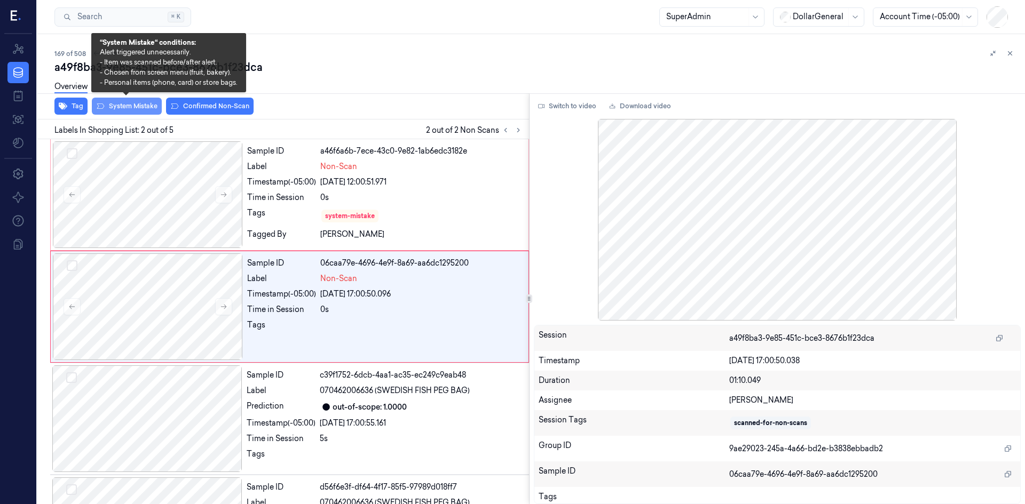
click at [131, 102] on button "System Mistake" at bounding box center [127, 106] width 70 height 17
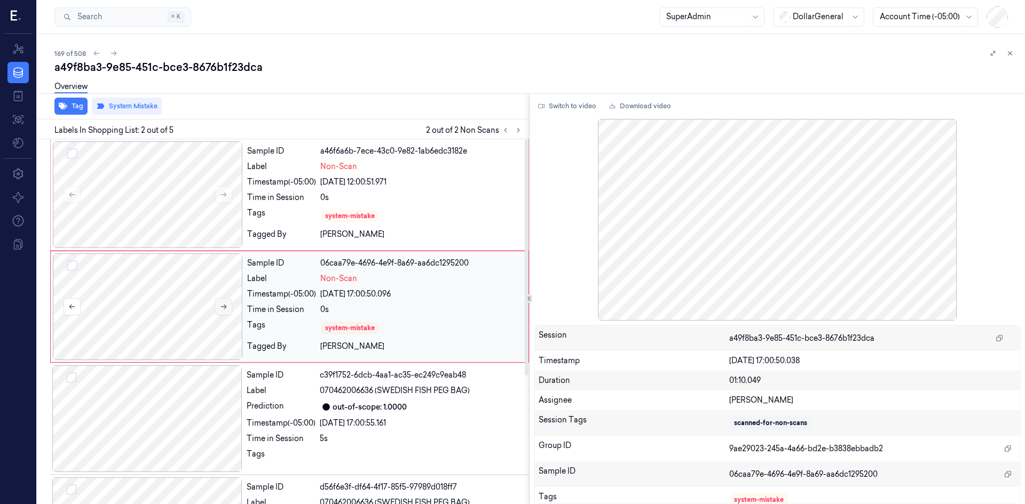
click at [216, 303] on button at bounding box center [223, 306] width 17 height 17
click at [187, 207] on div at bounding box center [148, 194] width 190 height 107
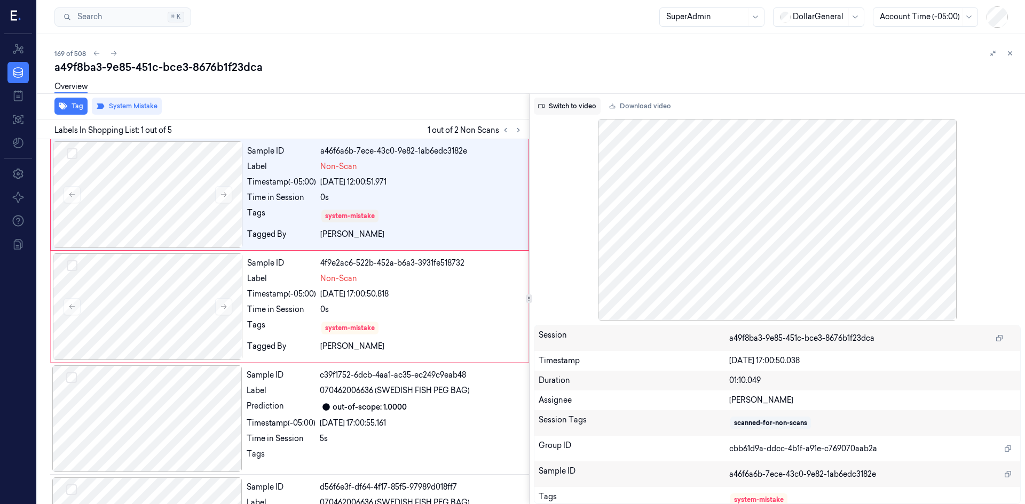
click at [569, 105] on button "Switch to video" at bounding box center [567, 106] width 67 height 17
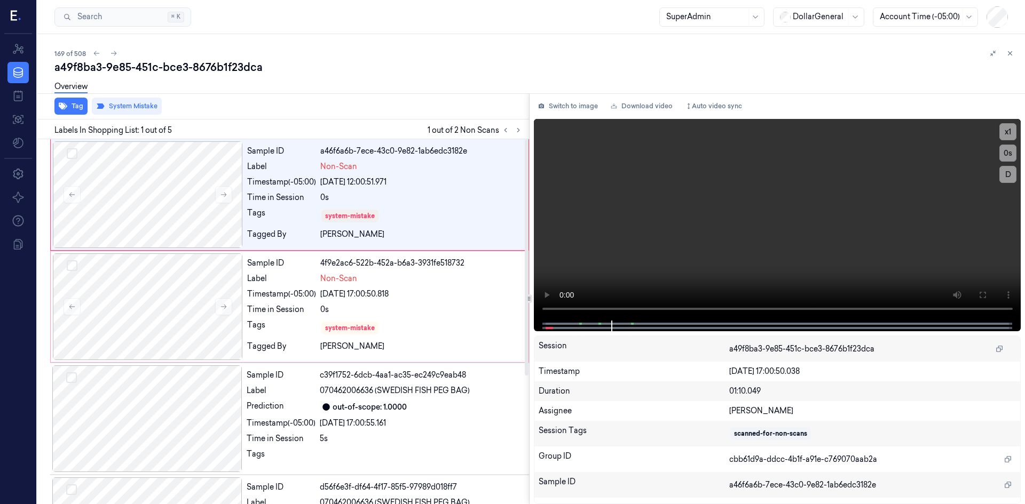
click at [412, 102] on div "Tag System Mistake" at bounding box center [281, 106] width 496 height 26
click at [147, 207] on div at bounding box center [148, 194] width 190 height 107
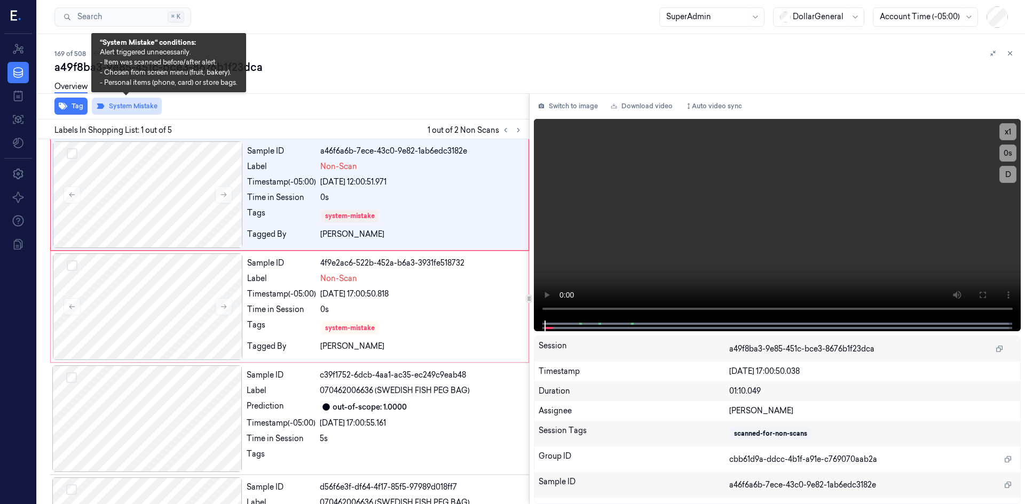
click at [134, 112] on button "System Mistake" at bounding box center [127, 106] width 70 height 17
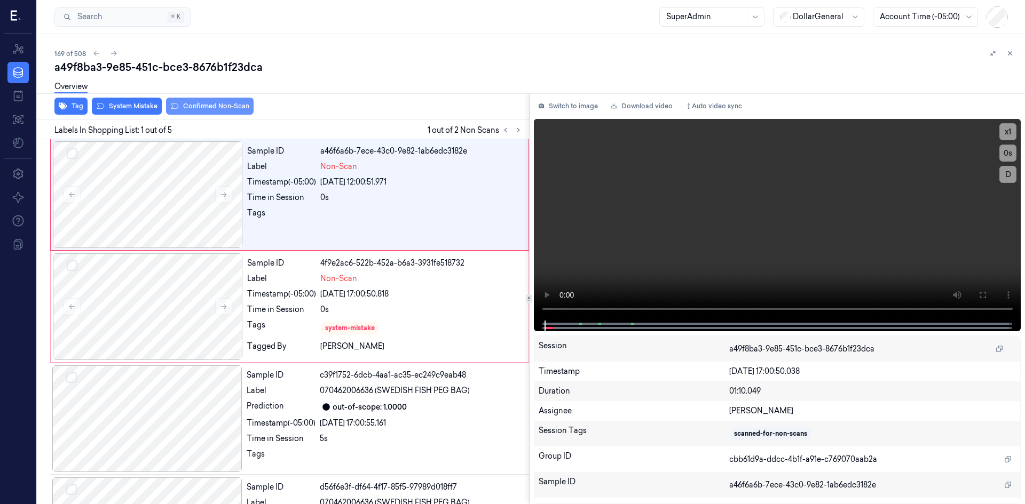
click at [199, 109] on button "Confirmed Non-Scan" at bounding box center [210, 106] width 88 height 17
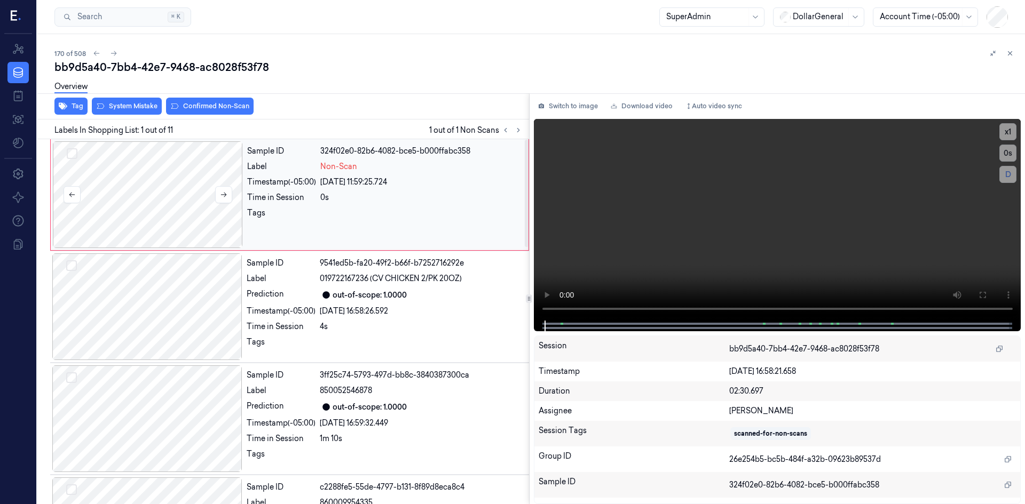
click at [170, 203] on div at bounding box center [148, 194] width 190 height 107
click at [223, 196] on icon at bounding box center [223, 194] width 7 height 7
click at [584, 108] on button "Switch to image" at bounding box center [568, 106] width 68 height 17
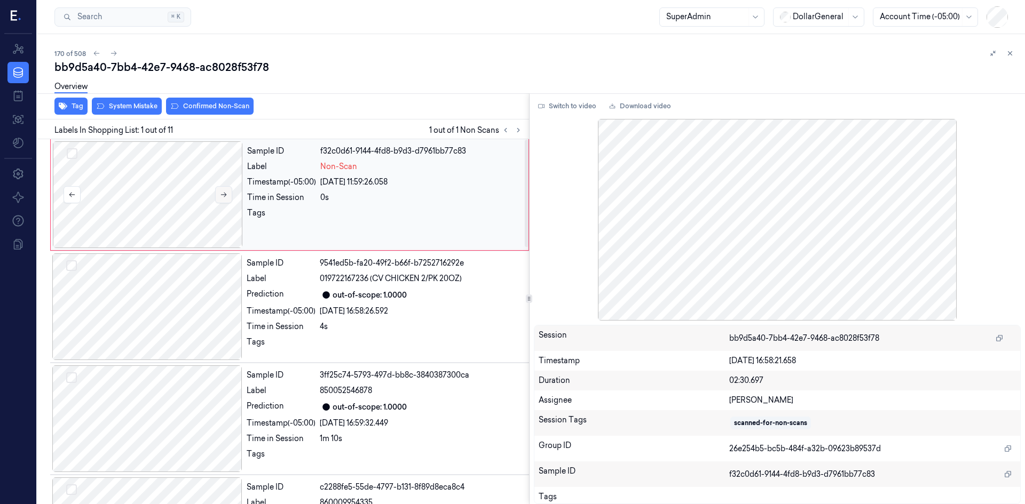
click at [224, 195] on icon at bounding box center [224, 195] width 6 height 5
click at [224, 194] on icon at bounding box center [223, 194] width 7 height 7
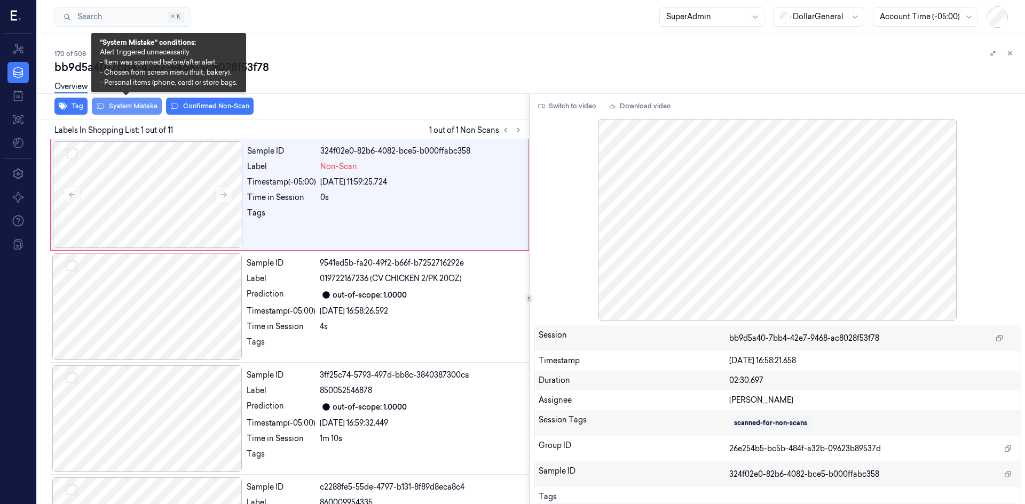
click at [106, 105] on button "System Mistake" at bounding box center [127, 106] width 70 height 17
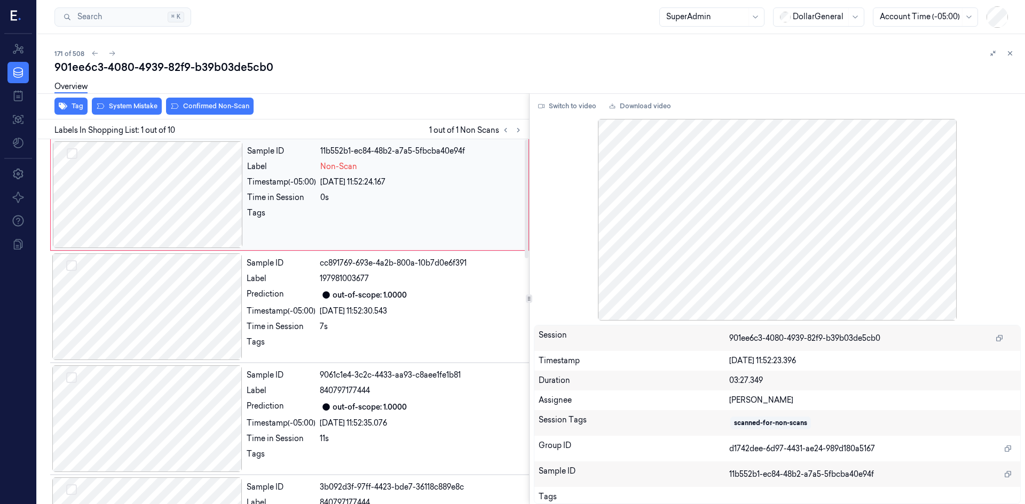
click at [198, 190] on div at bounding box center [148, 194] width 190 height 107
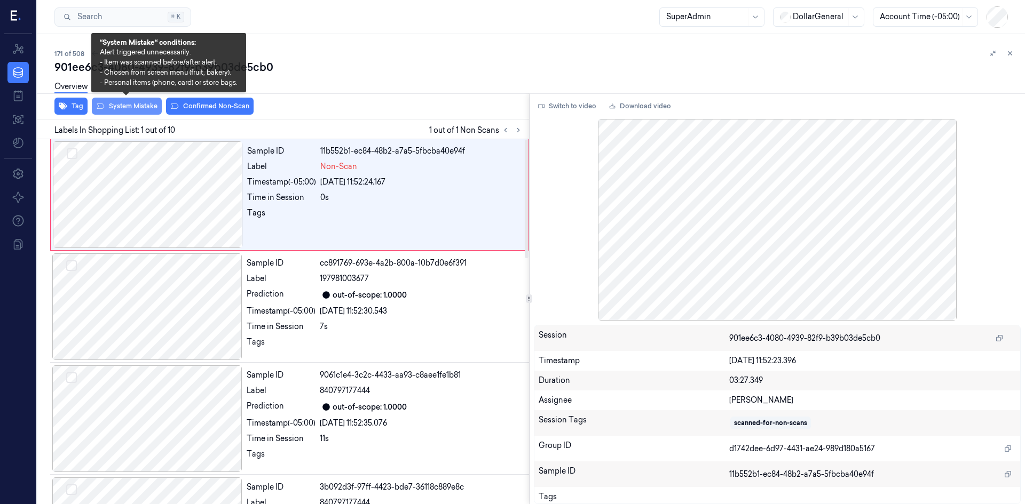
click at [155, 111] on button "System Mistake" at bounding box center [127, 106] width 70 height 17
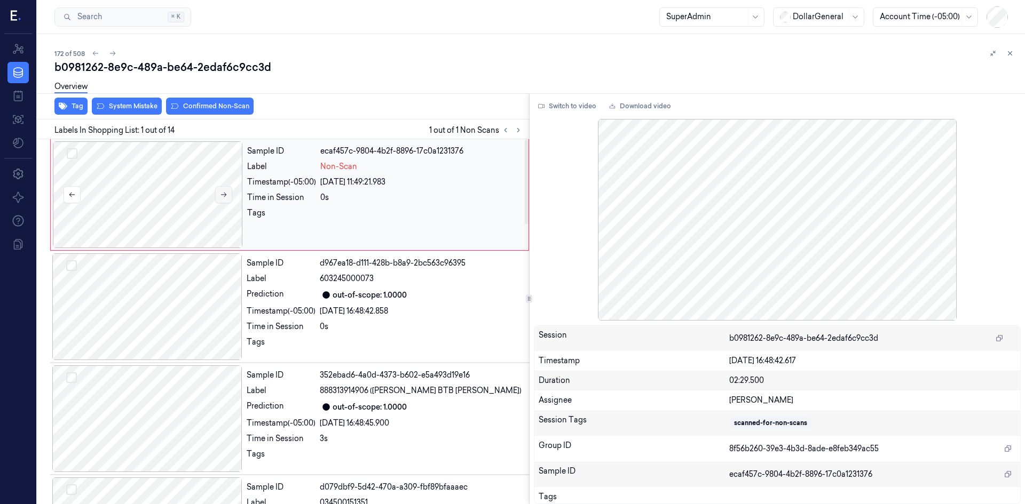
click at [225, 200] on button at bounding box center [223, 194] width 17 height 17
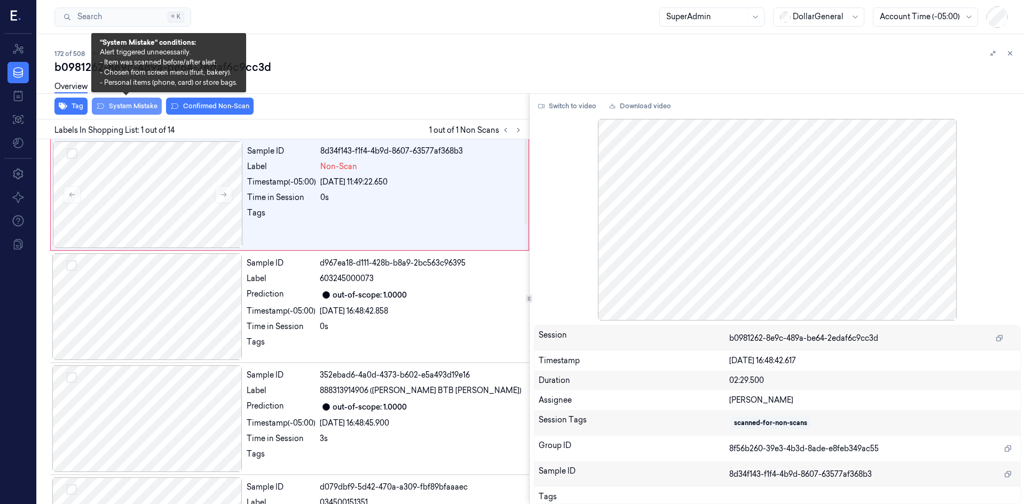
click at [149, 110] on button "System Mistake" at bounding box center [127, 106] width 70 height 17
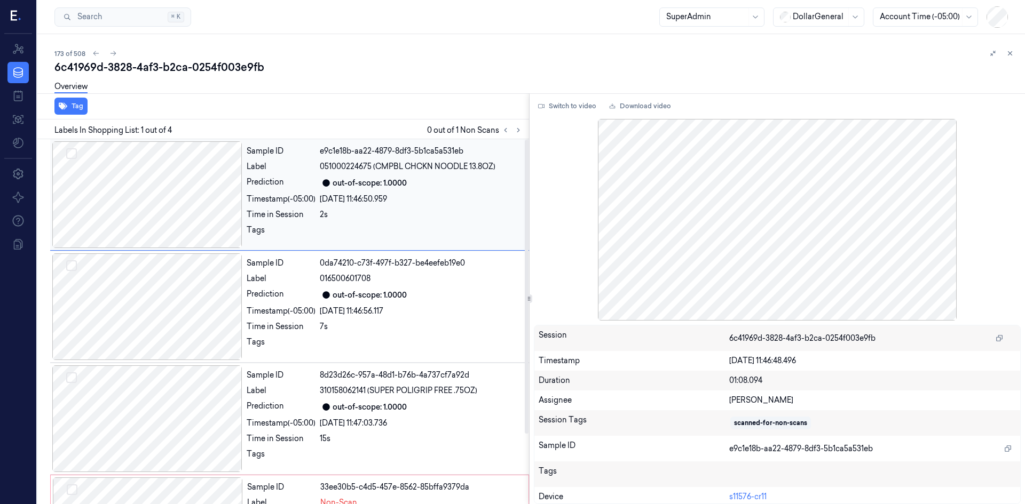
click at [215, 199] on div at bounding box center [147, 194] width 190 height 107
click at [522, 133] on button at bounding box center [518, 130] width 13 height 13
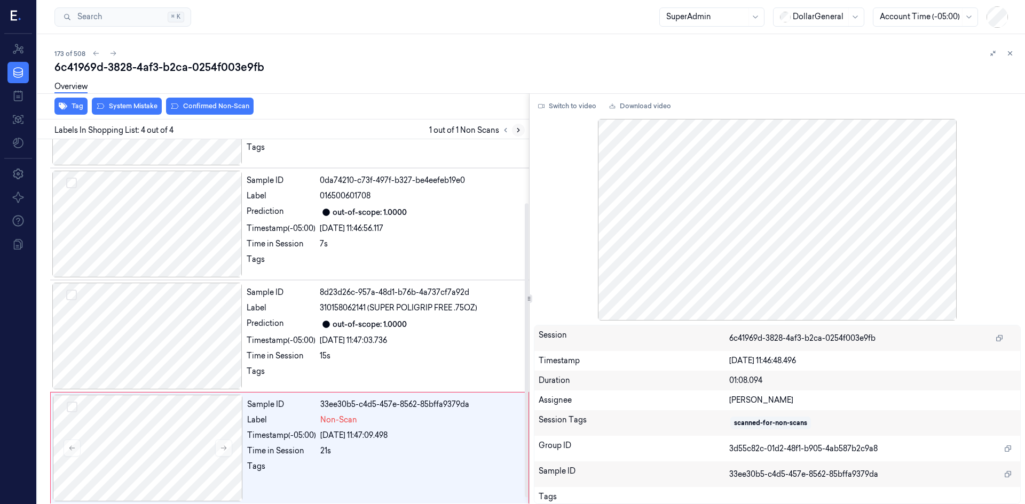
scroll to position [86, 0]
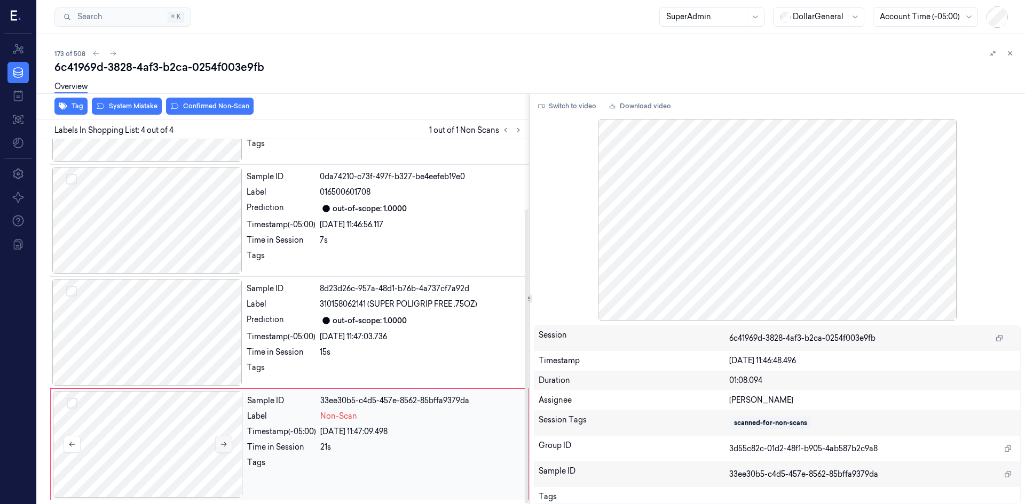
click at [217, 453] on button at bounding box center [223, 444] width 17 height 17
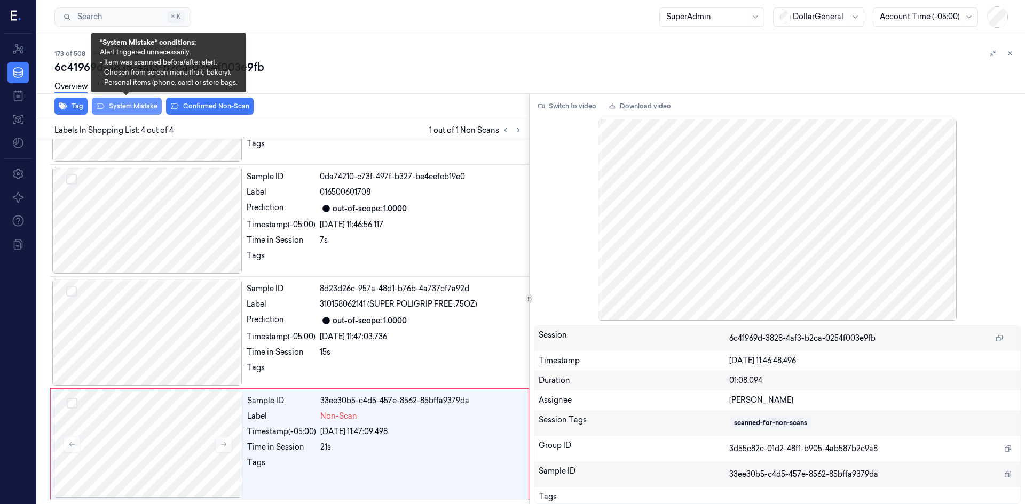
click at [118, 113] on button "System Mistake" at bounding box center [127, 106] width 70 height 17
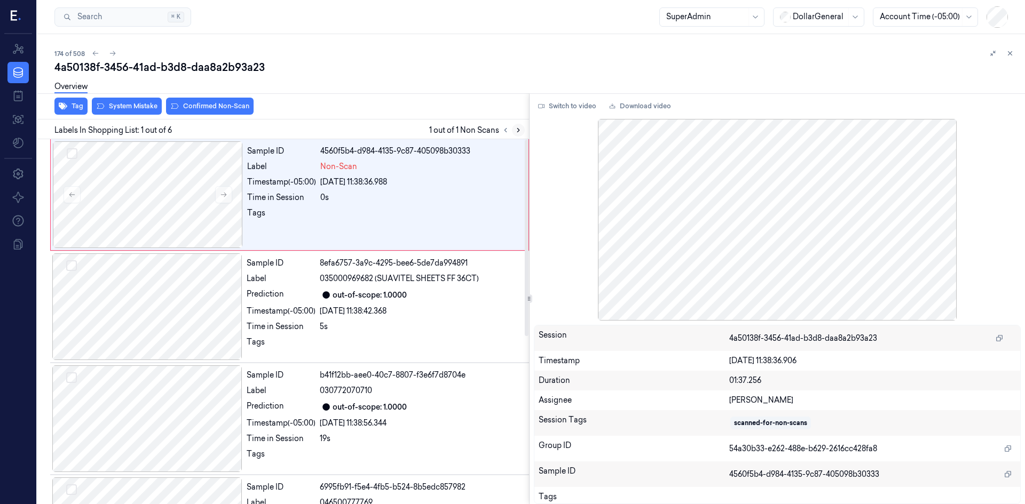
click at [521, 129] on icon at bounding box center [517, 129] width 7 height 7
click at [220, 192] on icon at bounding box center [223, 194] width 7 height 7
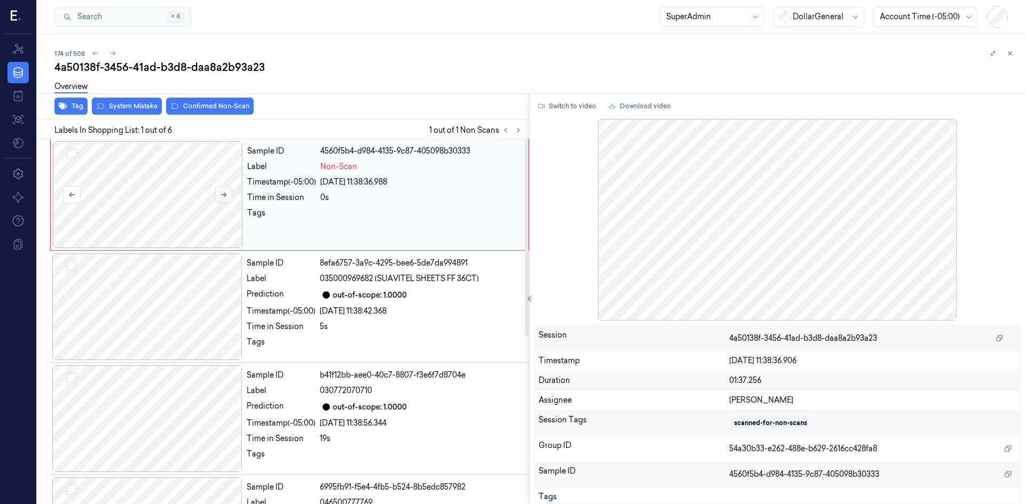
click at [220, 192] on icon at bounding box center [223, 194] width 7 height 7
click at [134, 104] on button "System Mistake" at bounding box center [127, 106] width 70 height 17
click at [224, 194] on icon at bounding box center [223, 194] width 7 height 7
click at [154, 103] on button "System Mistake" at bounding box center [127, 106] width 70 height 17
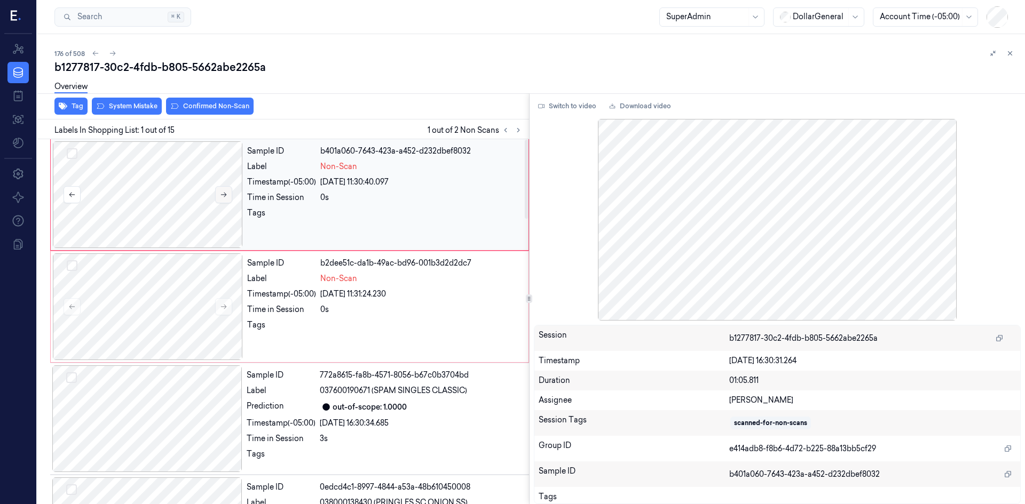
click at [231, 194] on button at bounding box center [223, 194] width 17 height 17
click at [125, 100] on div "Overview" at bounding box center [535, 88] width 962 height 27
click at [126, 106] on button "System Mistake" at bounding box center [127, 106] width 70 height 17
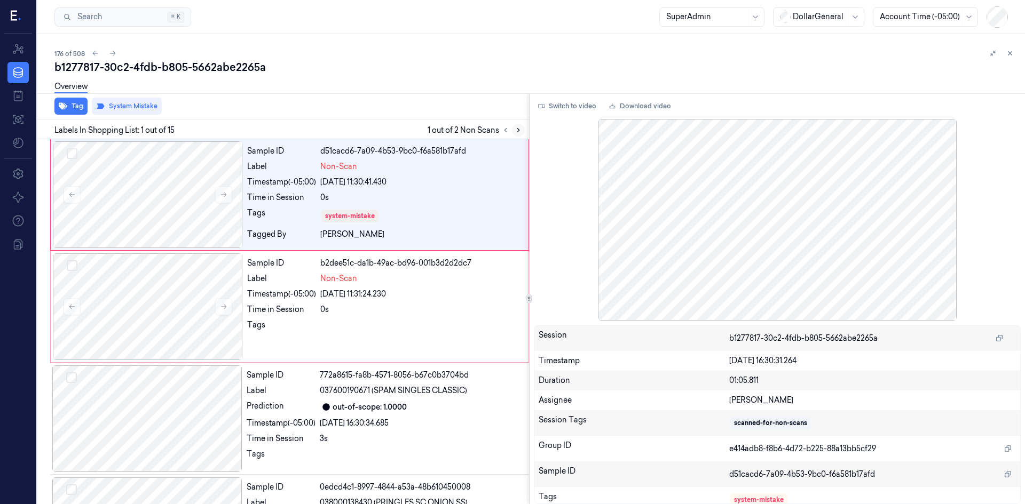
click at [516, 130] on icon at bounding box center [517, 129] width 7 height 7
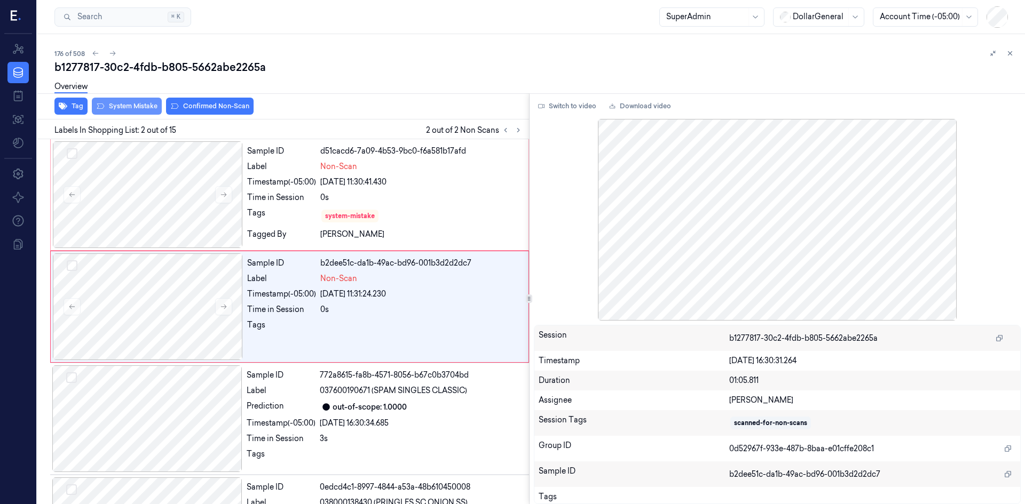
click at [149, 112] on button "System Mistake" at bounding box center [127, 106] width 70 height 17
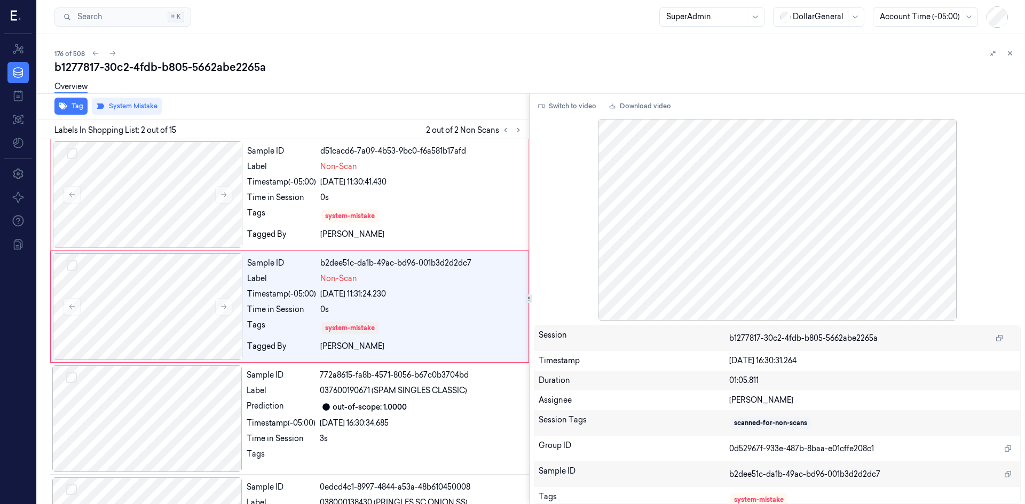
click at [465, 97] on div "Overview" at bounding box center [535, 88] width 962 height 27
click at [426, 111] on div "Tag System Mistake" at bounding box center [281, 106] width 496 height 26
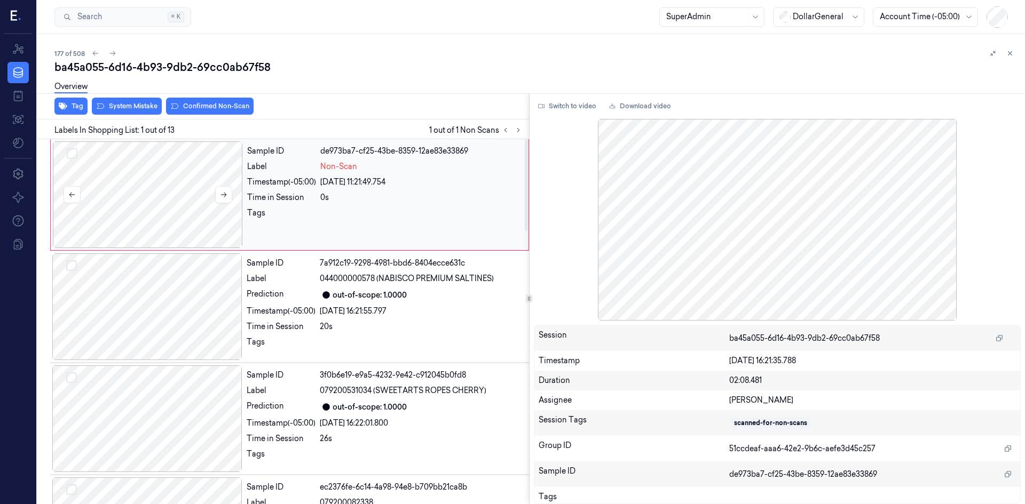
click at [146, 205] on div at bounding box center [148, 194] width 190 height 107
click at [214, 195] on div at bounding box center [148, 194] width 190 height 107
click at [220, 193] on icon at bounding box center [223, 194] width 7 height 7
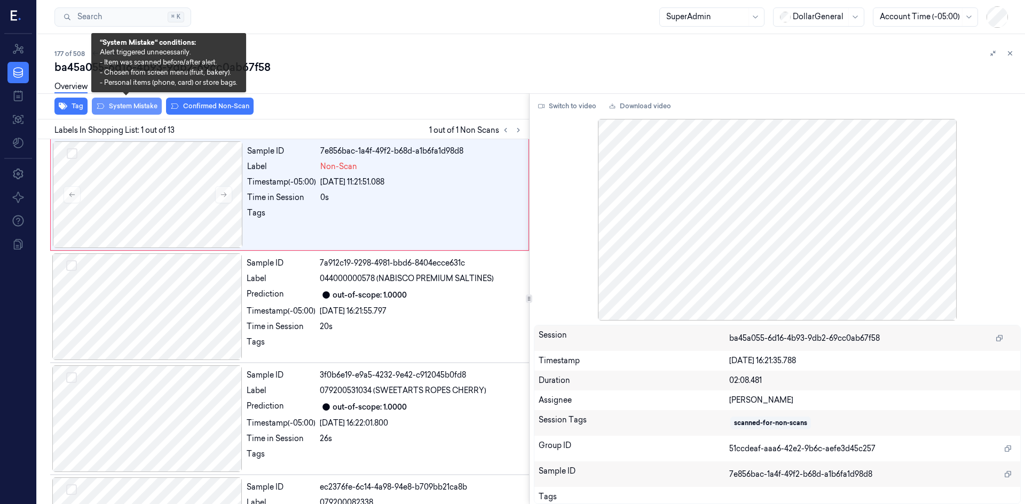
click at [150, 114] on button "System Mistake" at bounding box center [127, 106] width 70 height 17
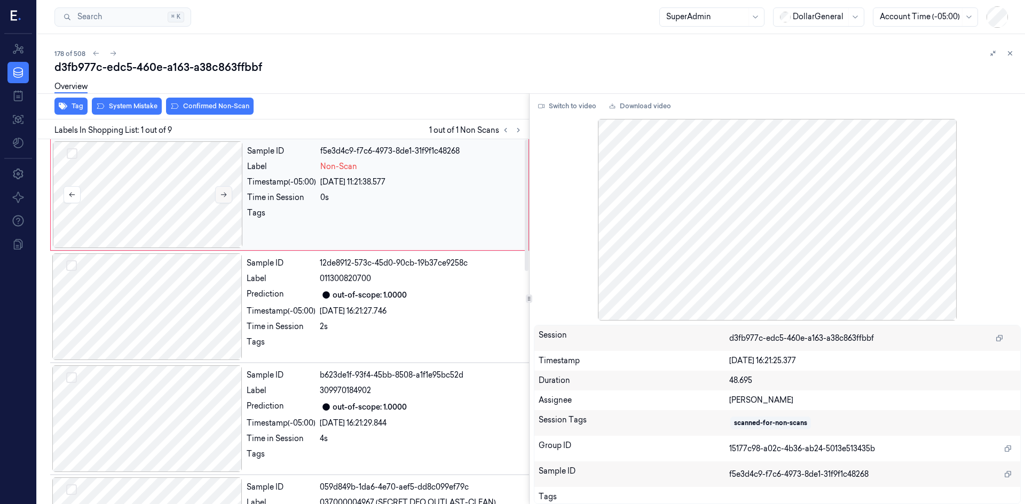
click at [229, 195] on button at bounding box center [223, 194] width 17 height 17
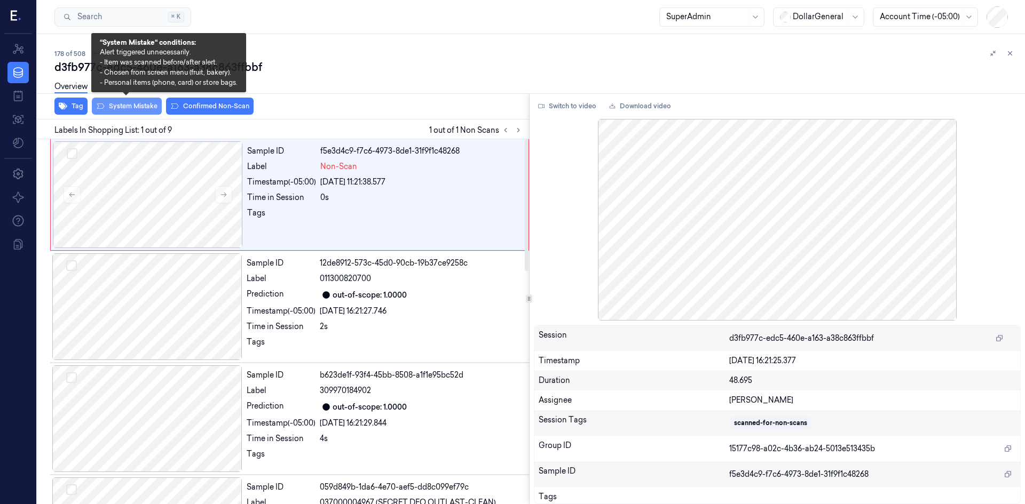
click at [134, 114] on button "System Mistake" at bounding box center [127, 106] width 70 height 17
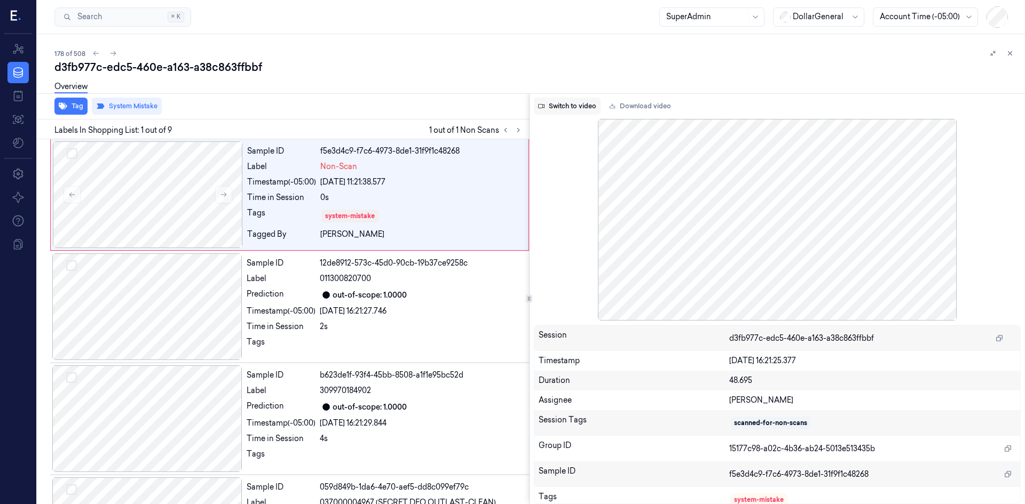
click at [561, 112] on button "Switch to video" at bounding box center [567, 106] width 67 height 17
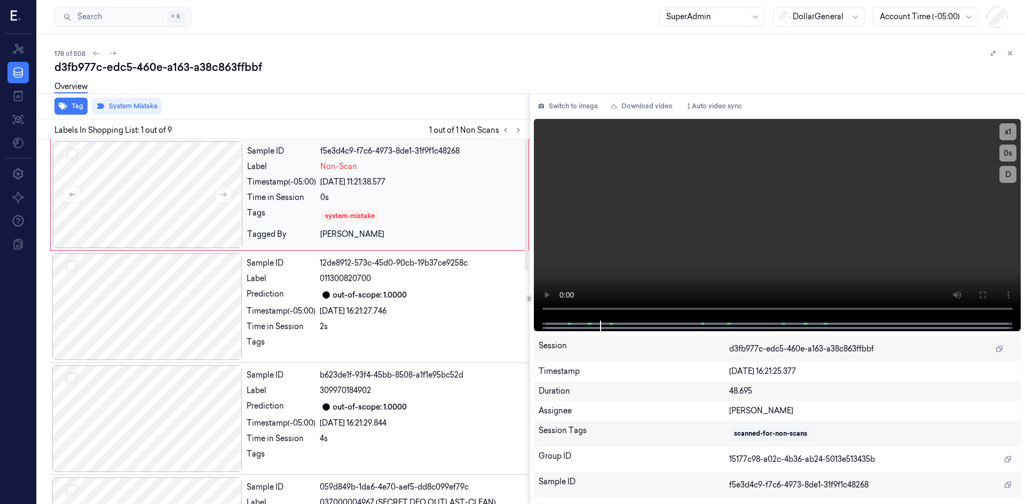
click at [308, 176] on div "Sample ID f5e3d4c9-f7c6-4973-8de1-31f9f1c48268 Label Non-Scan Timestamp (-05:00…" at bounding box center [384, 194] width 283 height 107
click at [548, 112] on button "Switch to image" at bounding box center [568, 106] width 68 height 17
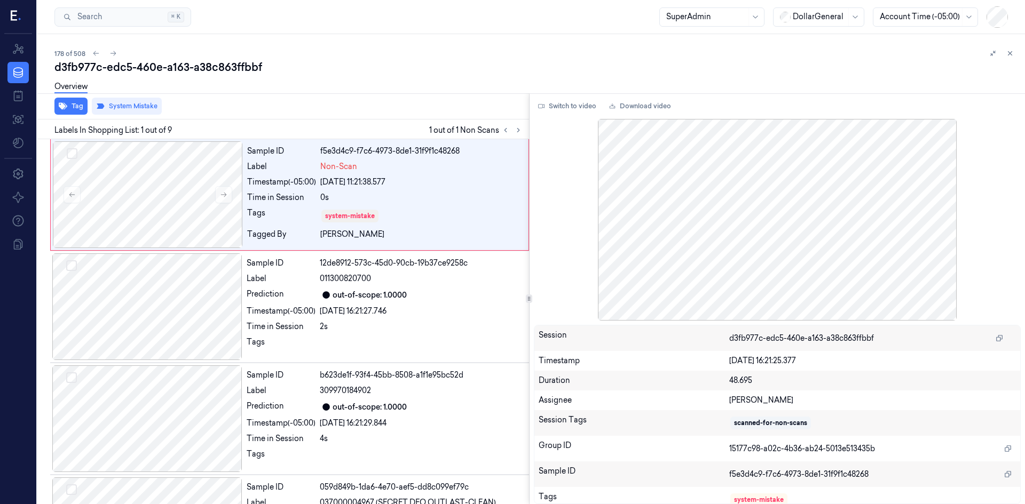
click at [443, 76] on div "Overview" at bounding box center [535, 88] width 962 height 27
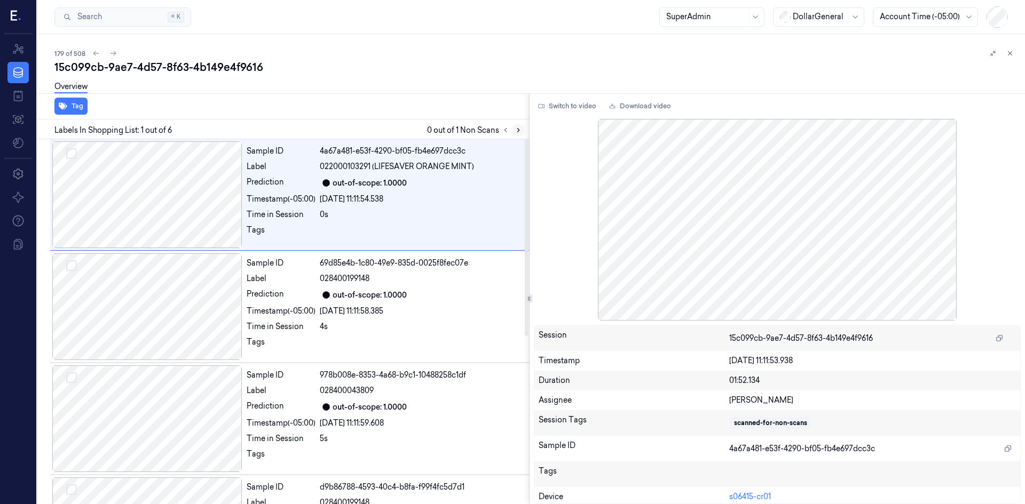
click at [514, 134] on button at bounding box center [518, 130] width 13 height 13
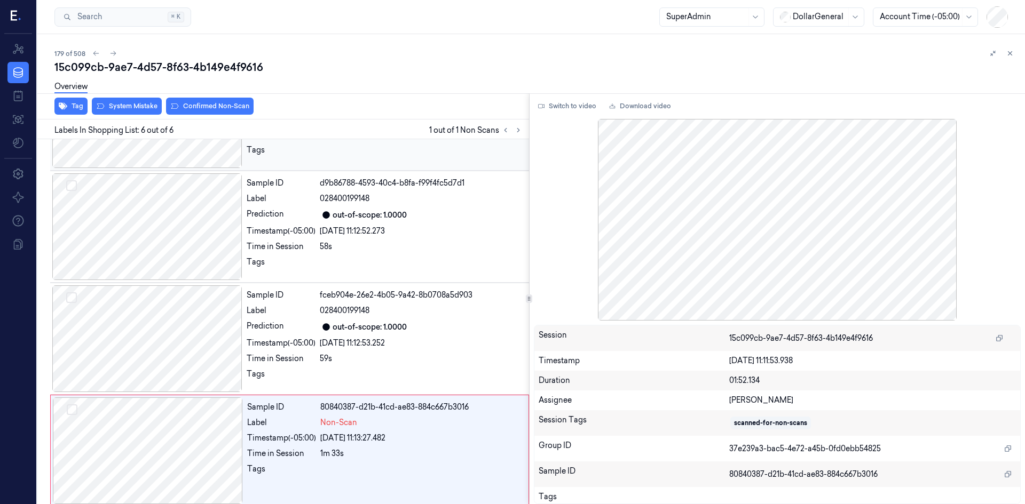
scroll to position [311, 0]
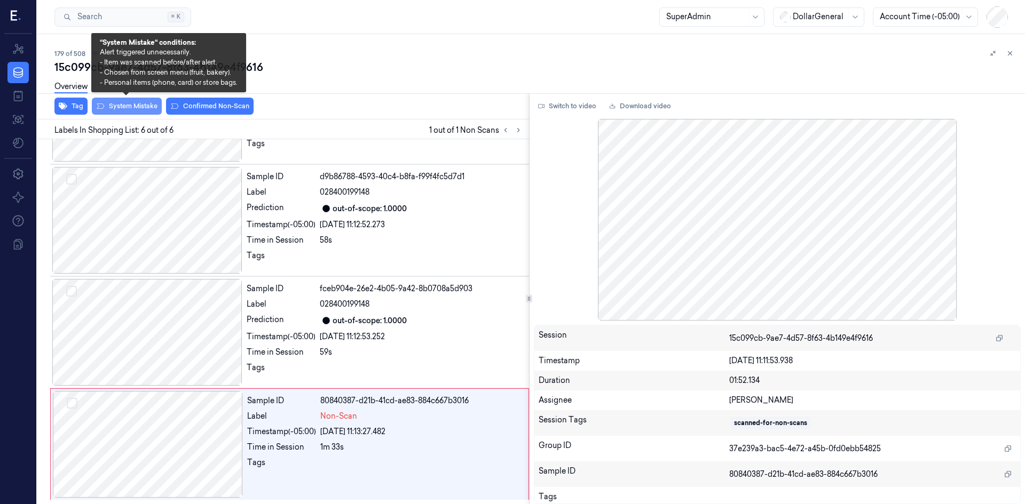
click at [152, 106] on button "System Mistake" at bounding box center [127, 106] width 70 height 17
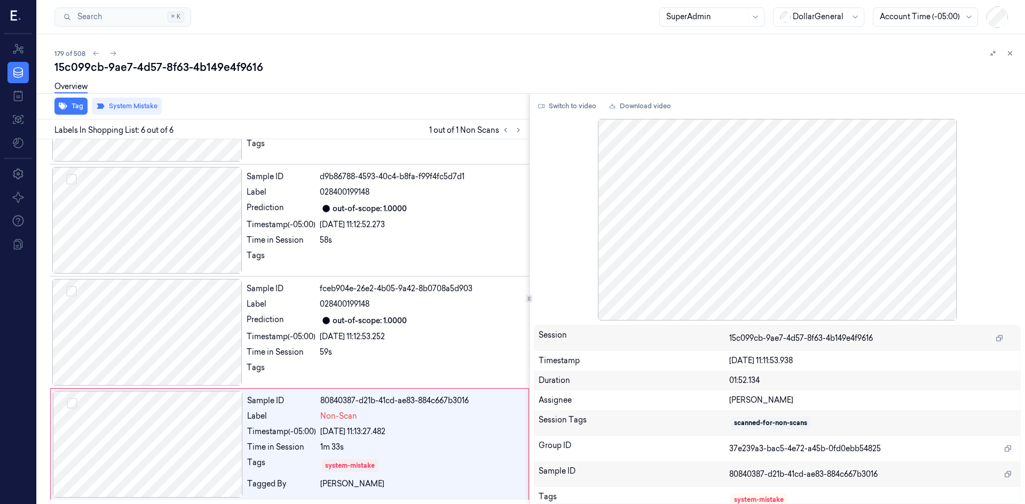
click at [289, 92] on div "Overview" at bounding box center [535, 88] width 962 height 27
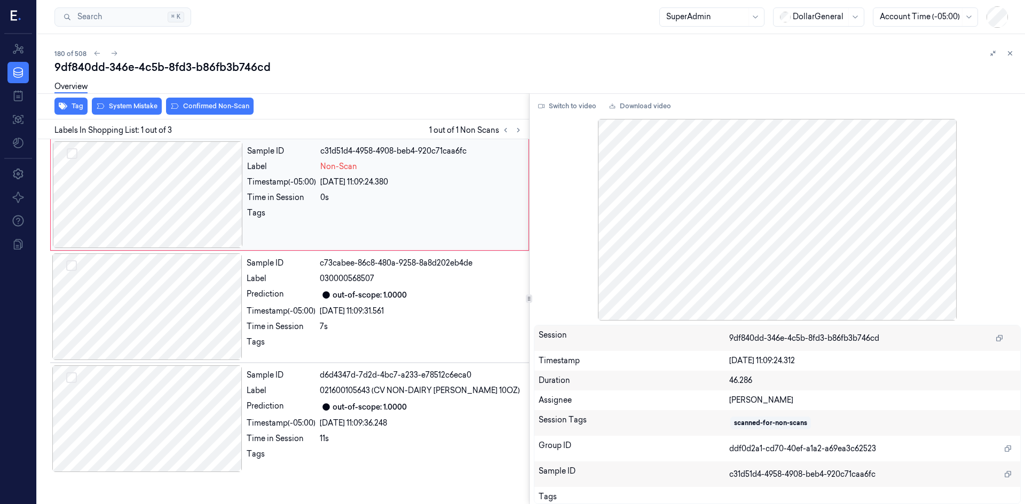
click at [232, 169] on div at bounding box center [148, 194] width 190 height 107
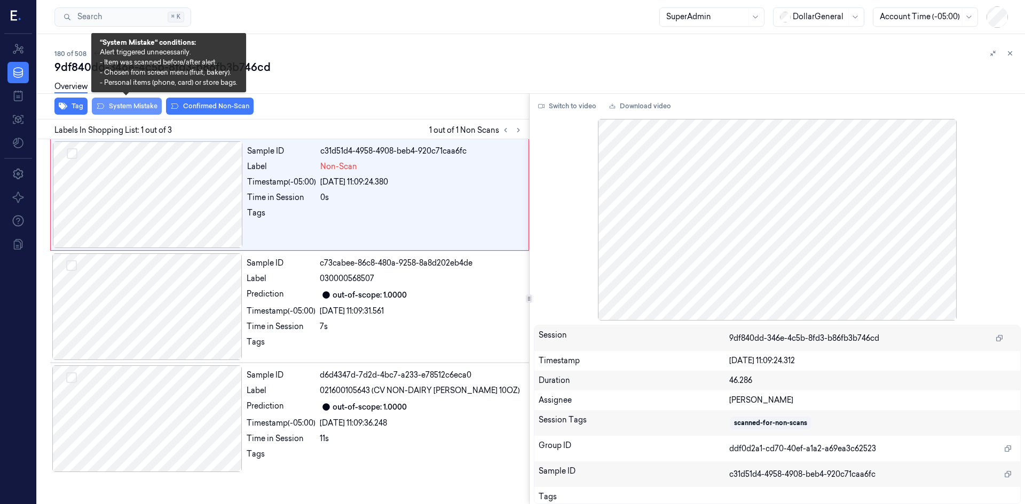
click at [133, 114] on button "System Mistake" at bounding box center [127, 106] width 70 height 17
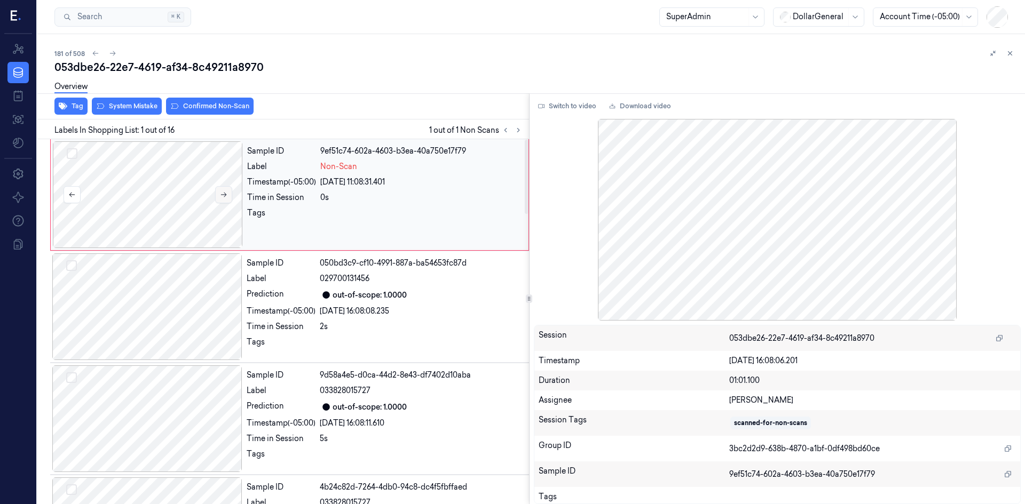
click at [222, 199] on button at bounding box center [223, 194] width 17 height 17
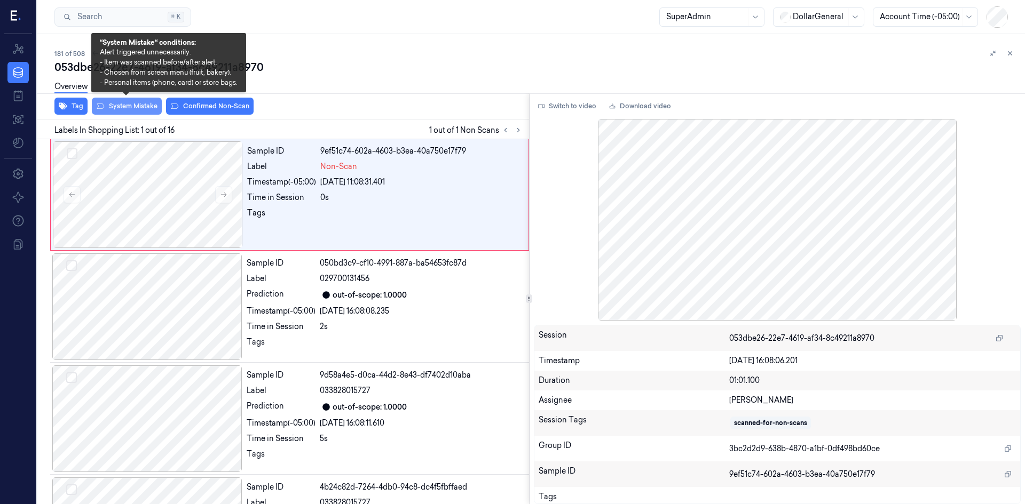
click at [140, 110] on button "System Mistake" at bounding box center [127, 106] width 70 height 17
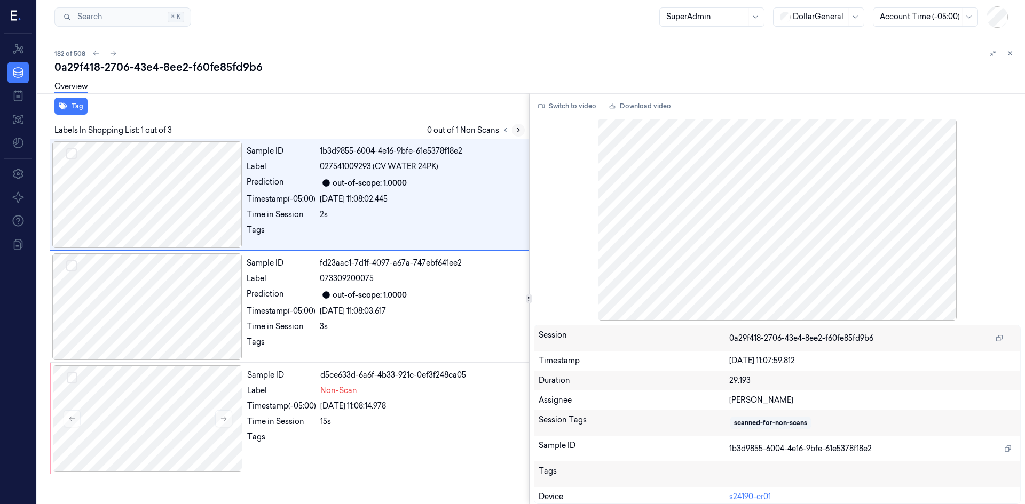
click at [521, 132] on icon at bounding box center [517, 129] width 7 height 7
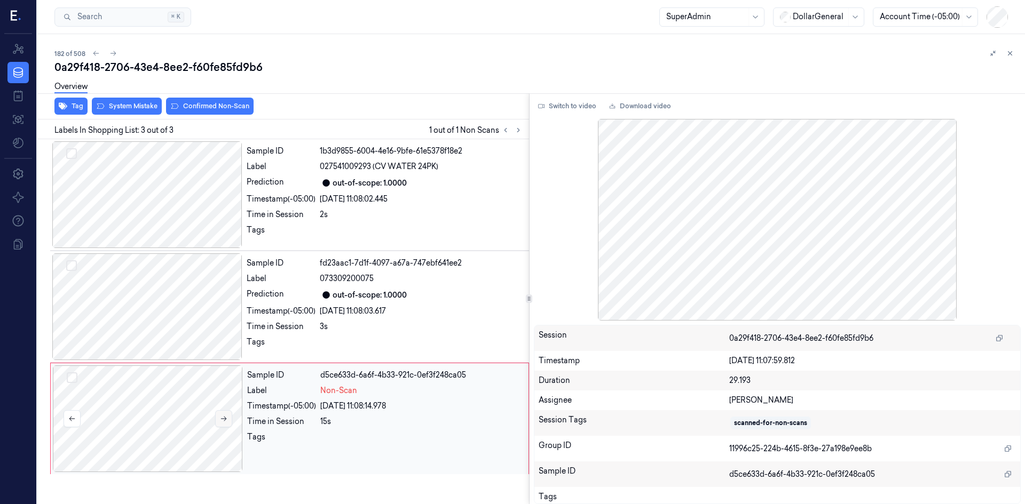
click at [226, 423] on button at bounding box center [223, 418] width 17 height 17
click at [226, 422] on icon at bounding box center [223, 418] width 7 height 7
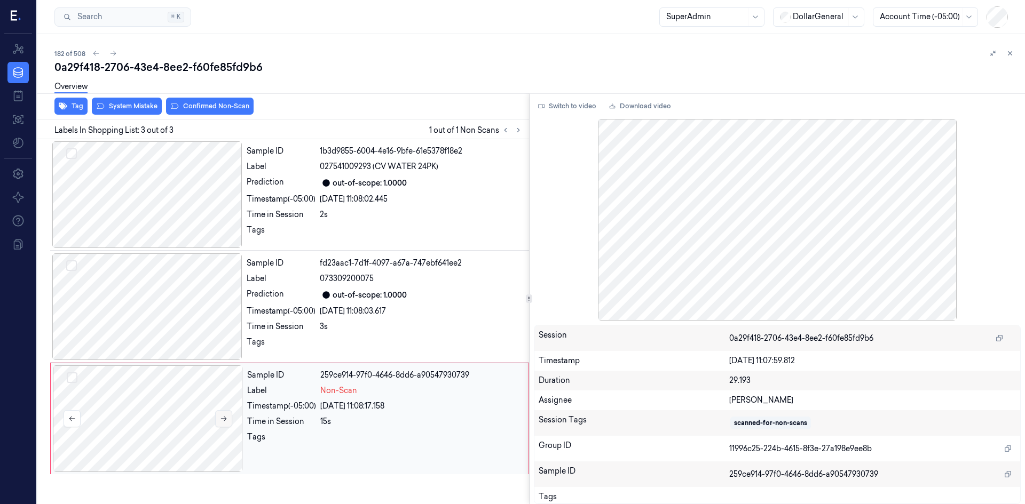
click at [226, 422] on icon at bounding box center [223, 418] width 7 height 7
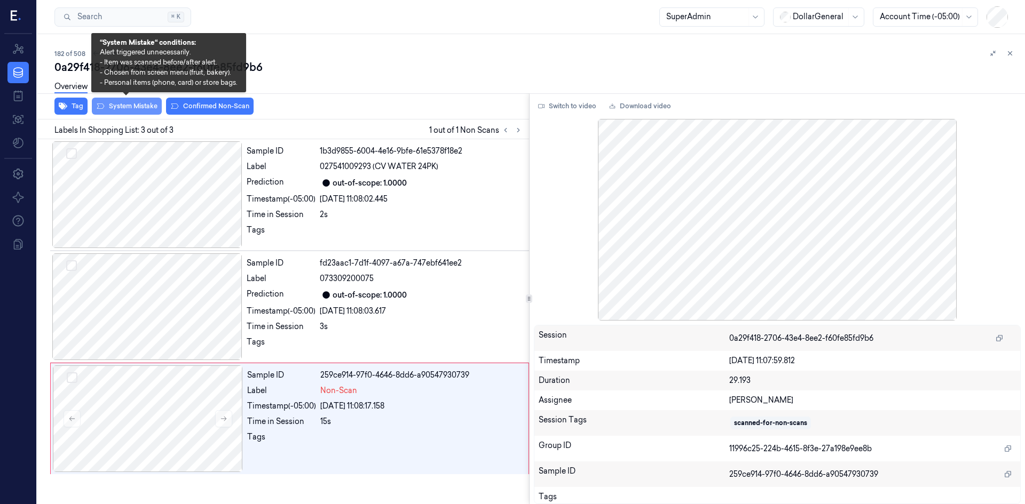
click at [133, 103] on button "System Mistake" at bounding box center [127, 106] width 70 height 17
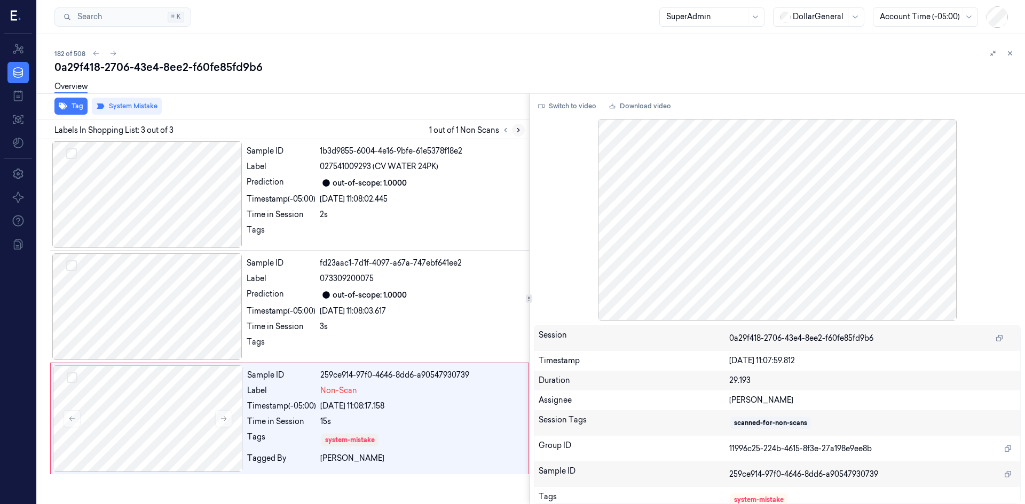
click at [513, 133] on button at bounding box center [518, 130] width 13 height 13
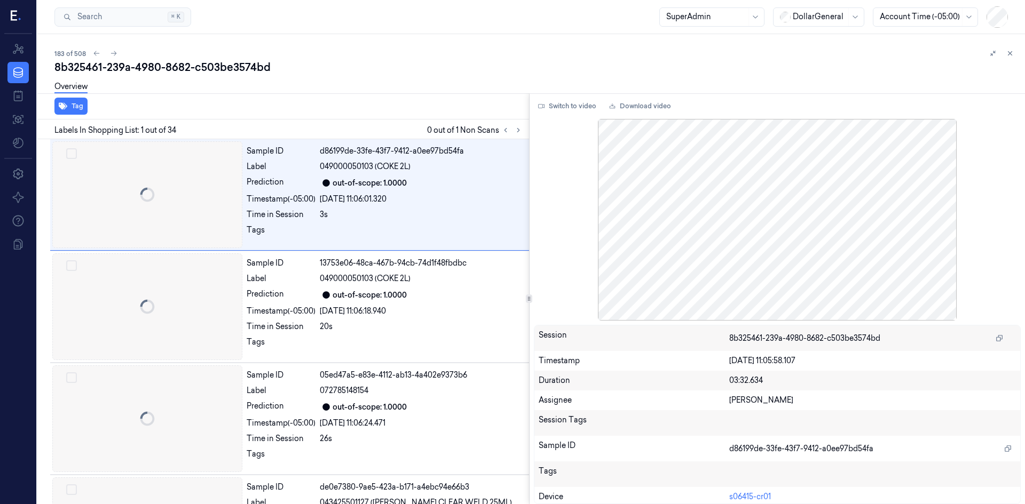
scroll to position [14, 0]
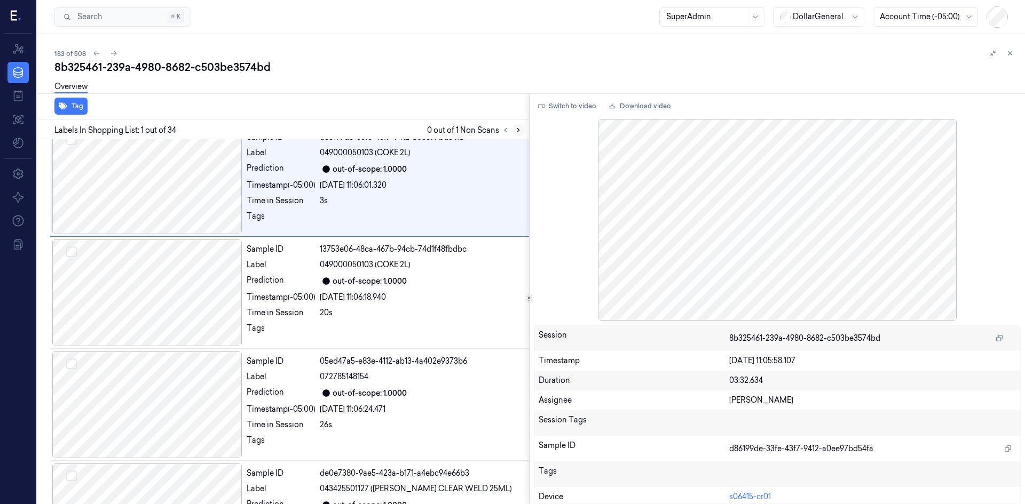
click at [521, 132] on icon at bounding box center [517, 129] width 7 height 7
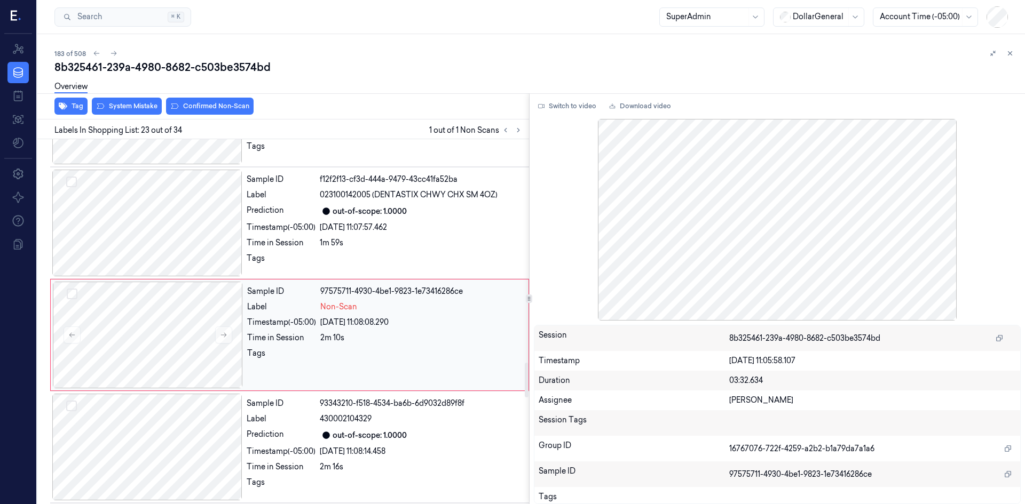
scroll to position [2339, 0]
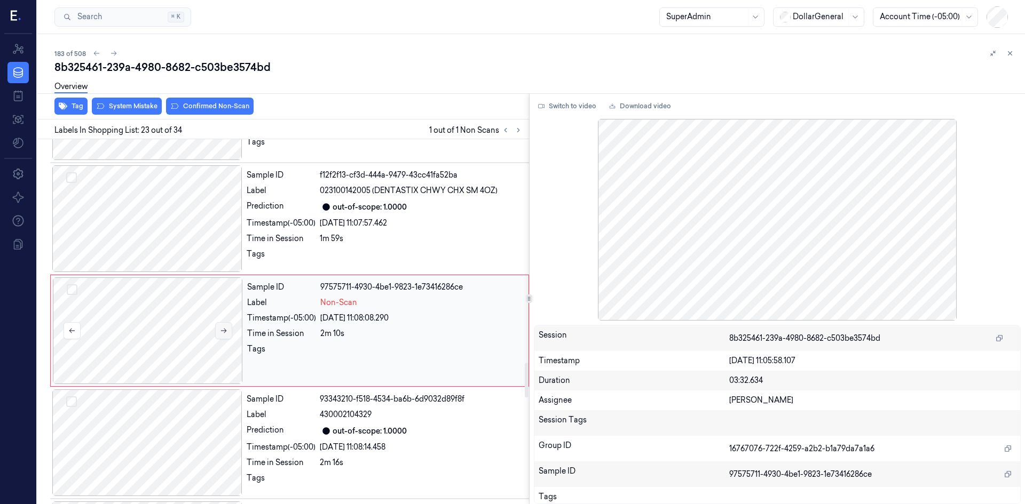
click at [225, 327] on icon at bounding box center [223, 330] width 7 height 7
click at [149, 99] on div "Overview" at bounding box center [535, 88] width 962 height 27
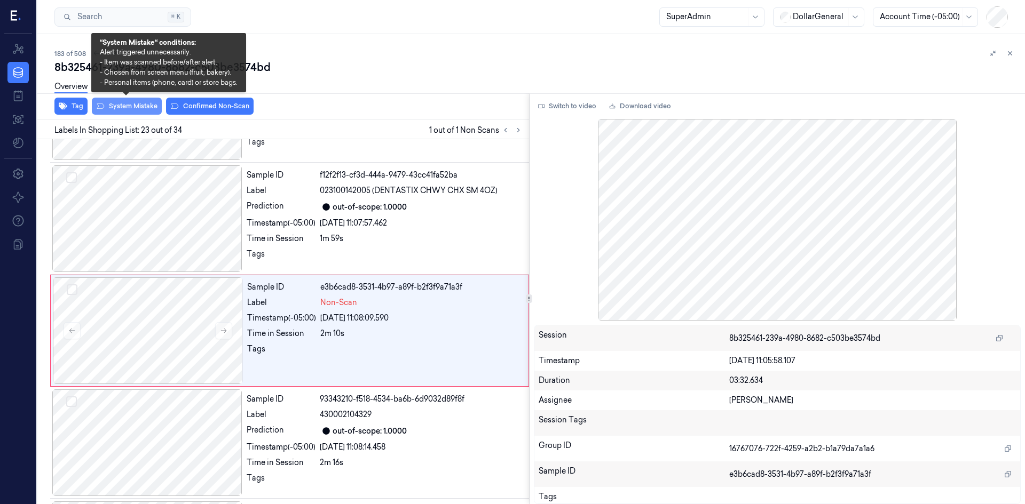
click at [149, 103] on button "System Mistake" at bounding box center [127, 106] width 70 height 17
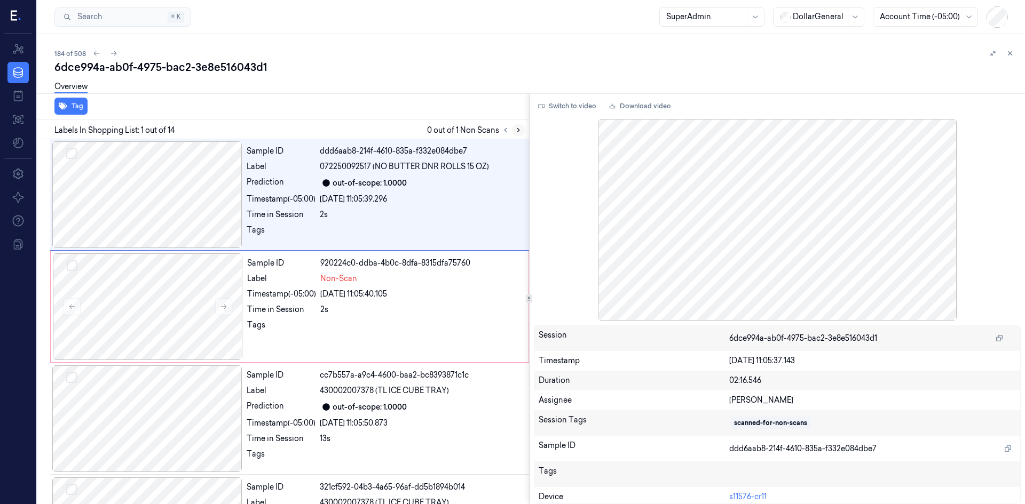
click at [518, 132] on icon at bounding box center [517, 129] width 7 height 7
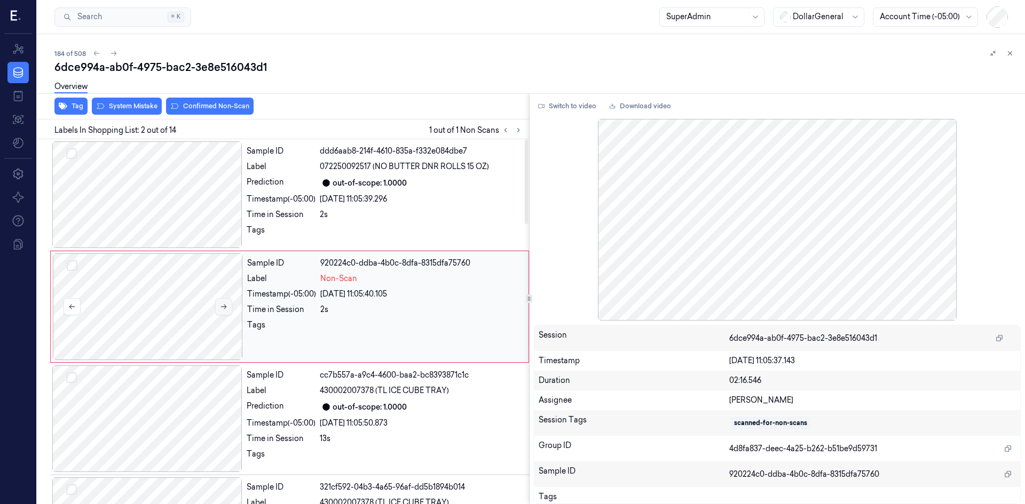
click at [228, 305] on button at bounding box center [223, 306] width 17 height 17
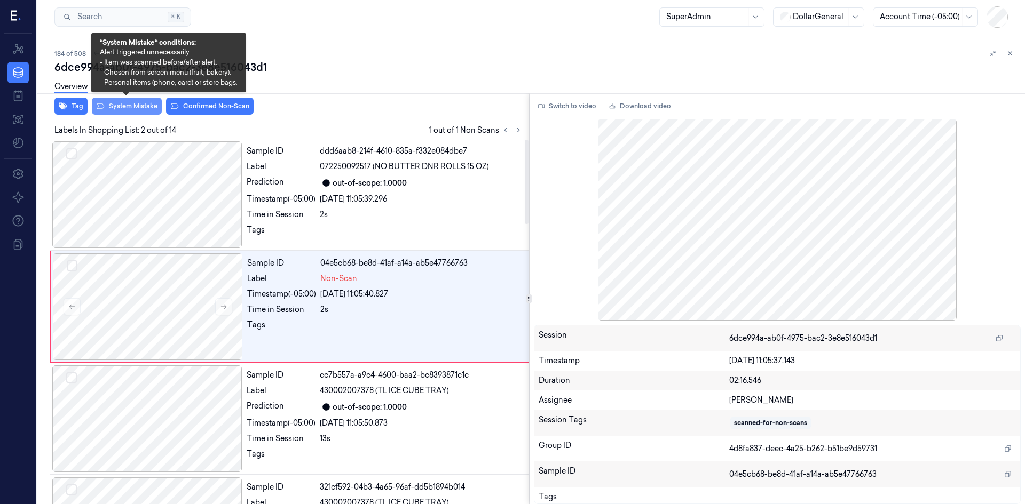
click at [150, 105] on button "System Mistake" at bounding box center [127, 106] width 70 height 17
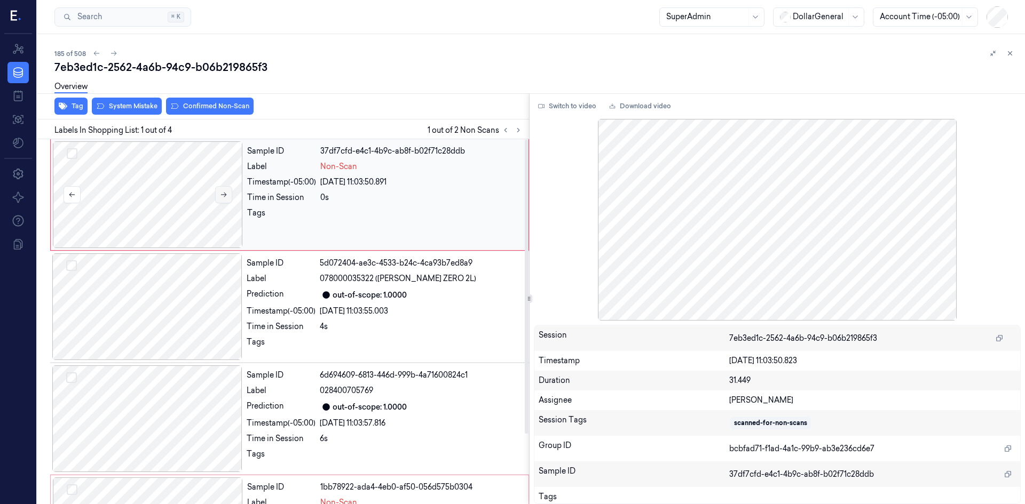
click at [216, 195] on button at bounding box center [223, 194] width 17 height 17
click at [231, 190] on button at bounding box center [223, 194] width 17 height 17
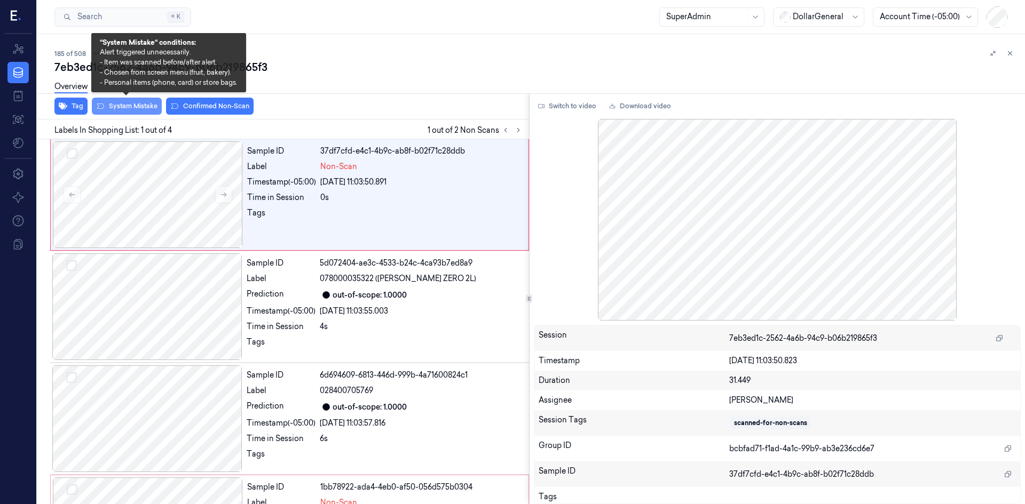
click at [143, 109] on button "System Mistake" at bounding box center [127, 106] width 70 height 17
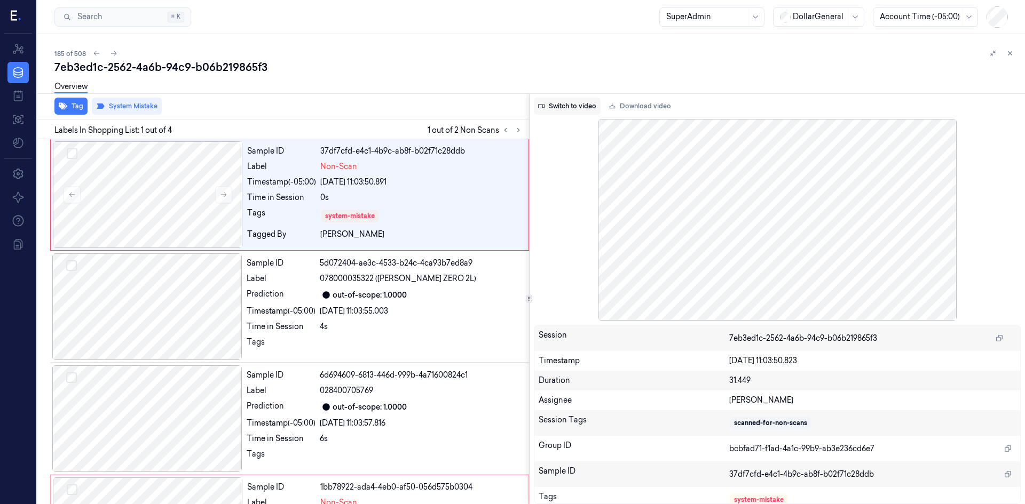
click at [573, 106] on button "Switch to video" at bounding box center [567, 106] width 67 height 17
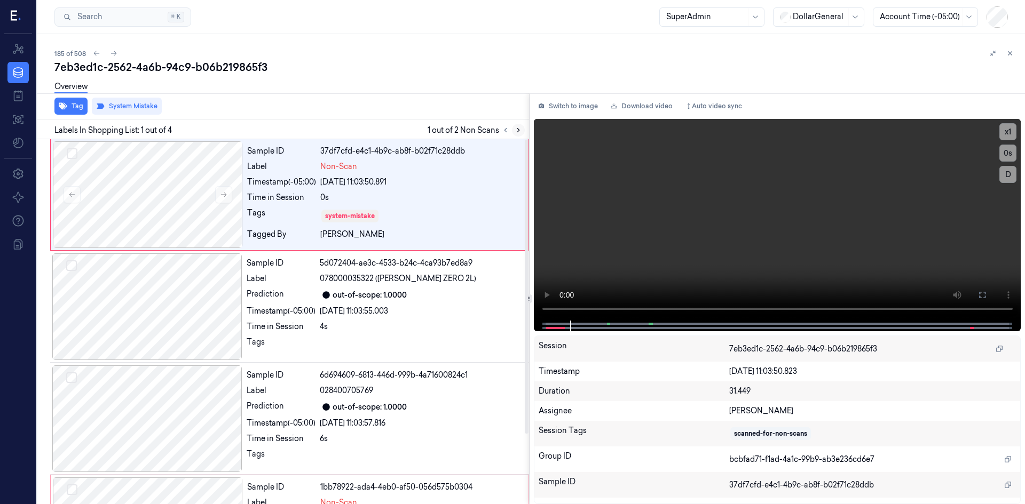
click at [524, 132] on button at bounding box center [518, 130] width 13 height 13
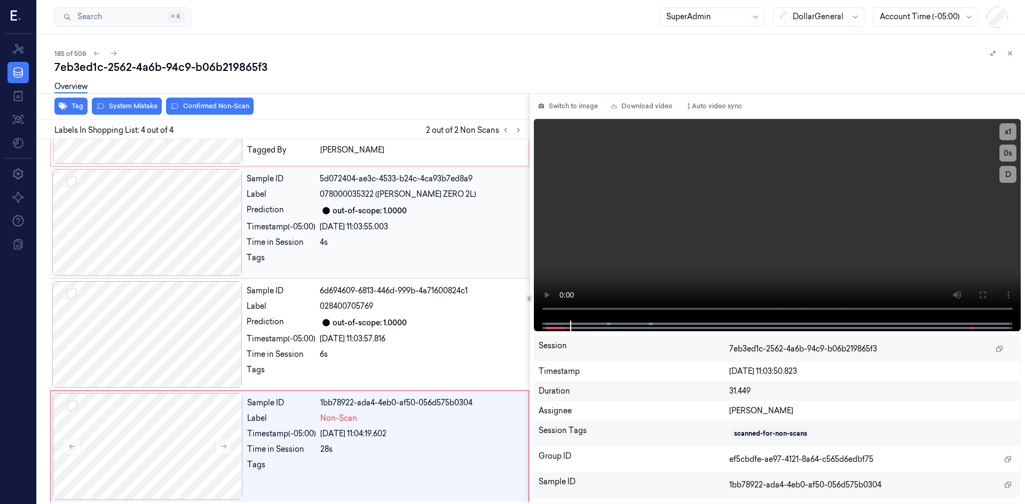
scroll to position [86, 0]
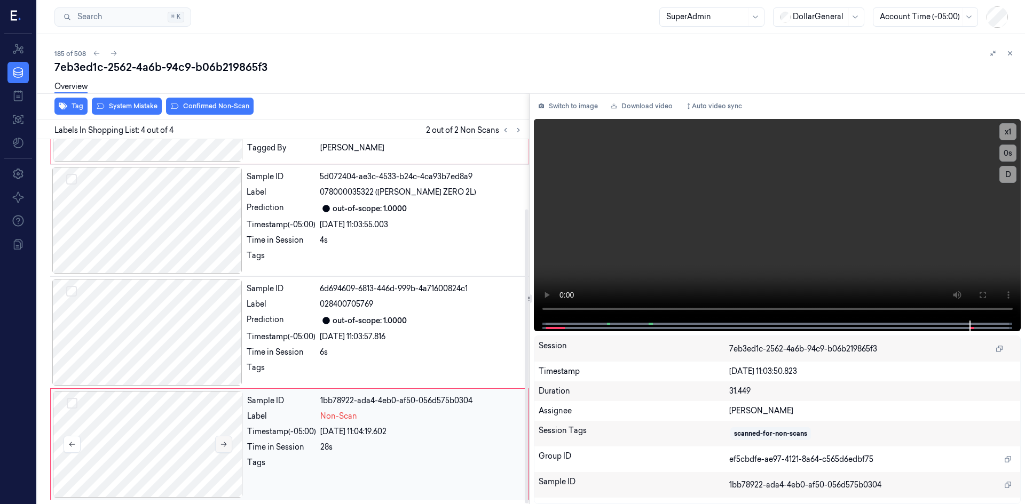
click at [221, 443] on icon at bounding box center [223, 444] width 7 height 7
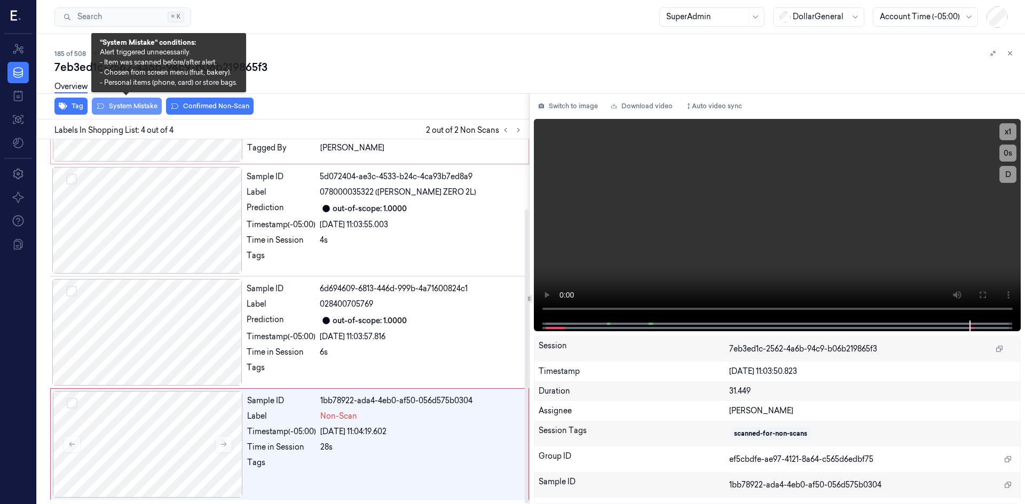
click at [113, 102] on button "System Mistake" at bounding box center [127, 106] width 70 height 17
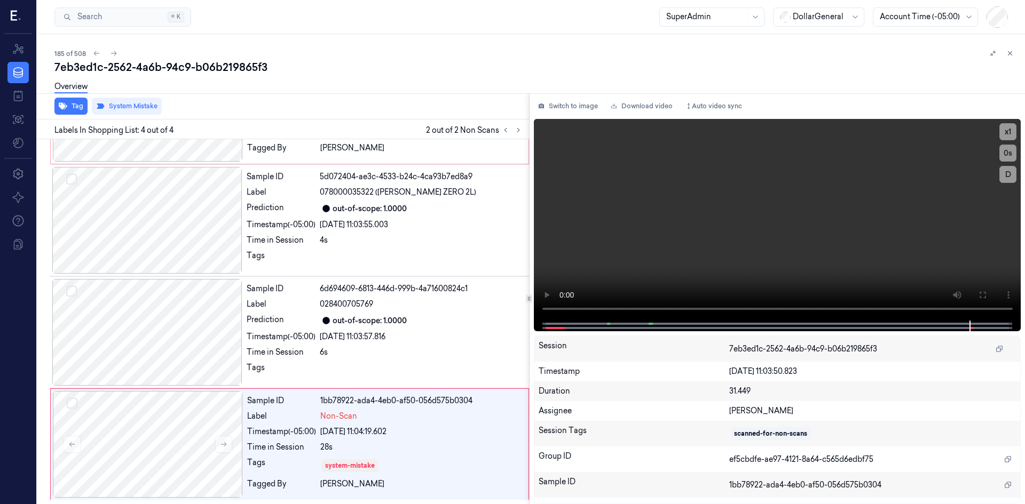
click at [330, 61] on div "7eb3ed1c-2562-4a6b-94c9-b06b219865f3" at bounding box center [535, 67] width 962 height 15
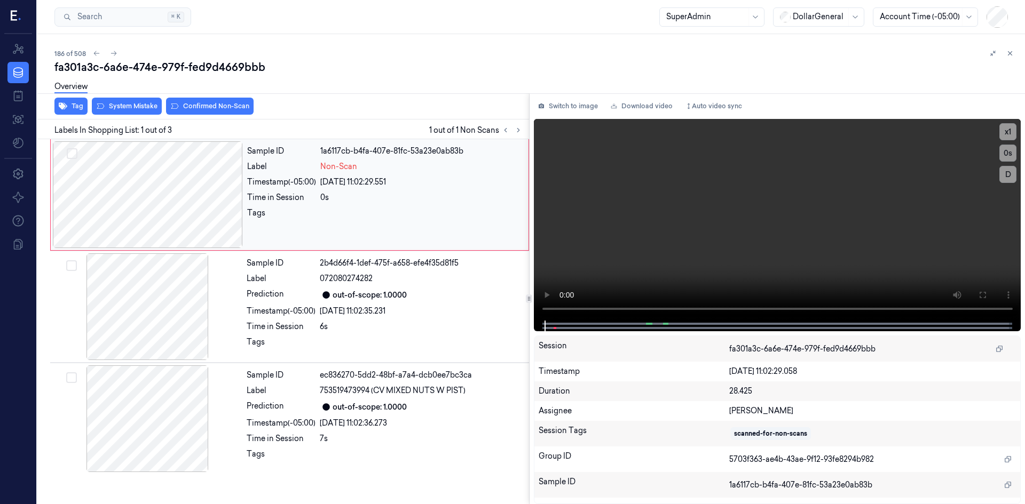
click at [200, 189] on div at bounding box center [148, 194] width 190 height 107
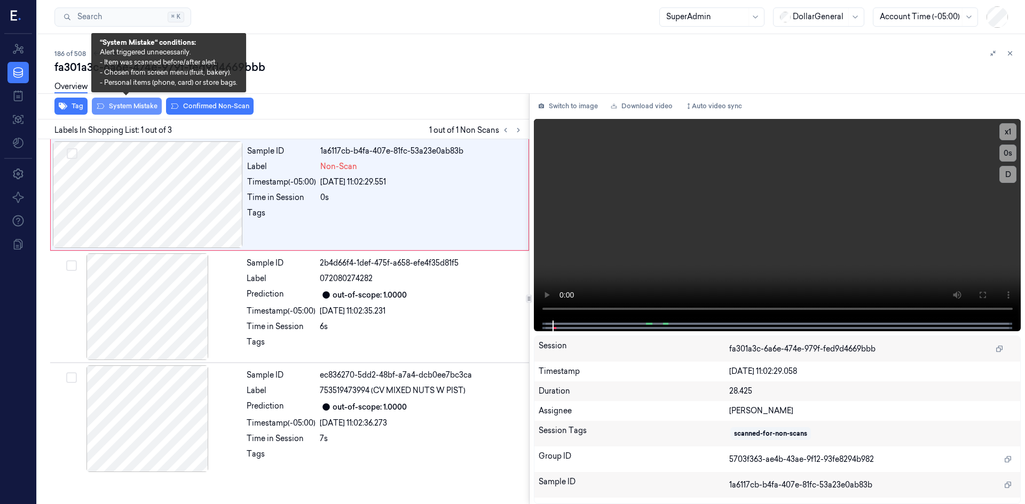
click at [151, 102] on button "System Mistake" at bounding box center [127, 106] width 70 height 17
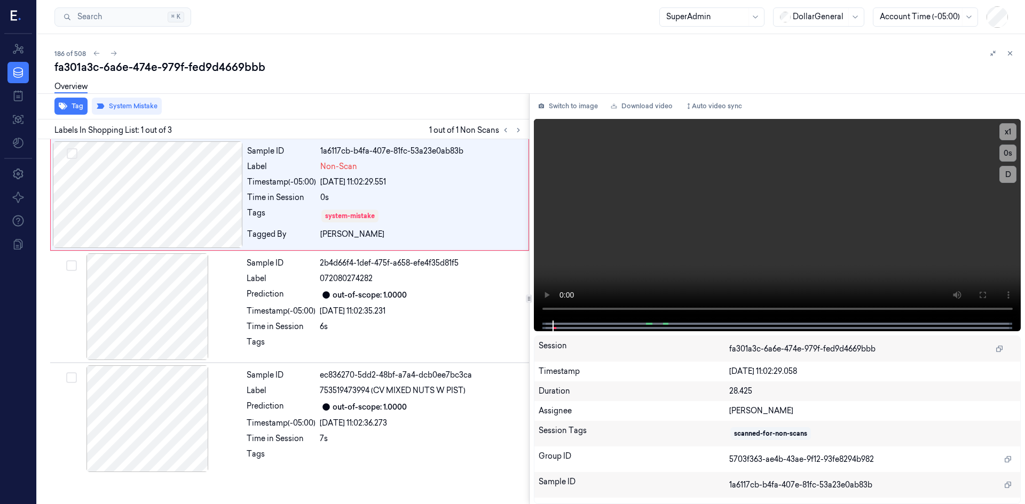
click at [443, 65] on div "fa301a3c-6a6e-474e-979f-fed9d4669bbb" at bounding box center [535, 67] width 962 height 15
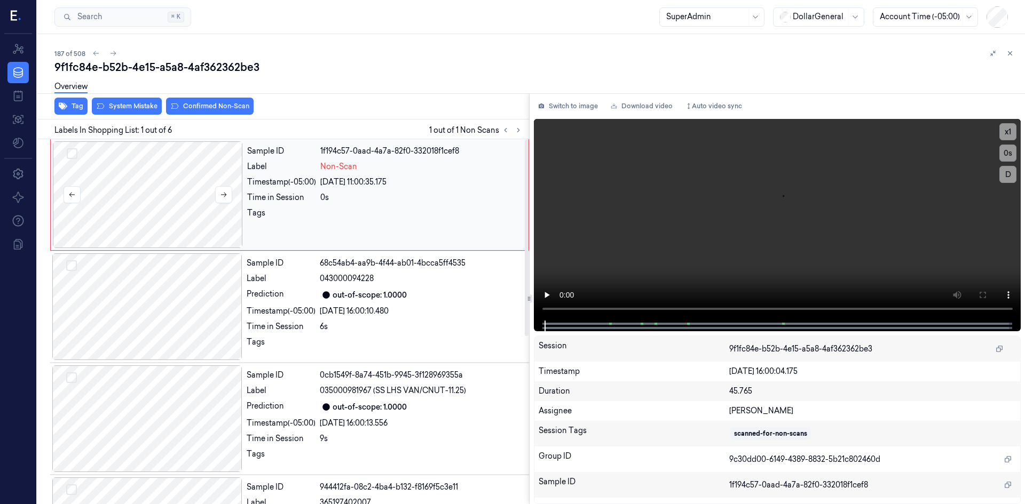
click at [218, 207] on div at bounding box center [148, 194] width 190 height 107
click at [223, 196] on icon at bounding box center [223, 194] width 7 height 7
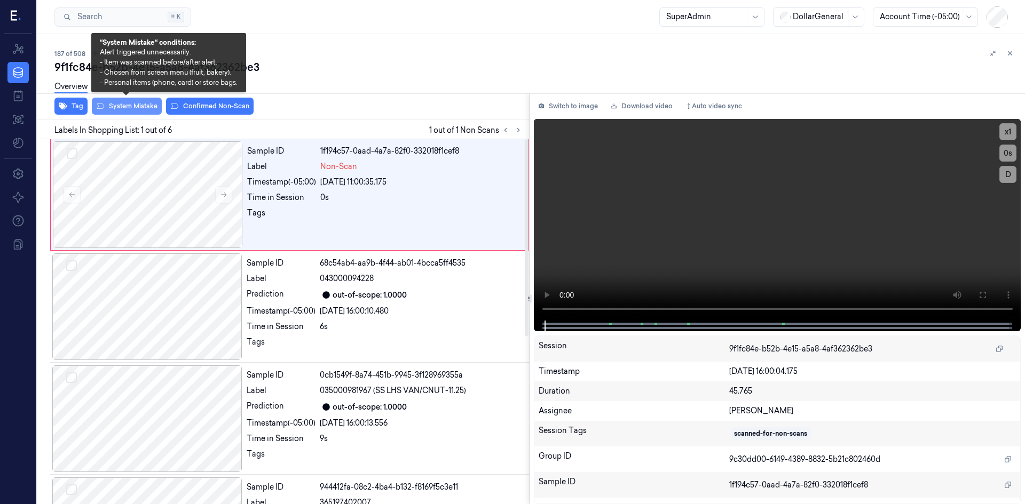
click at [129, 111] on button "System Mistake" at bounding box center [127, 106] width 70 height 17
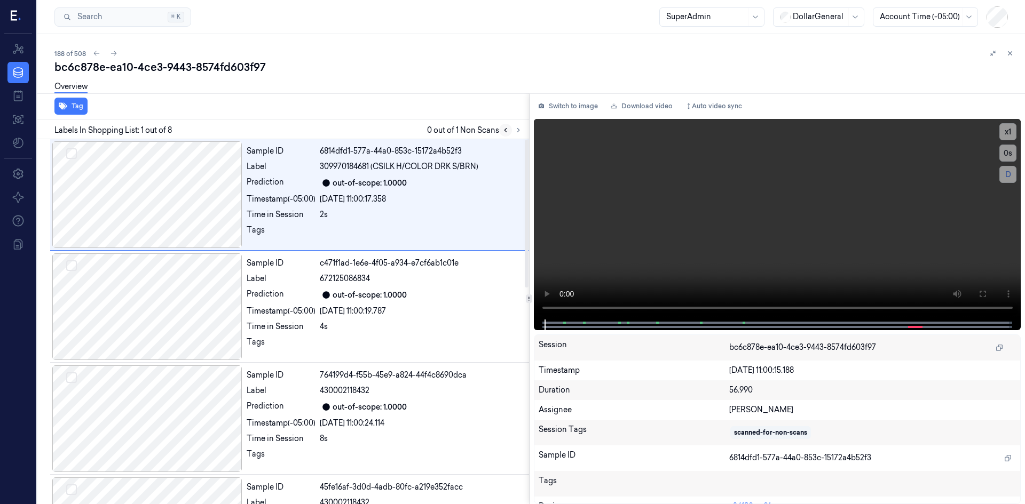
click at [511, 130] on button at bounding box center [505, 130] width 13 height 13
click at [524, 132] on button at bounding box center [518, 130] width 13 height 13
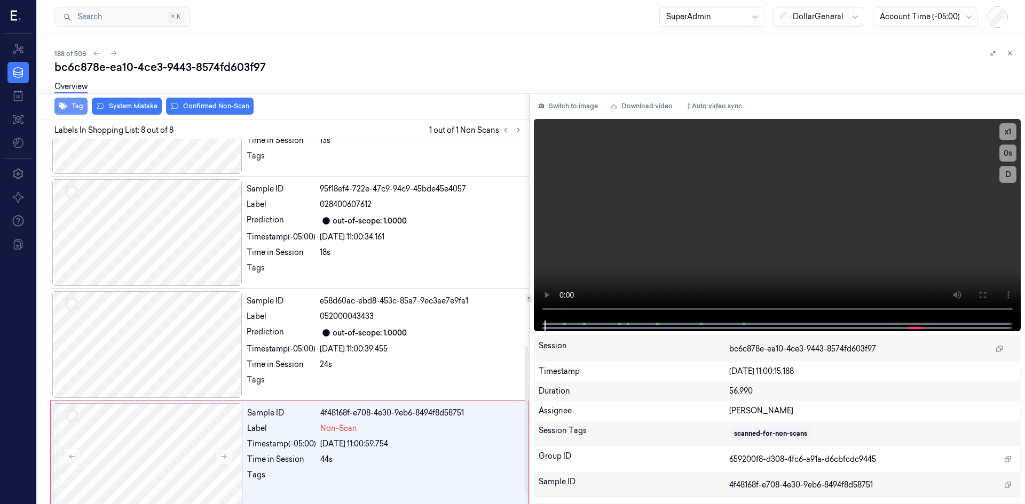
scroll to position [535, 0]
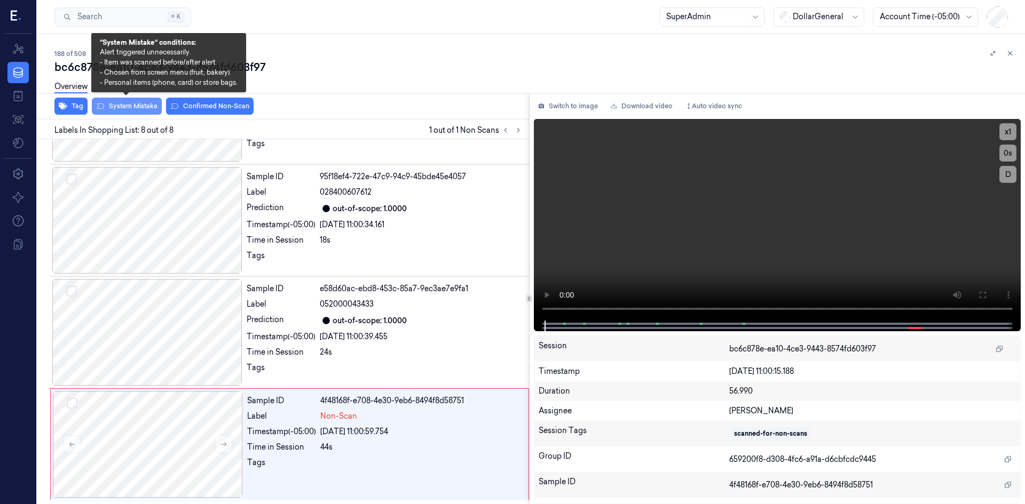
click at [116, 104] on button "System Mistake" at bounding box center [127, 106] width 70 height 17
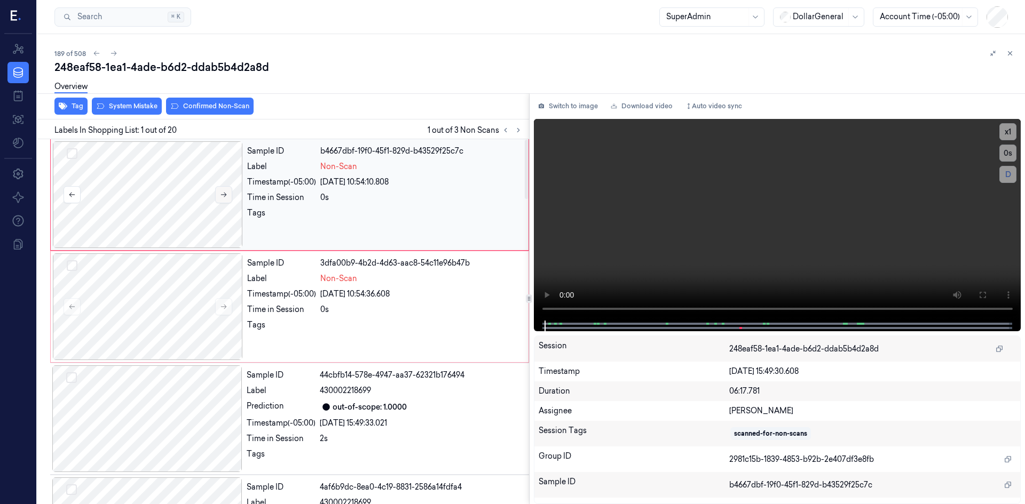
click at [229, 195] on button at bounding box center [223, 194] width 17 height 17
click at [229, 194] on button at bounding box center [223, 194] width 17 height 17
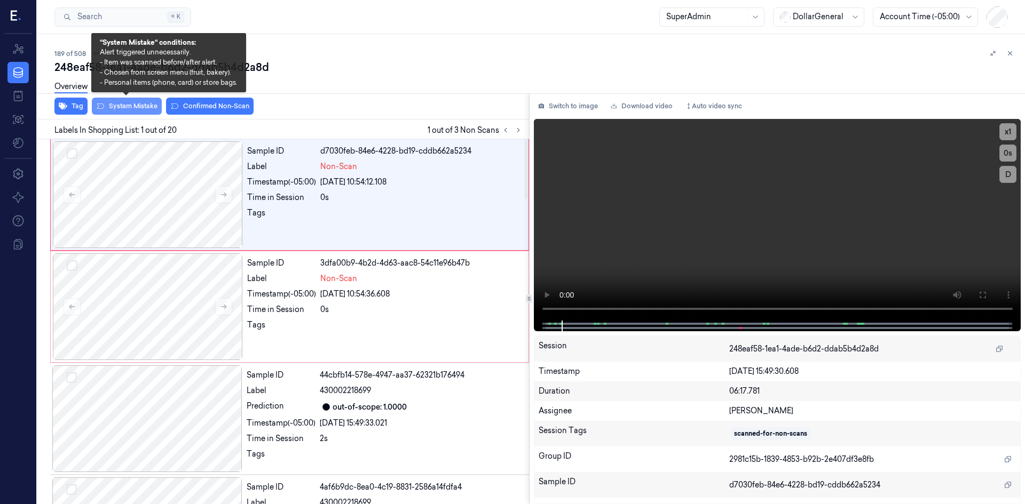
click at [144, 104] on button "System Mistake" at bounding box center [127, 106] width 70 height 17
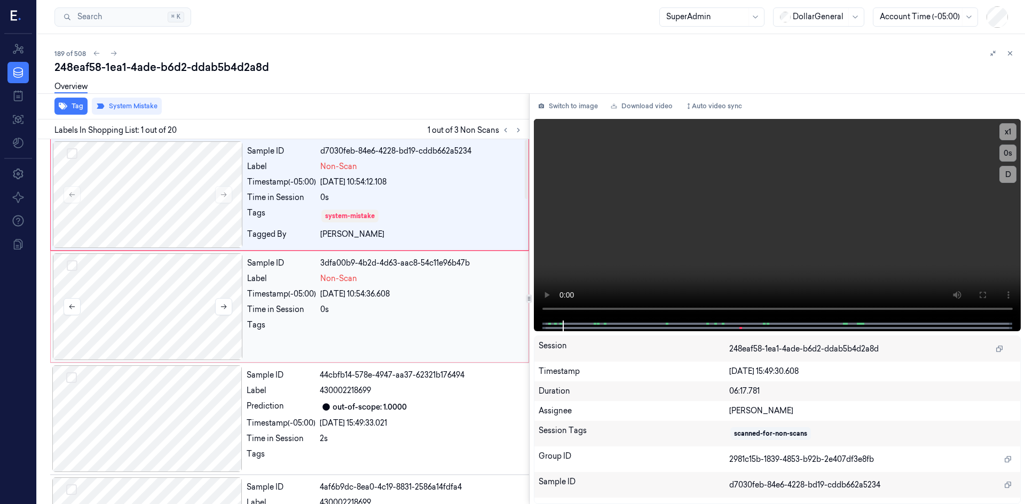
click at [157, 294] on div at bounding box center [148, 307] width 190 height 107
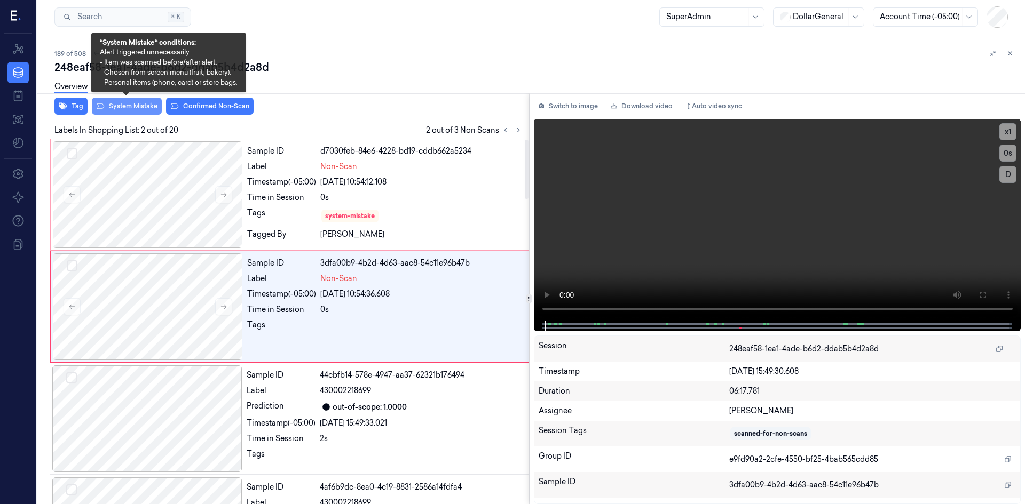
click at [118, 107] on button "System Mistake" at bounding box center [127, 106] width 70 height 17
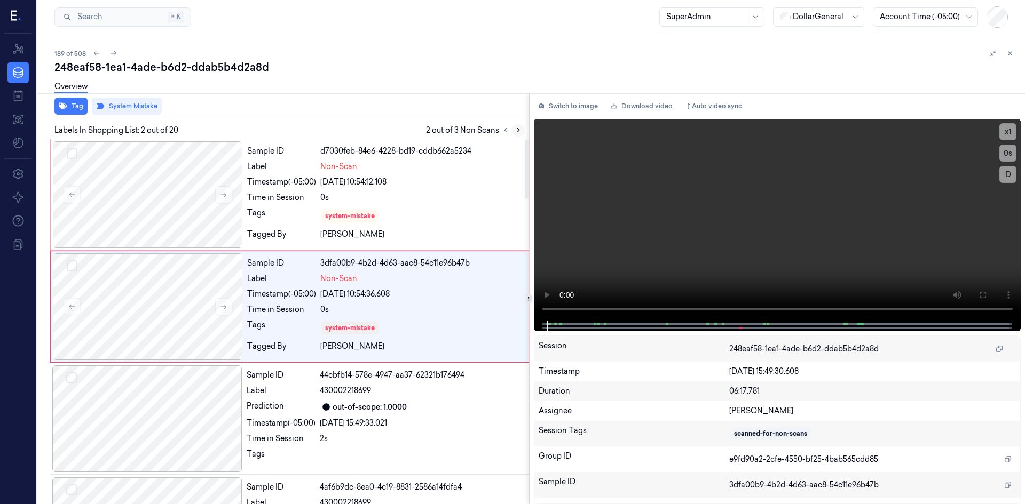
click at [520, 131] on icon at bounding box center [517, 129] width 7 height 7
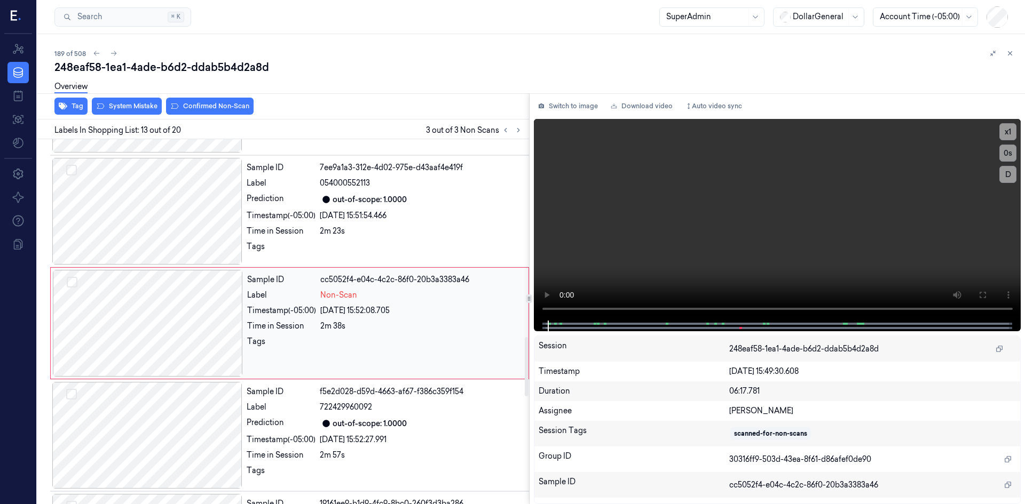
scroll to position [1218, 0]
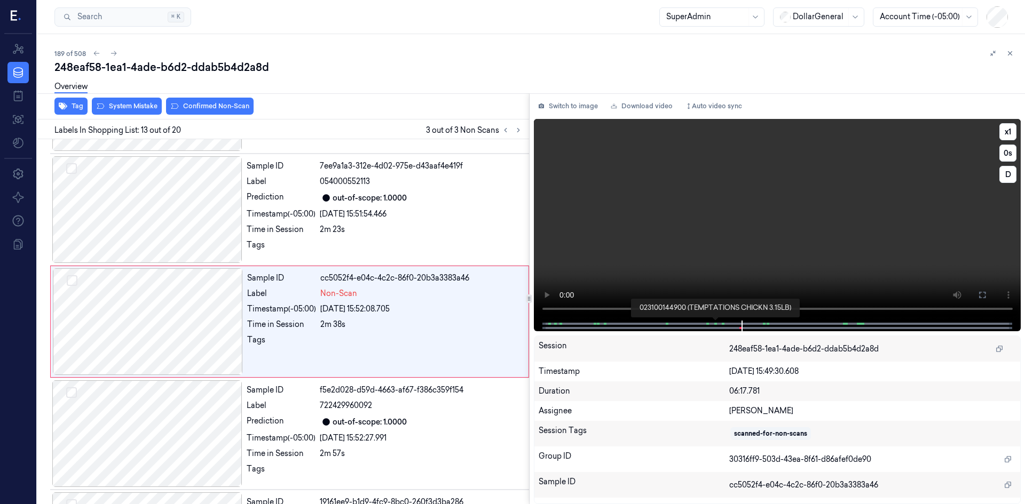
click at [716, 323] on span at bounding box center [716, 323] width 2 height 5
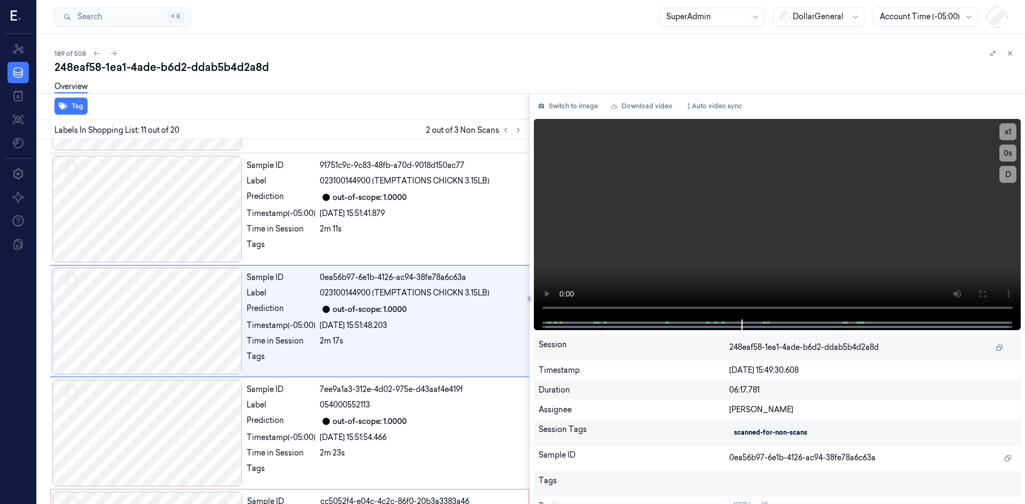
scroll to position [994, 0]
click at [521, 132] on icon at bounding box center [517, 129] width 7 height 7
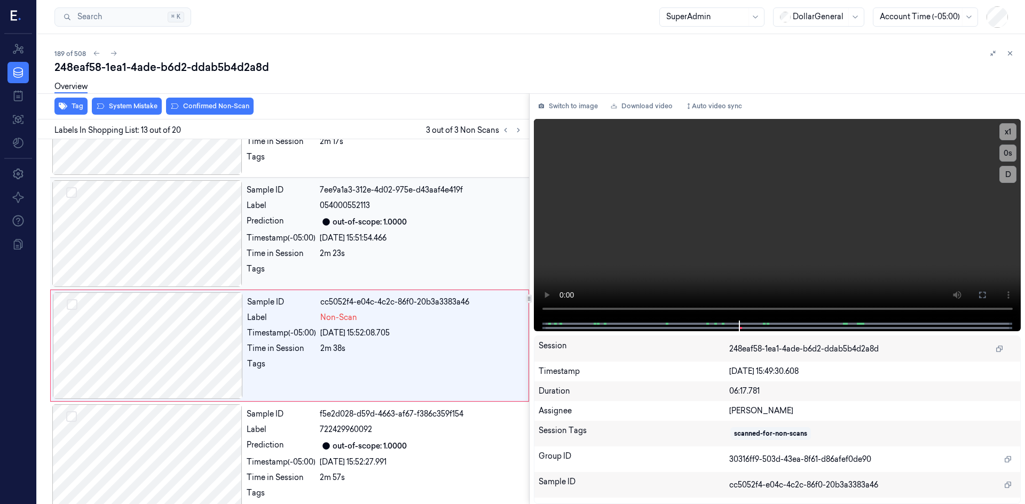
scroll to position [1218, 0]
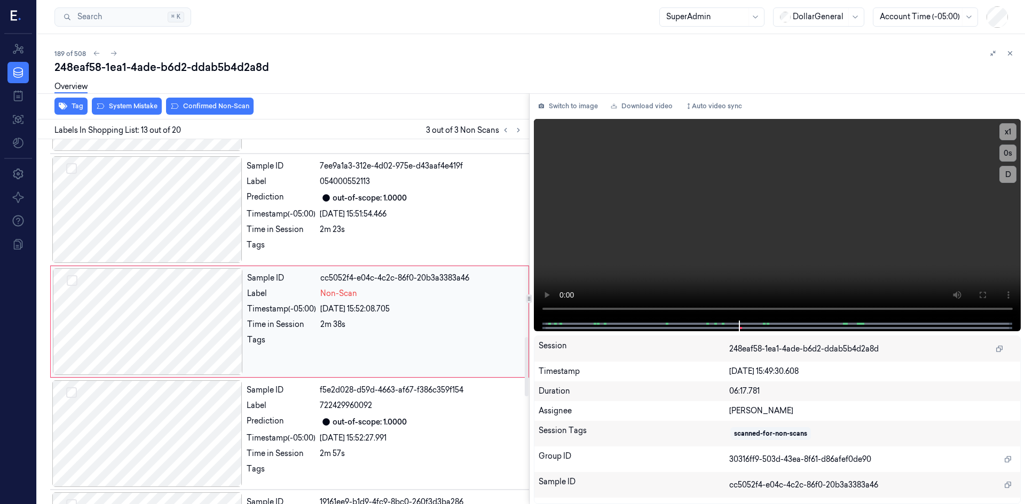
click at [196, 331] on div at bounding box center [148, 321] width 190 height 107
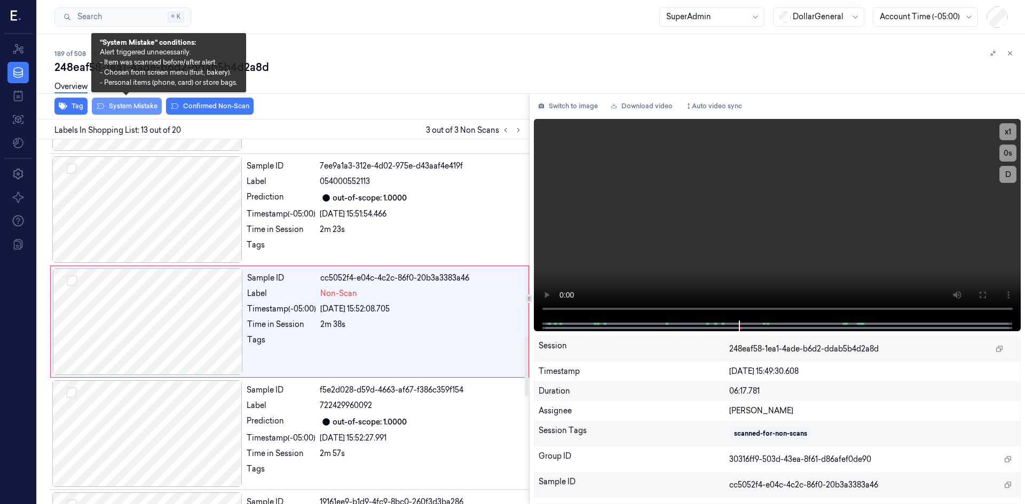
click at [137, 102] on button "System Mistake" at bounding box center [127, 106] width 70 height 17
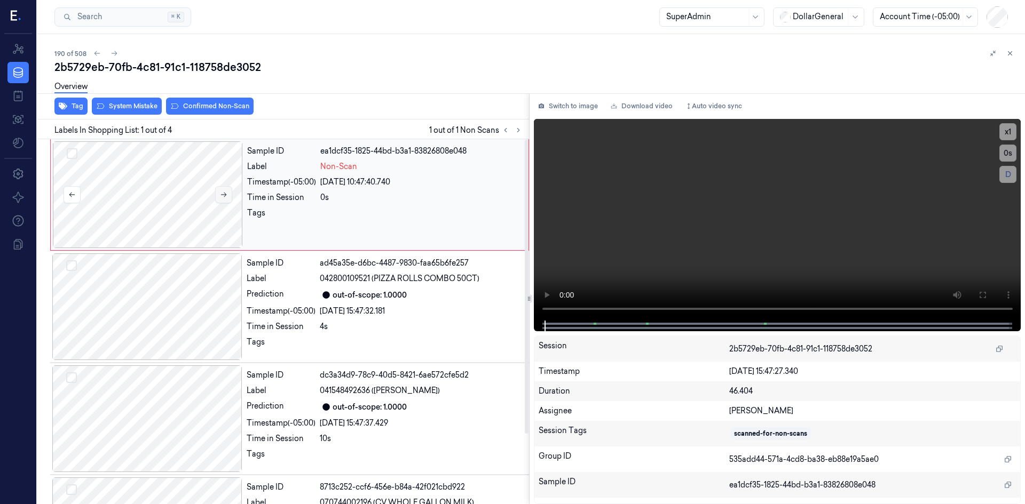
click at [219, 196] on button at bounding box center [223, 194] width 17 height 17
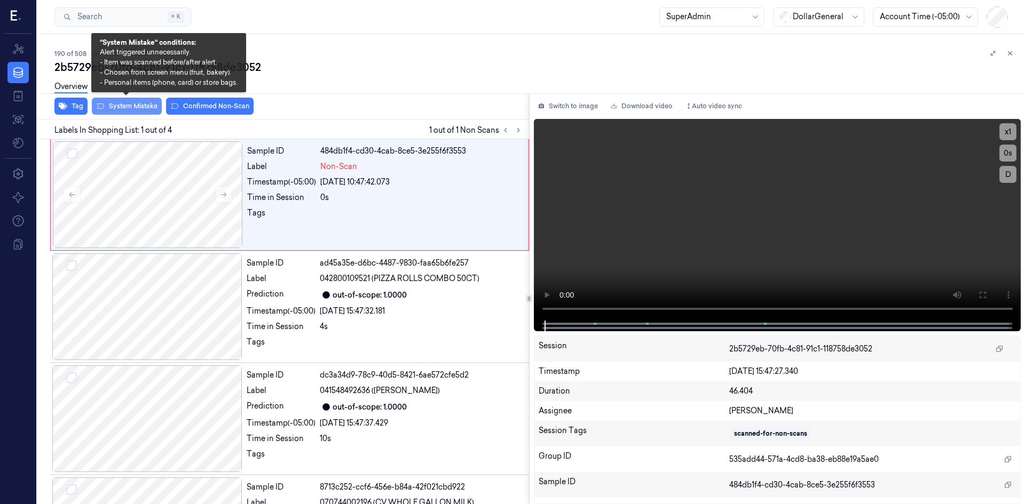
click at [125, 111] on button "System Mistake" at bounding box center [127, 106] width 70 height 17
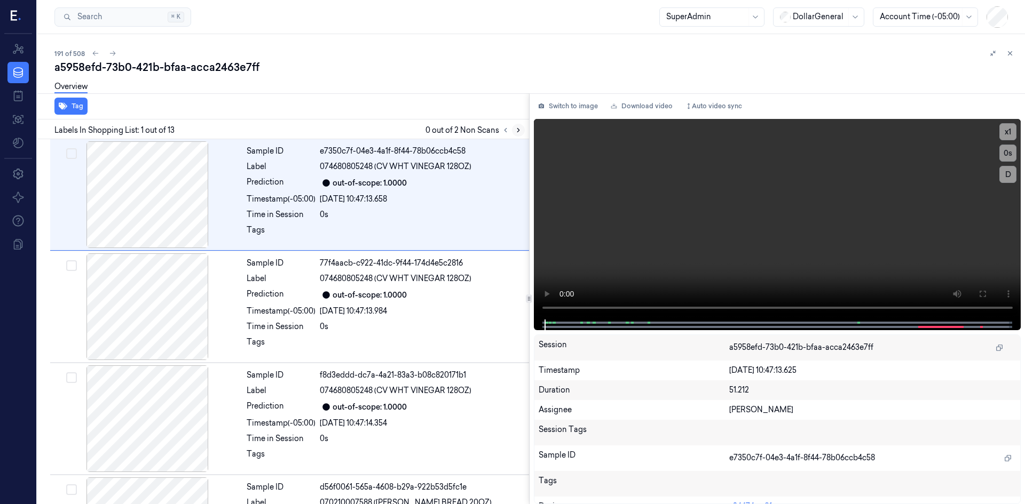
click at [520, 135] on button at bounding box center [518, 130] width 13 height 13
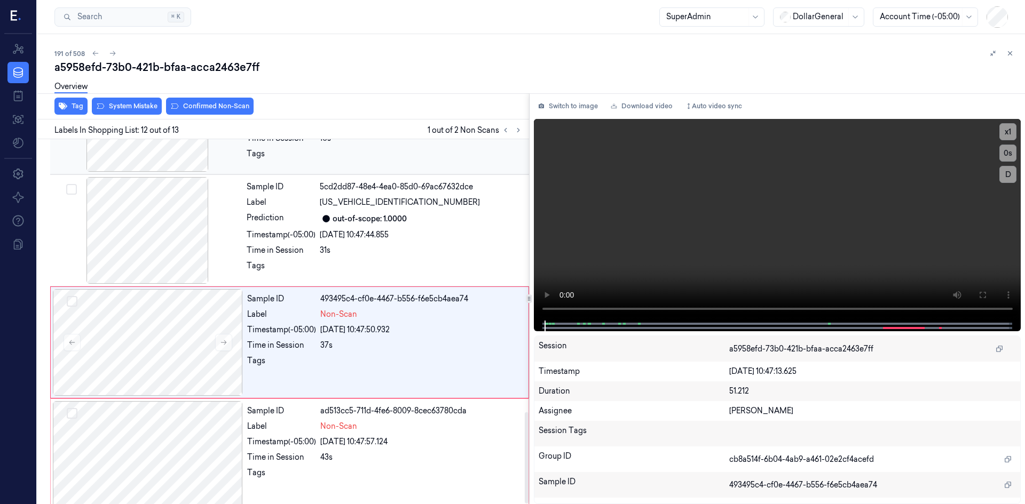
scroll to position [1095, 0]
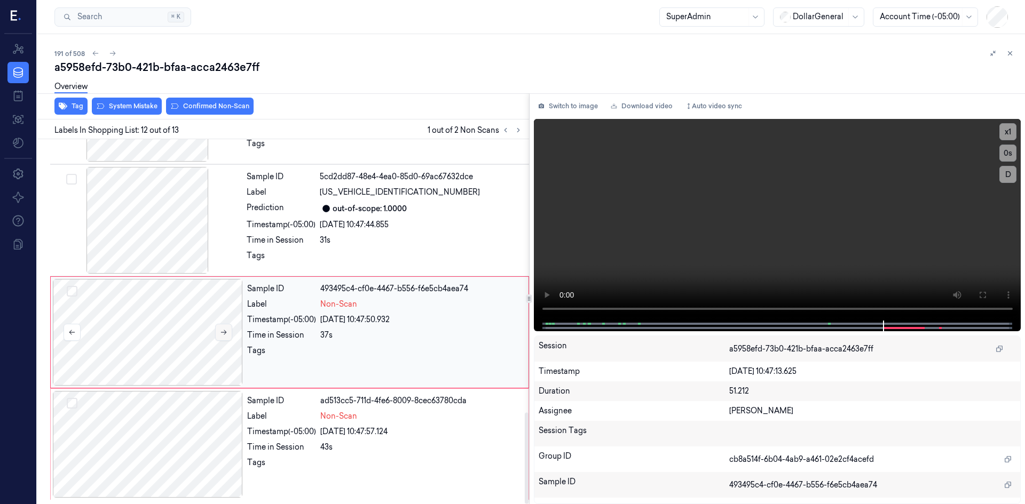
click at [223, 336] on icon at bounding box center [223, 332] width 7 height 7
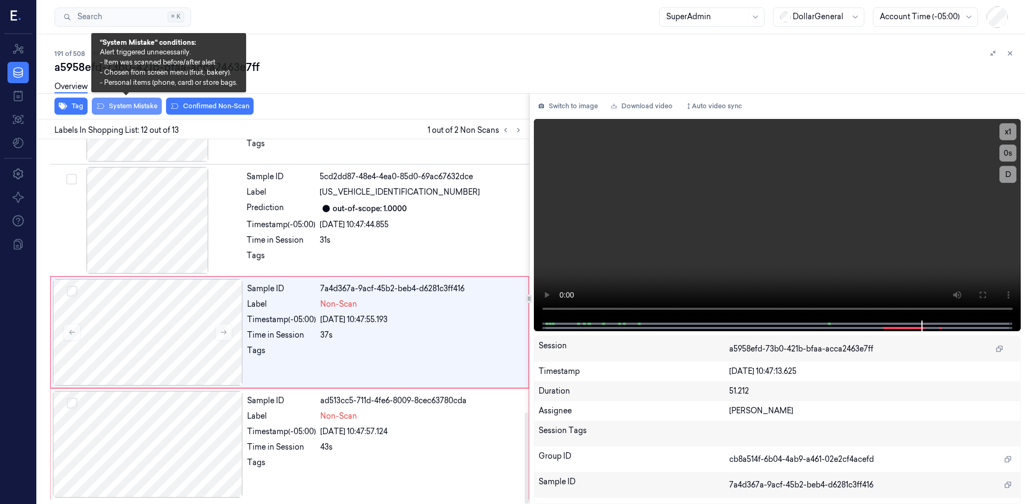
click at [148, 112] on button "System Mistake" at bounding box center [127, 106] width 70 height 17
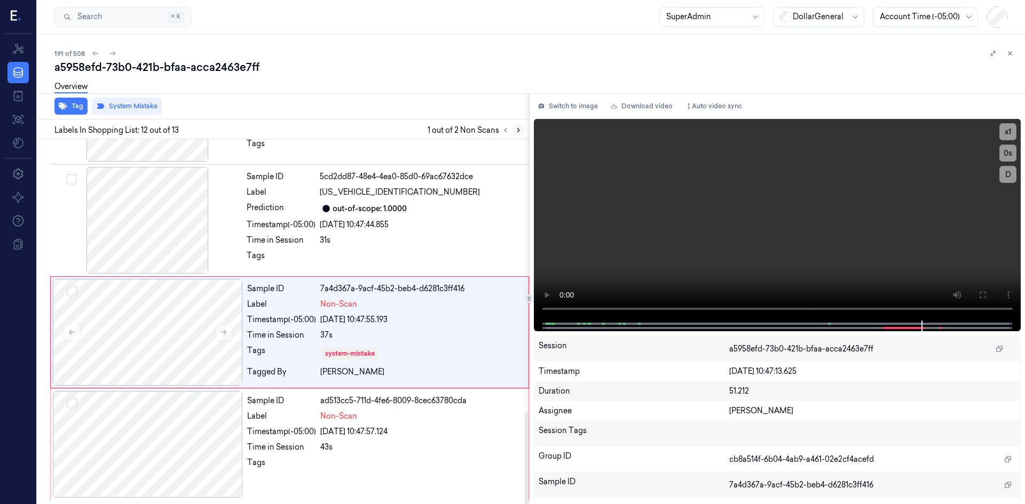
click at [519, 132] on icon at bounding box center [517, 129] width 7 height 7
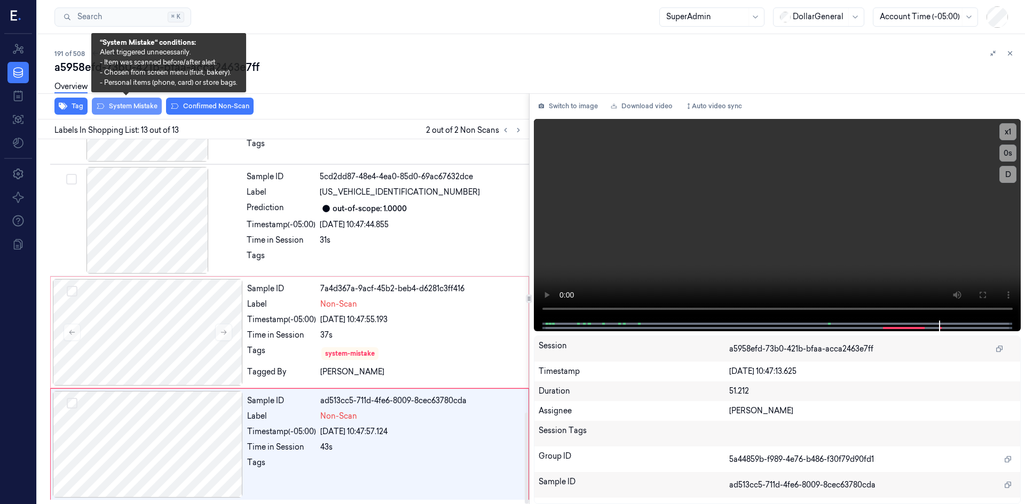
click at [146, 112] on button "System Mistake" at bounding box center [127, 106] width 70 height 17
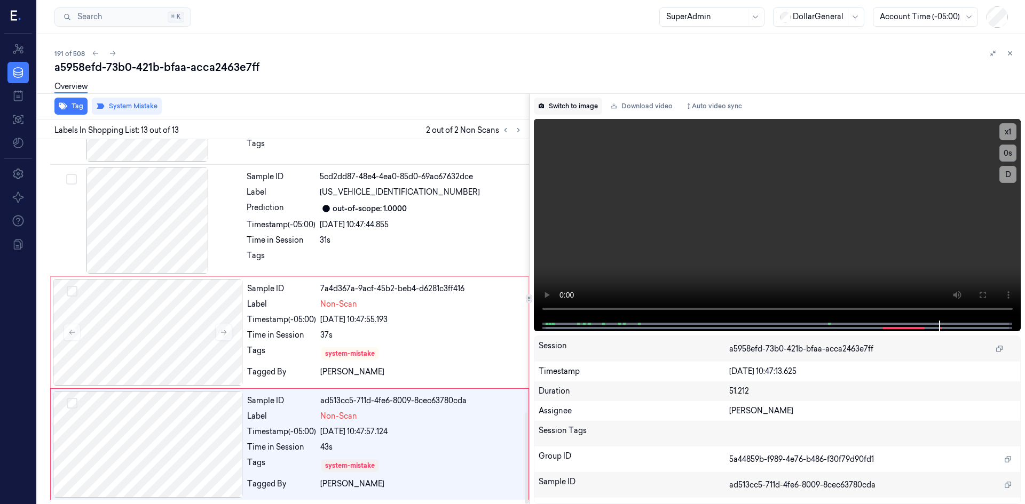
click at [582, 109] on button "Switch to image" at bounding box center [568, 106] width 68 height 17
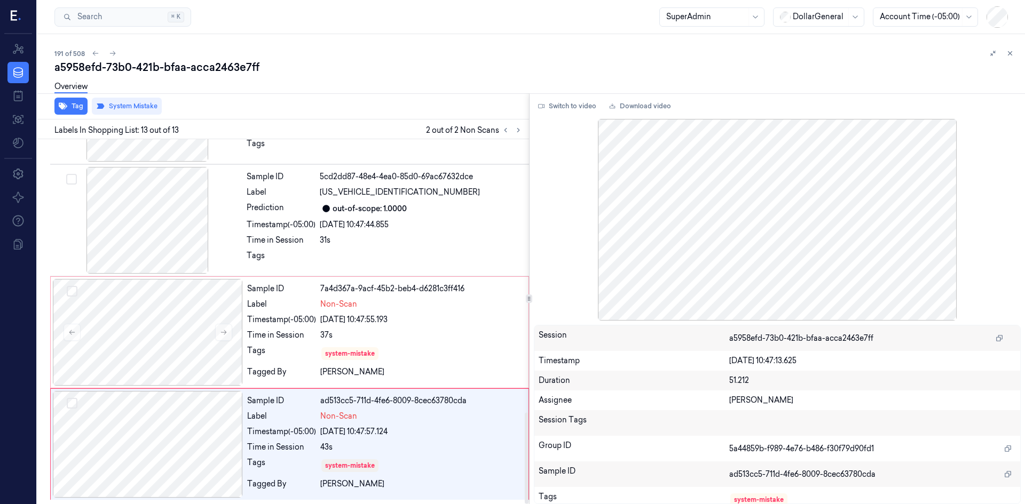
click at [298, 120] on div "Labels In Shopping List: 13 out of 13 2 out of 2 Non Scans" at bounding box center [281, 130] width 496 height 20
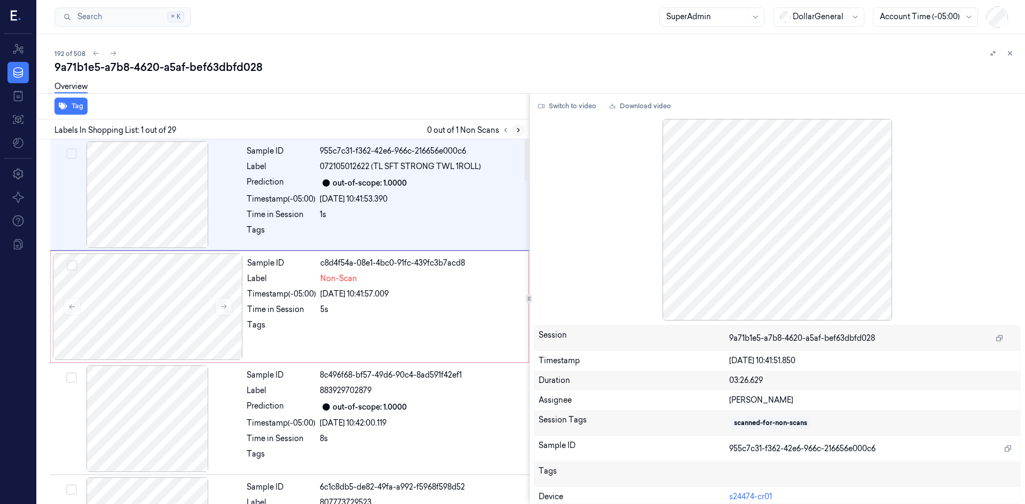
click at [517, 134] on button at bounding box center [518, 130] width 13 height 13
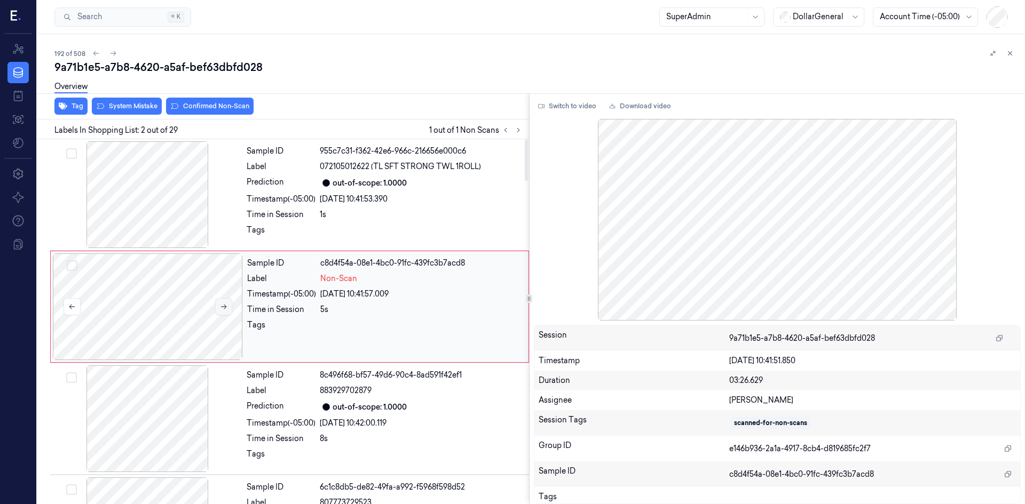
click at [224, 303] on button at bounding box center [223, 306] width 17 height 17
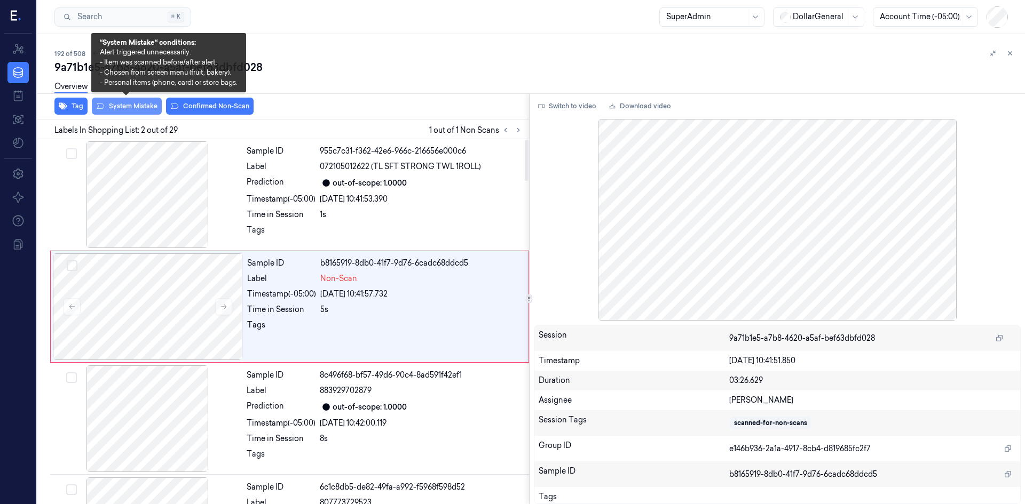
click at [132, 112] on button "System Mistake" at bounding box center [127, 106] width 70 height 17
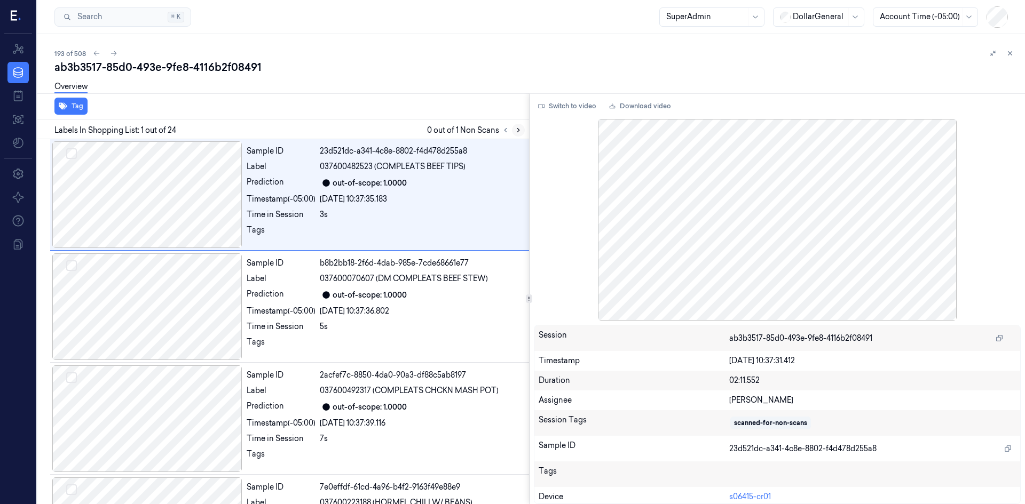
click at [517, 130] on icon at bounding box center [517, 129] width 7 height 7
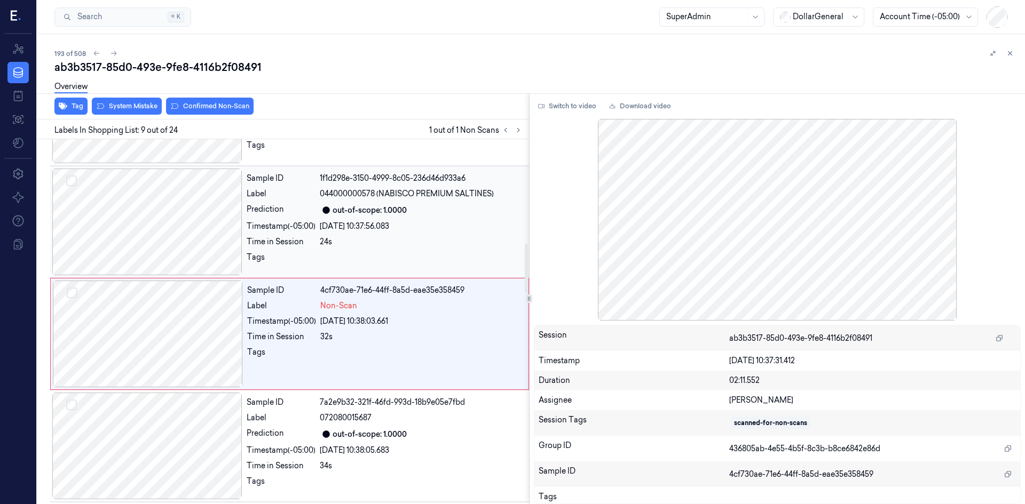
scroll to position [770, 0]
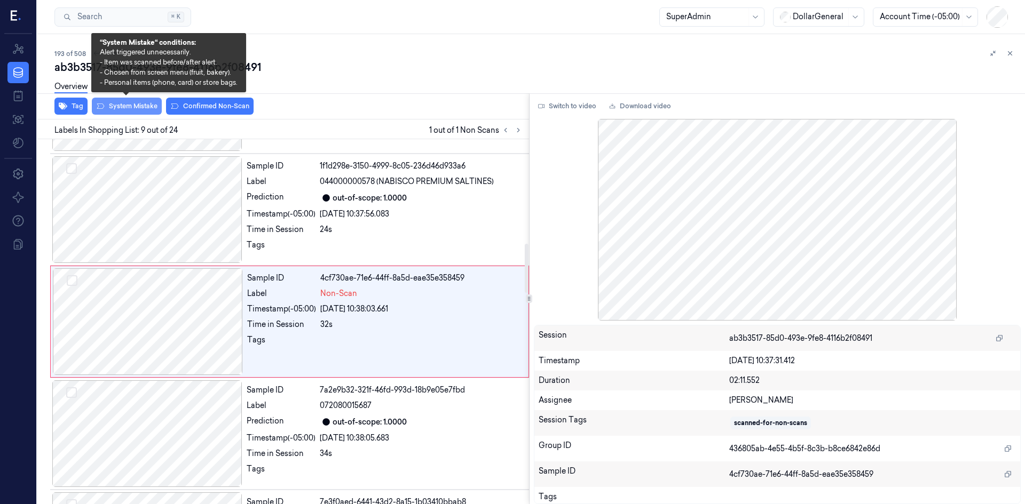
click at [124, 110] on button "System Mistake" at bounding box center [127, 106] width 70 height 17
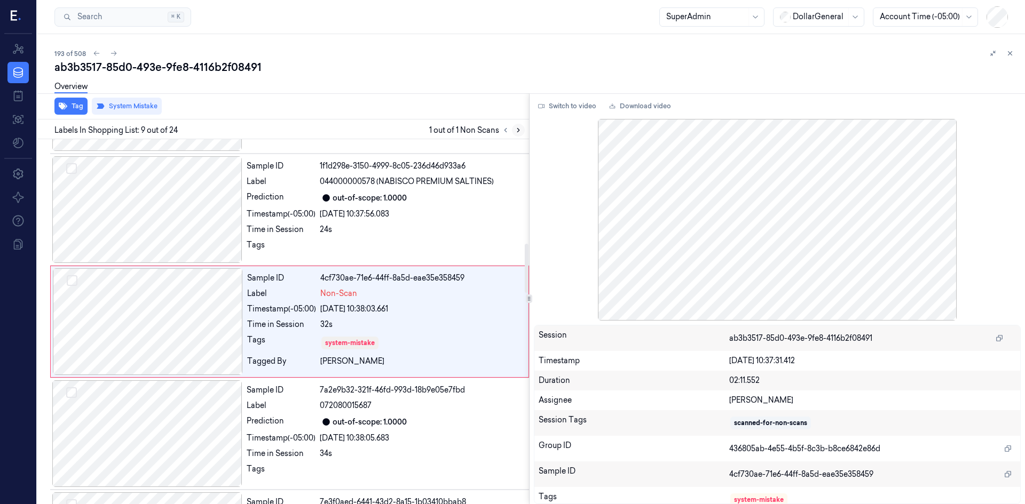
click at [518, 130] on icon at bounding box center [517, 129] width 7 height 7
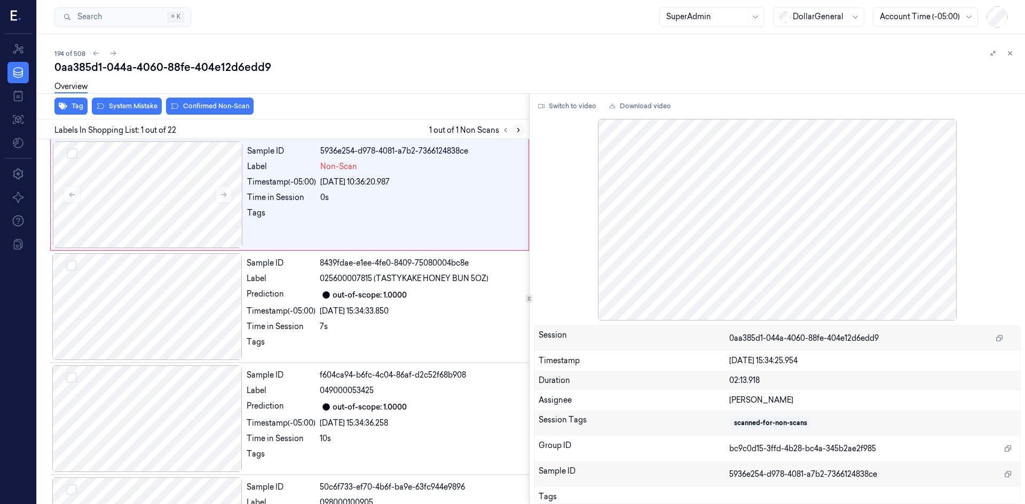
click at [520, 129] on icon at bounding box center [517, 129] width 7 height 7
click at [197, 184] on div at bounding box center [148, 194] width 190 height 107
click at [152, 110] on button "System Mistake" at bounding box center [127, 106] width 70 height 17
click at [521, 128] on icon at bounding box center [517, 129] width 7 height 7
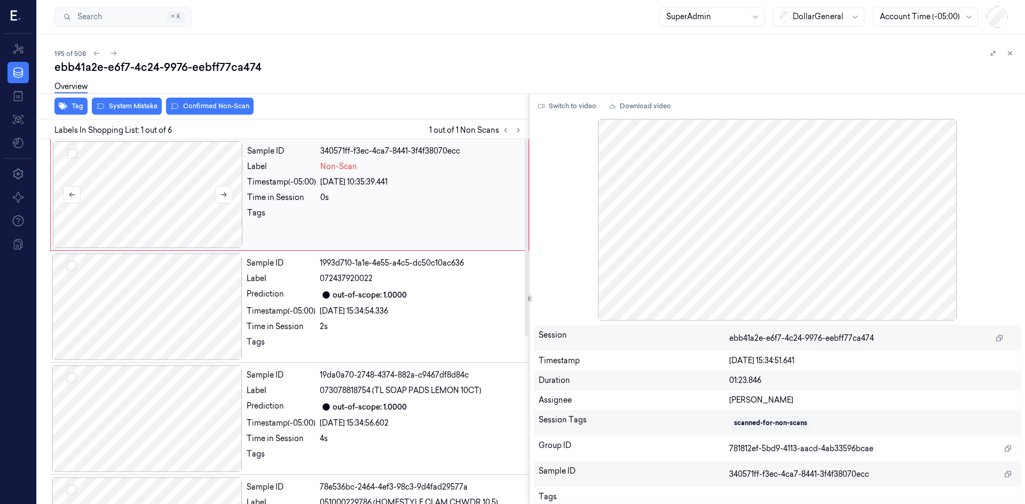
click at [129, 179] on div at bounding box center [148, 194] width 190 height 107
click at [150, 111] on button "System Mistake" at bounding box center [127, 106] width 70 height 17
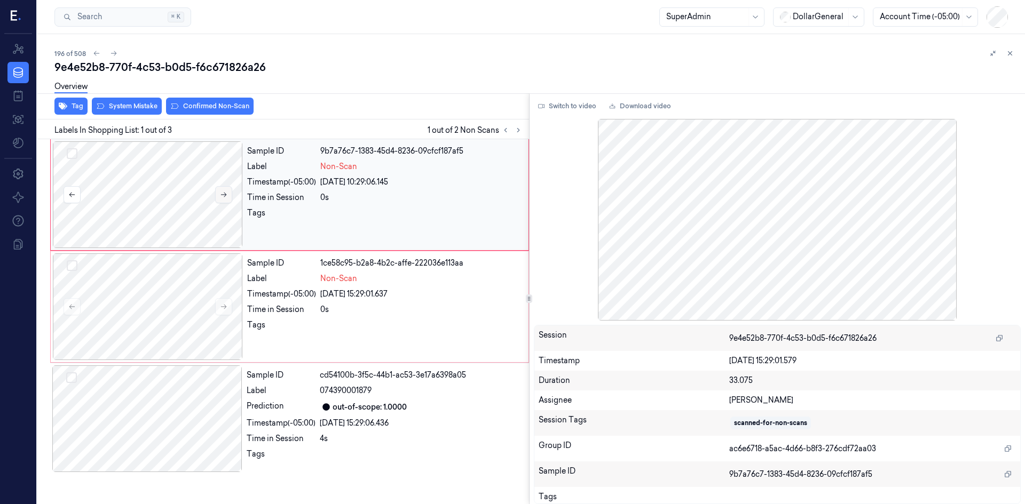
click at [225, 191] on icon at bounding box center [223, 194] width 7 height 7
click at [137, 113] on button "System Mistake" at bounding box center [127, 106] width 70 height 17
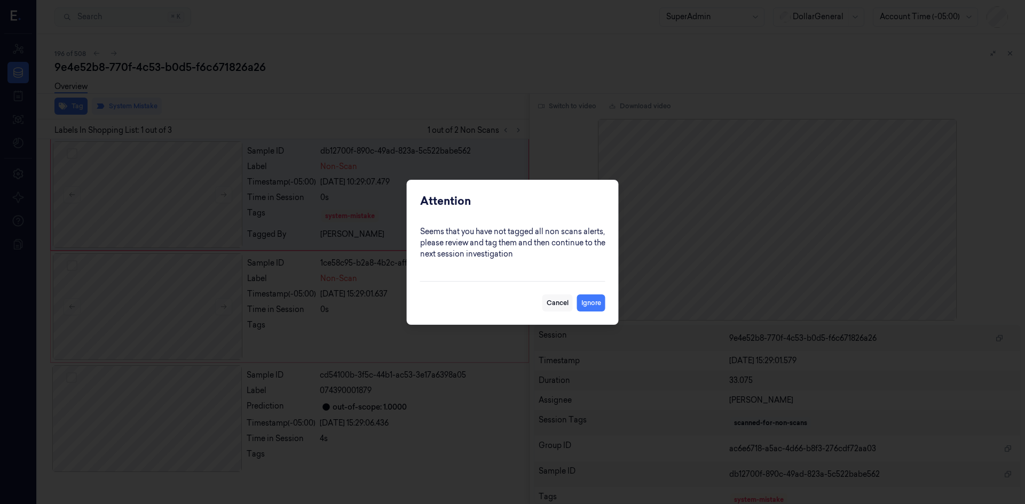
click at [561, 300] on button "Cancel" at bounding box center [557, 303] width 30 height 17
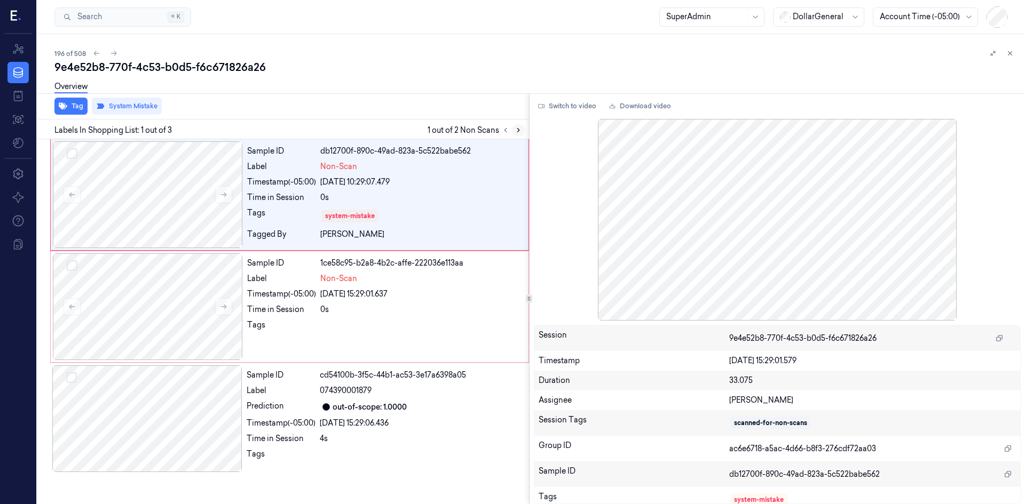
click at [519, 132] on icon at bounding box center [517, 129] width 7 height 7
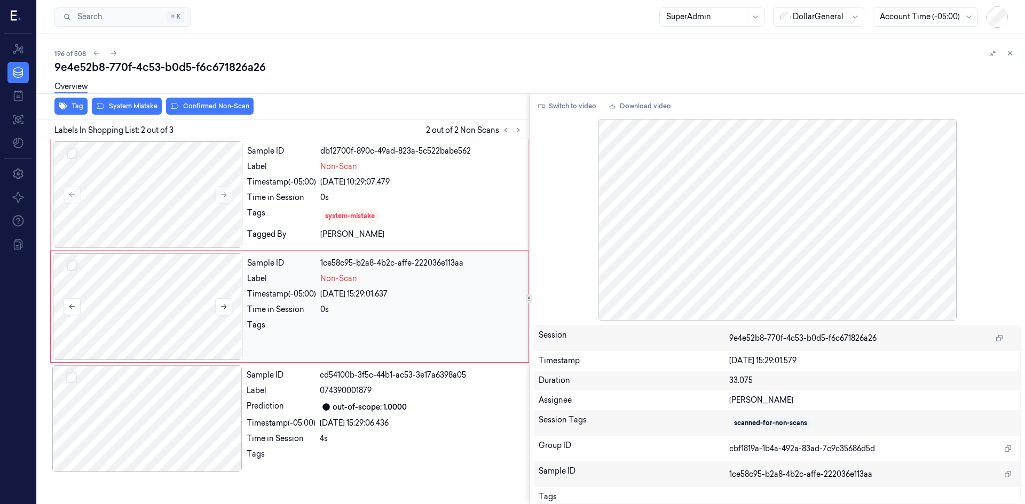
drag, startPoint x: 203, startPoint y: 313, endPoint x: 212, endPoint y: 300, distance: 16.0
click at [203, 312] on div at bounding box center [148, 307] width 190 height 107
click at [216, 304] on button at bounding box center [223, 306] width 17 height 17
click at [146, 302] on div at bounding box center [148, 307] width 190 height 107
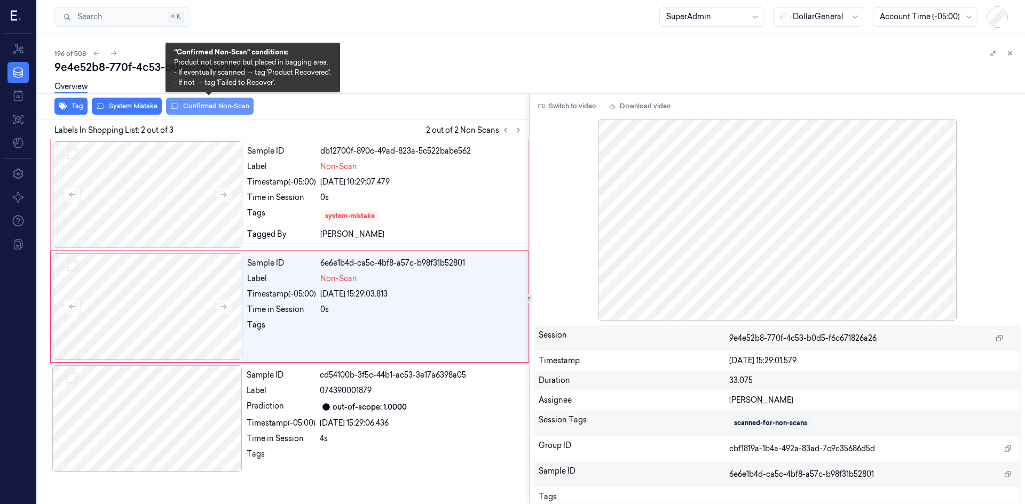
click at [201, 112] on button "Confirmed Non-Scan" at bounding box center [210, 106] width 88 height 17
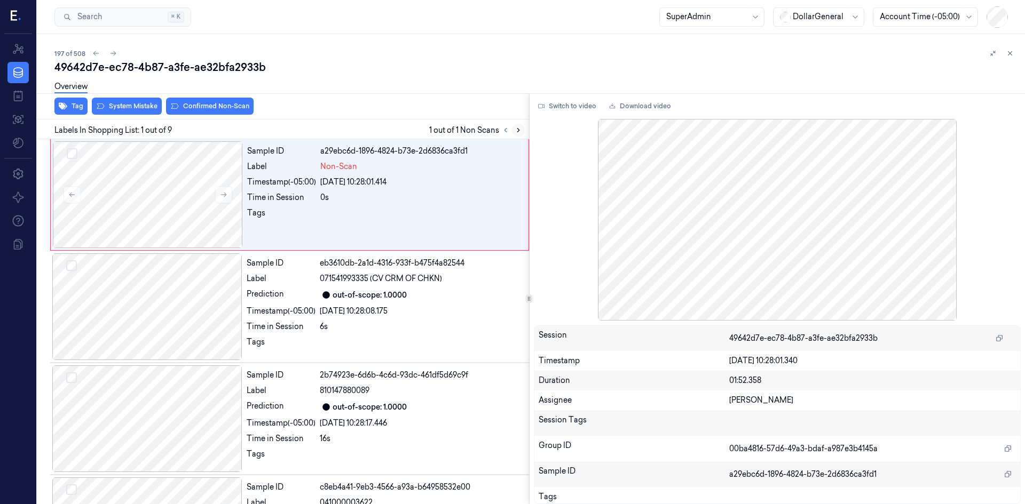
click at [516, 131] on icon at bounding box center [517, 129] width 7 height 7
click at [111, 199] on div at bounding box center [148, 194] width 190 height 107
click at [146, 112] on button "System Mistake" at bounding box center [127, 106] width 70 height 17
click at [205, 197] on div at bounding box center [148, 194] width 190 height 107
click at [146, 104] on button "System Mistake" at bounding box center [127, 106] width 70 height 17
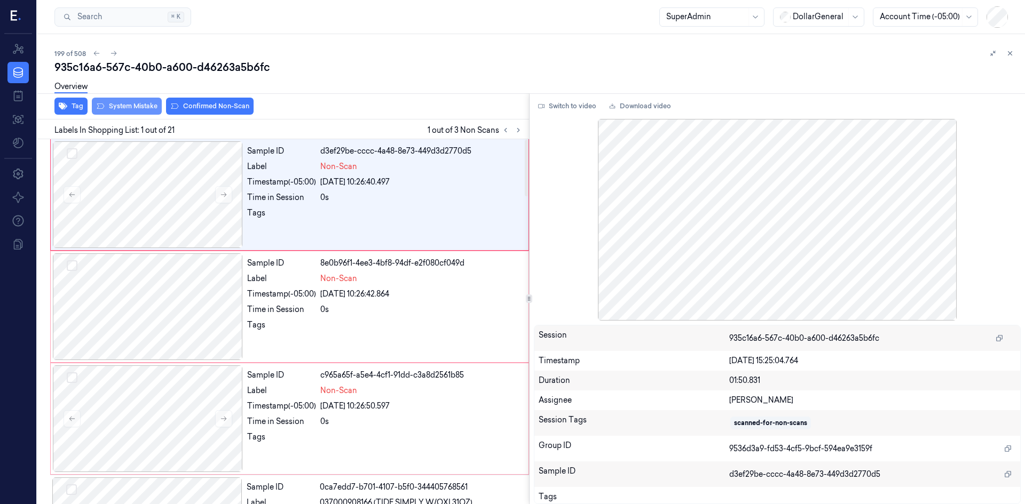
click at [145, 107] on button "System Mistake" at bounding box center [127, 106] width 70 height 17
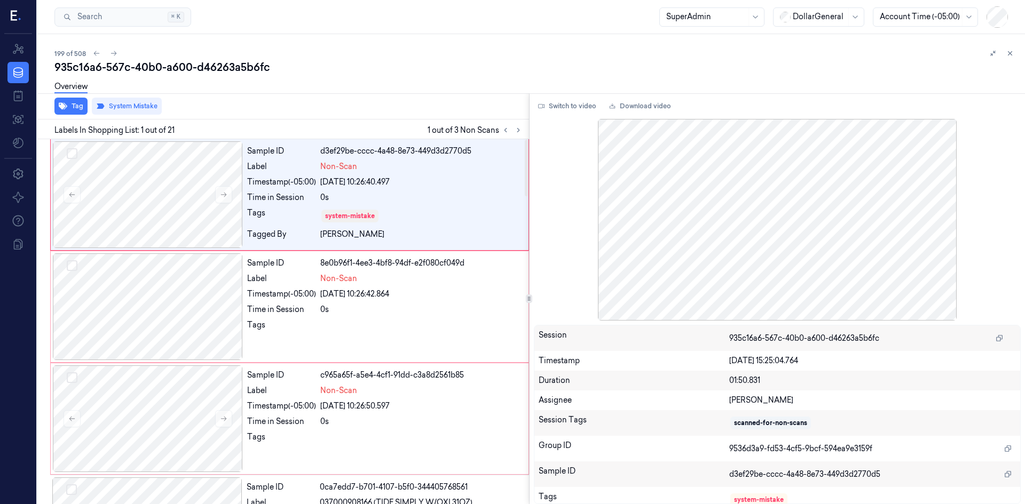
click at [519, 138] on div "Labels In Shopping List: 1 out of 21 1 out of 3 Non Scans" at bounding box center [281, 130] width 496 height 20
click at [517, 132] on icon at bounding box center [517, 129] width 7 height 7
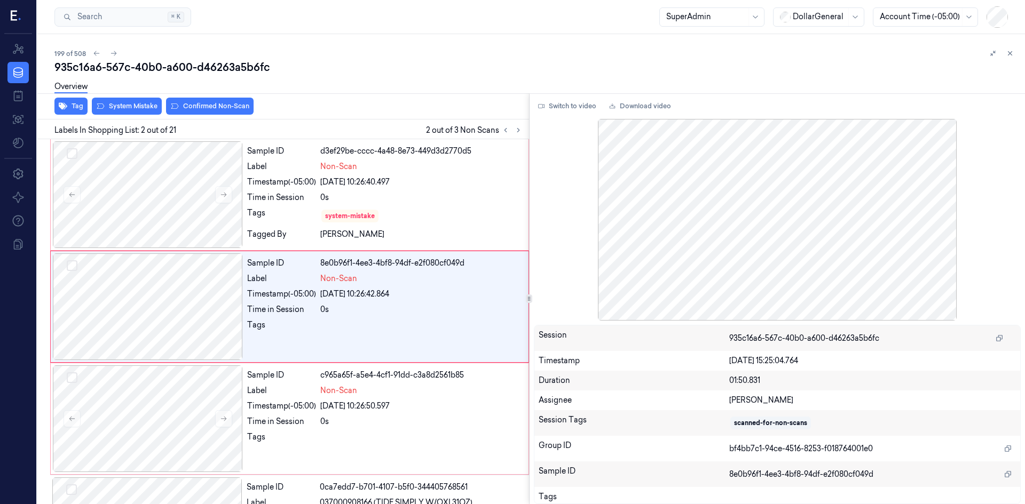
click at [116, 100] on div "Overview" at bounding box center [535, 88] width 962 height 27
click at [122, 103] on button "System Mistake" at bounding box center [127, 106] width 70 height 17
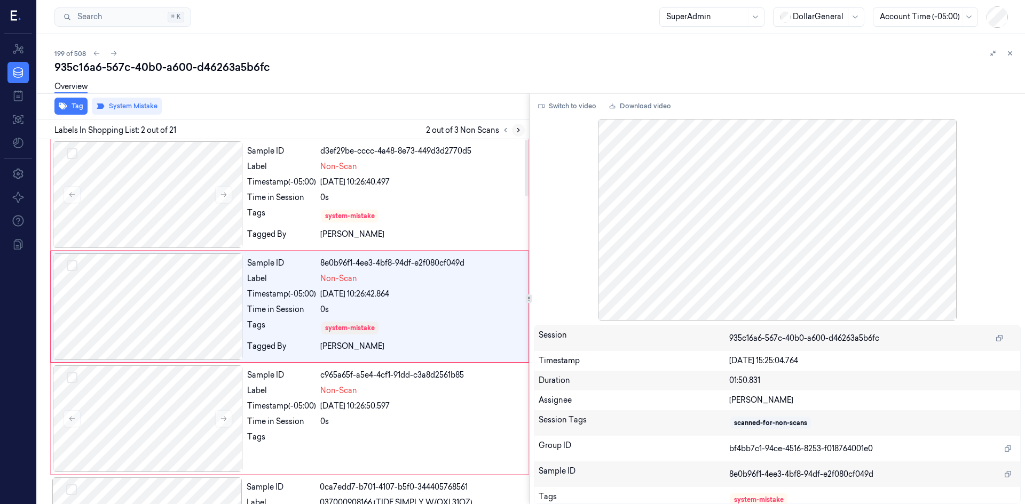
click at [517, 133] on icon at bounding box center [517, 129] width 7 height 7
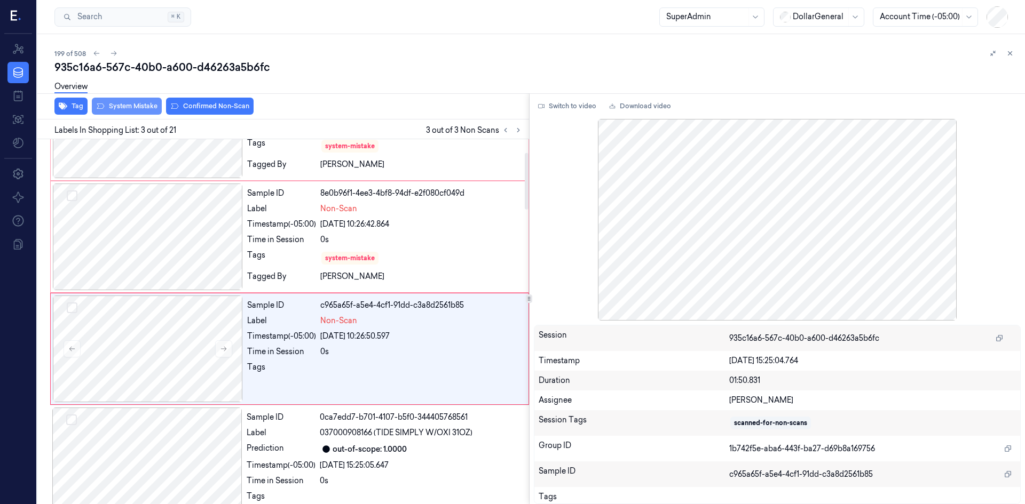
scroll to position [97, 0]
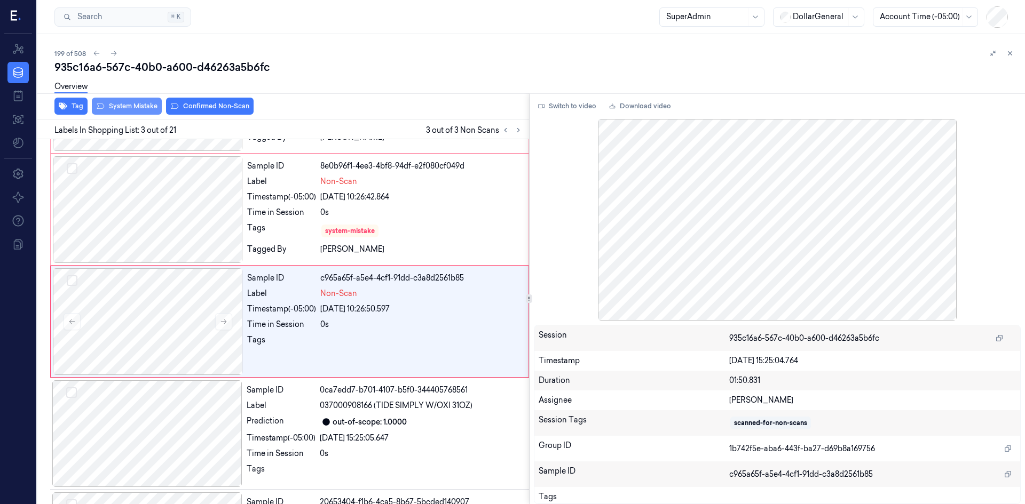
click at [121, 107] on button "System Mistake" at bounding box center [127, 106] width 70 height 17
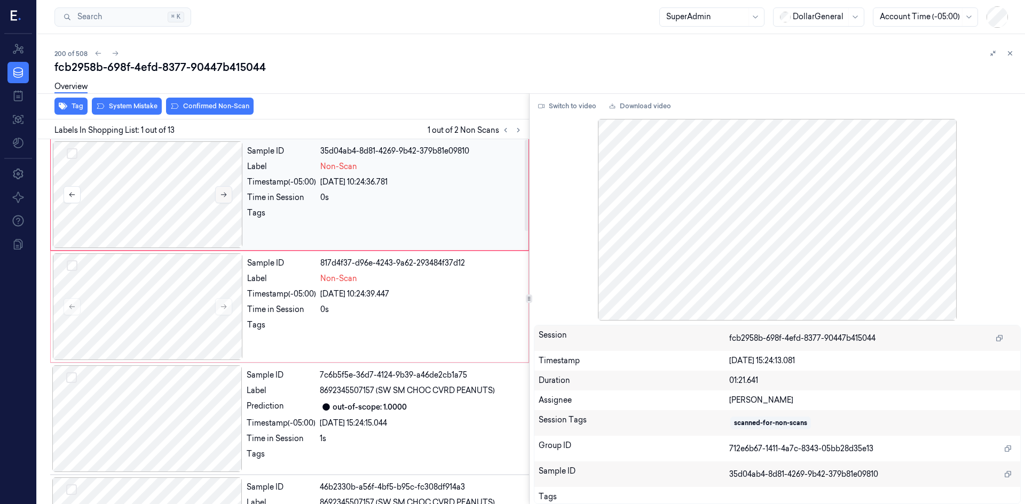
click at [223, 194] on icon at bounding box center [223, 194] width 7 height 7
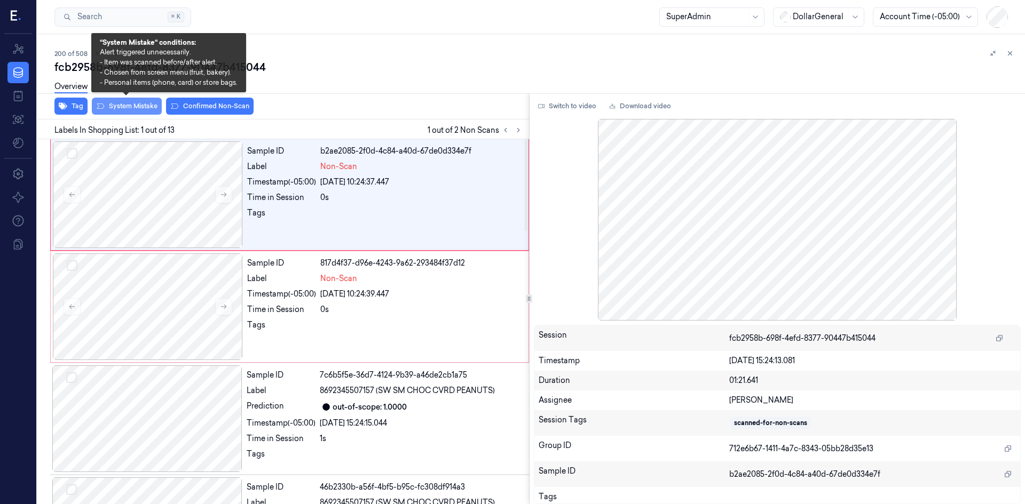
click at [133, 108] on button "System Mistake" at bounding box center [127, 106] width 70 height 17
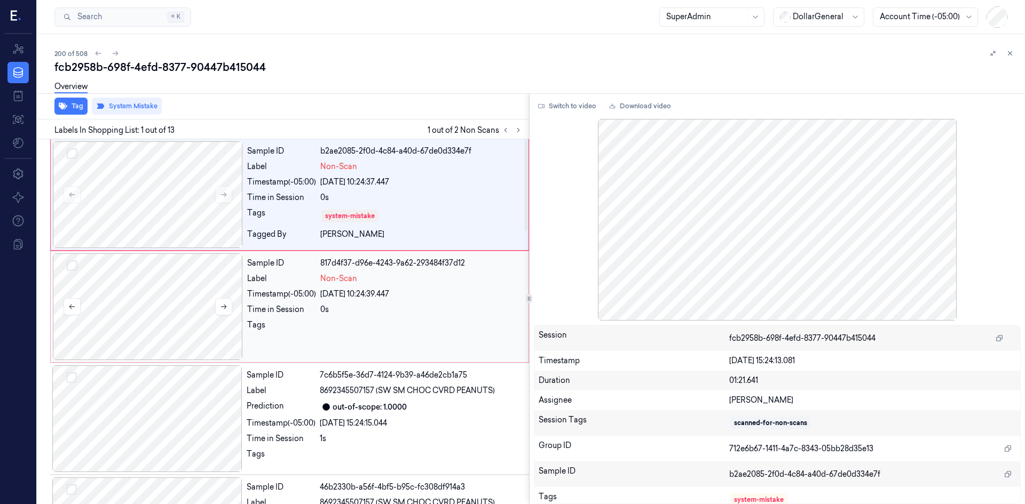
click at [176, 308] on div at bounding box center [148, 307] width 190 height 107
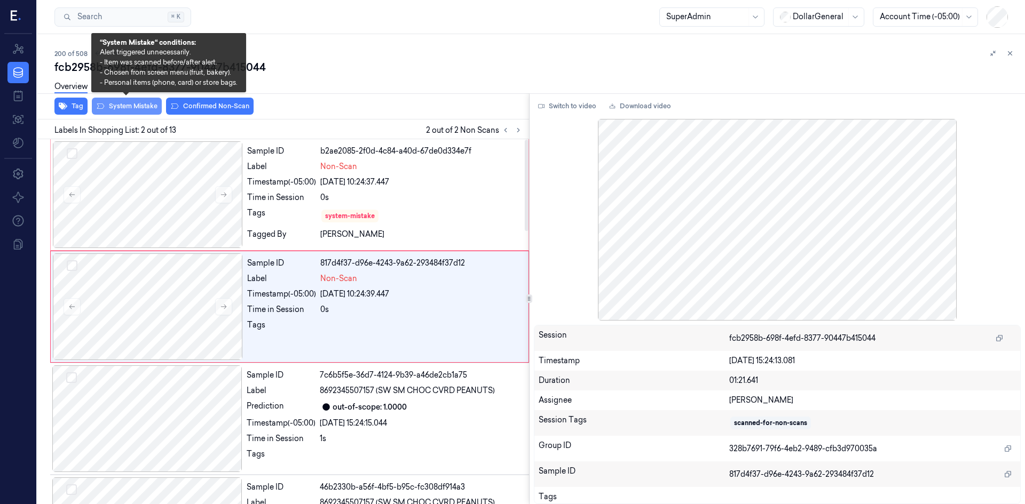
click at [141, 114] on button "System Mistake" at bounding box center [127, 106] width 70 height 17
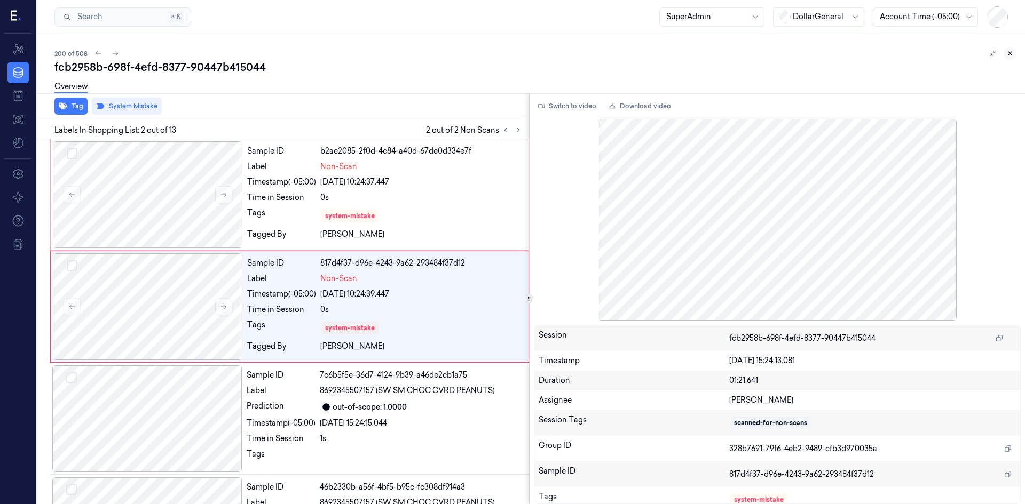
click at [1011, 51] on icon at bounding box center [1009, 53] width 7 height 7
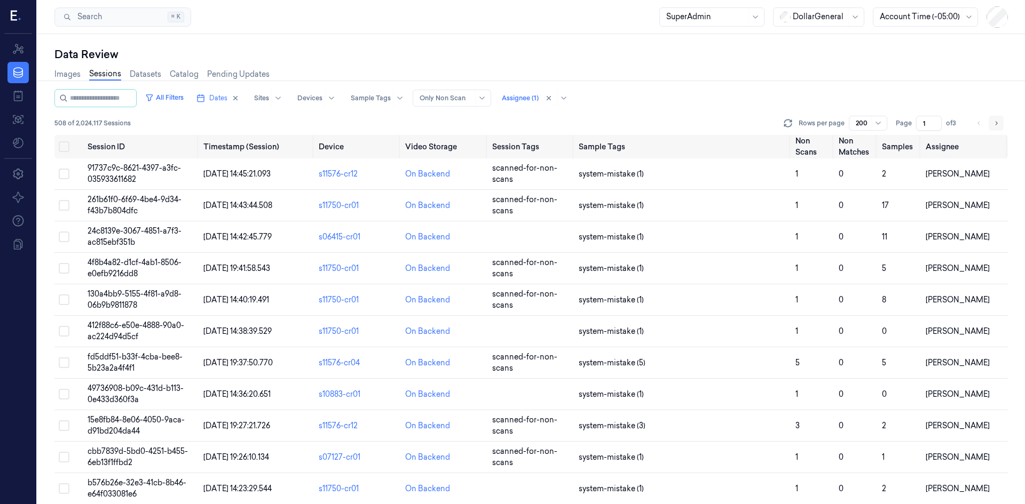
click at [994, 124] on icon "Go to next page" at bounding box center [996, 123] width 6 height 9
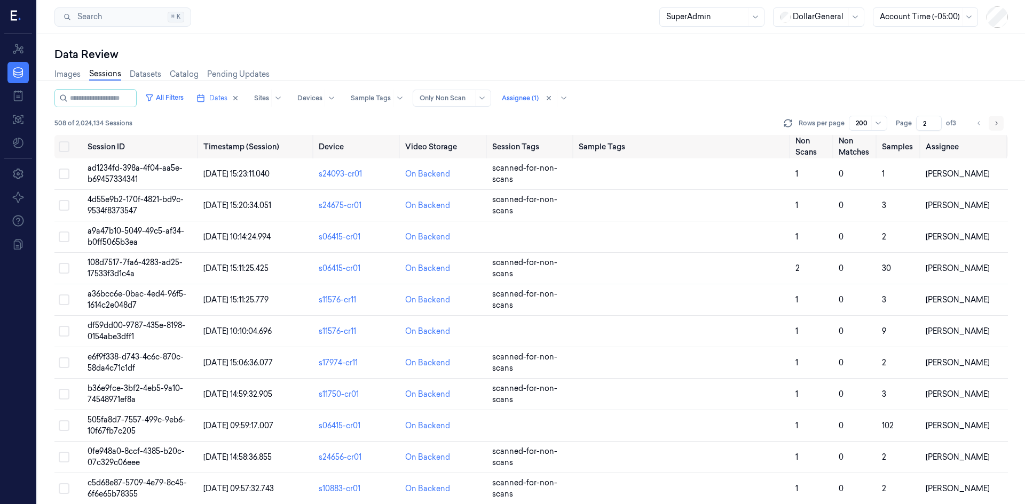
click at [994, 124] on icon "Go to next page" at bounding box center [996, 123] width 6 height 9
click at [269, 104] on div "Sites" at bounding box center [261, 98] width 15 height 17
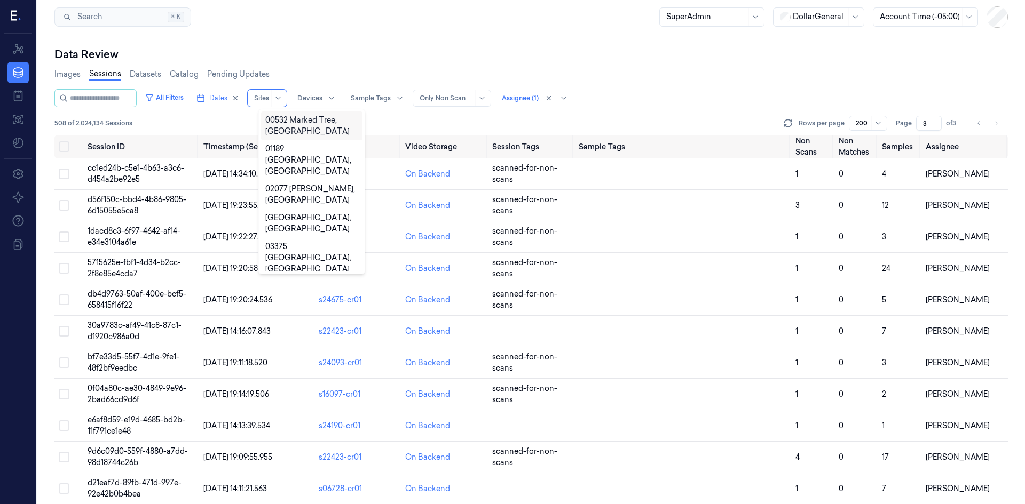
click at [405, 114] on div "All Filters Dates 10 results available. Use Up and Down to choose options, pres…" at bounding box center [530, 112] width 953 height 46
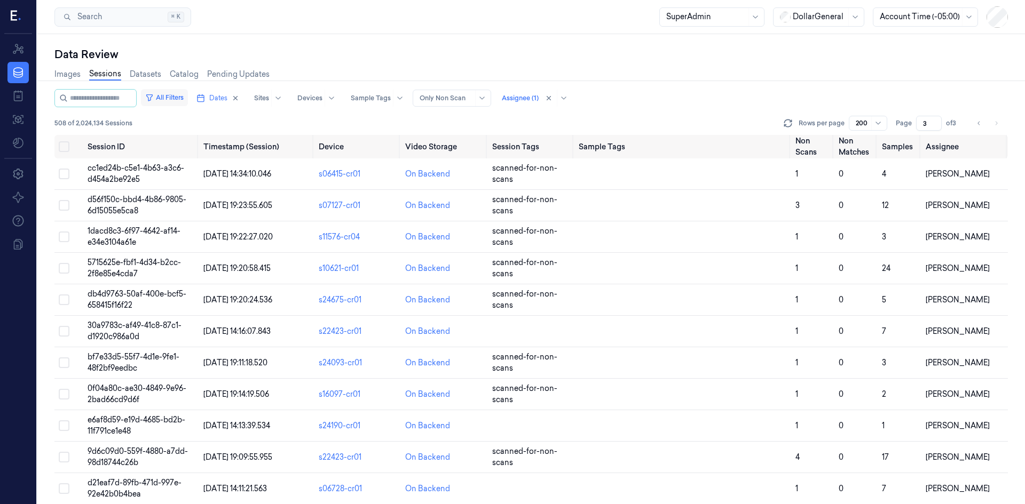
click at [181, 98] on button "All Filters" at bounding box center [164, 97] width 47 height 17
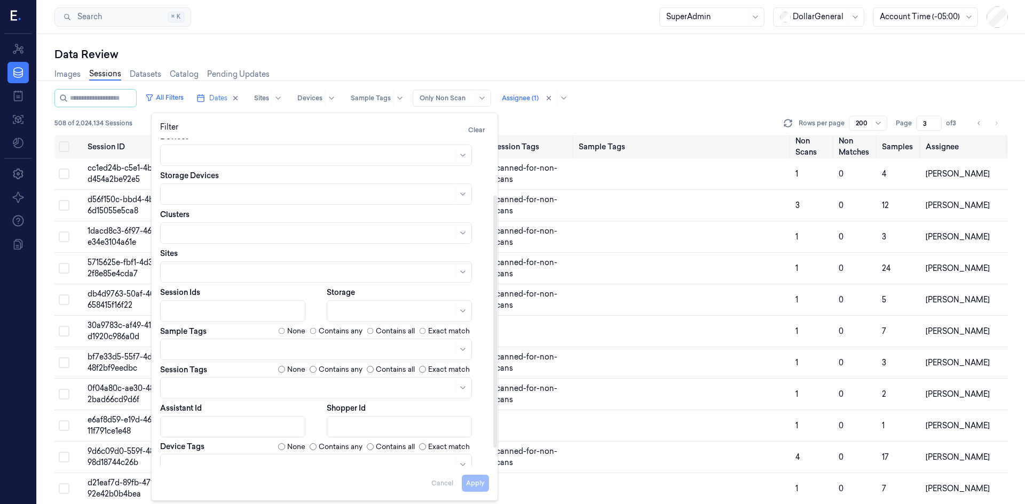
scroll to position [97, 0]
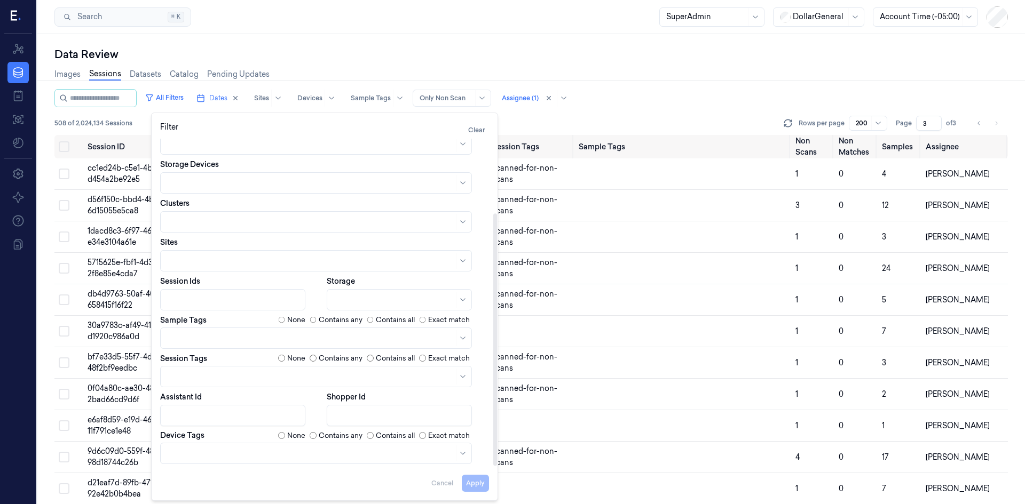
click at [282, 455] on body "Resources Data Jobs Models Settings About Support Documentation Search Search..…" at bounding box center [512, 252] width 1025 height 504
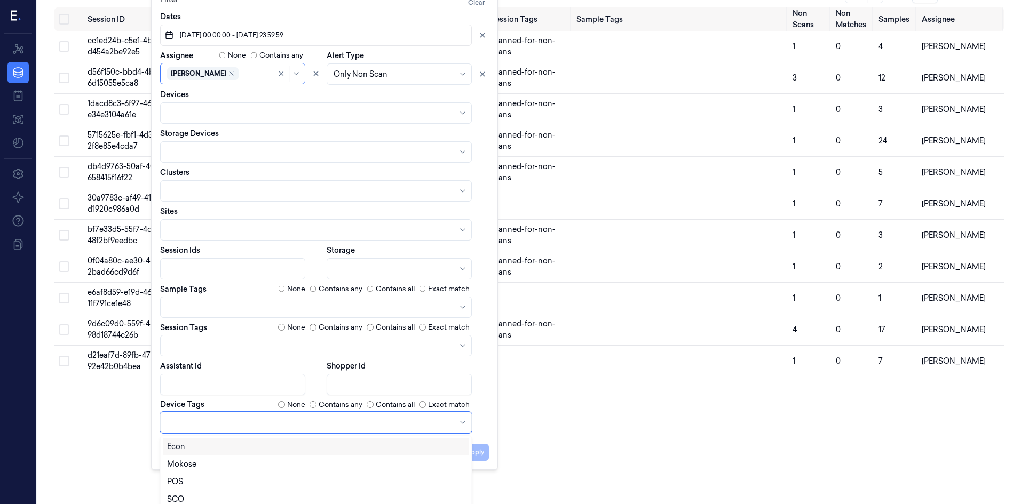
scroll to position [0, 0]
click at [252, 497] on div "SCO" at bounding box center [316, 499] width 298 height 11
click at [492, 438] on div "Filter Clear Dates [DATE] 00:00:00 - [DATE] 23:59:59 Assignee None Contains any…" at bounding box center [324, 227] width 347 height 485
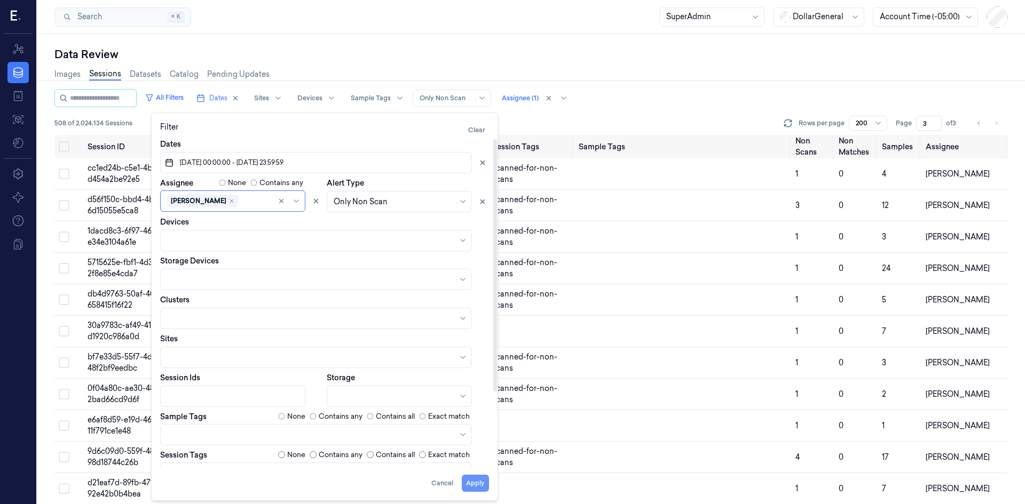
click at [480, 486] on button "Apply" at bounding box center [475, 483] width 27 height 17
type input "1"
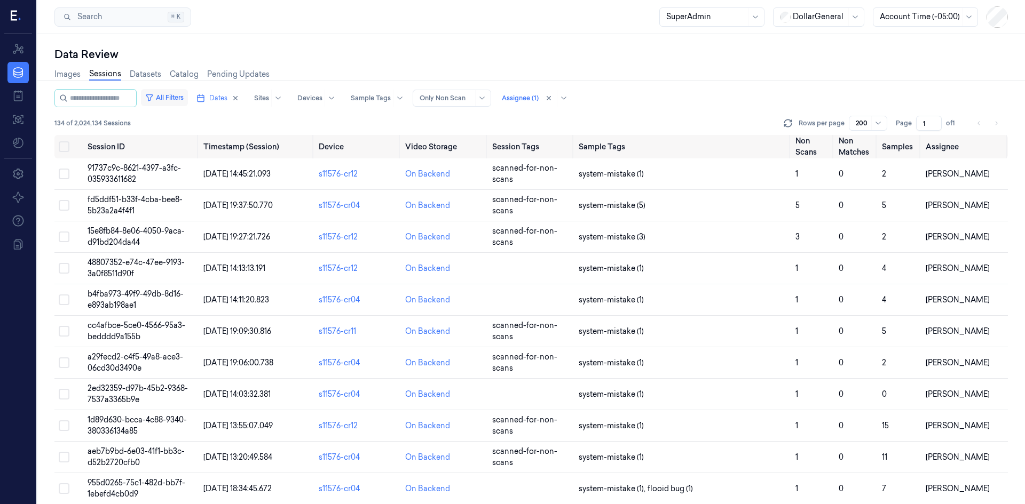
click at [187, 104] on button "All Filters" at bounding box center [164, 97] width 47 height 17
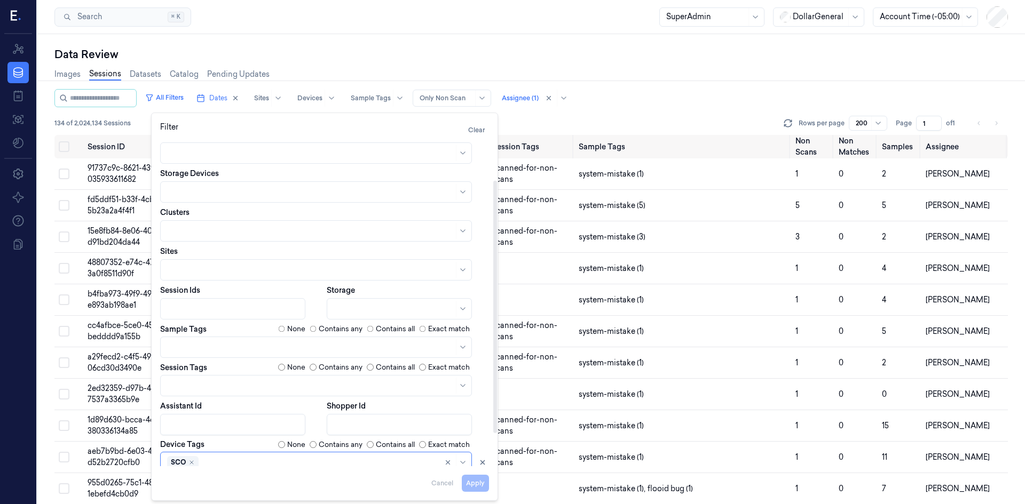
scroll to position [97, 0]
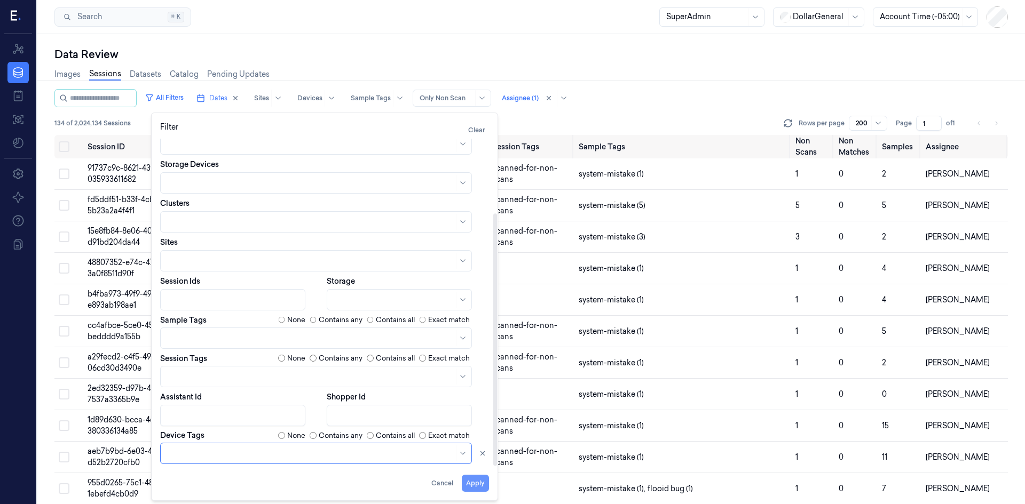
click at [474, 487] on button "Apply" at bounding box center [475, 483] width 27 height 17
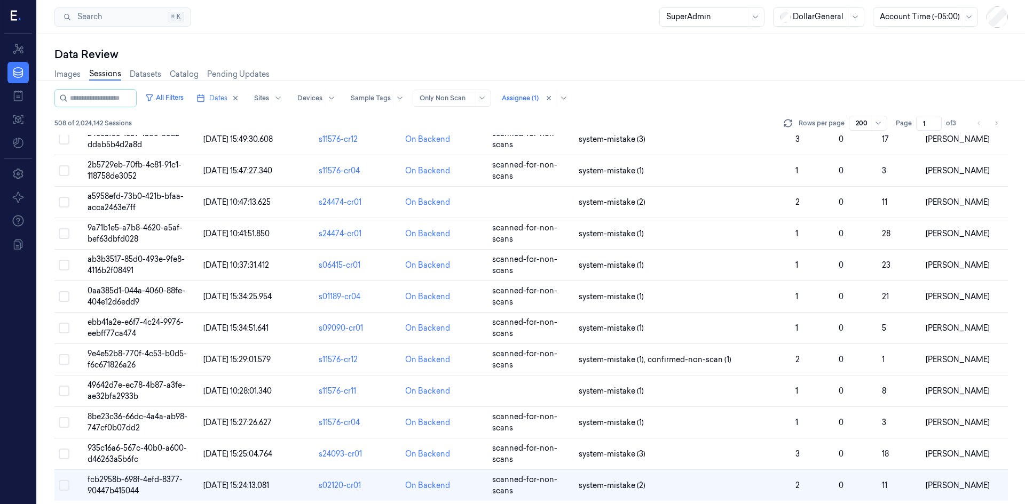
click at [692, 104] on div "All Filters Dates Sites Devices Sample Tags Alert Type Only Non Scan Assignee (…" at bounding box center [530, 98] width 953 height 18
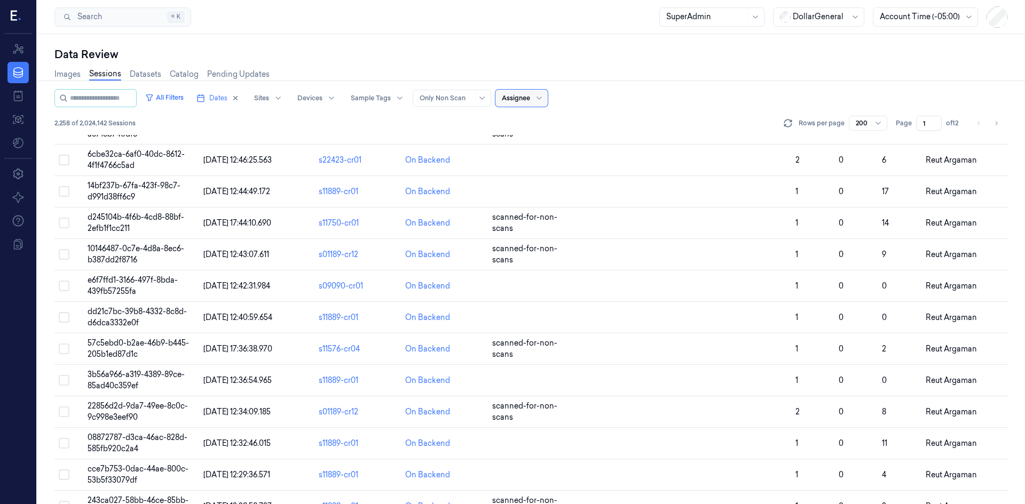
click at [541, 102] on div "Assignee" at bounding box center [521, 98] width 52 height 17
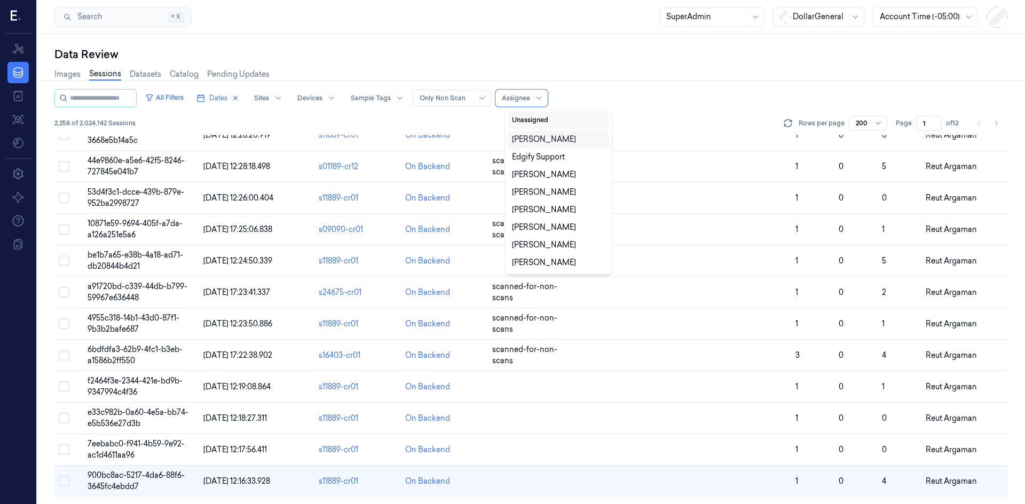
scroll to position [5960, 0]
click at [542, 117] on button "Unassigned" at bounding box center [558, 120] width 101 height 17
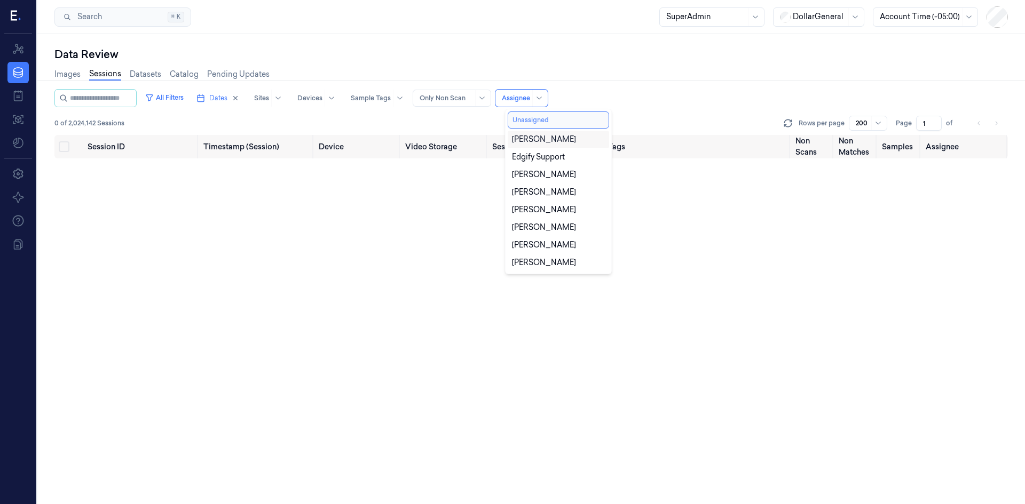
click at [565, 117] on button "Unassigned" at bounding box center [558, 120] width 101 height 17
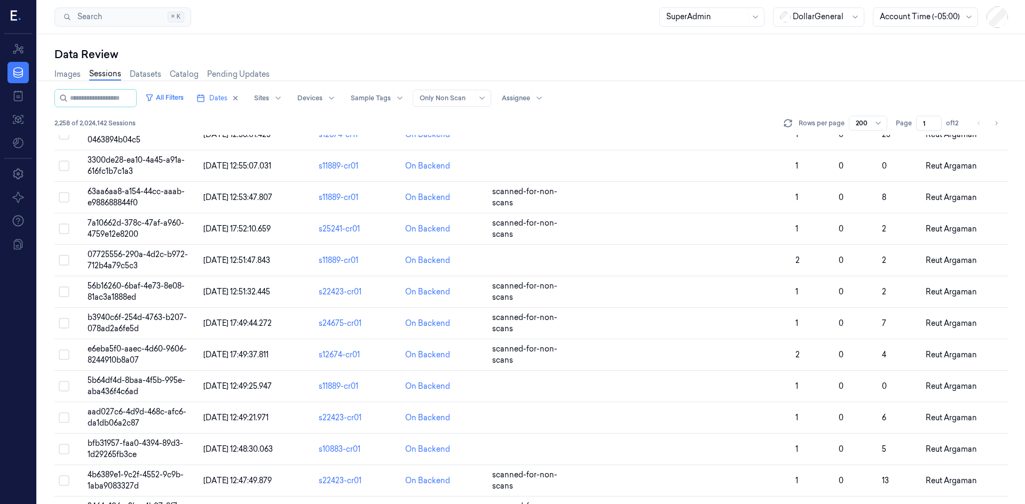
click at [651, 105] on div "All Filters Dates Sites Devices Sample Tags Alert Type Only Non Scan Assignee" at bounding box center [530, 98] width 953 height 18
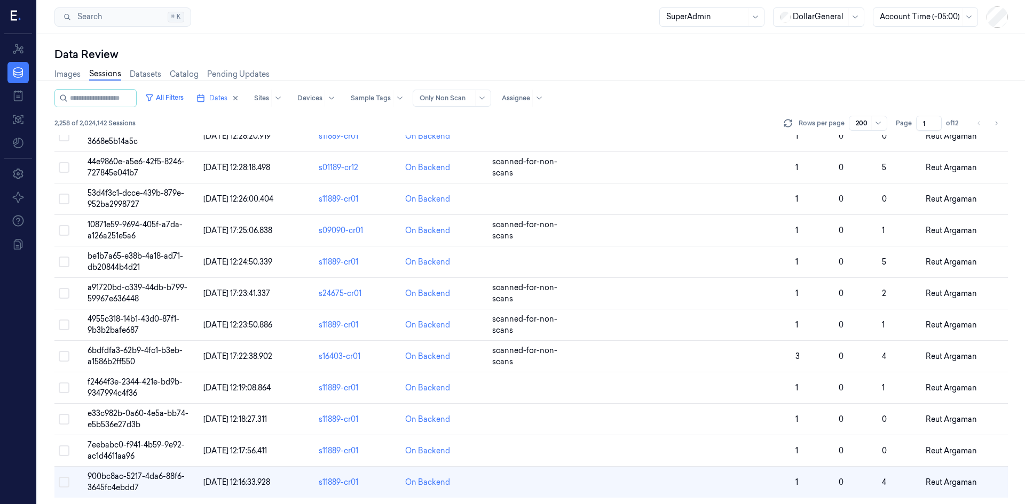
scroll to position [5960, 0]
